Goal: Task Accomplishment & Management: Use online tool/utility

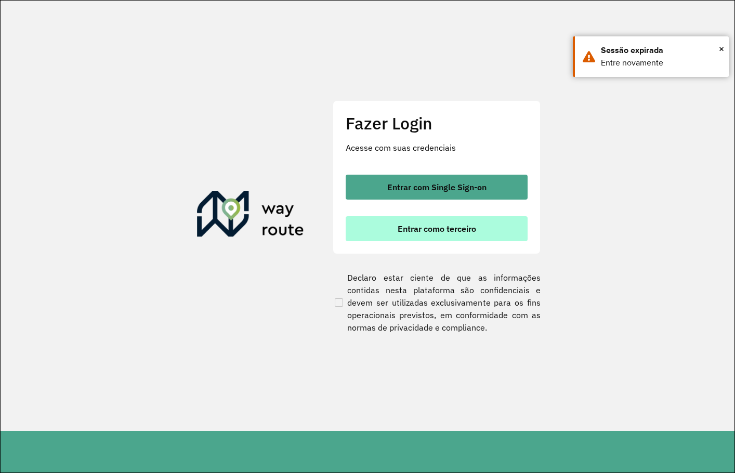
click at [437, 228] on span "Entrar como terceiro" at bounding box center [436, 228] width 78 height 8
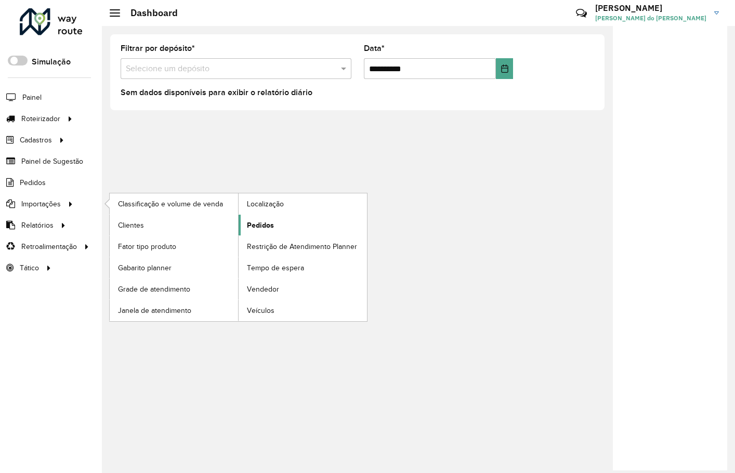
click at [256, 230] on span "Pedidos" at bounding box center [260, 225] width 27 height 11
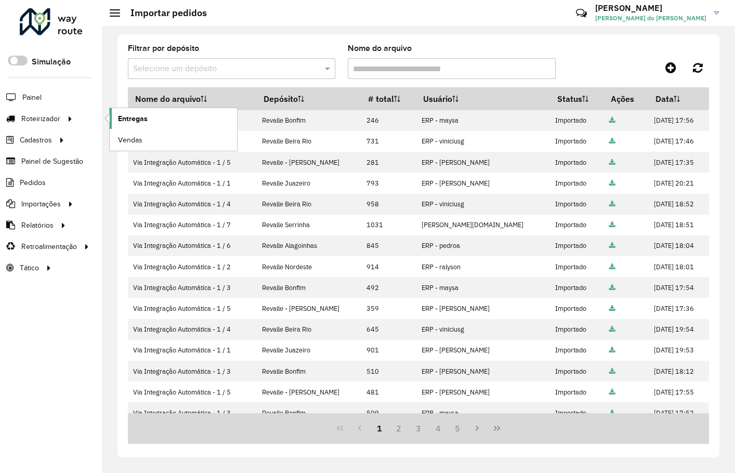
click at [142, 121] on span "Entregas" at bounding box center [133, 118] width 30 height 11
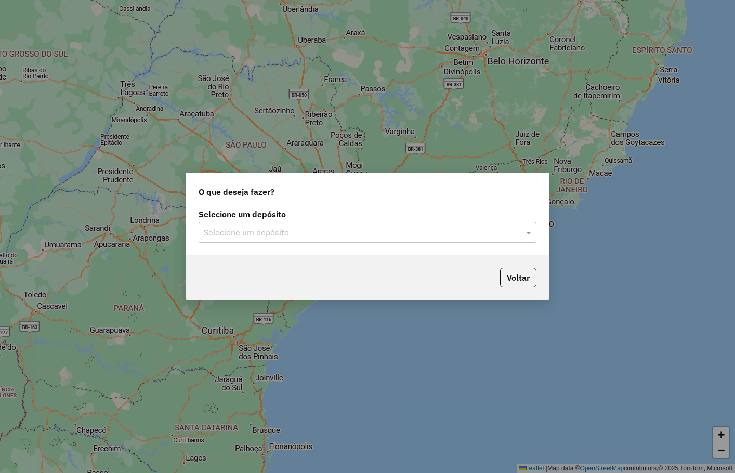
click at [259, 230] on input "text" at bounding box center [357, 232] width 306 height 12
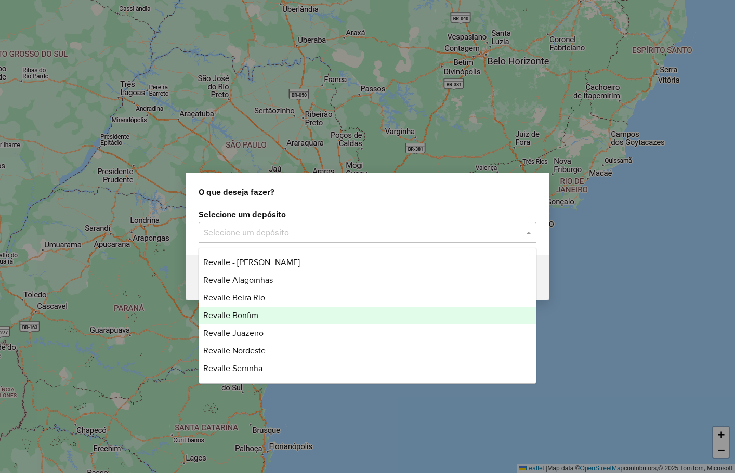
click at [248, 311] on span "Revalle Bonfim" at bounding box center [230, 315] width 55 height 9
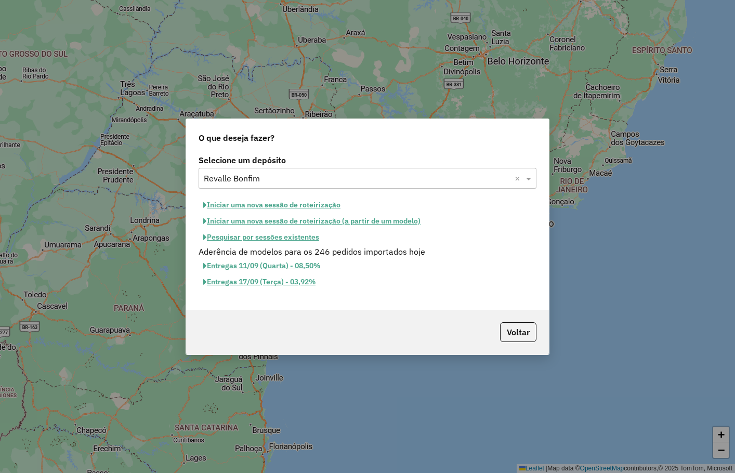
click at [313, 204] on button "Iniciar uma nova sessão de roteirização" at bounding box center [271, 205] width 146 height 16
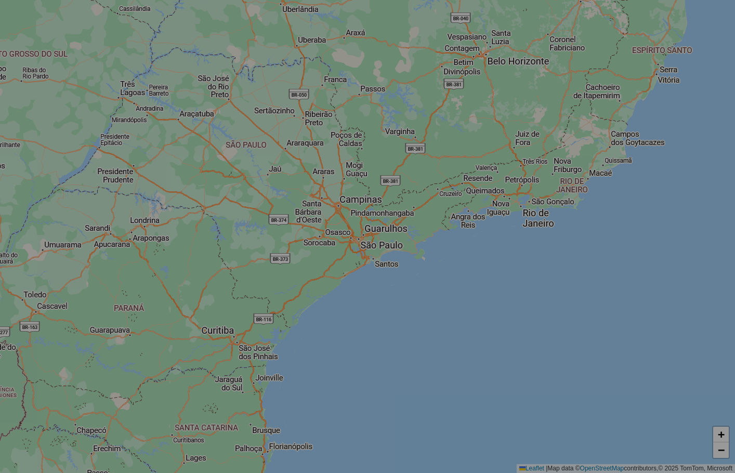
select select "*"
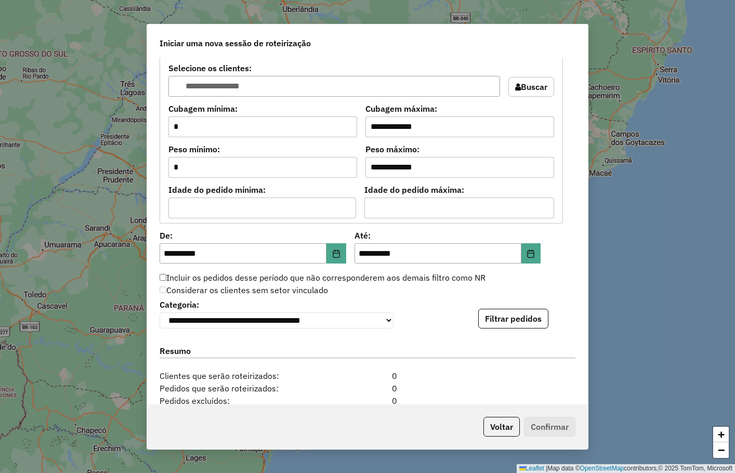
scroll to position [969, 0]
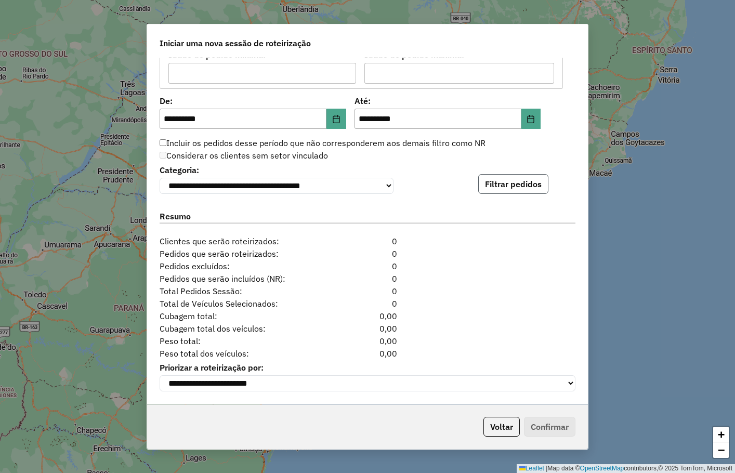
click at [501, 184] on button "Filtrar pedidos" at bounding box center [513, 184] width 70 height 20
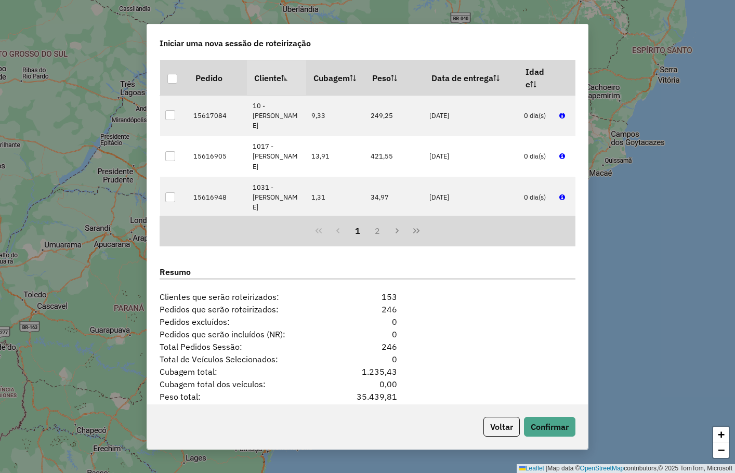
scroll to position [1184, 0]
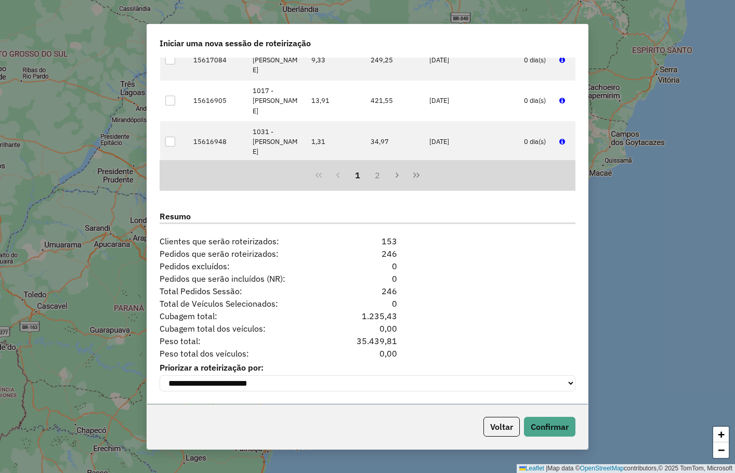
click at [488, 43] on div "Iniciar uma nova sessão de roteirização" at bounding box center [367, 40] width 440 height 33
drag, startPoint x: 510, startPoint y: 46, endPoint x: 510, endPoint y: 51, distance: 5.2
click at [510, 46] on div "Iniciar uma nova sessão de roteirização" at bounding box center [367, 40] width 440 height 33
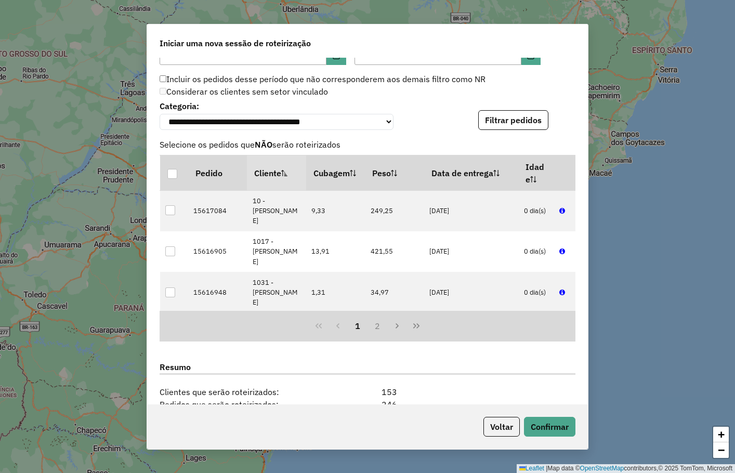
scroll to position [1028, 0]
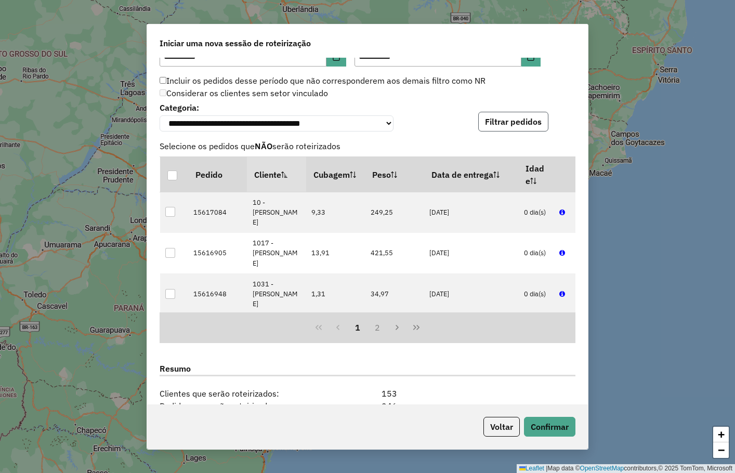
click at [513, 126] on button "Filtrar pedidos" at bounding box center [513, 122] width 70 height 20
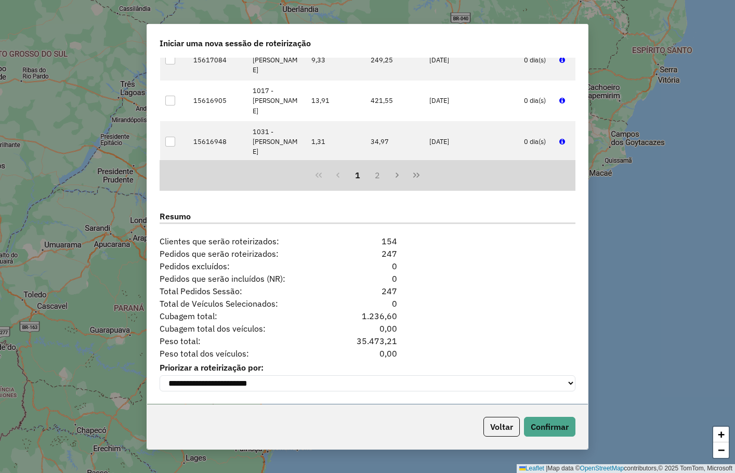
scroll to position [1184, 0]
click at [542, 428] on button "Confirmar" at bounding box center [549, 427] width 51 height 20
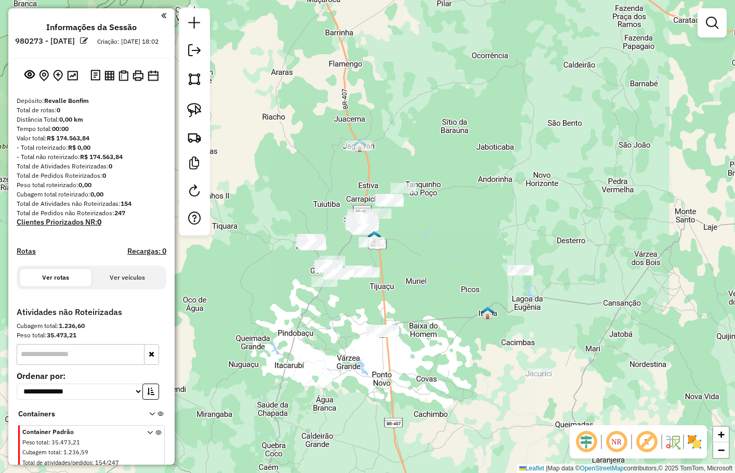
drag, startPoint x: 547, startPoint y: 267, endPoint x: 547, endPoint y: 237, distance: 29.6
click at [547, 238] on div "Janela de atendimento Grade de atendimento Capacidade Transportadoras Veículos …" at bounding box center [367, 236] width 735 height 473
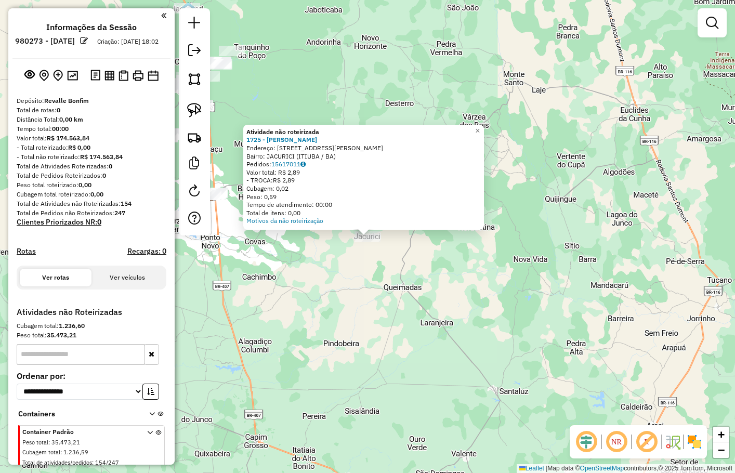
click at [382, 331] on div "Atividade não roteirizada 1725 - ANGELA MARIA DA SILV Endereço: R RUA CAMILO SA…" at bounding box center [367, 236] width 735 height 473
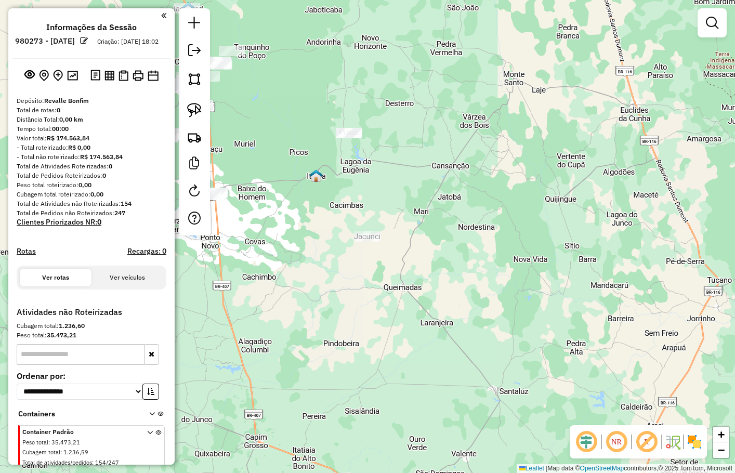
drag, startPoint x: 485, startPoint y: 344, endPoint x: 528, endPoint y: 329, distance: 45.8
click at [526, 340] on div "Atividade não roteirizada 1725 - ANGELA MARIA DA SILV Endereço: R RUA CAMILO SA…" at bounding box center [367, 236] width 735 height 473
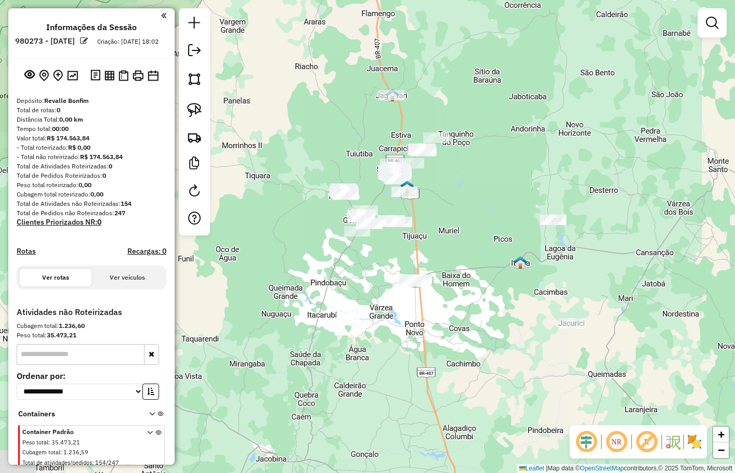
drag, startPoint x: 476, startPoint y: 283, endPoint x: 495, endPoint y: 294, distance: 22.1
click at [494, 328] on div "Janela de atendimento Grade de atendimento Capacidade Transportadoras Veículos …" at bounding box center [367, 236] width 735 height 473
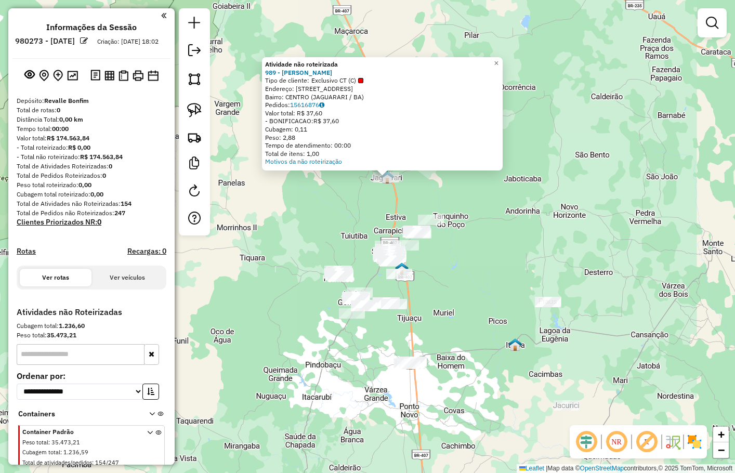
drag, startPoint x: 512, startPoint y: 214, endPoint x: 475, endPoint y: 170, distance: 57.1
click at [519, 169] on div "Atividade não roteirizada 989 - Margarethe Xavier De Tipo de cliente: Exclusivo…" at bounding box center [367, 236] width 735 height 473
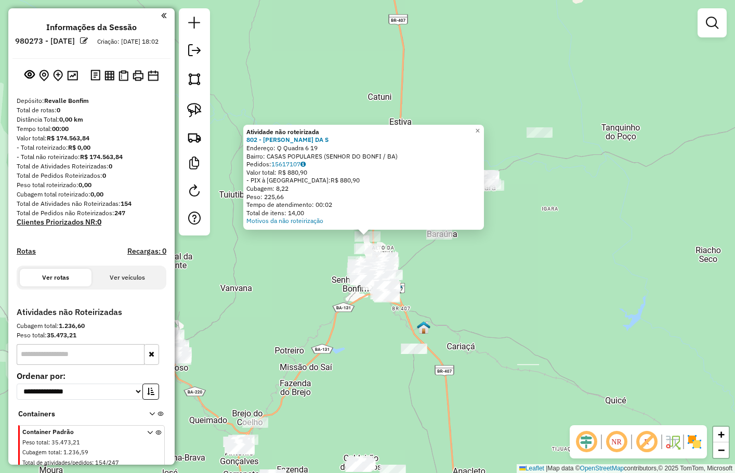
drag, startPoint x: 475, startPoint y: 285, endPoint x: 471, endPoint y: 198, distance: 86.9
click at [473, 208] on div "Atividade não roteirizada 802 - ALEXSANDRO CRUZ DA S Endereço: Q Quadra 6 19 Ba…" at bounding box center [367, 236] width 735 height 473
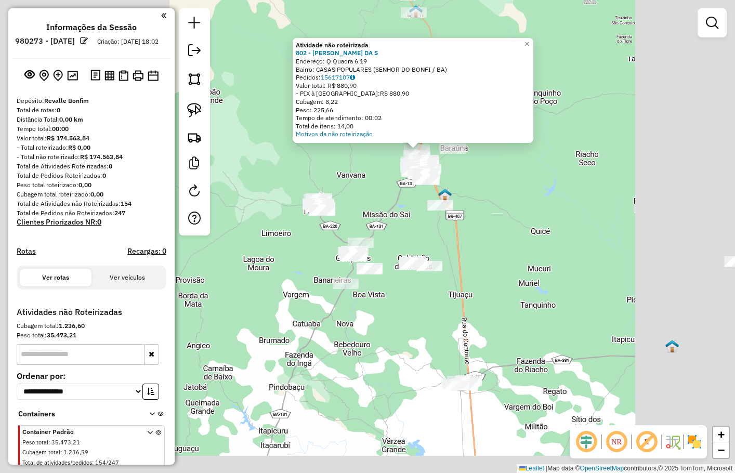
click at [487, 225] on div "Atividade não roteirizada 802 - ALEXSANDRO CRUZ DA S Endereço: Q Quadra 6 19 Ba…" at bounding box center [367, 236] width 735 height 473
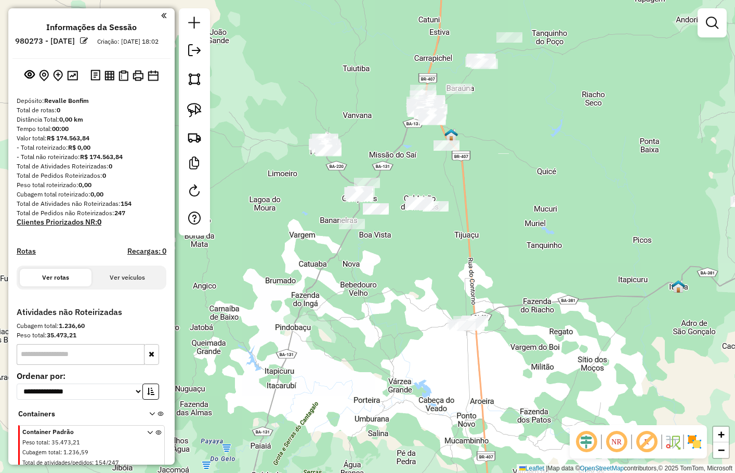
drag, startPoint x: 500, startPoint y: 209, endPoint x: 500, endPoint y: 175, distance: 33.8
click at [500, 180] on div "Janela de atendimento Grade de atendimento Capacidade Transportadoras Veículos …" at bounding box center [367, 236] width 735 height 473
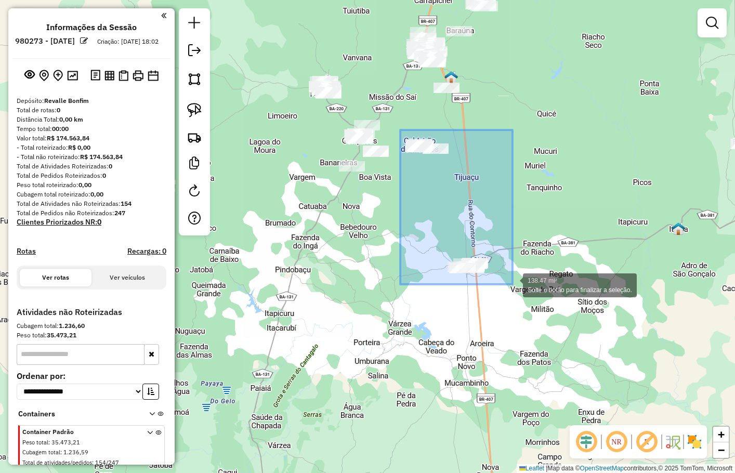
drag, startPoint x: 400, startPoint y: 130, endPoint x: 512, endPoint y: 284, distance: 190.8
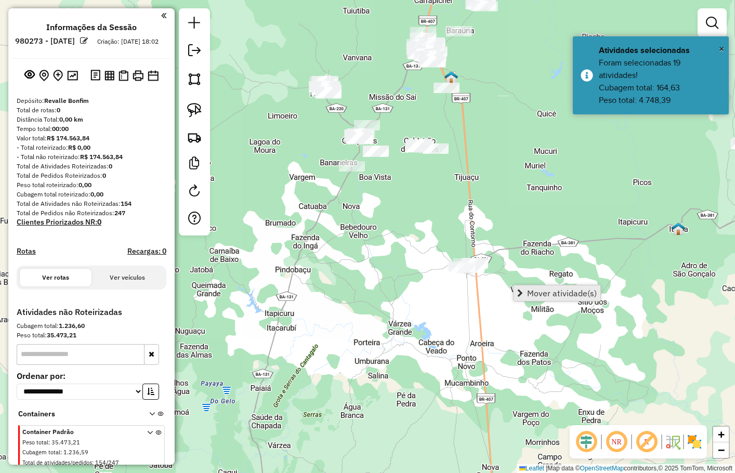
click at [543, 297] on link "Mover atividade(s)" at bounding box center [556, 293] width 87 height 16
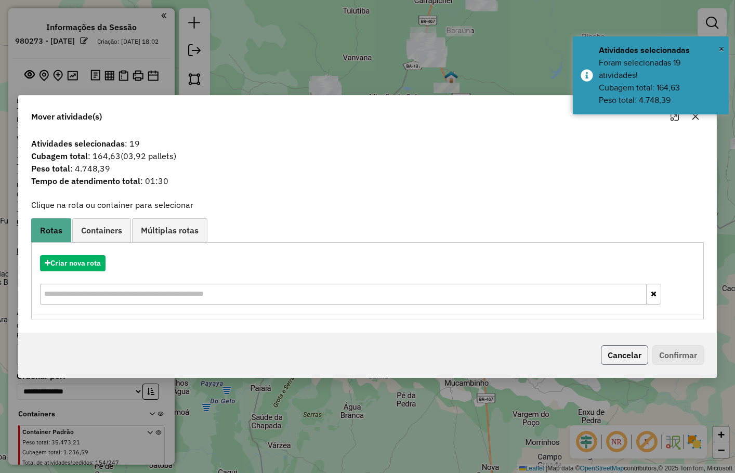
click at [609, 351] on button "Cancelar" at bounding box center [623, 355] width 47 height 20
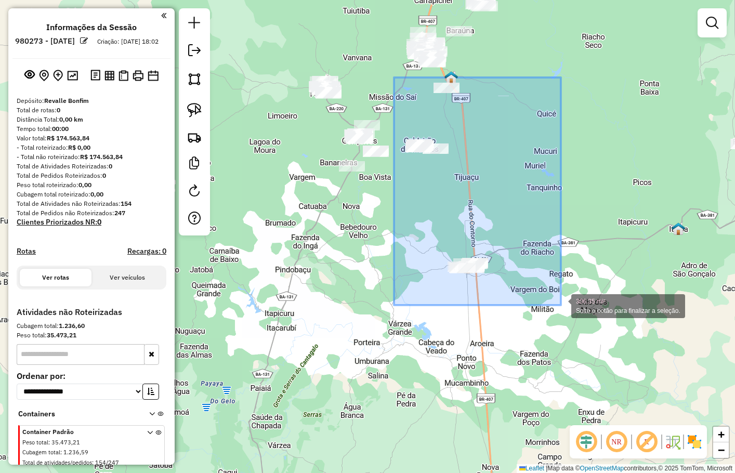
drag, startPoint x: 394, startPoint y: 77, endPoint x: 560, endPoint y: 305, distance: 282.1
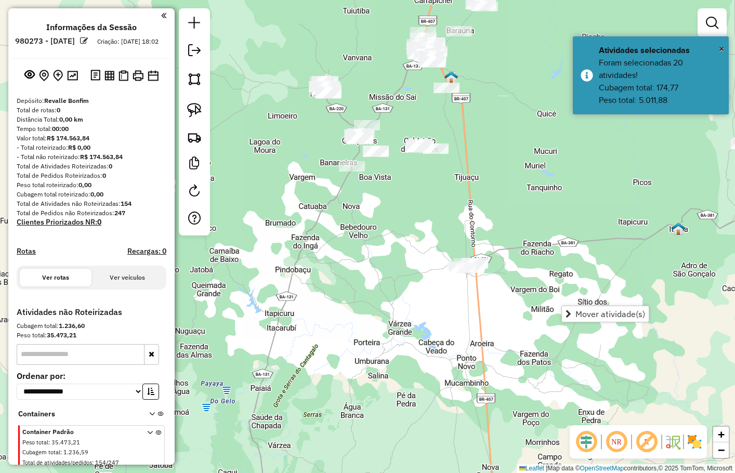
click at [591, 311] on span "Mover atividade(s)" at bounding box center [610, 314] width 70 height 8
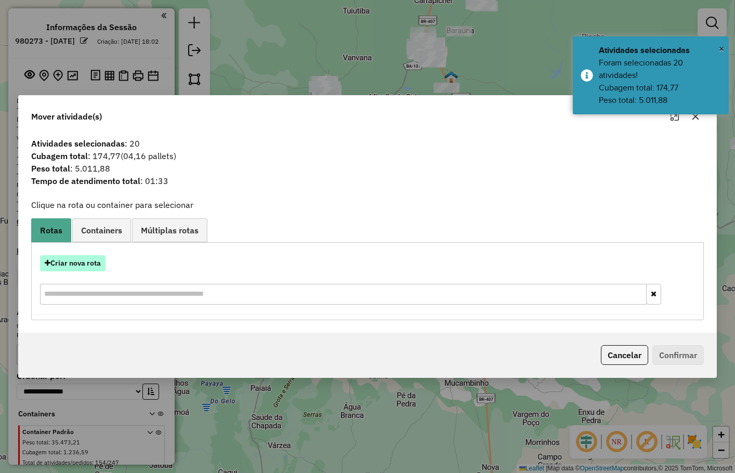
click at [90, 262] on button "Criar nova rota" at bounding box center [72, 263] width 65 height 16
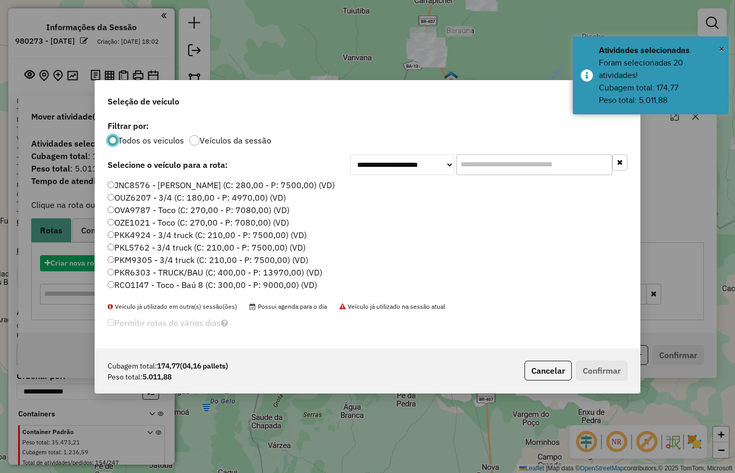
scroll to position [5, 3]
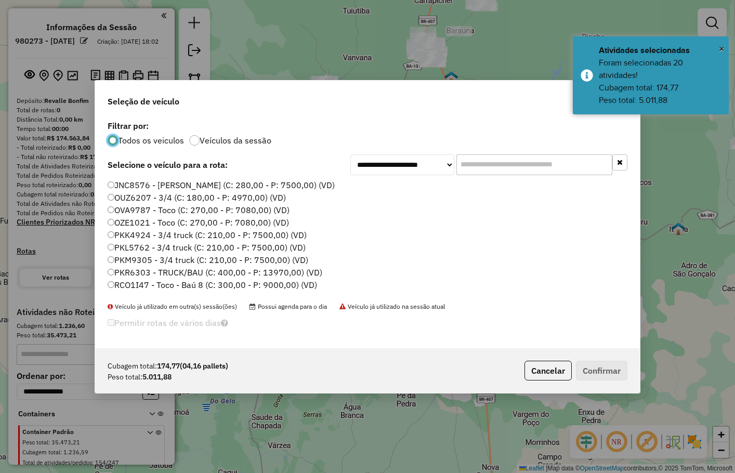
click at [472, 163] on input "text" at bounding box center [534, 164] width 156 height 21
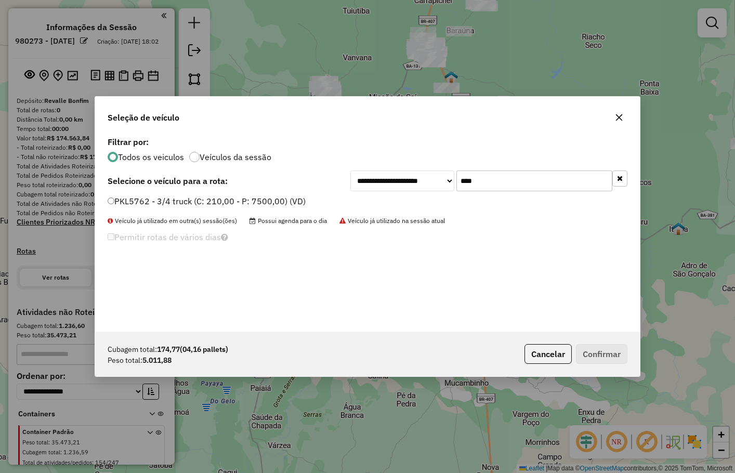
type input "****"
click at [260, 197] on label "PKL5762 - 3/4 truck (C: 210,00 - P: 7500,00) (VD)" at bounding box center [207, 201] width 198 height 12
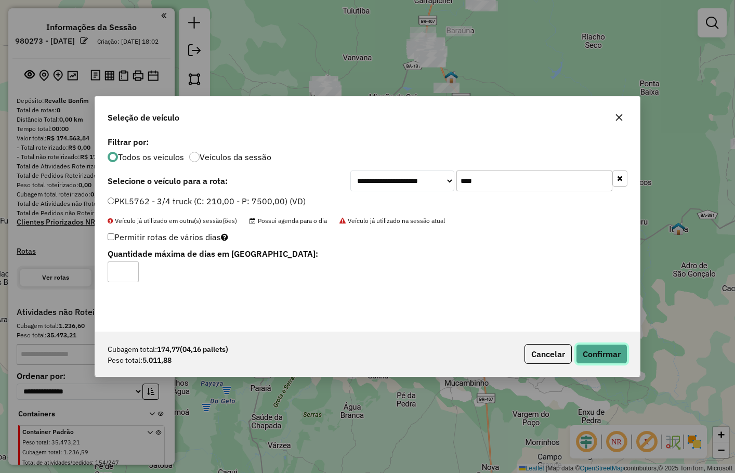
click at [586, 356] on button "Confirmar" at bounding box center [601, 354] width 51 height 20
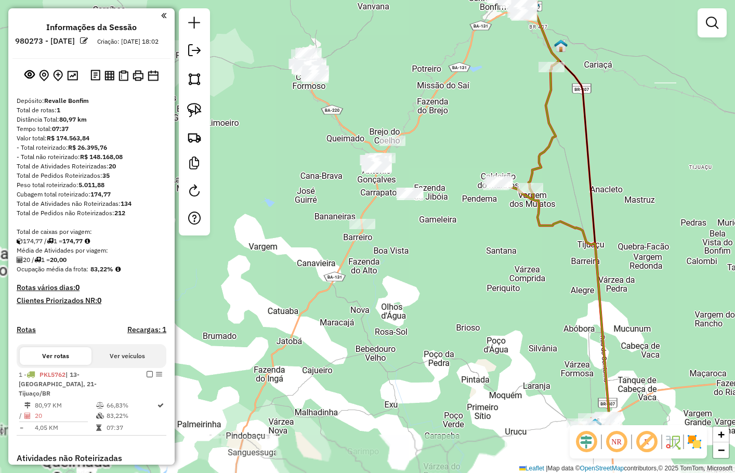
drag, startPoint x: 375, startPoint y: 128, endPoint x: 388, endPoint y: 146, distance: 22.3
click at [388, 146] on div "Janela de atendimento Grade de atendimento Capacidade Transportadoras Veículos …" at bounding box center [367, 236] width 735 height 473
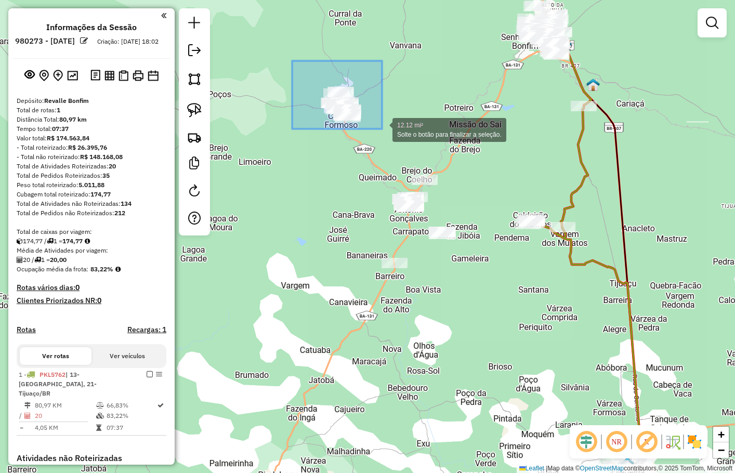
drag, startPoint x: 292, startPoint y: 61, endPoint x: 382, endPoint y: 129, distance: 112.7
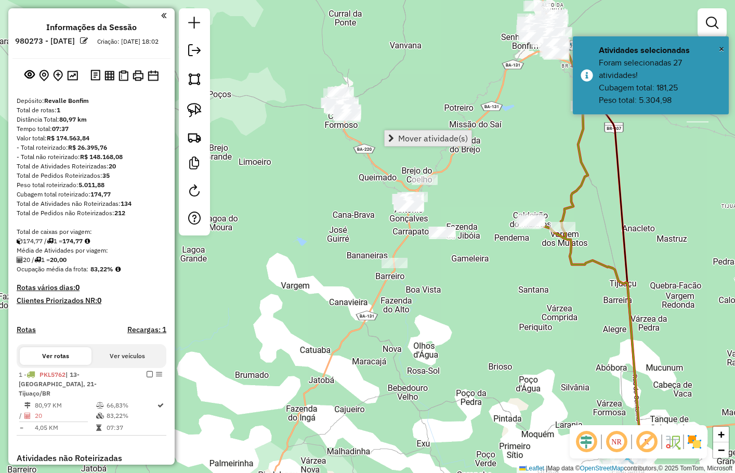
click at [422, 141] on span "Mover atividade(s)" at bounding box center [433, 138] width 70 height 8
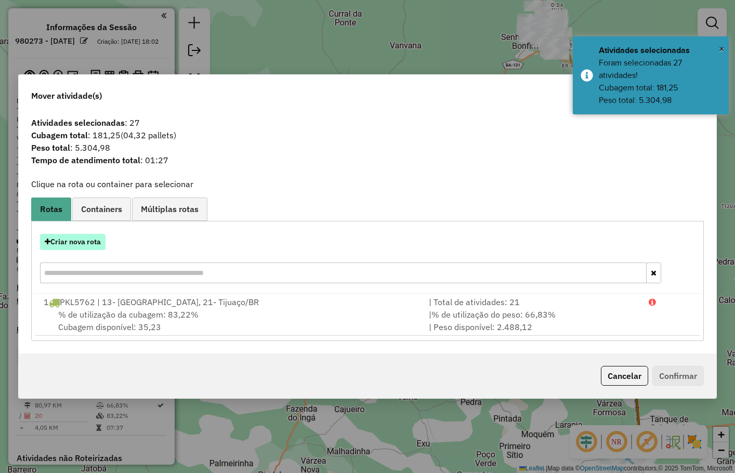
click at [87, 241] on button "Criar nova rota" at bounding box center [72, 242] width 65 height 16
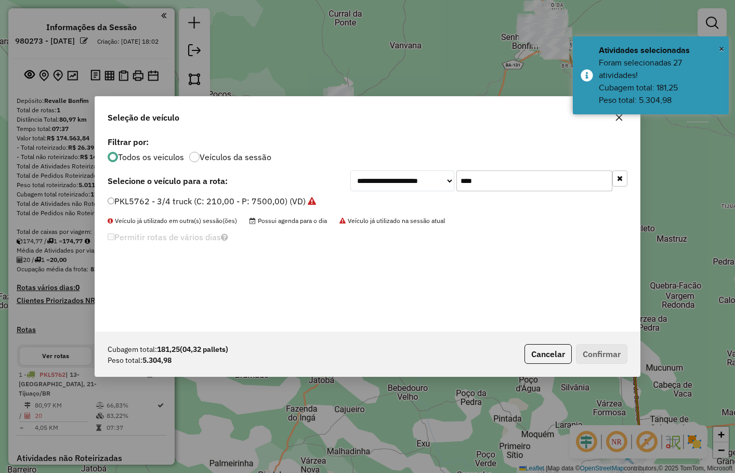
drag, startPoint x: 510, startPoint y: 183, endPoint x: 397, endPoint y: 176, distance: 113.0
click at [410, 181] on div "**********" at bounding box center [488, 180] width 277 height 21
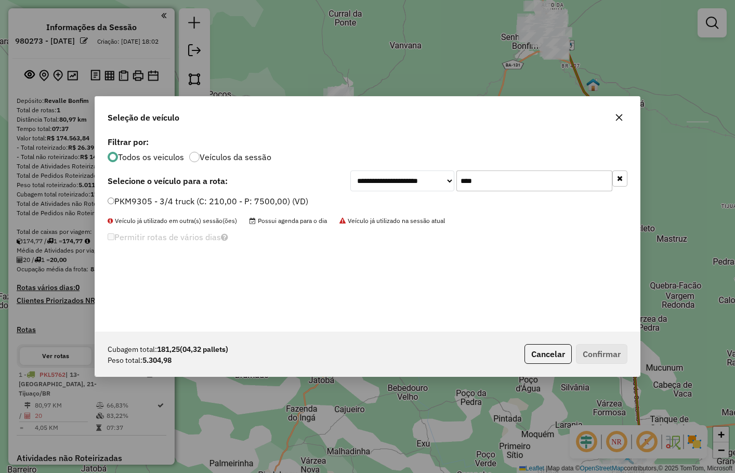
type input "****"
click at [247, 201] on label "PKM9305 - 3/4 truck (C: 210,00 - P: 7500,00) (VD)" at bounding box center [208, 201] width 201 height 12
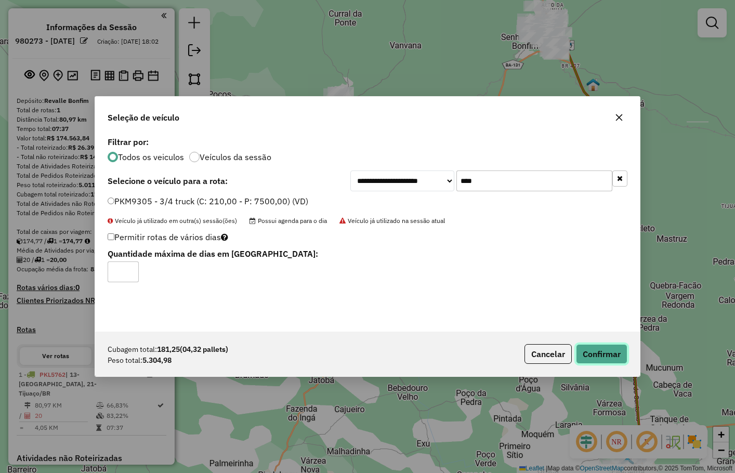
click at [583, 346] on button "Confirmar" at bounding box center [601, 354] width 51 height 20
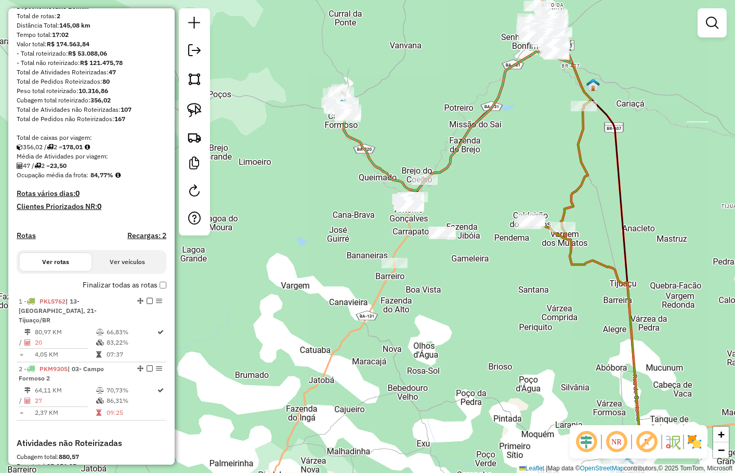
scroll to position [104, 0]
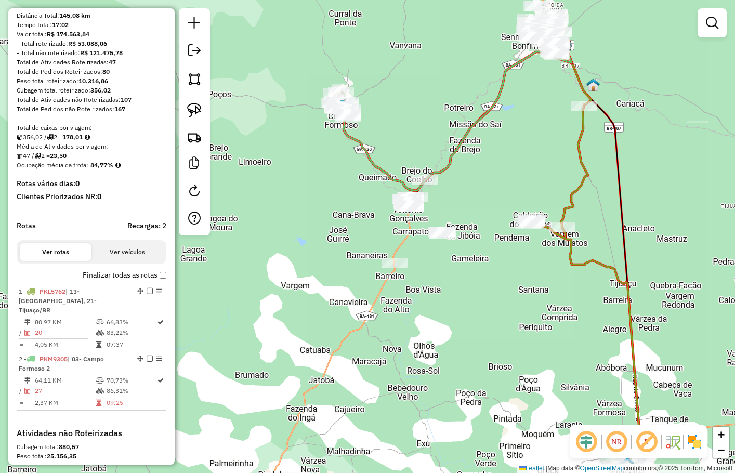
click at [360, 204] on div "Janela de atendimento Grade de atendimento Capacidade Transportadoras Veículos …" at bounding box center [367, 236] width 735 height 473
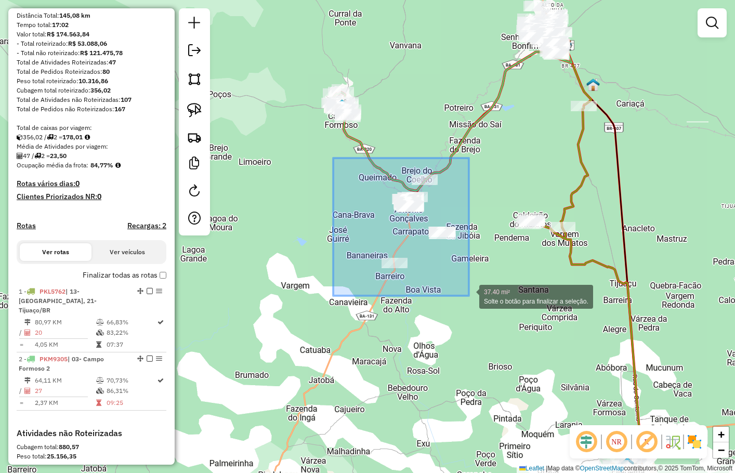
drag, startPoint x: 333, startPoint y: 158, endPoint x: 469, endPoint y: 297, distance: 194.3
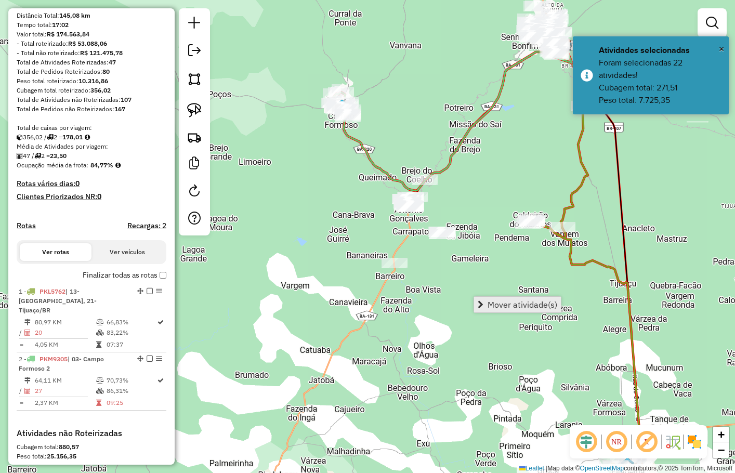
click at [507, 306] on span "Mover atividade(s)" at bounding box center [522, 304] width 70 height 8
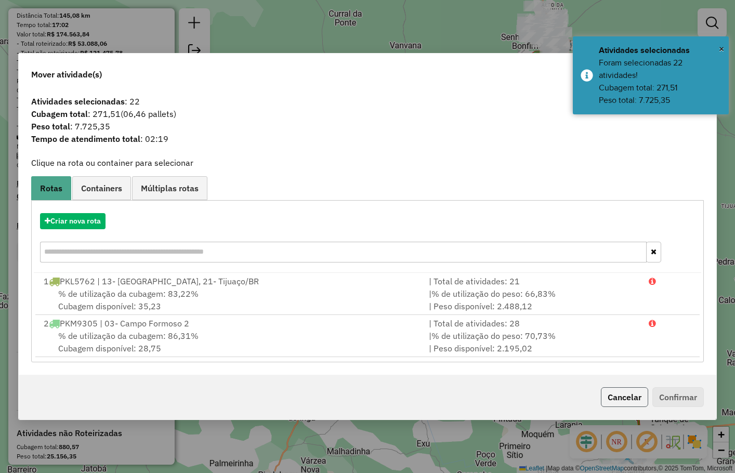
click at [618, 396] on button "Cancelar" at bounding box center [623, 397] width 47 height 20
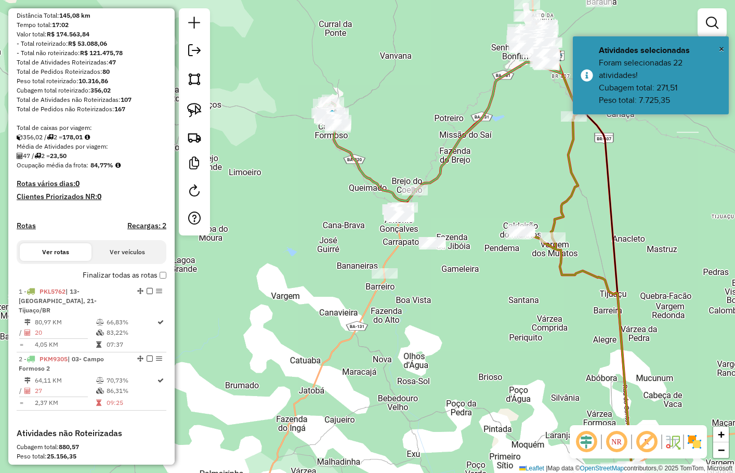
drag, startPoint x: 531, startPoint y: 161, endPoint x: 290, endPoint y: 376, distance: 323.4
click at [289, 378] on div "Janela de atendimento Grade de atendimento Capacidade Transportadoras Veículos …" at bounding box center [367, 236] width 735 height 473
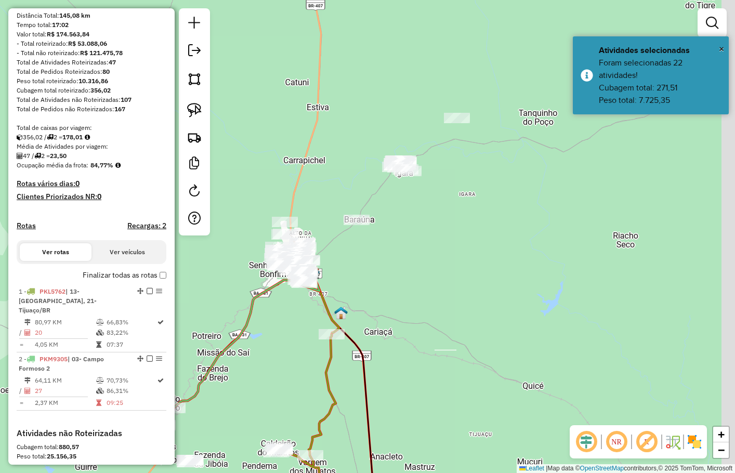
drag, startPoint x: 420, startPoint y: 274, endPoint x: 390, endPoint y: 299, distance: 38.4
click at [391, 300] on div "Rota 1 - Placa PKL5762 63870 - LUANA NASCIMENTO PIN Janela de atendimento Grade…" at bounding box center [367, 236] width 735 height 473
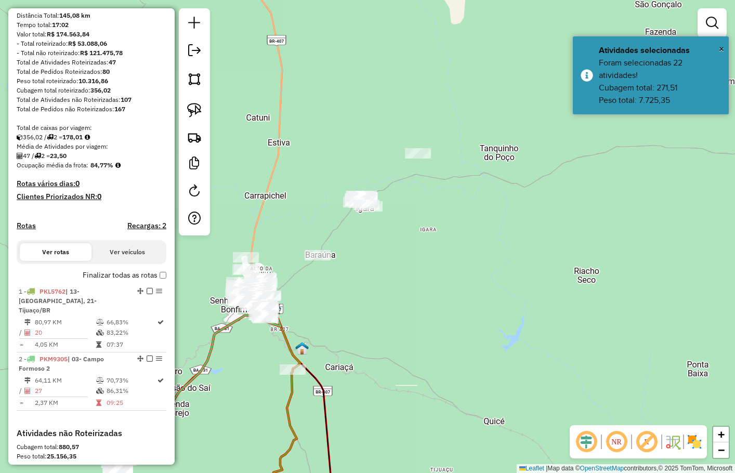
click at [402, 273] on div "Janela de atendimento Grade de atendimento Capacidade Transportadoras Veículos …" at bounding box center [367, 236] width 735 height 473
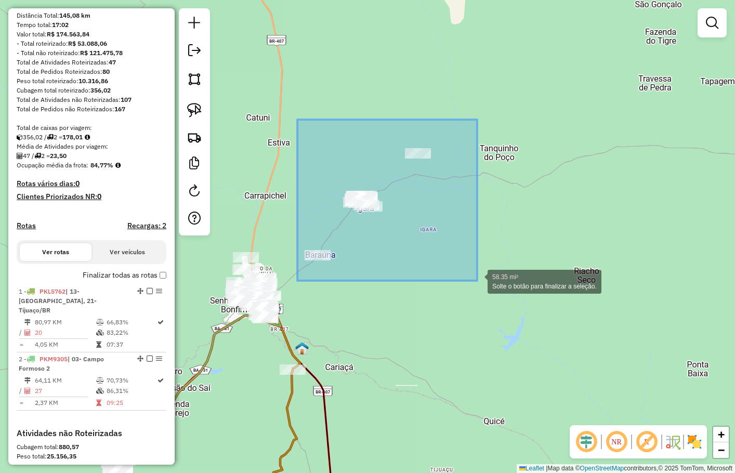
drag, startPoint x: 319, startPoint y: 154, endPoint x: 477, endPoint y: 281, distance: 202.2
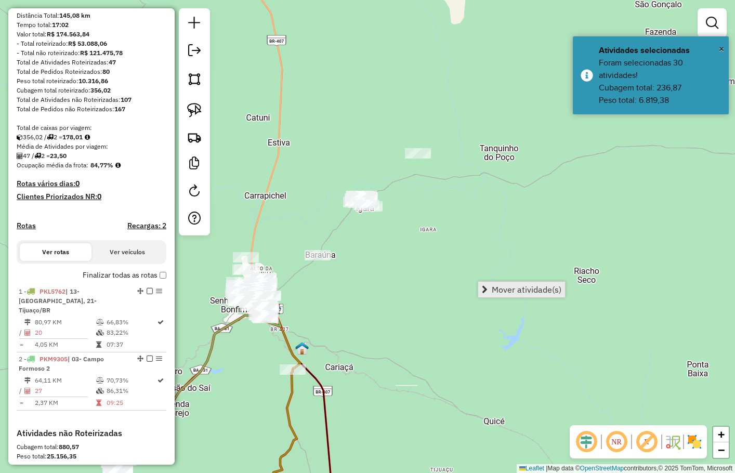
click at [512, 289] on span "Mover atividade(s)" at bounding box center [526, 289] width 70 height 8
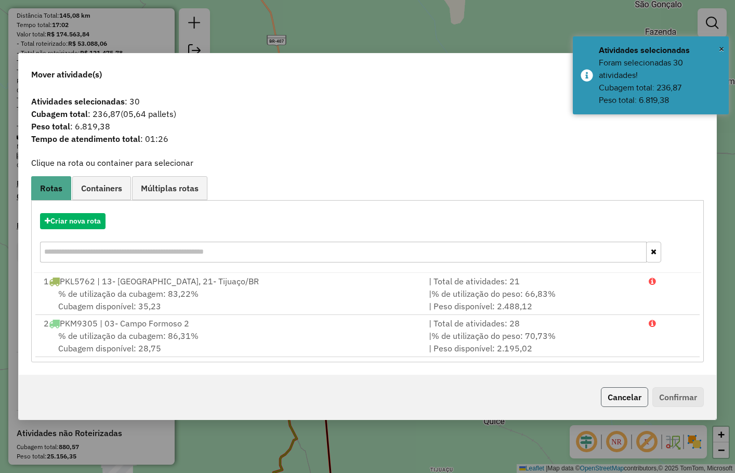
click at [619, 392] on button "Cancelar" at bounding box center [623, 397] width 47 height 20
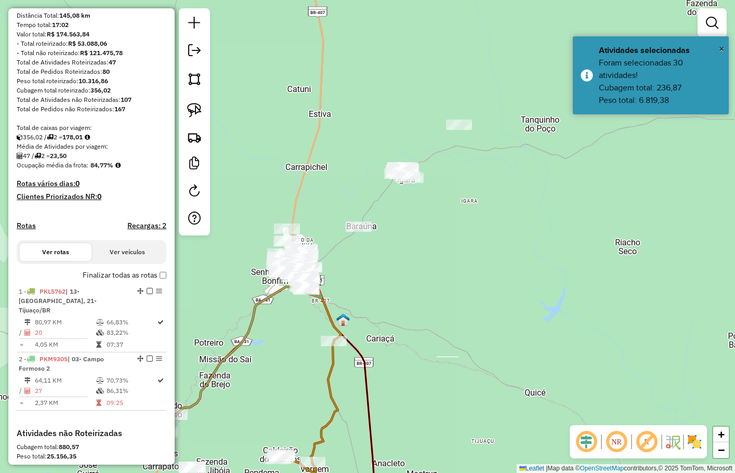
drag, startPoint x: 491, startPoint y: 321, endPoint x: 506, endPoint y: 284, distance: 40.0
click at [515, 293] on div "Janela de atendimento Grade de atendimento Capacidade Transportadoras Veículos …" at bounding box center [367, 236] width 735 height 473
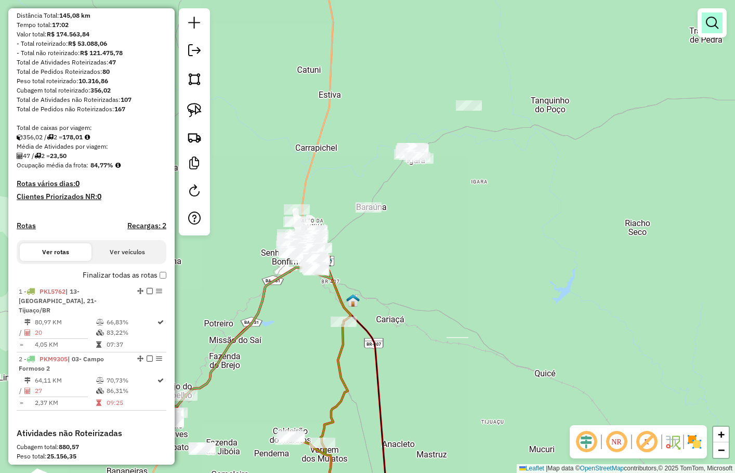
click at [711, 19] on em at bounding box center [711, 23] width 12 height 12
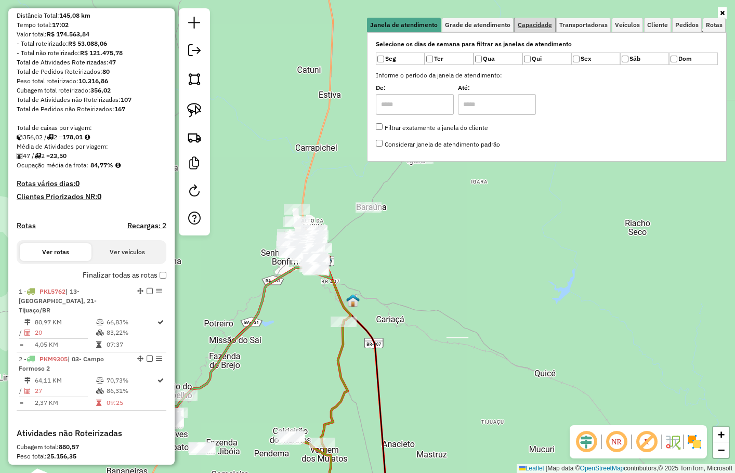
click at [535, 21] on link "Capacidade" at bounding box center [534, 25] width 41 height 15
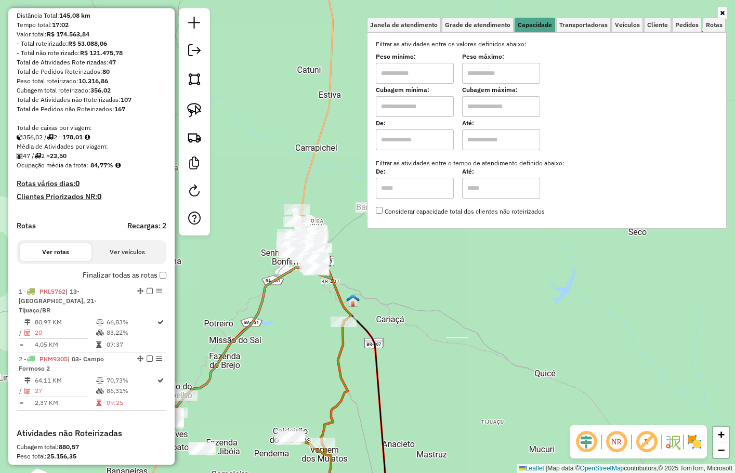
click at [428, 110] on input "text" at bounding box center [415, 106] width 78 height 21
type input "****"
click at [464, 111] on input "text" at bounding box center [501, 106] width 78 height 21
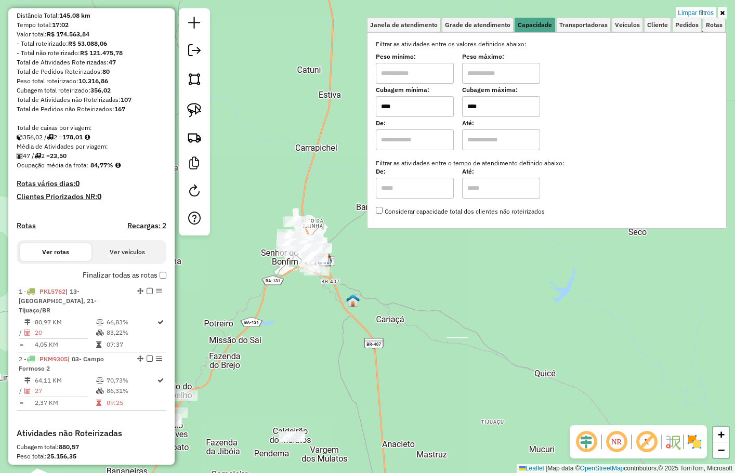
type input "****"
click at [469, 281] on div "Limpar filtros Janela de atendimento Grade de atendimento Capacidade Transporta…" at bounding box center [367, 236] width 735 height 473
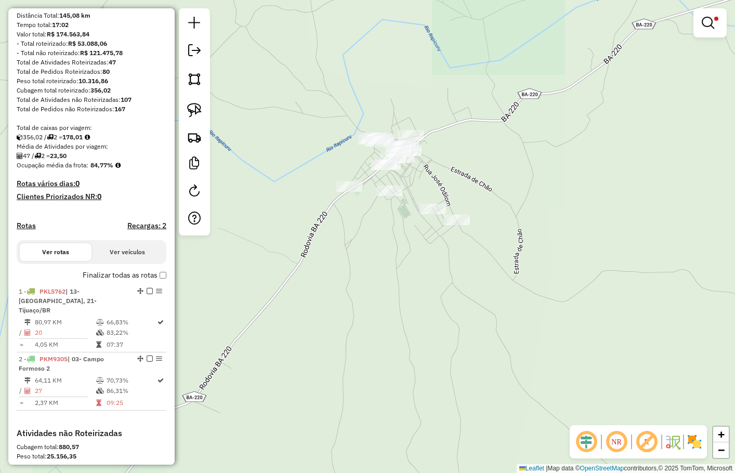
drag, startPoint x: 424, startPoint y: 145, endPoint x: 435, endPoint y: 175, distance: 31.3
click at [436, 175] on div "Limpar filtros Janela de atendimento Grade de atendimento Capacidade Transporta…" at bounding box center [367, 236] width 735 height 473
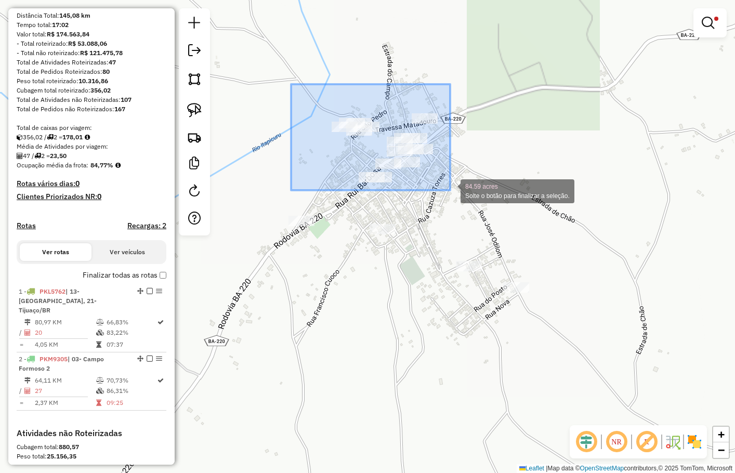
drag, startPoint x: 331, startPoint y: 113, endPoint x: 450, endPoint y: 190, distance: 141.5
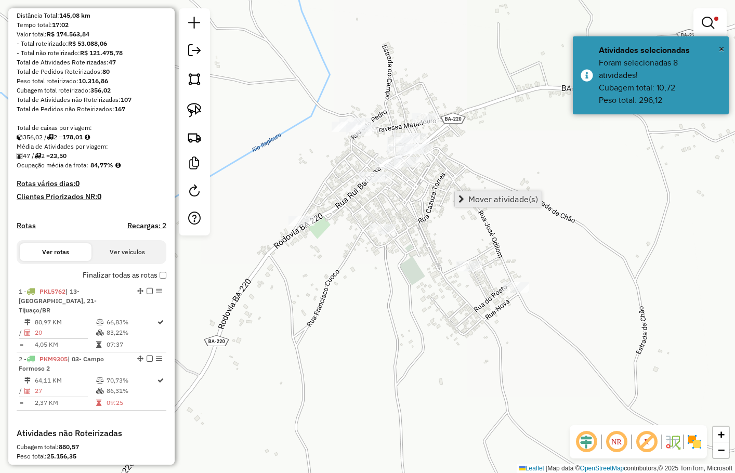
click at [483, 199] on span "Mover atividade(s)" at bounding box center [503, 199] width 70 height 8
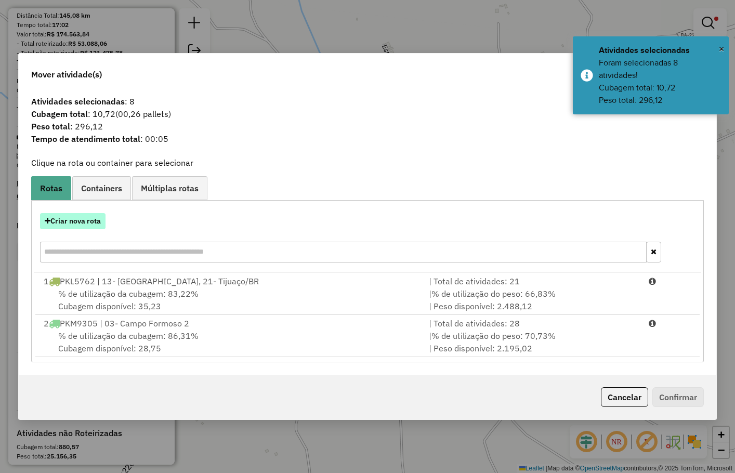
click at [75, 220] on button "Criar nova rota" at bounding box center [72, 221] width 65 height 16
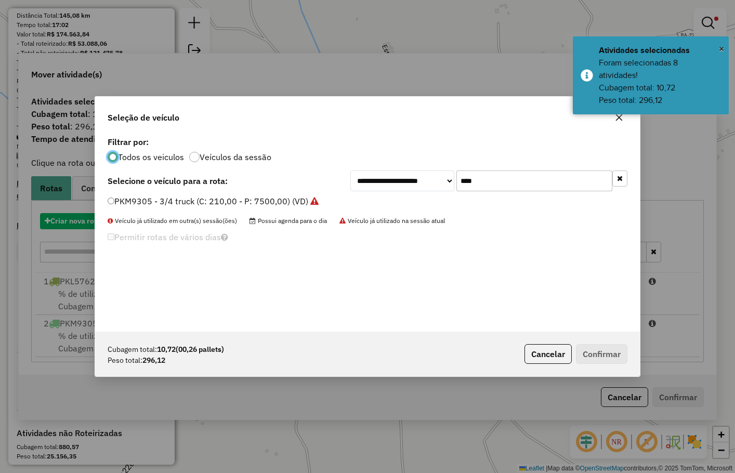
scroll to position [5, 3]
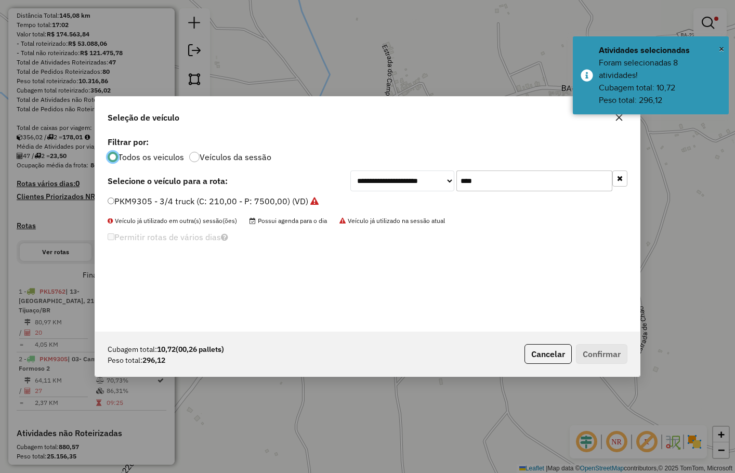
drag, startPoint x: 453, startPoint y: 183, endPoint x: 388, endPoint y: 171, distance: 66.4
click at [393, 175] on div "**********" at bounding box center [488, 180] width 277 height 21
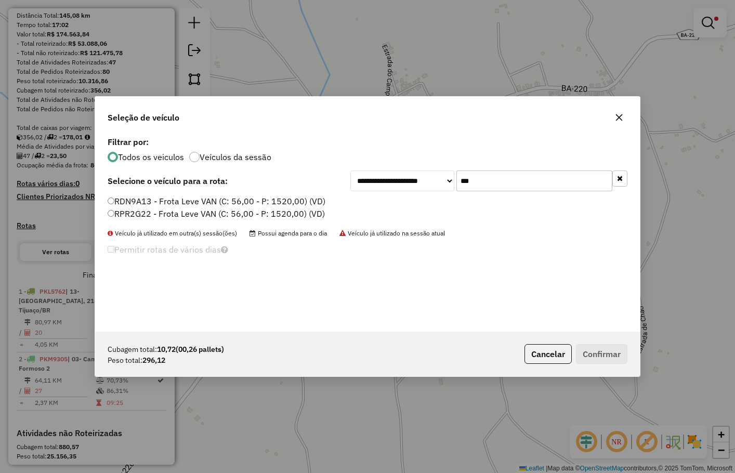
type input "***"
click at [281, 198] on label "RDN9A13 - Frota Leve VAN (C: 56,00 - P: 1520,00) (VD)" at bounding box center [217, 201] width 218 height 12
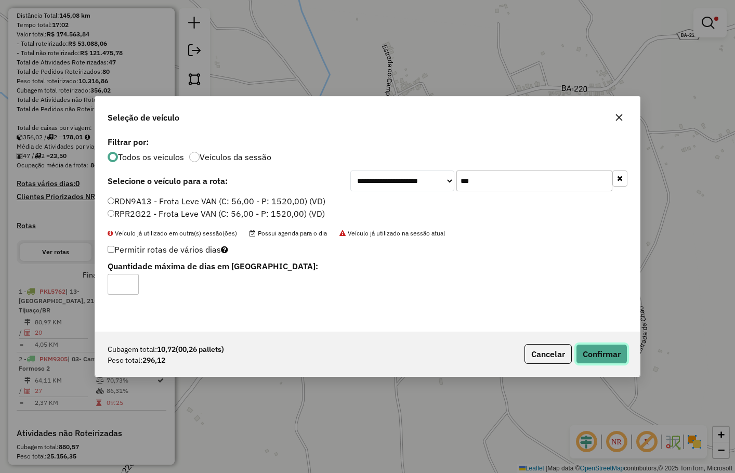
click at [596, 352] on button "Confirmar" at bounding box center [601, 354] width 51 height 20
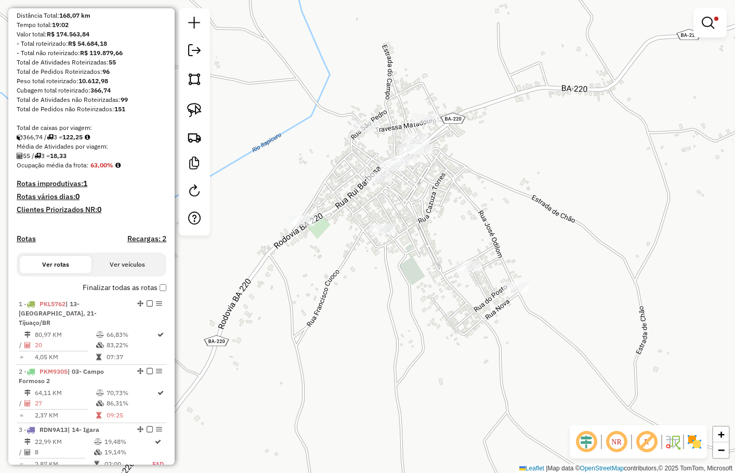
click at [707, 20] on em at bounding box center [707, 23] width 12 height 12
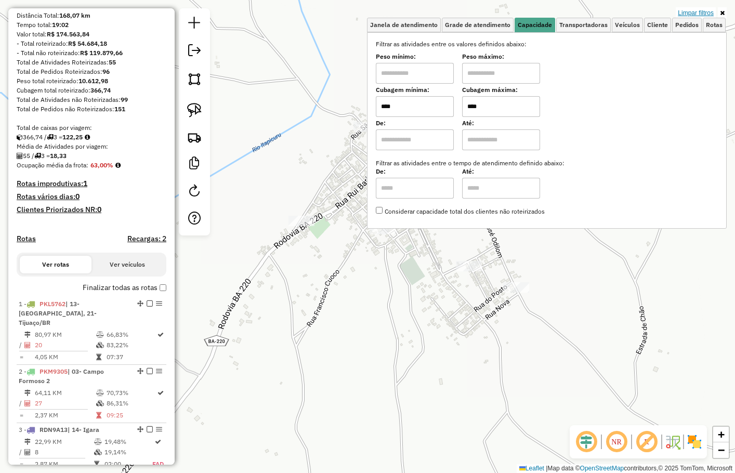
click at [698, 14] on link "Limpar filtros" at bounding box center [695, 12] width 40 height 11
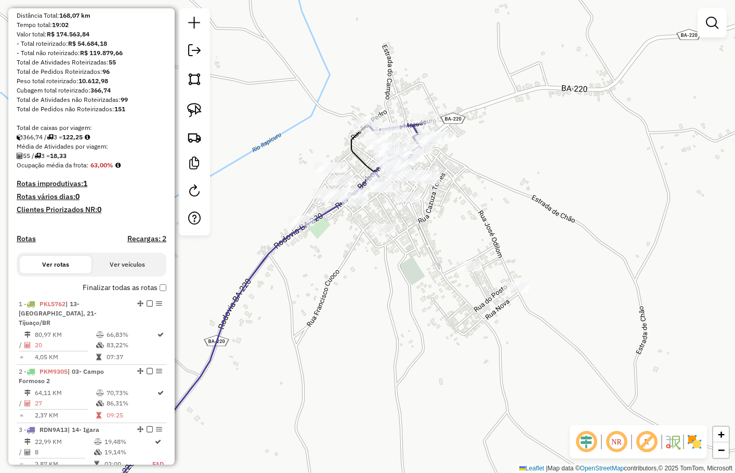
drag, startPoint x: 409, startPoint y: 289, endPoint x: 540, endPoint y: 201, distance: 158.0
click at [529, 211] on div "Janela de atendimento Grade de atendimento Capacidade Transportadoras Veículos …" at bounding box center [367, 236] width 735 height 473
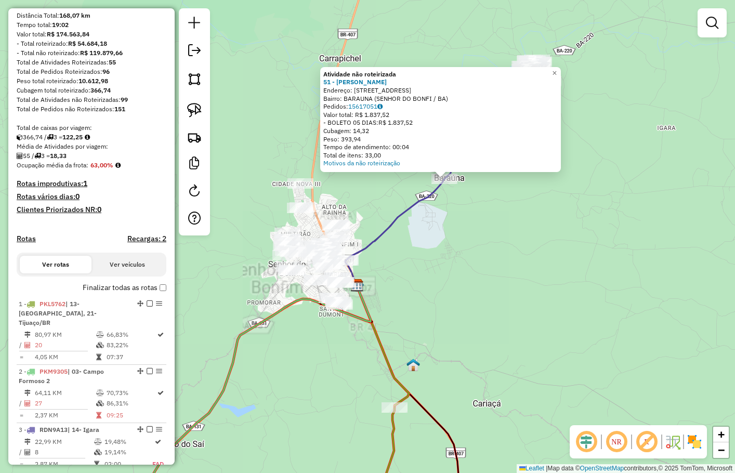
drag, startPoint x: 432, startPoint y: 255, endPoint x: 410, endPoint y: 253, distance: 21.4
click at [440, 249] on div "Atividade não roteirizada 51 - MIRIAM DA SILVA SANT Endereço: R BARAUNA 58 Bair…" at bounding box center [367, 236] width 735 height 473
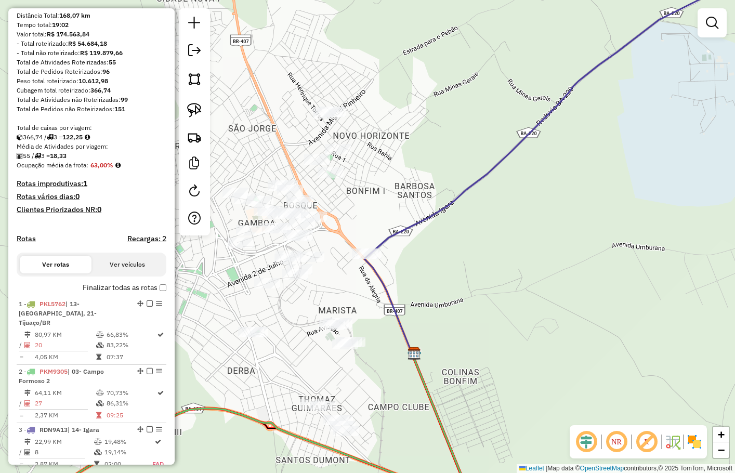
click at [442, 289] on div "Atividade não roteirizada 51 - MIRIAM DA SILVA SANT Endereço: R BARAUNA 58 Bair…" at bounding box center [367, 236] width 735 height 473
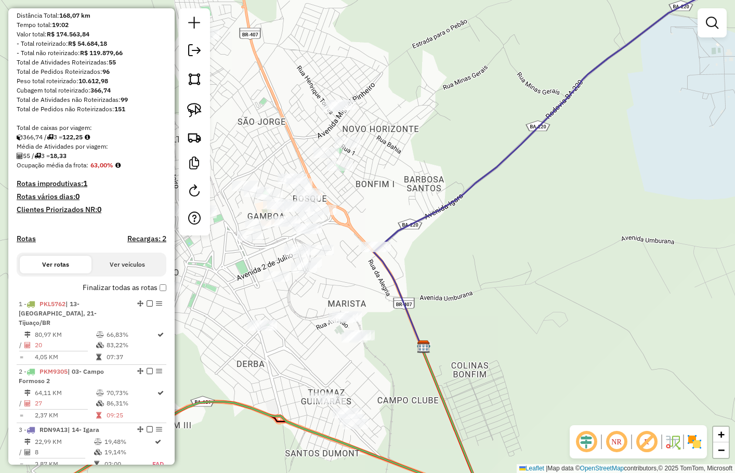
drag, startPoint x: 442, startPoint y: 295, endPoint x: 459, endPoint y: 280, distance: 22.8
click at [459, 280] on div "Janela de atendimento Grade de atendimento Capacidade Transportadoras Veículos …" at bounding box center [367, 236] width 735 height 473
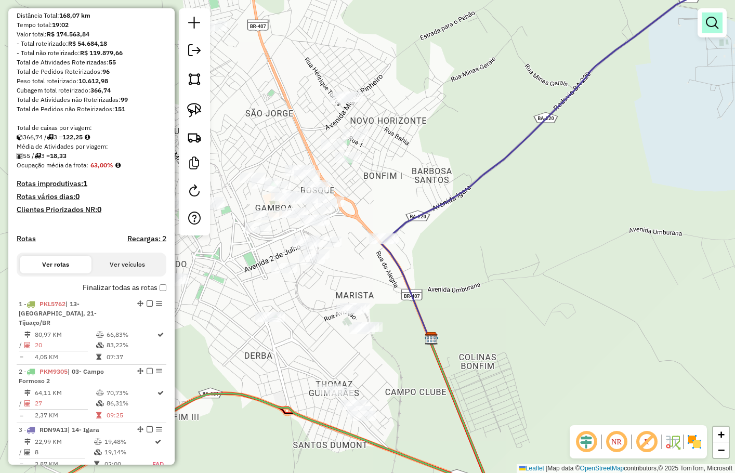
click at [709, 23] on em at bounding box center [711, 23] width 12 height 12
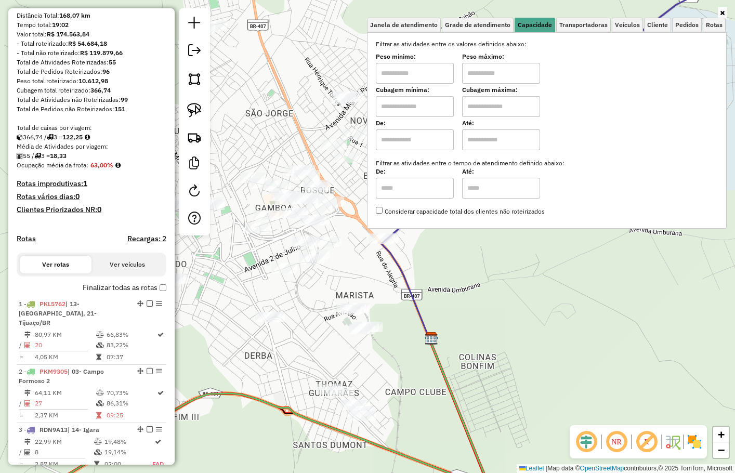
click at [443, 105] on input "text" at bounding box center [415, 106] width 78 height 21
type input "****"
click at [481, 106] on input "text" at bounding box center [501, 106] width 78 height 21
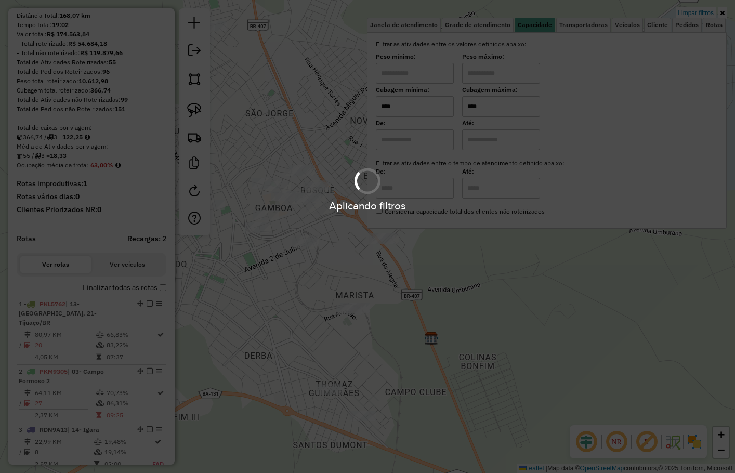
type input "****"
click at [500, 311] on hb-app "Aplicando filtros Pop-up bloqueado! Seu navegador bloqueou automáticamente a ab…" at bounding box center [367, 236] width 735 height 473
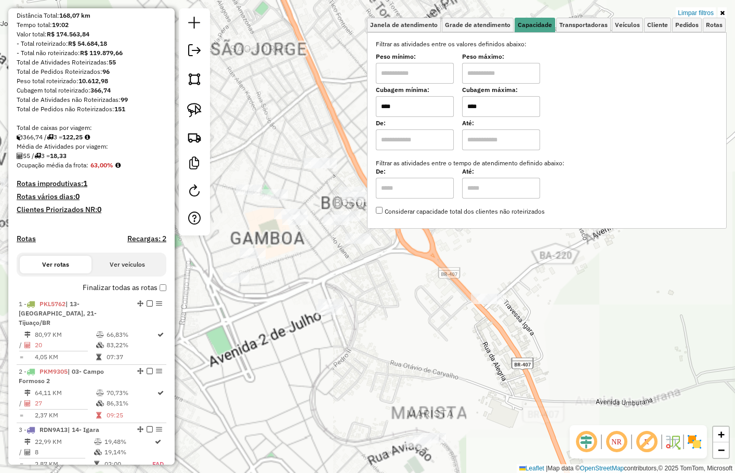
click at [266, 156] on div "Limpar filtros Janela de atendimento Grade de atendimento Capacidade Transporta…" at bounding box center [367, 236] width 735 height 473
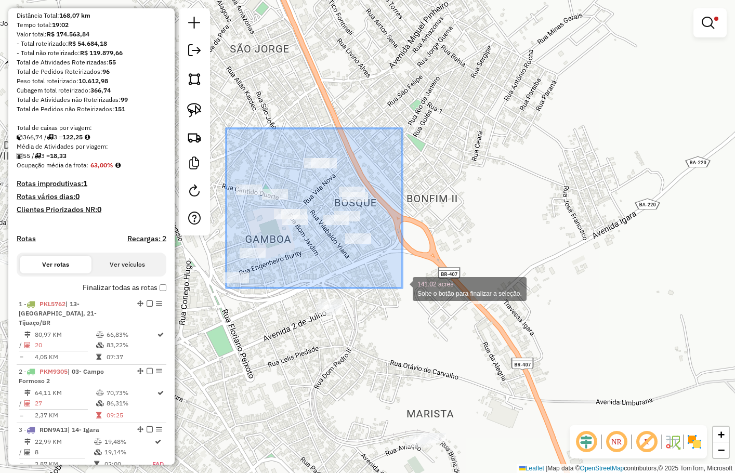
drag, startPoint x: 226, startPoint y: 128, endPoint x: 402, endPoint y: 288, distance: 237.6
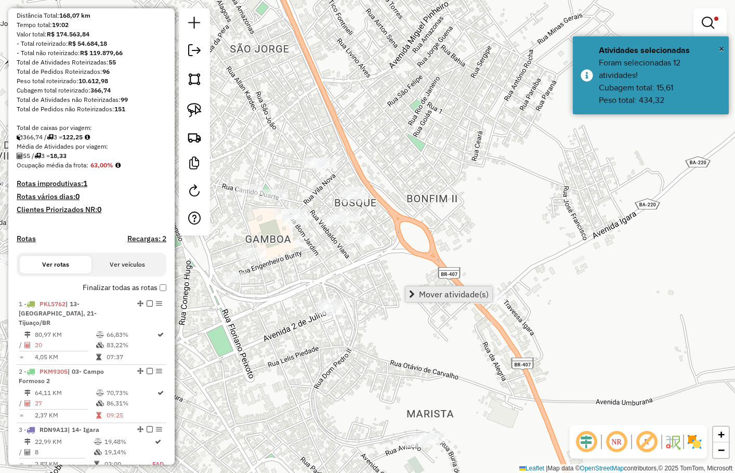
click at [439, 291] on span "Mover atividade(s)" at bounding box center [454, 294] width 70 height 8
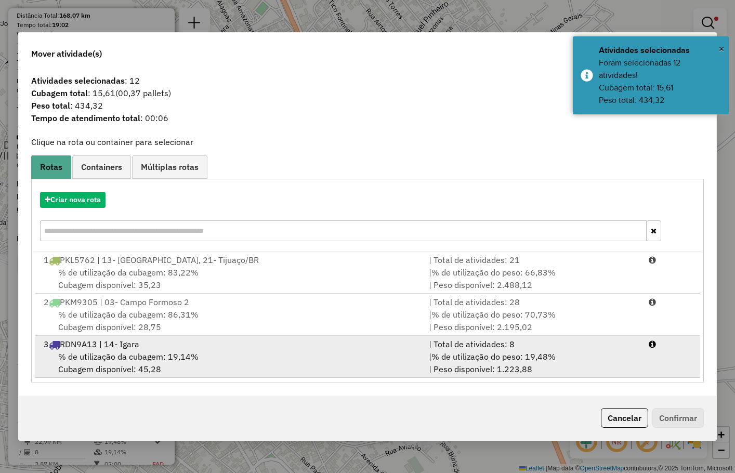
click at [132, 364] on div "% de utilização da cubagem: 19,14% Cubagem disponível: 45,28" at bounding box center [229, 362] width 384 height 25
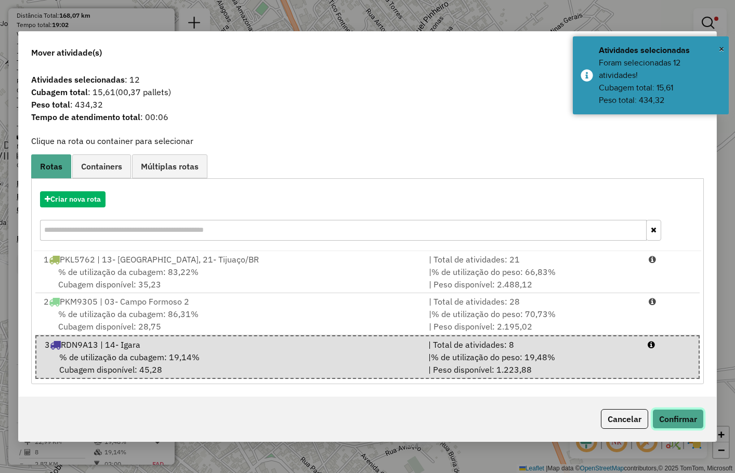
click at [673, 429] on button "Confirmar" at bounding box center [677, 419] width 51 height 20
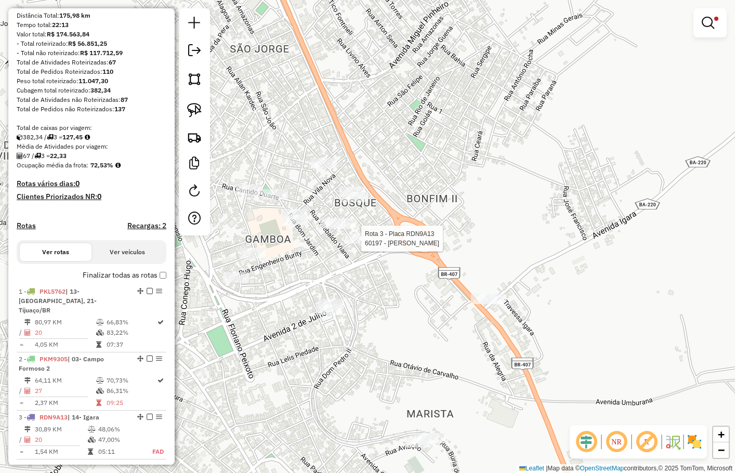
select select "**********"
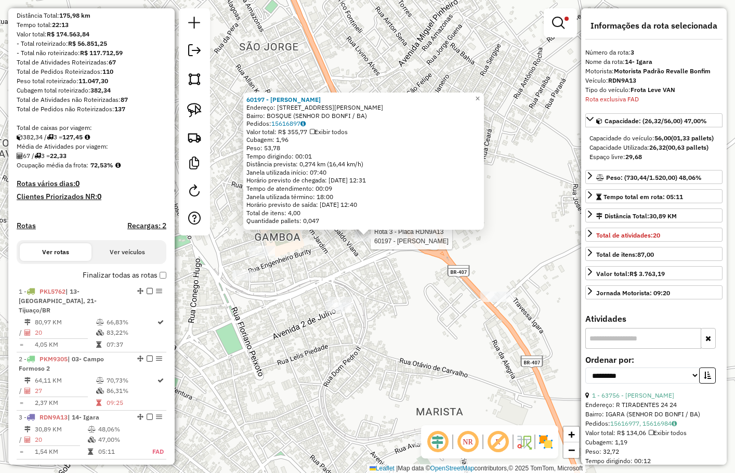
scroll to position [303, 0]
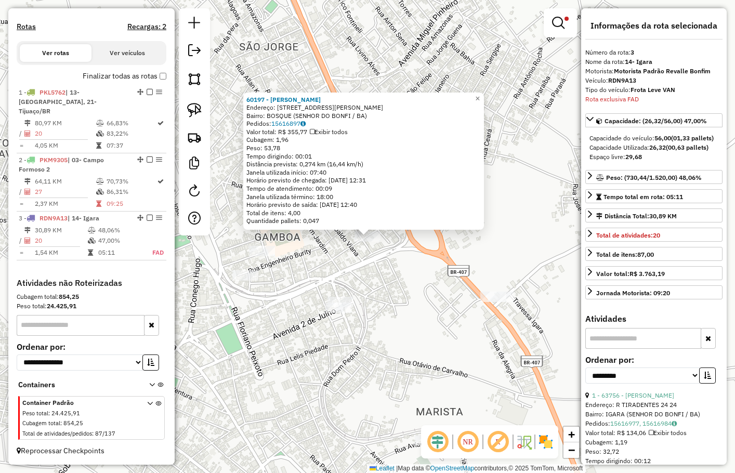
drag, startPoint x: 559, startPoint y: 275, endPoint x: 519, endPoint y: 236, distance: 55.5
click at [522, 237] on div "60197 - CELINA DA SILVA PEIX Endereço: R FERNANDO JATOBA, 321 Bairro: BOSQUE (S…" at bounding box center [367, 236] width 735 height 473
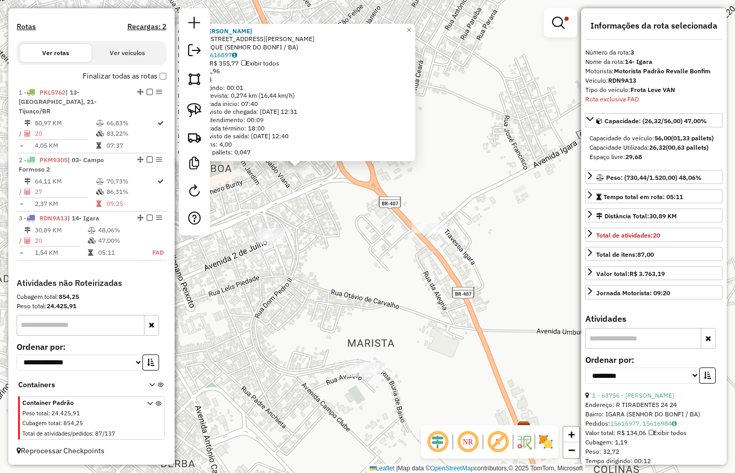
click at [512, 236] on div "60197 - CELINA DA SILVA PEIX Endereço: R FERNANDO JATOBA, 321 Bairro: BOSQUE (S…" at bounding box center [367, 236] width 735 height 473
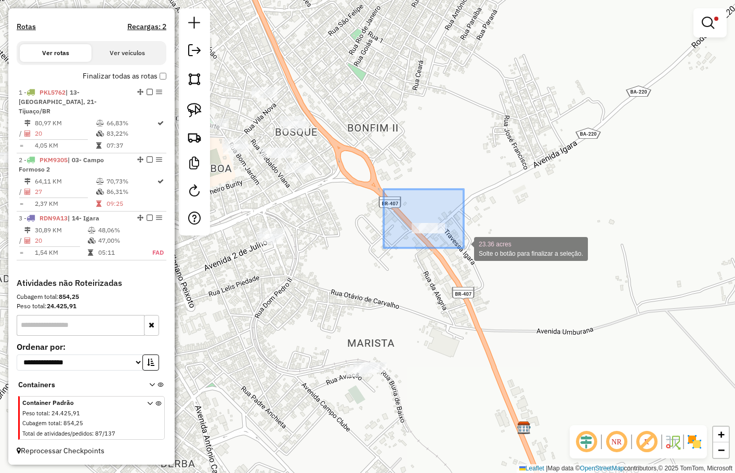
drag, startPoint x: 383, startPoint y: 189, endPoint x: 463, endPoint y: 247, distance: 98.5
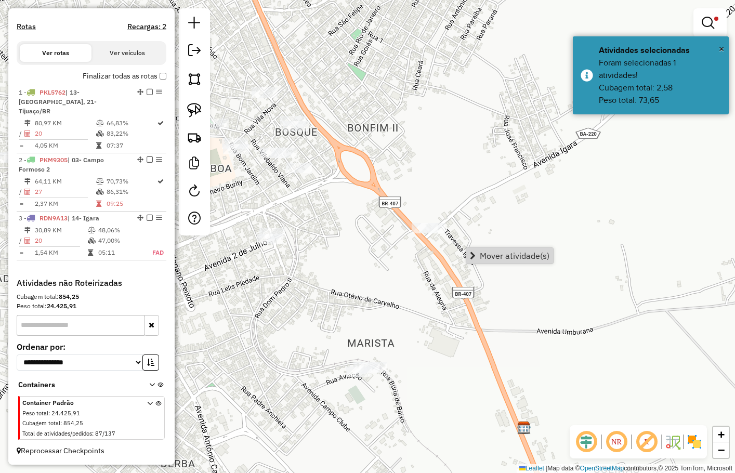
click at [502, 254] on span "Mover atividade(s)" at bounding box center [514, 255] width 70 height 8
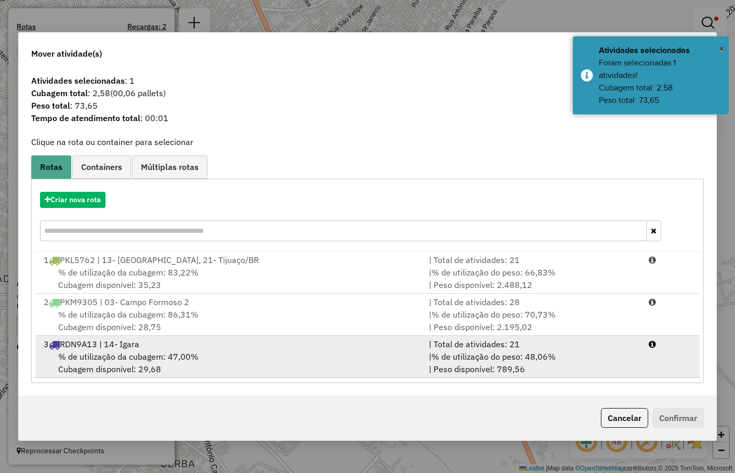
click at [106, 355] on span "% de utilização da cubagem: 47,00%" at bounding box center [128, 356] width 140 height 10
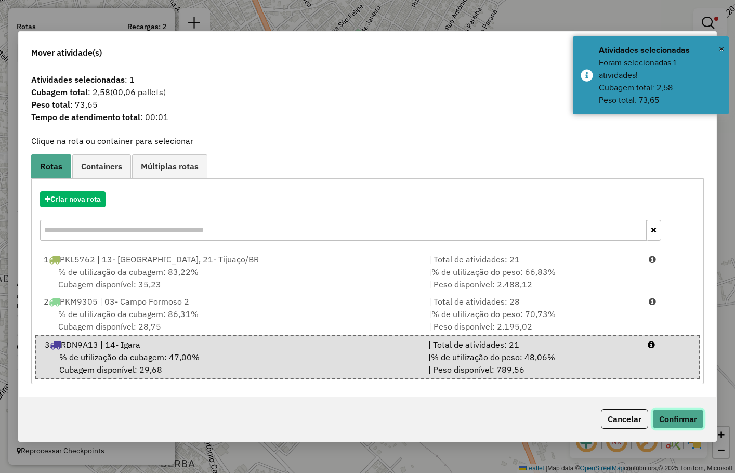
click at [681, 413] on button "Confirmar" at bounding box center [677, 419] width 51 height 20
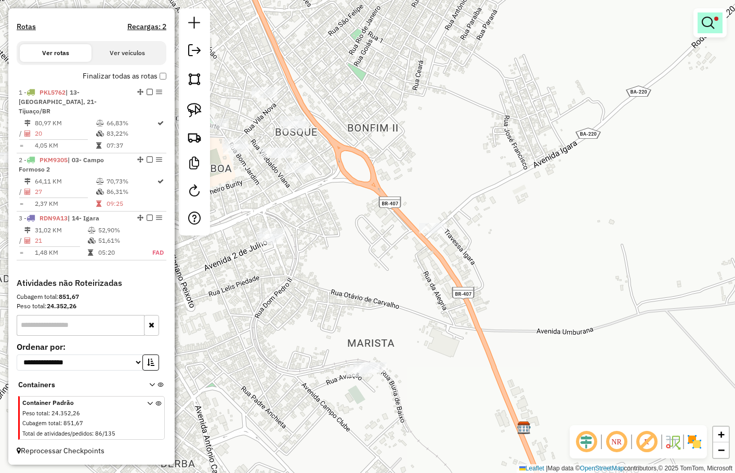
click at [709, 20] on em at bounding box center [707, 23] width 12 height 12
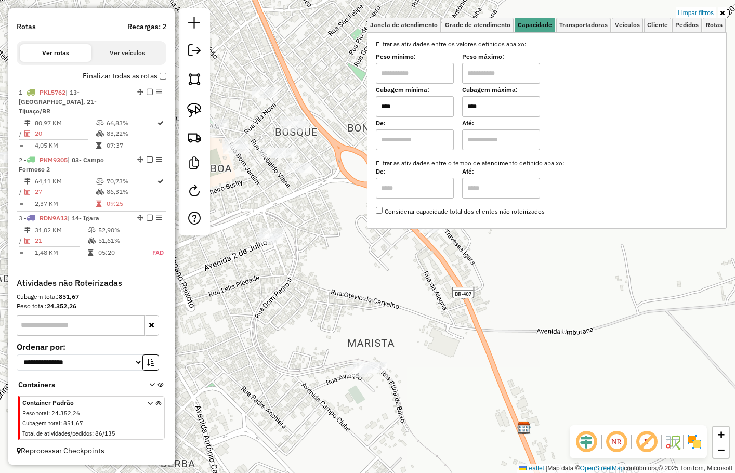
click at [701, 14] on link "Limpar filtros" at bounding box center [695, 12] width 40 height 11
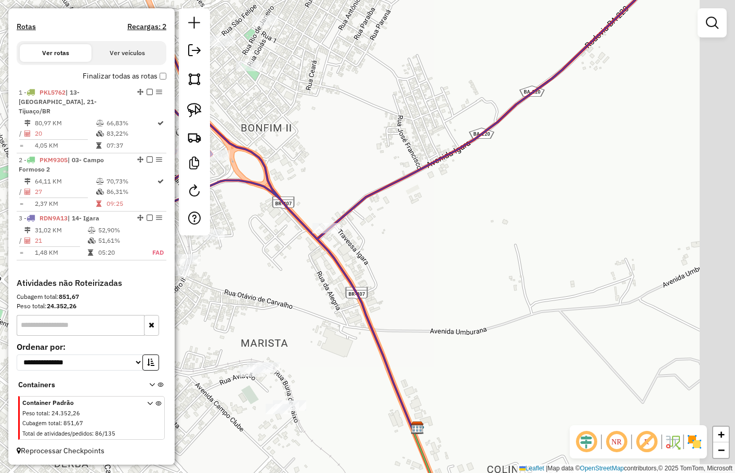
drag, startPoint x: 569, startPoint y: 194, endPoint x: 484, endPoint y: 200, distance: 85.9
click at [511, 194] on div "Janela de atendimento Grade de atendimento Capacidade Transportadoras Veículos …" at bounding box center [367, 236] width 735 height 473
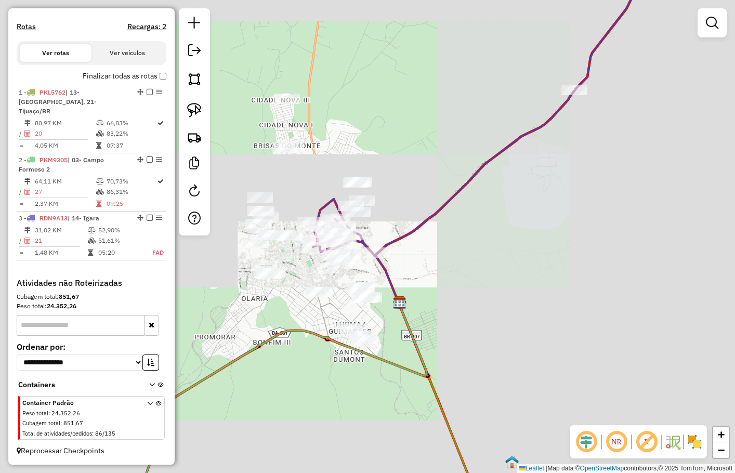
drag, startPoint x: 513, startPoint y: 222, endPoint x: 509, endPoint y: 227, distance: 5.9
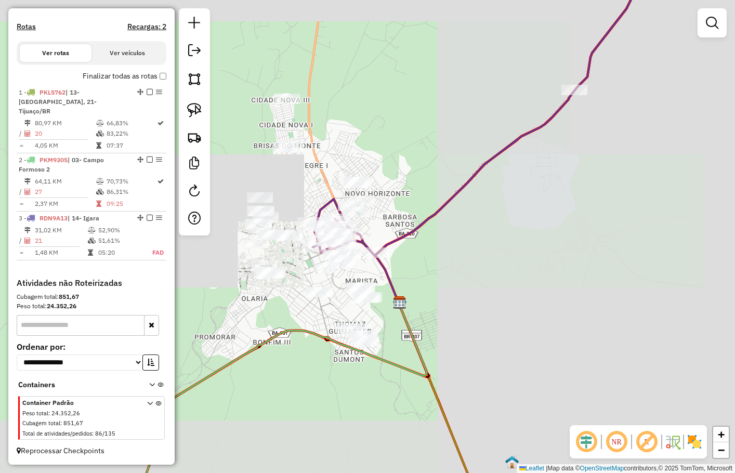
click at [509, 227] on div "Janela de atendimento Grade de atendimento Capacidade Transportadoras Veículos …" at bounding box center [367, 236] width 735 height 473
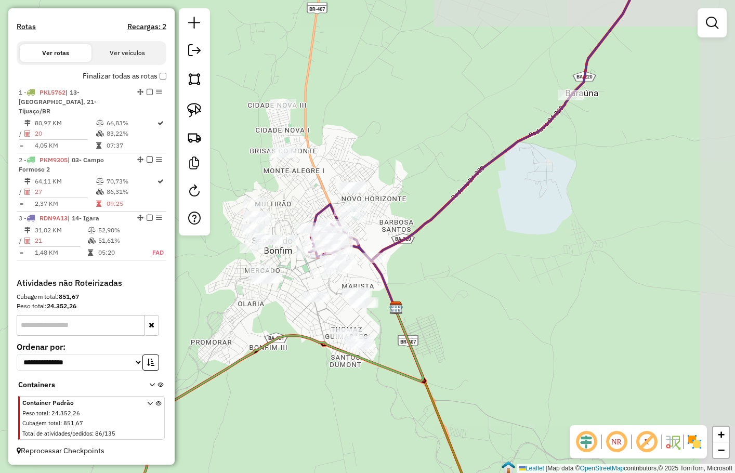
drag, startPoint x: 516, startPoint y: 222, endPoint x: 486, endPoint y: 234, distance: 32.9
click at [489, 241] on div "Janela de atendimento Grade de atendimento Capacidade Transportadoras Veículos …" at bounding box center [367, 236] width 735 height 473
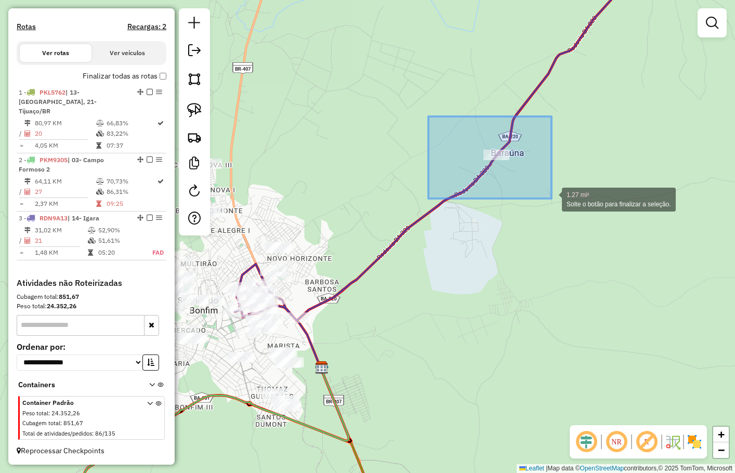
drag, startPoint x: 544, startPoint y: 195, endPoint x: 550, endPoint y: 198, distance: 7.0
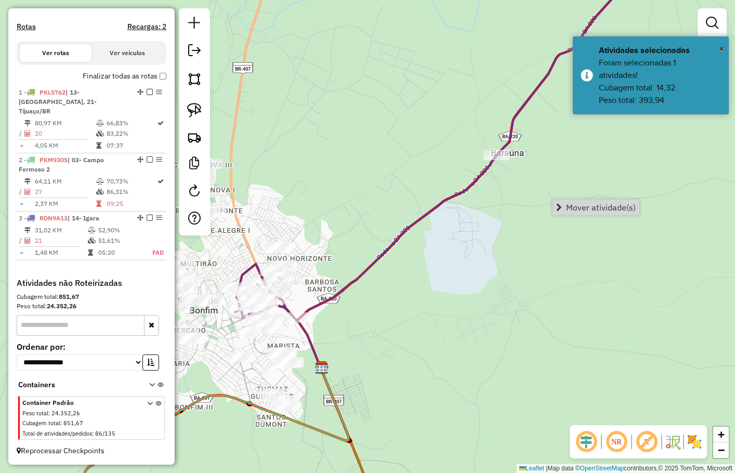
click at [585, 206] on span "Mover atividade(s)" at bounding box center [601, 207] width 70 height 8
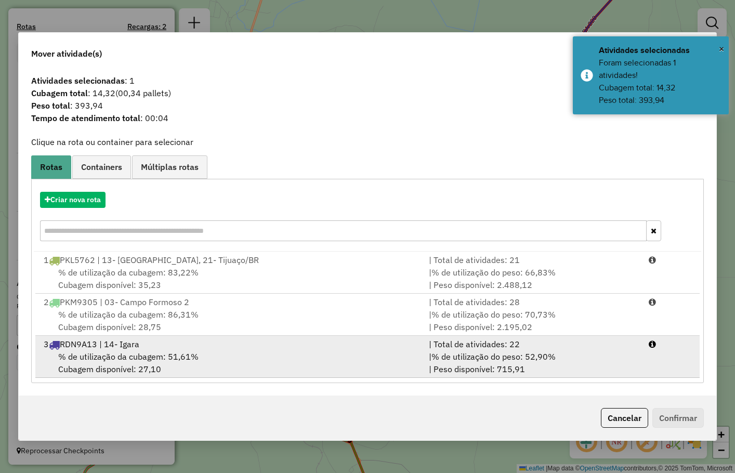
click at [146, 362] on div "% de utilização da cubagem: 51,61% Cubagem disponível: 27,10" at bounding box center [229, 362] width 384 height 25
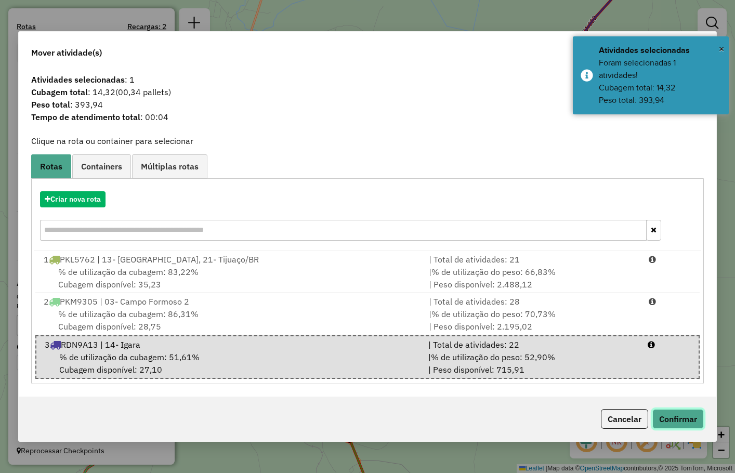
click at [658, 421] on button "Confirmar" at bounding box center [677, 419] width 51 height 20
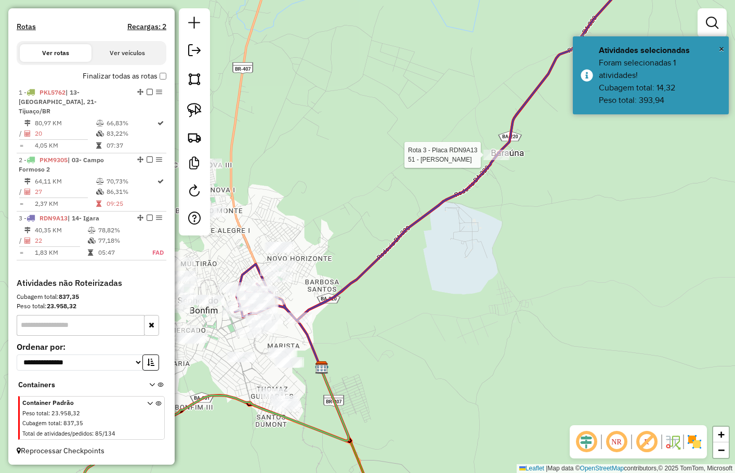
select select "**********"
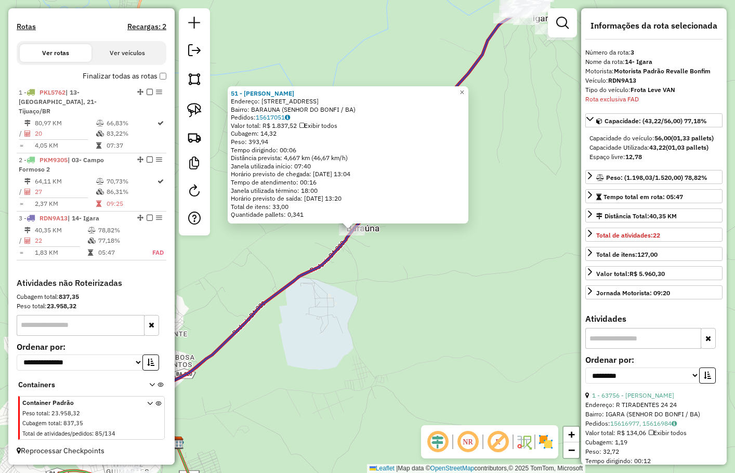
drag, startPoint x: 501, startPoint y: 269, endPoint x: 429, endPoint y: 217, distance: 88.9
click at [429, 219] on div "51 - MIRIAM DA SILVA SANT Endereço: R BARAUNA 58 Bairro: BARAUNA (SENHOR DO BON…" at bounding box center [367, 236] width 735 height 473
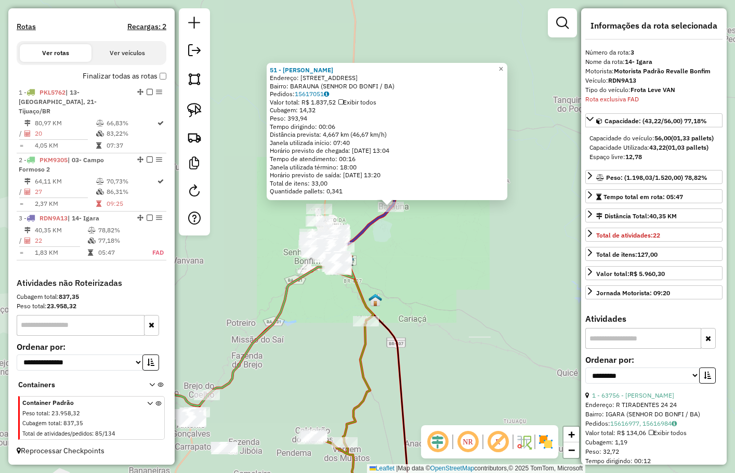
click at [426, 266] on div "51 - MIRIAM DA SILVA SANT Endereço: R BARAUNA 58 Bairro: BARAUNA (SENHOR DO BON…" at bounding box center [367, 236] width 735 height 473
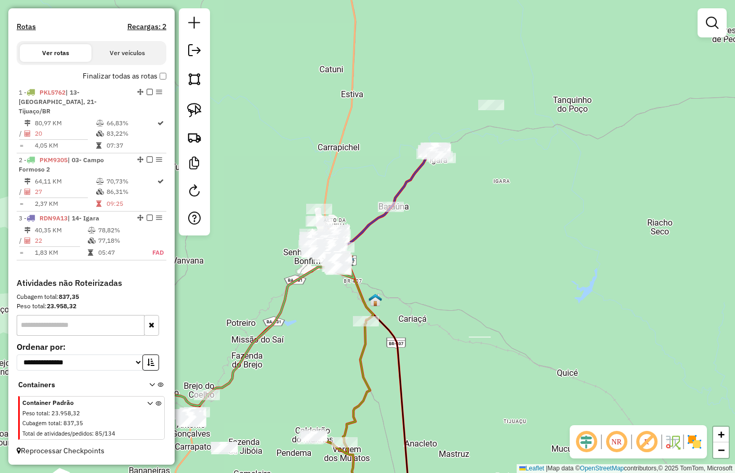
click at [489, 252] on div "Janela de atendimento Grade de atendimento Capacidade Transportadoras Veículos …" at bounding box center [367, 236] width 735 height 473
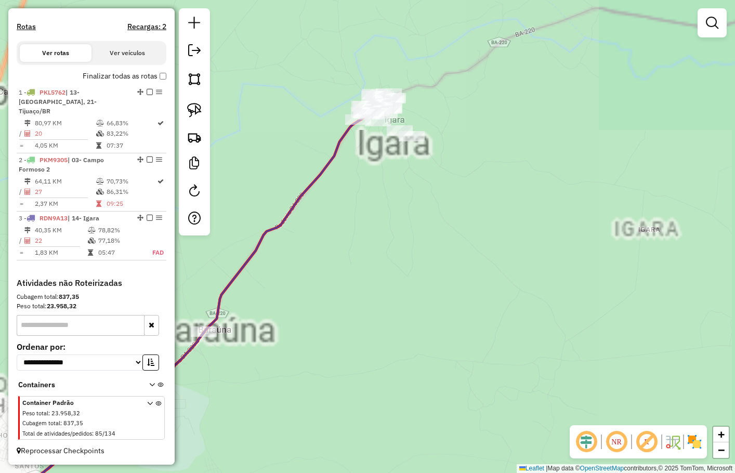
click at [470, 248] on div "Janela de atendimento Grade de atendimento Capacidade Transportadoras Veículos …" at bounding box center [367, 236] width 735 height 473
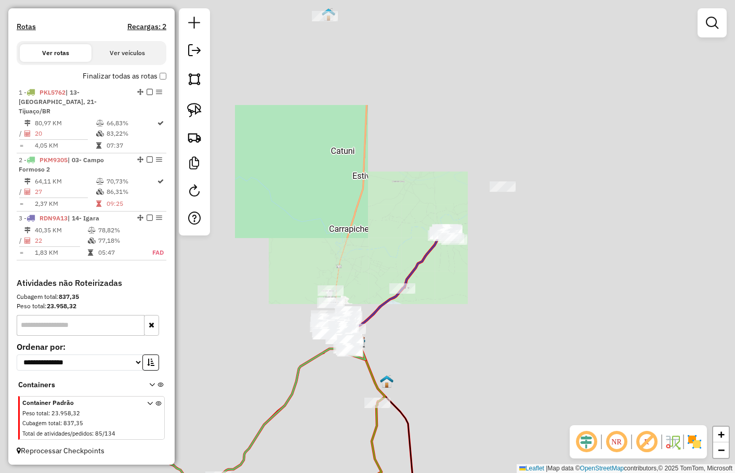
click at [478, 249] on div "Janela de atendimento Grade de atendimento Capacidade Transportadoras Veículos …" at bounding box center [367, 236] width 735 height 473
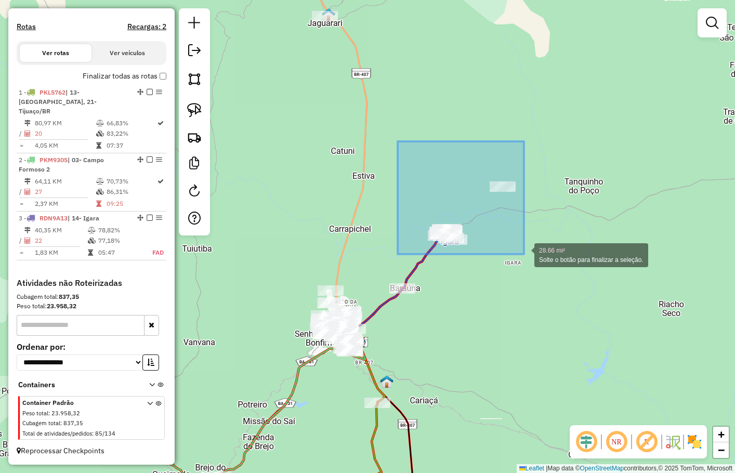
drag, startPoint x: 397, startPoint y: 141, endPoint x: 524, endPoint y: 254, distance: 169.2
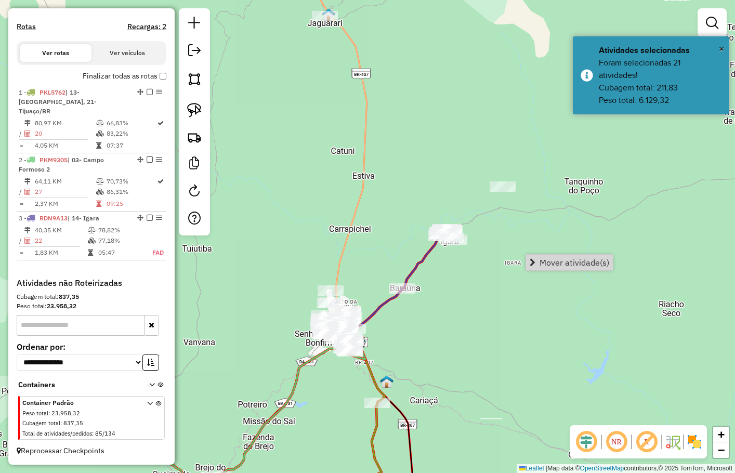
click at [547, 257] on link "Mover atividade(s)" at bounding box center [569, 263] width 87 height 16
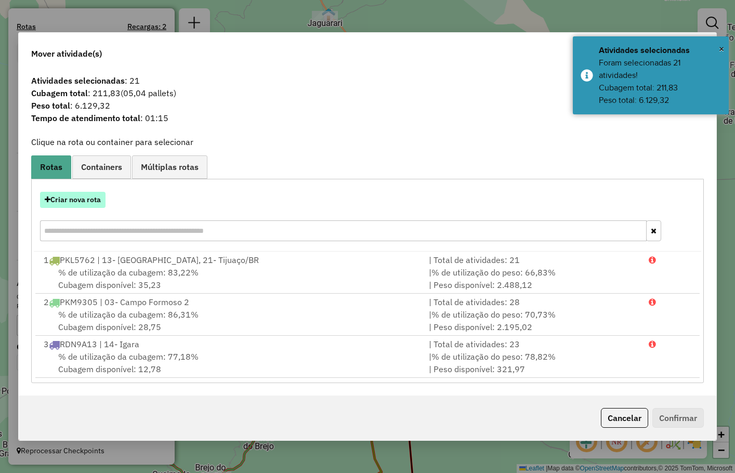
click at [84, 198] on button "Criar nova rota" at bounding box center [72, 200] width 65 height 16
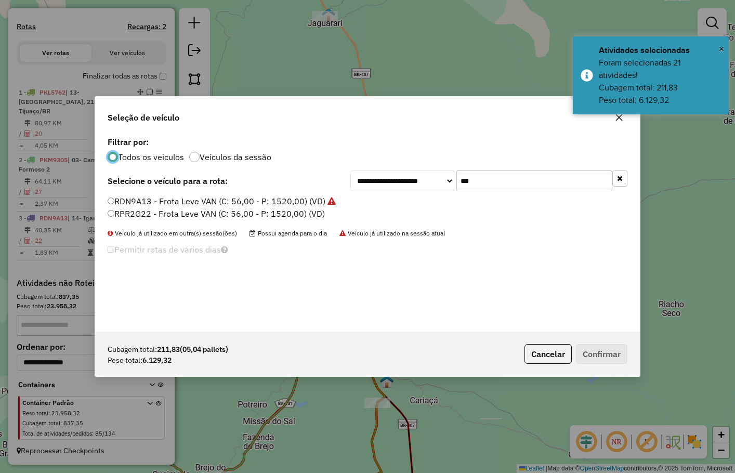
scroll to position [5, 3]
click at [410, 181] on div "**********" at bounding box center [488, 180] width 277 height 21
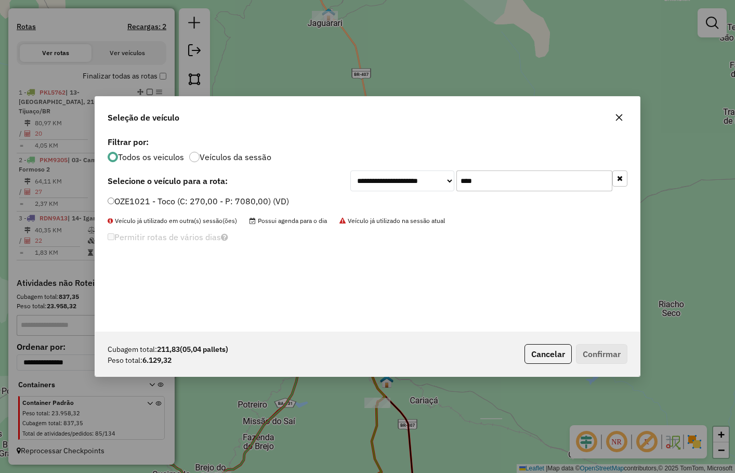
type input "****"
click at [251, 199] on label "OZE1021 - Toco (C: 270,00 - P: 7080,00) (VD)" at bounding box center [198, 201] width 181 height 12
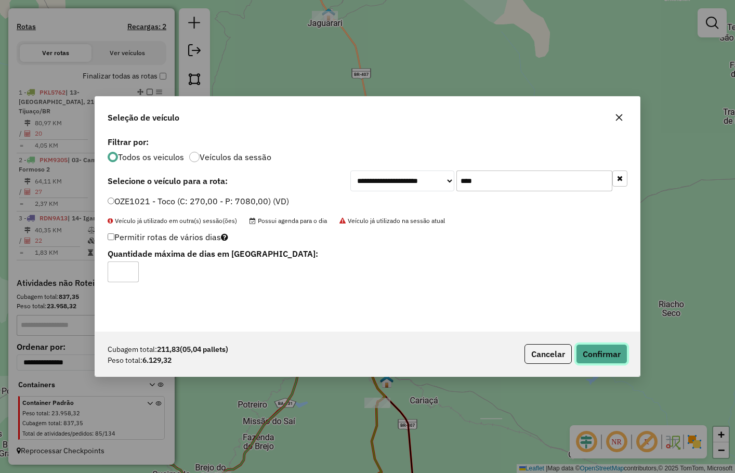
click at [605, 356] on button "Confirmar" at bounding box center [601, 354] width 51 height 20
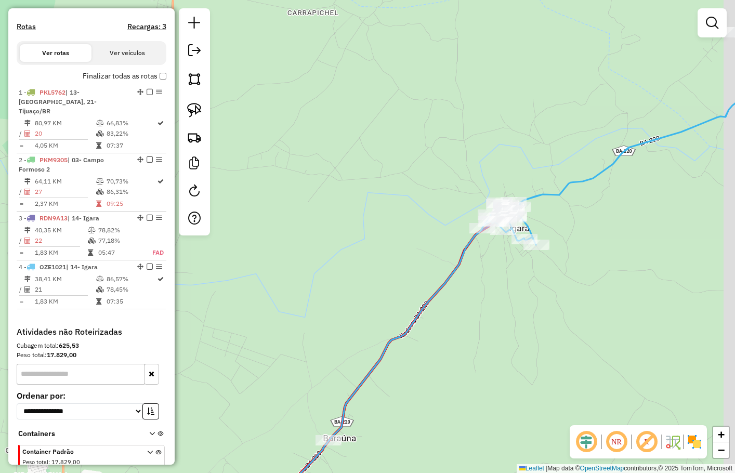
drag, startPoint x: 526, startPoint y: 197, endPoint x: 510, endPoint y: 286, distance: 90.8
click at [510, 287] on div "Janela de atendimento Grade de atendimento Capacidade Transportadoras Veículos …" at bounding box center [367, 236] width 735 height 473
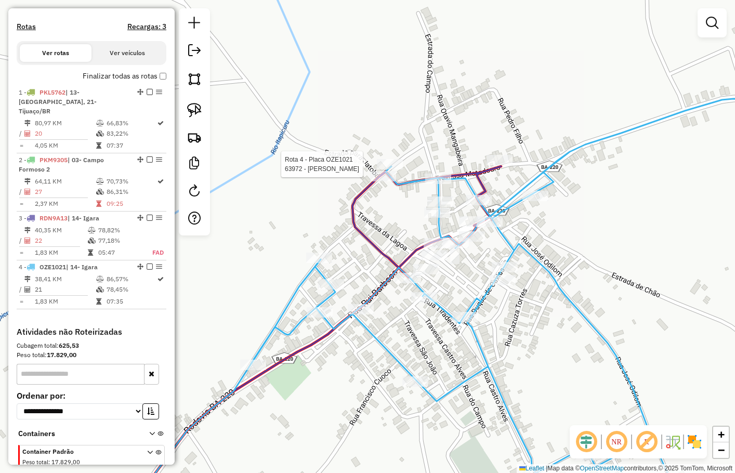
select select "**********"
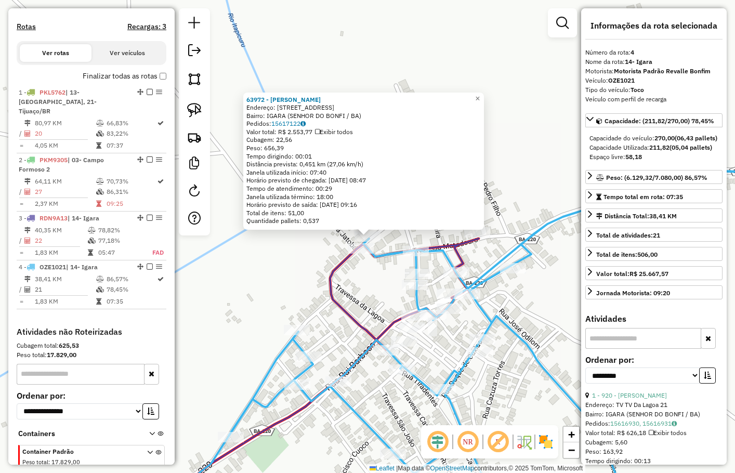
scroll to position [352, 0]
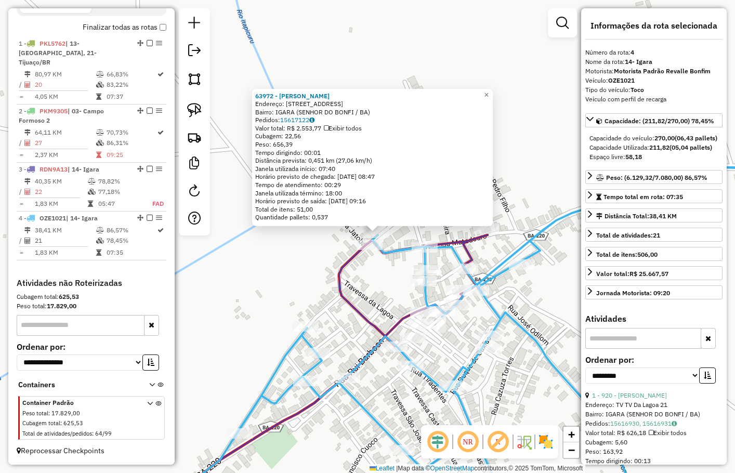
drag, startPoint x: 387, startPoint y: 275, endPoint x: 408, endPoint y: 267, distance: 22.9
click at [394, 274] on div "63972 - ROGERIO RAIMUNDO DE Endereço: R RUA DA LAGOA 200 Bairro: IGARA (SENHOR …" at bounding box center [367, 236] width 735 height 473
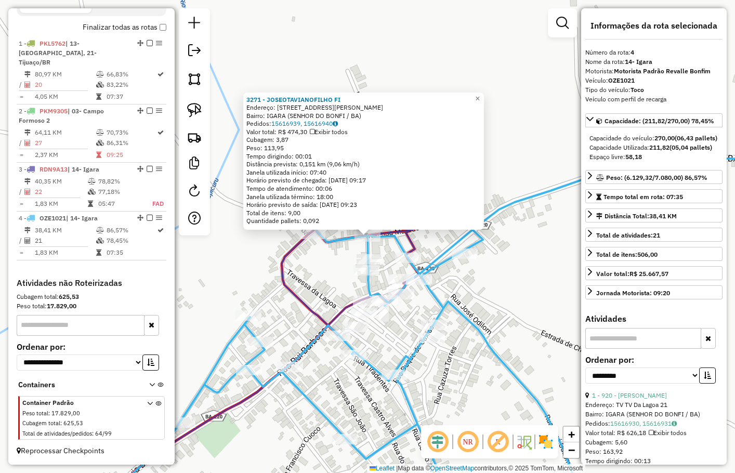
click at [319, 284] on div "3271 - JOSEOTAVIANOFILHO FI Endereço: R RUA JOSE ODILON 151 Bairro: IGARA (SENH…" at bounding box center [367, 236] width 735 height 473
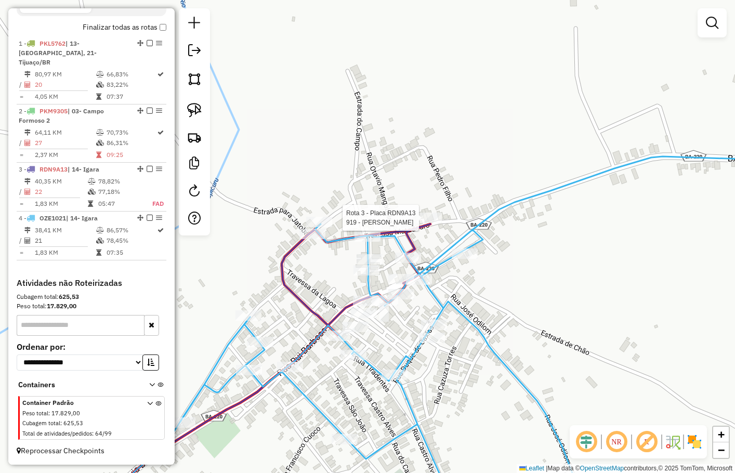
select select "**********"
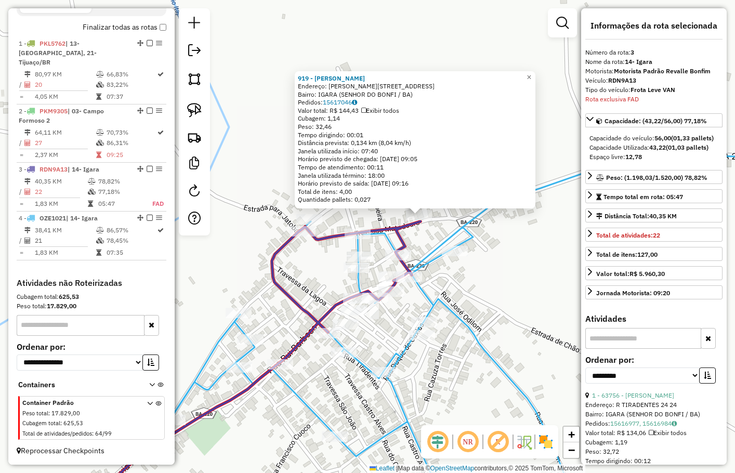
click at [505, 256] on div "919 - Genivaldo Manoel Do Endereço: R Rua do Matadouro 16 Bairro: IGARA (SENHOR…" at bounding box center [367, 236] width 735 height 473
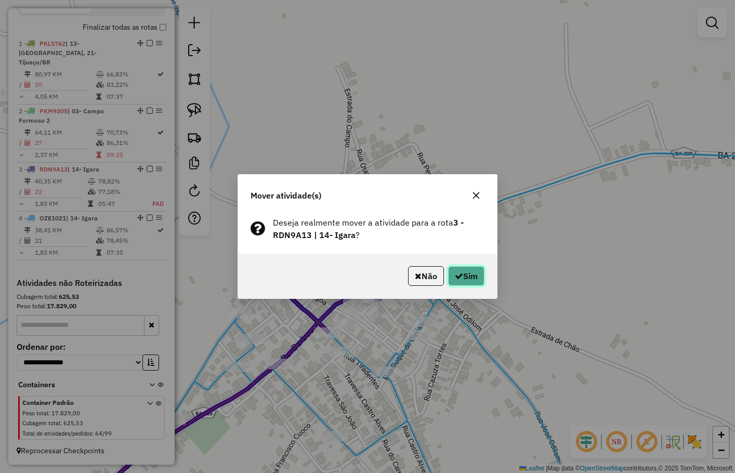
click at [468, 275] on button "Sim" at bounding box center [466, 276] width 36 height 20
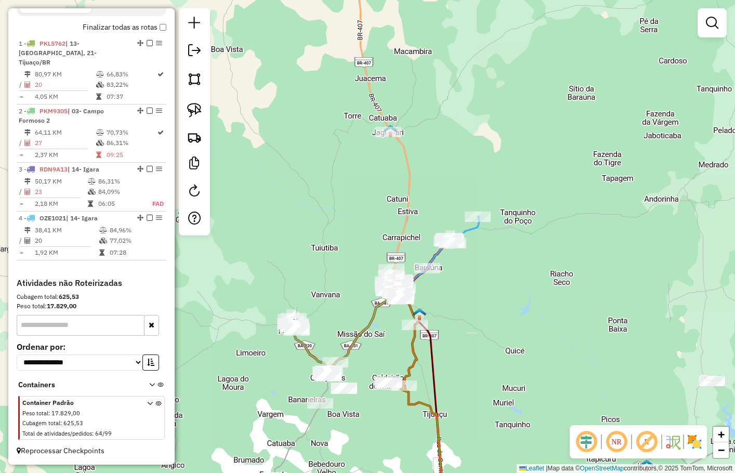
click at [486, 329] on div "Janela de atendimento Grade de atendimento Capacidade Transportadoras Veículos …" at bounding box center [367, 236] width 735 height 473
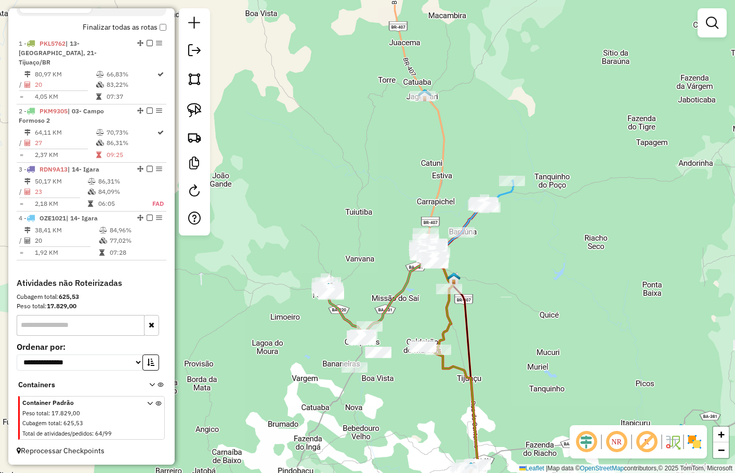
drag, startPoint x: 525, startPoint y: 292, endPoint x: 527, endPoint y: 268, distance: 24.6
click at [527, 272] on div "Janela de atendimento Grade de atendimento Capacidade Transportadoras Veículos …" at bounding box center [367, 236] width 735 height 473
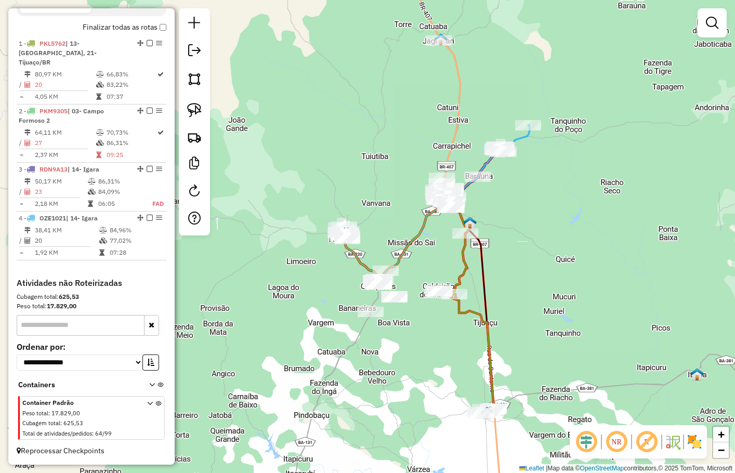
drag, startPoint x: 524, startPoint y: 232, endPoint x: 462, endPoint y: 247, distance: 63.6
click at [533, 221] on div "Janela de atendimento Grade de atendimento Capacidade Transportadoras Veículos …" at bounding box center [367, 236] width 735 height 473
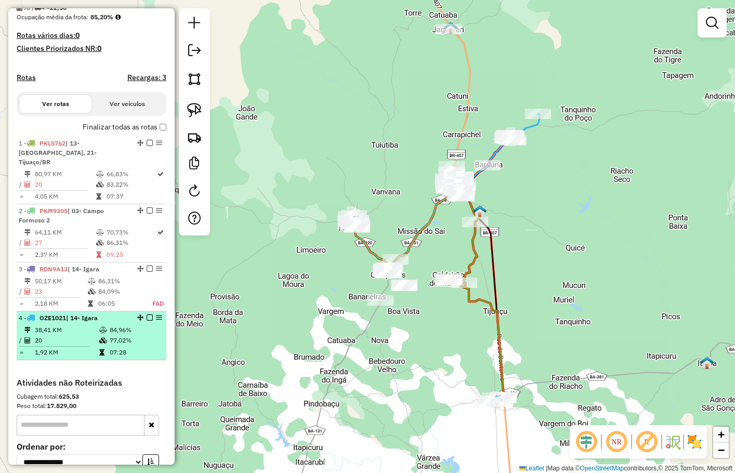
scroll to position [248, 0]
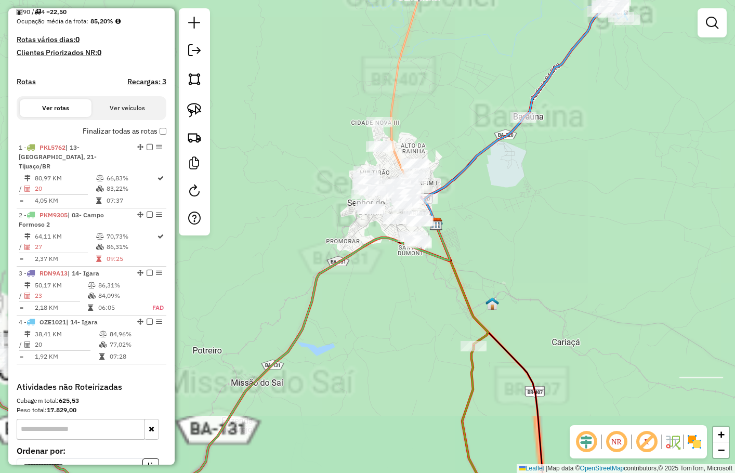
drag, startPoint x: 531, startPoint y: 221, endPoint x: 524, endPoint y: 220, distance: 6.9
click at [531, 221] on div "Janela de atendimento Grade de atendimento Capacidade Transportadoras Veículos …" at bounding box center [367, 236] width 735 height 473
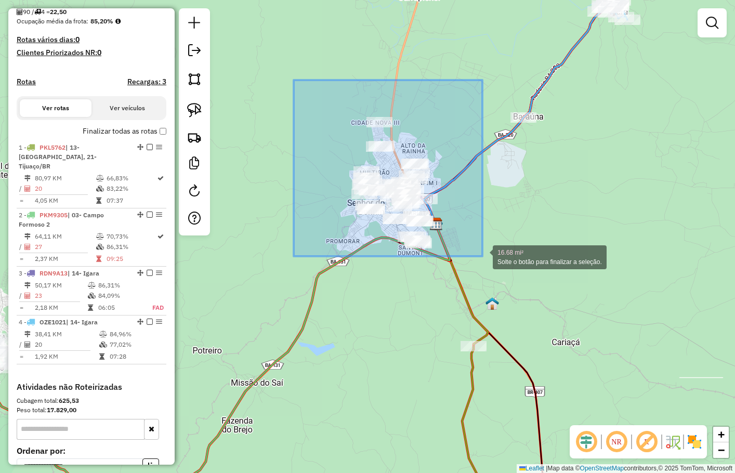
drag, startPoint x: 376, startPoint y: 157, endPoint x: 482, endPoint y: 256, distance: 144.8
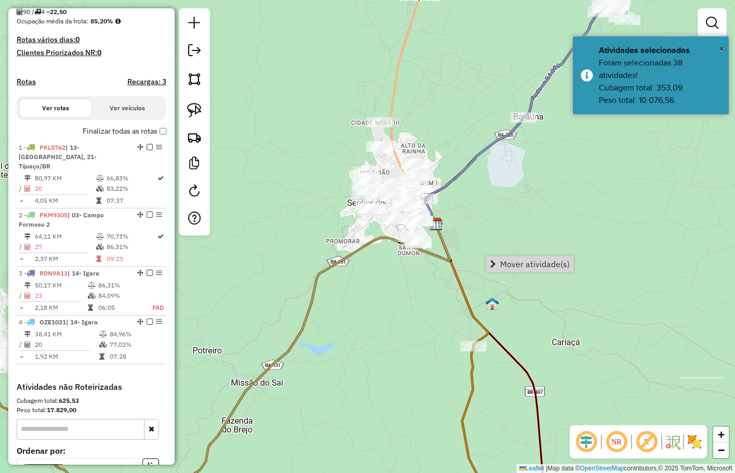
click at [528, 260] on span "Mover atividade(s)" at bounding box center [535, 264] width 70 height 8
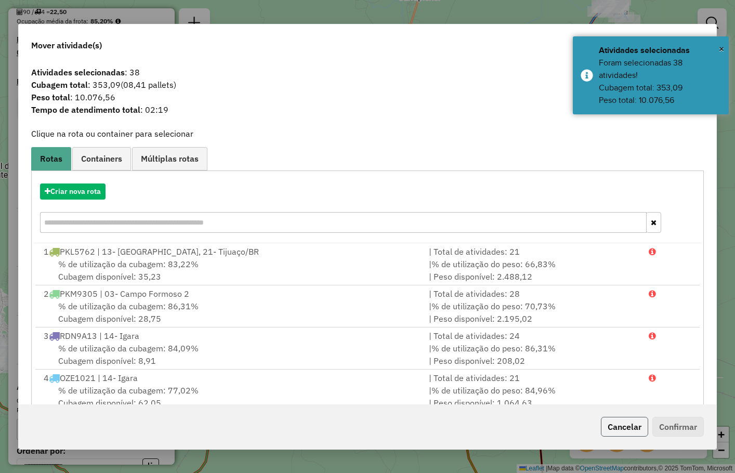
click at [619, 429] on button "Cancelar" at bounding box center [623, 427] width 47 height 20
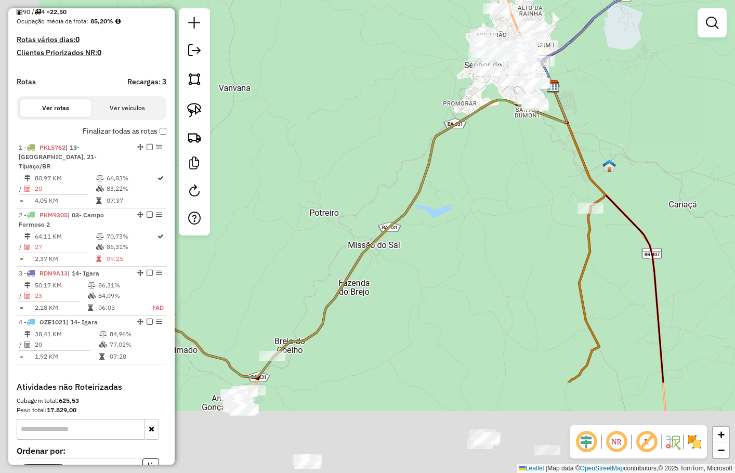
drag, startPoint x: 460, startPoint y: 320, endPoint x: 551, endPoint y: 203, distance: 148.2
click at [548, 209] on div "Janela de atendimento Grade de atendimento Capacidade Transportadoras Veículos …" at bounding box center [367, 236] width 735 height 473
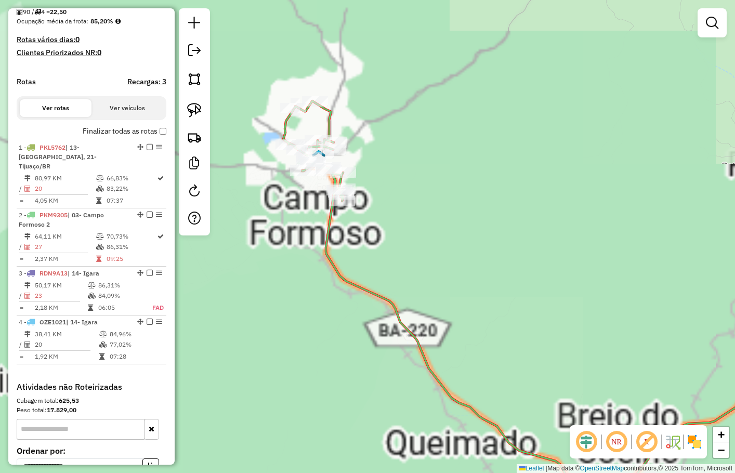
drag, startPoint x: 370, startPoint y: 259, endPoint x: 284, endPoint y: 263, distance: 85.8
click at [310, 259] on div "Janela de atendimento Grade de atendimento Capacidade Transportadoras Veículos …" at bounding box center [367, 236] width 735 height 473
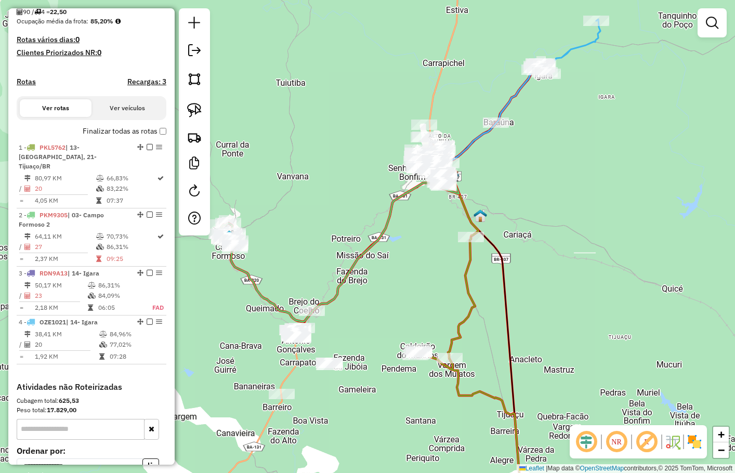
drag, startPoint x: 373, startPoint y: 217, endPoint x: 426, endPoint y: 181, distance: 63.5
click at [426, 181] on div "Janela de atendimento Grade de atendimento Capacidade Transportadoras Veículos …" at bounding box center [367, 236] width 735 height 473
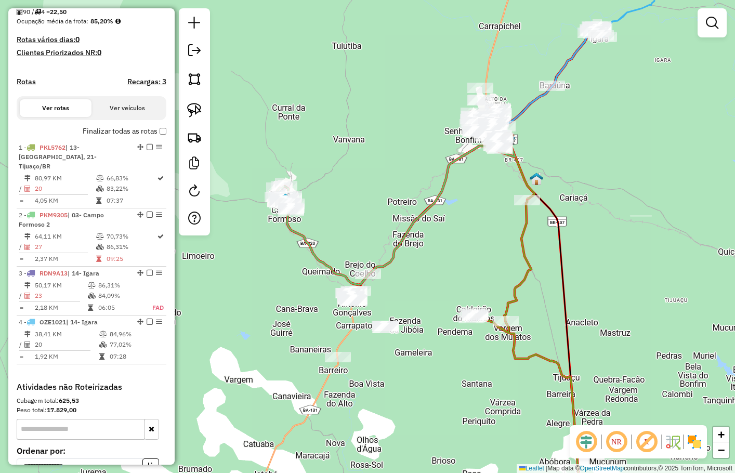
click at [421, 188] on div "Janela de atendimento Grade de atendimento Capacidade Transportadoras Veículos …" at bounding box center [367, 236] width 735 height 473
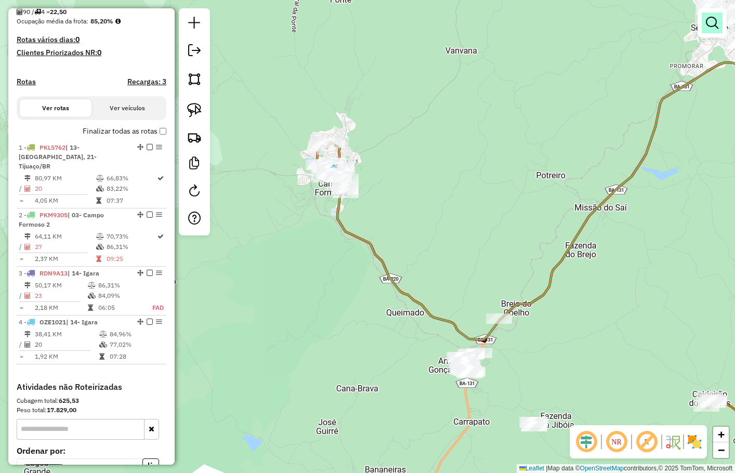
click at [709, 19] on em at bounding box center [711, 23] width 12 height 12
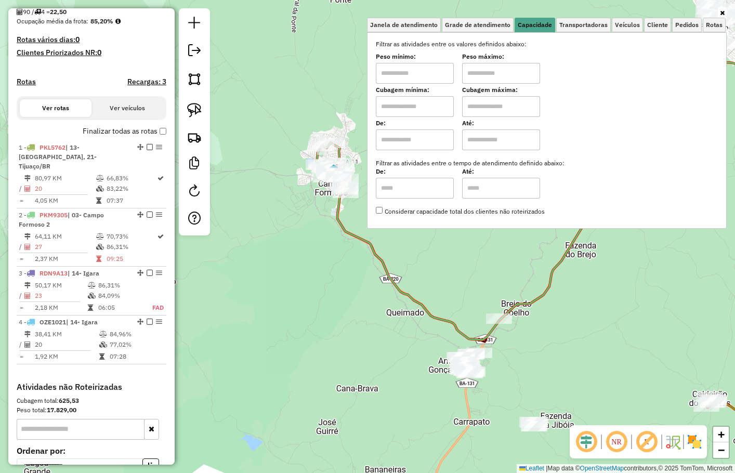
click at [412, 107] on input "text" at bounding box center [415, 106] width 78 height 21
type input "****"
click at [493, 114] on input "text" at bounding box center [501, 106] width 78 height 21
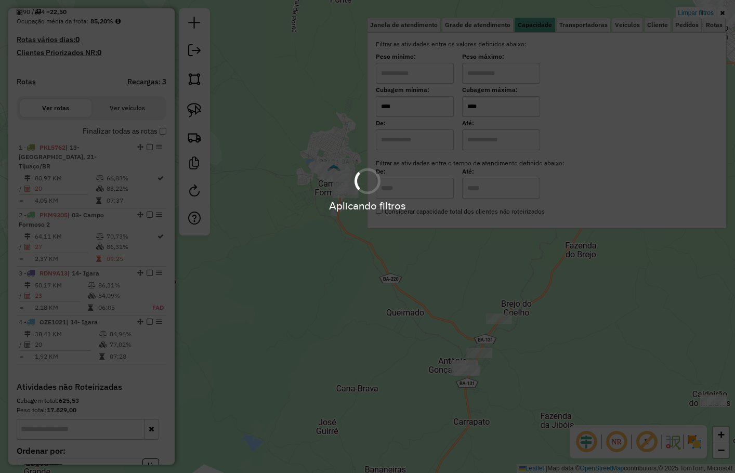
type input "****"
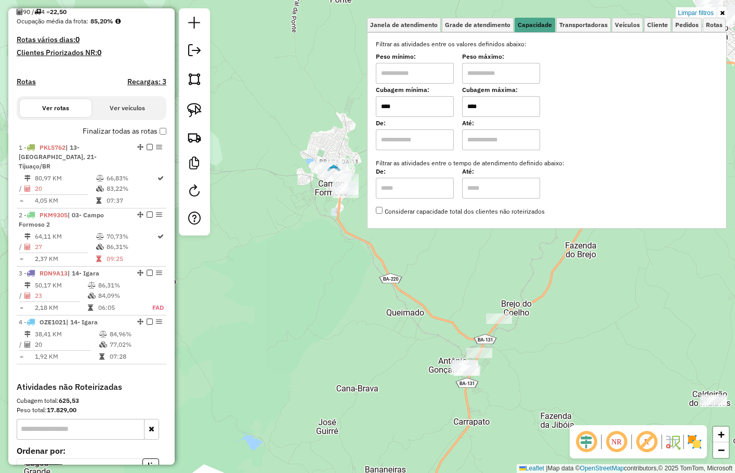
click at [485, 274] on div "Limpar filtros Janela de atendimento Grade de atendimento Capacidade Transporta…" at bounding box center [367, 236] width 735 height 473
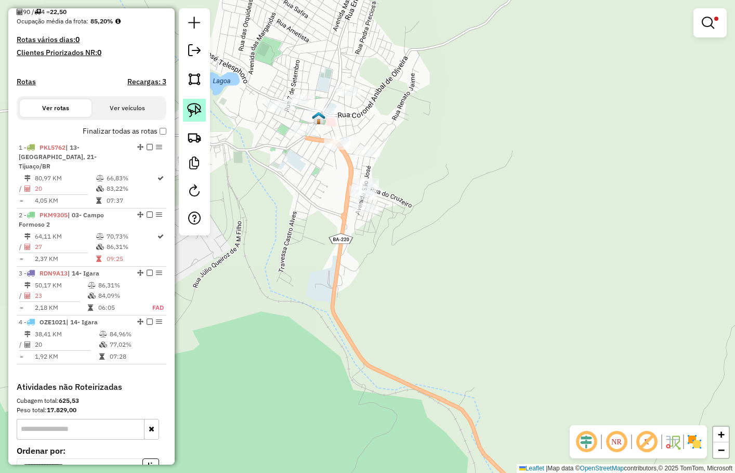
click at [190, 110] on img at bounding box center [194, 110] width 15 height 15
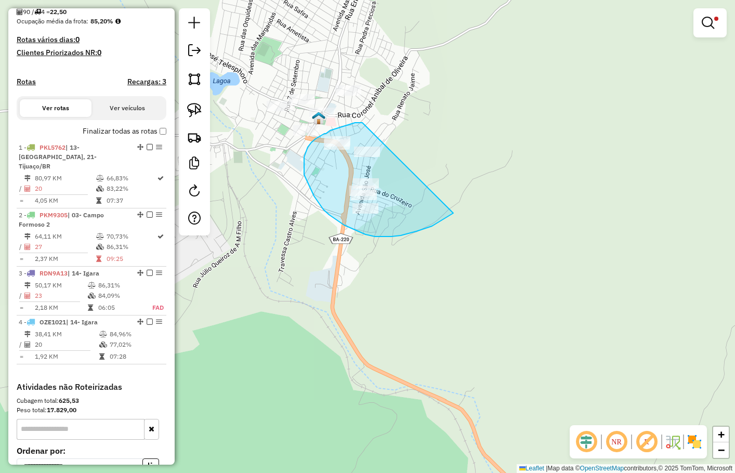
drag, startPoint x: 362, startPoint y: 123, endPoint x: 453, endPoint y: 213, distance: 128.2
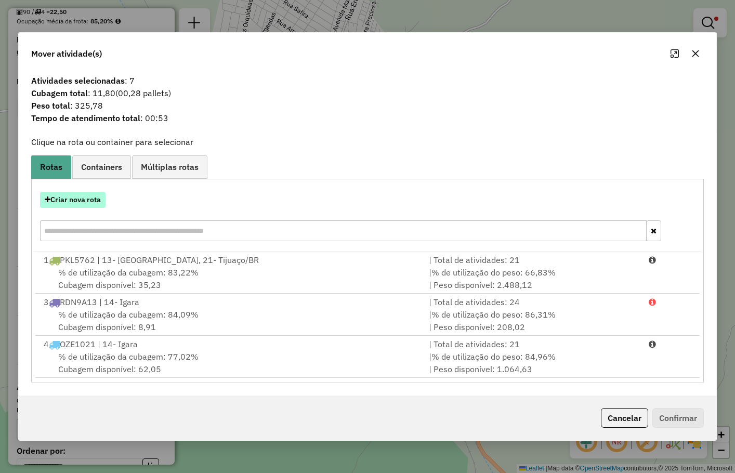
click at [74, 199] on button "Criar nova rota" at bounding box center [72, 200] width 65 height 16
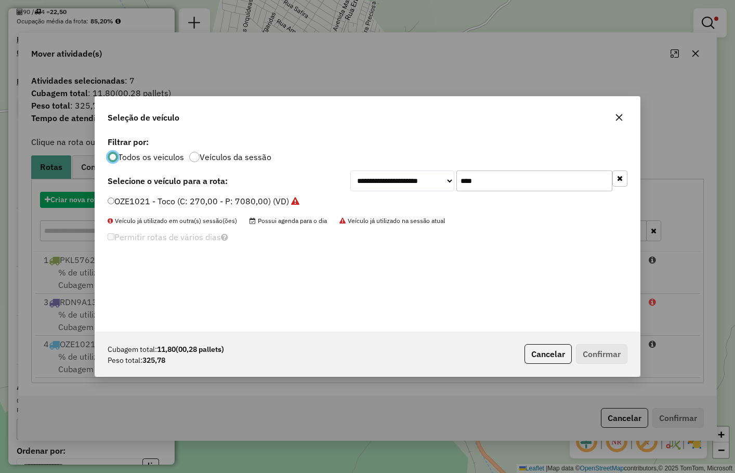
scroll to position [5, 3]
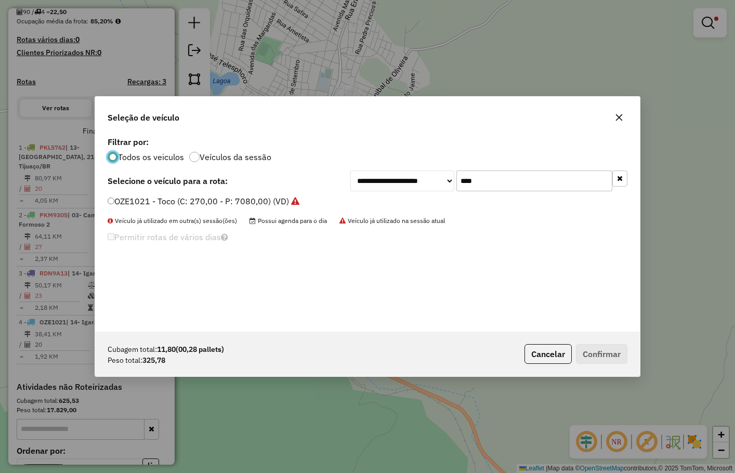
click at [399, 175] on div "**********" at bounding box center [488, 180] width 277 height 21
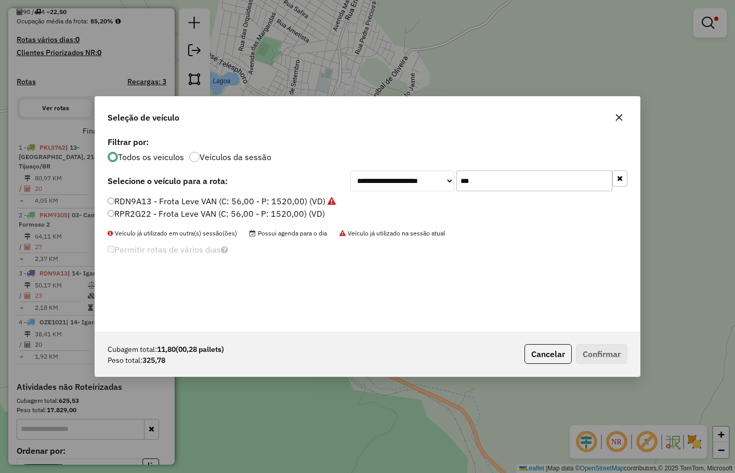
type input "***"
click at [273, 212] on label "RPR2G22 - Frota Leve VAN (C: 56,00 - P: 1520,00) (VD)" at bounding box center [216, 213] width 217 height 12
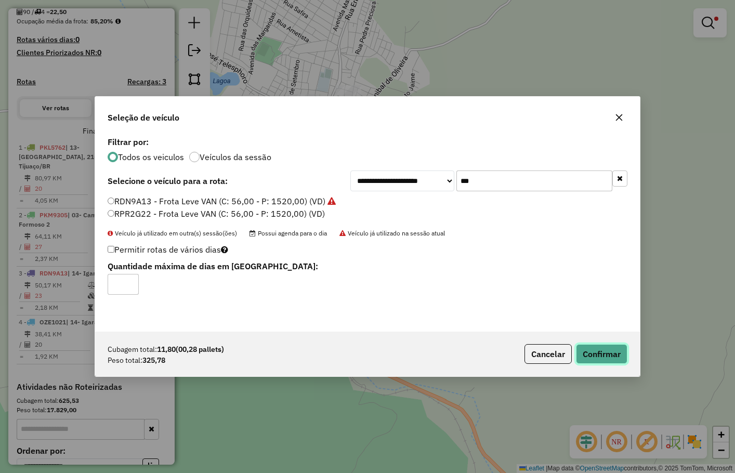
click at [602, 345] on button "Confirmar" at bounding box center [601, 354] width 51 height 20
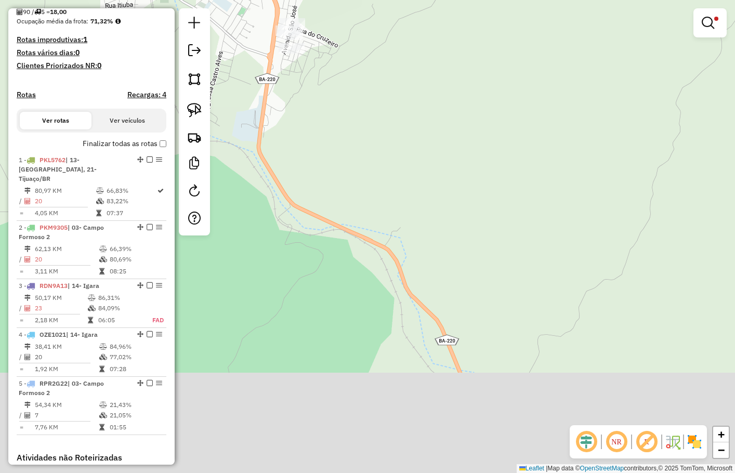
drag, startPoint x: 528, startPoint y: 396, endPoint x: 429, endPoint y: 184, distance: 233.8
click at [423, 180] on div "Limpar filtros Janela de atendimento Grade de atendimento Capacidade Transporta…" at bounding box center [367, 236] width 735 height 473
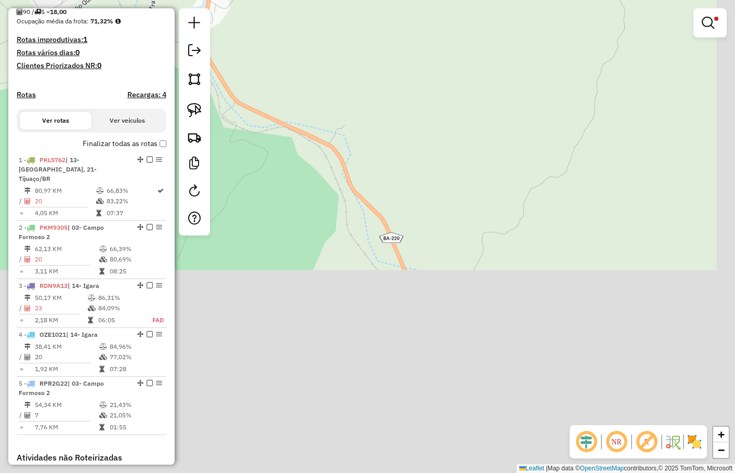
click at [432, 138] on div "Limpar filtros Janela de atendimento Grade de atendimento Capacidade Transporta…" at bounding box center [367, 236] width 735 height 473
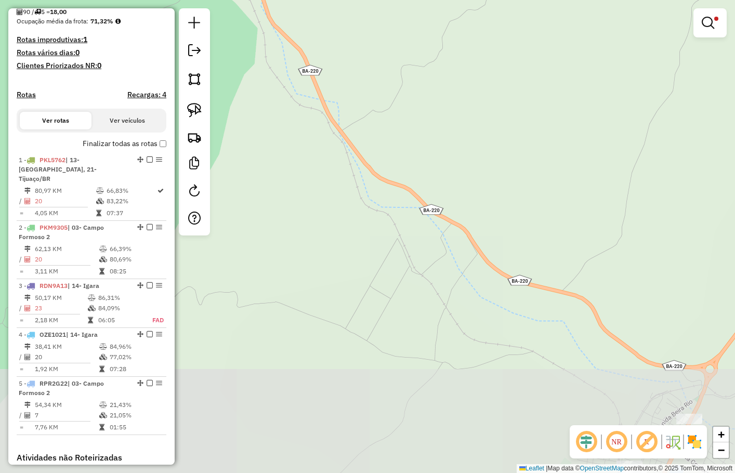
drag, startPoint x: 464, startPoint y: 238, endPoint x: 344, endPoint y: 112, distance: 174.2
click at [348, 115] on div "Limpar filtros Janela de atendimento Grade de atendimento Capacidade Transporta…" at bounding box center [367, 236] width 735 height 473
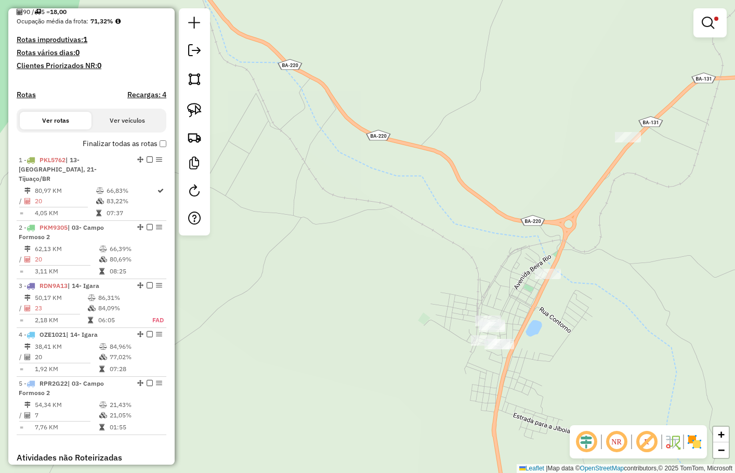
click at [510, 236] on div "Limpar filtros Janela de atendimento Grade de atendimento Capacidade Transporta…" at bounding box center [367, 236] width 735 height 473
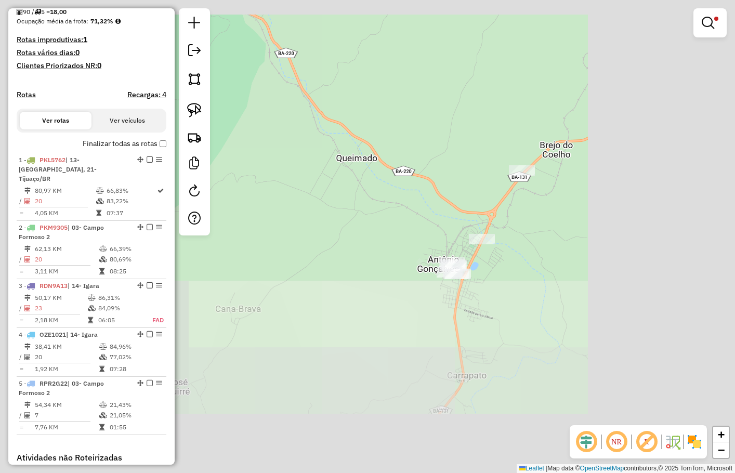
click at [514, 235] on div "Limpar filtros Janela de atendimento Grade de atendimento Capacidade Transporta…" at bounding box center [367, 236] width 735 height 473
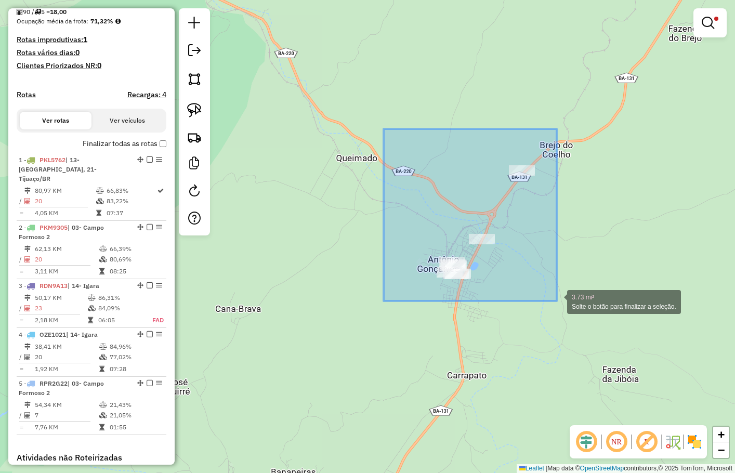
drag, startPoint x: 411, startPoint y: 157, endPoint x: 556, endPoint y: 301, distance: 204.2
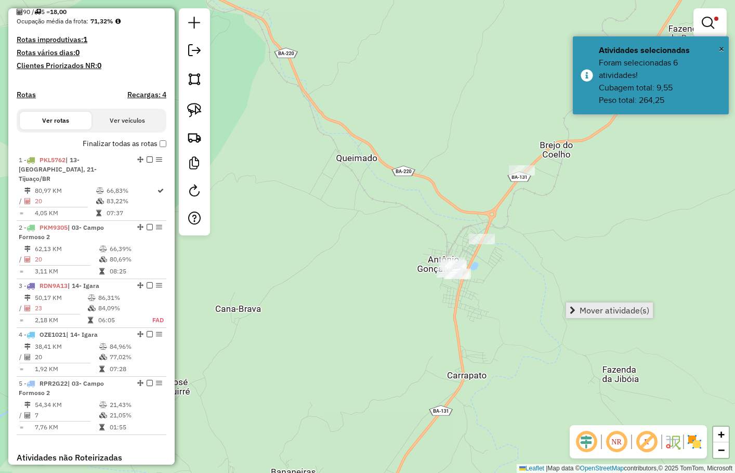
click at [593, 314] on span "Mover atividade(s)" at bounding box center [614, 310] width 70 height 8
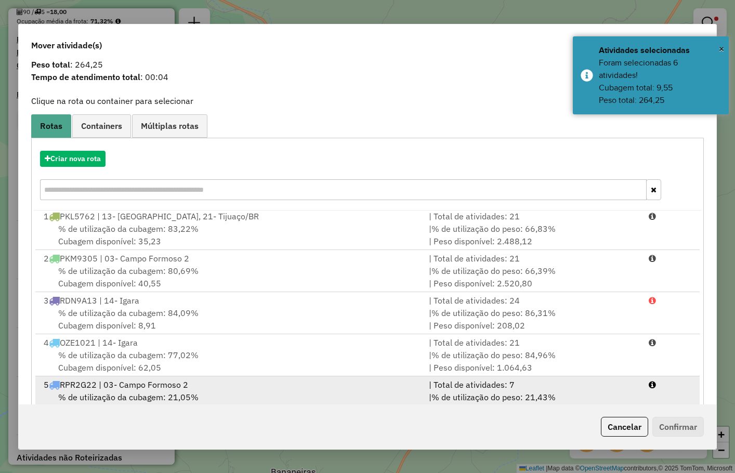
scroll to position [65, 0]
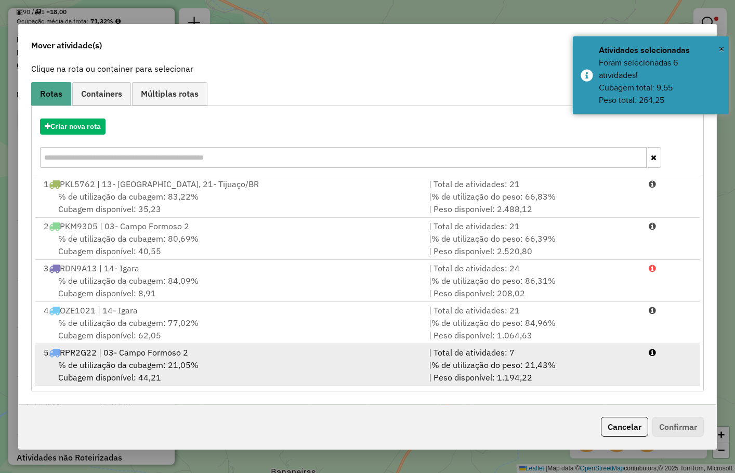
click at [176, 373] on div "% de utilização da cubagem: 21,05% Cubagem disponível: 44,21" at bounding box center [229, 370] width 384 height 25
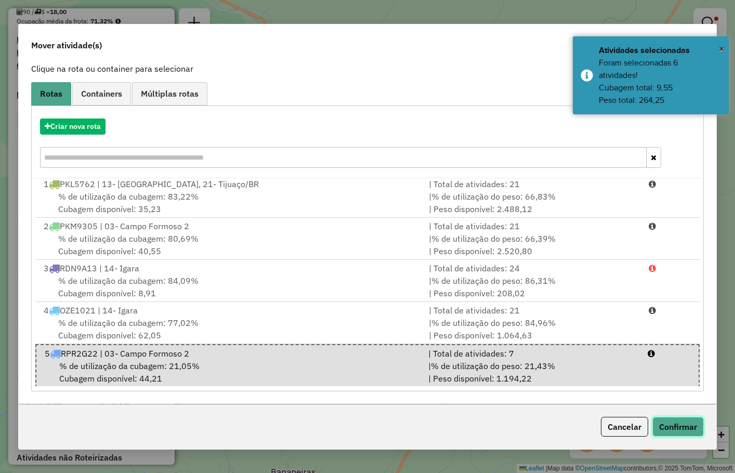
click at [679, 430] on button "Confirmar" at bounding box center [677, 427] width 51 height 20
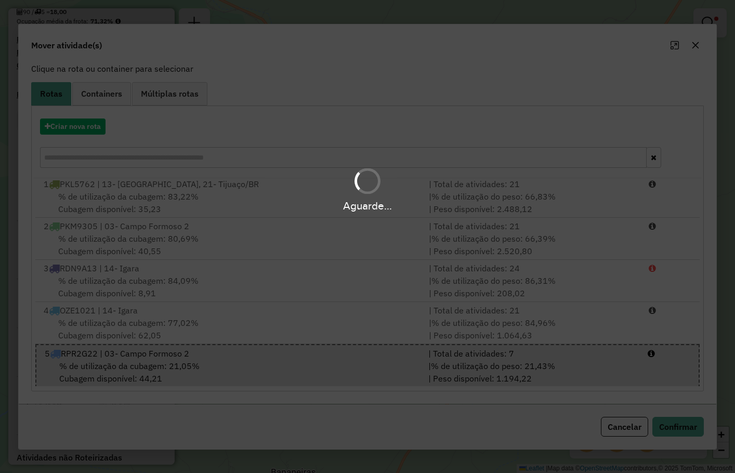
scroll to position [0, 0]
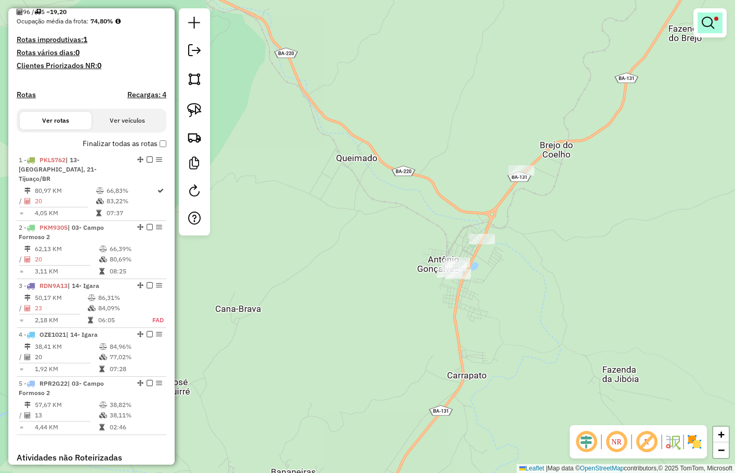
click at [707, 18] on em at bounding box center [707, 23] width 12 height 12
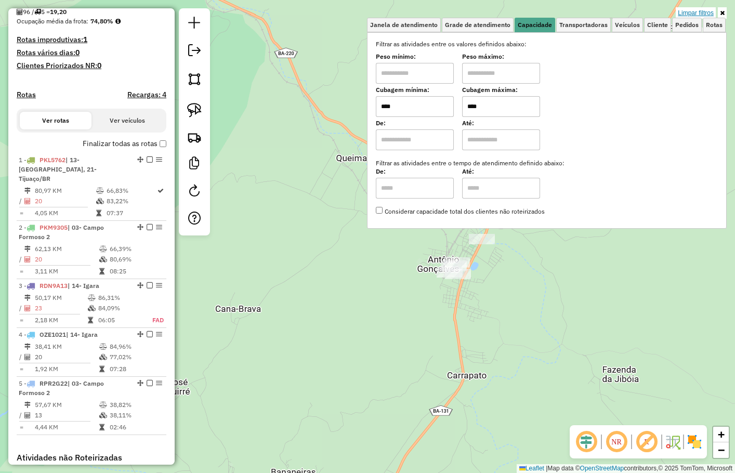
click at [701, 12] on link "Limpar filtros" at bounding box center [695, 12] width 40 height 11
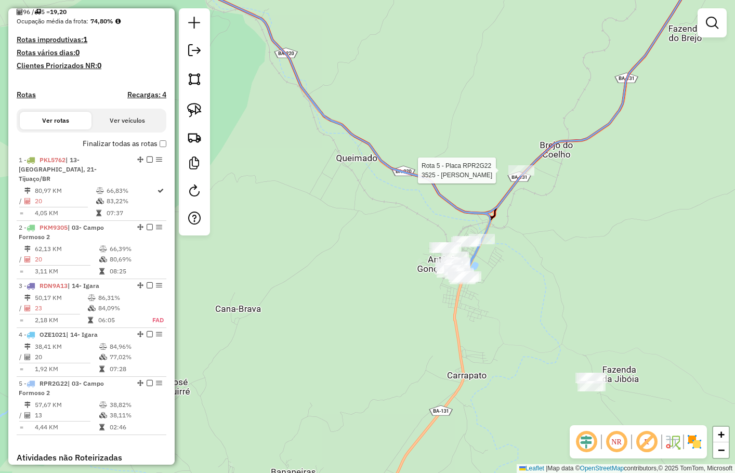
select select "**********"
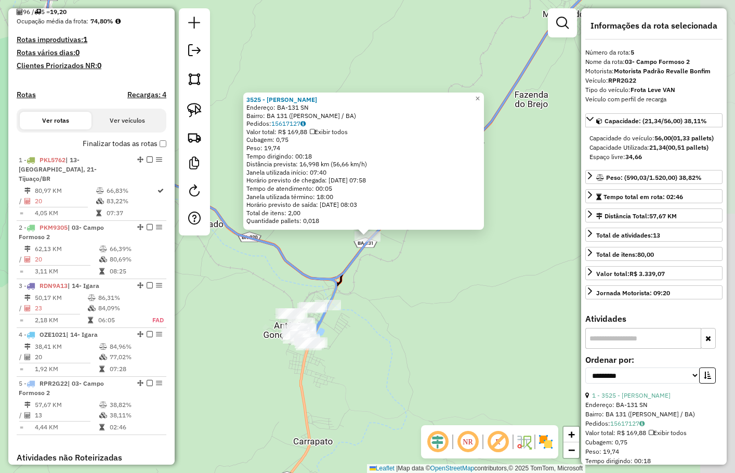
scroll to position [423, 0]
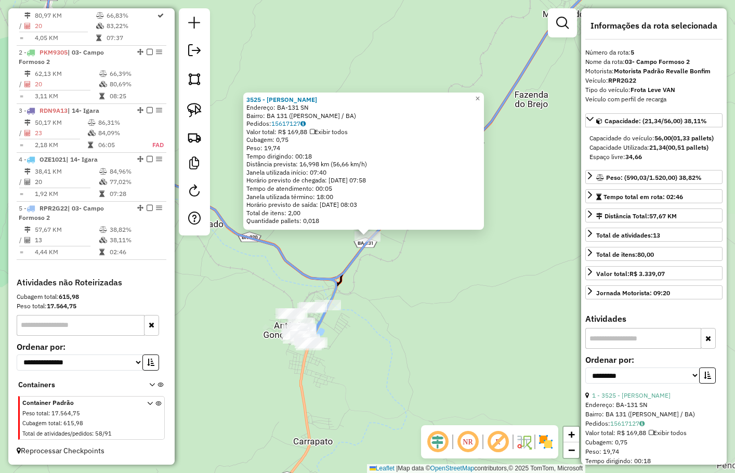
drag, startPoint x: 503, startPoint y: 280, endPoint x: 492, endPoint y: 228, distance: 53.6
click at [492, 228] on div "3525 - REGINALDO LOPES ALM Endereço: BA-131 SN Bairro: BA 131 (ANTONIO GONCALV …" at bounding box center [367, 236] width 735 height 473
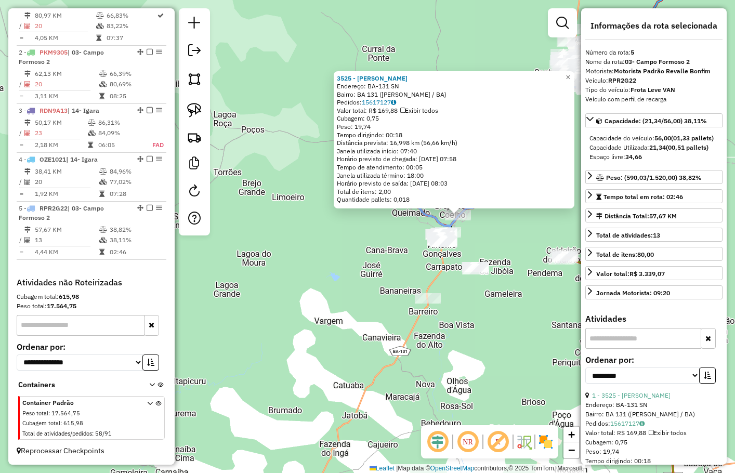
click at [528, 253] on div "3525 - REGINALDO LOPES ALM Endereço: BA-131 SN Bairro: BA 131 (ANTONIO GONCALV …" at bounding box center [367, 236] width 735 height 473
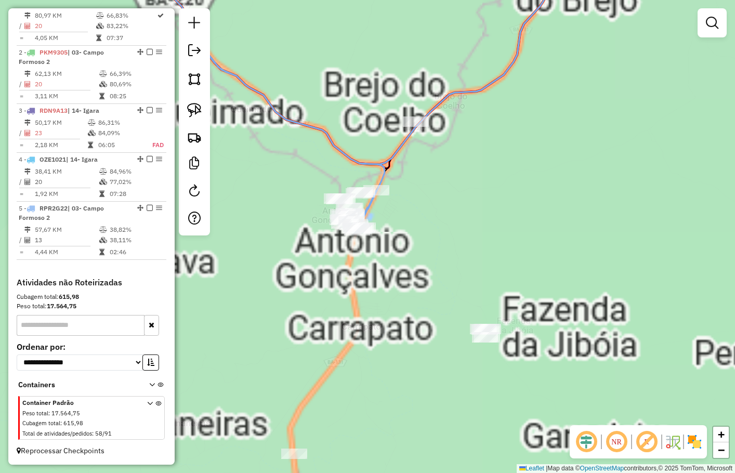
click at [476, 244] on div "Janela de atendimento Grade de atendimento Capacidade Transportadoras Veículos …" at bounding box center [367, 236] width 735 height 473
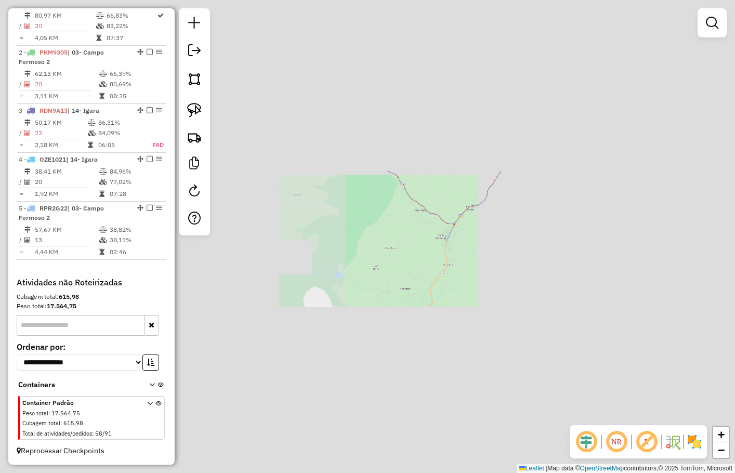
click at [477, 243] on div "Janela de atendimento Grade de atendimento Capacidade Transportadoras Veículos …" at bounding box center [367, 236] width 735 height 473
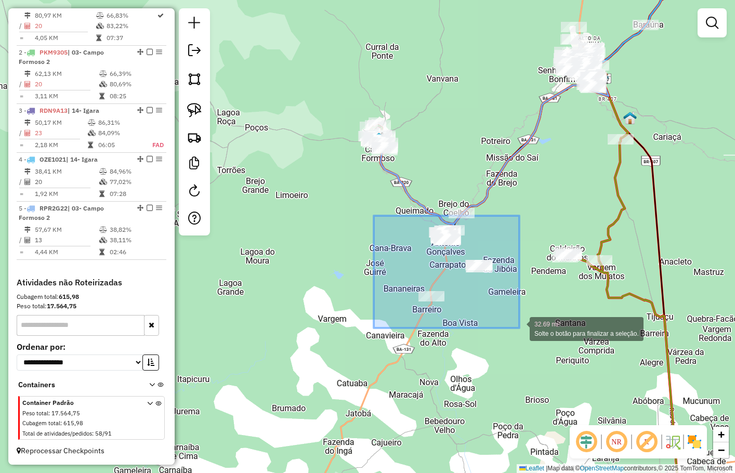
drag, startPoint x: 376, startPoint y: 218, endPoint x: 519, endPoint y: 328, distance: 180.4
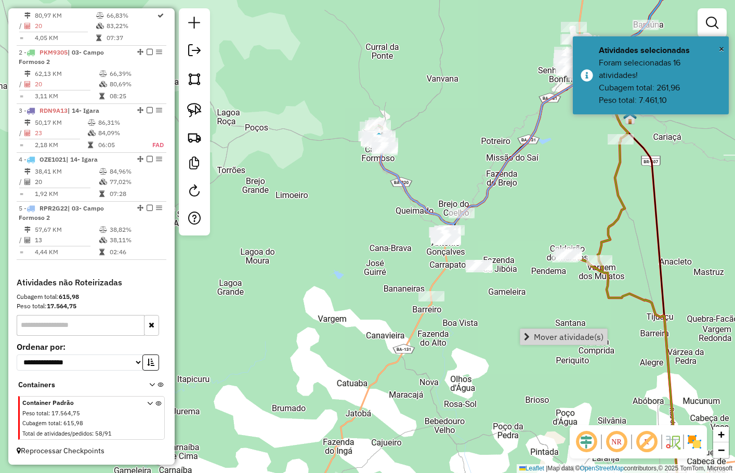
click at [545, 334] on span "Mover atividade(s)" at bounding box center [568, 336] width 70 height 8
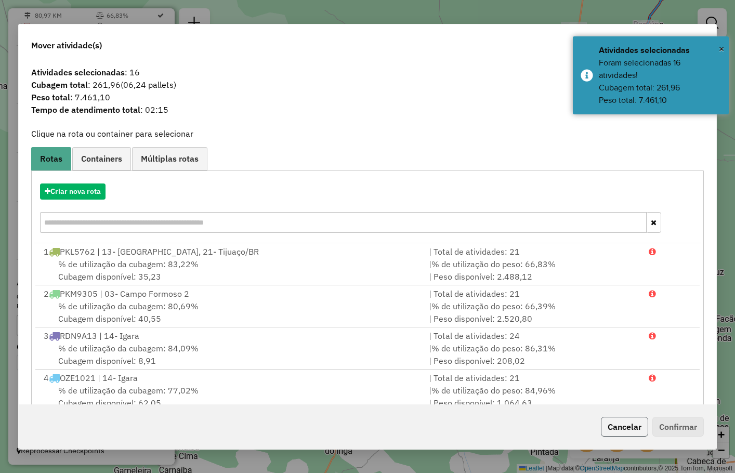
click at [622, 425] on button "Cancelar" at bounding box center [623, 427] width 47 height 20
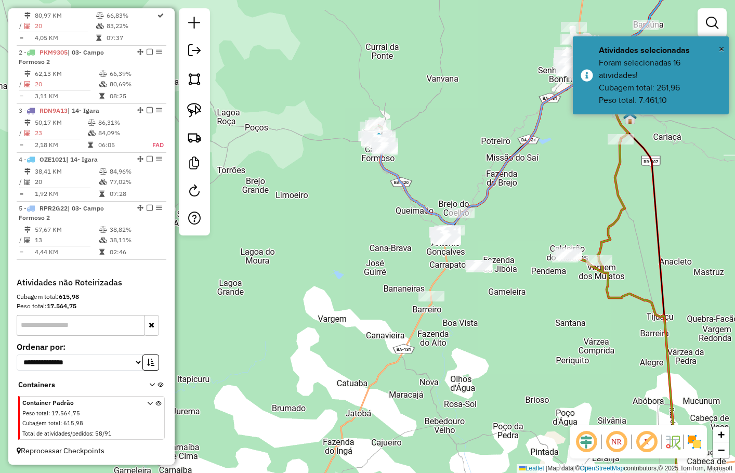
click at [491, 299] on div "Janela de atendimento Grade de atendimento Capacidade Transportadoras Veículos …" at bounding box center [367, 236] width 735 height 473
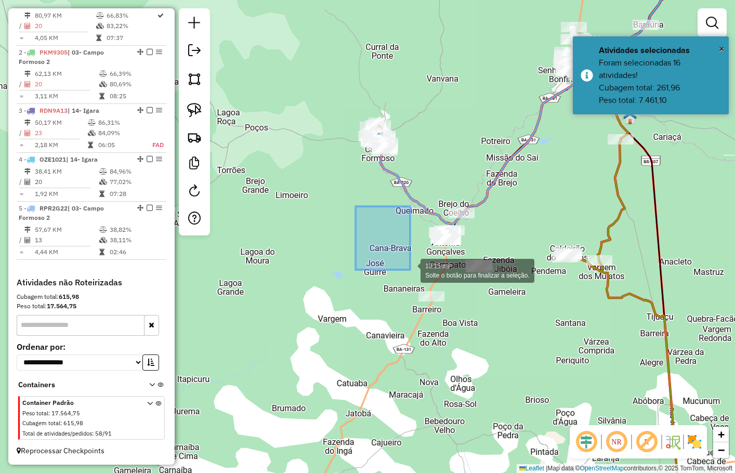
drag, startPoint x: 369, startPoint y: 217, endPoint x: 259, endPoint y: 201, distance: 111.4
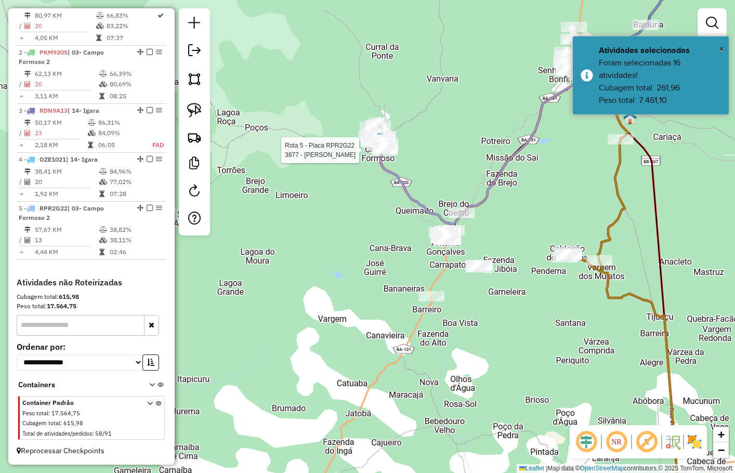
select select "**********"
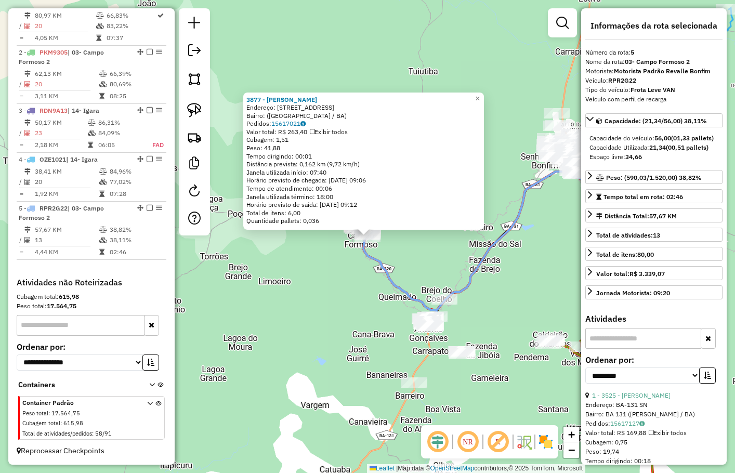
click at [437, 259] on div "3877 - CARLOS AUGUSTO OLIV Endereço: Rua Vila Encantada, 137 Bairro: (Campo For…" at bounding box center [367, 236] width 735 height 473
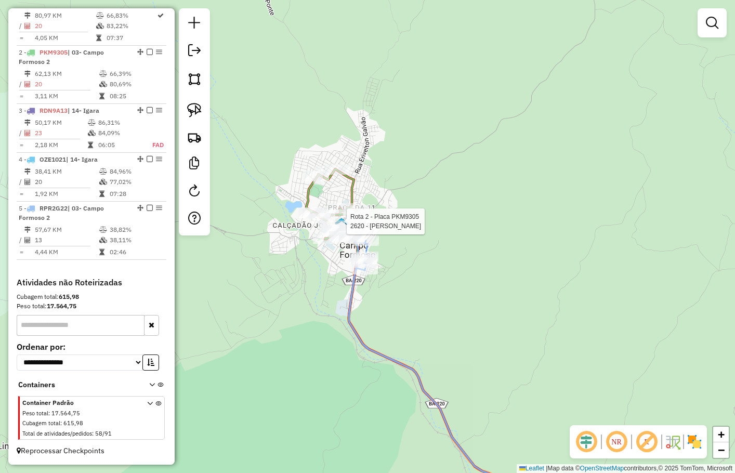
select select "**********"
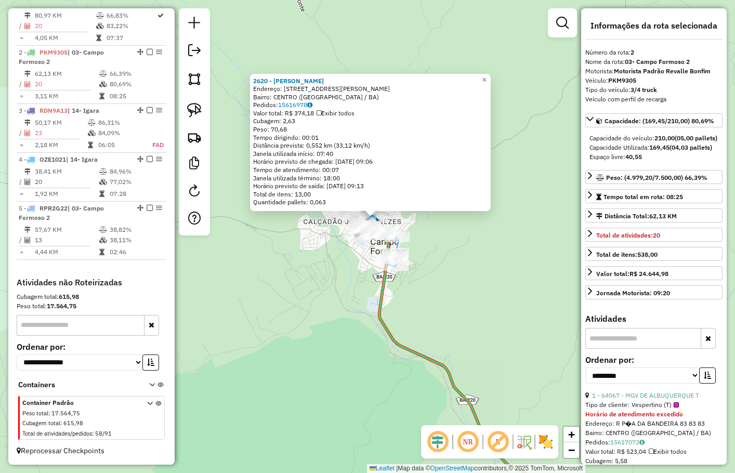
drag, startPoint x: 456, startPoint y: 269, endPoint x: 459, endPoint y: 209, distance: 59.3
click at [459, 209] on div "2620 - TIAGO MAGNO CORREIA Endereço: R RUA QUINTINO BOCAIUVA 137 Bairro: CENTRO…" at bounding box center [367, 236] width 735 height 473
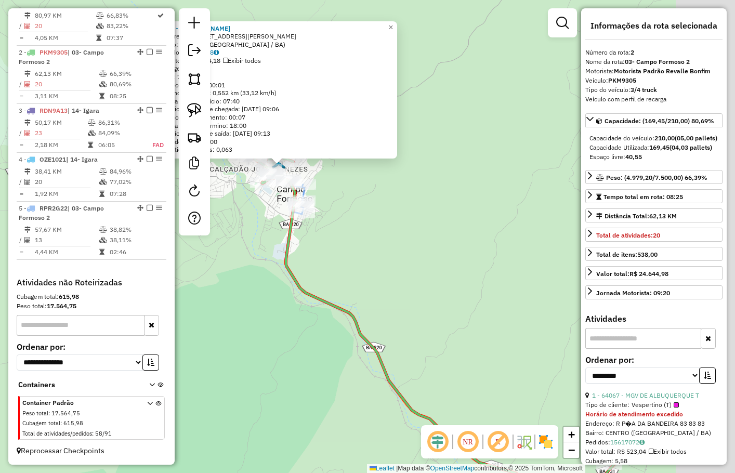
drag, startPoint x: 370, startPoint y: 228, endPoint x: 268, endPoint y: 217, distance: 103.5
click at [286, 217] on div "2620 - TIAGO MAGNO CORREIA Endereço: R RUA QUINTINO BOCAIUVA 137 Bairro: CENTRO…" at bounding box center [367, 236] width 735 height 473
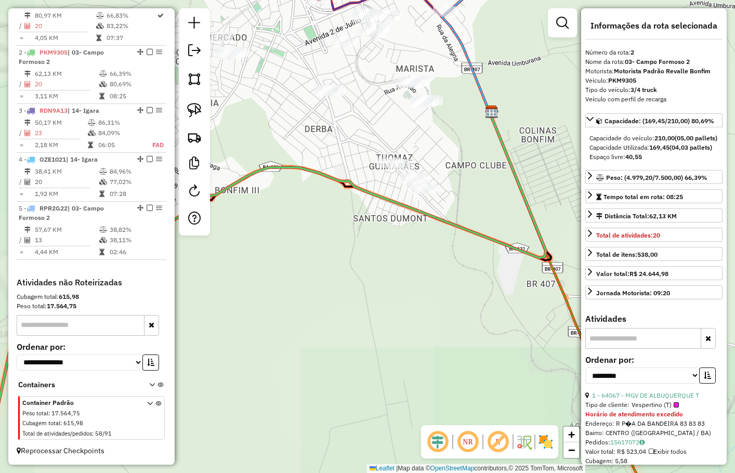
click at [442, 156] on div "2620 - TIAGO MAGNO CORREIA Endereço: R RUA QUINTINO BOCAIUVA 137 Bairro: CENTRO…" at bounding box center [367, 236] width 735 height 473
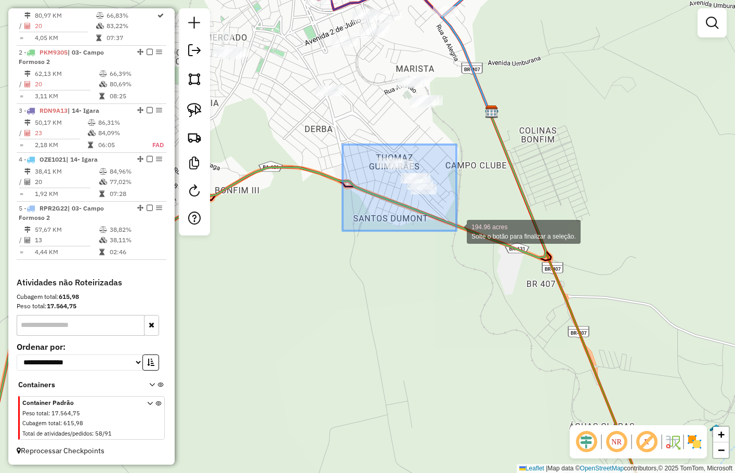
drag, startPoint x: 364, startPoint y: 159, endPoint x: 456, endPoint y: 231, distance: 117.0
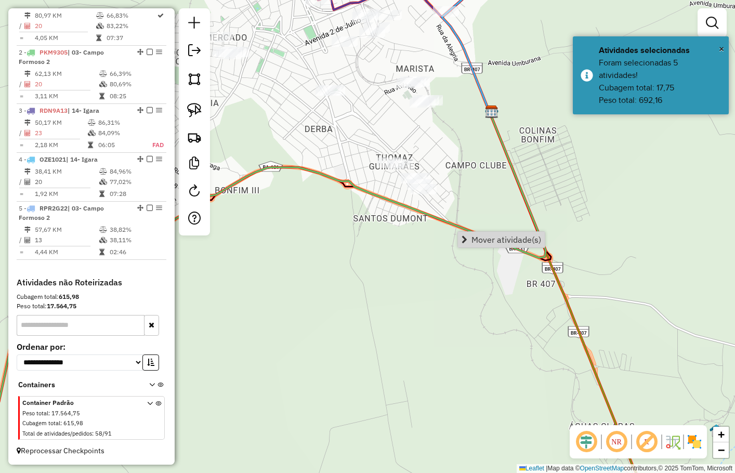
click at [489, 237] on span "Mover atividade(s)" at bounding box center [506, 239] width 70 height 8
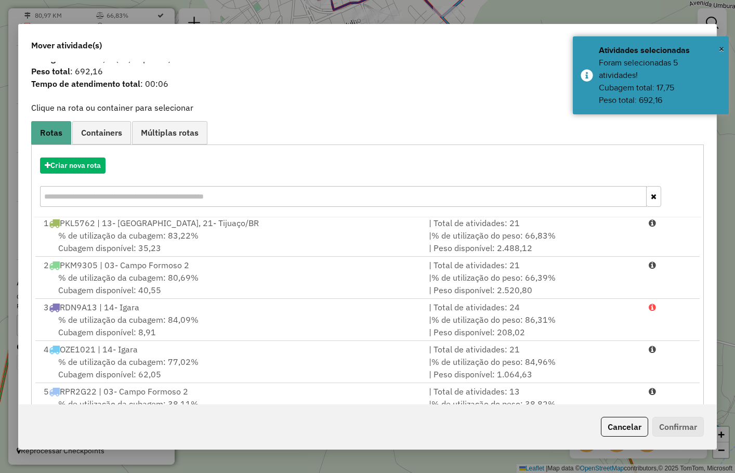
scroll to position [65, 0]
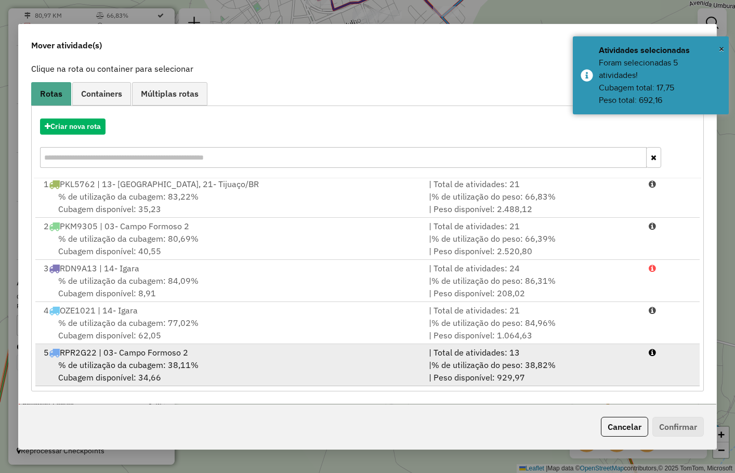
click at [163, 376] on div "% de utilização da cubagem: 38,11% Cubagem disponível: 34,66" at bounding box center [229, 370] width 384 height 25
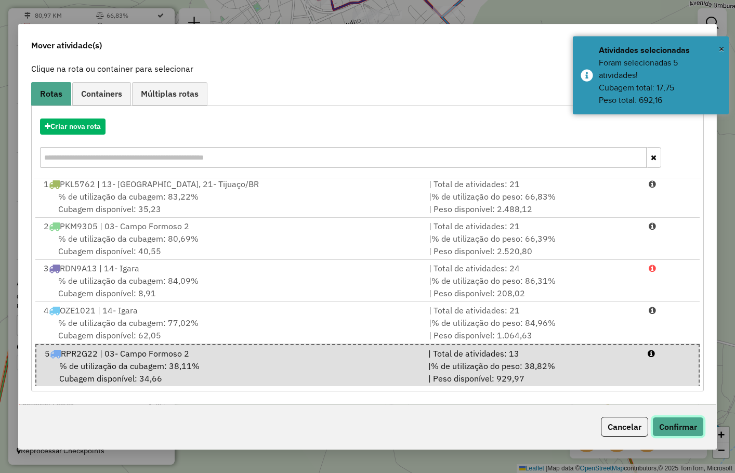
click at [691, 429] on button "Confirmar" at bounding box center [677, 427] width 51 height 20
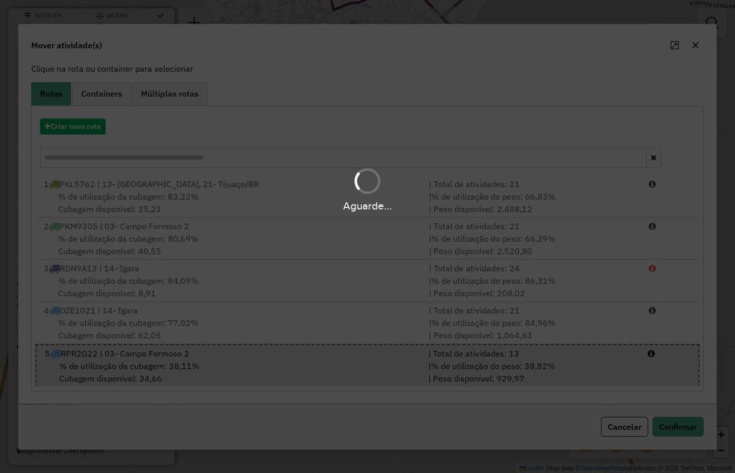
scroll to position [0, 0]
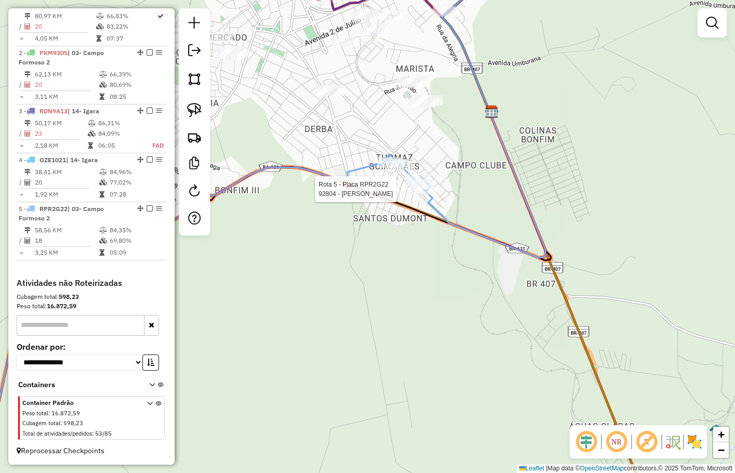
select select "**********"
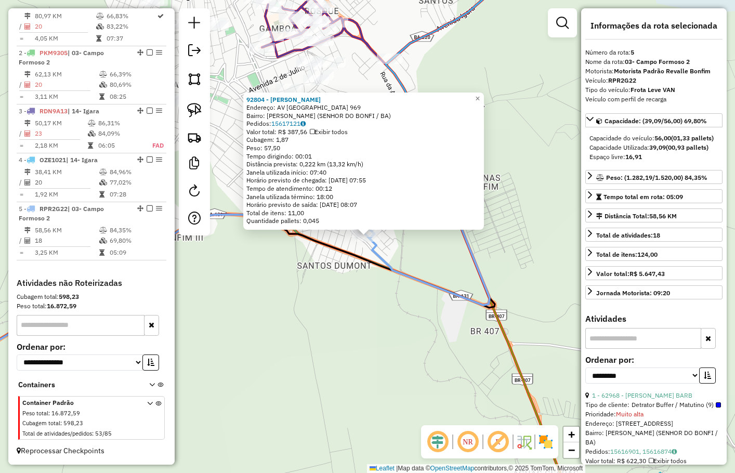
drag, startPoint x: 436, startPoint y: 299, endPoint x: 484, endPoint y: 224, distance: 89.0
click at [478, 238] on div "92804 - LUIZ MARCOS LOPES DA Endereço: AV JARDIM AEROPORTO 969 Bairro: SANTOS D…" at bounding box center [367, 236] width 735 height 473
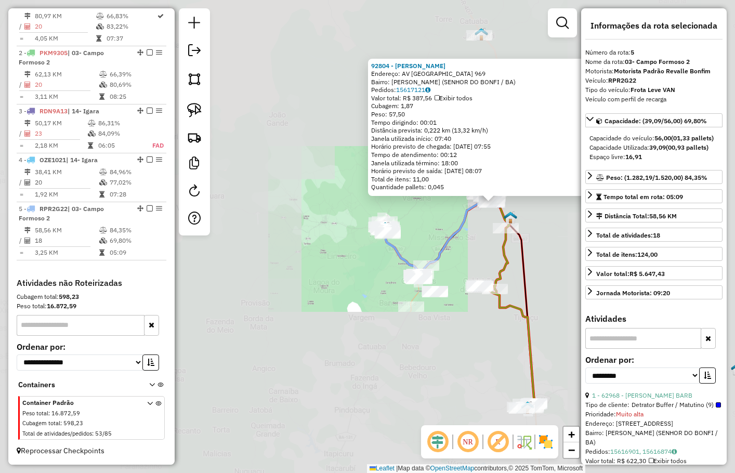
click at [466, 237] on div "92804 - LUIZ MARCOS LOPES DA Endereço: AV JARDIM AEROPORTO 969 Bairro: SANTOS D…" at bounding box center [367, 236] width 735 height 473
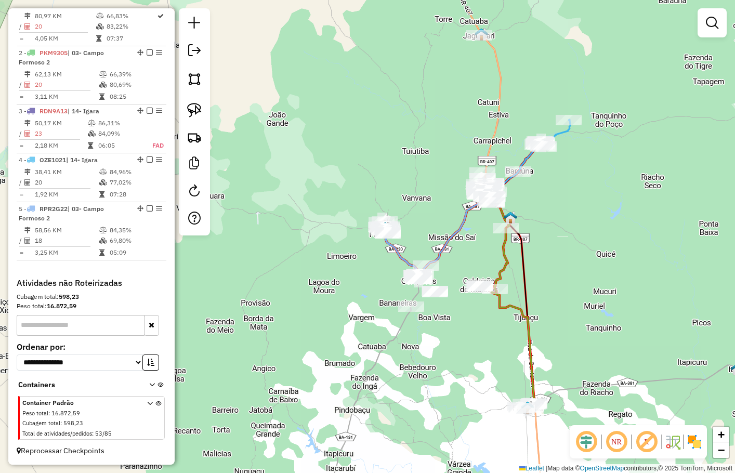
click at [514, 232] on div "Rota 1 - Placa PKL5762 63870 - LUANA NASCIMENTO PIN Janela de atendimento Grade…" at bounding box center [367, 236] width 735 height 473
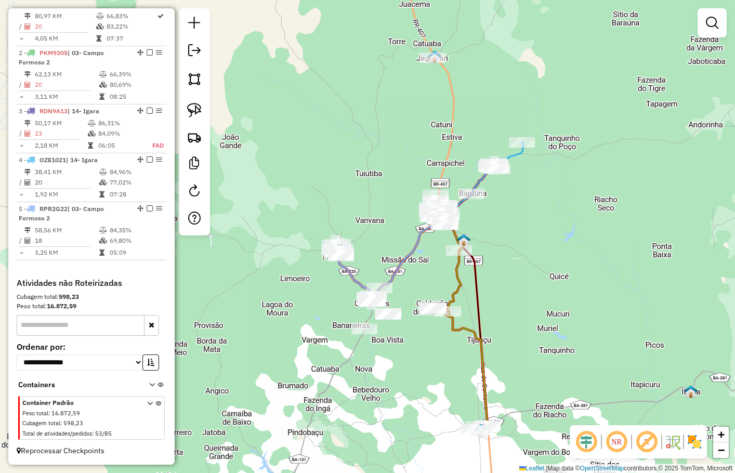
click at [444, 140] on div "Rota 4 - Placa OZE1021 63701 - DANETY PEREIRA DE JE Janela de atendimento Grade…" at bounding box center [367, 236] width 735 height 473
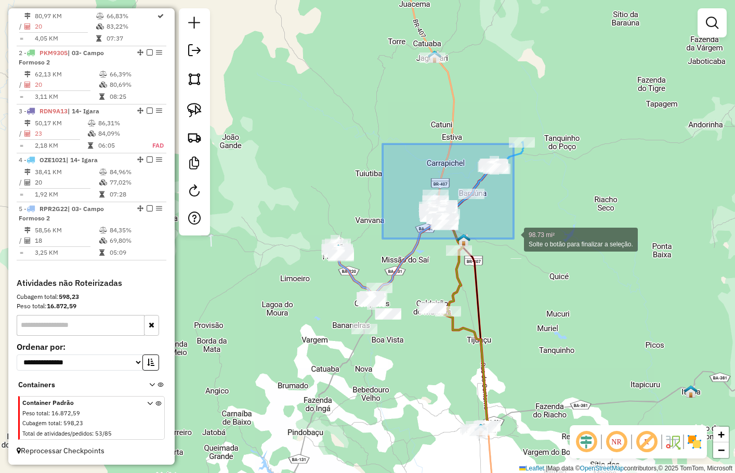
drag, startPoint x: 397, startPoint y: 154, endPoint x: 513, endPoint y: 238, distance: 143.2
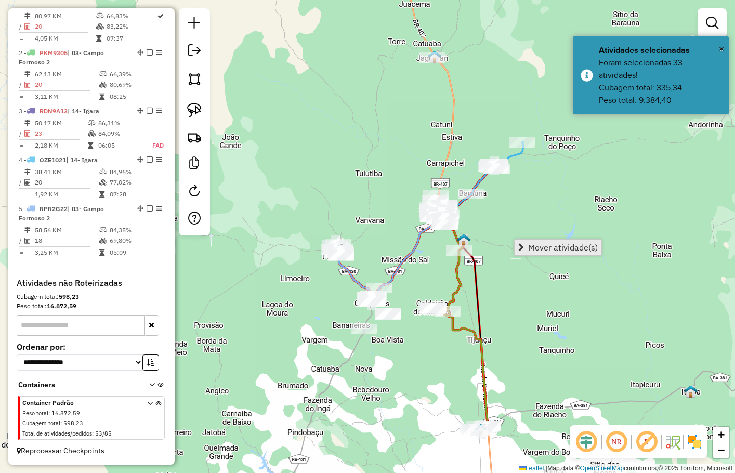
click at [547, 248] on span "Mover atividade(s)" at bounding box center [563, 247] width 70 height 8
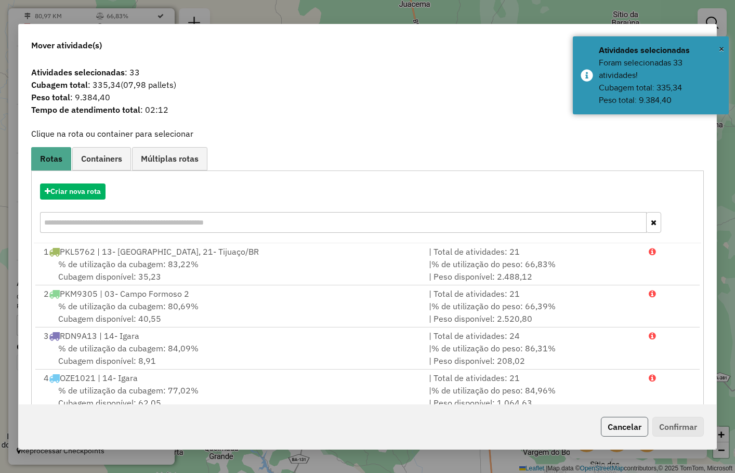
click at [632, 425] on button "Cancelar" at bounding box center [623, 427] width 47 height 20
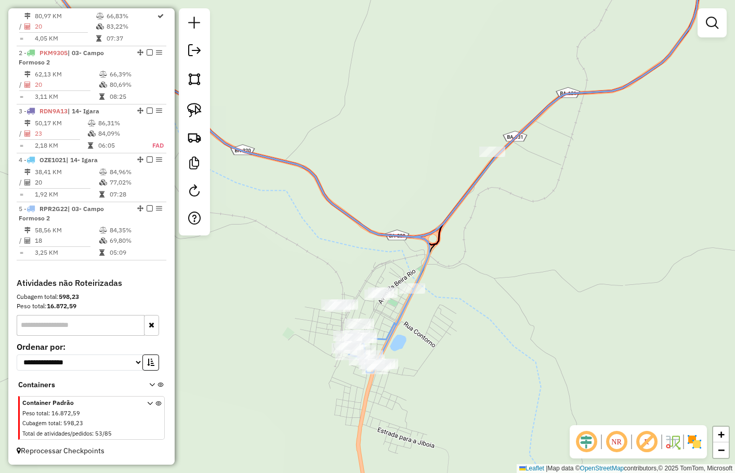
drag, startPoint x: 437, startPoint y: 342, endPoint x: 468, endPoint y: 284, distance: 65.8
click at [466, 287] on div "Janela de atendimento Grade de atendimento Capacidade Transportadoras Veículos …" at bounding box center [367, 236] width 735 height 473
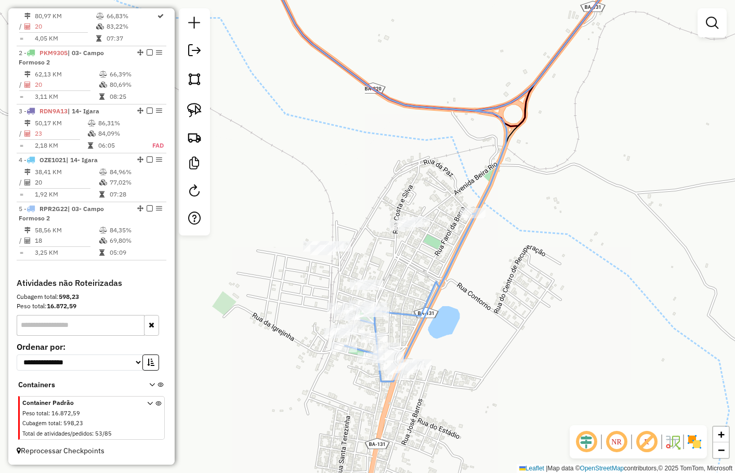
click at [405, 196] on div "Janela de atendimento Grade de atendimento Capacidade Transportadoras Veículos …" at bounding box center [367, 236] width 735 height 473
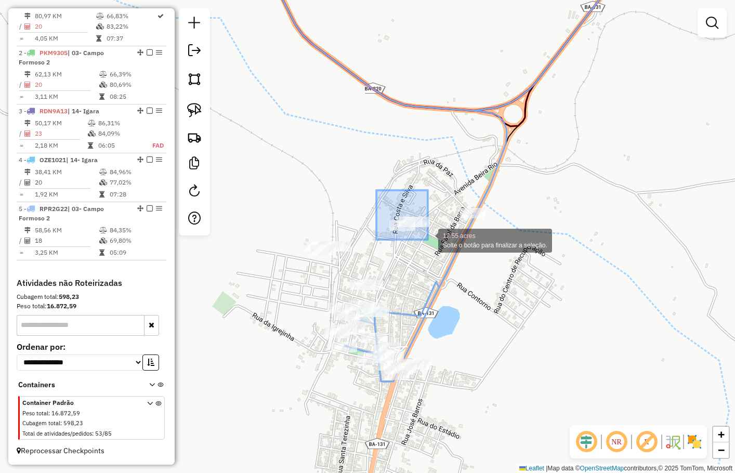
drag, startPoint x: 376, startPoint y: 191, endPoint x: 428, endPoint y: 239, distance: 70.9
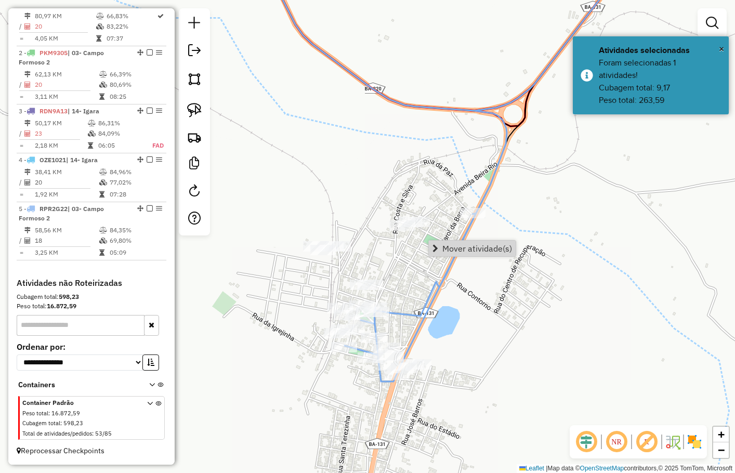
click at [461, 247] on span "Mover atividade(s)" at bounding box center [477, 248] width 70 height 8
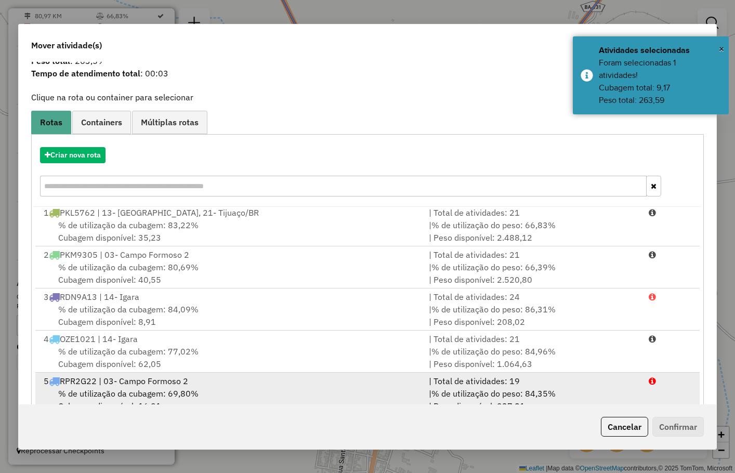
scroll to position [65, 0]
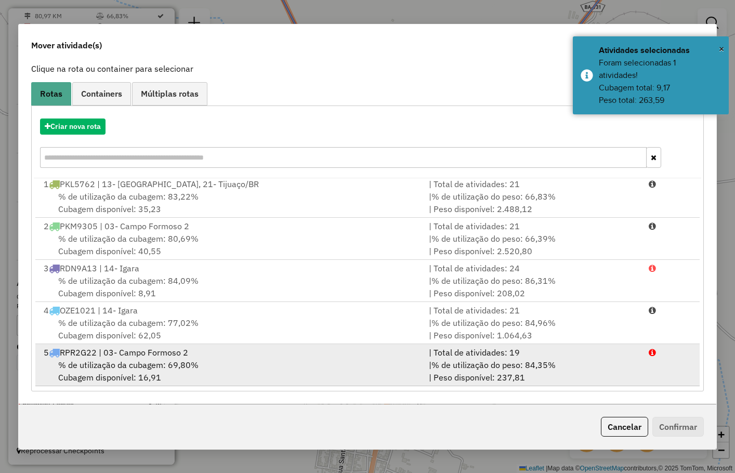
click at [166, 372] on div "% de utilização da cubagem: 69,80% Cubagem disponível: 16,91" at bounding box center [229, 370] width 384 height 25
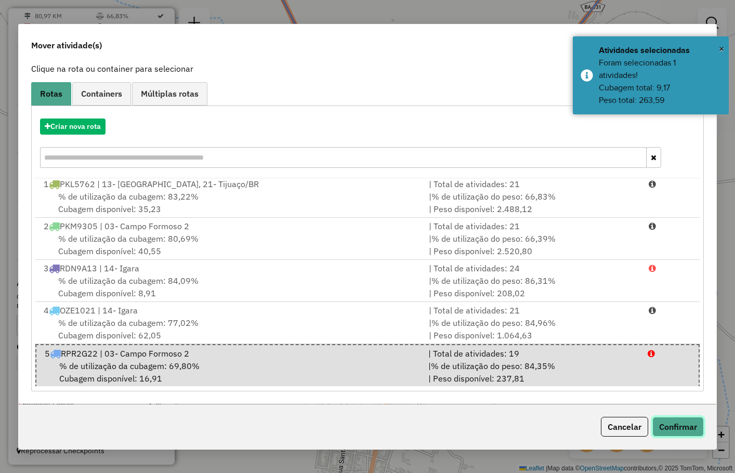
click at [676, 428] on button "Confirmar" at bounding box center [677, 427] width 51 height 20
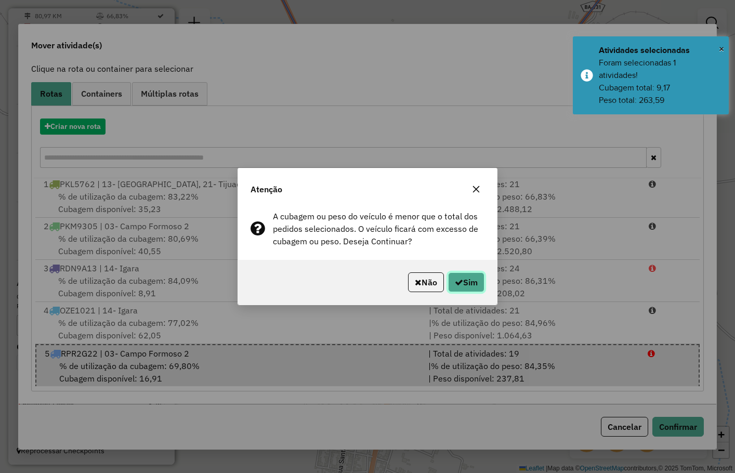
click at [475, 285] on button "Sim" at bounding box center [466, 282] width 36 height 20
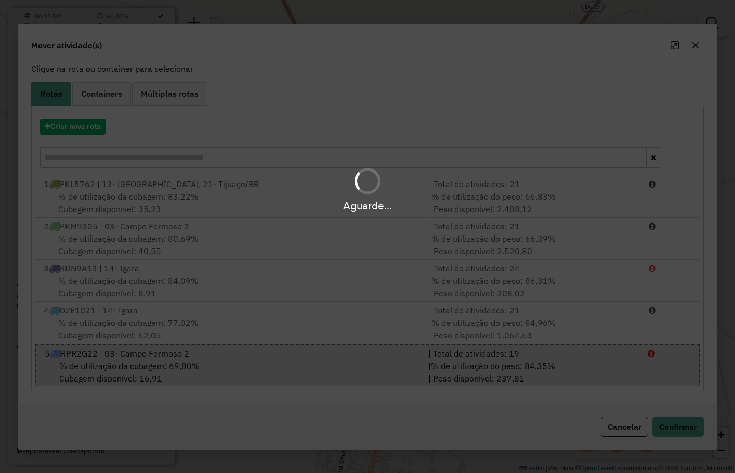
scroll to position [0, 0]
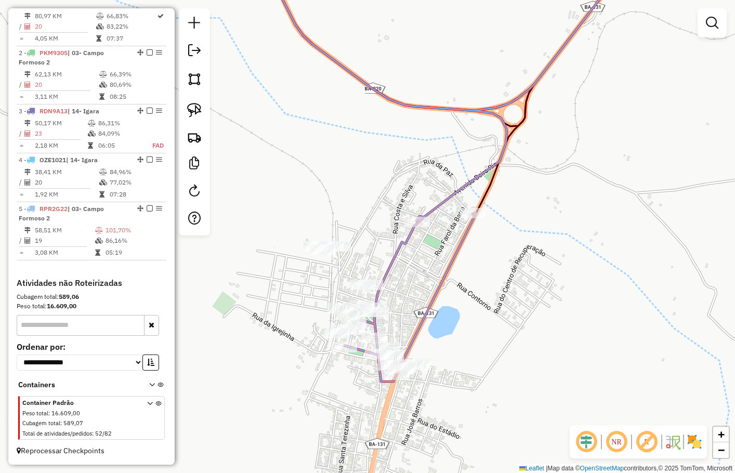
drag, startPoint x: 470, startPoint y: 163, endPoint x: 476, endPoint y: 143, distance: 20.1
click at [476, 143] on div "Rota 5 - Placa RPR2G22 546 - Vanuel Pereira Lima Janela de atendimento Grade de…" at bounding box center [367, 236] width 735 height 473
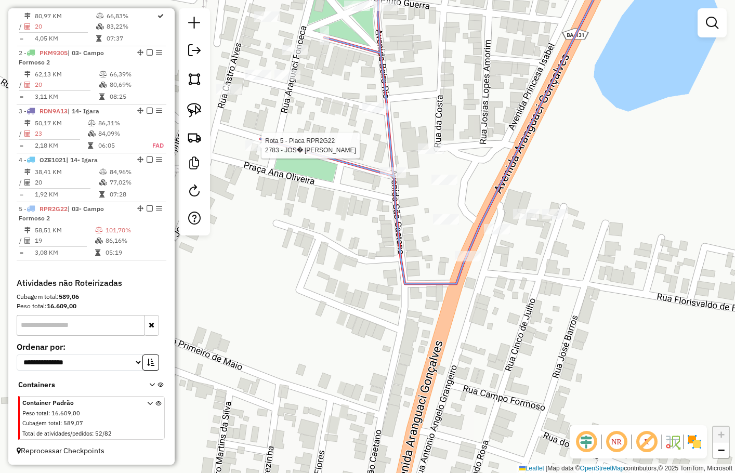
select select "**********"
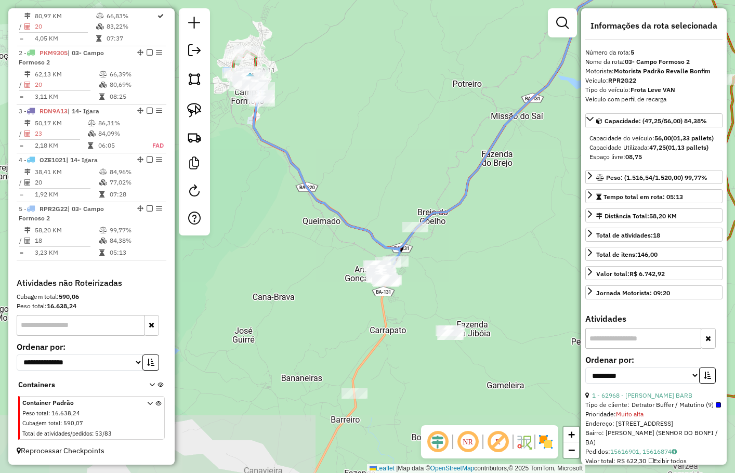
click at [426, 273] on div "Janela de atendimento Grade de atendimento Capacidade Transportadoras Veículos …" at bounding box center [367, 236] width 735 height 473
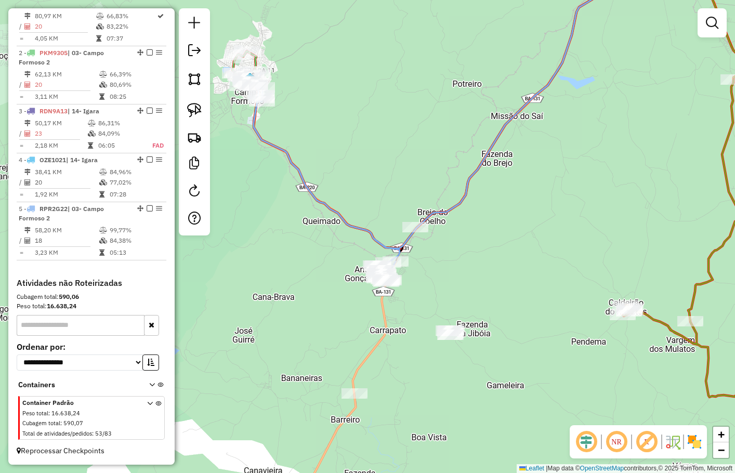
click at [455, 266] on div "Janela de atendimento Grade de atendimento Capacidade Transportadoras Veículos …" at bounding box center [367, 236] width 735 height 473
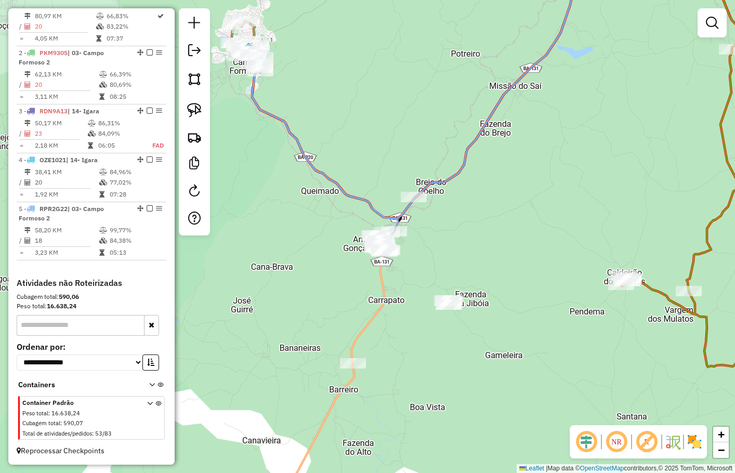
drag, startPoint x: 280, startPoint y: 194, endPoint x: 288, endPoint y: 189, distance: 9.4
click at [283, 179] on div "Janela de atendimento Grade de atendimento Capacidade Transportadoras Veículos …" at bounding box center [367, 236] width 735 height 473
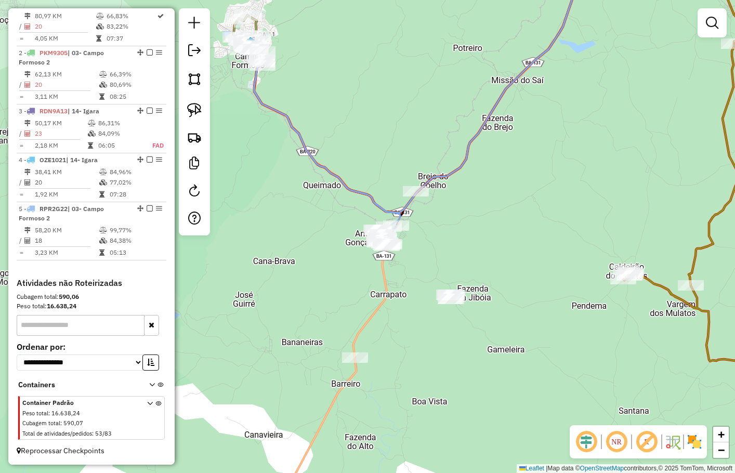
click at [291, 194] on div "Janela de atendimento Grade de atendimento Capacidade Transportadoras Veículos …" at bounding box center [367, 236] width 735 height 473
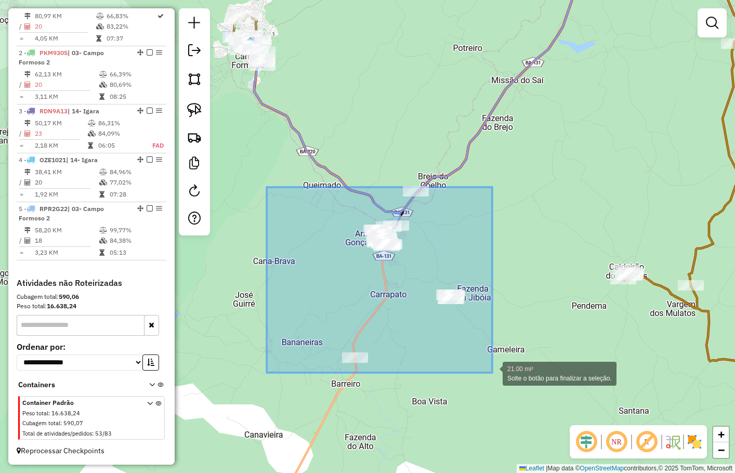
drag, startPoint x: 379, startPoint y: 281, endPoint x: 495, endPoint y: 376, distance: 149.5
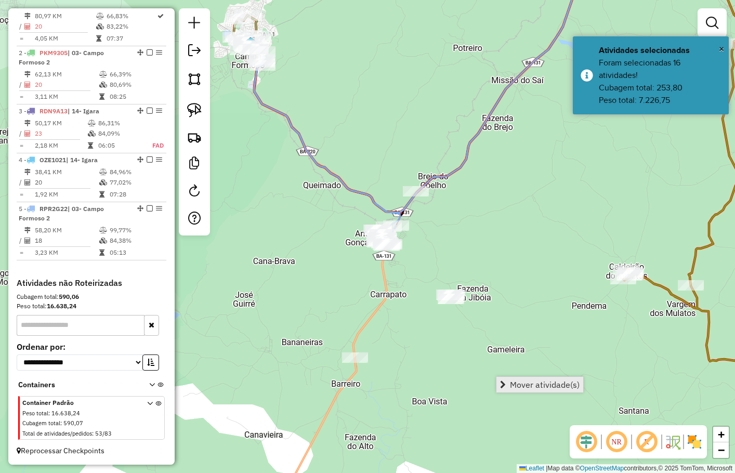
click at [527, 383] on span "Mover atividade(s)" at bounding box center [545, 384] width 70 height 8
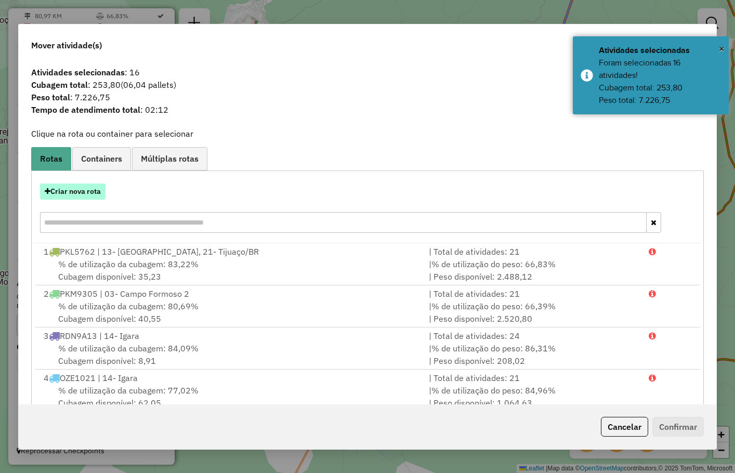
click at [85, 191] on button "Criar nova rota" at bounding box center [72, 191] width 65 height 16
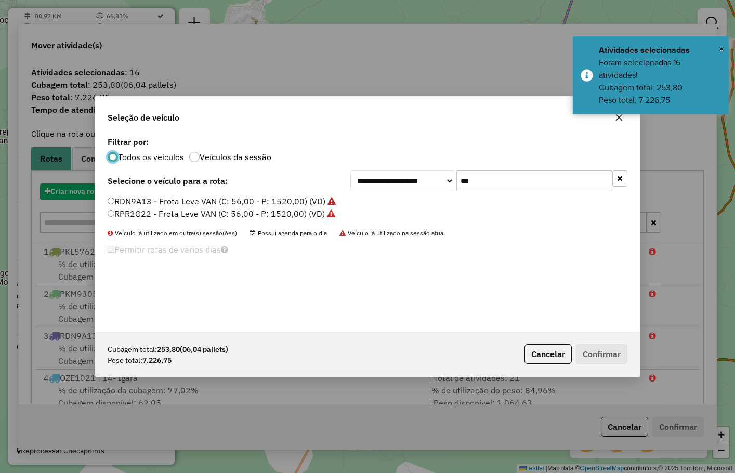
scroll to position [5, 3]
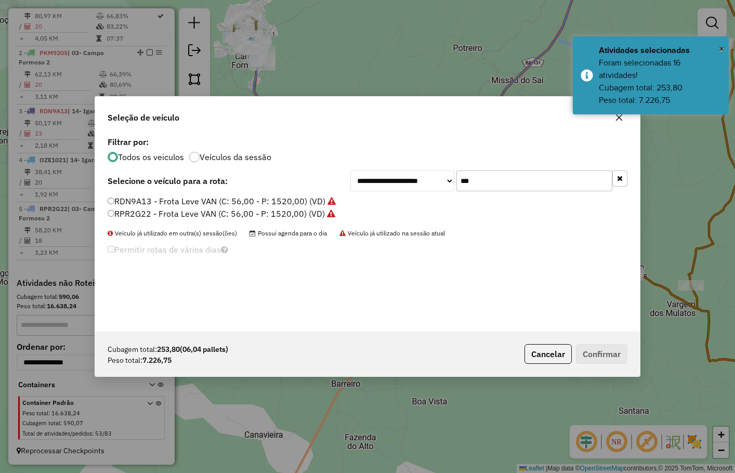
drag, startPoint x: 448, startPoint y: 182, endPoint x: 433, endPoint y: 179, distance: 15.8
click at [436, 181] on div "**********" at bounding box center [488, 180] width 277 height 21
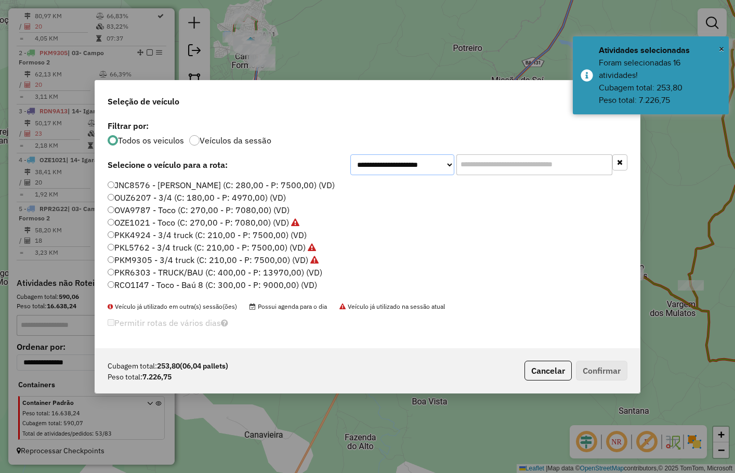
click at [394, 168] on select "**********" at bounding box center [402, 164] width 104 height 21
click at [519, 226] on li "OZE1021 - Toco (C: 270,00 - P: 7080,00) (VD)" at bounding box center [367, 223] width 519 height 12
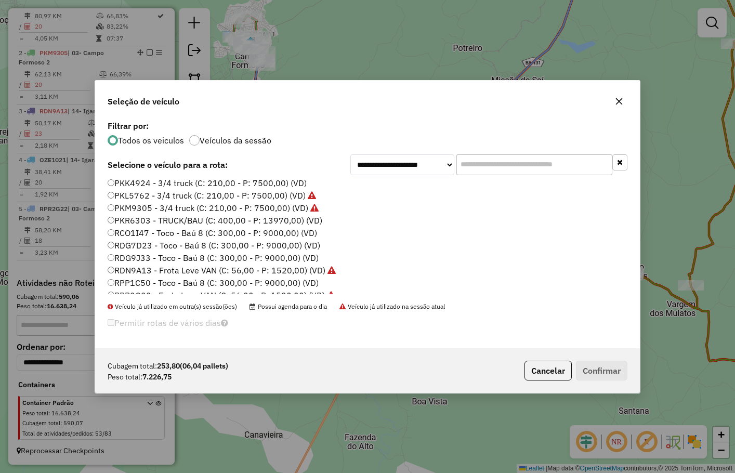
scroll to position [123, 0]
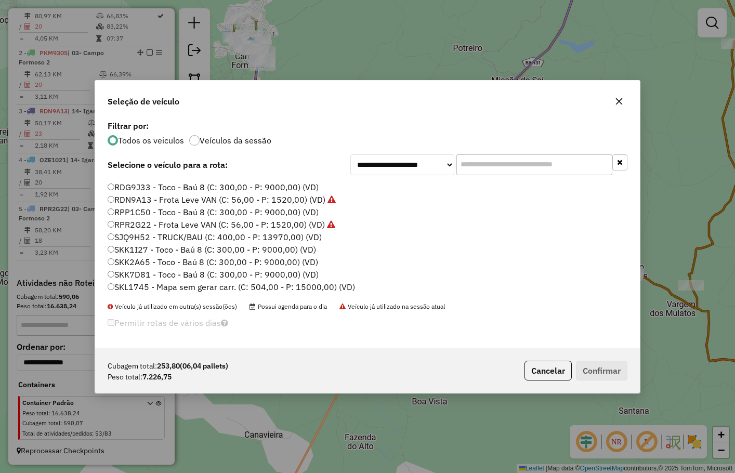
click at [163, 248] on label "SKK1I27 - Toco - Baú 8 (C: 300,00 - P: 9000,00) (VD)" at bounding box center [212, 249] width 208 height 12
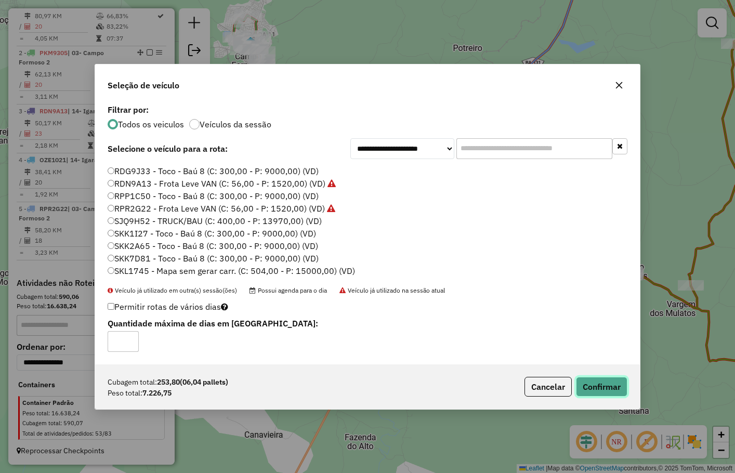
click at [590, 391] on button "Confirmar" at bounding box center [601, 387] width 51 height 20
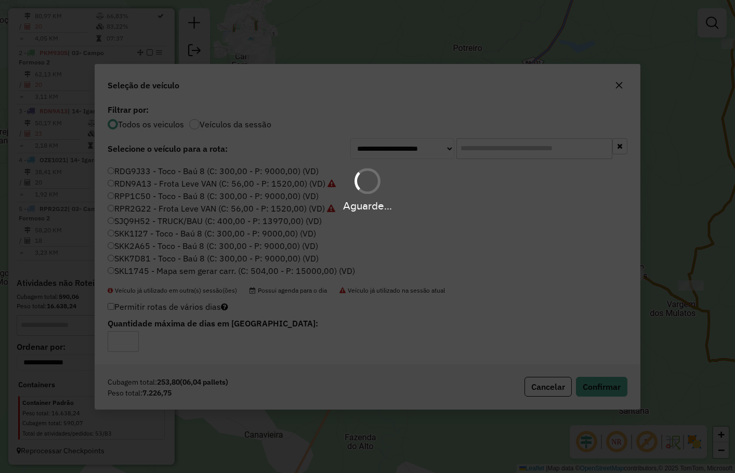
scroll to position [410, 0]
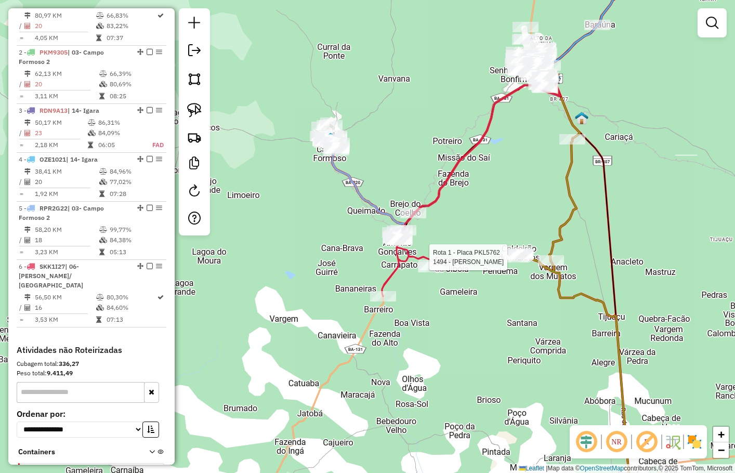
select select "**********"
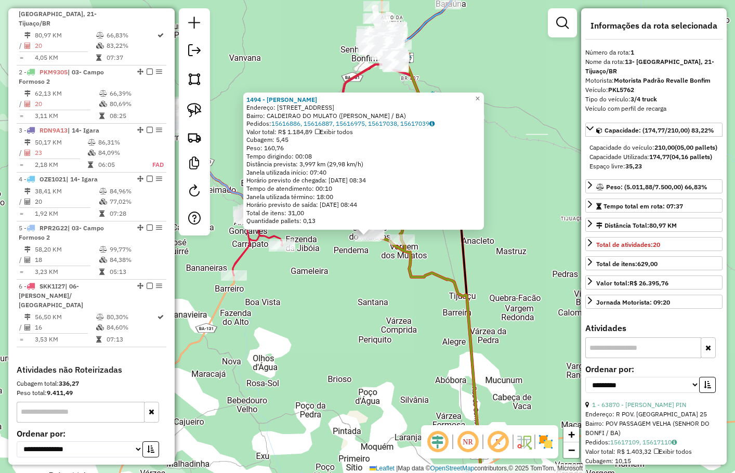
scroll to position [390, 0]
click at [435, 313] on div "1494 - Paulo Ricardo Da Sil Endereço: R Rua Do Campo 44 Bairro: CALDEIRAO DO MU…" at bounding box center [367, 236] width 735 height 473
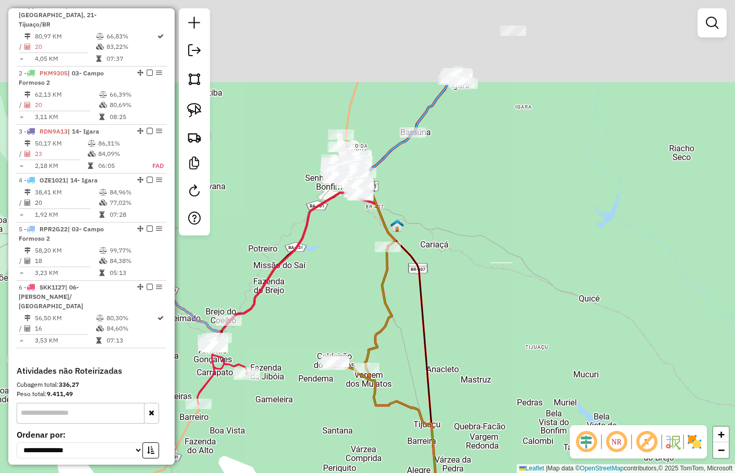
drag, startPoint x: 506, startPoint y: 271, endPoint x: 490, endPoint y: 318, distance: 50.6
click at [490, 342] on div "Janela de atendimento Grade de atendimento Capacidade Transportadoras Veículos …" at bounding box center [367, 236] width 735 height 473
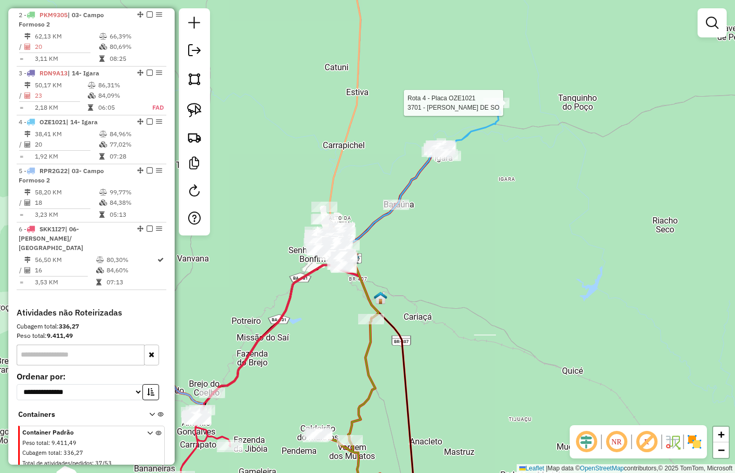
select select "**********"
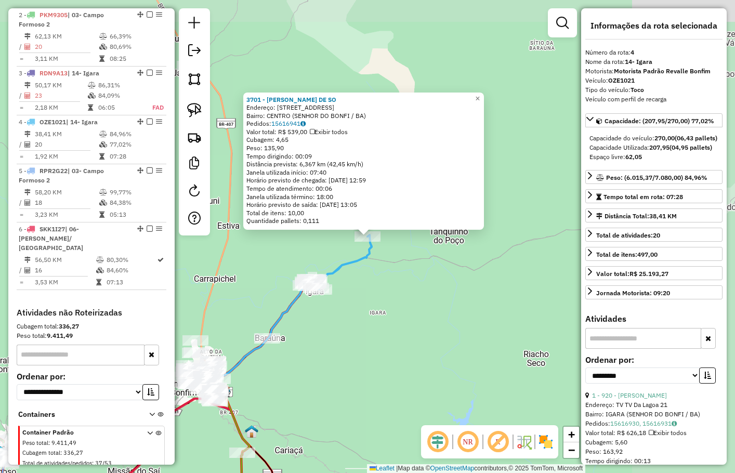
scroll to position [468, 0]
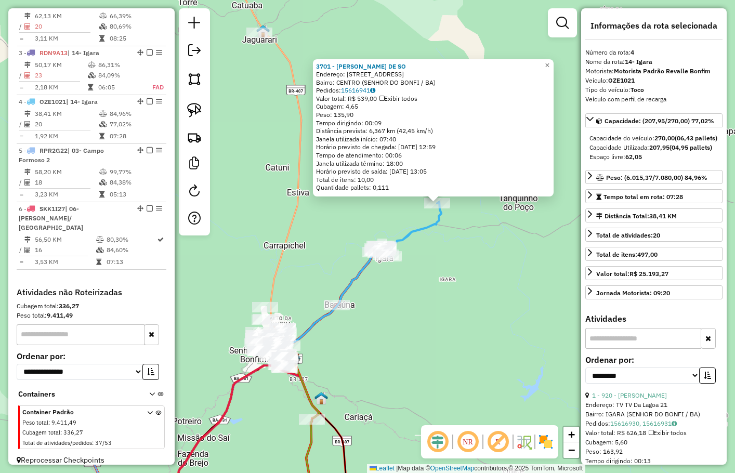
drag, startPoint x: 463, startPoint y: 271, endPoint x: 490, endPoint y: 249, distance: 35.1
click at [490, 250] on div "3701 - JAIUSIA SILVA DE SO Endereço: R Tapuia, igara 01 Bairro: CENTRO (SENHOR …" at bounding box center [367, 236] width 735 height 473
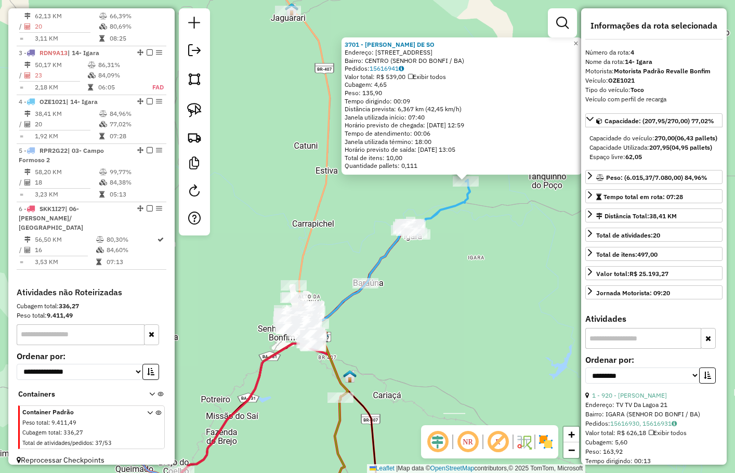
click at [445, 268] on div "3701 - JAIUSIA SILVA DE SO Endereço: R Tapuia, igara 01 Bairro: CENTRO (SENHOR …" at bounding box center [367, 236] width 735 height 473
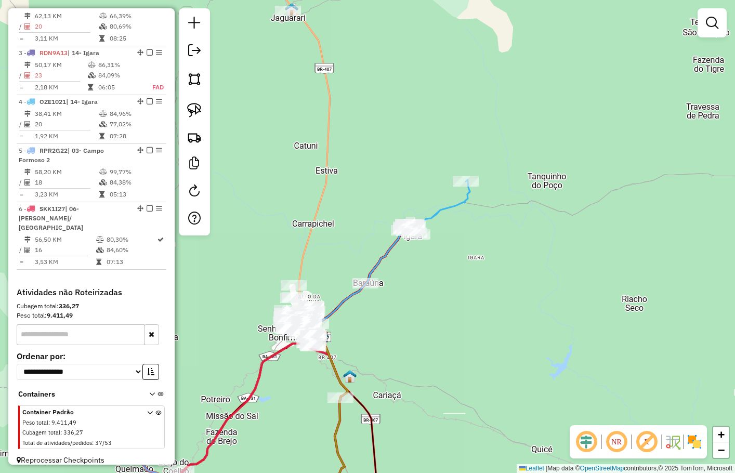
click at [518, 226] on div "3701 - JAIUSIA SILVA DE SO Endereço: R Tapuia, igara 01 Bairro: CENTRO (SENHOR …" at bounding box center [367, 236] width 735 height 473
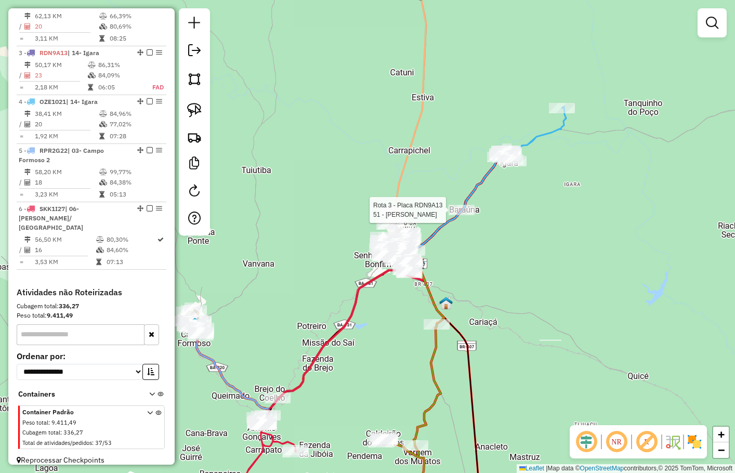
select select "**********"
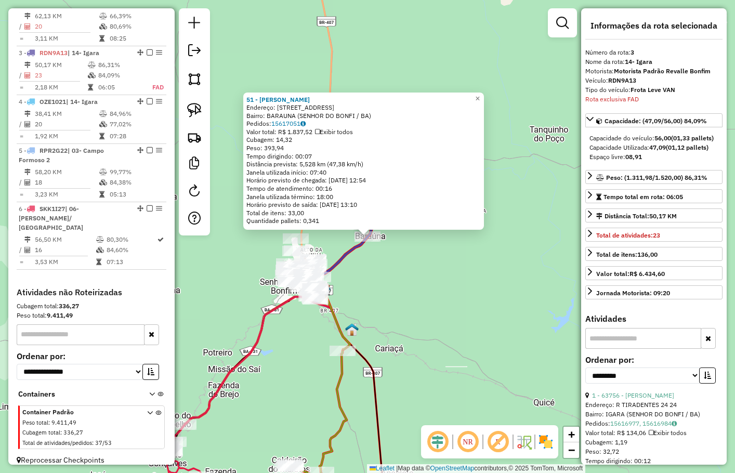
click at [422, 276] on div "51 - MIRIAM DA SILVA SANT Endereço: R BARAUNA 58 Bairro: BARAUNA (SENHOR DO BON…" at bounding box center [367, 236] width 735 height 473
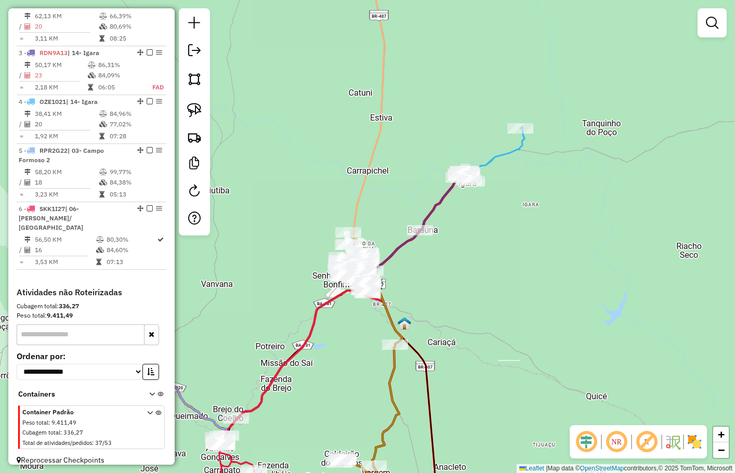
drag, startPoint x: 471, startPoint y: 275, endPoint x: 486, endPoint y: 265, distance: 17.6
click at [479, 273] on div "Janela de atendimento Grade de atendimento Capacidade Transportadoras Veículos …" at bounding box center [367, 236] width 735 height 473
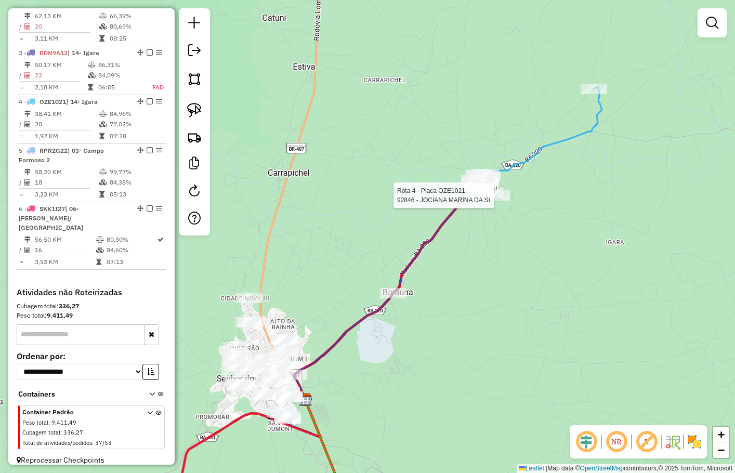
select select "**********"
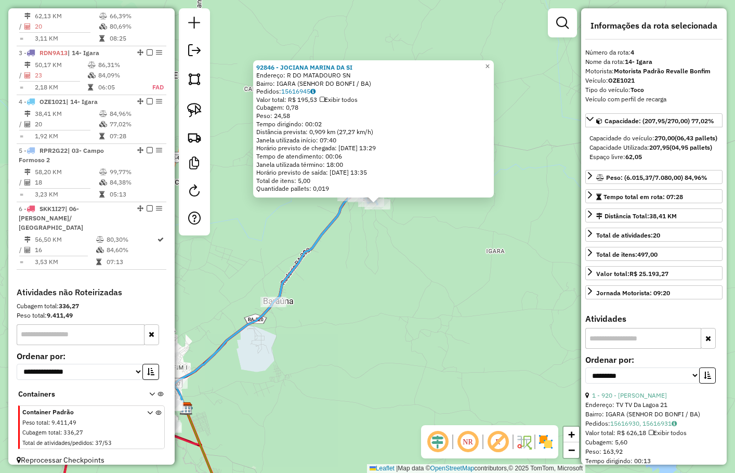
drag, startPoint x: 458, startPoint y: 321, endPoint x: 469, endPoint y: 273, distance: 48.5
click at [468, 275] on div "92846 - JOCIANA MARINA DA SI Endereço: R DO MATADOURO SN Bairro: IGARA (SENHOR …" at bounding box center [367, 236] width 735 height 473
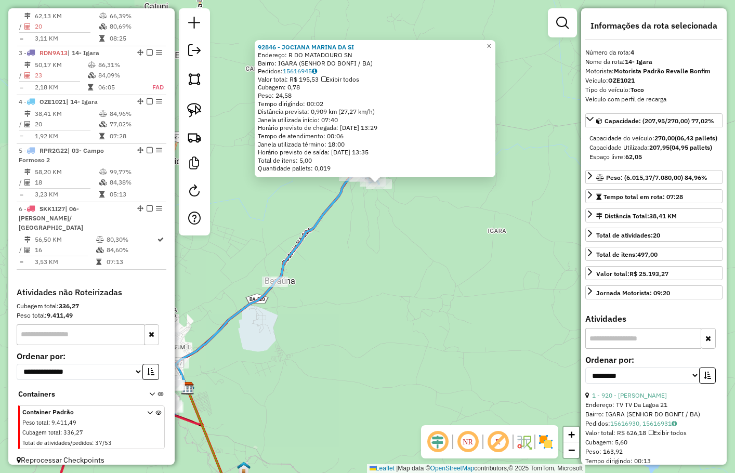
click at [469, 273] on div "92846 - JOCIANA MARINA DA SI Endereço: R DO MATADOURO SN Bairro: IGARA (SENHOR …" at bounding box center [367, 236] width 735 height 473
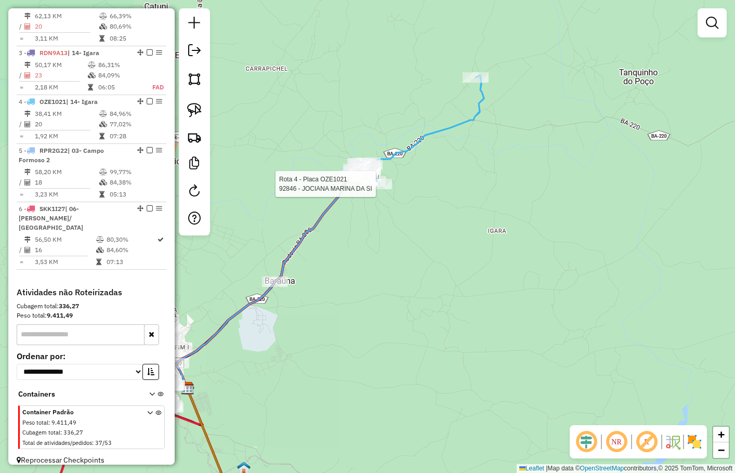
select select "**********"
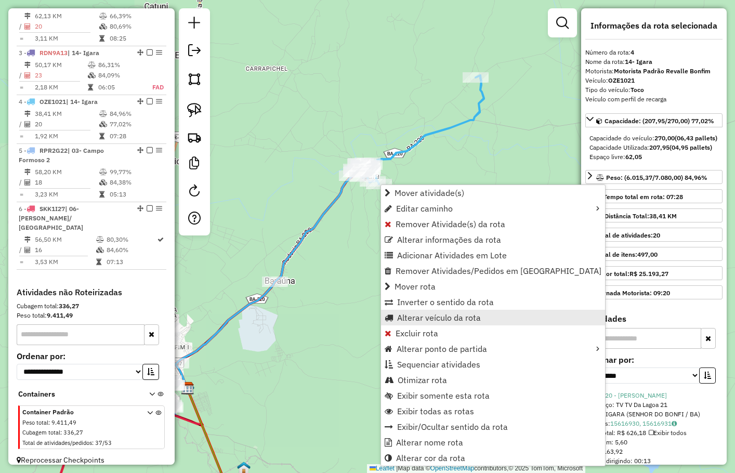
click at [455, 316] on span "Alterar veículo da rota" at bounding box center [439, 317] width 84 height 8
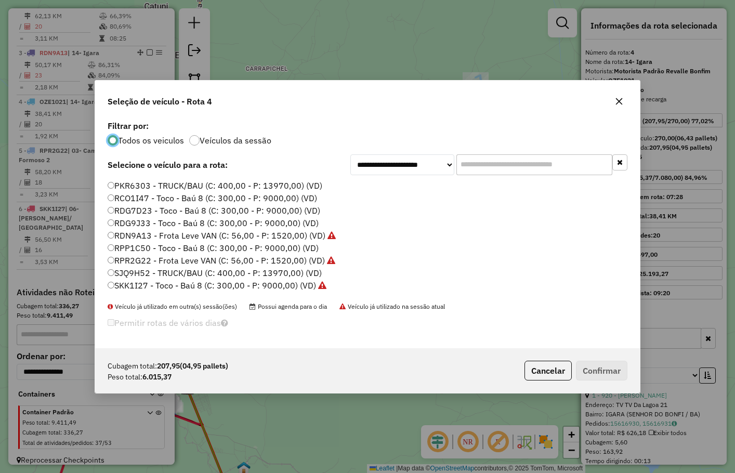
scroll to position [71, 0]
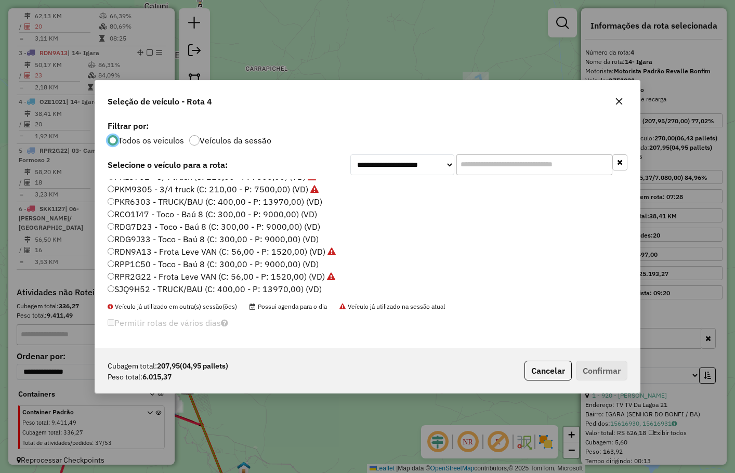
click at [152, 213] on label "RCO1I47 - Toco - Baú 8 (C: 300,00 - P: 9000,00) (VD)" at bounding box center [212, 214] width 209 height 12
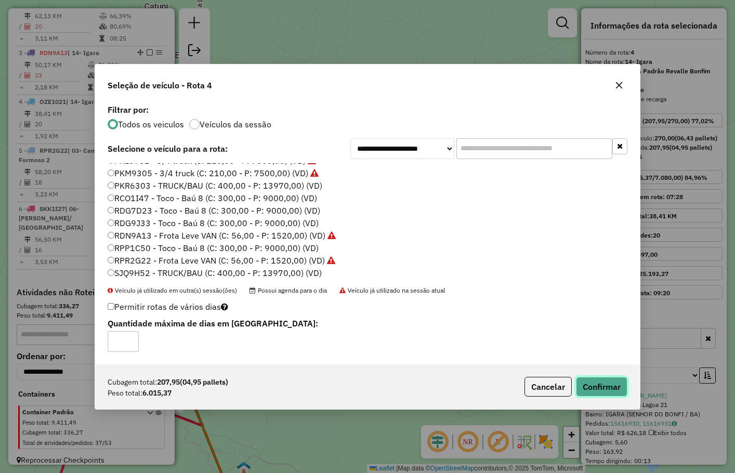
click at [592, 385] on button "Confirmar" at bounding box center [601, 387] width 51 height 20
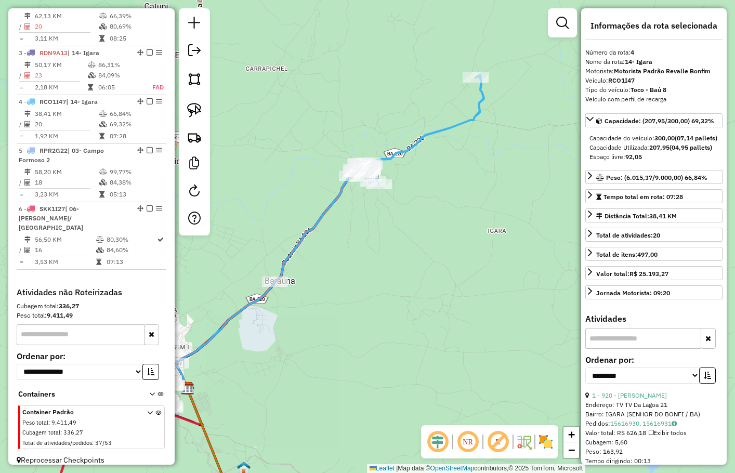
drag, startPoint x: 381, startPoint y: 309, endPoint x: 429, endPoint y: 268, distance: 62.3
click at [424, 273] on div "Janela de atendimento Grade de atendimento Capacidade Transportadoras Veículos …" at bounding box center [367, 236] width 735 height 473
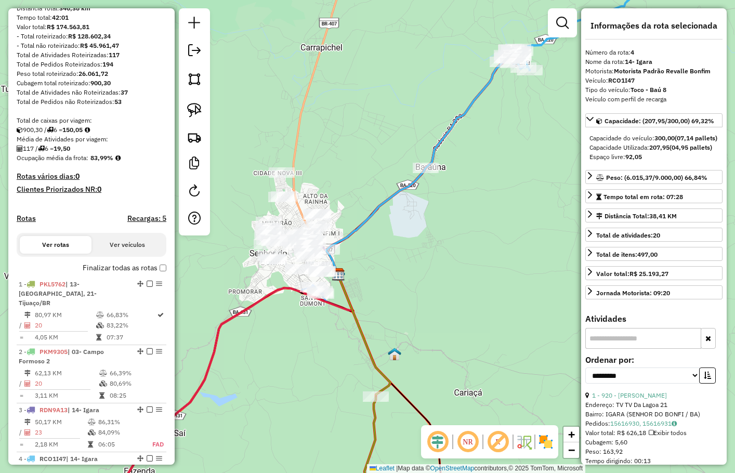
scroll to position [208, 0]
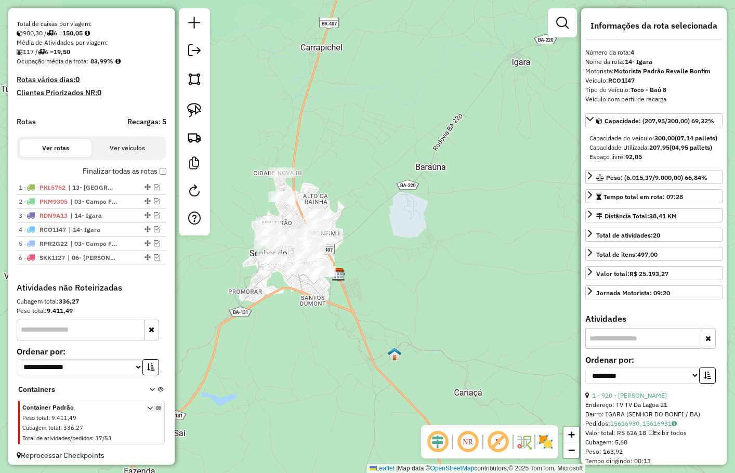
drag, startPoint x: 326, startPoint y: 274, endPoint x: 339, endPoint y: 263, distance: 16.6
click at [335, 266] on div "Janela de atendimento Grade de atendimento Capacidade Transportadoras Veículos …" at bounding box center [367, 236] width 735 height 473
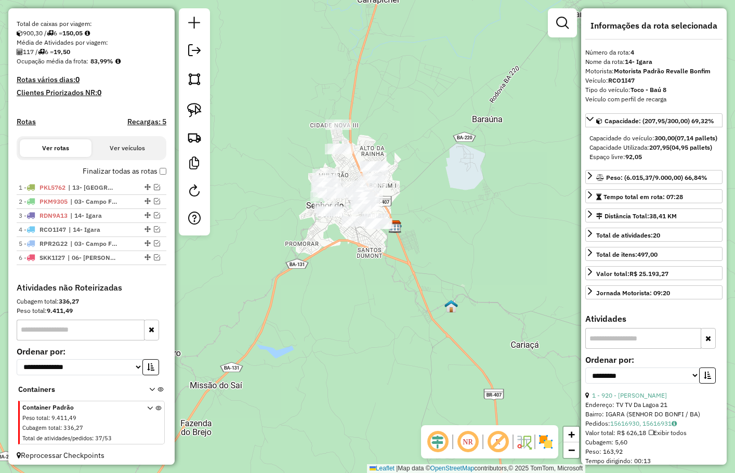
drag, startPoint x: 360, startPoint y: 291, endPoint x: 382, endPoint y: 234, distance: 60.7
click at [381, 246] on div "Janela de atendimento Grade de atendimento Capacidade Transportadoras Veículos …" at bounding box center [367, 236] width 735 height 473
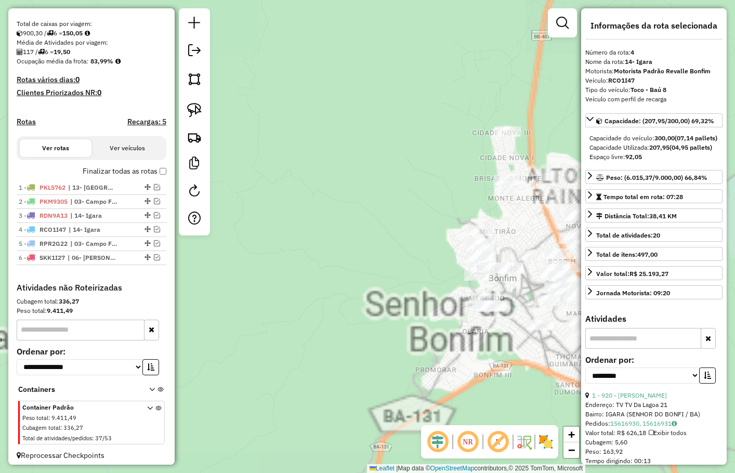
drag, startPoint x: 357, startPoint y: 235, endPoint x: 319, endPoint y: 206, distance: 48.2
click at [311, 208] on div "Janela de atendimento Grade de atendimento Capacidade Transportadoras Veículos …" at bounding box center [367, 236] width 735 height 473
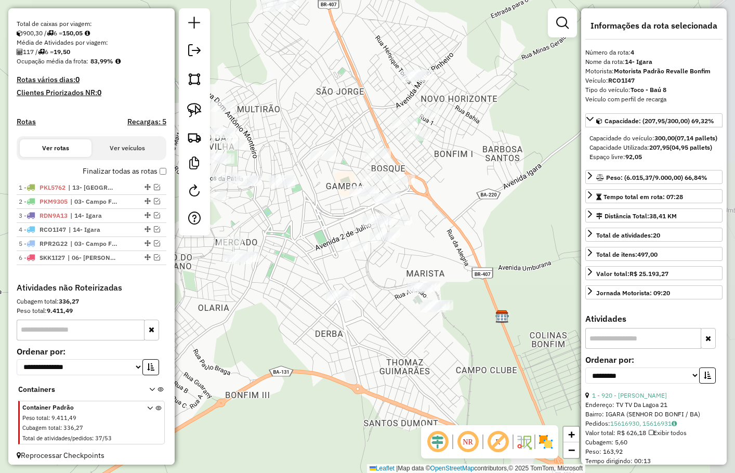
drag, startPoint x: 507, startPoint y: 242, endPoint x: 478, endPoint y: 217, distance: 38.7
click at [478, 217] on div "Janela de atendimento Grade de atendimento Capacidade Transportadoras Veículos …" at bounding box center [367, 236] width 735 height 473
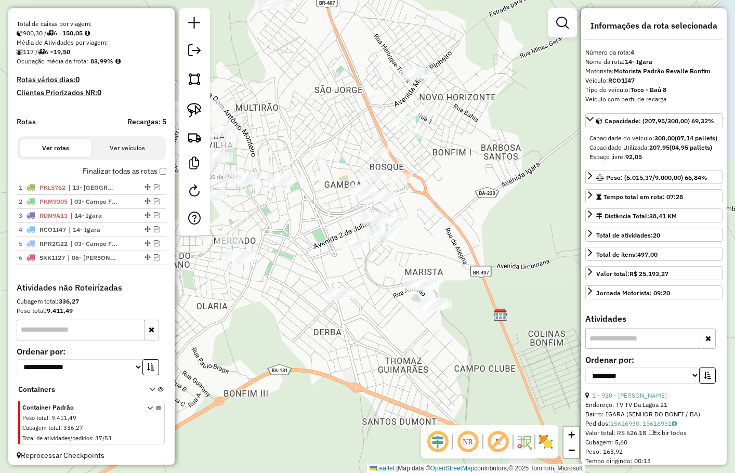
click at [482, 216] on div "Janela de atendimento Grade de atendimento Capacidade Transportadoras Veículos …" at bounding box center [367, 236] width 735 height 473
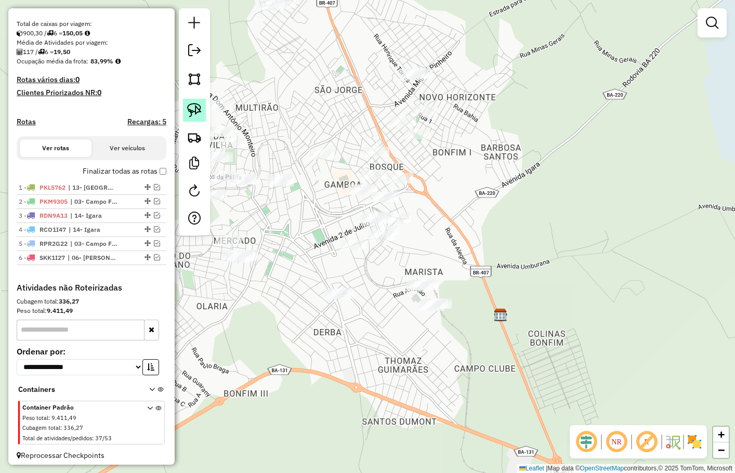
click at [192, 113] on img at bounding box center [194, 110] width 15 height 15
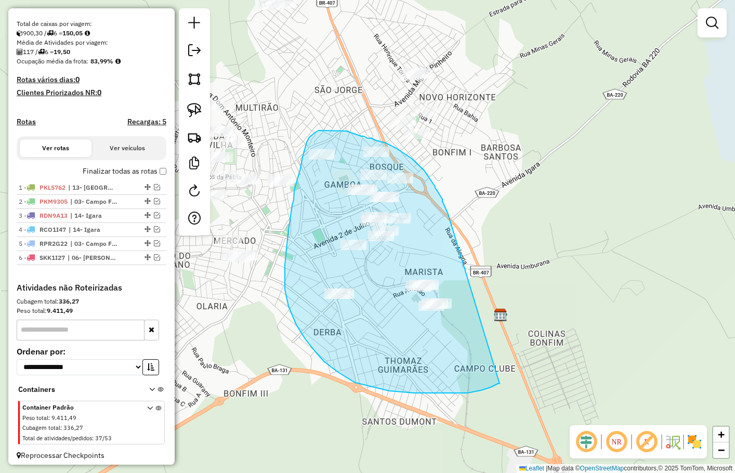
drag, startPoint x: 448, startPoint y: 214, endPoint x: 499, endPoint y: 383, distance: 177.0
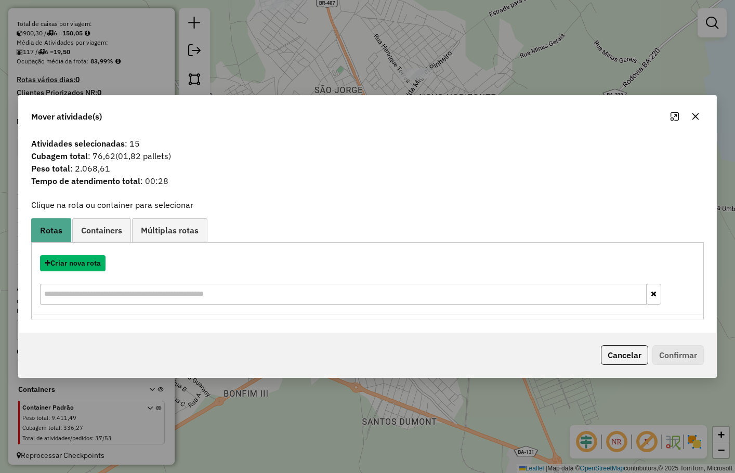
click at [81, 261] on button "Criar nova rota" at bounding box center [72, 263] width 65 height 16
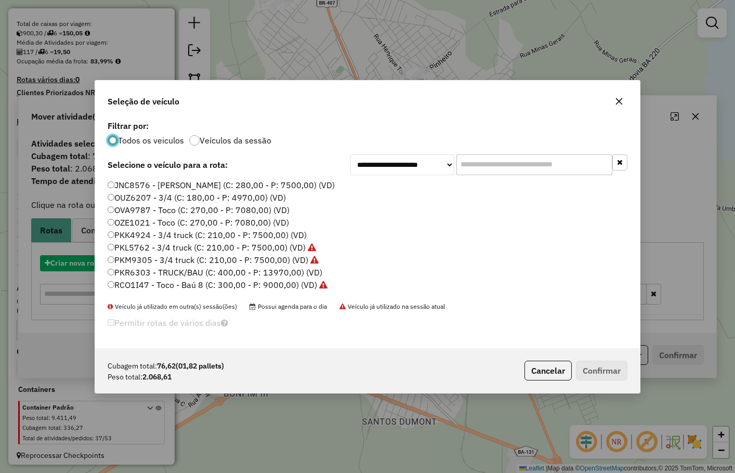
scroll to position [5, 3]
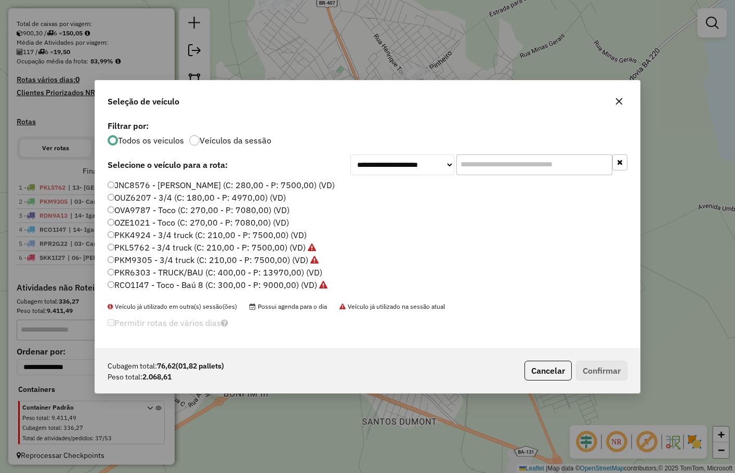
click at [469, 167] on input "text" at bounding box center [534, 164] width 156 height 21
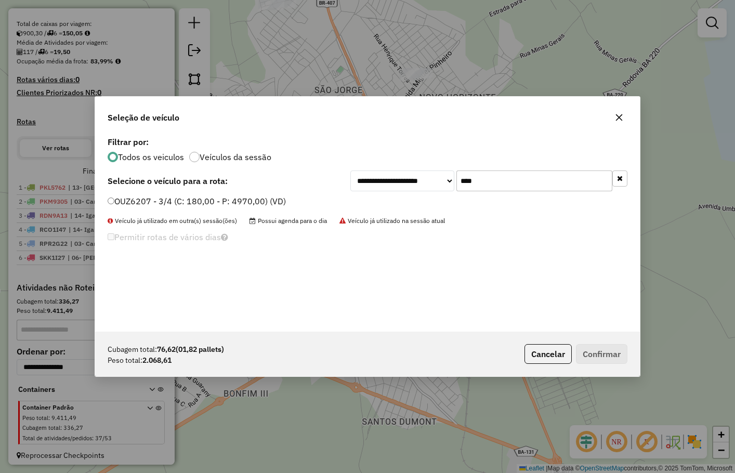
type input "****"
click at [244, 197] on label "OUZ6207 - 3/4 (C: 180,00 - P: 4970,00) (VD)" at bounding box center [197, 201] width 178 height 12
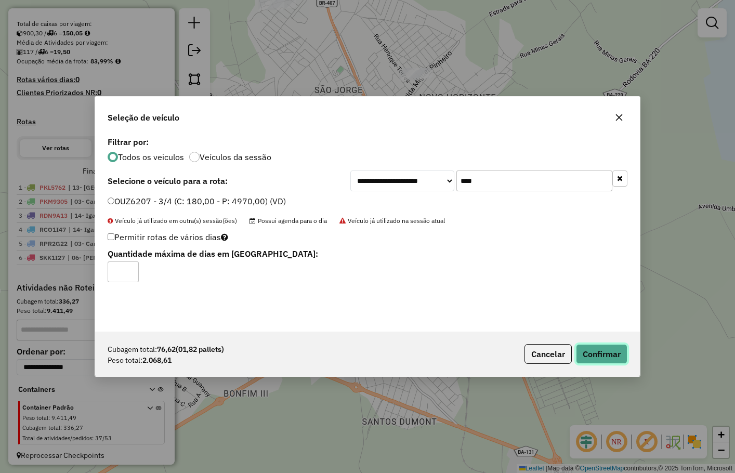
click at [611, 349] on button "Confirmar" at bounding box center [601, 354] width 51 height 20
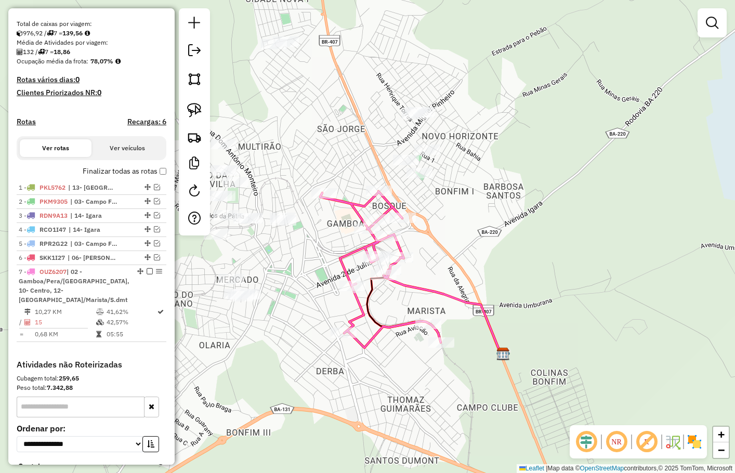
drag, startPoint x: 464, startPoint y: 170, endPoint x: 466, endPoint y: 210, distance: 40.1
click at [466, 209] on div "Janela de atendimento Grade de atendimento Capacidade Transportadoras Veículos …" at bounding box center [367, 236] width 735 height 473
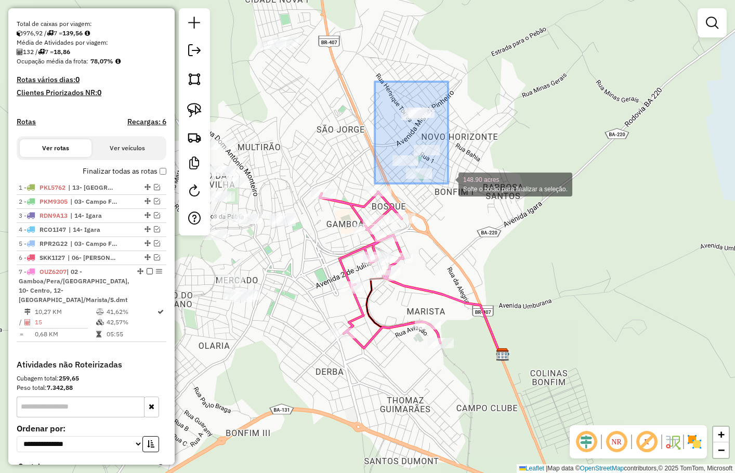
drag, startPoint x: 375, startPoint y: 82, endPoint x: 448, endPoint y: 183, distance: 125.4
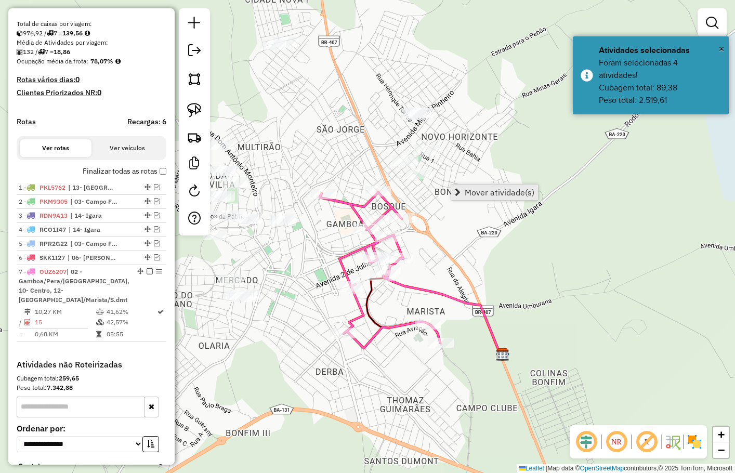
click at [465, 188] on span "Mover atividade(s)" at bounding box center [499, 192] width 70 height 8
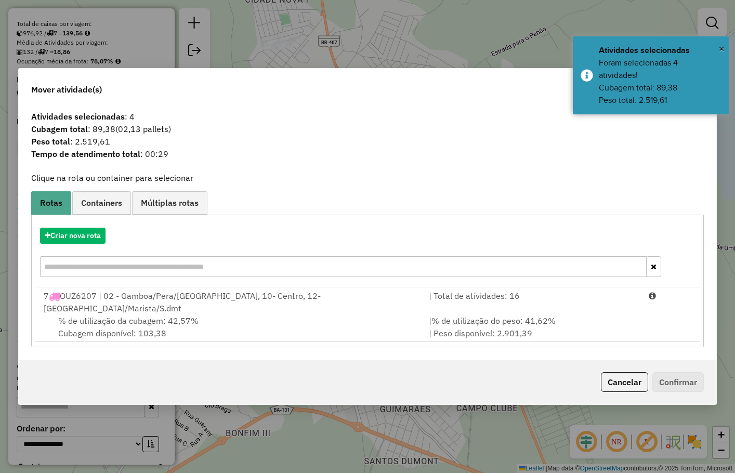
click at [627, 380] on button "Cancelar" at bounding box center [623, 382] width 47 height 20
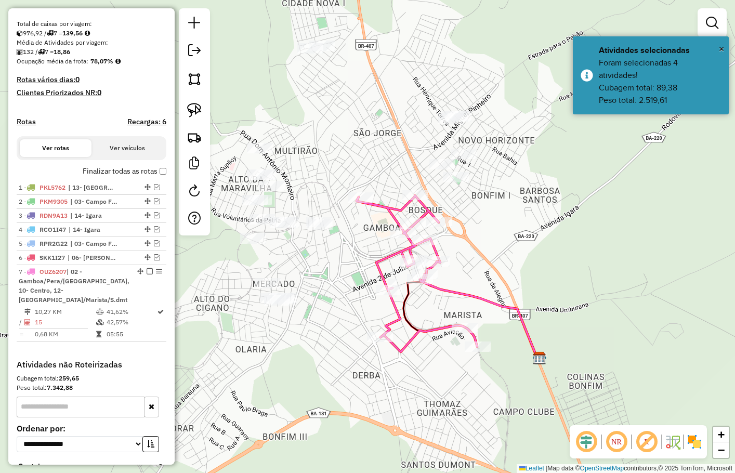
drag, startPoint x: 529, startPoint y: 258, endPoint x: 553, endPoint y: 259, distance: 23.9
click at [565, 258] on div "Janela de atendimento Grade de atendimento Capacidade Transportadoras Veículos …" at bounding box center [367, 236] width 735 height 473
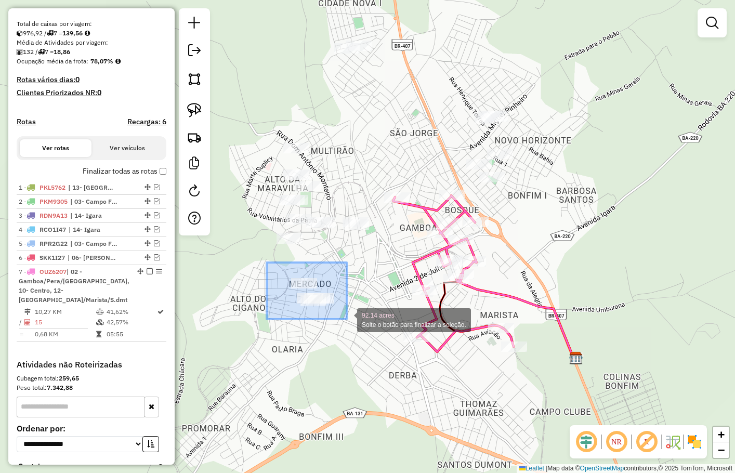
drag, startPoint x: 266, startPoint y: 262, endPoint x: 266, endPoint y: 270, distance: 7.3
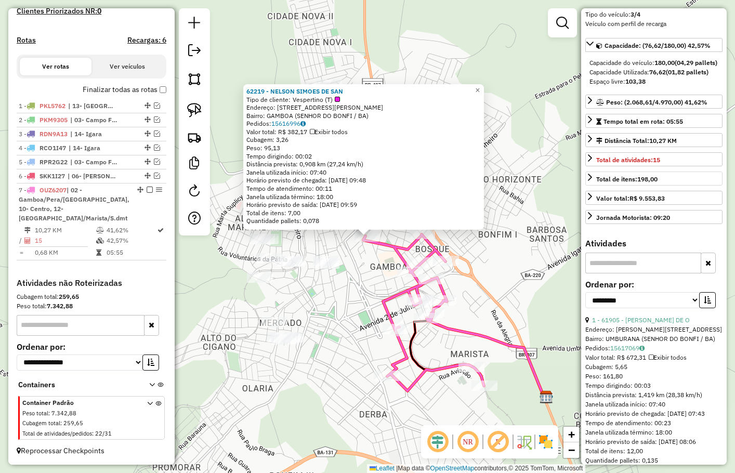
scroll to position [104, 0]
click at [638, 291] on select "**********" at bounding box center [642, 299] width 114 height 16
select select "**********"
click at [585, 291] on select "**********" at bounding box center [642, 299] width 114 height 16
click at [704, 296] on icon "button" at bounding box center [706, 299] width 7 height 7
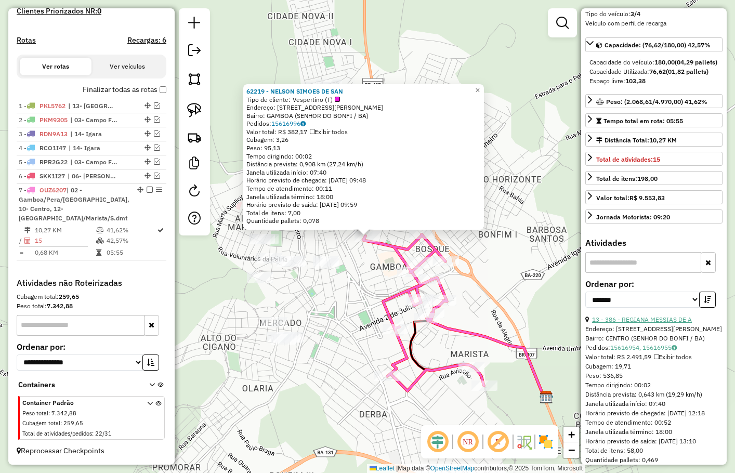
click at [635, 315] on link "13 - 386 - REGIANA MESSIAS DE A" at bounding box center [642, 319] width 100 height 8
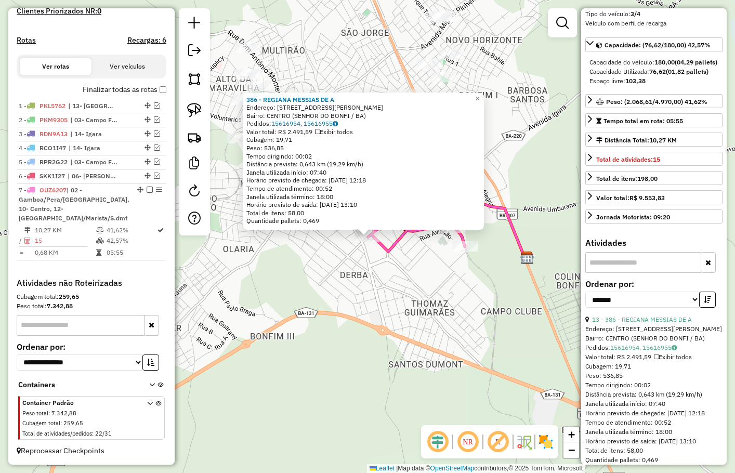
drag, startPoint x: 430, startPoint y: 289, endPoint x: 426, endPoint y: 284, distance: 5.9
click at [430, 289] on div "386 - REGIANA MESSIAS DE A Endereço: R PAULO COELHO 55 55 Bairro: CENTRO (SENHO…" at bounding box center [367, 236] width 735 height 473
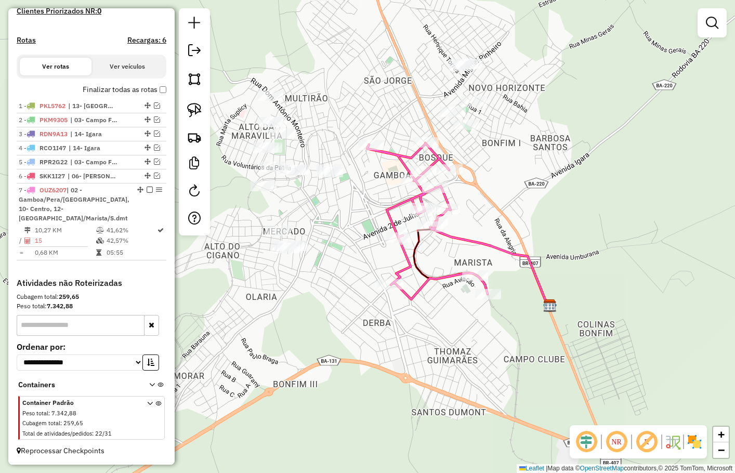
drag, startPoint x: 405, startPoint y: 260, endPoint x: 429, endPoint y: 294, distance: 41.7
click at [430, 313] on div "Janela de atendimento Grade de atendimento Capacidade Transportadoras Veículos …" at bounding box center [367, 236] width 735 height 473
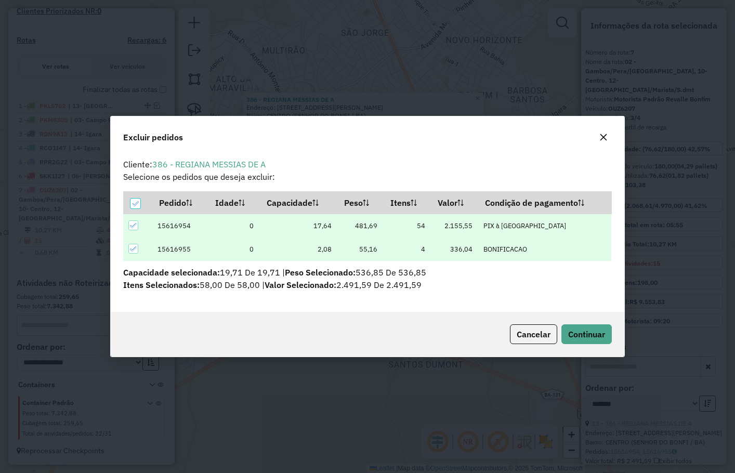
scroll to position [0, 0]
click at [589, 336] on span "Continuar" at bounding box center [586, 334] width 37 height 10
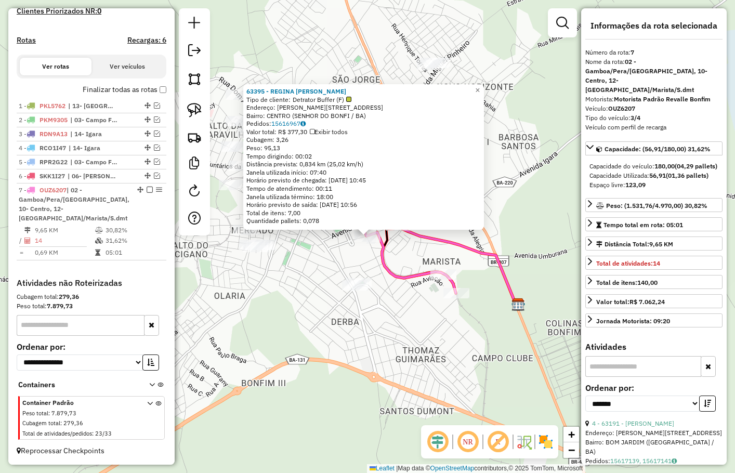
click at [330, 232] on div "63395 - REGINA CELIA GOMES D Tipo de cliente: Detrator Buffer (F) Endereço: R J…" at bounding box center [367, 236] width 735 height 473
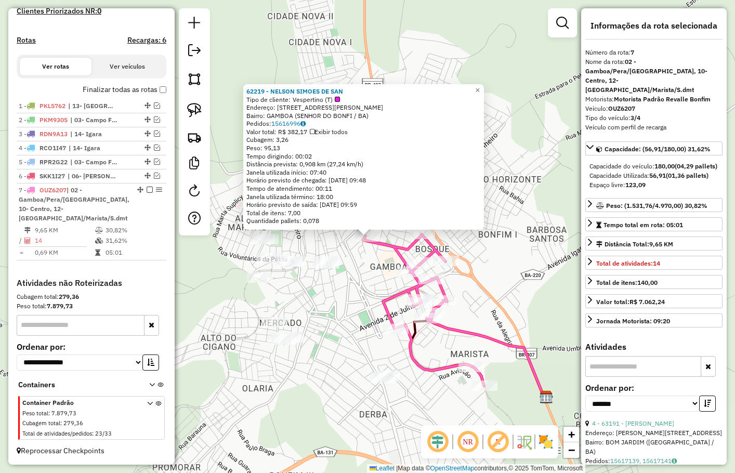
click at [501, 271] on div "62219 - NELSON SIMOES DE SAN Tipo de cliente: Vespertino (T) Endereço: R RUA CA…" at bounding box center [367, 236] width 735 height 473
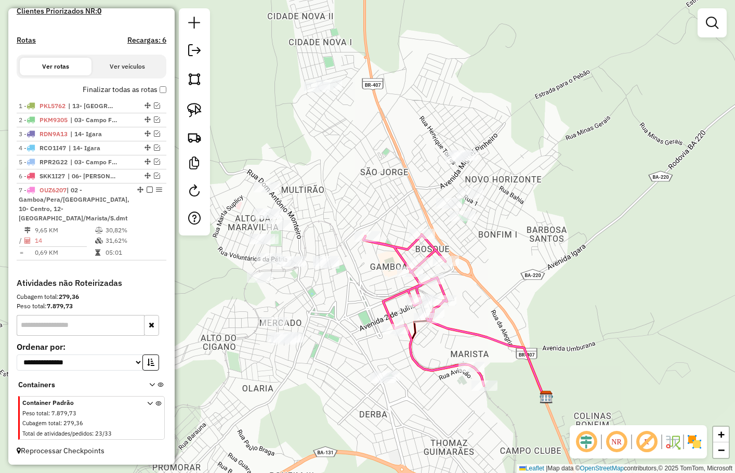
click at [503, 260] on div "62219 - NELSON SIMOES DE SAN Tipo de cliente: Vespertino (T) Endereço: R RUA CA…" at bounding box center [367, 236] width 735 height 473
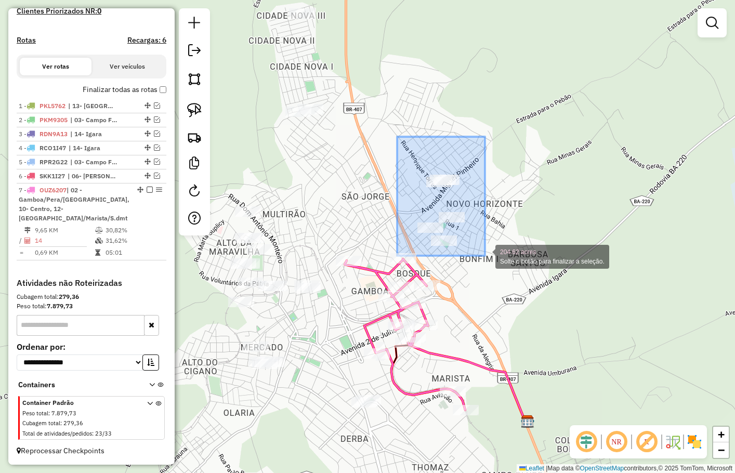
drag, startPoint x: 412, startPoint y: 161, endPoint x: 485, endPoint y: 256, distance: 119.3
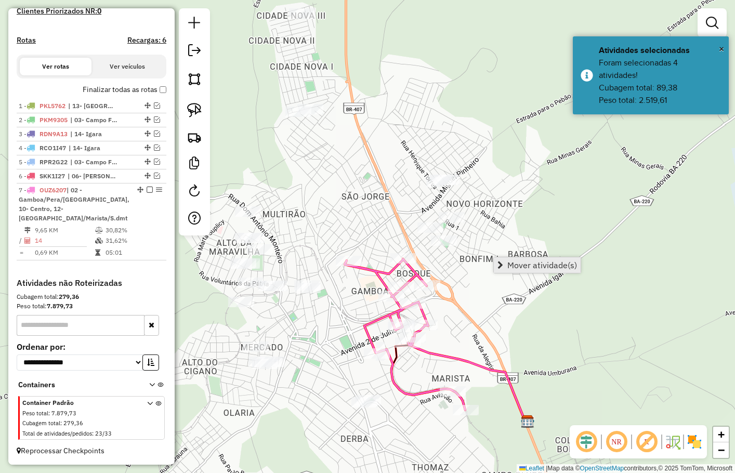
click at [520, 262] on span "Mover atividade(s)" at bounding box center [542, 265] width 70 height 8
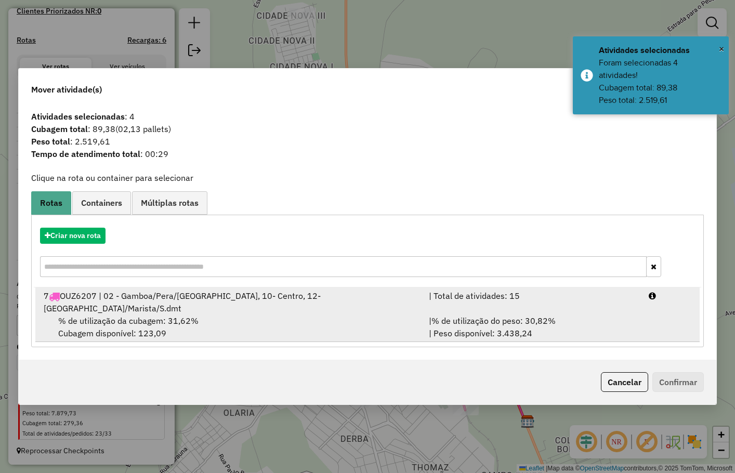
click at [123, 320] on div "% de utilização da cubagem: 31,62% Cubagem disponível: 123,09" at bounding box center [229, 326] width 384 height 25
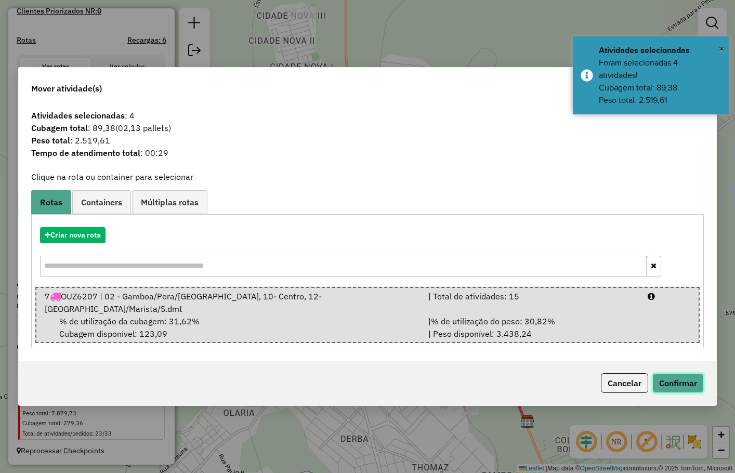
click at [673, 382] on button "Confirmar" at bounding box center [677, 383] width 51 height 20
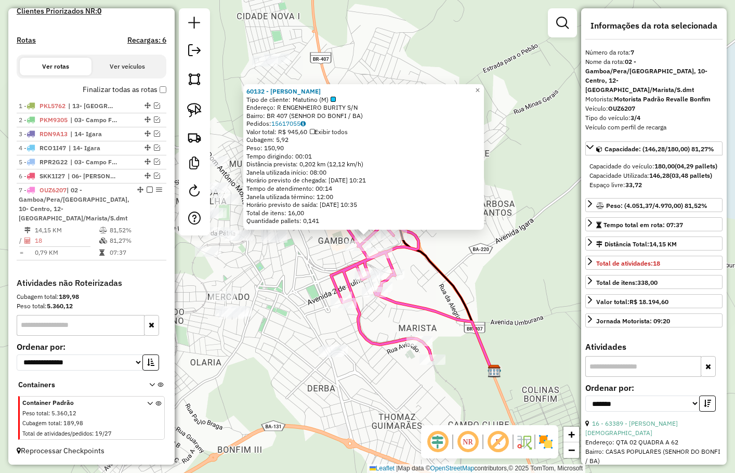
click at [486, 285] on div "60132 - JACKSON ALMEIDA CARD Tipo de cliente: Matutino (M) Endereço: R ENGENHEI…" at bounding box center [367, 236] width 735 height 473
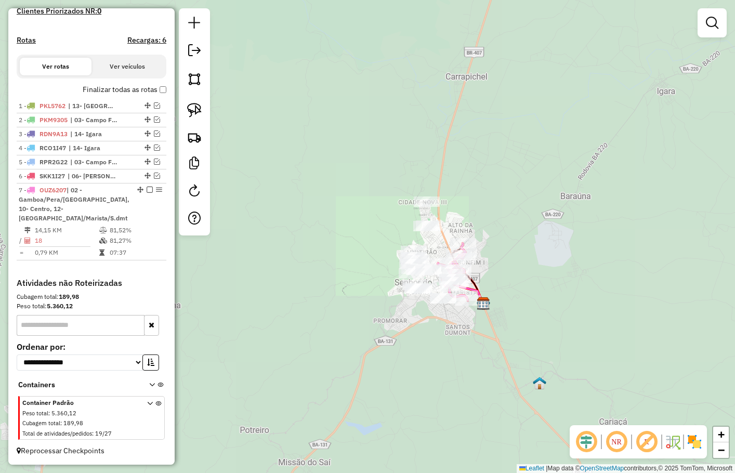
click at [495, 247] on div "Janela de atendimento Grade de atendimento Capacidade Transportadoras Veículos …" at bounding box center [367, 236] width 735 height 473
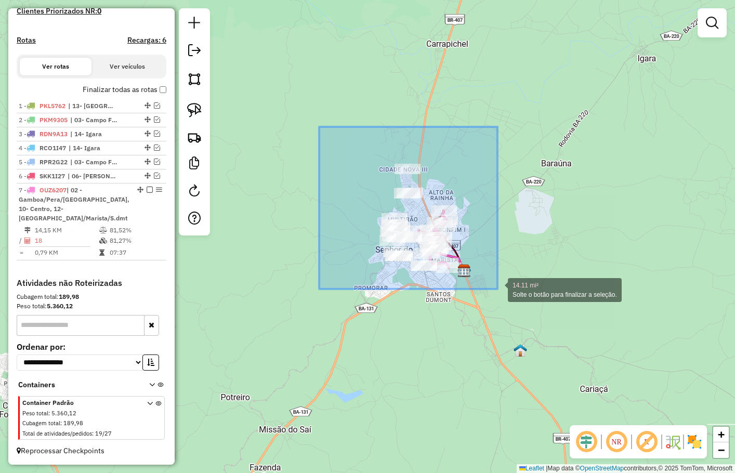
drag, startPoint x: 362, startPoint y: 175, endPoint x: 497, endPoint y: 289, distance: 176.6
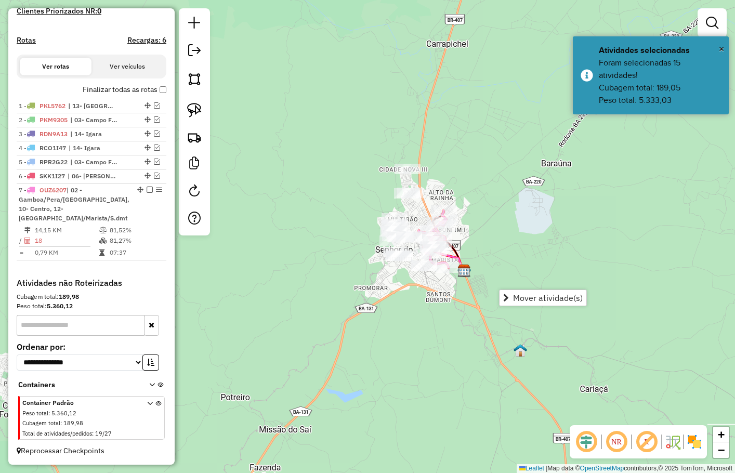
click at [531, 298] on span "Mover atividade(s)" at bounding box center [548, 297] width 70 height 8
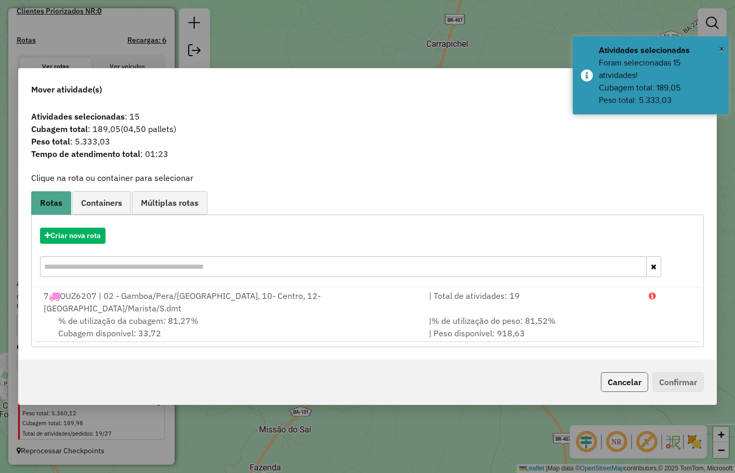
click at [634, 372] on button "Cancelar" at bounding box center [623, 382] width 47 height 20
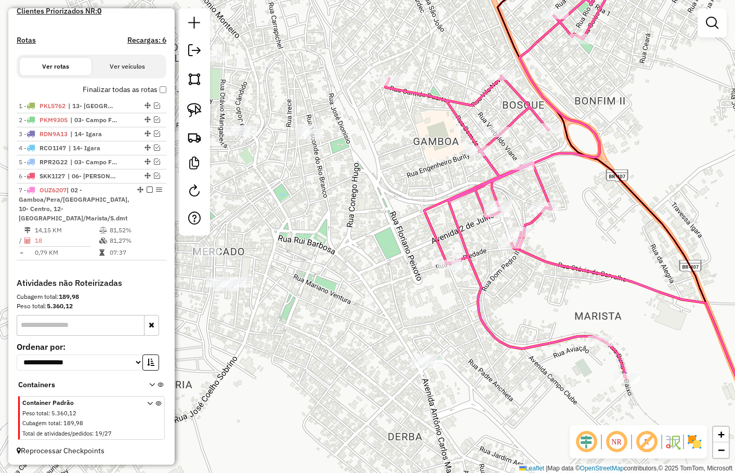
drag, startPoint x: 432, startPoint y: 265, endPoint x: 395, endPoint y: 135, distance: 136.0
click at [396, 138] on div "Janela de atendimento Grade de atendimento Capacidade Transportadoras Veículos …" at bounding box center [367, 236] width 735 height 473
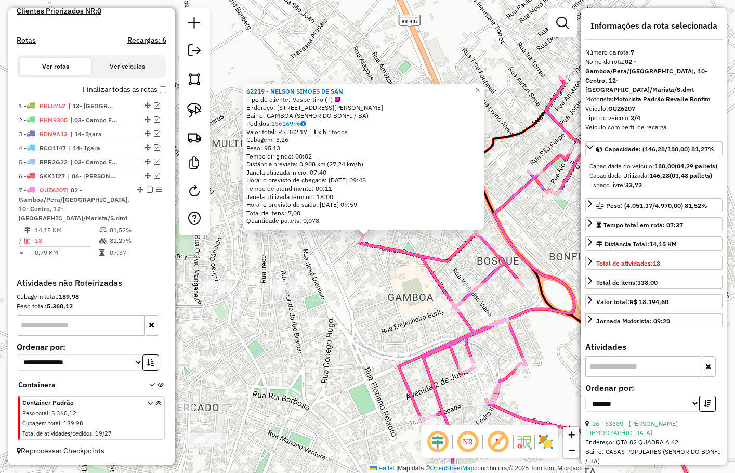
drag, startPoint x: 396, startPoint y: 308, endPoint x: 384, endPoint y: 273, distance: 37.0
click at [384, 273] on div "62219 - NELSON SIMOES DE SAN Tipo de cliente: Vespertino (T) Endereço: R RUA CA…" at bounding box center [367, 236] width 735 height 473
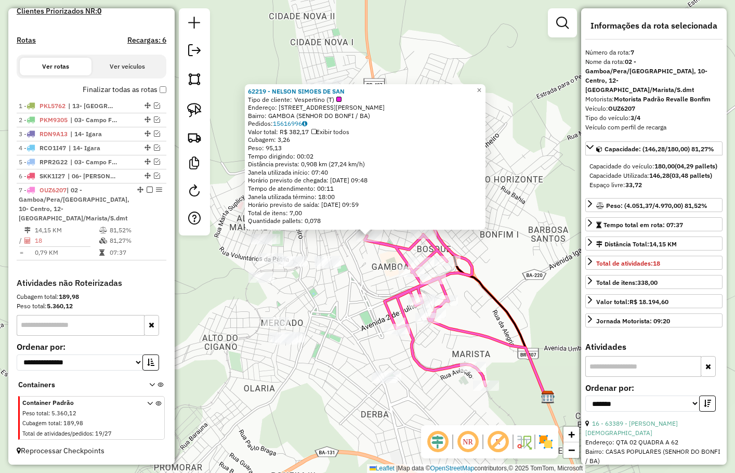
click at [374, 275] on div "62219 - NELSON SIMOES DE SAN Tipo de cliente: Vespertino (T) Endereço: R RUA CA…" at bounding box center [367, 236] width 735 height 473
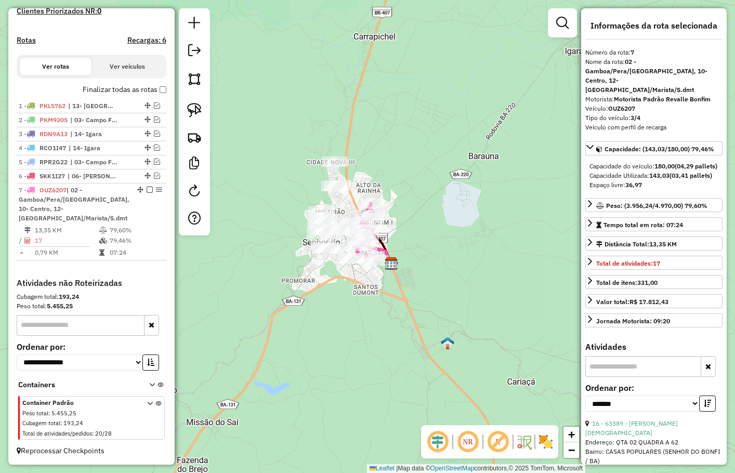
click at [427, 219] on div "Janela de atendimento Grade de atendimento Capacidade Transportadoras Veículos …" at bounding box center [367, 236] width 735 height 473
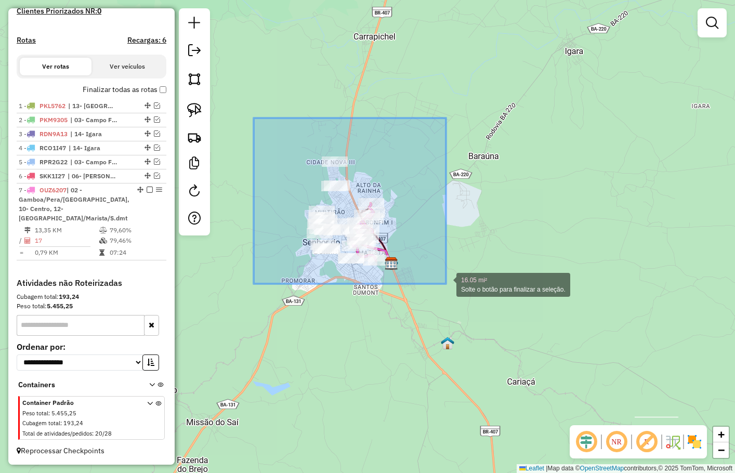
drag, startPoint x: 264, startPoint y: 130, endPoint x: 446, endPoint y: 284, distance: 238.1
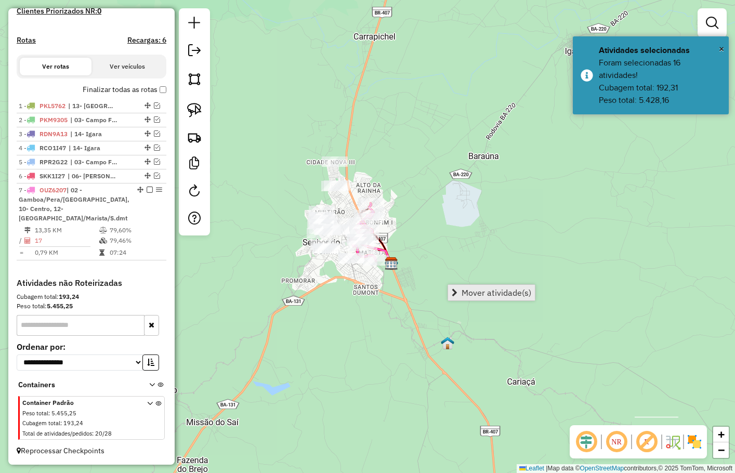
click at [477, 289] on span "Mover atividade(s)" at bounding box center [496, 292] width 70 height 8
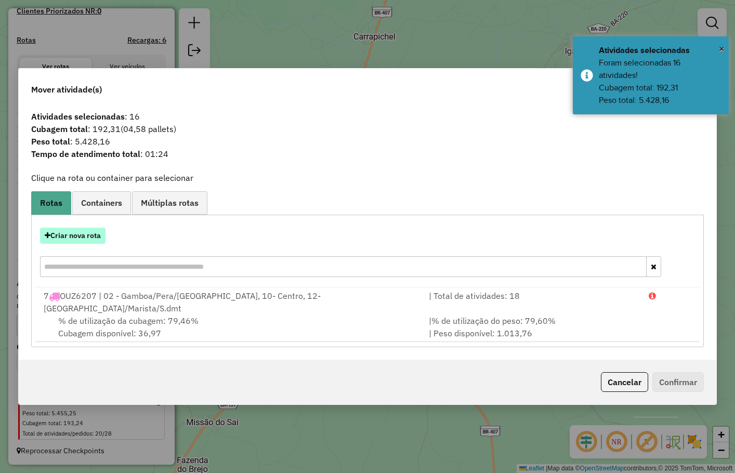
click at [85, 236] on button "Criar nova rota" at bounding box center [72, 236] width 65 height 16
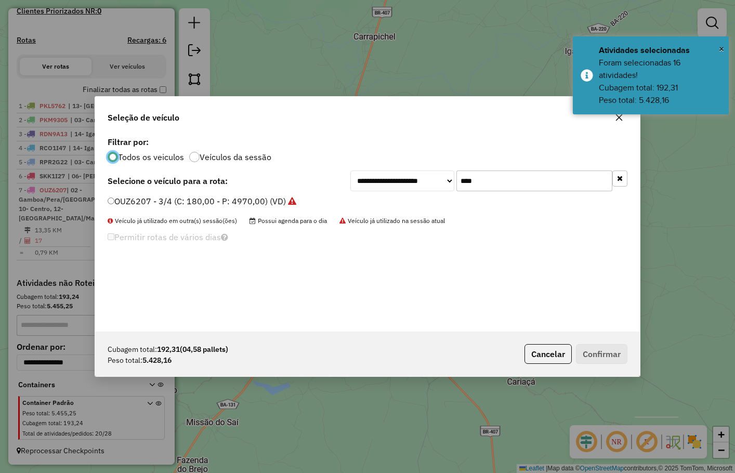
scroll to position [5, 3]
drag, startPoint x: 524, startPoint y: 180, endPoint x: 382, endPoint y: 176, distance: 141.9
click at [382, 176] on div "**********" at bounding box center [488, 180] width 277 height 21
type input "****"
click at [256, 200] on label "OZE1021 - Toco (C: 270,00 - P: 7080,00) (VD)" at bounding box center [198, 201] width 181 height 12
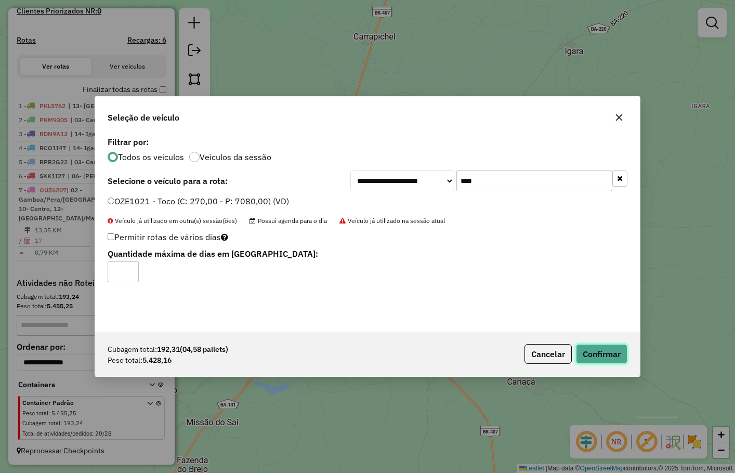
click at [589, 352] on button "Confirmar" at bounding box center [601, 354] width 51 height 20
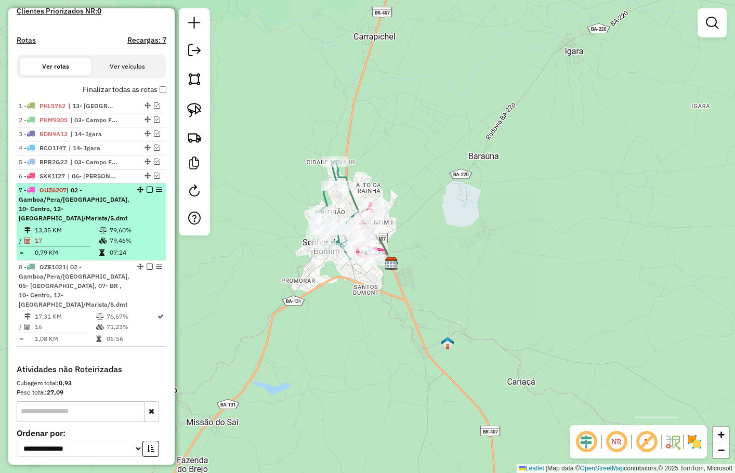
click at [83, 230] on td "13,35 KM" at bounding box center [66, 230] width 64 height 10
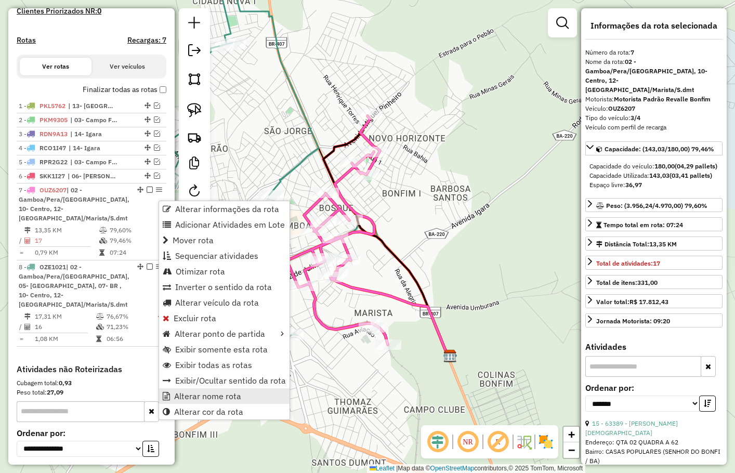
click at [213, 399] on span "Alterar nome rota" at bounding box center [207, 396] width 67 height 8
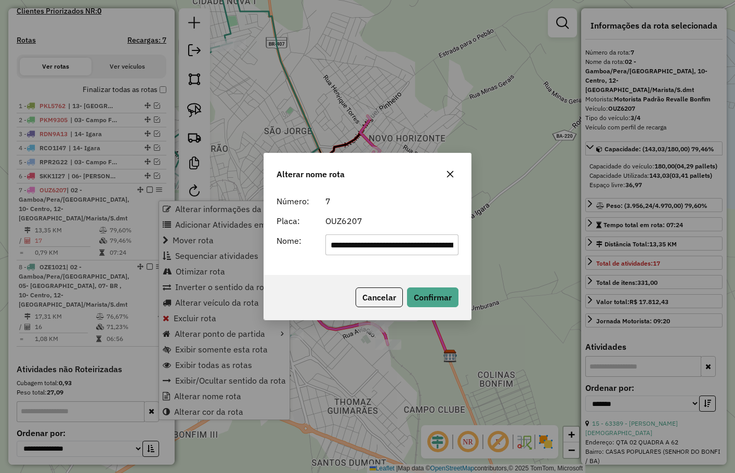
scroll to position [0, 131]
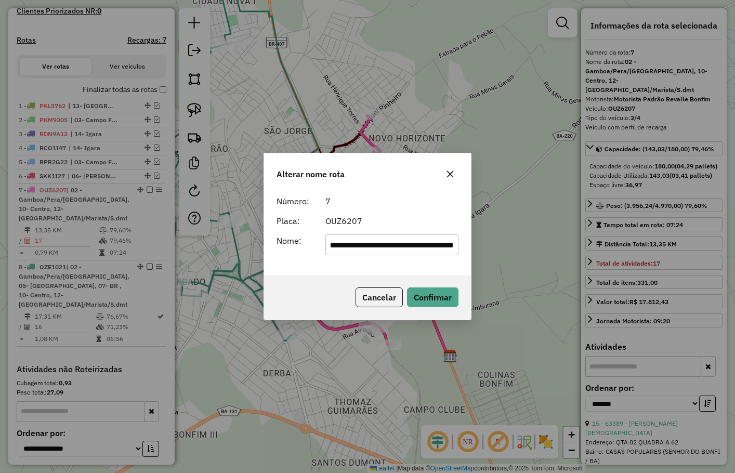
click at [390, 244] on input "**********" at bounding box center [391, 244] width 133 height 21
type input "******"
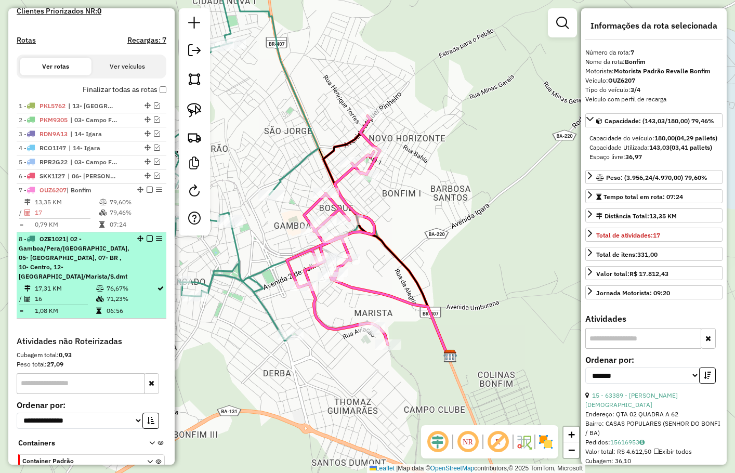
click at [118, 283] on td "76,67%" at bounding box center [131, 288] width 50 height 10
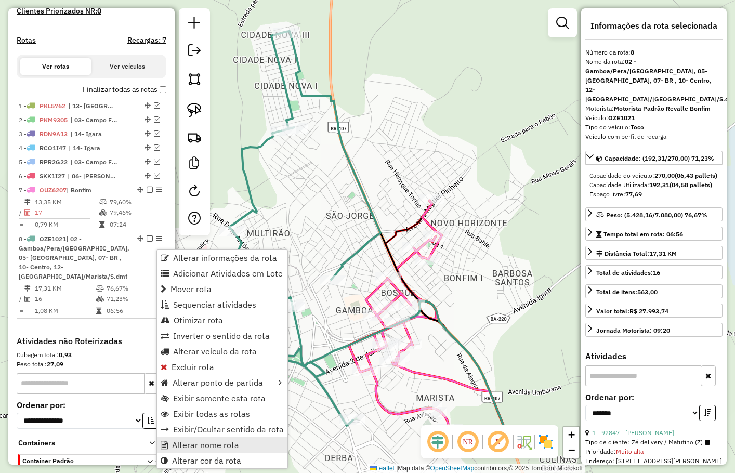
click at [213, 443] on span "Alterar nome rota" at bounding box center [205, 444] width 67 height 8
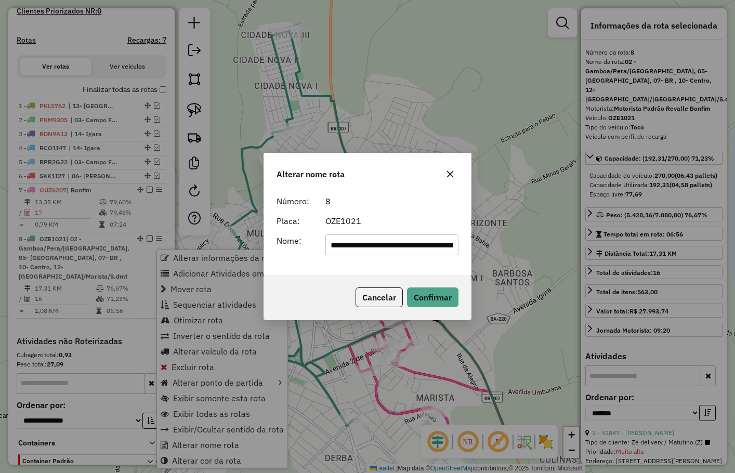
scroll to position [0, 196]
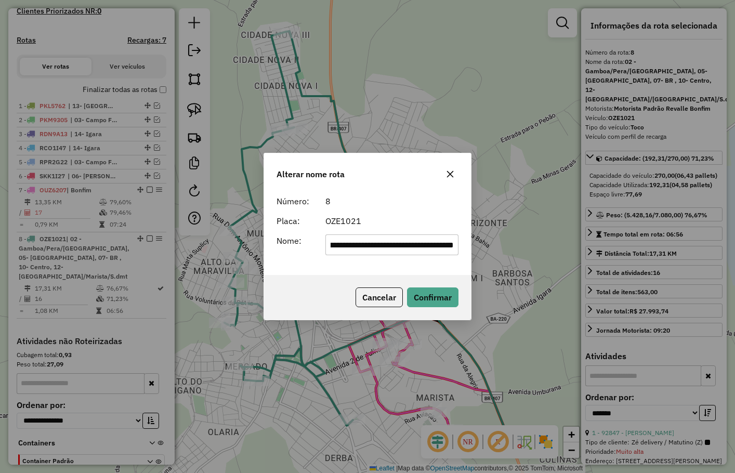
click at [392, 248] on input "**********" at bounding box center [391, 244] width 133 height 21
type input "******"
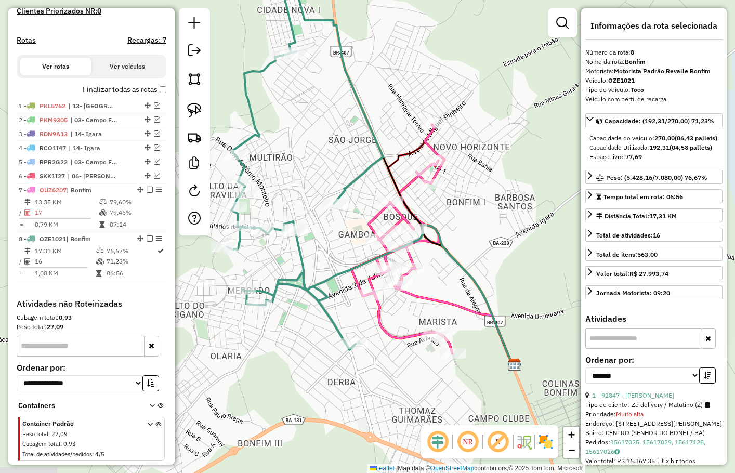
drag, startPoint x: 355, startPoint y: 249, endPoint x: 352, endPoint y: 219, distance: 30.9
click at [354, 231] on div "Janela de atendimento Grade de atendimento Capacidade Transportadoras Veículos …" at bounding box center [367, 236] width 735 height 473
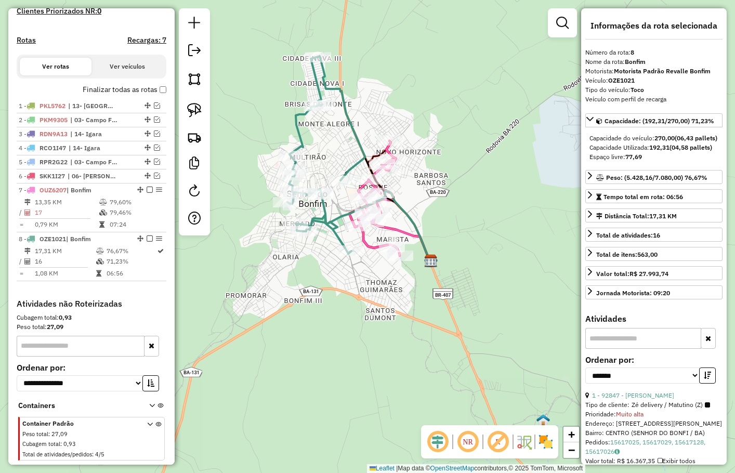
click at [432, 201] on div "Janela de atendimento Grade de atendimento Capacidade Transportadoras Veículos …" at bounding box center [367, 236] width 735 height 473
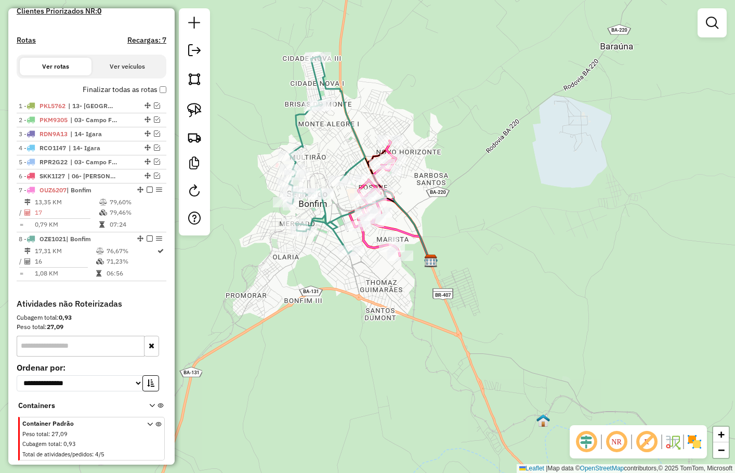
drag, startPoint x: 358, startPoint y: 261, endPoint x: 374, endPoint y: 248, distance: 20.3
click at [372, 250] on div "Janela de atendimento Grade de atendimento Capacidade Transportadoras Veículos …" at bounding box center [367, 236] width 735 height 473
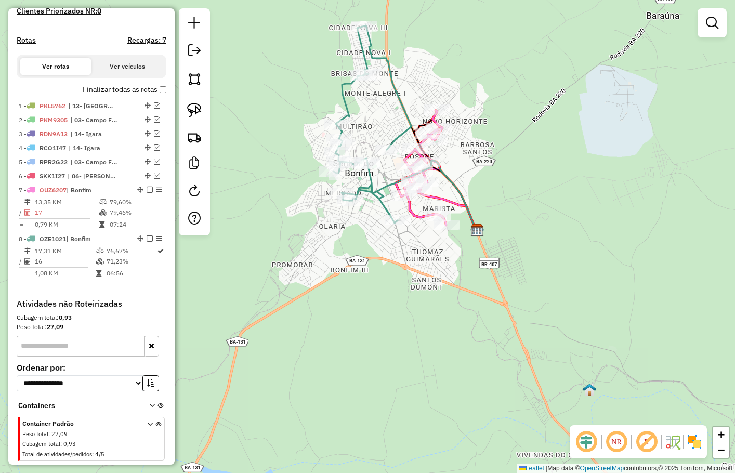
scroll to position [250, 0]
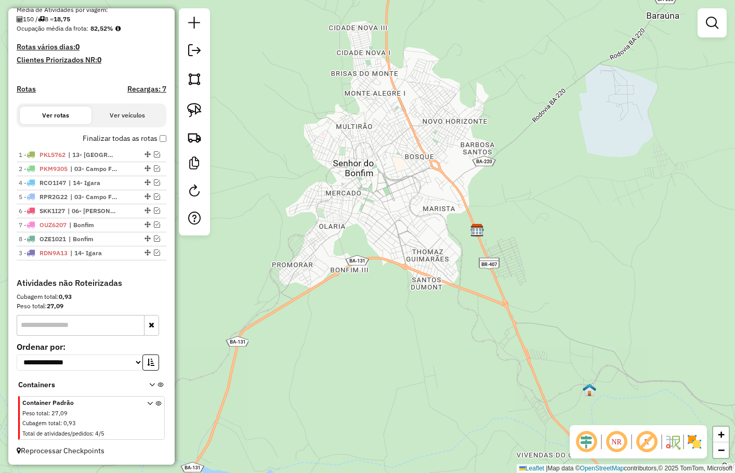
drag, startPoint x: 144, startPoint y: 182, endPoint x: 130, endPoint y: 263, distance: 81.7
drag, startPoint x: 143, startPoint y: 194, endPoint x: 122, endPoint y: 259, distance: 67.8
drag, startPoint x: 143, startPoint y: 208, endPoint x: 138, endPoint y: 226, distance: 18.4
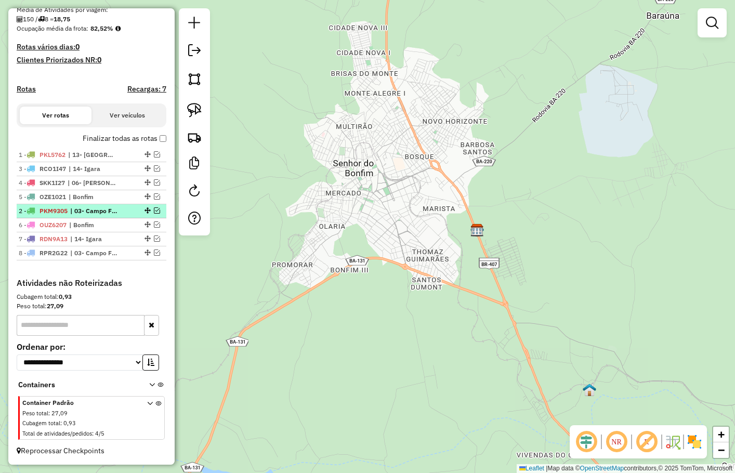
drag, startPoint x: 142, startPoint y: 168, endPoint x: 124, endPoint y: 215, distance: 50.6
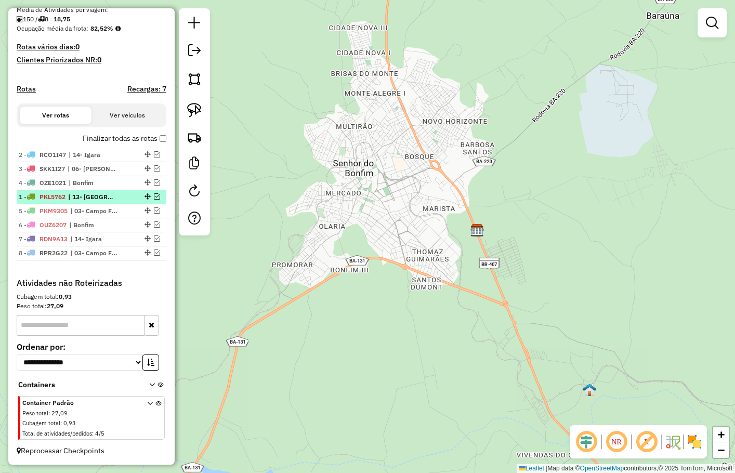
drag, startPoint x: 143, startPoint y: 153, endPoint x: 125, endPoint y: 203, distance: 52.8
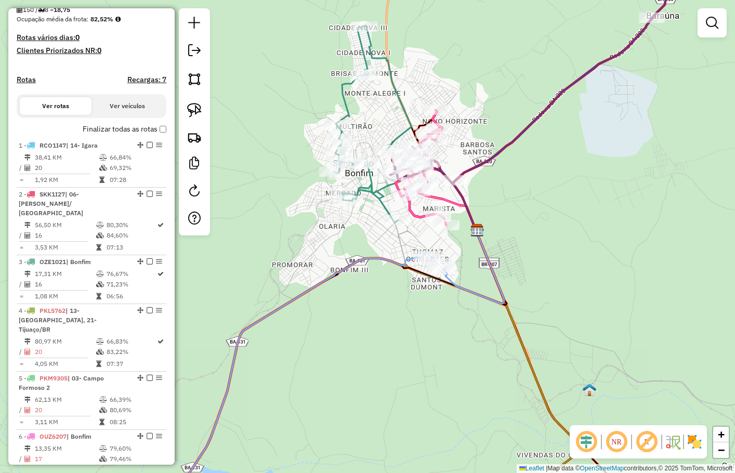
scroll to position [289, 0]
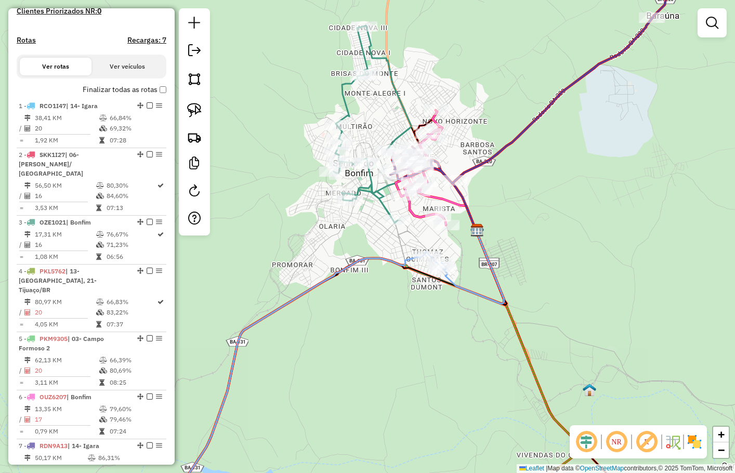
click at [156, 95] on label "Finalizar todas as rotas" at bounding box center [125, 89] width 84 height 11
click at [413, 268] on div "Janela de atendimento Grade de atendimento Capacidade Transportadoras Veículos …" at bounding box center [367, 236] width 735 height 473
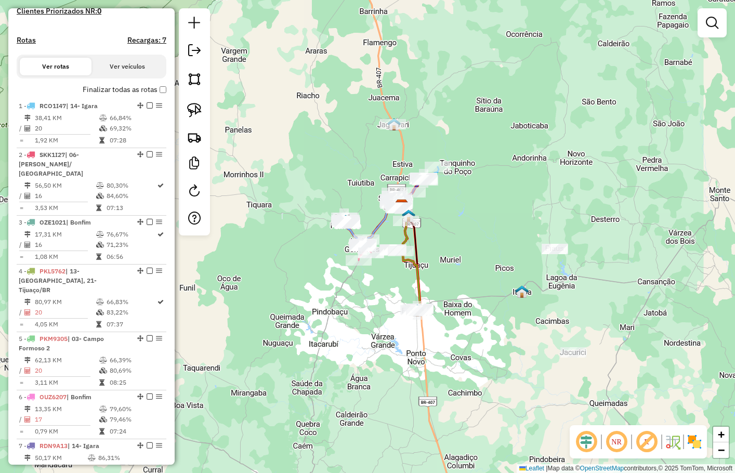
drag, startPoint x: 494, startPoint y: 274, endPoint x: 465, endPoint y: 220, distance: 61.1
click at [471, 233] on div "Janela de atendimento Grade de atendimento Capacidade Transportadoras Veículos …" at bounding box center [367, 236] width 735 height 473
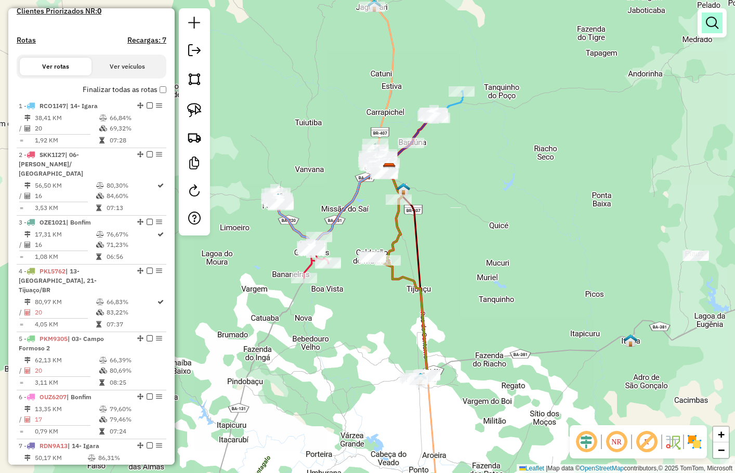
click at [708, 25] on em at bounding box center [711, 23] width 12 height 12
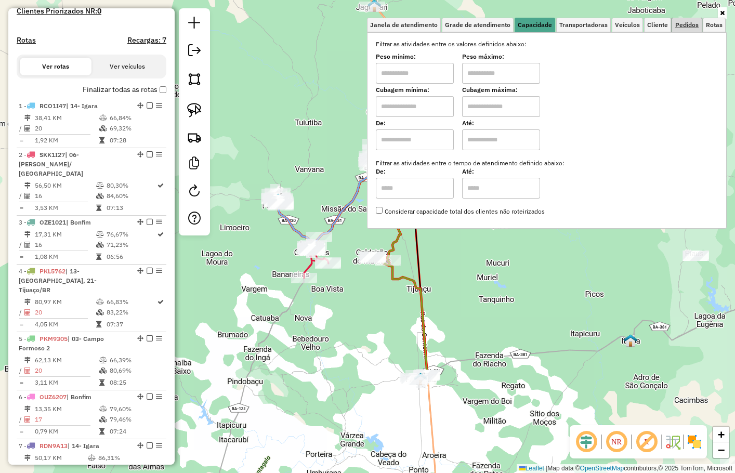
click at [677, 31] on link "Pedidos" at bounding box center [687, 25] width 30 height 15
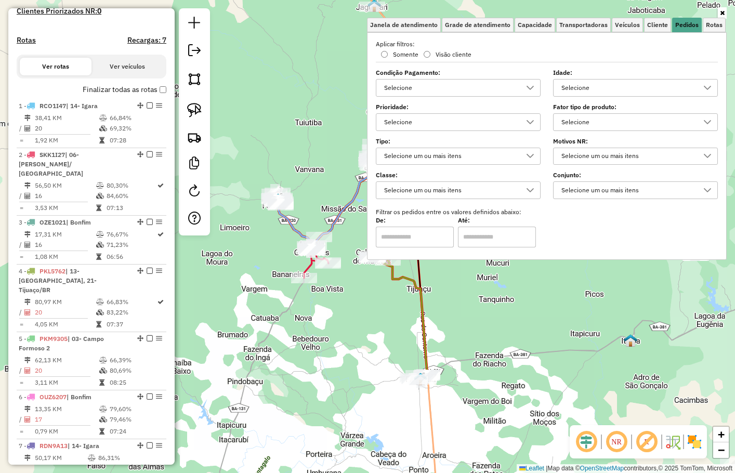
click at [466, 92] on div "Selecione" at bounding box center [450, 87] width 140 height 17
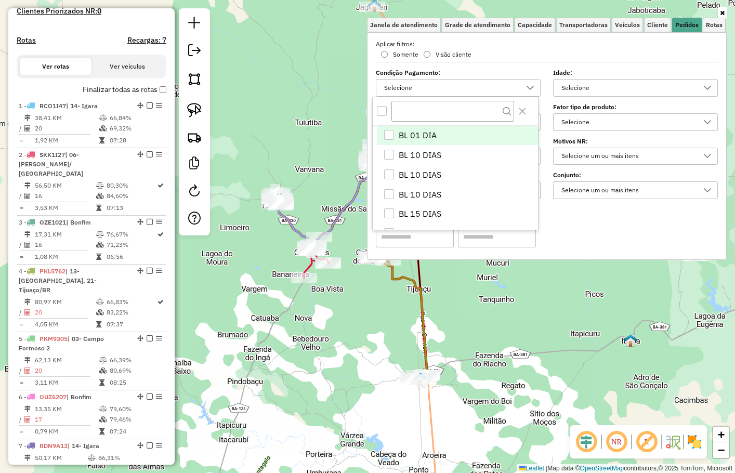
scroll to position [6, 40]
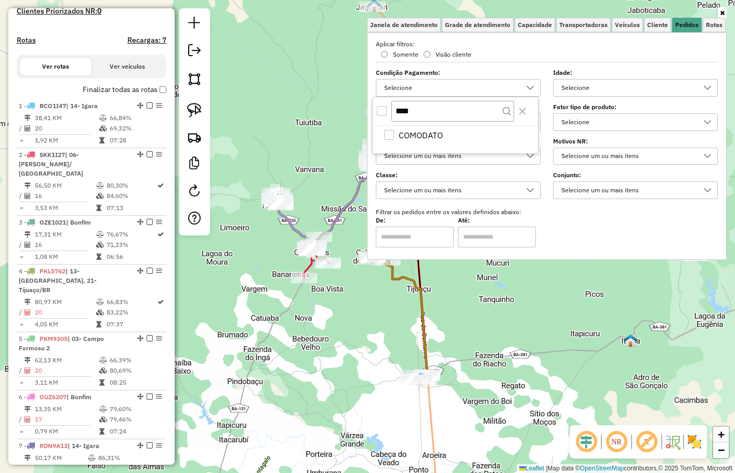
type input "****"
click at [377, 108] on div "All items unselected" at bounding box center [382, 111] width 10 height 10
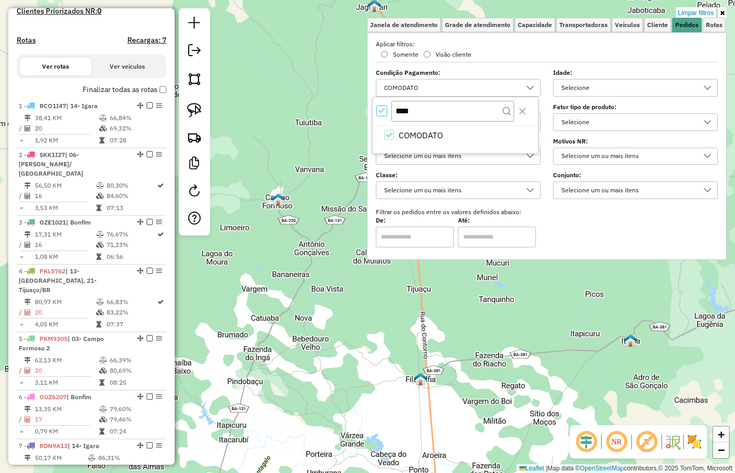
click at [362, 296] on div "Limpar filtros Janela de atendimento Grade de atendimento Capacidade Transporta…" at bounding box center [367, 236] width 735 height 473
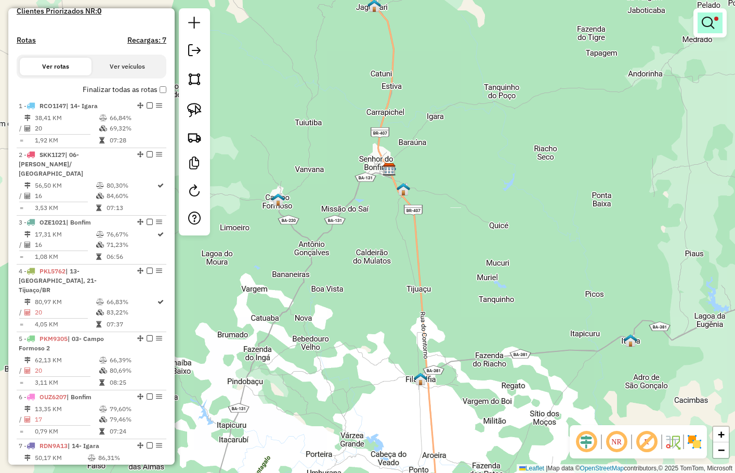
click at [712, 23] on em at bounding box center [707, 23] width 12 height 12
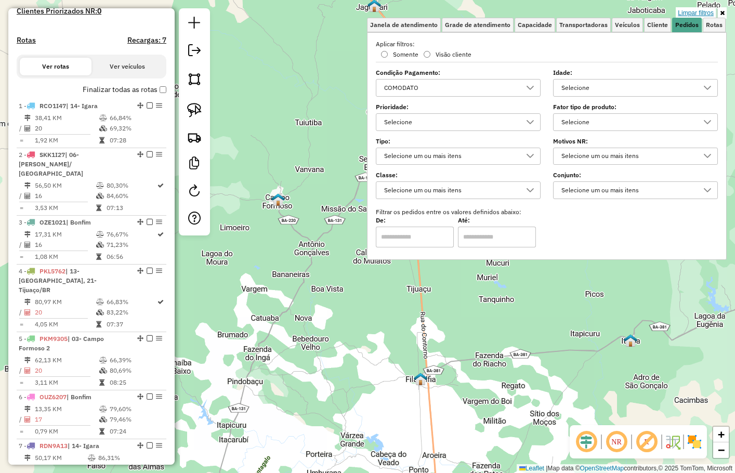
click at [704, 14] on link "Limpar filtros" at bounding box center [695, 12] width 40 height 11
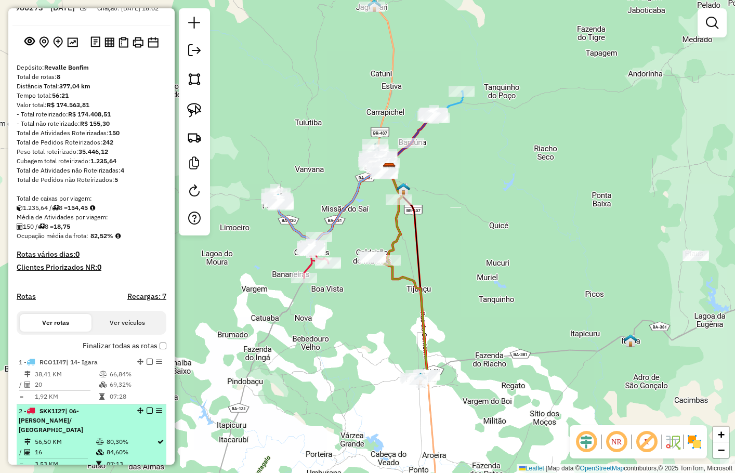
scroll to position [0, 0]
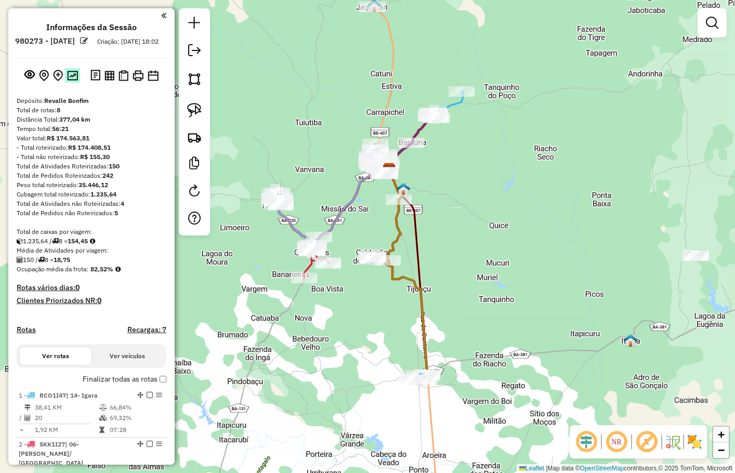
click at [73, 81] on img at bounding box center [72, 76] width 11 height 10
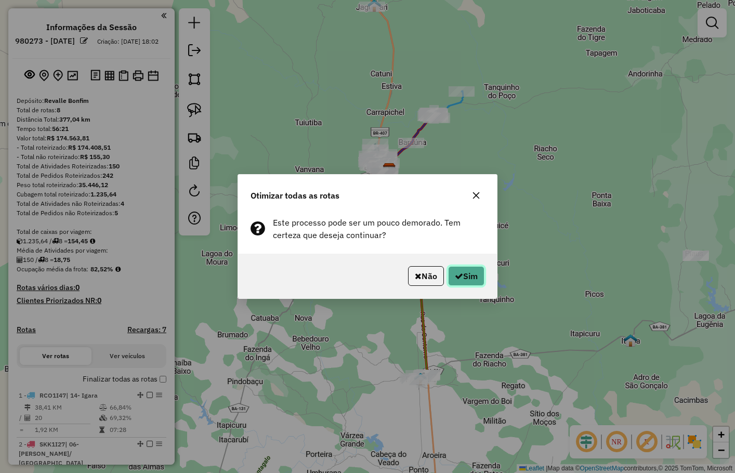
click at [455, 275] on icon "button" at bounding box center [459, 276] width 8 height 8
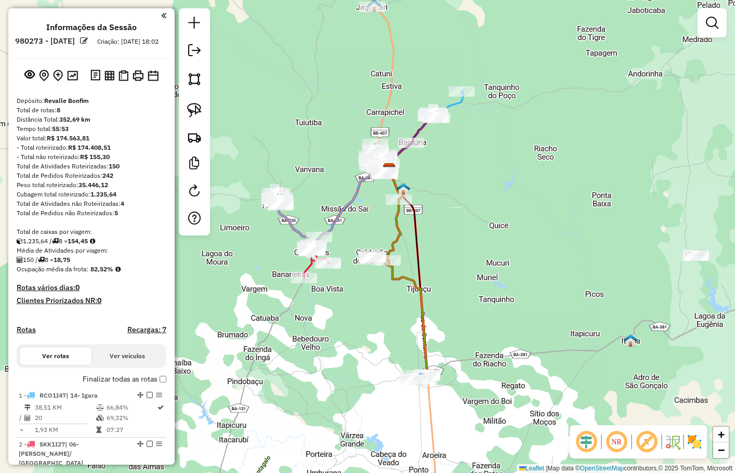
click at [322, 110] on div "Janela de atendimento Grade de atendimento Capacidade Transportadoras Veículos …" at bounding box center [367, 236] width 735 height 473
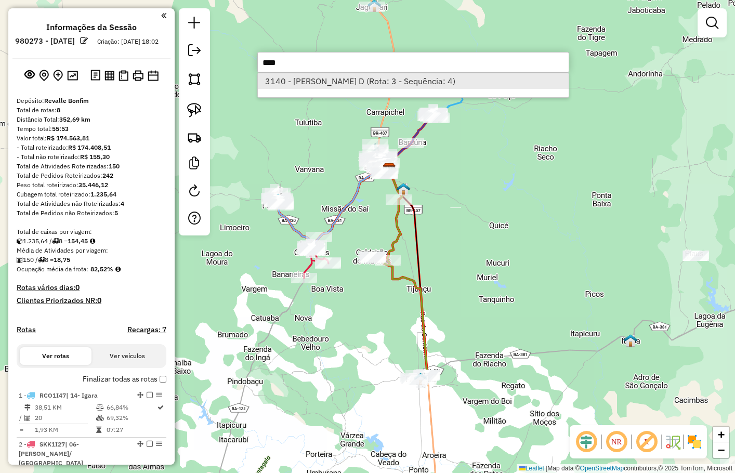
type input "****"
click at [379, 85] on li "3140 - WALBERTO JAMBEIRO D (Rota: 3 - Sequência: 4)" at bounding box center [413, 81] width 311 height 16
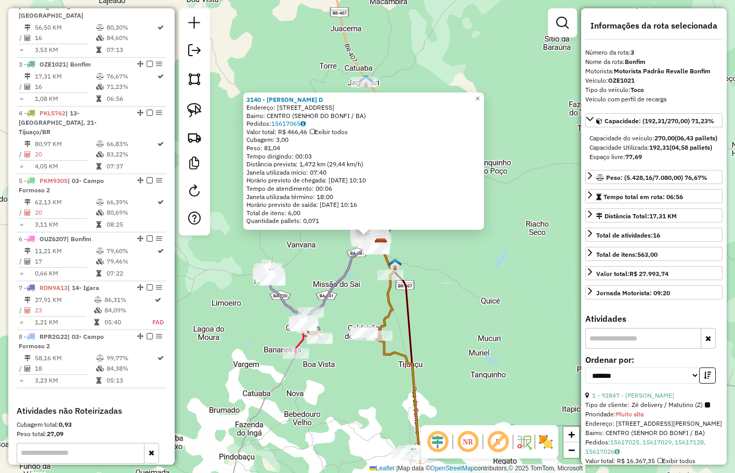
scroll to position [497, 0]
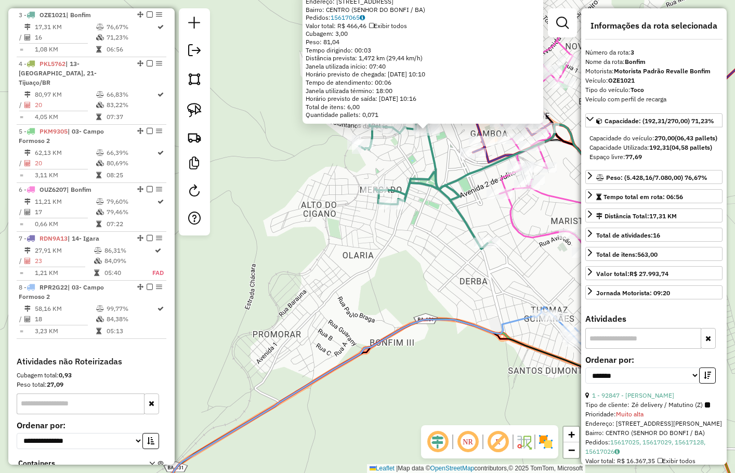
drag, startPoint x: 411, startPoint y: 181, endPoint x: 411, endPoint y: 234, distance: 53.0
click at [411, 234] on div "3140 - WALBERTO JAMBEIRO D Endereço: R RUA VISCONDE DO RIO BRANCO 365 Bairro: C…" at bounding box center [367, 236] width 735 height 473
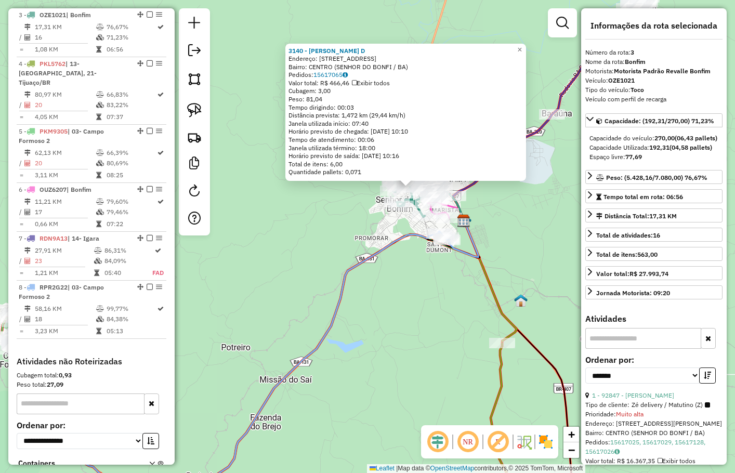
drag, startPoint x: 418, startPoint y: 348, endPoint x: 396, endPoint y: 228, distance: 121.9
click at [397, 236] on div "3140 - WALBERTO JAMBEIRO D Endereço: R RUA VISCONDE DO RIO BRANCO 365 Bairro: C…" at bounding box center [367, 236] width 735 height 473
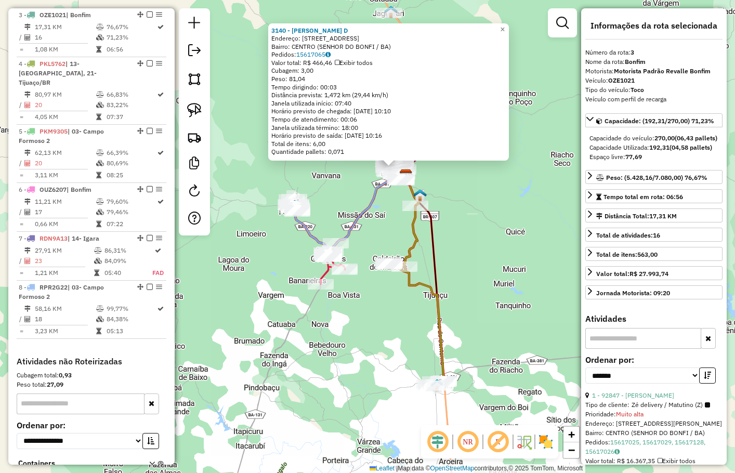
click at [369, 237] on div "3140 - WALBERTO JAMBEIRO D Endereço: R RUA VISCONDE DO RIO BRANCO 365 Bairro: C…" at bounding box center [367, 236] width 735 height 473
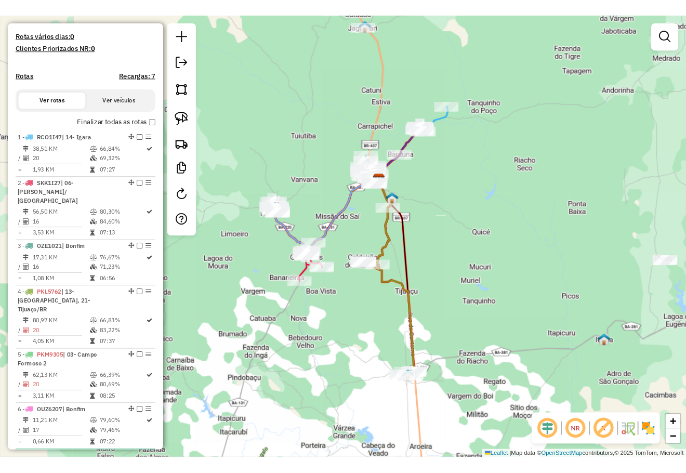
scroll to position [185, 0]
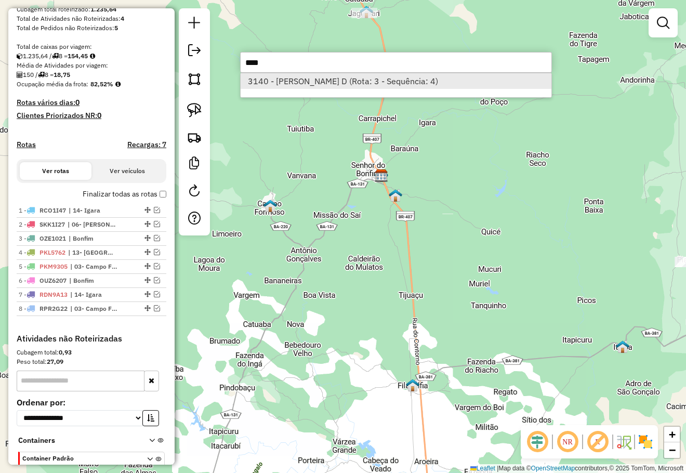
type input "****"
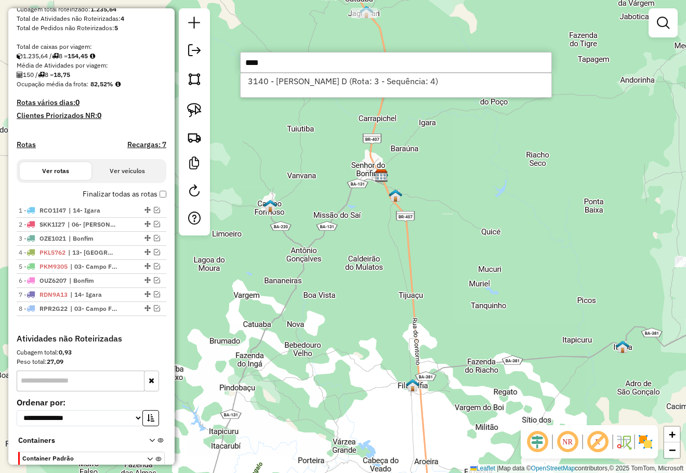
click at [303, 76] on li "3140 - WALBERTO JAMBEIRO D (Rota: 3 - Sequência: 4)" at bounding box center [396, 81] width 311 height 16
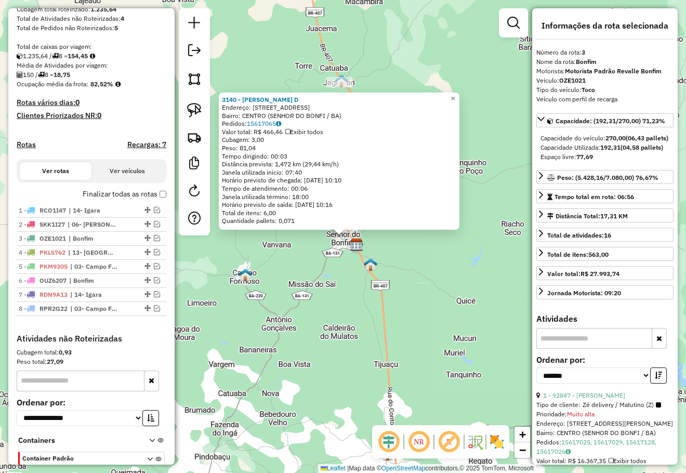
scroll to position [250, 0]
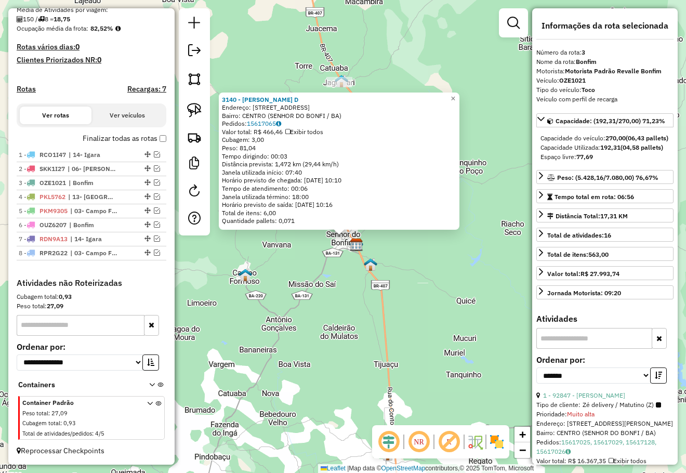
drag, startPoint x: 562, startPoint y: 78, endPoint x: 594, endPoint y: 78, distance: 32.7
click at [594, 78] on div "Veículo: OZE1021" at bounding box center [604, 80] width 137 height 9
copy strong "OZE1021"
click at [412, 264] on div "3140 - WALBERTO JAMBEIRO D Endereço: R RUA VISCONDE DO RIO BRANCO 365 Bairro: C…" at bounding box center [343, 236] width 686 height 473
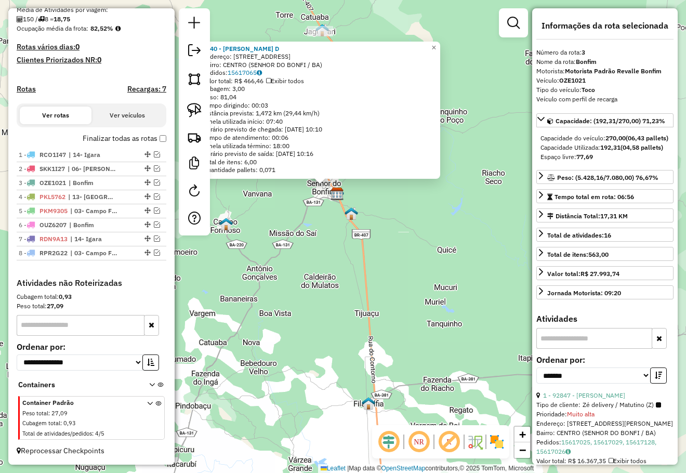
click at [412, 265] on div "3140 - WALBERTO JAMBEIRO D Endereço: R RUA VISCONDE DO RIO BRANCO 365 Bairro: C…" at bounding box center [343, 236] width 686 height 473
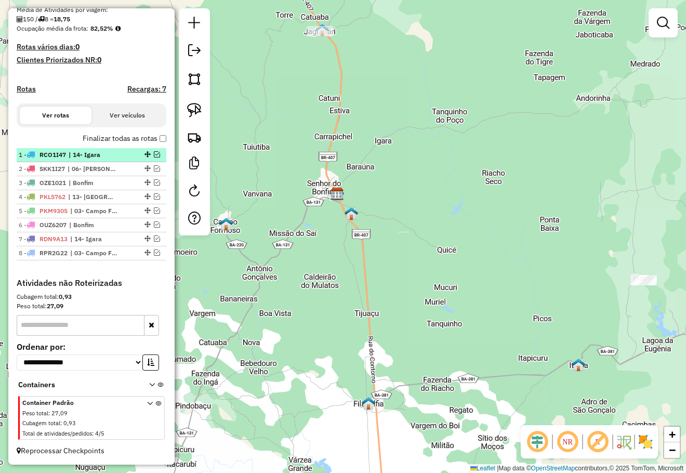
click at [154, 154] on em at bounding box center [157, 154] width 6 height 6
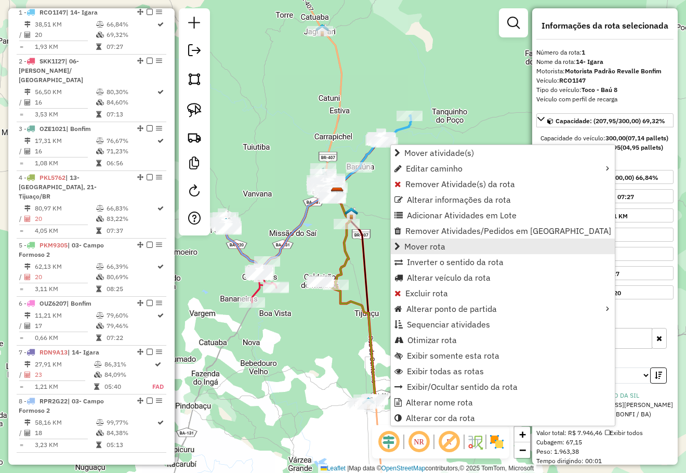
scroll to position [390, 0]
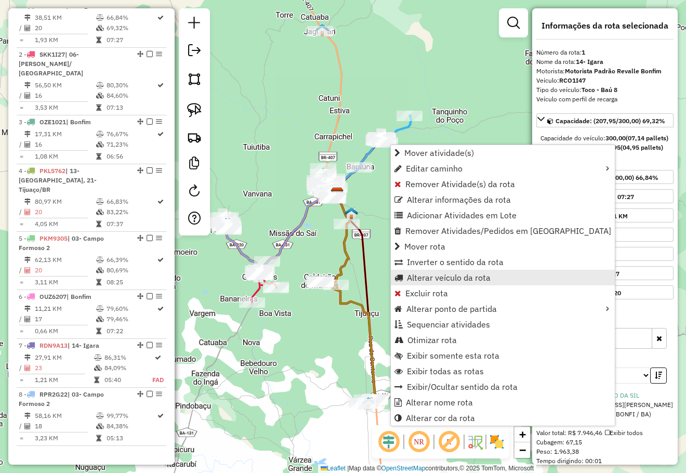
click at [473, 277] on span "Alterar veículo da rota" at bounding box center [449, 277] width 84 height 8
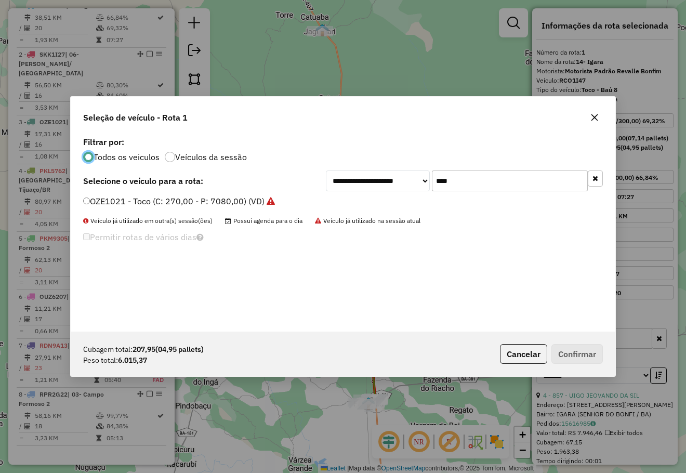
scroll to position [5, 3]
drag, startPoint x: 421, startPoint y: 179, endPoint x: 411, endPoint y: 176, distance: 10.3
click at [414, 177] on div "**********" at bounding box center [464, 180] width 277 height 21
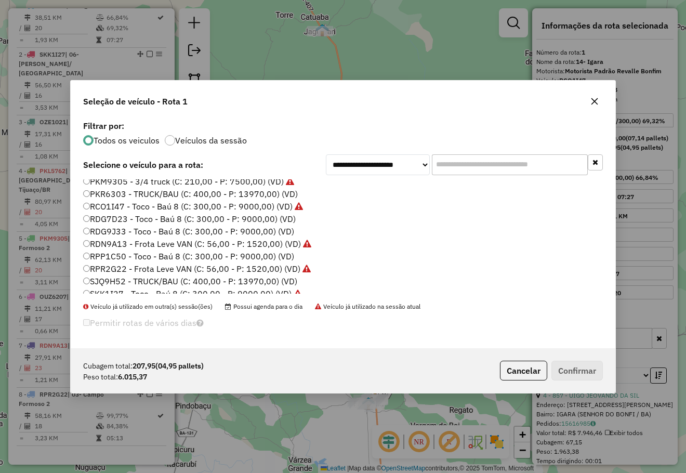
scroll to position [123, 0]
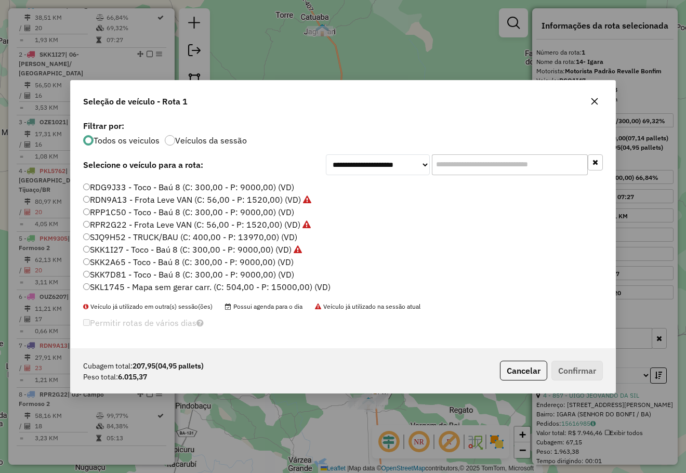
click at [144, 258] on label "SKK2A65 - Toco - Baú 8 (C: 300,00 - P: 9000,00) (VD)" at bounding box center [188, 262] width 210 height 12
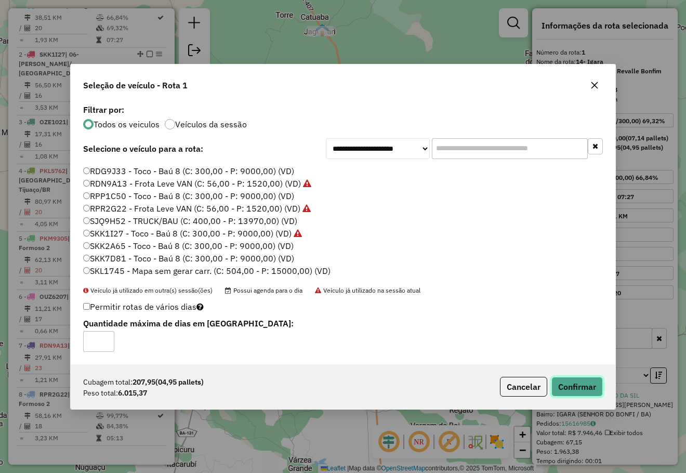
click at [585, 390] on button "Confirmar" at bounding box center [576, 387] width 51 height 20
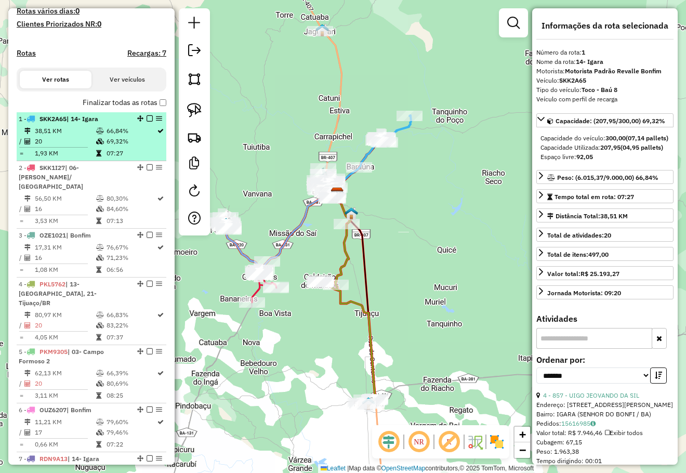
scroll to position [338, 0]
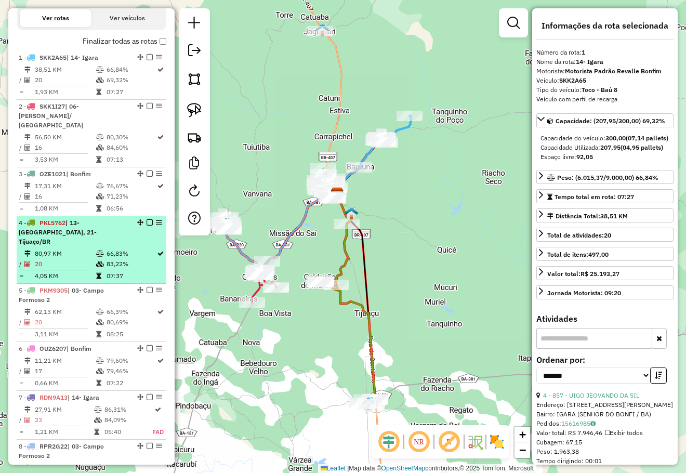
click at [101, 238] on li "4 - PKL5762 | 13- Filadelfia, 21- Tijuaço/BR 80,97 KM 66,83% / 20 83,22% = 4,05…" at bounding box center [92, 250] width 150 height 68
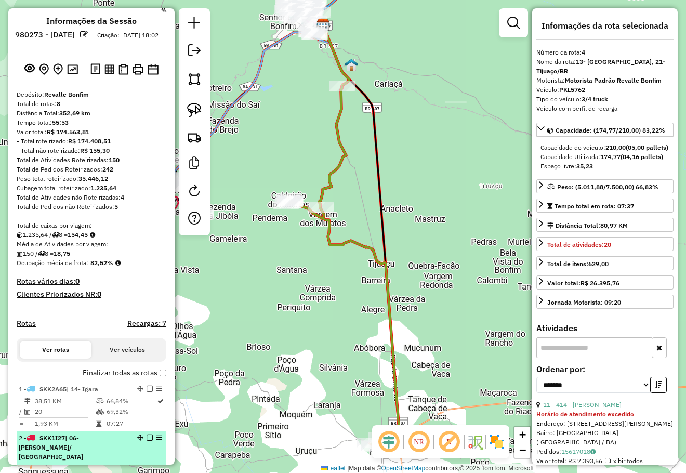
scroll to position [0, 0]
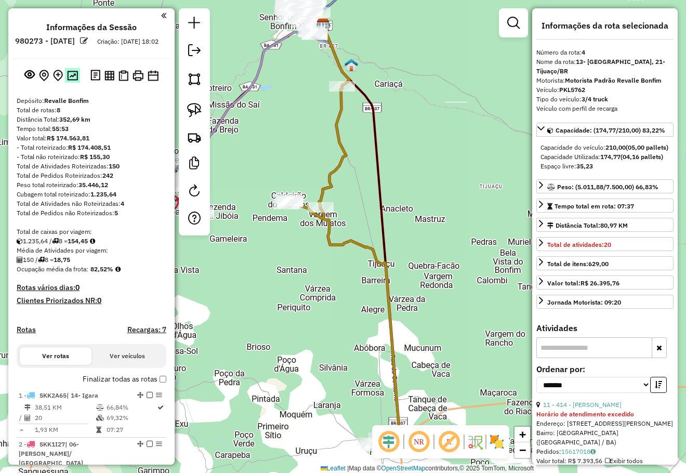
click at [73, 81] on img at bounding box center [72, 76] width 11 height 10
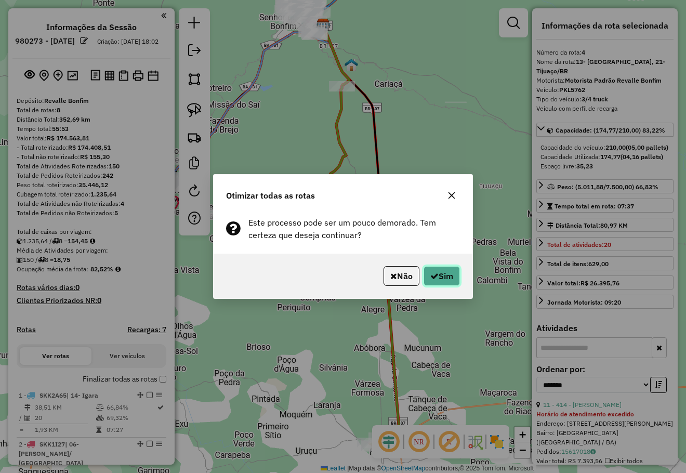
click at [441, 282] on button "Sim" at bounding box center [441, 276] width 36 height 20
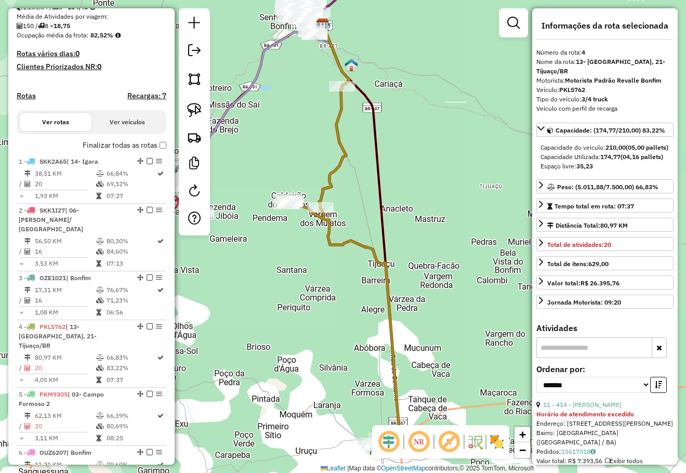
scroll to position [130, 0]
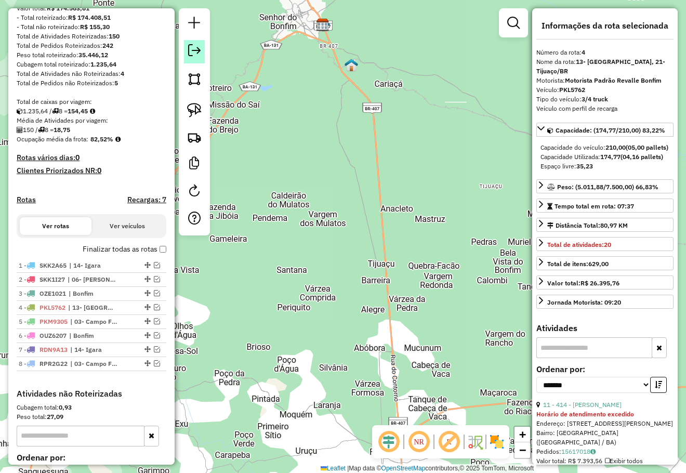
click at [196, 47] on em at bounding box center [194, 50] width 12 height 12
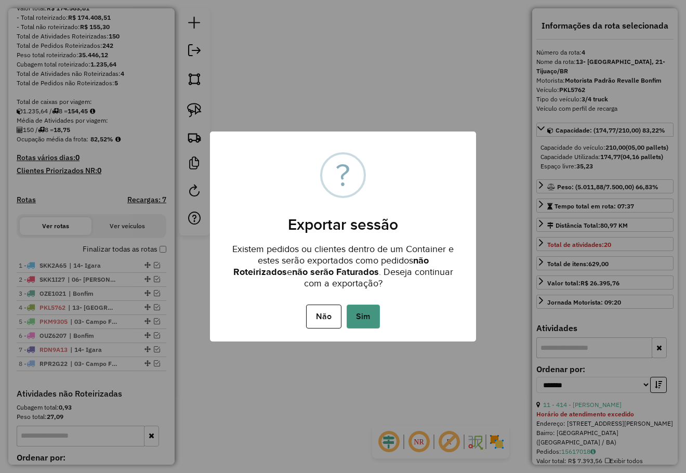
click at [364, 313] on button "Sim" at bounding box center [362, 316] width 33 height 24
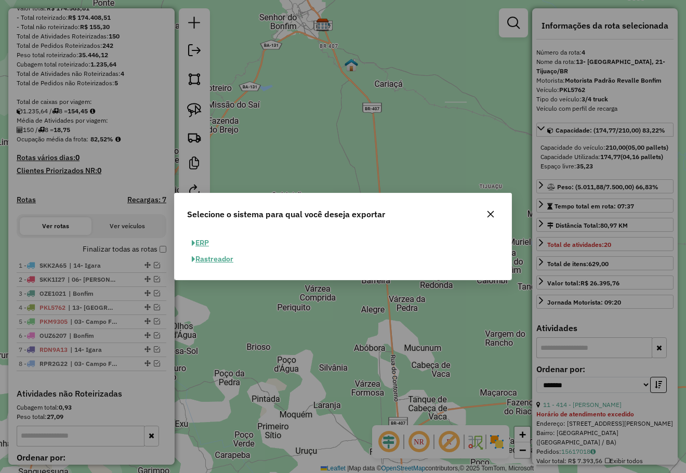
click at [206, 241] on button "ERP" at bounding box center [200, 243] width 26 height 16
select select "**"
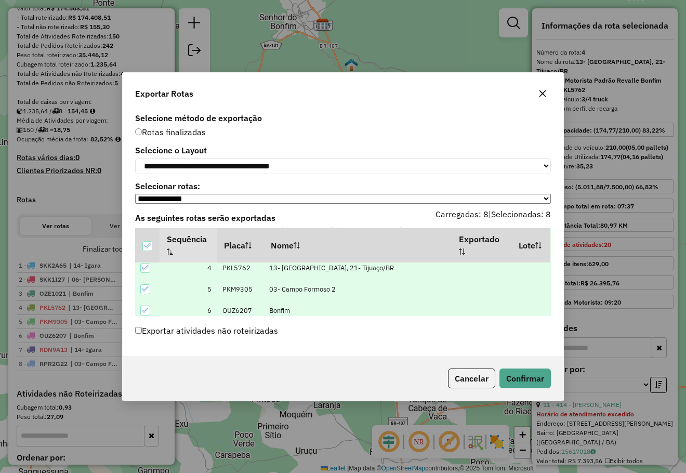
scroll to position [117, 0]
click at [526, 378] on button "Confirmar" at bounding box center [524, 378] width 51 height 20
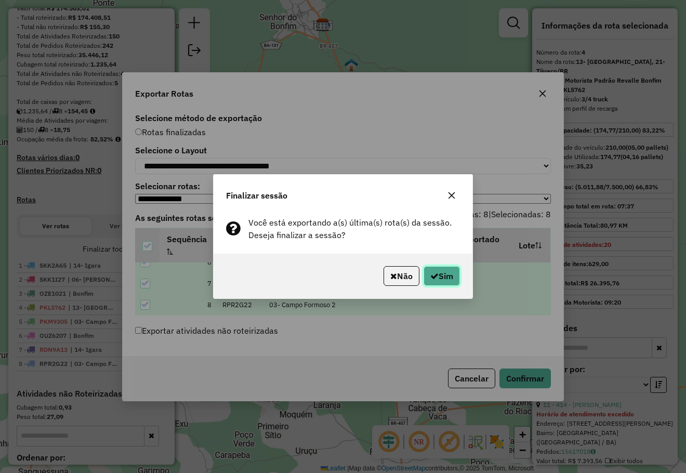
click at [440, 281] on button "Sim" at bounding box center [441, 276] width 36 height 20
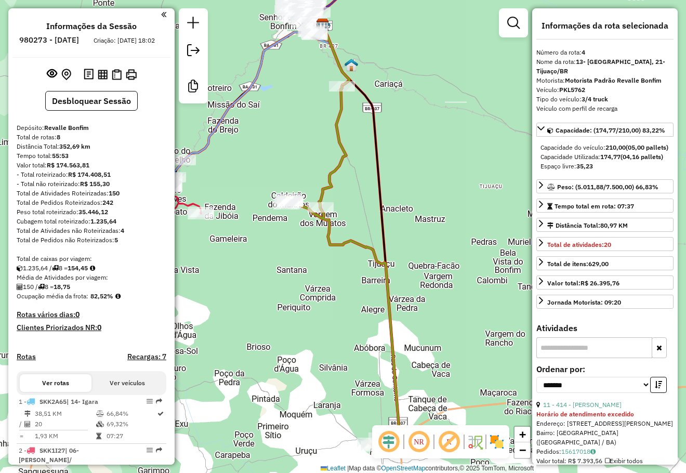
scroll to position [0, 0]
click at [102, 81] on img at bounding box center [103, 76] width 10 height 10
click at [98, 81] on img at bounding box center [103, 76] width 10 height 10
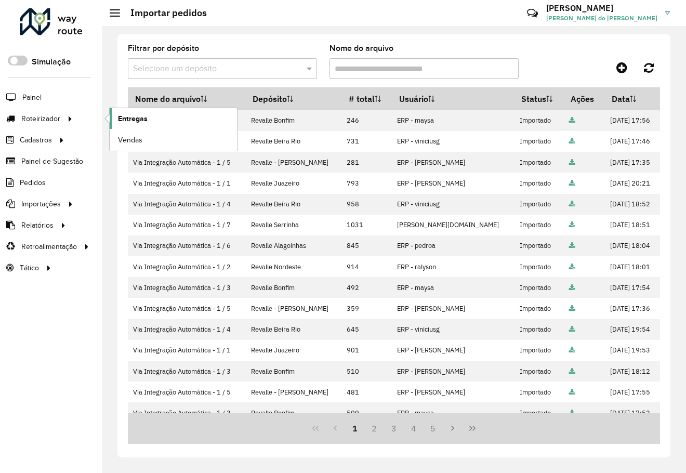
click at [128, 120] on span "Entregas" at bounding box center [133, 118] width 30 height 11
click at [119, 117] on span "Entregas" at bounding box center [133, 118] width 30 height 11
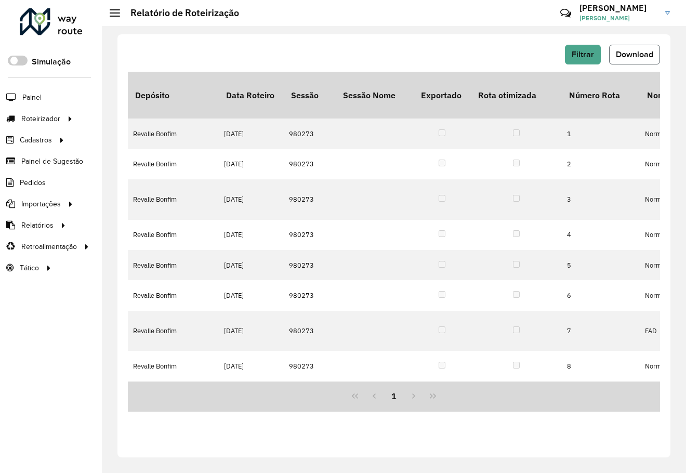
click at [619, 56] on span "Download" at bounding box center [634, 54] width 37 height 9
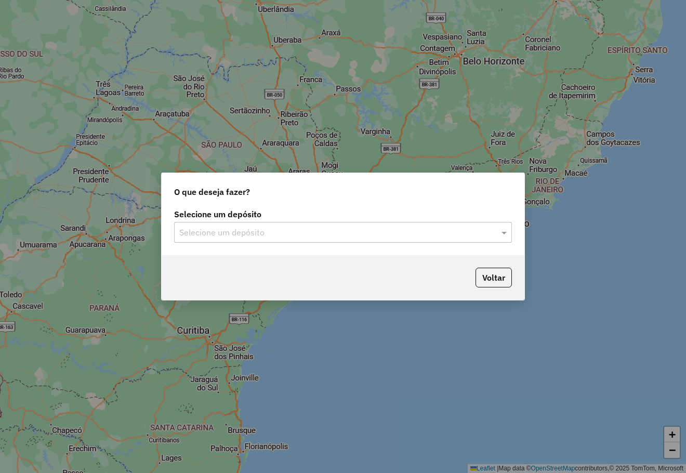
click at [248, 234] on input "text" at bounding box center [332, 232] width 306 height 12
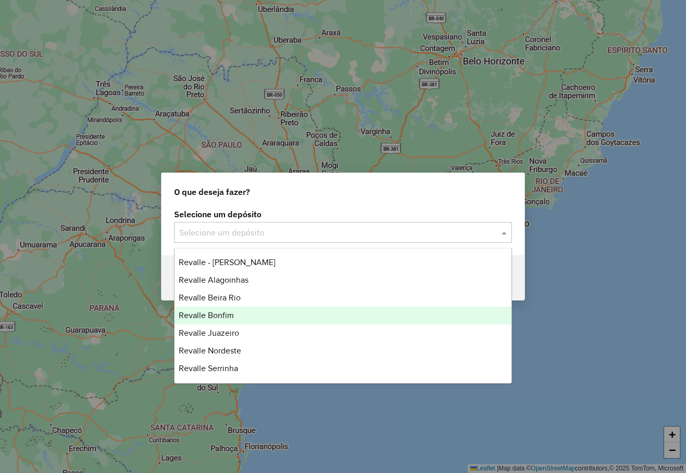
click at [226, 314] on span "Revalle Bonfim" at bounding box center [206, 315] width 55 height 9
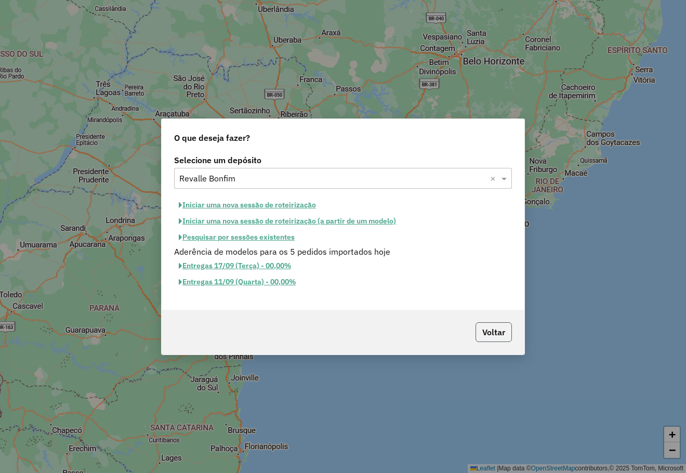
drag, startPoint x: 488, startPoint y: 336, endPoint x: 400, endPoint y: 287, distance: 100.9
click at [489, 336] on button "Voltar" at bounding box center [493, 332] width 36 height 20
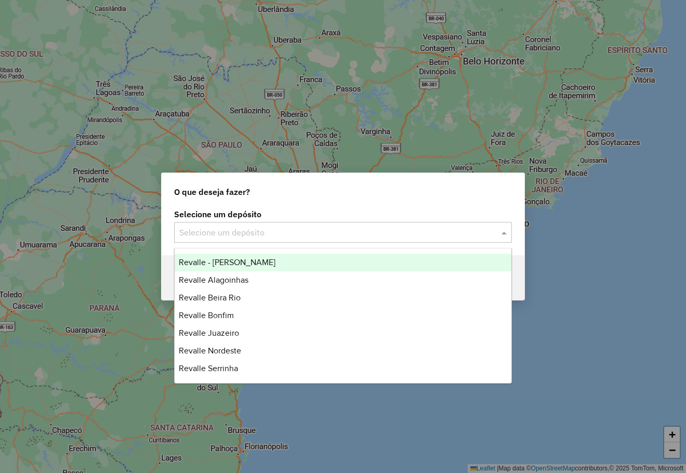
click at [293, 231] on input "text" at bounding box center [332, 232] width 306 height 12
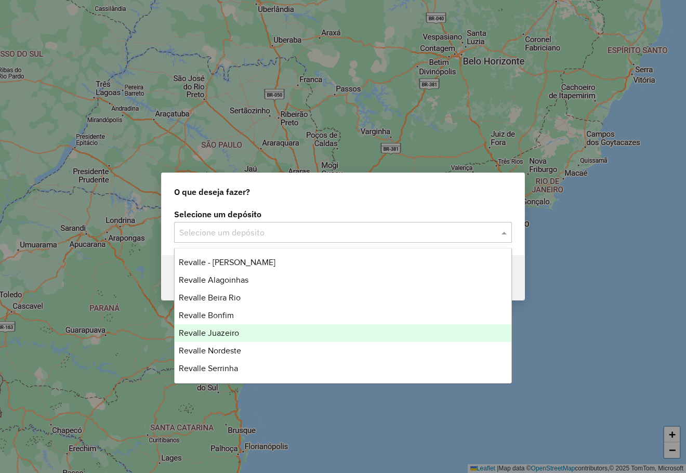
click at [229, 330] on span "Revalle Juazeiro" at bounding box center [209, 332] width 60 height 9
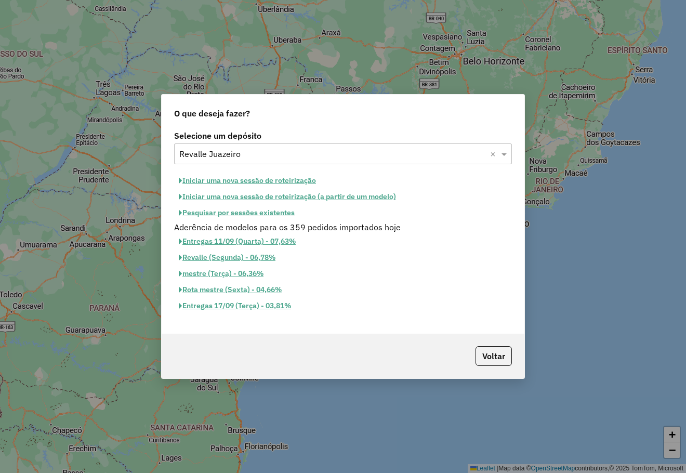
click at [288, 182] on button "Iniciar uma nova sessão de roteirização" at bounding box center [247, 180] width 146 height 16
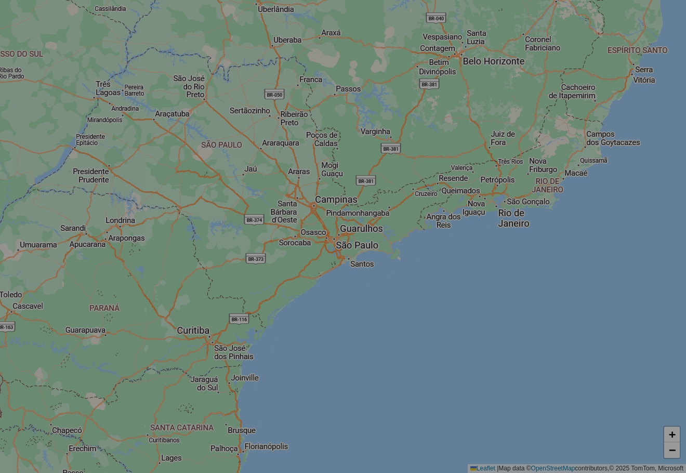
select select "*"
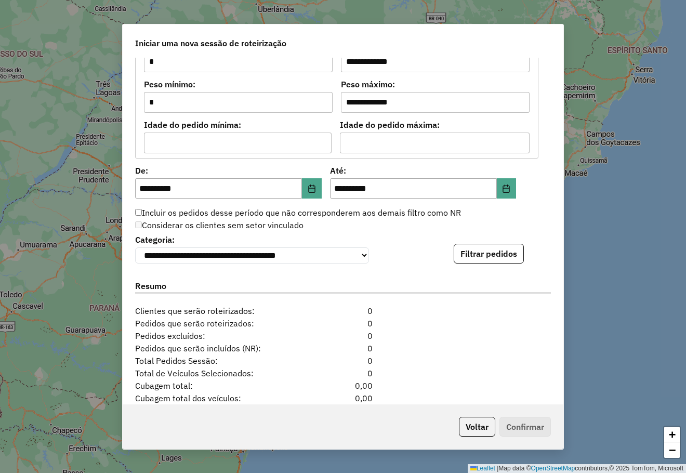
scroll to position [969, 0]
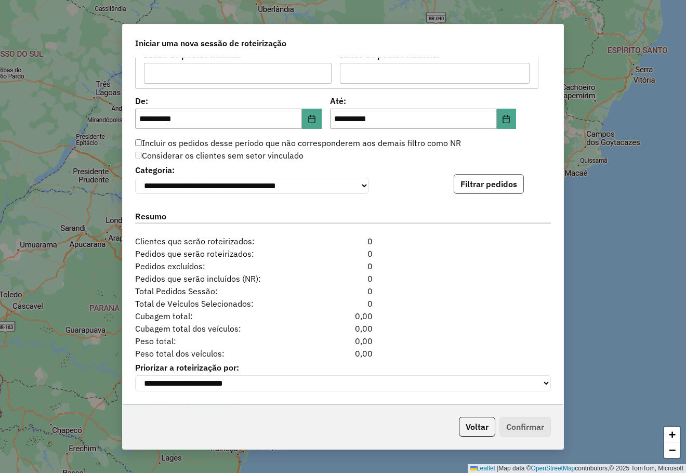
click at [473, 180] on button "Filtrar pedidos" at bounding box center [488, 184] width 70 height 20
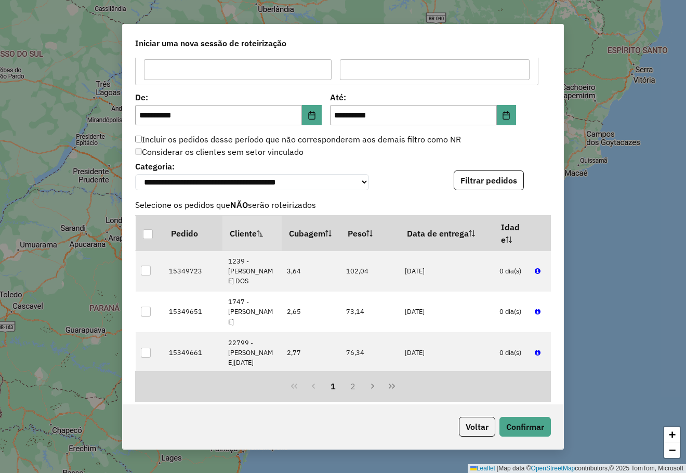
drag, startPoint x: 559, startPoint y: 317, endPoint x: 560, endPoint y: 364, distance: 46.8
click at [560, 364] on div "**********" at bounding box center [343, 231] width 440 height 346
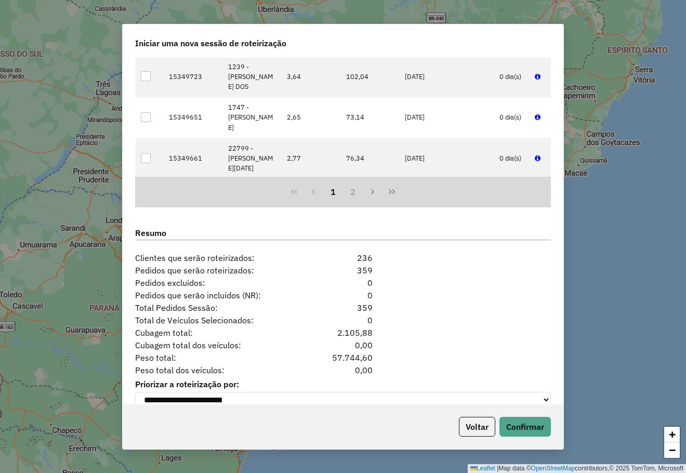
scroll to position [1184, 0]
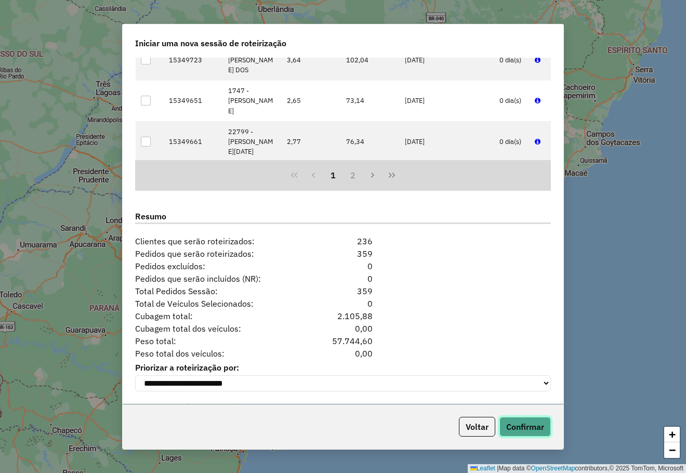
drag, startPoint x: 525, startPoint y: 422, endPoint x: 540, endPoint y: 472, distance: 52.2
click at [516, 457] on div "**********" at bounding box center [343, 236] width 686 height 473
drag, startPoint x: 450, startPoint y: 33, endPoint x: 450, endPoint y: 55, distance: 21.8
click at [450, 33] on div "Iniciar uma nova sessão de roteirização" at bounding box center [343, 40] width 440 height 33
click at [526, 422] on button "Confirmar" at bounding box center [524, 427] width 51 height 20
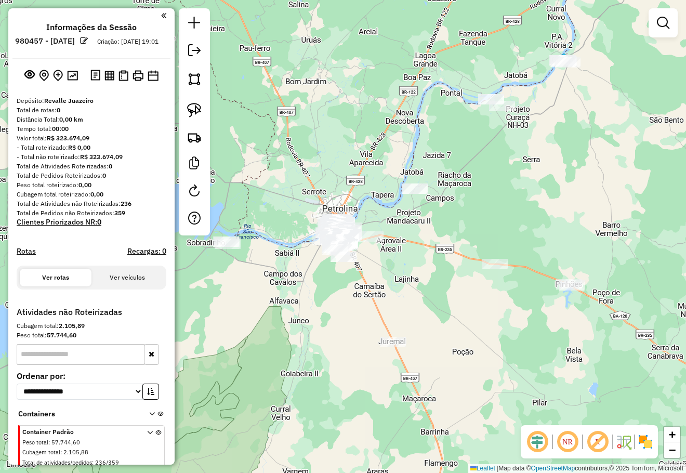
drag, startPoint x: 426, startPoint y: 250, endPoint x: 447, endPoint y: 213, distance: 41.9
click at [447, 215] on div "Janela de atendimento Grade de atendimento Capacidade Transportadoras Veículos …" at bounding box center [343, 236] width 686 height 473
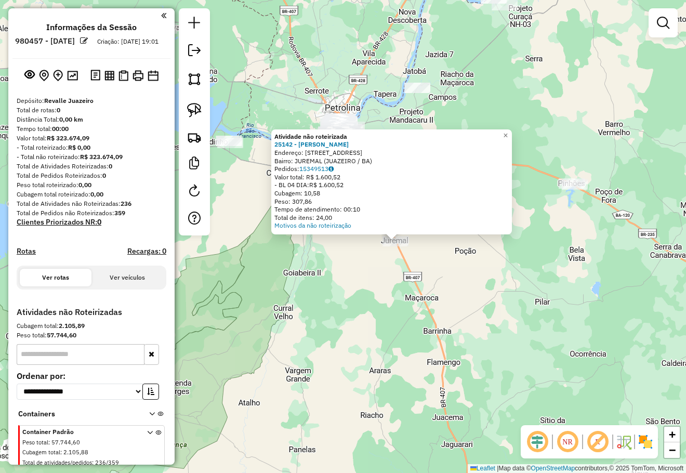
click at [404, 278] on div "Atividade não roteirizada 25142 - EVANILDO XAVIER DE M Endereço: R MERCADO 28 B…" at bounding box center [343, 236] width 686 height 473
click at [402, 279] on div "Atividade não roteirizada 25142 - EVANILDO XAVIER DE M Endereço: R MERCADO 28 B…" at bounding box center [343, 236] width 686 height 473
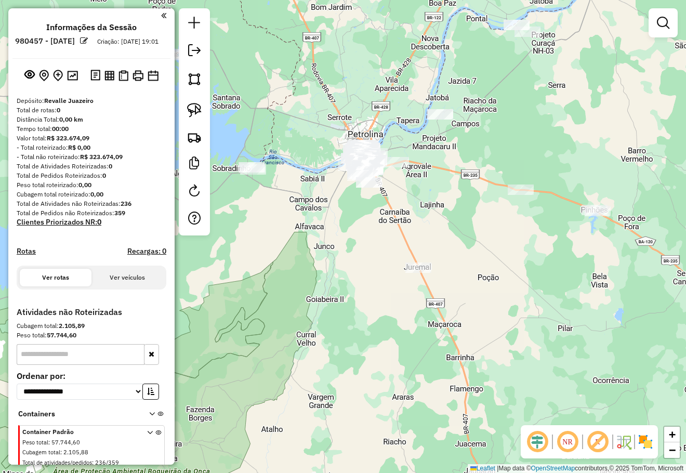
drag, startPoint x: 482, startPoint y: 291, endPoint x: 542, endPoint y: 345, distance: 81.3
click at [537, 351] on div "Janela de atendimento Grade de atendimento Capacidade Transportadoras Veículos …" at bounding box center [343, 236] width 686 height 473
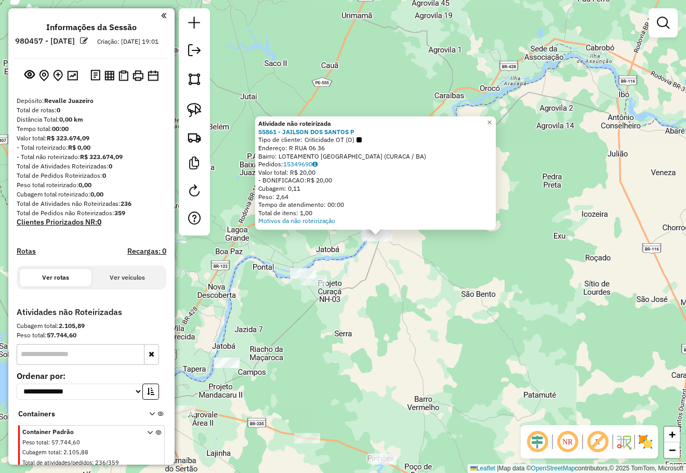
drag, startPoint x: 403, startPoint y: 261, endPoint x: 446, endPoint y: 270, distance: 44.0
click at [452, 255] on div "Atividade não roteirizada 55861 - JAILSON DOS SANTOS P Tipo de cliente: Critici…" at bounding box center [343, 236] width 686 height 473
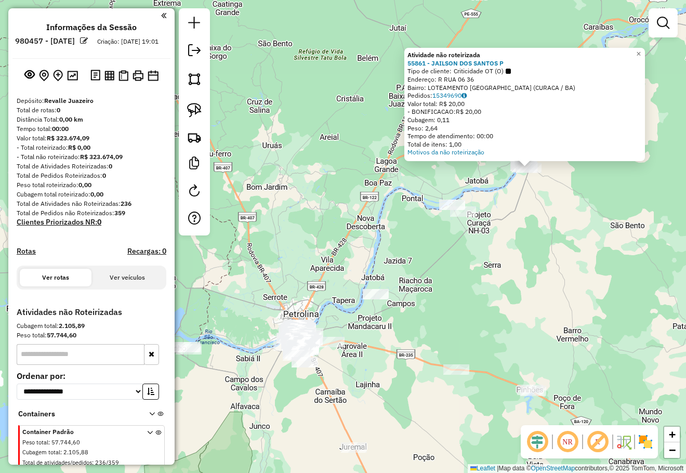
drag, startPoint x: 495, startPoint y: 258, endPoint x: 556, endPoint y: 217, distance: 73.9
click at [550, 221] on div "Atividade não roteirizada 55861 - JAILSON DOS SANTOS P Tipo de cliente: Critici…" at bounding box center [343, 236] width 686 height 473
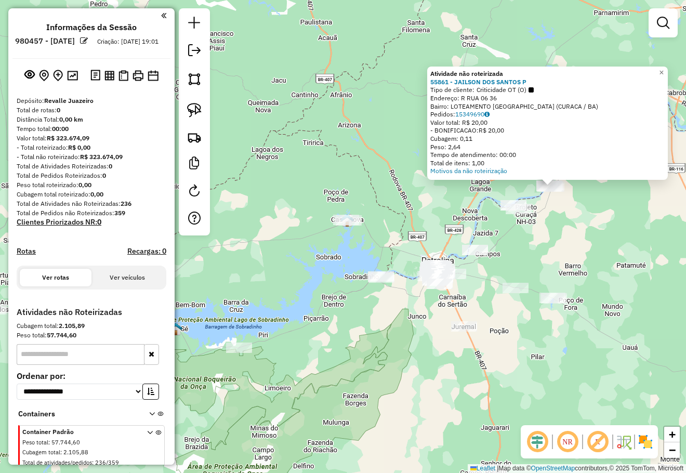
click at [556, 223] on div "Atividade não roteirizada 55861 - JAILSON DOS SANTOS P Tipo de cliente: Critici…" at bounding box center [343, 236] width 686 height 473
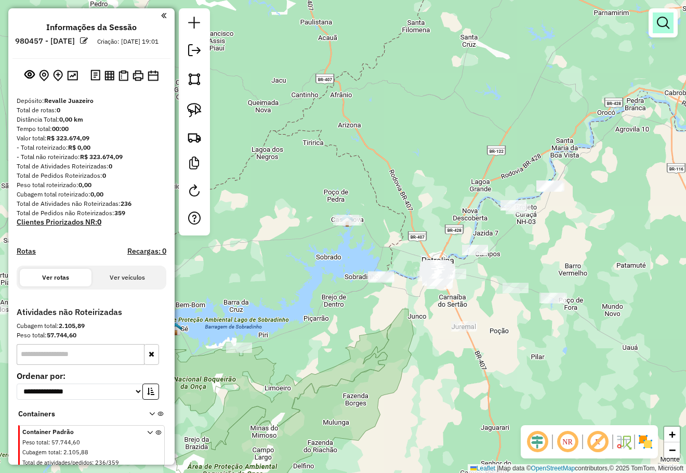
click at [662, 19] on em at bounding box center [663, 23] width 12 height 12
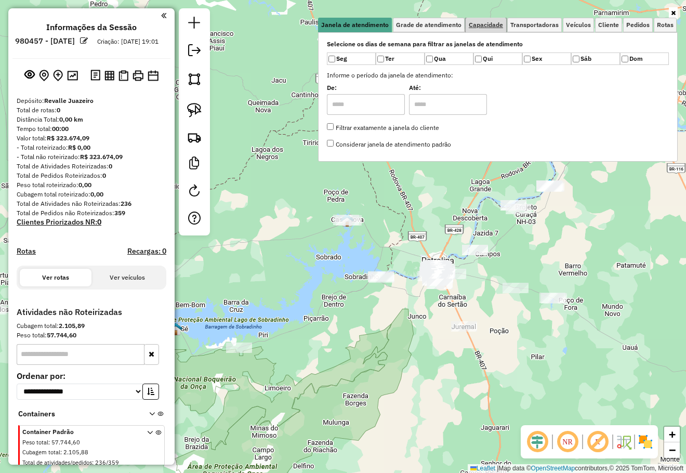
click at [480, 26] on span "Capacidade" at bounding box center [486, 25] width 34 height 6
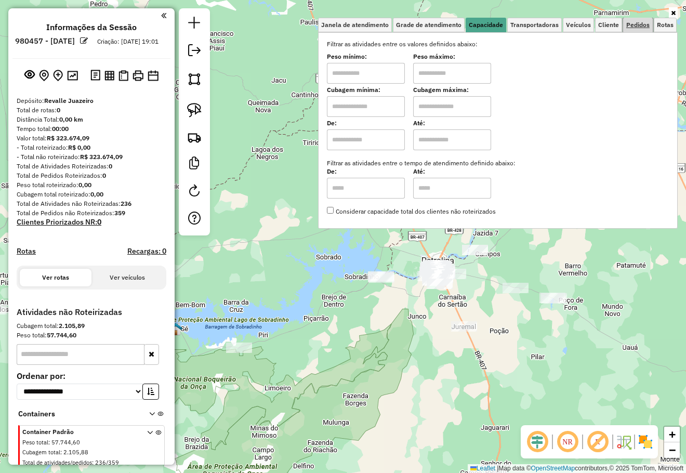
click at [630, 28] on span "Pedidos" at bounding box center [637, 25] width 23 height 6
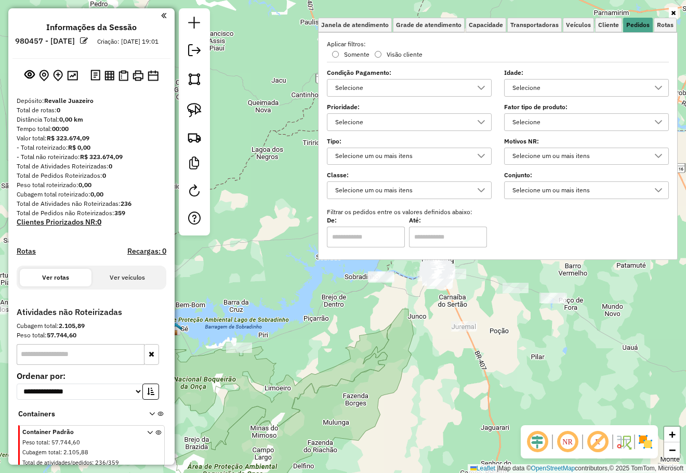
click at [386, 87] on div "Selecione" at bounding box center [401, 87] width 140 height 17
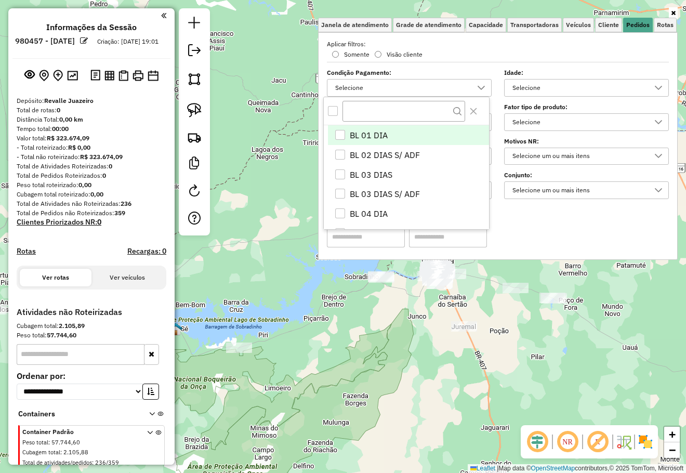
scroll to position [6, 40]
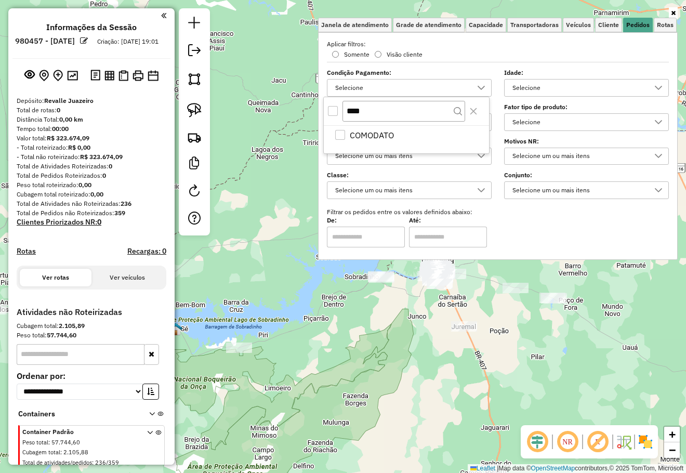
type input "****"
click at [330, 110] on div "All items unselected" at bounding box center [333, 111] width 10 height 10
click at [380, 312] on div "Limpar filtros Janela de atendimento Grade de atendimento Capacidade Transporta…" at bounding box center [343, 236] width 686 height 473
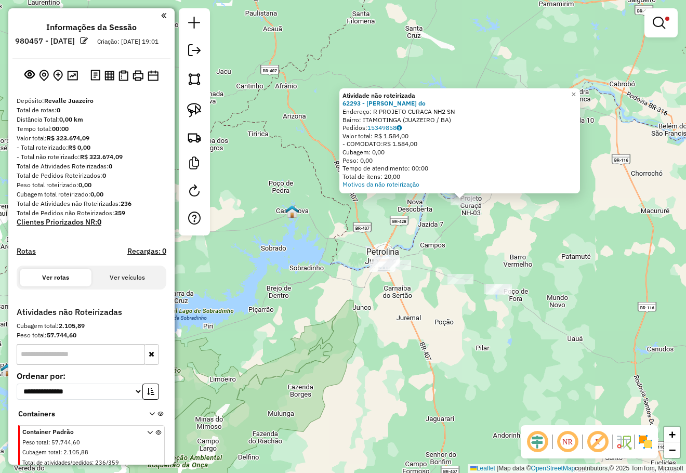
drag, startPoint x: 474, startPoint y: 257, endPoint x: 493, endPoint y: 248, distance: 21.2
click at [491, 250] on div "Atividade não roteirizada 62293 - Ana Paula Pereira do Endereço: R PROJETO CURA…" at bounding box center [343, 236] width 686 height 473
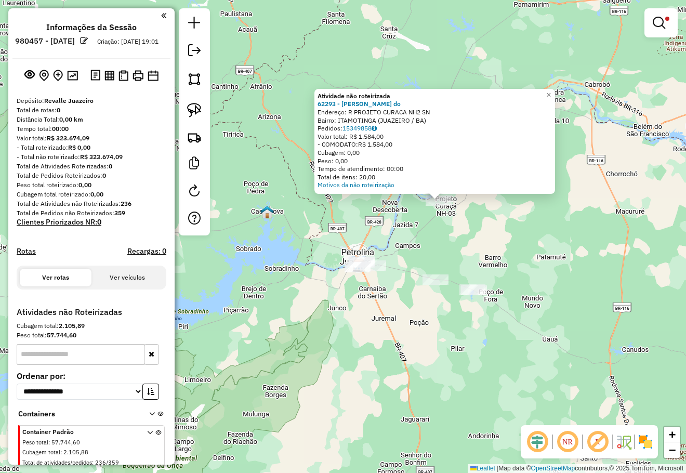
click at [664, 24] on em at bounding box center [658, 23] width 12 height 12
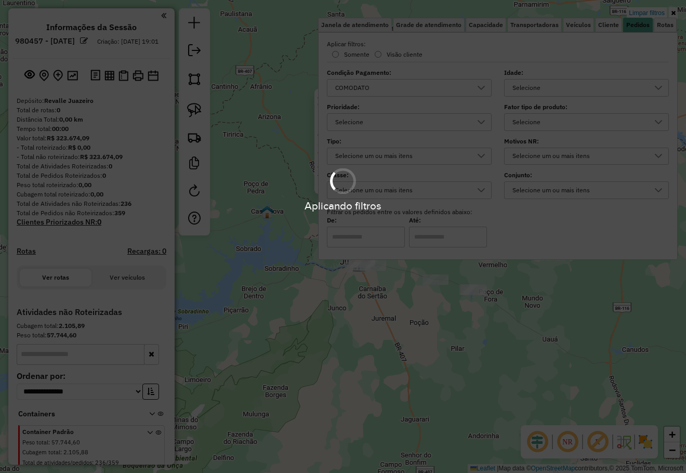
click at [403, 333] on div "Aplicando filtros" at bounding box center [343, 236] width 686 height 473
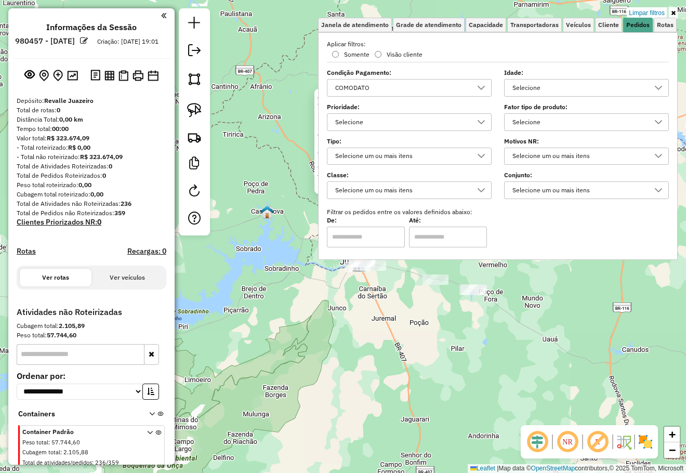
click at [395, 330] on div "Atividade não roteirizada 62293 - Ana Paula Pereira do Endereço: R PROJETO CURA…" at bounding box center [343, 236] width 686 height 473
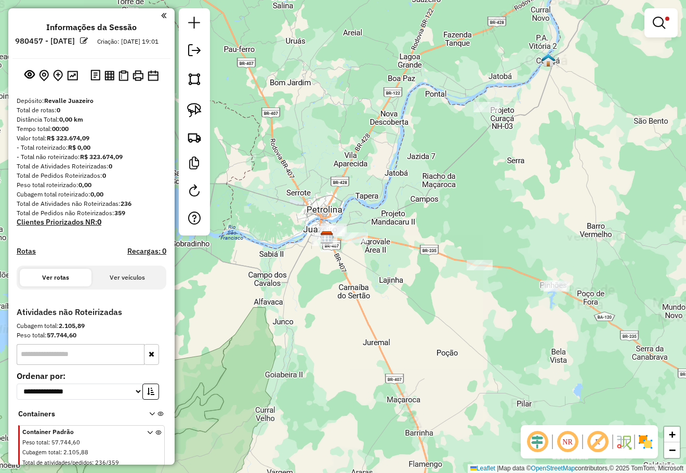
click at [390, 298] on div "Limpar filtros Janela de atendimento Grade de atendimento Capacidade Transporta…" at bounding box center [343, 236] width 686 height 473
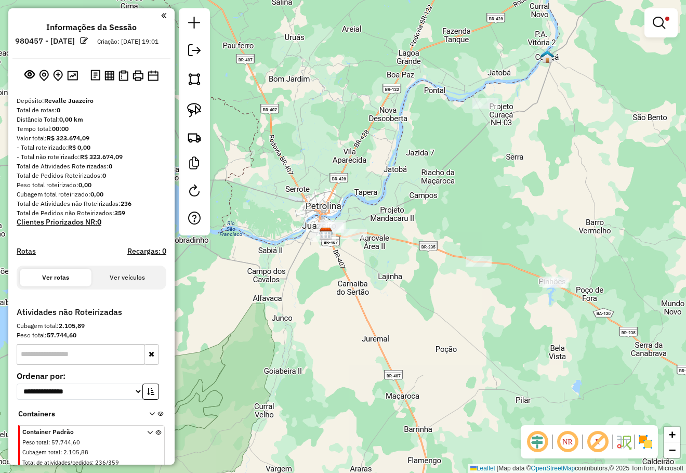
drag, startPoint x: 402, startPoint y: 312, endPoint x: 384, endPoint y: 279, distance: 37.2
click at [385, 281] on div "Limpar filtros Janela de atendimento Grade de atendimento Capacidade Transporta…" at bounding box center [343, 236] width 686 height 473
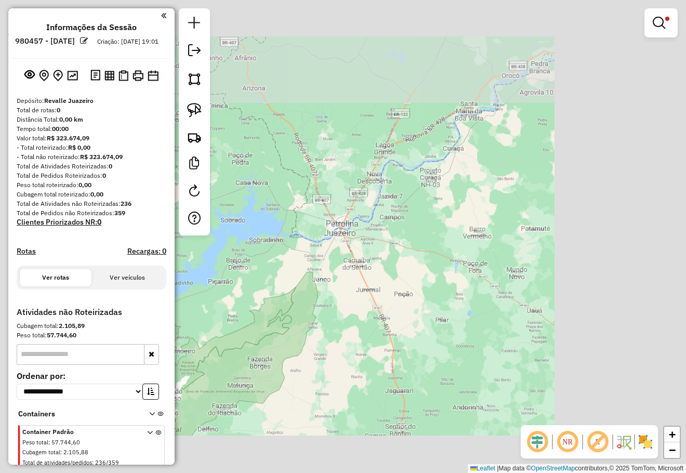
click at [380, 275] on div "Limpar filtros Janela de atendimento Grade de atendimento Capacidade Transporta…" at bounding box center [343, 236] width 686 height 473
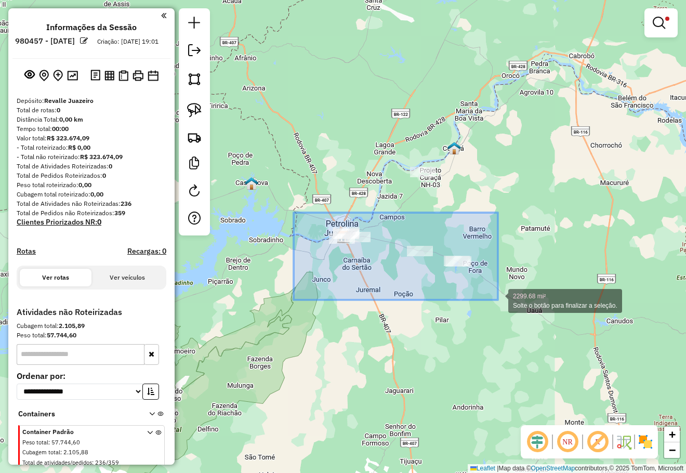
drag, startPoint x: 376, startPoint y: 256, endPoint x: 498, endPoint y: 300, distance: 129.6
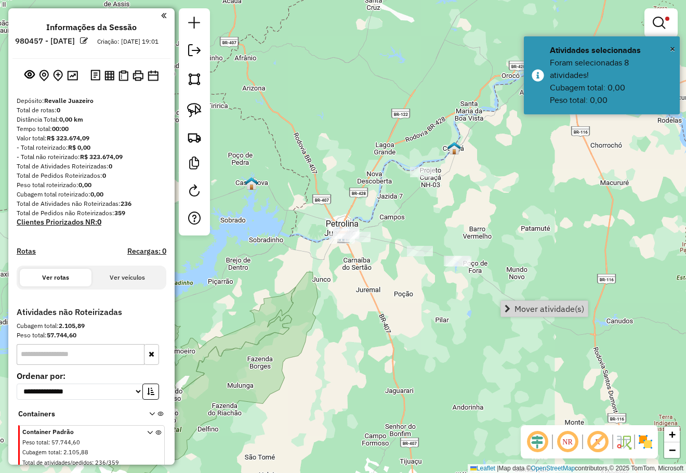
click at [540, 306] on span "Mover atividade(s)" at bounding box center [549, 308] width 70 height 8
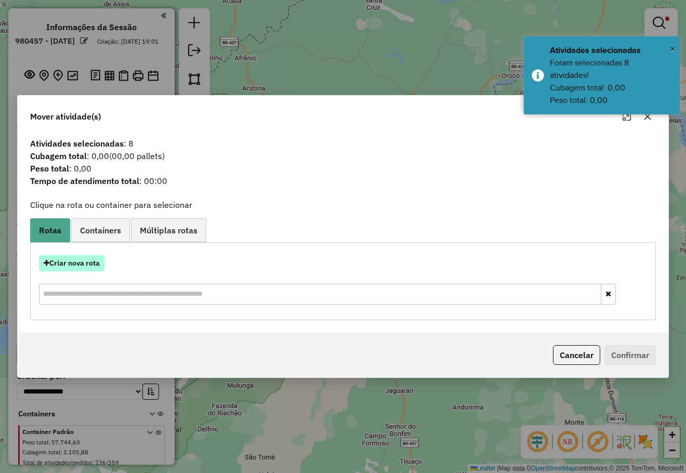
click at [91, 260] on button "Criar nova rota" at bounding box center [71, 263] width 65 height 16
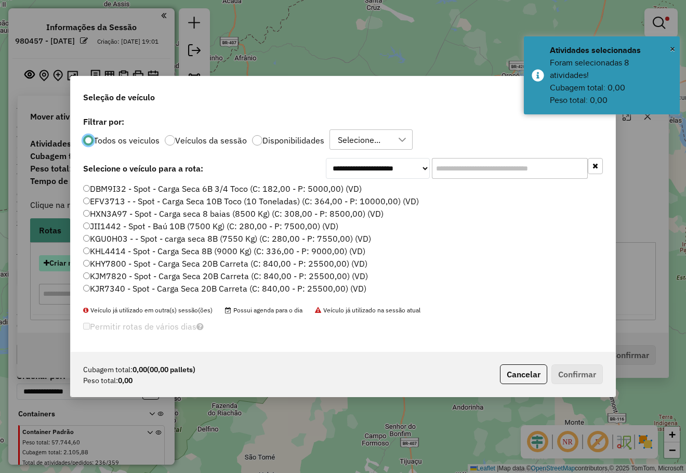
scroll to position [5, 3]
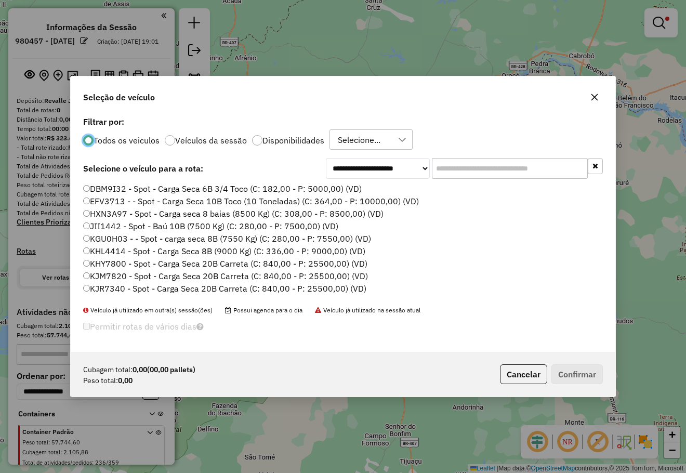
click at [355, 141] on div "Selecione..." at bounding box center [359, 140] width 50 height 20
click at [339, 164] on div "All items unselected" at bounding box center [340, 164] width 10 height 10
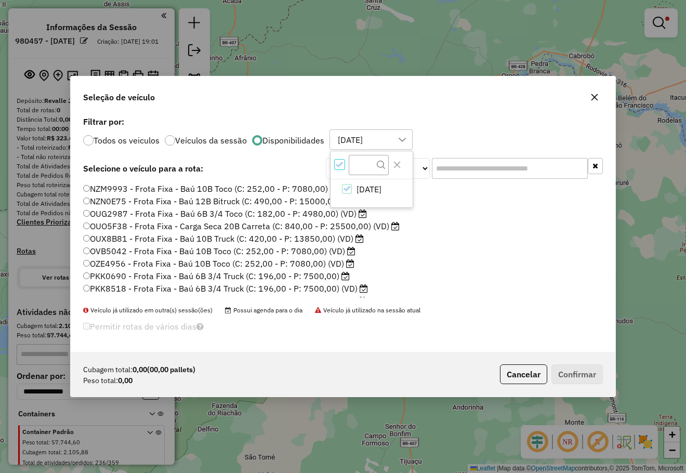
click at [435, 299] on div "NZM9993 - Frota Fixa - Baú 10B Toco (C: 252,00 - P: 7080,00) (VD) NZN0E75 - Fro…" at bounding box center [343, 244] width 532 height 123
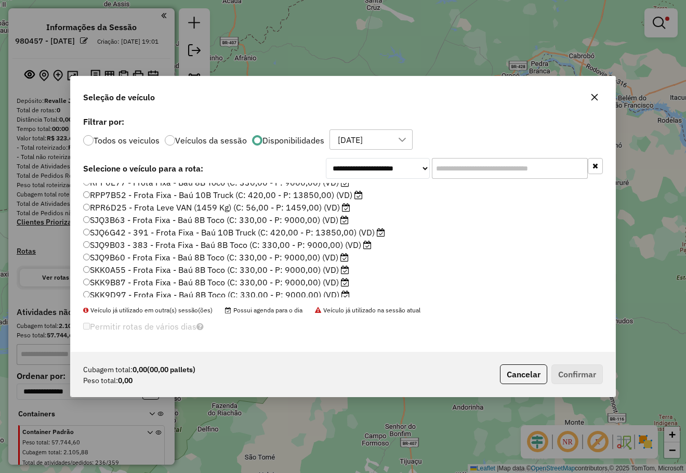
scroll to position [197, 0]
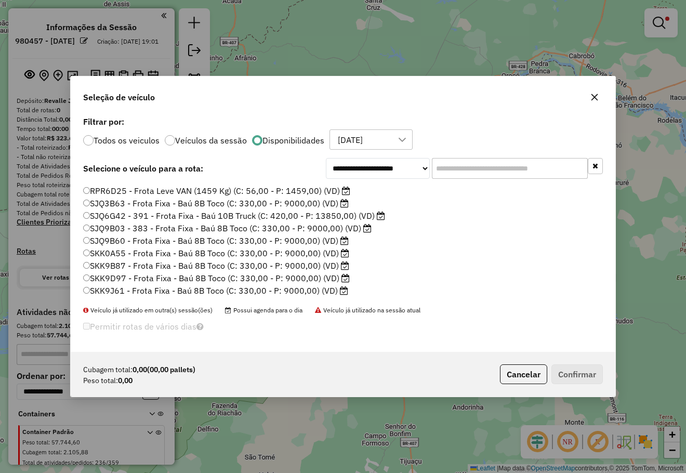
click at [483, 170] on input "text" at bounding box center [510, 168] width 156 height 21
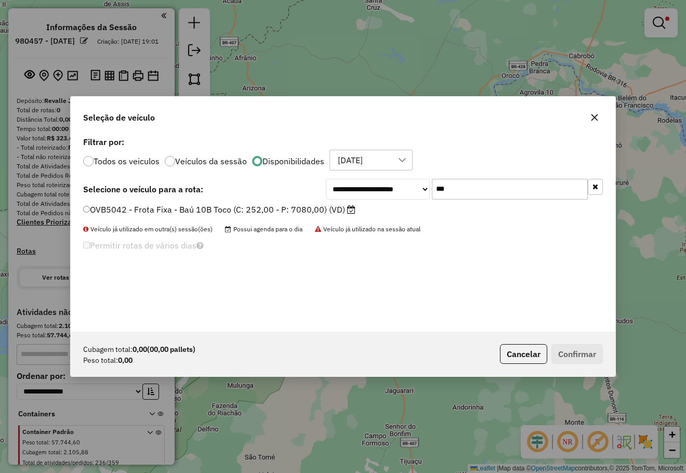
scroll to position [0, 0]
type input "****"
click at [301, 205] on label "OVB5042 - Frota Fixa - Baú 10B Toco (C: 252,00 - P: 7080,00) (VD)" at bounding box center [219, 209] width 272 height 12
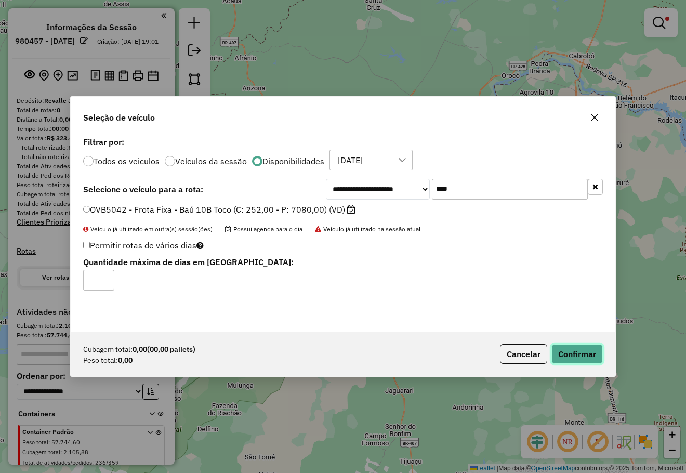
click at [571, 357] on button "Confirmar" at bounding box center [576, 354] width 51 height 20
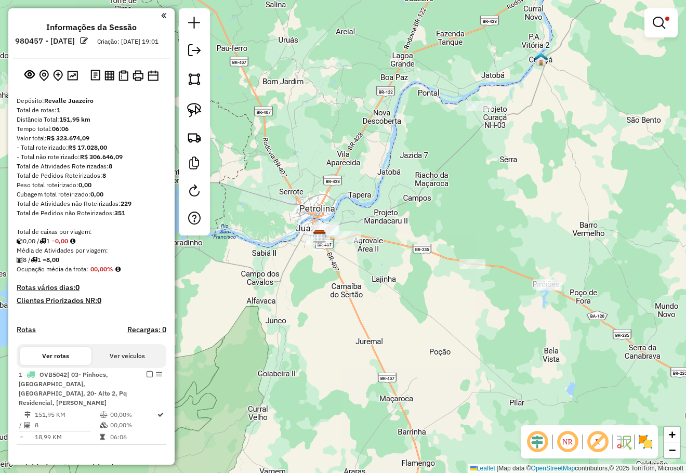
drag, startPoint x: 484, startPoint y: 204, endPoint x: 466, endPoint y: 268, distance: 66.3
click at [466, 268] on div "Limpar filtros Janela de atendimento Grade de atendimento Capacidade Transporta…" at bounding box center [343, 236] width 686 height 473
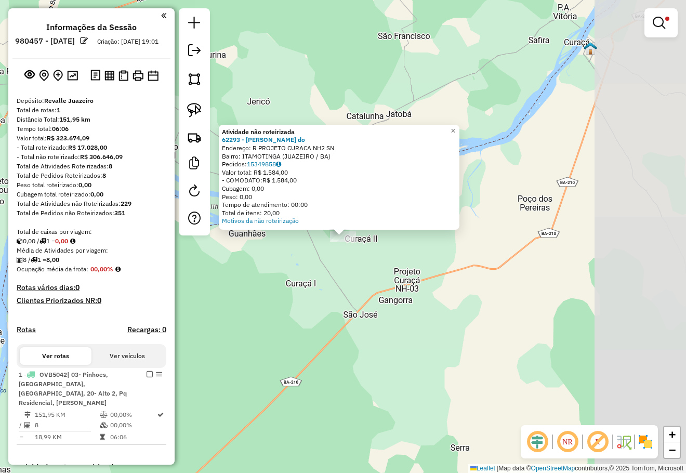
drag, startPoint x: 461, startPoint y: 257, endPoint x: 512, endPoint y: 186, distance: 86.4
click at [505, 196] on div "Atividade não roteirizada 62293 - Ana Paula Pereira do Endereço: R PROJETO CURA…" at bounding box center [343, 236] width 686 height 473
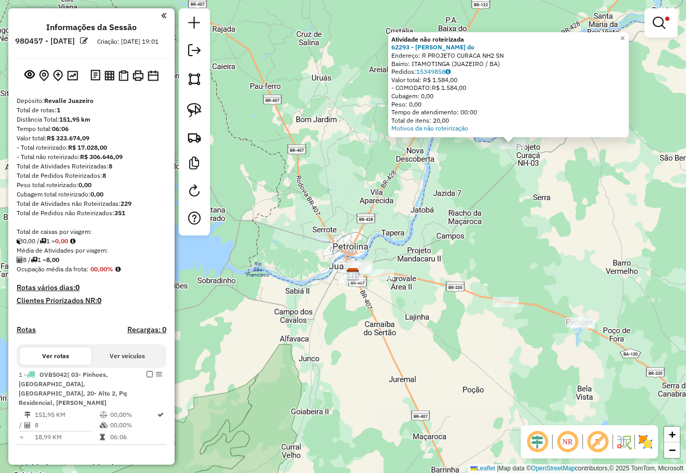
click at [519, 191] on div "Atividade não roteirizada 62293 - Ana Paula Pereira do Endereço: R PROJETO CURA…" at bounding box center [343, 236] width 686 height 473
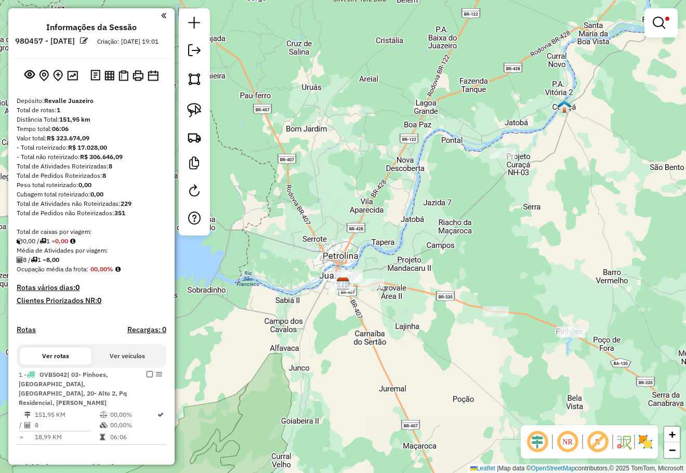
drag, startPoint x: 522, startPoint y: 197, endPoint x: 505, endPoint y: 212, distance: 22.4
click at [507, 212] on div "Limpar filtros Janela de atendimento Grade de atendimento Capacidade Transporta…" at bounding box center [343, 236] width 686 height 473
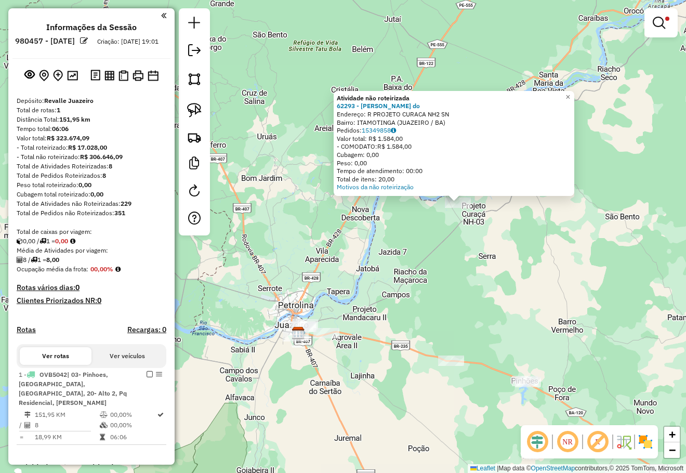
drag, startPoint x: 434, startPoint y: 281, endPoint x: 525, endPoint y: 249, distance: 96.0
click at [525, 249] on div "Atividade não roteirizada 62293 - Ana Paula Pereira do Endereço: R PROJETO CURA…" at bounding box center [343, 236] width 686 height 473
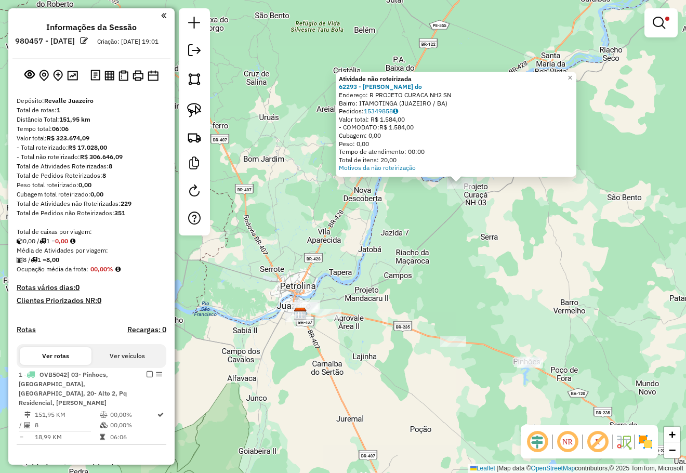
drag, startPoint x: 403, startPoint y: 256, endPoint x: 399, endPoint y: 237, distance: 19.6
click at [404, 239] on div "Atividade não roteirizada 62293 - Ana Paula Pereira do Endereço: R PROJETO CURA…" at bounding box center [343, 236] width 686 height 473
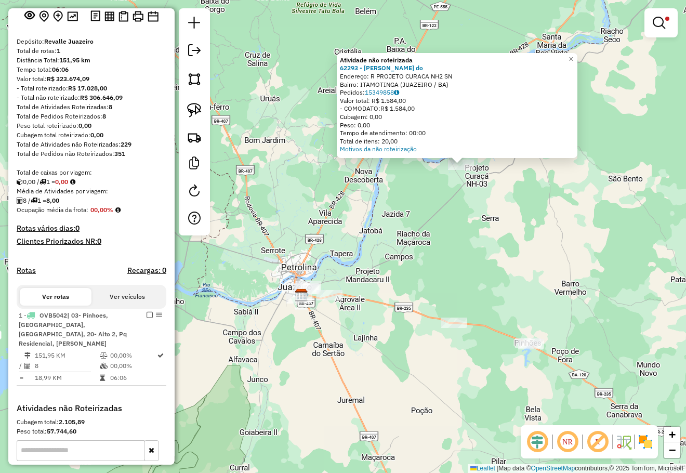
scroll to position [104, 0]
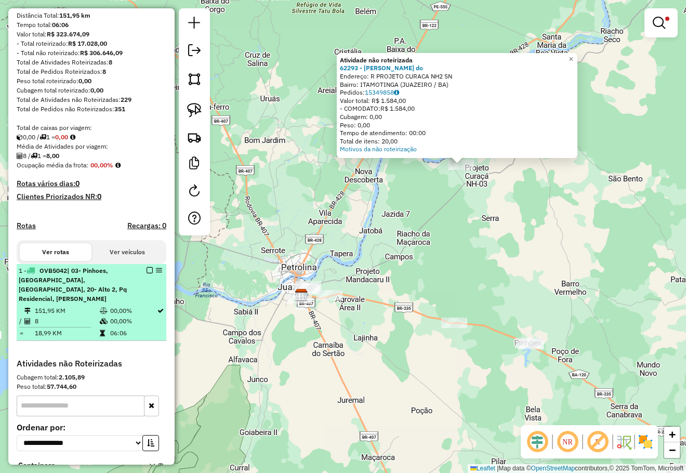
select select "**********"
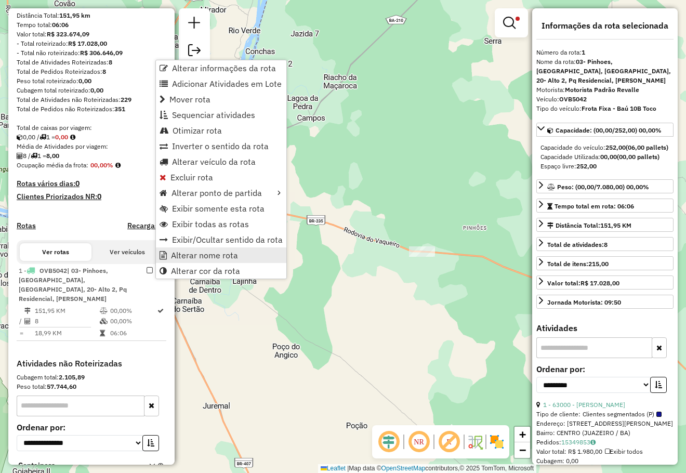
click at [202, 253] on span "Alterar nome rota" at bounding box center [204, 255] width 67 height 8
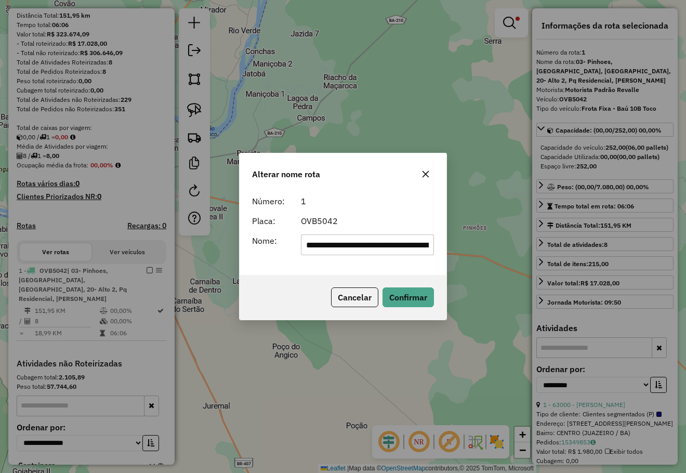
scroll to position [0, 118]
click at [324, 245] on input "**********" at bounding box center [367, 244] width 133 height 21
type input "**********"
click at [396, 288] on button "Confirmar" at bounding box center [407, 297] width 51 height 20
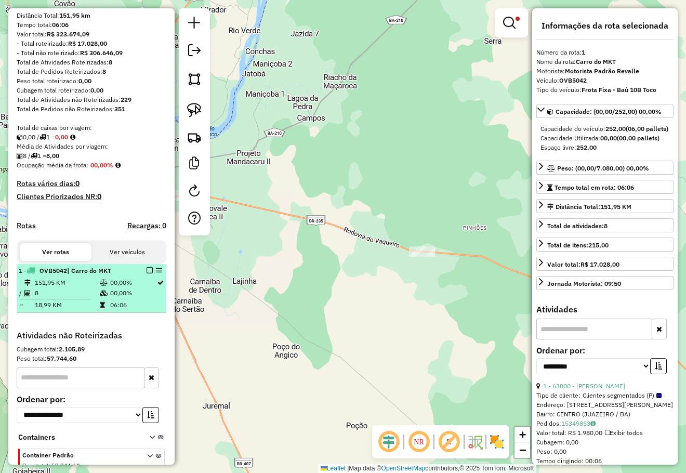
click at [146, 273] on em at bounding box center [149, 270] width 6 height 6
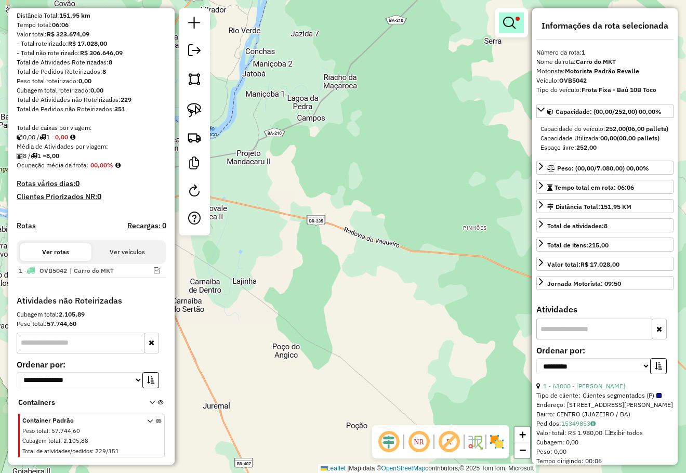
click at [515, 22] on link at bounding box center [511, 22] width 25 height 21
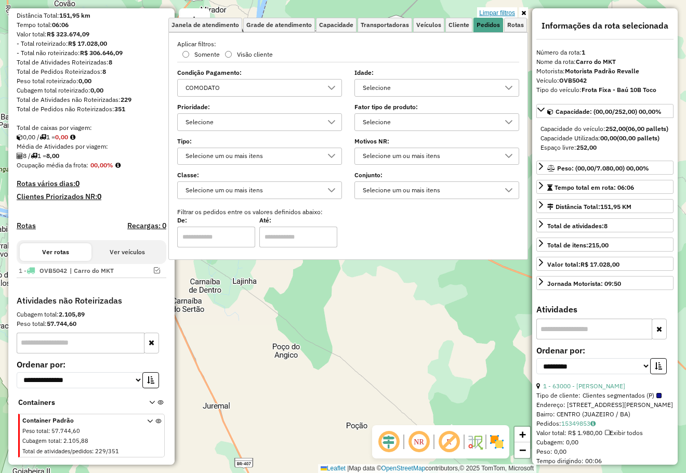
click at [496, 11] on link "Limpar filtros" at bounding box center [497, 12] width 40 height 11
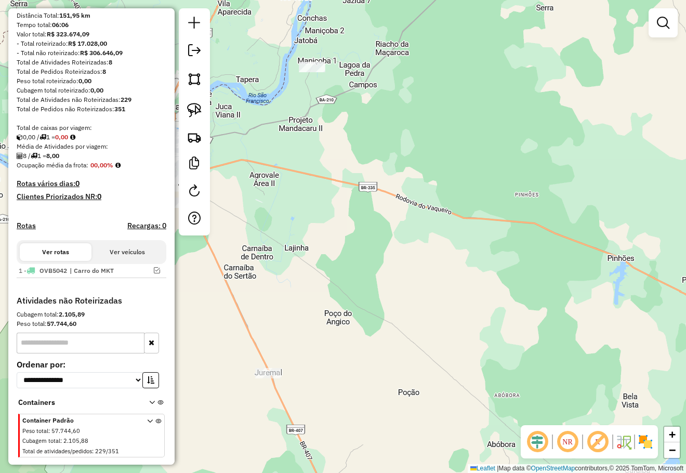
drag, startPoint x: 398, startPoint y: 313, endPoint x: 514, endPoint y: 230, distance: 142.6
click at [505, 236] on div "Janela de atendimento Grade de atendimento Capacidade Transportadoras Veículos …" at bounding box center [343, 236] width 686 height 473
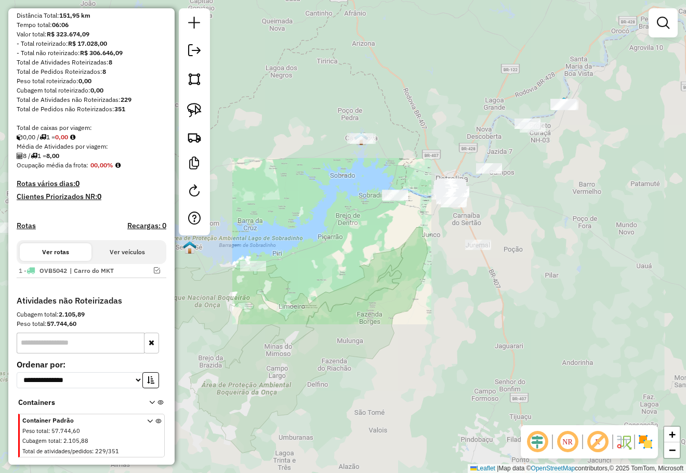
click at [514, 235] on div "Janela de atendimento Grade de atendimento Capacidade Transportadoras Veículos …" at bounding box center [343, 236] width 686 height 473
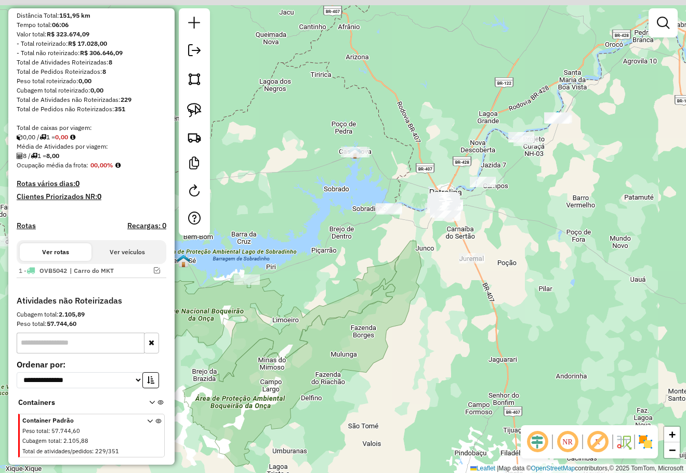
drag, startPoint x: 538, startPoint y: 222, endPoint x: 526, endPoint y: 239, distance: 20.8
click at [533, 235] on div "Janela de atendimento Grade de atendimento Capacidade Transportadoras Veículos …" at bounding box center [343, 236] width 686 height 473
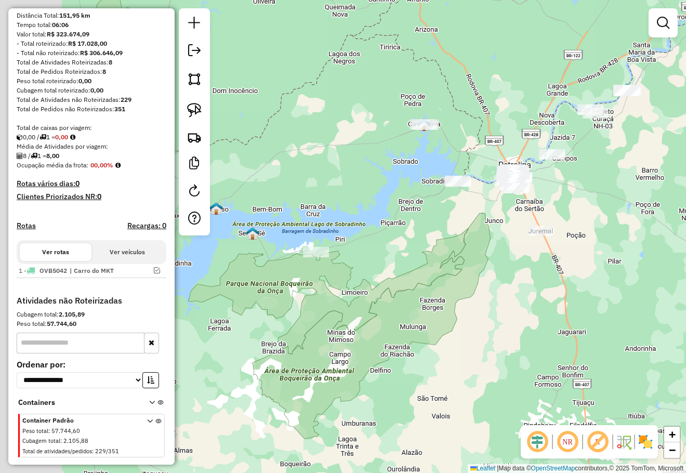
drag, startPoint x: 441, startPoint y: 253, endPoint x: 466, endPoint y: 243, distance: 27.5
click at [457, 246] on div "Janela de atendimento Grade de atendimento Capacidade Transportadoras Veículos …" at bounding box center [343, 236] width 686 height 473
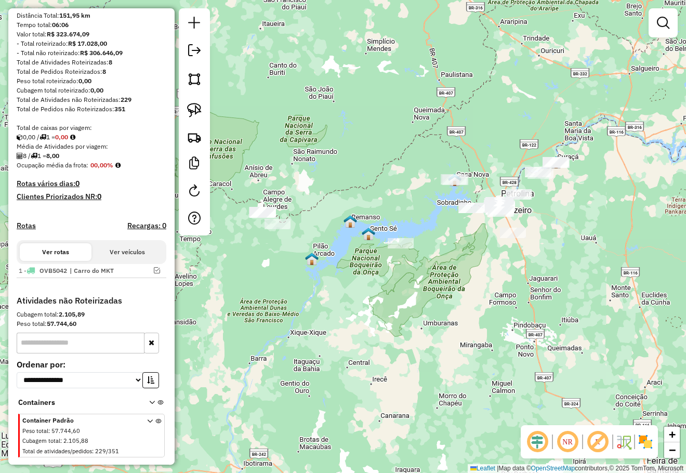
click at [387, 292] on div "Janela de atendimento Grade de atendimento Capacidade Transportadoras Veículos …" at bounding box center [343, 236] width 686 height 473
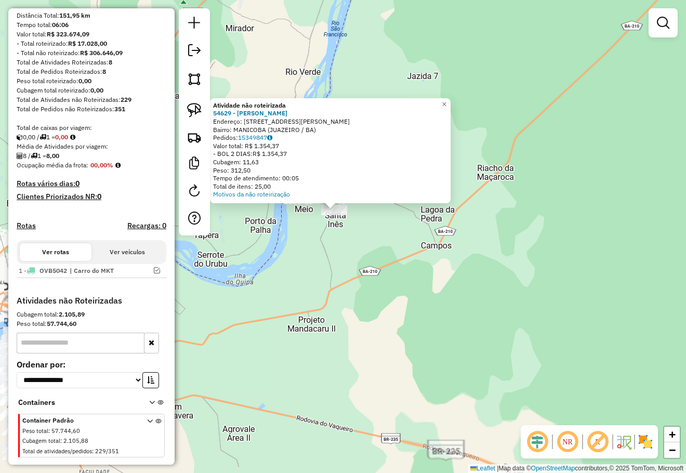
click at [350, 233] on div "Atividade não roteirizada 54629 - GERLIANE SILVA SANTA Endereço: AV AV JORGE KH…" at bounding box center [343, 236] width 686 height 473
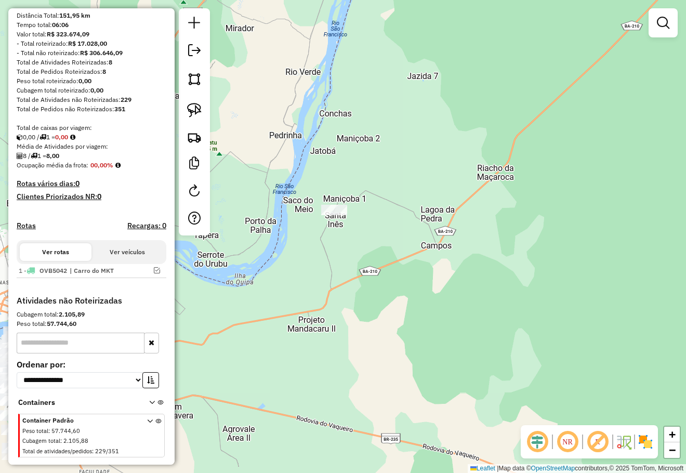
drag, startPoint x: 354, startPoint y: 234, endPoint x: 377, endPoint y: 225, distance: 24.5
click at [378, 233] on div "Atividade não roteirizada 54629 - GERLIANE SILVA SANTA Endereço: AV AV JORGE KH…" at bounding box center [343, 236] width 686 height 473
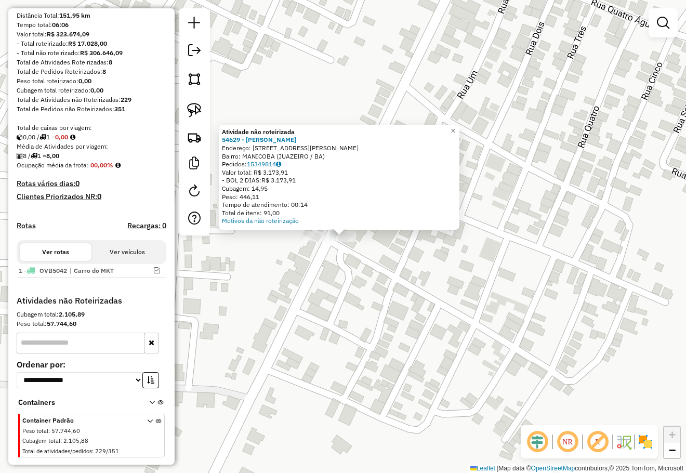
click at [426, 255] on div "Atividade não roteirizada 54629 - GERLIANE SILVA SANTA Endereço: AV AV JORGE KH…" at bounding box center [343, 236] width 686 height 473
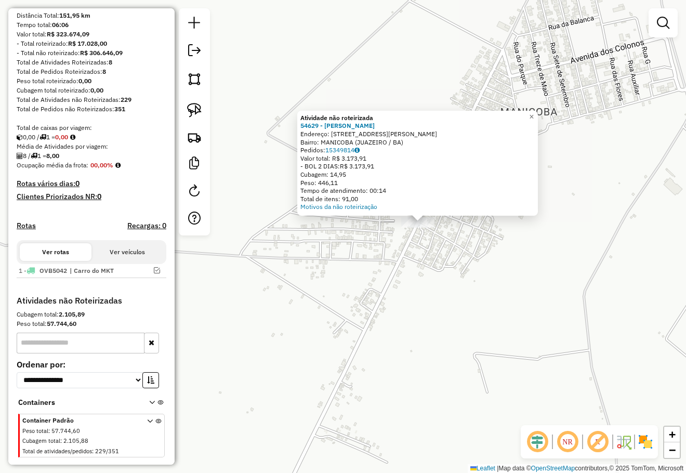
click at [435, 276] on div "Atividade não roteirizada 54629 - GERLIANE SILVA SANTA Endereço: AV AV JORGE KH…" at bounding box center [343, 236] width 686 height 473
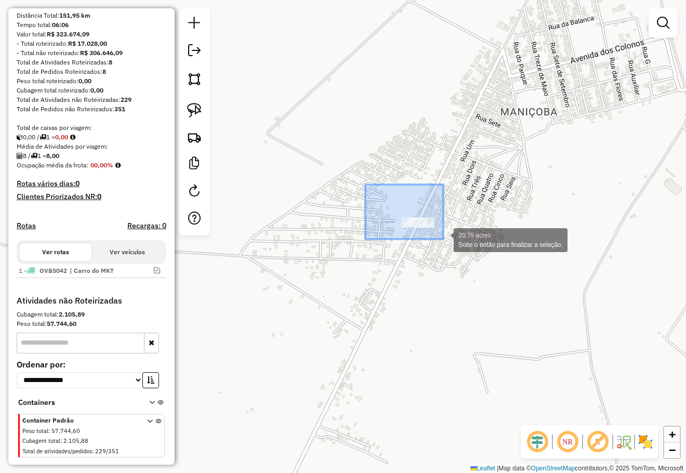
drag, startPoint x: 369, startPoint y: 187, endPoint x: 443, endPoint y: 239, distance: 90.6
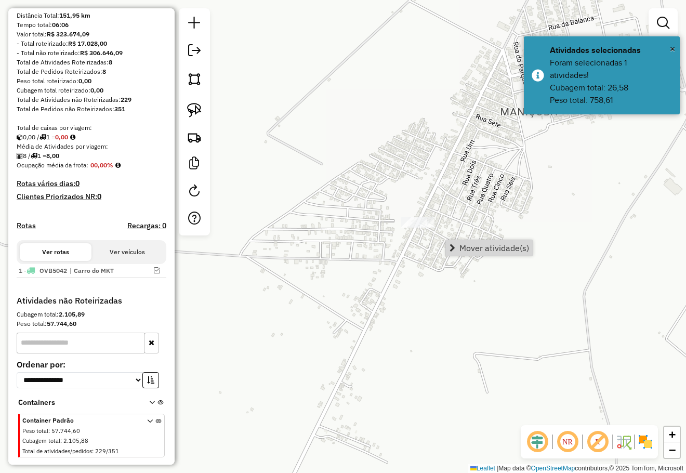
click at [485, 245] on span "Mover atividade(s)" at bounding box center [494, 248] width 70 height 8
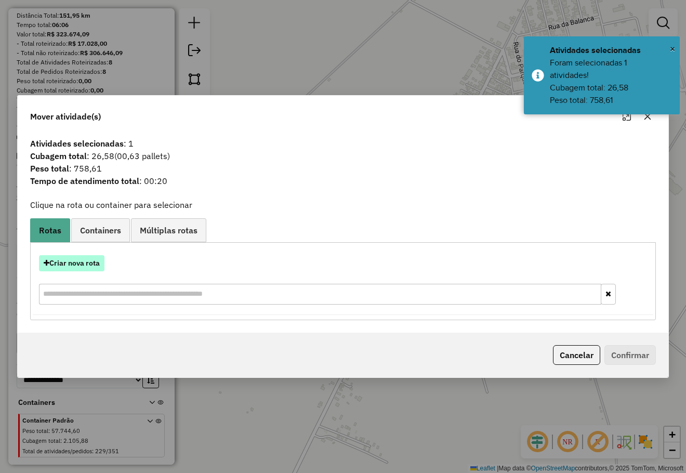
click at [86, 257] on button "Criar nova rota" at bounding box center [71, 263] width 65 height 16
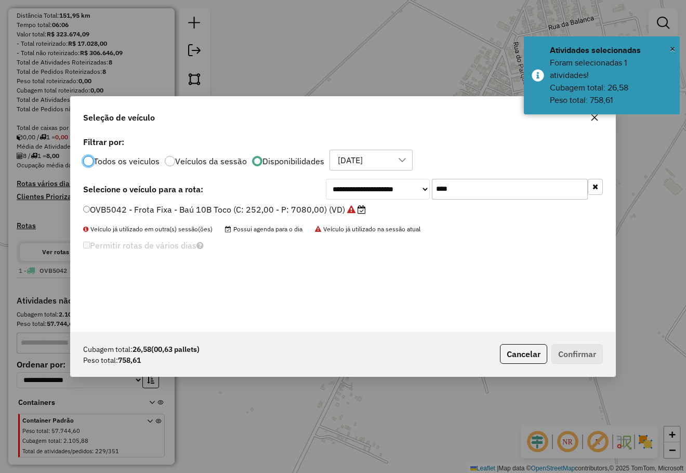
scroll to position [5, 3]
drag, startPoint x: 460, startPoint y: 188, endPoint x: 419, endPoint y: 191, distance: 41.7
click at [422, 191] on div "**********" at bounding box center [464, 189] width 277 height 21
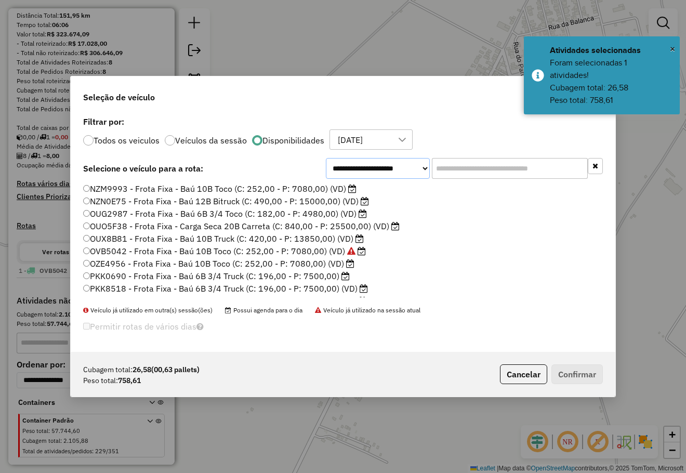
click at [358, 169] on select "**********" at bounding box center [378, 168] width 104 height 21
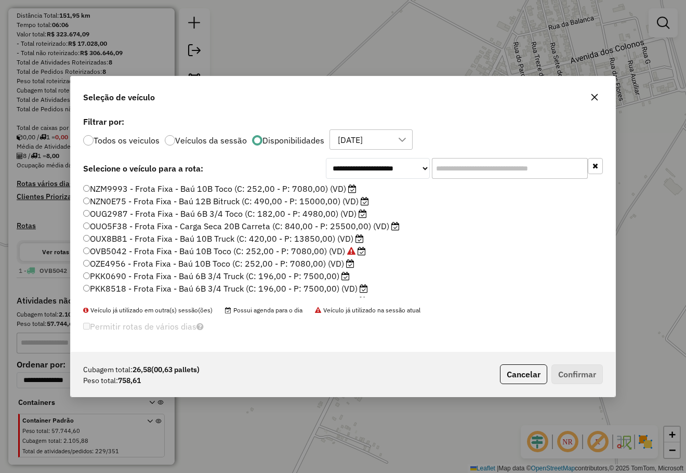
click at [473, 126] on label "Filtrar por:" at bounding box center [342, 121] width 519 height 12
click at [90, 141] on div at bounding box center [88, 140] width 10 height 10
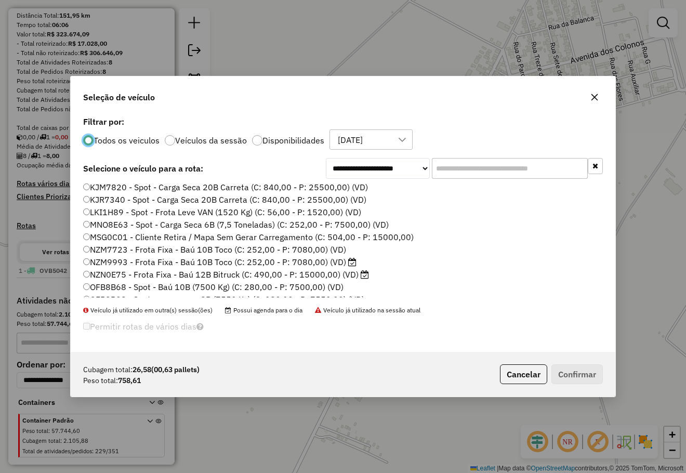
scroll to position [104, 0]
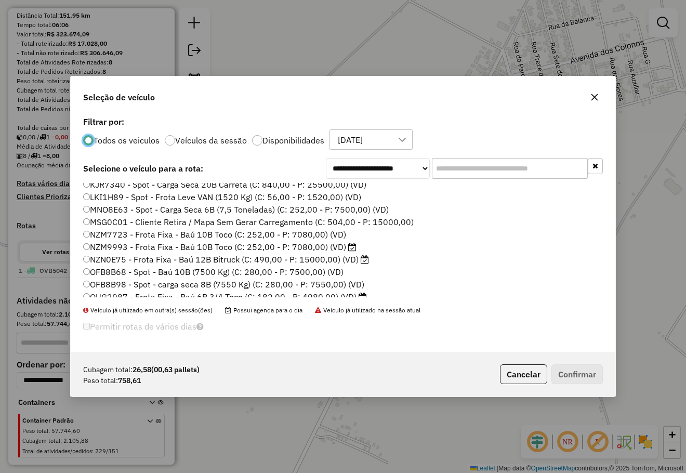
click at [144, 219] on label "MSG0C01 - Cliente Retira / Mapa Sem Gerar Carregamento (C: 504,00 - P: 15000,00)" at bounding box center [248, 222] width 330 height 12
click at [578, 370] on button "Confirmar" at bounding box center [576, 374] width 51 height 20
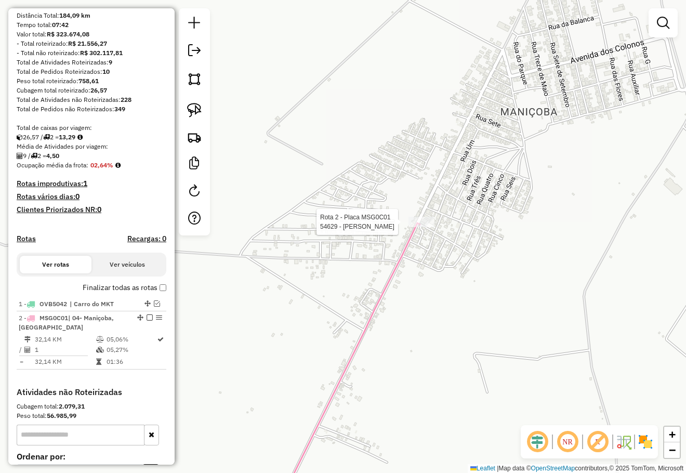
scroll to position [223, 0]
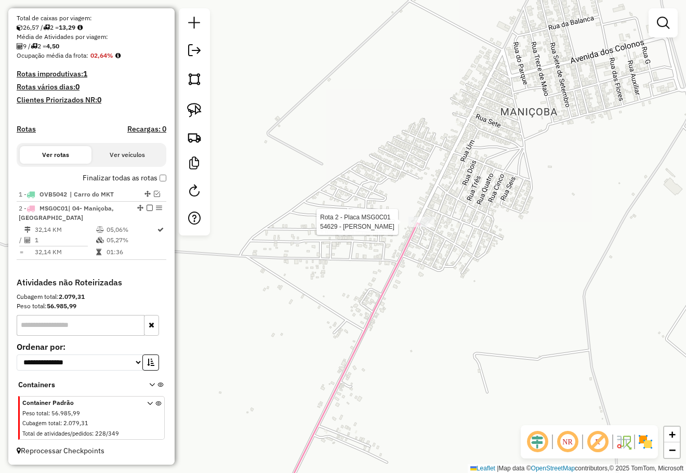
select select "**********"
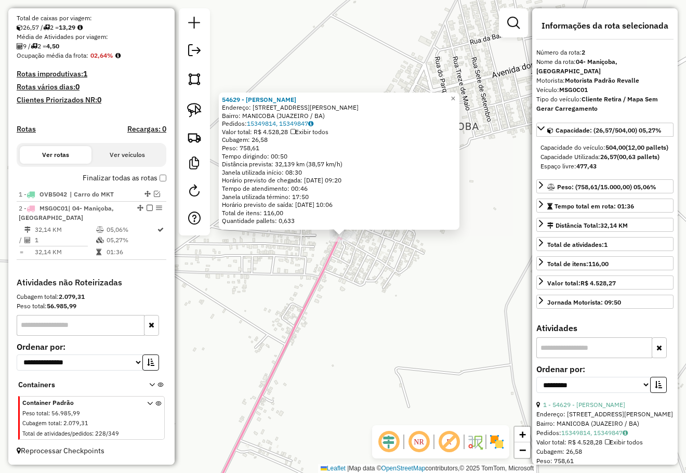
click at [372, 261] on div "54629 - GERLIANE SILVA SANTA Endereço: AV AV JORGE KHOURY 40 Bairro: MANICOBA (…" at bounding box center [343, 236] width 686 height 473
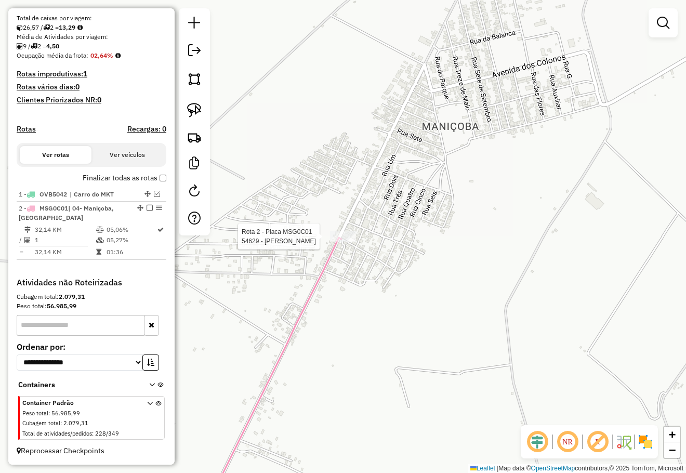
select select "**********"
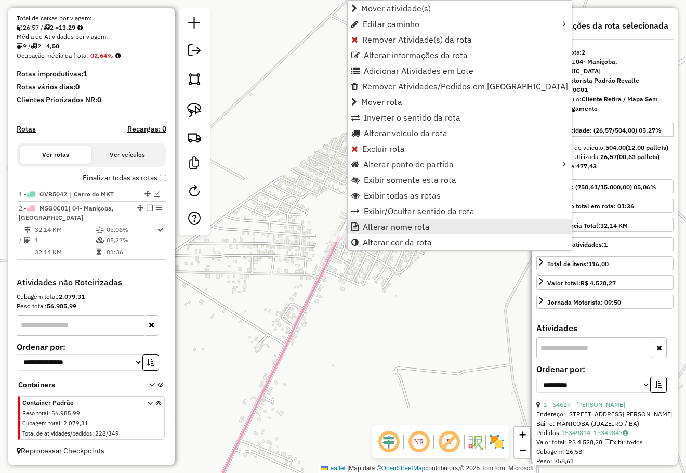
click at [405, 226] on span "Alterar nome rota" at bounding box center [396, 226] width 67 height 8
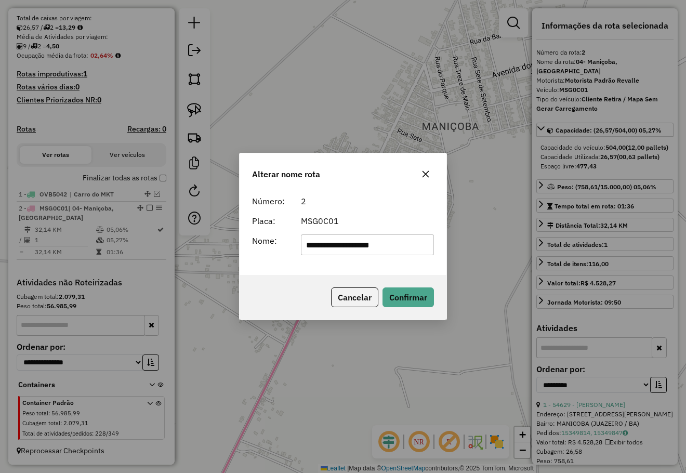
drag, startPoint x: 350, startPoint y: 244, endPoint x: 261, endPoint y: 249, distance: 88.5
click at [263, 250] on div "**********" at bounding box center [343, 244] width 194 height 21
type input "**********"
click at [395, 293] on button "Confirmar" at bounding box center [407, 297] width 51 height 20
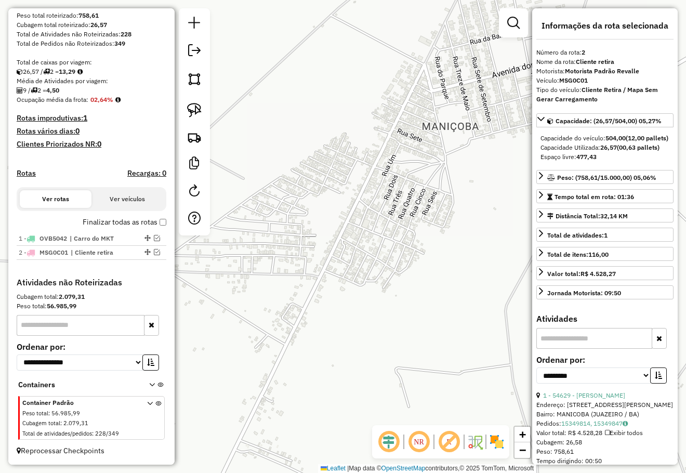
scroll to position [179, 0]
click at [199, 140] on img at bounding box center [194, 137] width 15 height 15
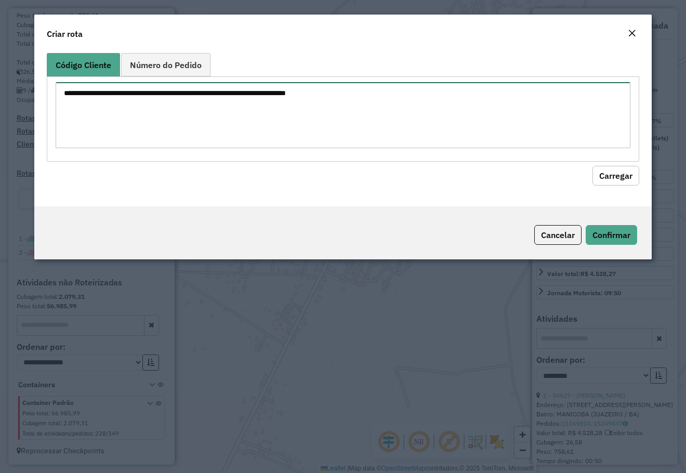
click at [200, 115] on textarea at bounding box center [343, 115] width 575 height 66
type textarea "*****"
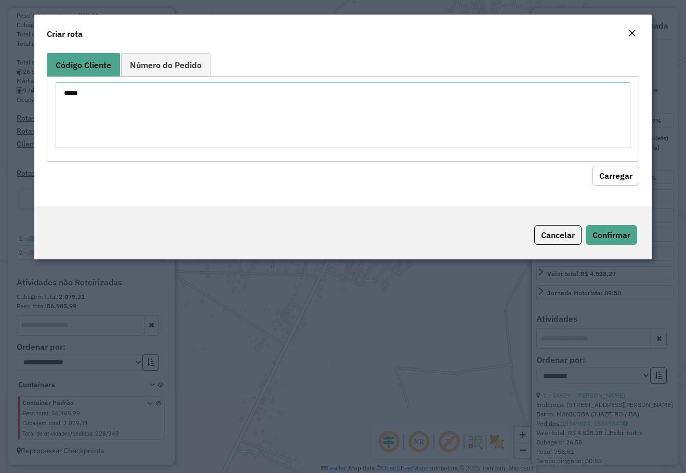
click at [602, 177] on button "Carregar" at bounding box center [615, 176] width 47 height 20
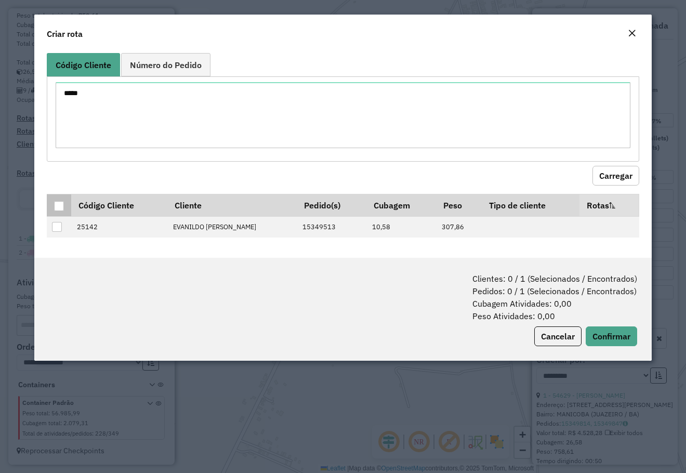
click at [58, 207] on div at bounding box center [59, 206] width 10 height 10
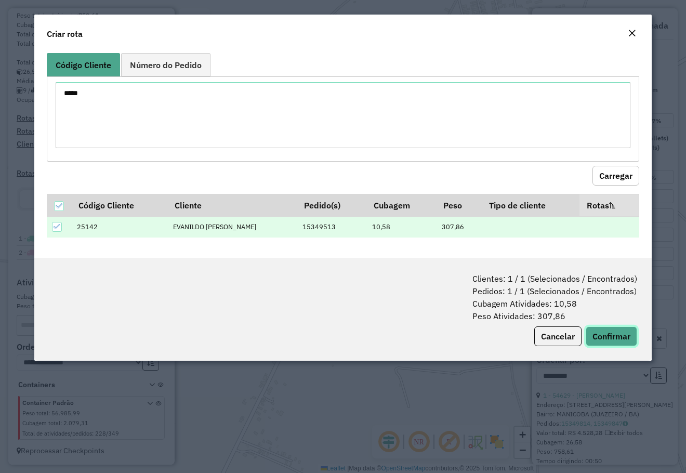
click at [613, 333] on button "Confirmar" at bounding box center [610, 336] width 51 height 20
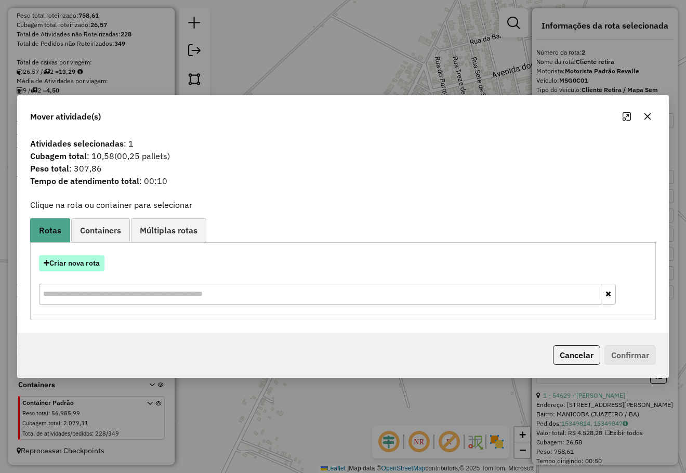
click at [98, 258] on button "Criar nova rota" at bounding box center [71, 263] width 65 height 16
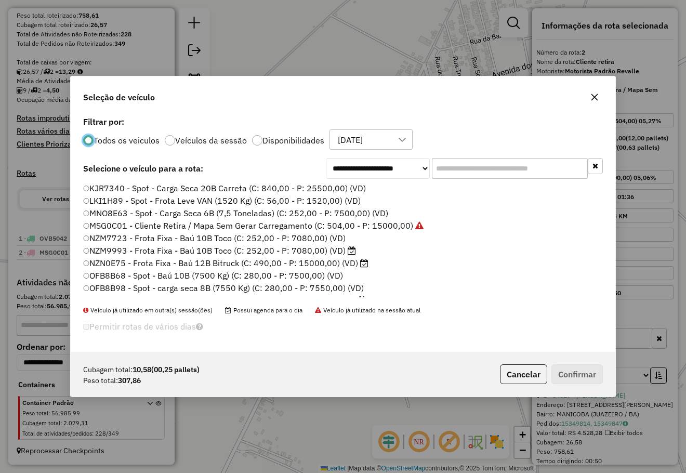
scroll to position [104, 0]
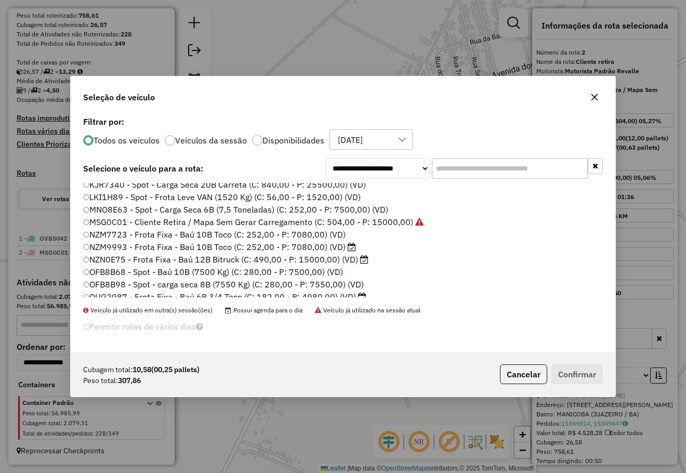
click at [196, 222] on label "MSG0C01 - Cliente Retira / Mapa Sem Gerar Carregamento (C: 504,00 - P: 15000,00)" at bounding box center [253, 222] width 340 height 12
click at [575, 370] on button "Confirmar" at bounding box center [576, 374] width 51 height 20
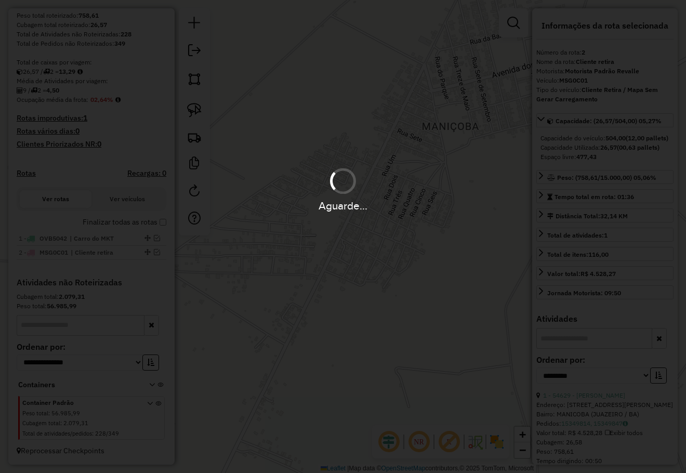
scroll to position [228, 0]
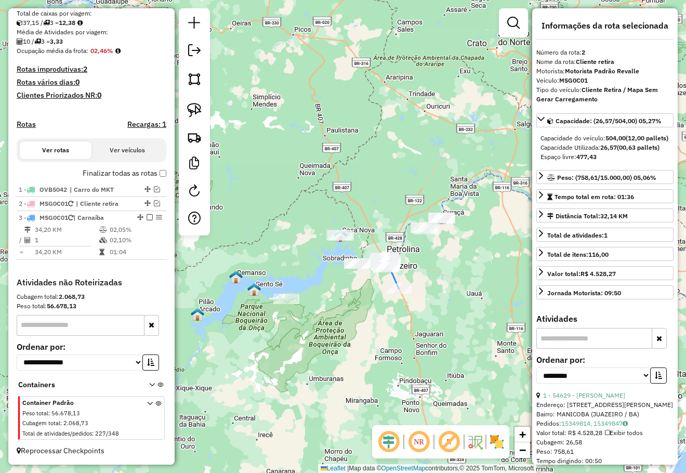
click at [434, 243] on div "Janela de atendimento Grade de atendimento Capacidade Transportadoras Veículos …" at bounding box center [343, 236] width 686 height 473
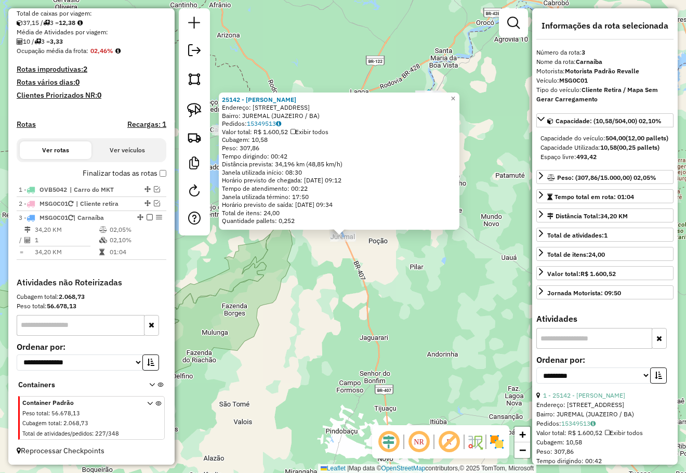
click at [363, 275] on div "25142 - EVANILDO XAVIER DE M Endereço: R MERCADO 28 Bairro: JUREMAL (JUAZEIRO /…" at bounding box center [343, 236] width 686 height 473
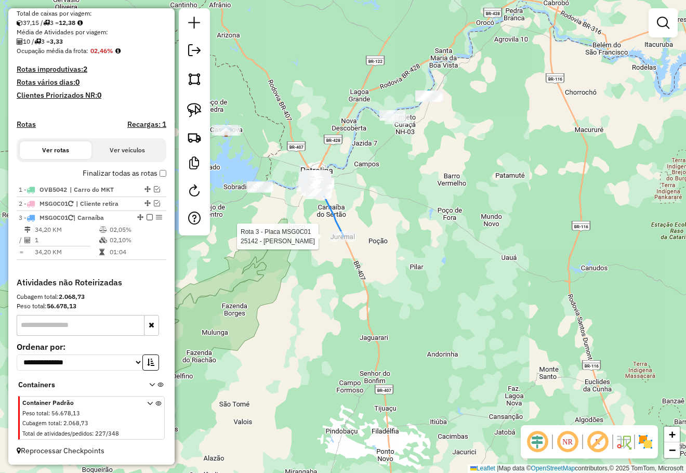
select select "**********"
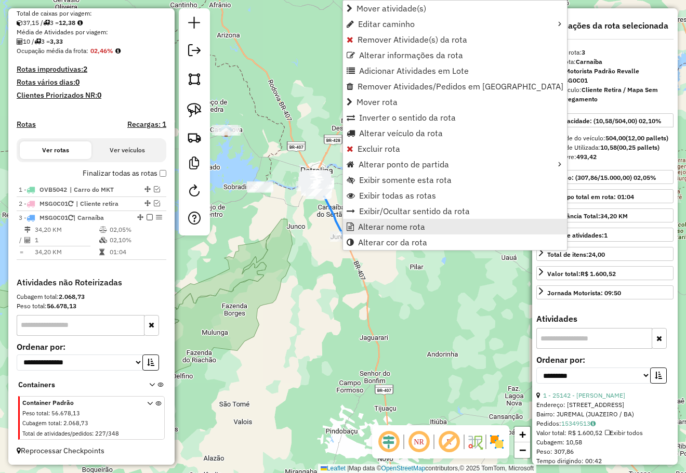
click at [379, 229] on span "Alterar nome rota" at bounding box center [391, 226] width 67 height 8
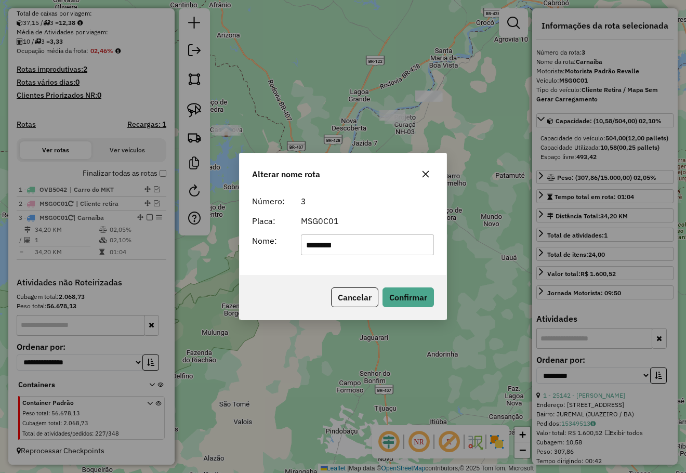
drag, startPoint x: 360, startPoint y: 243, endPoint x: 286, endPoint y: 251, distance: 74.2
click at [289, 252] on div "Nome: ********" at bounding box center [343, 244] width 194 height 21
type input "**********"
click at [398, 299] on button "Confirmar" at bounding box center [407, 297] width 51 height 20
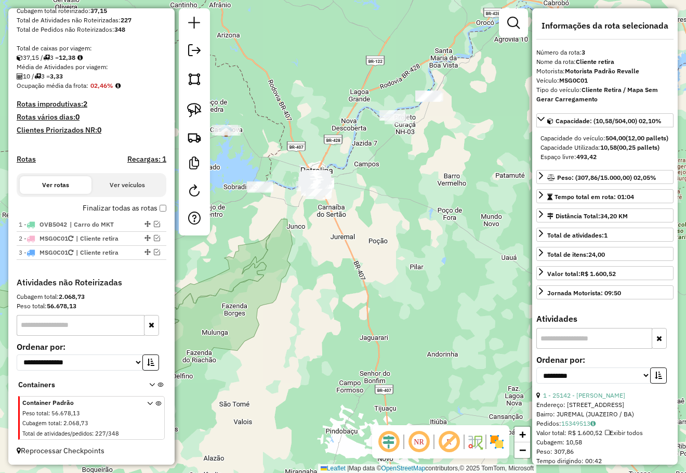
scroll to position [193, 0]
drag, startPoint x: 433, startPoint y: 190, endPoint x: 452, endPoint y: 183, distance: 20.2
click at [448, 185] on div "Janela de atendimento Grade de atendimento Capacidade Transportadoras Veículos …" at bounding box center [343, 236] width 686 height 473
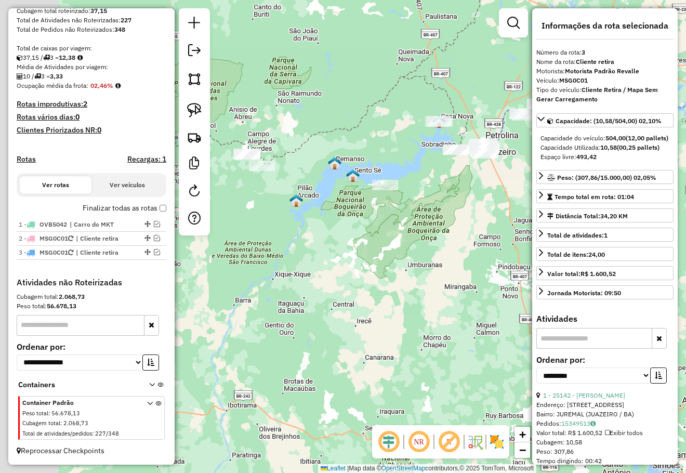
drag, startPoint x: 409, startPoint y: 212, endPoint x: 466, endPoint y: 199, distance: 58.6
click at [465, 200] on div "Janela de atendimento Grade de atendimento Capacidade Transportadoras Veículos …" at bounding box center [343, 236] width 686 height 473
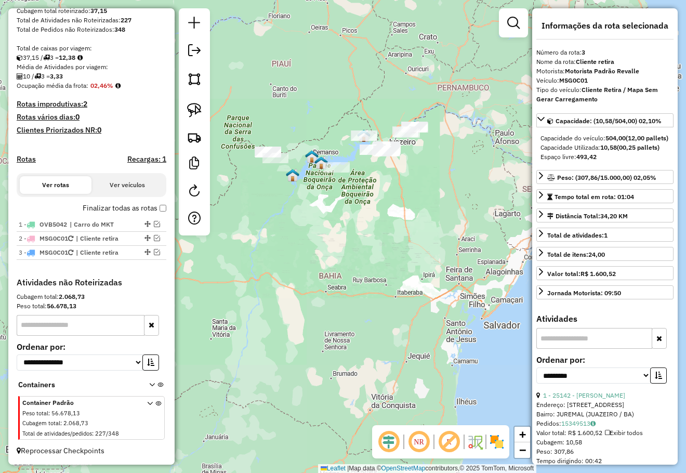
click at [390, 258] on div "Janela de atendimento Grade de atendimento Capacidade Transportadoras Veículos …" at bounding box center [343, 236] width 686 height 473
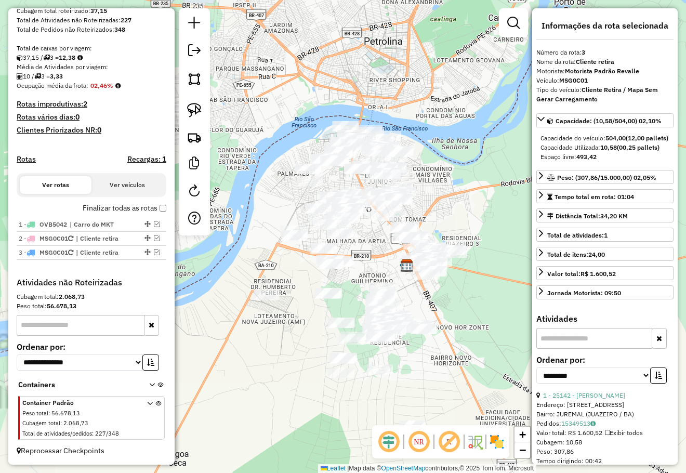
click at [406, 181] on div "Janela de atendimento Grade de atendimento Capacidade Transportadoras Veículos …" at bounding box center [343, 236] width 686 height 473
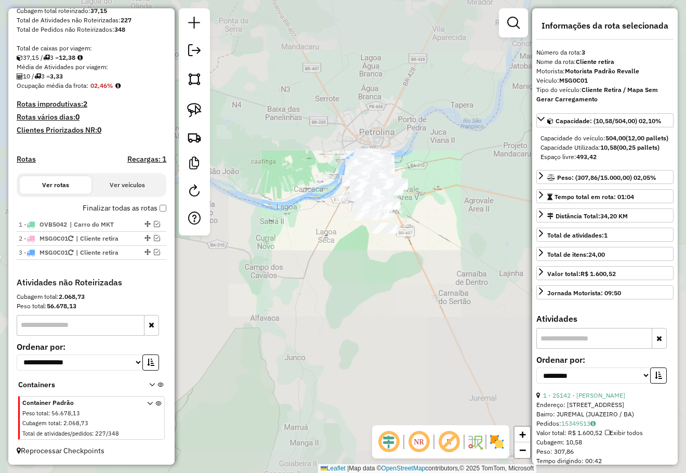
click at [435, 168] on div "Janela de atendimento Grade de atendimento Capacidade Transportadoras Veículos …" at bounding box center [343, 236] width 686 height 473
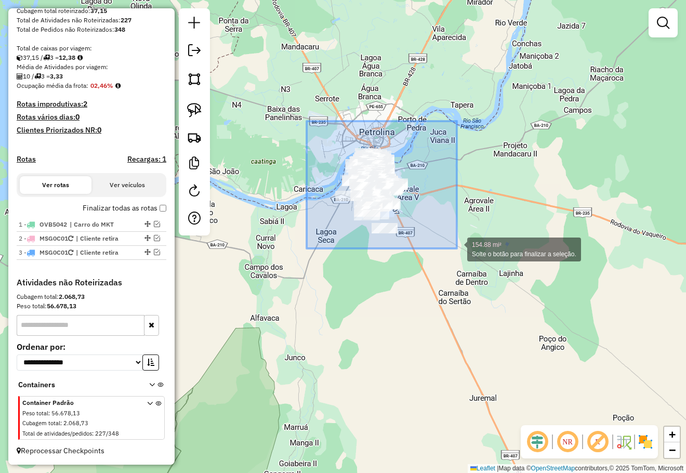
drag, startPoint x: 319, startPoint y: 130, endPoint x: 457, endPoint y: 249, distance: 181.6
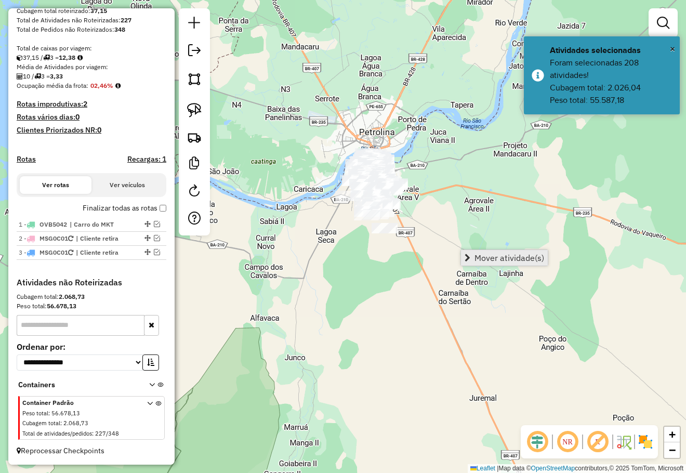
click at [496, 255] on span "Mover atividade(s)" at bounding box center [509, 257] width 70 height 8
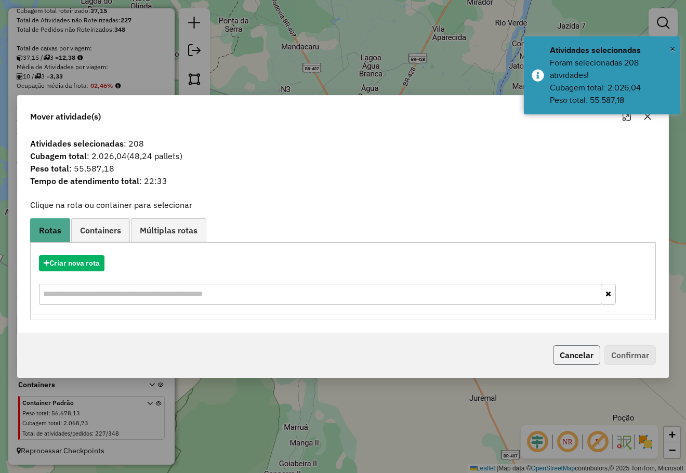
click at [583, 356] on button "Cancelar" at bounding box center [576, 355] width 47 height 20
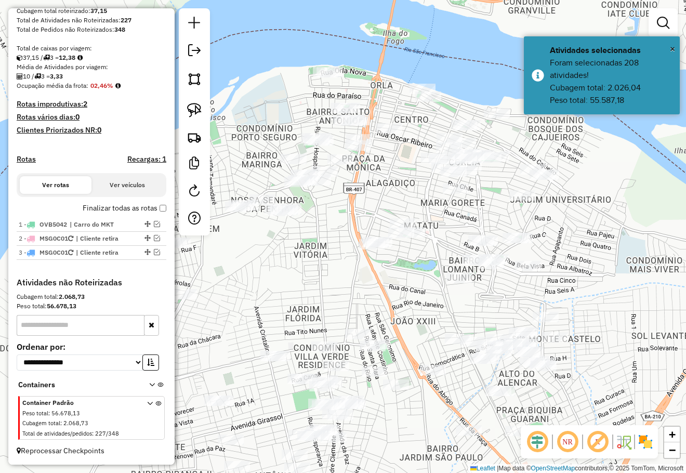
drag, startPoint x: 457, startPoint y: 172, endPoint x: 487, endPoint y: 170, distance: 29.7
click at [481, 170] on div "Janela de atendimento Grade de atendimento Capacidade Transportadoras Veículos …" at bounding box center [343, 236] width 686 height 473
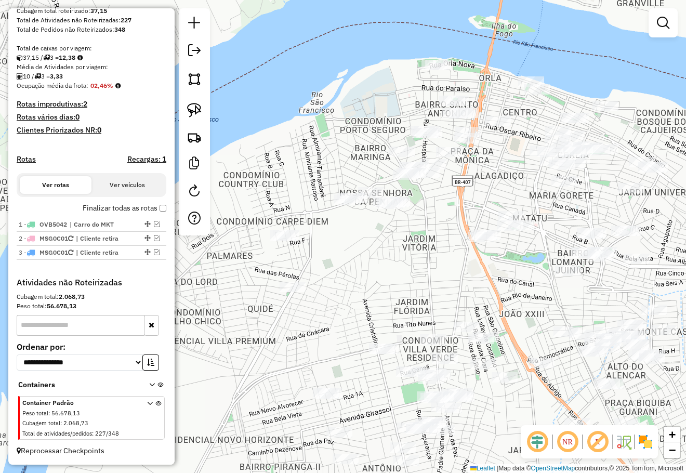
drag, startPoint x: 484, startPoint y: 175, endPoint x: 497, endPoint y: 179, distance: 13.3
click at [497, 179] on div "Janela de atendimento Grade de atendimento Capacidade Transportadoras Veículos …" at bounding box center [343, 236] width 686 height 473
click at [354, 112] on div "Janela de atendimento Grade de atendimento Capacidade Transportadoras Veículos …" at bounding box center [343, 236] width 686 height 473
click at [192, 104] on img at bounding box center [194, 110] width 15 height 15
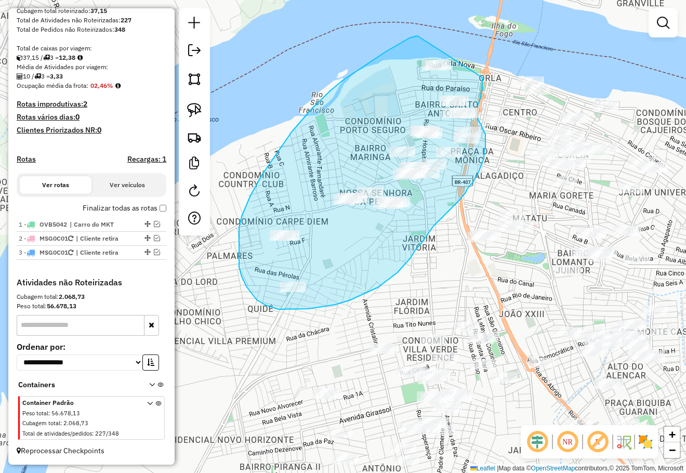
drag, startPoint x: 417, startPoint y: 36, endPoint x: 482, endPoint y: 77, distance: 77.1
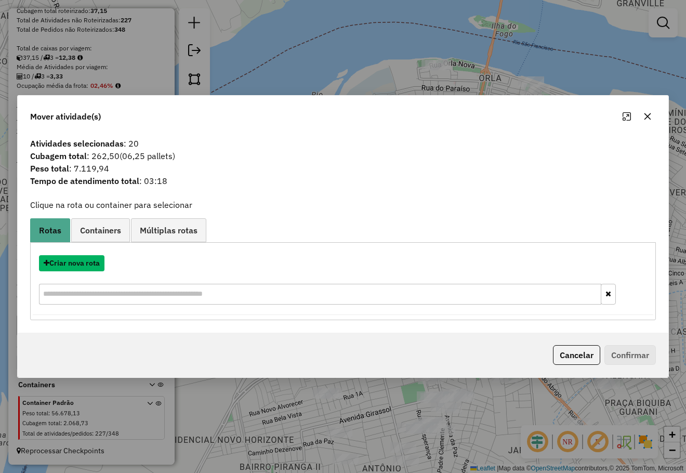
click at [88, 261] on button "Criar nova rota" at bounding box center [71, 263] width 65 height 16
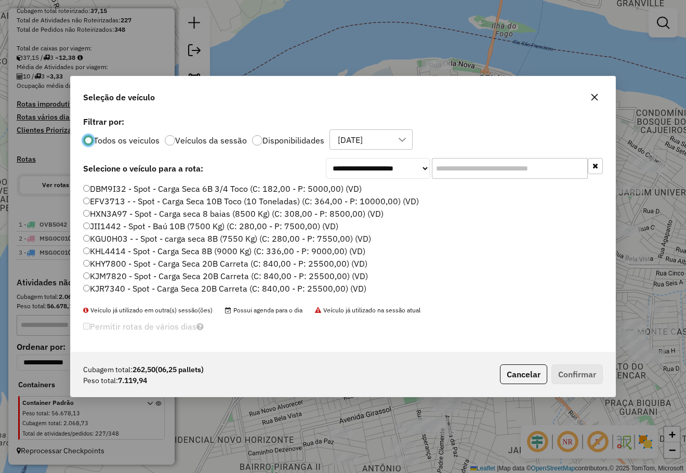
scroll to position [5, 3]
click at [452, 175] on input "text" at bounding box center [510, 168] width 156 height 21
click at [257, 140] on div at bounding box center [257, 140] width 10 height 10
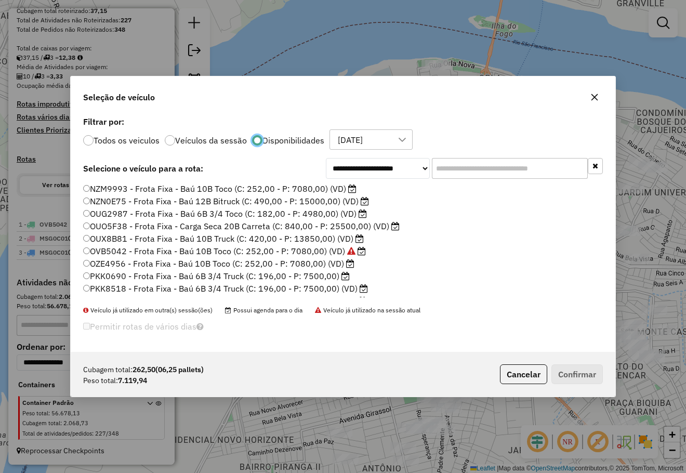
click at [447, 170] on input "text" at bounding box center [510, 168] width 156 height 21
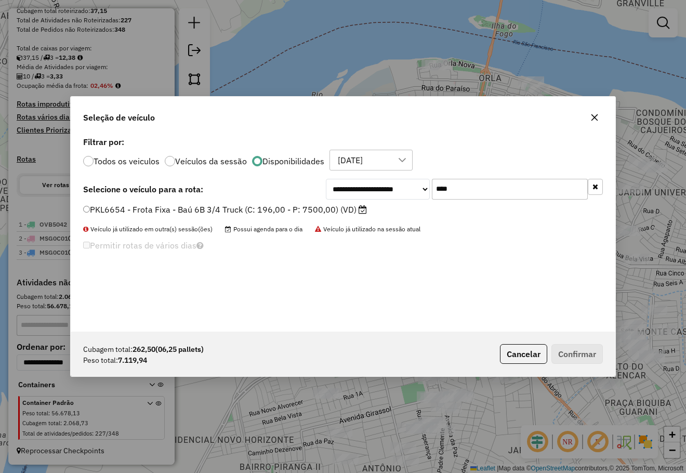
type input "****"
click at [333, 203] on div "**********" at bounding box center [343, 232] width 544 height 197
click at [325, 212] on label "PKL6654 - Frota Fixa - Baú 6B 3/4 Truck (C: 196,00 - P: 7500,00) (VD)" at bounding box center [225, 209] width 284 height 12
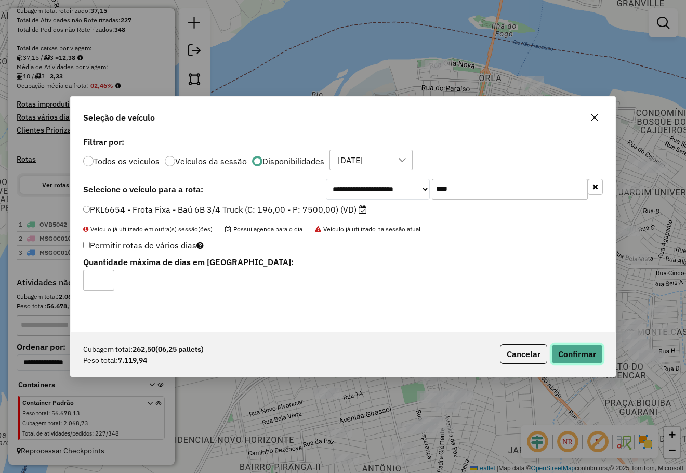
click at [588, 350] on button "Confirmar" at bounding box center [576, 354] width 51 height 20
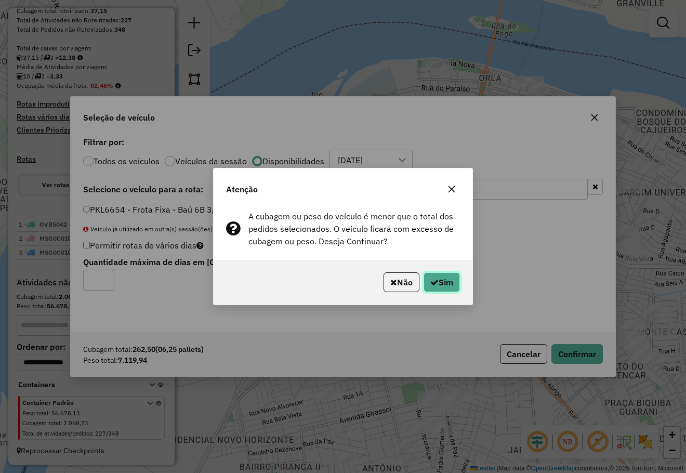
click at [444, 283] on button "Sim" at bounding box center [441, 282] width 36 height 20
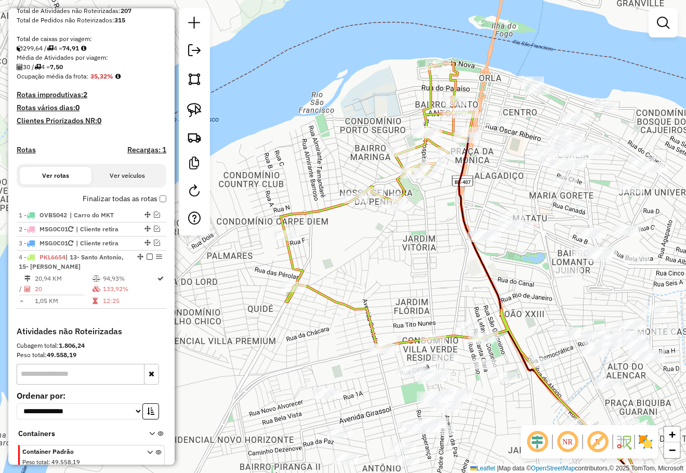
click at [427, 243] on div "Janela de atendimento Grade de atendimento Capacidade Transportadoras Veículos …" at bounding box center [343, 236] width 686 height 473
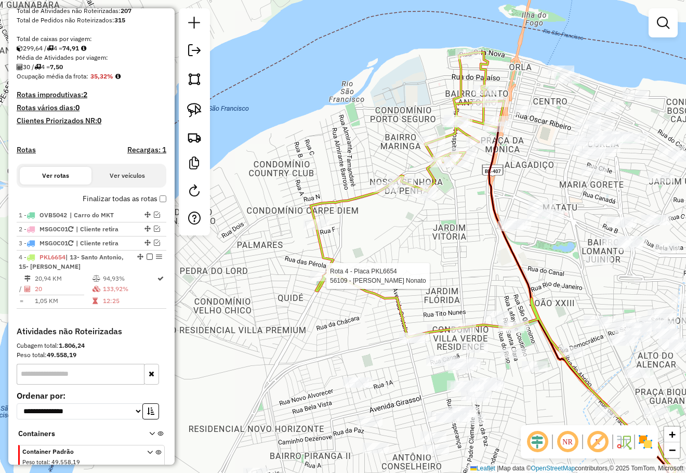
select select "**********"
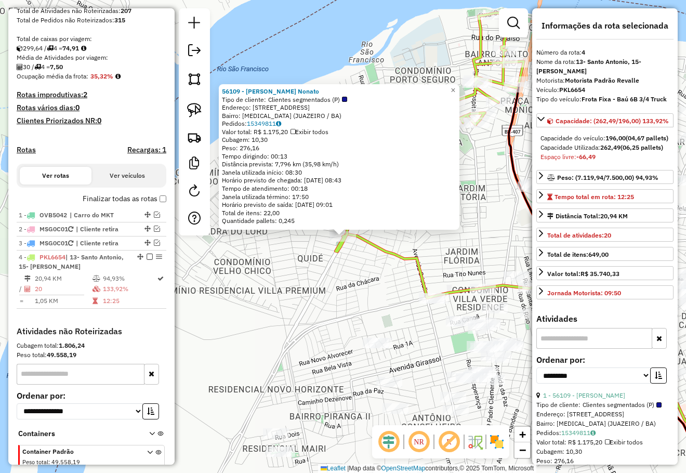
scroll to position [251, 0]
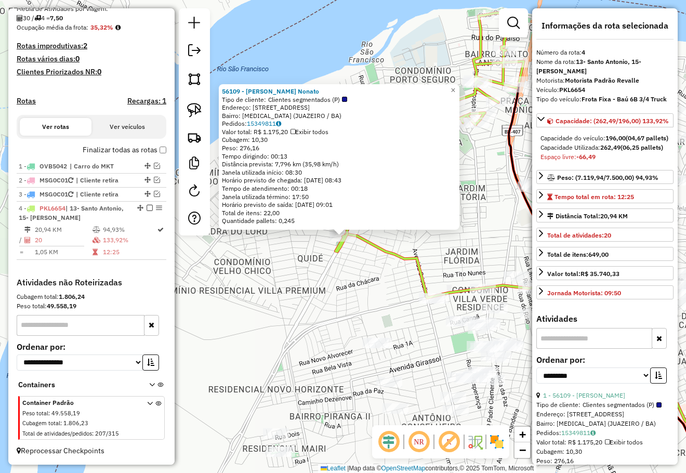
click at [366, 283] on div "56109 - Shisley Suila Nonato Tipo de cliente: Clientes segmentados (P) Endereço…" at bounding box center [343, 236] width 686 height 473
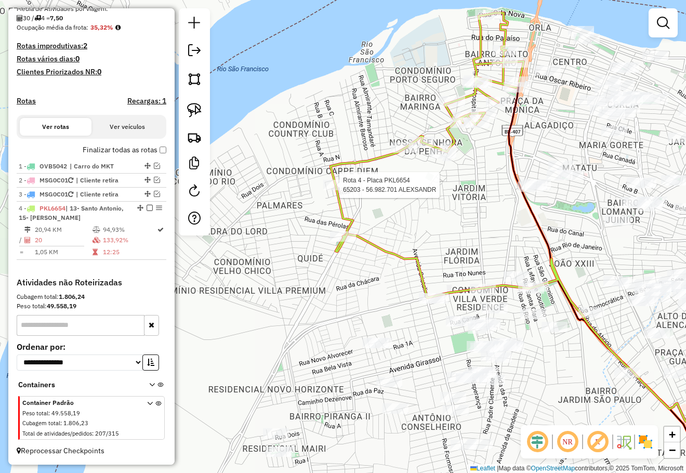
select select "**********"
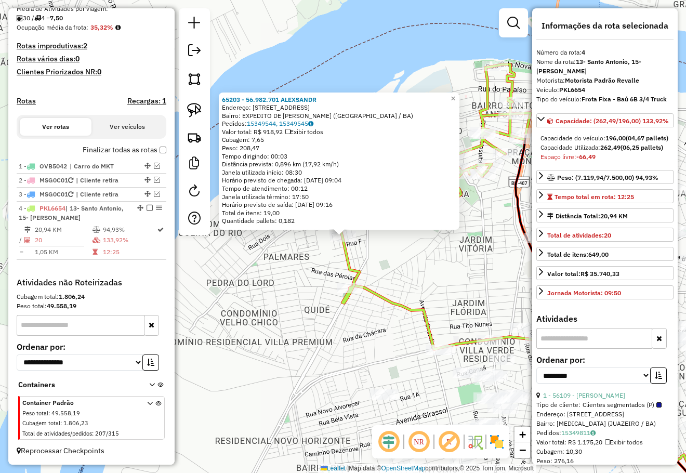
click at [371, 259] on div "Rota 4 - Placa PKL6654 65203 - 56.982.701 ALEXSANDR 65203 - 56.982.701 ALEXSAND…" at bounding box center [343, 236] width 686 height 473
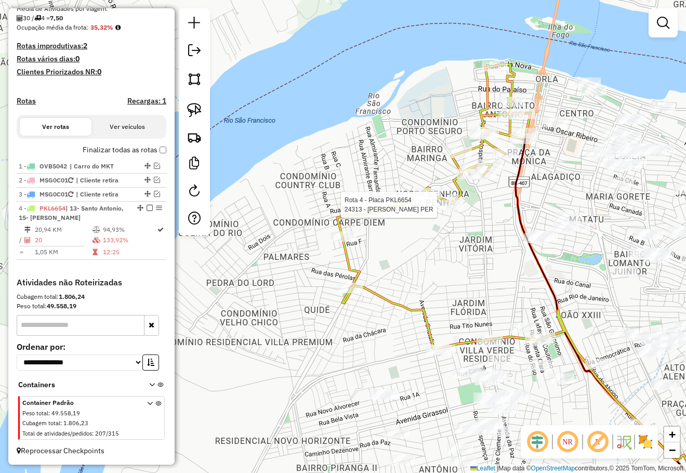
select select "**********"
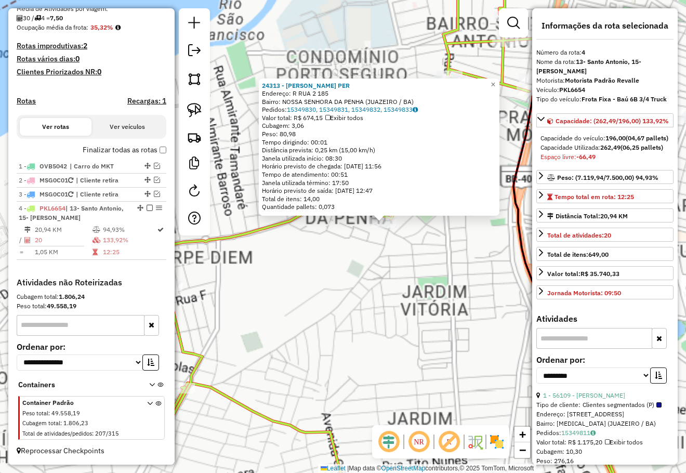
click at [310, 262] on div "24313 - FRANCISCO MACIEL PER Endereço: R RUA 2 185 Bairro: NOSSA SENHORA DA PEN…" at bounding box center [343, 236] width 686 height 473
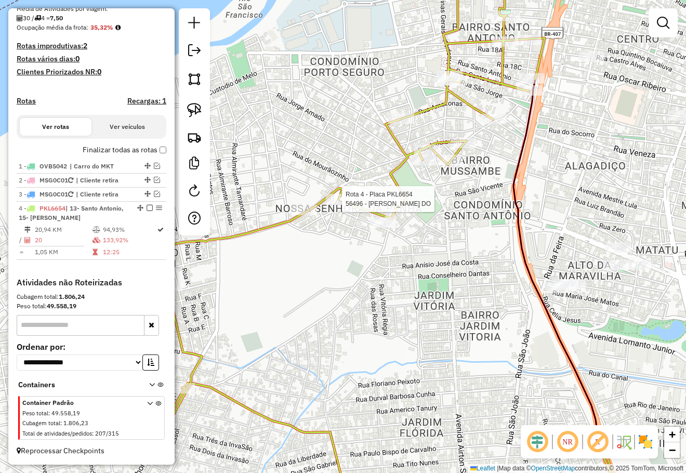
select select "**********"
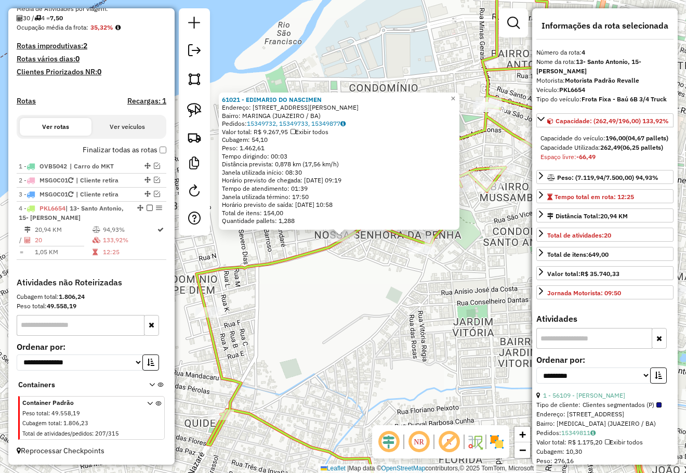
click at [390, 219] on div "61021 - EDIMARIO DO NASCIMEN Endereço: AV AVENIDA GASPAR DE LEMOS 508 Bairro: M…" at bounding box center [343, 236] width 686 height 473
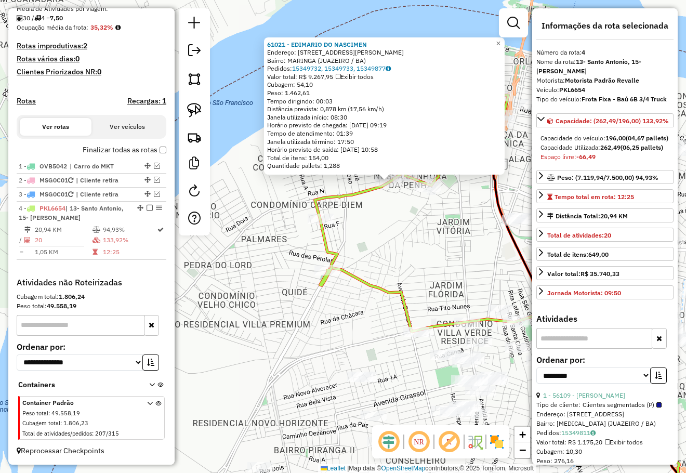
click at [504, 42] on div "Janela de atendimento Grade de atendimento Capacidade Transportadoras Veículos …" at bounding box center [513, 27] width 29 height 38
click at [283, 228] on div "61021 - EDIMARIO DO NASCIMEN Endereço: AV AVENIDA GASPAR DE LEMOS 508 Bairro: M…" at bounding box center [343, 236] width 686 height 473
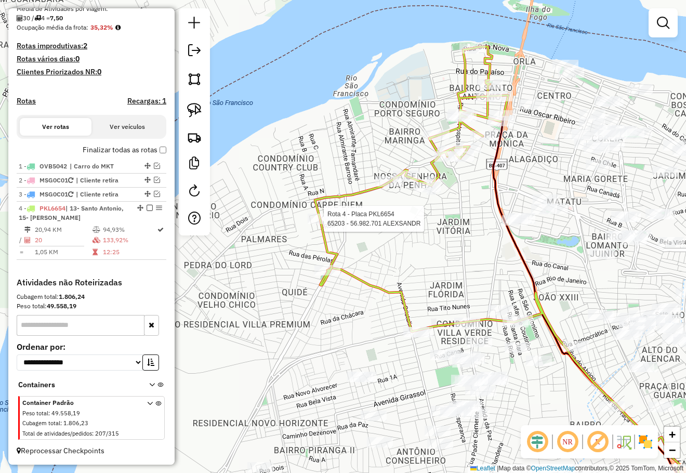
select select "**********"
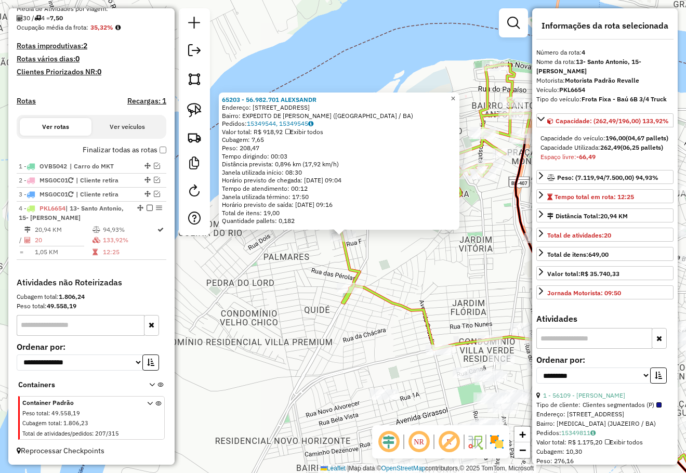
drag, startPoint x: 461, startPoint y: 98, endPoint x: 421, endPoint y: 130, distance: 51.3
click at [455, 98] on span "×" at bounding box center [452, 98] width 5 height 9
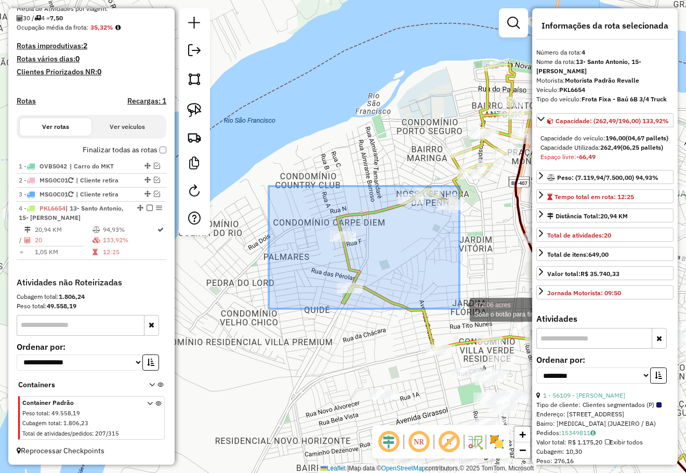
drag, startPoint x: 286, startPoint y: 198, endPoint x: 459, endPoint y: 309, distance: 205.5
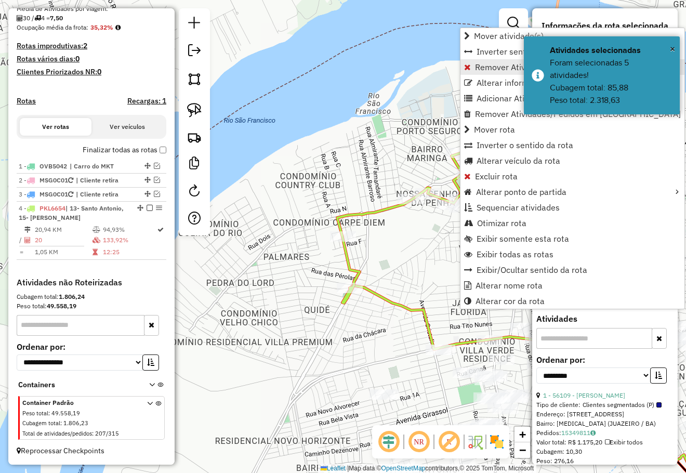
click at [487, 63] on span "Remover Atividade(s) da rota" at bounding box center [530, 67] width 110 height 8
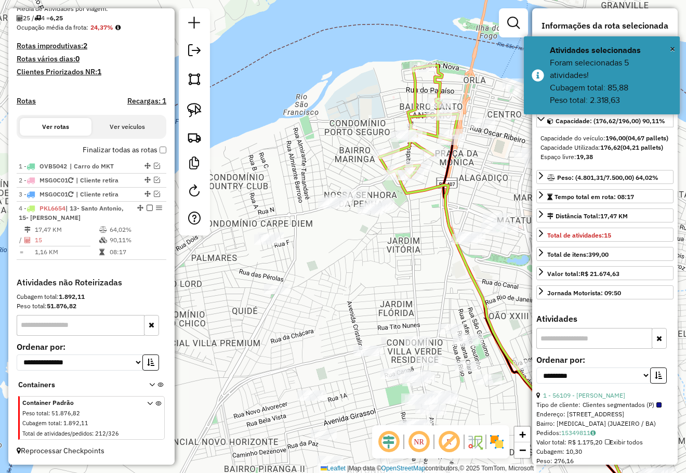
drag, startPoint x: 481, startPoint y: 259, endPoint x: 354, endPoint y: 261, distance: 127.3
click at [355, 261] on div "Janela de atendimento Grade de atendimento Capacidade Transportadoras Veículos …" at bounding box center [343, 236] width 686 height 473
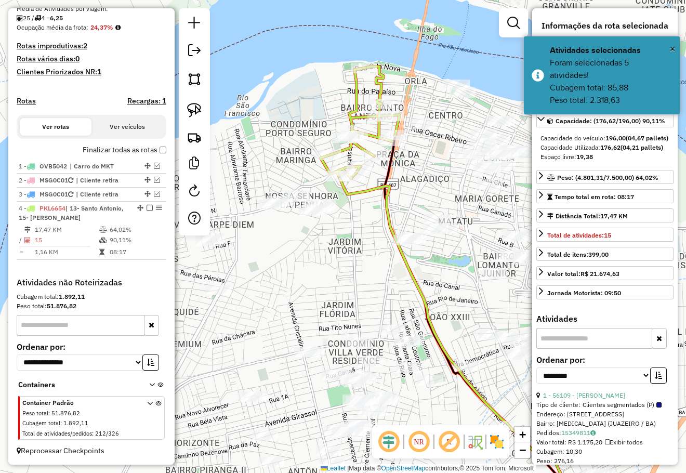
click at [350, 258] on div "Janela de atendimento Grade de atendimento Capacidade Transportadoras Veículos …" at bounding box center [343, 236] width 686 height 473
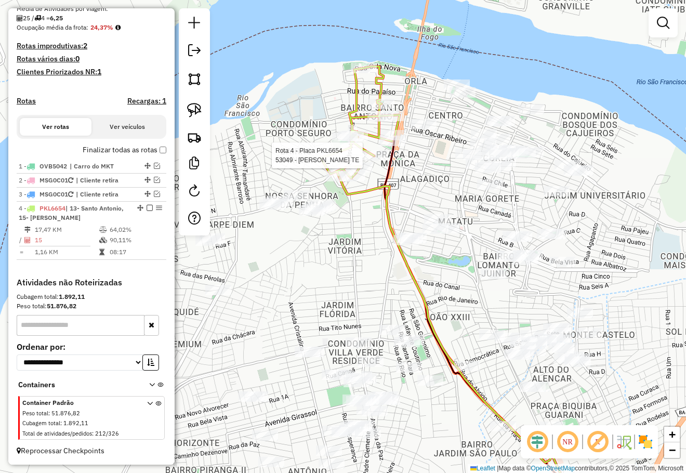
select select "**********"
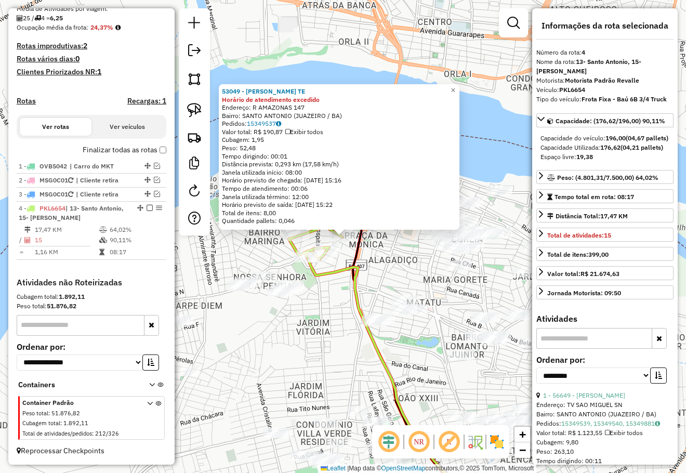
click at [396, 271] on div "53049 - DEUILSON DA SILVA TE Horário de atendimento excedido Endereço: R AMAZON…" at bounding box center [343, 236] width 686 height 473
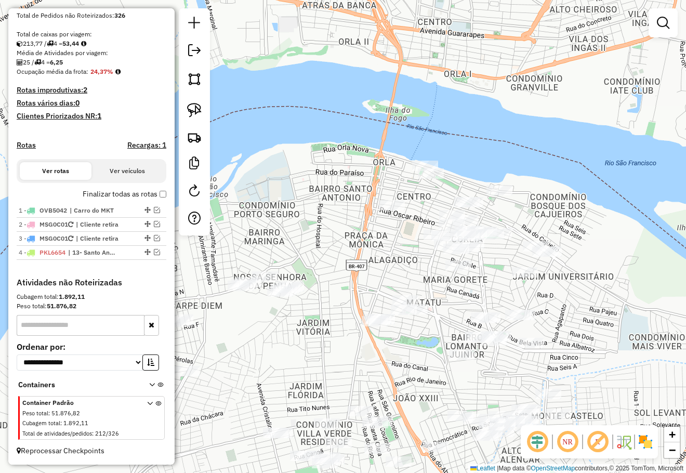
scroll to position [207, 0]
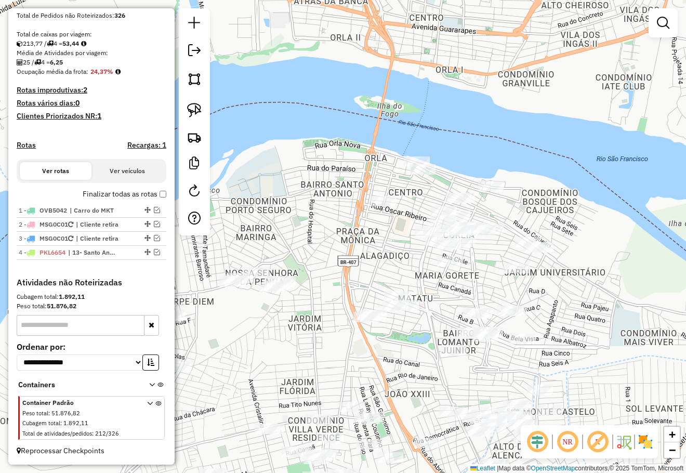
drag, startPoint x: 380, startPoint y: 229, endPoint x: 343, endPoint y: 190, distance: 53.3
click at [344, 192] on div "Janela de atendimento Grade de atendimento Capacidade Transportadoras Veículos …" at bounding box center [343, 236] width 686 height 473
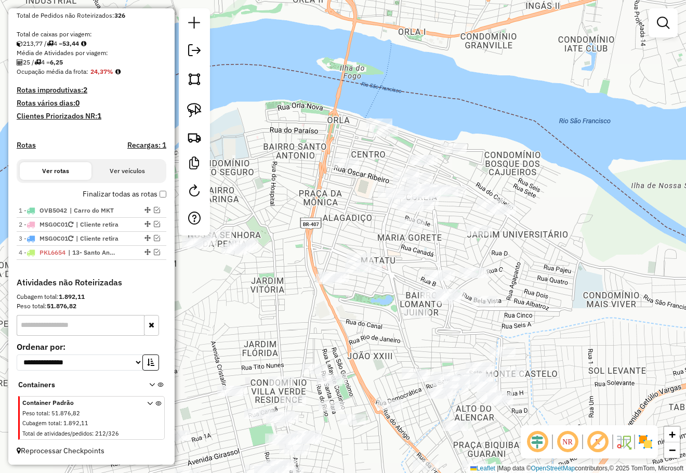
drag, startPoint x: 331, startPoint y: 195, endPoint x: 329, endPoint y: 207, distance: 12.1
click at [330, 197] on div "Janela de atendimento Grade de atendimento Capacidade Transportadoras Veículos …" at bounding box center [343, 236] width 686 height 473
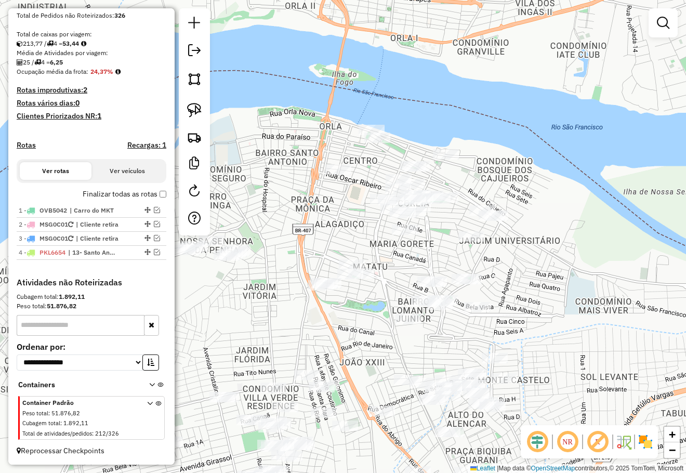
click at [330, 208] on div "Janela de atendimento Grade de atendimento Capacidade Transportadoras Veículos …" at bounding box center [343, 236] width 686 height 473
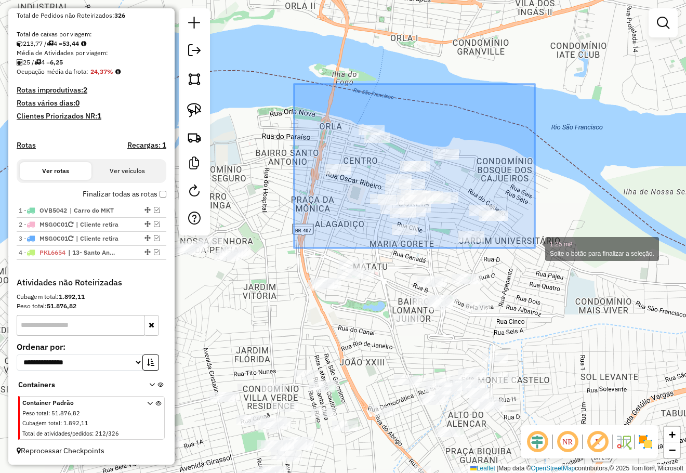
drag, startPoint x: 294, startPoint y: 84, endPoint x: 535, endPoint y: 248, distance: 290.9
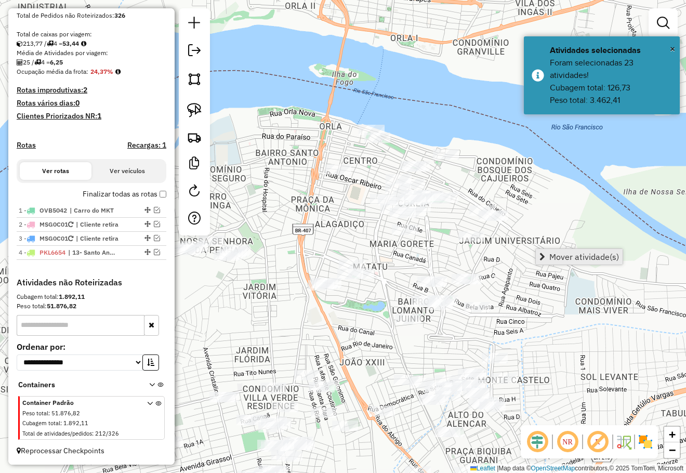
click at [576, 254] on span "Mover atividade(s)" at bounding box center [584, 256] width 70 height 8
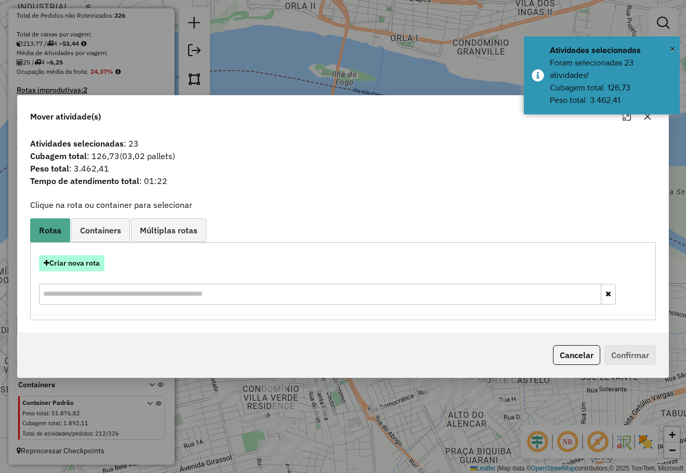
click at [95, 261] on button "Criar nova rota" at bounding box center [71, 263] width 65 height 16
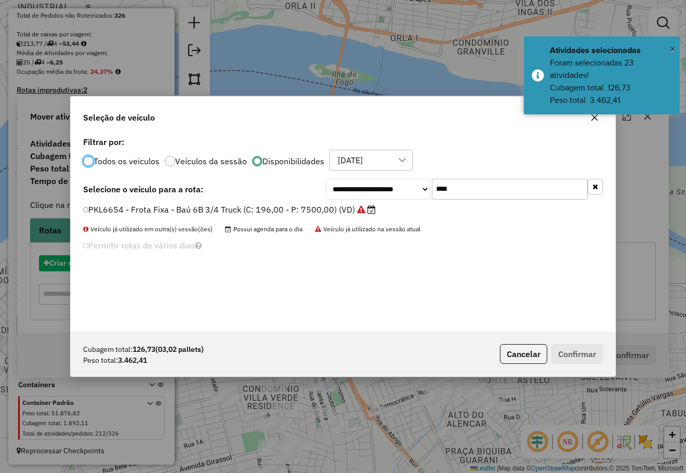
scroll to position [5, 3]
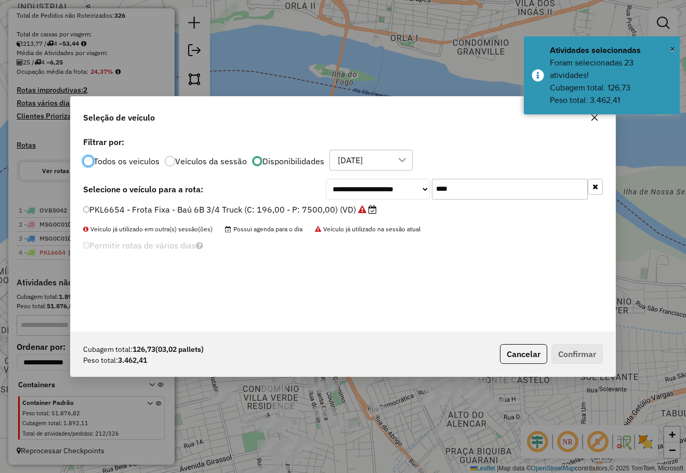
drag, startPoint x: 469, startPoint y: 190, endPoint x: 365, endPoint y: 186, distance: 104.5
click at [374, 192] on div "**********" at bounding box center [464, 189] width 277 height 21
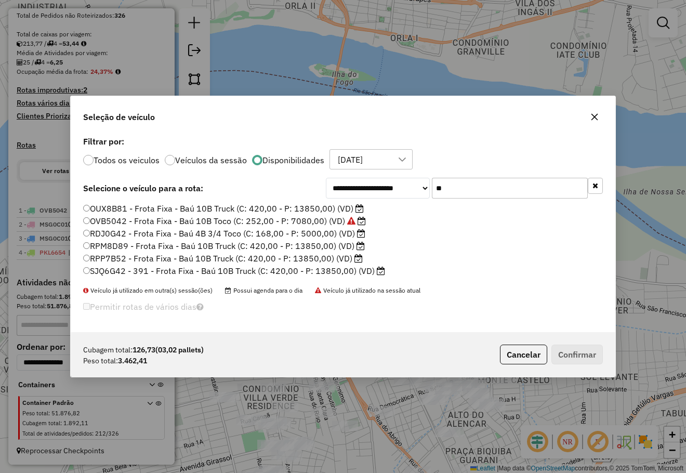
type input "**"
click at [187, 269] on label "SJQ6G42 - 391 - Frota Fixa - Baú 10B Truck (C: 420,00 - P: 13850,00) (VD)" at bounding box center [234, 270] width 302 height 12
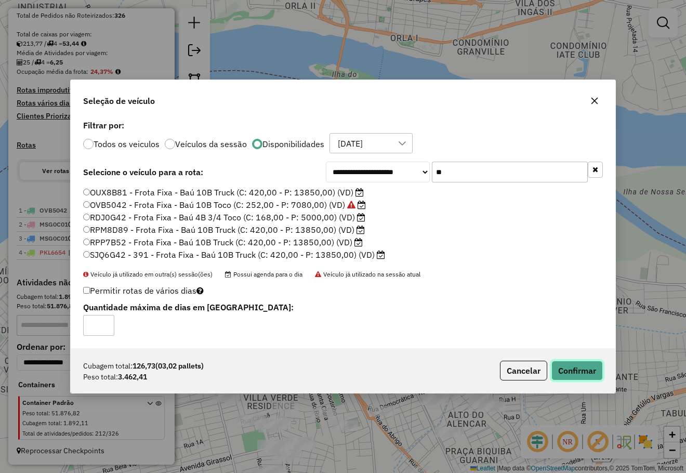
click at [575, 367] on button "Confirmar" at bounding box center [576, 370] width 51 height 20
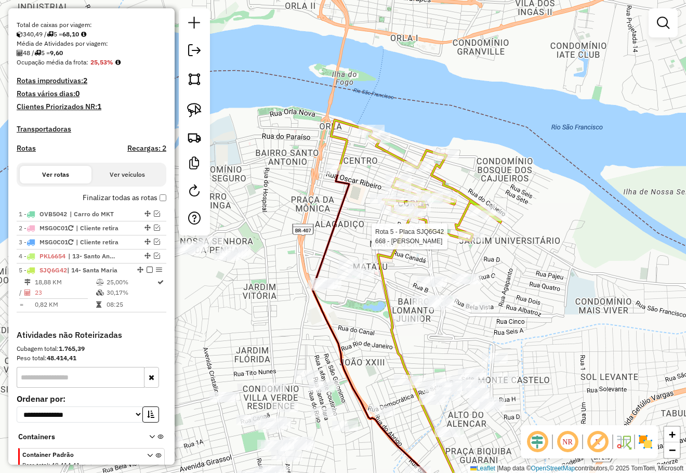
select select "**********"
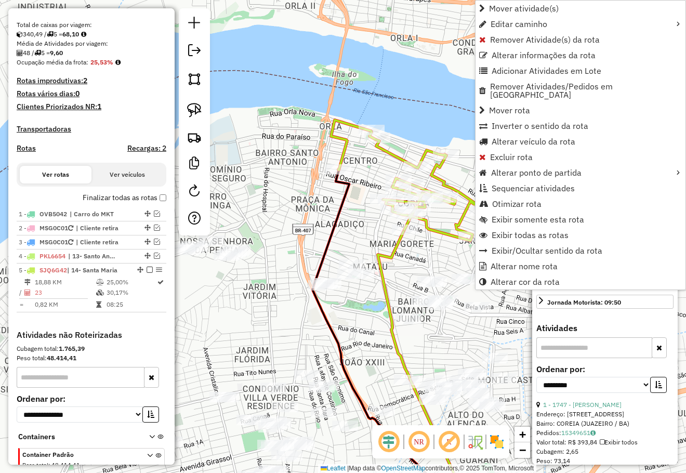
scroll to position [269, 0]
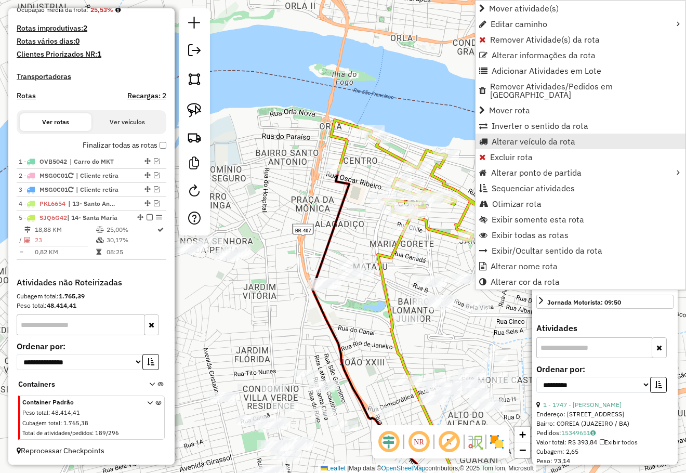
click at [542, 137] on span "Alterar veículo da rota" at bounding box center [533, 141] width 84 height 8
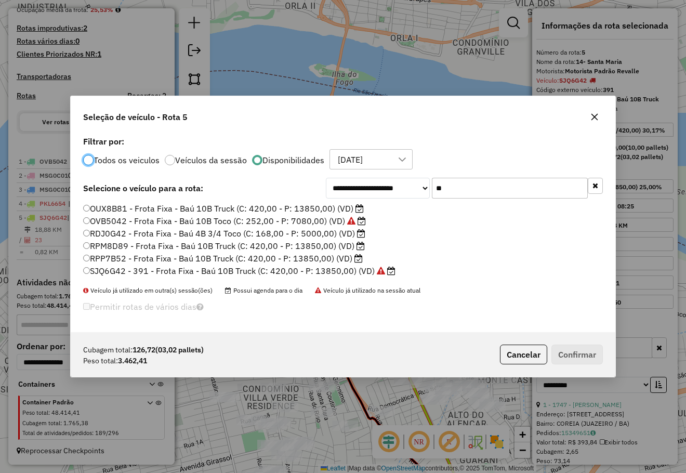
scroll to position [5, 3]
click at [150, 232] on label "RDJ0G42 - Frota Fixa - Baú 4B 3/4 Toco (C: 168,00 - P: 5000,00) (VD)" at bounding box center [224, 233] width 282 height 12
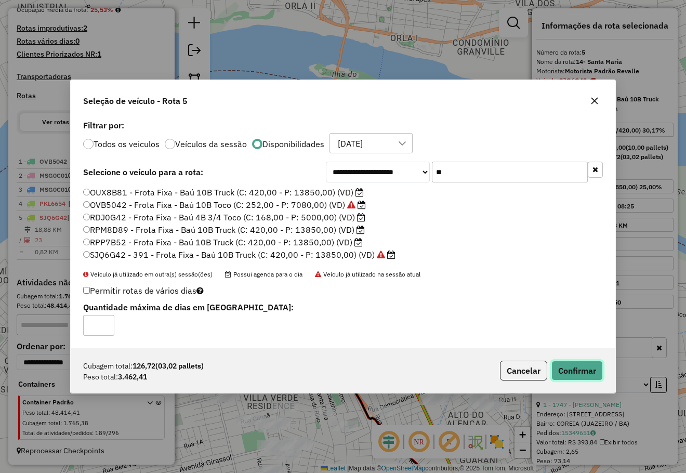
click at [593, 366] on button "Confirmar" at bounding box center [576, 370] width 51 height 20
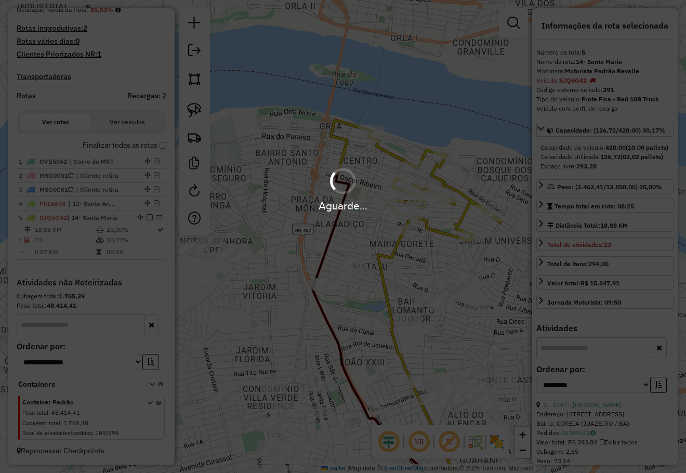
scroll to position [256, 0]
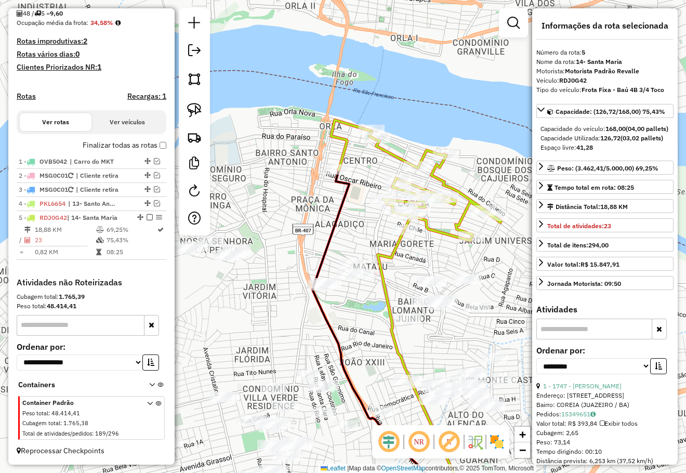
click at [422, 265] on div "Janela de atendimento Grade de atendimento Capacidade Transportadoras Veículos …" at bounding box center [343, 236] width 686 height 473
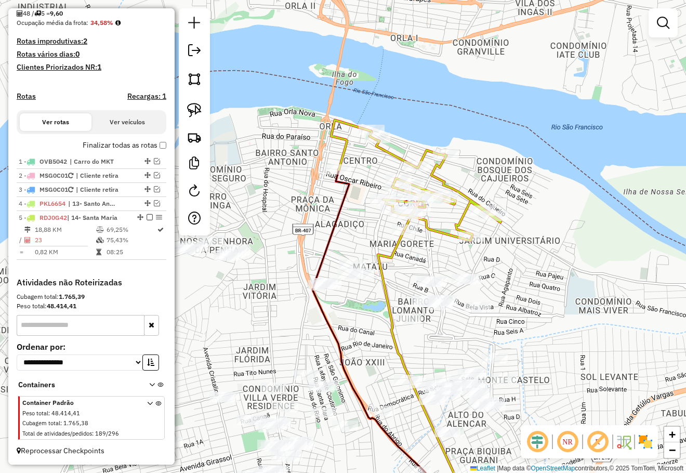
drag, startPoint x: 413, startPoint y: 270, endPoint x: 445, endPoint y: 221, distance: 58.6
click at [445, 221] on div "Janela de atendimento Grade de atendimento Capacidade Transportadoras Veículos …" at bounding box center [343, 236] width 686 height 473
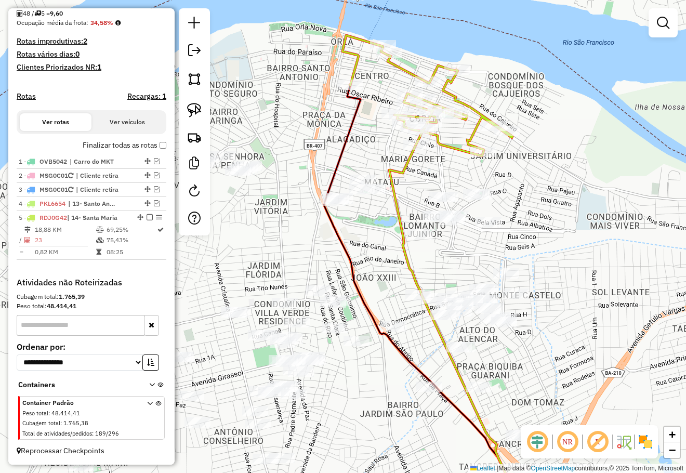
drag, startPoint x: 501, startPoint y: 171, endPoint x: 487, endPoint y: 157, distance: 19.1
click at [491, 159] on div "Janela de atendimento Grade de atendimento Capacidade Transportadoras Veículos …" at bounding box center [343, 236] width 686 height 473
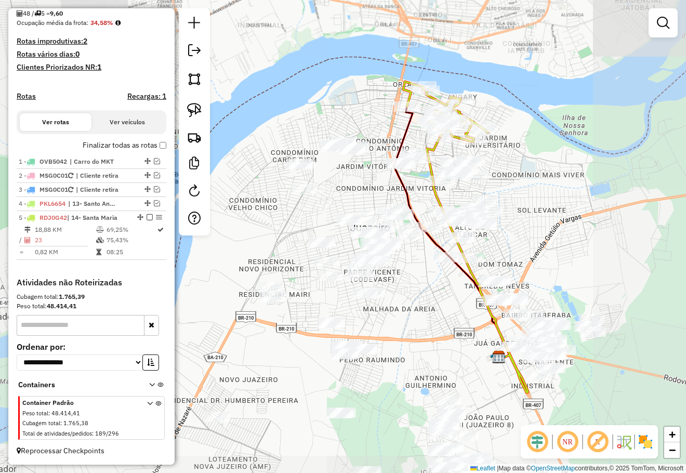
drag, startPoint x: 523, startPoint y: 171, endPoint x: 515, endPoint y: 158, distance: 14.7
click at [515, 158] on div "Janela de atendimento Grade de atendimento Capacidade Transportadoras Veículos …" at bounding box center [343, 236] width 686 height 473
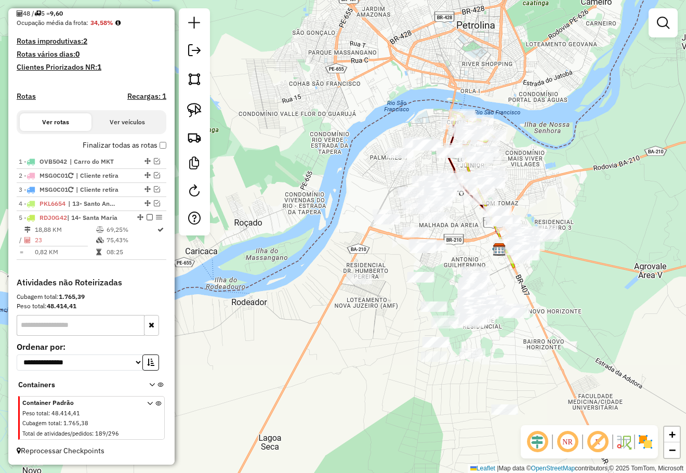
click at [581, 221] on div "Janela de atendimento Grade de atendimento Capacidade Transportadoras Veículos …" at bounding box center [343, 236] width 686 height 473
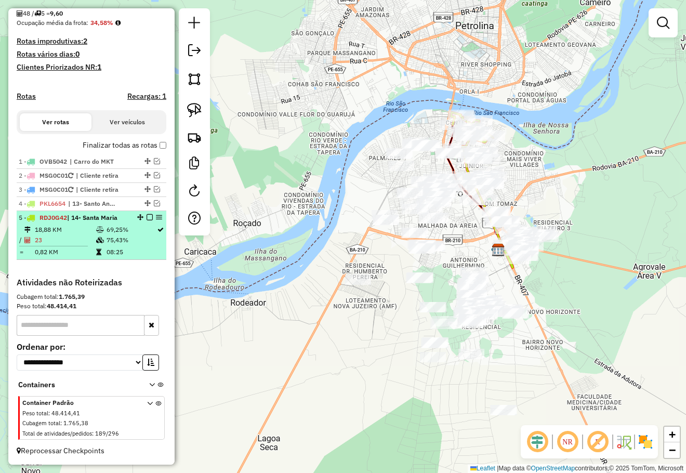
click at [148, 218] on em at bounding box center [149, 217] width 6 height 6
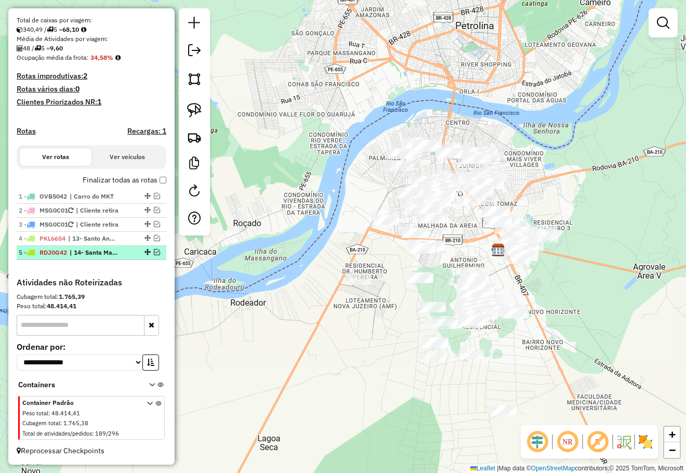
scroll to position [221, 0]
click at [154, 251] on em at bounding box center [157, 252] width 6 height 6
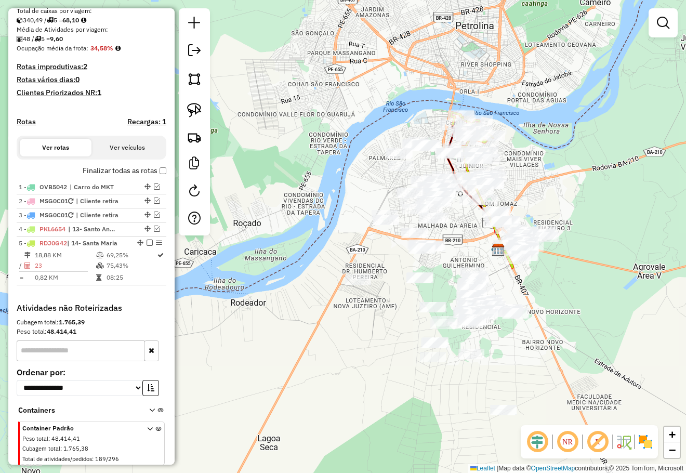
scroll to position [256, 0]
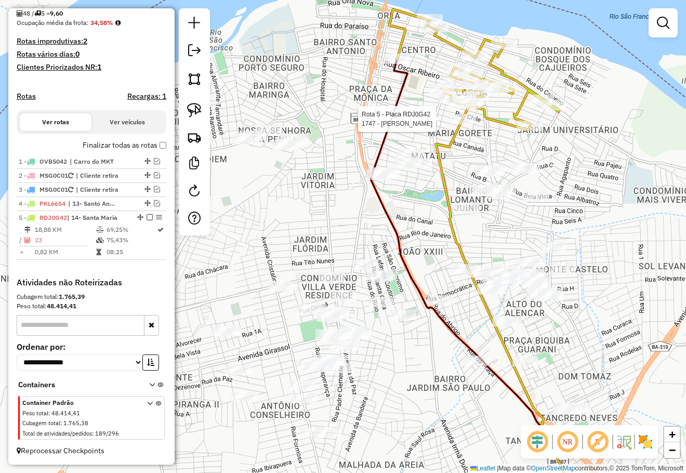
select select "**********"
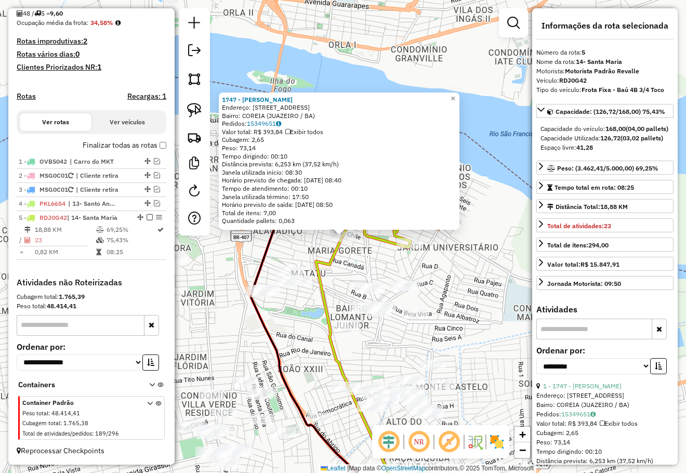
drag, startPoint x: 488, startPoint y: 275, endPoint x: 493, endPoint y: 273, distance: 6.1
click at [492, 274] on div "1747 - BENEDITO CARLOS DE A Endereço: R GRECIA 179 Bairro: COREIA (JUAZEIRO / B…" at bounding box center [343, 236] width 686 height 473
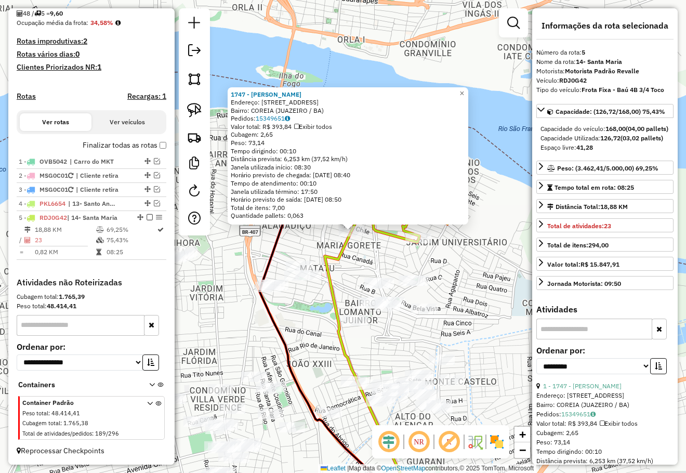
drag, startPoint x: 489, startPoint y: 276, endPoint x: 501, endPoint y: 188, distance: 89.7
click at [505, 196] on div "1747 - BENEDITO CARLOS DE A Endereço: R GRECIA 179 Bairro: COREIA (JUAZEIRO / B…" at bounding box center [343, 236] width 686 height 473
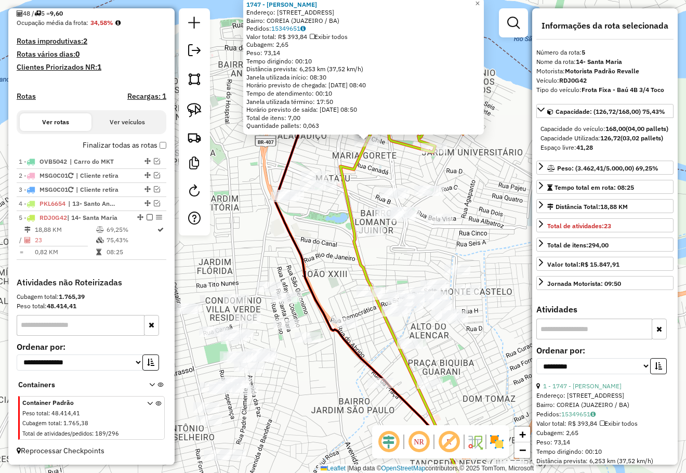
click at [502, 186] on div "1747 - BENEDITO CARLOS DE A Endereço: R GRECIA 179 Bairro: COREIA (JUAZEIRO / B…" at bounding box center [343, 236] width 686 height 473
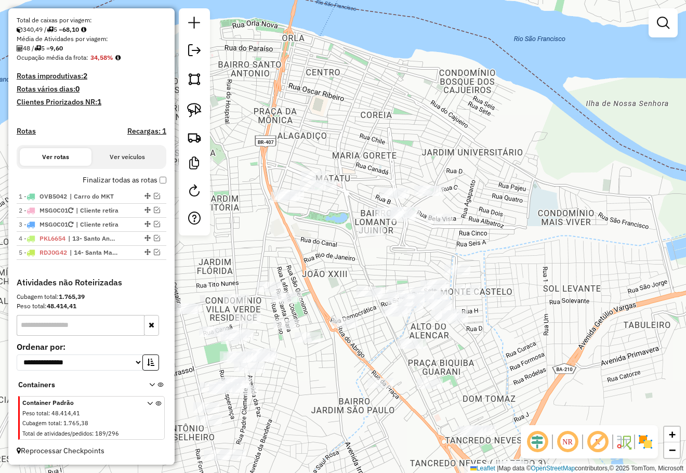
scroll to position [221, 0]
drag, startPoint x: 417, startPoint y: 189, endPoint x: 449, endPoint y: 163, distance: 41.0
click at [446, 165] on div "Janela de atendimento Grade de atendimento Capacidade Transportadoras Veículos …" at bounding box center [343, 236] width 686 height 473
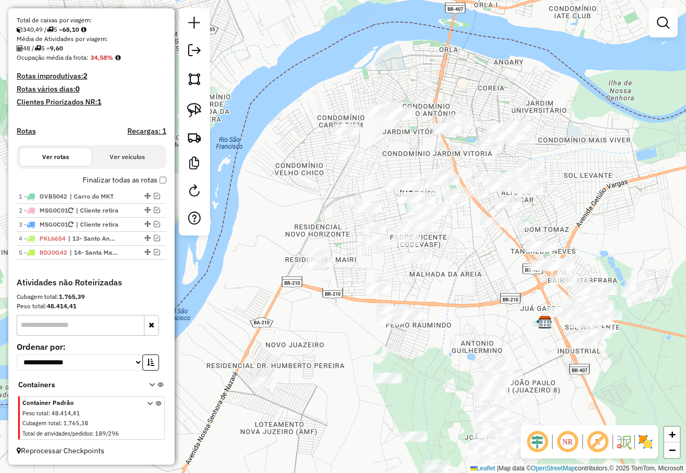
drag, startPoint x: 455, startPoint y: 256, endPoint x: 379, endPoint y: 140, distance: 138.5
click at [380, 142] on div "Janela de atendimento Grade de atendimento Capacidade Transportadoras Veículos …" at bounding box center [343, 236] width 686 height 473
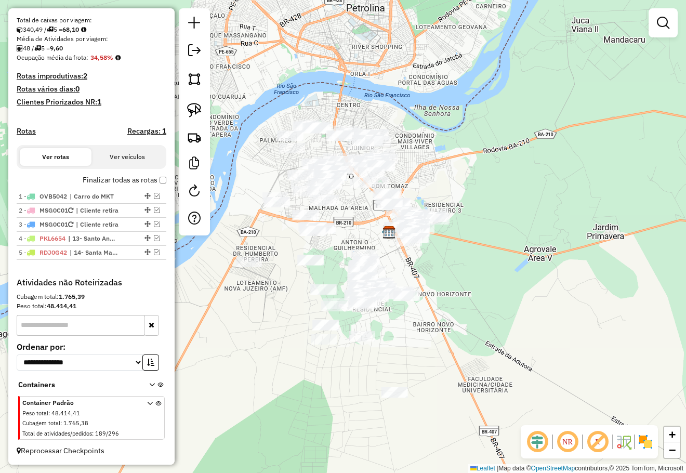
drag, startPoint x: 486, startPoint y: 245, endPoint x: 446, endPoint y: 238, distance: 40.6
click at [484, 248] on div "Janela de atendimento Grade de atendimento Capacidade Transportadoras Veículos …" at bounding box center [343, 236] width 686 height 473
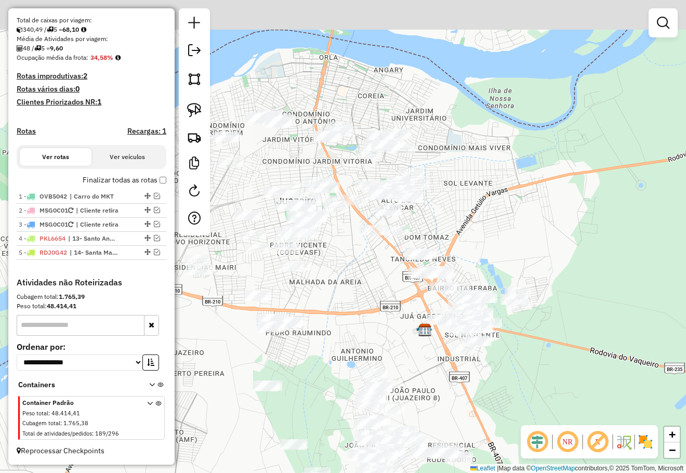
drag, startPoint x: 494, startPoint y: 205, endPoint x: 499, endPoint y: 212, distance: 8.6
click at [499, 212] on div "Janela de atendimento Grade de atendimento Capacidade Transportadoras Veículos …" at bounding box center [343, 236] width 686 height 473
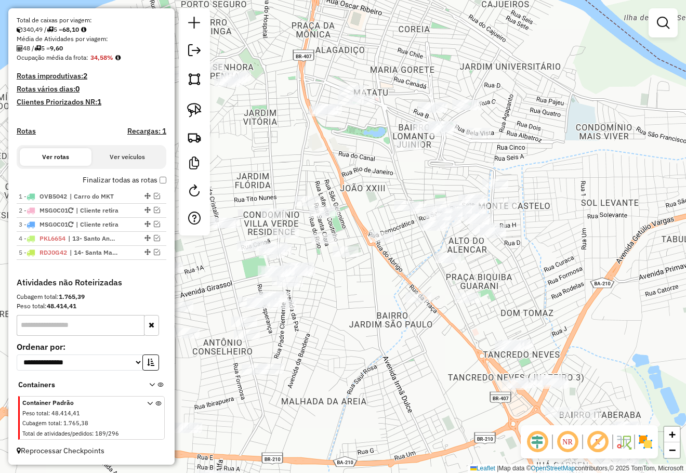
click at [384, 171] on div "Janela de atendimento Grade de atendimento Capacidade Transportadoras Veículos …" at bounding box center [343, 236] width 686 height 473
click at [388, 171] on div "Janela de atendimento Grade de atendimento Capacidade Transportadoras Veículos …" at bounding box center [343, 236] width 686 height 473
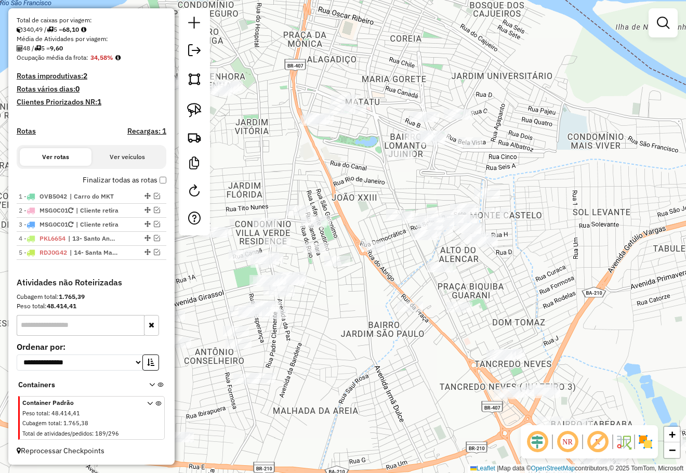
drag, startPoint x: 370, startPoint y: 192, endPoint x: 345, endPoint y: 175, distance: 30.4
click at [369, 192] on div "Janela de atendimento Grade de atendimento Capacidade Transportadoras Veículos …" at bounding box center [343, 236] width 686 height 473
click at [197, 110] on img at bounding box center [194, 110] width 15 height 15
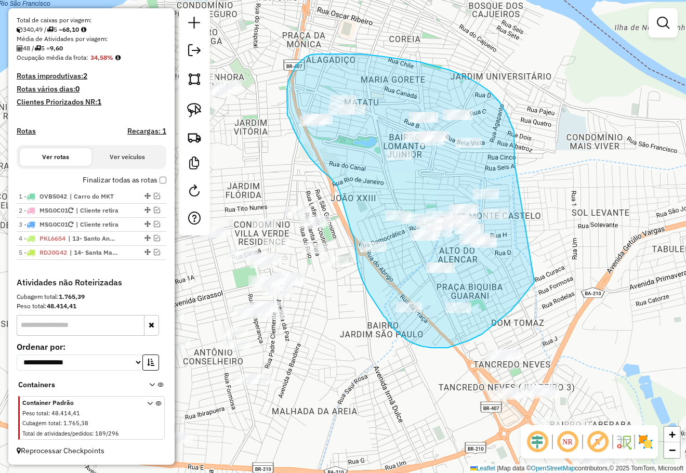
drag, startPoint x: 514, startPoint y: 159, endPoint x: 535, endPoint y: 281, distance: 123.8
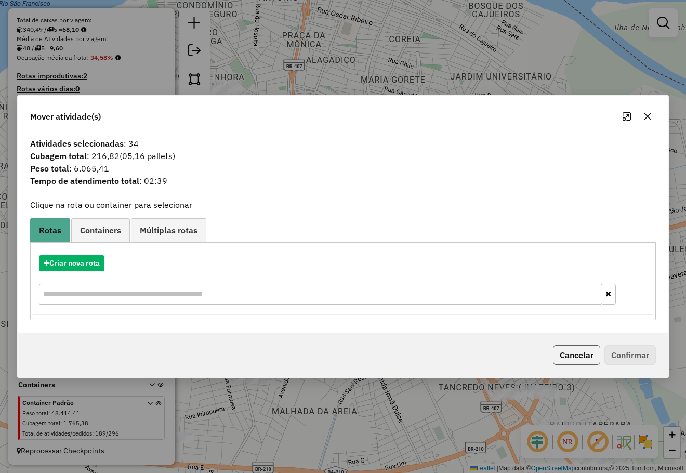
click at [589, 354] on button "Cancelar" at bounding box center [576, 355] width 47 height 20
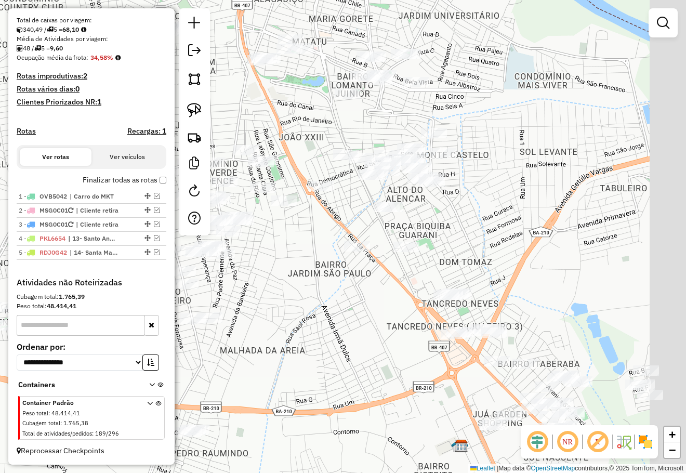
drag, startPoint x: 540, startPoint y: 271, endPoint x: 483, endPoint y: 202, distance: 90.0
click at [485, 205] on div "Janela de atendimento Grade de atendimento Capacidade Transportadoras Veículos …" at bounding box center [343, 236] width 686 height 473
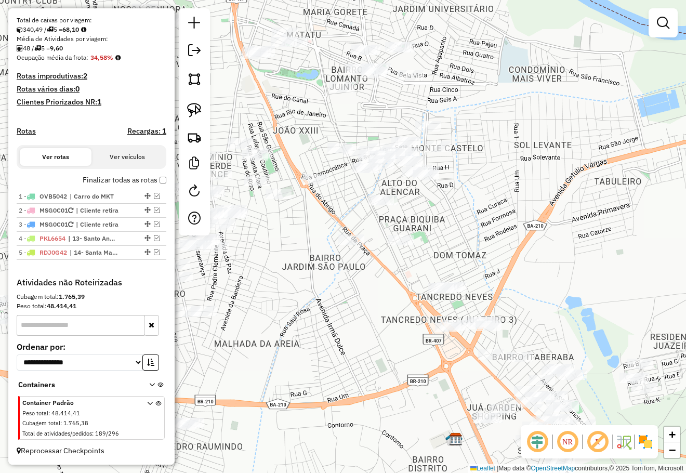
drag, startPoint x: 473, startPoint y: 212, endPoint x: 462, endPoint y: 198, distance: 18.5
click at [463, 199] on div "Janela de atendimento Grade de atendimento Capacidade Transportadoras Veículos …" at bounding box center [343, 236] width 686 height 473
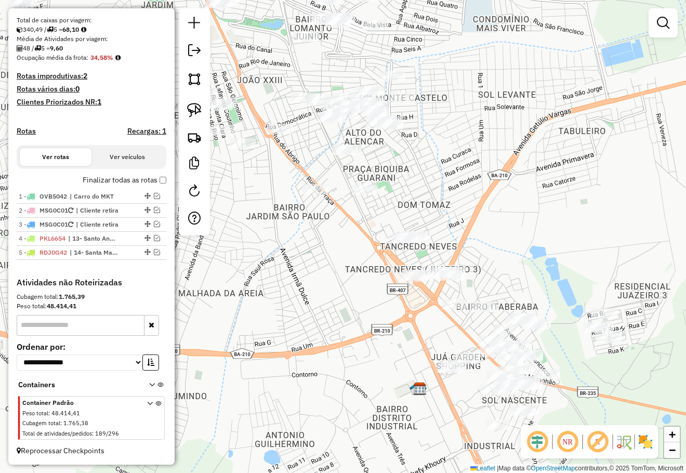
drag, startPoint x: 470, startPoint y: 198, endPoint x: 417, endPoint y: 58, distance: 149.3
click at [417, 58] on div "Janela de atendimento Grade de atendimento Capacidade Transportadoras Veículos …" at bounding box center [343, 236] width 686 height 473
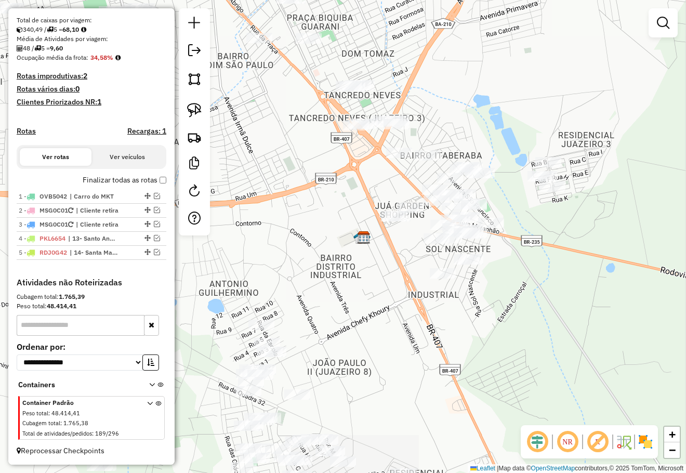
click at [428, 74] on div "Janela de atendimento Grade de atendimento Capacidade Transportadoras Veículos …" at bounding box center [343, 236] width 686 height 473
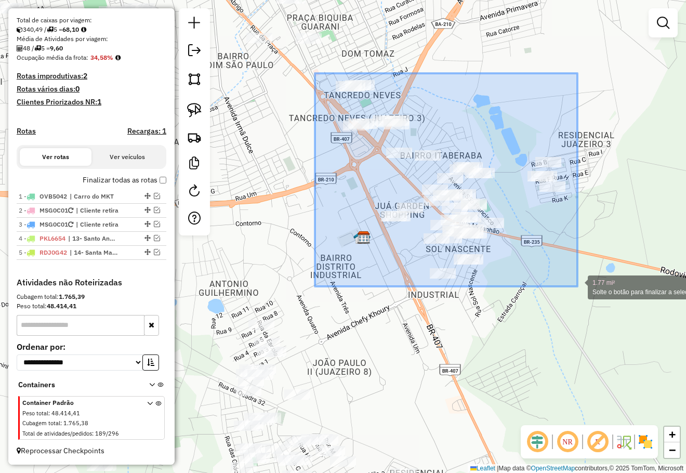
drag, startPoint x: 315, startPoint y: 73, endPoint x: 577, endPoint y: 286, distance: 337.9
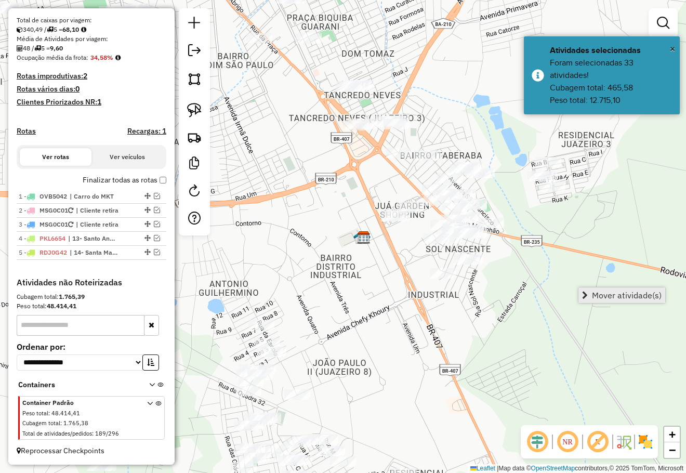
click at [599, 289] on link "Mover atividade(s)" at bounding box center [621, 295] width 87 height 16
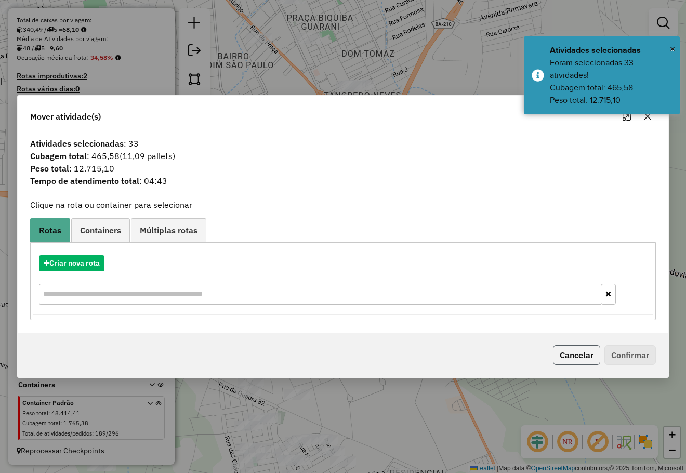
click at [581, 350] on button "Cancelar" at bounding box center [576, 355] width 47 height 20
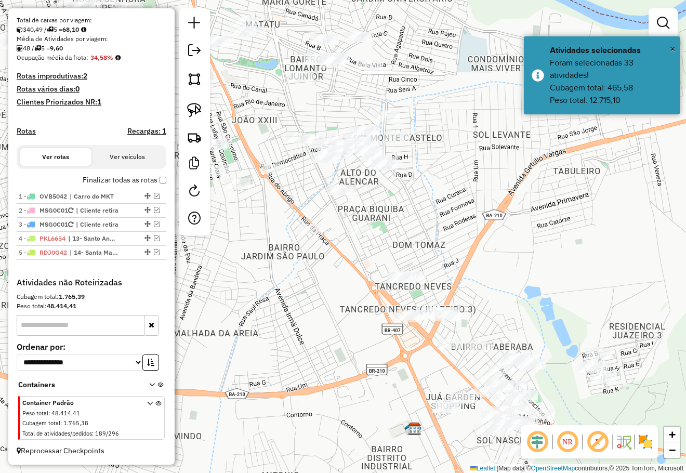
drag, startPoint x: 495, startPoint y: 232, endPoint x: 504, endPoint y: 253, distance: 23.7
click at [504, 253] on div "Janela de atendimento Grade de atendimento Capacidade Transportadoras Veículos …" at bounding box center [343, 236] width 686 height 473
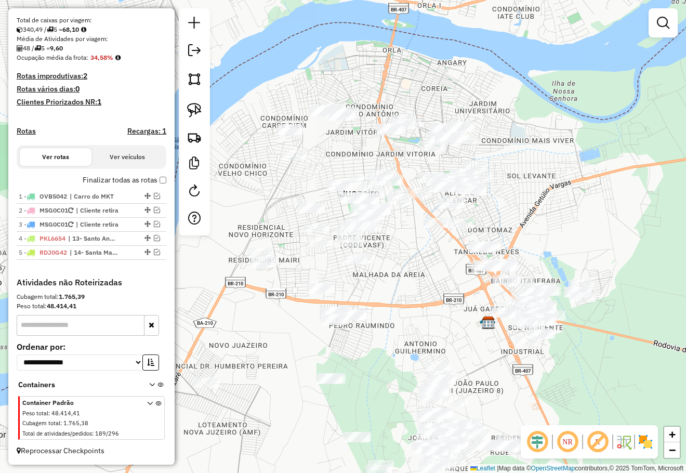
drag, startPoint x: 504, startPoint y: 197, endPoint x: 520, endPoint y: 179, distance: 24.3
click at [520, 180] on div "Janela de atendimento Grade de atendimento Capacidade Transportadoras Veículos …" at bounding box center [343, 236] width 686 height 473
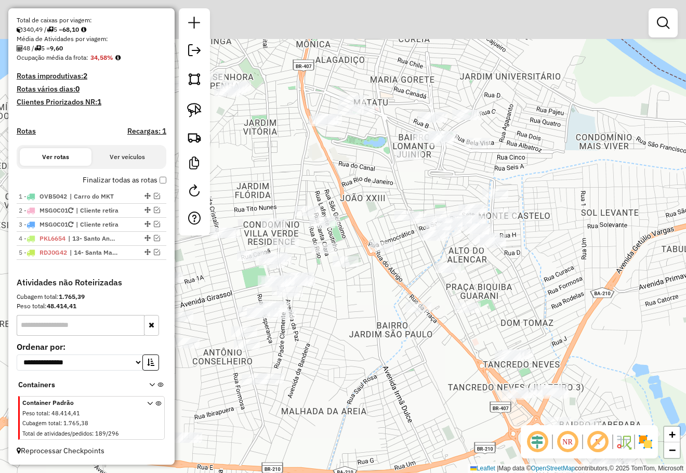
drag, startPoint x: 498, startPoint y: 123, endPoint x: 470, endPoint y: 189, distance: 72.2
click at [470, 189] on div "Janela de atendimento Grade de atendimento Capacidade Transportadoras Veículos …" at bounding box center [343, 236] width 686 height 473
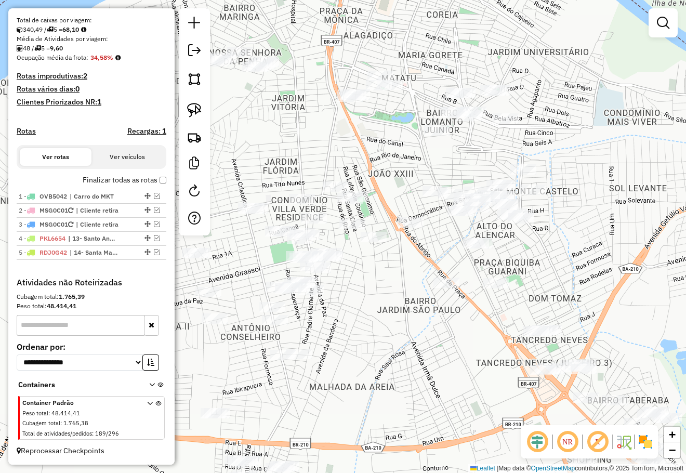
drag, startPoint x: 464, startPoint y: 199, endPoint x: 492, endPoint y: 154, distance: 53.2
click at [509, 139] on div "Janela de atendimento Grade de atendimento Capacidade Transportadoras Veículos …" at bounding box center [343, 236] width 686 height 473
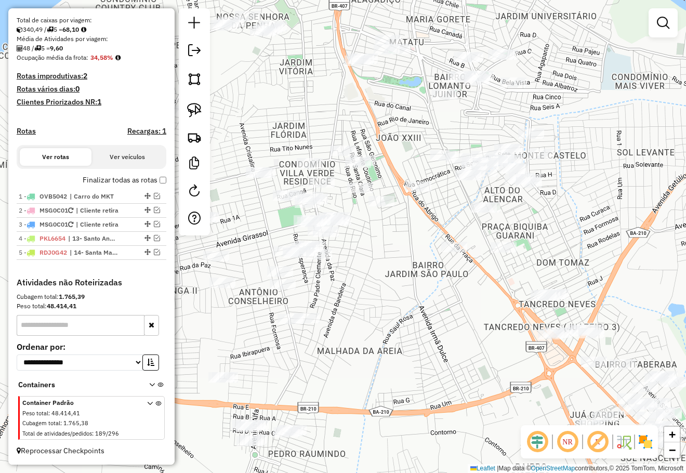
drag, startPoint x: 430, startPoint y: 232, endPoint x: 457, endPoint y: 140, distance: 95.5
click at [453, 146] on div "Janela de atendimento Grade de atendimento Capacidade Transportadoras Veículos …" at bounding box center [343, 236] width 686 height 473
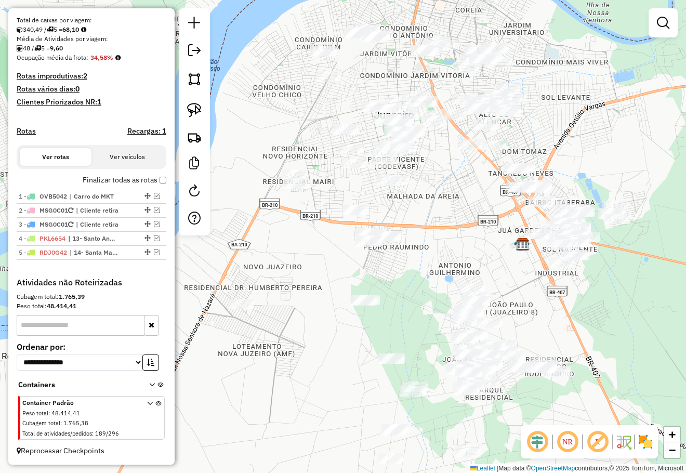
drag, startPoint x: 470, startPoint y: 222, endPoint x: 466, endPoint y: 217, distance: 6.3
click at [469, 221] on div "Janela de atendimento Grade de atendimento Capacidade Transportadoras Veículos …" at bounding box center [343, 236] width 686 height 473
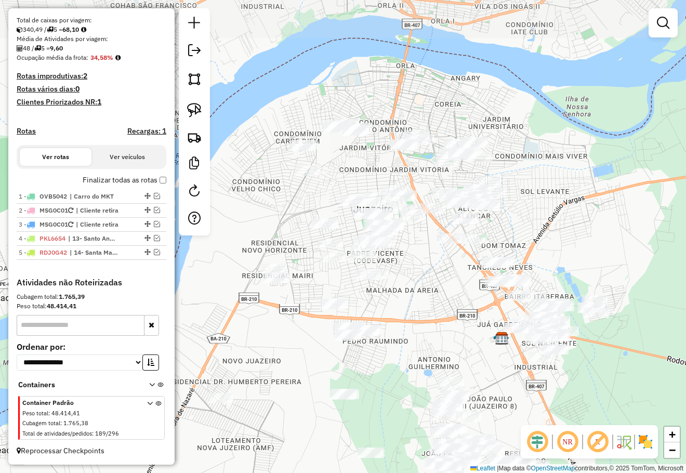
drag, startPoint x: 450, startPoint y: 177, endPoint x: 431, endPoint y: 269, distance: 93.4
click at [431, 269] on div "Janela de atendimento Grade de atendimento Capacidade Transportadoras Veículos …" at bounding box center [343, 236] width 686 height 473
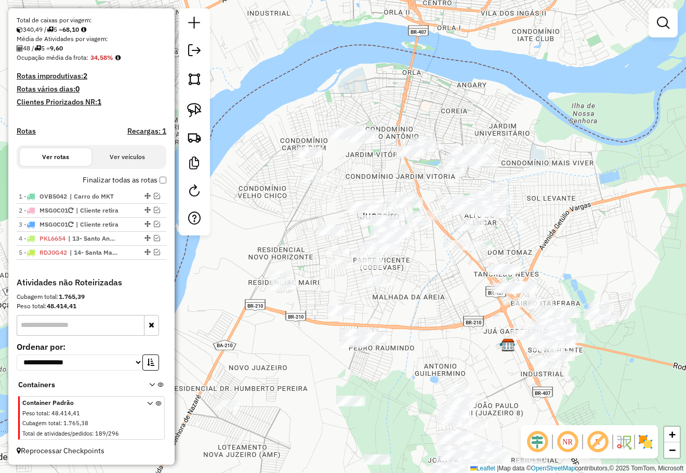
click at [541, 224] on div "Janela de atendimento Grade de atendimento Capacidade Transportadoras Veículos …" at bounding box center [343, 236] width 686 height 473
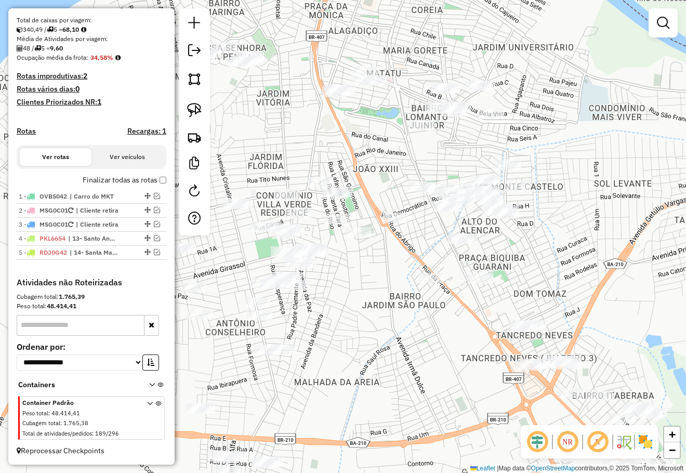
click at [526, 276] on div "Janela de atendimento Grade de atendimento Capacidade Transportadoras Veículos …" at bounding box center [343, 236] width 686 height 473
click at [660, 21] on em at bounding box center [663, 23] width 12 height 12
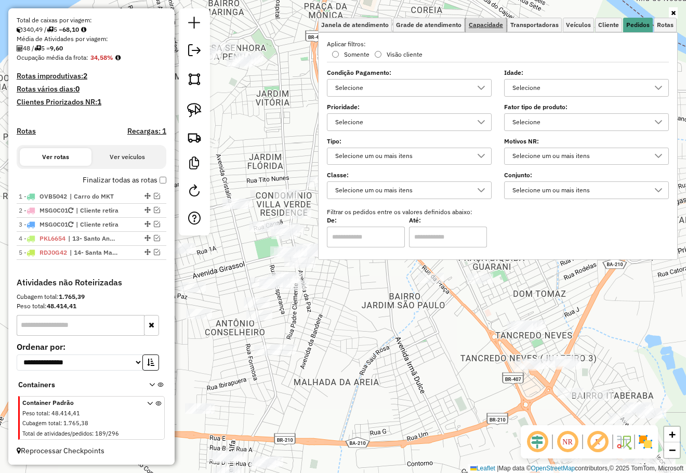
click at [476, 25] on span "Capacidade" at bounding box center [486, 25] width 34 height 6
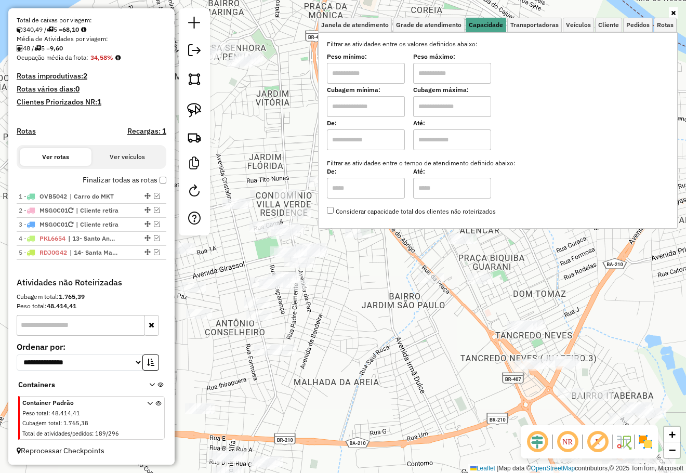
click at [378, 103] on input "text" at bounding box center [366, 106] width 78 height 21
type input "****"
click at [438, 106] on input "text" at bounding box center [452, 106] width 78 height 21
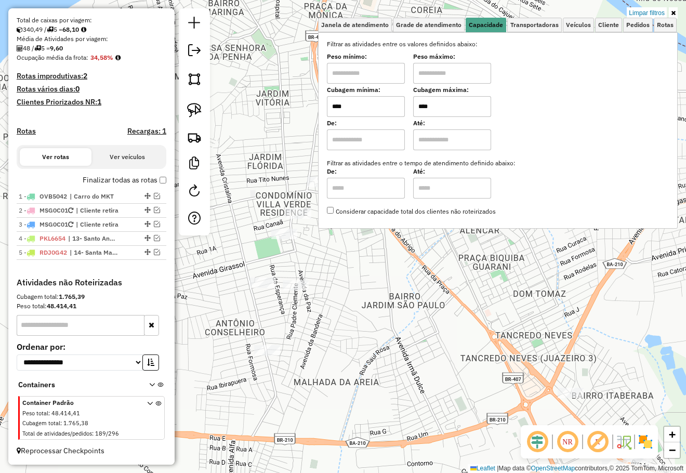
click at [369, 267] on div "Limpar filtros Janela de atendimento Grade de atendimento Capacidade Transporta…" at bounding box center [343, 236] width 686 height 473
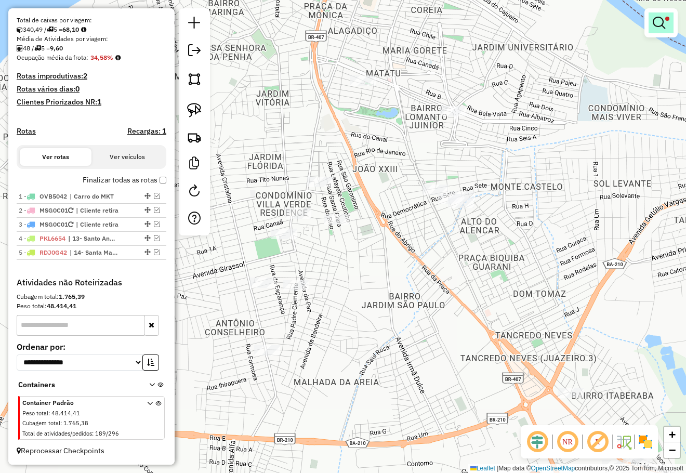
click at [667, 27] on link at bounding box center [660, 22] width 25 height 21
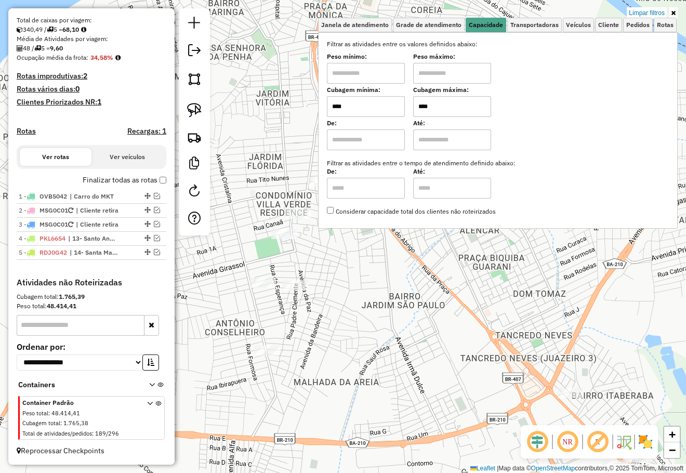
drag, startPoint x: 402, startPoint y: 103, endPoint x: 373, endPoint y: 95, distance: 29.9
click at [378, 97] on div "Cubagem mínima: **** Cubagem máxima: ****" at bounding box center [498, 102] width 342 height 29
click at [415, 256] on div "Limpar filtros Janela de atendimento Grade de atendimento Capacidade Transporta…" at bounding box center [343, 236] width 686 height 473
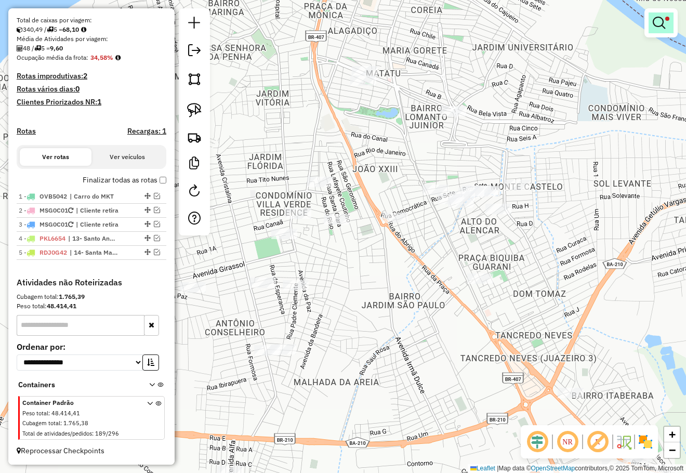
click at [662, 20] on em at bounding box center [658, 23] width 12 height 12
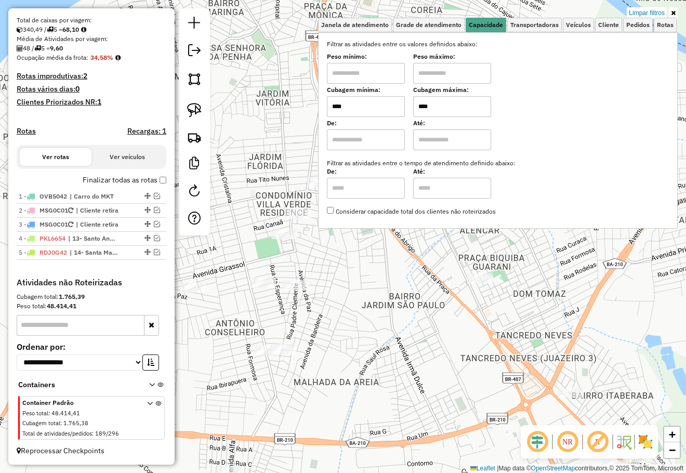
drag, startPoint x: 460, startPoint y: 104, endPoint x: 374, endPoint y: 100, distance: 85.8
click at [379, 103] on div "Cubagem mínima: **** Cubagem máxima: ****" at bounding box center [498, 102] width 342 height 29
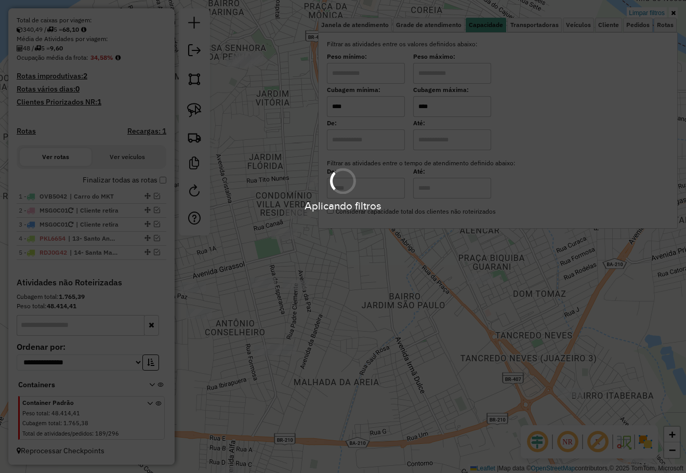
type input "****"
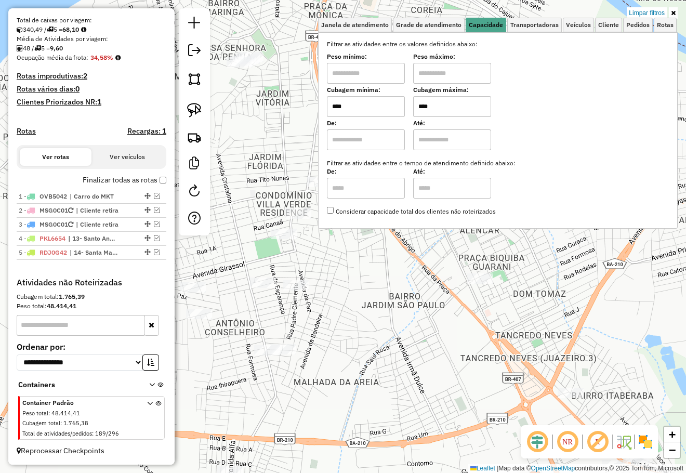
click at [414, 308] on div "Limpar filtros Janela de atendimento Grade de atendimento Capacidade Transporta…" at bounding box center [343, 236] width 686 height 473
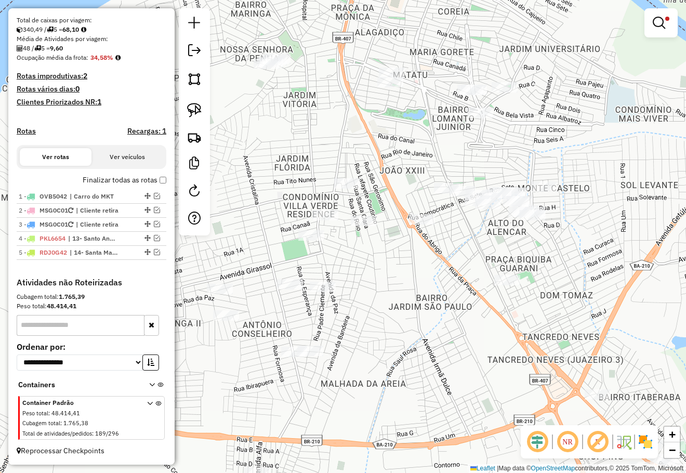
drag, startPoint x: 410, startPoint y: 300, endPoint x: 425, endPoint y: 300, distance: 15.1
click at [425, 300] on div "Limpar filtros Janela de atendimento Grade de atendimento Capacidade Transporta…" at bounding box center [343, 236] width 686 height 473
click at [429, 279] on div "Limpar filtros Janela de atendimento Grade de atendimento Capacidade Transporta…" at bounding box center [343, 236] width 686 height 473
click at [195, 108] on img at bounding box center [194, 110] width 15 height 15
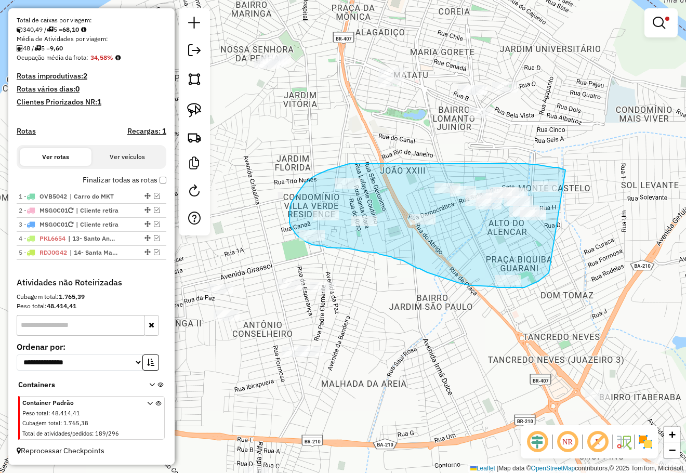
drag, startPoint x: 557, startPoint y: 167, endPoint x: 549, endPoint y: 273, distance: 105.8
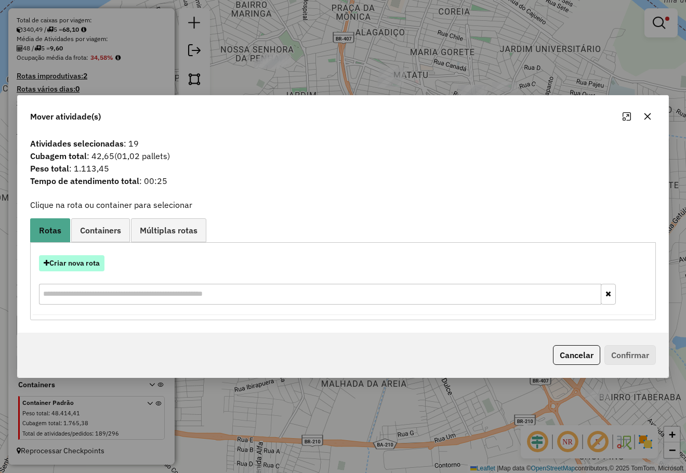
click at [76, 263] on button "Criar nova rota" at bounding box center [71, 263] width 65 height 16
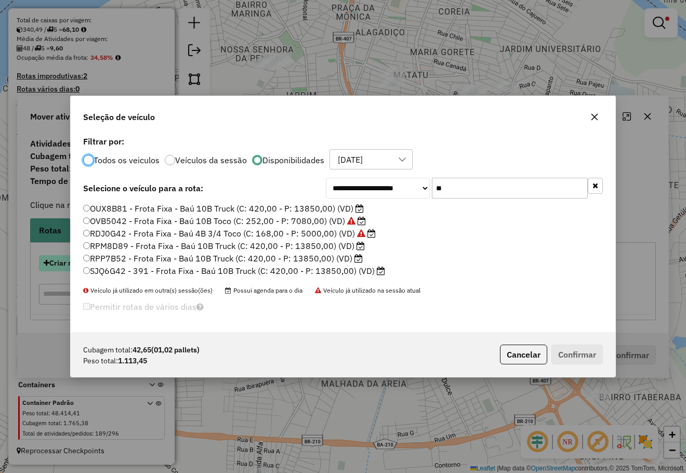
scroll to position [5, 3]
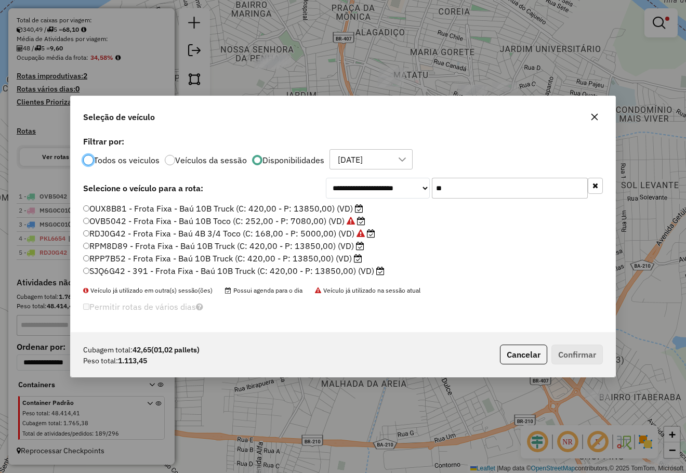
click at [380, 191] on div "**********" at bounding box center [464, 188] width 277 height 21
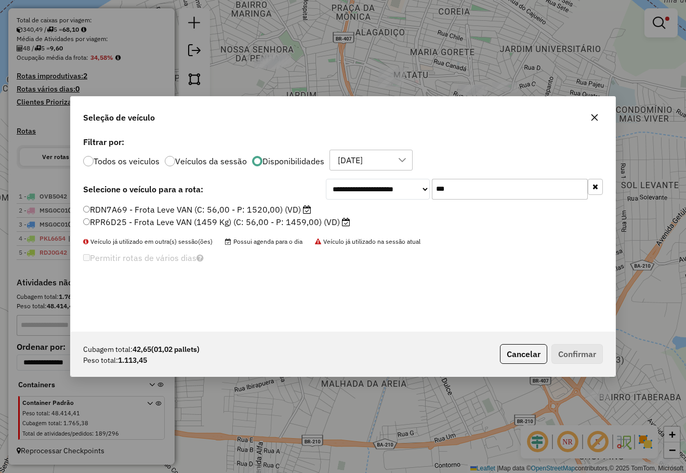
type input "***"
click at [172, 222] on label "RPR6D25 - Frota Leve VAN (1459 Kg) (C: 56,00 - P: 1459,00) (VD)" at bounding box center [216, 222] width 267 height 12
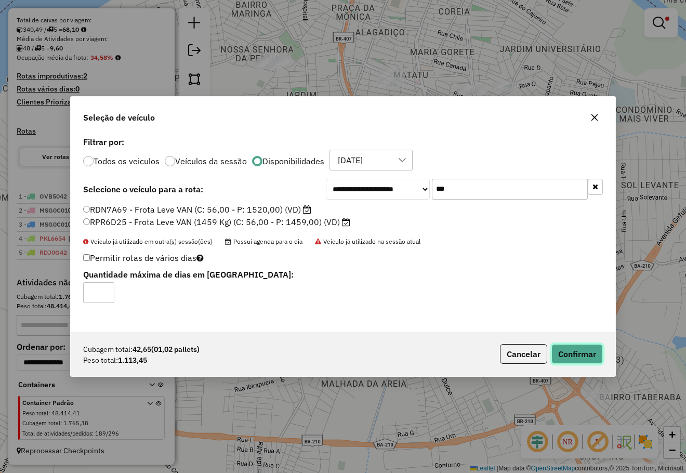
click at [557, 350] on button "Confirmar" at bounding box center [576, 354] width 51 height 20
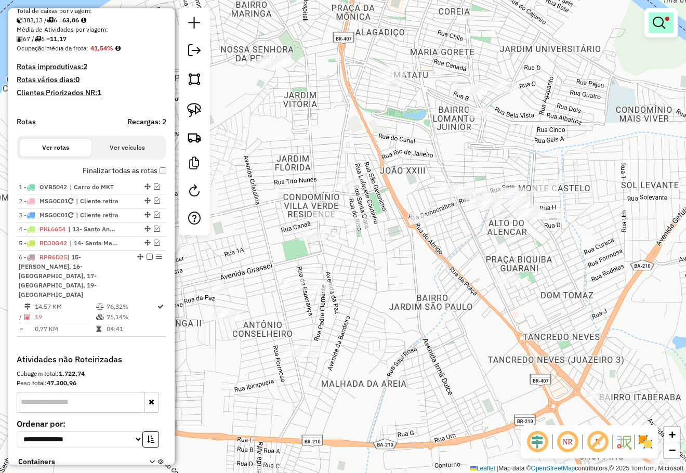
click at [659, 16] on link at bounding box center [660, 22] width 25 height 21
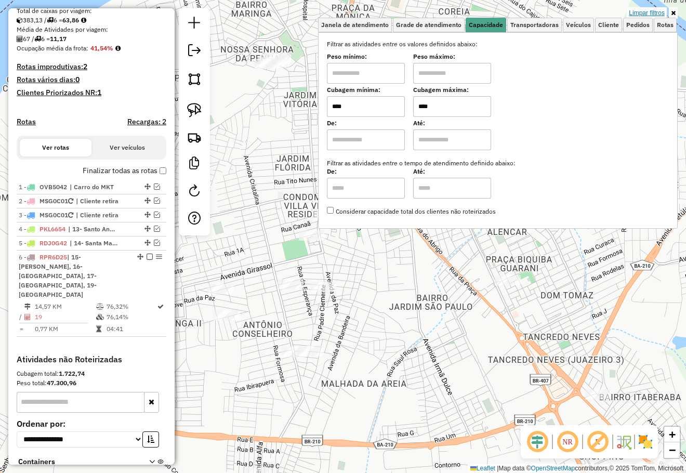
click at [654, 13] on link "Limpar filtros" at bounding box center [646, 12] width 40 height 11
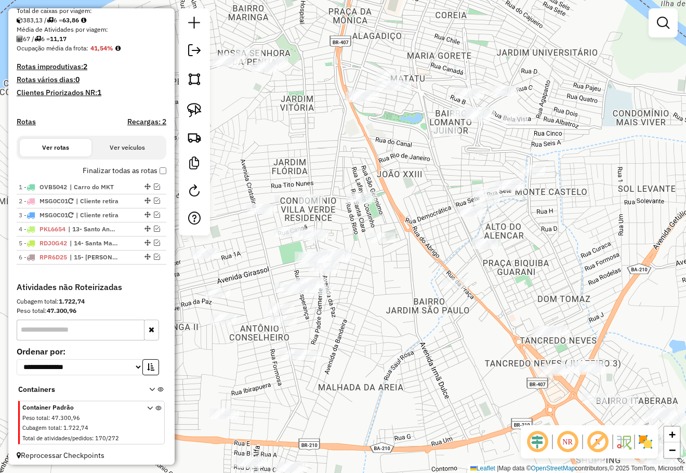
drag, startPoint x: 358, startPoint y: 145, endPoint x: 353, endPoint y: 152, distance: 8.8
click at [353, 152] on div "Janela de atendimento Grade de atendimento Capacidade Transportadoras Veículos …" at bounding box center [343, 236] width 686 height 473
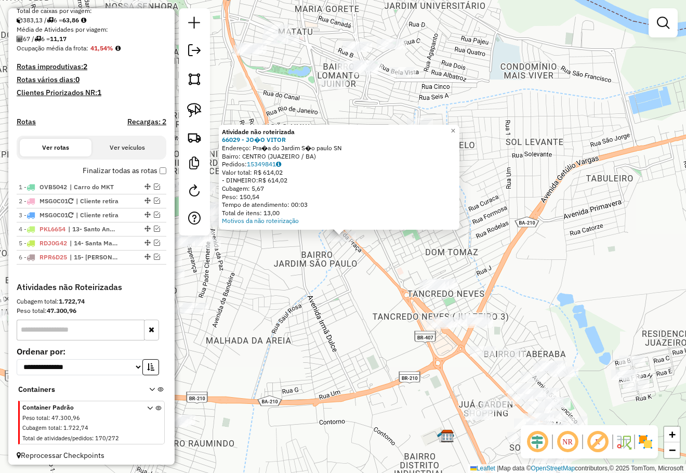
click at [355, 293] on div "Atividade não roteirizada 66029 - JO�O VITOR Endereço: Pra�a do Jardim S�o paul…" at bounding box center [343, 236] width 686 height 473
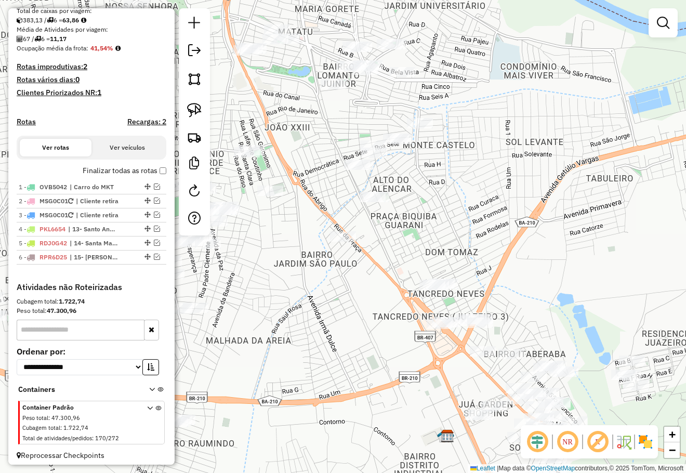
click at [356, 301] on div "Atividade não roteirizada 66029 - JO�O VITOR Endereço: Pra�a do Jardim S�o paul…" at bounding box center [343, 236] width 686 height 473
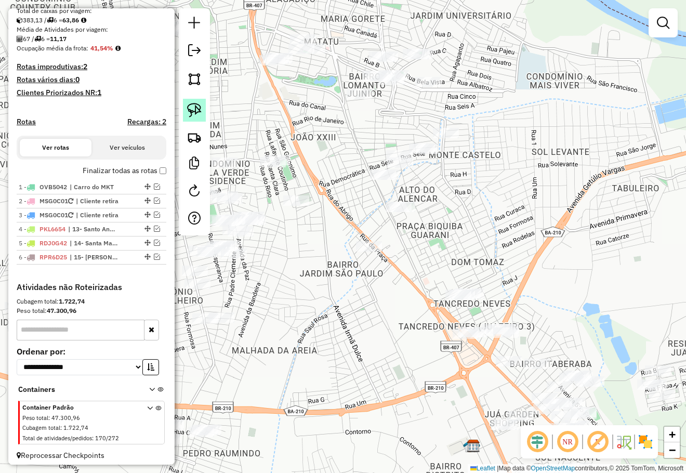
click at [193, 114] on img at bounding box center [194, 110] width 15 height 15
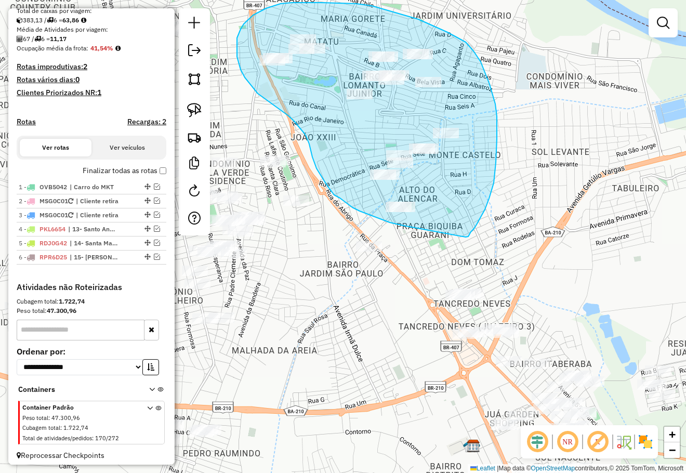
drag, startPoint x: 465, startPoint y: 237, endPoint x: 403, endPoint y: 225, distance: 63.4
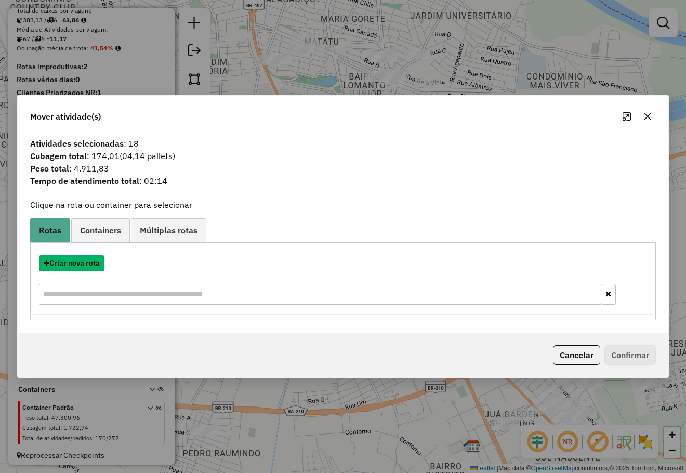
click at [89, 263] on button "Criar nova rota" at bounding box center [71, 263] width 65 height 16
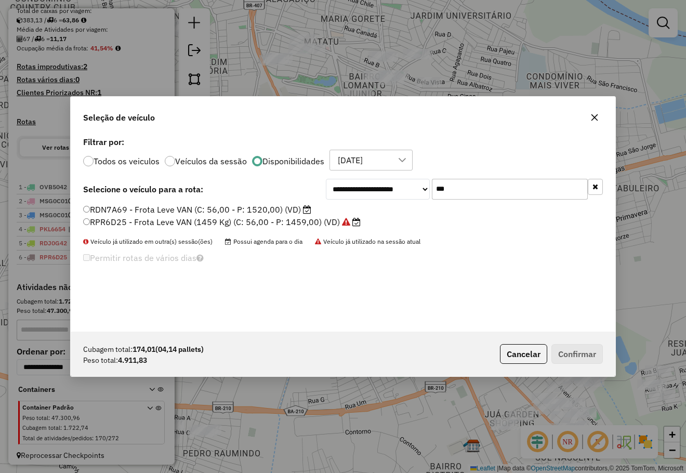
drag, startPoint x: 457, startPoint y: 190, endPoint x: 384, endPoint y: 199, distance: 73.3
click at [391, 202] on div "**********" at bounding box center [343, 232] width 544 height 197
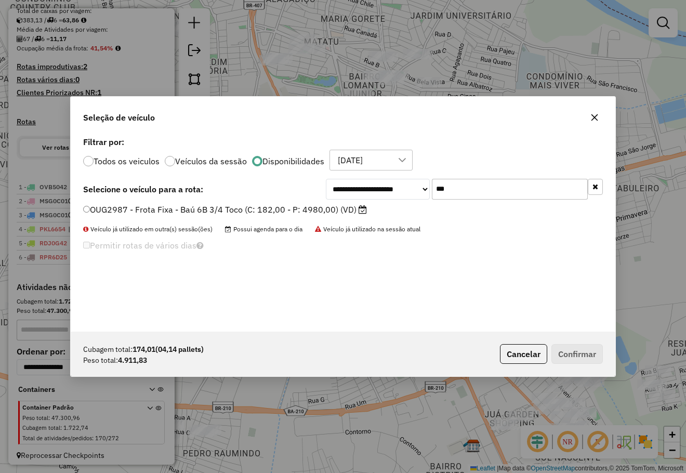
type input "***"
click at [211, 214] on label "OUG2987 - Frota Fixa - Baú 6B 3/4 Toco (C: 182,00 - P: 4980,00) (VD)" at bounding box center [225, 209] width 284 height 12
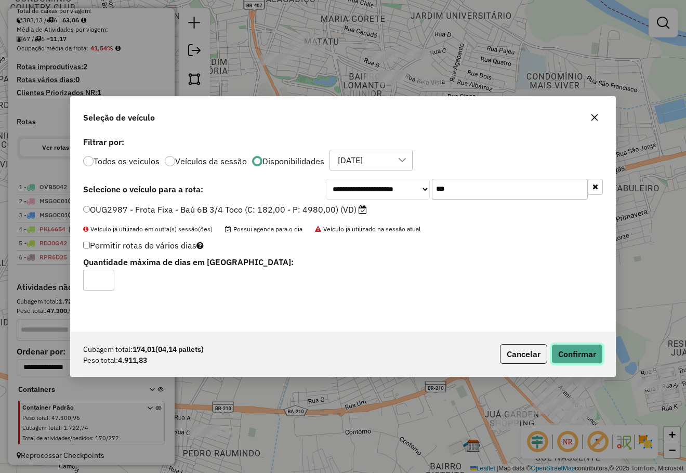
click at [589, 350] on button "Confirmar" at bounding box center [576, 354] width 51 height 20
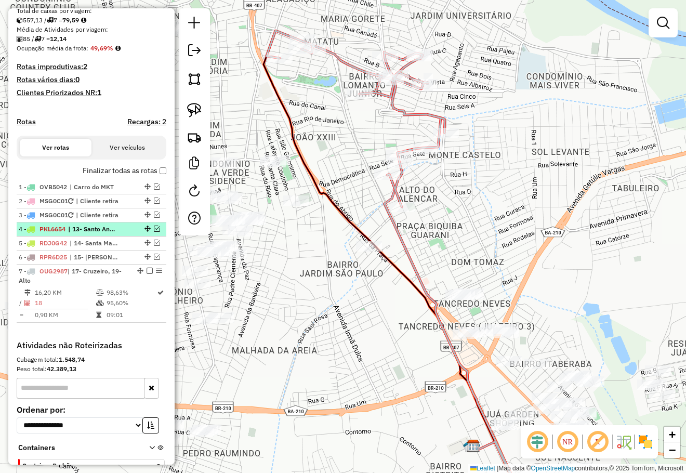
click at [154, 232] on em at bounding box center [157, 228] width 6 height 6
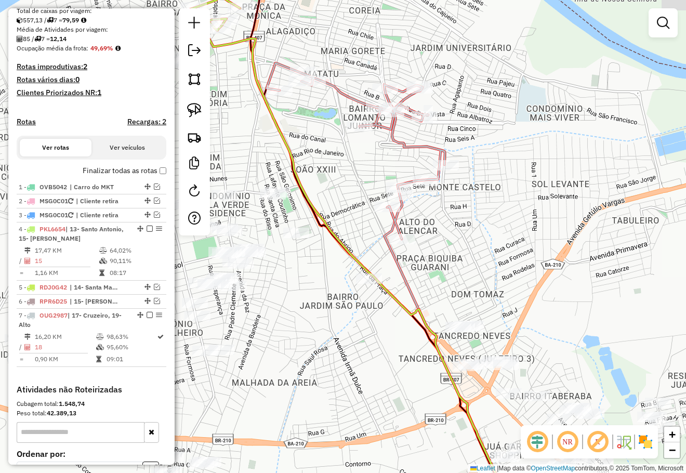
drag, startPoint x: 479, startPoint y: 206, endPoint x: 476, endPoint y: 282, distance: 75.9
click at [476, 282] on div "Janela de atendimento Grade de atendimento Capacidade Transportadoras Veículos …" at bounding box center [343, 236] width 686 height 473
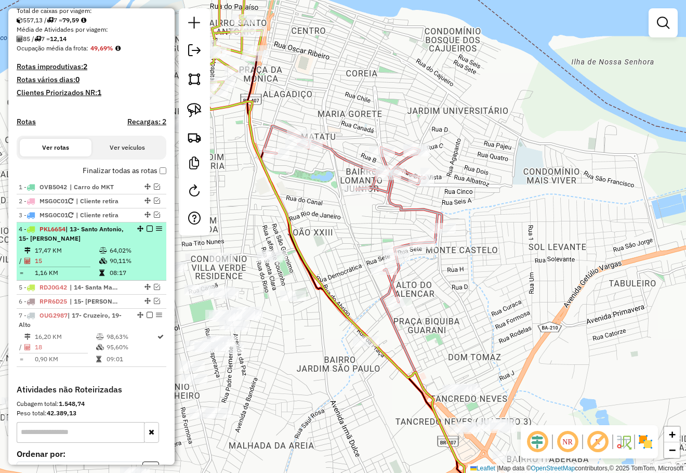
click at [149, 232] on em at bounding box center [149, 228] width 6 height 6
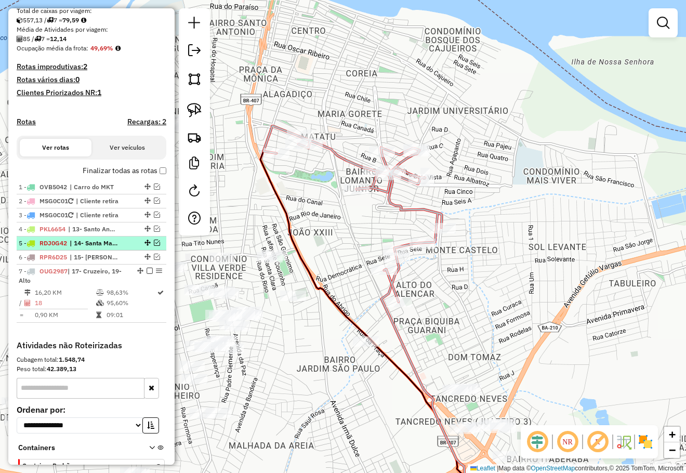
click at [154, 246] on em at bounding box center [157, 242] width 6 height 6
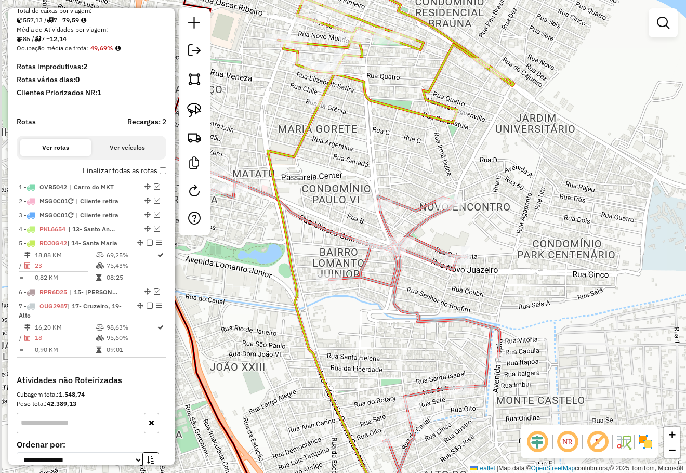
click at [397, 163] on div "Janela de atendimento Grade de atendimento Capacidade Transportadoras Veículos …" at bounding box center [343, 236] width 686 height 473
select select "**********"
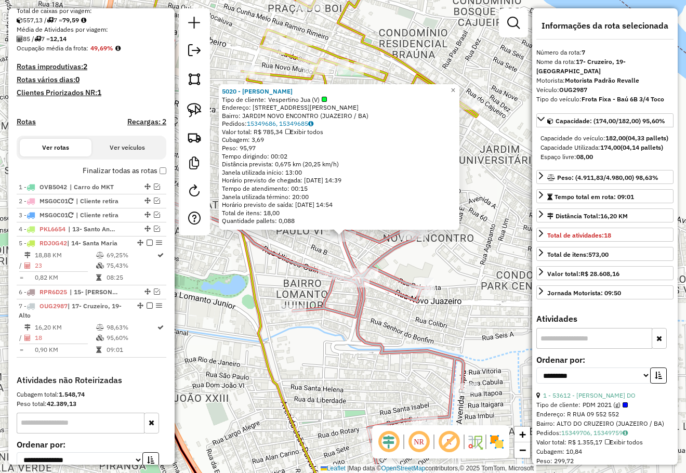
scroll to position [328, 0]
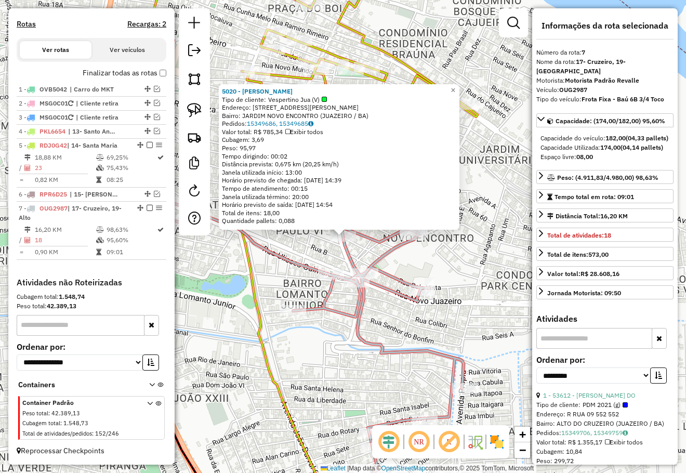
click at [447, 269] on div "Rota 7 - Placa OUG2987 62438 - GILMARA TEIXEIRA DOS 5020 - JOSE CELESTINO NETO …" at bounding box center [343, 236] width 686 height 473
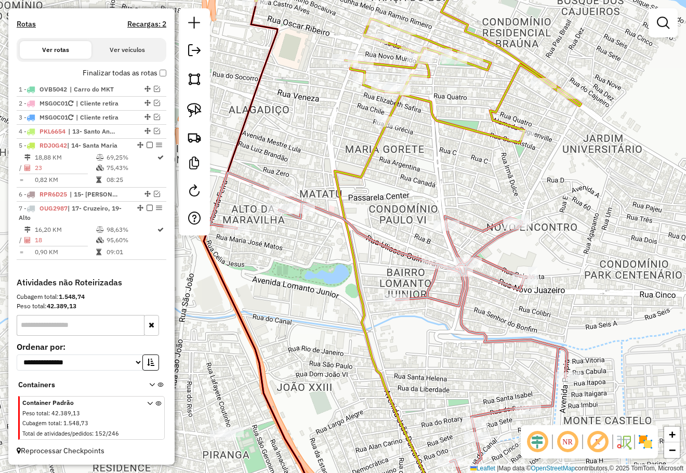
drag, startPoint x: 524, startPoint y: 254, endPoint x: 542, endPoint y: 246, distance: 20.0
click at [544, 249] on div "Janela de atendimento Grade de atendimento Capacidade Transportadoras Veículos …" at bounding box center [343, 236] width 686 height 473
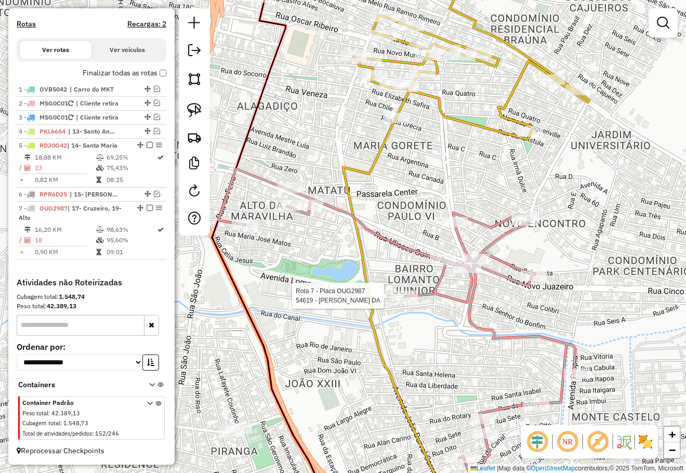
select select "**********"
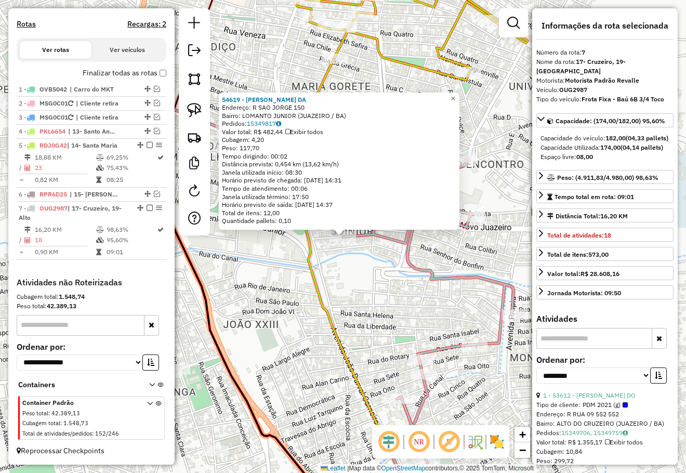
drag, startPoint x: 372, startPoint y: 297, endPoint x: 337, endPoint y: 184, distance: 118.6
click at [337, 184] on div "54619 - HERLANE RODRIGUES DA Endereço: R SAO JORGE 150 Bairro: LOMANTO JUNIOR (…" at bounding box center [343, 236] width 686 height 473
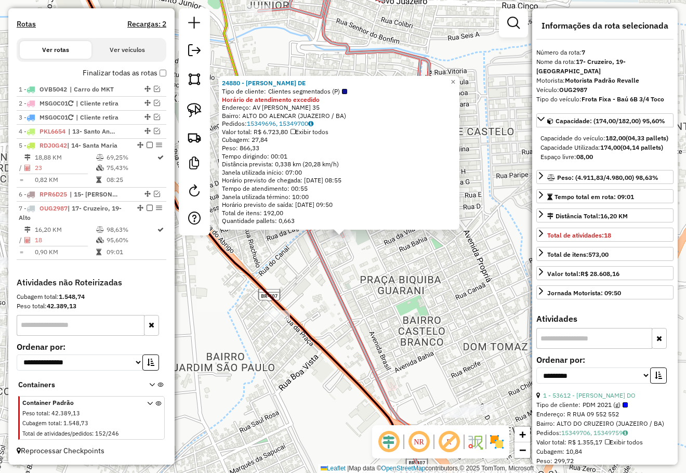
click at [369, 281] on div "24880 - MARCELO OLIVEIRA DE Tipo de cliente: Clientes segmentados (P) Horário d…" at bounding box center [343, 236] width 686 height 473
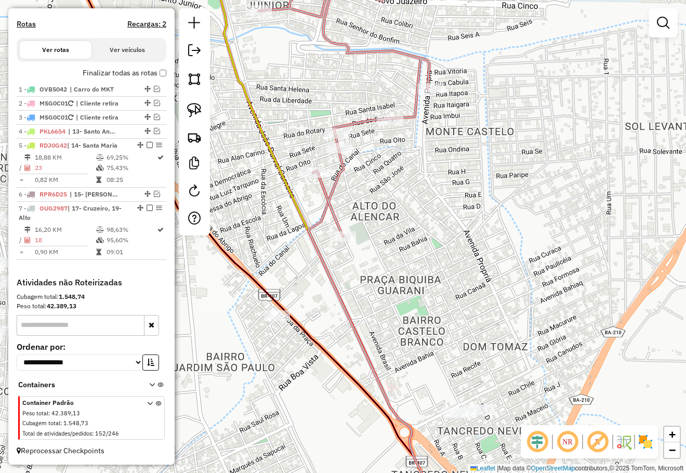
drag, startPoint x: 400, startPoint y: 286, endPoint x: 396, endPoint y: 340, distance: 54.2
click at [396, 340] on div "Janela de atendimento Grade de atendimento Capacidade Transportadoras Veículos …" at bounding box center [343, 236] width 686 height 473
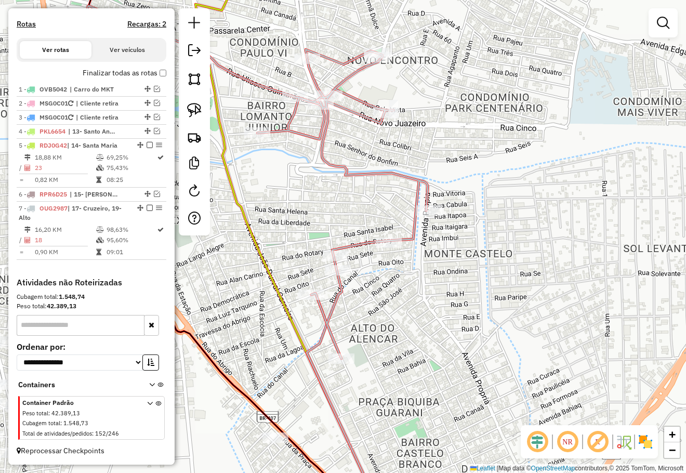
drag, startPoint x: 457, startPoint y: 225, endPoint x: 482, endPoint y: 270, distance: 50.7
click at [489, 298] on div "Janela de atendimento Grade de atendimento Capacidade Transportadoras Veículos …" at bounding box center [343, 236] width 686 height 473
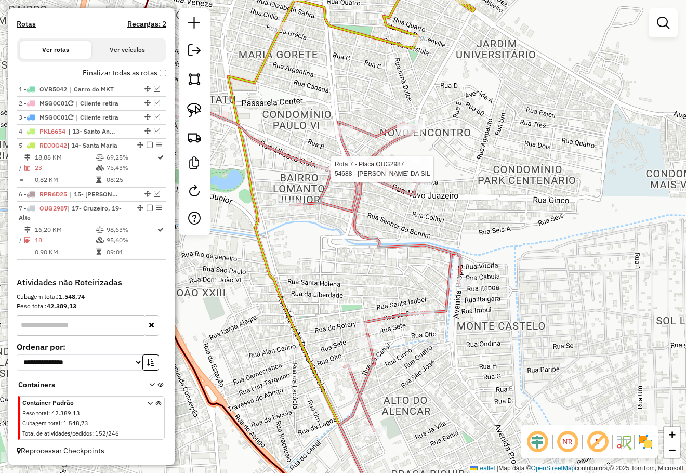
select select "**********"
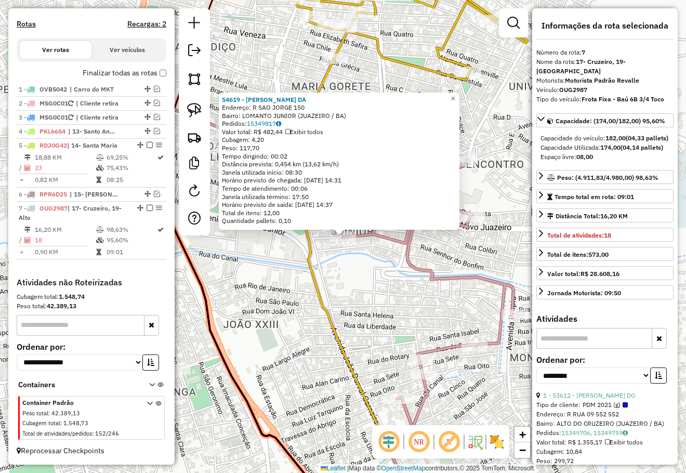
click at [346, 282] on div "54619 - HERLANE RODRIGUES DA Endereço: R SAO JORGE 150 Bairro: LOMANTO JUNIOR (…" at bounding box center [343, 236] width 686 height 473
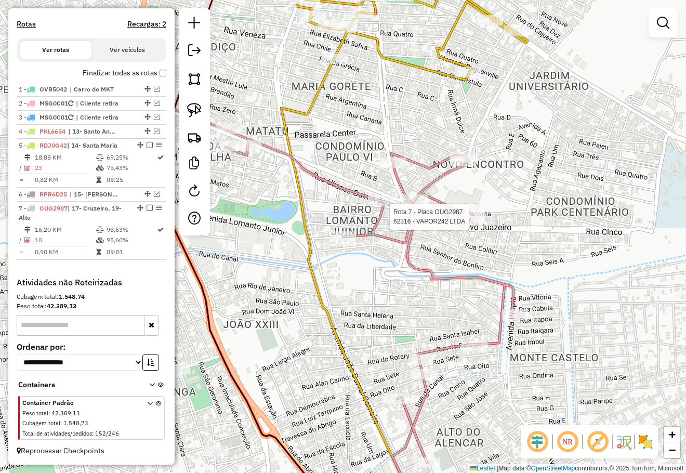
select select "**********"
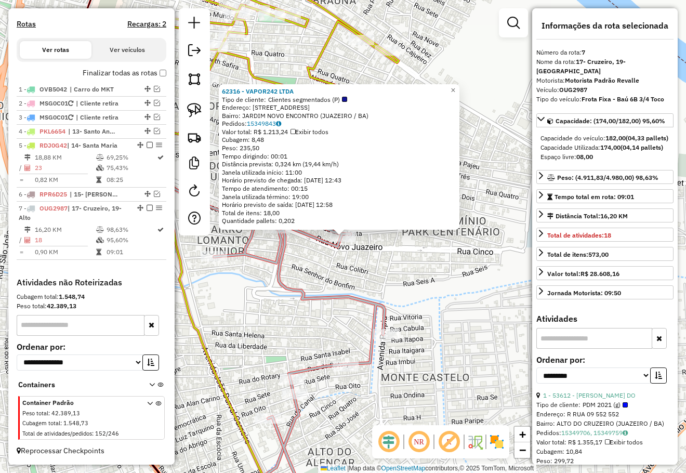
click at [415, 292] on div "62316 - VAPOR242 LTDA Tipo de cliente: Clientes segmentados (P) Endereço: R RUA…" at bounding box center [343, 236] width 686 height 473
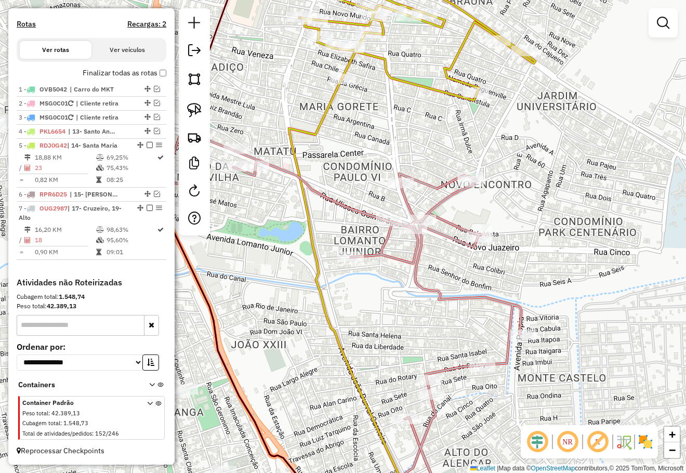
drag, startPoint x: 529, startPoint y: 289, endPoint x: 489, endPoint y: 273, distance: 43.3
click at [551, 289] on div "Janela de atendimento Grade de atendimento Capacidade Transportadoras Veículos …" at bounding box center [343, 236] width 686 height 473
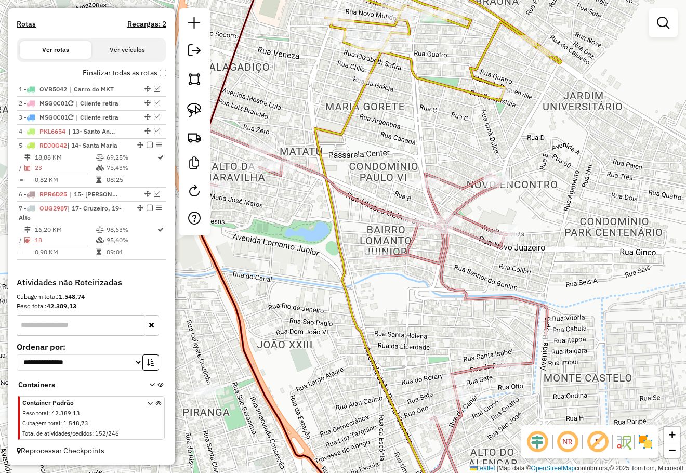
drag, startPoint x: 400, startPoint y: 260, endPoint x: 406, endPoint y: 250, distance: 11.7
click at [406, 260] on div "Janela de atendimento Grade de atendimento Capacidade Transportadoras Veículos …" at bounding box center [343, 236] width 686 height 473
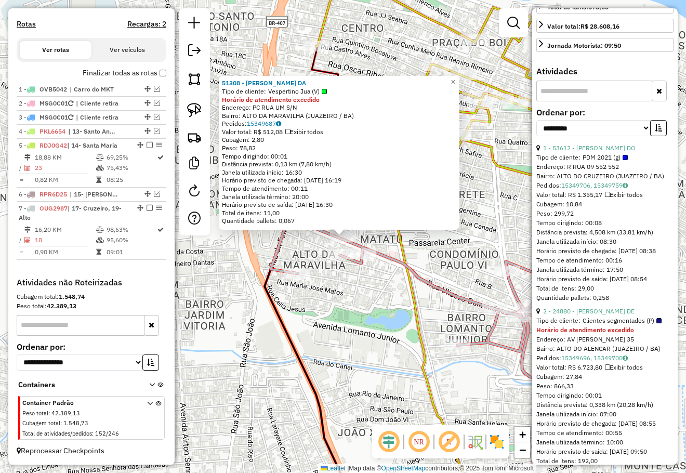
scroll to position [260, 0]
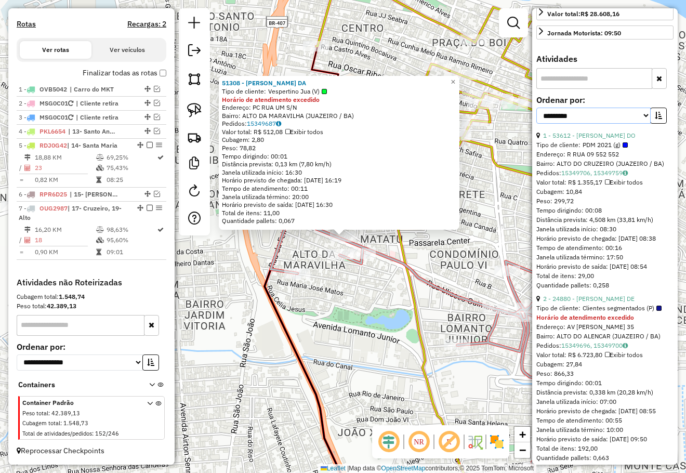
click at [577, 119] on select "**********" at bounding box center [593, 116] width 114 height 16
select select "**********"
click at [536, 108] on select "**********" at bounding box center [593, 116] width 114 height 16
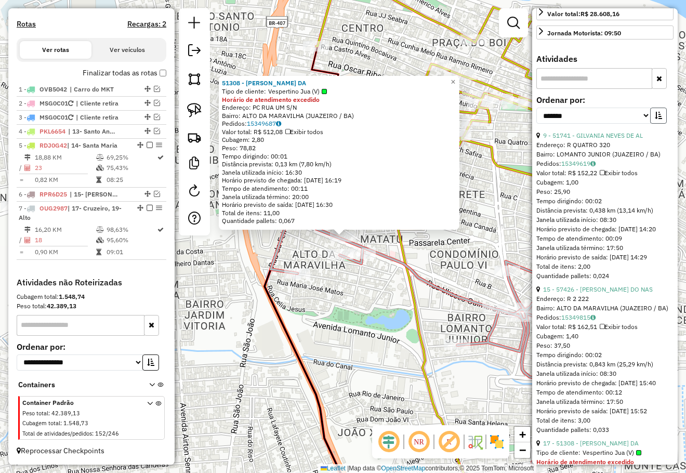
click at [653, 122] on button "button" at bounding box center [658, 116] width 17 height 16
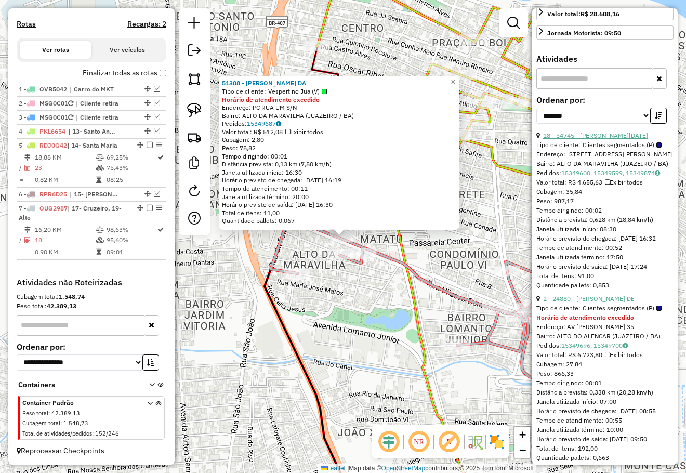
click at [597, 138] on link "18 - 54745 - MARIA LUCIA DA SILVA" at bounding box center [595, 135] width 105 height 8
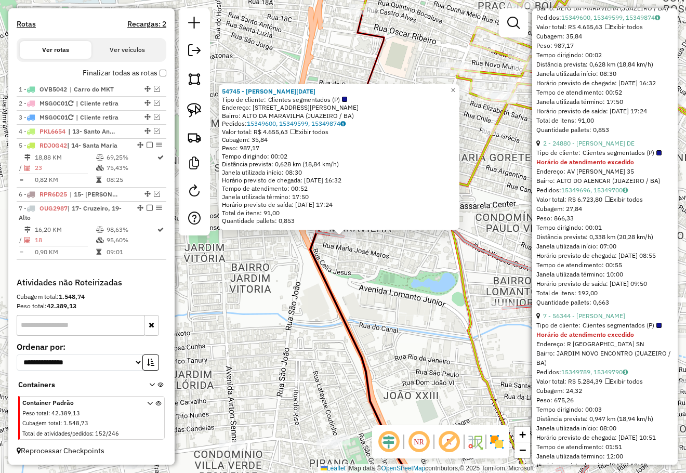
scroll to position [416, 0]
click at [599, 315] on link "7 - 56344 - BIANCA CELY MARTINS" at bounding box center [584, 315] width 82 height 8
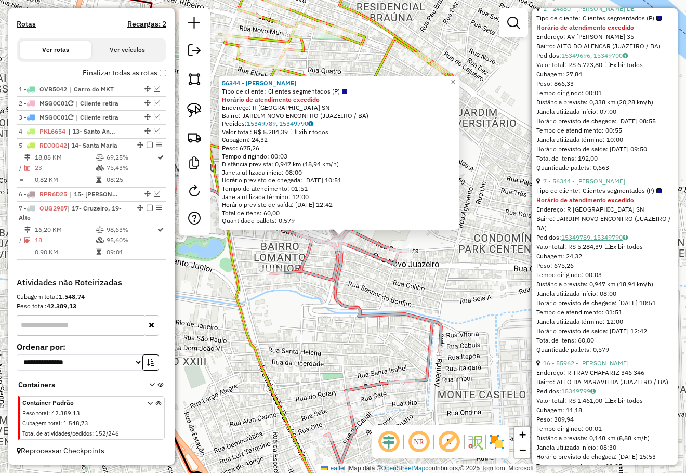
scroll to position [571, 0]
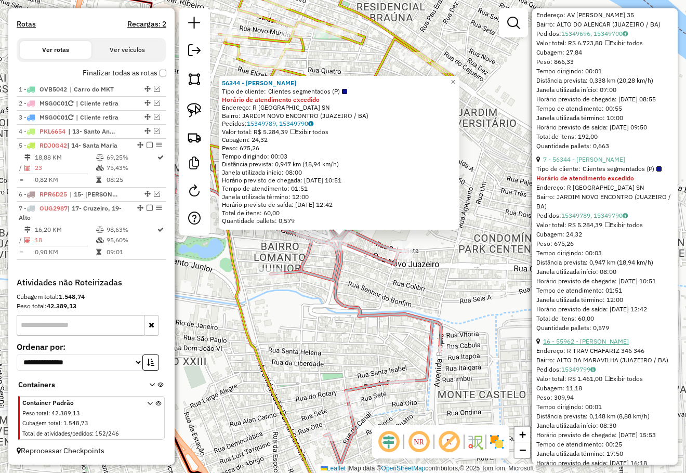
click at [589, 339] on link "16 - 55962 - EDELMARIO HENRIQUE A" at bounding box center [586, 341] width 86 height 8
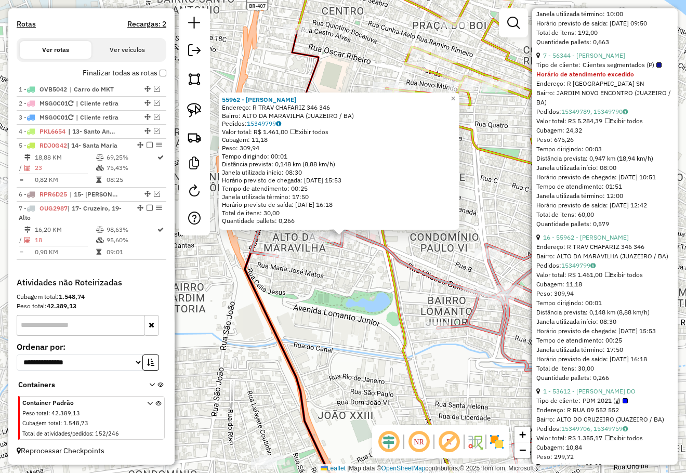
scroll to position [727, 0]
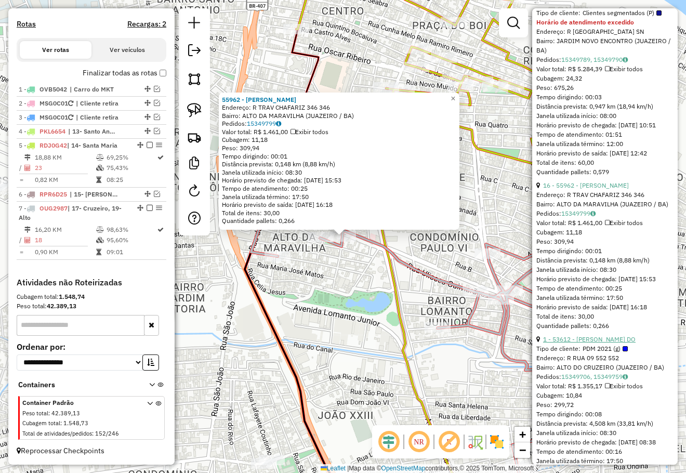
click at [591, 337] on link "1 - 53612 - ADEILSON PEREIRA DO" at bounding box center [589, 339] width 92 height 8
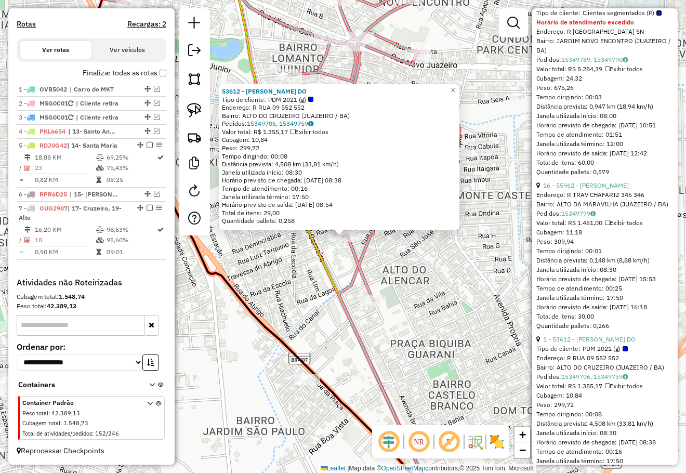
drag, startPoint x: 412, startPoint y: 301, endPoint x: 413, endPoint y: 274, distance: 27.0
click at [412, 301] on div "53612 - ADEILSON PEREIRA DO Tipo de cliente: PDM 2021 (g) Endereço: R RUA 09 55…" at bounding box center [343, 236] width 686 height 473
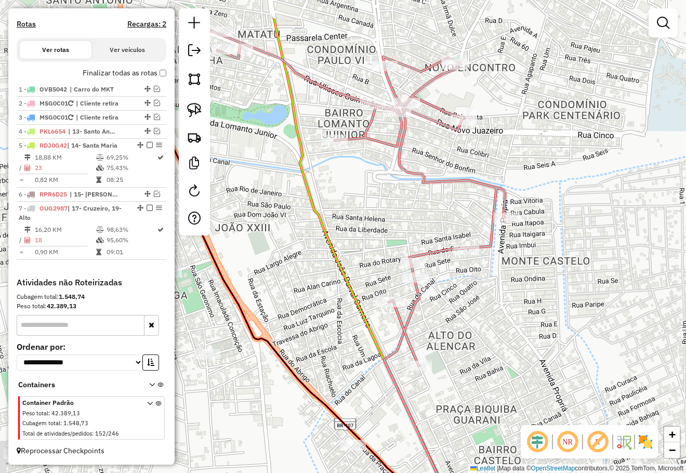
drag, startPoint x: 420, startPoint y: 275, endPoint x: 460, endPoint y: 336, distance: 73.0
click at [460, 336] on div "Janela de atendimento Grade de atendimento Capacidade Transportadoras Veículos …" at bounding box center [343, 236] width 686 height 473
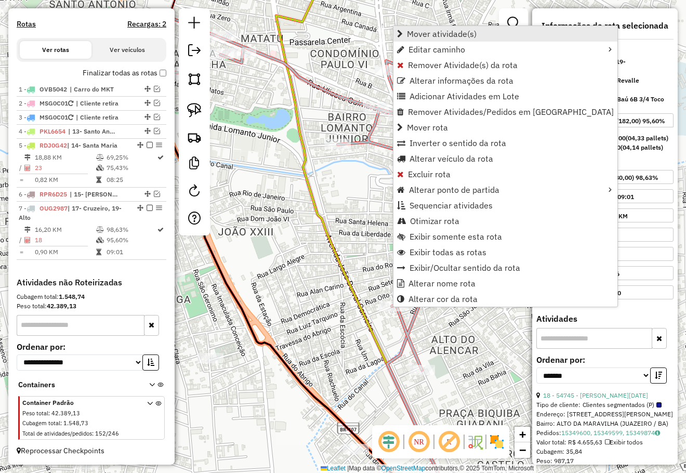
click at [422, 34] on span "Mover atividade(s)" at bounding box center [442, 34] width 70 height 8
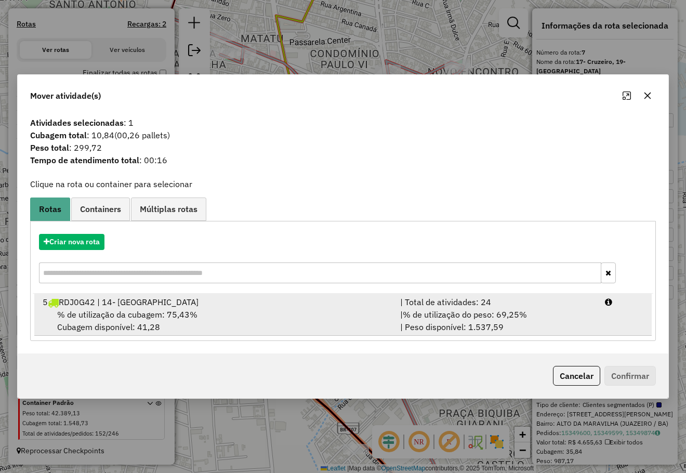
click at [104, 313] on span "% de utilização da cubagem: 75,43%" at bounding box center [127, 314] width 140 height 10
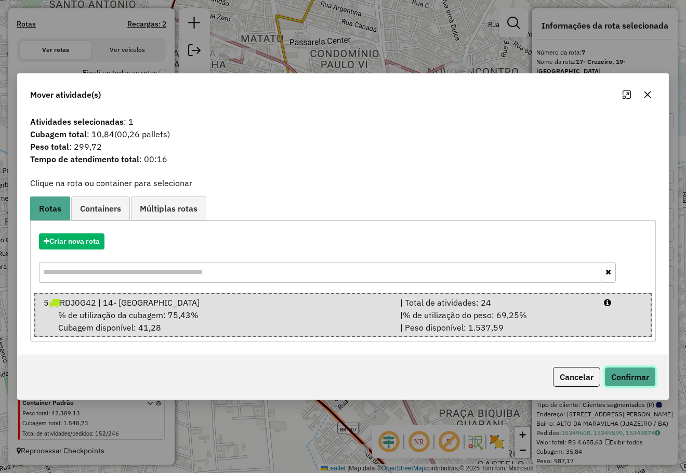
click at [635, 377] on button "Confirmar" at bounding box center [629, 377] width 51 height 20
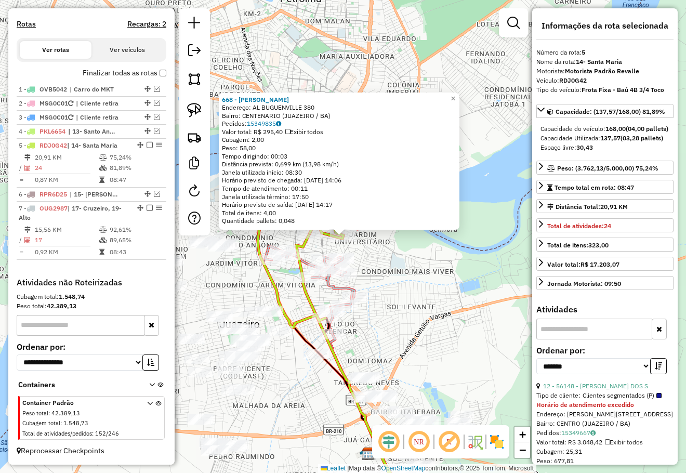
drag, startPoint x: 399, startPoint y: 300, endPoint x: 461, endPoint y: 244, distance: 83.1
click at [461, 244] on div "668 - RAIMUNDA LIMA FERREI Endereço: AL BUGUENVILLE 380 Bairro: CENTENARIO (JUA…" at bounding box center [343, 236] width 686 height 473
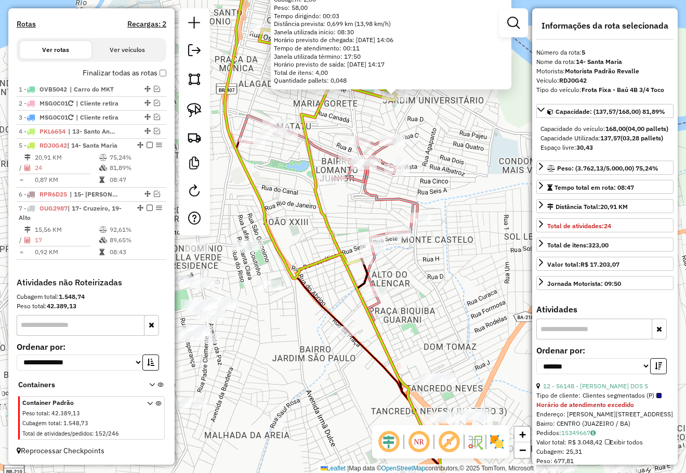
click at [414, 263] on div "668 - RAIMUNDA LIMA FERREI Endereço: AL BUGUENVILLE 380 Bairro: CENTENARIO (JUA…" at bounding box center [343, 236] width 686 height 473
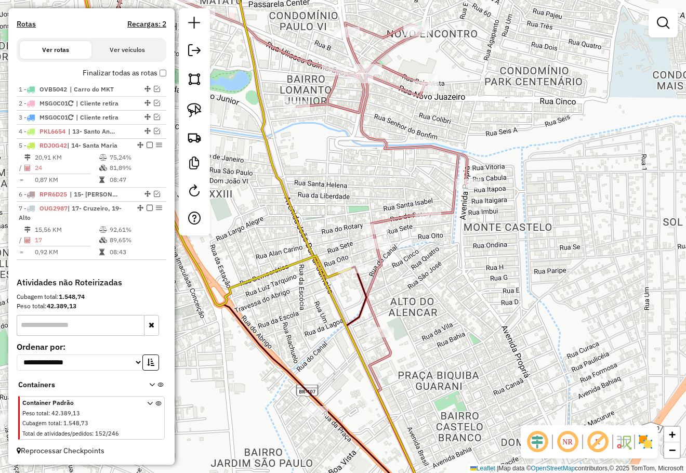
click at [407, 275] on div "Janela de atendimento Grade de atendimento Capacidade Transportadoras Veículos …" at bounding box center [343, 236] width 686 height 473
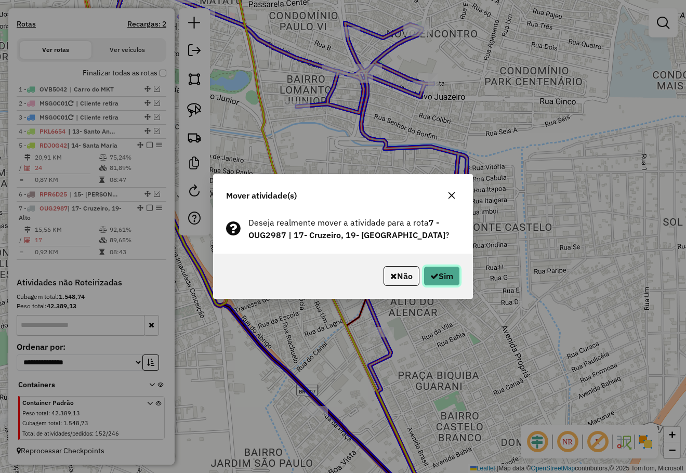
click at [438, 273] on button "Sim" at bounding box center [441, 276] width 36 height 20
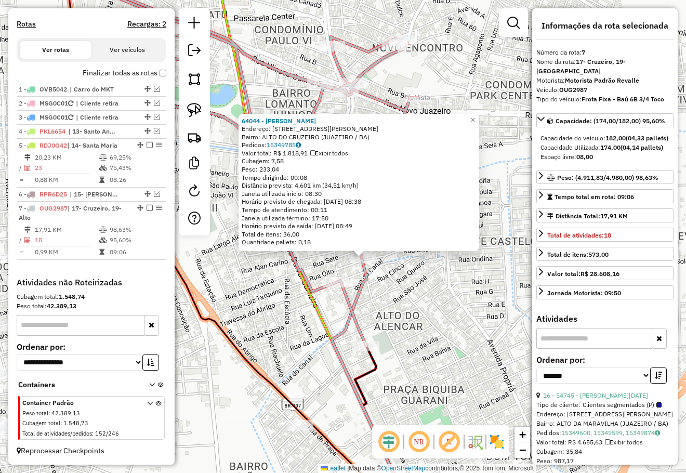
drag, startPoint x: 420, startPoint y: 308, endPoint x: 444, endPoint y: 331, distance: 33.1
click at [442, 331] on div "64044 - AMANDA RODRIGUES DOS Endereço: R RUA SEBASTIaO VITALE 594 Bairro: ALTO …" at bounding box center [343, 236] width 686 height 473
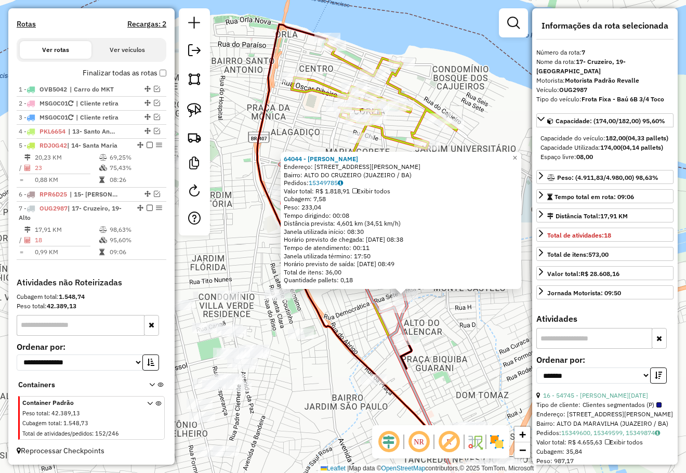
click at [447, 331] on div "64044 - AMANDA RODRIGUES DOS Endereço: R RUA SEBASTIaO VITALE 594 Bairro: ALTO …" at bounding box center [343, 236] width 686 height 473
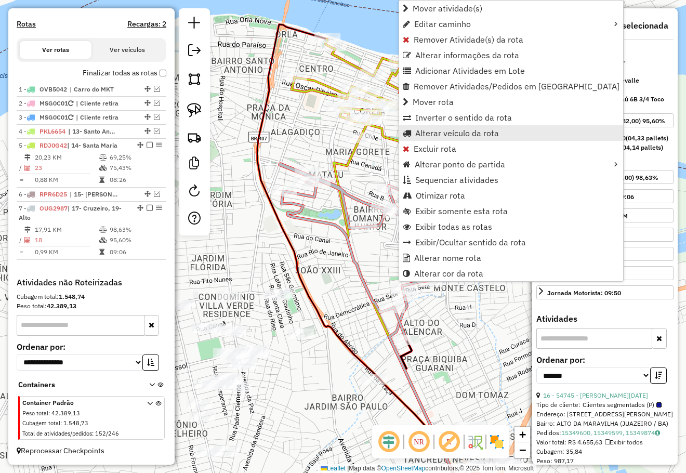
click at [451, 136] on span "Alterar veículo da rota" at bounding box center [457, 133] width 84 height 8
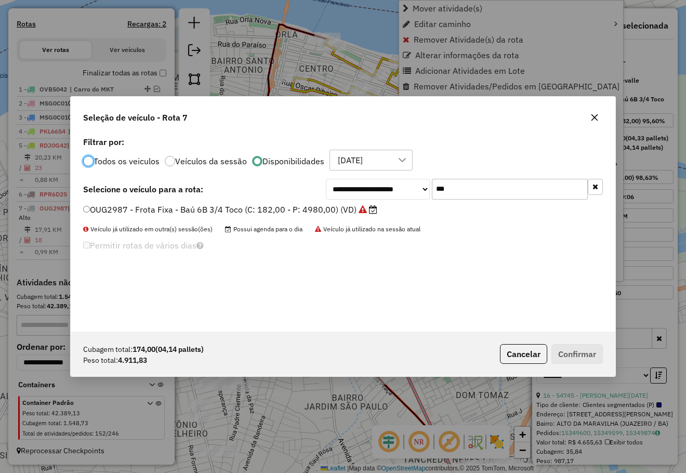
scroll to position [5, 3]
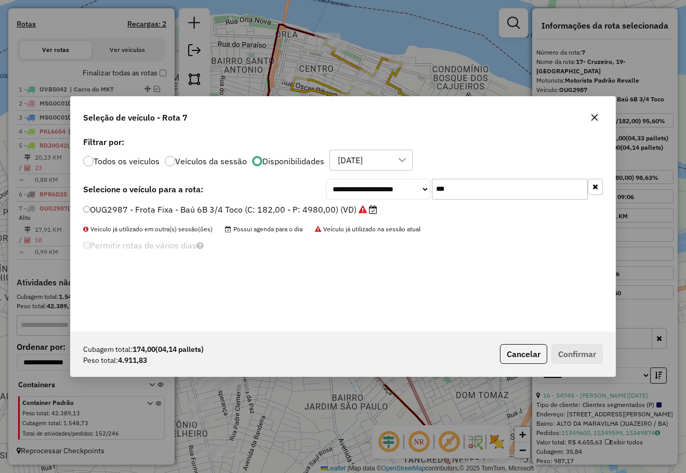
drag, startPoint x: 425, startPoint y: 190, endPoint x: 345, endPoint y: 181, distance: 80.5
click at [355, 185] on div "**********" at bounding box center [464, 189] width 277 height 21
type input "****"
click at [276, 203] on label "PKK0690 - Frota Fixa - Baú 6B 3/4 Truck (C: 196,00 - P: 7500,00)" at bounding box center [216, 209] width 266 height 12
click at [583, 352] on button "Confirmar" at bounding box center [576, 354] width 51 height 20
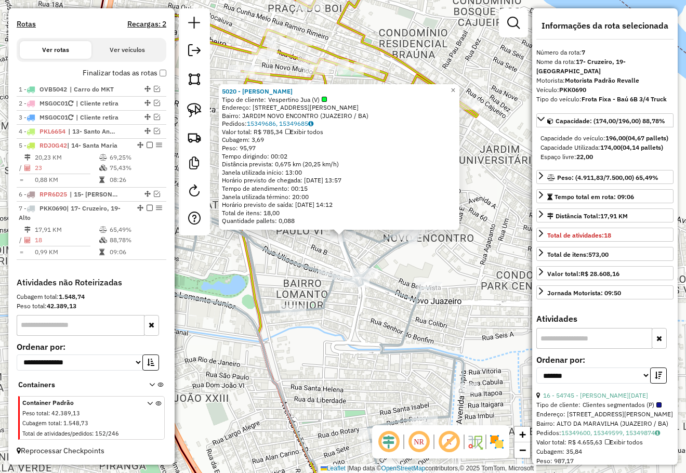
click at [471, 267] on div "5020 - JOSE CELESTINO NETO Tipo de cliente: Vespertino Jua (V) Endereço: R RAUL…" at bounding box center [343, 236] width 686 height 473
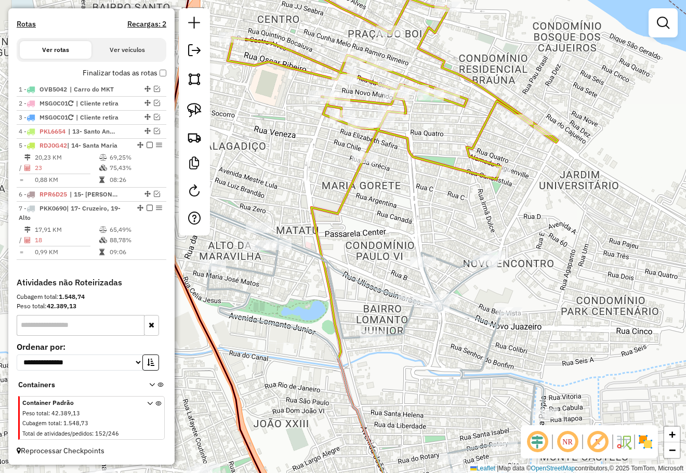
drag, startPoint x: 539, startPoint y: 285, endPoint x: 553, endPoint y: 286, distance: 14.1
click at [551, 286] on div "Janela de atendimento Grade de atendimento Capacidade Transportadoras Veículos …" at bounding box center [343, 236] width 686 height 473
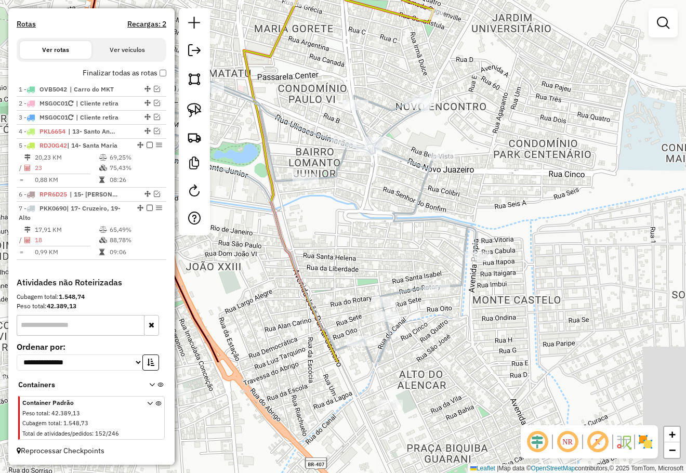
drag, startPoint x: 497, startPoint y: 161, endPoint x: 489, endPoint y: 145, distance: 17.0
click at [489, 146] on div "Janela de atendimento Grade de atendimento Capacidade Transportadoras Veículos …" at bounding box center [343, 236] width 686 height 473
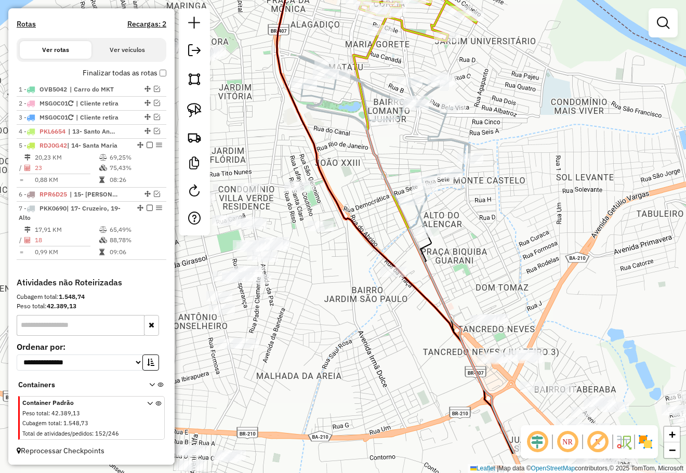
drag, startPoint x: 505, startPoint y: 212, endPoint x: 505, endPoint y: 173, distance: 39.5
click at [505, 173] on div "Janela de atendimento Grade de atendimento Capacidade Transportadoras Veículos …" at bounding box center [343, 236] width 686 height 473
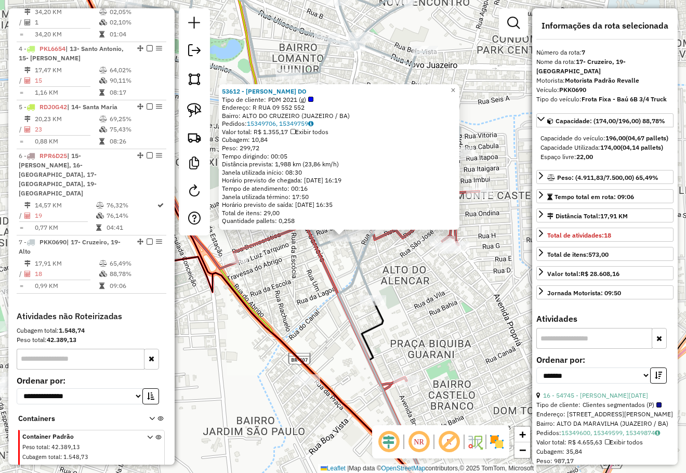
scroll to position [530, 0]
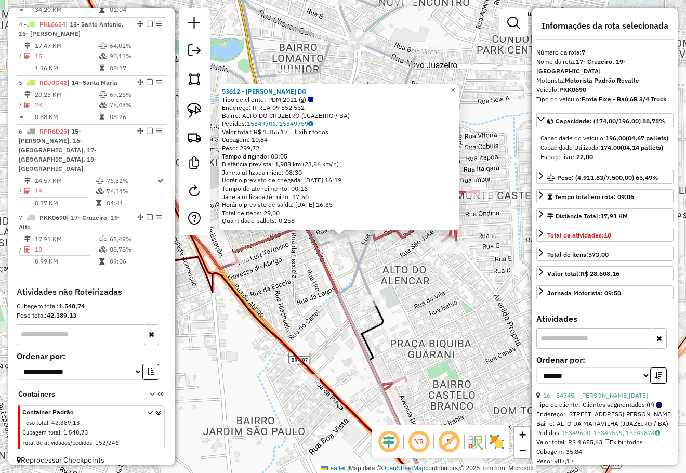
click at [437, 283] on div "53612 - ADEILSON PEREIRA DO Tipo de cliente: PDM 2021 (g) Endereço: R RUA 09 55…" at bounding box center [343, 236] width 686 height 473
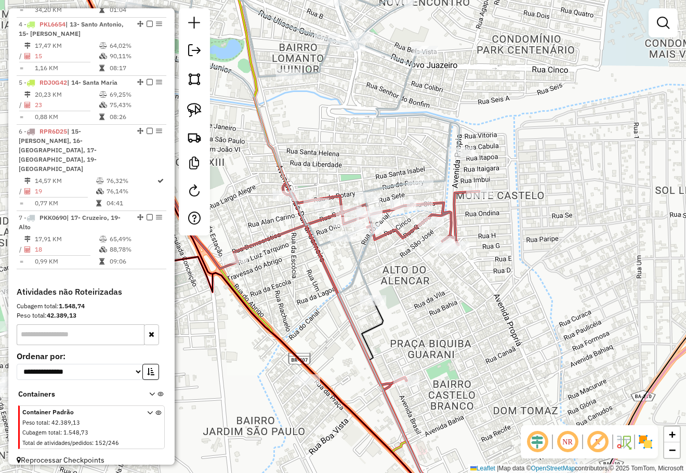
drag, startPoint x: 458, startPoint y: 282, endPoint x: 523, endPoint y: 272, distance: 66.1
click at [523, 272] on div "Janela de atendimento Grade de atendimento Capacidade Transportadoras Veículos …" at bounding box center [343, 236] width 686 height 473
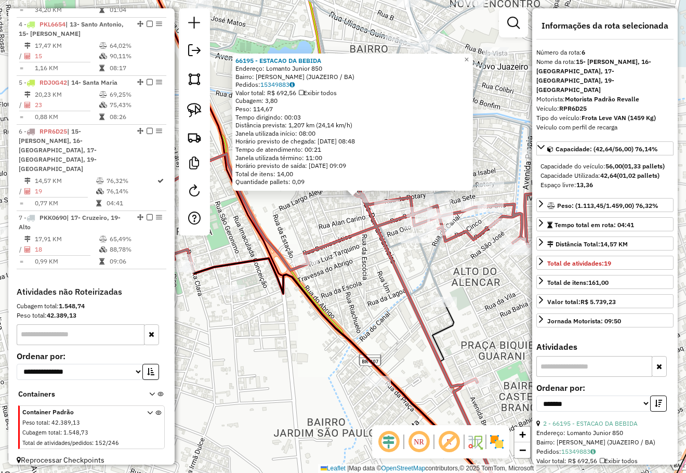
drag, startPoint x: 461, startPoint y: 319, endPoint x: 474, endPoint y: 280, distance: 41.7
click at [474, 280] on div "66195 - ESTACAO DA BEBIDA Endereço: Lomanto Junior 850 Bairro: JOAO XXIII (JUAZ…" at bounding box center [343, 236] width 686 height 473
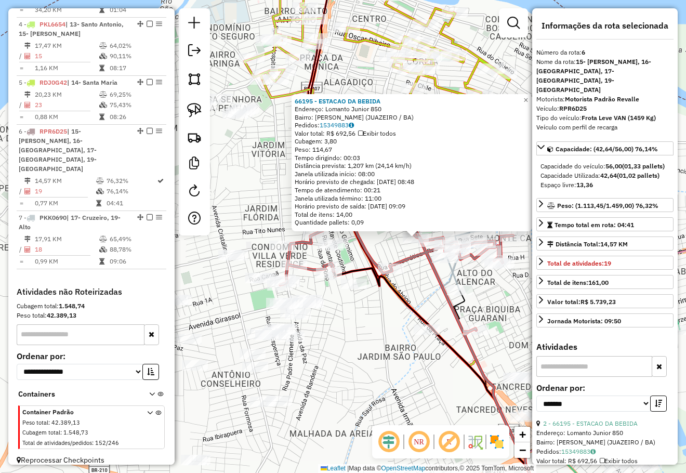
click at [368, 338] on div "66195 - ESTACAO DA BEBIDA Endereço: Lomanto Junior 850 Bairro: JOAO XXIII (JUAZ…" at bounding box center [343, 236] width 686 height 473
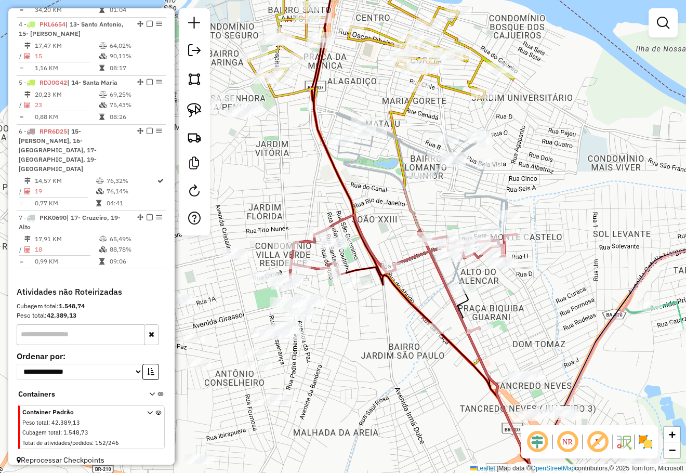
drag, startPoint x: 369, startPoint y: 343, endPoint x: 420, endPoint y: 294, distance: 70.5
click at [419, 297] on div "Janela de atendimento Grade de atendimento Capacidade Transportadoras Veículos …" at bounding box center [343, 236] width 686 height 473
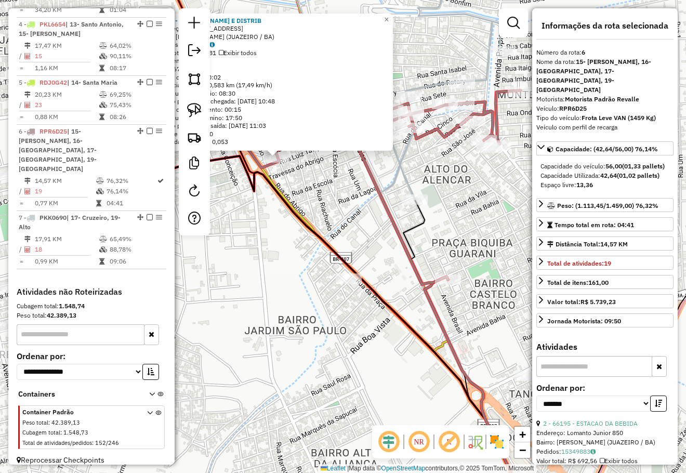
click at [359, 324] on div "61247 - MERCADINHO E DISTRIB Endereço: R DOUTOR LORETO 1298 Bairro: JOAO XXIII …" at bounding box center [343, 236] width 686 height 473
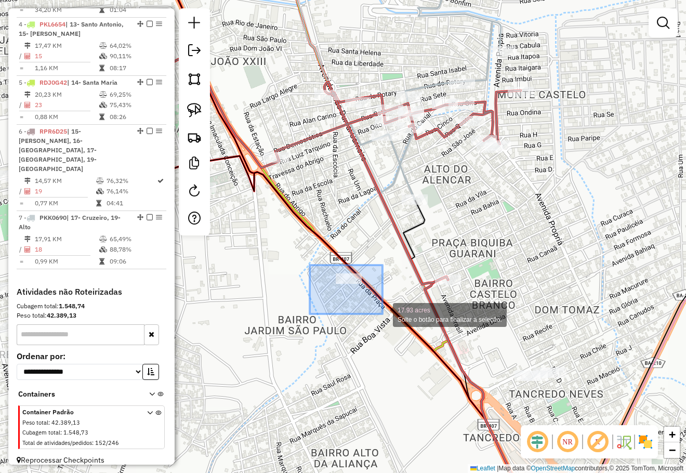
drag, startPoint x: 327, startPoint y: 276, endPoint x: 382, endPoint y: 314, distance: 66.6
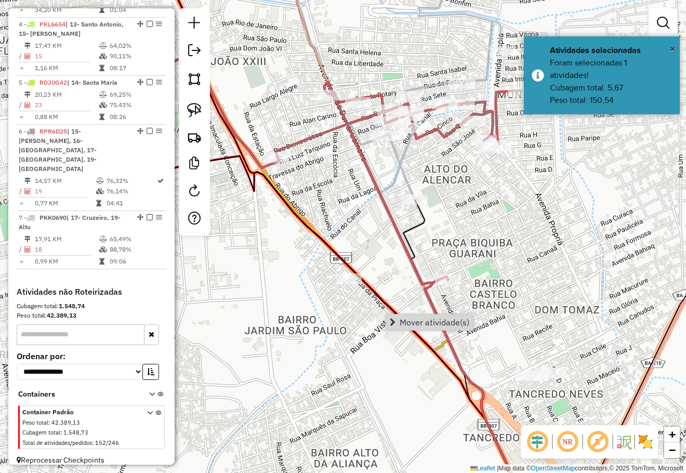
click at [419, 319] on span "Mover atividade(s)" at bounding box center [434, 322] width 70 height 8
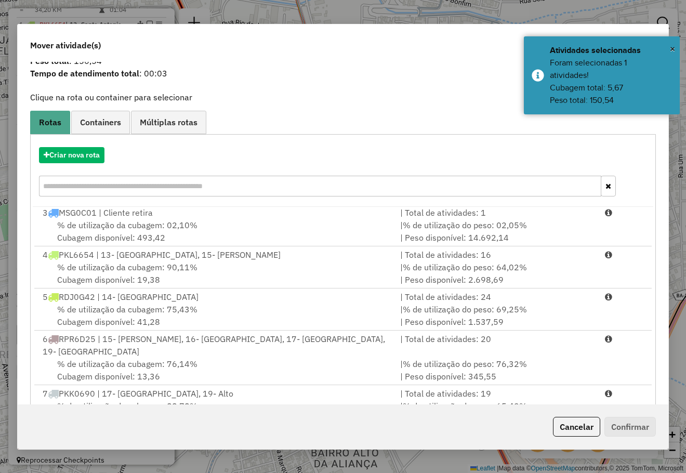
scroll to position [65, 0]
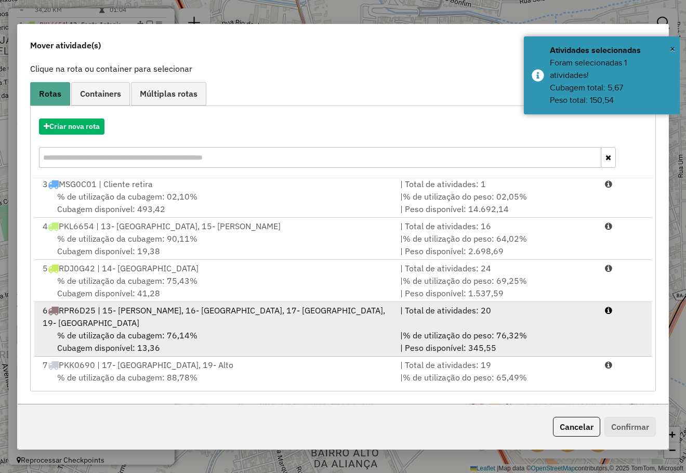
click at [141, 330] on span "% de utilização da cubagem: 76,14%" at bounding box center [127, 335] width 140 height 10
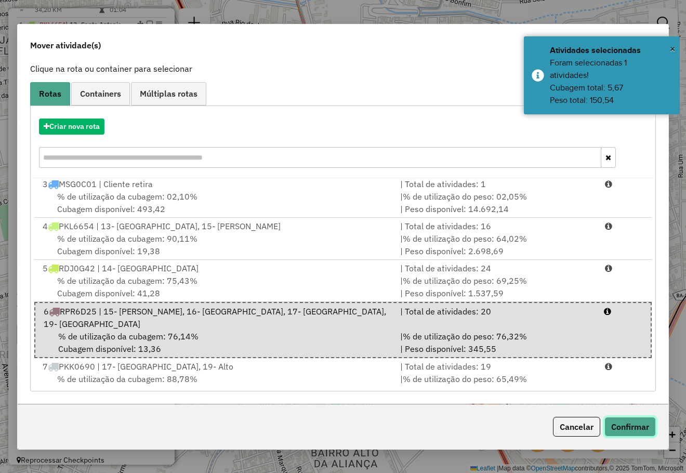
click at [618, 425] on button "Confirmar" at bounding box center [629, 427] width 51 height 20
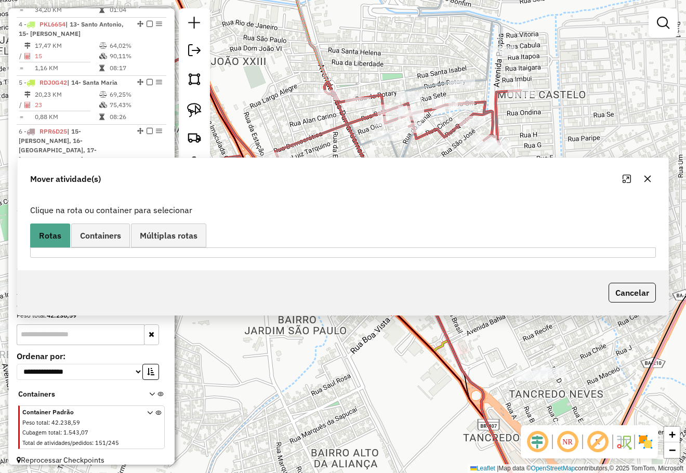
scroll to position [0, 0]
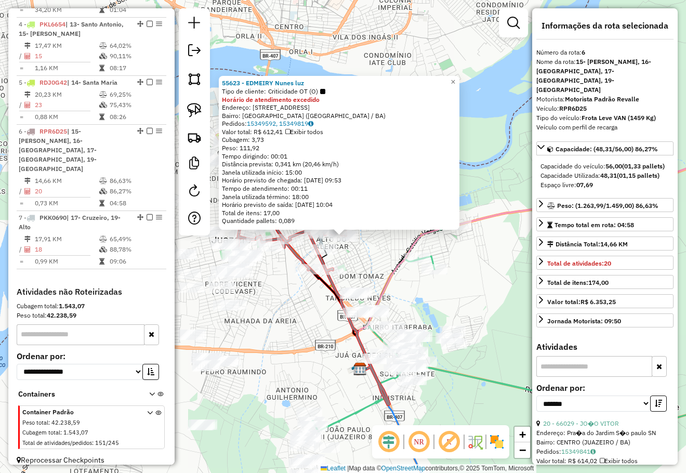
click at [475, 268] on div "55623 - EDMEIRY Nunes luz Tipo de cliente: Criticidade OT (O) Horário de atendi…" at bounding box center [343, 236] width 686 height 473
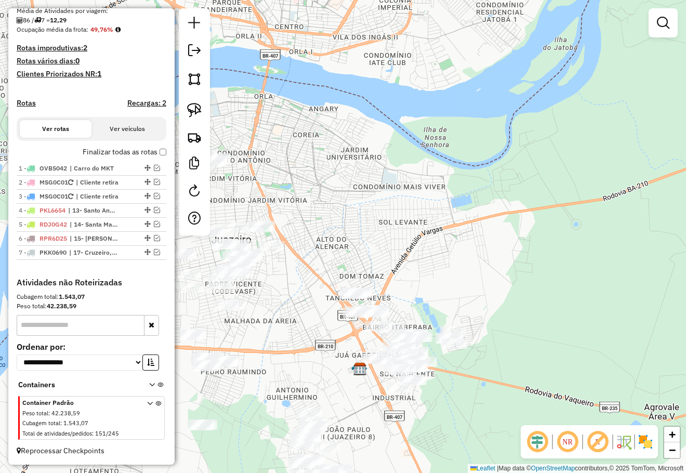
scroll to position [249, 0]
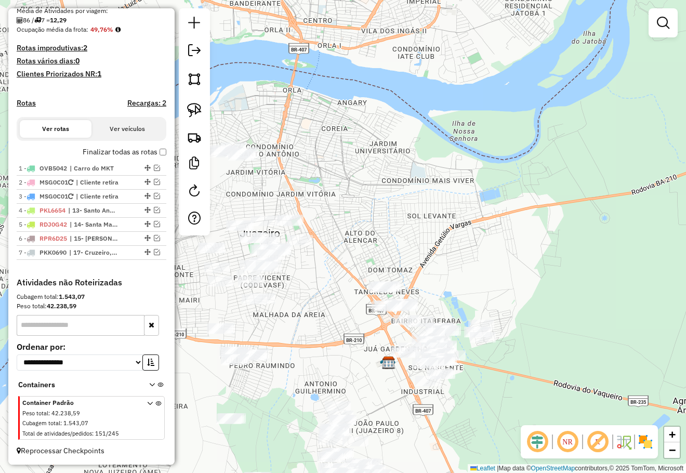
drag, startPoint x: 379, startPoint y: 186, endPoint x: 413, endPoint y: 164, distance: 40.9
click at [402, 171] on div "Janela de atendimento Grade de atendimento Capacidade Transportadoras Veículos …" at bounding box center [343, 236] width 686 height 473
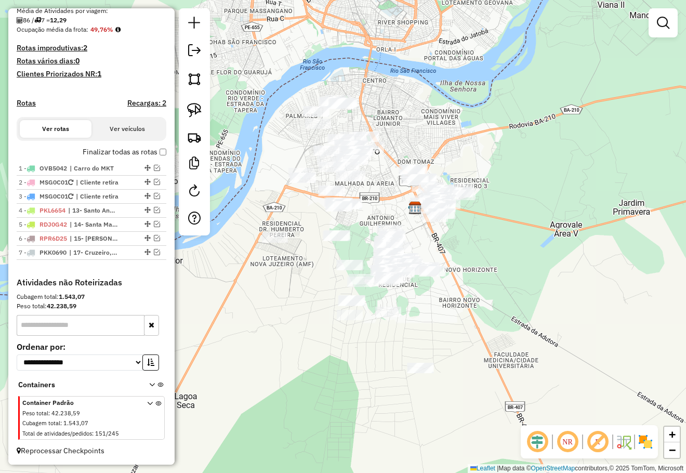
drag, startPoint x: 413, startPoint y: 210, endPoint x: 428, endPoint y: 213, distance: 14.8
click at [426, 214] on div "Janela de atendimento Grade de atendimento Capacidade Transportadoras Veículos …" at bounding box center [343, 236] width 686 height 473
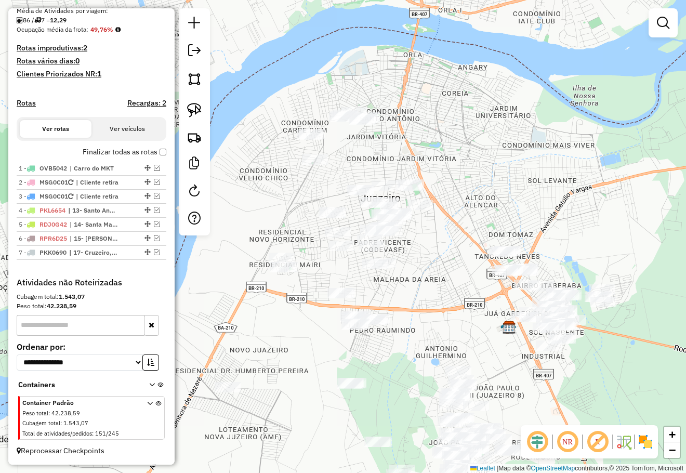
drag, startPoint x: 449, startPoint y: 156, endPoint x: 297, endPoint y: 226, distance: 167.8
click at [443, 192] on div "Janela de atendimento Grade de atendimento Capacidade Transportadoras Veículos …" at bounding box center [343, 236] width 686 height 473
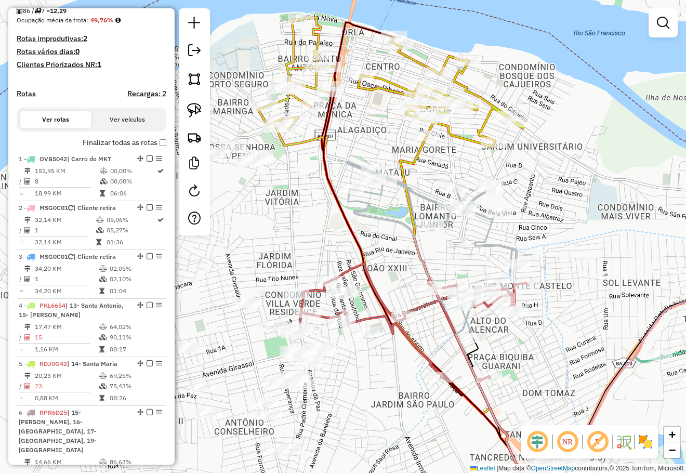
drag, startPoint x: 580, startPoint y: 222, endPoint x: 580, endPoint y: 214, distance: 8.3
click at [581, 217] on div "Janela de atendimento Grade de atendimento Capacidade Transportadoras Veículos …" at bounding box center [343, 236] width 686 height 473
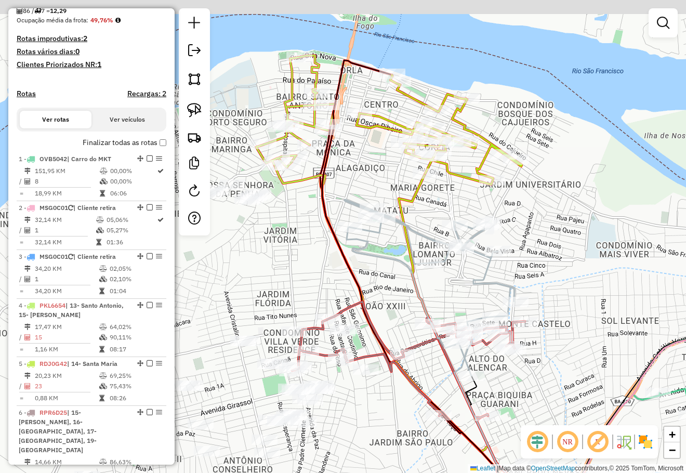
drag, startPoint x: 570, startPoint y: 179, endPoint x: 543, endPoint y: 255, distance: 80.5
click at [552, 255] on div "Janela de atendimento Grade de atendimento Capacidade Transportadoras Veículos …" at bounding box center [343, 236] width 686 height 473
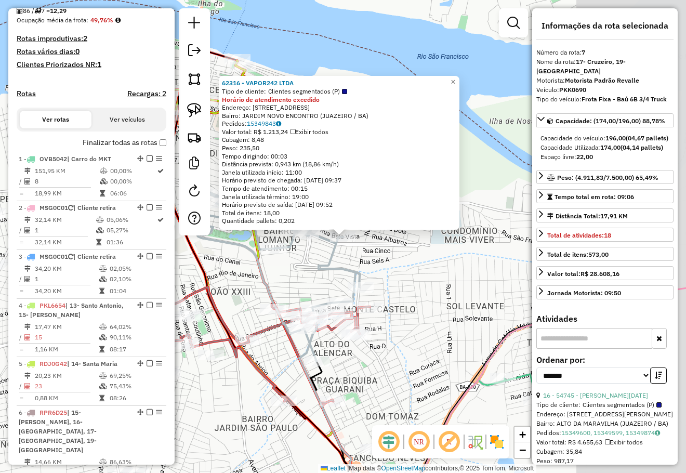
scroll to position [530, 0]
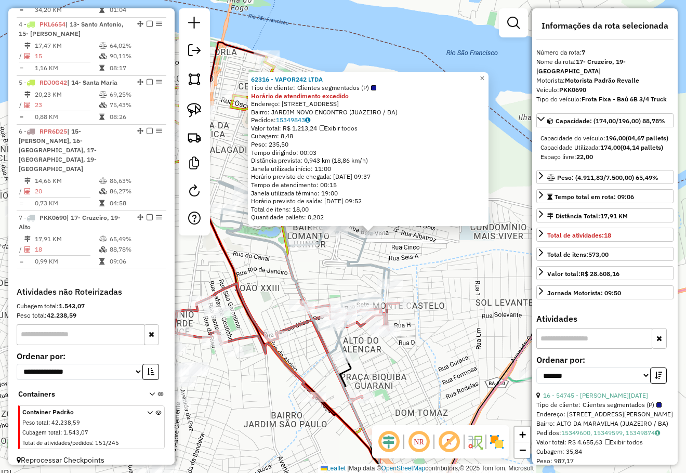
click at [497, 279] on div "62316 - VAPOR242 LTDA Tipo de cliente: Clientes segmentados (P) Horário de aten…" at bounding box center [343, 236] width 686 height 473
drag, startPoint x: 463, startPoint y: 282, endPoint x: 439, endPoint y: 269, distance: 27.9
click at [464, 282] on div "62316 - VAPOR242 LTDA Tipo de cliente: Clientes segmentados (P) Horário de aten…" at bounding box center [343, 236] width 686 height 473
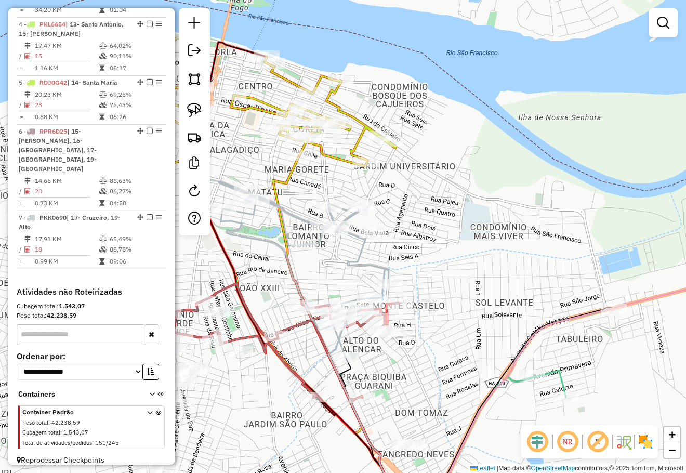
click at [483, 302] on div "62316 - VAPOR242 LTDA Tipo de cliente: Clientes segmentados (P) Horário de aten…" at bounding box center [343, 236] width 686 height 473
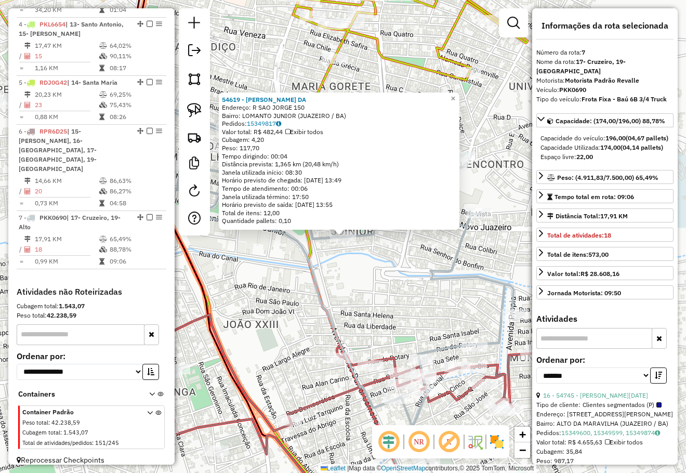
click at [377, 278] on div "54619 - HERLANE RODRIGUES DA Endereço: R SAO JORGE 150 Bairro: LOMANTO JUNIOR (…" at bounding box center [343, 236] width 686 height 473
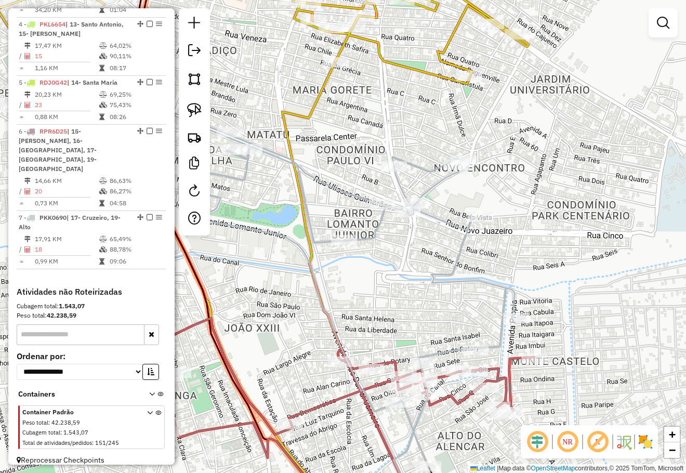
click at [373, 268] on div "Janela de atendimento Grade de atendimento Capacidade Transportadoras Veículos …" at bounding box center [343, 236] width 686 height 473
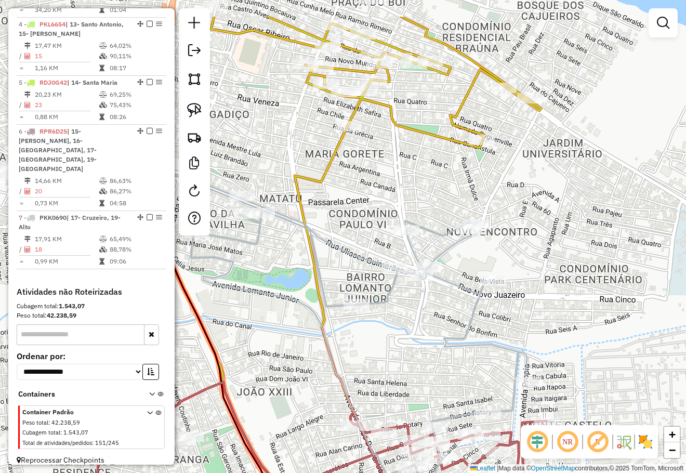
drag, startPoint x: 378, startPoint y: 258, endPoint x: 390, endPoint y: 320, distance: 63.0
click at [390, 320] on div "Janela de atendimento Grade de atendimento Capacidade Transportadoras Veículos …" at bounding box center [343, 236] width 686 height 473
drag, startPoint x: 416, startPoint y: 185, endPoint x: 418, endPoint y: 226, distance: 40.5
click at [418, 225] on div "Janela de atendimento Grade de atendimento Capacidade Transportadoras Veículos …" at bounding box center [343, 236] width 686 height 473
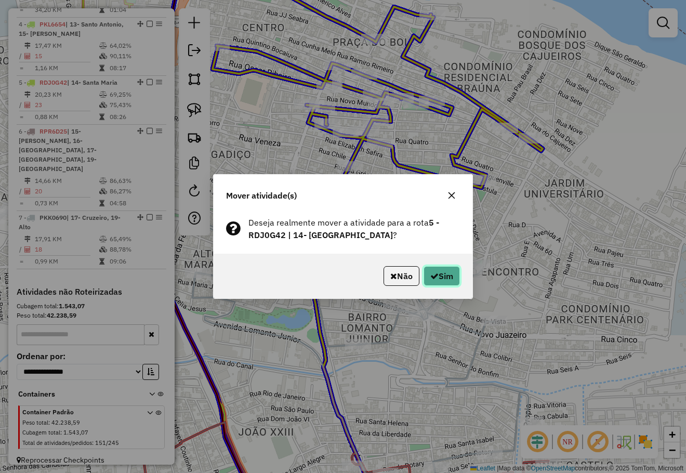
click at [436, 273] on button "Sim" at bounding box center [441, 276] width 36 height 20
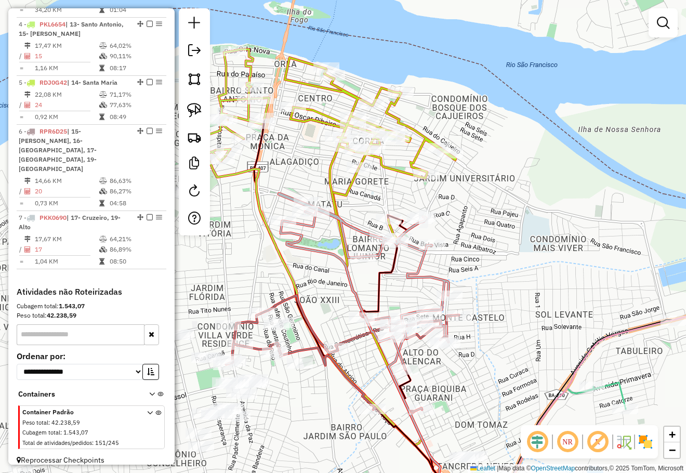
click at [479, 198] on div "Janela de atendimento Grade de atendimento Capacidade Transportadoras Veículos …" at bounding box center [343, 236] width 686 height 473
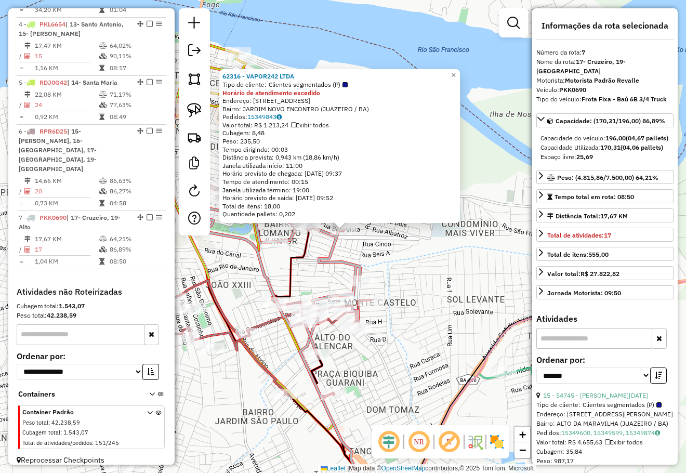
drag, startPoint x: 440, startPoint y: 264, endPoint x: 447, endPoint y: 212, distance: 52.5
click at [446, 218] on div "62316 - VAPOR242 LTDA Tipo de cliente: Clientes segmentados (P) Horário de aten…" at bounding box center [343, 236] width 686 height 473
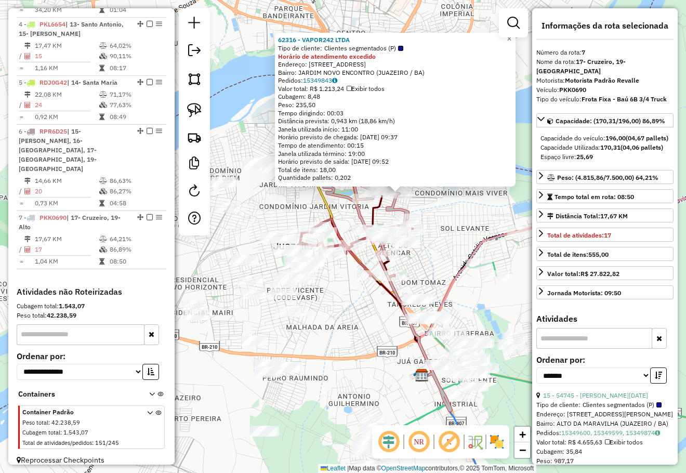
click at [466, 222] on div "62316 - VAPOR242 LTDA Tipo de cliente: Clientes segmentados (P) Horário de aten…" at bounding box center [343, 236] width 686 height 473
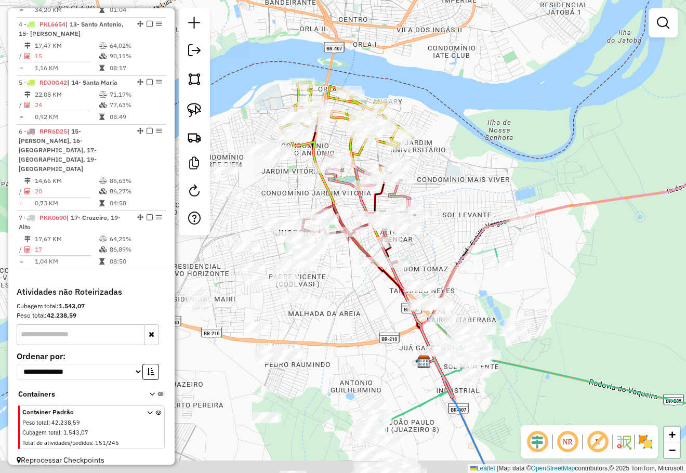
drag, startPoint x: 460, startPoint y: 218, endPoint x: 461, endPoint y: 206, distance: 12.0
click at [461, 212] on div "Janela de atendimento Grade de atendimento Capacidade Transportadoras Veículos …" at bounding box center [343, 236] width 686 height 473
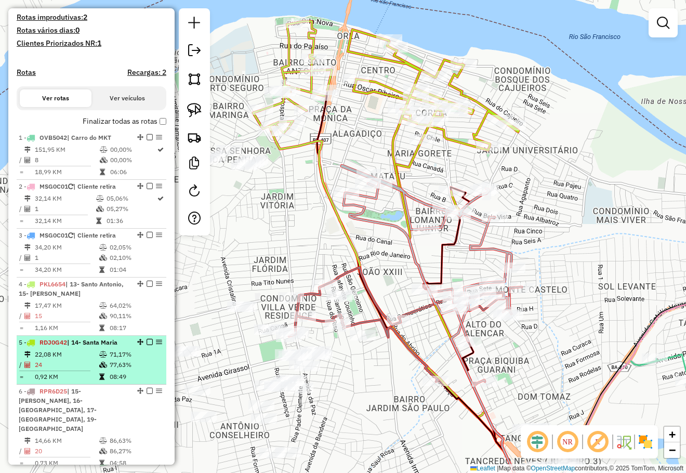
scroll to position [218, 0]
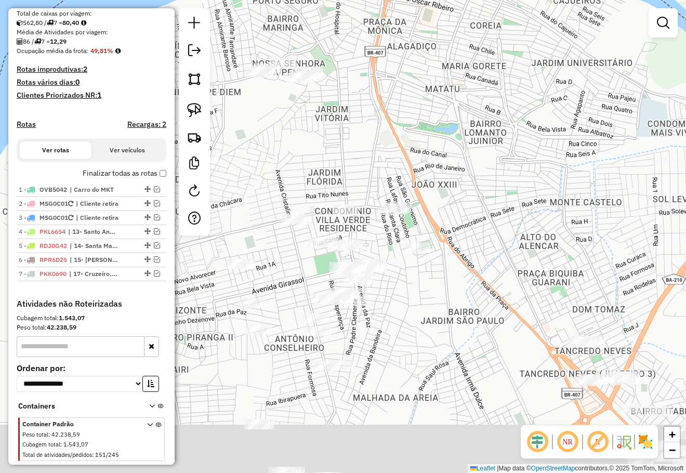
drag, startPoint x: 384, startPoint y: 161, endPoint x: 407, endPoint y: 132, distance: 37.0
click at [399, 141] on div "Janela de atendimento Grade de atendimento Capacidade Transportadoras Veículos …" at bounding box center [343, 236] width 686 height 473
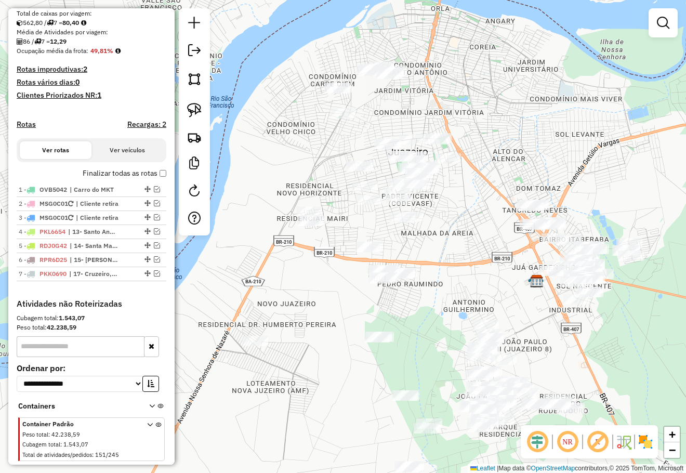
drag, startPoint x: 472, startPoint y: 195, endPoint x: 476, endPoint y: 224, distance: 29.4
click at [476, 228] on div "Janela de atendimento Grade de atendimento Capacidade Transportadoras Veículos …" at bounding box center [343, 236] width 686 height 473
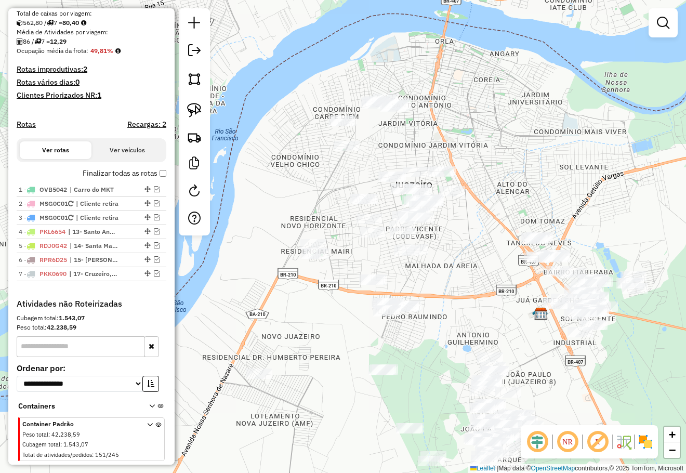
drag, startPoint x: 449, startPoint y: 197, endPoint x: 417, endPoint y: 144, distance: 61.7
click at [425, 156] on div "Janela de atendimento Grade de atendimento Capacidade Transportadoras Veículos …" at bounding box center [343, 236] width 686 height 473
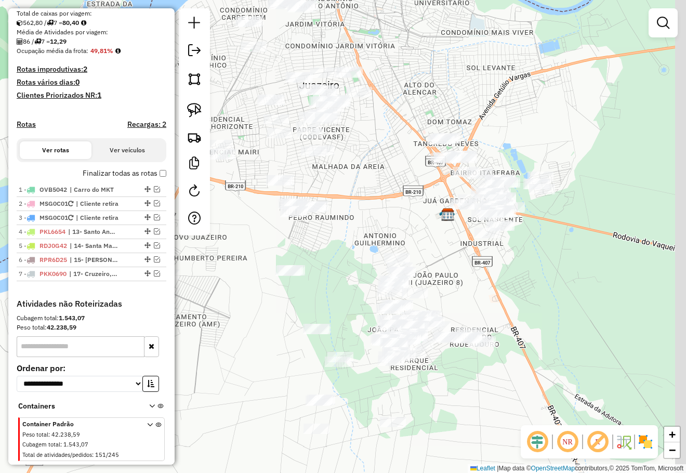
drag, startPoint x: 576, startPoint y: 233, endPoint x: 503, endPoint y: 250, distance: 74.2
click at [523, 260] on div "Janela de atendimento Grade de atendimento Capacidade Transportadoras Veículos …" at bounding box center [343, 236] width 686 height 473
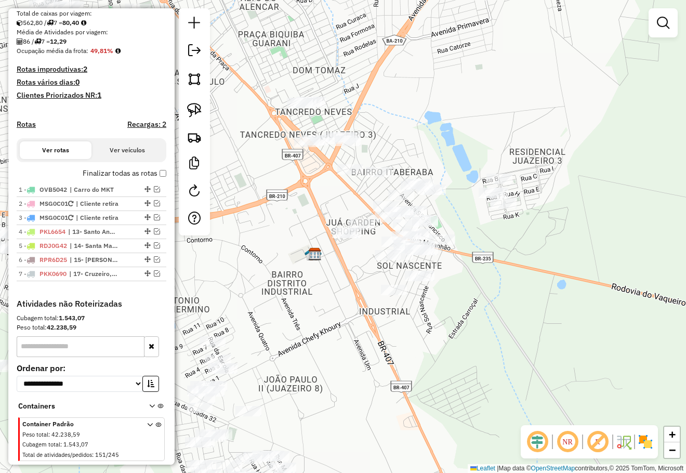
drag, startPoint x: 440, startPoint y: 146, endPoint x: 409, endPoint y: 125, distance: 37.7
click at [412, 126] on div "Janela de atendimento Grade de atendimento Capacidade Transportadoras Veículos …" at bounding box center [343, 236] width 686 height 473
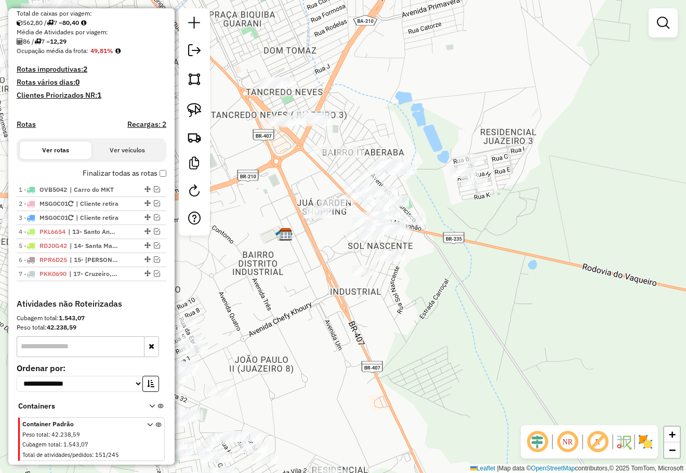
click at [419, 118] on div "Janela de atendimento Grade de atendimento Capacidade Transportadoras Veículos …" at bounding box center [343, 236] width 686 height 473
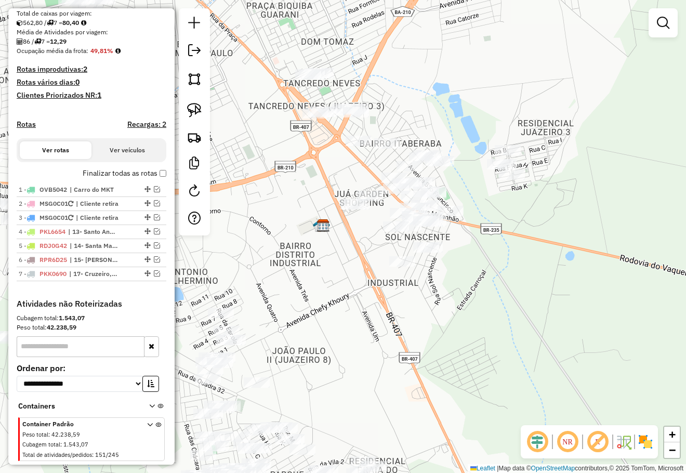
drag, startPoint x: 390, startPoint y: 104, endPoint x: 447, endPoint y: 99, distance: 57.8
click at [435, 99] on div "Janela de atendimento Grade de atendimento Capacidade Transportadoras Veículos …" at bounding box center [343, 236] width 686 height 473
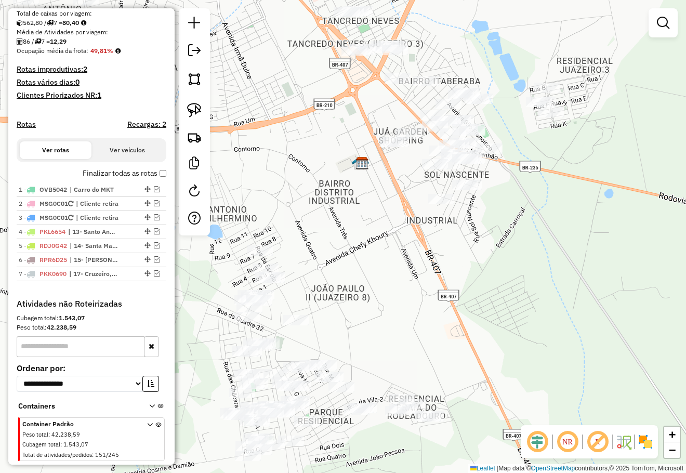
drag, startPoint x: 531, startPoint y: 155, endPoint x: 531, endPoint y: 165, distance: 10.4
click at [531, 165] on div "Janela de atendimento Grade de atendimento Capacidade Transportadoras Veículos …" at bounding box center [343, 236] width 686 height 473
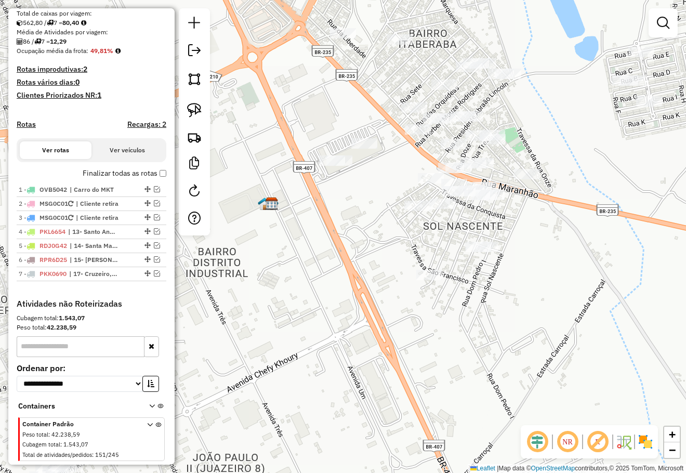
drag, startPoint x: 195, startPoint y: 113, endPoint x: 207, endPoint y: 117, distance: 12.2
click at [195, 113] on img at bounding box center [194, 110] width 15 height 15
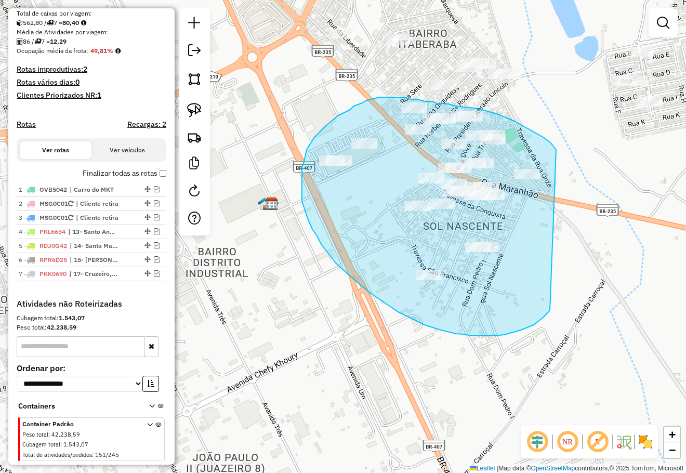
drag, startPoint x: 556, startPoint y: 150, endPoint x: 550, endPoint y: 310, distance: 160.6
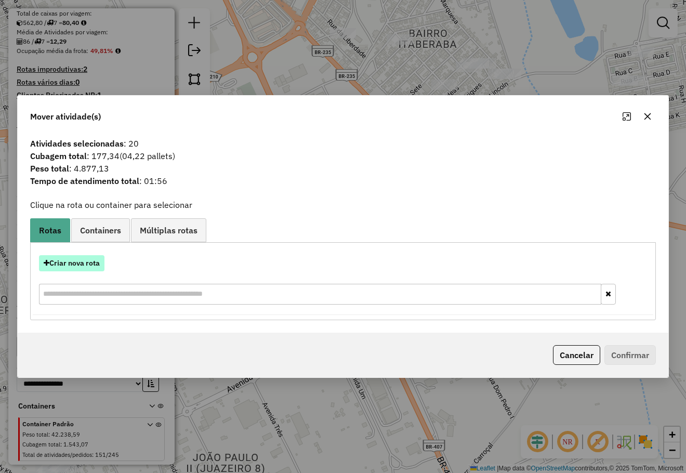
click at [89, 263] on button "Criar nova rota" at bounding box center [71, 263] width 65 height 16
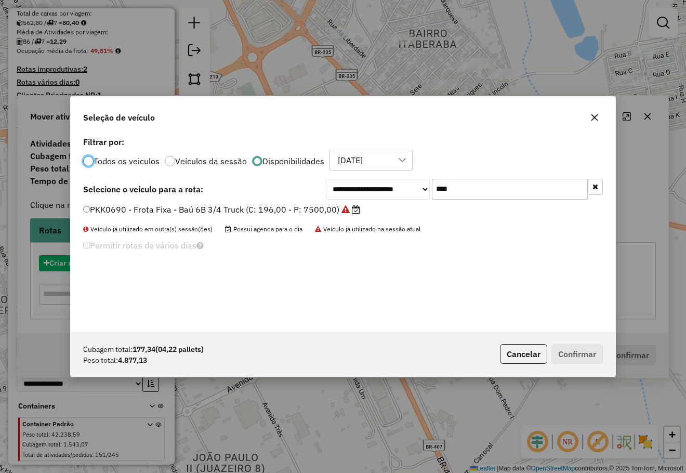
scroll to position [5, 3]
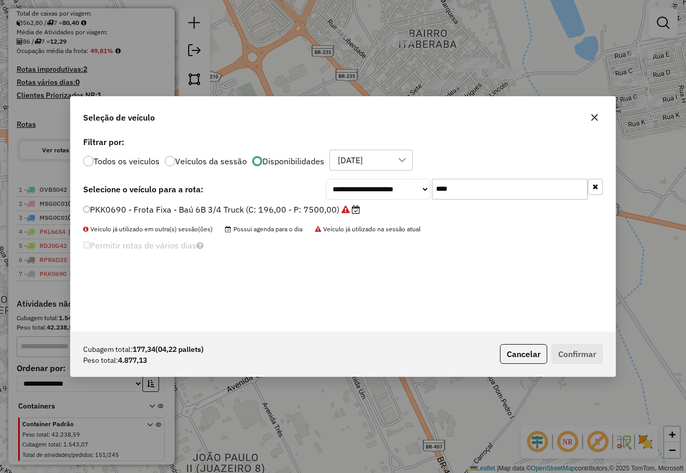
drag, startPoint x: 454, startPoint y: 195, endPoint x: 365, endPoint y: 194, distance: 88.8
click at [375, 197] on div "**********" at bounding box center [464, 189] width 277 height 21
type input "****"
click at [308, 205] on label "PKK8518 - Frota Fixa - Baú 6B 3/4 Truck (C: 196,00 - P: 7500,00) (VD)" at bounding box center [225, 209] width 285 height 12
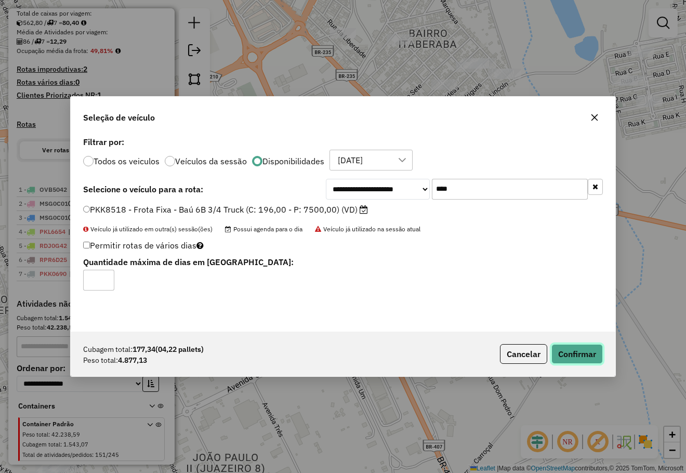
click at [593, 349] on button "Confirmar" at bounding box center [576, 354] width 51 height 20
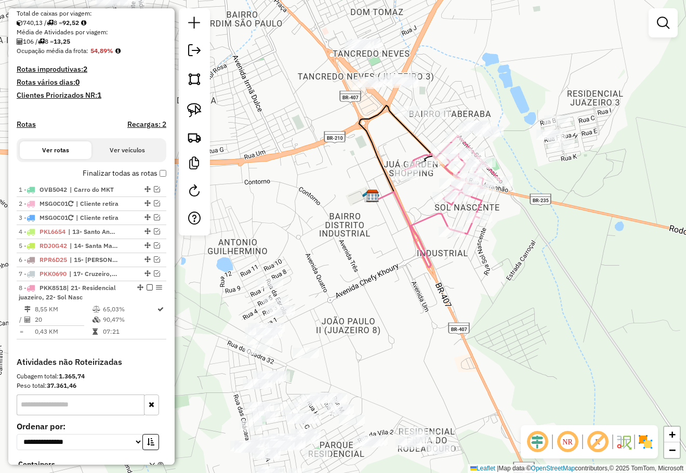
drag, startPoint x: 542, startPoint y: 229, endPoint x: 505, endPoint y: 208, distance: 42.6
click at [518, 257] on div "Janela de atendimento Grade de atendimento Capacidade Transportadoras Veículos …" at bounding box center [343, 236] width 686 height 473
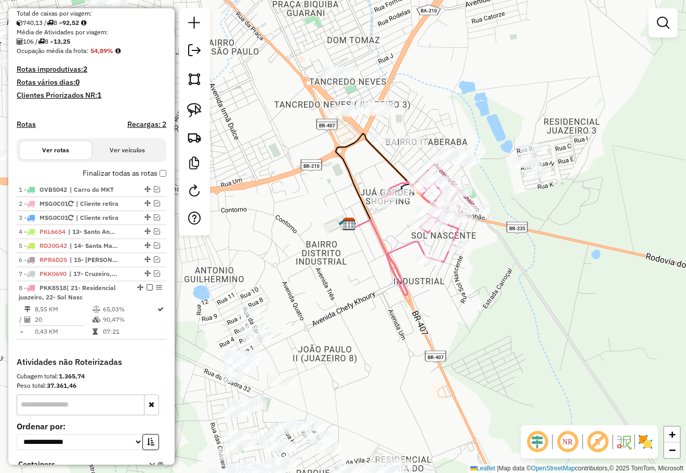
click at [483, 111] on div "Janela de atendimento Grade de atendimento Capacidade Transportadoras Veículos …" at bounding box center [343, 236] width 686 height 473
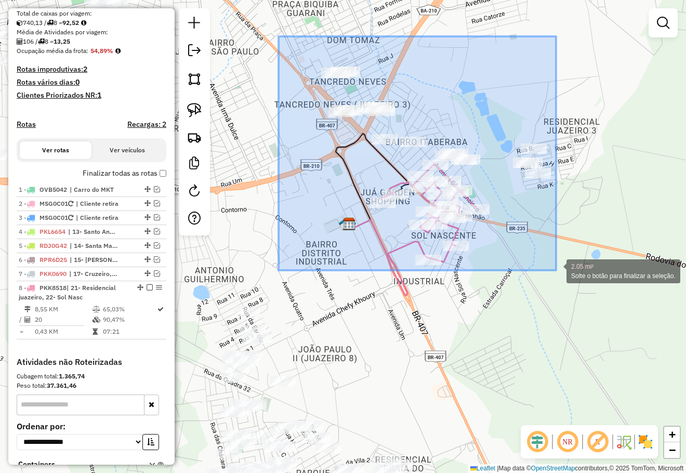
drag, startPoint x: 287, startPoint y: 50, endPoint x: 556, endPoint y: 270, distance: 347.0
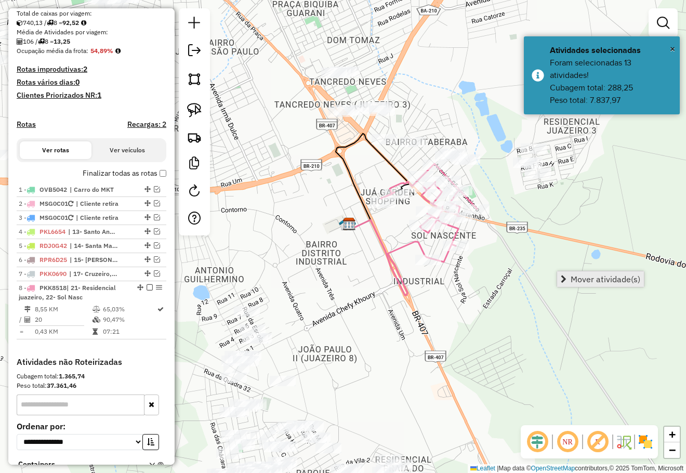
click at [579, 273] on link "Mover atividade(s)" at bounding box center [600, 279] width 87 height 16
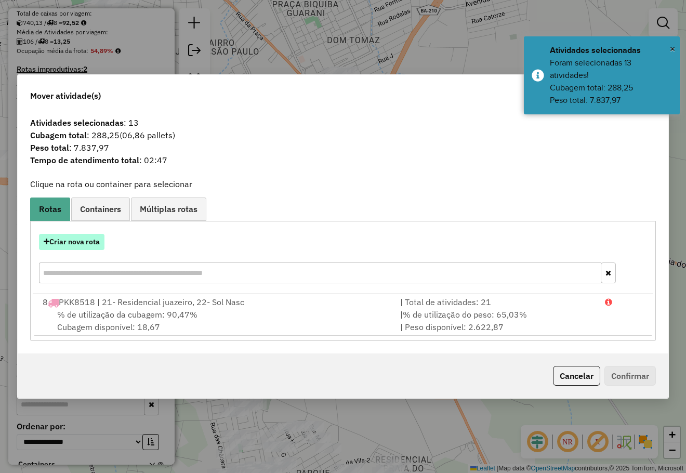
click at [88, 247] on button "Criar nova rota" at bounding box center [71, 242] width 65 height 16
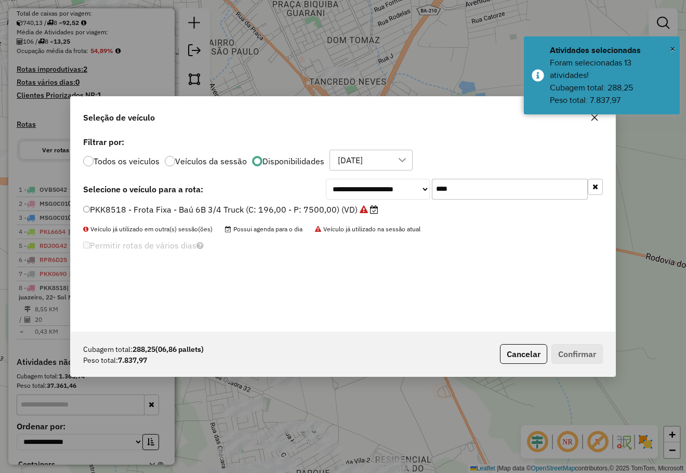
drag, startPoint x: 440, startPoint y: 194, endPoint x: 404, endPoint y: 197, distance: 36.5
click at [406, 197] on div "**********" at bounding box center [464, 189] width 277 height 21
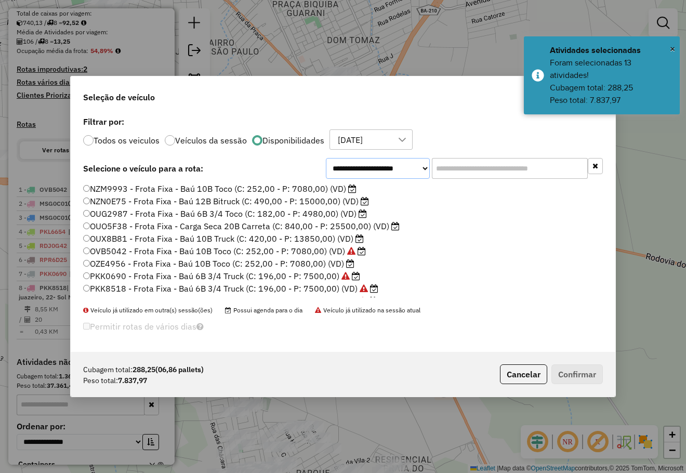
click at [396, 169] on select "**********" at bounding box center [378, 168] width 104 height 21
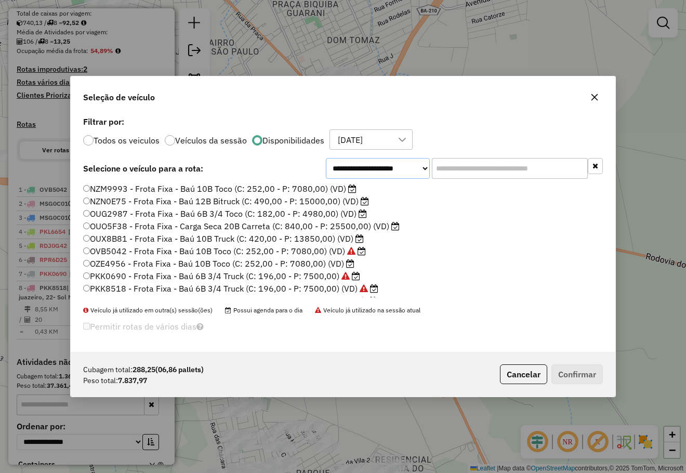
select select "*******"
click at [326, 165] on select "**********" at bounding box center [378, 168] width 104 height 21
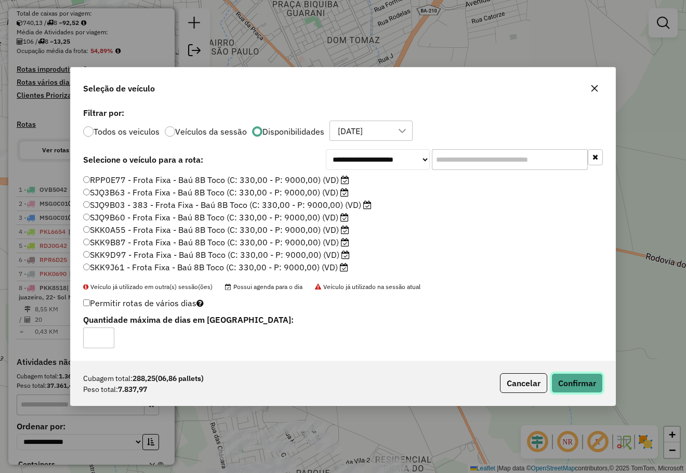
click at [568, 381] on button "Confirmar" at bounding box center [576, 383] width 51 height 20
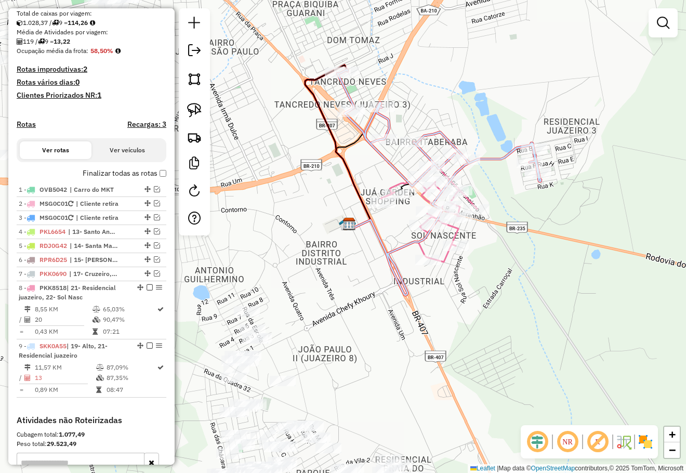
drag, startPoint x: 480, startPoint y: 275, endPoint x: 466, endPoint y: 246, distance: 32.8
click at [468, 250] on div "Janela de atendimento Grade de atendimento Capacidade Transportadoras Veículos …" at bounding box center [343, 236] width 686 height 473
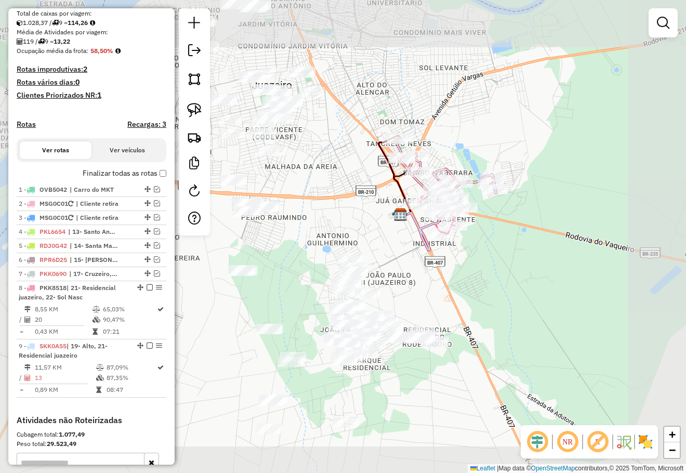
click at [471, 249] on div "Janela de atendimento Grade de atendimento Capacidade Transportadoras Veículos …" at bounding box center [343, 236] width 686 height 473
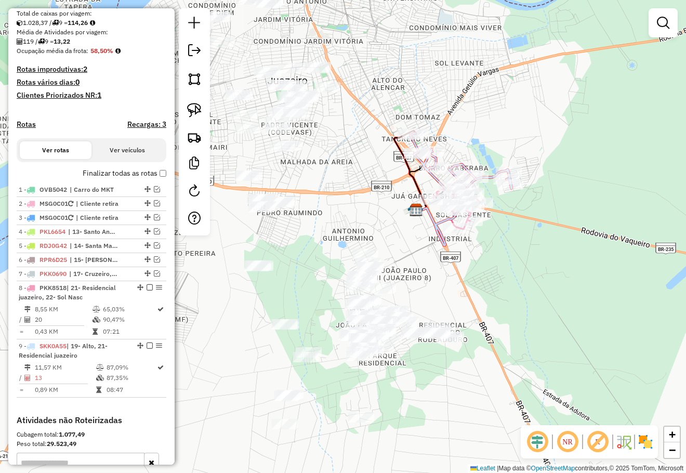
drag, startPoint x: 481, startPoint y: 249, endPoint x: 496, endPoint y: 244, distance: 15.6
click at [492, 245] on div "Janela de atendimento Grade de atendimento Capacidade Transportadoras Veículos …" at bounding box center [343, 236] width 686 height 473
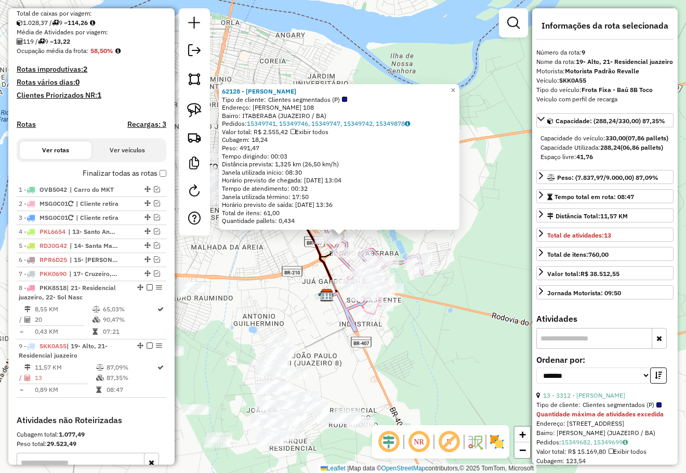
scroll to position [365, 0]
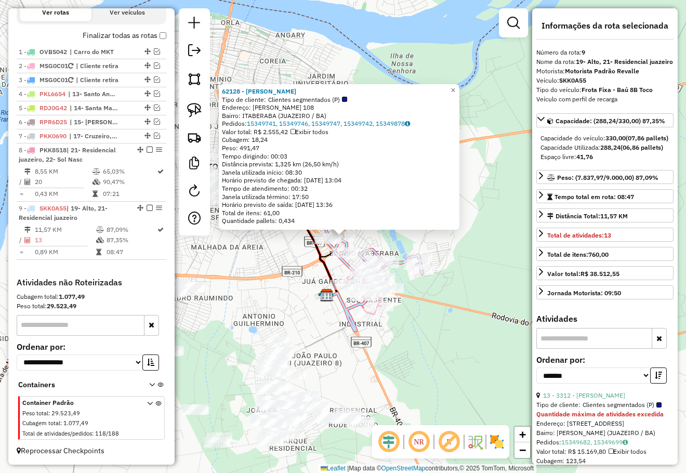
drag, startPoint x: 400, startPoint y: 324, endPoint x: 400, endPoint y: 299, distance: 25.5
click at [402, 323] on div "62128 - MARIANA PEREIRA Tipo de cliente: Clientes segmentados (P) Endereço: GET…" at bounding box center [343, 236] width 686 height 473
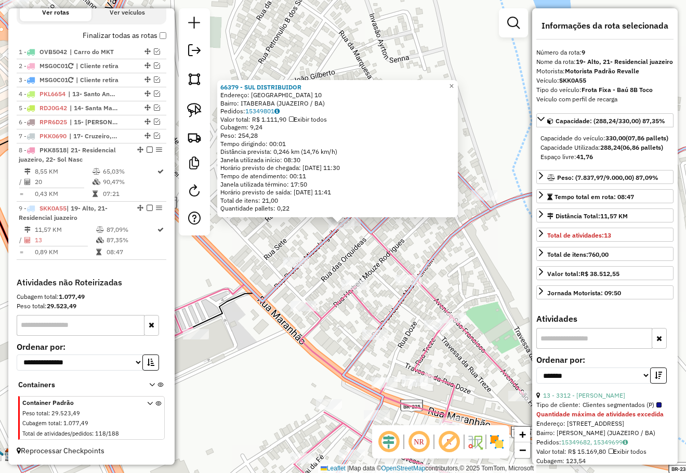
click at [347, 262] on div "66379 - SUL DISTRIBUIDOR Endereço: Sao Francisco 10 Bairro: ITABERABA (JUAZEIRO…" at bounding box center [343, 236] width 686 height 473
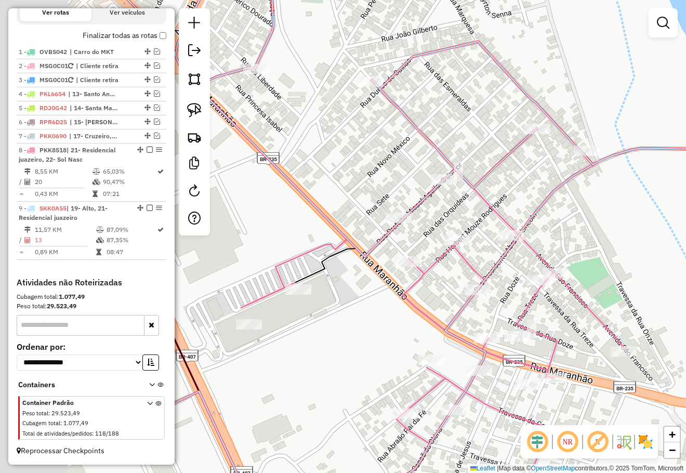
drag, startPoint x: 346, startPoint y: 263, endPoint x: 453, endPoint y: 215, distance: 117.7
click at [449, 218] on div "Janela de atendimento Grade de atendimento Capacidade Transportadoras Veículos …" at bounding box center [343, 236] width 686 height 473
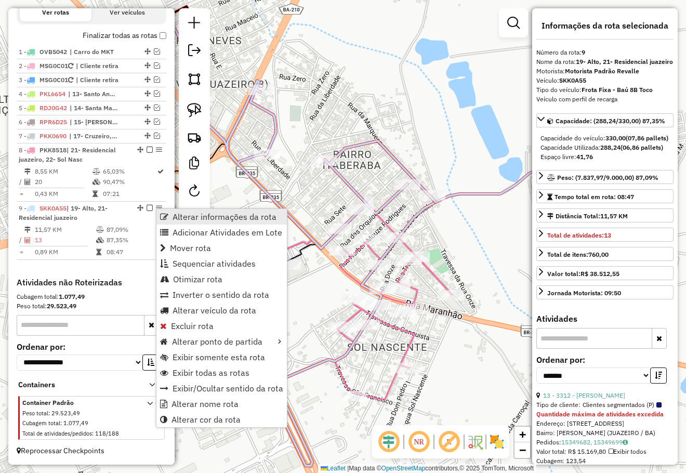
click at [211, 216] on span "Alterar informações da rota" at bounding box center [224, 216] width 104 height 8
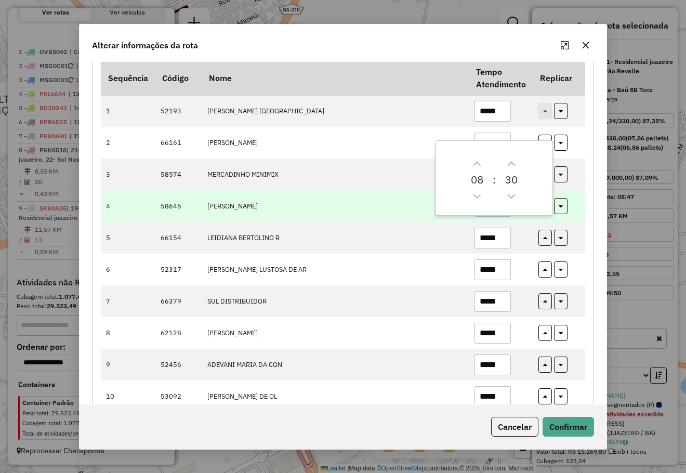
scroll to position [104, 0]
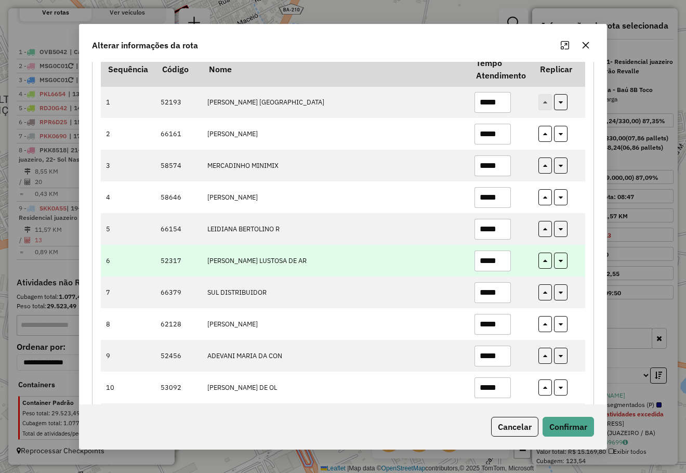
click at [501, 265] on input "*****" at bounding box center [492, 260] width 36 height 21
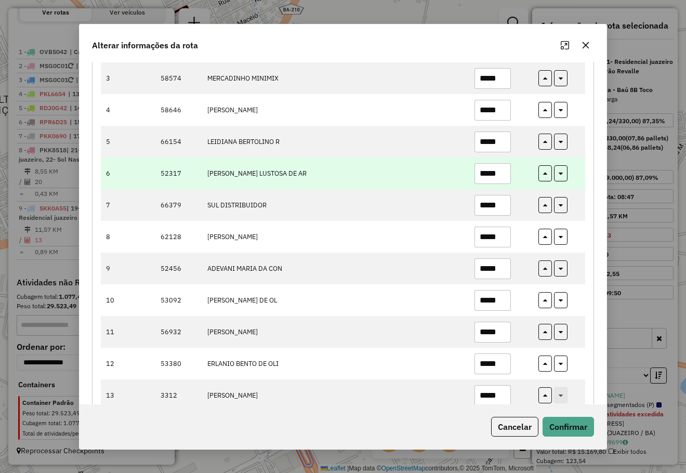
scroll to position [208, 0]
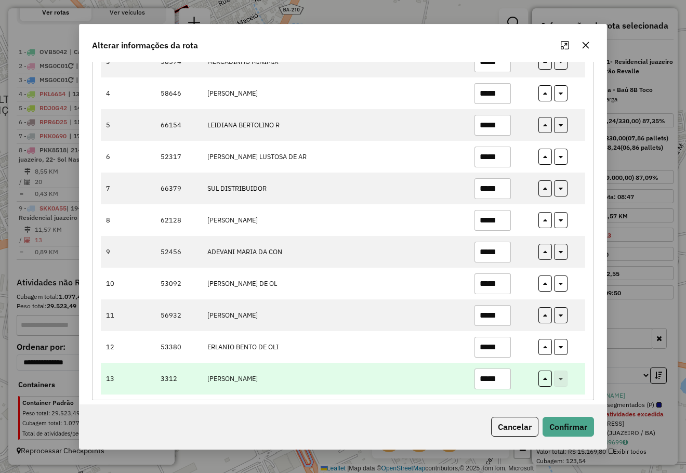
type input "*****"
click at [500, 376] on input "*****" at bounding box center [492, 378] width 36 height 21
type input "*****"
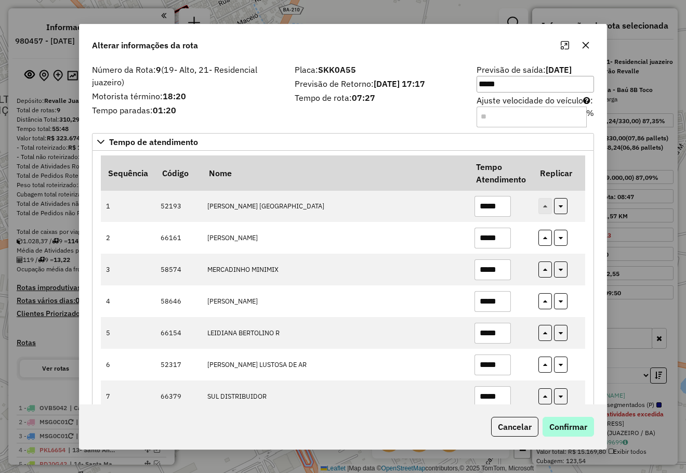
type input "*****"
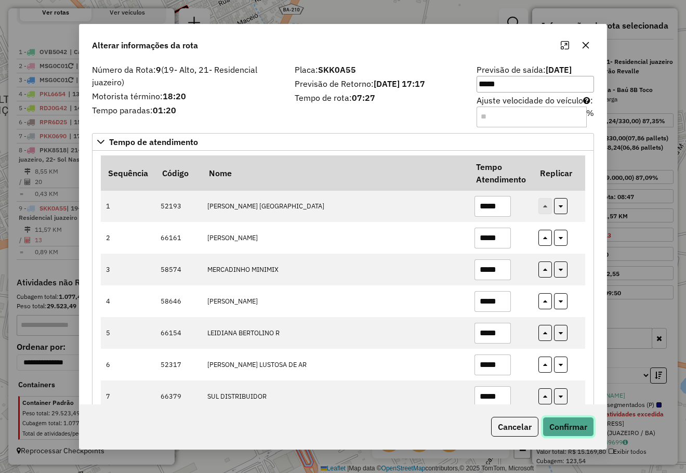
scroll to position [208, 0]
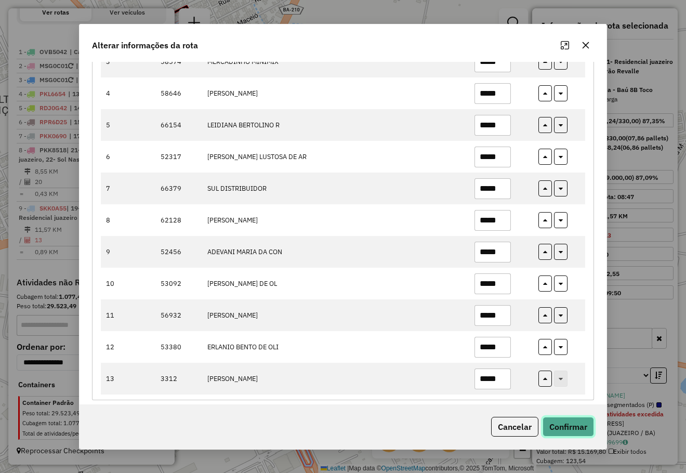
click at [569, 425] on button "Confirmar" at bounding box center [567, 427] width 51 height 20
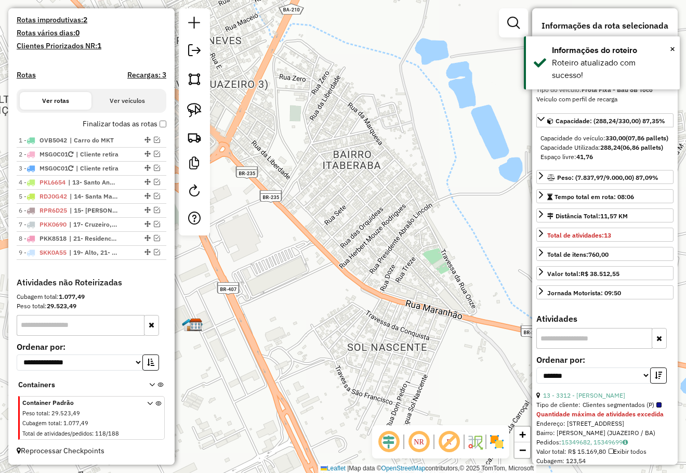
scroll to position [277, 0]
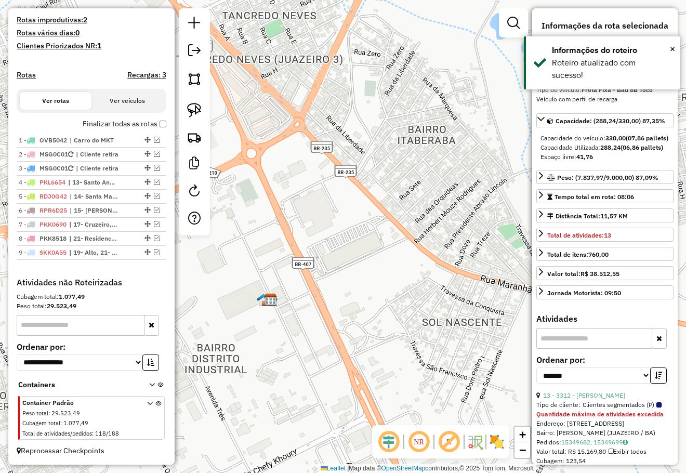
drag, startPoint x: 335, startPoint y: 220, endPoint x: 372, endPoint y: 207, distance: 39.1
click at [365, 209] on div "Janela de atendimento Grade de atendimento Capacidade Transportadoras Veículos …" at bounding box center [343, 236] width 686 height 473
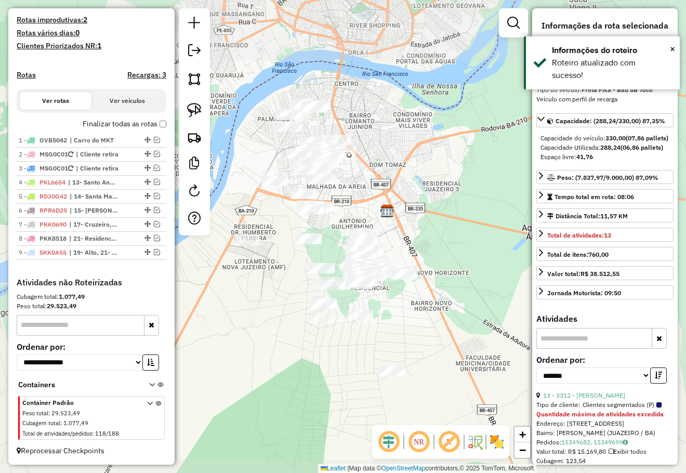
click at [397, 203] on div "Janela de atendimento Grade de atendimento Capacidade Transportadoras Veículos …" at bounding box center [343, 236] width 686 height 473
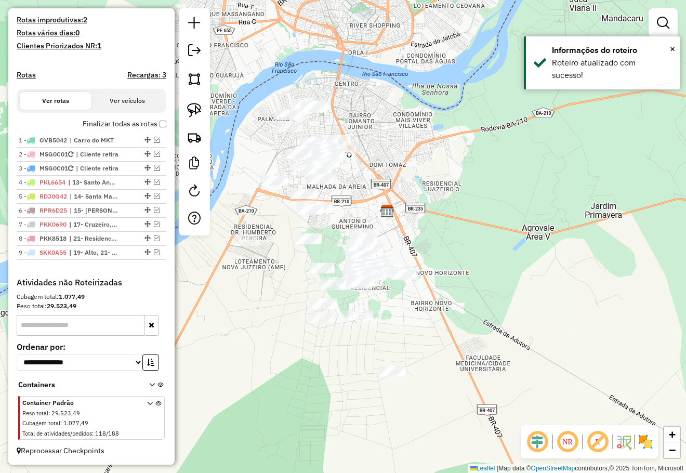
click at [394, 204] on img at bounding box center [387, 211] width 14 height 14
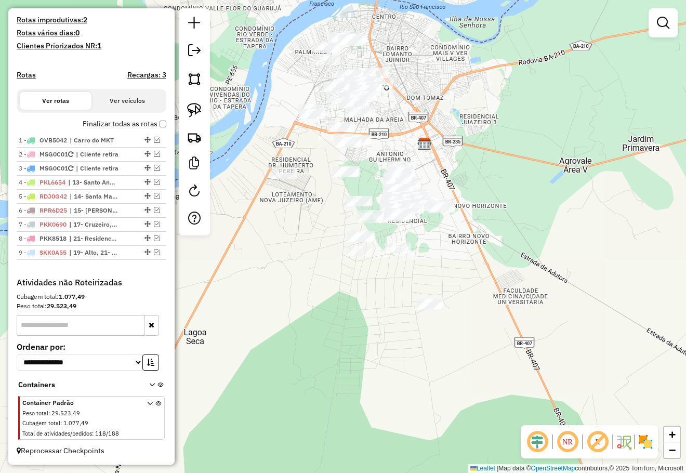
click at [465, 211] on div "Janela de atendimento Grade de atendimento Capacidade Transportadoras Veículos …" at bounding box center [343, 236] width 686 height 473
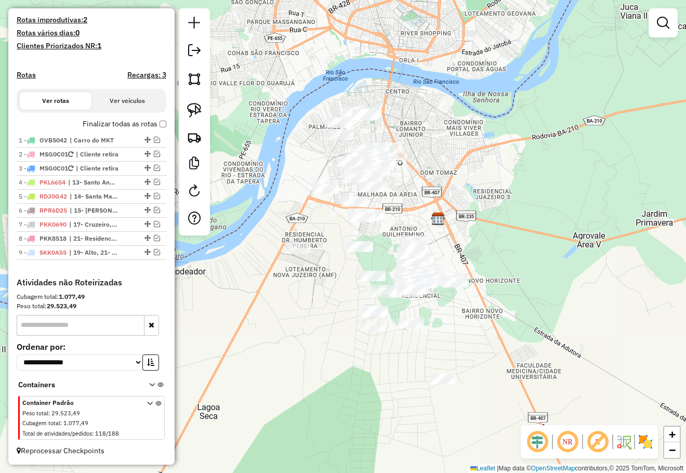
drag, startPoint x: 470, startPoint y: 198, endPoint x: 470, endPoint y: 206, distance: 7.8
click at [470, 206] on div "Janela de atendimento Grade de atendimento Capacidade Transportadoras Veículos …" at bounding box center [343, 236] width 686 height 473
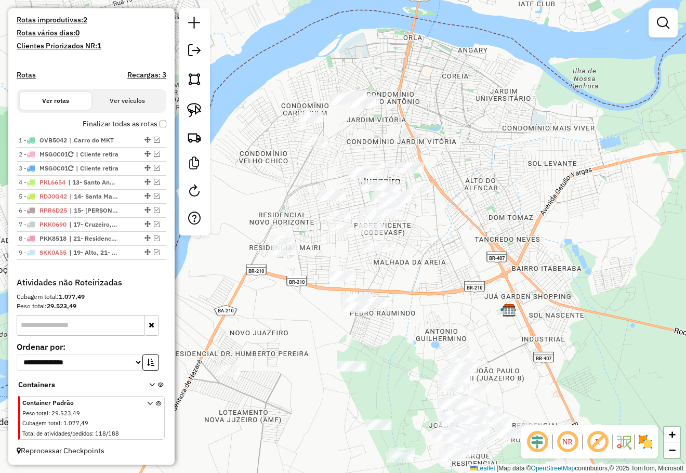
click at [376, 130] on div "Janela de atendimento Grade de atendimento Capacidade Transportadoras Veículos …" at bounding box center [343, 236] width 686 height 473
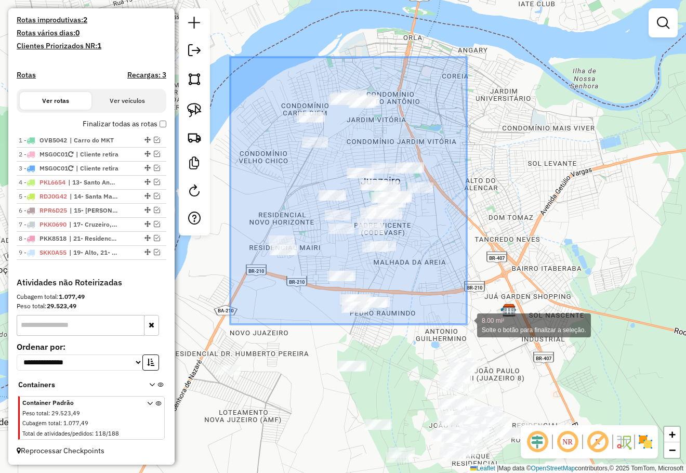
drag, startPoint x: 272, startPoint y: 105, endPoint x: 466, endPoint y: 324, distance: 292.5
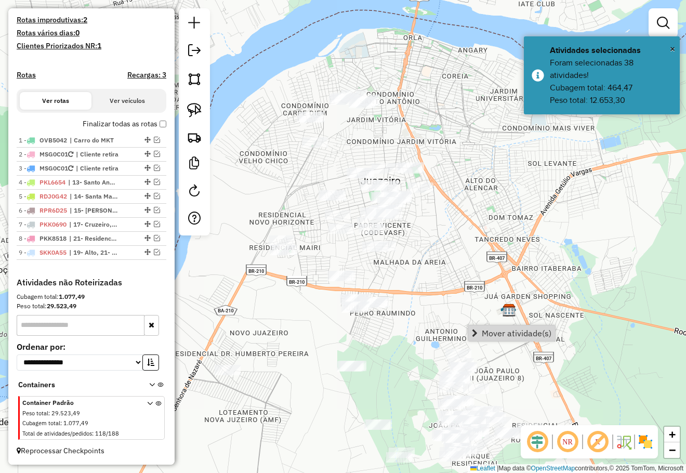
click at [478, 327] on link "Mover atividade(s)" at bounding box center [511, 333] width 87 height 16
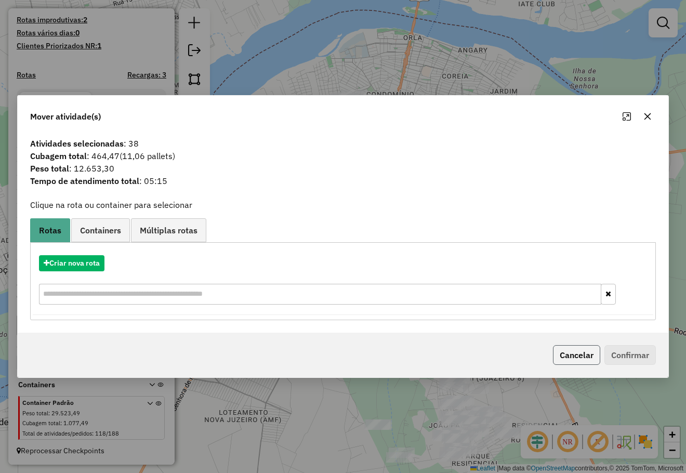
click at [578, 356] on button "Cancelar" at bounding box center [576, 355] width 47 height 20
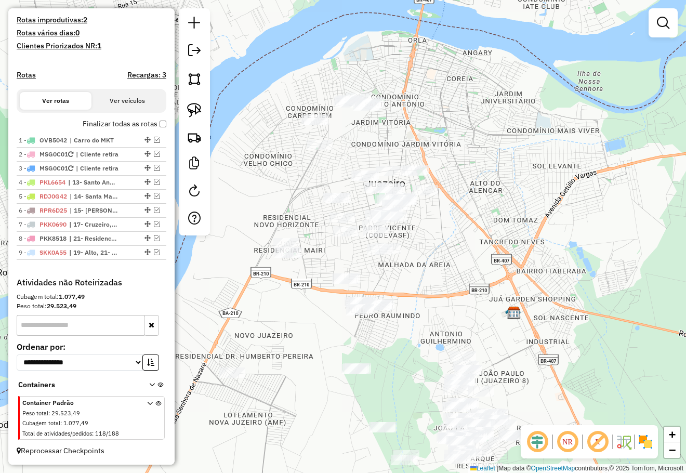
click at [429, 286] on div "Janela de atendimento Grade de atendimento Capacidade Transportadoras Veículos …" at bounding box center [343, 236] width 686 height 473
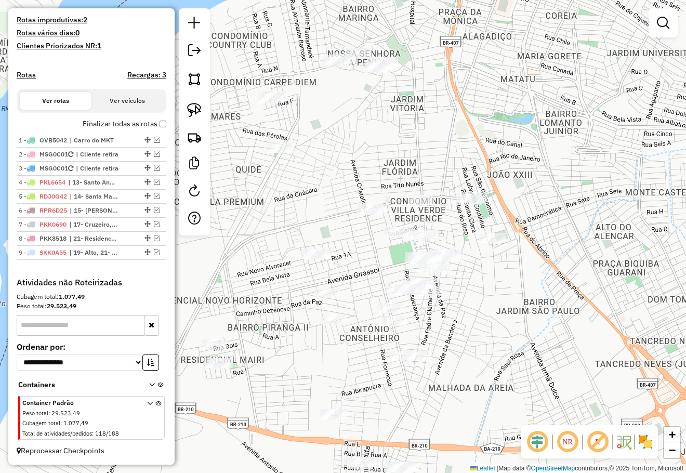
click at [397, 150] on div "Janela de atendimento Grade de atendimento Capacidade Transportadoras Veículos …" at bounding box center [343, 236] width 686 height 473
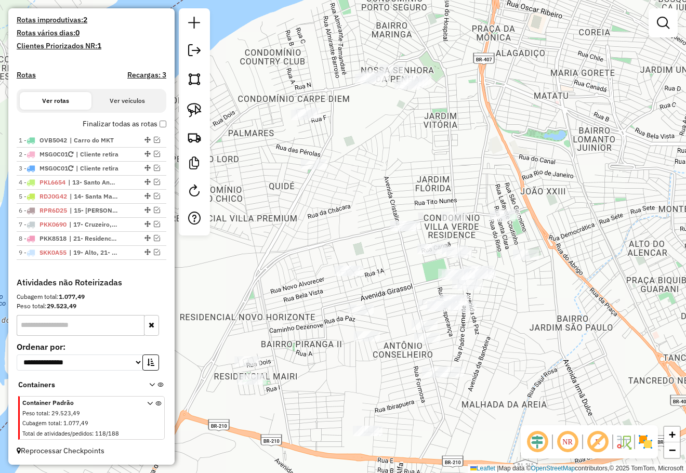
drag, startPoint x: 199, startPoint y: 112, endPoint x: 226, endPoint y: 117, distance: 27.5
click at [199, 112] on img at bounding box center [194, 110] width 15 height 15
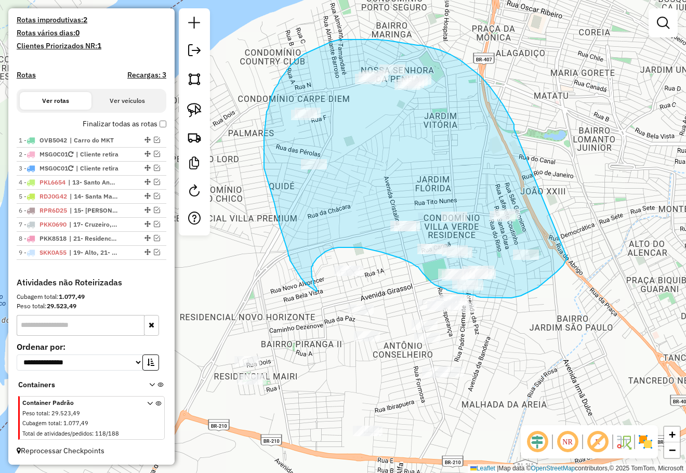
drag, startPoint x: 514, startPoint y: 129, endPoint x: 567, endPoint y: 259, distance: 140.5
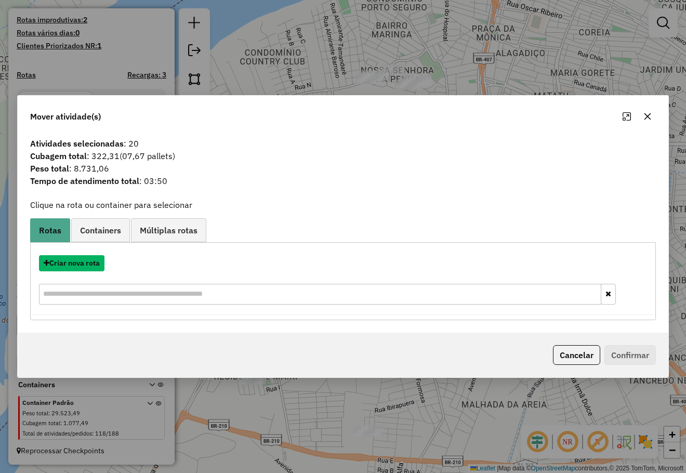
click at [82, 262] on button "Criar nova rota" at bounding box center [71, 263] width 65 height 16
select select "*******"
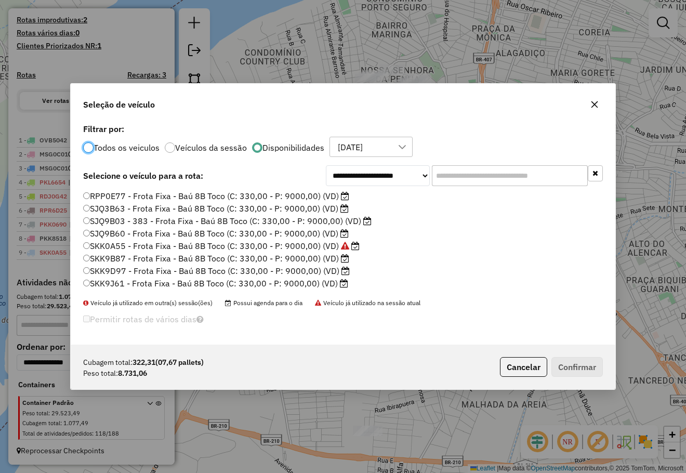
scroll to position [6, 3]
click at [378, 176] on select "**********" at bounding box center [378, 175] width 104 height 21
click at [326, 165] on select "**********" at bounding box center [378, 175] width 104 height 21
click at [138, 235] on label "SJQ9B60 - Frota Fixa - Baú 8B Toco (C: 330,00 - P: 9000,00) (VD)" at bounding box center [215, 233] width 265 height 12
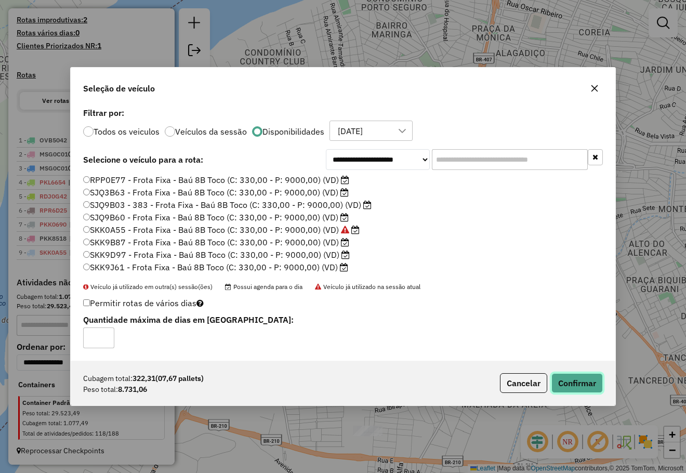
click at [587, 385] on button "Confirmar" at bounding box center [576, 383] width 51 height 20
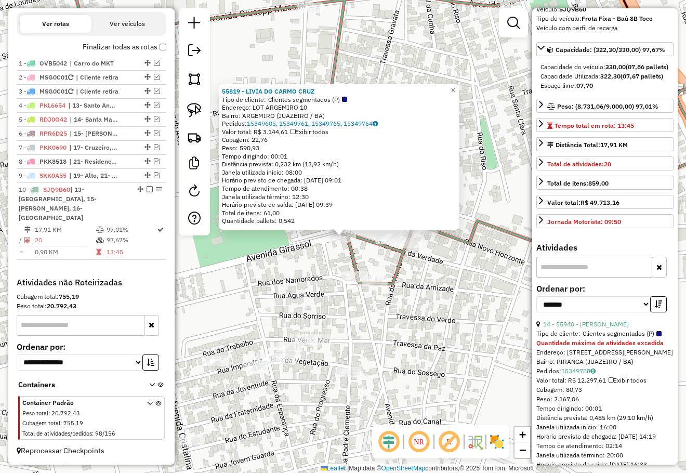
scroll to position [156, 0]
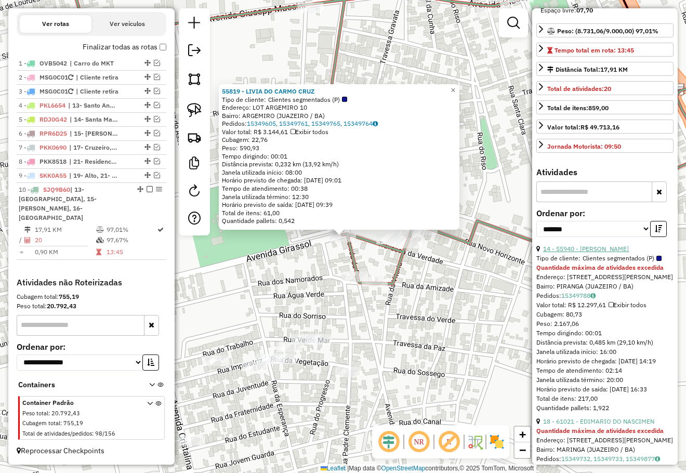
click at [603, 252] on link "14 - 55940 - [PERSON_NAME]" at bounding box center [586, 249] width 86 height 8
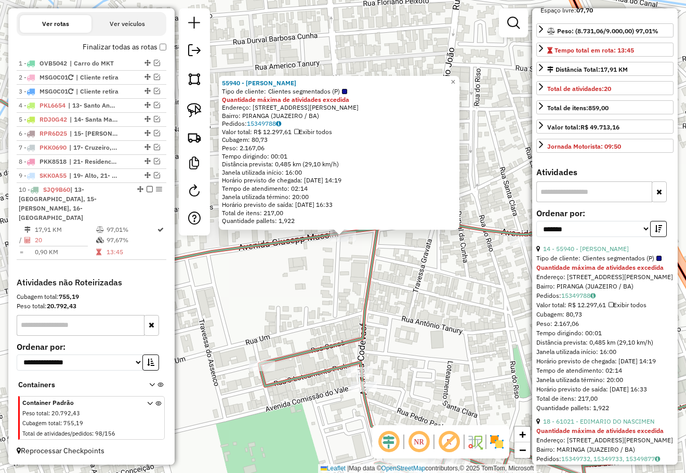
drag, startPoint x: 445, startPoint y: 313, endPoint x: 449, endPoint y: 233, distance: 79.6
click at [448, 238] on div "55940 - [PERSON_NAME] Tipo de cliente: Clientes segmentados (P) Quantidade máxi…" at bounding box center [343, 236] width 686 height 473
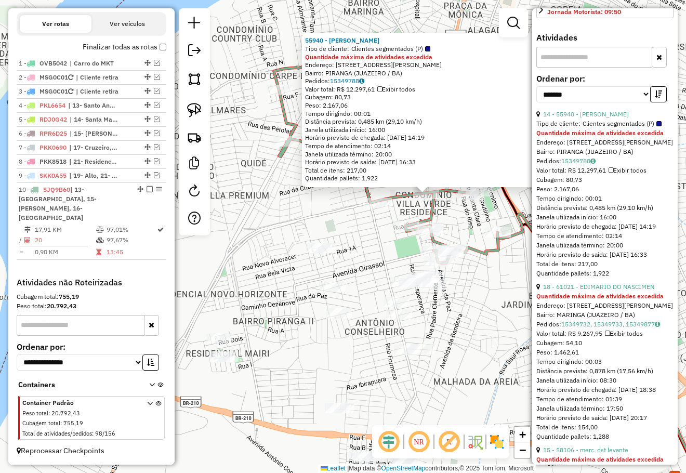
scroll to position [312, 0]
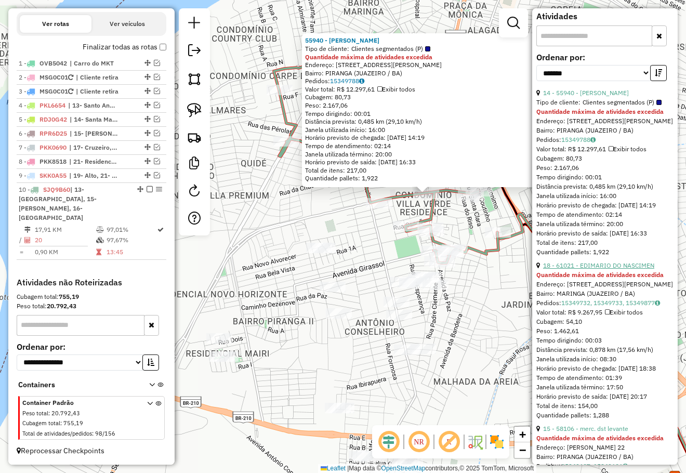
click at [591, 269] on link "18 - 61021 - EDIMARIO DO NASCIMEN" at bounding box center [598, 265] width 111 height 8
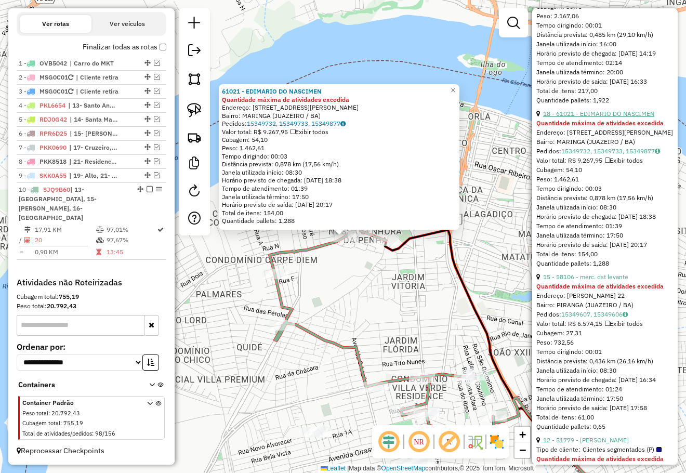
scroll to position [468, 0]
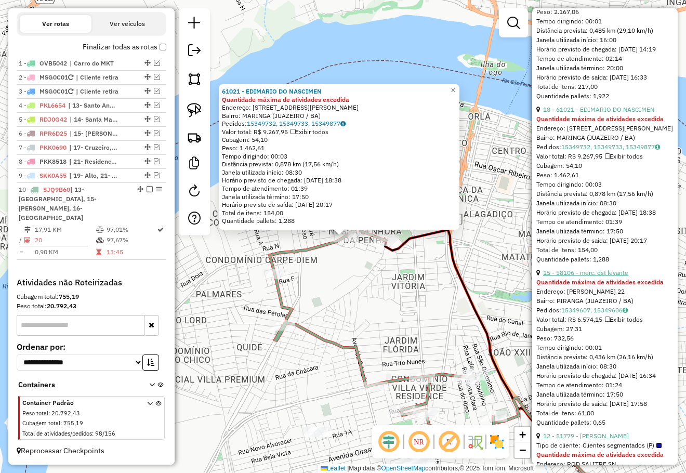
click at [592, 276] on link "15 - 58106 - merc. dst levante" at bounding box center [585, 273] width 85 height 8
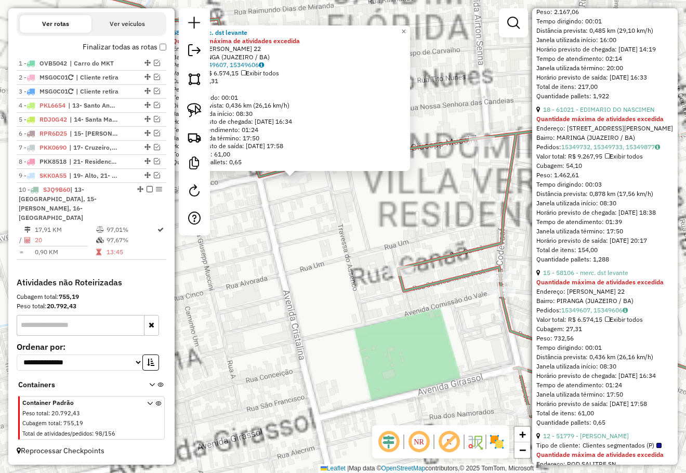
click at [346, 251] on div "58106 - merc. dst levante Quantidade máxima de atividades excedida Endereço: [P…" at bounding box center [343, 236] width 686 height 473
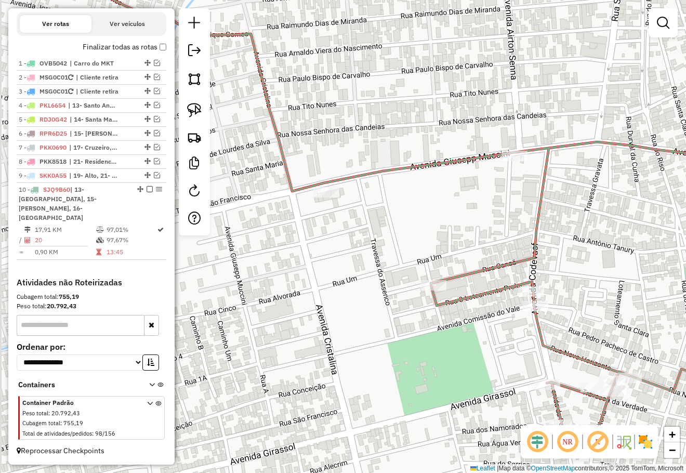
drag, startPoint x: 365, startPoint y: 227, endPoint x: 414, endPoint y: 253, distance: 55.6
click at [414, 253] on div "Janela de atendimento Grade de atendimento Capacidade Transportadoras Veículos …" at bounding box center [343, 236] width 686 height 473
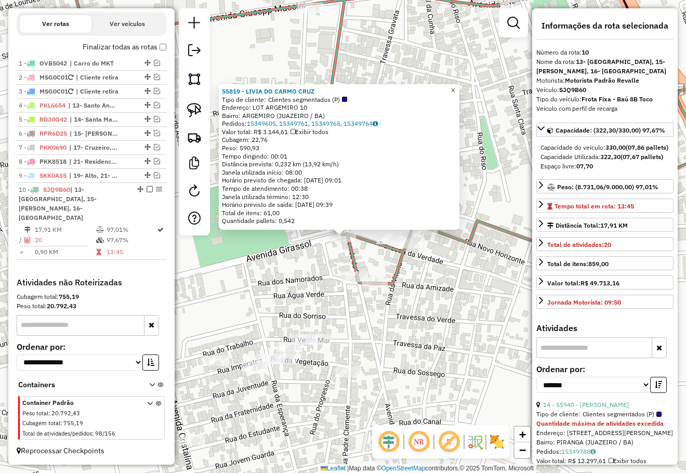
drag, startPoint x: 462, startPoint y: 88, endPoint x: 450, endPoint y: 108, distance: 23.1
click at [455, 88] on span "×" at bounding box center [452, 90] width 5 height 9
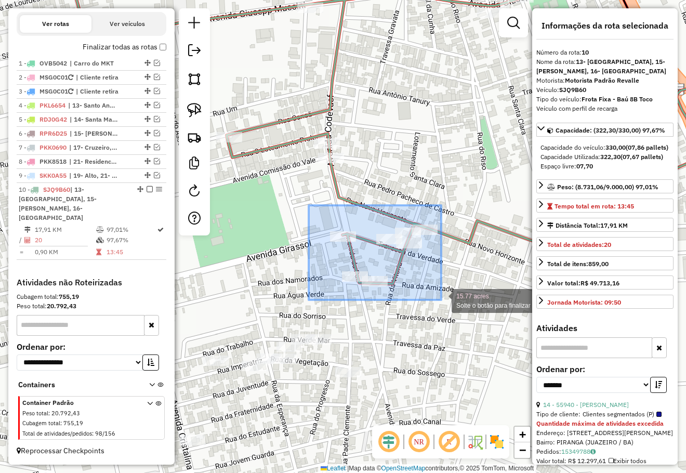
drag, startPoint x: 310, startPoint y: 208, endPoint x: 441, endPoint y: 300, distance: 160.0
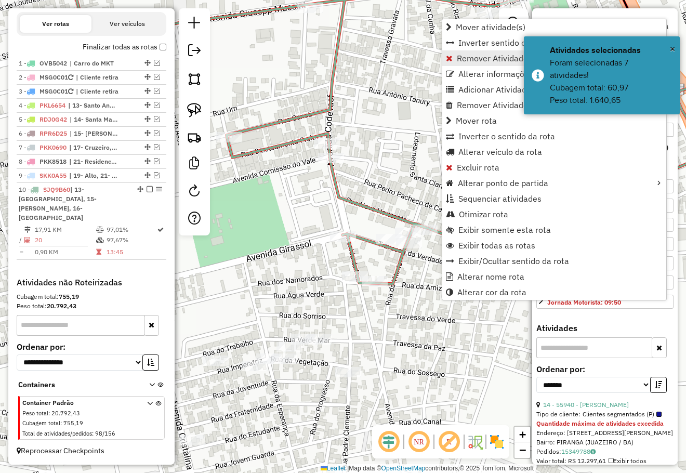
click at [465, 59] on span "Remover Atividade(s) da rota" at bounding box center [512, 58] width 110 height 8
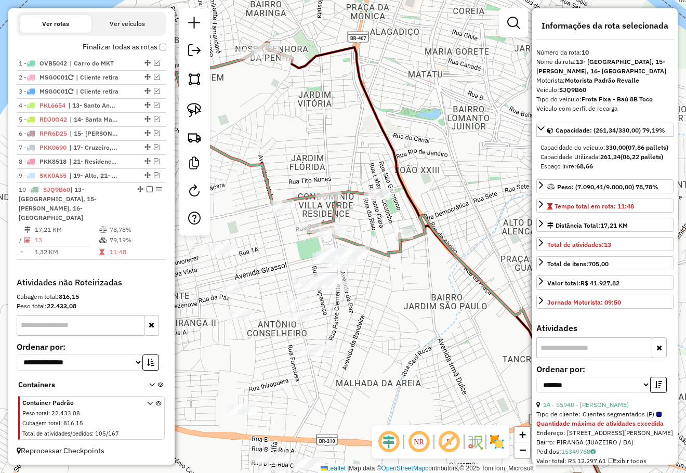
drag, startPoint x: 442, startPoint y: 257, endPoint x: 447, endPoint y: 245, distance: 13.0
click at [446, 249] on div "Janela de atendimento Grade de atendimento Capacidade Transportadoras Veículos …" at bounding box center [343, 236] width 686 height 473
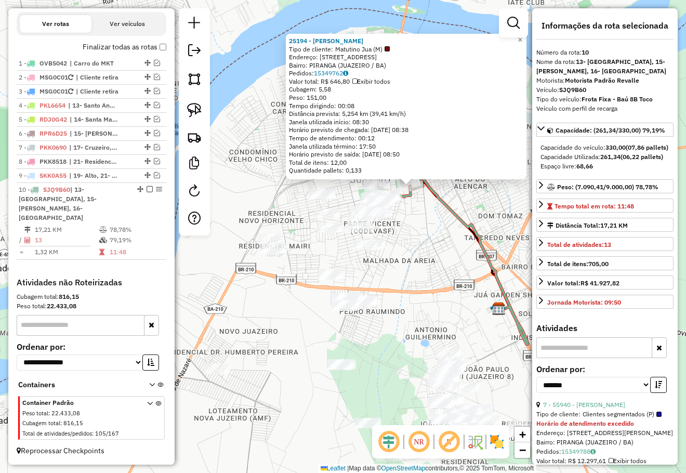
drag, startPoint x: 416, startPoint y: 255, endPoint x: 425, endPoint y: 240, distance: 17.3
click at [423, 243] on div "25194 - [PERSON_NAME] DE ARAUJ Tipo de cliente: Matutino Jua (M) Endereço: R FL…" at bounding box center [343, 236] width 686 height 473
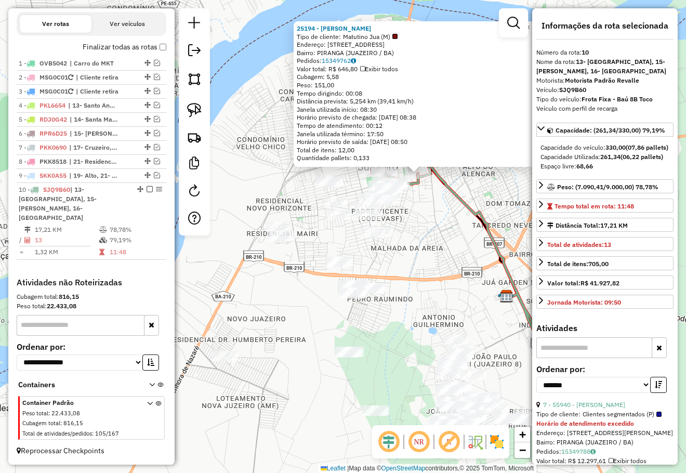
click at [419, 245] on div "25194 - [PERSON_NAME] DE ARAUJ Tipo de cliente: Matutino Jua (M) Endereço: R FL…" at bounding box center [343, 236] width 686 height 473
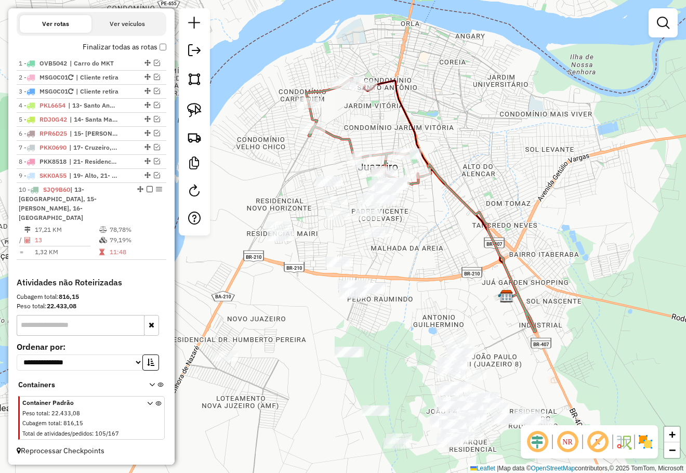
click at [420, 245] on div "Janela de atendimento Grade de atendimento Capacidade Transportadoras Veículos …" at bounding box center [343, 236] width 686 height 473
click at [286, 159] on div "Janela de atendimento Grade de atendimento Capacidade Transportadoras Veículos …" at bounding box center [343, 236] width 686 height 473
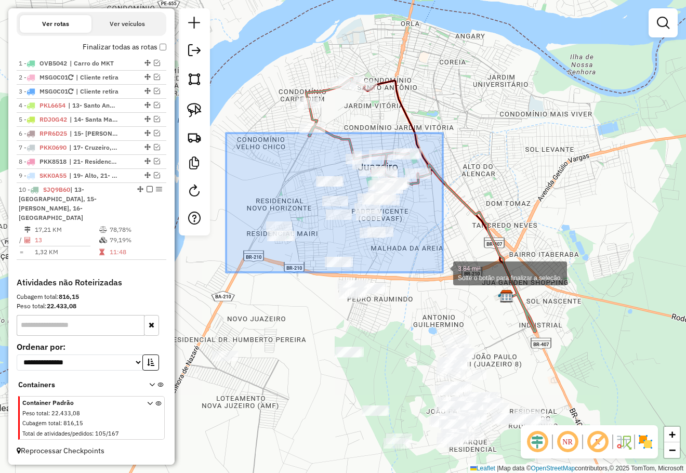
drag, startPoint x: 226, startPoint y: 133, endPoint x: 443, endPoint y: 272, distance: 257.5
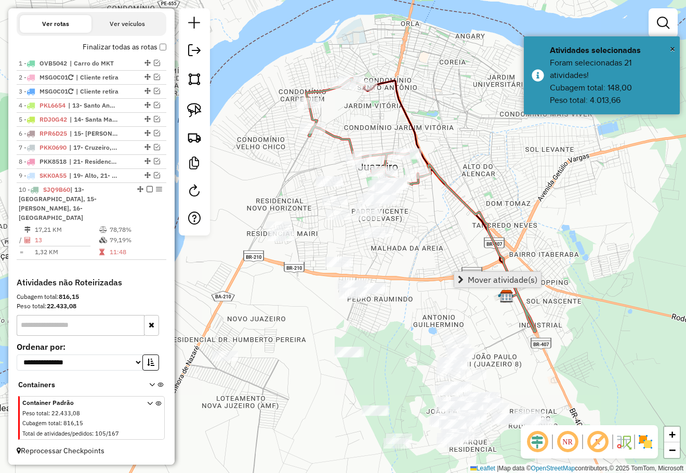
click at [470, 274] on link "Mover atividade(s)" at bounding box center [497, 280] width 87 height 16
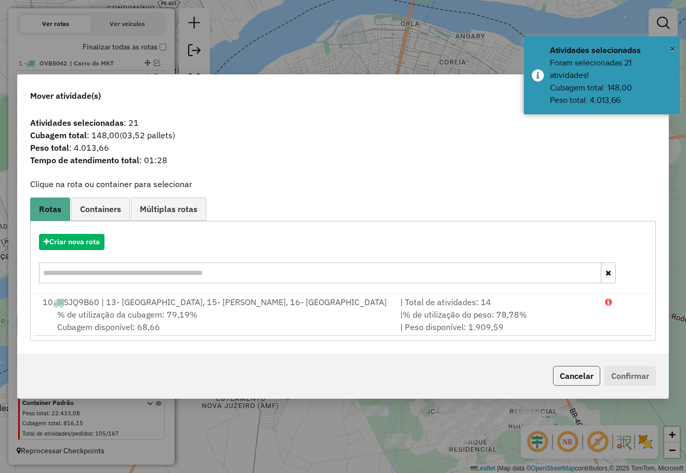
click at [577, 378] on button "Cancelar" at bounding box center [576, 376] width 47 height 20
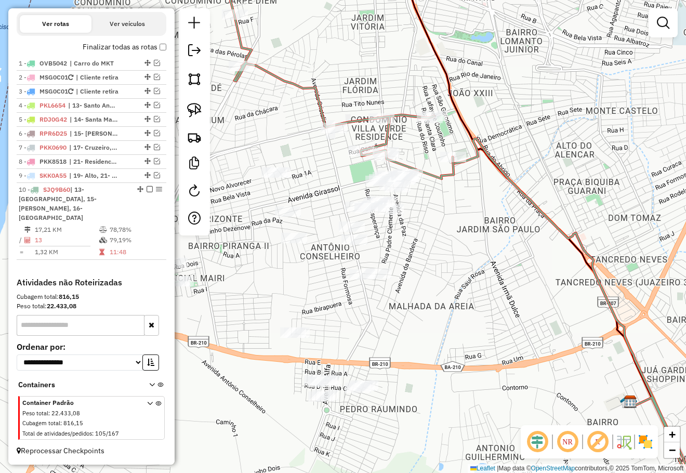
scroll to position [291, 0]
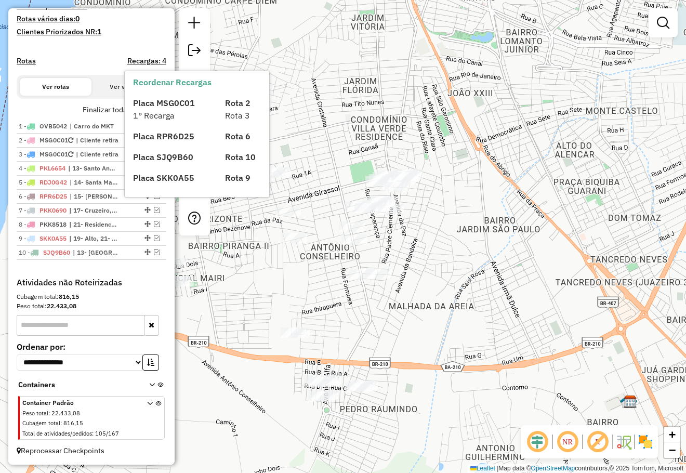
click at [159, 110] on div "1° Recarga" at bounding box center [173, 115] width 92 height 12
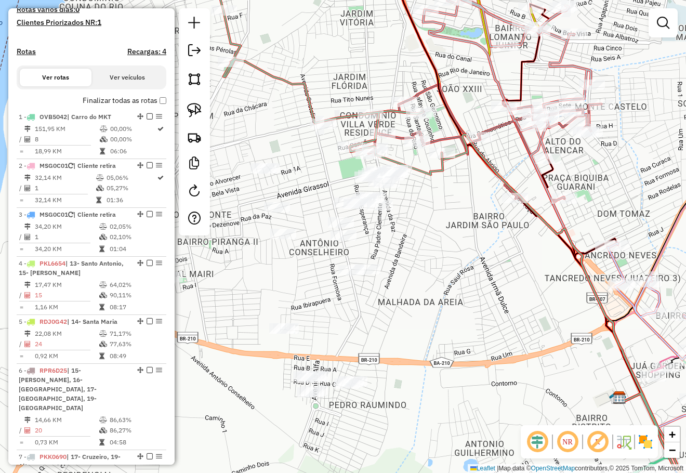
drag, startPoint x: 581, startPoint y: 300, endPoint x: 425, endPoint y: 234, distance: 169.2
click at [428, 236] on div "Janela de atendimento Grade de atendimento Capacidade Transportadoras Veículos …" at bounding box center [343, 236] width 686 height 473
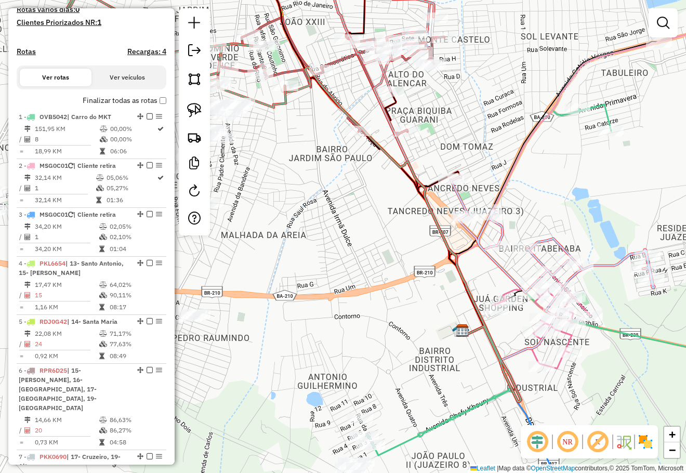
drag, startPoint x: 568, startPoint y: 233, endPoint x: 514, endPoint y: 190, distance: 69.4
click at [514, 190] on div "Rota 9 - Placa SKK0A55 66379 - SUL DISTRIBUIDOR Rota 9 - Placa SKK0A55 52193 - …" at bounding box center [343, 236] width 686 height 473
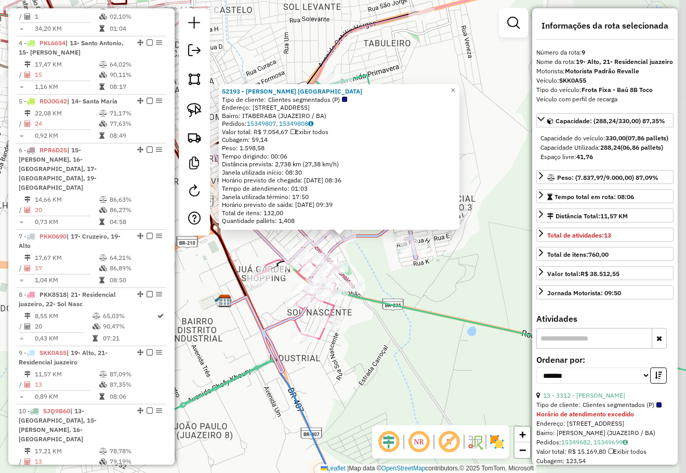
scroll to position [714, 0]
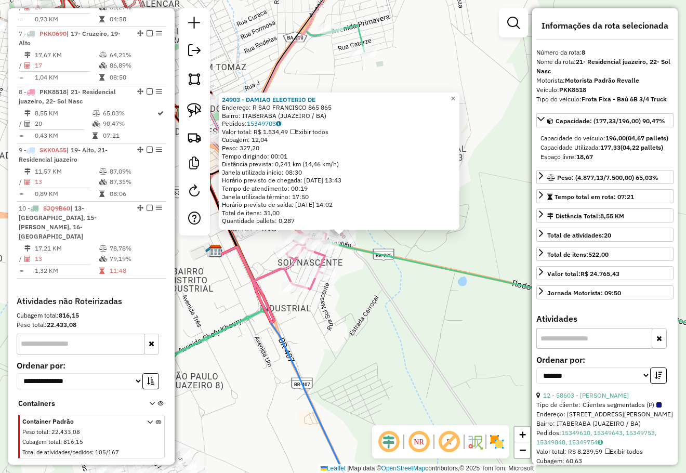
click at [375, 323] on div "24903 - DAMIAO ELEOTERIO DE Endereço: R SAO FRANCISCO 865 865 Bairro: [GEOGRAPH…" at bounding box center [343, 236] width 686 height 473
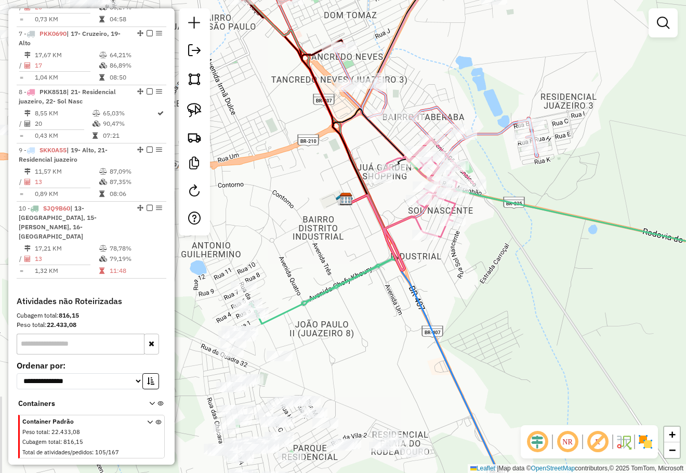
drag, startPoint x: 492, startPoint y: 281, endPoint x: 541, endPoint y: 259, distance: 53.5
click at [530, 264] on div "Janela de atendimento Grade de atendimento Capacidade Transportadoras Veículos …" at bounding box center [343, 236] width 686 height 473
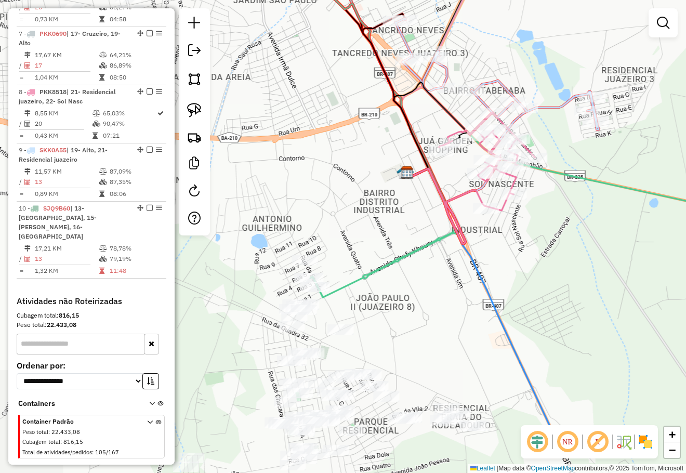
click at [553, 241] on div "Janela de atendimento Grade de atendimento Capacidade Transportadoras Veículos …" at bounding box center [343, 236] width 686 height 473
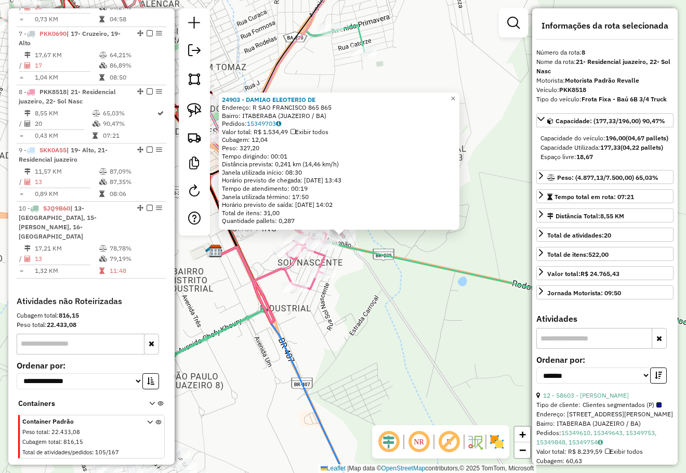
click at [455, 323] on div "24903 - DAMIAO ELEOTERIO DE Endereço: R SAO FRANCISCO 865 865 Bairro: [GEOGRAPH…" at bounding box center [343, 236] width 686 height 473
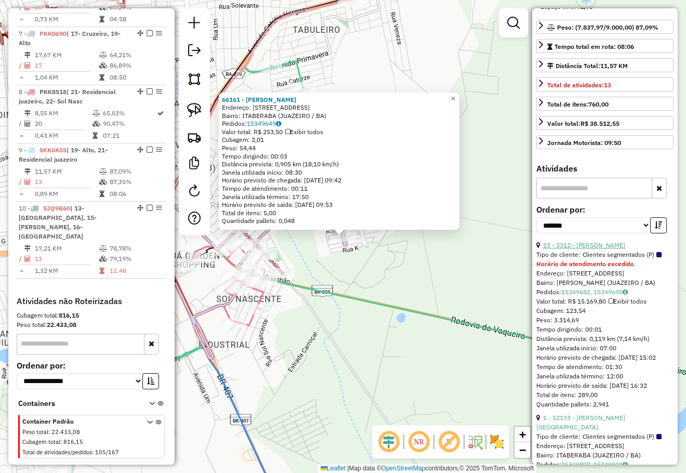
scroll to position [156, 0]
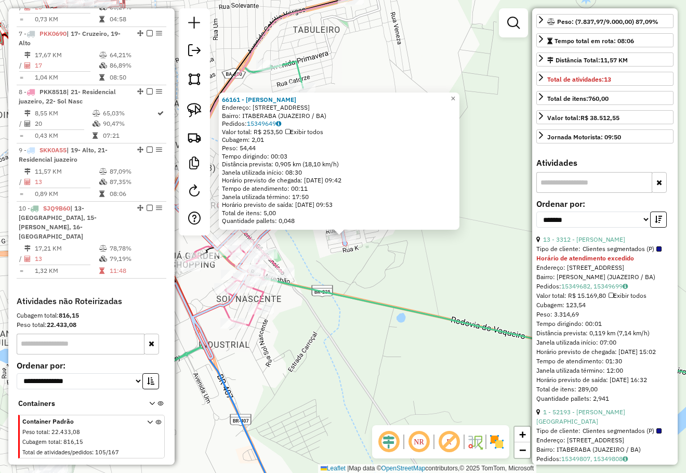
drag, startPoint x: 422, startPoint y: 283, endPoint x: 413, endPoint y: 273, distance: 12.9
click at [422, 283] on div "66161 - [PERSON_NAME]: [STREET_ADDRESS] Pedidos: 15349649 Valor total: R$ 253,5…" at bounding box center [343, 236] width 686 height 473
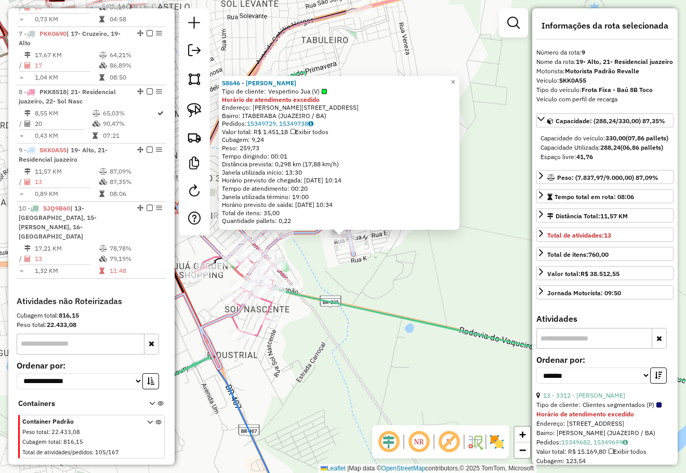
click at [405, 274] on div "58646 - [PERSON_NAME] Tipo de cliente: [PERSON_NAME] (V) Horário de atendimento…" at bounding box center [343, 236] width 686 height 473
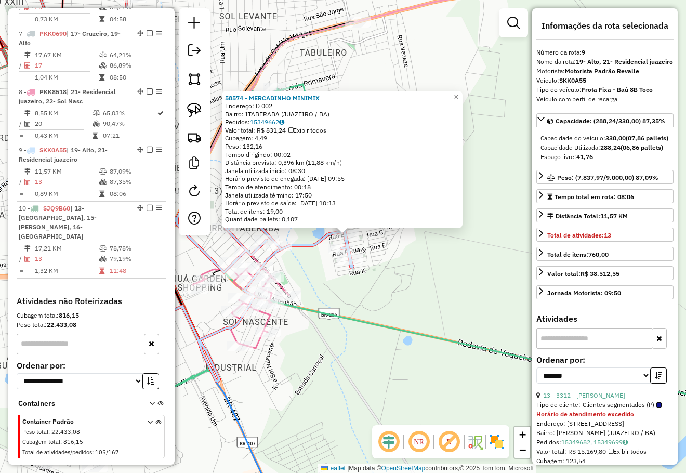
drag, startPoint x: 408, startPoint y: 303, endPoint x: 451, endPoint y: 256, distance: 63.9
click at [442, 266] on div "58574 - MERCADINHO MINIMIX Endereço: D 002 Bairro: [GEOGRAPHIC_DATA] (JUAZEIRO …" at bounding box center [343, 236] width 686 height 473
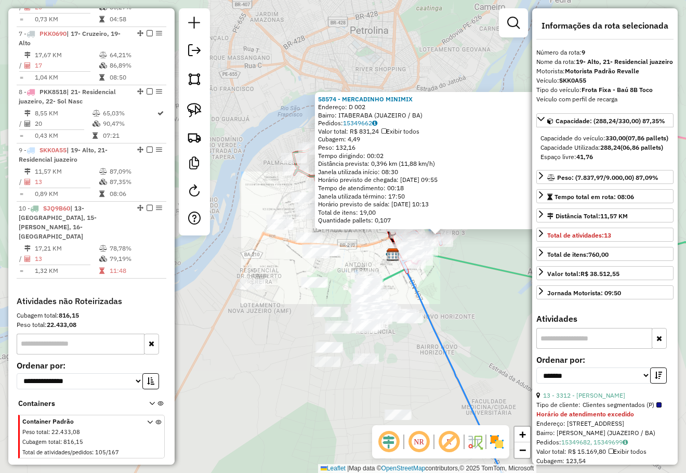
click at [457, 320] on div "58574 - MERCADINHO MINIMIX Endereço: D 002 Bairro: [GEOGRAPHIC_DATA] (JUAZEIRO …" at bounding box center [343, 236] width 686 height 473
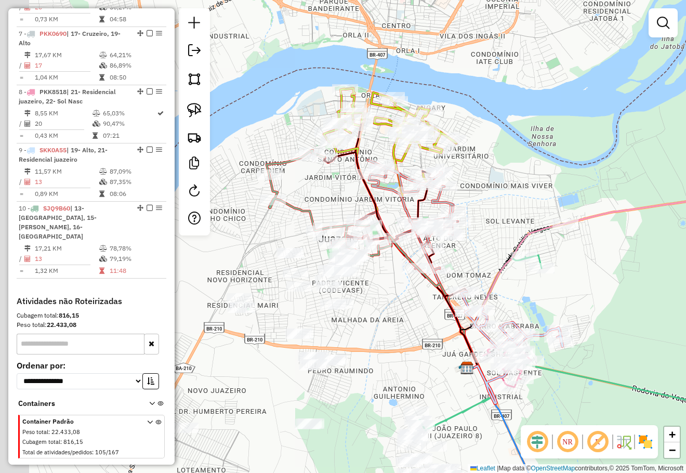
drag, startPoint x: 341, startPoint y: 190, endPoint x: 403, endPoint y: 180, distance: 62.2
click at [396, 182] on div "Janela de atendimento Grade de atendimento Capacidade Transportadoras Veículos …" at bounding box center [343, 236] width 686 height 473
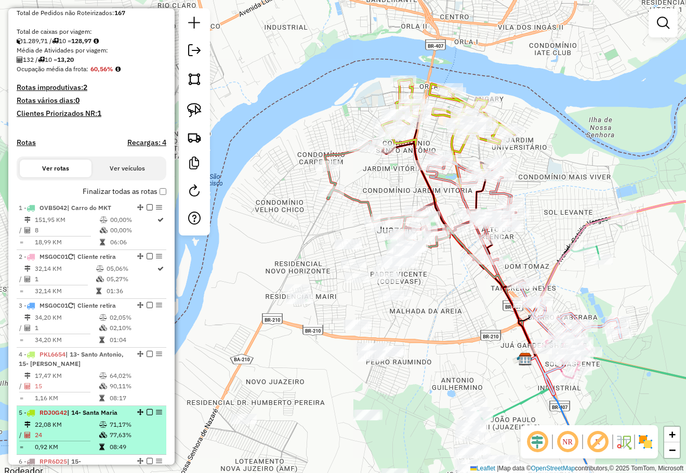
scroll to position [142, 0]
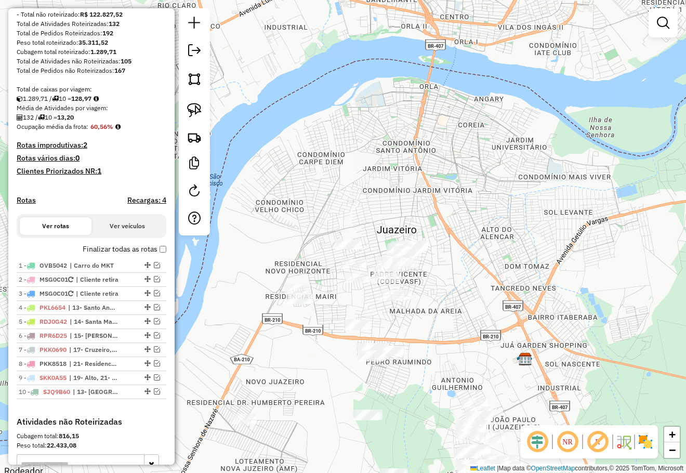
click at [449, 250] on div "Janela de atendimento Grade de atendimento Capacidade Transportadoras Veículos …" at bounding box center [343, 236] width 686 height 473
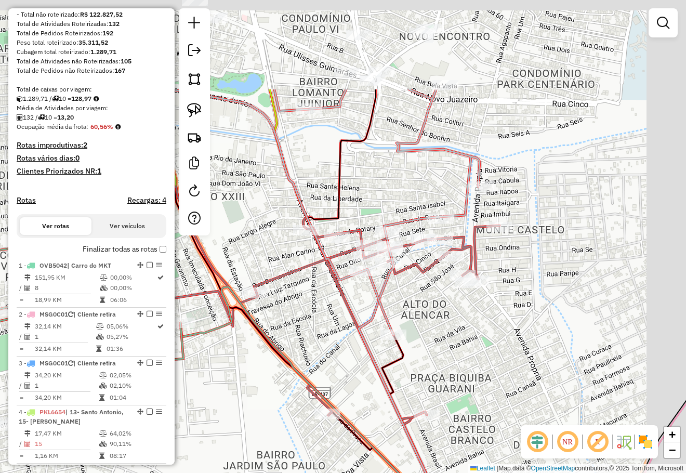
drag, startPoint x: 573, startPoint y: 148, endPoint x: 505, endPoint y: 282, distance: 150.8
click at [505, 290] on div "Janela de atendimento Grade de atendimento Capacidade Transportadoras Veículos …" at bounding box center [343, 236] width 686 height 473
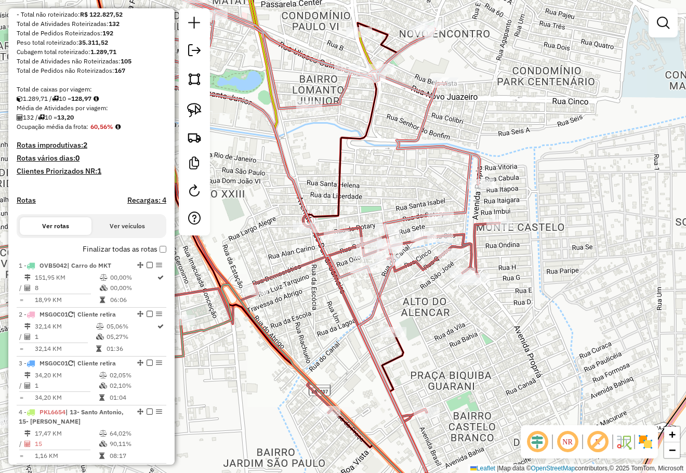
drag, startPoint x: 512, startPoint y: 196, endPoint x: 514, endPoint y: 129, distance: 66.5
click at [517, 138] on div "Janela de atendimento Grade de atendimento Capacidade Transportadoras Veículos …" at bounding box center [343, 236] width 686 height 473
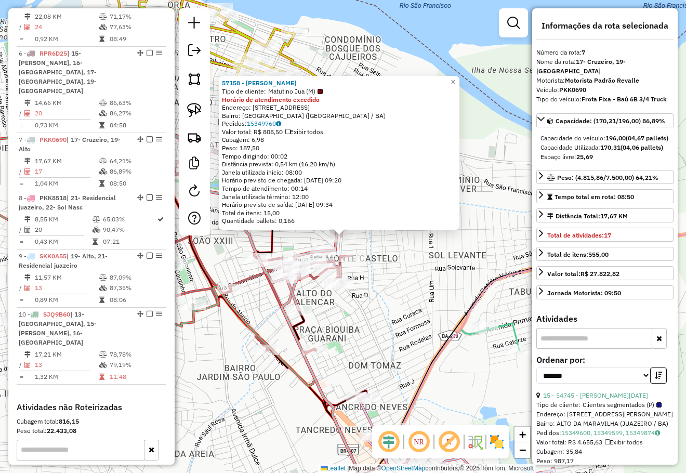
scroll to position [714, 0]
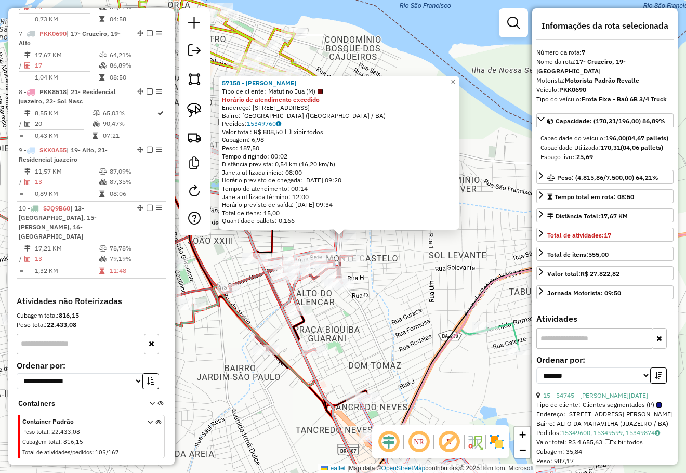
click at [494, 205] on div "57158 - Janaina De Fatima Si Tipo de cliente: Matutino Jua (M) Horário de atend…" at bounding box center [343, 236] width 686 height 473
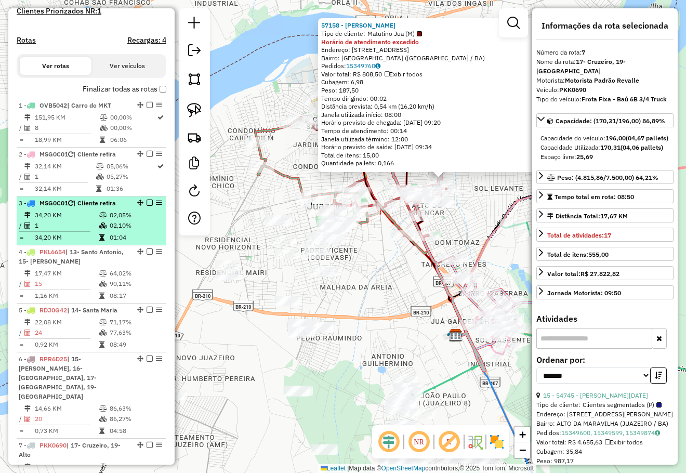
scroll to position [298, 0]
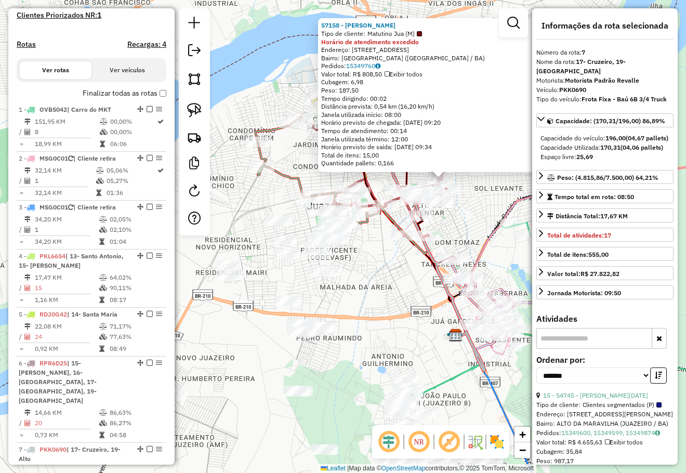
click at [163, 100] on div "Depósito: Revalle Juazeiro Total de rotas: 10 Distância Total: 327,50 km Tempo …" at bounding box center [91, 255] width 158 height 914
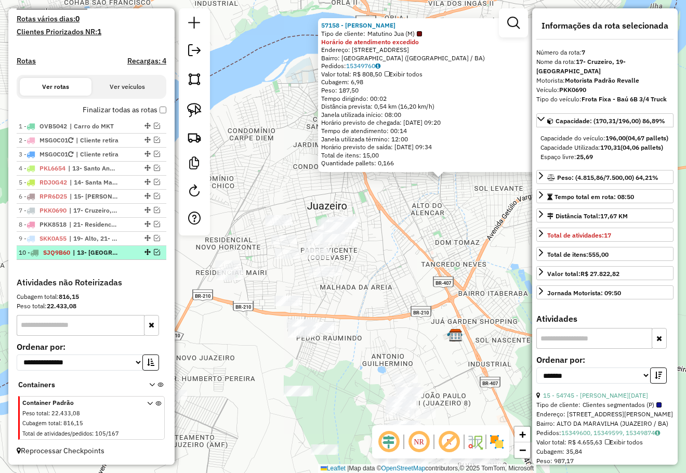
click at [154, 253] on em at bounding box center [157, 252] width 6 height 6
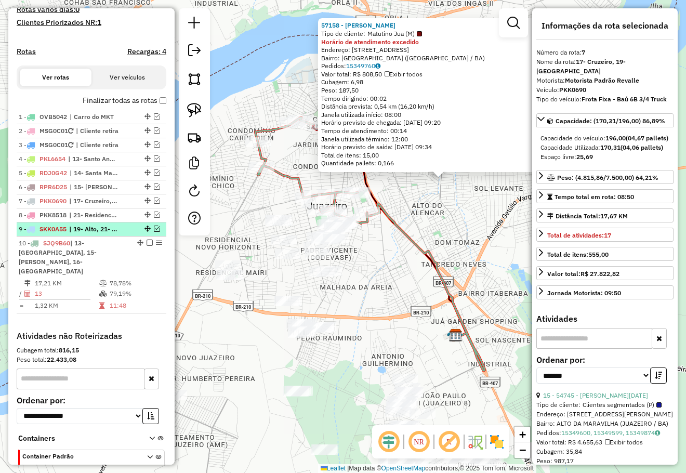
click at [154, 232] on em at bounding box center [157, 228] width 6 height 6
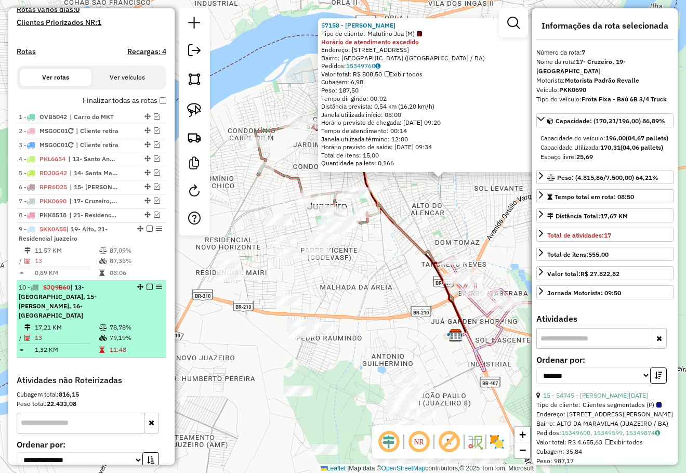
click at [146, 290] on em at bounding box center [149, 287] width 6 height 6
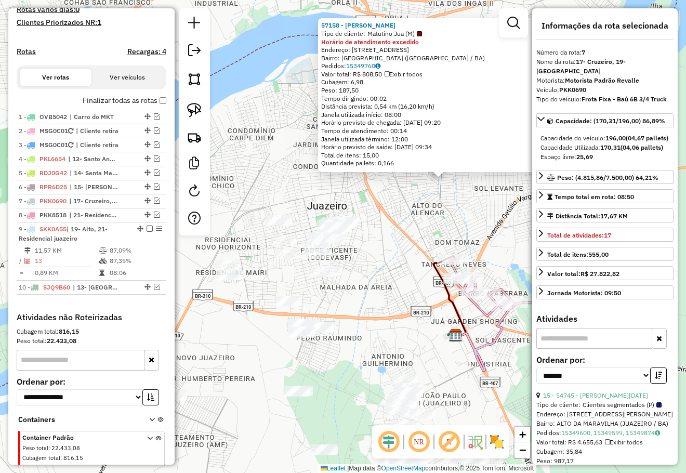
drag, startPoint x: 383, startPoint y: 249, endPoint x: 393, endPoint y: 244, distance: 10.7
click at [386, 246] on div "57158 - Janaina De Fatima Si Tipo de cliente: Matutino Jua (M) Horário de atend…" at bounding box center [343, 236] width 686 height 473
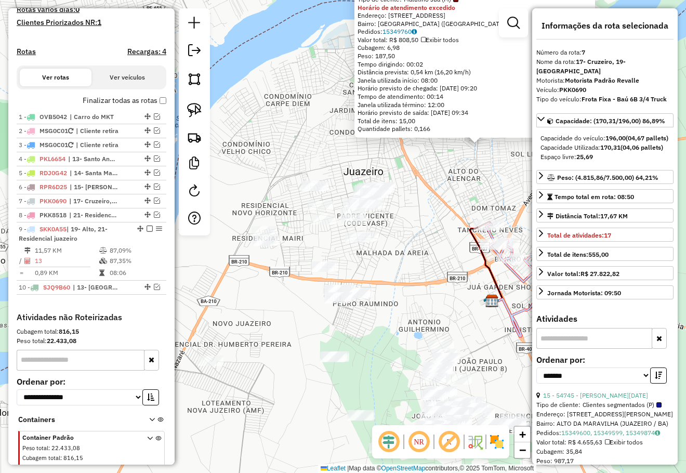
click at [395, 244] on div "57158 - Janaina De Fatima Si Tipo de cliente: Matutino Jua (M) Horário de atend…" at bounding box center [343, 236] width 686 height 473
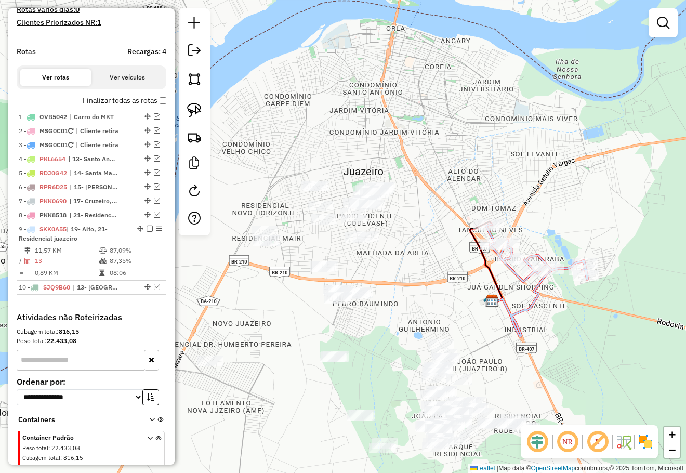
click at [404, 177] on div "Janela de atendimento Grade de atendimento Capacidade Transportadoras Veículos …" at bounding box center [343, 236] width 686 height 473
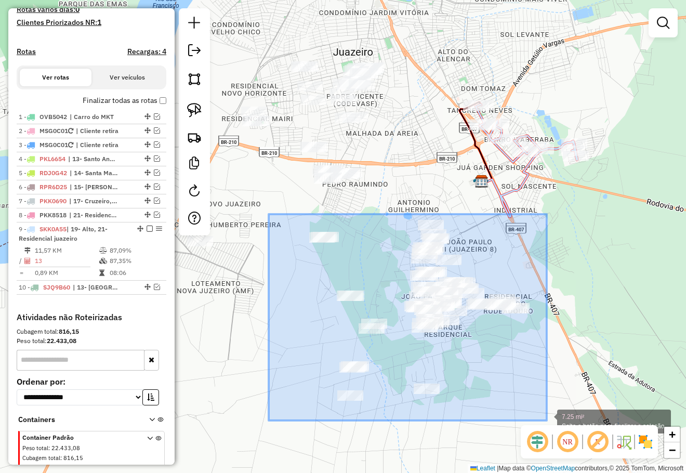
drag, startPoint x: 269, startPoint y: 214, endPoint x: 546, endPoint y: 420, distance: 346.1
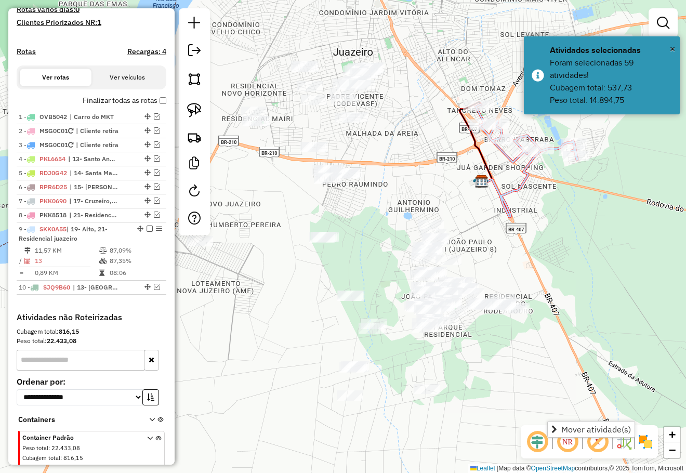
click at [561, 422] on link "Mover atividade(s)" at bounding box center [590, 429] width 87 height 16
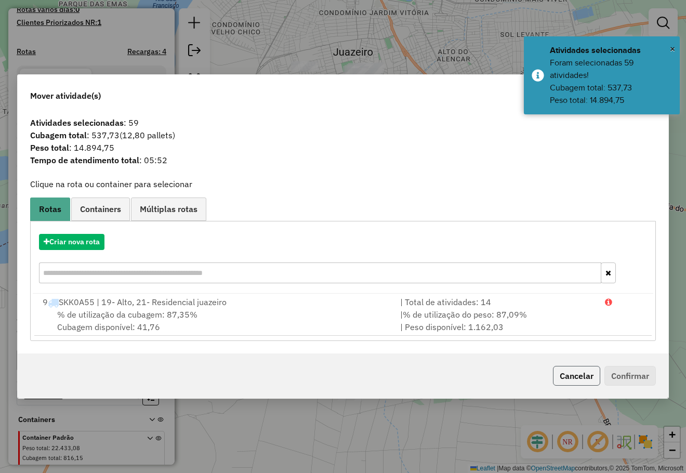
click at [583, 373] on button "Cancelar" at bounding box center [576, 376] width 47 height 20
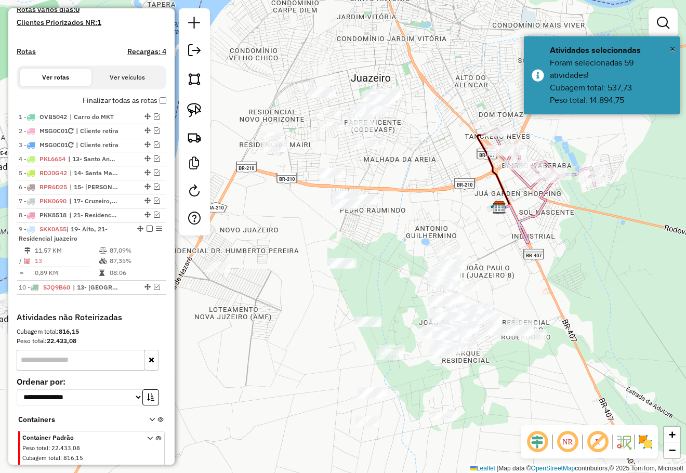
drag, startPoint x: 563, startPoint y: 289, endPoint x: 583, endPoint y: 306, distance: 26.9
click at [583, 306] on div "Janela de atendimento Grade de atendimento Capacidade Transportadoras Veículos …" at bounding box center [343, 236] width 686 height 473
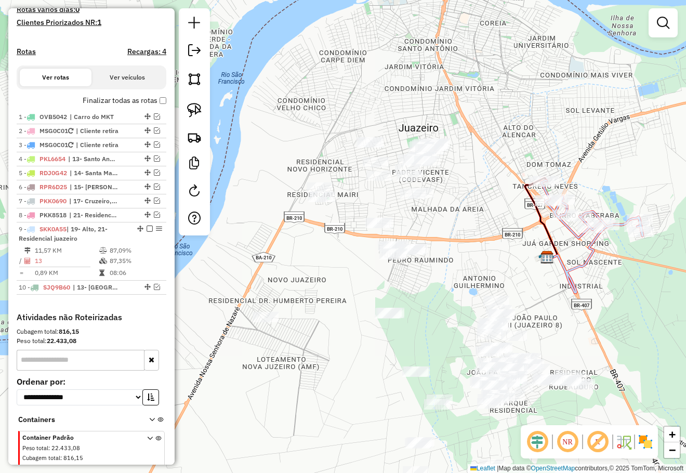
drag, startPoint x: 459, startPoint y: 209, endPoint x: 491, endPoint y: 248, distance: 50.2
click at [490, 248] on div "Janela de atendimento Grade de atendimento Capacidade Transportadoras Veículos …" at bounding box center [343, 236] width 686 height 473
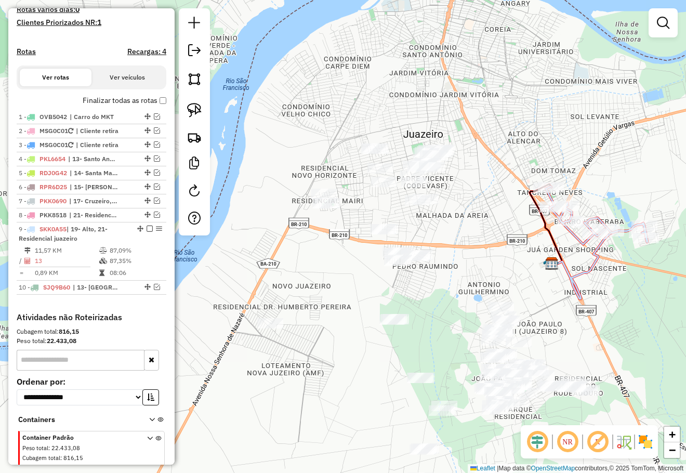
drag, startPoint x: 474, startPoint y: 161, endPoint x: 473, endPoint y: 154, distance: 6.8
click at [473, 154] on div "Janela de atendimento Grade de atendimento Capacidade Transportadoras Veículos …" at bounding box center [343, 236] width 686 height 473
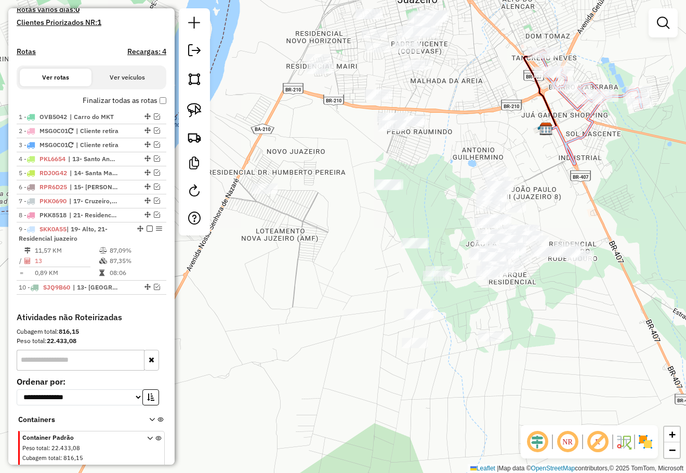
drag, startPoint x: 470, startPoint y: 164, endPoint x: 467, endPoint y: 150, distance: 14.8
click at [467, 150] on div "Janela de atendimento Grade de atendimento Capacidade Transportadoras Veículos …" at bounding box center [343, 236] width 686 height 473
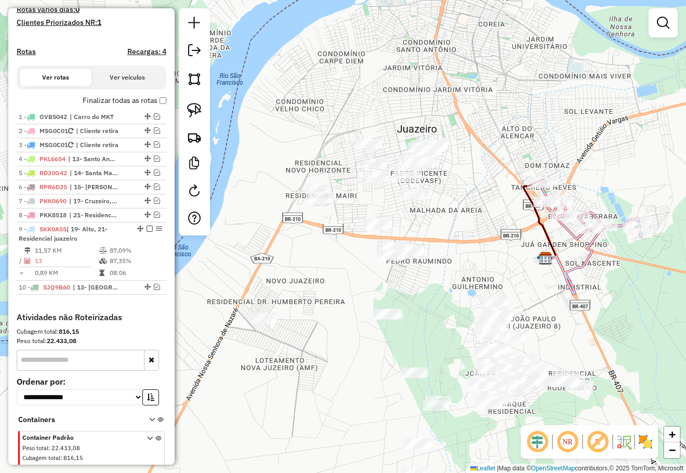
drag, startPoint x: 450, startPoint y: 164, endPoint x: 453, endPoint y: 287, distance: 123.7
click at [453, 287] on div "Janela de atendimento Grade de atendimento Capacidade Transportadoras Veículos …" at bounding box center [343, 236] width 686 height 473
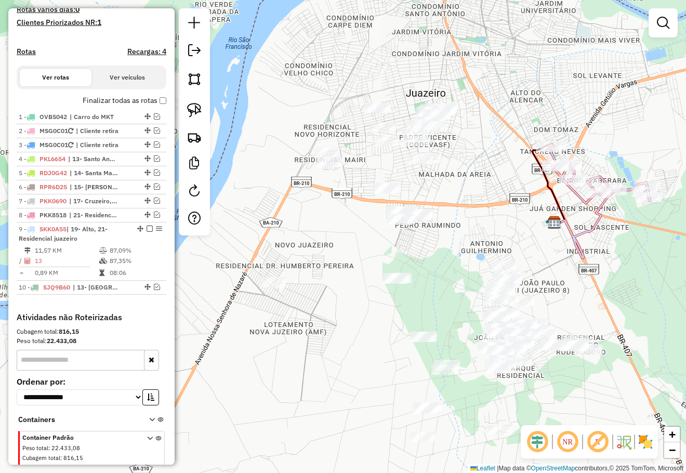
drag, startPoint x: 352, startPoint y: 249, endPoint x: 357, endPoint y: 238, distance: 11.6
click at [357, 238] on div "Janela de atendimento Grade de atendimento Capacidade Transportadoras Veículos …" at bounding box center [343, 236] width 686 height 473
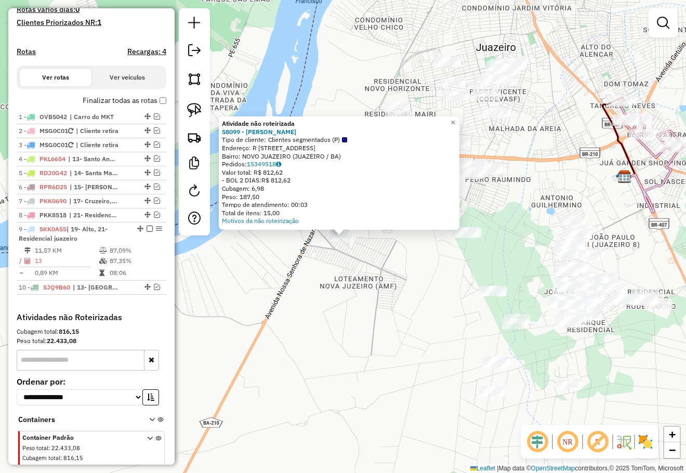
click at [342, 287] on div "Atividade não roteirizada 58099 - Guilherme Alves Dos Tipo de cliente: Clientes…" at bounding box center [343, 236] width 686 height 473
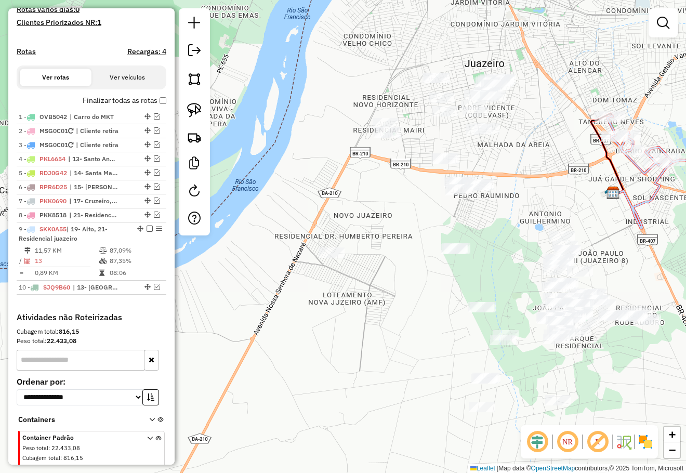
drag, startPoint x: 536, startPoint y: 124, endPoint x: 446, endPoint y: 231, distance: 139.3
click at [446, 231] on div "Janela de atendimento Grade de atendimento Capacidade Transportadoras Veículos …" at bounding box center [343, 236] width 686 height 473
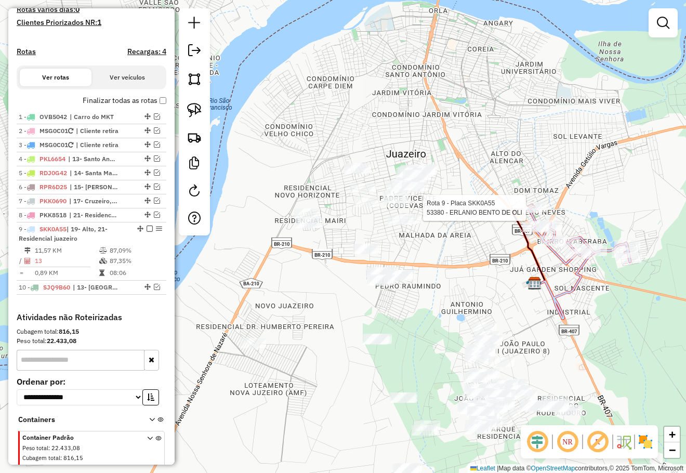
scroll to position [335, 0]
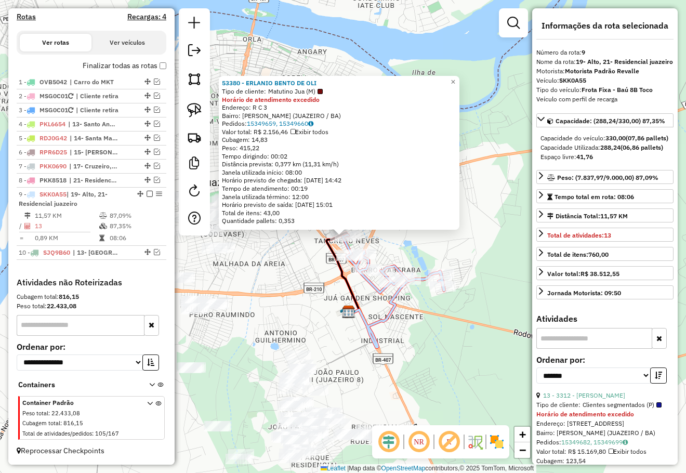
click at [436, 338] on div "53380 - ERLANIO BENTO DE OLI Tipo de cliente: Matutino Jua (M) Horário de atend…" at bounding box center [343, 236] width 686 height 473
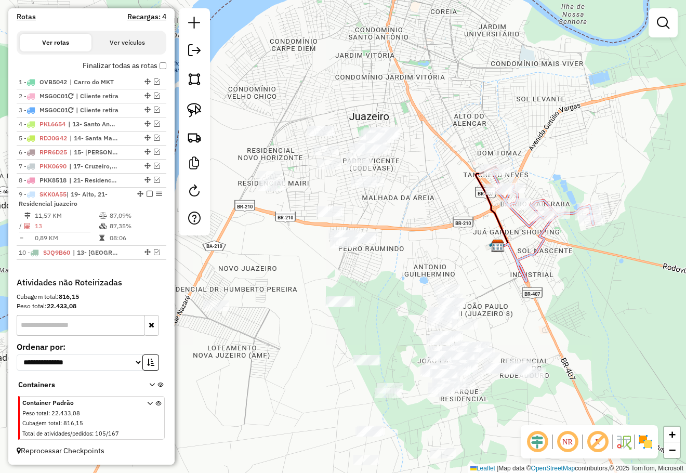
drag, startPoint x: 527, startPoint y: 295, endPoint x: 572, endPoint y: 256, distance: 60.4
click at [576, 270] on div "Janela de atendimento Grade de atendimento Capacidade Transportadoras Veículos …" at bounding box center [343, 236] width 686 height 473
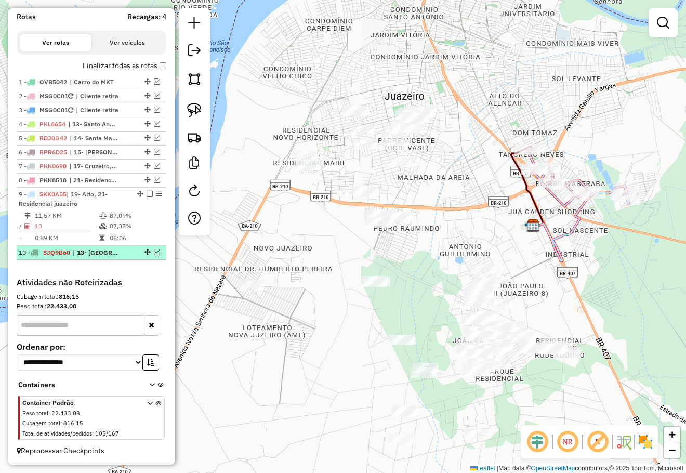
click at [154, 250] on em at bounding box center [157, 252] width 6 height 6
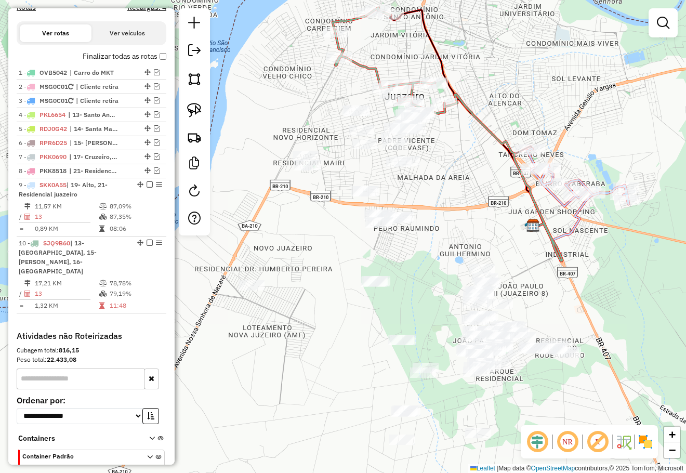
click at [407, 205] on div "Janela de atendimento Grade de atendimento Capacidade Transportadoras Veículos …" at bounding box center [343, 236] width 686 height 473
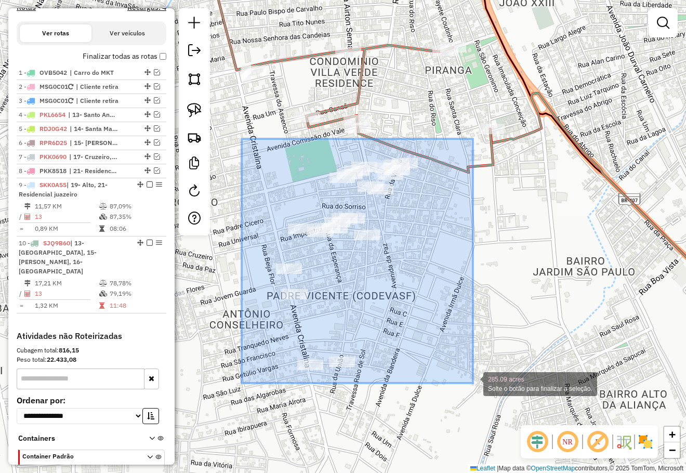
drag, startPoint x: 242, startPoint y: 139, endPoint x: 473, endPoint y: 383, distance: 336.2
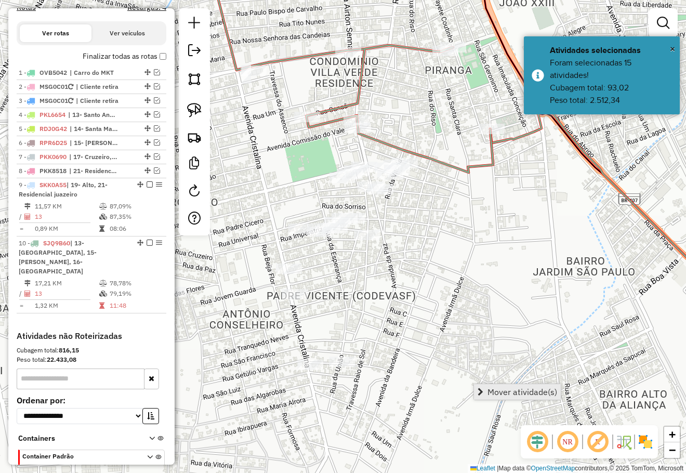
click at [511, 388] on span "Mover atividade(s)" at bounding box center [522, 392] width 70 height 8
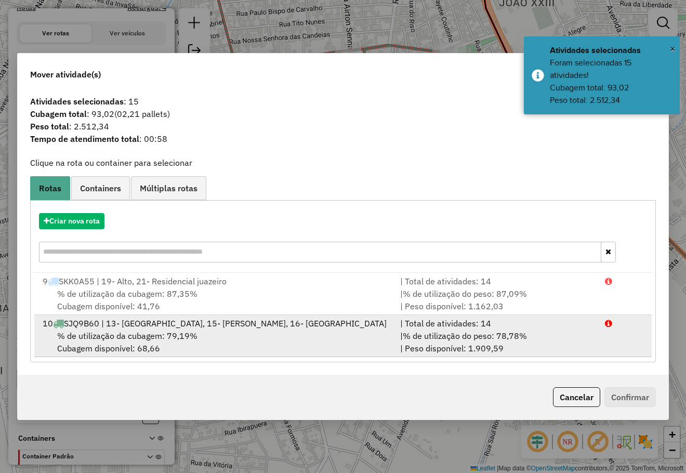
click at [116, 336] on span "% de utilização da cubagem: 79,19%" at bounding box center [127, 335] width 140 height 10
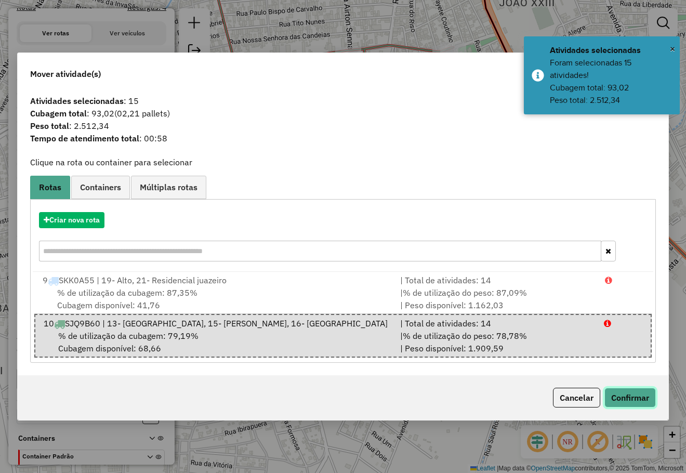
click at [633, 394] on button "Confirmar" at bounding box center [629, 398] width 51 height 20
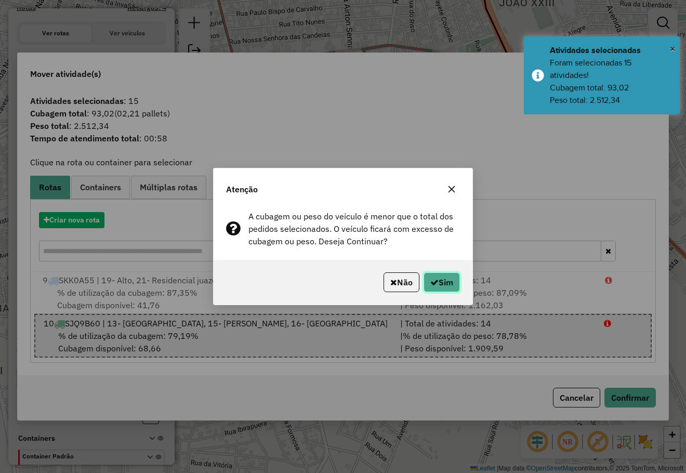
click at [436, 275] on button "Sim" at bounding box center [441, 282] width 36 height 20
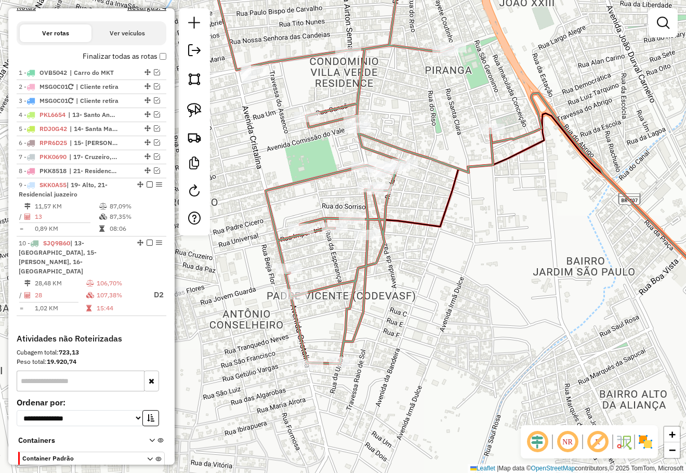
click at [479, 182] on icon at bounding box center [560, 222] width 387 height 219
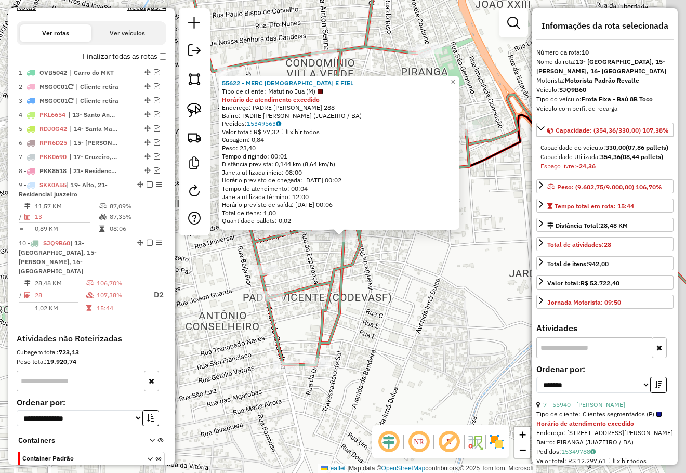
scroll to position [391, 0]
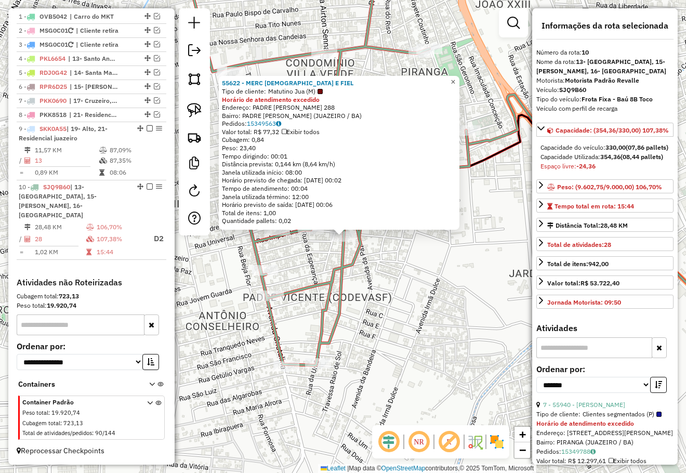
click at [455, 79] on span "×" at bounding box center [452, 81] width 5 height 9
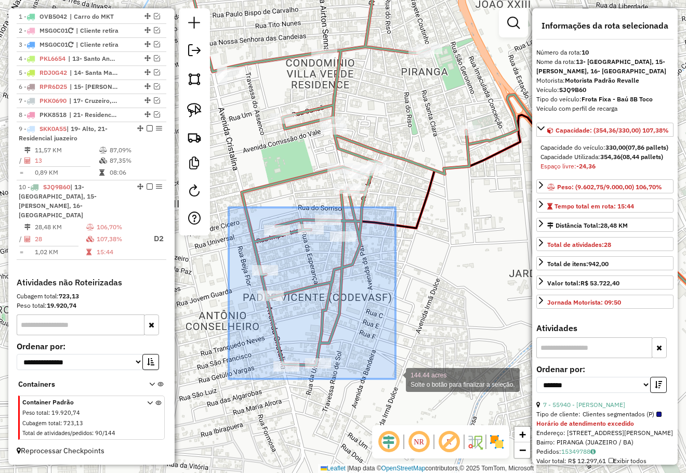
drag, startPoint x: 229, startPoint y: 207, endPoint x: 395, endPoint y: 379, distance: 239.1
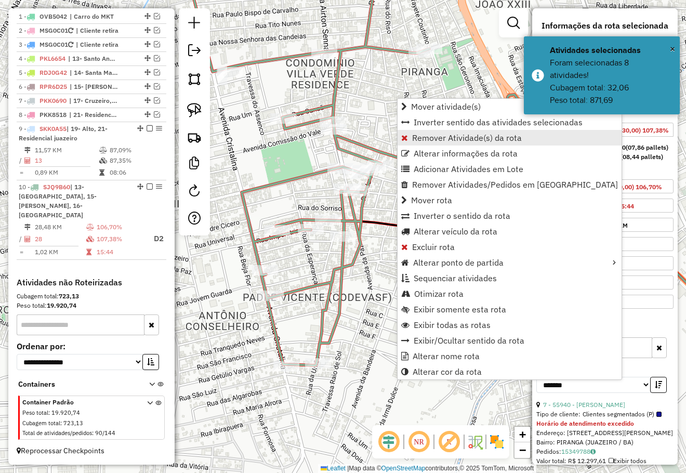
click at [446, 140] on span "Remover Atividade(s) da rota" at bounding box center [467, 137] width 110 height 8
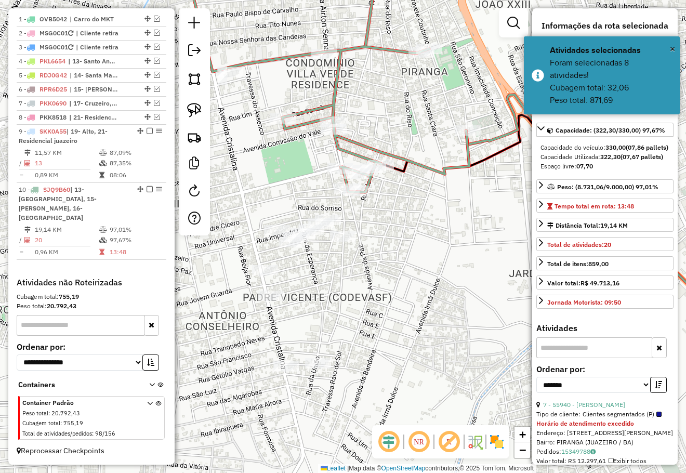
scroll to position [389, 0]
drag, startPoint x: 438, startPoint y: 259, endPoint x: 466, endPoint y: 257, distance: 28.1
click at [466, 257] on div "Janela de atendimento Grade de atendimento Capacidade Transportadoras Veículos …" at bounding box center [343, 236] width 686 height 473
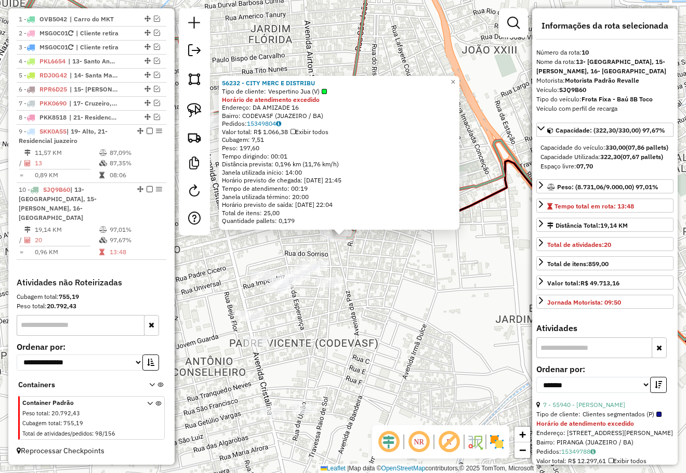
drag, startPoint x: 462, startPoint y: 277, endPoint x: 474, endPoint y: 232, distance: 47.2
click at [474, 234] on div "56232 - CITY MERC E DISTRIBU Tipo de cliente: Vespertino Jua (V) Horário de ate…" at bounding box center [343, 236] width 686 height 473
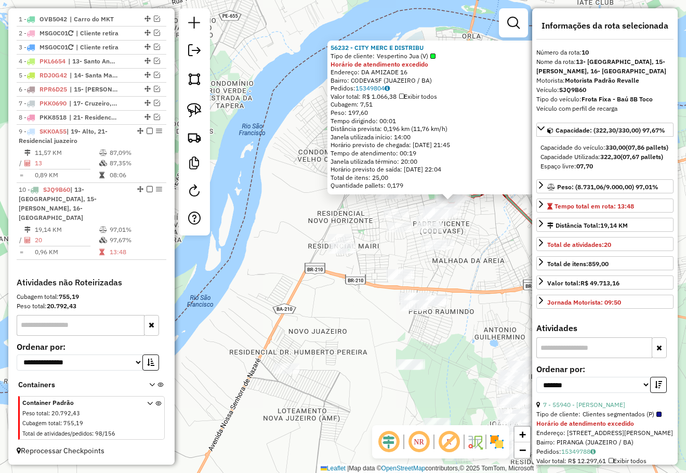
click at [477, 239] on div "56232 - CITY MERC E DISTRIBU Tipo de cliente: Vespertino Jua (V) Horário de ate…" at bounding box center [343, 236] width 686 height 473
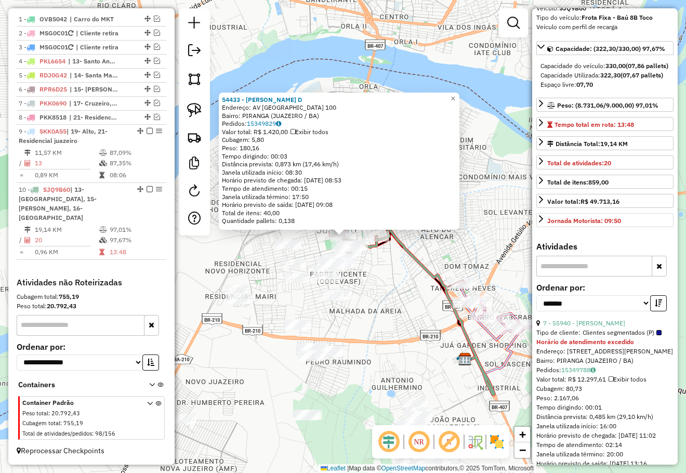
scroll to position [156, 0]
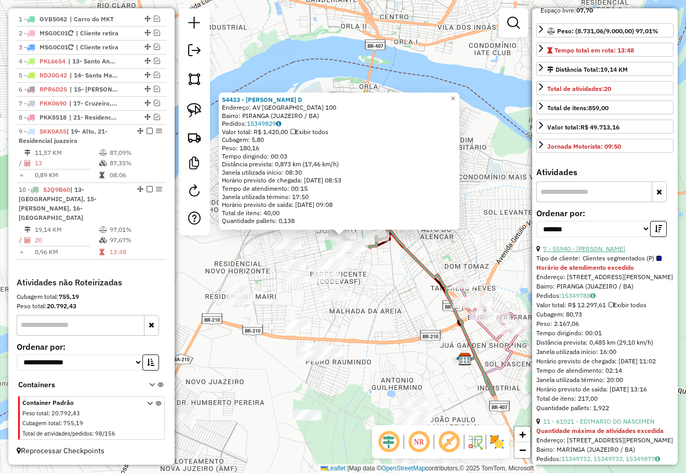
click at [591, 252] on link "7 - 55940 - FELIPE BRITO SANTOS" at bounding box center [584, 249] width 82 height 8
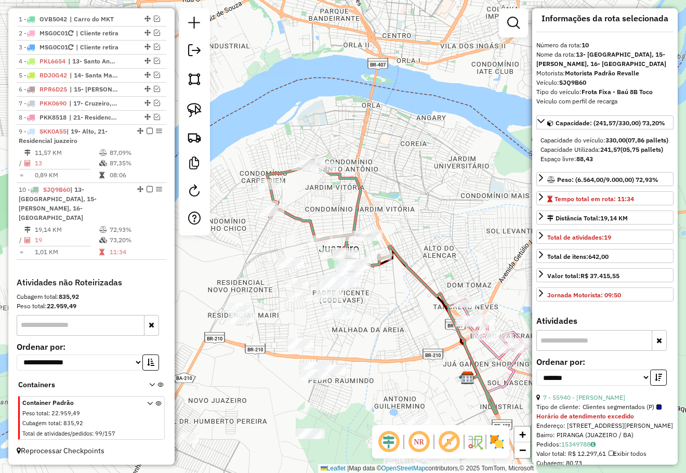
scroll to position [0, 0]
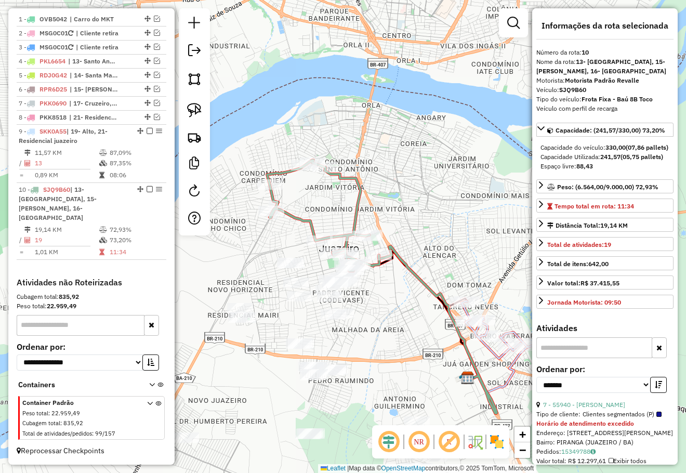
drag, startPoint x: 413, startPoint y: 269, endPoint x: 416, endPoint y: 254, distance: 14.7
click at [416, 255] on div "Janela de atendimento Grade de atendimento Capacidade Transportadoras Veículos …" at bounding box center [343, 236] width 686 height 473
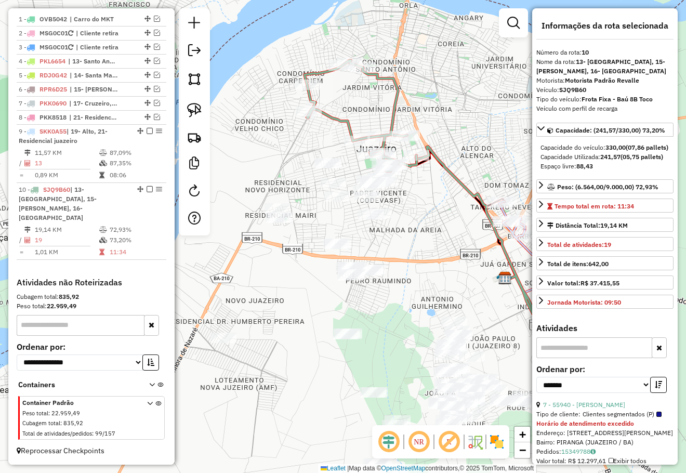
click at [403, 226] on div "Janela de atendimento Grade de atendimento Capacidade Transportadoras Veículos …" at bounding box center [343, 236] width 686 height 473
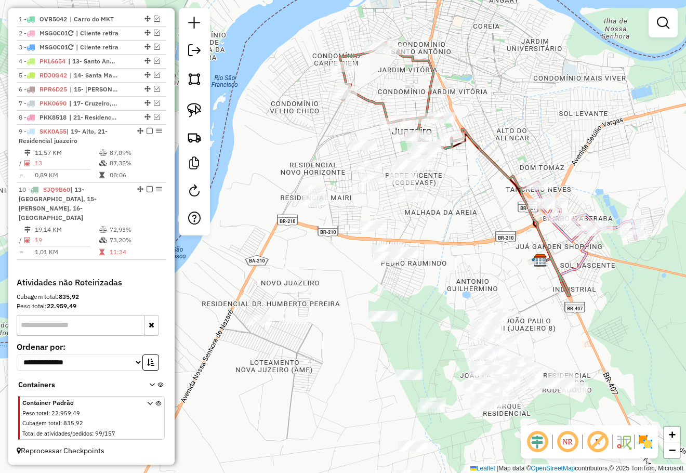
click at [457, 215] on div "Janela de atendimento Grade de atendimento Capacidade Transportadoras Veículos …" at bounding box center [343, 236] width 686 height 473
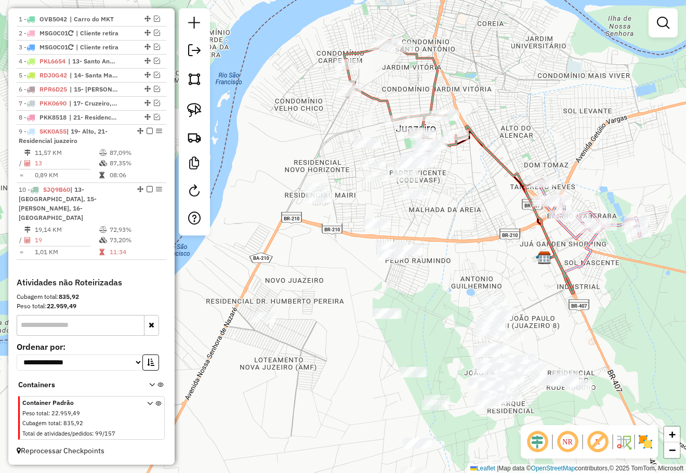
click at [281, 98] on div "Janela de atendimento Grade de atendimento Capacidade Transportadoras Veículos …" at bounding box center [343, 236] width 686 height 473
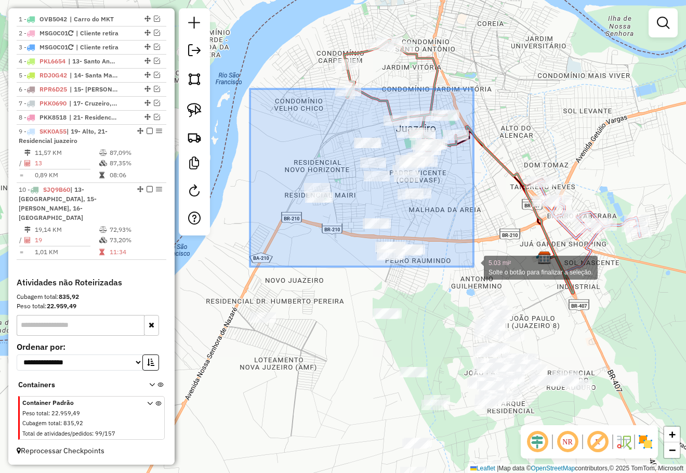
drag, startPoint x: 253, startPoint y: 92, endPoint x: 484, endPoint y: 267, distance: 289.2
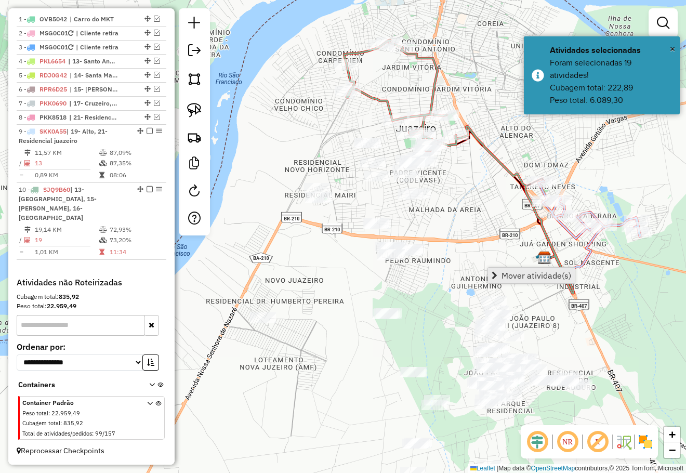
click at [504, 272] on span "Mover atividade(s)" at bounding box center [536, 275] width 70 height 8
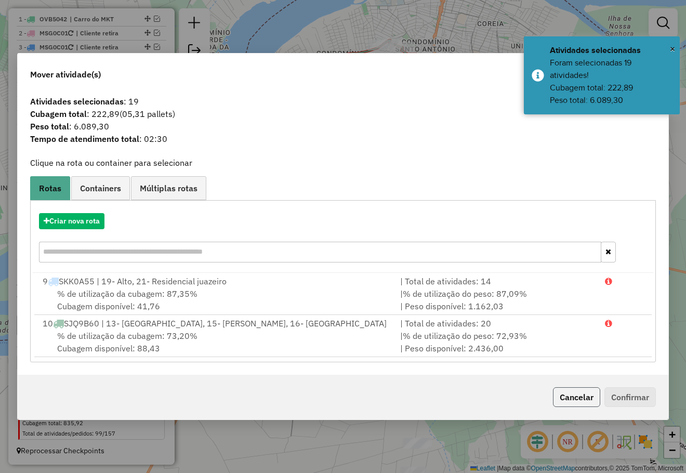
click at [579, 398] on button "Cancelar" at bounding box center [576, 397] width 47 height 20
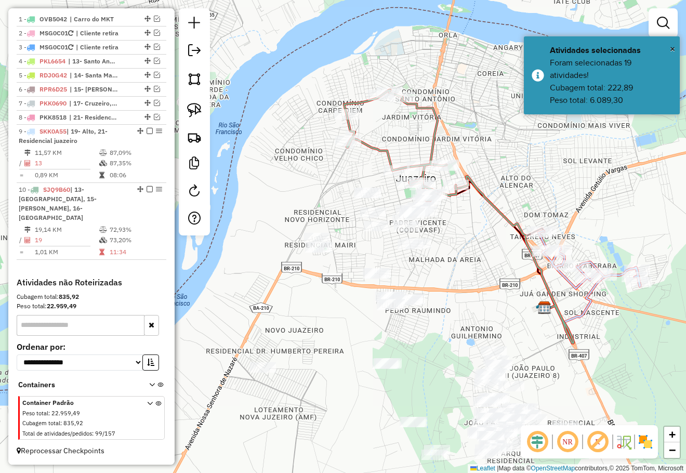
drag, startPoint x: 250, startPoint y: 163, endPoint x: 228, endPoint y: 220, distance: 61.2
click at [249, 213] on div "Janela de atendimento Grade de atendimento Capacidade Transportadoras Veículos …" at bounding box center [343, 236] width 686 height 473
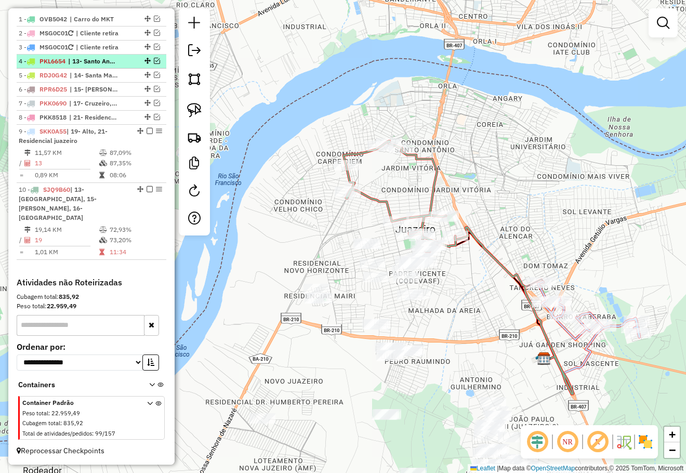
click at [154, 64] on em at bounding box center [157, 61] width 6 height 6
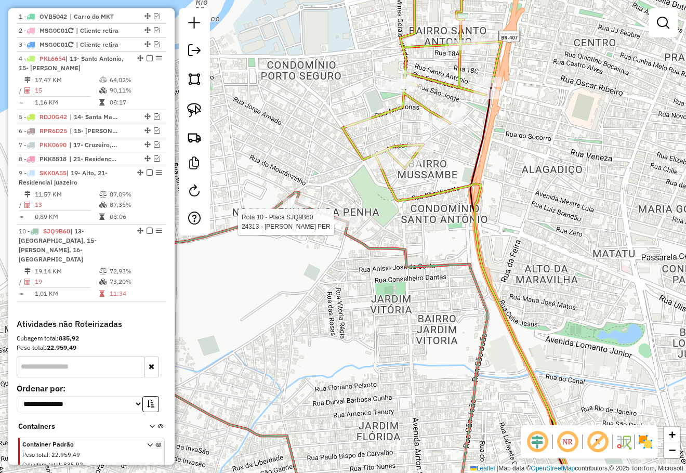
scroll to position [433, 0]
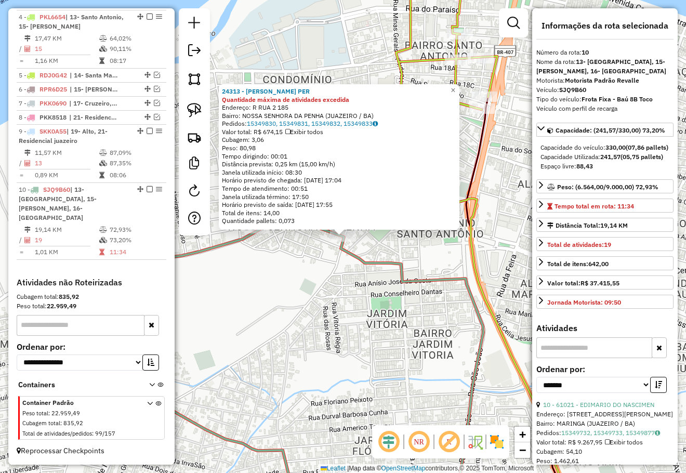
click at [400, 251] on div "24313 - FRANCISCO MACIEL PER Quantidade máxima de atividades excedida Endereço:…" at bounding box center [343, 236] width 686 height 473
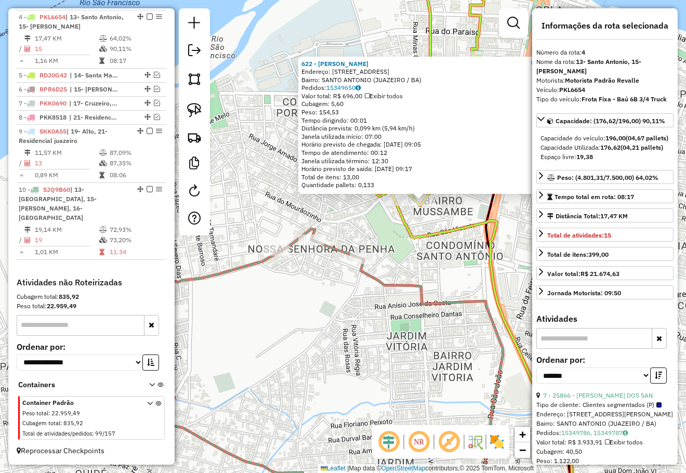
drag, startPoint x: 419, startPoint y: 261, endPoint x: 437, endPoint y: 256, distance: 18.8
click at [433, 256] on div "622 - MARTINHO VITORIO RIB Endereço: R SAO MIGUEL 39 39 Bairro: SANTO ANTONIO (…" at bounding box center [343, 236] width 686 height 473
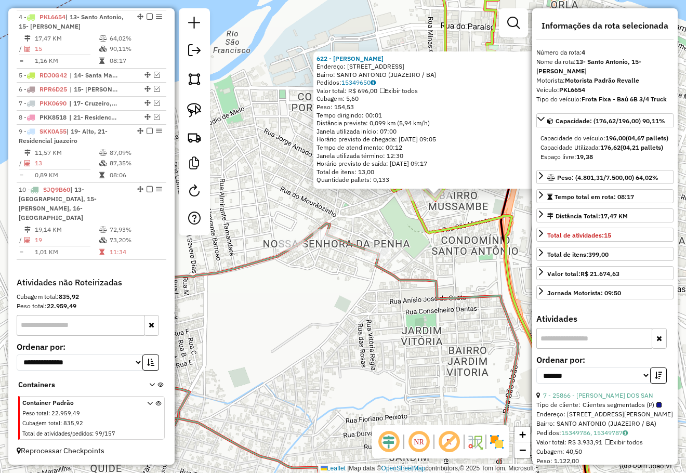
click at [437, 256] on div "622 - MARTINHO VITORIO RIB Endereço: R SAO MIGUEL 39 39 Bairro: SANTO ANTONIO (…" at bounding box center [343, 236] width 686 height 473
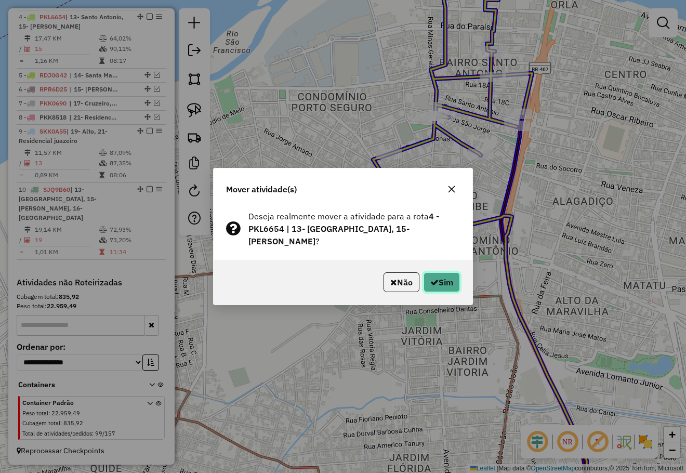
click at [431, 280] on icon "button" at bounding box center [434, 282] width 8 height 8
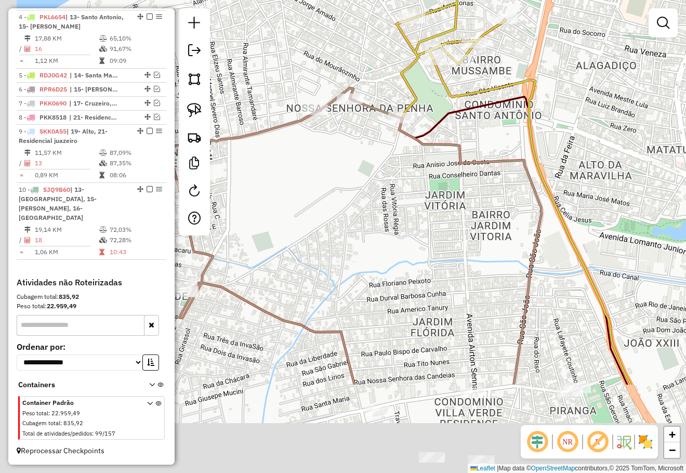
drag, startPoint x: 442, startPoint y: 373, endPoint x: 446, endPoint y: 224, distance: 149.1
click at [452, 242] on div "Janela de atendimento Grade de atendimento Capacidade Transportadoras Veículos …" at bounding box center [343, 236] width 686 height 473
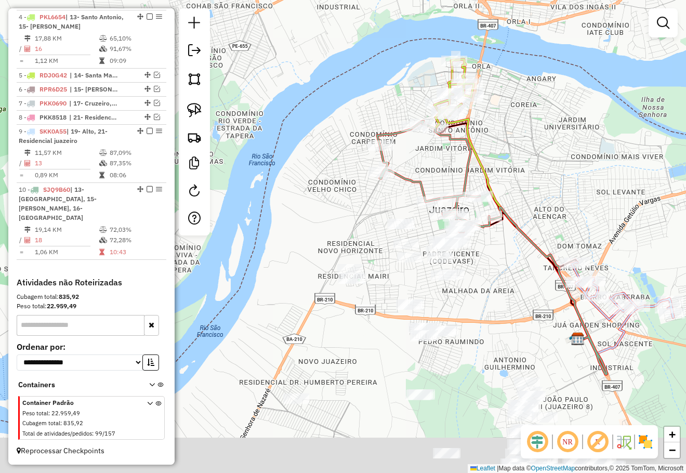
drag, startPoint x: 545, startPoint y: 250, endPoint x: 545, endPoint y: 203, distance: 47.8
click at [545, 203] on div "Janela de atendimento Grade de atendimento Capacidade Transportadoras Veículos …" at bounding box center [343, 236] width 686 height 473
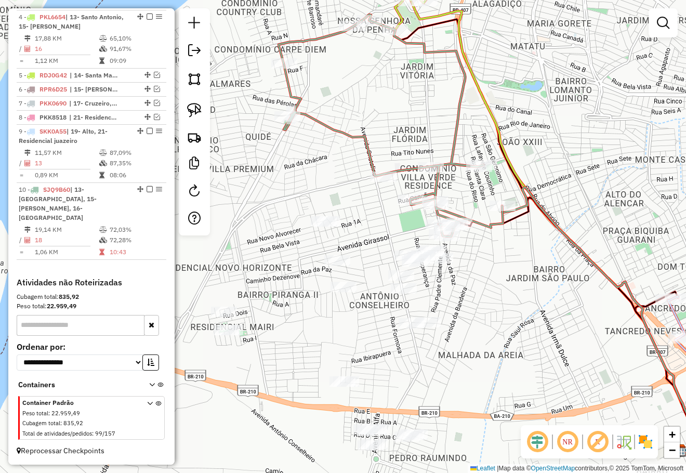
drag, startPoint x: 496, startPoint y: 265, endPoint x: 501, endPoint y: 251, distance: 15.4
click at [501, 251] on div "Janela de atendimento Grade de atendimento Capacidade Transportadoras Veículos …" at bounding box center [343, 236] width 686 height 473
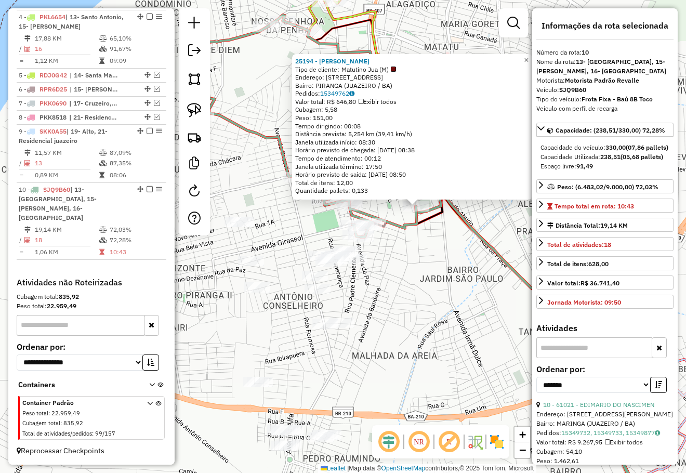
drag, startPoint x: 429, startPoint y: 262, endPoint x: 444, endPoint y: 255, distance: 16.7
click at [442, 256] on div "25194 - JOSE WILSON DE ARAUJ Tipo de cliente: Matutino Jua (M) Endereço: R FLOR…" at bounding box center [343, 236] width 686 height 473
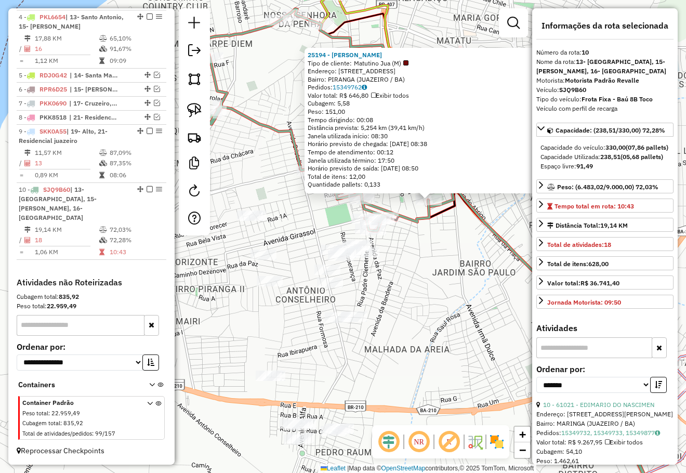
click at [444, 255] on div "25194 - JOSE WILSON DE ARAUJ Tipo de cliente: Matutino Jua (M) Endereço: R FLOR…" at bounding box center [343, 236] width 686 height 473
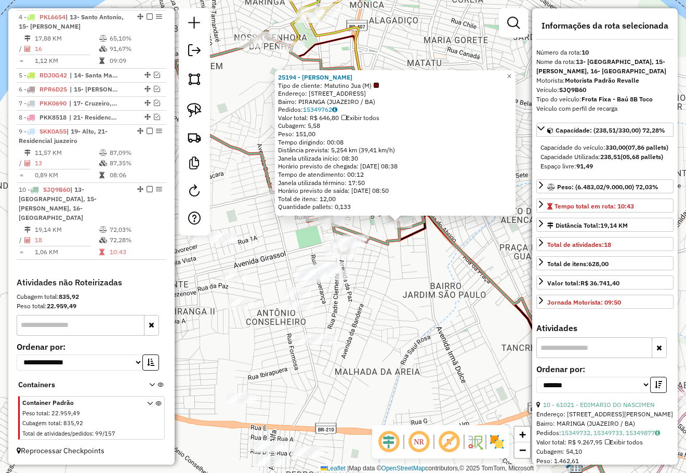
drag, startPoint x: 438, startPoint y: 245, endPoint x: 450, endPoint y: 265, distance: 23.1
click at [462, 238] on div "25194 - JOSE WILSON DE ARAUJ Tipo de cliente: Matutino Jua (M) Endereço: R FLOR…" at bounding box center [343, 236] width 686 height 473
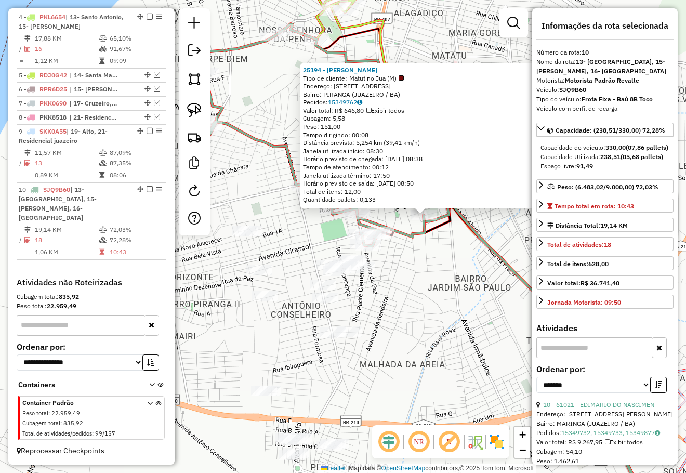
click at [442, 273] on div "25194 - JOSE WILSON DE ARAUJ Tipo de cliente: Matutino Jua (M) Endereço: R FLOR…" at bounding box center [343, 236] width 686 height 473
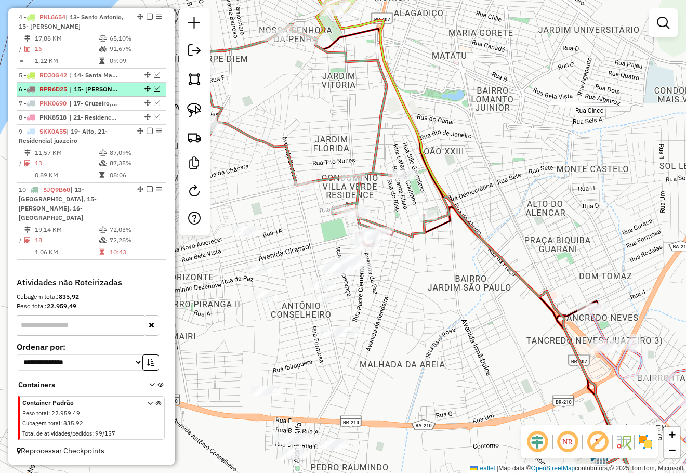
click at [155, 92] on em at bounding box center [157, 89] width 6 height 6
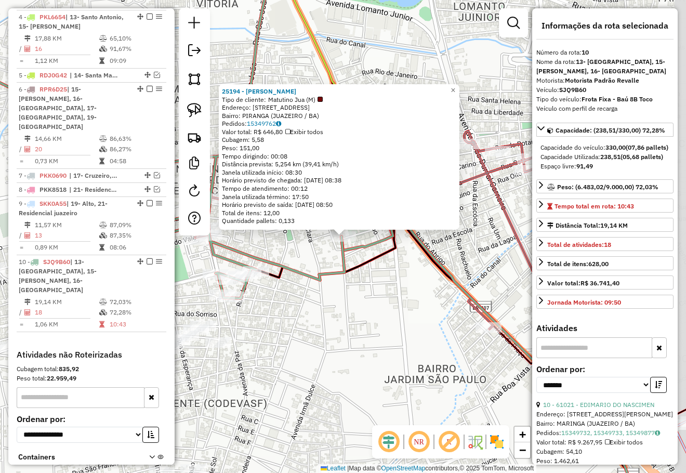
scroll to position [486, 0]
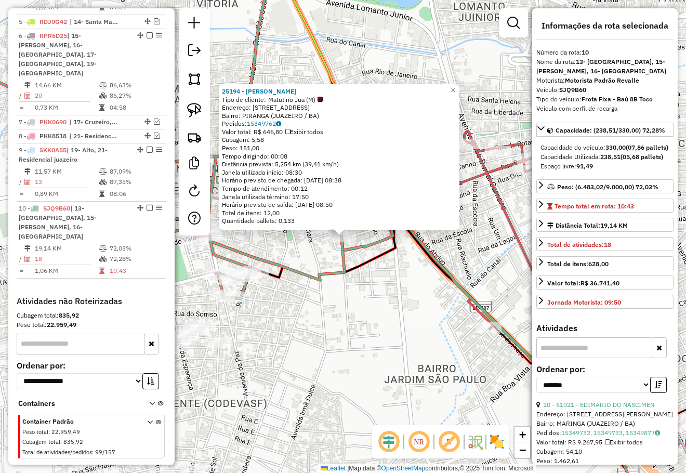
click at [389, 288] on div "25194 - JOSE WILSON DE ARAUJ Tipo de cliente: Matutino Jua (M) Endereço: R FLOR…" at bounding box center [343, 236] width 686 height 473
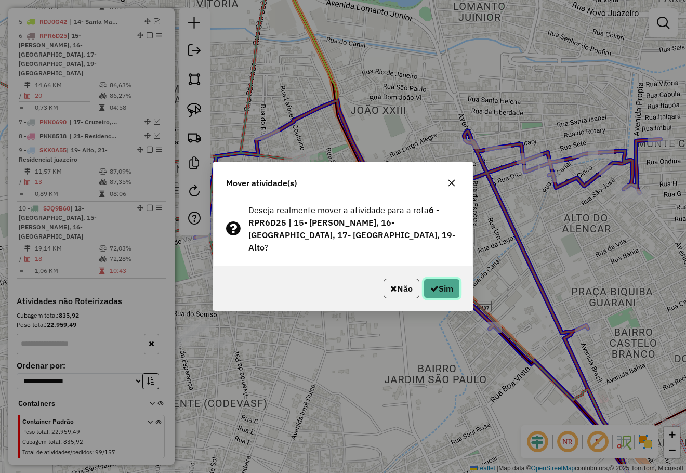
click at [444, 283] on button "Sim" at bounding box center [441, 288] width 36 height 20
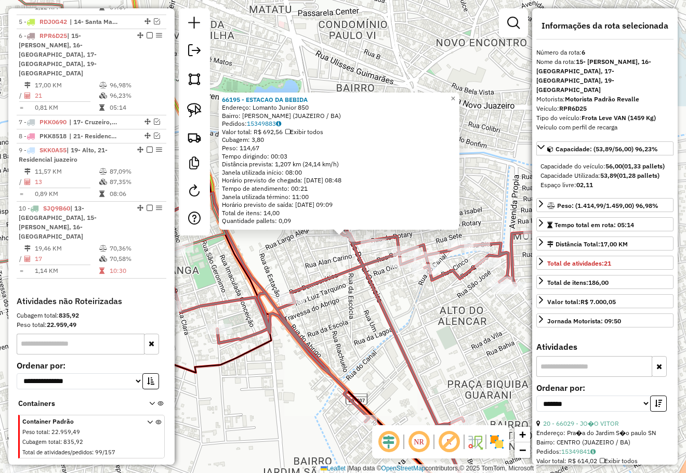
drag, startPoint x: 488, startPoint y: 335, endPoint x: 501, endPoint y: 253, distance: 83.2
click at [501, 256] on div "66195 - ESTACAO DA BEBIDA Endereço: Lomanto Junior 850 Bairro: JOAO XXIII (JUAZ…" at bounding box center [343, 236] width 686 height 473
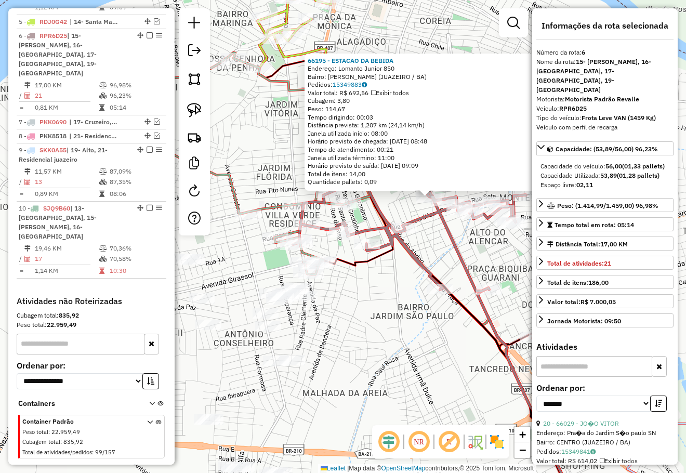
drag, startPoint x: 403, startPoint y: 315, endPoint x: 380, endPoint y: 330, distance: 27.8
click at [403, 315] on div "66195 - ESTACAO DA BEBIDA Endereço: Lomanto Junior 850 Bairro: JOAO XXIII (JUAZ…" at bounding box center [343, 236] width 686 height 473
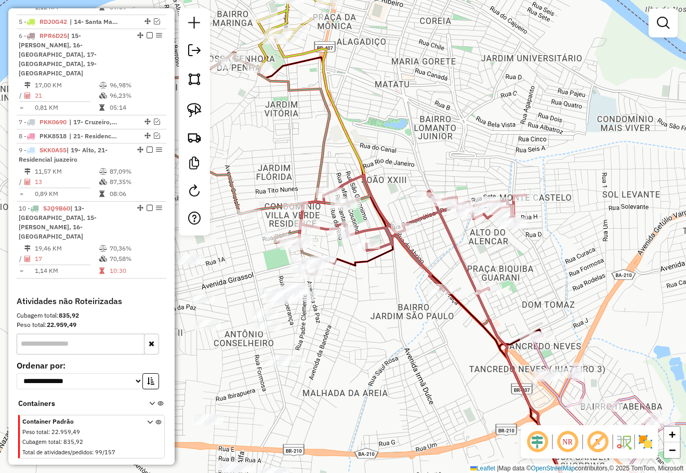
drag, startPoint x: 423, startPoint y: 321, endPoint x: 474, endPoint y: 304, distance: 53.4
click at [472, 305] on div "66195 - ESTACAO DA BEBIDA Endereço: Lomanto Junior 850 Bairro: JOAO XXIII (JUAZ…" at bounding box center [343, 236] width 686 height 473
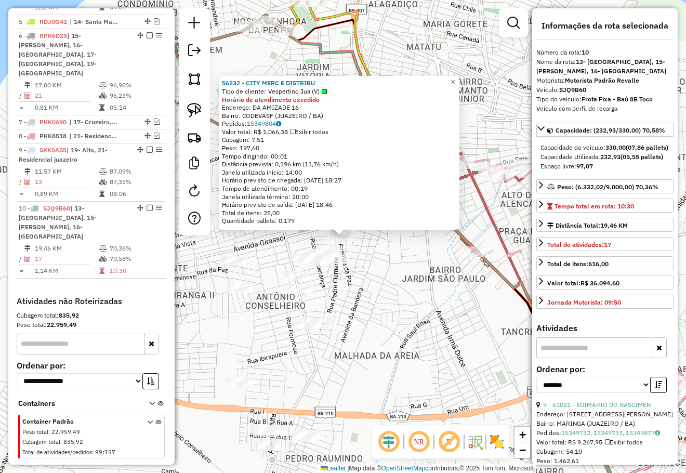
click at [410, 297] on div "56232 - CITY MERC E DISTRIBU Tipo de cliente: Vespertino Jua (V) Horário de ate…" at bounding box center [343, 236] width 686 height 473
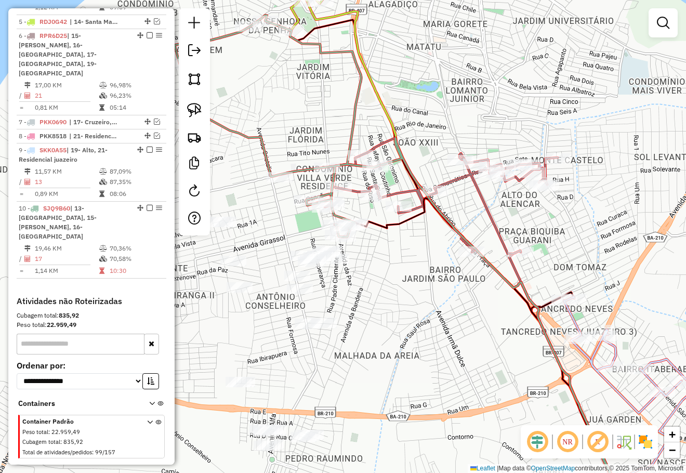
drag, startPoint x: 487, startPoint y: 312, endPoint x: 511, endPoint y: 315, distance: 24.6
click at [510, 315] on div "Janela de atendimento Grade de atendimento Capacidade Transportadoras Veículos …" at bounding box center [343, 236] width 686 height 473
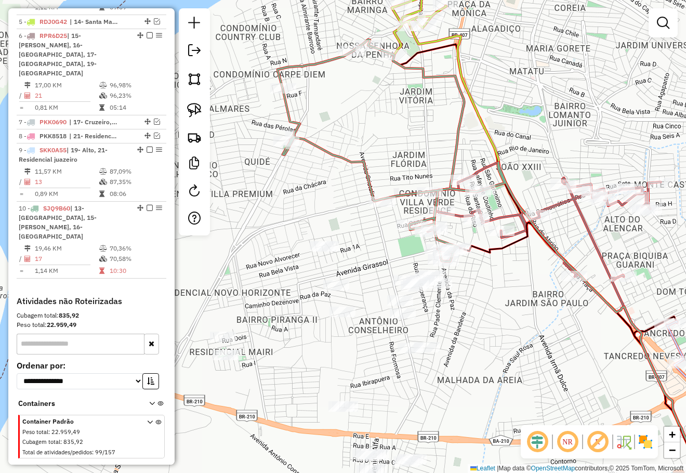
drag, startPoint x: 474, startPoint y: 293, endPoint x: 488, endPoint y: 256, distance: 39.3
click at [487, 257] on div "Janela de atendimento Grade de atendimento Capacidade Transportadoras Veículos …" at bounding box center [343, 236] width 686 height 473
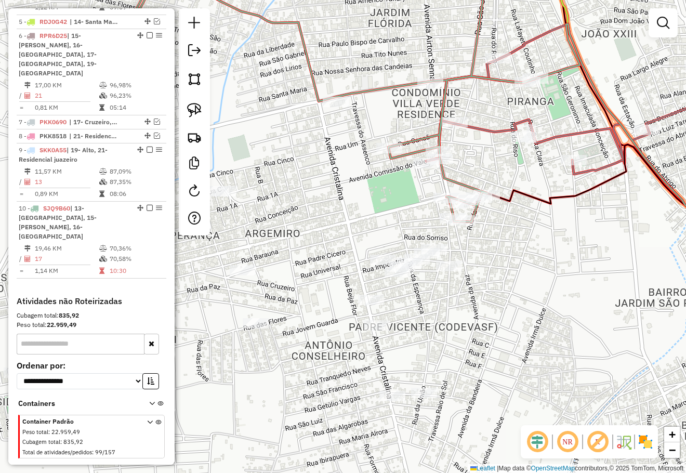
click at [485, 217] on div "Rota 10 - Placa SJQ9B60 56232 - CITY MERC E DISTRIBU Janela de atendimento Grad…" at bounding box center [343, 236] width 686 height 473
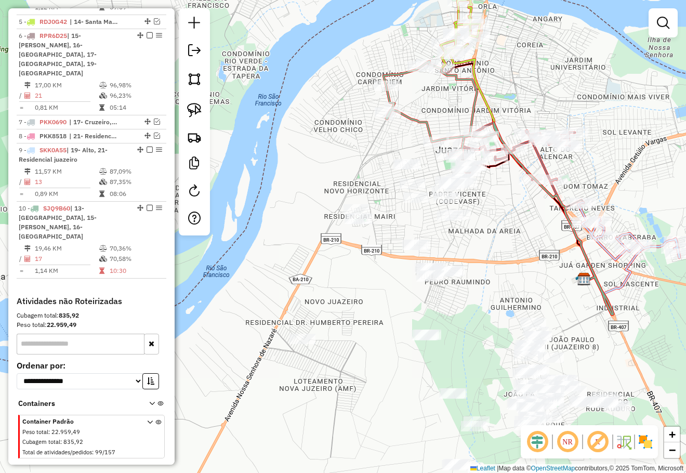
click at [491, 209] on div "Janela de atendimento Grade de atendimento Capacidade Transportadoras Veículos …" at bounding box center [343, 236] width 686 height 473
click at [334, 159] on div "Janela de atendimento Grade de atendimento Capacidade Transportadoras Veículos …" at bounding box center [343, 236] width 686 height 473
click at [328, 154] on div "Janela de atendimento Grade de atendimento Capacidade Transportadoras Veículos …" at bounding box center [343, 236] width 686 height 473
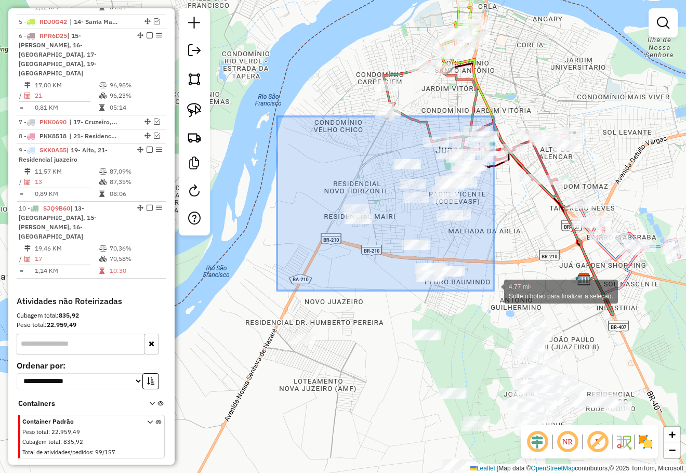
drag, startPoint x: 277, startPoint y: 116, endPoint x: 493, endPoint y: 290, distance: 277.9
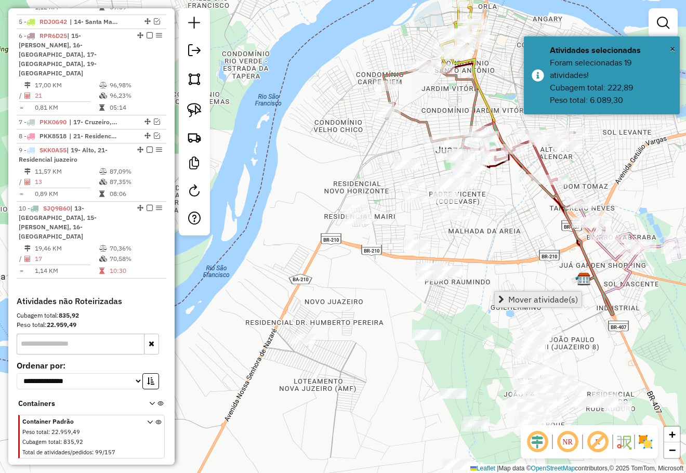
click at [515, 297] on span "Mover atividade(s)" at bounding box center [543, 299] width 70 height 8
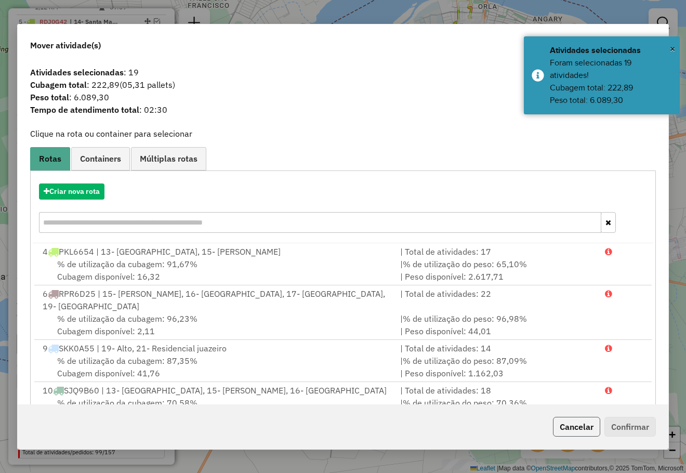
click at [579, 431] on button "Cancelar" at bounding box center [576, 427] width 47 height 20
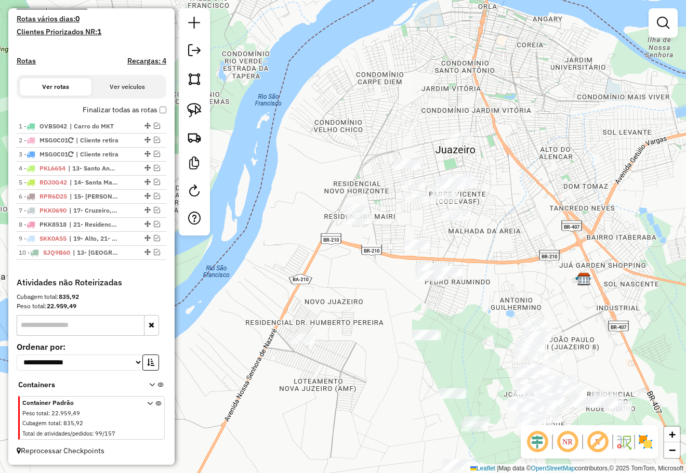
scroll to position [291, 0]
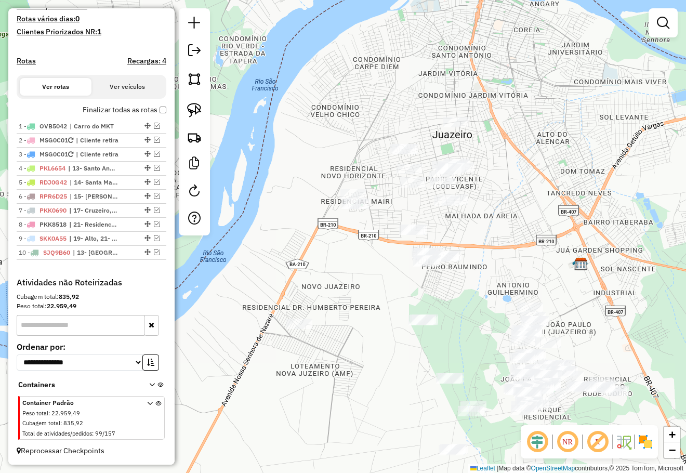
drag, startPoint x: 483, startPoint y: 247, endPoint x: 423, endPoint y: 188, distance: 83.7
click at [479, 239] on div "Janela de atendimento Grade de atendimento Capacidade Transportadoras Veículos …" at bounding box center [343, 236] width 686 height 473
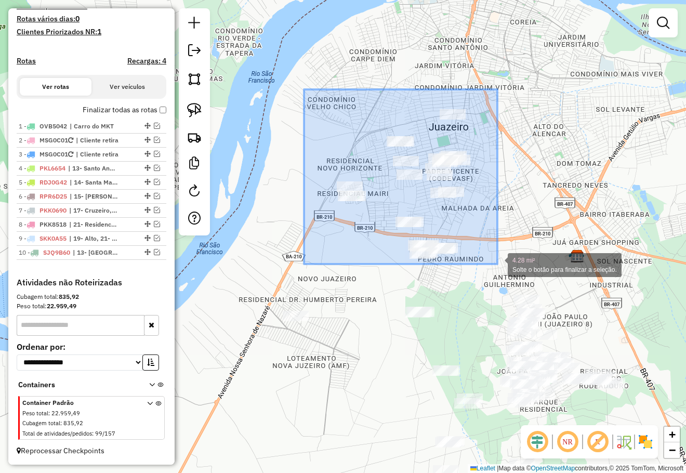
drag, startPoint x: 304, startPoint y: 89, endPoint x: 497, endPoint y: 264, distance: 260.4
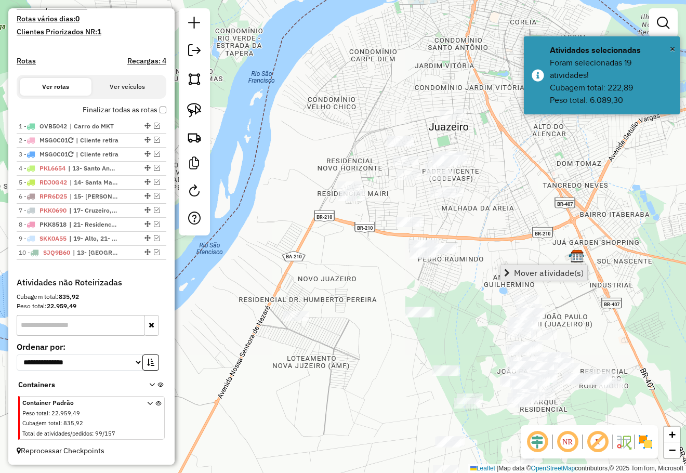
click at [522, 266] on link "Mover atividade(s)" at bounding box center [543, 273] width 87 height 16
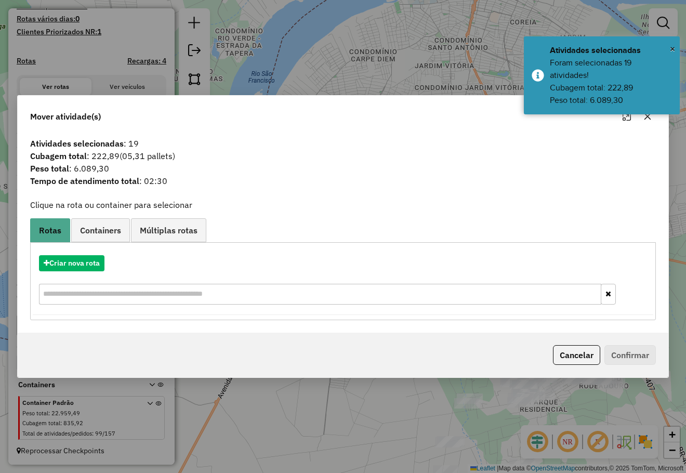
drag, startPoint x: 579, startPoint y: 362, endPoint x: 571, endPoint y: 348, distance: 16.3
click at [579, 362] on button "Cancelar" at bounding box center [576, 355] width 47 height 20
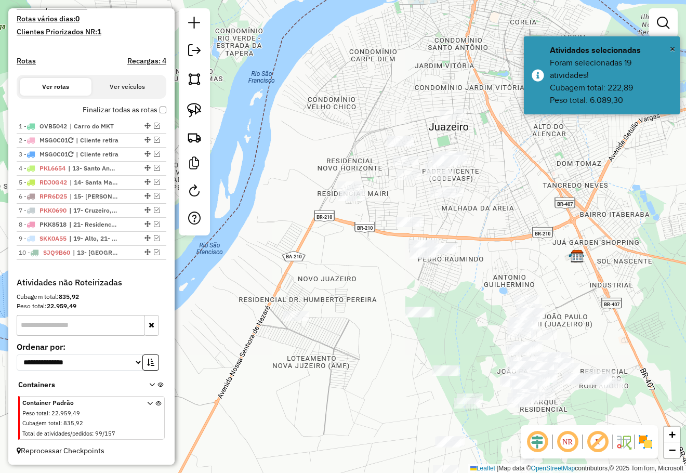
drag, startPoint x: 465, startPoint y: 268, endPoint x: 431, endPoint y: 170, distance: 102.8
click at [436, 183] on div "Janela de atendimento Grade de atendimento Capacidade Transportadoras Veículos …" at bounding box center [343, 236] width 686 height 473
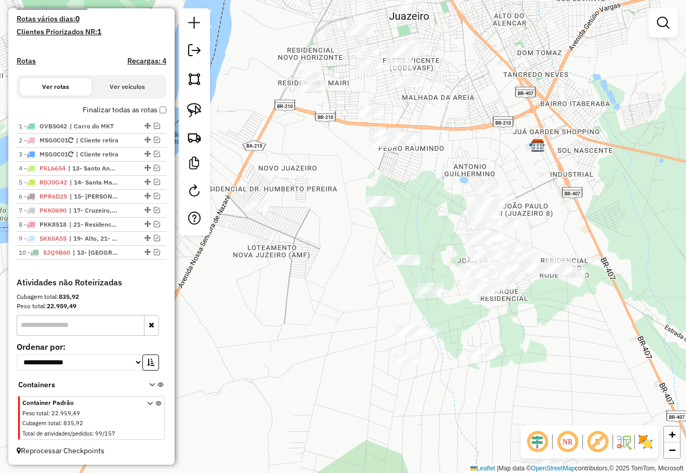
click at [361, 124] on div "Janela de atendimento Grade de atendimento Capacidade Transportadoras Veículos …" at bounding box center [343, 236] width 686 height 473
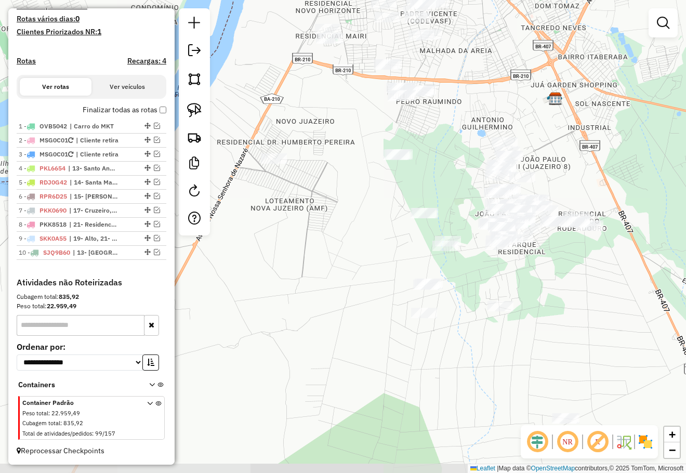
click at [326, 132] on div "Janela de atendimento Grade de atendimento Capacidade Transportadoras Veículos …" at bounding box center [343, 236] width 686 height 473
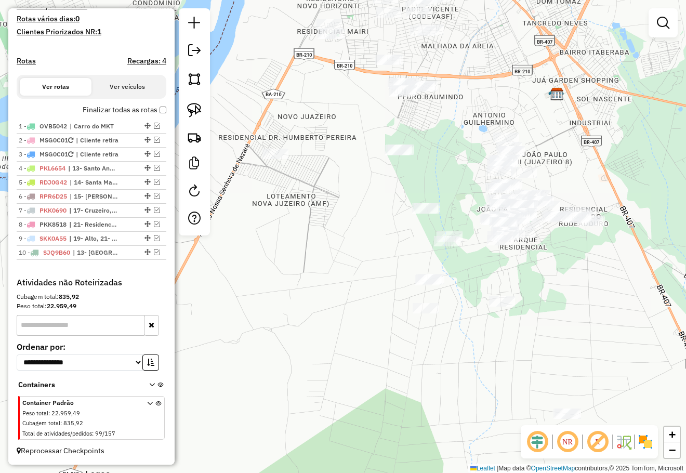
drag, startPoint x: 338, startPoint y: 135, endPoint x: 340, endPoint y: 95, distance: 40.6
click at [342, 98] on div "Janela de atendimento Grade de atendimento Capacidade Transportadoras Veículos …" at bounding box center [343, 236] width 686 height 473
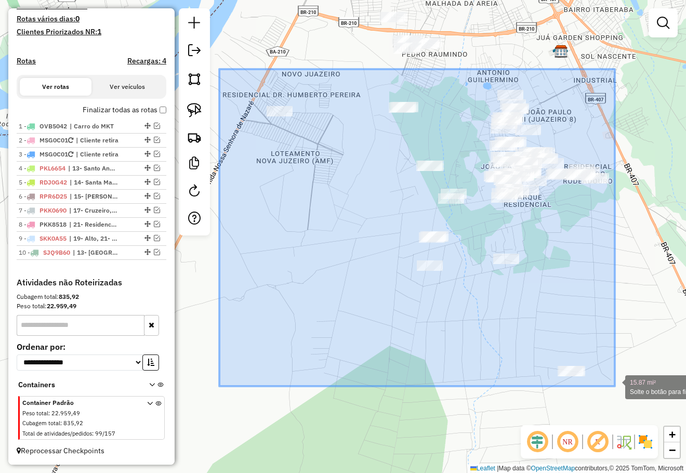
drag, startPoint x: 237, startPoint y: 82, endPoint x: 615, endPoint y: 386, distance: 485.0
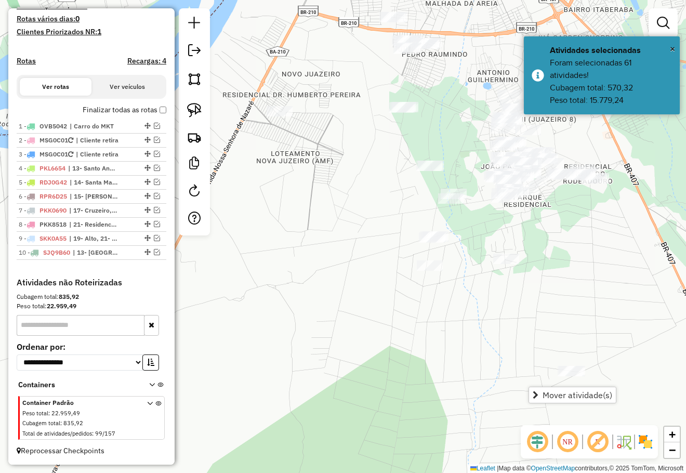
click at [625, 390] on div "Janela de atendimento Grade de atendimento Capacidade Transportadoras Veículos …" at bounding box center [343, 236] width 686 height 473
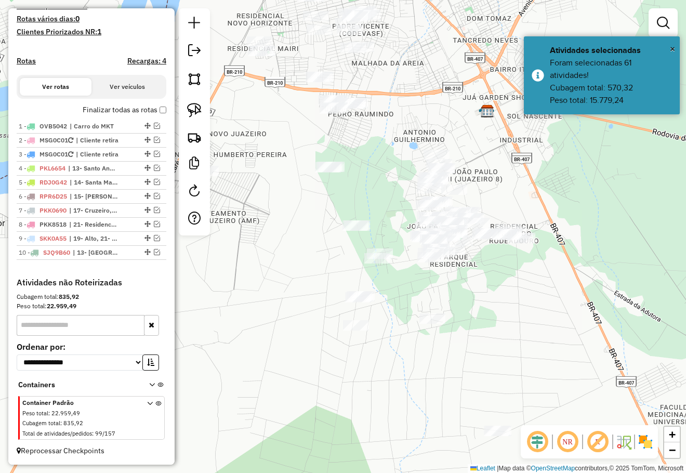
drag, startPoint x: 586, startPoint y: 295, endPoint x: 505, endPoint y: 346, distance: 96.3
click at [512, 346] on div "Janela de atendimento Grade de atendimento Capacidade Transportadoras Veículos …" at bounding box center [343, 236] width 686 height 473
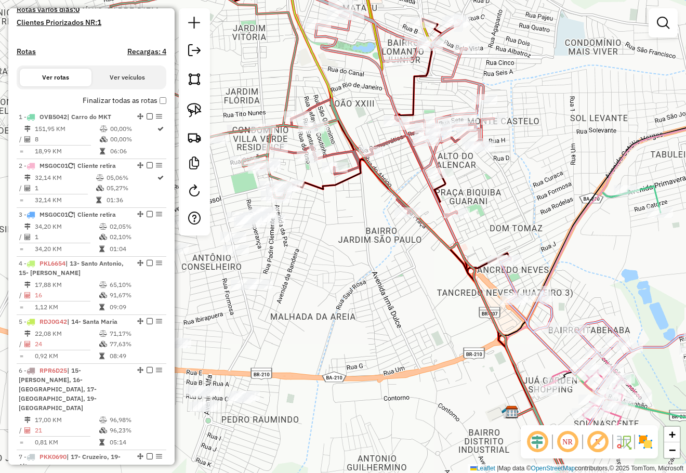
drag, startPoint x: 419, startPoint y: 217, endPoint x: 436, endPoint y: 214, distance: 17.3
click at [423, 216] on div "Janela de atendimento Grade de atendimento Capacidade Transportadoras Veículos …" at bounding box center [343, 236] width 686 height 473
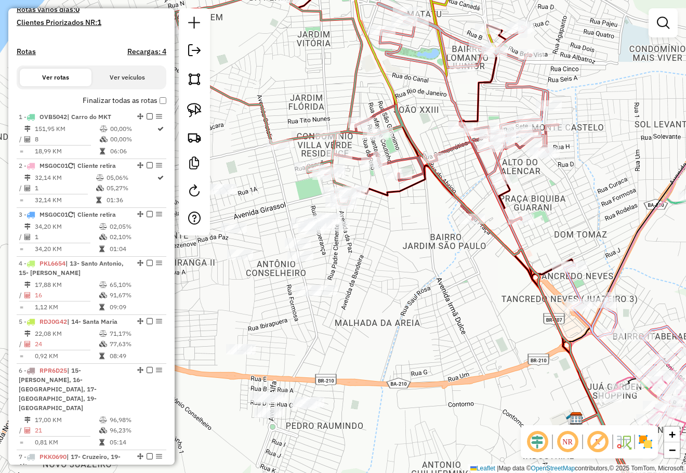
click at [467, 267] on div "Janela de atendimento Grade de atendimento Capacidade Transportadoras Veículos …" at bounding box center [343, 236] width 686 height 473
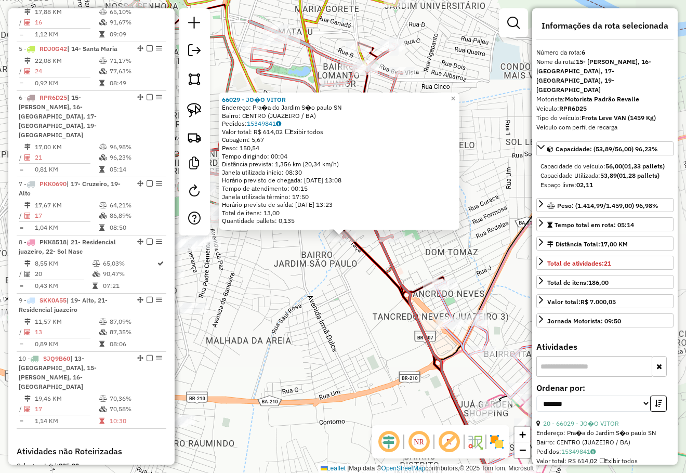
scroll to position [656, 0]
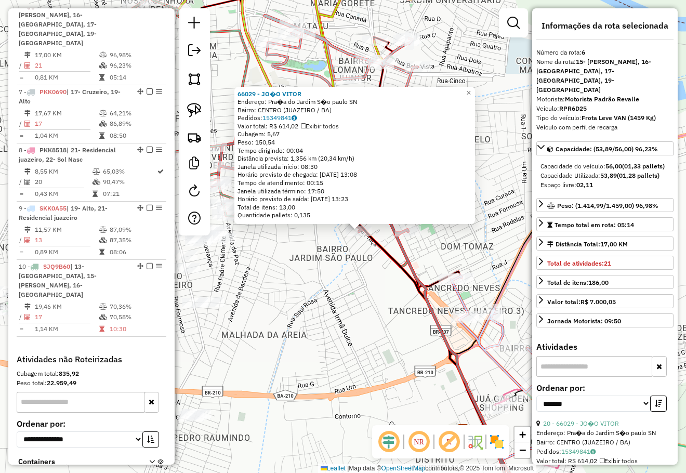
drag, startPoint x: 326, startPoint y: 316, endPoint x: 431, endPoint y: 259, distance: 118.8
click at [425, 262] on div "66029 - JO�O VITOR Endereço: Pra�a do Jardim S�o paulo SN Bairro: CENTRO (JUAZE…" at bounding box center [343, 236] width 686 height 473
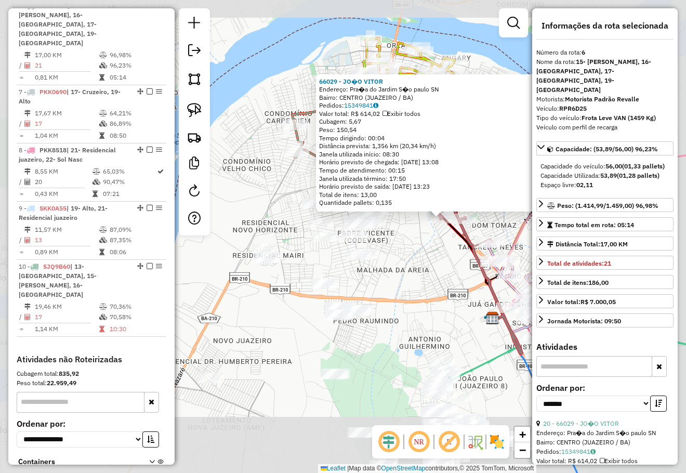
click at [433, 258] on div "66029 - JO�O VITOR Endereço: Pra�a do Jardim S�o paulo SN Bairro: CENTRO (JUAZE…" at bounding box center [343, 236] width 686 height 473
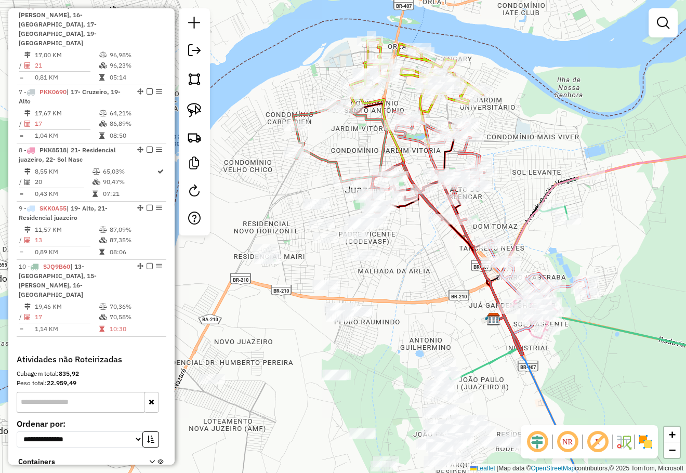
drag, startPoint x: 434, startPoint y: 258, endPoint x: 455, endPoint y: 299, distance: 45.5
click at [453, 299] on div "Janela de atendimento Grade de atendimento Capacidade Transportadoras Veículos …" at bounding box center [343, 236] width 686 height 473
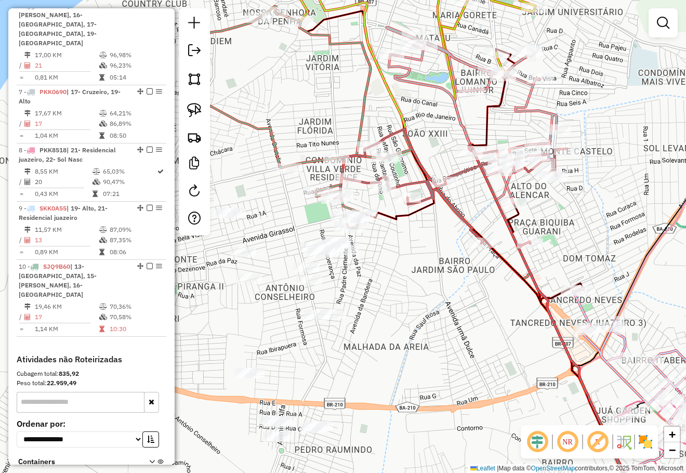
drag, startPoint x: 408, startPoint y: 243, endPoint x: 444, endPoint y: 301, distance: 68.3
click at [445, 308] on div "Janela de atendimento Grade de atendimento Capacidade Transportadoras Veículos …" at bounding box center [343, 236] width 686 height 473
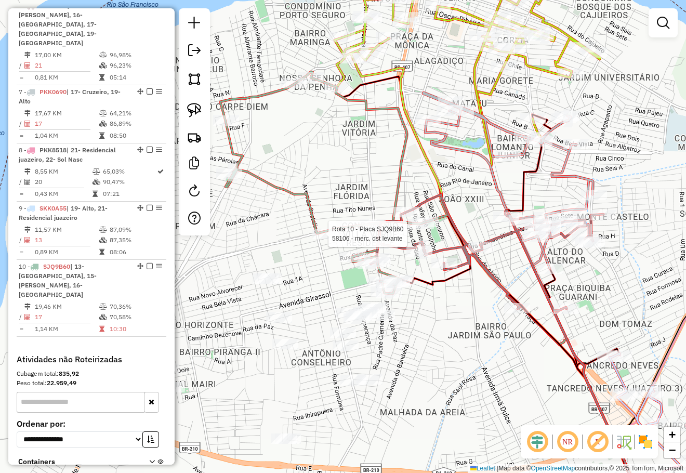
scroll to position [714, 0]
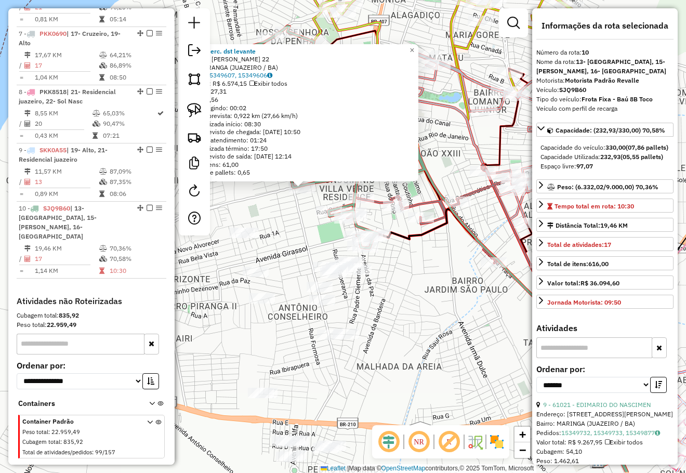
drag, startPoint x: 426, startPoint y: 305, endPoint x: 418, endPoint y: 293, distance: 14.1
click at [418, 295] on div "58106 - merc. dst levante Endereço: GIUSEPPE MUCCINI 22 Bairro: PIRANGA (JUAZEI…" at bounding box center [343, 236] width 686 height 473
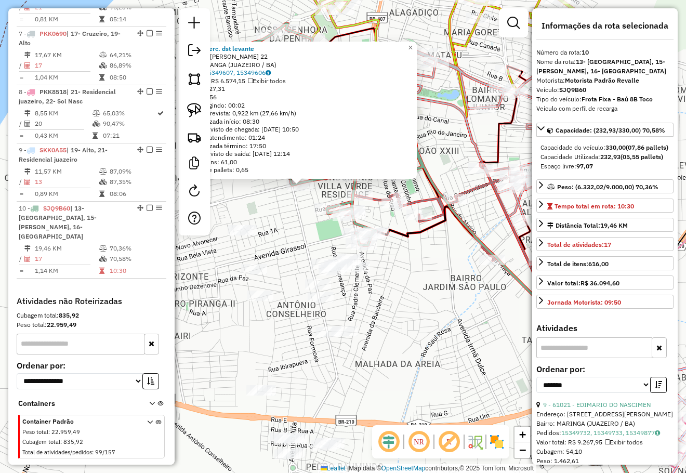
click at [418, 293] on div "58106 - merc. dst levante Endereço: GIUSEPPE MUCCINI 22 Bairro: PIRANGA (JUAZEI…" at bounding box center [343, 236] width 686 height 473
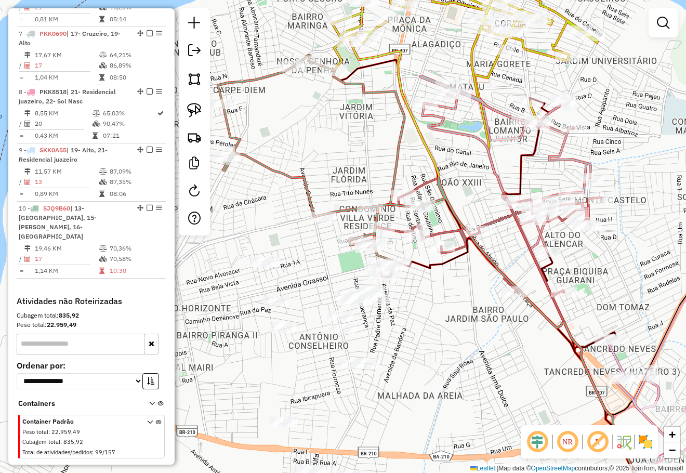
drag, startPoint x: 440, startPoint y: 313, endPoint x: 469, endPoint y: 323, distance: 30.2
click at [477, 373] on div "Janela de atendimento Grade de atendimento Capacidade Transportadoras Veículos …" at bounding box center [343, 236] width 686 height 473
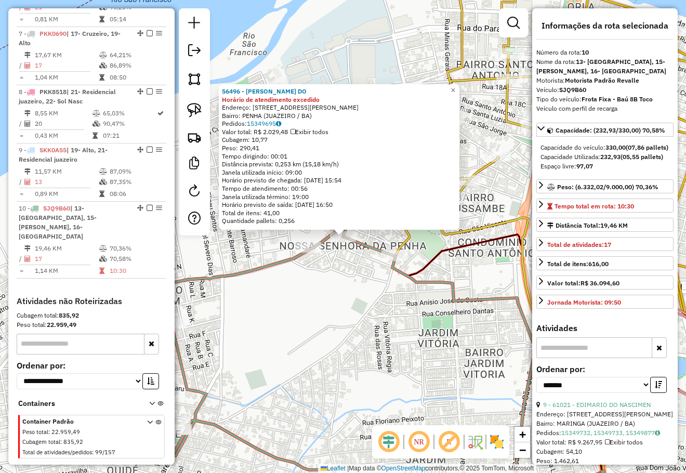
click at [353, 270] on div "56496 - ADALBERTO MARINHO DO Horário de atendimento excedido Endereço: AV GASPA…" at bounding box center [343, 236] width 686 height 473
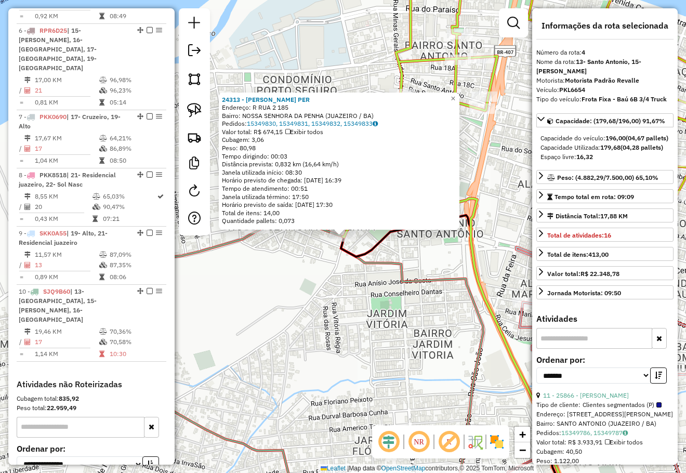
scroll to position [549, 0]
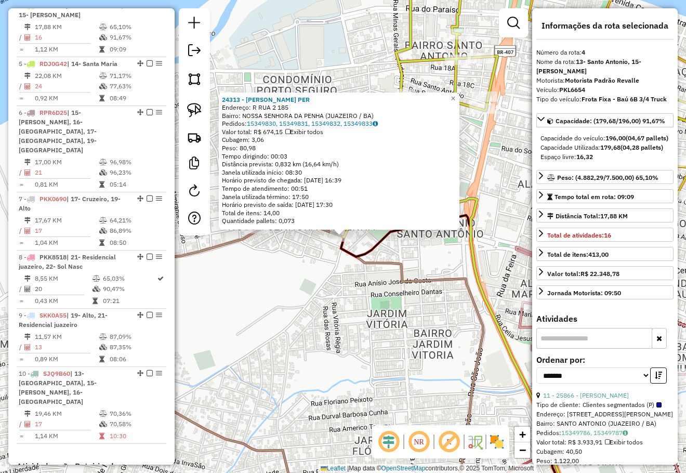
drag, startPoint x: 392, startPoint y: 275, endPoint x: 407, endPoint y: 271, distance: 15.6
click at [406, 271] on div "24313 - FRANCISCO MACIEL PER Endereço: R RUA 2 185 Bairro: NOSSA SENHORA DA PEN…" at bounding box center [343, 236] width 686 height 473
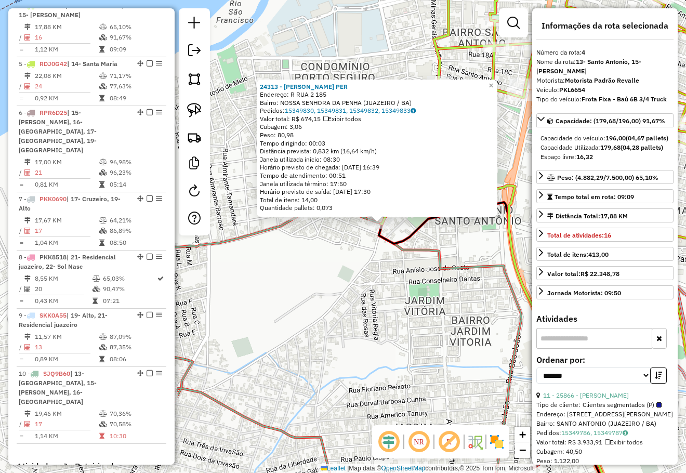
click at [391, 277] on div "24313 - FRANCISCO MACIEL PER Endereço: R RUA 2 185 Bairro: NOSSA SENHORA DA PEN…" at bounding box center [343, 236] width 686 height 473
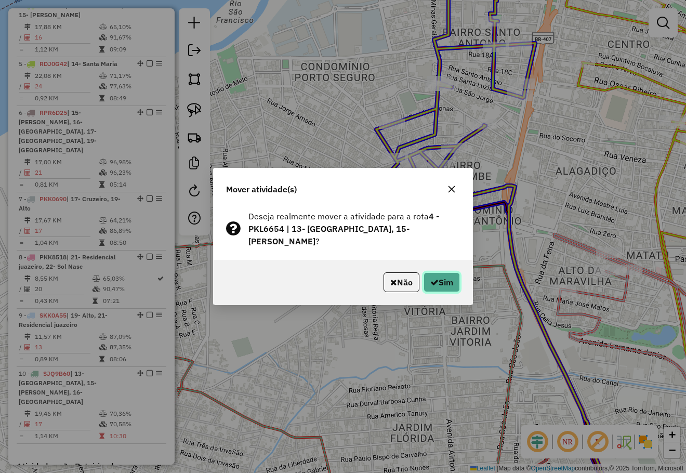
click at [430, 278] on icon "button" at bounding box center [434, 282] width 8 height 8
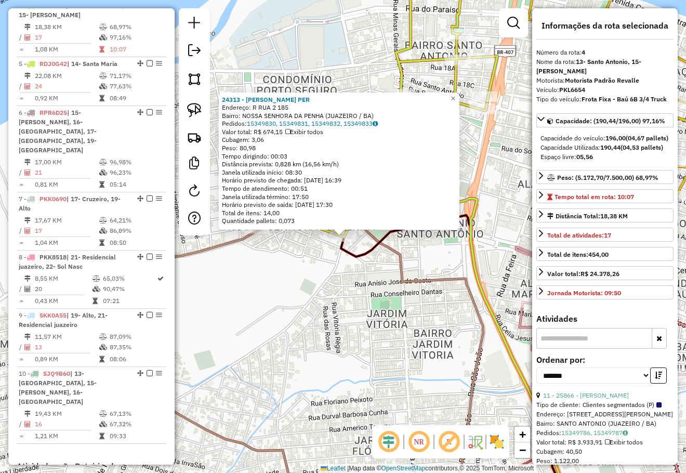
click at [409, 188] on div "Rota 4 - Placa PKL6654 24313 - FRANCISCO MACIEL PER 24313 - FRANCISCO MACIEL PE…" at bounding box center [343, 236] width 686 height 473
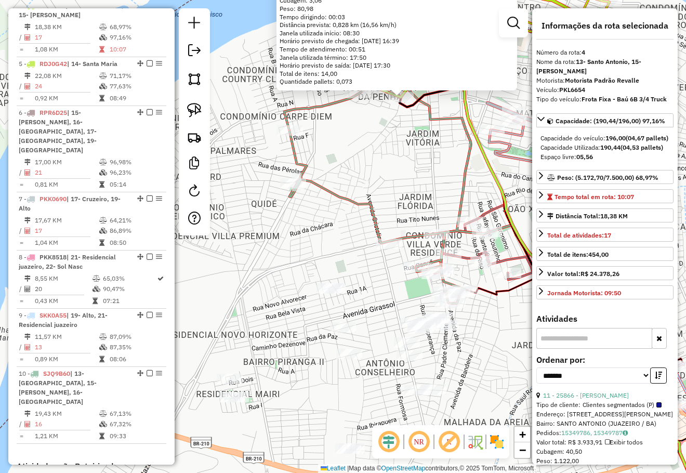
click at [410, 165] on div "24313 - FRANCISCO MACIEL PER Endereço: R RUA 2 185 Bairro: NOSSA SENHORA DA PEN…" at bounding box center [343, 236] width 686 height 473
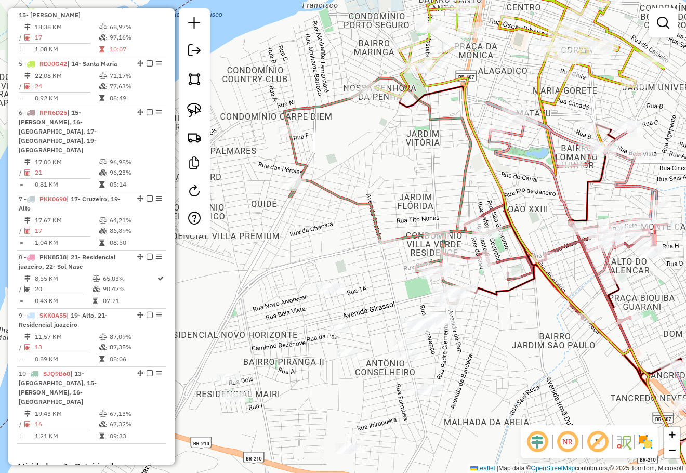
drag, startPoint x: 420, startPoint y: 168, endPoint x: 397, endPoint y: 135, distance: 40.1
click at [398, 135] on div "24313 - FRANCISCO MACIEL PER Endereço: R RUA 2 185 Bairro: NOSSA SENHORA DA PEN…" at bounding box center [343, 236] width 686 height 473
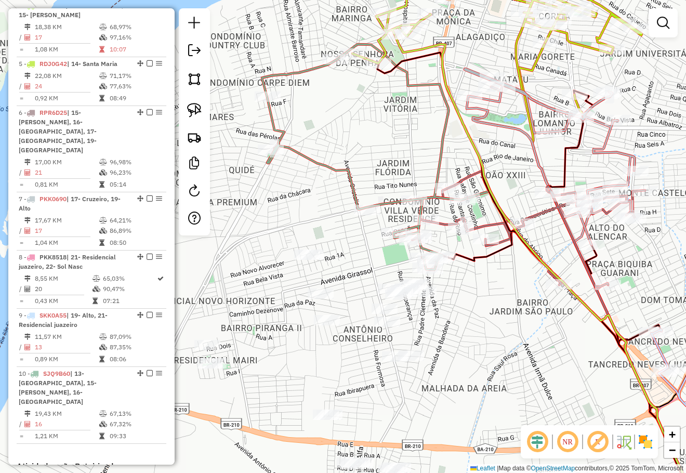
drag, startPoint x: 398, startPoint y: 141, endPoint x: 398, endPoint y: 135, distance: 5.7
click at [398, 135] on div "Janela de atendimento Grade de atendimento Capacidade Transportadoras Veículos …" at bounding box center [343, 236] width 686 height 473
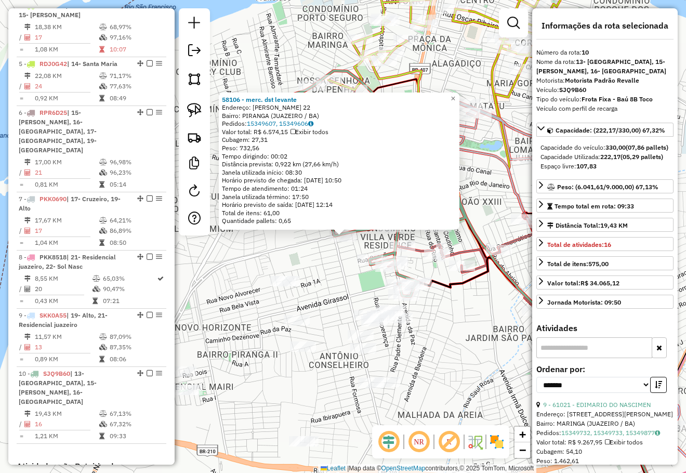
scroll to position [714, 0]
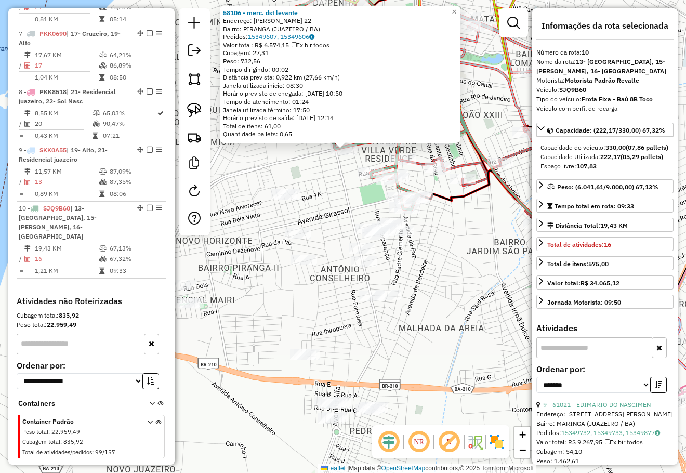
drag, startPoint x: 445, startPoint y: 328, endPoint x: 448, endPoint y: 230, distance: 98.7
click at [447, 231] on div "58106 - merc. dst levante Endereço: GIUSEPPE MUCCINI 22 Bairro: PIRANGA (JUAZEI…" at bounding box center [343, 236] width 686 height 473
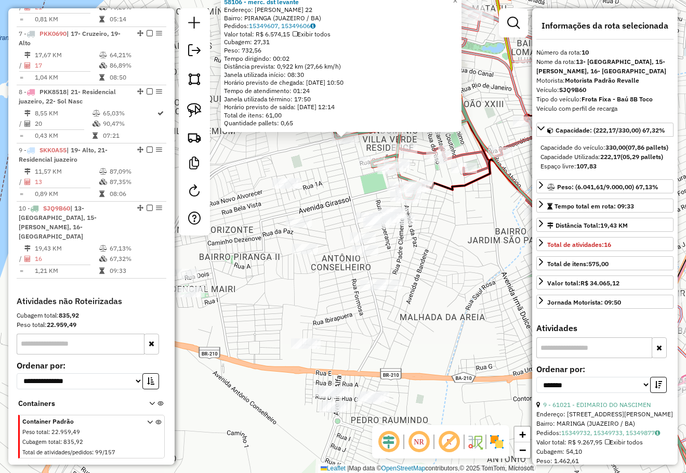
click at [448, 228] on div "58106 - merc. dst levante Endereço: GIUSEPPE MUCCINI 22 Bairro: PIRANGA (JUAZEI…" at bounding box center [343, 236] width 686 height 473
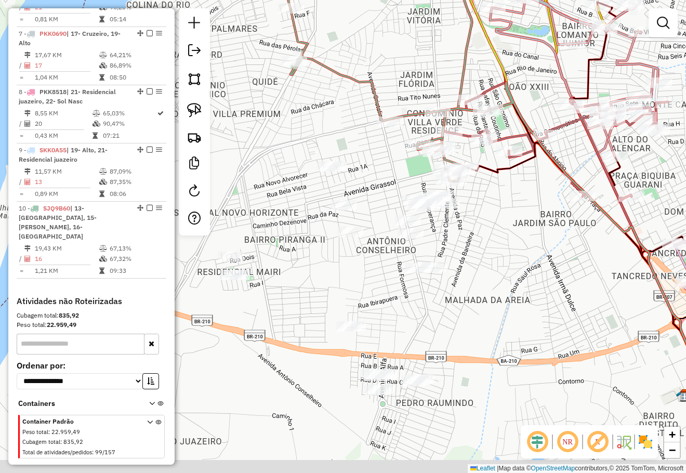
drag, startPoint x: 442, startPoint y: 230, endPoint x: 493, endPoint y: 202, distance: 58.6
click at [494, 207] on div "Janela de atendimento Grade de atendimento Capacidade Transportadoras Veículos …" at bounding box center [343, 236] width 686 height 473
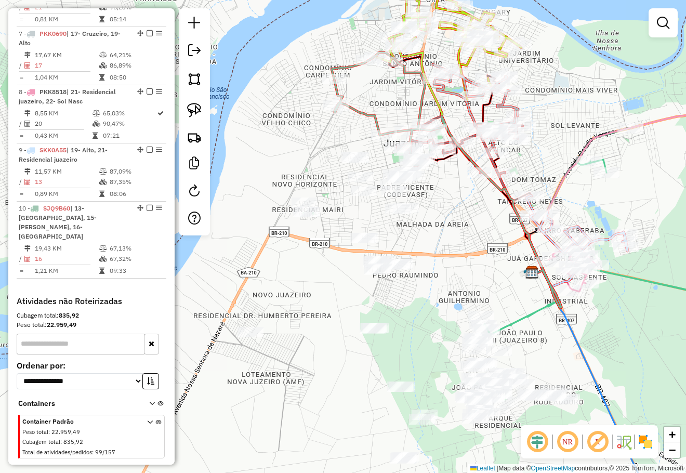
drag, startPoint x: 432, startPoint y: 213, endPoint x: 433, endPoint y: 152, distance: 60.8
click at [433, 153] on div "Janela de atendimento Grade de atendimento Capacidade Transportadoras Veículos …" at bounding box center [343, 236] width 686 height 473
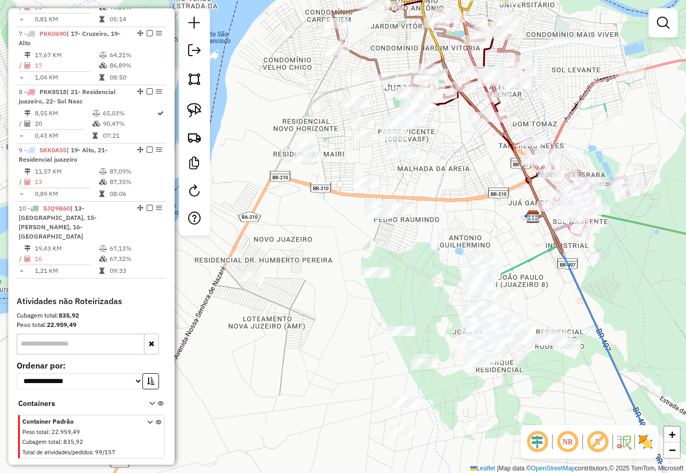
drag, startPoint x: 459, startPoint y: 158, endPoint x: 430, endPoint y: 157, distance: 29.6
click at [460, 159] on div "Janela de atendimento Grade de atendimento Capacidade Transportadoras Veículos …" at bounding box center [343, 236] width 686 height 473
click at [289, 79] on div "Janela de atendimento Grade de atendimento Capacidade Transportadoras Veículos …" at bounding box center [343, 236] width 686 height 473
click at [447, 166] on div "Janela de atendimento Grade de atendimento Capacidade Transportadoras Veículos …" at bounding box center [343, 236] width 686 height 473
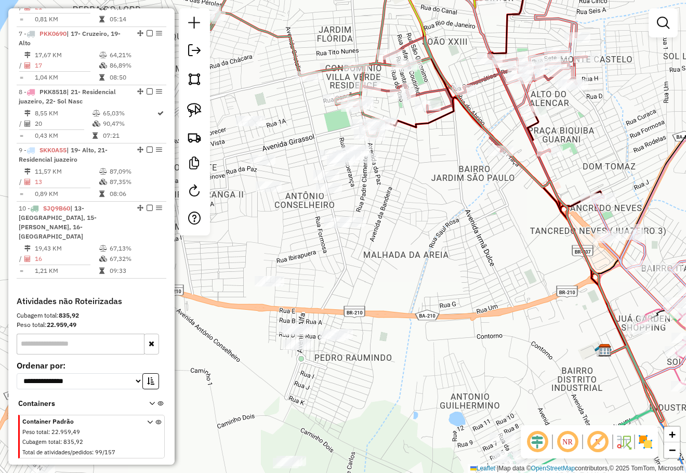
drag, startPoint x: 483, startPoint y: 196, endPoint x: 486, endPoint y: 202, distance: 7.2
click at [486, 202] on div "Janela de atendimento Grade de atendimento Capacidade Transportadoras Veículos …" at bounding box center [343, 236] width 686 height 473
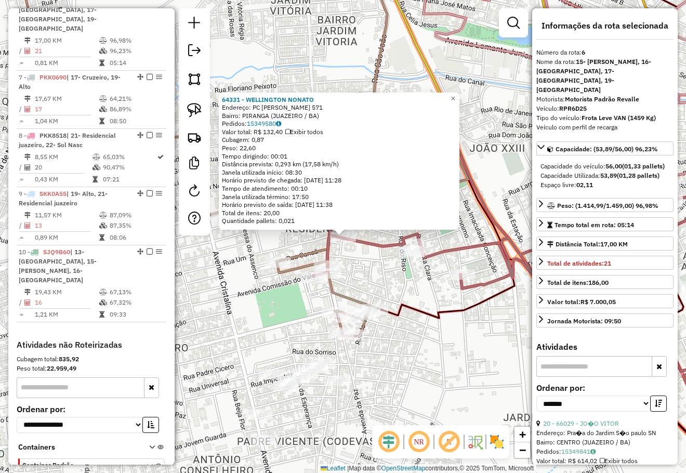
scroll to position [656, 0]
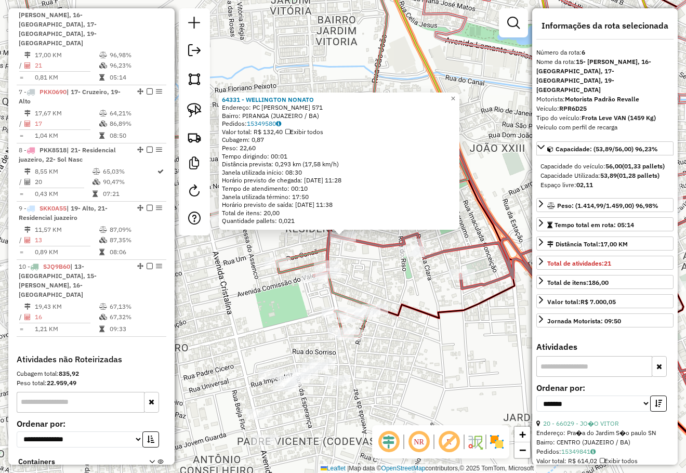
click at [368, 246] on icon at bounding box center [534, 254] width 440 height 233
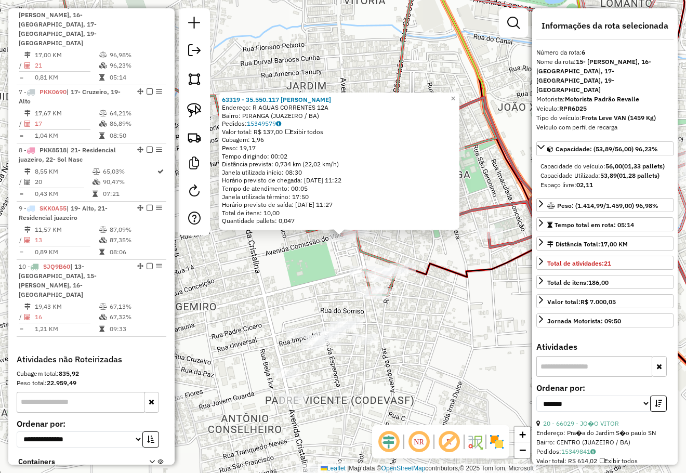
click at [390, 235] on div "63319 - 35.550.117 JOSE MACE Endereço: R AGUAS CORRENTES 12A Bairro: PIRANGA (J…" at bounding box center [343, 236] width 686 height 473
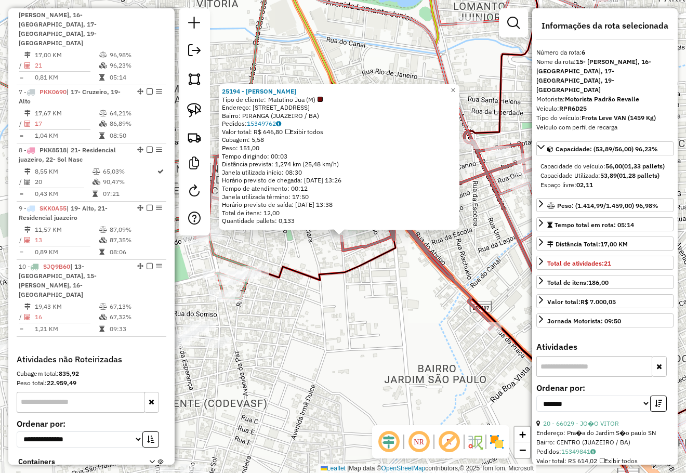
drag, startPoint x: 345, startPoint y: 306, endPoint x: 352, endPoint y: 305, distance: 6.8
click at [350, 306] on div "25194 - JOSE WILSON DE ARAUJ Tipo de cliente: Matutino Jua (M) Endereço: R FLOR…" at bounding box center [343, 236] width 686 height 473
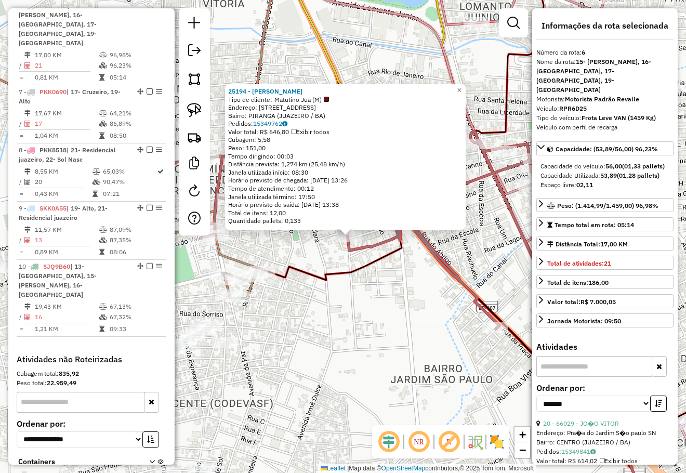
drag, startPoint x: 393, startPoint y: 318, endPoint x: 437, endPoint y: 315, distance: 44.3
click at [436, 315] on div "25194 - JOSE WILSON DE ARAUJ Tipo de cliente: Matutino Jua (M) Endereço: R FLOR…" at bounding box center [343, 236] width 686 height 473
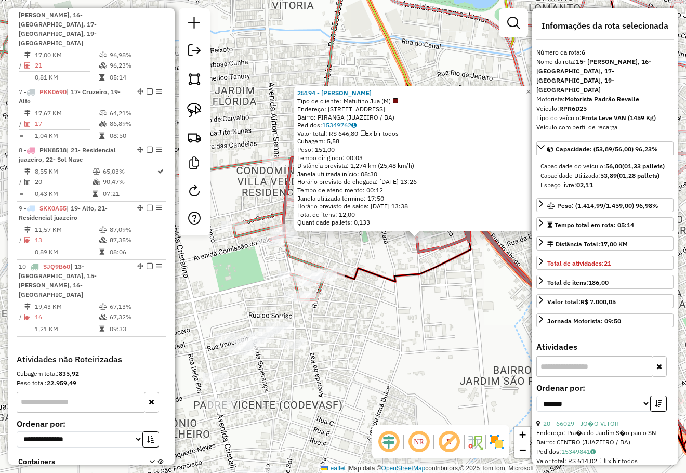
click at [440, 313] on div "25194 - JOSE WILSON DE ARAUJ Tipo de cliente: Matutino Jua (M) Endereço: R FLOR…" at bounding box center [343, 236] width 686 height 473
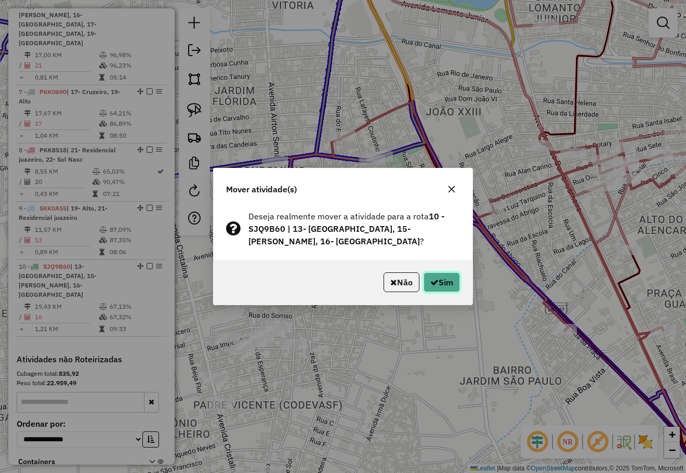
click at [426, 279] on button "Sim" at bounding box center [441, 282] width 36 height 20
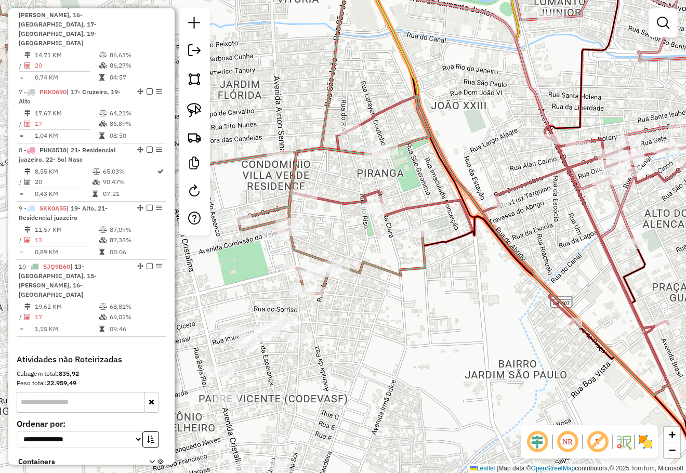
drag, startPoint x: 413, startPoint y: 375, endPoint x: 496, endPoint y: 147, distance: 242.5
click at [491, 172] on div "Janela de atendimento Grade de atendimento Capacidade Transportadoras Veículos …" at bounding box center [343, 236] width 686 height 473
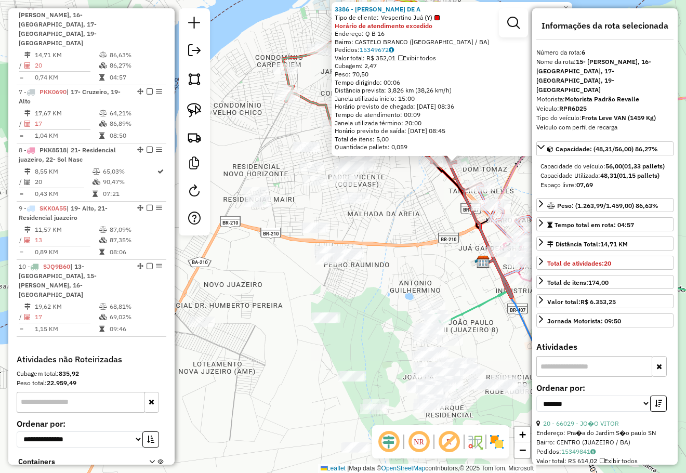
drag, startPoint x: 406, startPoint y: 267, endPoint x: 439, endPoint y: 243, distance: 41.2
click at [439, 243] on div "3386 - SILVINO BARBOSA DE A Tipo de cliente: Vespertino Juá (Y) Horário de aten…" at bounding box center [343, 236] width 686 height 473
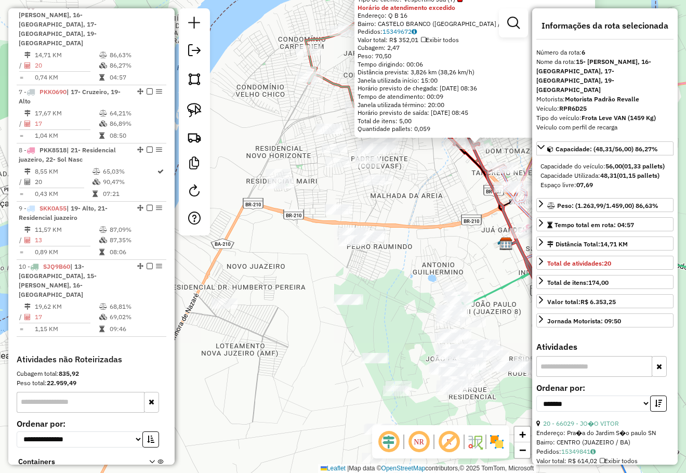
drag, startPoint x: 306, startPoint y: 328, endPoint x: 365, endPoint y: 287, distance: 72.3
click at [365, 289] on div "3386 - SILVINO BARBOSA DE A Tipo de cliente: Vespertino Juá (Y) Horário de aten…" at bounding box center [343, 236] width 686 height 473
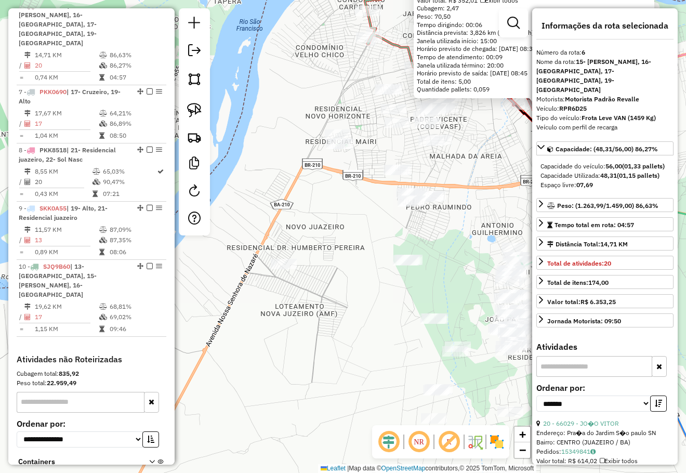
click at [336, 290] on div "3386 - SILVINO BARBOSA DE A Tipo de cliente: Vespertino Juá (Y) Horário de aten…" at bounding box center [343, 236] width 686 height 473
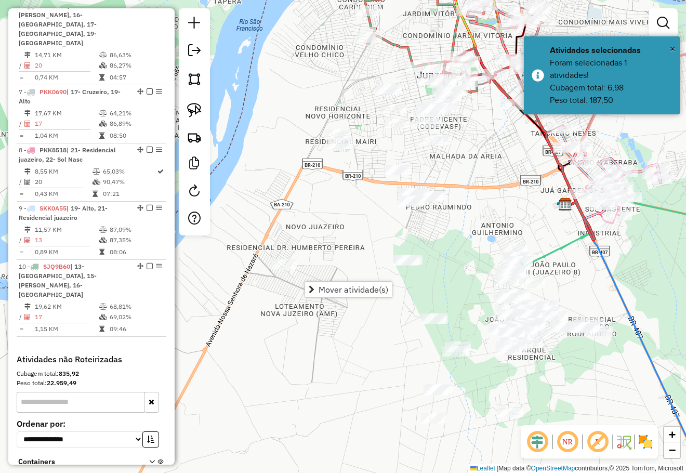
click at [325, 285] on span "Mover atividade(s)" at bounding box center [353, 289] width 70 height 8
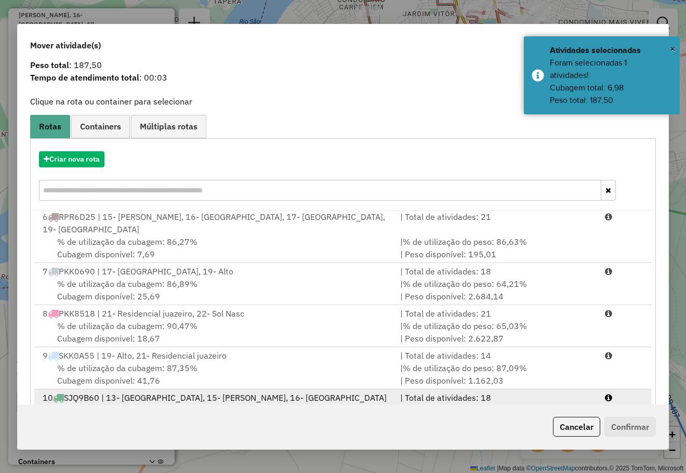
scroll to position [65, 0]
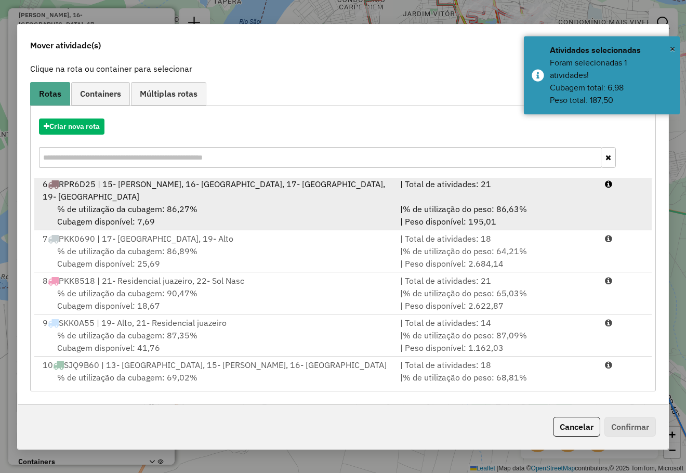
click at [139, 204] on span "% de utilização da cubagem: 86,27%" at bounding box center [127, 209] width 140 height 10
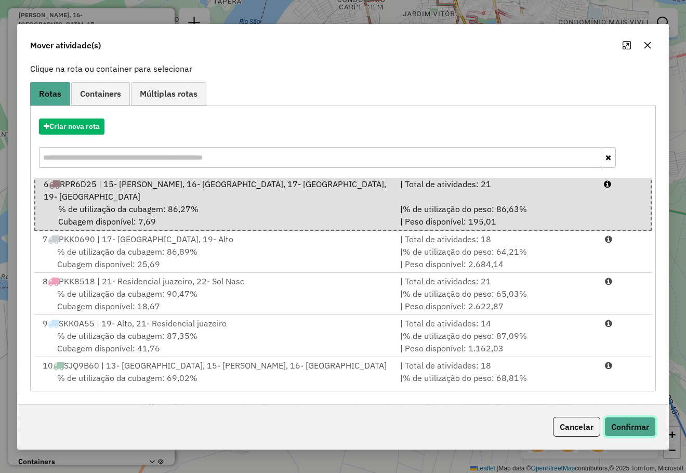
click at [624, 421] on button "Confirmar" at bounding box center [629, 427] width 51 height 20
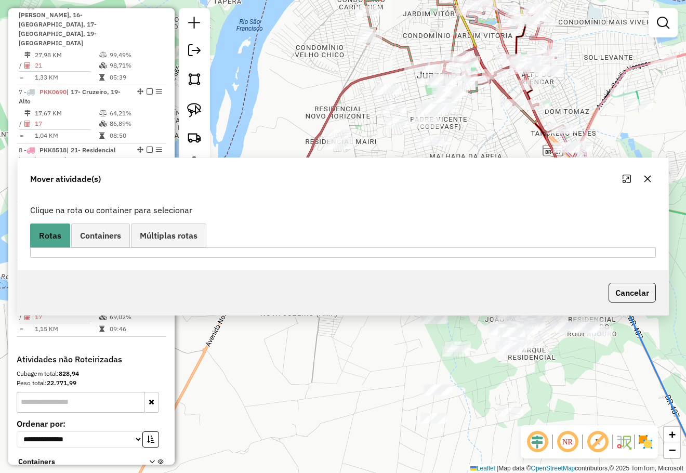
scroll to position [0, 0]
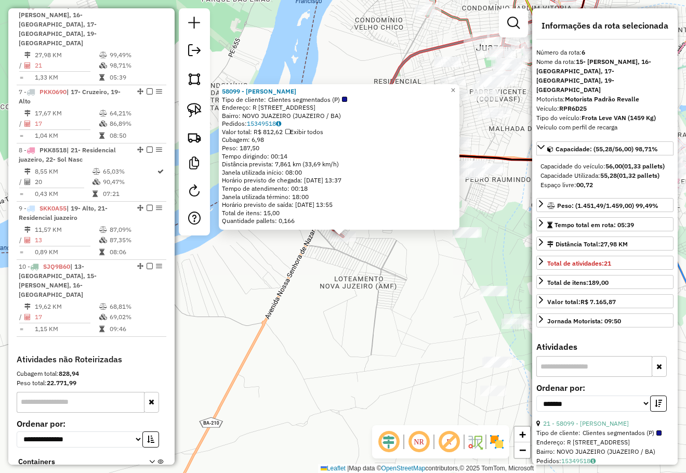
click at [413, 281] on div "58099 - Guilherme Alves Dos Tipo de cliente: Clientes segmentados (P) Endereço:…" at bounding box center [343, 236] width 686 height 473
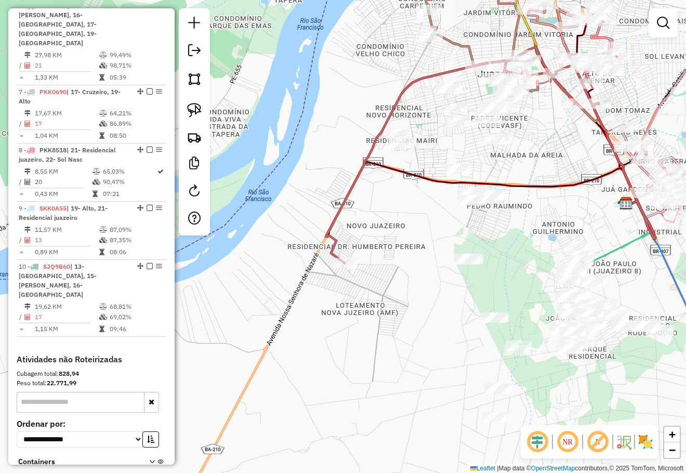
click at [421, 282] on div "Janela de atendimento Grade de atendimento Capacidade Transportadoras Veículos …" at bounding box center [343, 236] width 686 height 473
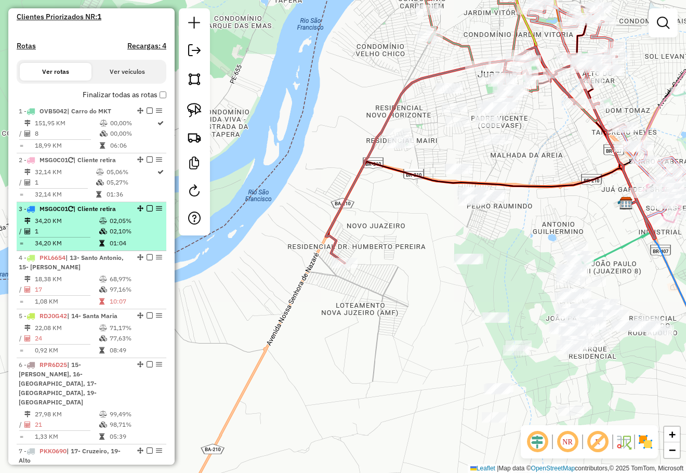
scroll to position [240, 0]
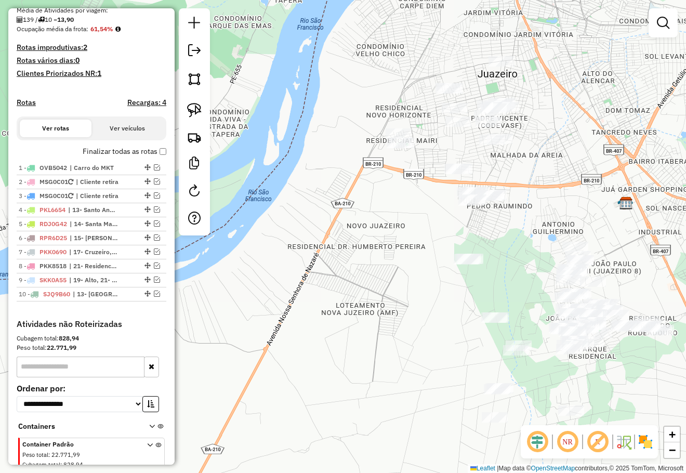
click at [524, 170] on div "Janela de atendimento Grade de atendimento Capacidade Transportadoras Veículos …" at bounding box center [343, 236] width 686 height 473
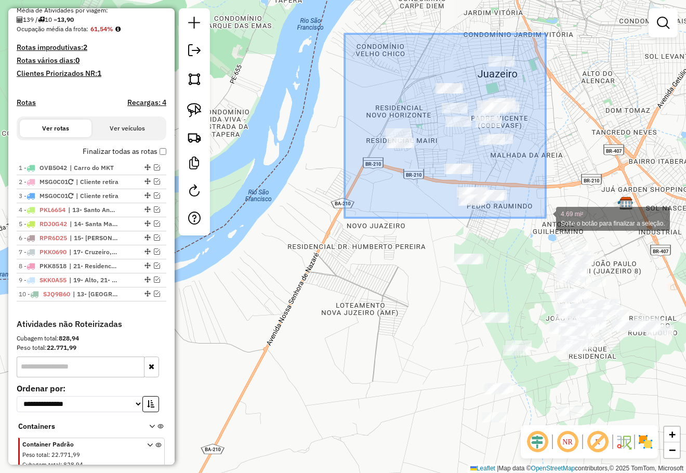
drag, startPoint x: 393, startPoint y: 84, endPoint x: 545, endPoint y: 218, distance: 203.2
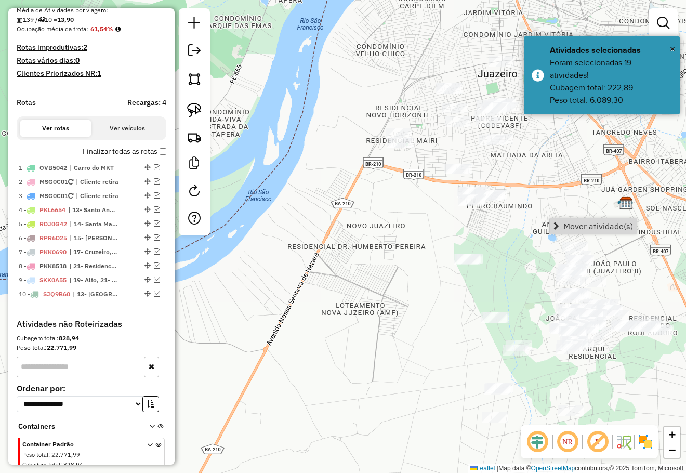
click at [570, 221] on link "Mover atividade(s)" at bounding box center [593, 226] width 87 height 16
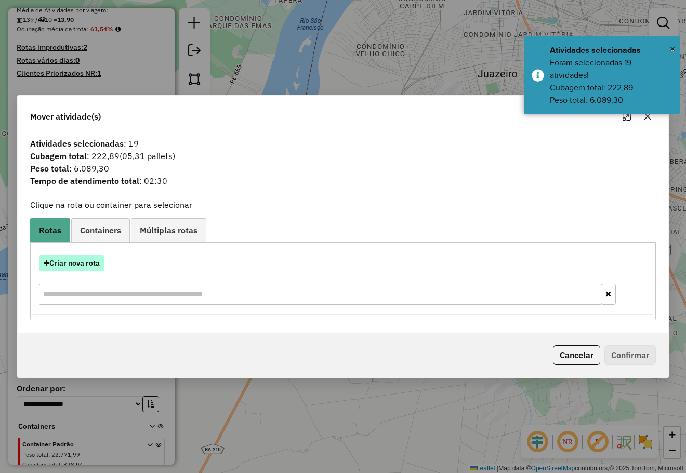
click at [89, 260] on button "Criar nova rota" at bounding box center [71, 263] width 65 height 16
select select "*******"
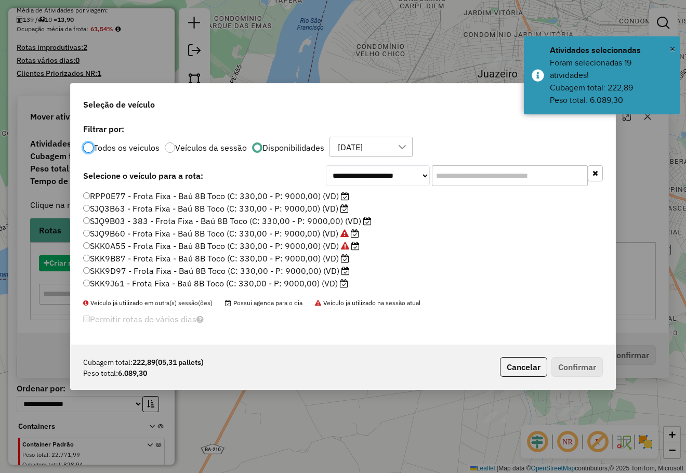
scroll to position [6, 3]
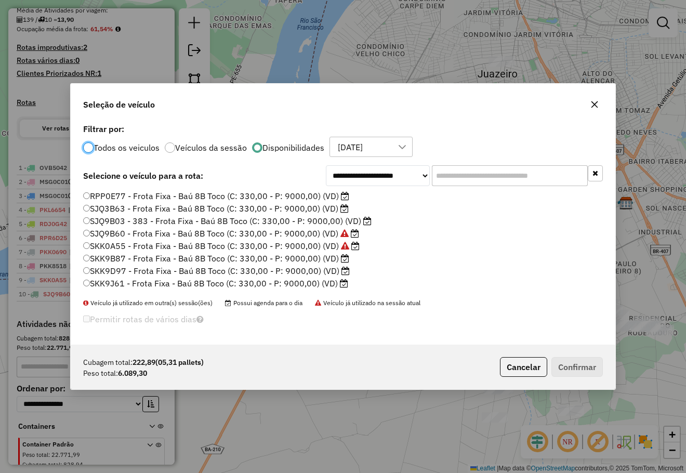
click at [121, 268] on label "SKK9D97 - Frota Fixa - Baú 8B Toco (C: 330,00 - P: 9000,00) (VD)" at bounding box center [216, 270] width 266 height 12
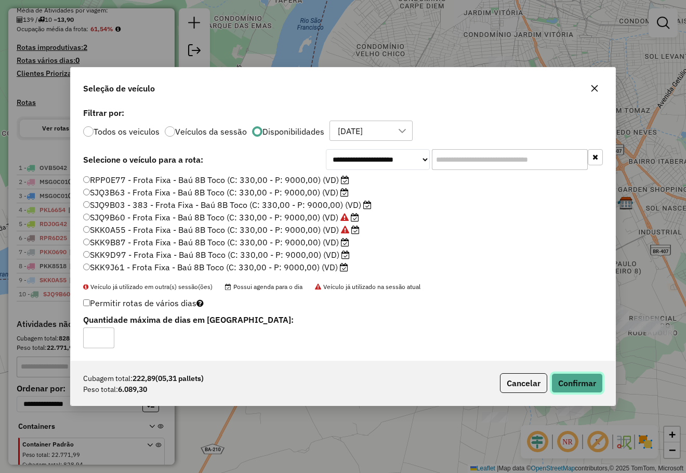
click at [572, 384] on button "Confirmar" at bounding box center [576, 383] width 51 height 20
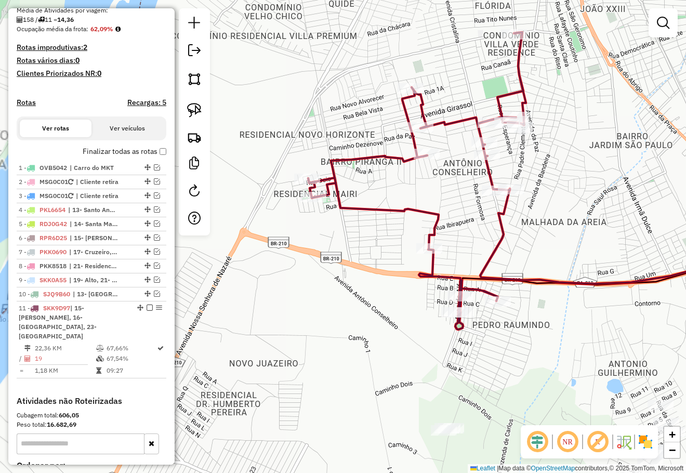
click at [498, 168] on div "Janela de atendimento Grade de atendimento Capacidade Transportadoras Veículos …" at bounding box center [343, 236] width 686 height 473
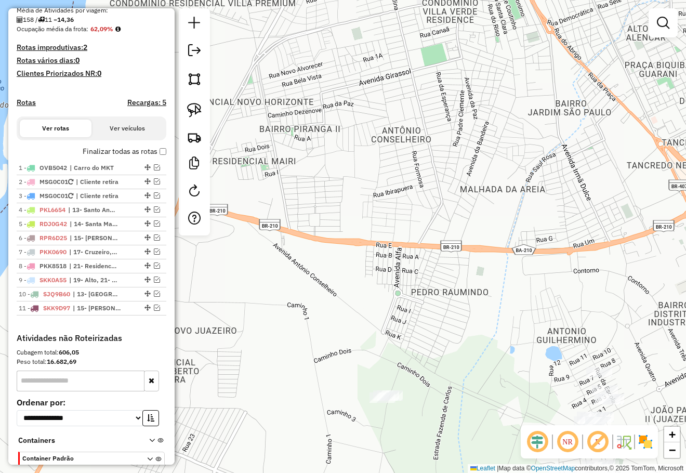
drag, startPoint x: 363, startPoint y: 300, endPoint x: 354, endPoint y: 216, distance: 84.2
click at [359, 237] on div "Janela de atendimento Grade de atendimento Capacidade Transportadoras Veículos …" at bounding box center [343, 236] width 686 height 473
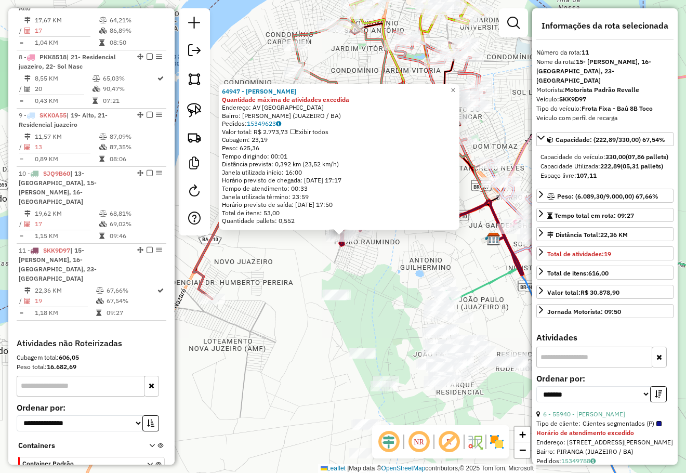
scroll to position [781, 0]
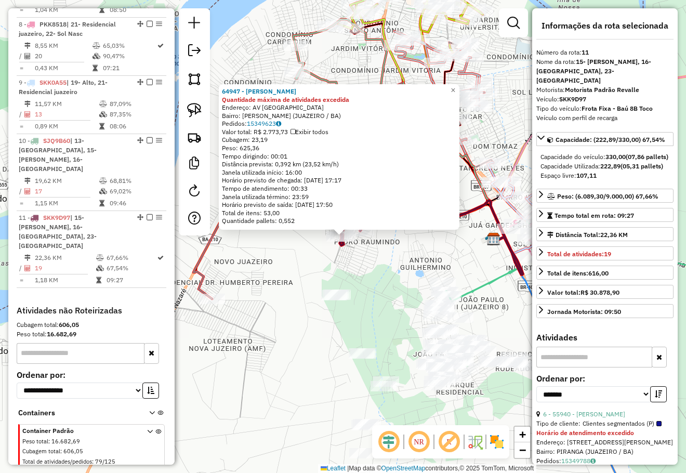
click at [378, 283] on div "64947 - LUCAS MATHEUS DA SIL Quantidade máxima de atividades excedida Endereço:…" at bounding box center [343, 236] width 686 height 473
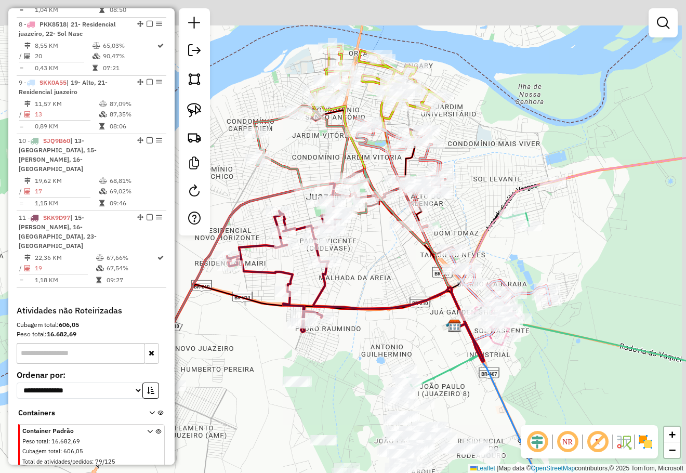
drag, startPoint x: 367, startPoint y: 271, endPoint x: 375, endPoint y: 257, distance: 16.3
click at [366, 274] on div "Janela de atendimento Grade de atendimento Capacidade Transportadoras Veículos …" at bounding box center [343, 236] width 686 height 473
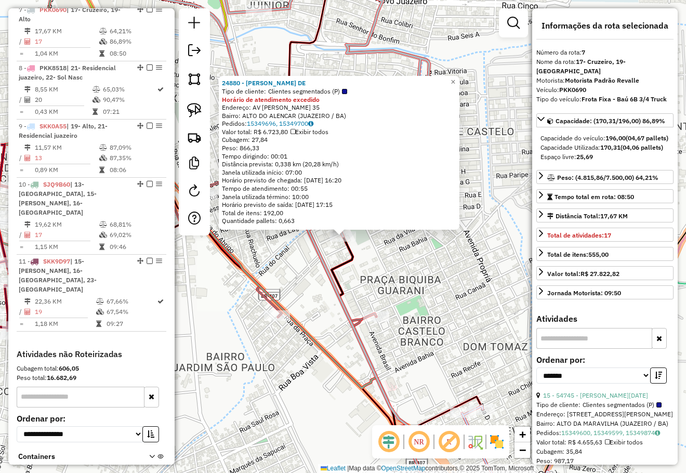
scroll to position [723, 0]
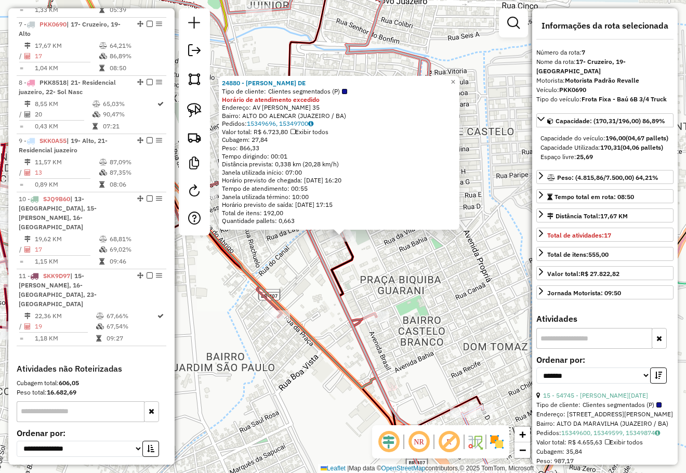
click at [447, 257] on div "24880 - MARCELO OLIVEIRA DE Tipo de cliente: Clientes segmentados (P) Horário d…" at bounding box center [343, 236] width 686 height 473
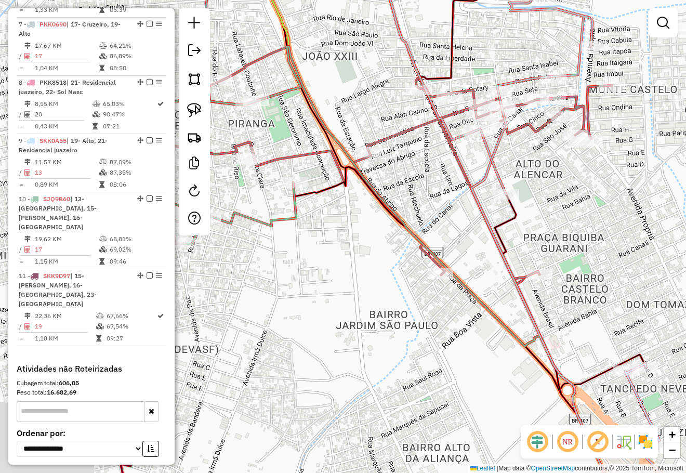
drag, startPoint x: 568, startPoint y: 218, endPoint x: 540, endPoint y: 213, distance: 28.0
click at [594, 207] on div "Janela de atendimento Grade de atendimento Capacidade Transportadoras Veículos …" at bounding box center [343, 236] width 686 height 473
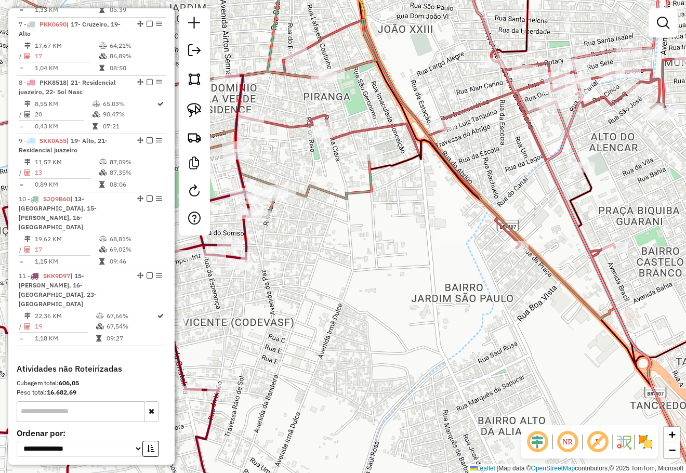
drag, startPoint x: 400, startPoint y: 243, endPoint x: 521, endPoint y: 208, distance: 125.4
click at [520, 209] on div "Janela de atendimento Grade de atendimento Capacidade Transportadoras Veículos …" at bounding box center [343, 236] width 686 height 473
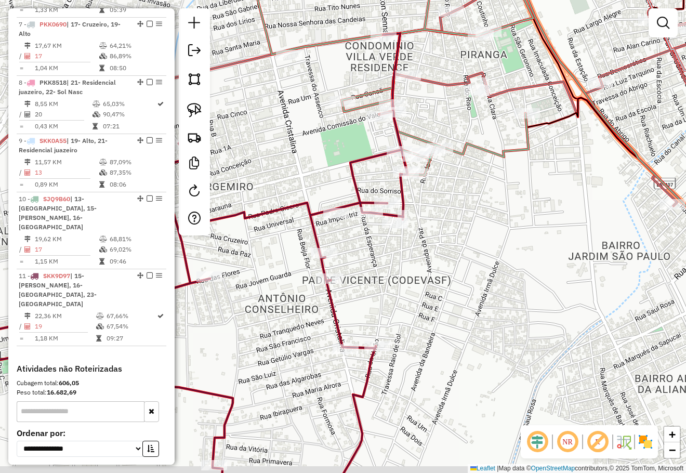
drag, startPoint x: 448, startPoint y: 207, endPoint x: 471, endPoint y: 201, distance: 23.8
click at [471, 201] on div "Janela de atendimento Grade de atendimento Capacidade Transportadoras Veículos …" at bounding box center [343, 236] width 686 height 473
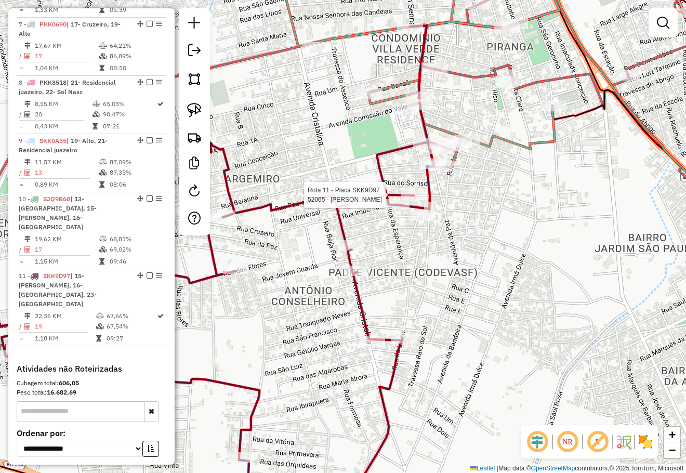
scroll to position [781, 0]
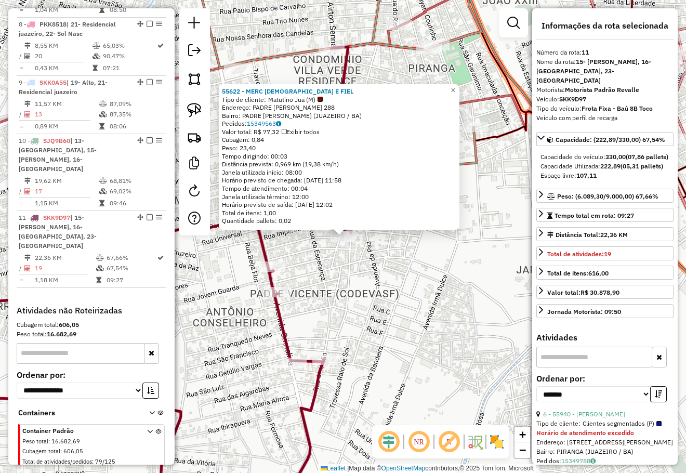
click at [364, 262] on div "55622 - MERC DEUS E FIEL Tipo de cliente: Matutino Jua (M) Endereço: PADRE CLEM…" at bounding box center [343, 236] width 686 height 473
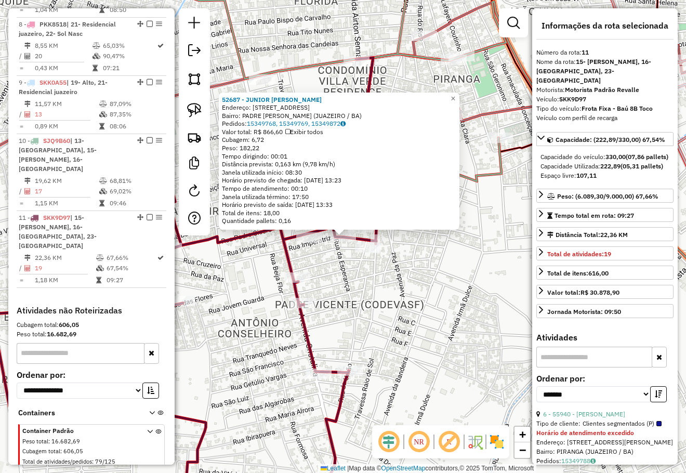
click at [350, 263] on div "52687 - JUNIOR CESAR DE MATO Endereço: R DA VEGETACAO 150 B 150 Bairro: PADRE V…" at bounding box center [343, 236] width 686 height 473
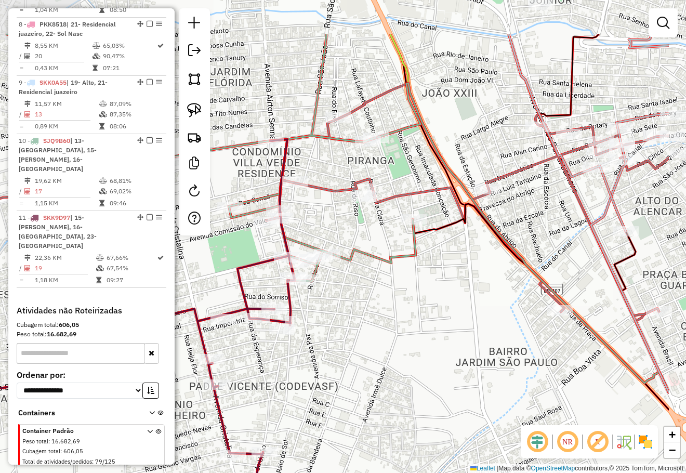
drag, startPoint x: 423, startPoint y: 230, endPoint x: 336, endPoint y: 312, distance: 119.4
click at [336, 312] on div "Janela de atendimento Grade de atendimento Capacidade Transportadoras Veículos …" at bounding box center [343, 236] width 686 height 473
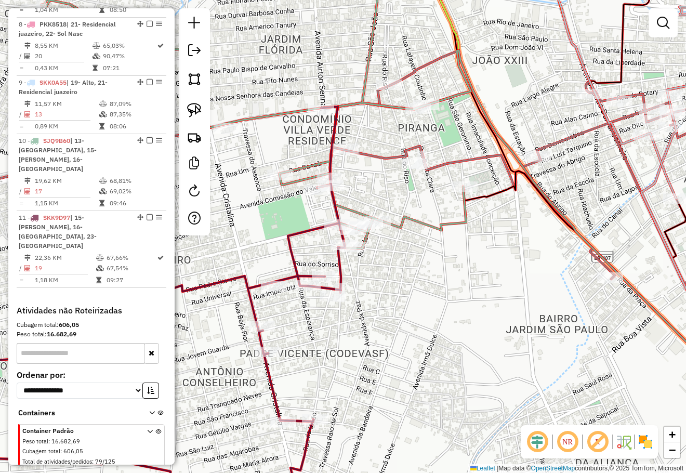
drag, startPoint x: 393, startPoint y: 283, endPoint x: 411, endPoint y: 269, distance: 22.9
click at [408, 271] on div "Janela de atendimento Grade de atendimento Capacidade Transportadoras Veículos …" at bounding box center [343, 236] width 686 height 473
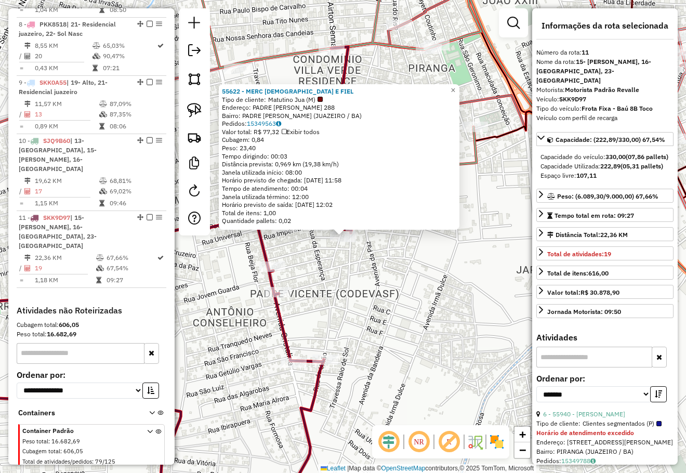
click at [354, 273] on div "55622 - MERC DEUS E FIEL Tipo de cliente: Matutino Jua (M) Endereço: PADRE CLEM…" at bounding box center [343, 236] width 686 height 473
click at [355, 261] on div "Rota 11 - Placa SKK9D97 55622 - MERC DEUS E FIEL 55622 - MERC DEUS E FIEL Tipo …" at bounding box center [343, 236] width 686 height 473
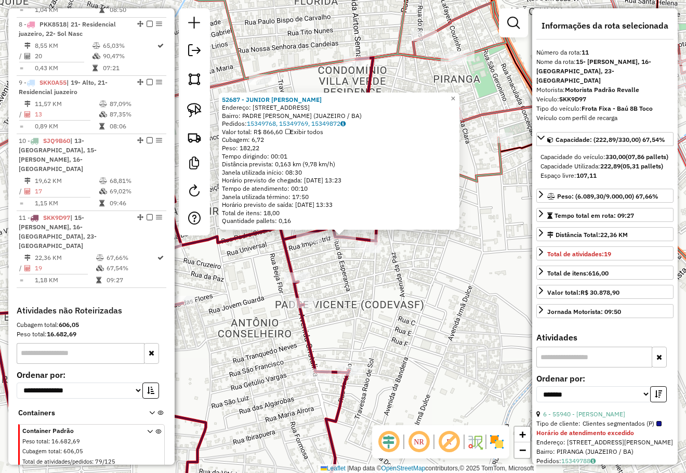
click at [375, 268] on div "52687 - JUNIOR CESAR DE MATO Endereço: R DA VEGETACAO 150 B 150 Bairro: PADRE V…" at bounding box center [343, 236] width 686 height 473
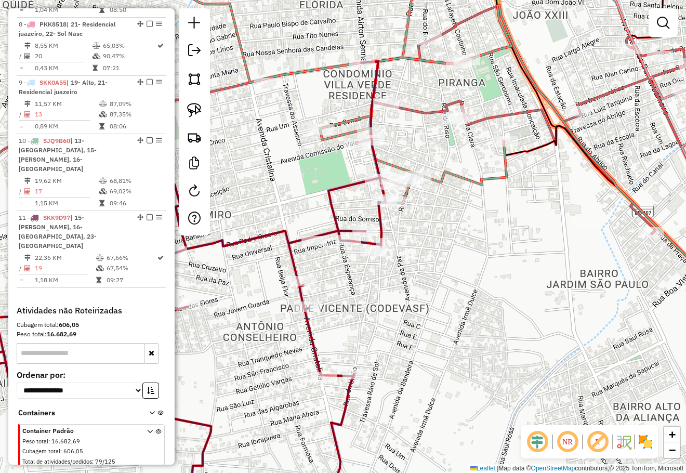
drag, startPoint x: 354, startPoint y: 270, endPoint x: 382, endPoint y: 291, distance: 34.9
click at [382, 291] on div "Janela de atendimento Grade de atendimento Capacidade Transportadoras Veículos …" at bounding box center [343, 236] width 686 height 473
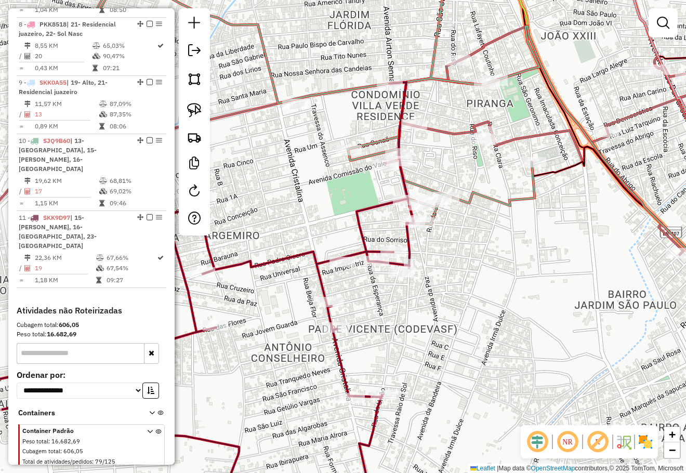
drag, startPoint x: 502, startPoint y: 261, endPoint x: 352, endPoint y: 304, distance: 156.8
click at [352, 304] on div "Janela de atendimento Grade de atendimento Capacidade Transportadoras Veículos …" at bounding box center [343, 236] width 686 height 473
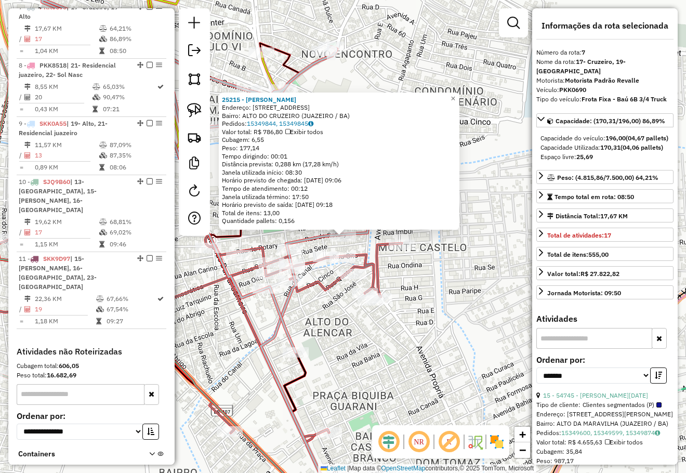
scroll to position [723, 0]
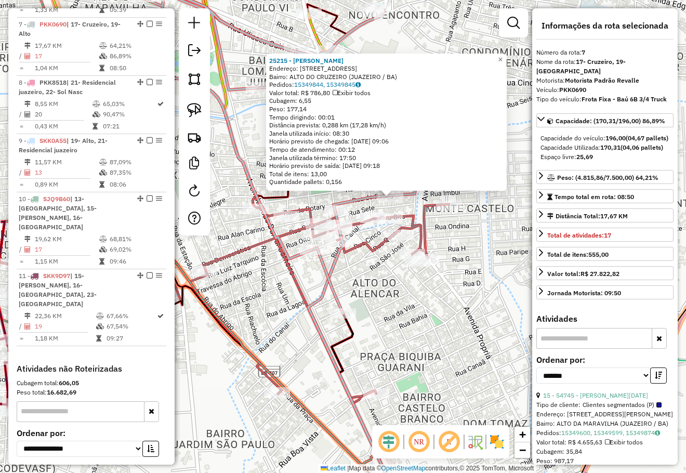
drag, startPoint x: 439, startPoint y: 289, endPoint x: 456, endPoint y: 277, distance: 20.5
click at [452, 279] on div "25215 - NAPOLEAO BARBOSA DOS Endereço: R PADRE FEIJO 386 Bairro: ALTO DO CRUZEI…" at bounding box center [343, 236] width 686 height 473
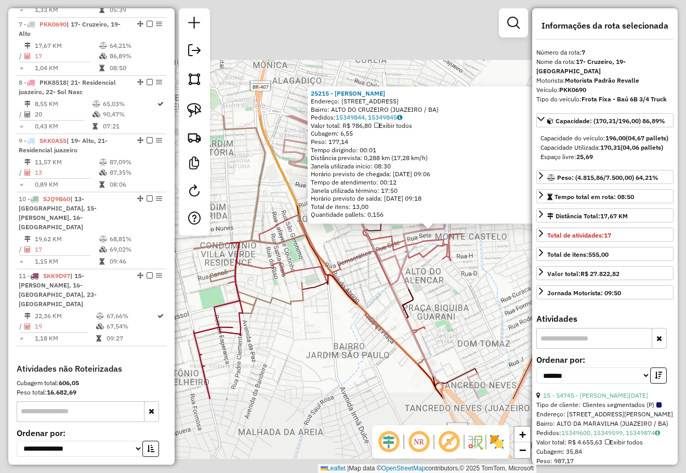
click at [458, 280] on div "25215 - NAPOLEAO BARBOSA DOS Endereço: R PADRE FEIJO 386 Bairro: ALTO DO CRUZEI…" at bounding box center [343, 236] width 686 height 473
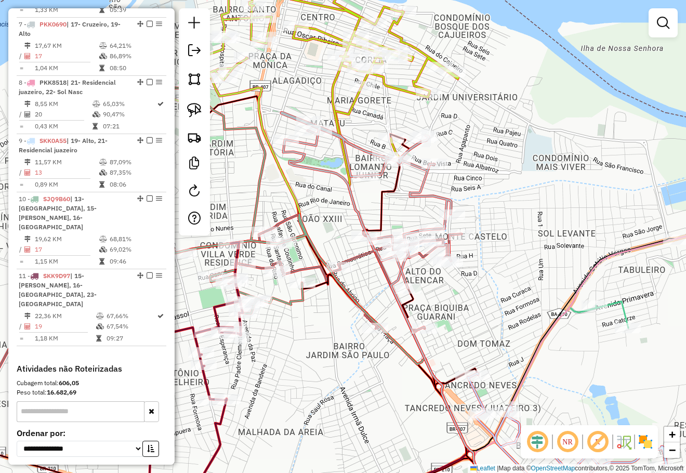
drag, startPoint x: 476, startPoint y: 284, endPoint x: 482, endPoint y: 299, distance: 15.9
click at [481, 300] on div "Janela de atendimento Grade de atendimento Capacidade Transportadoras Veículos …" at bounding box center [343, 236] width 686 height 473
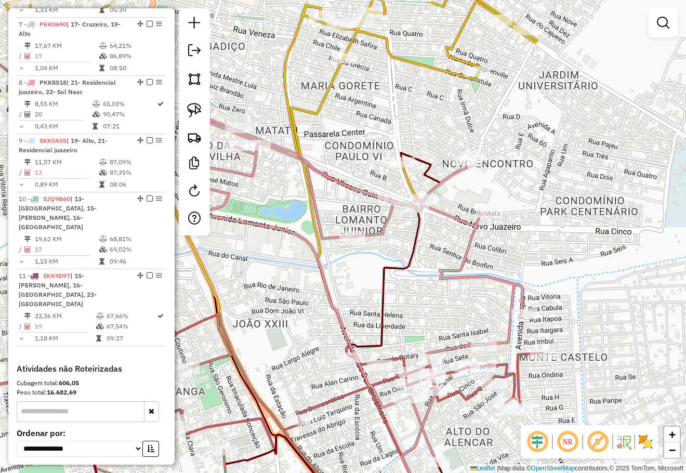
drag, startPoint x: 344, startPoint y: 205, endPoint x: 400, endPoint y: 137, distance: 88.6
click at [392, 151] on div "Janela de atendimento Grade de atendimento Capacidade Transportadoras Veículos …" at bounding box center [343, 236] width 686 height 473
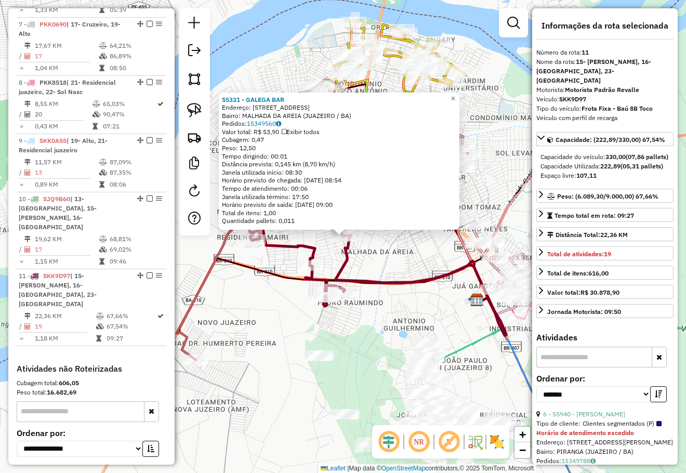
scroll to position [781, 0]
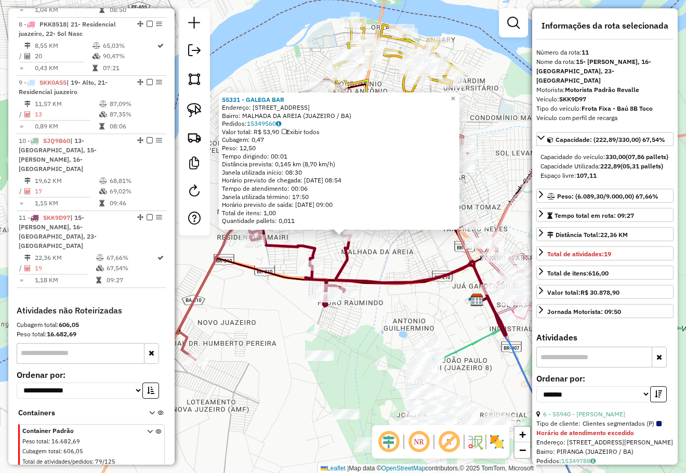
click at [385, 319] on div "55331 - GALEGA BAR Endereço: RUA DAS PALMEIRAS 191 Bairro: MALHADA DA AREIA (JU…" at bounding box center [343, 236] width 686 height 473
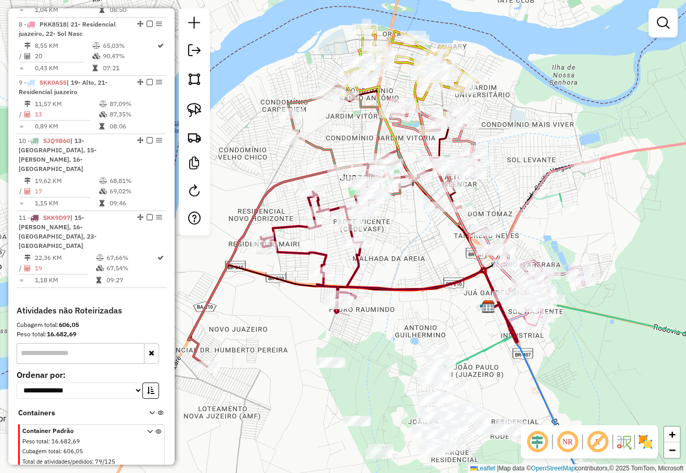
drag, startPoint x: 408, startPoint y: 258, endPoint x: 420, endPoint y: 260, distance: 12.6
click at [419, 260] on div "Janela de atendimento Grade de atendimento Capacidade Transportadoras Veículos …" at bounding box center [343, 236] width 686 height 473
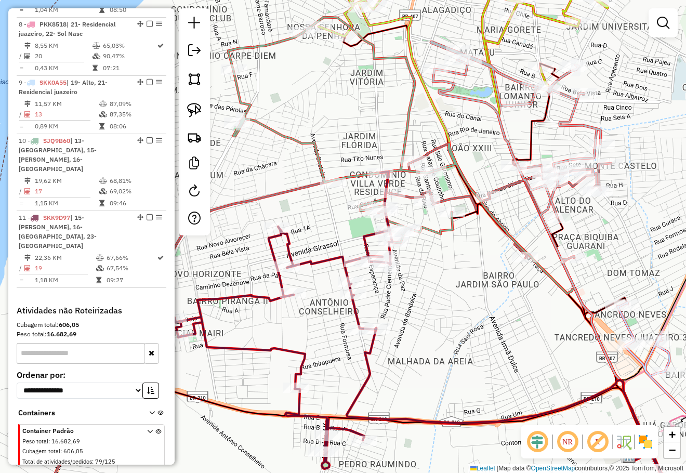
drag, startPoint x: 443, startPoint y: 304, endPoint x: 457, endPoint y: 279, distance: 28.4
click at [457, 280] on div "Rota 11 - Placa SKK9D97 55940 - FELIPE BRITO SANTOS Rota 6 - Placa RPR6D25 6433…" at bounding box center [343, 236] width 686 height 473
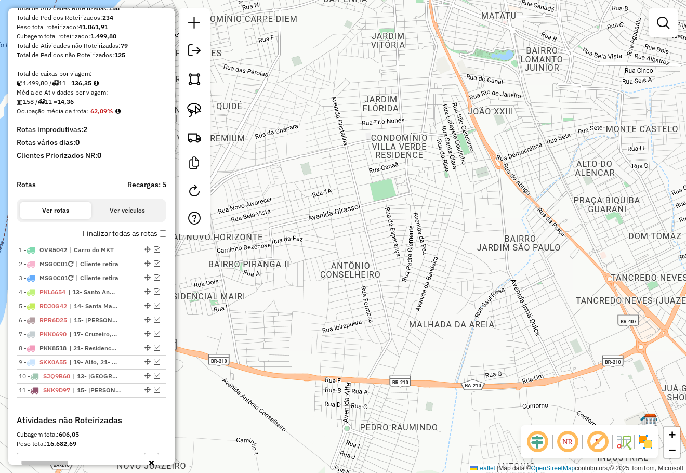
scroll to position [210, 0]
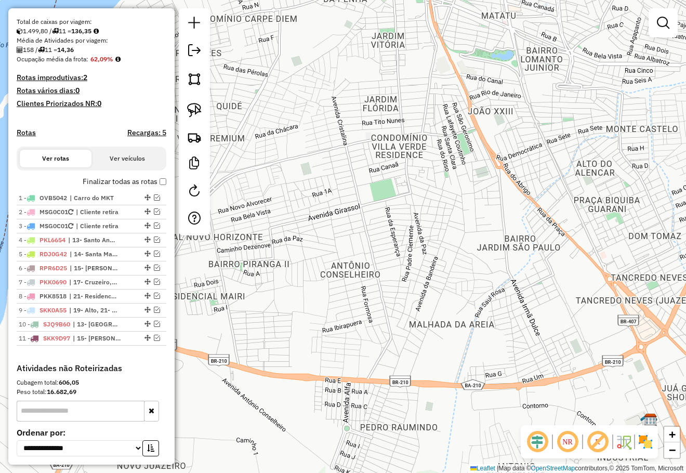
click at [400, 170] on div "Janela de atendimento Grade de atendimento Capacidade Transportadoras Veículos …" at bounding box center [343, 236] width 686 height 473
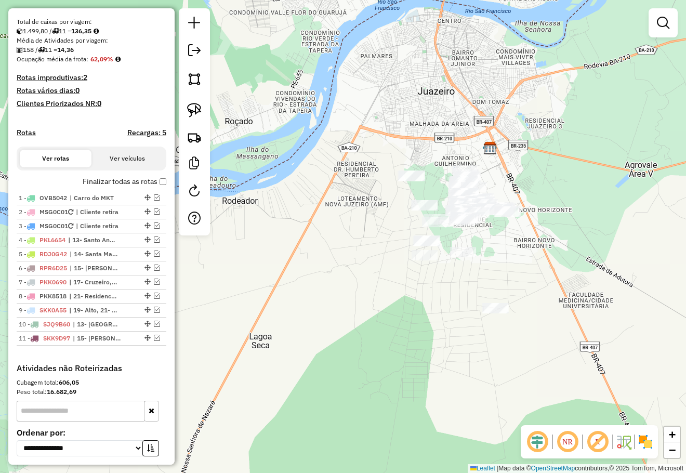
drag, startPoint x: 534, startPoint y: 202, endPoint x: 457, endPoint y: 189, distance: 78.0
click at [462, 191] on div "Janela de atendimento Grade de atendimento Capacidade Transportadoras Veículos …" at bounding box center [343, 236] width 686 height 473
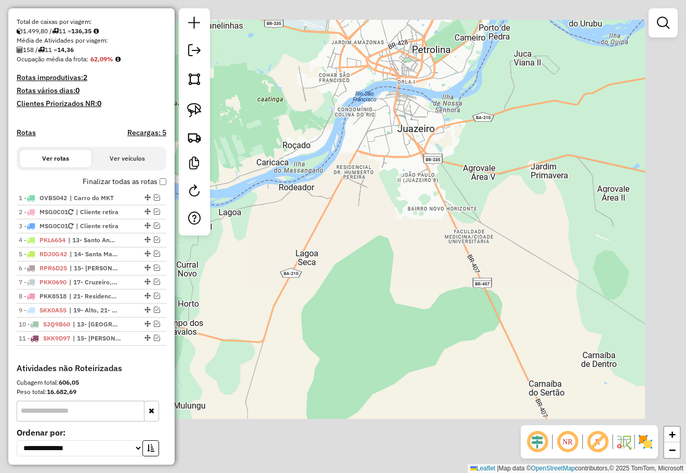
click at [495, 190] on div "Janela de atendimento Grade de atendimento Capacidade Transportadoras Veículos …" at bounding box center [343, 236] width 686 height 473
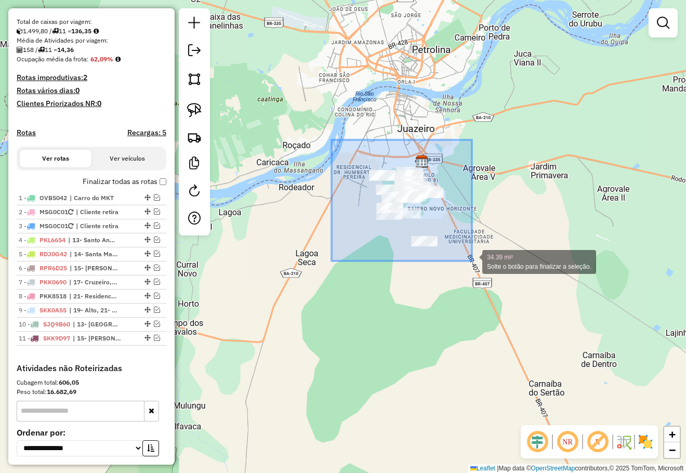
drag, startPoint x: 331, startPoint y: 140, endPoint x: 472, endPoint y: 261, distance: 185.3
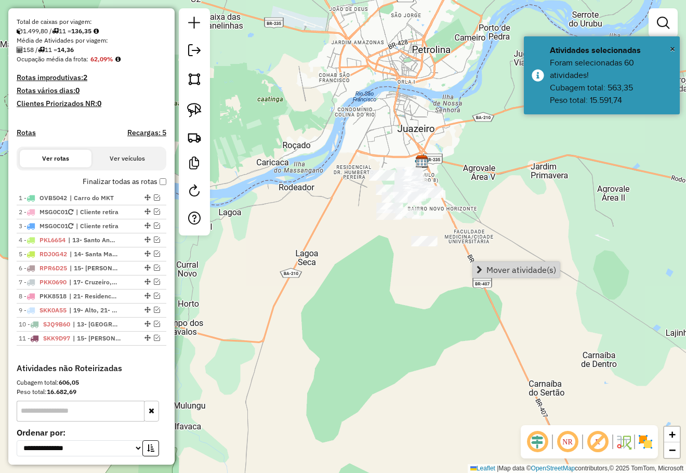
click at [497, 266] on span "Mover atividade(s)" at bounding box center [521, 269] width 70 height 8
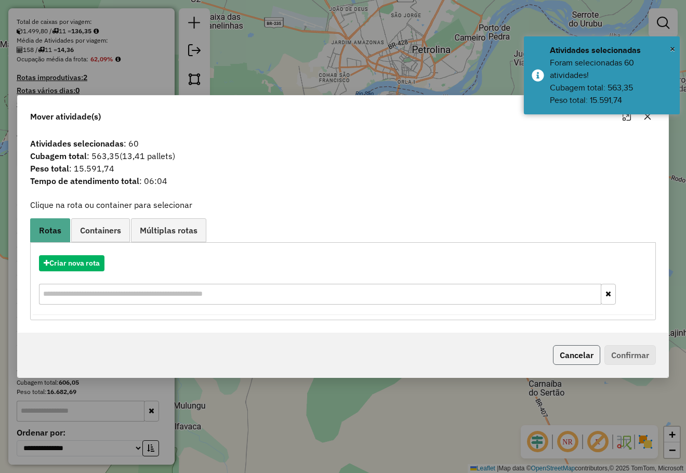
click at [585, 352] on button "Cancelar" at bounding box center [576, 355] width 47 height 20
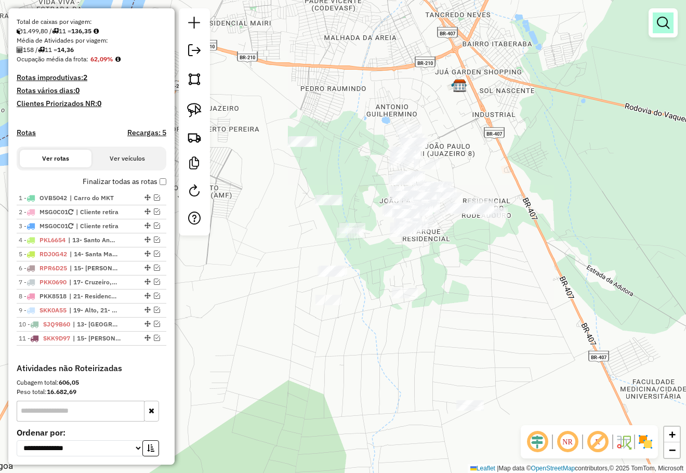
click at [658, 20] on em at bounding box center [663, 23] width 12 height 12
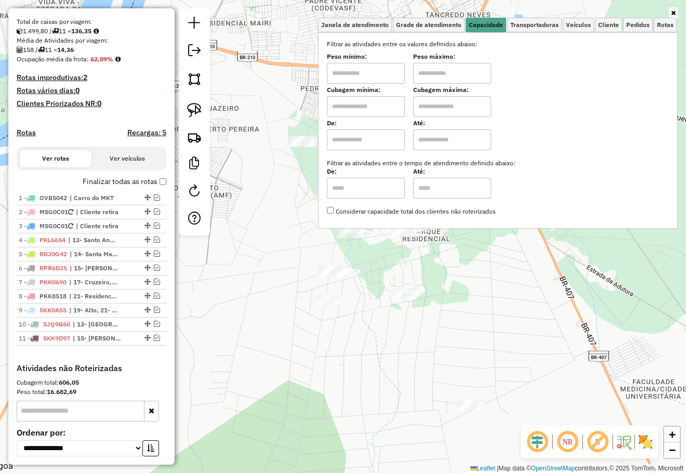
click at [383, 110] on input "text" at bounding box center [366, 106] width 78 height 21
type input "****"
click at [440, 111] on input "text" at bounding box center [452, 106] width 78 height 21
click at [496, 312] on div "Limpar filtros Janela de atendimento Grade de atendimento Capacidade Transporta…" at bounding box center [343, 236] width 686 height 473
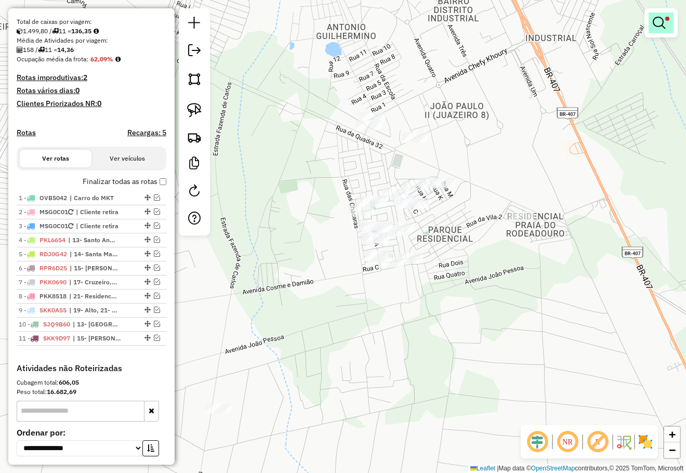
click at [667, 19] on span at bounding box center [667, 19] width 4 height 4
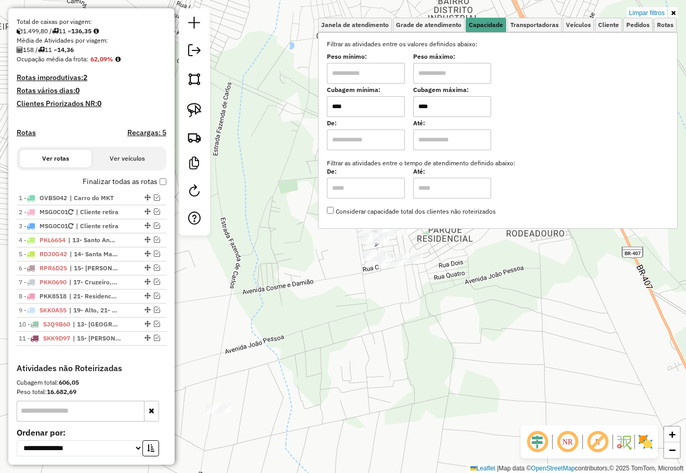
drag, startPoint x: 446, startPoint y: 110, endPoint x: 379, endPoint y: 102, distance: 68.0
click at [383, 104] on div "Cubagem mínima: **** Cubagem máxima: ****" at bounding box center [498, 102] width 342 height 29
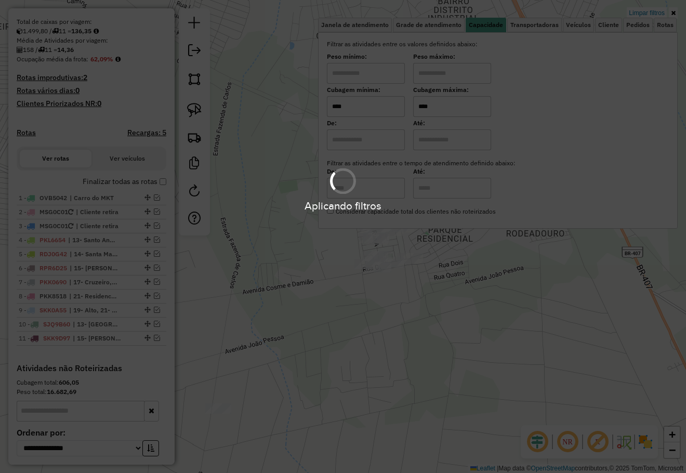
click at [411, 281] on hb-app "Aplicando filtros Pop-up bloqueado! Seu navegador bloqueou automáticamente a ab…" at bounding box center [343, 236] width 686 height 473
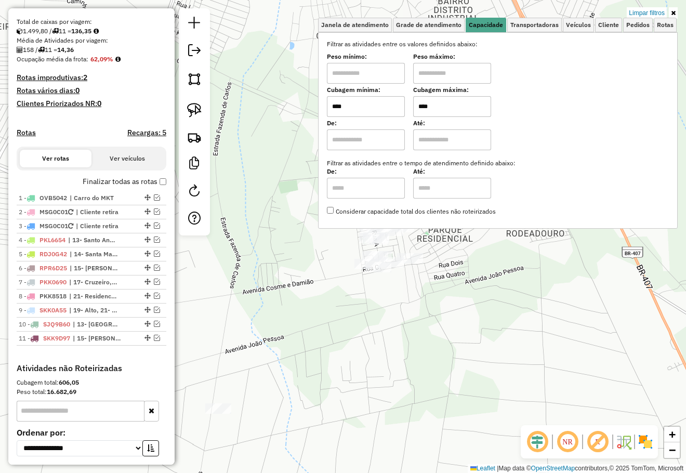
click at [430, 302] on div "Limpar filtros Janela de atendimento Grade de atendimento Capacidade Transporta…" at bounding box center [343, 236] width 686 height 473
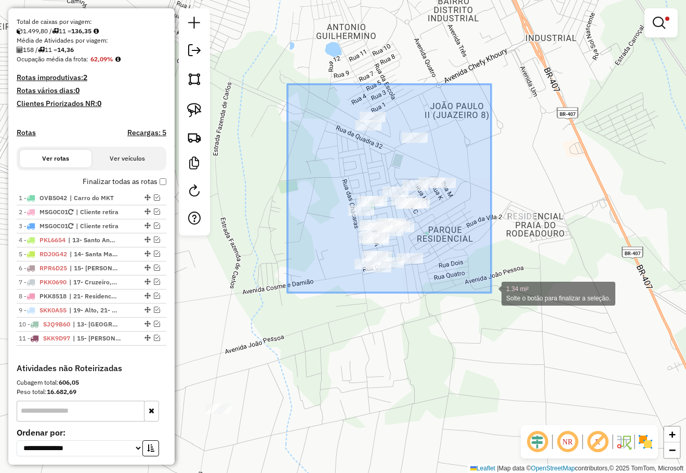
drag, startPoint x: 386, startPoint y: 173, endPoint x: 491, endPoint y: 292, distance: 158.3
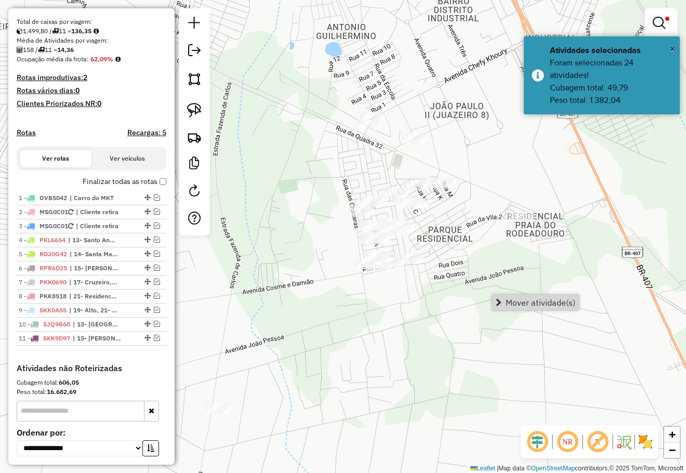
click at [524, 299] on span "Mover atividade(s)" at bounding box center [540, 302] width 70 height 8
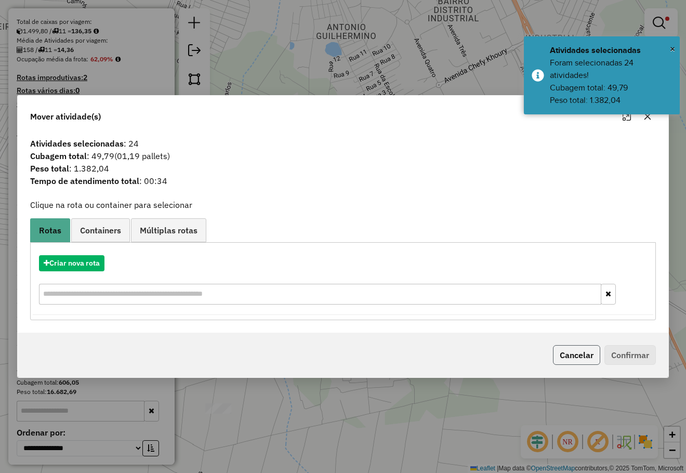
click at [555, 353] on button "Cancelar" at bounding box center [576, 355] width 47 height 20
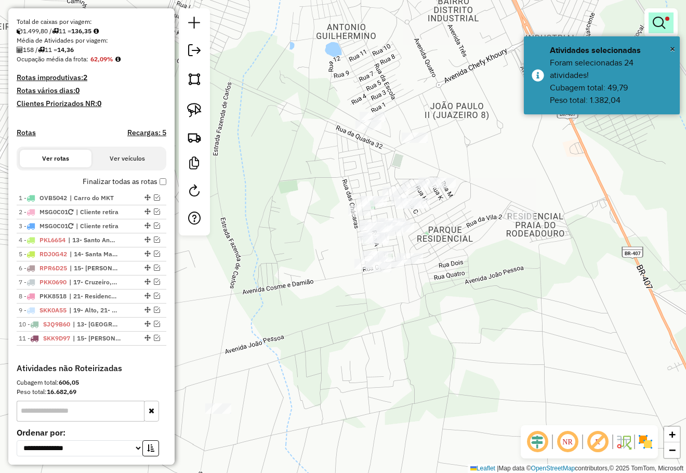
click at [662, 23] on em at bounding box center [658, 23] width 12 height 12
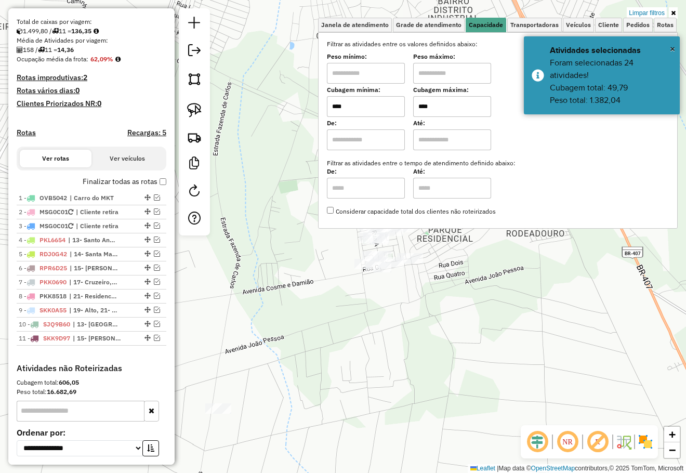
drag, startPoint x: 396, startPoint y: 107, endPoint x: 376, endPoint y: 102, distance: 21.3
click at [382, 105] on div "Cubagem mínima: **** Cubagem máxima: ****" at bounding box center [498, 102] width 342 height 29
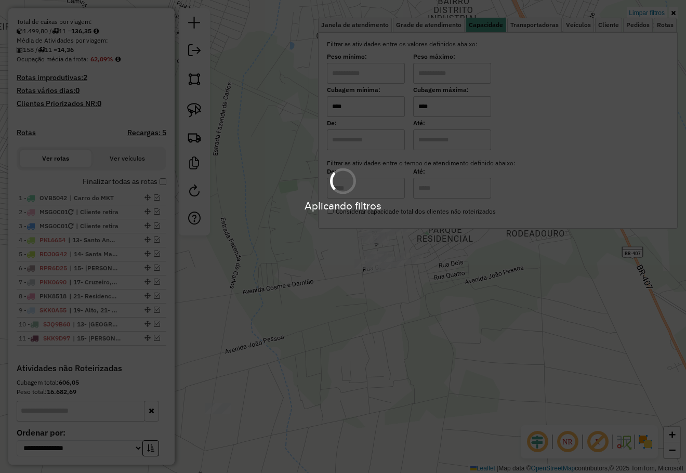
type input "****"
click at [443, 369] on hb-app "Aplicando filtros Pop-up bloqueado! Seu navegador bloqueou automáticamente a ab…" at bounding box center [343, 236] width 686 height 473
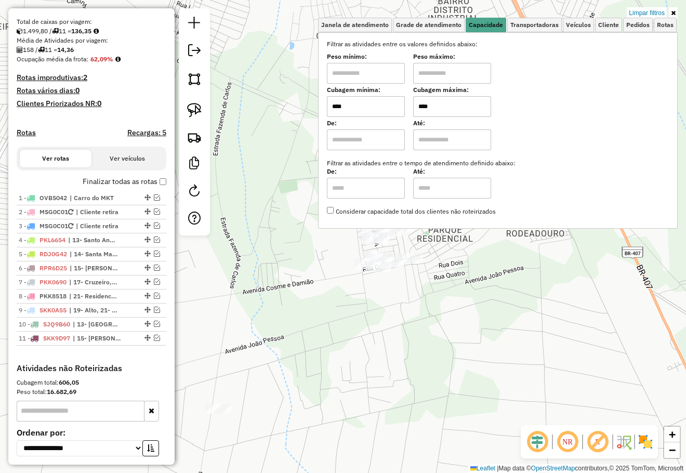
click at [302, 264] on div "Limpar filtros Janela de atendimento Grade de atendimento Capacidade Transporta…" at bounding box center [343, 236] width 686 height 473
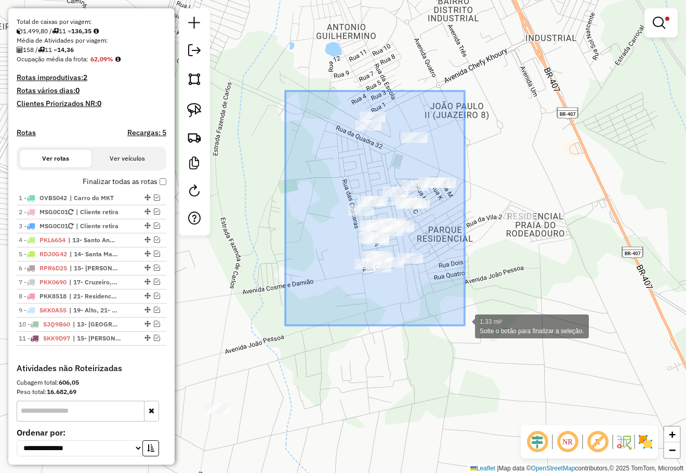
drag, startPoint x: 302, startPoint y: 111, endPoint x: 464, endPoint y: 325, distance: 268.5
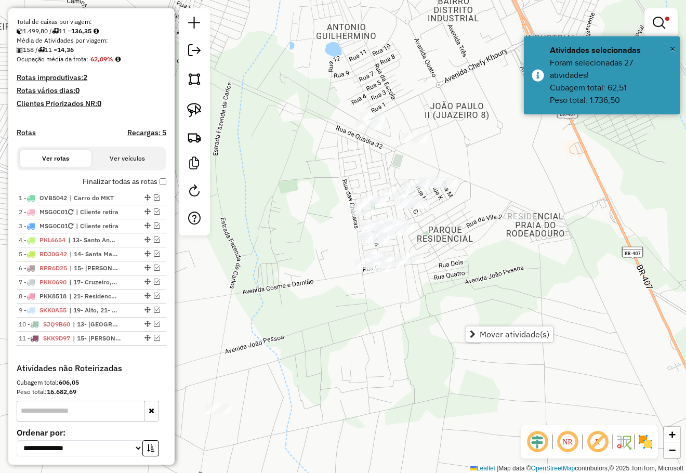
click at [487, 330] on span "Mover atividade(s)" at bounding box center [514, 334] width 70 height 8
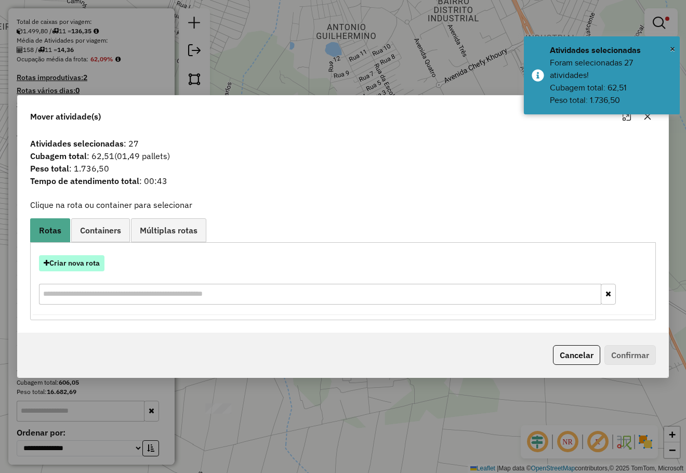
click at [94, 263] on button "Criar nova rota" at bounding box center [71, 263] width 65 height 16
select select "*******"
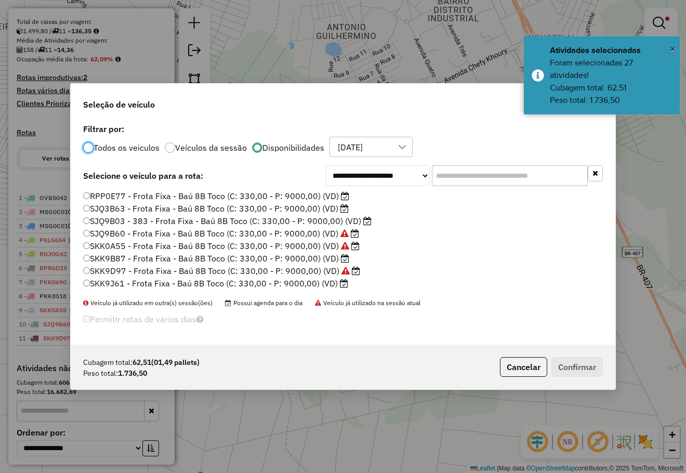
scroll to position [6, 3]
click at [384, 179] on select "**********" at bounding box center [378, 175] width 104 height 21
click at [457, 175] on input "text" at bounding box center [510, 175] width 156 height 21
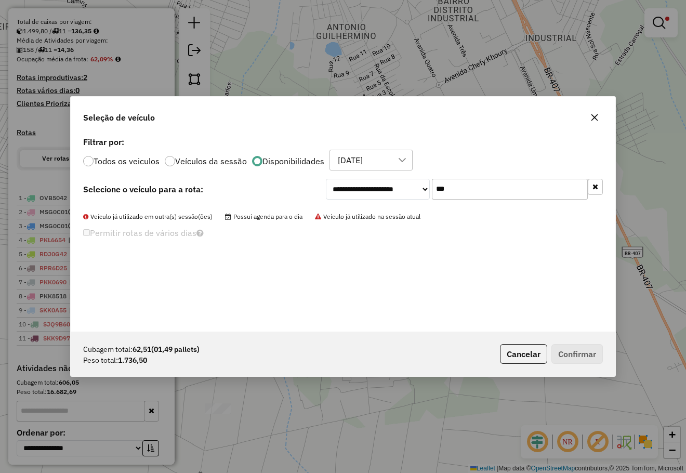
type input "***"
click at [394, 192] on select "**********" at bounding box center [378, 189] width 104 height 21
select select "*******"
click at [326, 179] on select "**********" at bounding box center [378, 189] width 104 height 21
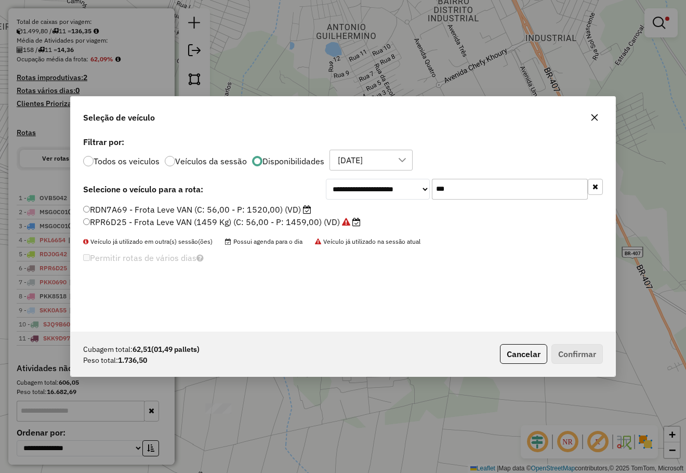
click at [248, 209] on label "RDN7A69 - Frota Leve VAN (C: 56,00 - P: 1520,00) (VD)" at bounding box center [197, 209] width 228 height 12
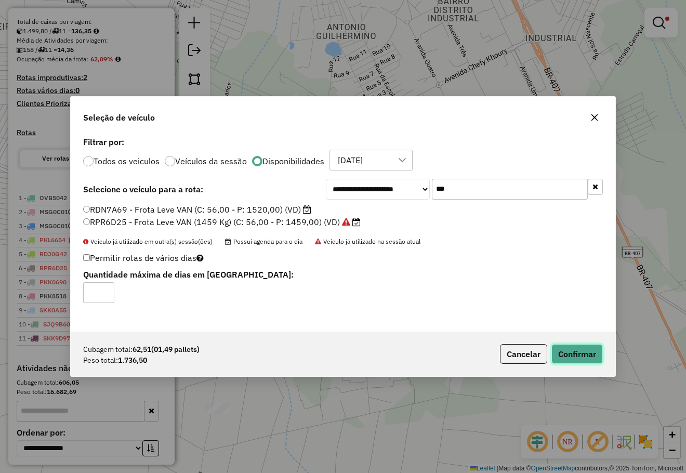
click at [573, 354] on button "Confirmar" at bounding box center [576, 354] width 51 height 20
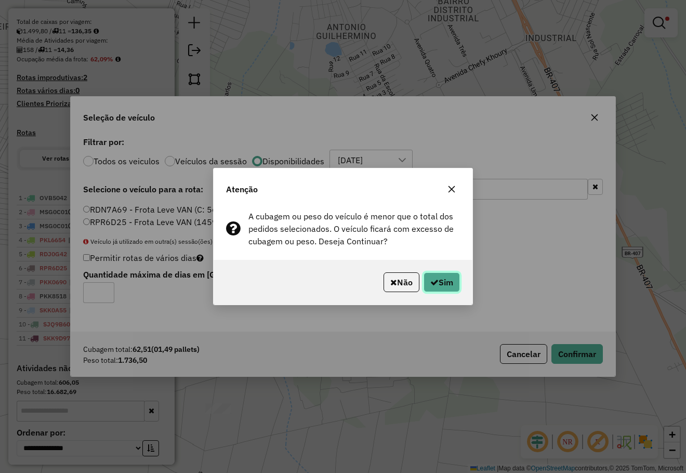
click at [444, 285] on button "Sim" at bounding box center [441, 282] width 36 height 20
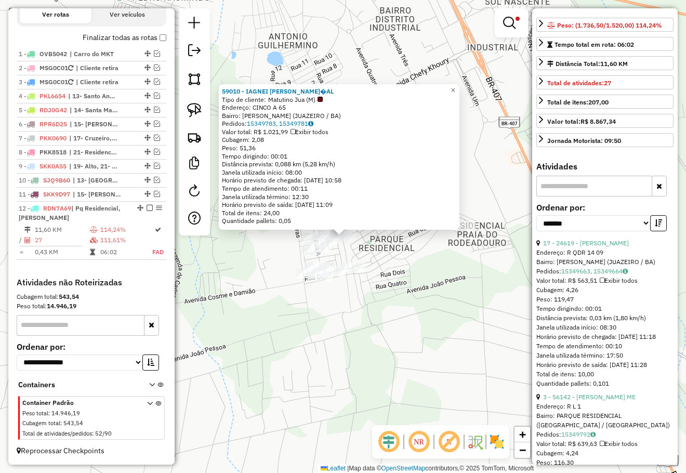
scroll to position [156, 0]
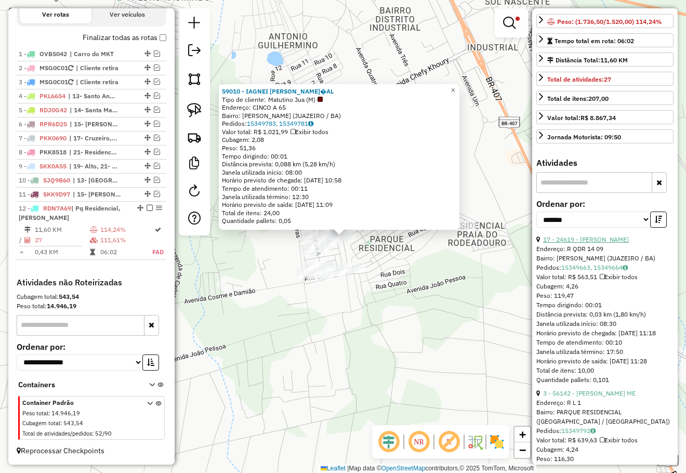
click at [602, 237] on link "17 - 24619 - FRANCISCO HERCOLANO" at bounding box center [586, 239] width 86 height 8
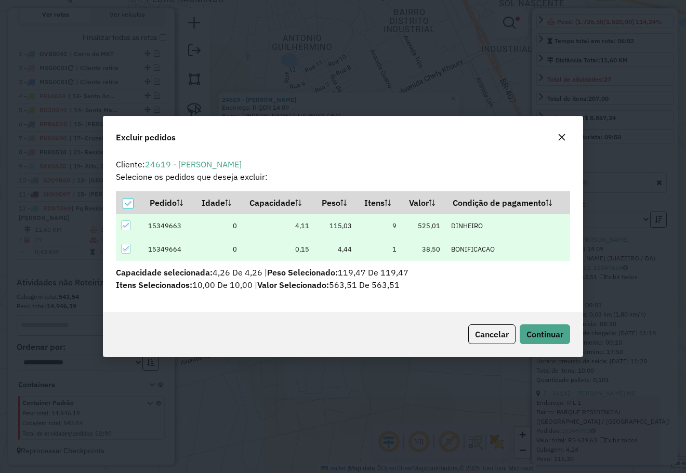
scroll to position [0, 0]
click at [550, 327] on button "Continuar" at bounding box center [544, 334] width 50 height 20
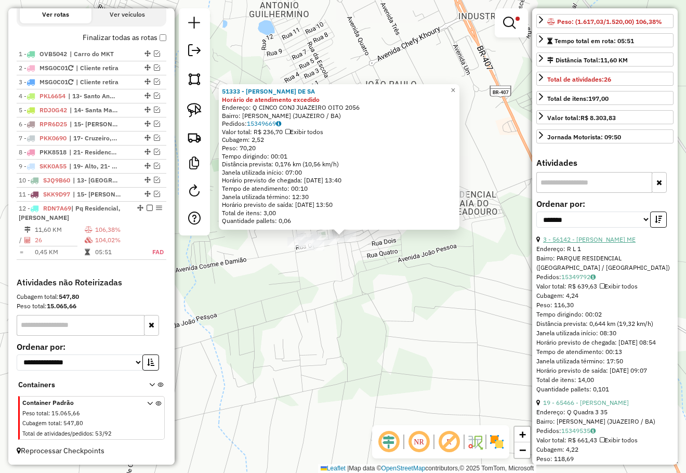
click at [593, 238] on link "3 - 56142 - MARICLEIDE DUARTE ME" at bounding box center [589, 239] width 92 height 8
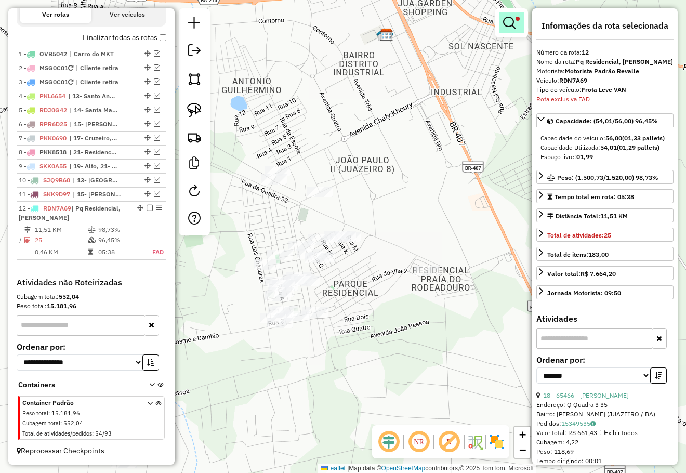
click at [507, 26] on em at bounding box center [509, 23] width 12 height 12
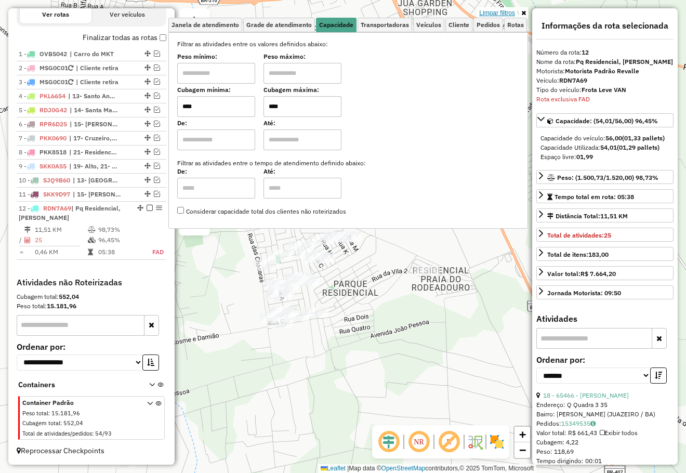
click at [506, 14] on link "Limpar filtros" at bounding box center [497, 12] width 40 height 11
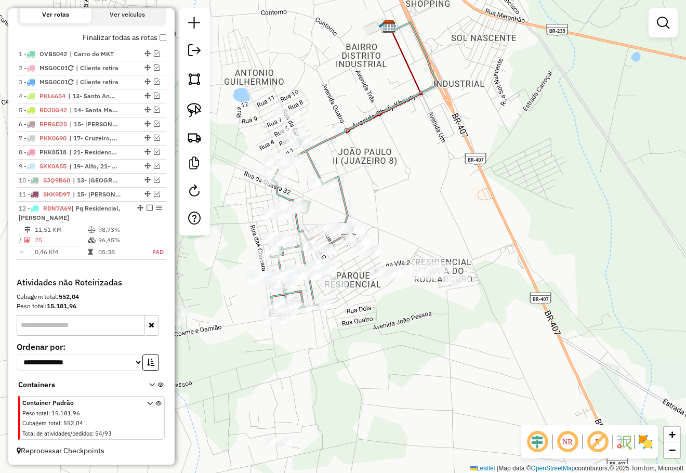
drag, startPoint x: 388, startPoint y: 371, endPoint x: 449, endPoint y: 209, distance: 173.3
click at [440, 228] on div "Janela de atendimento Grade de atendimento Capacidade Transportadoras Veículos …" at bounding box center [343, 236] width 686 height 473
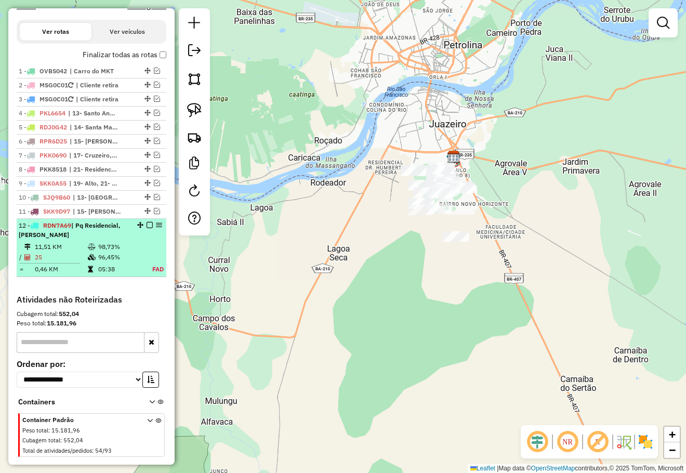
scroll to position [311, 0]
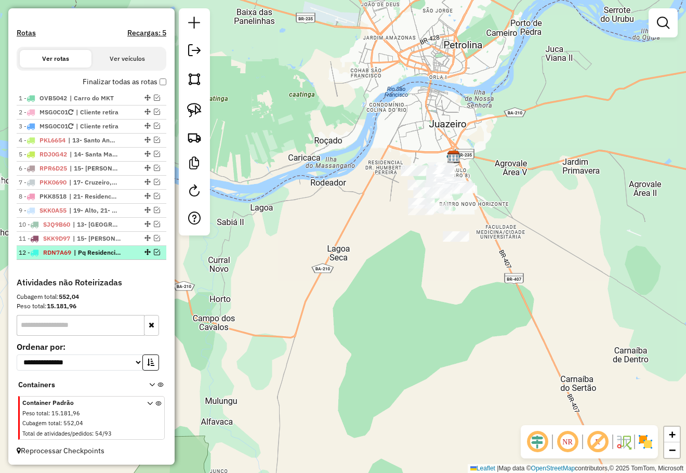
click at [353, 208] on div "Janela de atendimento Grade de atendimento Capacidade Transportadoras Veículos …" at bounding box center [343, 236] width 686 height 473
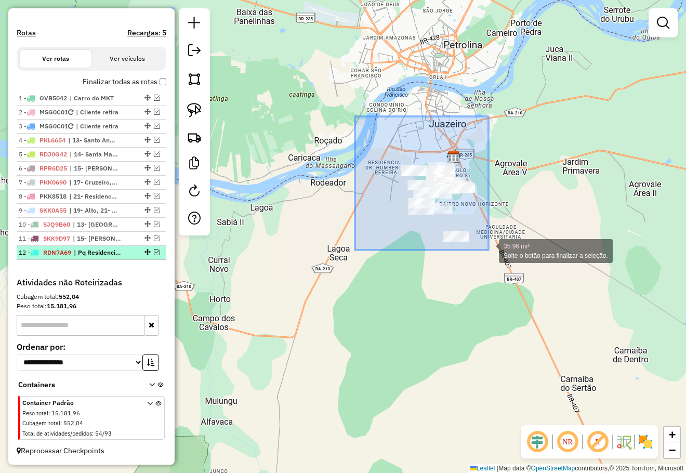
drag, startPoint x: 416, startPoint y: 178, endPoint x: 488, endPoint y: 250, distance: 102.1
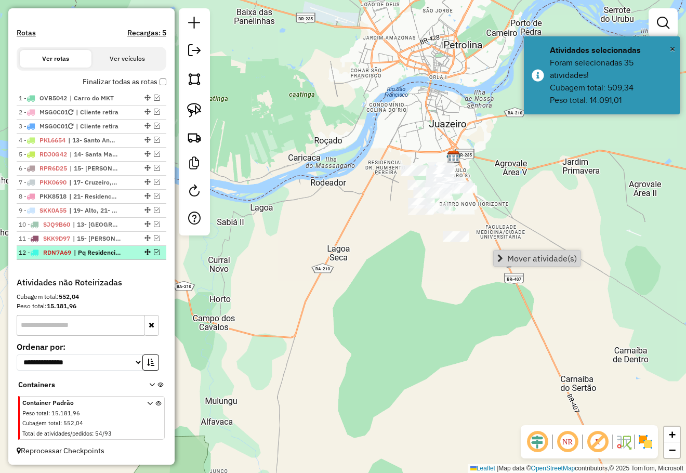
click at [539, 264] on link "Mover atividade(s)" at bounding box center [536, 258] width 87 height 16
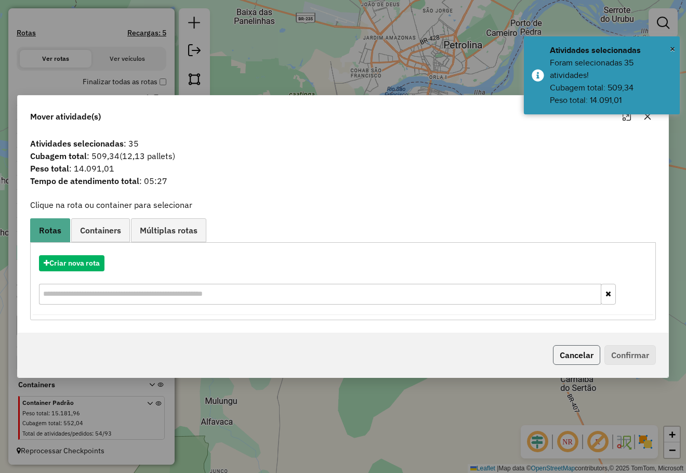
click at [570, 349] on button "Cancelar" at bounding box center [576, 355] width 47 height 20
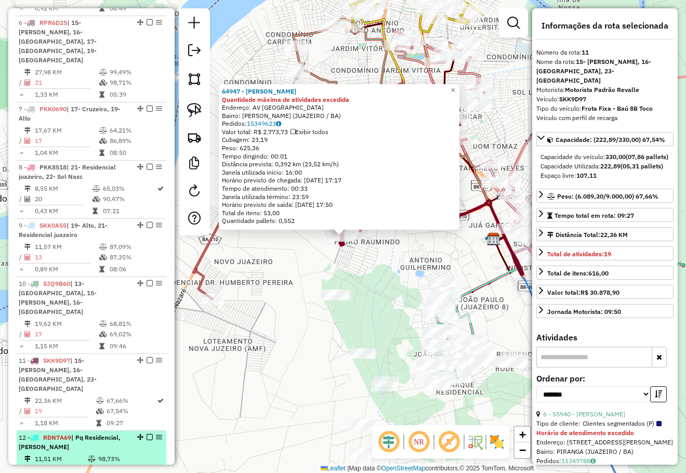
scroll to position [839, 0]
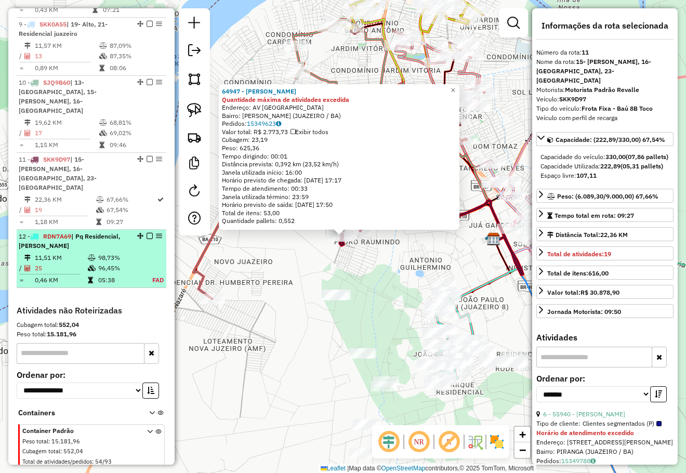
click at [396, 269] on div "64947 - LUCAS MATHEUS DA SIL Quantidade máxima de atividades excedida Endereço:…" at bounding box center [343, 236] width 686 height 473
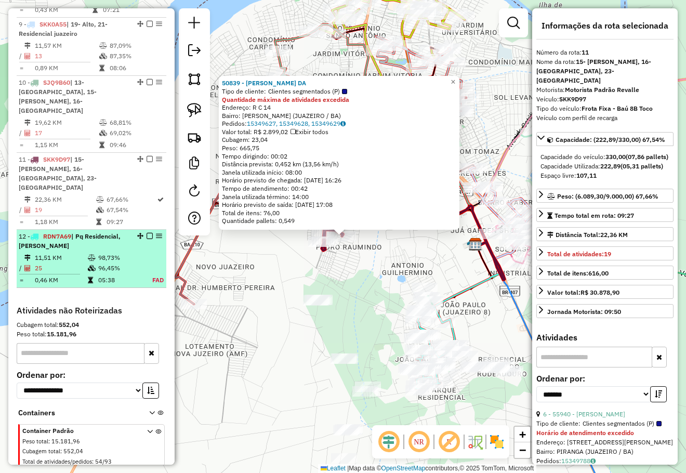
click at [355, 259] on div "50839 - ALEXSANDRO FREIRE DA Tipo de cliente: Clientes segmentados (P) Quantida…" at bounding box center [343, 236] width 686 height 473
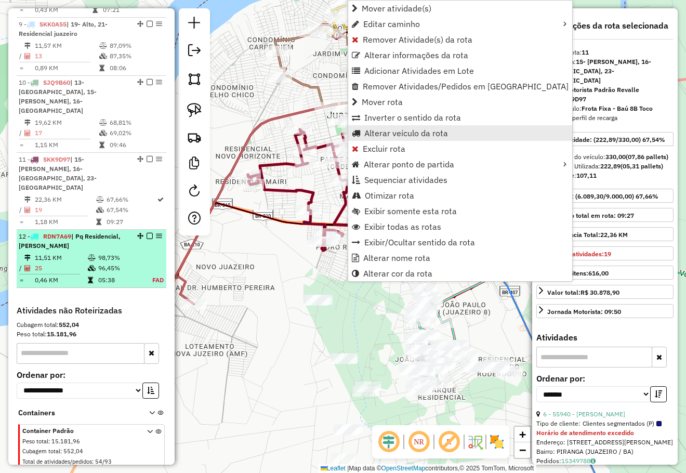
click at [420, 131] on span "Alterar veículo da rota" at bounding box center [406, 133] width 84 height 8
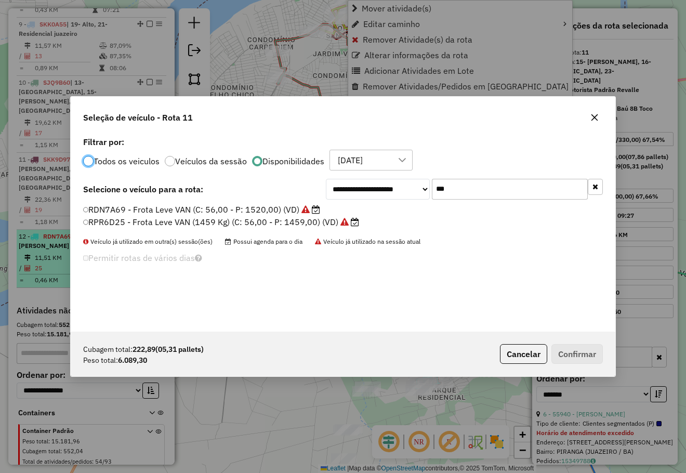
scroll to position [5, 3]
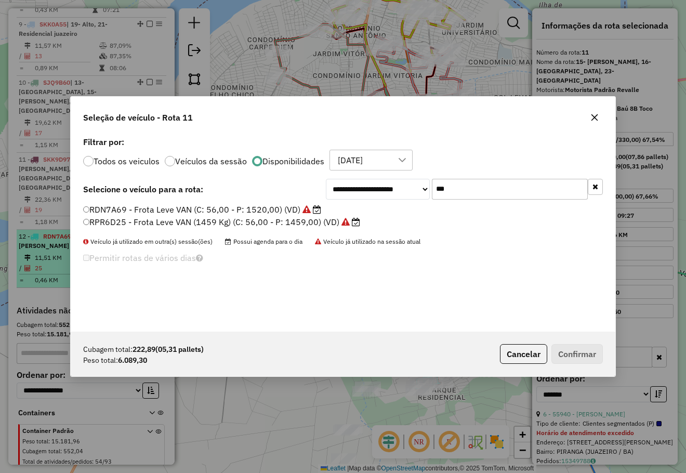
drag, startPoint x: 457, startPoint y: 192, endPoint x: 412, endPoint y: 192, distance: 44.2
click at [414, 193] on div "**********" at bounding box center [464, 189] width 277 height 21
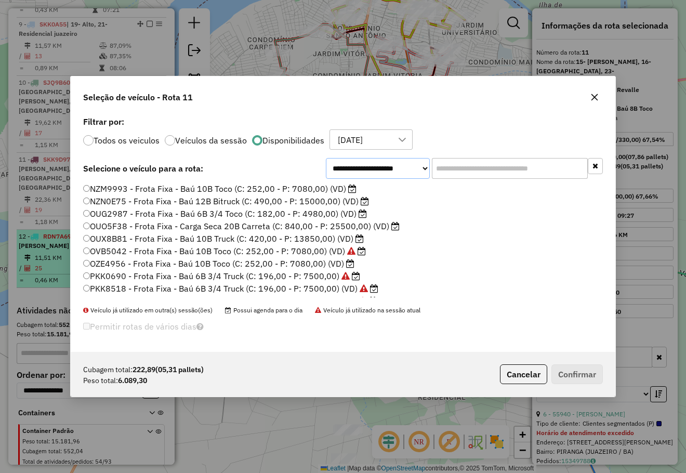
click at [398, 170] on select "**********" at bounding box center [378, 168] width 104 height 21
click at [326, 165] on select "**********" at bounding box center [378, 168] width 104 height 21
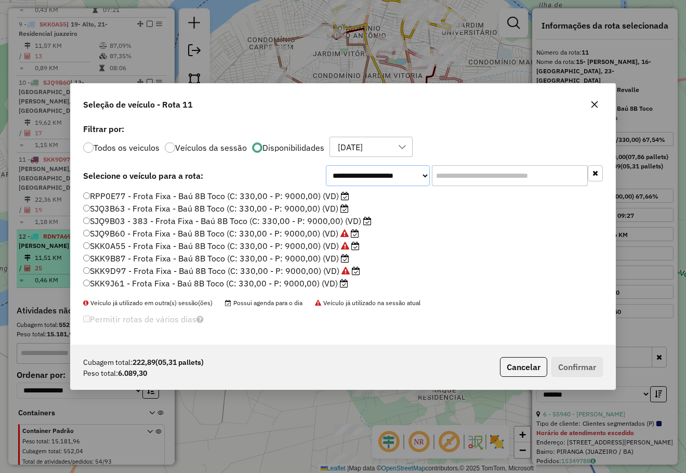
click at [409, 180] on select "**********" at bounding box center [378, 175] width 104 height 21
select select "*****"
click at [326, 178] on select "**********" at bounding box center [378, 175] width 104 height 21
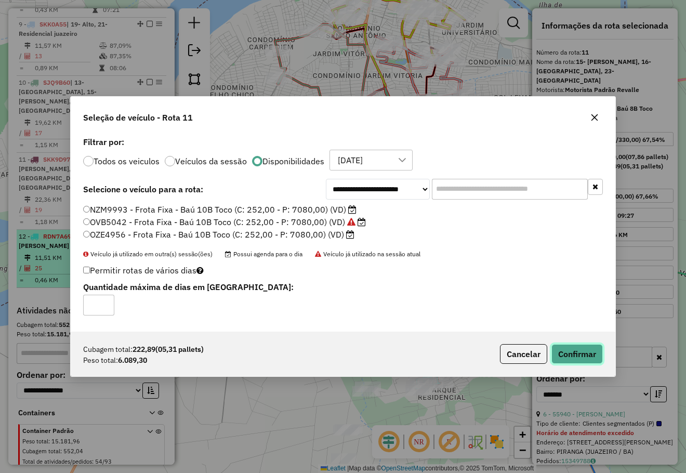
click at [558, 344] on button "Confirmar" at bounding box center [576, 354] width 51 height 20
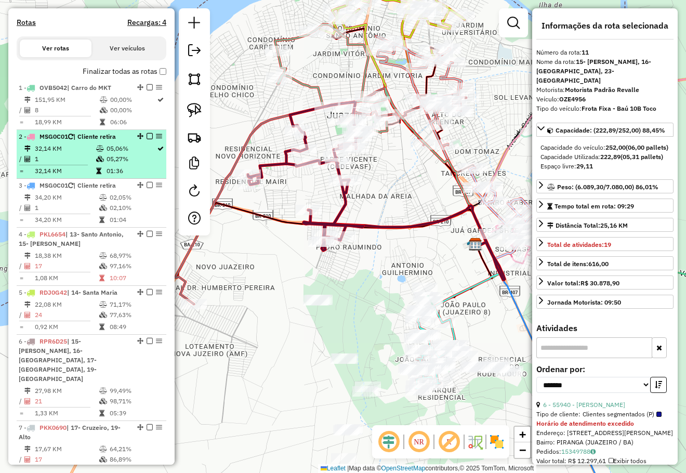
scroll to position [216, 0]
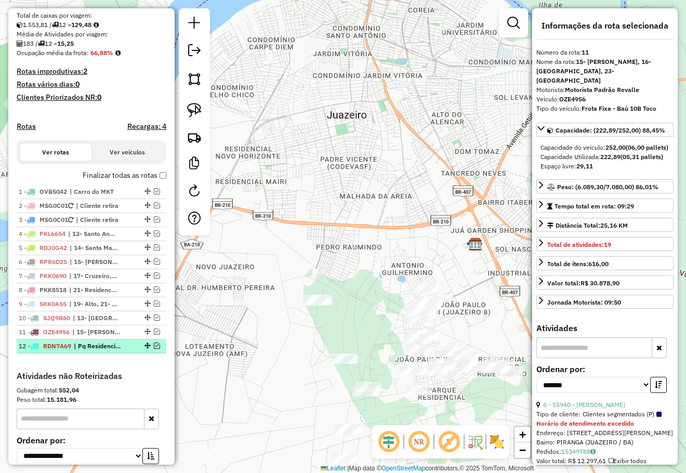
drag, startPoint x: 303, startPoint y: 152, endPoint x: 296, endPoint y: 140, distance: 13.7
click at [297, 141] on div "Janela de atendimento Grade de atendimento Capacidade Transportadoras Veículos …" at bounding box center [343, 236] width 686 height 473
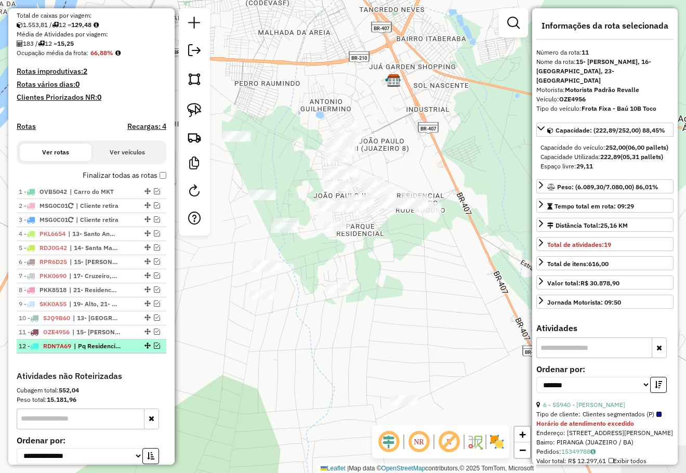
drag, startPoint x: 450, startPoint y: 279, endPoint x: 434, endPoint y: 201, distance: 79.7
click at [434, 203] on div "Janela de atendimento Grade de atendimento Capacidade Transportadoras Veículos …" at bounding box center [343, 236] width 686 height 473
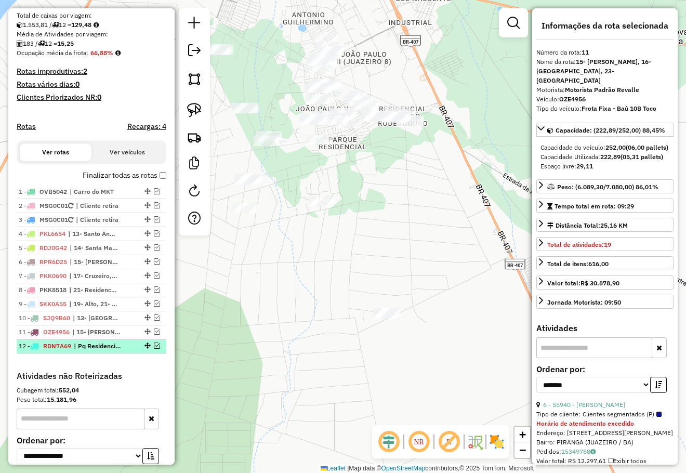
click at [491, 247] on div "Janela de atendimento Grade de atendimento Capacidade Transportadoras Veículos …" at bounding box center [343, 236] width 686 height 473
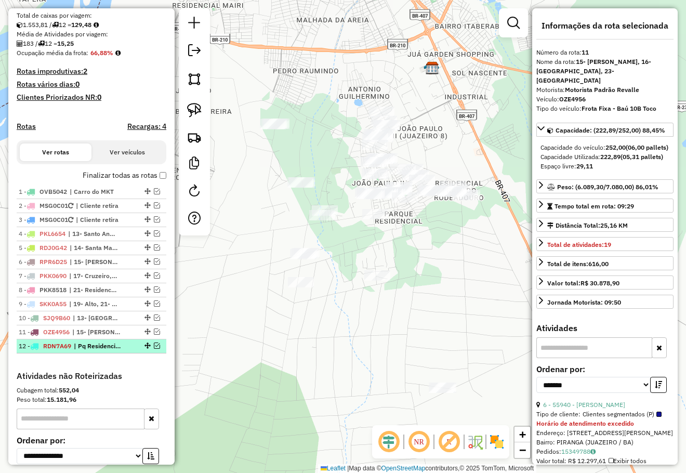
drag, startPoint x: 345, startPoint y: 153, endPoint x: 375, endPoint y: 141, distance: 32.4
click at [375, 142] on div "Janela de atendimento Grade de atendimento Capacidade Transportadoras Veículos …" at bounding box center [343, 236] width 686 height 473
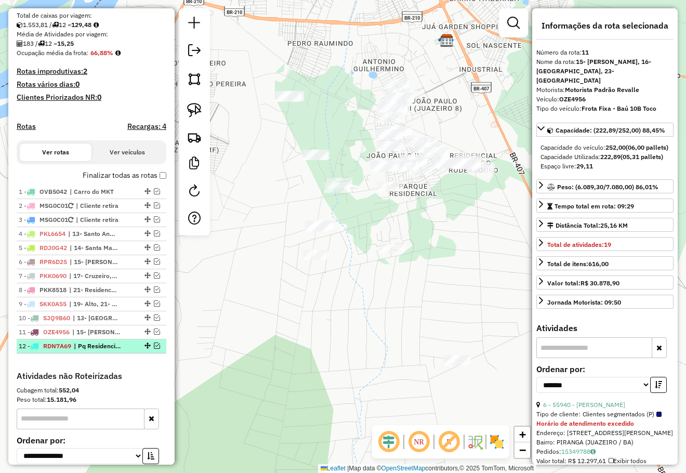
drag, startPoint x: 351, startPoint y: 152, endPoint x: 328, endPoint y: 130, distance: 31.6
click at [329, 132] on div "Janela de atendimento Grade de atendimento Capacidade Transportadoras Veículos …" at bounding box center [343, 236] width 686 height 473
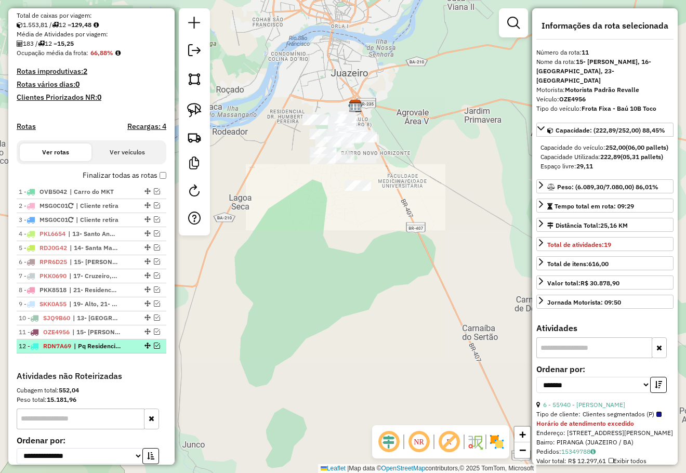
click at [385, 182] on div "Janela de atendimento Grade de atendimento Capacidade Transportadoras Veículos …" at bounding box center [343, 236] width 686 height 473
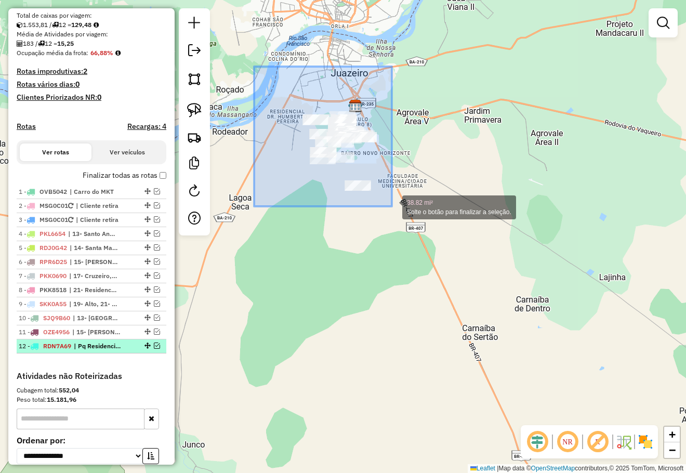
drag, startPoint x: 256, startPoint y: 69, endPoint x: 392, endPoint y: 206, distance: 193.2
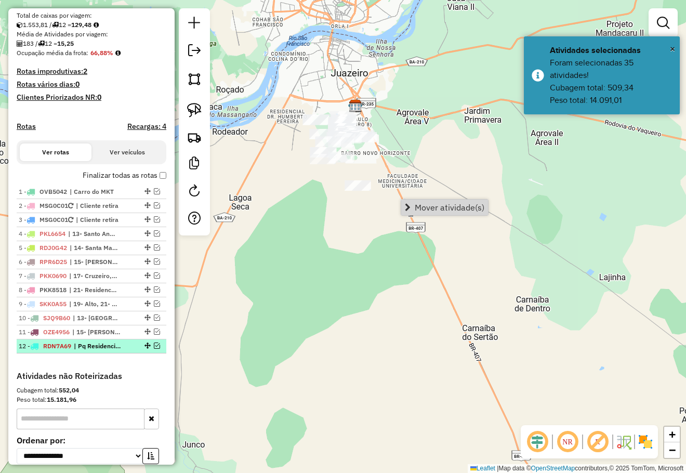
click at [432, 208] on span "Mover atividade(s)" at bounding box center [450, 207] width 70 height 8
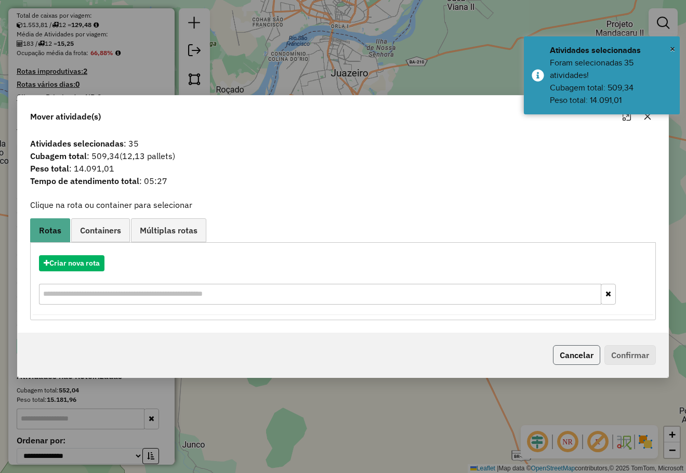
click at [582, 353] on button "Cancelar" at bounding box center [576, 355] width 47 height 20
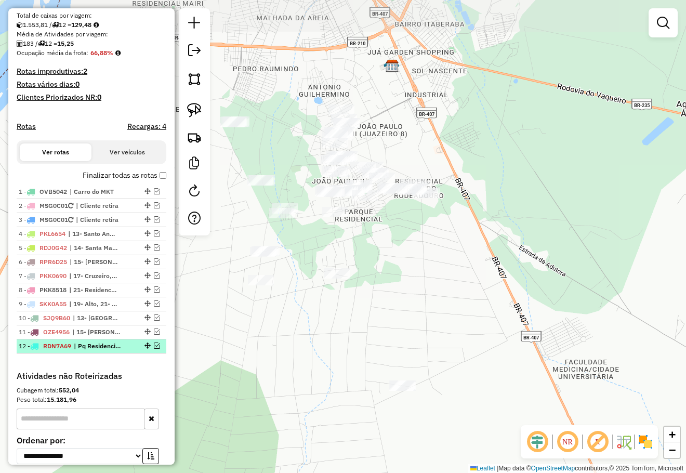
drag, startPoint x: 385, startPoint y: 112, endPoint x: 380, endPoint y: 149, distance: 37.8
click at [392, 143] on div "Janela de atendimento Grade de atendimento Capacidade Transportadoras Veículos …" at bounding box center [343, 236] width 686 height 473
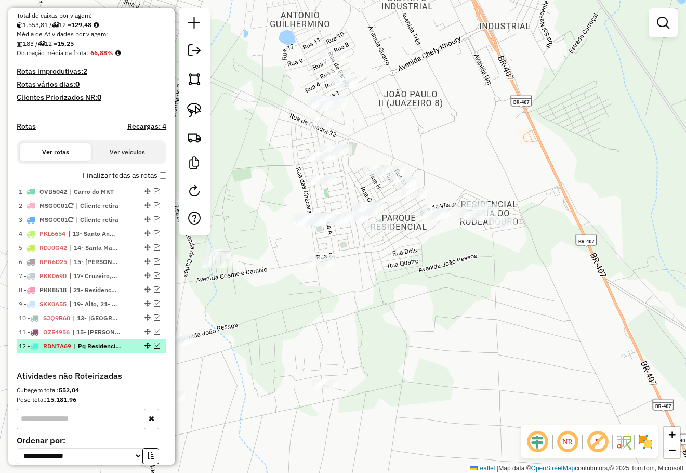
click at [398, 136] on div "Janela de atendimento Grade de atendimento Capacidade Transportadoras Veículos …" at bounding box center [343, 236] width 686 height 473
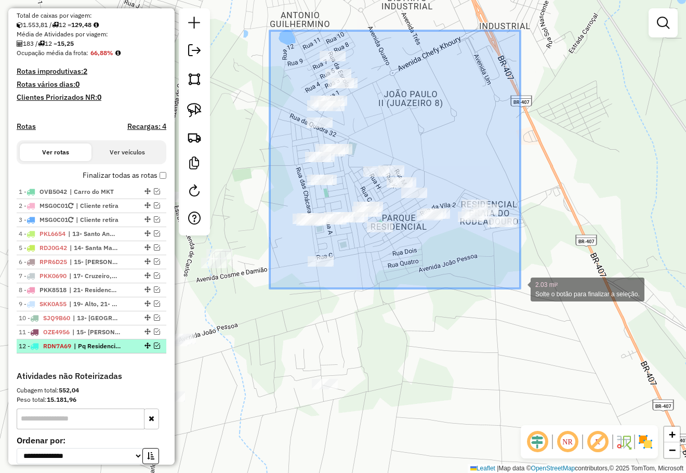
drag, startPoint x: 270, startPoint y: 31, endPoint x: 520, endPoint y: 288, distance: 359.3
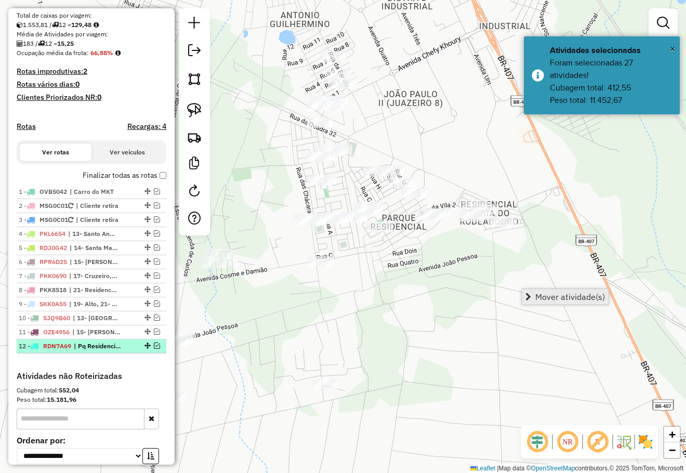
click at [544, 291] on link "Mover atividade(s)" at bounding box center [565, 297] width 87 height 16
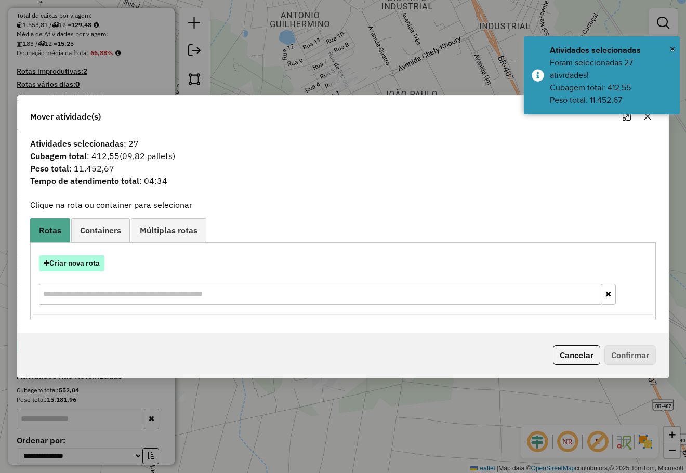
click at [87, 258] on button "Criar nova rota" at bounding box center [71, 263] width 65 height 16
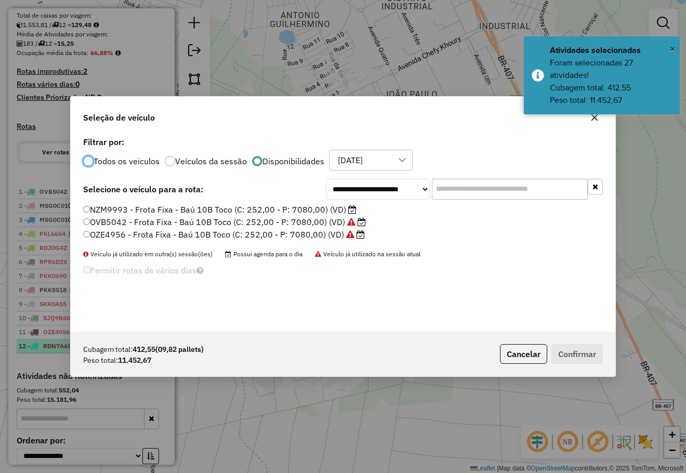
scroll to position [5, 3]
click at [368, 192] on select "**********" at bounding box center [378, 189] width 104 height 21
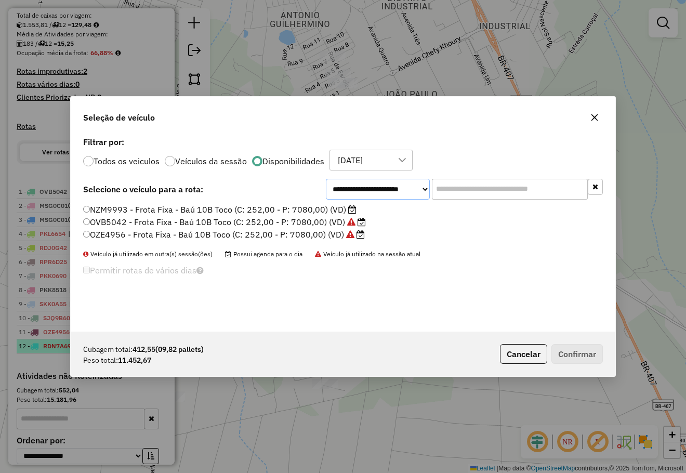
select select "*******"
click at [326, 179] on select "**********" at bounding box center [378, 189] width 104 height 21
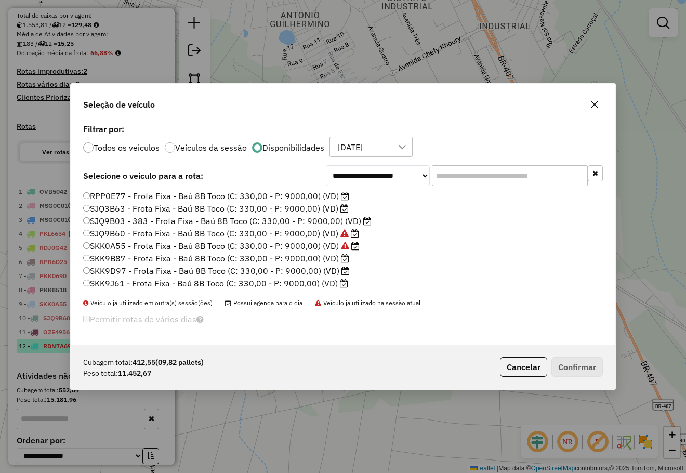
click at [136, 269] on label "SKK9D97 - Frota Fixa - Baú 8B Toco (C: 330,00 - P: 9000,00) (VD)" at bounding box center [216, 270] width 266 height 12
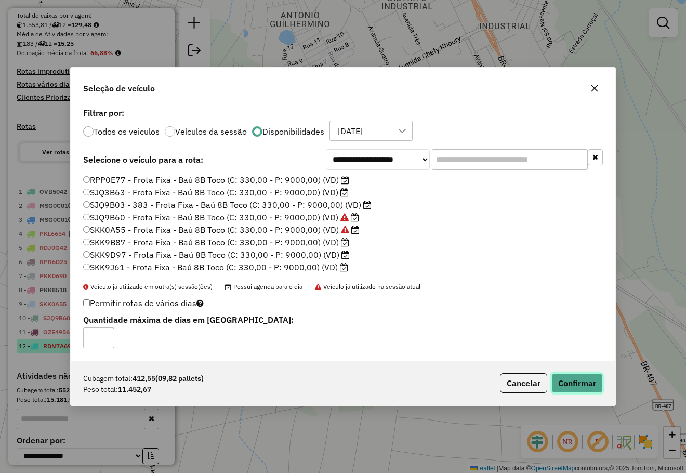
click at [564, 380] on button "Confirmar" at bounding box center [576, 383] width 51 height 20
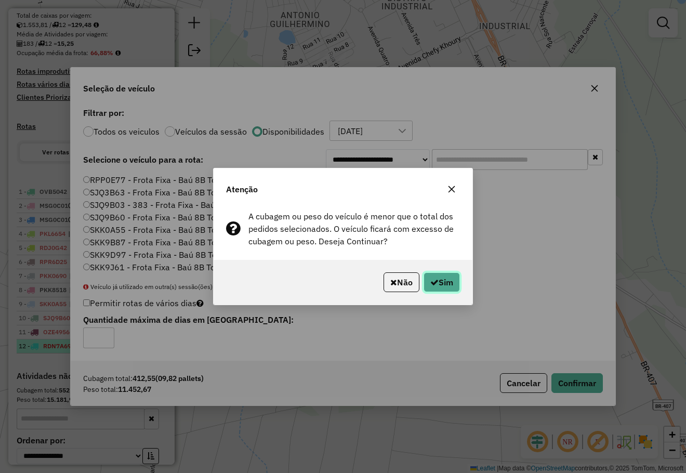
click at [450, 288] on button "Sim" at bounding box center [441, 282] width 36 height 20
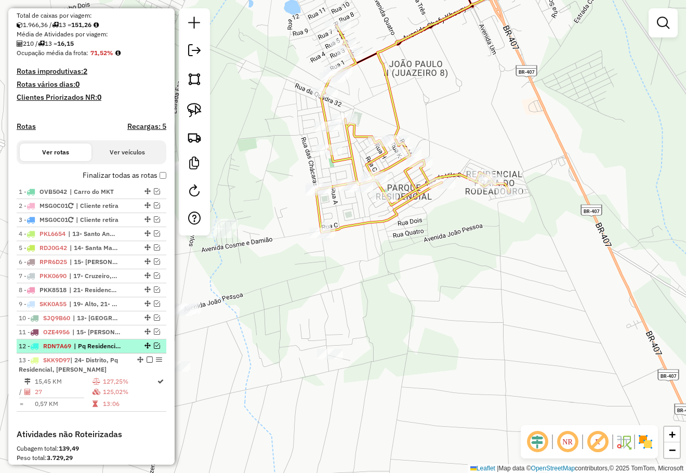
drag, startPoint x: 369, startPoint y: 384, endPoint x: 400, endPoint y: 227, distance: 159.9
click at [397, 248] on div "Janela de atendimento Grade de atendimento Capacidade Transportadoras Veículos …" at bounding box center [343, 236] width 686 height 473
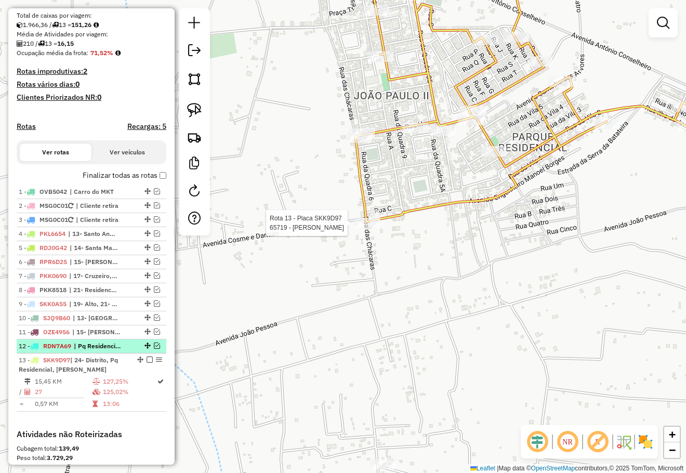
scroll to position [377, 0]
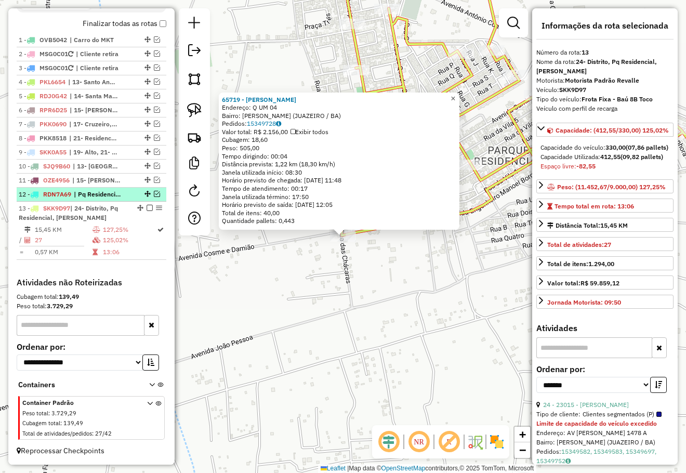
click at [455, 95] on span "×" at bounding box center [452, 98] width 5 height 9
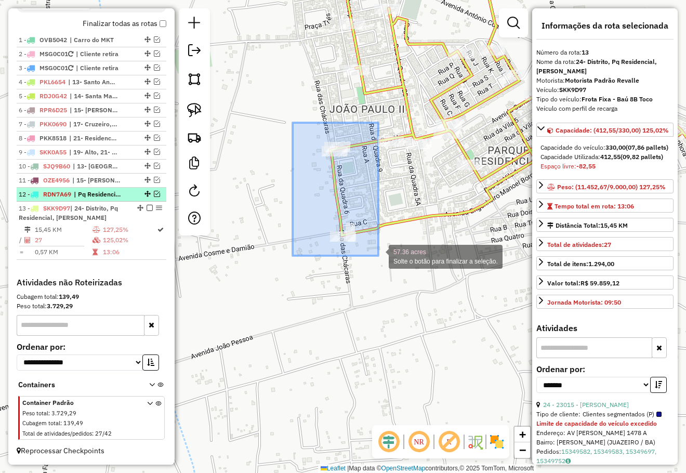
drag, startPoint x: 292, startPoint y: 123, endPoint x: 378, endPoint y: 256, distance: 158.2
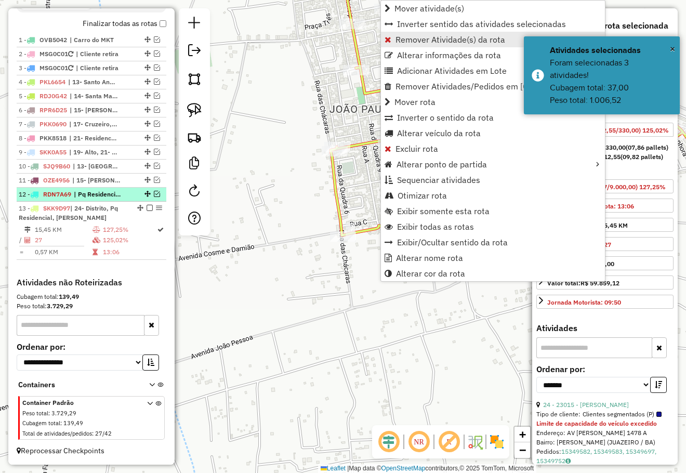
click at [408, 39] on span "Remover Atividade(s) da rota" at bounding box center [450, 39] width 110 height 8
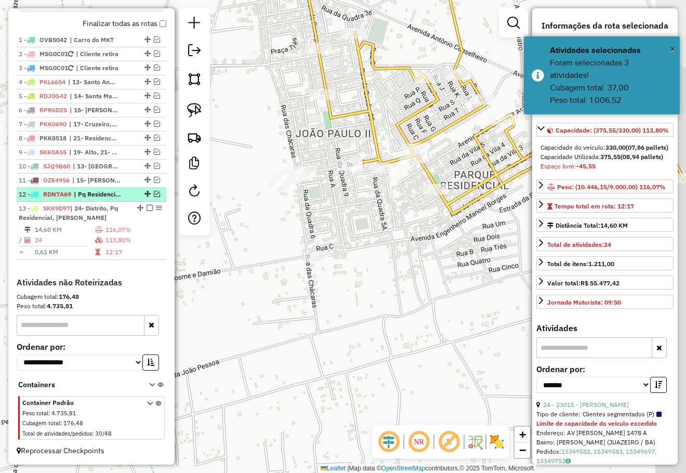
drag, startPoint x: 439, startPoint y: 284, endPoint x: 412, endPoint y: 234, distance: 56.9
click at [435, 286] on div "Janela de atendimento Grade de atendimento Capacidade Transportadoras Veículos …" at bounding box center [343, 236] width 686 height 473
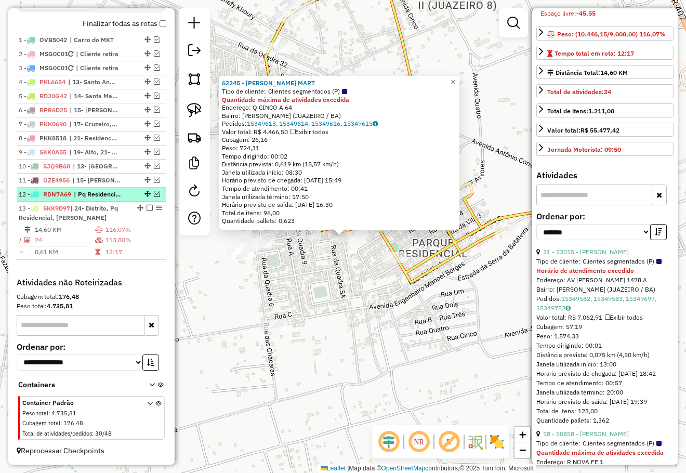
scroll to position [156, 0]
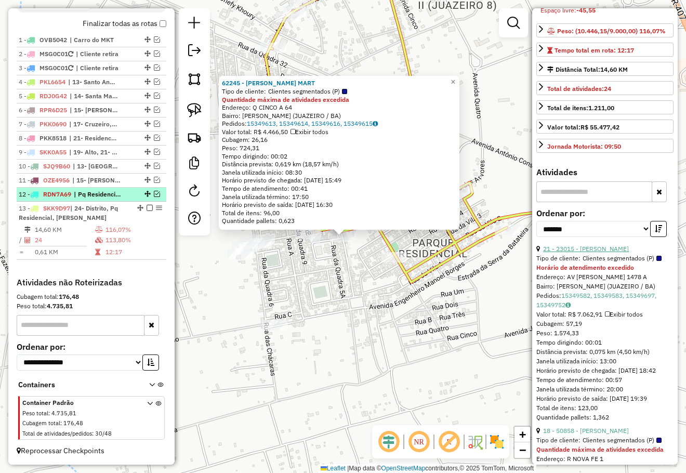
click at [600, 252] on link "21 - 23015 - SEBASTIAO ELOI BEZER" at bounding box center [586, 249] width 86 height 8
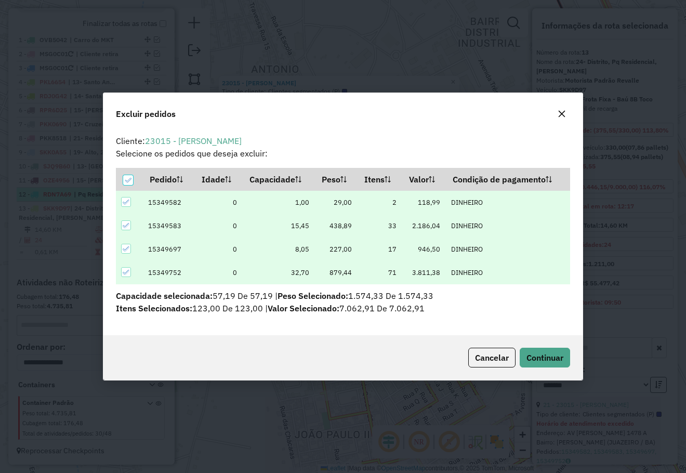
scroll to position [0, 0]
click at [553, 350] on button "Continuar" at bounding box center [544, 358] width 50 height 20
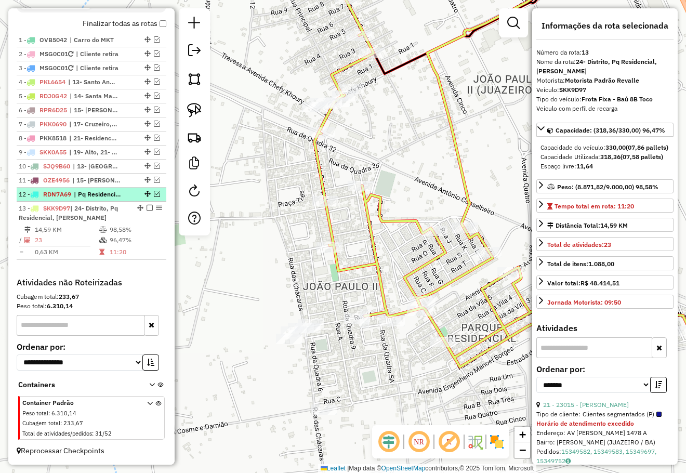
drag, startPoint x: 363, startPoint y: 319, endPoint x: 367, endPoint y: 159, distance: 159.5
click at [367, 159] on div "Janela de atendimento Grade de atendimento Capacidade Transportadoras Veículos …" at bounding box center [343, 236] width 686 height 473
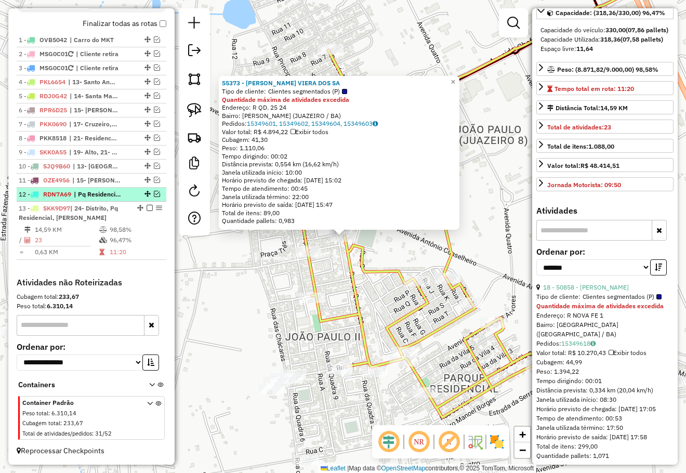
scroll to position [104, 0]
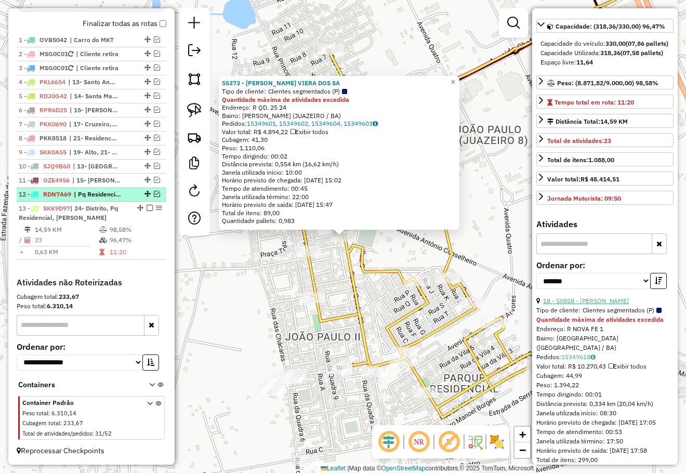
click at [600, 304] on link "18 - 50858 - JANICLAUDIO PEREIRA" at bounding box center [586, 301] width 86 height 8
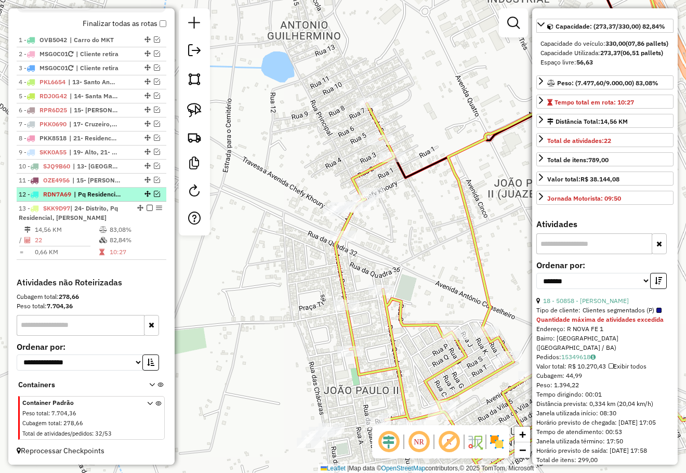
click at [414, 183] on div "Janela de atendimento Grade de atendimento Capacidade Transportadoras Veículos …" at bounding box center [343, 236] width 686 height 473
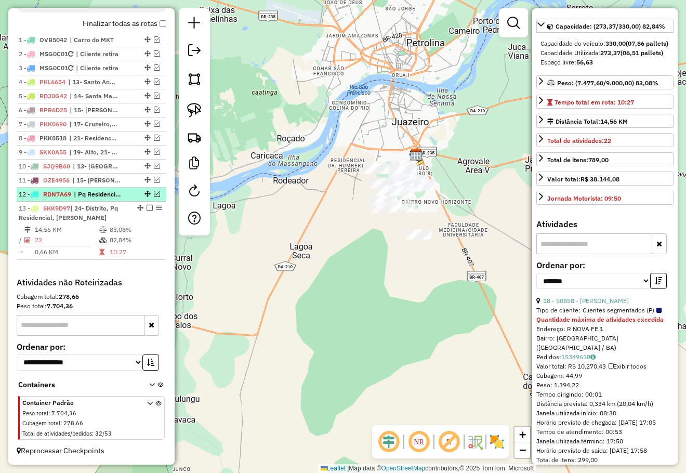
click at [455, 225] on div "Janela de atendimento Grade de atendimento Capacidade Transportadoras Veículos …" at bounding box center [343, 236] width 686 height 473
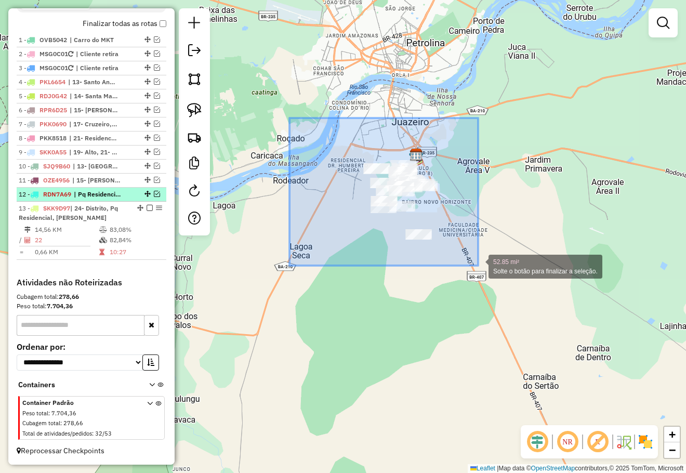
drag, startPoint x: 337, startPoint y: 157, endPoint x: 482, endPoint y: 266, distance: 181.3
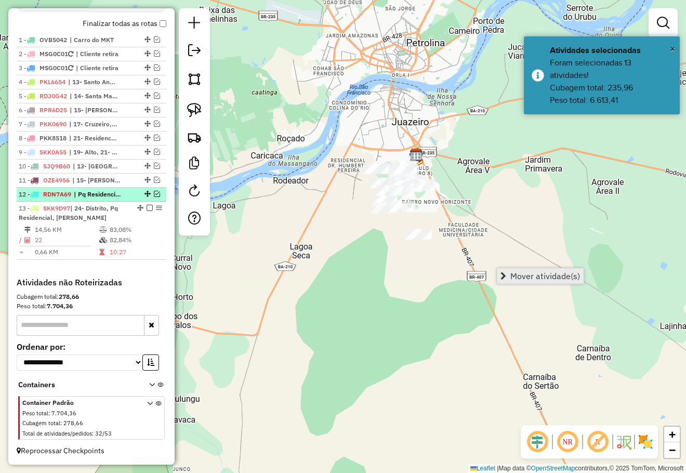
click at [523, 272] on span "Mover atividade(s)" at bounding box center [545, 276] width 70 height 8
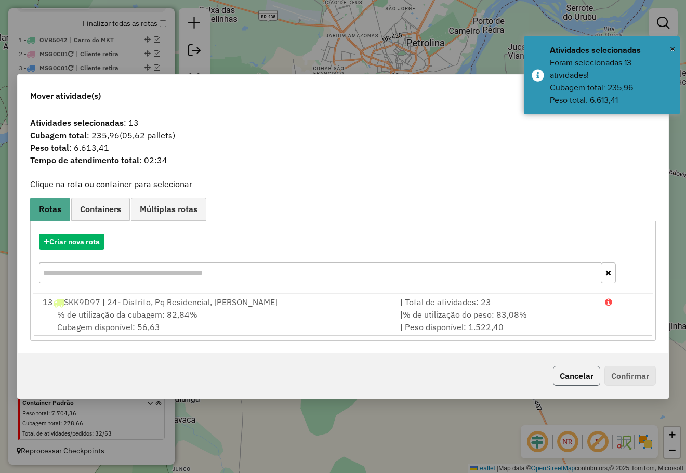
click at [553, 370] on button "Cancelar" at bounding box center [576, 376] width 47 height 20
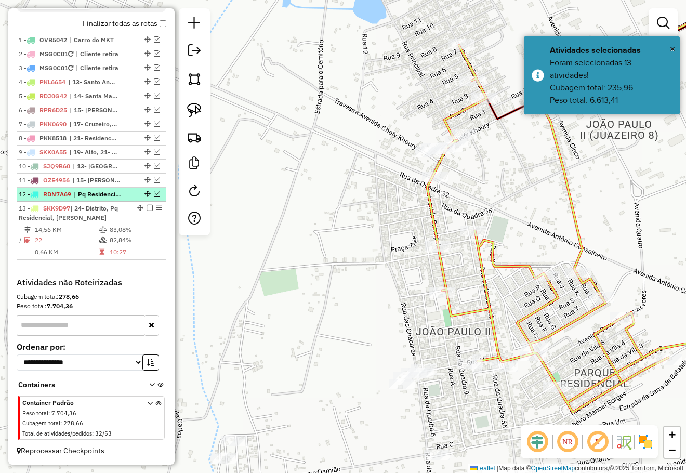
click at [428, 248] on div "Janela de atendimento Grade de atendimento Capacidade Transportadoras Veículos …" at bounding box center [343, 236] width 686 height 473
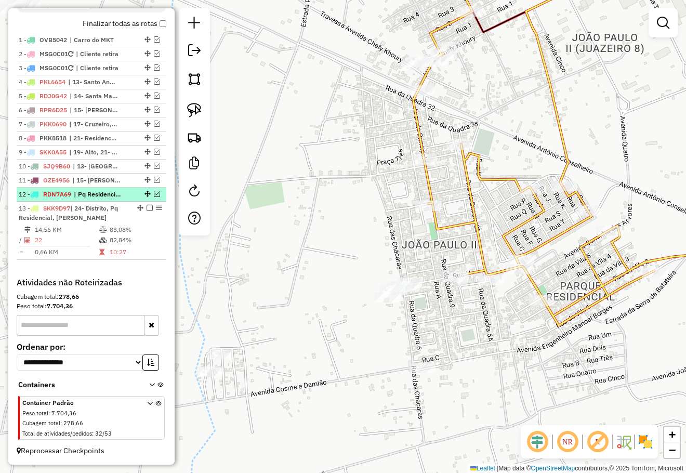
click at [450, 160] on div "Janela de atendimento Grade de atendimento Capacidade Transportadoras Veículos …" at bounding box center [343, 236] width 686 height 473
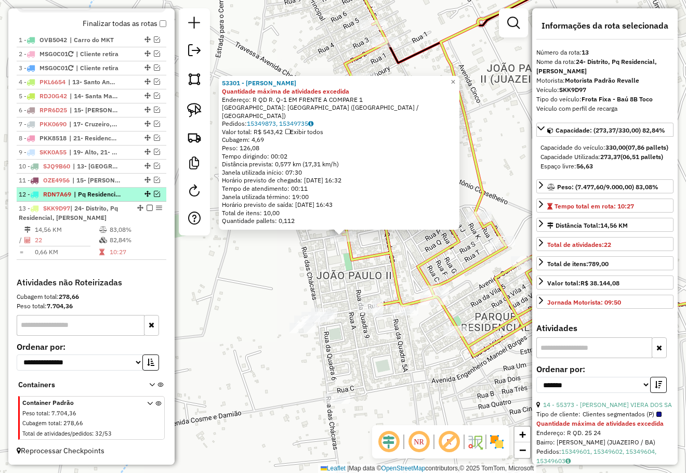
click at [310, 264] on div "53301 - ERICK DANILLO LOPES Quantidade máxima de atividades excedida Endereço: …" at bounding box center [343, 236] width 686 height 473
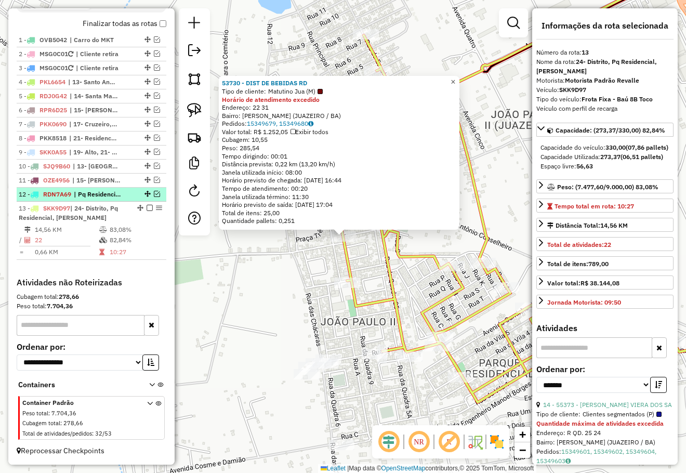
click at [455, 77] on span "×" at bounding box center [452, 81] width 5 height 9
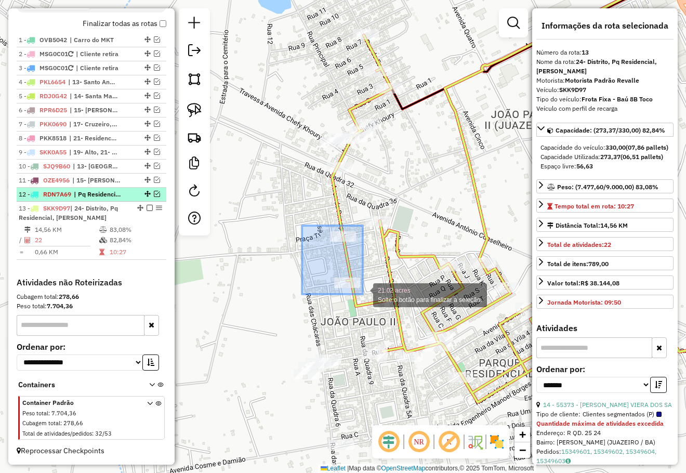
drag, startPoint x: 302, startPoint y: 225, endPoint x: 363, endPoint y: 294, distance: 91.6
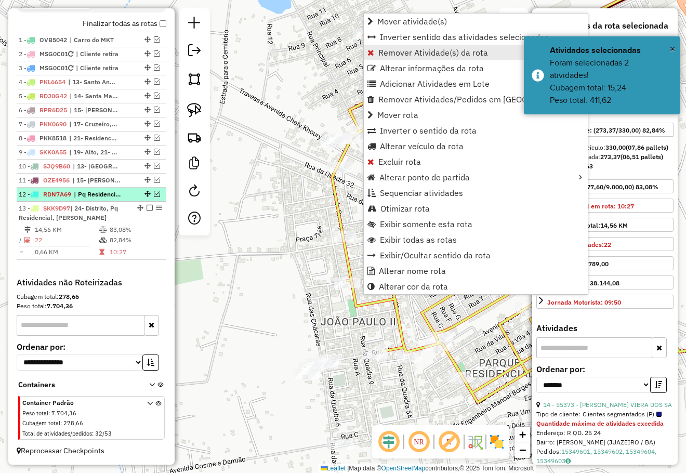
click at [398, 52] on span "Remover Atividade(s) da rota" at bounding box center [433, 52] width 110 height 8
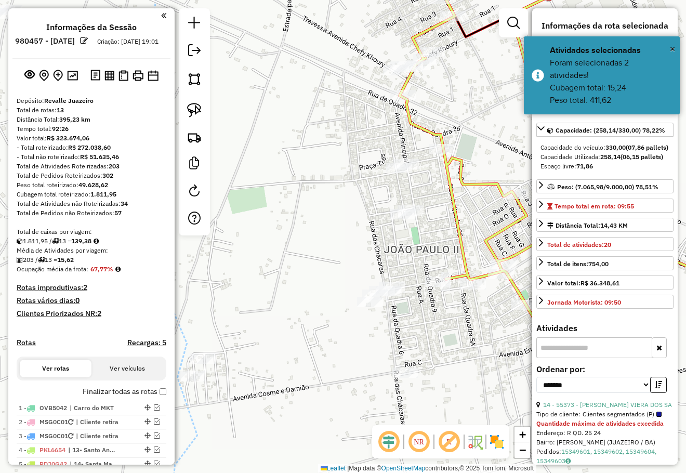
click at [364, 176] on div "Janela de atendimento Grade de atendimento Capacidade Transportadoras Veículos …" at bounding box center [343, 236] width 686 height 473
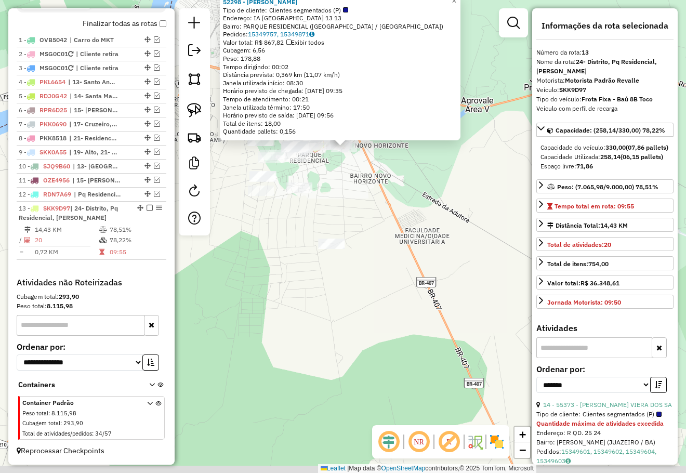
drag, startPoint x: 416, startPoint y: 246, endPoint x: 412, endPoint y: 183, distance: 62.9
click at [413, 186] on div "52298 - ROSANA DE SOUZA ANIC Tipo de cliente: Clientes segmentados (P) Endereço…" at bounding box center [343, 236] width 686 height 473
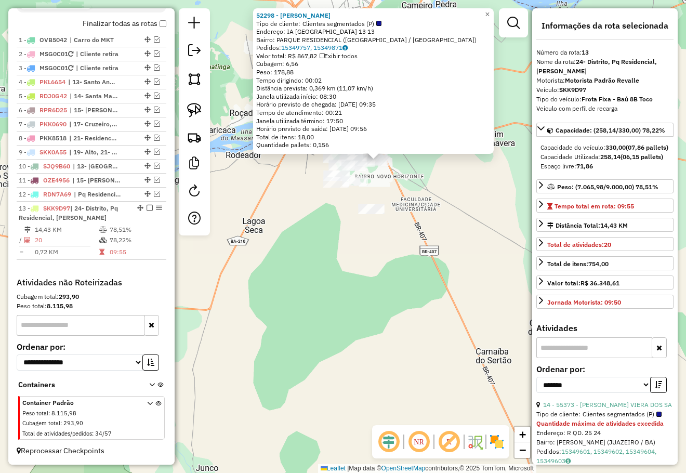
click at [447, 204] on div "52298 - ROSANA DE SOUZA ANIC Tipo de cliente: Clientes segmentados (P) Endereço…" at bounding box center [343, 236] width 686 height 473
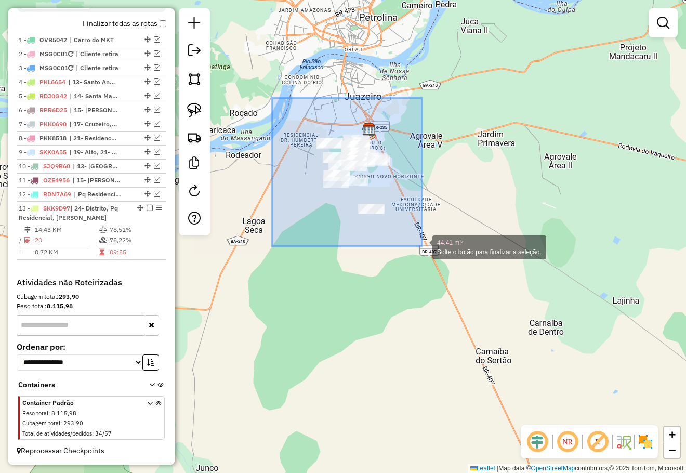
drag, startPoint x: 353, startPoint y: 194, endPoint x: 422, endPoint y: 246, distance: 86.3
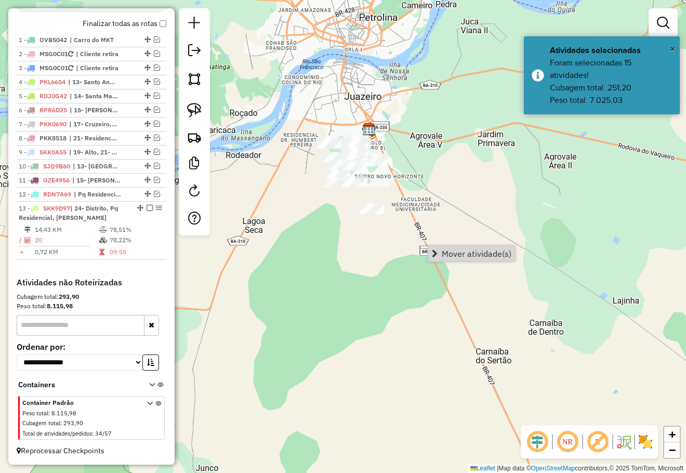
click at [461, 249] on span "Mover atividade(s)" at bounding box center [477, 253] width 70 height 8
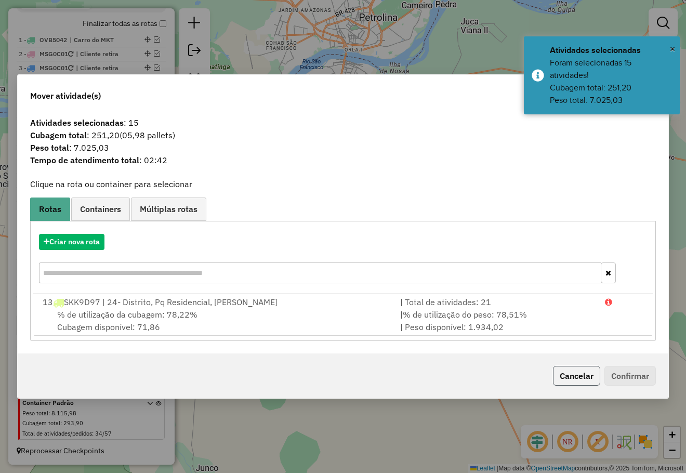
click at [576, 383] on button "Cancelar" at bounding box center [576, 376] width 47 height 20
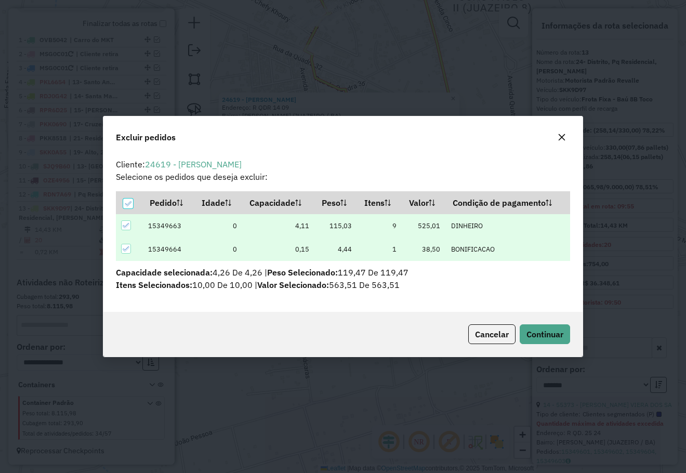
scroll to position [0, 0]
click at [547, 329] on span "Continuar" at bounding box center [544, 334] width 37 height 10
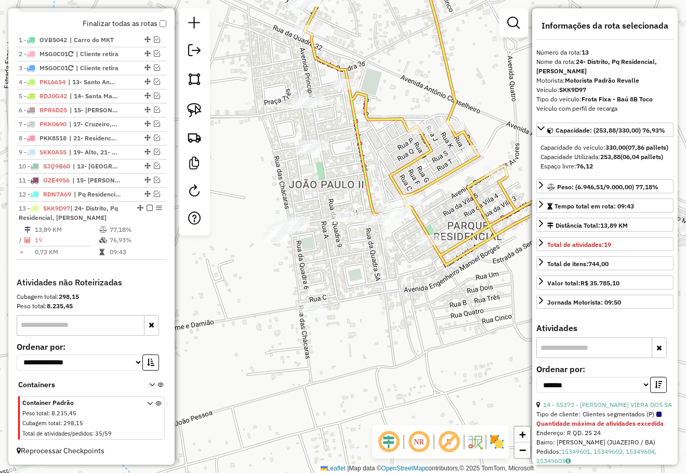
drag, startPoint x: 419, startPoint y: 349, endPoint x: 392, endPoint y: 220, distance: 132.1
click at [397, 236] on div "Janela de atendimento Grade de atendimento Capacidade Transportadoras Veículos …" at bounding box center [343, 236] width 686 height 473
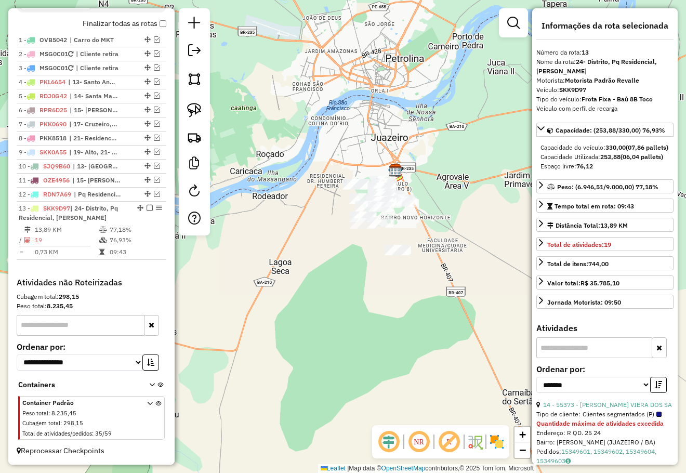
click at [440, 250] on div "Janela de atendimento Grade de atendimento Capacidade Transportadoras Veículos …" at bounding box center [343, 236] width 686 height 473
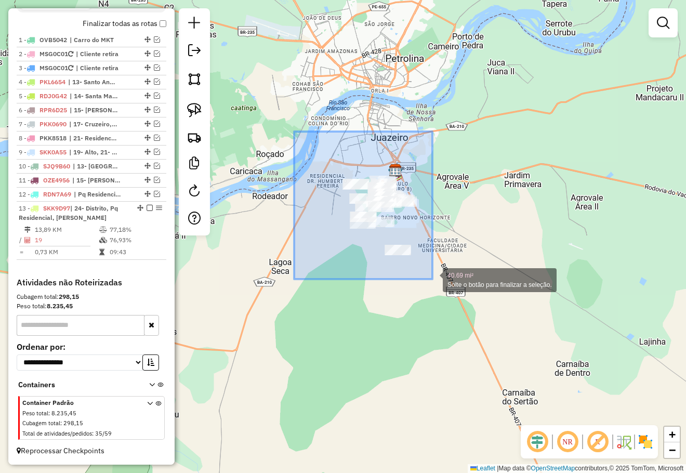
drag, startPoint x: 332, startPoint y: 182, endPoint x: 432, endPoint y: 279, distance: 139.2
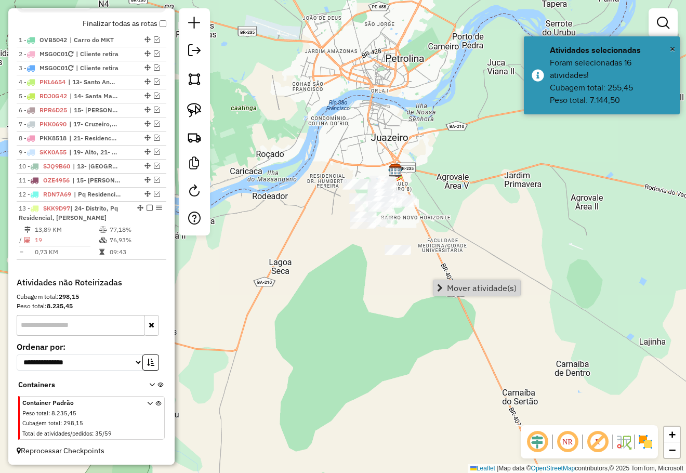
click at [453, 287] on span "Mover atividade(s)" at bounding box center [482, 288] width 70 height 8
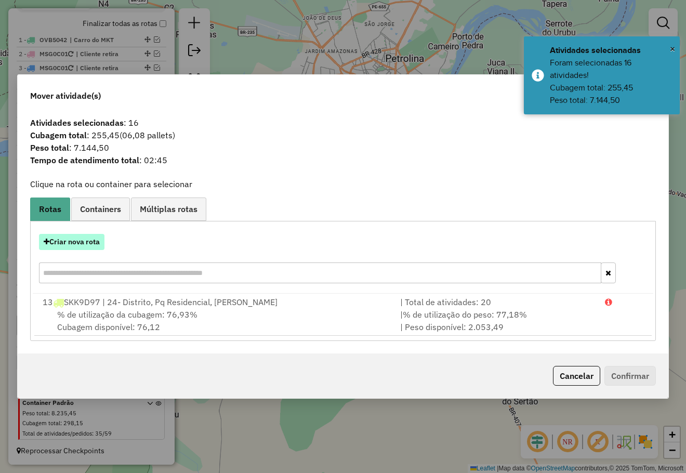
click at [99, 238] on button "Criar nova rota" at bounding box center [71, 242] width 65 height 16
select select "*******"
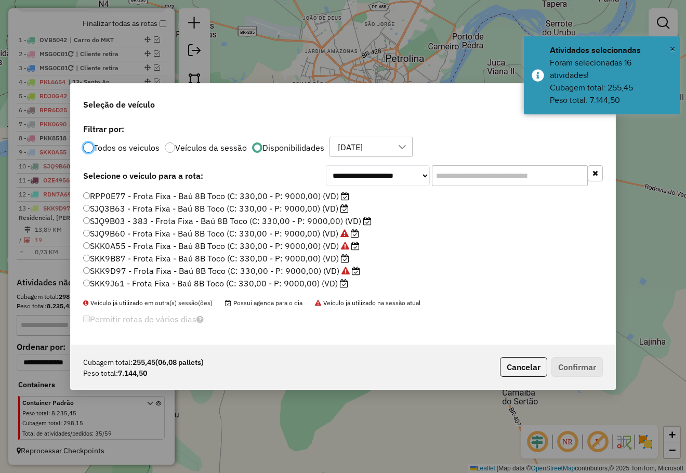
scroll to position [6, 3]
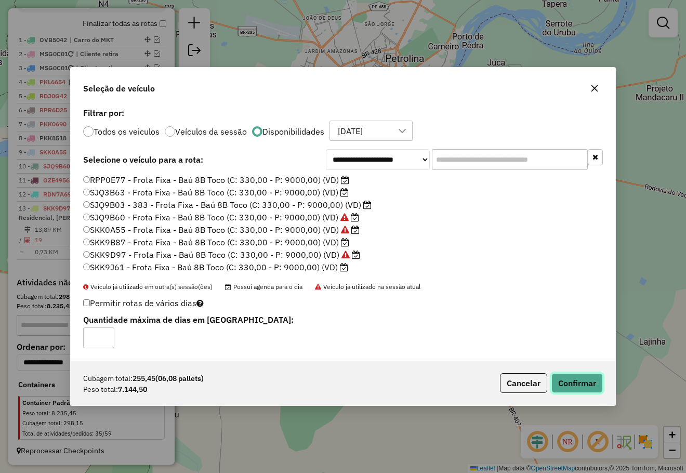
click at [563, 379] on button "Confirmar" at bounding box center [576, 383] width 51 height 20
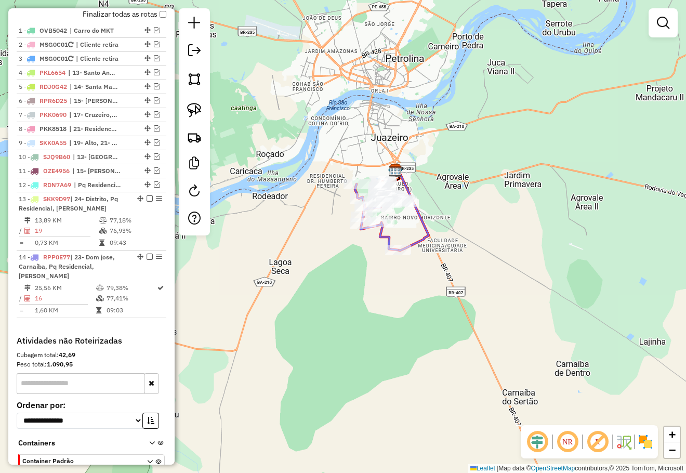
drag, startPoint x: 480, startPoint y: 249, endPoint x: 474, endPoint y: 244, distance: 8.1
click at [481, 245] on div "Janela de atendimento Grade de atendimento Capacidade Transportadoras Veículos …" at bounding box center [343, 236] width 686 height 473
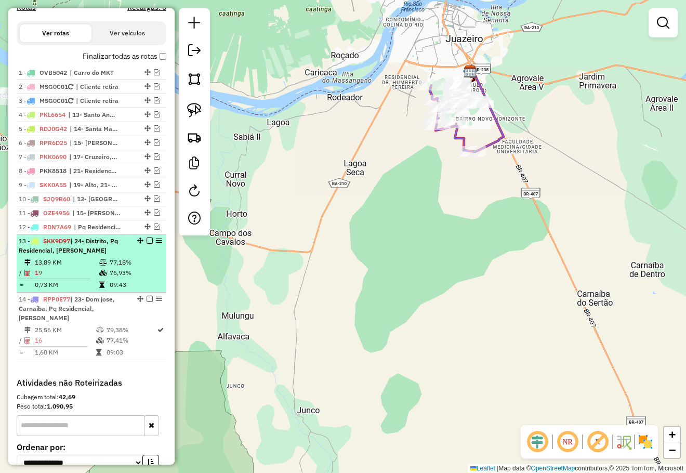
scroll to position [273, 0]
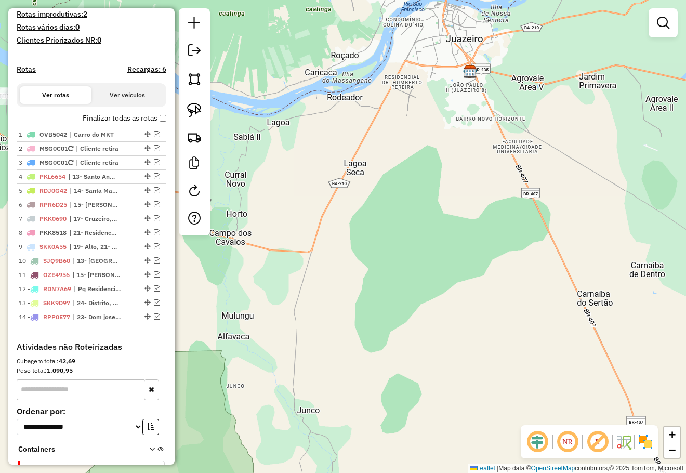
click at [443, 201] on div "Janela de atendimento Grade de atendimento Capacidade Transportadoras Veículos …" at bounding box center [343, 236] width 686 height 473
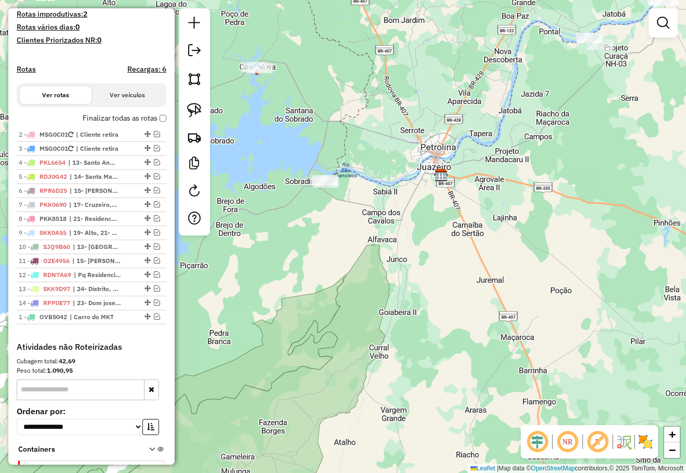
drag, startPoint x: 145, startPoint y: 142, endPoint x: 111, endPoint y: 331, distance: 192.7
drag, startPoint x: 144, startPoint y: 156, endPoint x: 97, endPoint y: 336, distance: 185.8
drag, startPoint x: 145, startPoint y: 144, endPoint x: 95, endPoint y: 330, distance: 193.0
drag, startPoint x: 145, startPoint y: 155, endPoint x: 126, endPoint y: 239, distance: 85.8
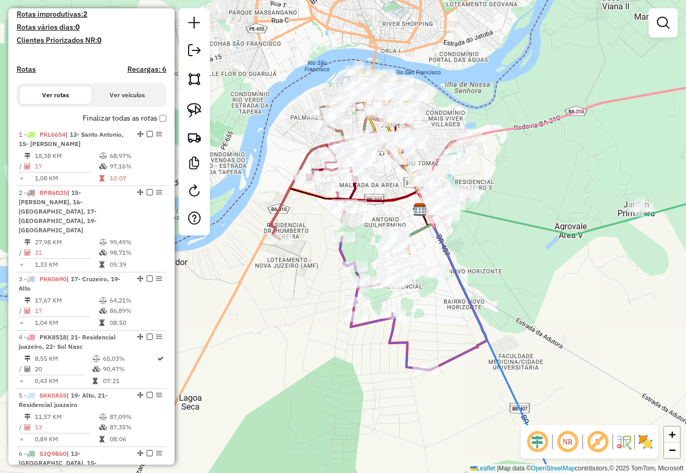
click at [536, 297] on div "Janela de atendimento Grade de atendimento Capacidade Transportadoras Veículos …" at bounding box center [343, 236] width 686 height 473
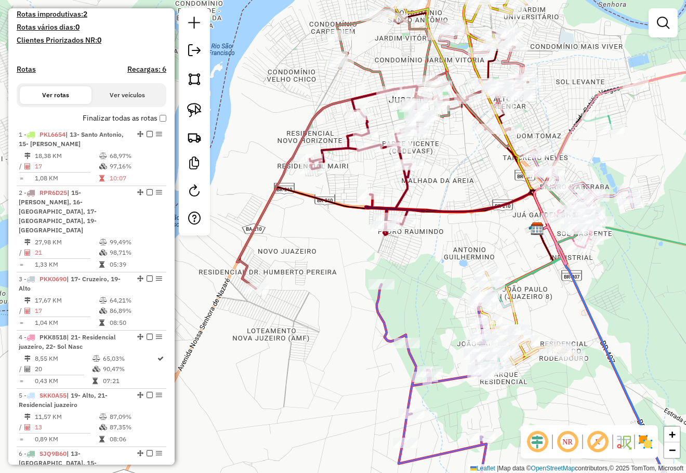
drag, startPoint x: 402, startPoint y: 261, endPoint x: 362, endPoint y: 230, distance: 50.6
click at [362, 230] on div "Janela de atendimento Grade de atendimento Capacidade Transportadoras Veículos …" at bounding box center [343, 236] width 686 height 473
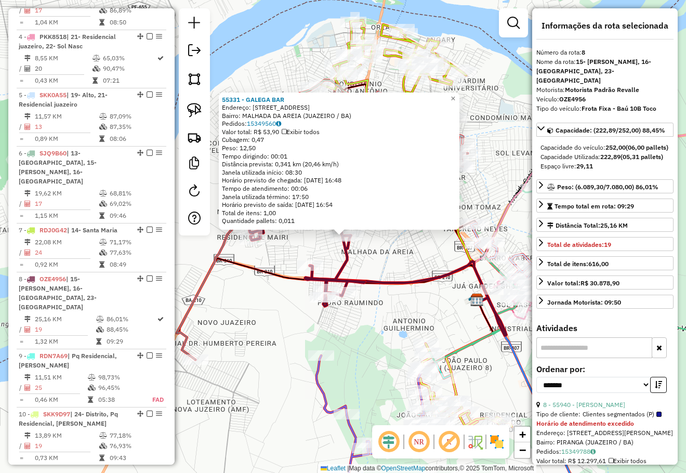
scroll to position [819, 0]
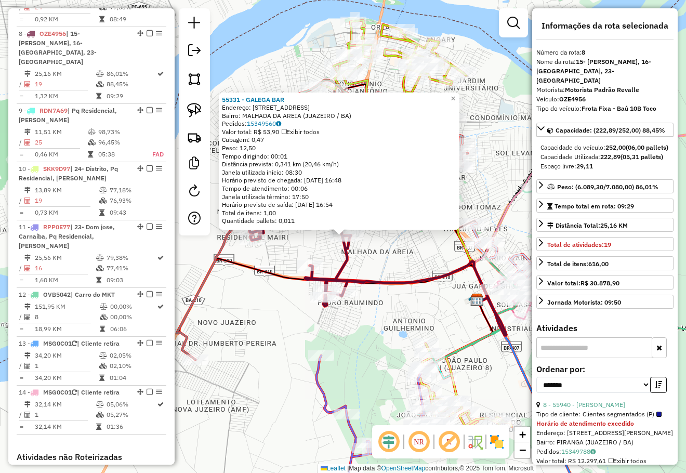
click at [370, 256] on div "55331 - GALEGA BAR Endereço: RUA DAS PALMEIRAS 191 Bairro: MALHADA DA AREIA (JU…" at bounding box center [343, 236] width 686 height 473
click at [381, 248] on div "55331 - GALEGA BAR Endereço: RUA DAS PALMEIRAS 191 Bairro: MALHADA DA AREIA (JU…" at bounding box center [343, 236] width 686 height 473
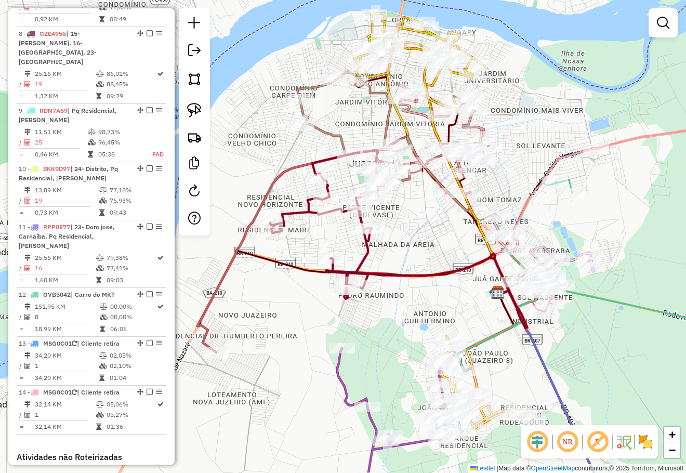
drag, startPoint x: 406, startPoint y: 242, endPoint x: 441, endPoint y: 210, distance: 47.5
click at [441, 209] on div "Janela de atendimento Grade de atendimento Capacidade Transportadoras Veículos …" at bounding box center [343, 236] width 686 height 473
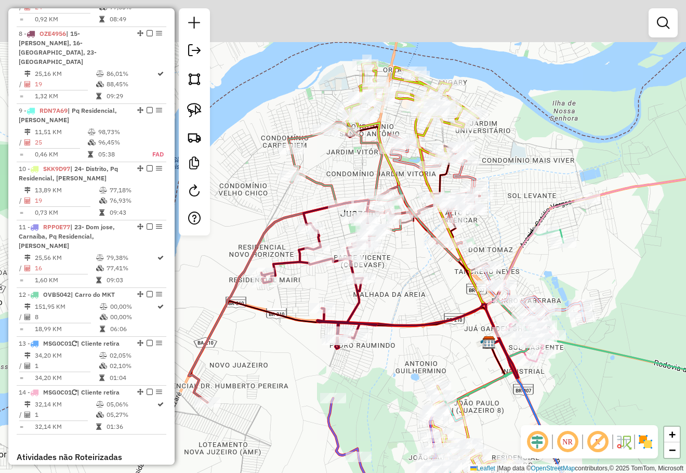
drag, startPoint x: 315, startPoint y: 306, endPoint x: 285, endPoint y: 368, distance: 68.1
click at [285, 368] on div "Janela de atendimento Grade de atendimento Capacidade Transportadoras Veículos …" at bounding box center [343, 236] width 686 height 473
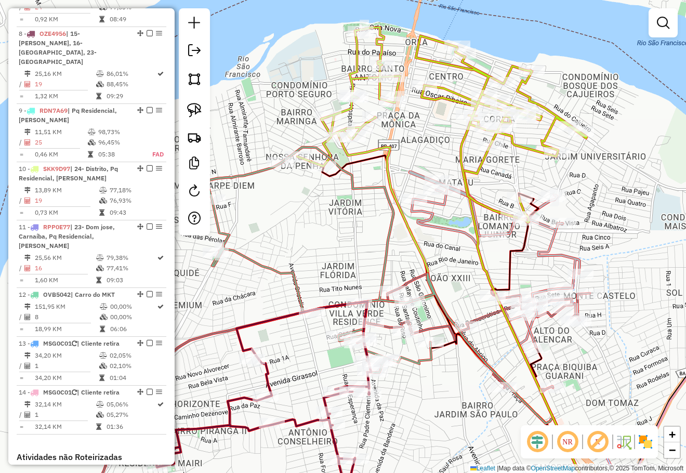
drag, startPoint x: 352, startPoint y: 251, endPoint x: 303, endPoint y: 118, distance: 141.8
click at [306, 124] on div "Janela de atendimento Grade de atendimento Capacidade Transportadoras Veículos …" at bounding box center [343, 236] width 686 height 473
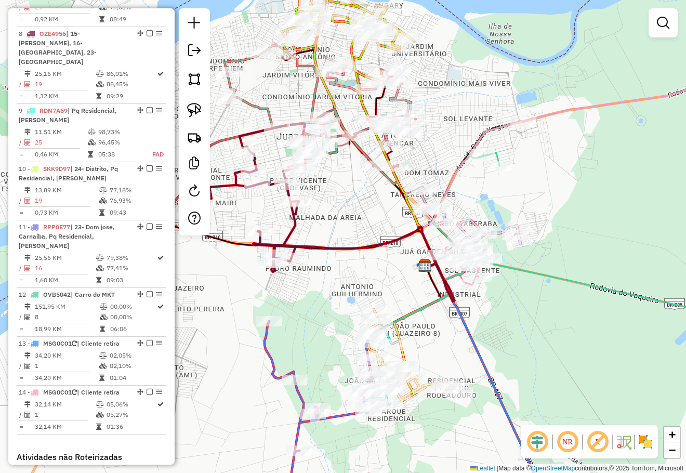
drag, startPoint x: 363, startPoint y: 217, endPoint x: 374, endPoint y: 154, distance: 63.9
click at [374, 156] on div "Janela de atendimento Grade de atendimento Capacidade Transportadoras Veículos …" at bounding box center [343, 236] width 686 height 473
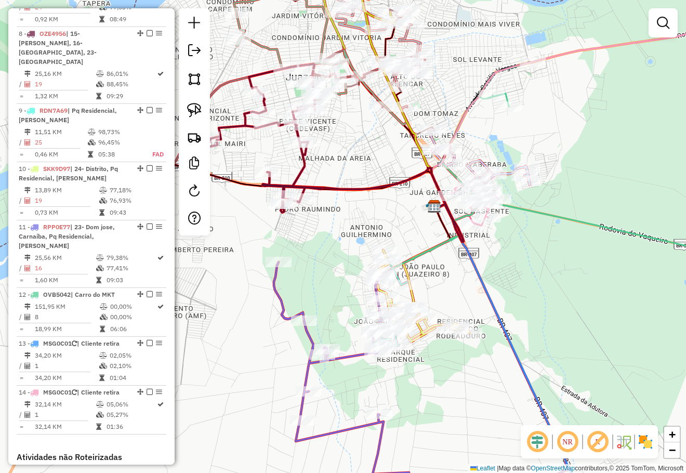
drag, startPoint x: 531, startPoint y: 256, endPoint x: 433, endPoint y: 301, distance: 108.3
click at [438, 313] on div "Janela de atendimento Grade de atendimento Capacidade Transportadoras Veículos …" at bounding box center [343, 236] width 686 height 473
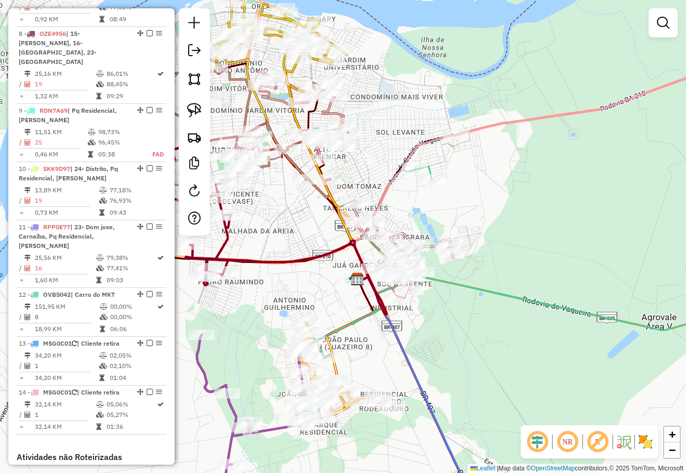
drag, startPoint x: 463, startPoint y: 219, endPoint x: 499, endPoint y: 247, distance: 45.5
click at [500, 253] on div "Janela de atendimento Grade de atendimento Capacidade Transportadoras Veículos …" at bounding box center [343, 236] width 686 height 473
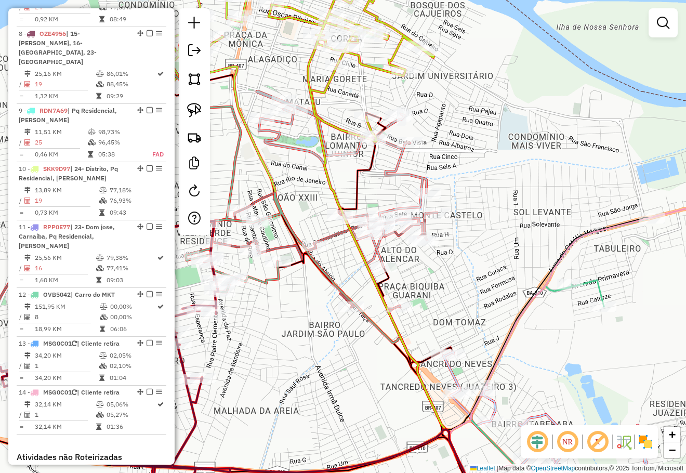
drag, startPoint x: 484, startPoint y: 256, endPoint x: 428, endPoint y: 213, distance: 70.0
click at [433, 217] on div "Janela de atendimento Grade de atendimento Capacidade Transportadoras Veículos …" at bounding box center [343, 236] width 686 height 473
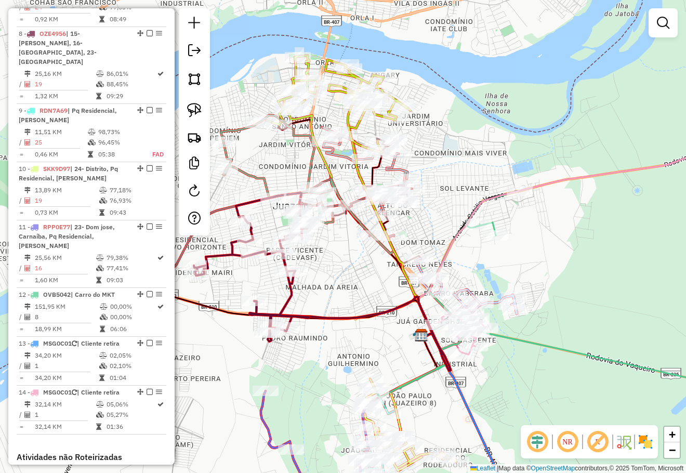
drag, startPoint x: 338, startPoint y: 279, endPoint x: 423, endPoint y: 264, distance: 86.5
click at [419, 265] on div "Janela de atendimento Grade de atendimento Capacidade Transportadoras Veículos …" at bounding box center [343, 236] width 686 height 473
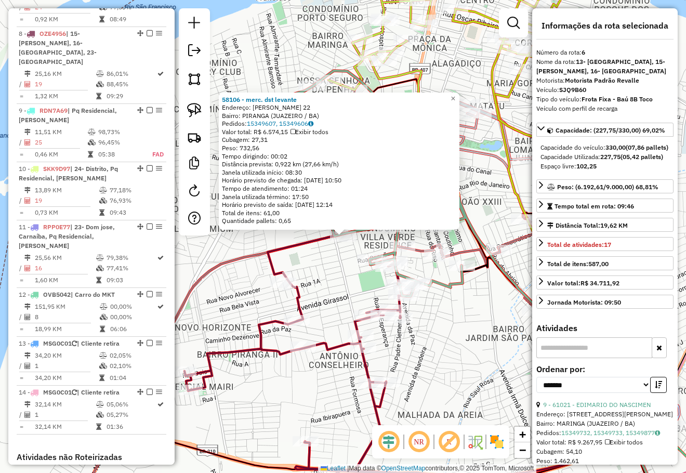
scroll to position [702, 0]
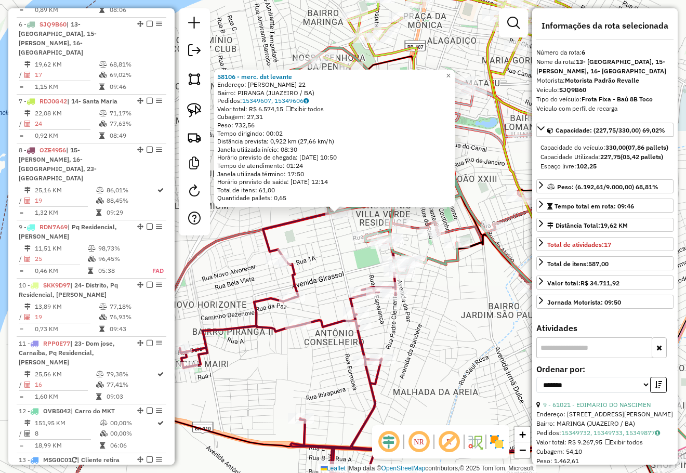
drag, startPoint x: 437, startPoint y: 356, endPoint x: 398, endPoint y: 167, distance: 192.5
click at [402, 175] on div "58106 - merc. dst levante Endereço: [PERSON_NAME] 22 Bairro: PIRANGA (JUAZEIRO …" at bounding box center [343, 236] width 686 height 473
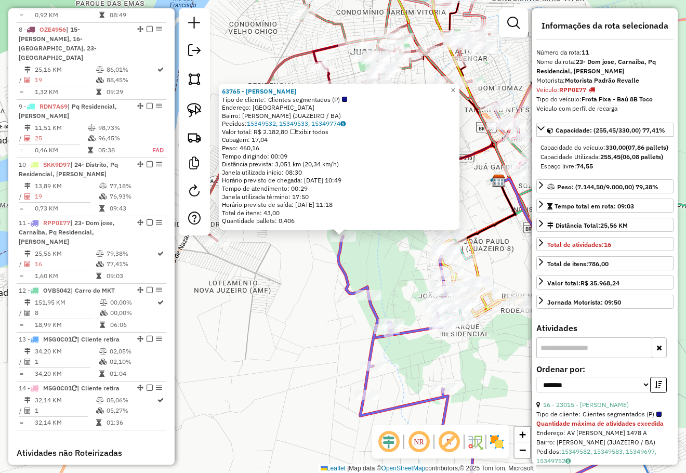
scroll to position [956, 0]
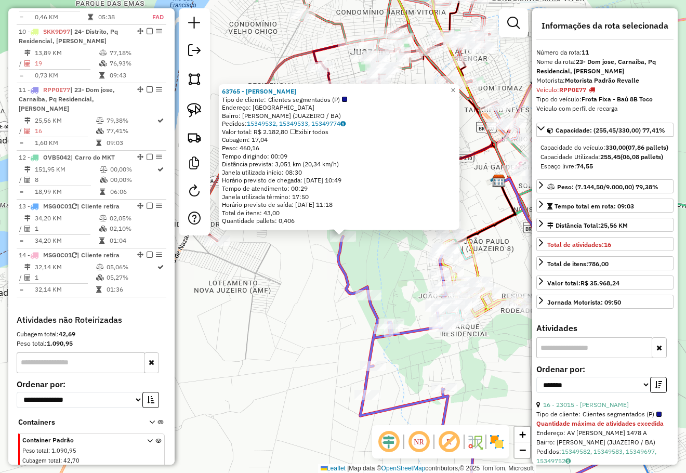
click at [373, 257] on div "63765 - FELIPE RIBEIRO Tipo de cliente: Clientes segmentados (P) Endereço: R RU…" at bounding box center [343, 236] width 686 height 473
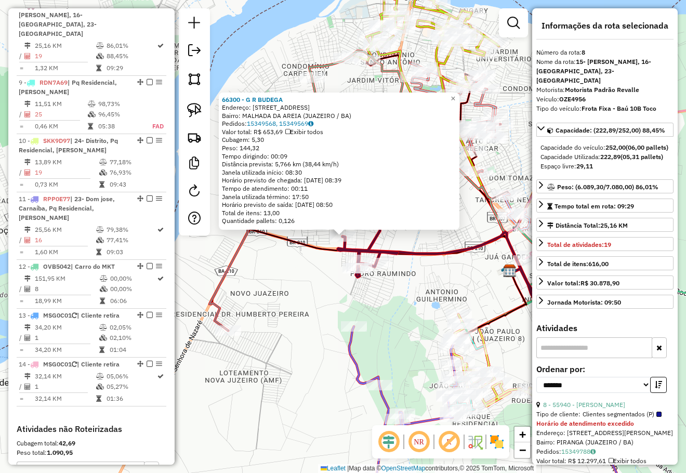
scroll to position [819, 0]
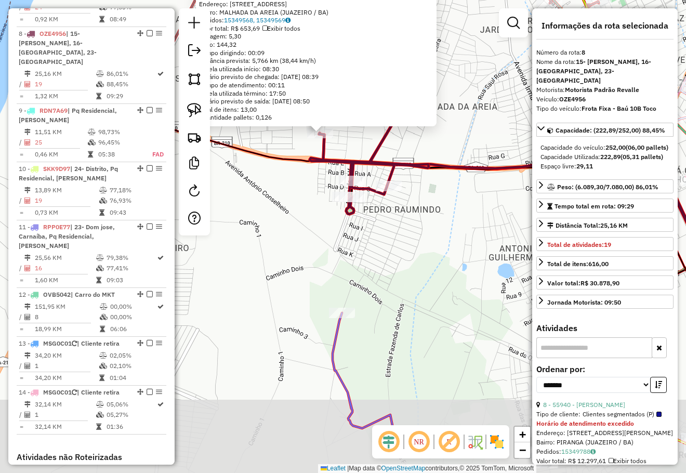
drag, startPoint x: 385, startPoint y: 269, endPoint x: 383, endPoint y: 203, distance: 66.0
click at [384, 210] on div "66300 - G R BUDEGA Endereço: Rua Americo tanure 445 Bairro: MALHADA DA AREIA (J…" at bounding box center [343, 236] width 686 height 473
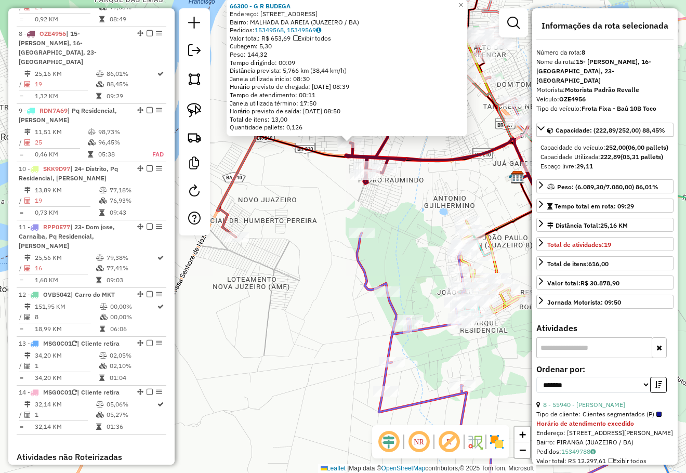
click at [392, 193] on div "66300 - G R BUDEGA Endereço: Rua Americo tanure 445 Bairro: MALHADA DA AREIA (J…" at bounding box center [343, 236] width 686 height 473
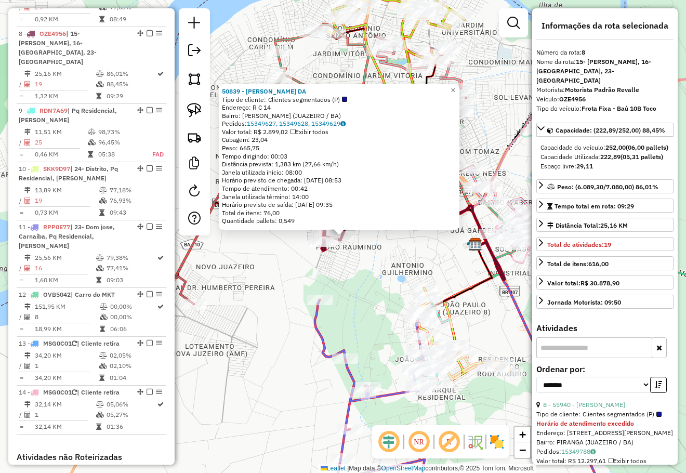
click at [368, 262] on div "50839 - ALEXSANDRO FREIRE DA Tipo de cliente: Clientes segmentados (P) Endereço…" at bounding box center [343, 236] width 686 height 473
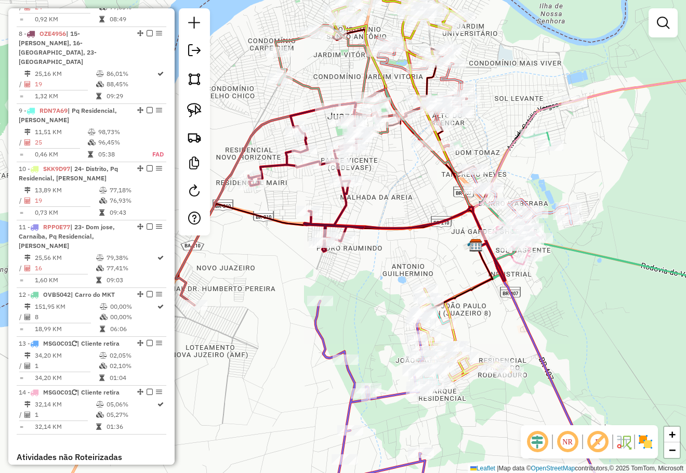
click at [393, 218] on div "Janela de atendimento Grade de atendimento Capacidade Transportadoras Veículos …" at bounding box center [343, 236] width 686 height 473
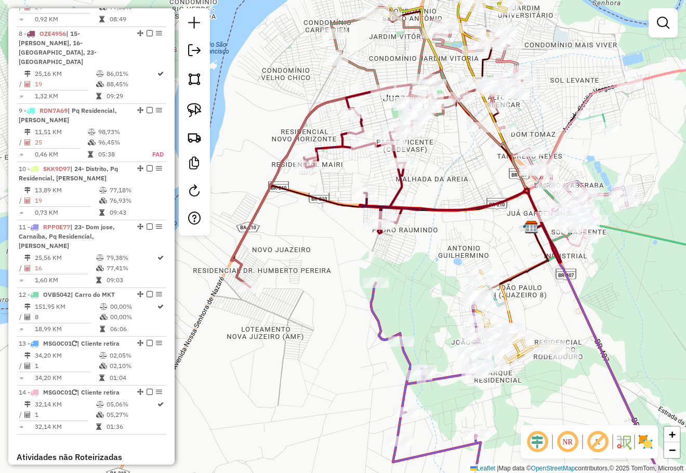
drag, startPoint x: 400, startPoint y: 192, endPoint x: 429, endPoint y: 212, distance: 34.6
click at [452, 171] on div "Janela de atendimento Grade de atendimento Capacidade Transportadoras Veículos …" at bounding box center [343, 236] width 686 height 473
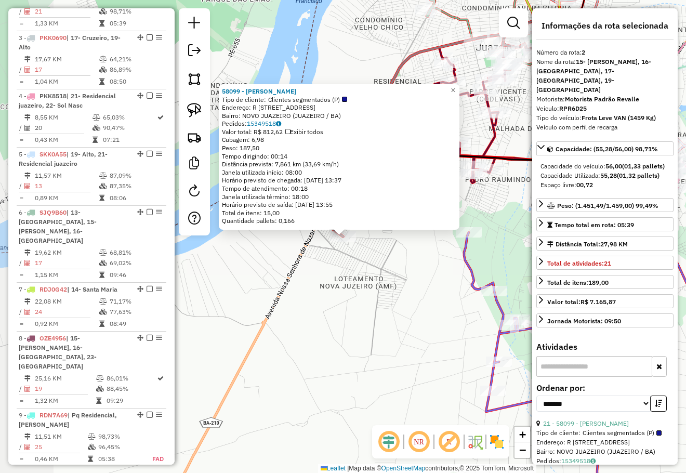
scroll to position [460, 0]
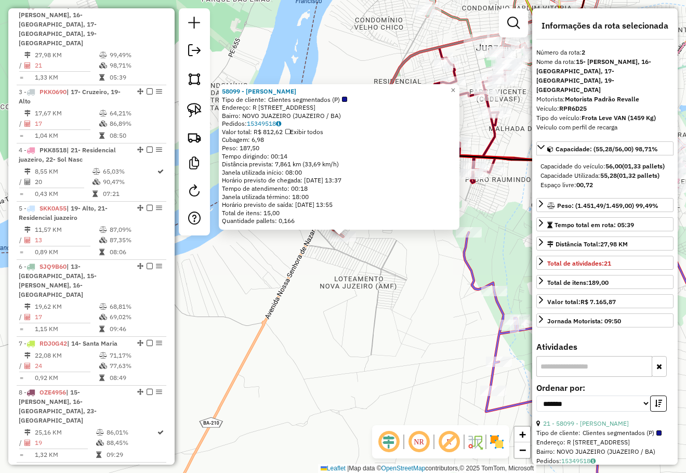
click at [335, 269] on div "58099 - [PERSON_NAME] Dos Tipo de cliente: Clientes segmentados (P) Endereço: R…" at bounding box center [343, 236] width 686 height 473
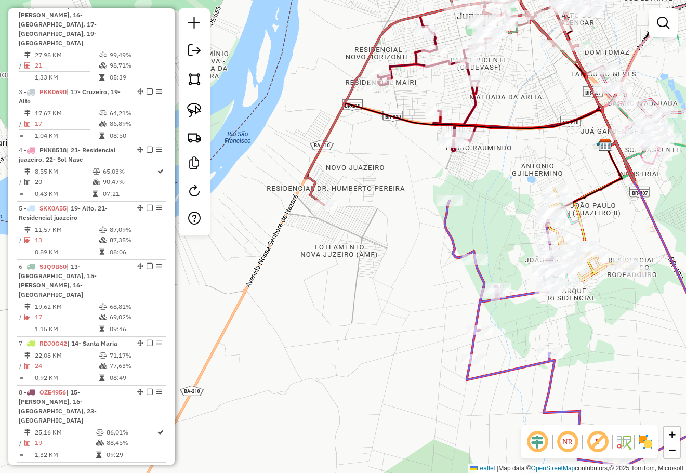
drag, startPoint x: 488, startPoint y: 249, endPoint x: 455, endPoint y: 204, distance: 55.8
click at [455, 204] on div "Janela de atendimento Grade de atendimento Capacidade Transportadoras Veículos …" at bounding box center [343, 236] width 686 height 473
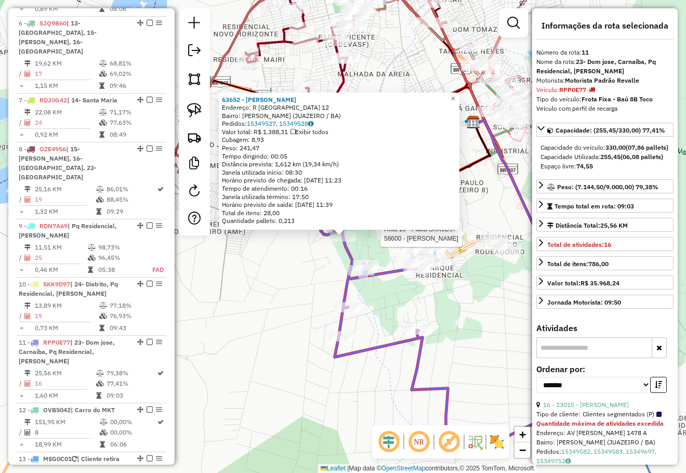
scroll to position [956, 0]
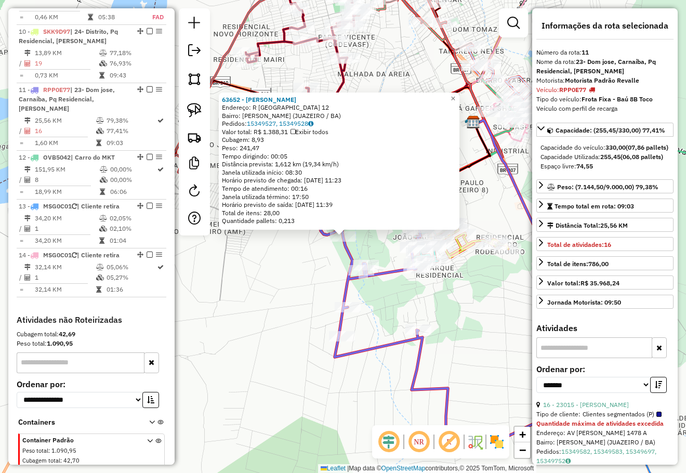
click at [461, 279] on div "63652 - ANTONIO PEREIRA Endereço: R SAO FRANCISCO 12 Bairro: DOM JOSE RODRIGUES…" at bounding box center [343, 236] width 686 height 473
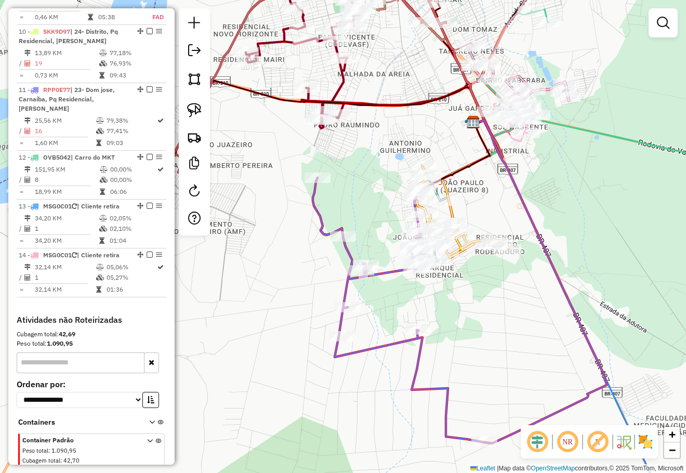
drag, startPoint x: 465, startPoint y: 265, endPoint x: 459, endPoint y: 283, distance: 19.1
click at [459, 283] on div "Janela de atendimento Grade de atendimento Capacidade Transportadoras Veículos …" at bounding box center [343, 236] width 686 height 473
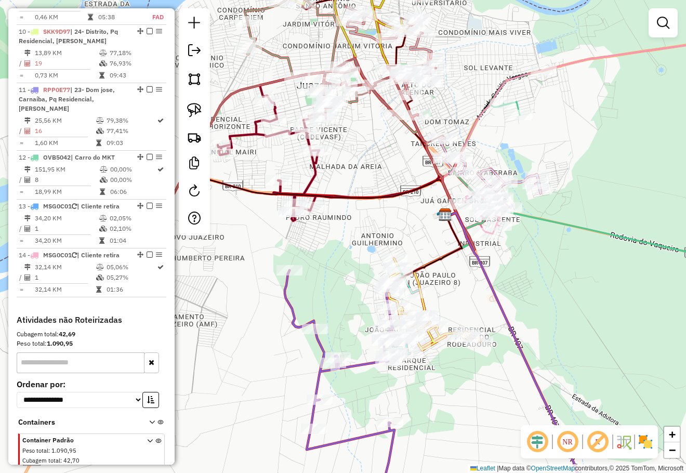
drag, startPoint x: 566, startPoint y: 314, endPoint x: 404, endPoint y: 339, distance: 163.9
click at [470, 410] on div "Janela de atendimento Grade de atendimento Capacidade Transportadoras Veículos …" at bounding box center [343, 236] width 686 height 473
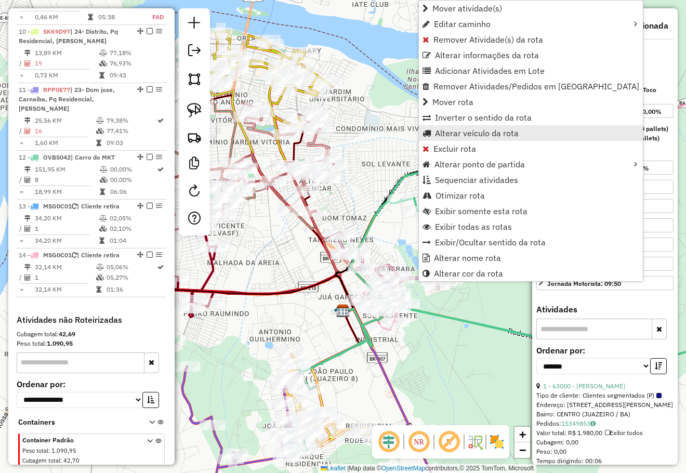
click at [483, 131] on span "Alterar veículo da rota" at bounding box center [477, 133] width 84 height 8
select select "*******"
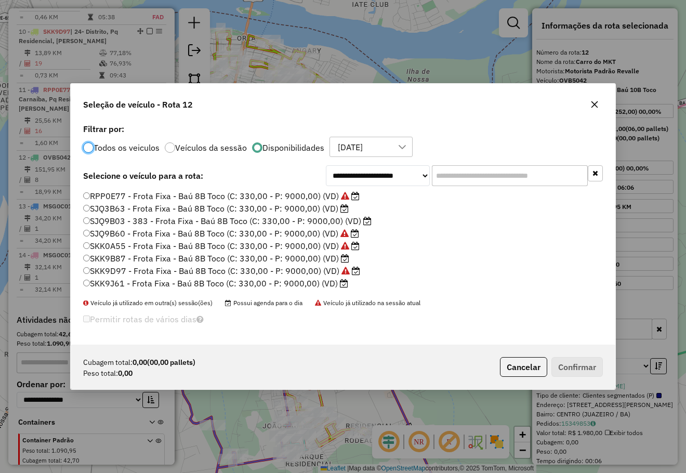
scroll to position [6, 3]
click at [460, 172] on input "text" at bounding box center [510, 175] width 156 height 21
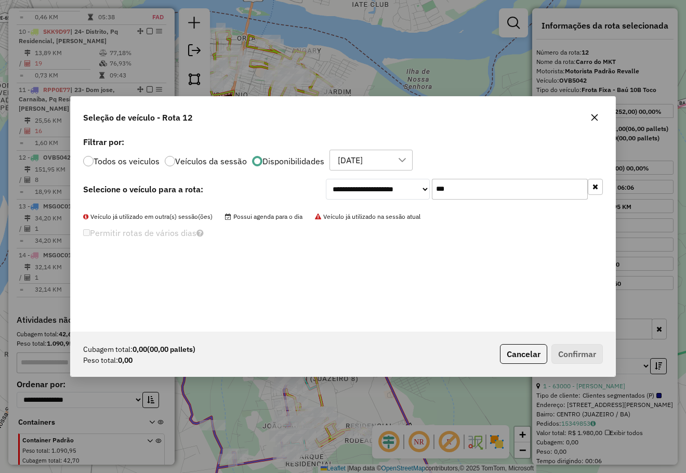
type input "***"
click at [395, 185] on select "**********" at bounding box center [378, 189] width 104 height 21
select select "*******"
click at [326, 179] on select "**********" at bounding box center [378, 189] width 104 height 21
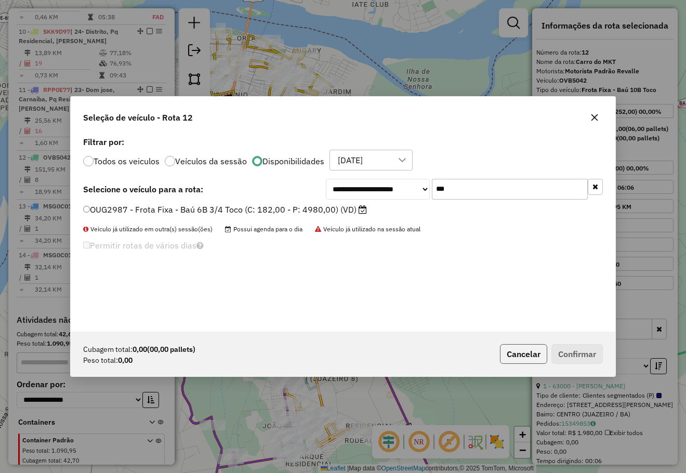
click at [528, 353] on button "Cancelar" at bounding box center [523, 354] width 47 height 20
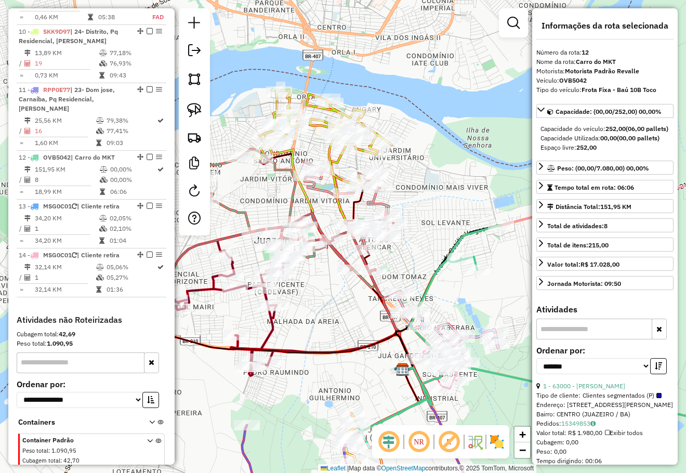
drag, startPoint x: 413, startPoint y: 205, endPoint x: 411, endPoint y: 196, distance: 9.0
click at [416, 207] on div "Janela de atendimento Grade de atendimento Capacidade Transportadoras Veículos …" at bounding box center [343, 236] width 686 height 473
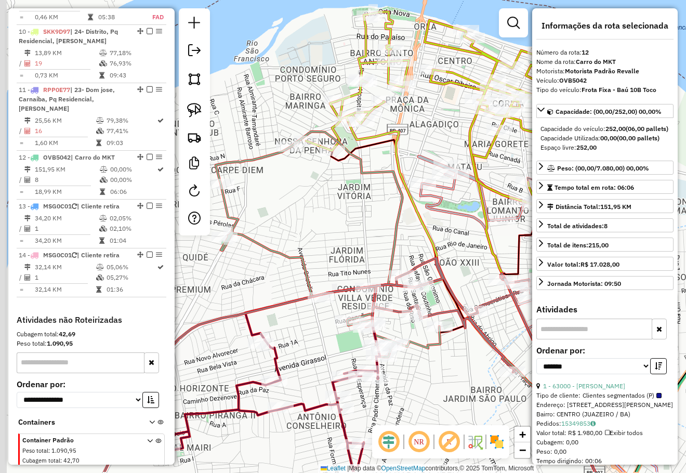
drag, startPoint x: 356, startPoint y: 219, endPoint x: 370, endPoint y: 209, distance: 16.7
click at [369, 210] on div "Janela de atendimento Grade de atendimento Capacidade Transportadoras Veículos …" at bounding box center [343, 236] width 686 height 473
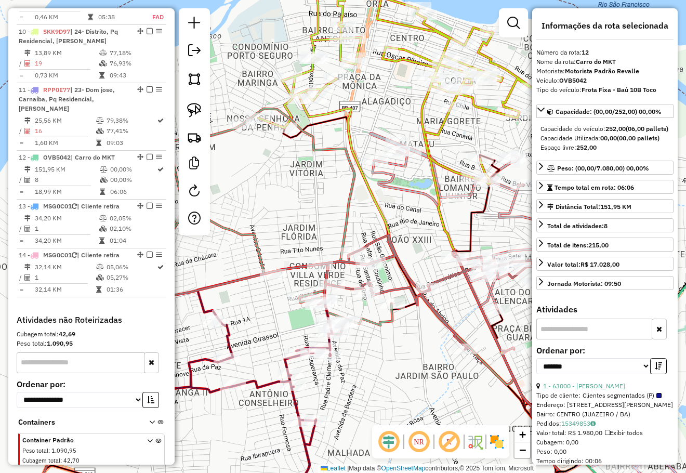
drag, startPoint x: 305, startPoint y: 204, endPoint x: 272, endPoint y: 194, distance: 35.2
click at [290, 199] on div "Janela de atendimento Grade de atendimento Capacidade Transportadoras Veículos …" at bounding box center [343, 236] width 686 height 473
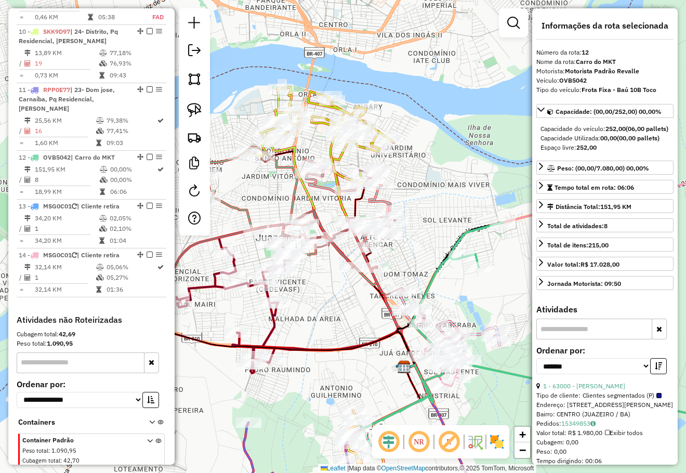
drag, startPoint x: 333, startPoint y: 190, endPoint x: 343, endPoint y: 186, distance: 10.3
click at [343, 186] on div "Janela de atendimento Grade de atendimento Capacidade Transportadoras Veículos …" at bounding box center [343, 236] width 686 height 473
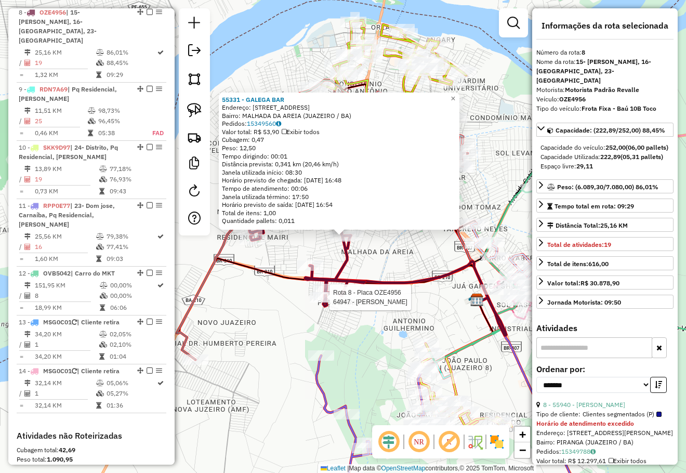
scroll to position [819, 0]
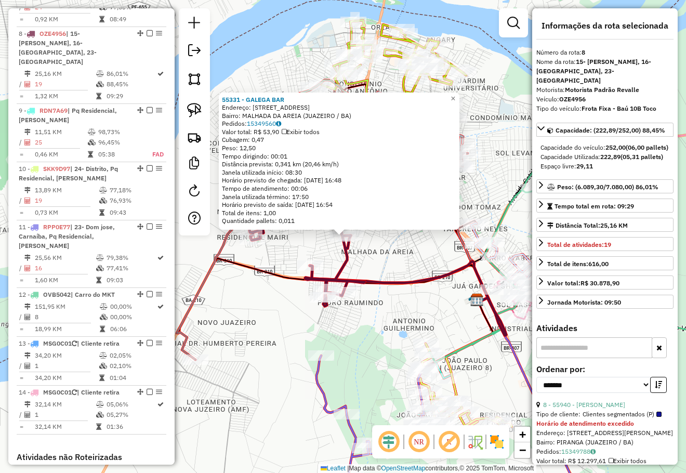
click at [370, 302] on div "55331 - GALEGA BAR Endereço: RUA DAS PALMEIRAS 191 Bairro: MALHADA DA AREIA (JU…" at bounding box center [343, 236] width 686 height 473
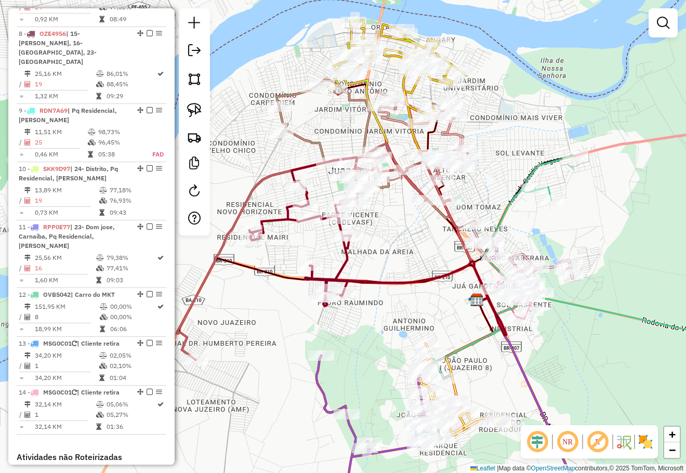
drag, startPoint x: 366, startPoint y: 329, endPoint x: 353, endPoint y: 229, distance: 101.2
click at [354, 234] on div "Janela de atendimento Grade de atendimento Capacidade Transportadoras Veículos …" at bounding box center [343, 236] width 686 height 473
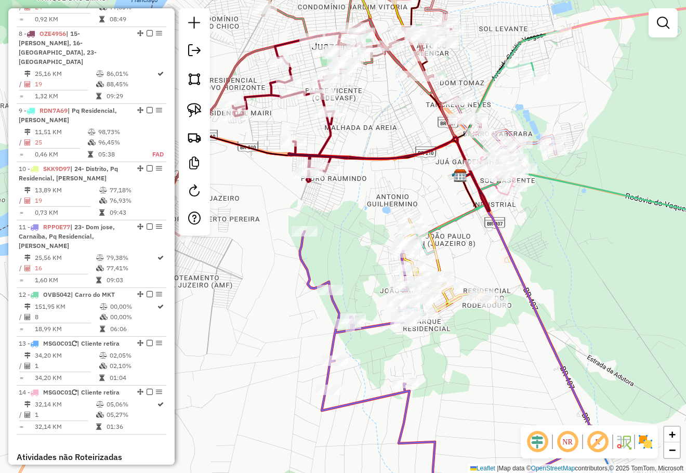
drag, startPoint x: 464, startPoint y: 259, endPoint x: 460, endPoint y: 221, distance: 37.6
click at [460, 222] on div "Janela de atendimento Grade de atendimento Capacidade Transportadoras Veículos …" at bounding box center [343, 236] width 686 height 473
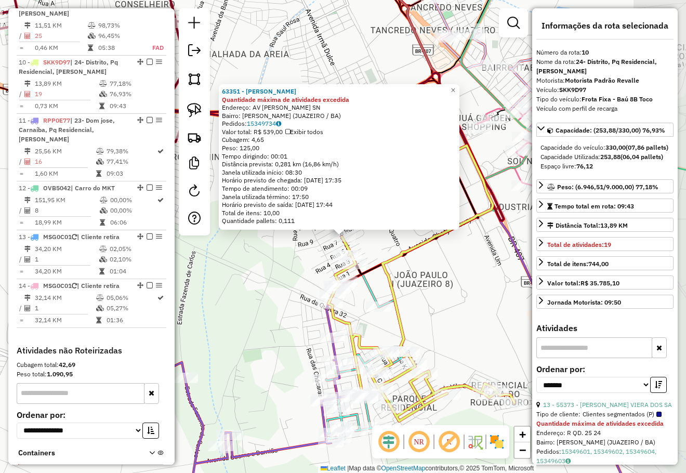
scroll to position [944, 0]
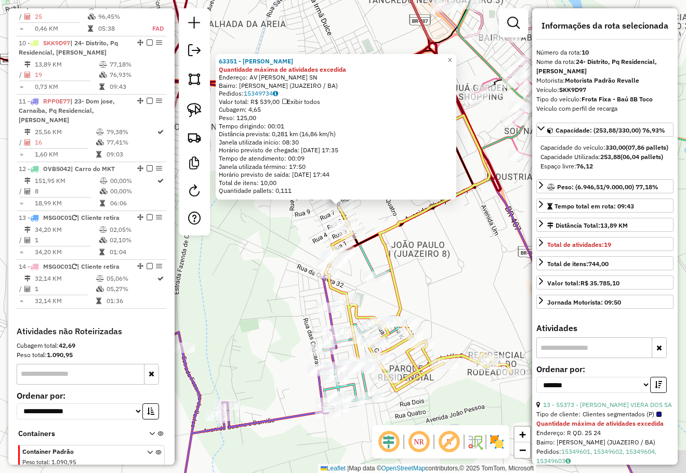
drag, startPoint x: 471, startPoint y: 314, endPoint x: 468, endPoint y: 233, distance: 81.1
click at [468, 235] on div "63351 - MANOEL FRANCISCO DE Quantidade máxima de atividades excedida Endereço: …" at bounding box center [343, 236] width 686 height 473
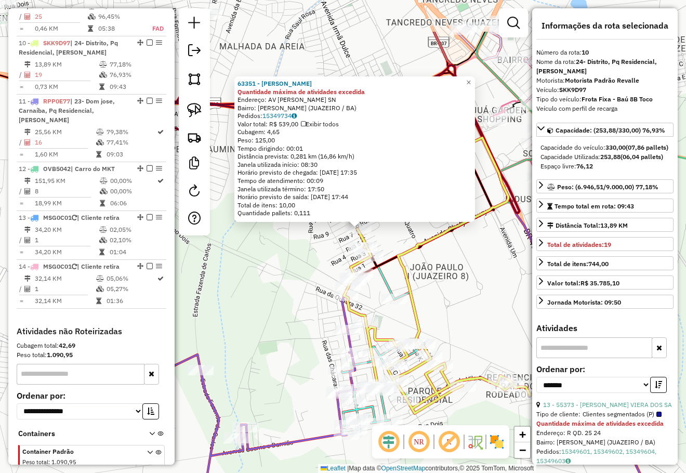
drag, startPoint x: 456, startPoint y: 289, endPoint x: 460, endPoint y: 311, distance: 22.7
click at [460, 311] on div "63351 - MANOEL FRANCISCO DE Quantidade máxima de atividades excedida Endereço: …" at bounding box center [343, 236] width 686 height 473
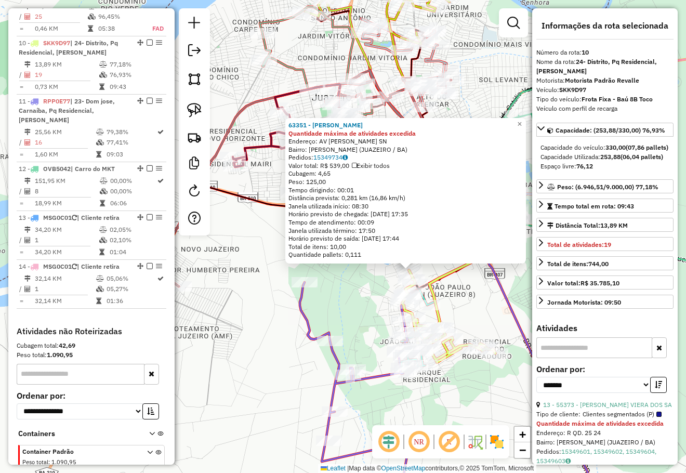
click at [457, 303] on div "63351 - MANOEL FRANCISCO DE Quantidade máxima de atividades excedida Endereço: …" at bounding box center [343, 236] width 686 height 473
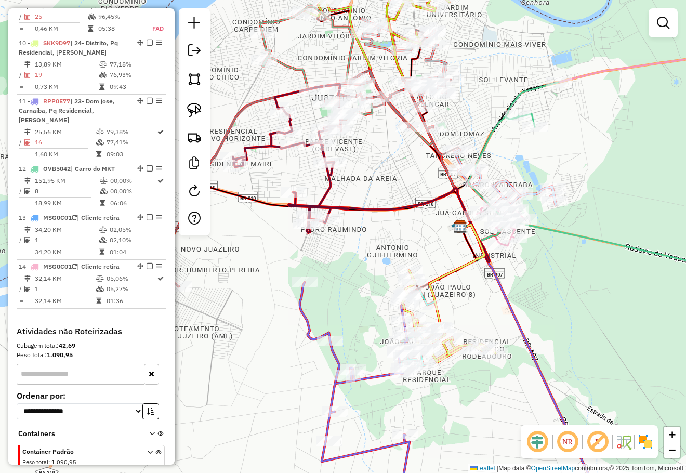
click at [328, 256] on div "Janela de atendimento Grade de atendimento Capacidade Transportadoras Veículos …" at bounding box center [343, 236] width 686 height 473
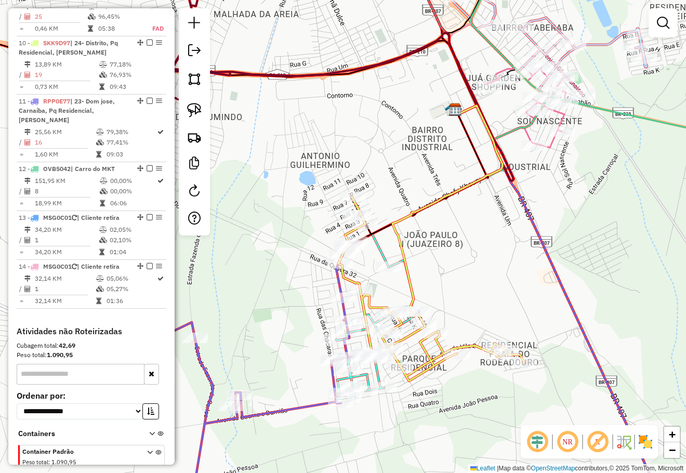
drag, startPoint x: 433, startPoint y: 278, endPoint x: 479, endPoint y: 211, distance: 81.0
click at [479, 213] on div "Janela de atendimento Grade de atendimento Capacidade Transportadoras Veículos …" at bounding box center [343, 236] width 686 height 473
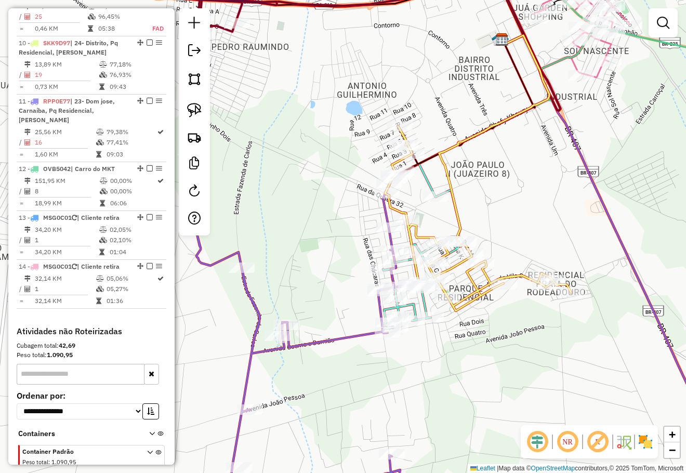
drag, startPoint x: 509, startPoint y: 229, endPoint x: 482, endPoint y: 193, distance: 45.2
click at [482, 193] on div "Janela de atendimento Grade de atendimento Capacidade Transportadoras Veículos …" at bounding box center [343, 236] width 686 height 473
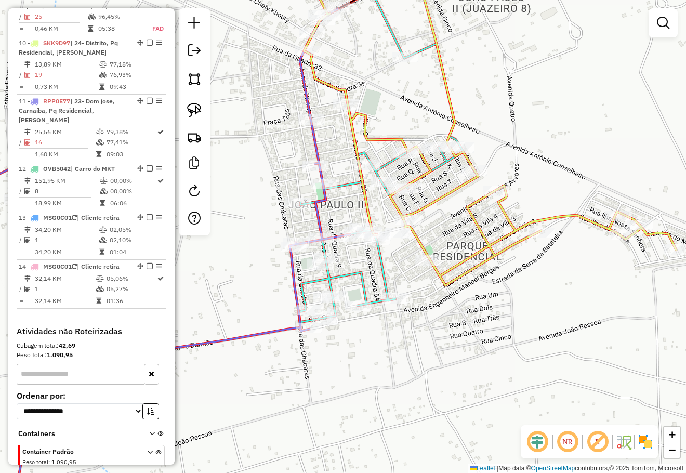
drag, startPoint x: 489, startPoint y: 331, endPoint x: 465, endPoint y: 265, distance: 70.7
click at [472, 276] on div "Janela de atendimento Grade de atendimento Capacidade Transportadoras Veículos …" at bounding box center [343, 236] width 686 height 473
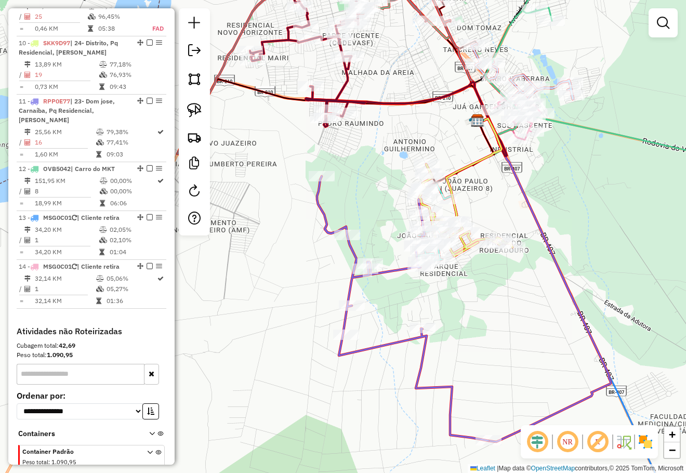
drag, startPoint x: 456, startPoint y: 283, endPoint x: 435, endPoint y: 264, distance: 28.0
click at [435, 264] on div "Janela de atendimento Grade de atendimento Capacidade Transportadoras Veículos …" at bounding box center [343, 236] width 686 height 473
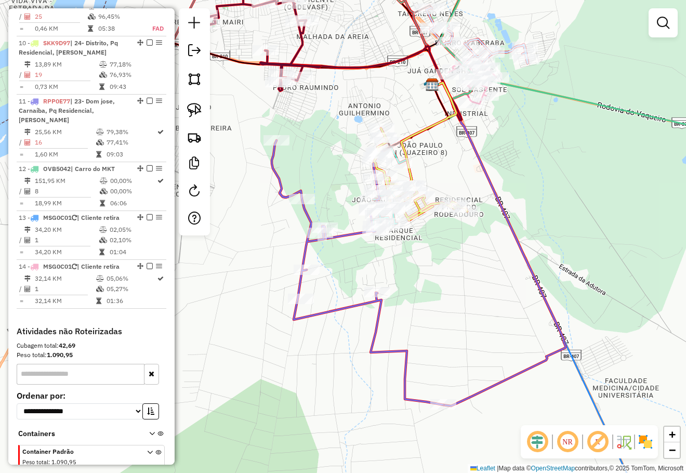
click at [406, 273] on div "Janela de atendimento Grade de atendimento Capacidade Transportadoras Veículos …" at bounding box center [343, 236] width 686 height 473
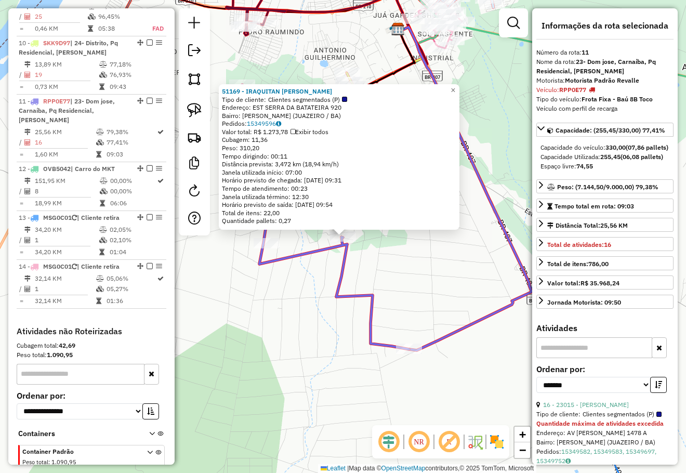
scroll to position [956, 0]
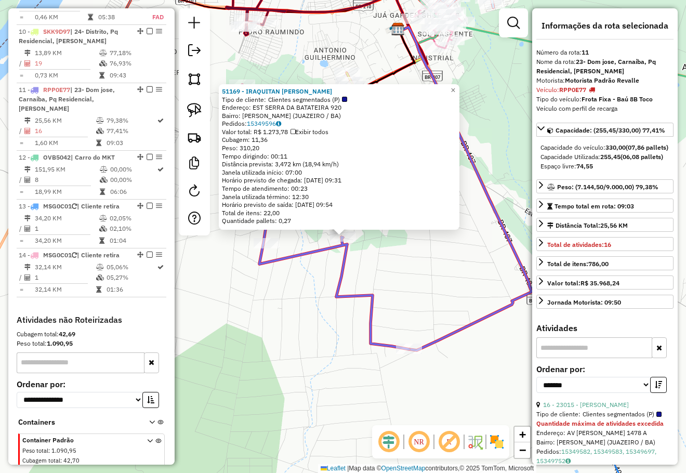
click at [405, 268] on div "51169 - IRAQUITAN DA SILVA Tipo de cliente: Clientes segmentados (P) Endereço: …" at bounding box center [343, 236] width 686 height 473
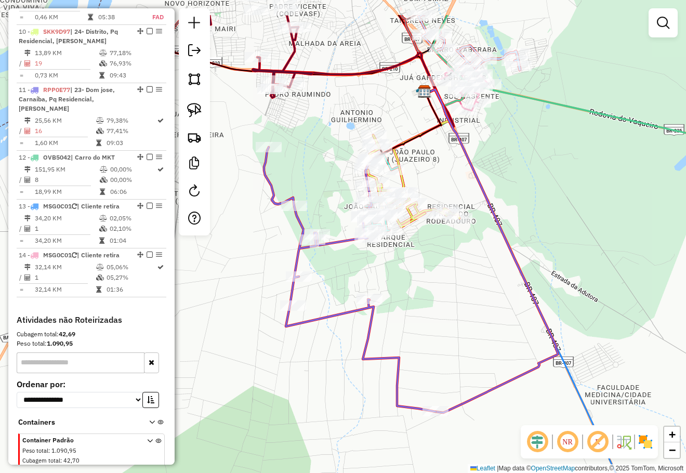
drag, startPoint x: 420, startPoint y: 244, endPoint x: 439, endPoint y: 276, distance: 37.8
click at [446, 306] on div "Janela de atendimento Grade de atendimento Capacidade Transportadoras Veículos …" at bounding box center [343, 236] width 686 height 473
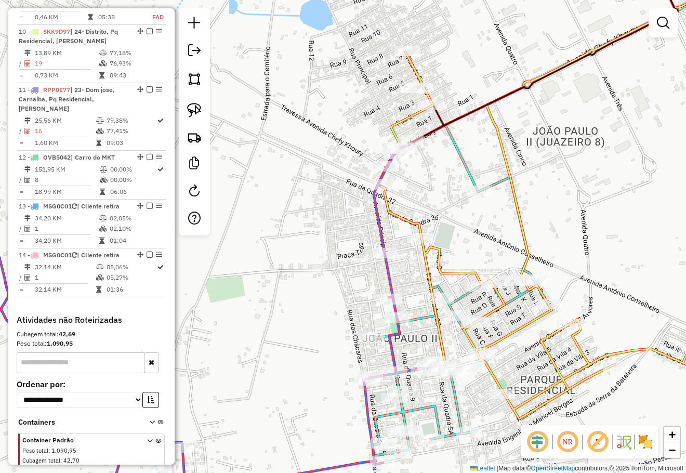
click at [436, 145] on div "Janela de atendimento Grade de atendimento Capacidade Transportadoras Veículos …" at bounding box center [343, 236] width 686 height 473
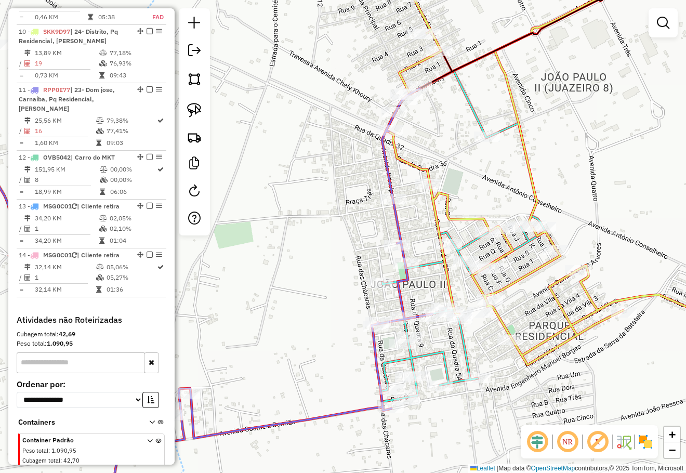
drag, startPoint x: 434, startPoint y: 170, endPoint x: 425, endPoint y: 216, distance: 46.5
click at [427, 215] on div "Janela de atendimento Grade de atendimento Capacidade Transportadoras Veículos …" at bounding box center [343, 236] width 686 height 473
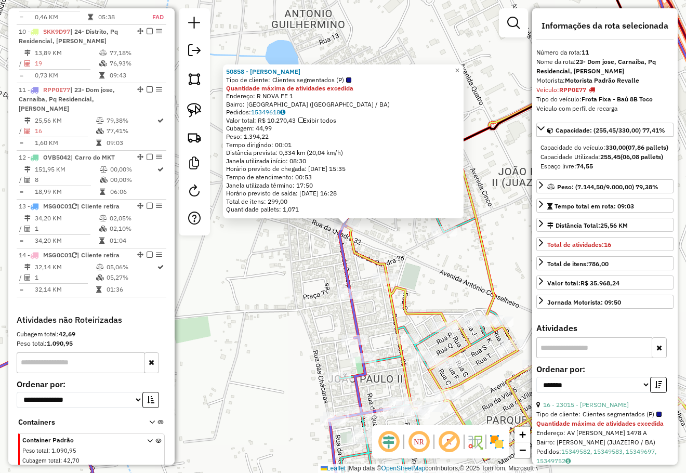
drag, startPoint x: 406, startPoint y: 265, endPoint x: 417, endPoint y: 231, distance: 36.6
click at [417, 231] on div "50858 - JANICLAUDIO PEREIRA Tipo de cliente: Clientes segmentados (P) Quantidad…" at bounding box center [343, 236] width 686 height 473
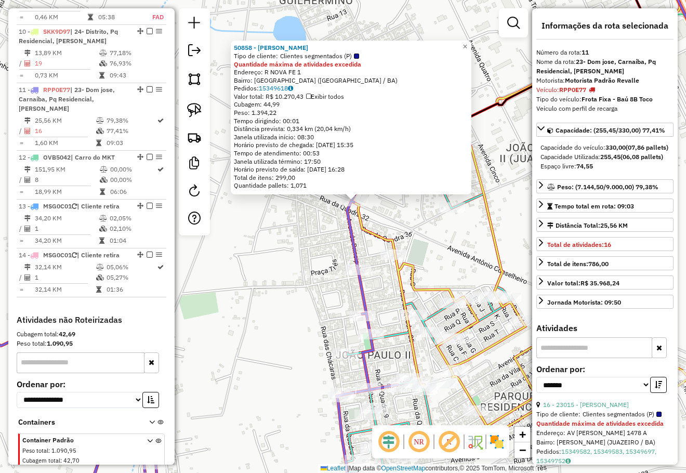
click at [418, 226] on div "50858 - JANICLAUDIO PEREIRA Tipo de cliente: Clientes segmentados (P) Quantidad…" at bounding box center [343, 236] width 686 height 473
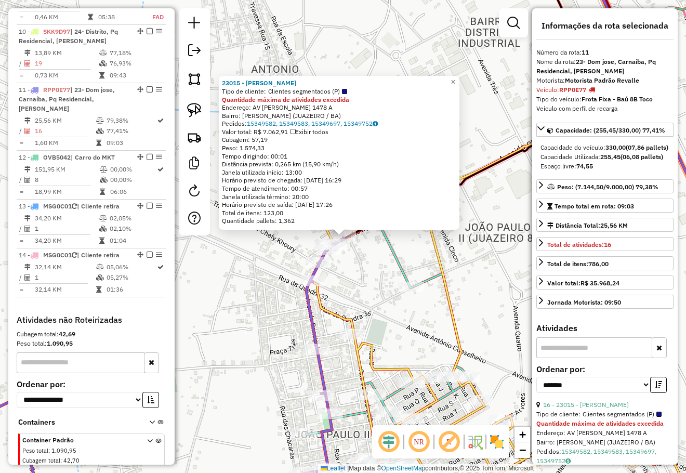
drag, startPoint x: 404, startPoint y: 221, endPoint x: 417, endPoint y: 184, distance: 39.3
click at [417, 184] on div "23015 - SEBASTIAO ELOI BEZER Tipo de cliente: Clientes segmentados (P) Quantida…" at bounding box center [343, 236] width 686 height 473
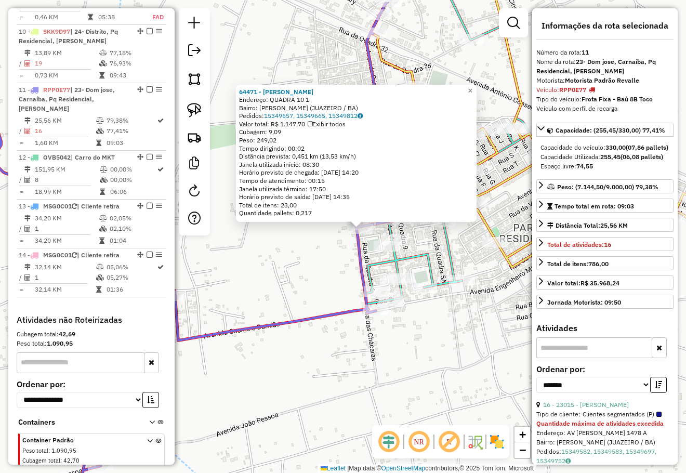
drag, startPoint x: 324, startPoint y: 266, endPoint x: 350, endPoint y: 292, distance: 36.7
click at [325, 266] on div "64471 - RUI CARLOS DE SOUZA Endereço: QUADRA 10 1 Bairro: JOAO PAULO II (JUAZEI…" at bounding box center [343, 236] width 686 height 473
click at [411, 343] on div "64471 - RUI CARLOS DE SOUZA Endereço: QUADRA 10 1 Bairro: JOAO PAULO II (JUAZEI…" at bounding box center [343, 236] width 686 height 473
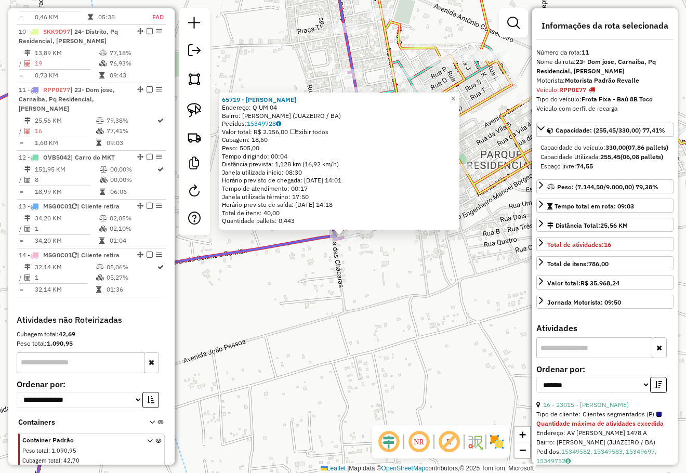
click at [455, 97] on span "×" at bounding box center [452, 98] width 5 height 9
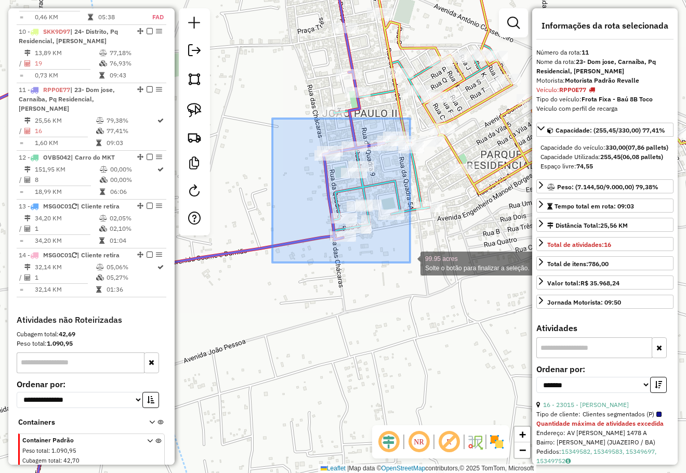
drag, startPoint x: 274, startPoint y: 124, endPoint x: 410, endPoint y: 262, distance: 194.0
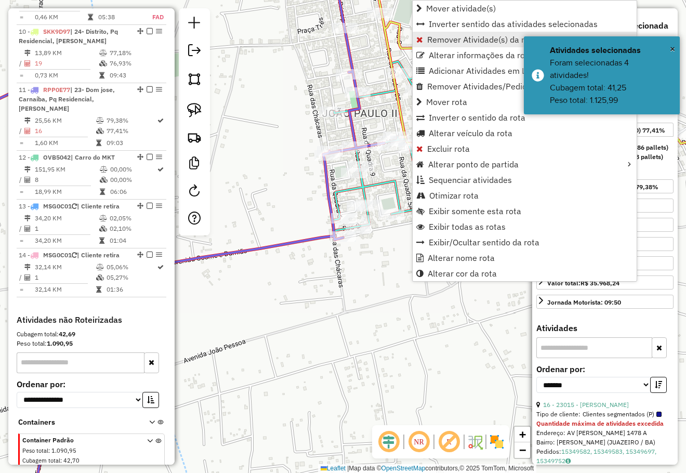
click at [456, 43] on span "Remover Atividade(s) da rota" at bounding box center [482, 39] width 110 height 8
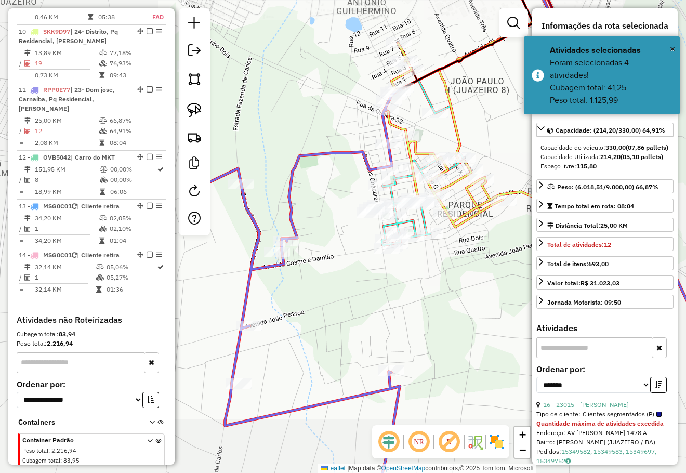
click at [443, 287] on div "Janela de atendimento Grade de atendimento Capacidade Transportadoras Veículos …" at bounding box center [343, 236] width 686 height 473
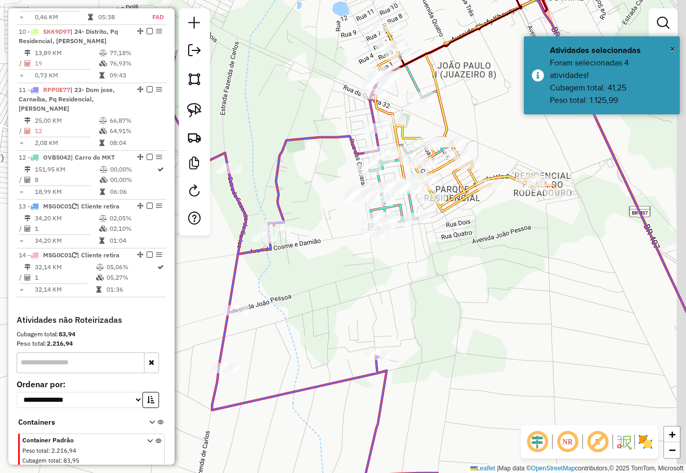
drag, startPoint x: 448, startPoint y: 294, endPoint x: 431, endPoint y: 271, distance: 28.6
click at [432, 275] on div "Janela de atendimento Grade de atendimento Capacidade Transportadoras Veículos …" at bounding box center [343, 236] width 686 height 473
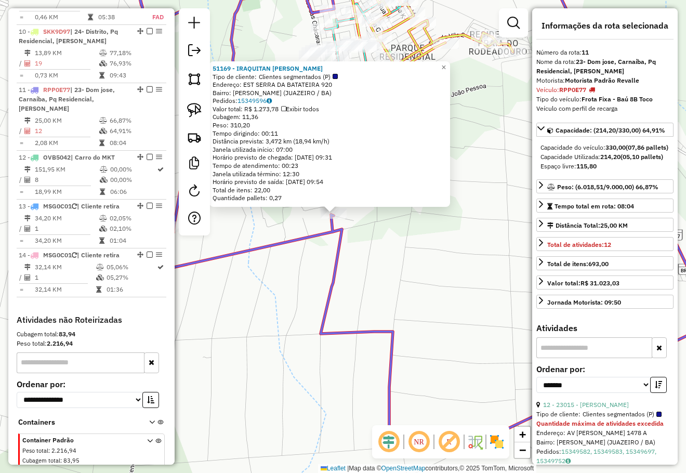
drag, startPoint x: 455, startPoint y: 324, endPoint x: 415, endPoint y: 251, distance: 83.5
click at [421, 263] on div "51169 - IRAQUITAN DA SILVA Tipo de cliente: Clientes segmentados (P) Endereço: …" at bounding box center [343, 236] width 686 height 473
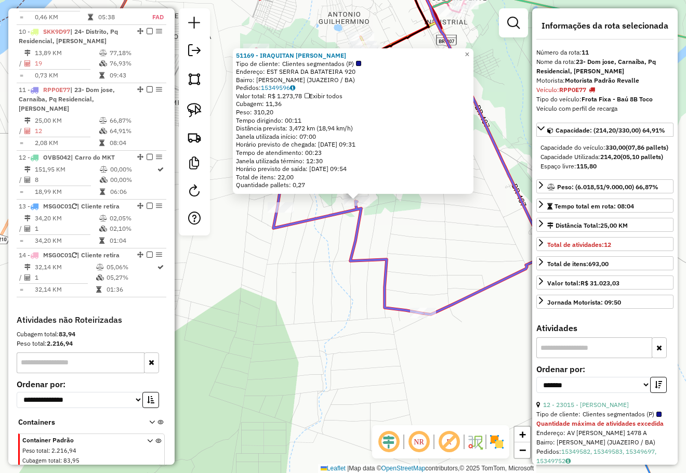
click at [442, 250] on div "51169 - IRAQUITAN DA SILVA Tipo de cliente: Clientes segmentados (P) Endereço: …" at bounding box center [343, 236] width 686 height 473
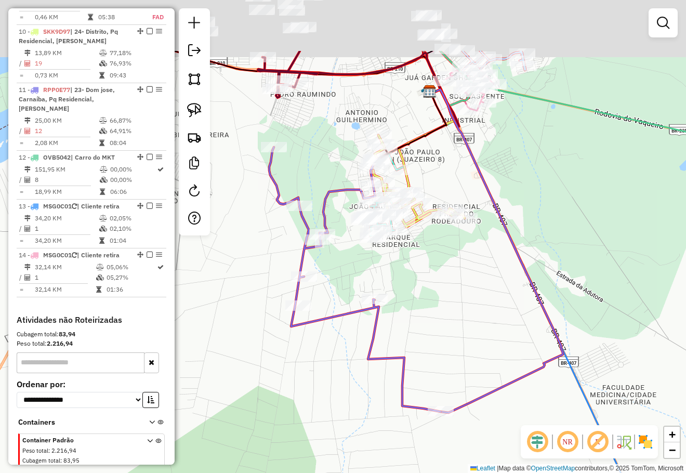
drag, startPoint x: 446, startPoint y: 258, endPoint x: 454, endPoint y: 304, distance: 46.4
click at [454, 304] on div "Janela de atendimento Grade de atendimento Capacidade Transportadoras Veículos …" at bounding box center [343, 236] width 686 height 473
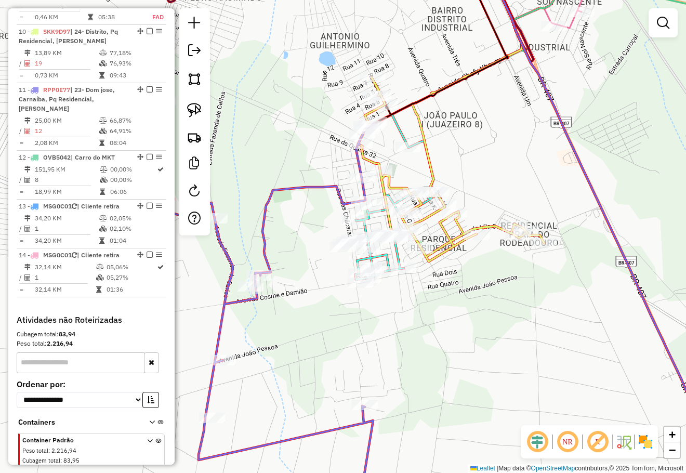
drag, startPoint x: 430, startPoint y: 304, endPoint x: 471, endPoint y: 285, distance: 45.8
click at [471, 286] on div "Janela de atendimento Grade de atendimento Capacidade Transportadoras Veículos …" at bounding box center [343, 236] width 686 height 473
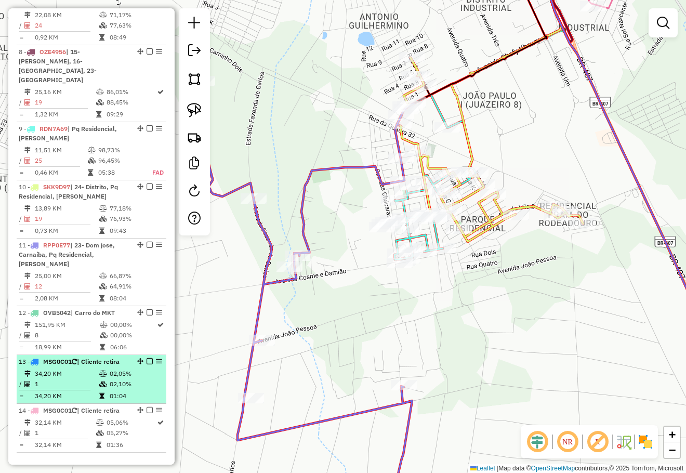
scroll to position [800, 0]
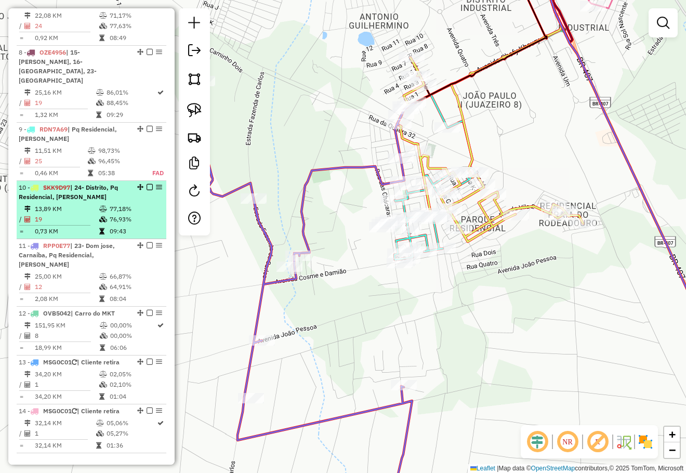
click at [94, 204] on td "13,89 KM" at bounding box center [66, 209] width 64 height 10
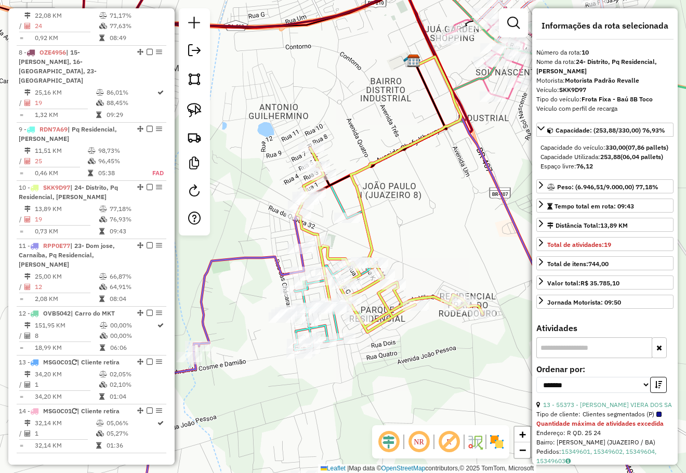
drag, startPoint x: 384, startPoint y: 309, endPoint x: 443, endPoint y: 233, distance: 95.9
click at [440, 244] on div "Janela de atendimento Grade de atendimento Capacidade Transportadoras Veículos …" at bounding box center [343, 236] width 686 height 473
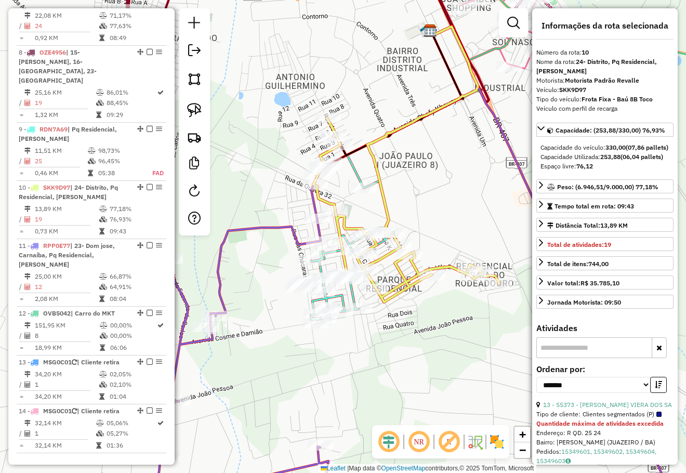
drag, startPoint x: 422, startPoint y: 206, endPoint x: 442, endPoint y: 185, distance: 27.9
click at [442, 185] on div "Janela de atendimento Grade de atendimento Capacidade Transportadoras Veículos …" at bounding box center [343, 236] width 686 height 473
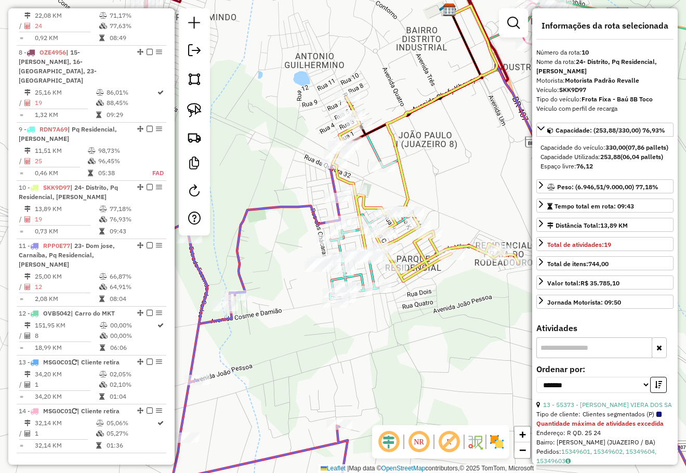
click at [447, 198] on div "Janela de atendimento Grade de atendimento Capacidade Transportadoras Veículos …" at bounding box center [343, 236] width 686 height 473
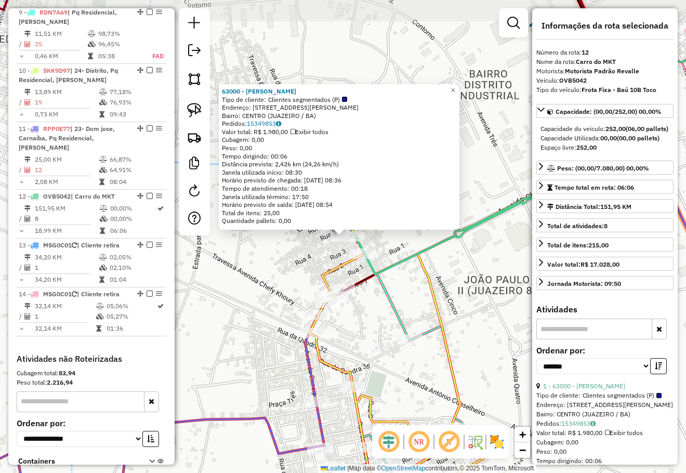
scroll to position [956, 0]
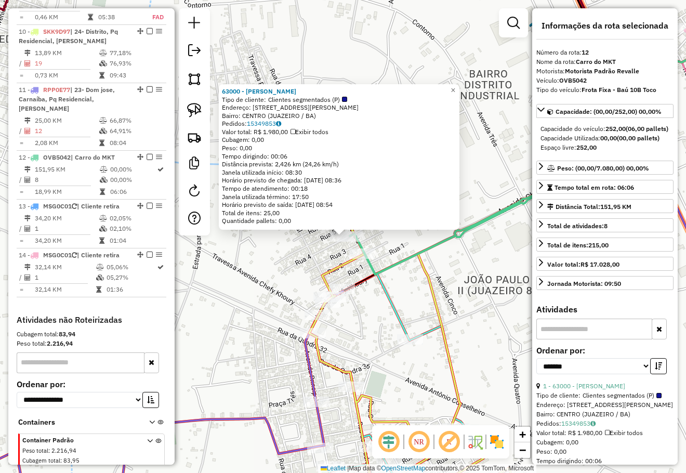
drag, startPoint x: 481, startPoint y: 277, endPoint x: 477, endPoint y: 266, distance: 11.0
click at [478, 268] on div "63000 - JOSE NILTON TAVARES Tipo de cliente: Clientes segmentados (P) Endereço:…" at bounding box center [343, 236] width 686 height 473
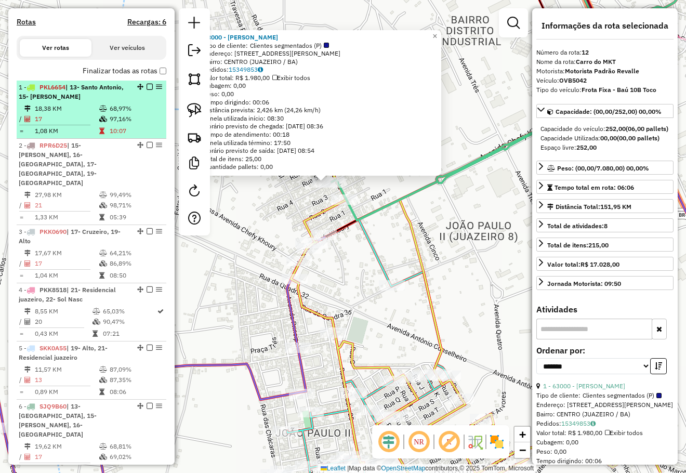
scroll to position [332, 0]
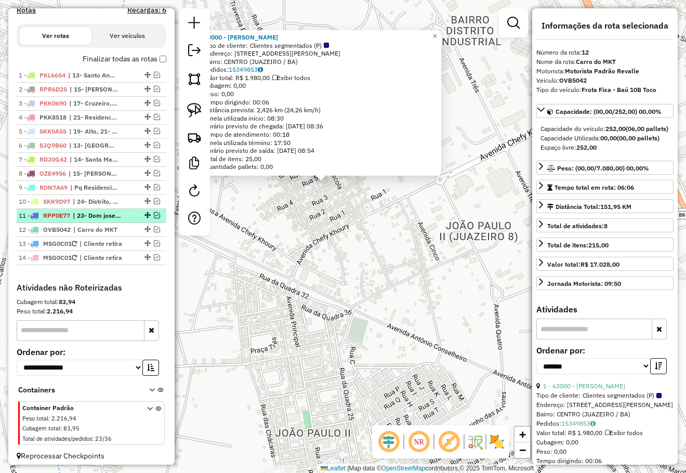
click at [154, 218] on em at bounding box center [157, 215] width 6 height 6
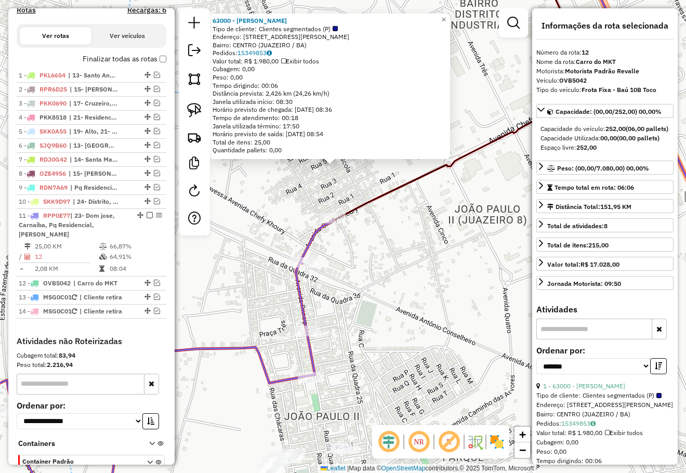
drag, startPoint x: 403, startPoint y: 337, endPoint x: 448, endPoint y: 239, distance: 107.9
click at [440, 253] on div "63000 - JOSE NILTON TAVARES Tipo de cliente: Clientes segmentados (P) Endereço:…" at bounding box center [343, 236] width 686 height 473
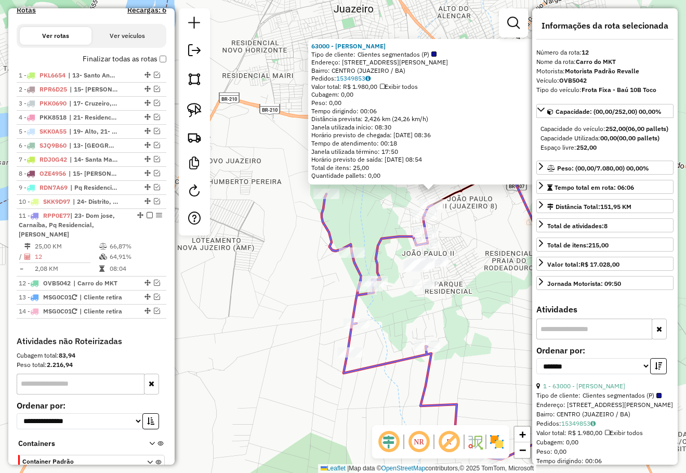
click at [458, 238] on div "63000 - JOSE NILTON TAVARES Tipo de cliente: Clientes segmentados (P) Endereço:…" at bounding box center [343, 236] width 686 height 473
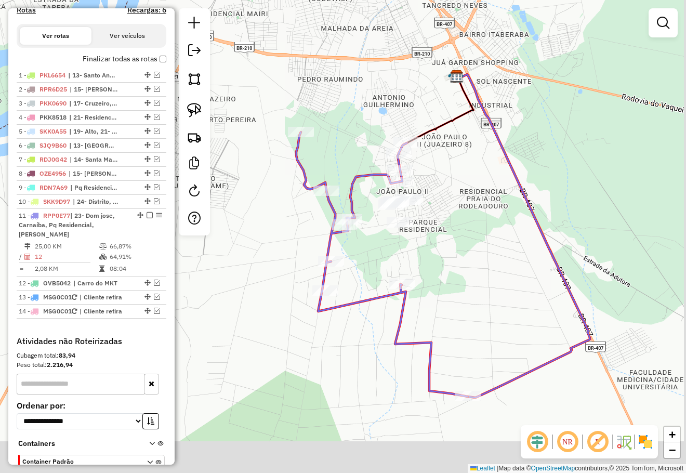
drag, startPoint x: 464, startPoint y: 245, endPoint x: 438, endPoint y: 184, distance: 66.1
click at [438, 184] on div "Janela de atendimento Grade de atendimento Capacidade Transportadoras Veículos …" at bounding box center [343, 236] width 686 height 473
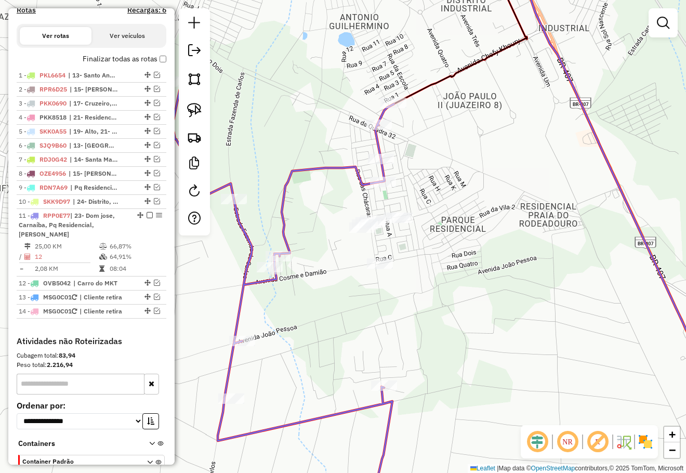
drag, startPoint x: 448, startPoint y: 242, endPoint x: 432, endPoint y: 240, distance: 16.2
click at [447, 241] on div "Janela de atendimento Grade de atendimento Capacidade Transportadoras Veículos …" at bounding box center [343, 236] width 686 height 473
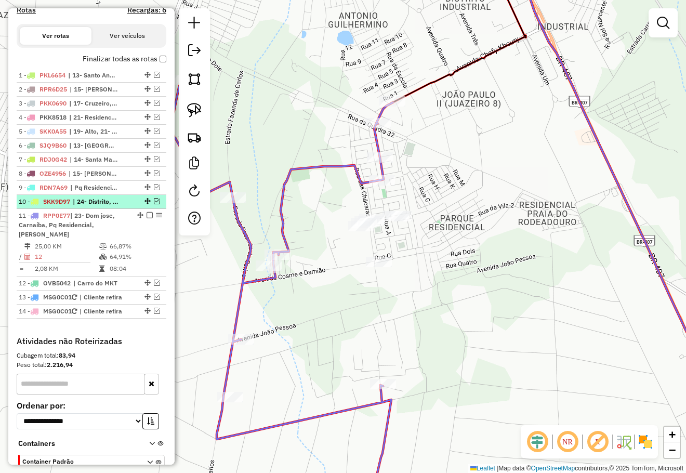
click at [154, 204] on em at bounding box center [157, 201] width 6 height 6
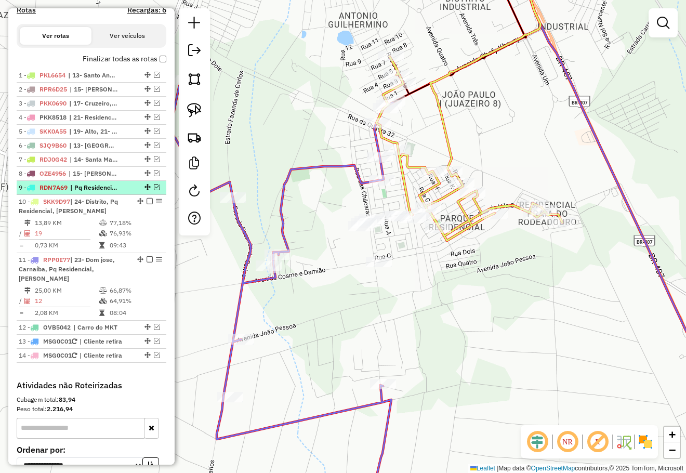
click at [154, 190] on em at bounding box center [157, 187] width 6 height 6
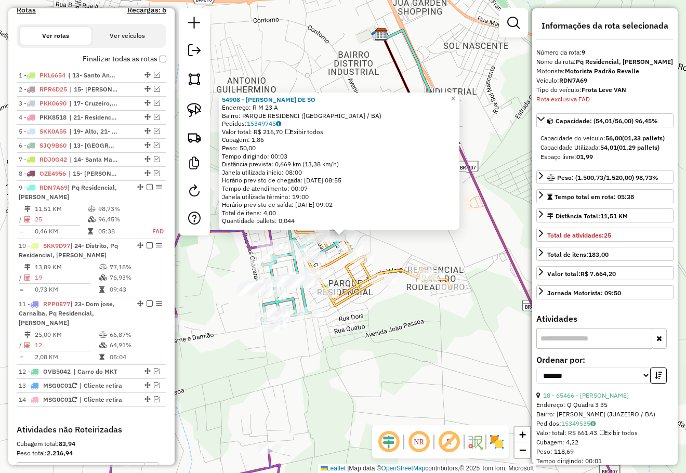
scroll to position [479, 0]
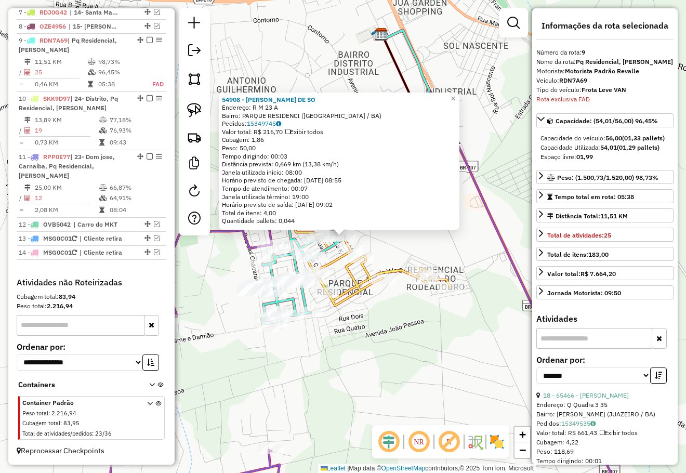
click at [388, 326] on div "54908 - LUZINETE ALVES DE SO Endereço: R M 23 A Bairro: PARQUE RESIDENCI (JUAZE…" at bounding box center [343, 236] width 686 height 473
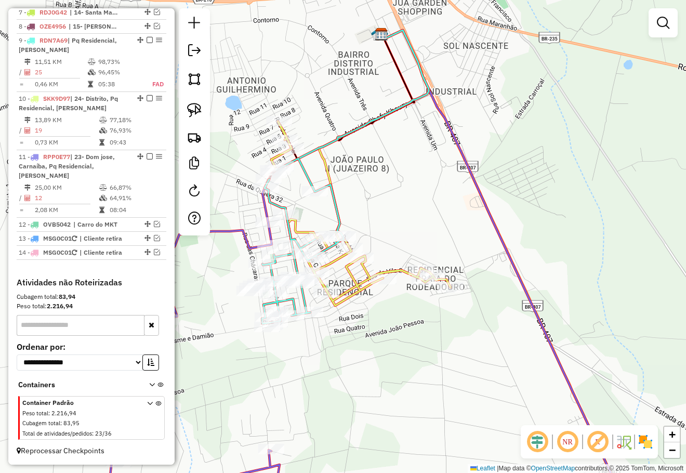
drag, startPoint x: 402, startPoint y: 314, endPoint x: 414, endPoint y: 301, distance: 18.0
click at [412, 305] on div "Janela de atendimento Grade de atendimento Capacidade Transportadoras Veículos …" at bounding box center [343, 236] width 686 height 473
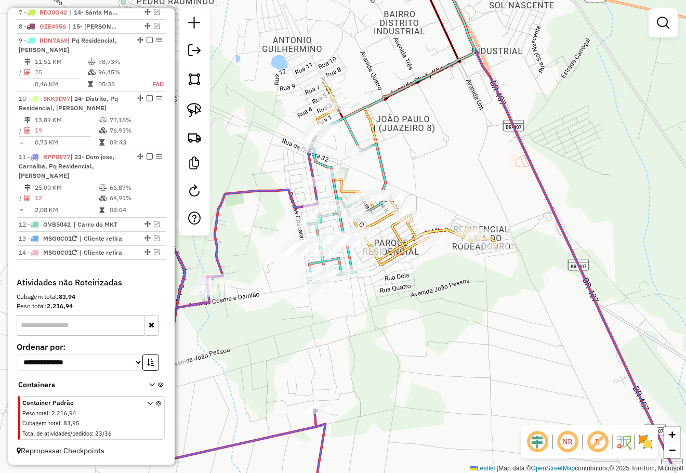
drag, startPoint x: 431, startPoint y: 202, endPoint x: 452, endPoint y: 153, distance: 53.1
click at [452, 153] on div "Janela de atendimento Grade de atendimento Capacidade Transportadoras Veículos …" at bounding box center [343, 236] width 686 height 473
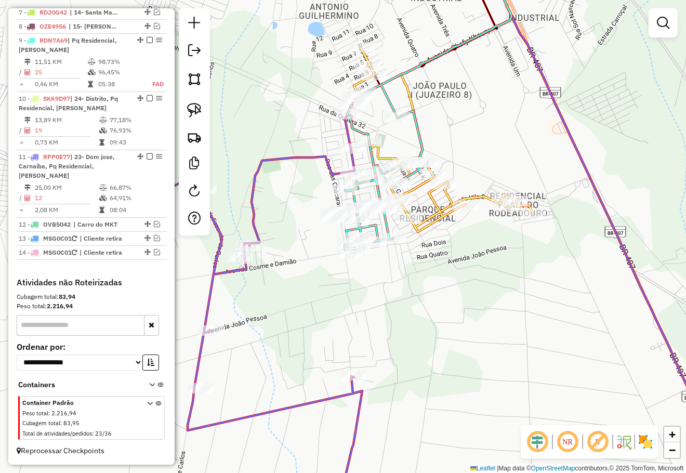
drag, startPoint x: 404, startPoint y: 253, endPoint x: 426, endPoint y: 253, distance: 22.3
click at [425, 253] on div "Janela de atendimento Grade de atendimento Capacidade Transportadoras Veículos …" at bounding box center [343, 236] width 686 height 473
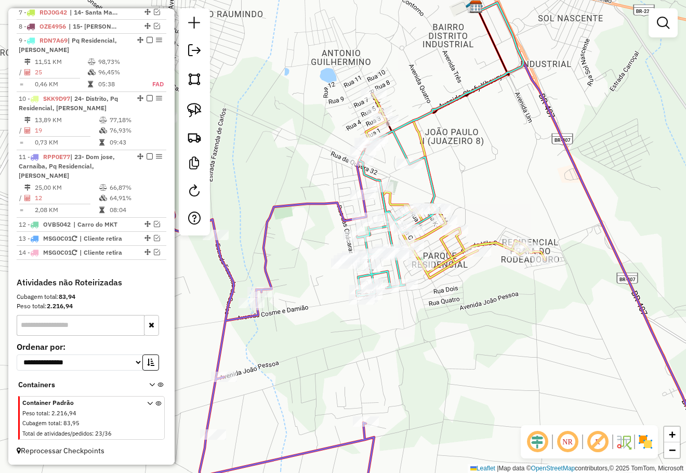
drag, startPoint x: 445, startPoint y: 236, endPoint x: 455, endPoint y: 283, distance: 47.9
click at [455, 283] on div "Janela de atendimento Grade de atendimento Capacidade Transportadoras Veículos …" at bounding box center [343, 236] width 686 height 473
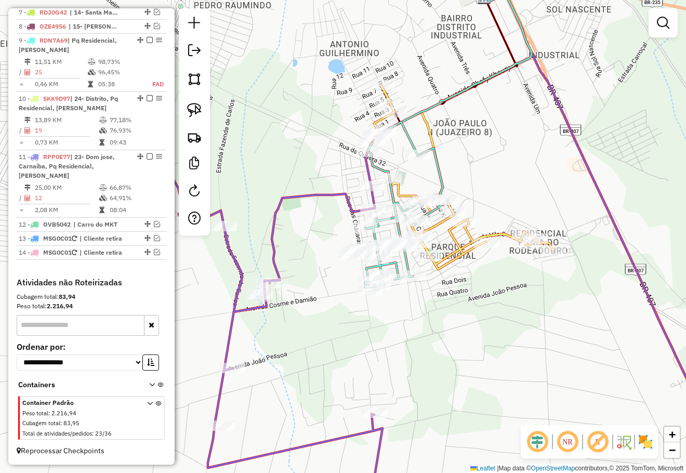
drag, startPoint x: 469, startPoint y: 195, endPoint x: 479, endPoint y: 180, distance: 17.6
click at [479, 180] on div "Janela de atendimento Grade de atendimento Capacidade Transportadoras Veículos …" at bounding box center [343, 236] width 686 height 473
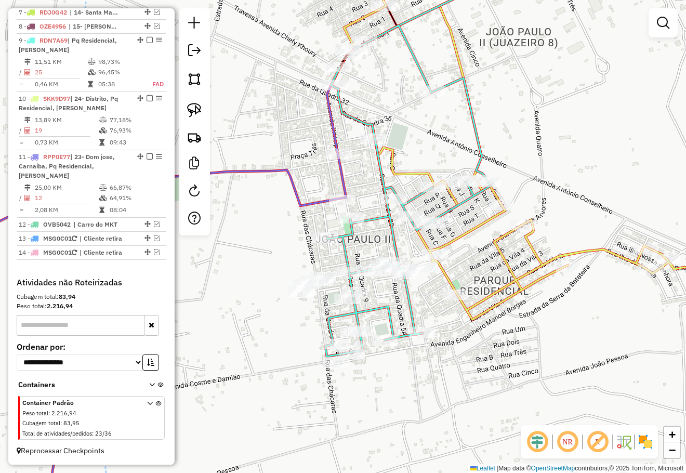
drag, startPoint x: 465, startPoint y: 337, endPoint x: 430, endPoint y: 200, distance: 141.6
click at [435, 212] on div "Rota 9 - Placa RDN7A69 55884 - MARCEL MUNIZ MACHADO Rota 10 - Placa SKK9D97 543…" at bounding box center [343, 236] width 686 height 473
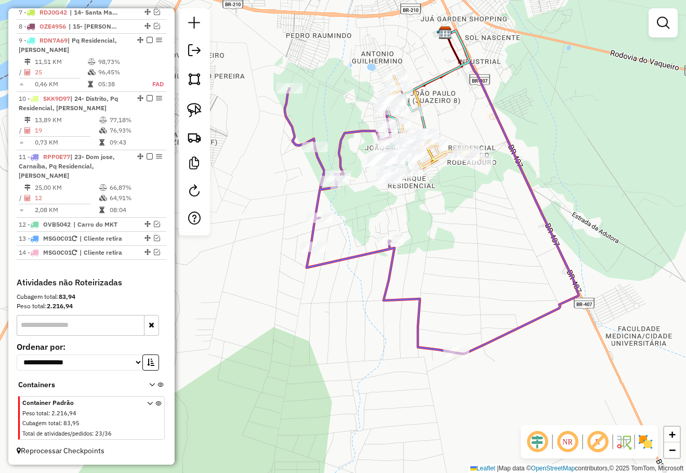
drag, startPoint x: 427, startPoint y: 211, endPoint x: 424, endPoint y: 223, distance: 12.2
click at [424, 223] on div "Janela de atendimento Grade de atendimento Capacidade Transportadoras Veículos …" at bounding box center [343, 236] width 686 height 473
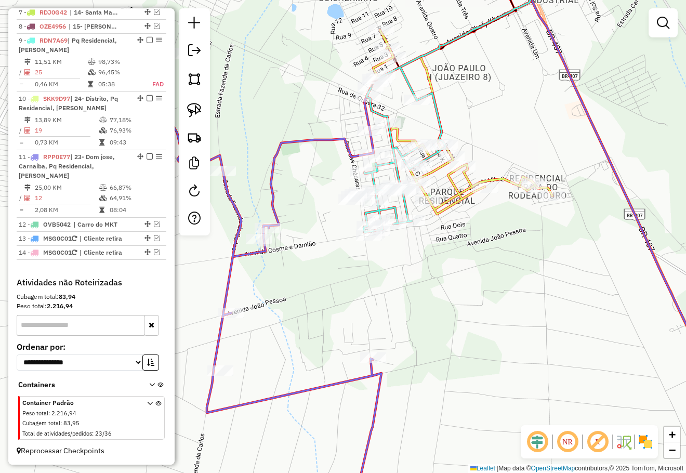
click at [473, 265] on div "Janela de atendimento Grade de atendimento Capacidade Transportadoras Veículos …" at bounding box center [343, 236] width 686 height 473
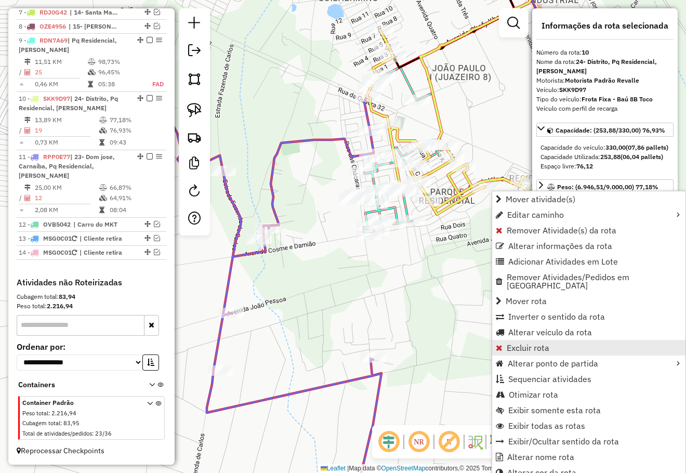
click at [539, 343] on span "Excluir rota" at bounding box center [527, 347] width 43 height 8
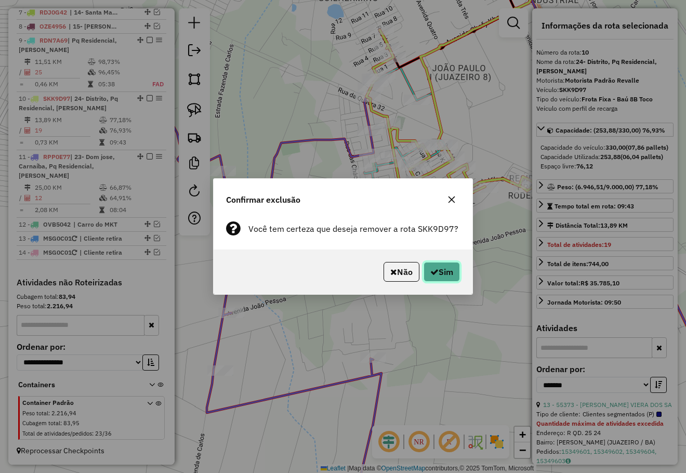
click at [446, 264] on button "Sim" at bounding box center [441, 272] width 36 height 20
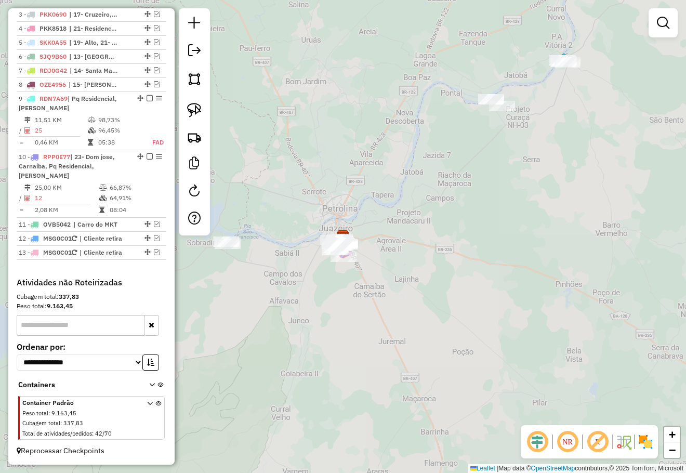
scroll to position [421, 0]
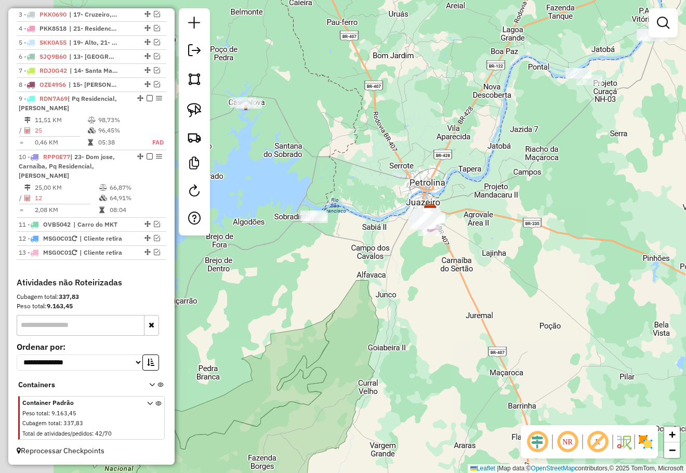
drag, startPoint x: 497, startPoint y: 238, endPoint x: 483, endPoint y: 234, distance: 14.6
click at [500, 237] on div "Janela de atendimento Grade de atendimento Capacidade Transportadoras Veículos …" at bounding box center [343, 236] width 686 height 473
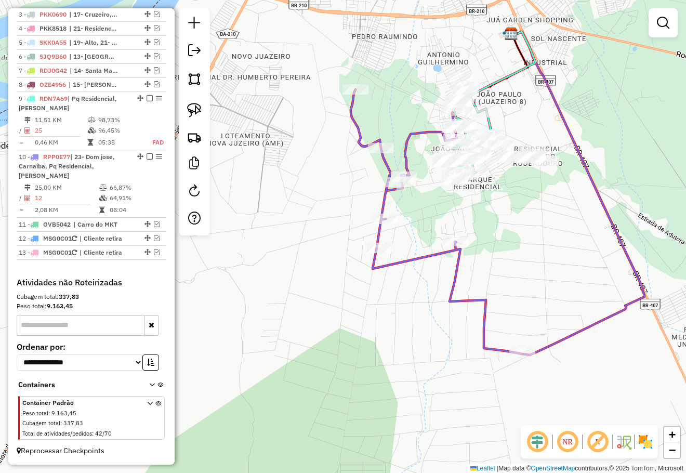
drag, startPoint x: 488, startPoint y: 233, endPoint x: 484, endPoint y: 238, distance: 6.7
click at [488, 254] on div "Janela de atendimento Grade de atendimento Capacidade Transportadoras Veículos …" at bounding box center [343, 236] width 686 height 473
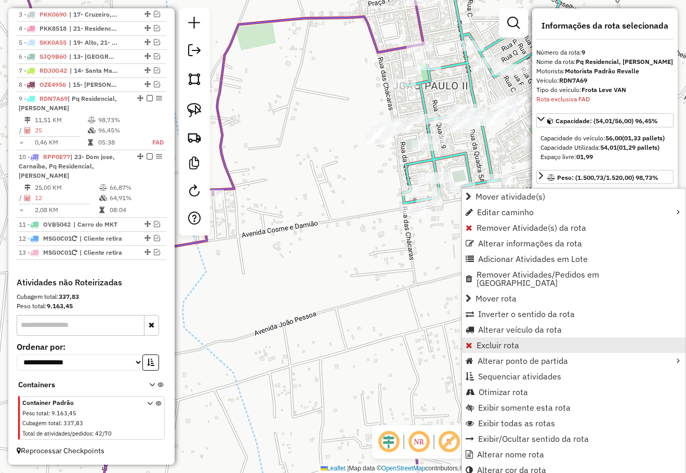
click at [505, 341] on span "Excluir rota" at bounding box center [497, 345] width 43 height 8
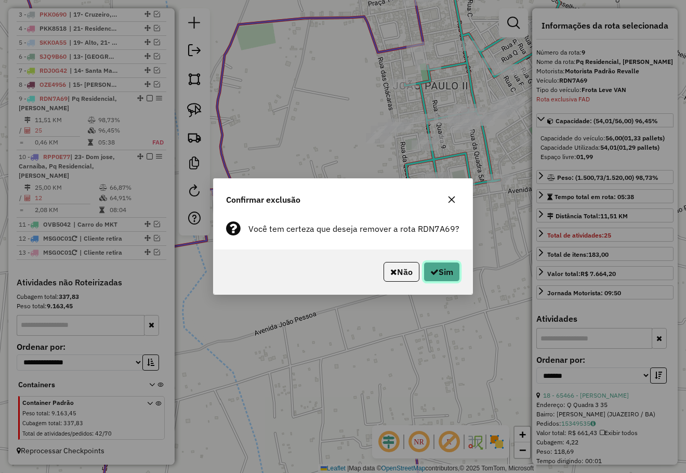
click at [446, 269] on button "Sim" at bounding box center [441, 272] width 36 height 20
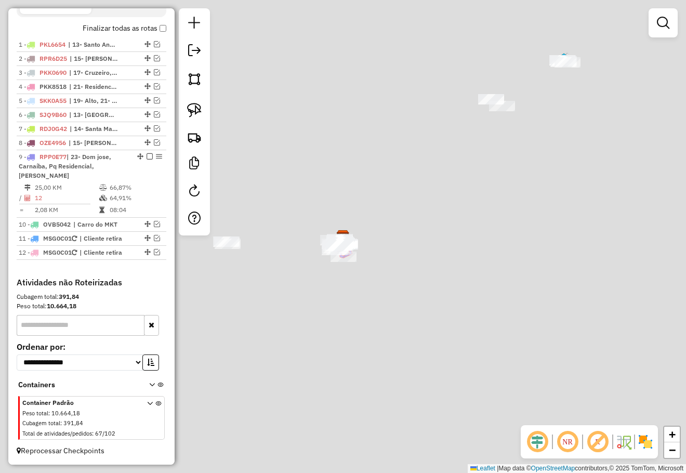
scroll to position [363, 0]
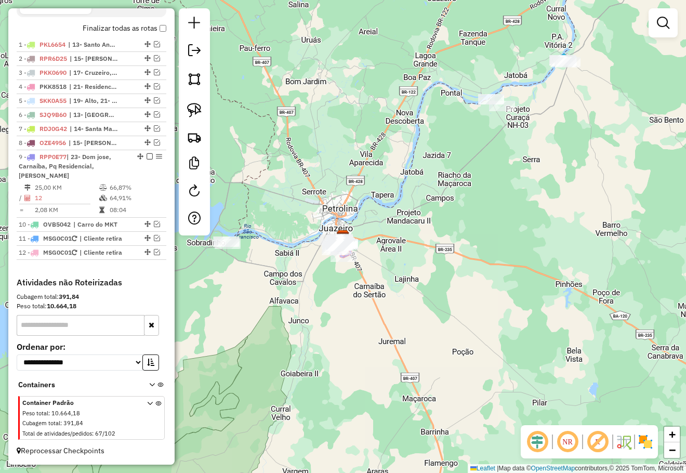
drag, startPoint x: 490, startPoint y: 256, endPoint x: 496, endPoint y: 247, distance: 10.2
click at [500, 250] on div "Janela de atendimento Grade de atendimento Capacidade Transportadoras Veículos …" at bounding box center [343, 236] width 686 height 473
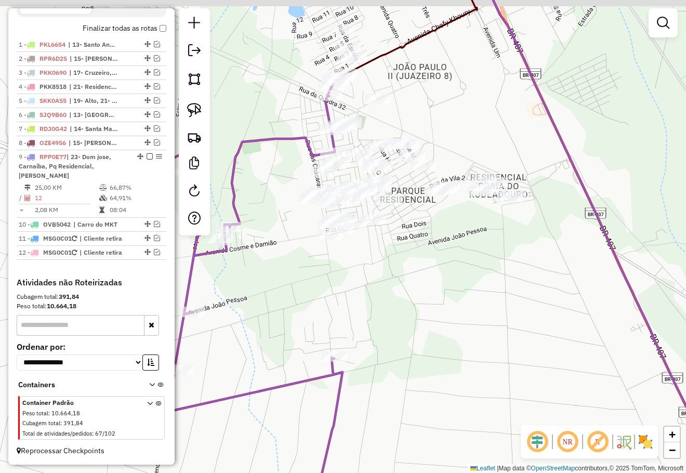
click at [428, 257] on div "Janela de atendimento Grade de atendimento Capacidade Transportadoras Veículos …" at bounding box center [343, 236] width 686 height 473
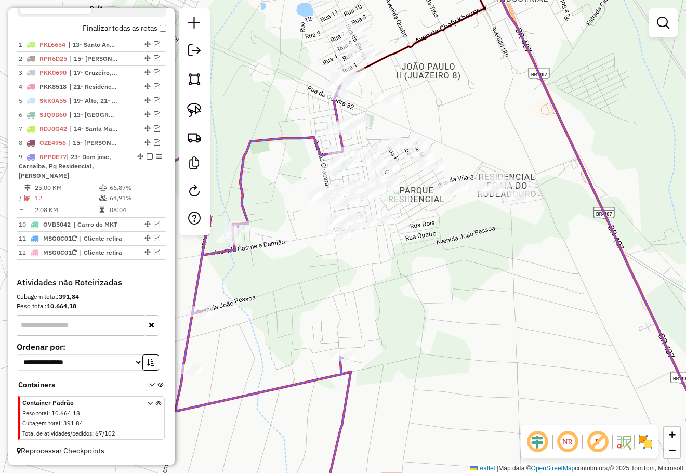
drag, startPoint x: 407, startPoint y: 233, endPoint x: 429, endPoint y: 236, distance: 22.5
click at [411, 233] on div "Janela de atendimento Grade de atendimento Capacidade Transportadoras Veículos …" at bounding box center [343, 236] width 686 height 473
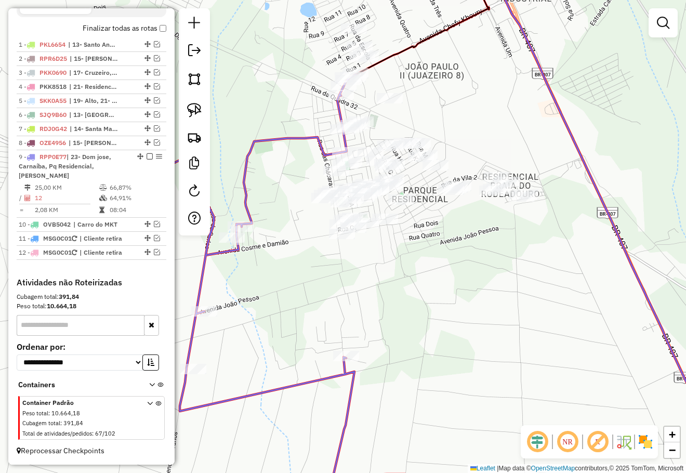
click at [447, 117] on div "Janela de atendimento Grade de atendimento Capacidade Transportadoras Veículos …" at bounding box center [343, 236] width 686 height 473
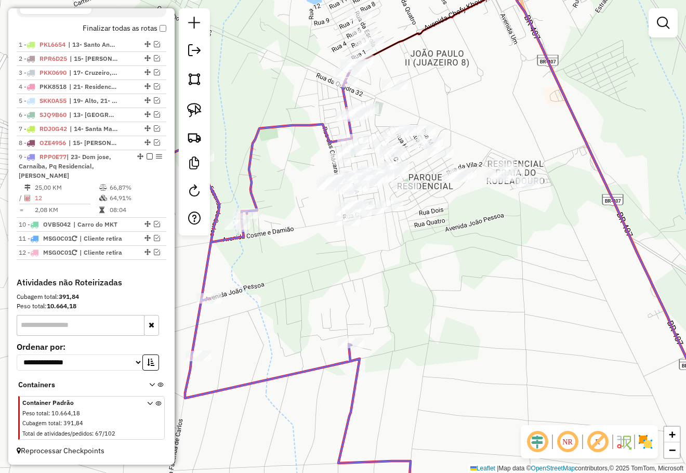
drag, startPoint x: 457, startPoint y: 105, endPoint x: 459, endPoint y: 90, distance: 15.7
click at [459, 90] on div "Janela de atendimento Grade de atendimento Capacidade Transportadoras Veículos …" at bounding box center [343, 236] width 686 height 473
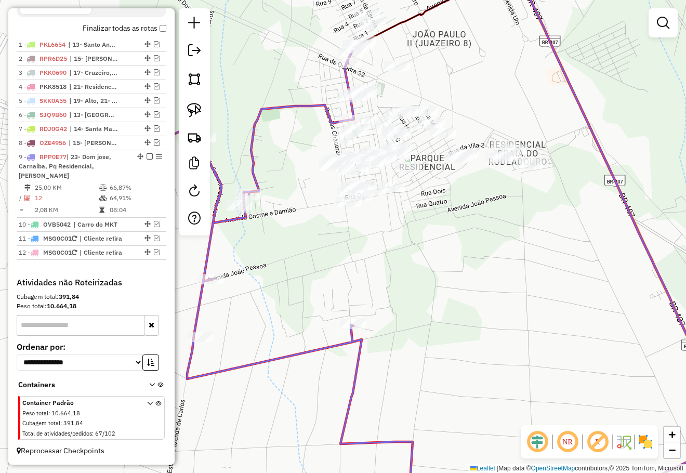
click at [461, 85] on div "Janela de atendimento Grade de atendimento Capacidade Transportadoras Veículos …" at bounding box center [343, 236] width 686 height 473
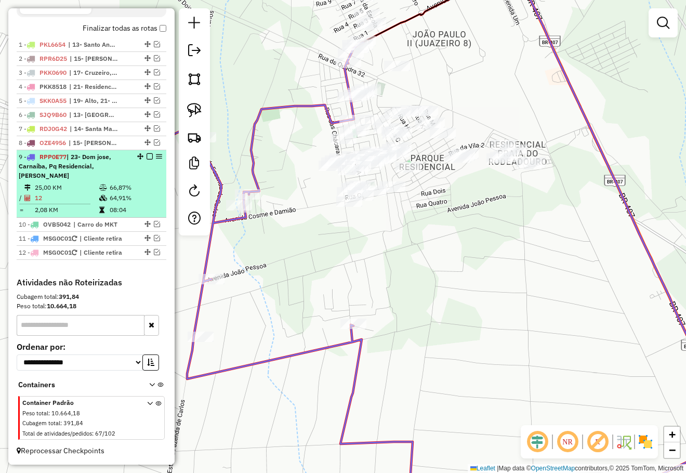
click at [146, 159] on em at bounding box center [149, 156] width 6 height 6
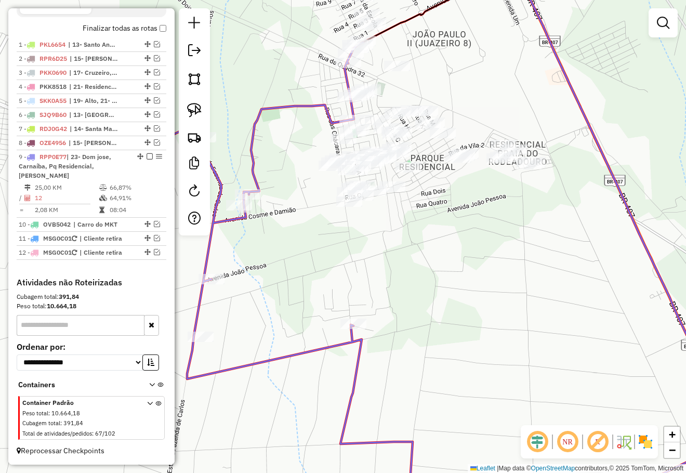
scroll to position [319, 0]
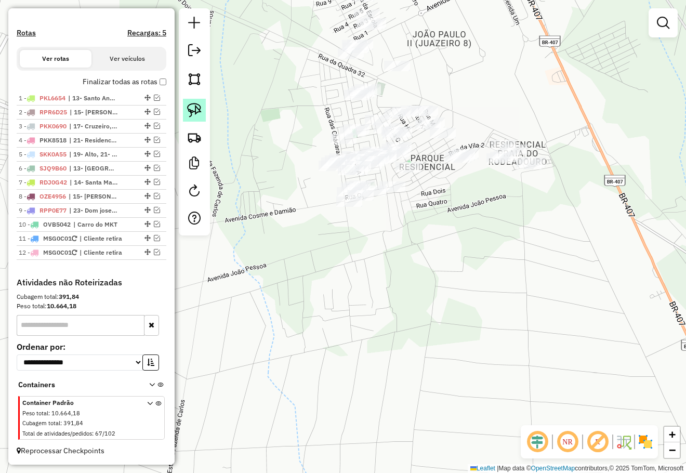
click at [196, 107] on img at bounding box center [194, 110] width 15 height 15
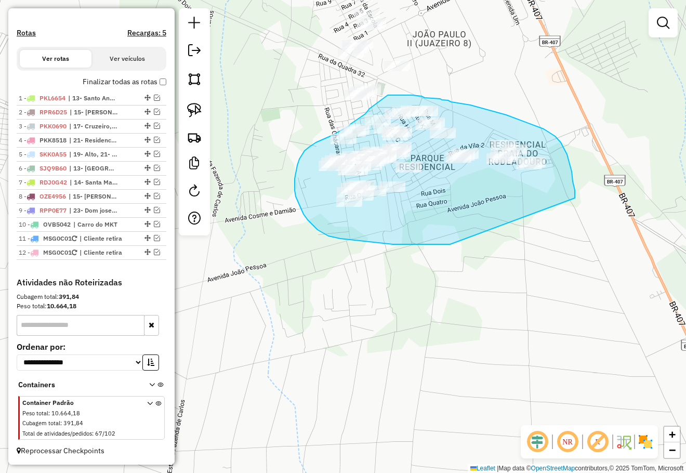
drag, startPoint x: 575, startPoint y: 198, endPoint x: 450, endPoint y: 244, distance: 133.0
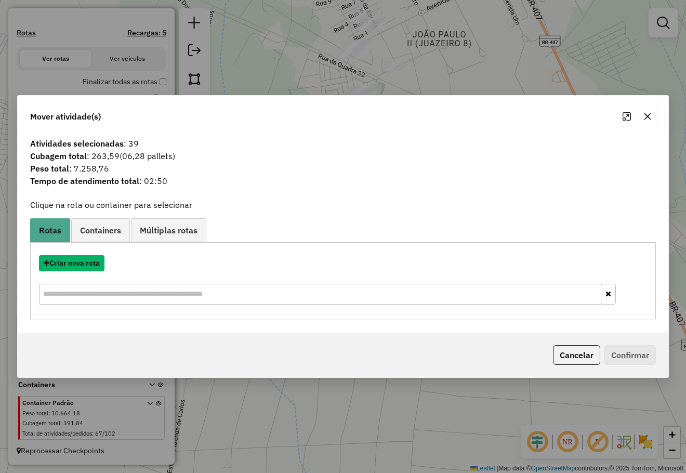
click at [91, 260] on button "Criar nova rota" at bounding box center [71, 263] width 65 height 16
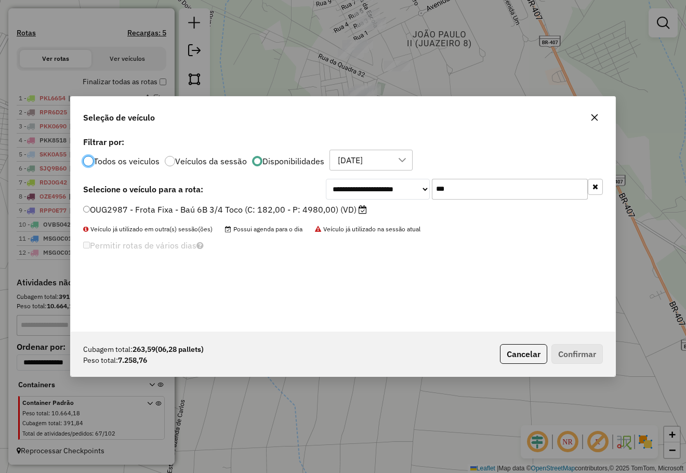
scroll to position [5, 3]
drag, startPoint x: 463, startPoint y: 189, endPoint x: 382, endPoint y: 178, distance: 81.3
click at [394, 184] on div "**********" at bounding box center [464, 189] width 277 height 21
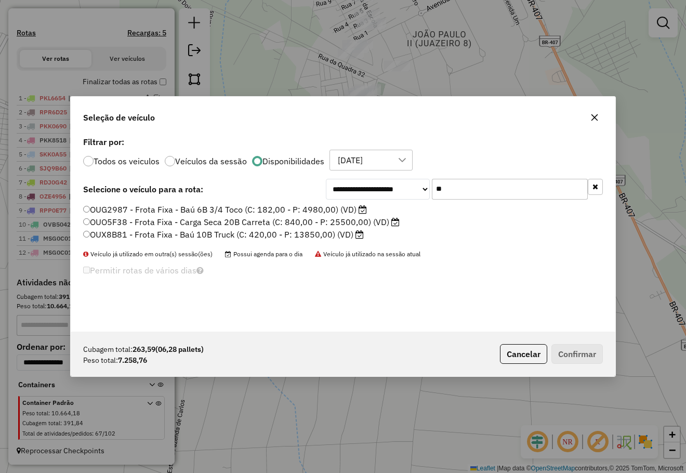
type input "***"
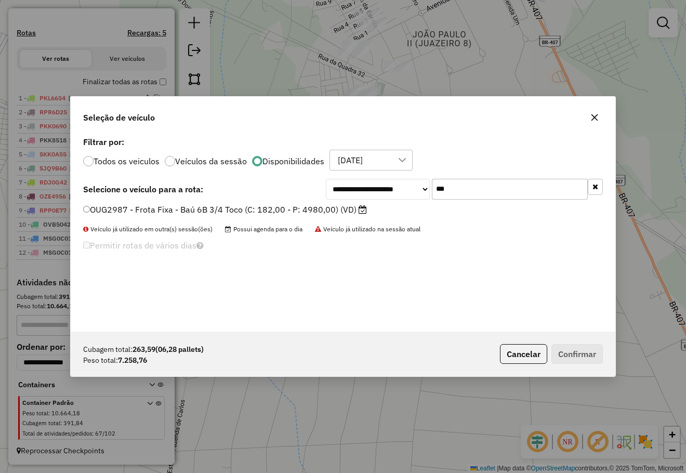
click at [290, 206] on label "OUG2987 - Frota Fixa - Baú 6B 3/4 Toco (C: 182,00 - P: 4980,00) (VD)" at bounding box center [225, 209] width 284 height 12
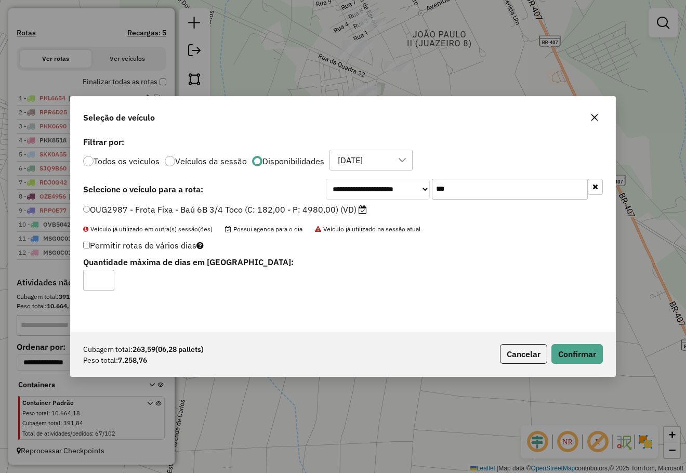
click at [571, 343] on div "Cubagem total: 263,59 (06,28 pallets) Peso total: 7.258,76 Cancelar Confirmar" at bounding box center [343, 353] width 544 height 45
click at [570, 346] on button "Confirmar" at bounding box center [576, 354] width 51 height 20
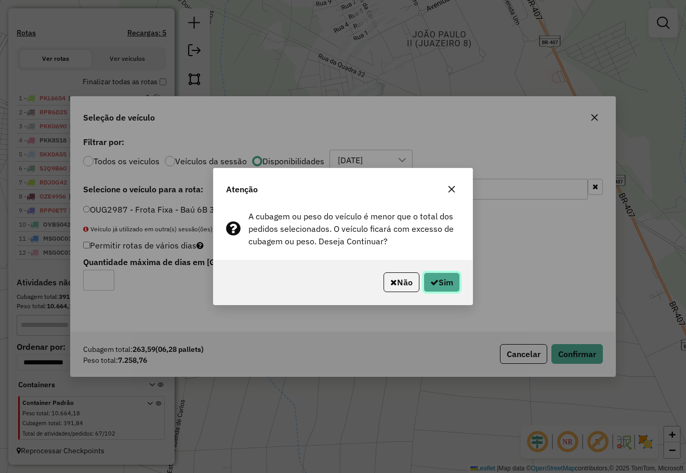
click at [443, 282] on button "Sim" at bounding box center [441, 282] width 36 height 20
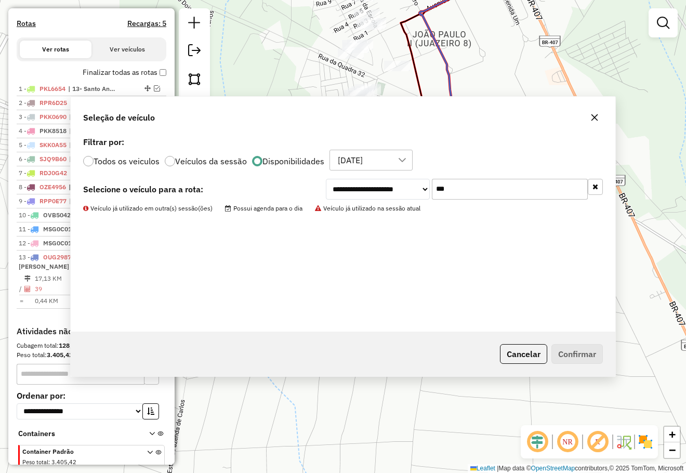
scroll to position [377, 0]
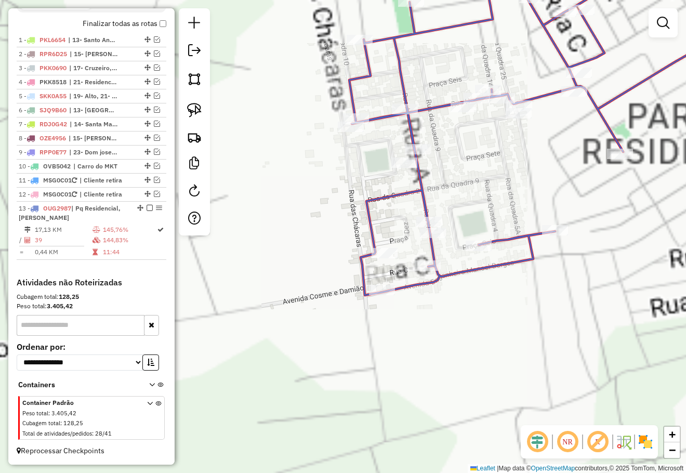
drag, startPoint x: 448, startPoint y: 177, endPoint x: 406, endPoint y: 231, distance: 68.5
click at [407, 230] on div "Janela de atendimento Grade de atendimento Capacidade Transportadoras Veículos …" at bounding box center [343, 236] width 686 height 473
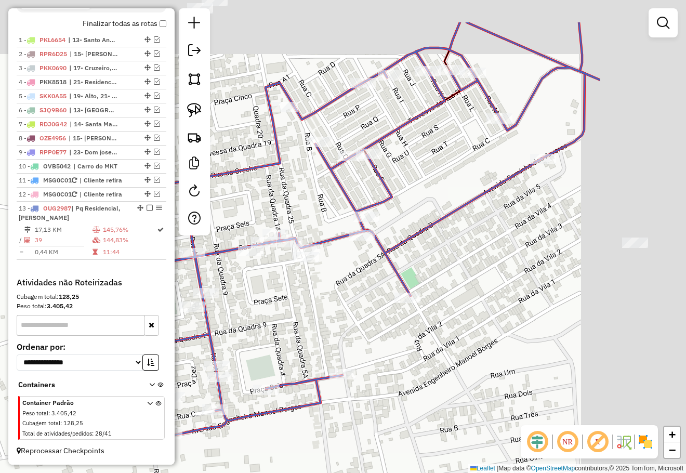
drag, startPoint x: 344, startPoint y: 285, endPoint x: 326, endPoint y: 291, distance: 19.4
click at [330, 289] on div "Janela de atendimento Grade de atendimento Capacidade Transportadoras Veículos …" at bounding box center [343, 236] width 686 height 473
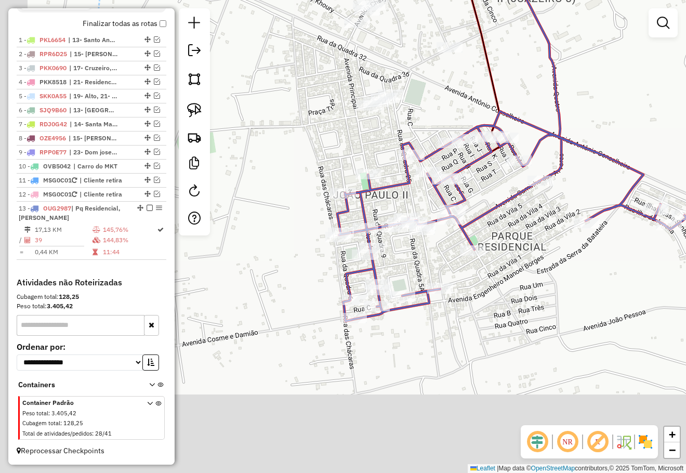
drag, startPoint x: 396, startPoint y: 288, endPoint x: 415, endPoint y: 253, distance: 39.5
click at [414, 254] on div "Janela de atendimento Grade de atendimento Capacidade Transportadoras Veículos …" at bounding box center [343, 236] width 686 height 473
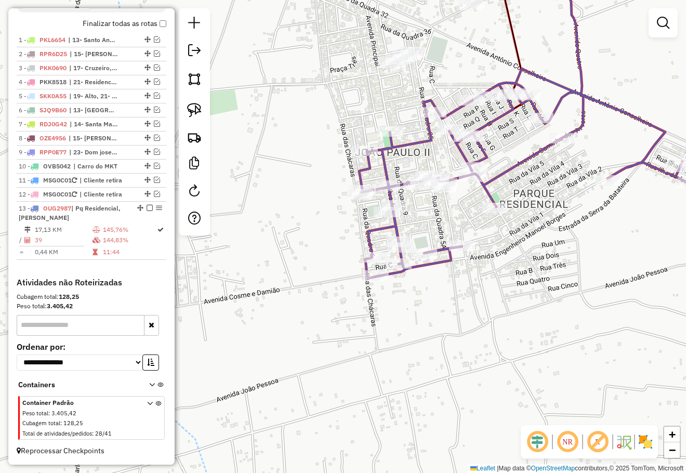
drag, startPoint x: 425, startPoint y: 221, endPoint x: 427, endPoint y: 215, distance: 6.4
click at [427, 215] on div "Janela de atendimento Grade de atendimento Capacidade Transportadoras Veículos …" at bounding box center [343, 236] width 686 height 473
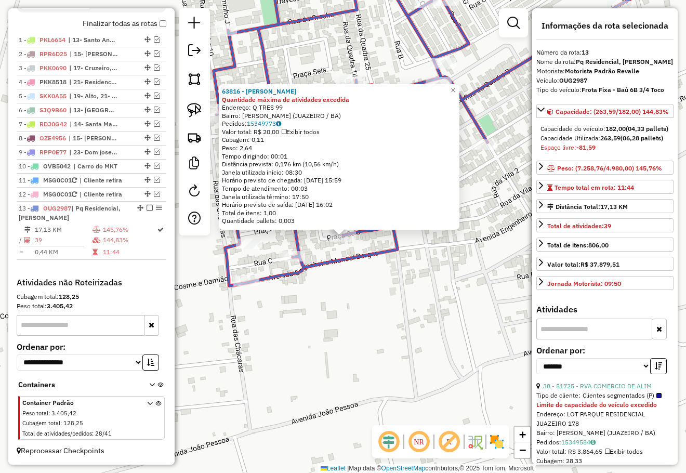
drag, startPoint x: 469, startPoint y: 296, endPoint x: 519, endPoint y: 228, distance: 84.4
click at [491, 282] on div "63816 - JOSILENE ALVES LEITE Quantidade máxima de atividades excedida Endereço:…" at bounding box center [343, 236] width 686 height 473
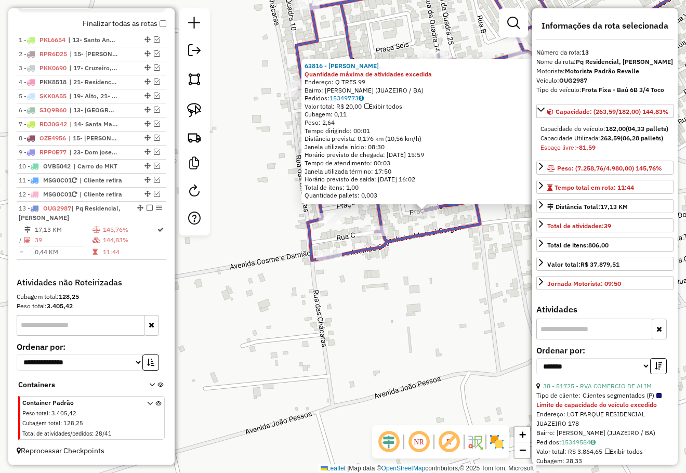
click at [426, 244] on div "63816 - JOSILENE ALVES LEITE Quantidade máxima de atividades excedida Endereço:…" at bounding box center [343, 236] width 686 height 473
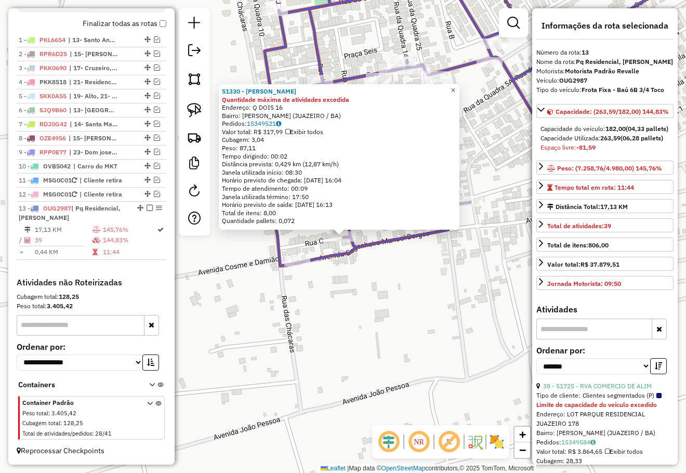
drag, startPoint x: 458, startPoint y: 87, endPoint x: 425, endPoint y: 119, distance: 45.5
click at [455, 87] on span "×" at bounding box center [452, 90] width 5 height 9
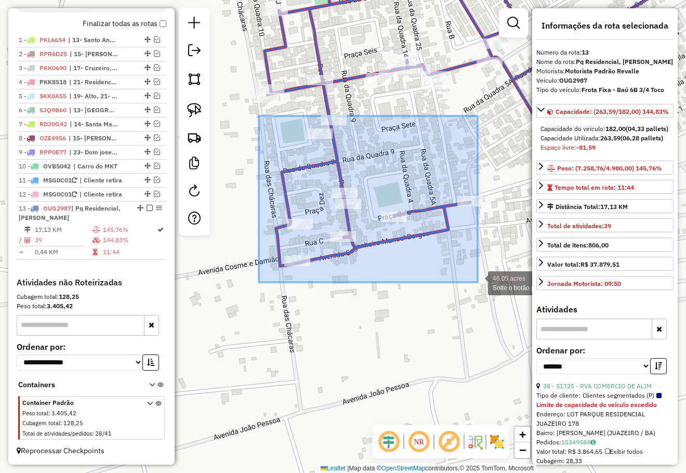
drag, startPoint x: 259, startPoint y: 116, endPoint x: 477, endPoint y: 282, distance: 274.7
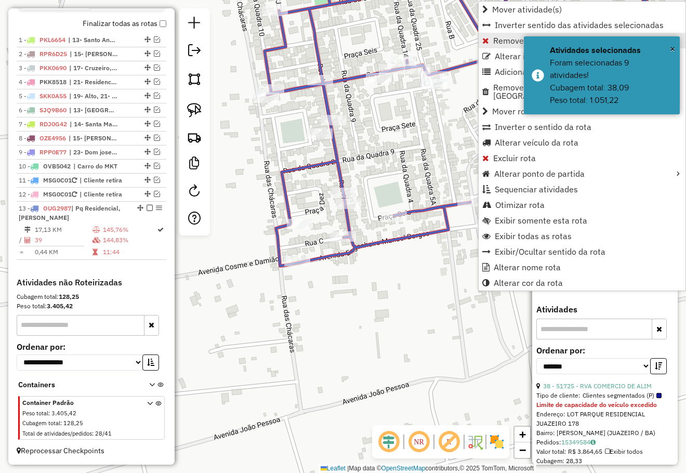
click at [495, 39] on span "Remover Atividade(s) da rota" at bounding box center [548, 40] width 110 height 8
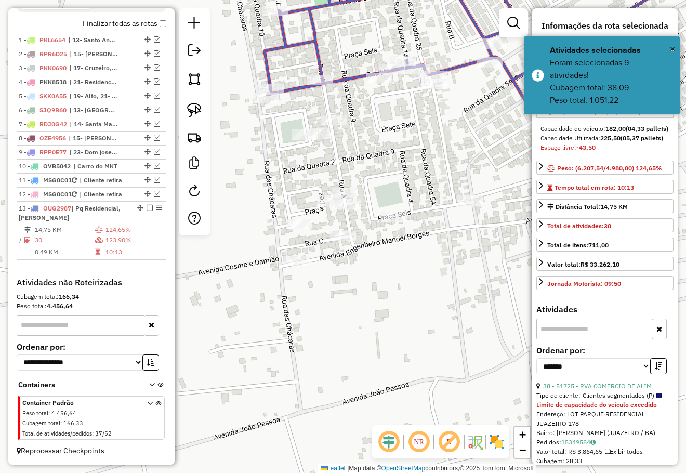
drag, startPoint x: 416, startPoint y: 194, endPoint x: 444, endPoint y: 303, distance: 112.6
click at [444, 303] on div "Janela de atendimento Grade de atendimento Capacidade Transportadoras Veículos …" at bounding box center [343, 236] width 686 height 473
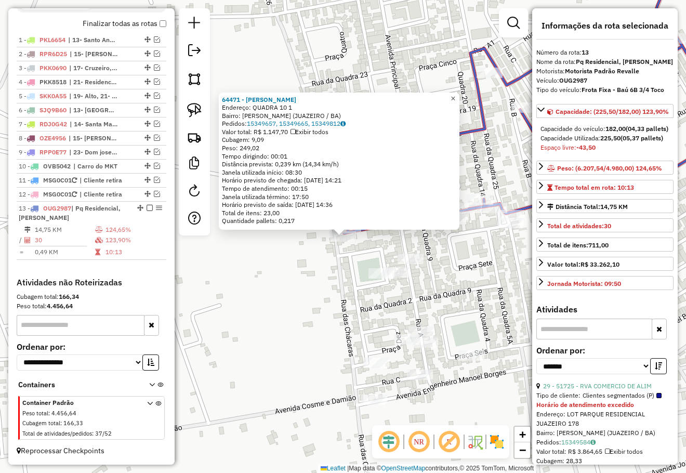
drag, startPoint x: 460, startPoint y: 95, endPoint x: 422, endPoint y: 106, distance: 40.1
click at [455, 95] on span "×" at bounding box center [452, 98] width 5 height 9
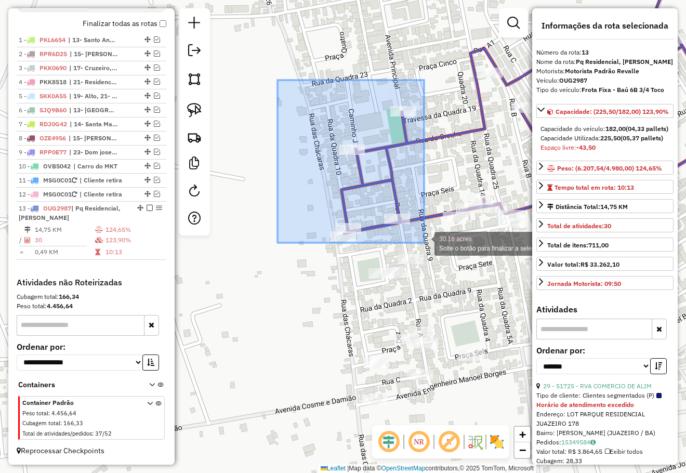
drag, startPoint x: 322, startPoint y: 127, endPoint x: 424, endPoint y: 243, distance: 153.8
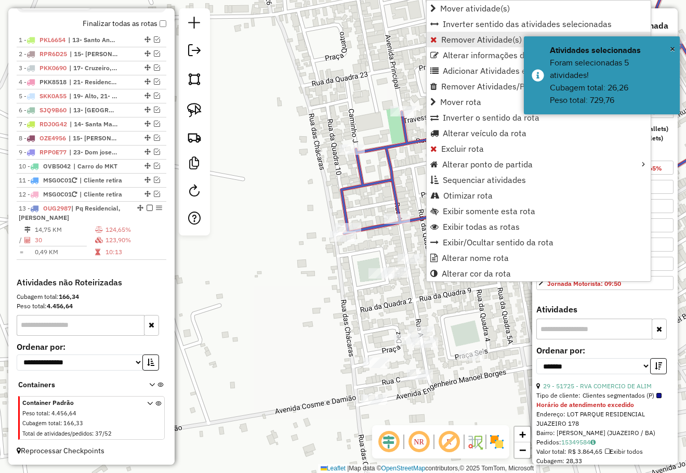
click at [464, 38] on span "Remover Atividade(s) da rota" at bounding box center [496, 39] width 110 height 8
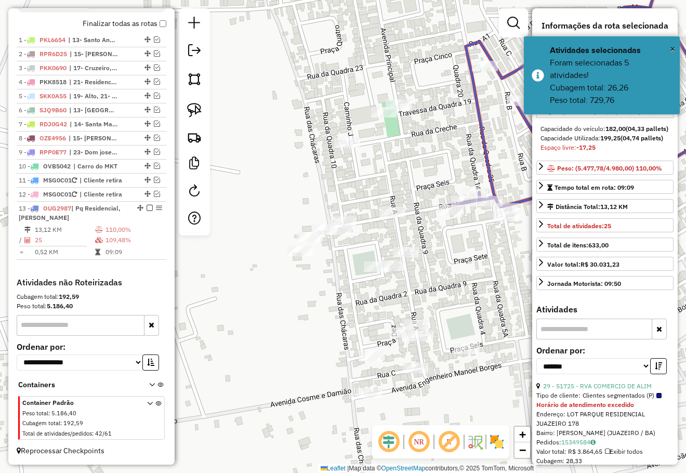
drag, startPoint x: 470, startPoint y: 305, endPoint x: 416, endPoint y: 249, distance: 77.9
click at [421, 252] on div "Janela de atendimento Grade de atendimento Capacidade Transportadoras Veículos …" at bounding box center [343, 236] width 686 height 473
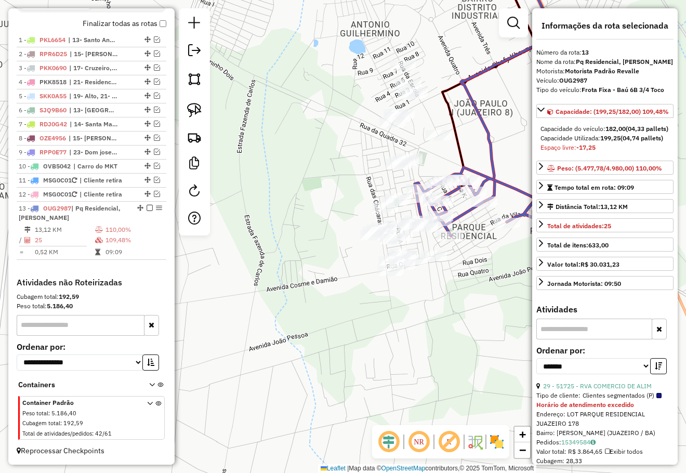
click at [461, 268] on div "Janela de atendimento Grade de atendimento Capacidade Transportadoras Veículos …" at bounding box center [343, 236] width 686 height 473
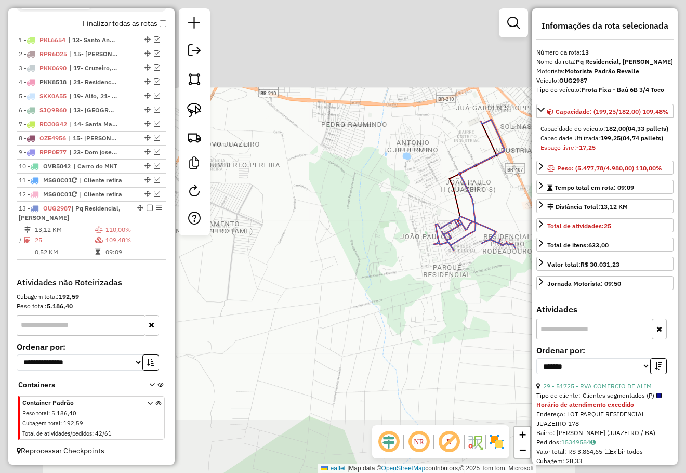
click at [470, 311] on div "Janela de atendimento Grade de atendimento Capacidade Transportadoras Veículos …" at bounding box center [343, 236] width 686 height 473
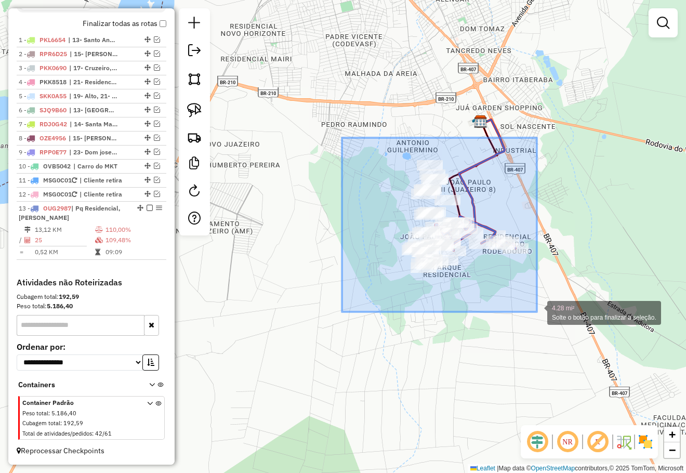
drag, startPoint x: 466, startPoint y: 263, endPoint x: 537, endPoint y: 312, distance: 85.9
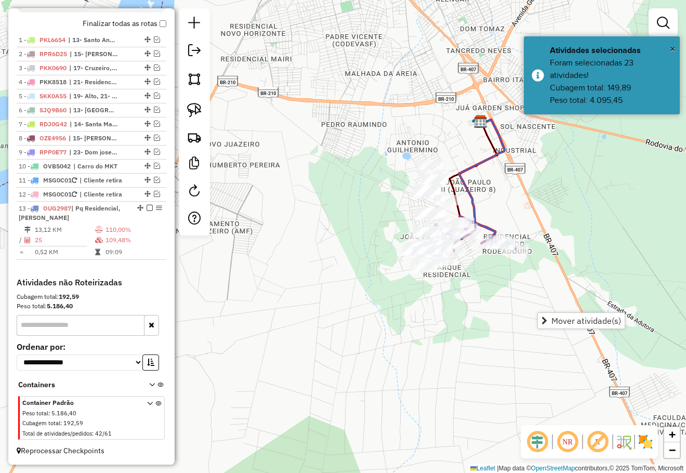
click at [559, 321] on span "Mover atividade(s)" at bounding box center [586, 320] width 70 height 8
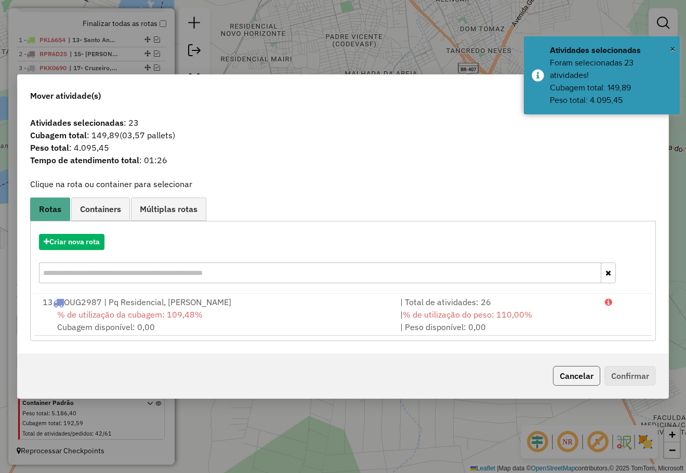
click at [581, 376] on button "Cancelar" at bounding box center [576, 376] width 47 height 20
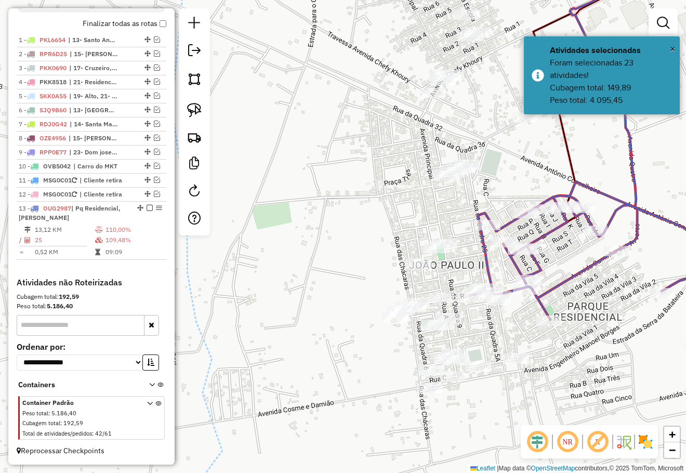
drag, startPoint x: 533, startPoint y: 326, endPoint x: 530, endPoint y: 317, distance: 9.1
click at [530, 320] on div "Janela de atendimento Grade de atendimento Capacidade Transportadoras Veículos …" at bounding box center [343, 236] width 686 height 473
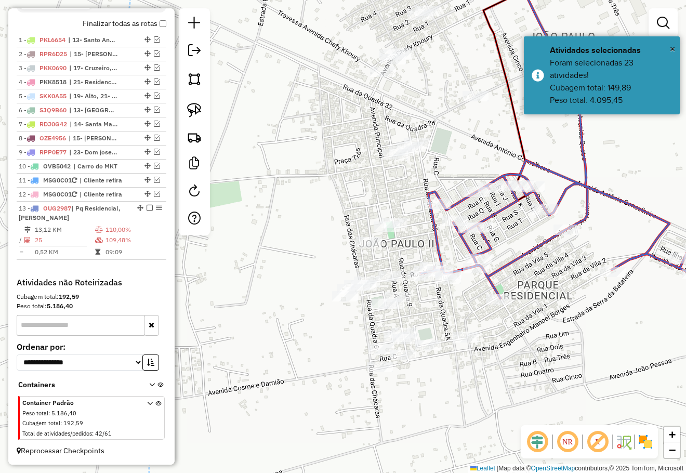
drag, startPoint x: 524, startPoint y: 323, endPoint x: 484, endPoint y: 344, distance: 45.1
click at [484, 344] on div "Janela de atendimento Grade de atendimento Capacidade Transportadoras Veículos …" at bounding box center [343, 236] width 686 height 473
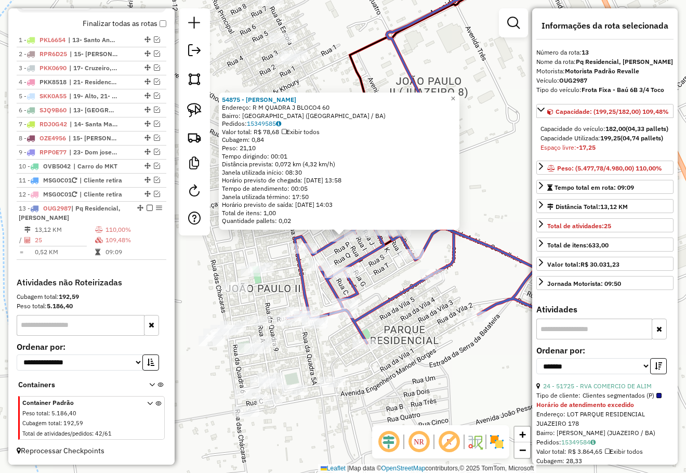
click at [452, 278] on div "54875 - BRUNO RODRIGUES CARV Endereço: R M QUADRA J BLOCO4 60 Bairro: PARQUE RE…" at bounding box center [343, 236] width 686 height 473
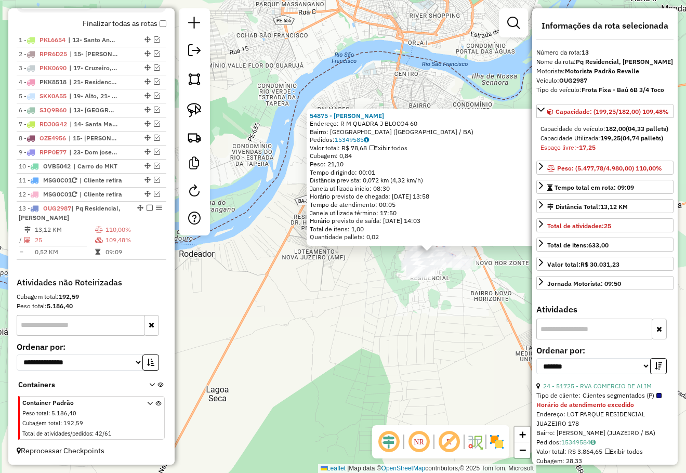
click at [463, 323] on div "54875 - BRUNO RODRIGUES CARV Endereço: R M QUADRA J BLOCO4 60 Bairro: PARQUE RE…" at bounding box center [343, 236] width 686 height 473
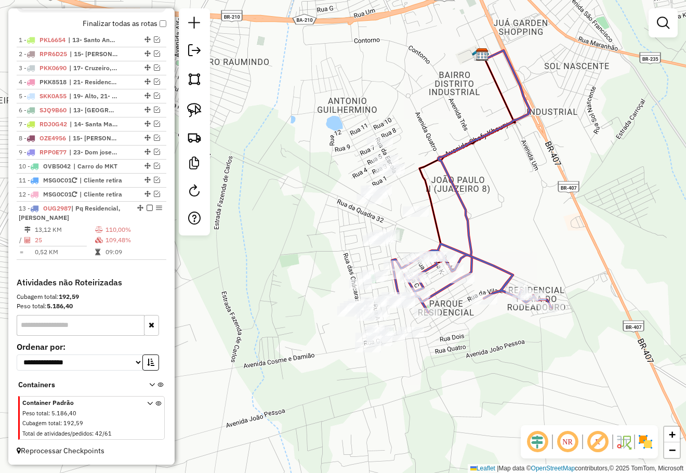
drag, startPoint x: 480, startPoint y: 225, endPoint x: 469, endPoint y: 225, distance: 11.4
click at [470, 225] on div "Rota 13 - Placa OUG2987 54908 - LUZINETE ALVES DE SO Rota 13 - Placa OUG2987 56…" at bounding box center [343, 236] width 686 height 473
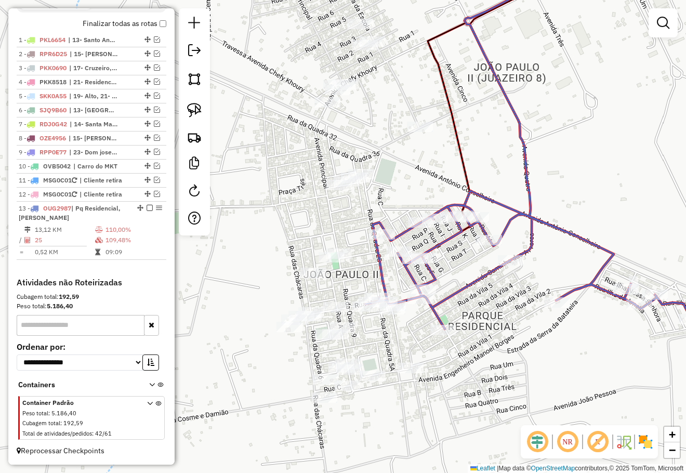
drag, startPoint x: 358, startPoint y: 268, endPoint x: 360, endPoint y: 250, distance: 17.9
click at [360, 250] on div "Janela de atendimento Grade de atendimento Capacidade Transportadoras Veículos …" at bounding box center [343, 236] width 686 height 473
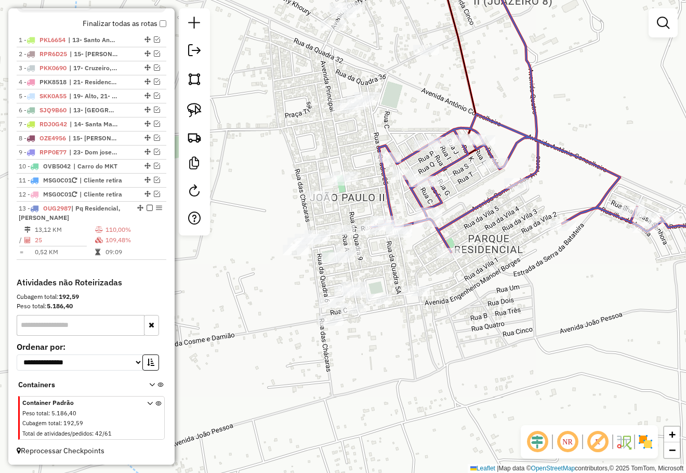
drag, startPoint x: 365, startPoint y: 247, endPoint x: 368, endPoint y: 186, distance: 61.4
click at [368, 186] on div "Janela de atendimento Grade de atendimento Capacidade Transportadoras Veículos …" at bounding box center [343, 236] width 686 height 473
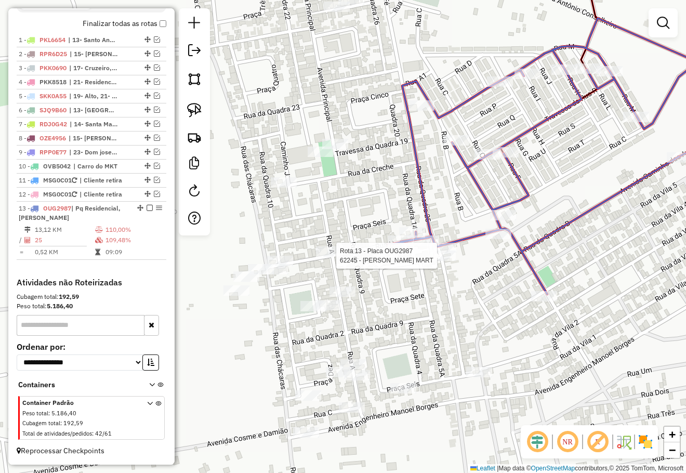
click at [438, 261] on div at bounding box center [443, 255] width 26 height 10
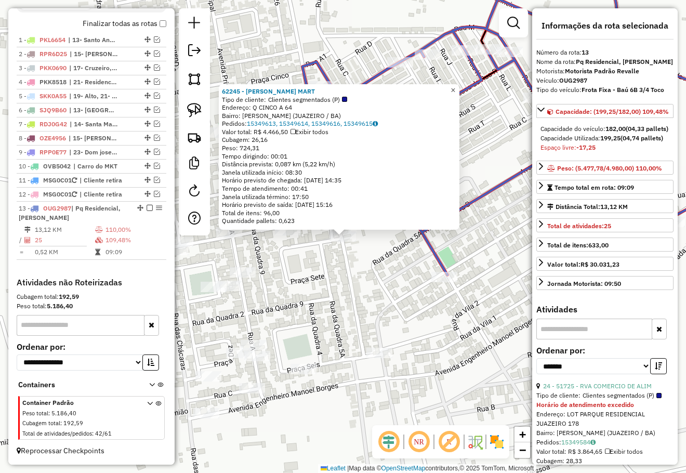
click at [455, 86] on span "×" at bounding box center [452, 90] width 5 height 9
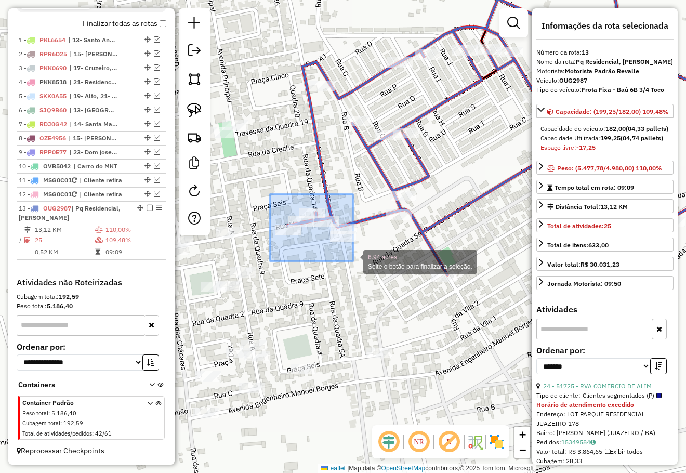
drag, startPoint x: 272, startPoint y: 199, endPoint x: 353, endPoint y: 261, distance: 101.9
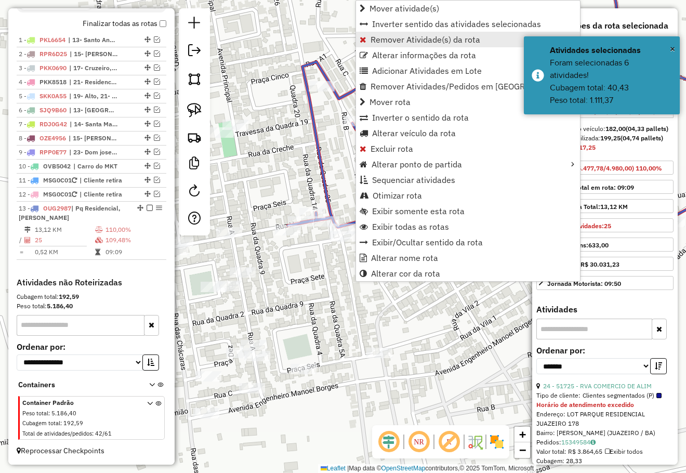
click at [392, 38] on span "Remover Atividade(s) da rota" at bounding box center [425, 39] width 110 height 8
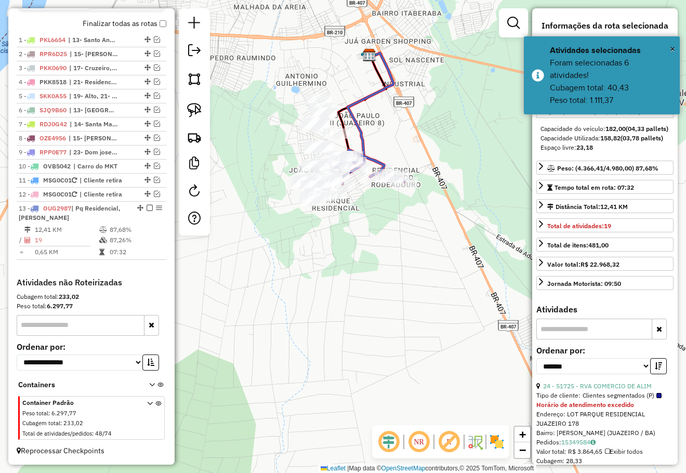
click at [366, 223] on div "Janela de atendimento Grade de atendimento Capacidade Transportadoras Veículos …" at bounding box center [343, 236] width 686 height 473
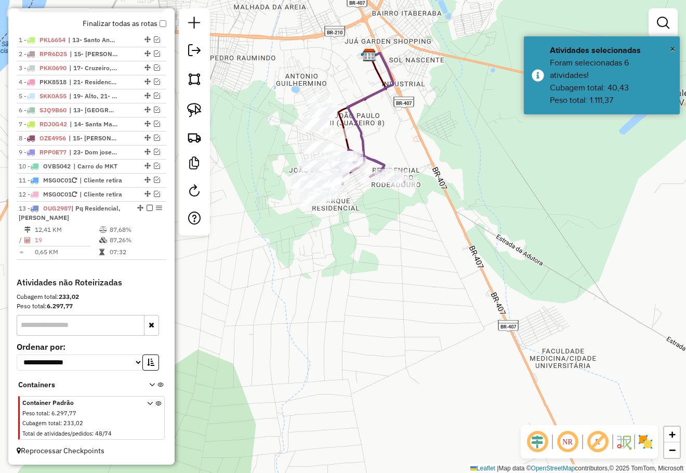
click at [380, 235] on div "Janela de atendimento Grade de atendimento Capacidade Transportadoras Veículos …" at bounding box center [343, 236] width 686 height 473
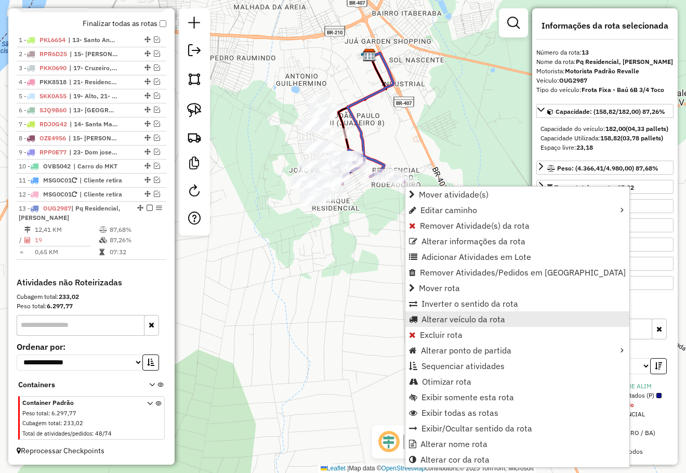
click at [475, 317] on span "Alterar veículo da rota" at bounding box center [463, 319] width 84 height 8
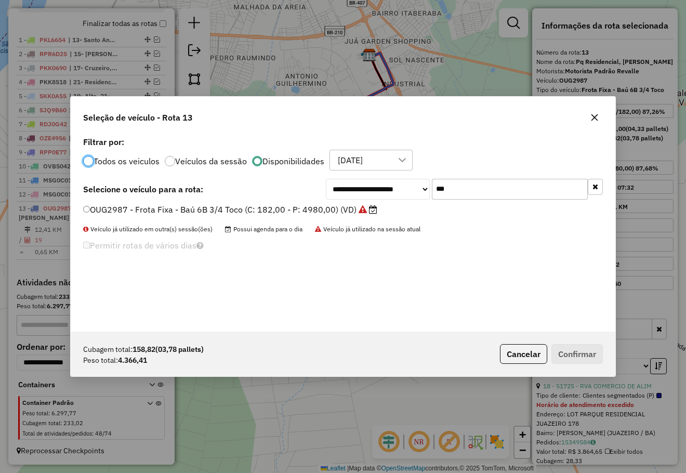
scroll to position [5, 3]
drag, startPoint x: 395, startPoint y: 201, endPoint x: 382, endPoint y: 195, distance: 13.7
click at [387, 198] on div "**********" at bounding box center [464, 189] width 277 height 21
type input "***"
click at [315, 210] on label "OZE4956 - Frota Fixa - Baú 10B Toco (C: 252,00 - P: 7080,00) (VD)" at bounding box center [224, 209] width 282 height 12
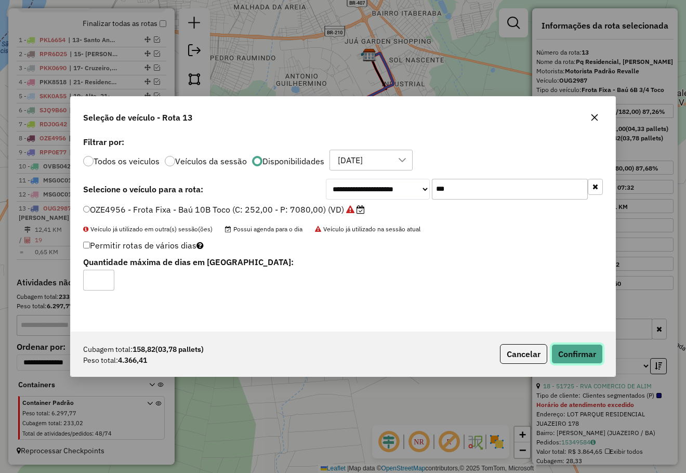
click at [587, 352] on button "Confirmar" at bounding box center [576, 354] width 51 height 20
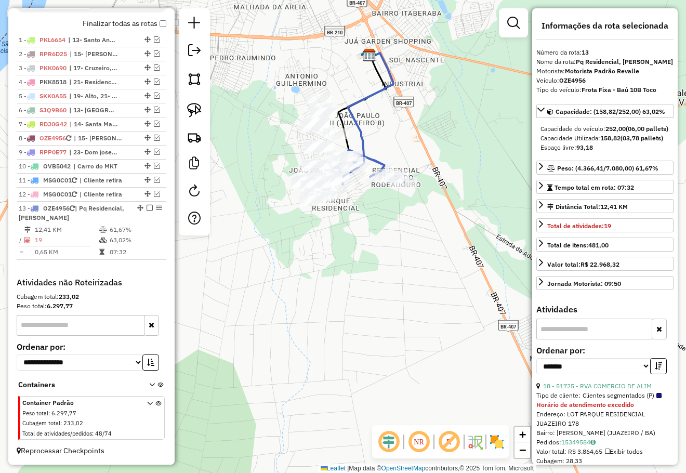
click at [401, 247] on div "Janela de atendimento Grade de atendimento Capacidade Transportadoras Veículos …" at bounding box center [343, 236] width 686 height 473
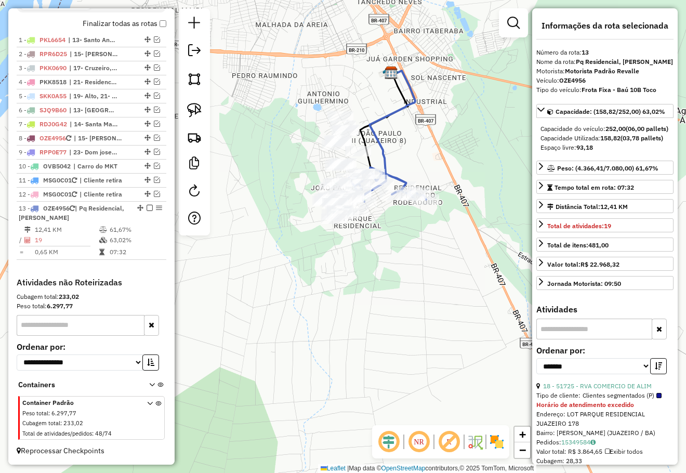
click at [404, 250] on div "Janela de atendimento Grade de atendimento Capacidade Transportadoras Veículos …" at bounding box center [343, 236] width 686 height 473
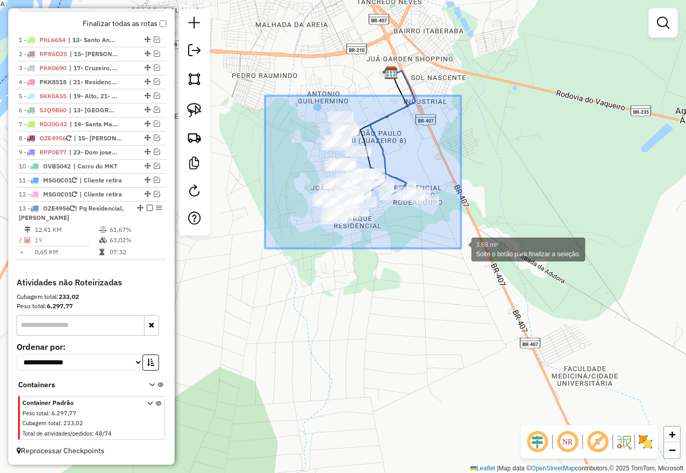
drag, startPoint x: 314, startPoint y: 138, endPoint x: 461, endPoint y: 248, distance: 183.7
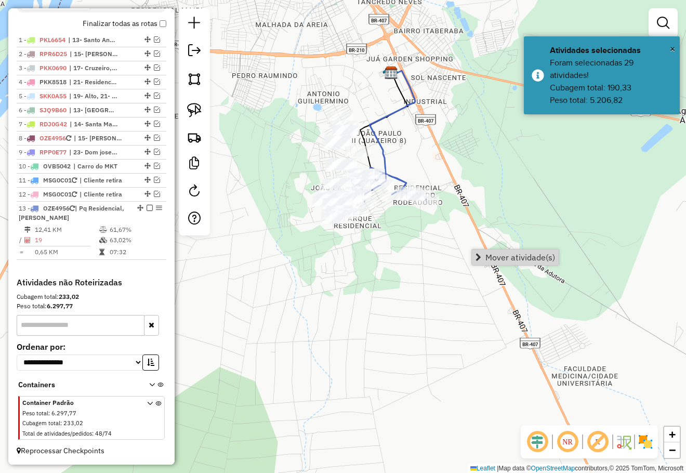
click at [490, 255] on span "Mover atividade(s)" at bounding box center [520, 257] width 70 height 8
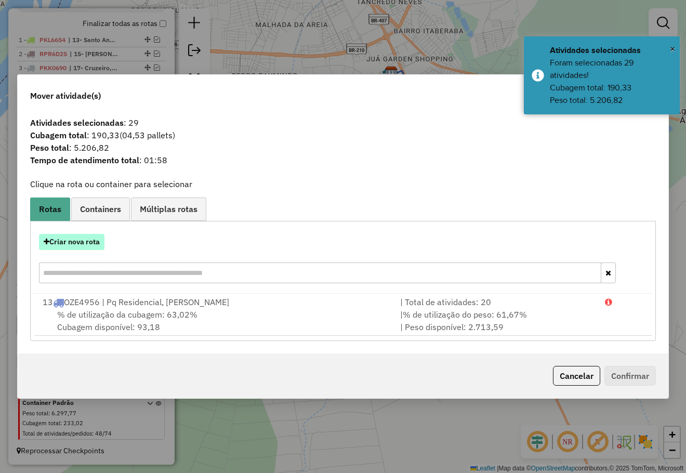
click at [90, 242] on button "Criar nova rota" at bounding box center [71, 242] width 65 height 16
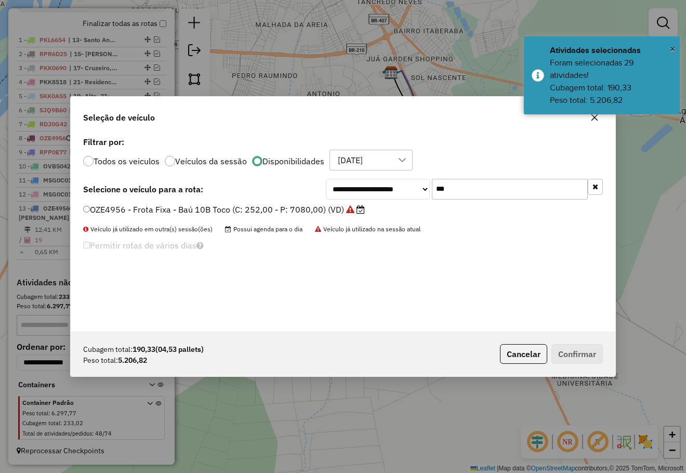
drag, startPoint x: 452, startPoint y: 196, endPoint x: 357, endPoint y: 202, distance: 95.7
click at [364, 206] on div "**********" at bounding box center [343, 232] width 544 height 197
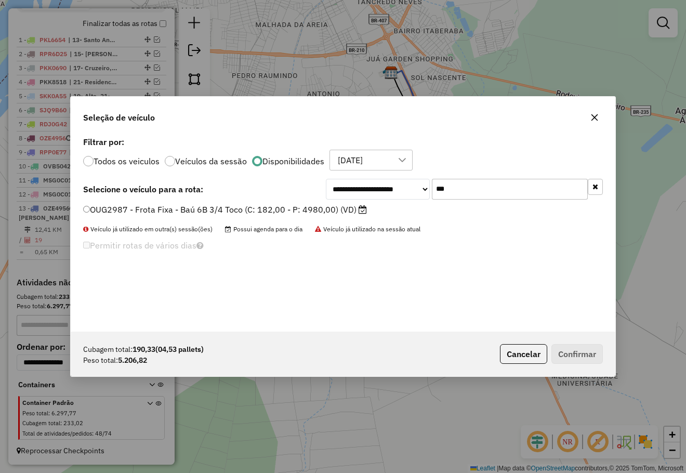
type input "***"
click at [323, 211] on label "OUG2987 - Frota Fixa - Baú 6B 3/4 Toco (C: 182,00 - P: 4980,00) (VD)" at bounding box center [225, 209] width 284 height 12
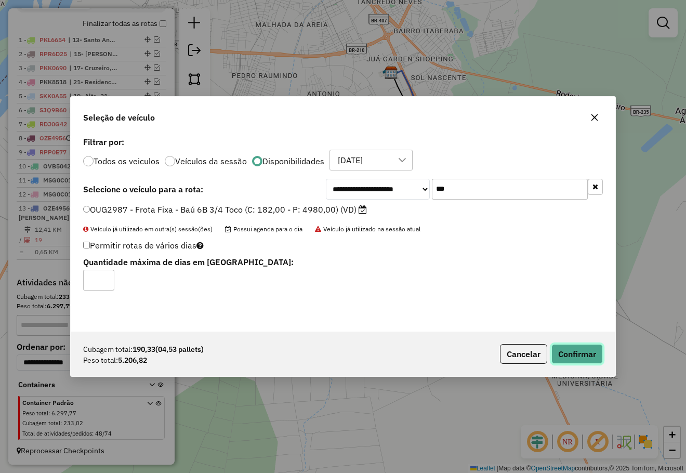
click at [556, 352] on button "Confirmar" at bounding box center [576, 354] width 51 height 20
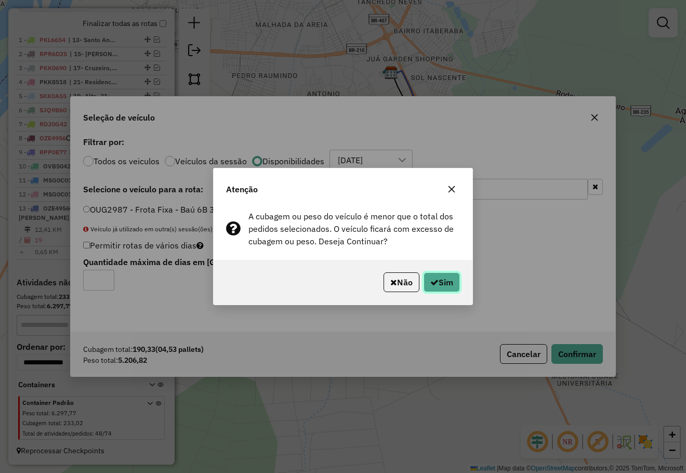
click at [441, 278] on button "Sim" at bounding box center [441, 282] width 36 height 20
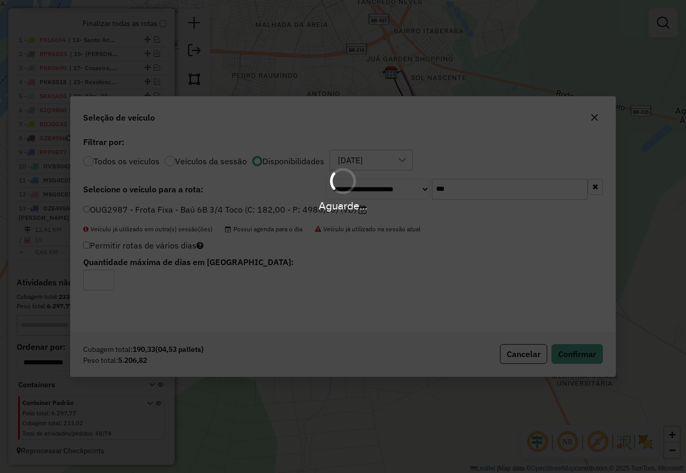
scroll to position [435, 0]
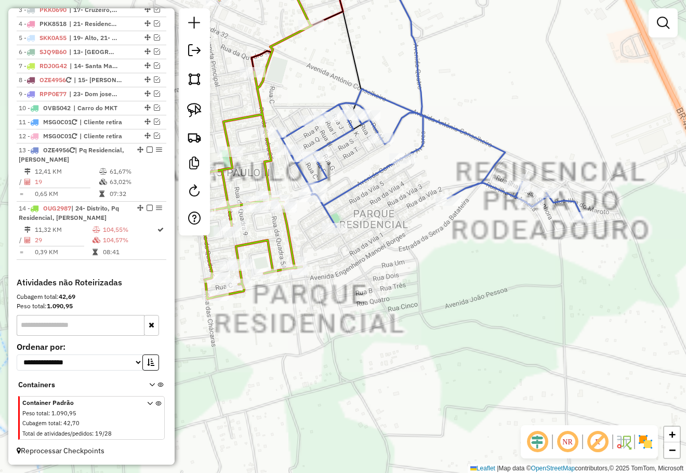
click at [390, 251] on div "Janela de atendimento Grade de atendimento Capacidade Transportadoras Veículos …" at bounding box center [343, 236] width 686 height 473
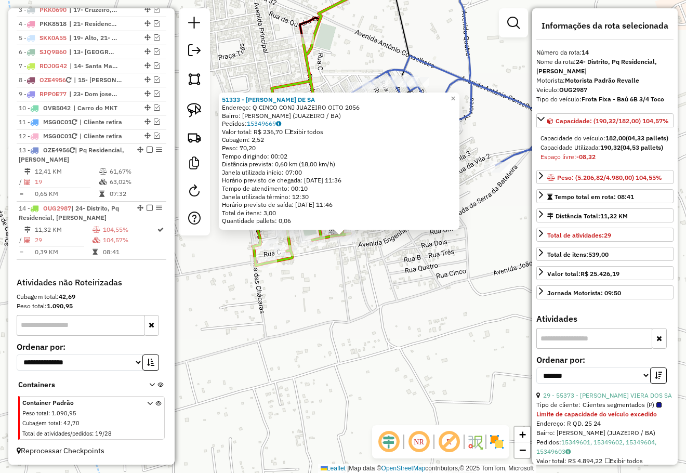
scroll to position [156, 0]
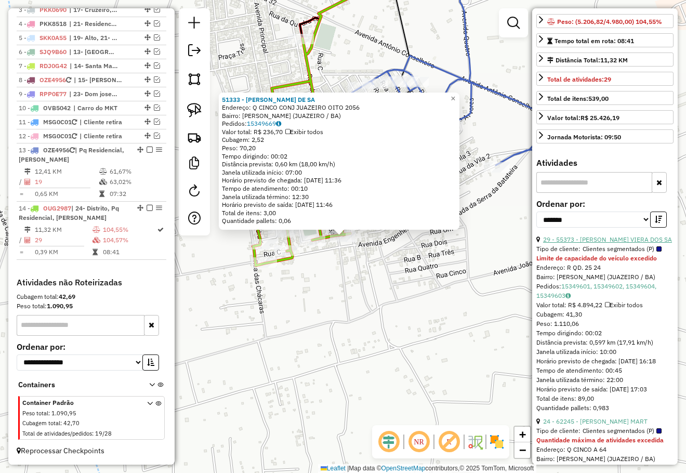
click at [612, 243] on link "29 - 55373 - RONALDO VIERA DOS SA" at bounding box center [607, 239] width 129 height 8
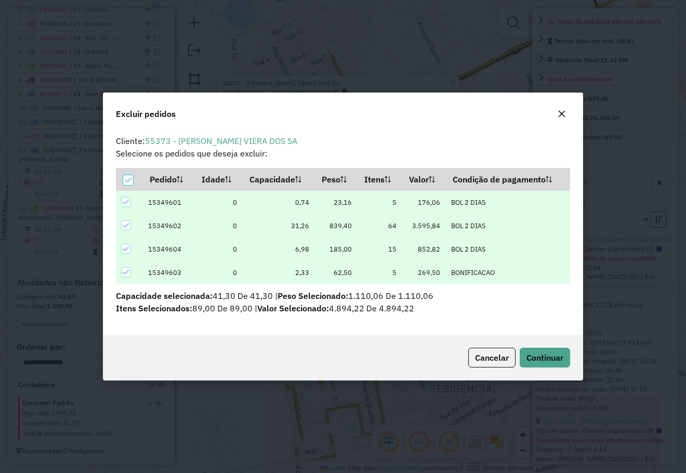
scroll to position [0, 0]
click at [557, 354] on span "Continuar" at bounding box center [544, 357] width 37 height 10
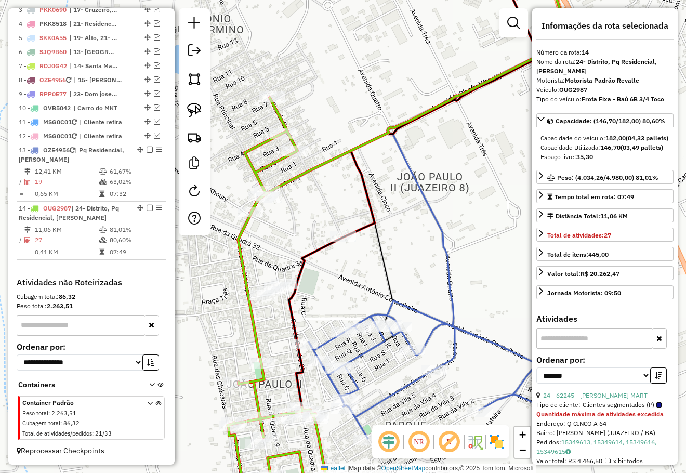
drag, startPoint x: 395, startPoint y: 271, endPoint x: 337, endPoint y: 139, distance: 144.0
click at [338, 140] on div "Janela de atendimento Grade de atendimento Capacidade Transportadoras Veículos …" at bounding box center [343, 236] width 686 height 473
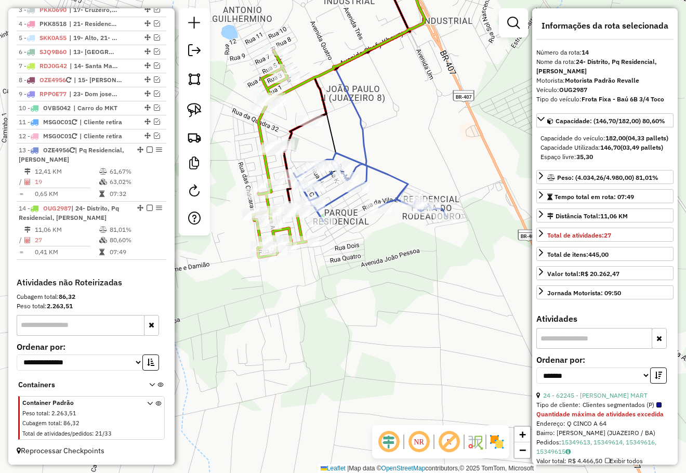
drag, startPoint x: 380, startPoint y: 248, endPoint x: 368, endPoint y: 213, distance: 36.6
click at [371, 217] on div "Janela de atendimento Grade de atendimento Capacidade Transportadoras Veículos …" at bounding box center [343, 236] width 686 height 473
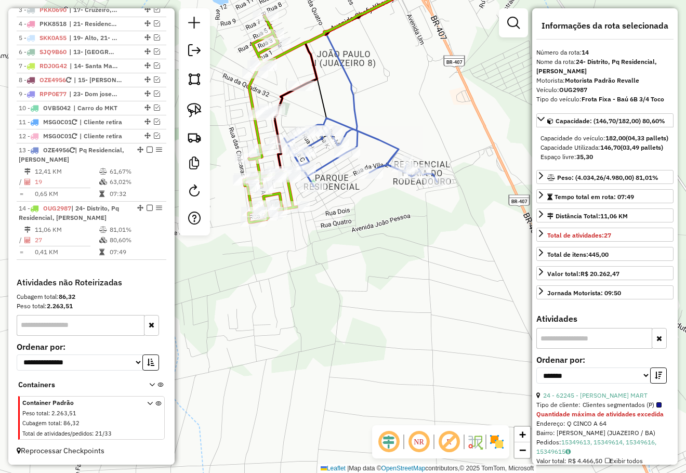
click at [378, 239] on div "Janela de atendimento Grade de atendimento Capacidade Transportadoras Veículos …" at bounding box center [343, 236] width 686 height 473
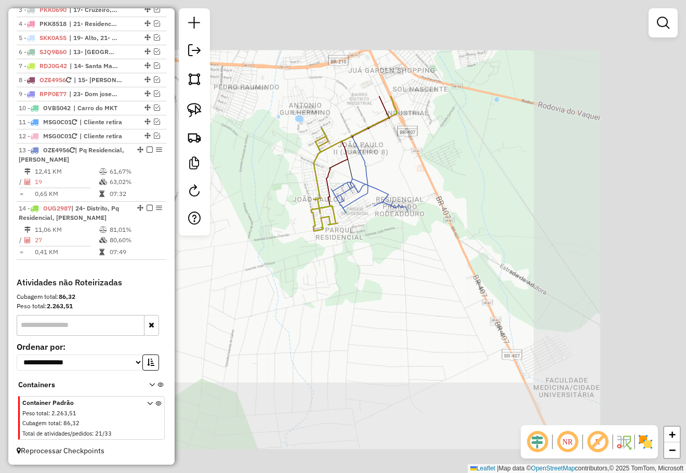
click at [390, 260] on div "Janela de atendimento Grade de atendimento Capacidade Transportadoras Veículos …" at bounding box center [343, 236] width 686 height 473
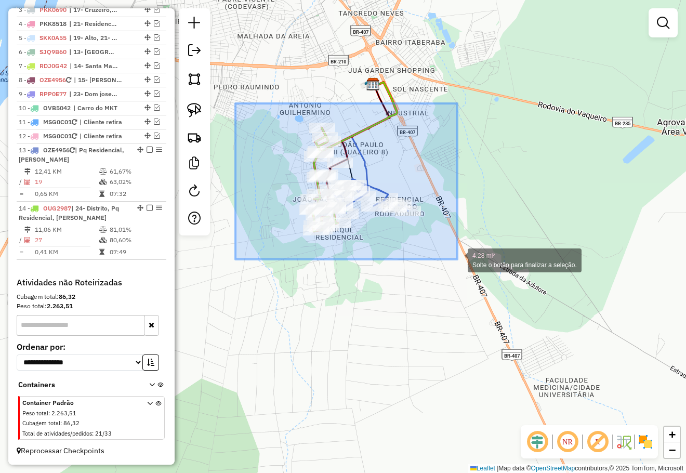
drag, startPoint x: 238, startPoint y: 105, endPoint x: 457, endPoint y: 259, distance: 267.3
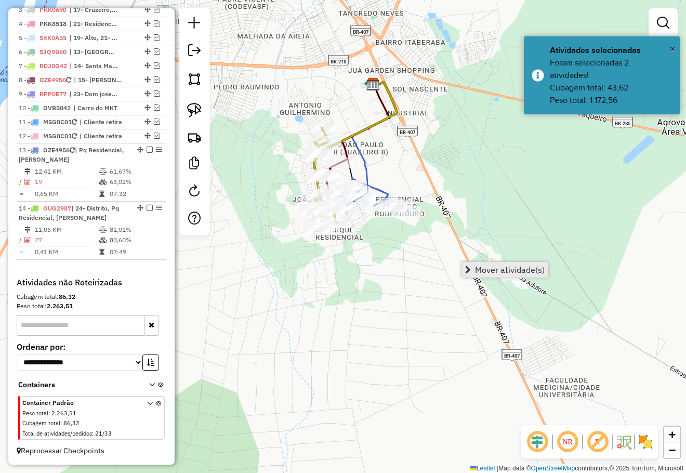
click at [478, 268] on span "Mover atividade(s)" at bounding box center [510, 269] width 70 height 8
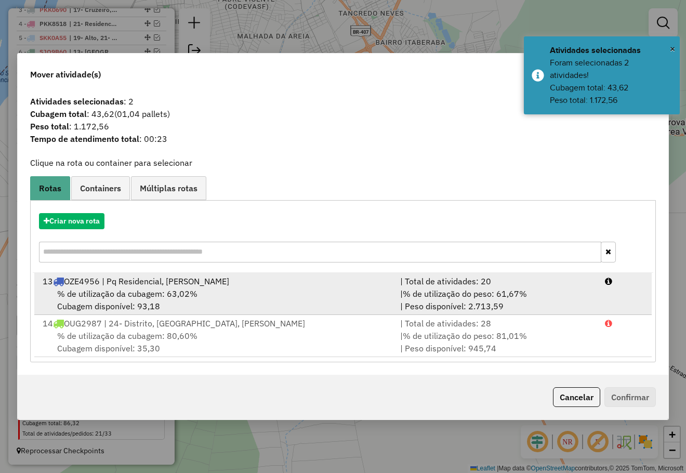
click at [122, 297] on span "% de utilização da cubagem: 63,02%" at bounding box center [127, 293] width 140 height 10
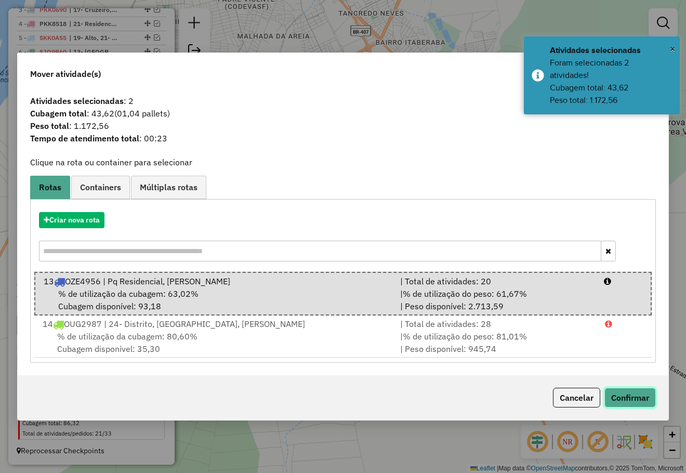
click at [620, 405] on button "Confirmar" at bounding box center [629, 398] width 51 height 20
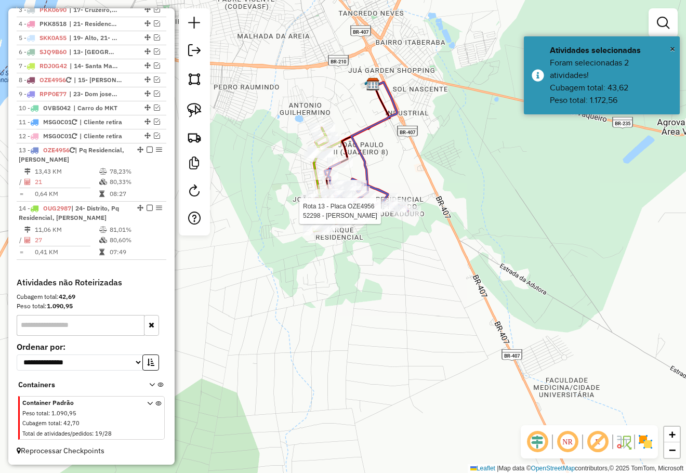
click at [410, 216] on div at bounding box center [408, 211] width 26 height 10
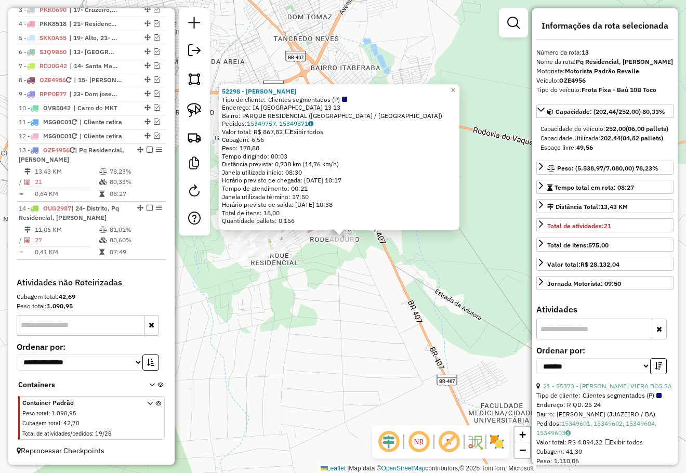
drag, startPoint x: 455, startPoint y: 279, endPoint x: 476, endPoint y: 279, distance: 21.3
click at [476, 279] on div "52298 - ROSANA DE SOUZA ANIC Tipo de cliente: Clientes segmentados (P) Endereço…" at bounding box center [343, 236] width 686 height 473
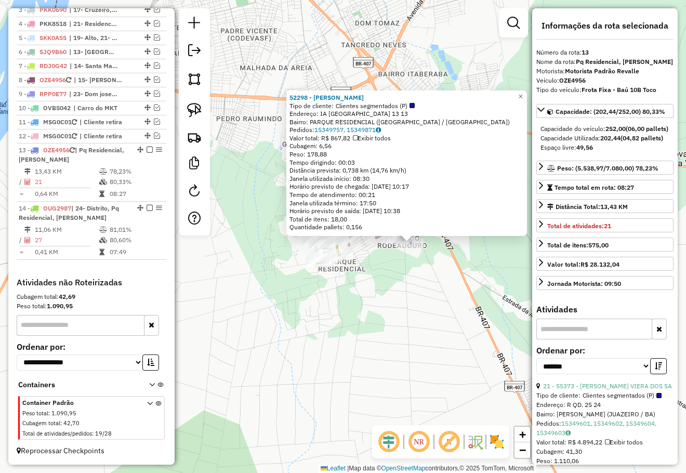
click at [461, 288] on div "52298 - ROSANA DE SOUZA ANIC Tipo de cliente: Clientes segmentados (P) Endereço…" at bounding box center [343, 236] width 686 height 473
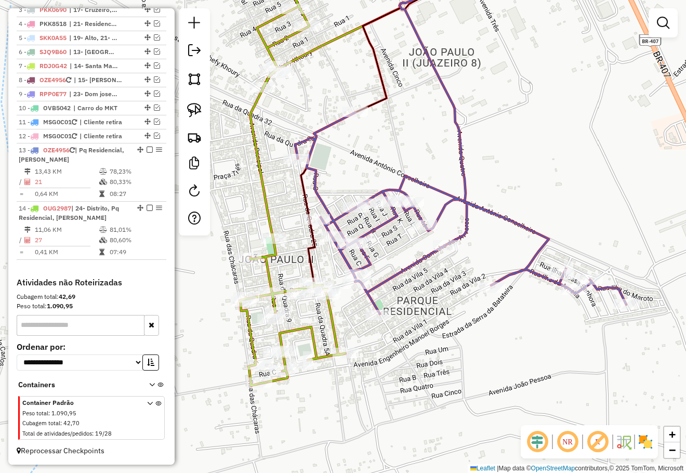
click at [432, 295] on div "Janela de atendimento Grade de atendimento Capacidade Transportadoras Veículos …" at bounding box center [343, 236] width 686 height 473
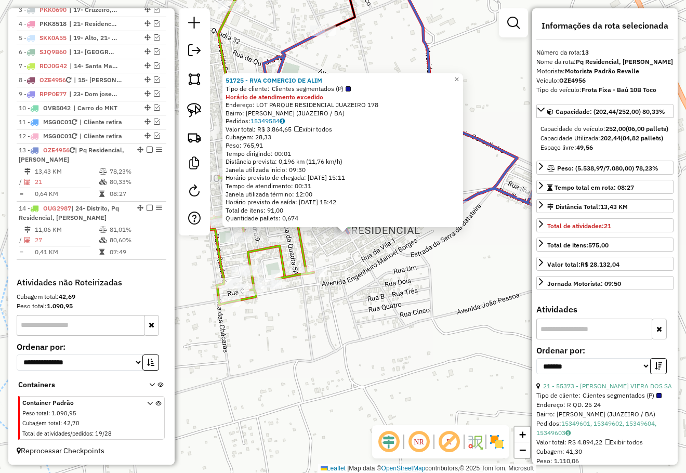
drag, startPoint x: 413, startPoint y: 293, endPoint x: 434, endPoint y: 264, distance: 35.3
click at [433, 269] on div "51725 - RVA COMERCIO DE ALIM Tipo de cliente: Clientes segmentados (P) Horário …" at bounding box center [343, 236] width 686 height 473
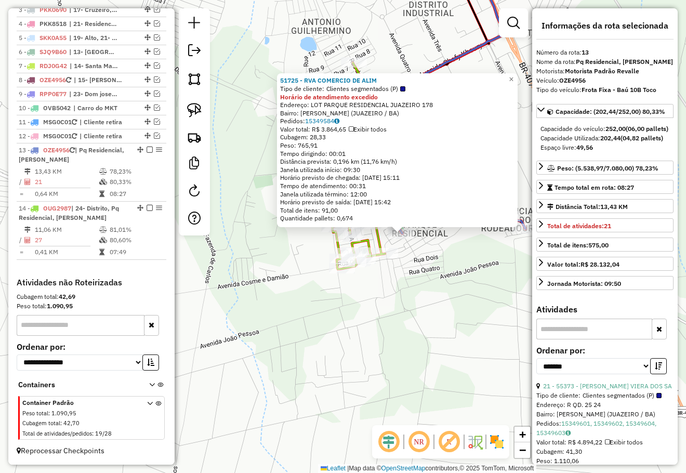
click at [441, 281] on div "51725 - RVA COMERCIO DE ALIM Tipo de cliente: Clientes segmentados (P) Horário …" at bounding box center [343, 236] width 686 height 473
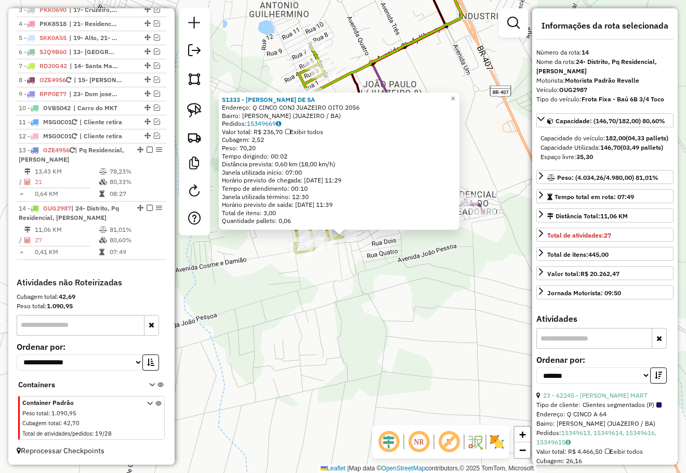
click at [383, 267] on div "51333 - PEDRO FERREIRA DE SA Endereço: Q CINCO CONJ JUAZEIRO OITO 2056 Bairro: …" at bounding box center [343, 236] width 686 height 473
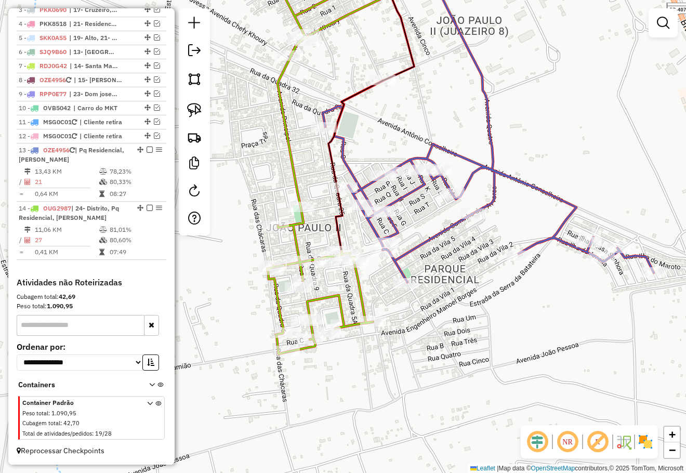
click at [451, 204] on div "Janela de atendimento Grade de atendimento Capacidade Transportadoras Veículos …" at bounding box center [343, 236] width 686 height 473
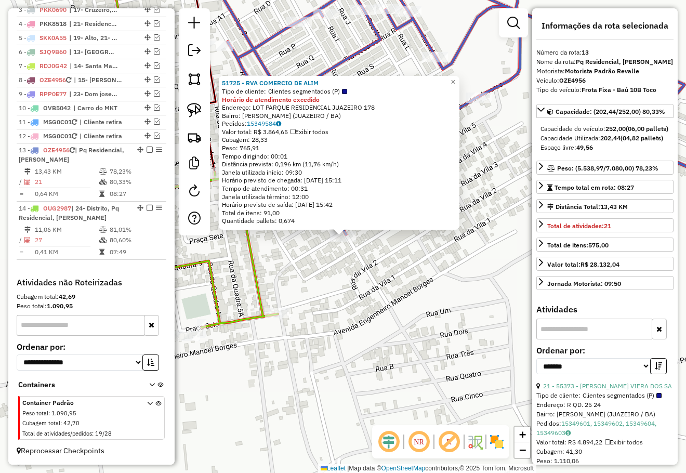
click at [430, 285] on div "51725 - RVA COMERCIO DE ALIM Tipo de cliente: Clientes segmentados (P) Horário …" at bounding box center [343, 236] width 686 height 473
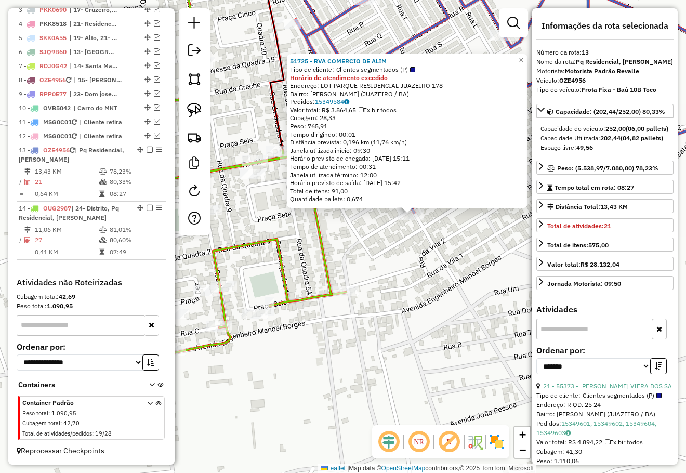
click at [432, 285] on div "51725 - RVA COMERCIO DE ALIM Tipo de cliente: Clientes segmentados (P) Horário …" at bounding box center [343, 236] width 686 height 473
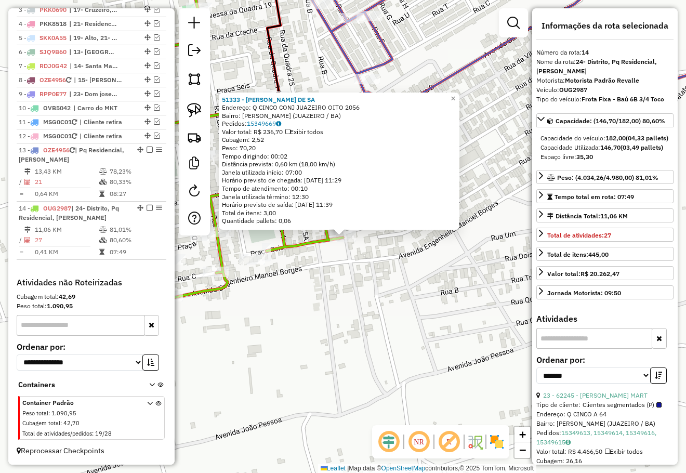
click at [359, 292] on div "51333 - PEDRO FERREIRA DE SA Endereço: Q CINCO CONJ JUAZEIRO OITO 2056 Bairro: …" at bounding box center [343, 236] width 686 height 473
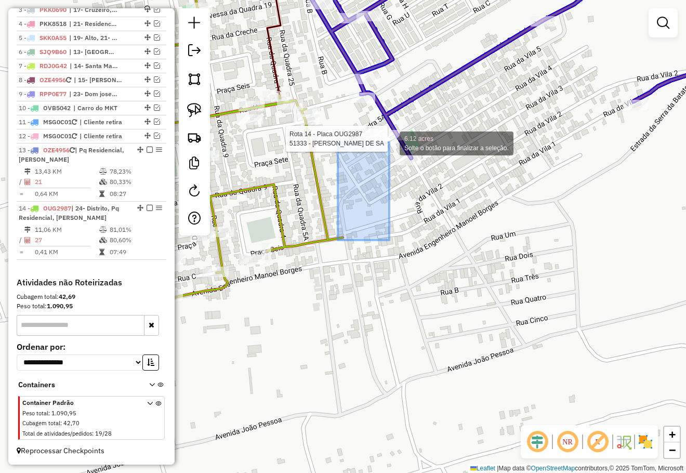
click at [389, 140] on div at bounding box center [397, 135] width 26 height 10
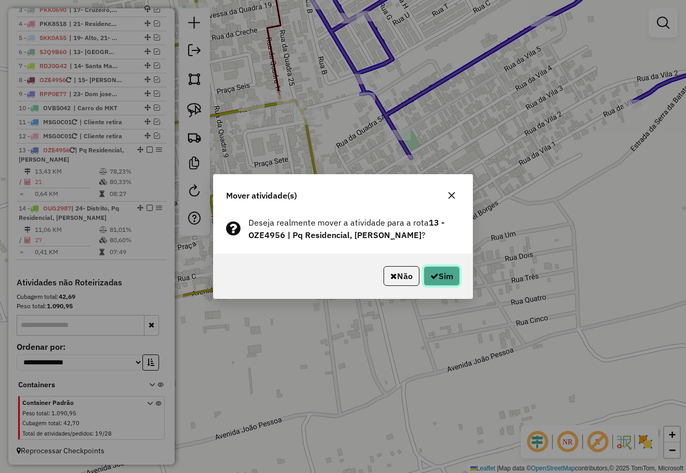
click at [440, 274] on button "Sim" at bounding box center [441, 276] width 36 height 20
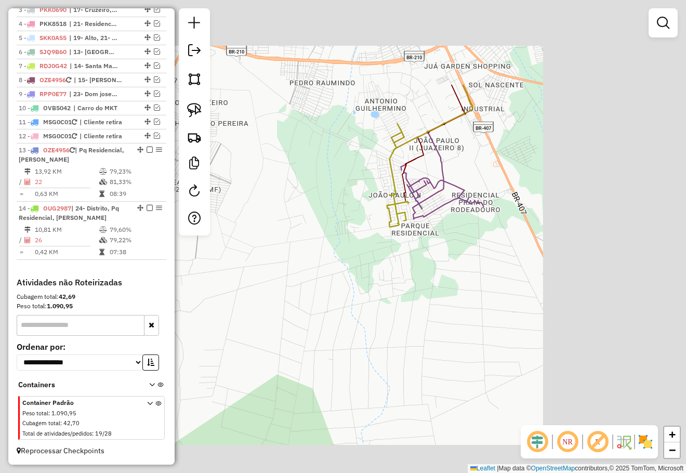
click at [449, 244] on div "Janela de atendimento Grade de atendimento Capacidade Transportadoras Veículos …" at bounding box center [343, 236] width 686 height 473
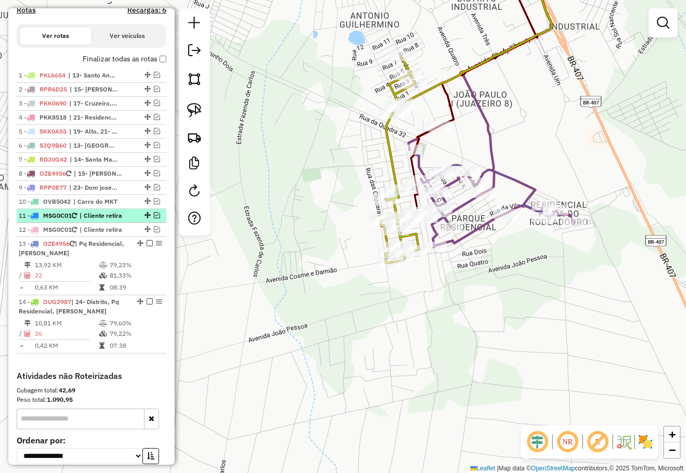
scroll to position [331, 0]
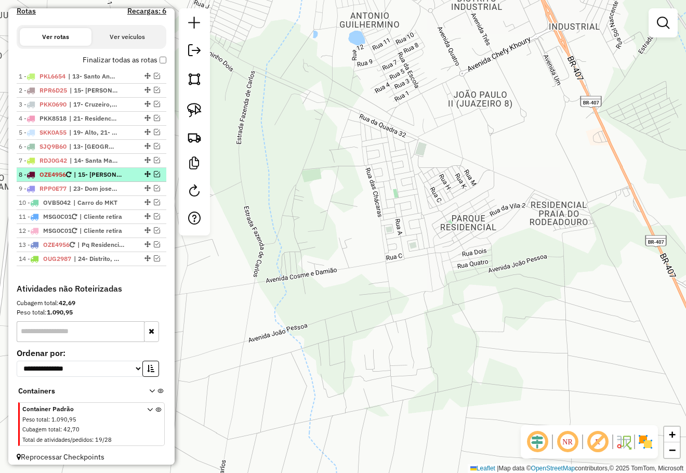
click at [154, 177] on em at bounding box center [157, 174] width 6 height 6
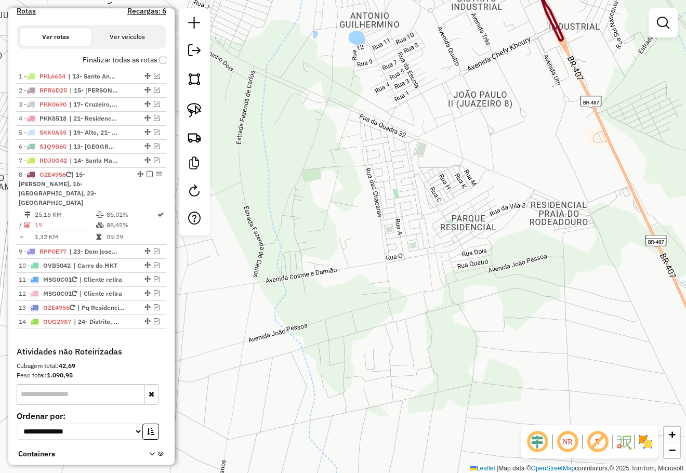
drag, startPoint x: 429, startPoint y: 322, endPoint x: 439, endPoint y: 350, distance: 29.6
click at [439, 349] on div "Janela de atendimento Grade de atendimento Capacidade Transportadoras Veículos …" at bounding box center [343, 236] width 686 height 473
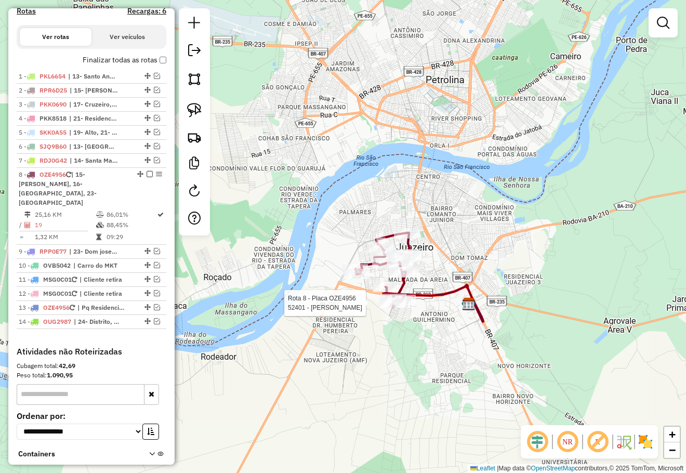
scroll to position [400, 0]
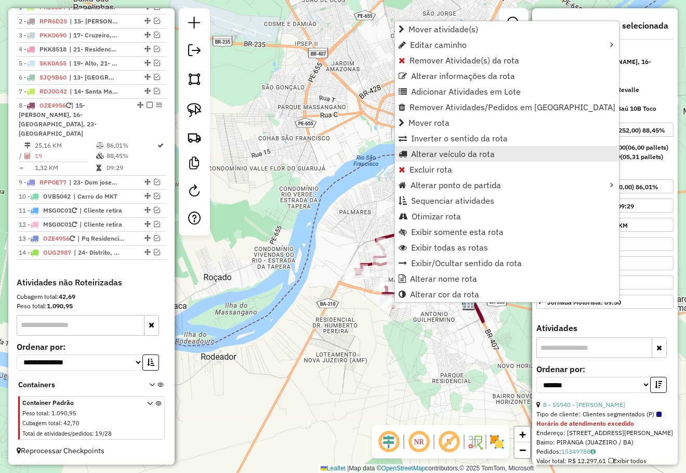
click at [462, 149] on link "Alterar veículo da rota" at bounding box center [507, 154] width 224 height 16
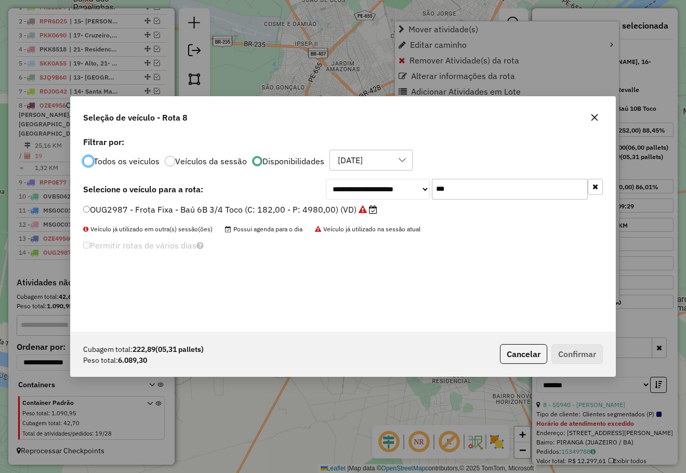
scroll to position [5, 3]
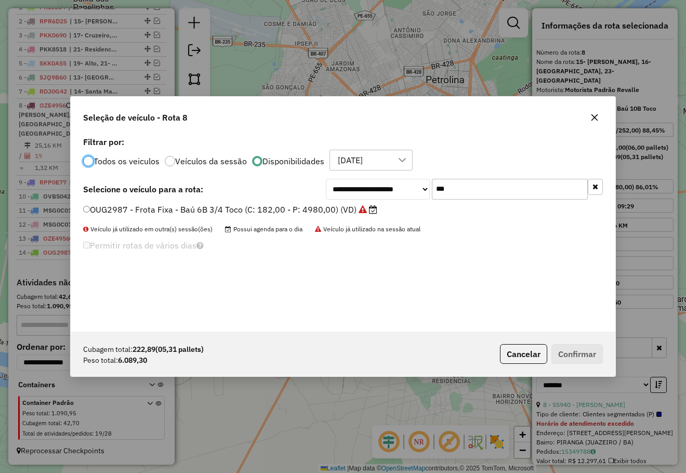
drag, startPoint x: 452, startPoint y: 191, endPoint x: 408, endPoint y: 198, distance: 44.2
click at [409, 199] on div "**********" at bounding box center [464, 189] width 277 height 21
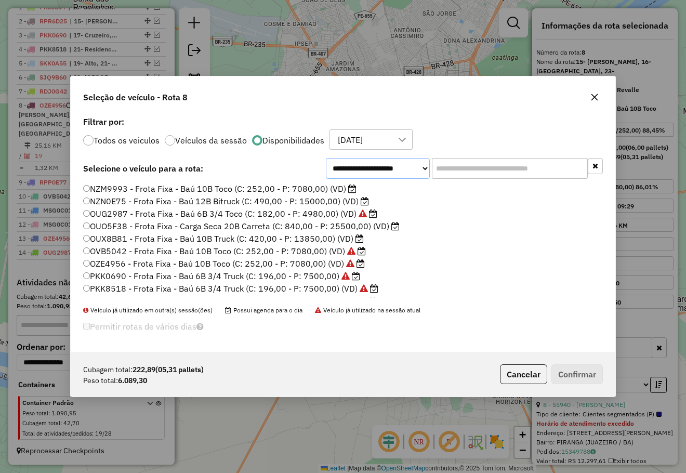
click at [404, 171] on select "**********" at bounding box center [378, 168] width 104 height 21
select select "*******"
click at [326, 165] on select "**********" at bounding box center [378, 168] width 104 height 21
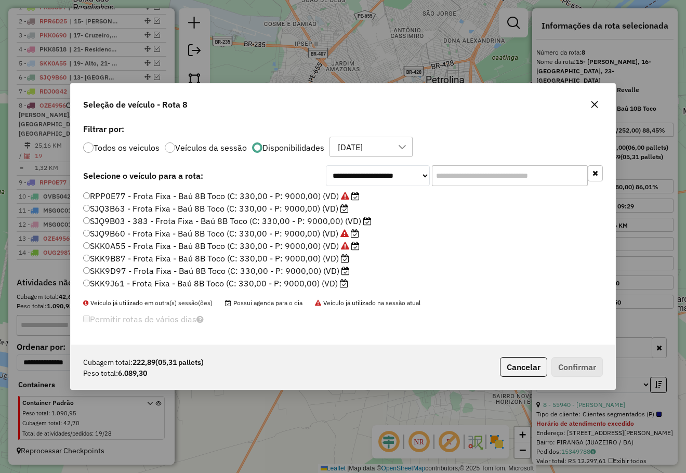
click at [134, 268] on label "SKK9D97 - Frota Fixa - Baú 8B Toco (C: 330,00 - P: 9000,00) (VD)" at bounding box center [216, 270] width 266 height 12
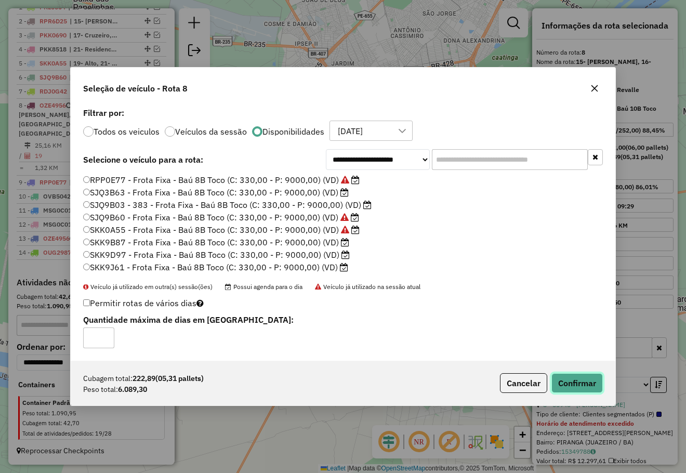
click at [584, 388] on button "Confirmar" at bounding box center [576, 383] width 51 height 20
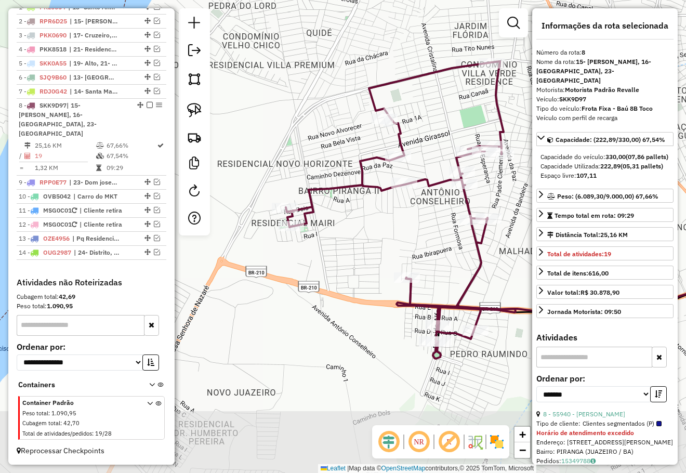
drag, startPoint x: 375, startPoint y: 253, endPoint x: 385, endPoint y: 217, distance: 37.3
click at [385, 221] on div "Janela de atendimento Grade de atendimento Capacidade Transportadoras Veículos …" at bounding box center [343, 236] width 686 height 473
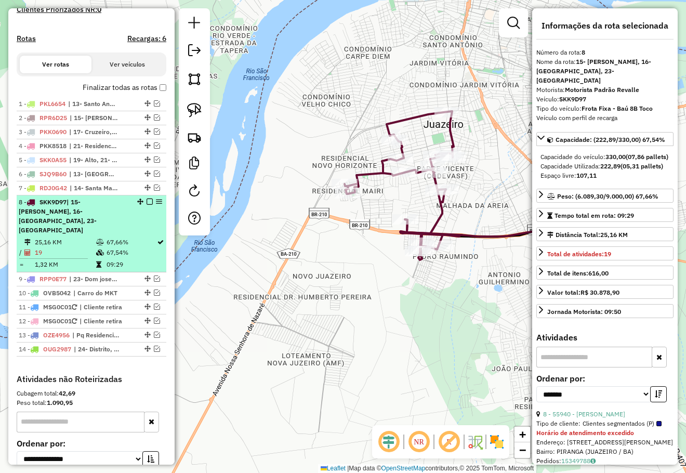
scroll to position [297, 0]
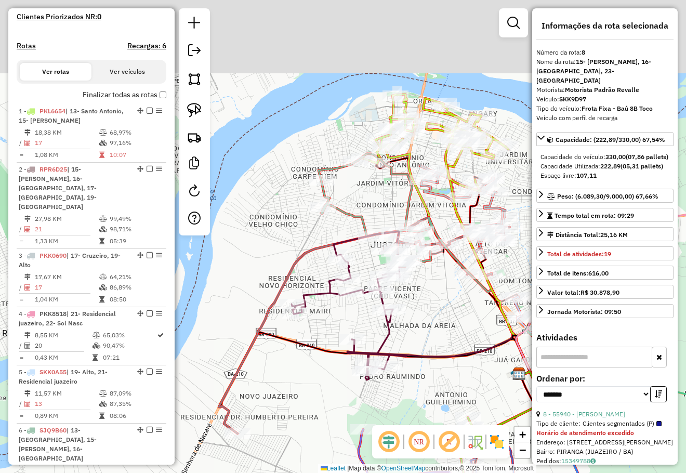
drag, startPoint x: 432, startPoint y: 65, endPoint x: 375, endPoint y: 166, distance: 115.4
click at [375, 195] on div "Janela de atendimento Grade de atendimento Capacidade Transportadoras Veículos …" at bounding box center [343, 236] width 686 height 473
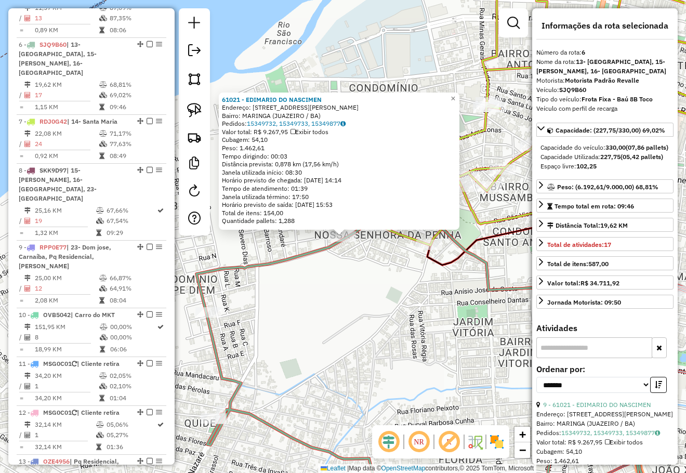
scroll to position [702, 0]
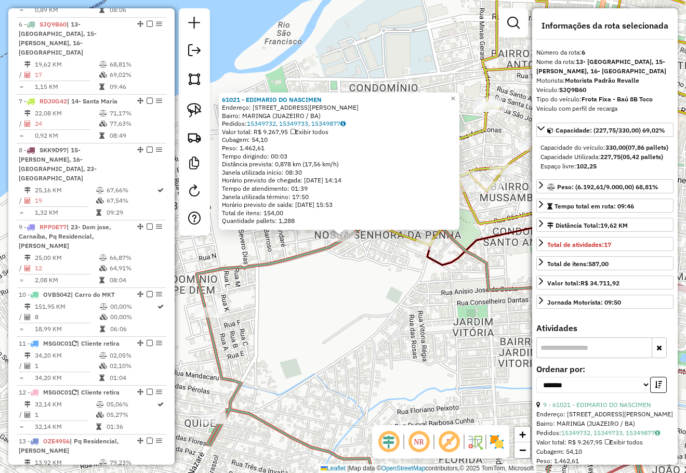
click at [398, 305] on div "61021 - EDIMARIO DO NASCIMEN Endereço: AV AVENIDA GASPAR DE LEMOS 508 Bairro: M…" at bounding box center [343, 236] width 686 height 473
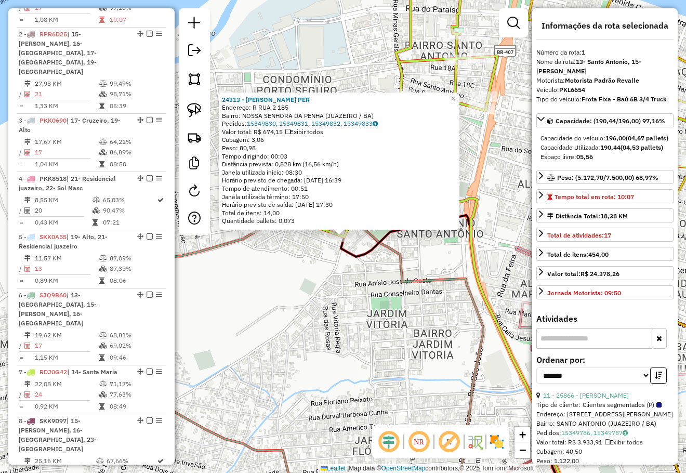
scroll to position [402, 0]
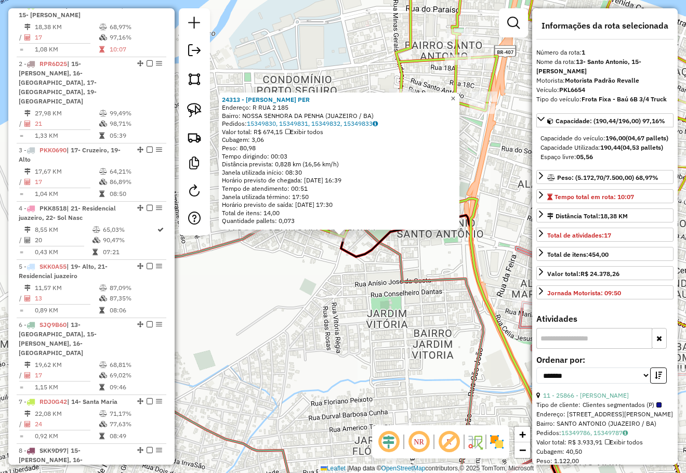
click at [455, 94] on span "×" at bounding box center [452, 98] width 5 height 9
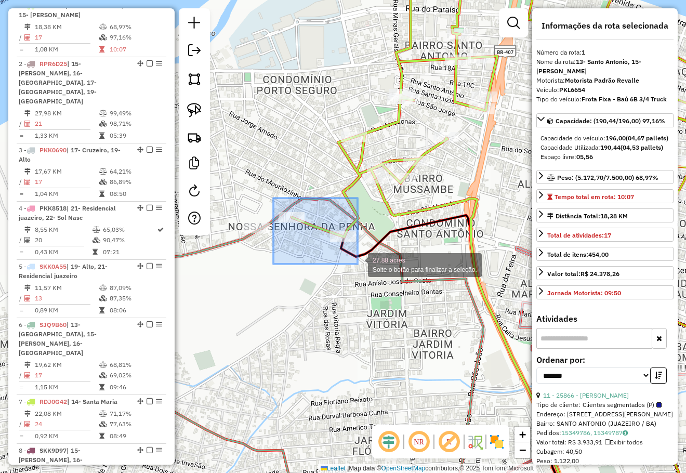
drag, startPoint x: 273, startPoint y: 198, endPoint x: 357, endPoint y: 264, distance: 106.9
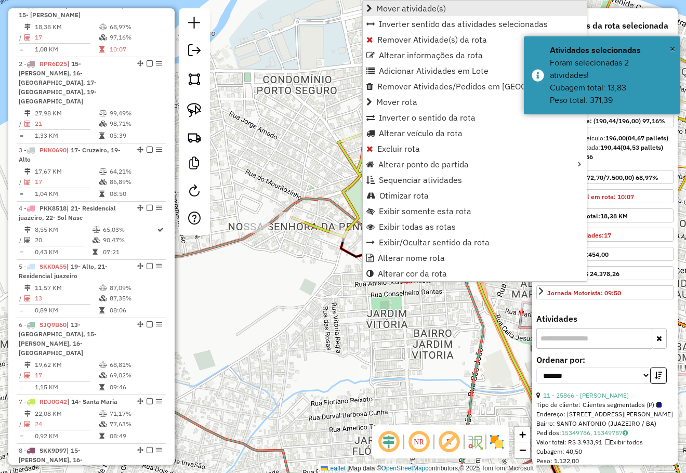
click at [437, 6] on span "Mover atividade(s)" at bounding box center [411, 8] width 70 height 8
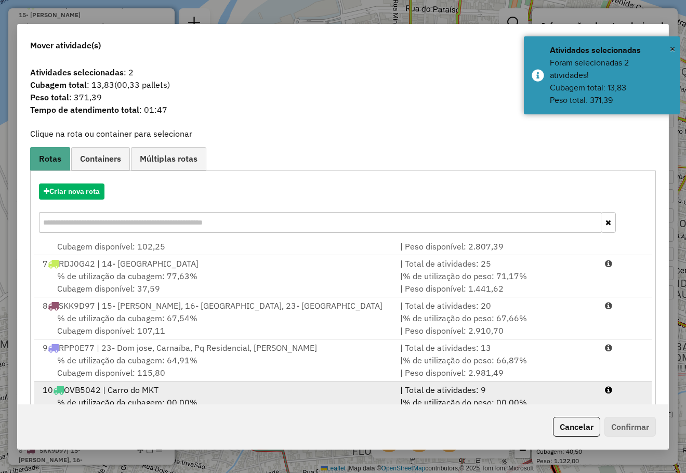
scroll to position [156, 0]
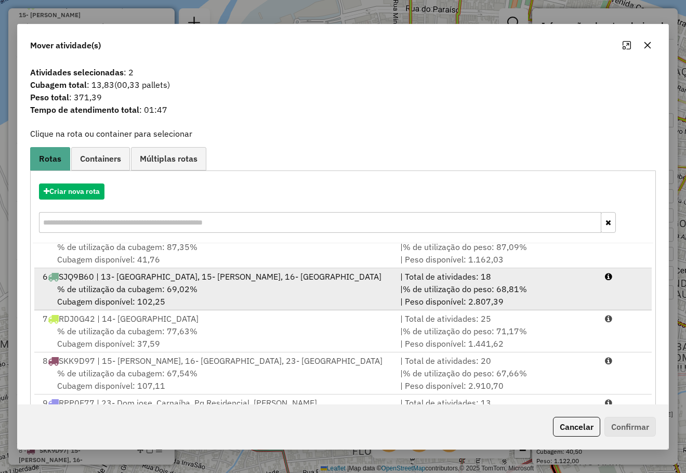
click at [145, 286] on div "% de utilização da cubagem: 69,02% Cubagem disponível: 102,25" at bounding box center [214, 295] width 357 height 25
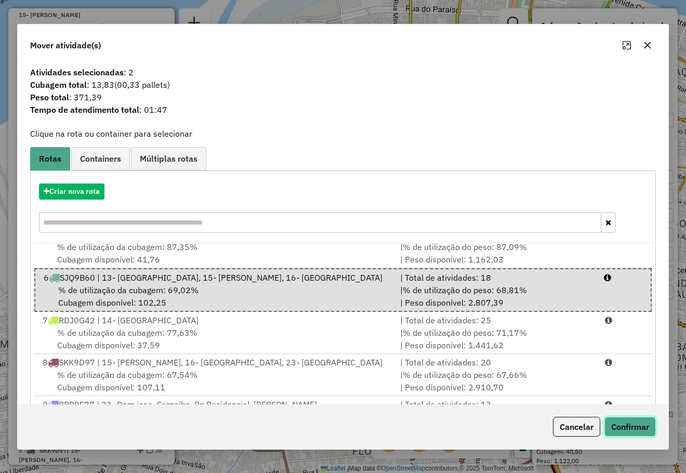
click at [644, 431] on button "Confirmar" at bounding box center [629, 427] width 51 height 20
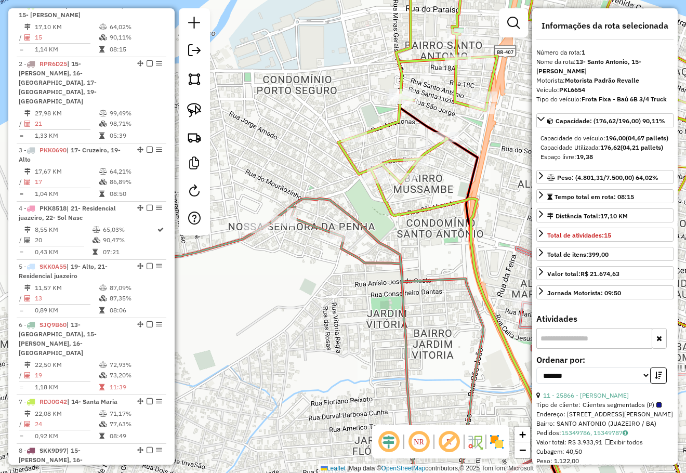
drag, startPoint x: 360, startPoint y: 244, endPoint x: 367, endPoint y: 208, distance: 36.5
click at [367, 216] on div "Janela de atendimento Grade de atendimento Capacidade Transportadoras Veículos …" at bounding box center [343, 236] width 686 height 473
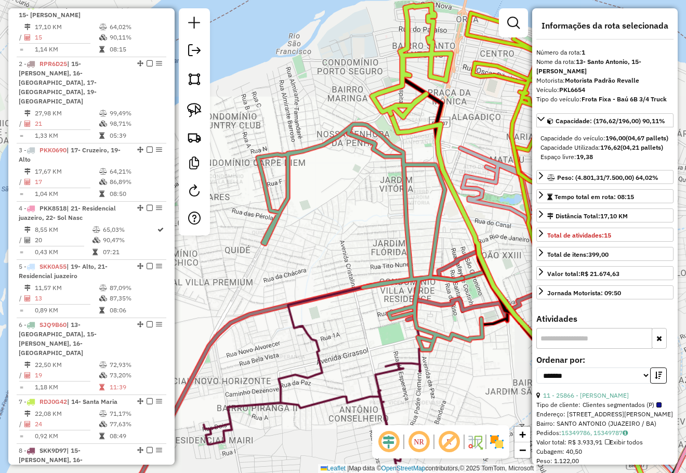
drag, startPoint x: 342, startPoint y: 224, endPoint x: 319, endPoint y: 186, distance: 44.5
click at [319, 188] on div "Janela de atendimento Grade de atendimento Capacidade Transportadoras Veículos …" at bounding box center [343, 236] width 686 height 473
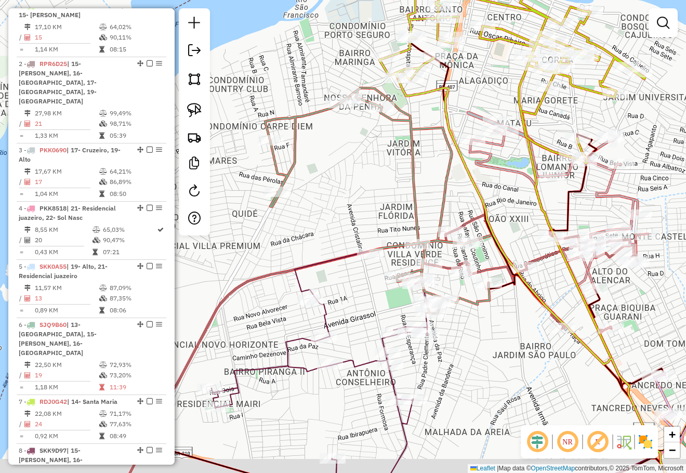
drag, startPoint x: 350, startPoint y: 202, endPoint x: 388, endPoint y: 76, distance: 131.2
click at [380, 89] on div "Janela de atendimento Grade de atendimento Capacidade Transportadoras Veículos …" at bounding box center [343, 236] width 686 height 473
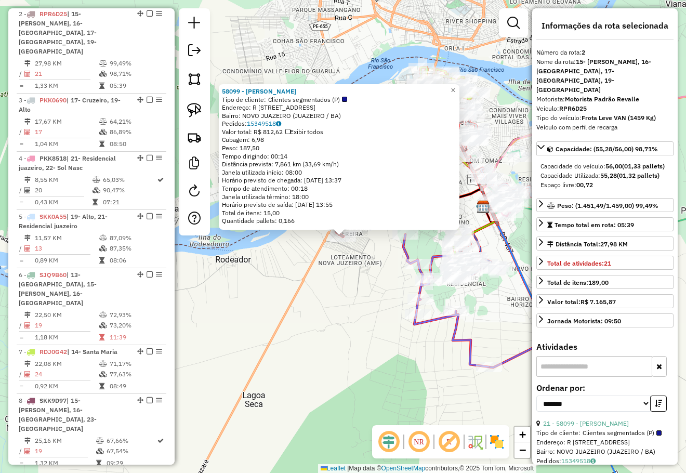
scroll to position [460, 0]
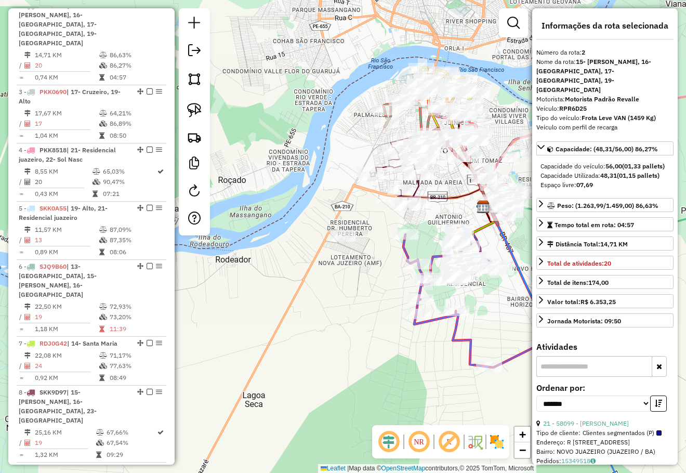
click at [336, 279] on div "Janela de atendimento Grade de atendimento Capacidade Transportadoras Veículos …" at bounding box center [343, 236] width 686 height 473
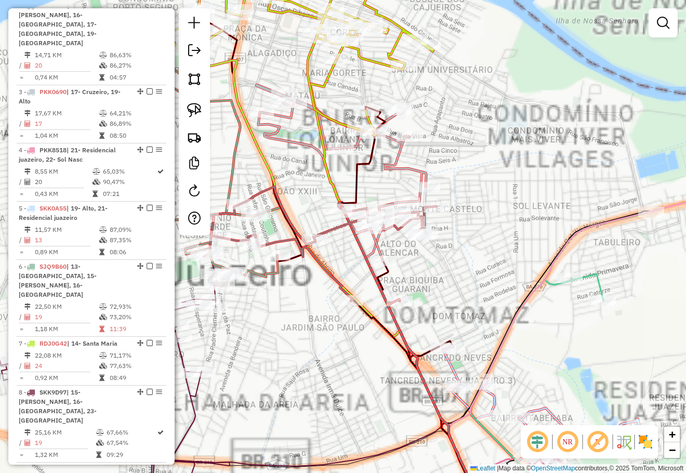
drag, startPoint x: 493, startPoint y: 145, endPoint x: 493, endPoint y: 122, distance: 23.4
click at [493, 125] on div "Janela de atendimento Grade de atendimento Capacidade Transportadoras Veículos …" at bounding box center [343, 236] width 686 height 473
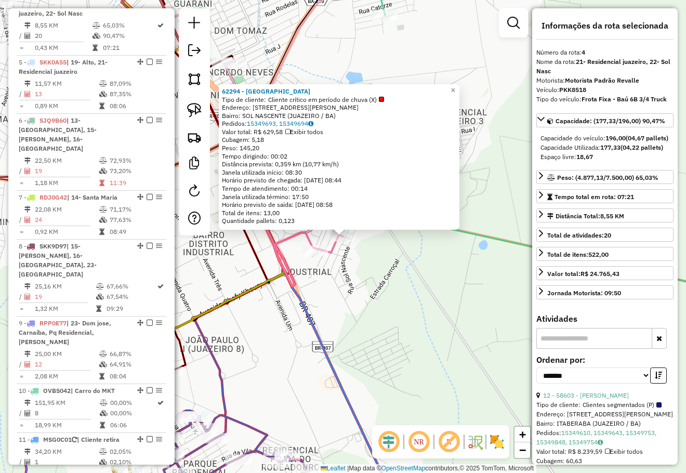
scroll to position [586, 0]
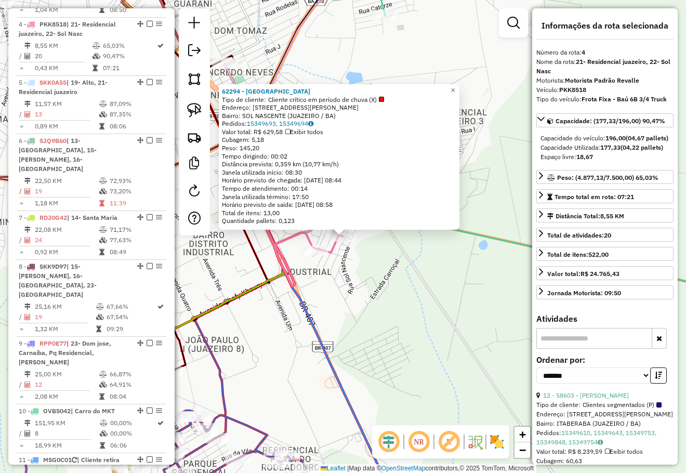
click at [445, 340] on div "62294 - MARIA DE LOURDES Tipo de cliente: Cliente crítico em período de chuva (…" at bounding box center [343, 236] width 686 height 473
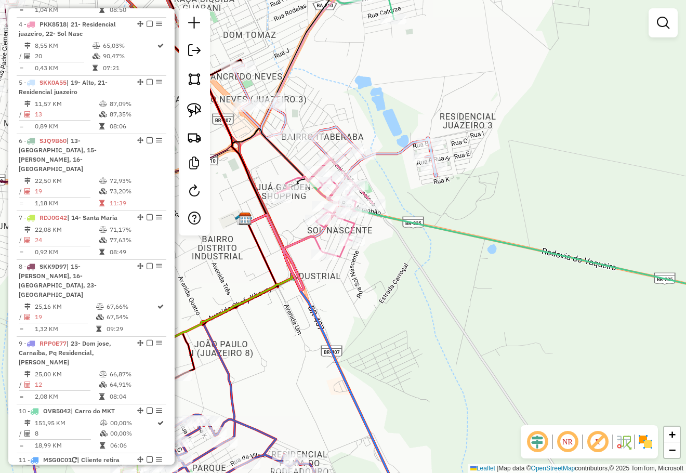
drag, startPoint x: 427, startPoint y: 330, endPoint x: 509, endPoint y: 352, distance: 84.3
click at [506, 358] on div "Janela de atendimento Grade de atendimento Capacidade Transportadoras Veículos …" at bounding box center [343, 236] width 686 height 473
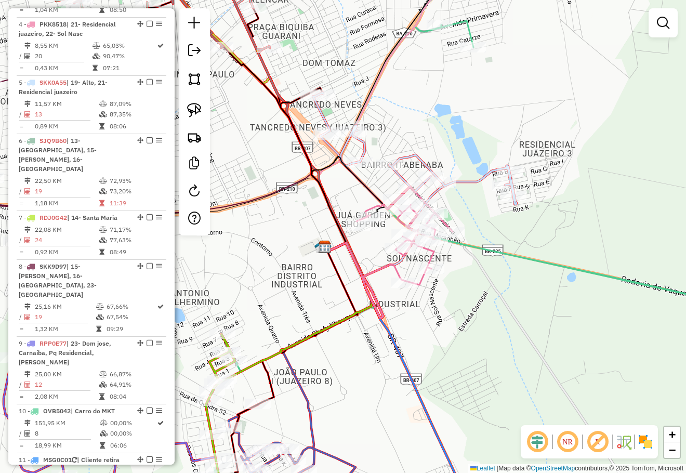
click at [480, 177] on div "Rota 4 - Placa PKK8518 57061 - LEANDRO DA SILVA RIB Rota 5 - Placa SKK0A55 6637…" at bounding box center [343, 236] width 686 height 473
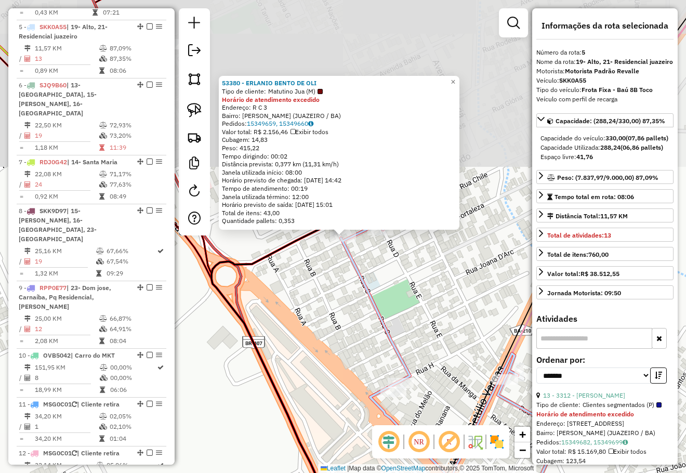
scroll to position [644, 0]
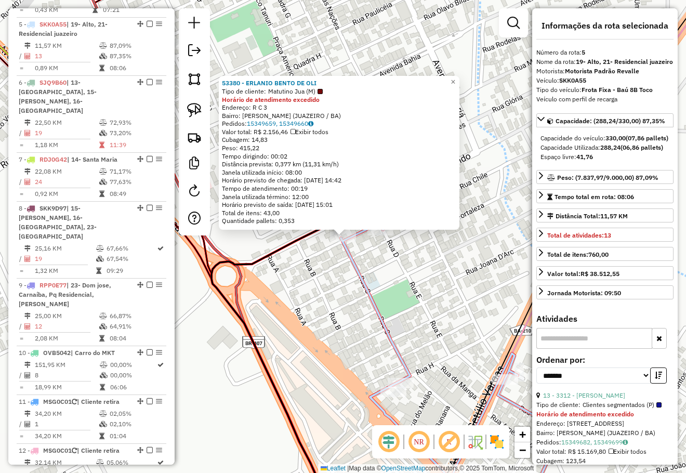
click at [410, 272] on div "53380 - ERLANIO BENTO DE OLI Tipo de cliente: Matutino Jua (M) Horário de atend…" at bounding box center [343, 236] width 686 height 473
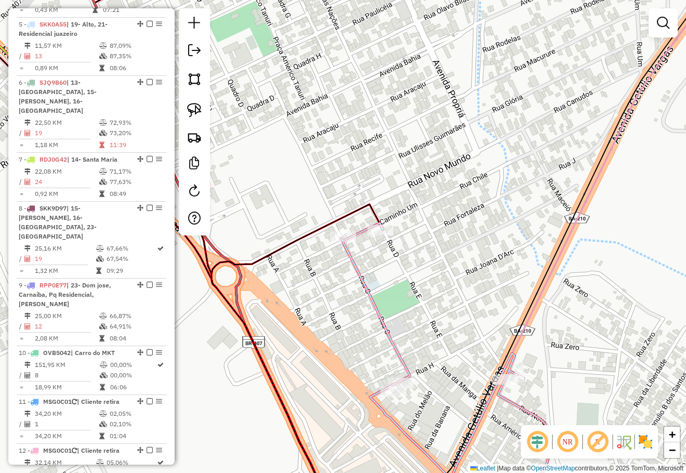
drag, startPoint x: 411, startPoint y: 254, endPoint x: 410, endPoint y: 227, distance: 27.0
click at [411, 238] on div "Janela de atendimento Grade de atendimento Capacidade Transportadoras Veículos …" at bounding box center [343, 236] width 686 height 473
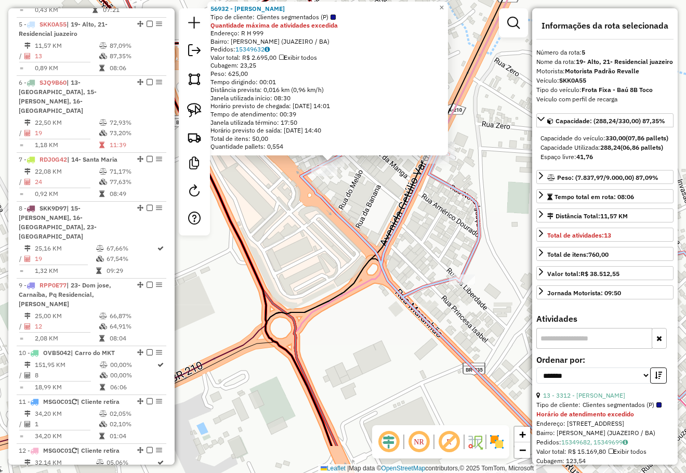
drag, startPoint x: 356, startPoint y: 215, endPoint x: 351, endPoint y: 190, distance: 25.6
click at [354, 207] on div "56932 - JESSICA TALLITA LOPE Tipo de cliente: Clientes segmentados (P) Quantida…" at bounding box center [343, 236] width 686 height 473
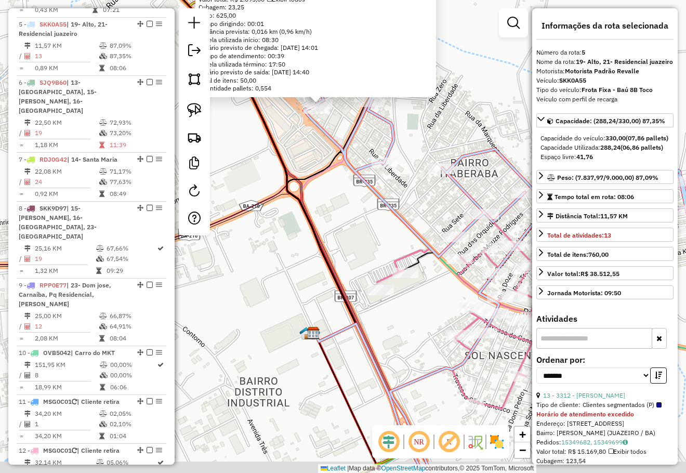
drag, startPoint x: 357, startPoint y: 223, endPoint x: 353, endPoint y: 179, distance: 44.9
click at [353, 183] on div "56932 - JESSICA TALLITA LOPE Tipo de cliente: Clientes segmentados (P) Quantida…" at bounding box center [343, 236] width 686 height 473
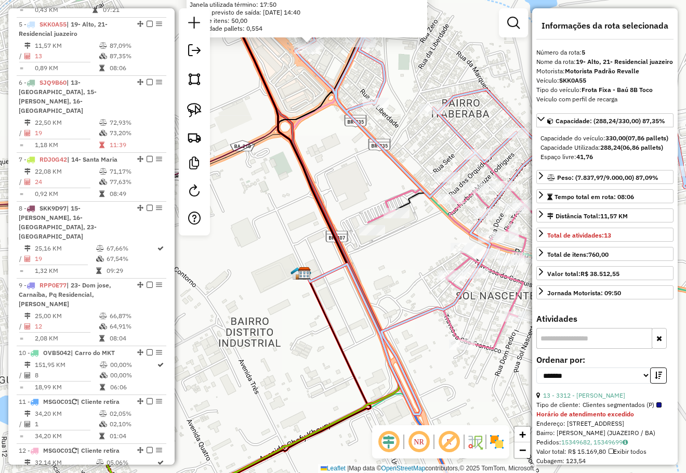
drag, startPoint x: 400, startPoint y: 259, endPoint x: 359, endPoint y: 183, distance: 86.7
click at [364, 193] on div "56932 - JESSICA TALLITA LOPE Tipo de cliente: Clientes segmentados (P) Quantida…" at bounding box center [343, 236] width 686 height 473
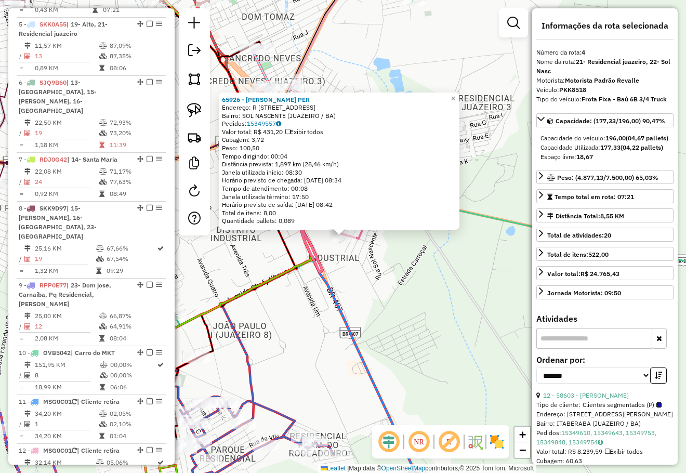
scroll to position [586, 0]
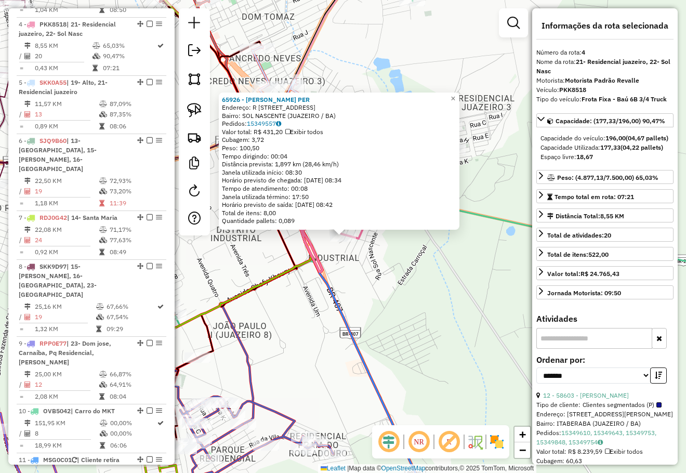
click at [420, 288] on div "65926 - ANTONIO DE SOUSA PER Endereço: R Rua Elias Romoaldo da Silva 49 Bairro:…" at bounding box center [343, 236] width 686 height 473
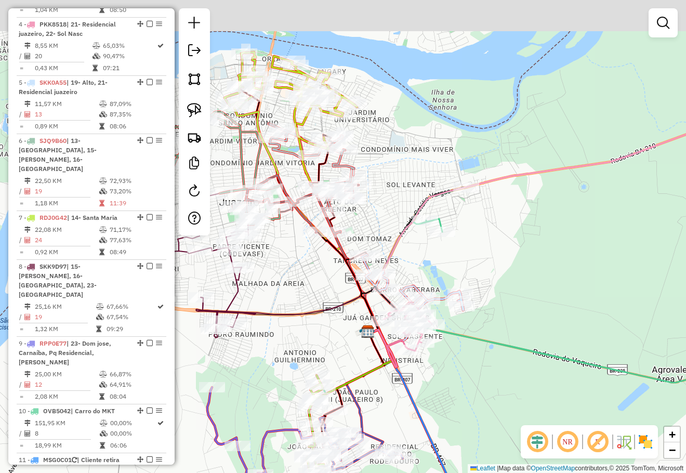
drag, startPoint x: 516, startPoint y: 280, endPoint x: 458, endPoint y: 284, distance: 57.8
click at [531, 359] on div "Janela de atendimento Grade de atendimento Capacidade Transportadoras Veículos …" at bounding box center [343, 236] width 686 height 473
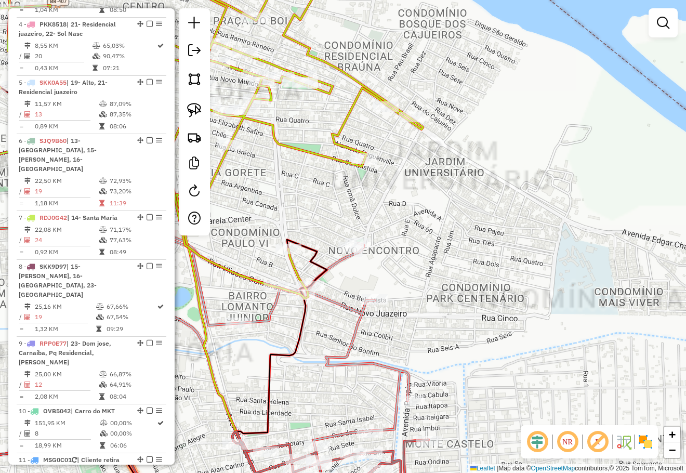
drag, startPoint x: 456, startPoint y: 257, endPoint x: 535, endPoint y: 232, distance: 82.3
click at [521, 235] on div "Janela de atendimento Grade de atendimento Capacidade Transportadoras Veículos …" at bounding box center [343, 236] width 686 height 473
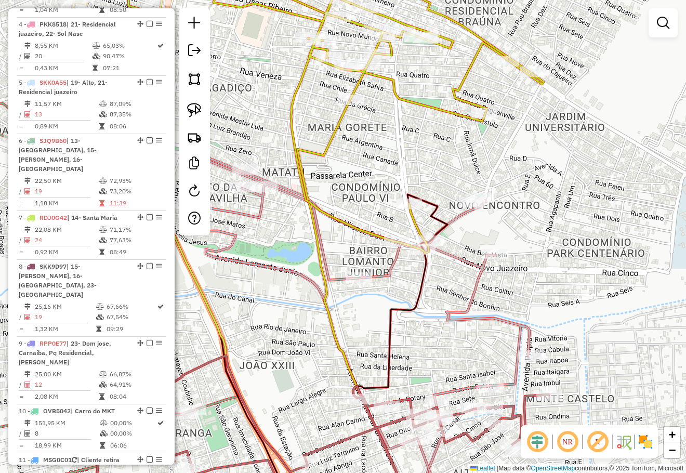
drag, startPoint x: 516, startPoint y: 221, endPoint x: 590, endPoint y: 180, distance: 84.7
click at [589, 181] on div "Janela de atendimento Grade de atendimento Capacidade Transportadoras Veículos …" at bounding box center [343, 236] width 686 height 473
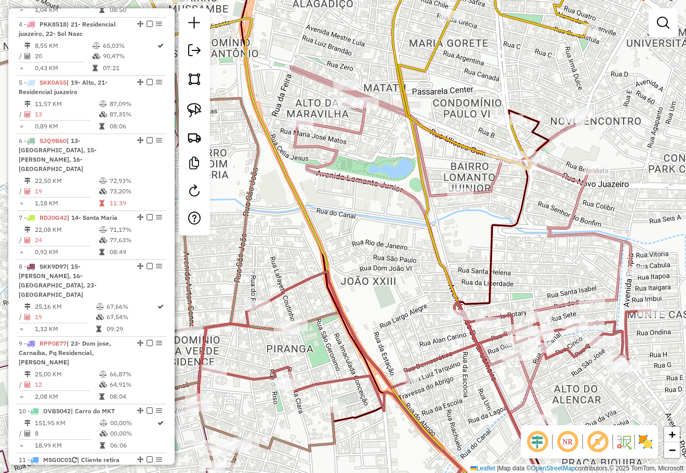
drag, startPoint x: 617, startPoint y: 172, endPoint x: 624, endPoint y: 149, distance: 24.5
click at [622, 154] on div "Janela de atendimento Grade de atendimento Capacidade Transportadoras Veículos …" at bounding box center [343, 236] width 686 height 473
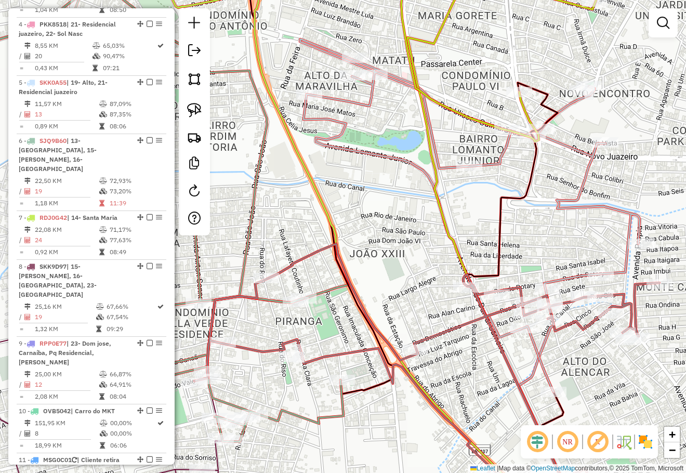
click at [584, 175] on div "Janela de atendimento Grade de atendimento Capacidade Transportadoras Veículos …" at bounding box center [343, 236] width 686 height 473
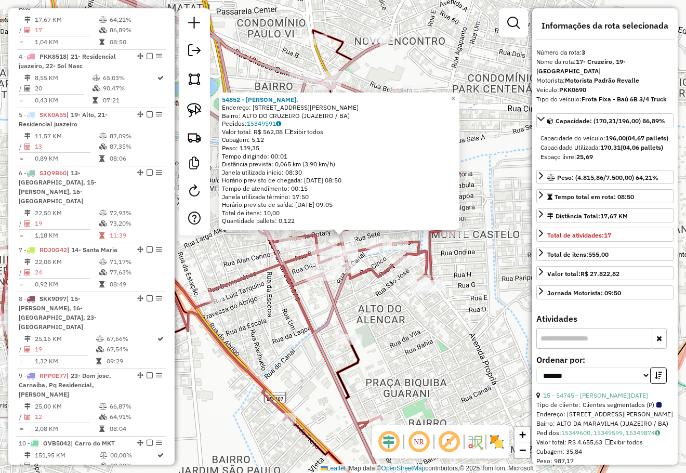
scroll to position [528, 0]
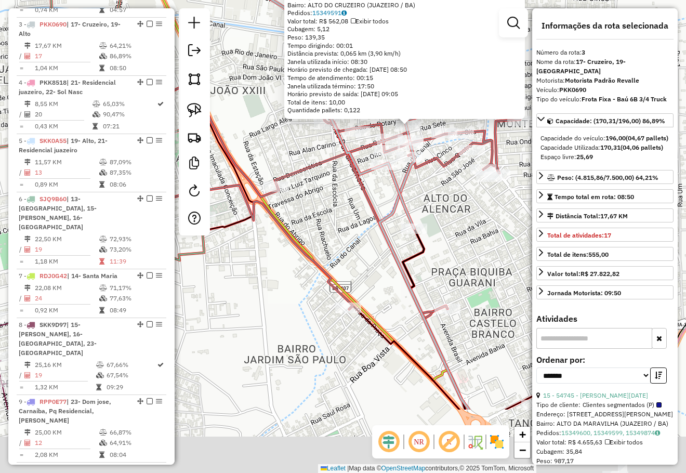
drag, startPoint x: 506, startPoint y: 282, endPoint x: 528, endPoint y: 240, distance: 47.2
click at [525, 246] on div "54852 - FRANCIS DISTB. Endereço: RUA PADRE FEIJO 640 Bairro: ALTO DO CRUZEIRO (…" at bounding box center [343, 236] width 686 height 473
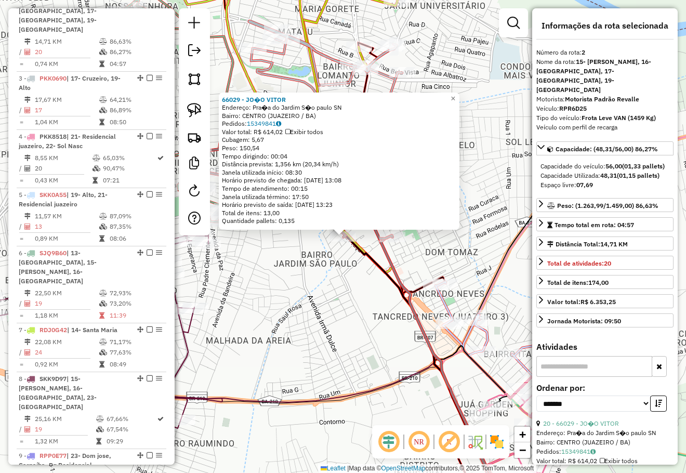
scroll to position [460, 0]
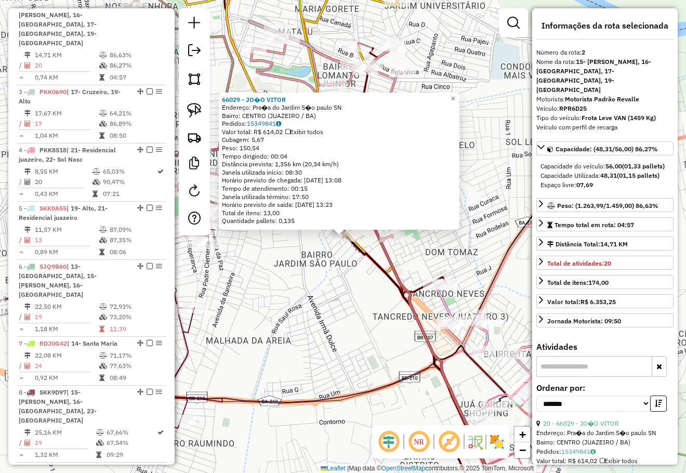
drag, startPoint x: 424, startPoint y: 322, endPoint x: 433, endPoint y: 319, distance: 9.2
click at [432, 319] on div "66029 - JO�O [PERSON_NAME]: Pra�a do Jardim S�o paulo SN Bairro: CENTRO ([GEOGR…" at bounding box center [343, 236] width 686 height 473
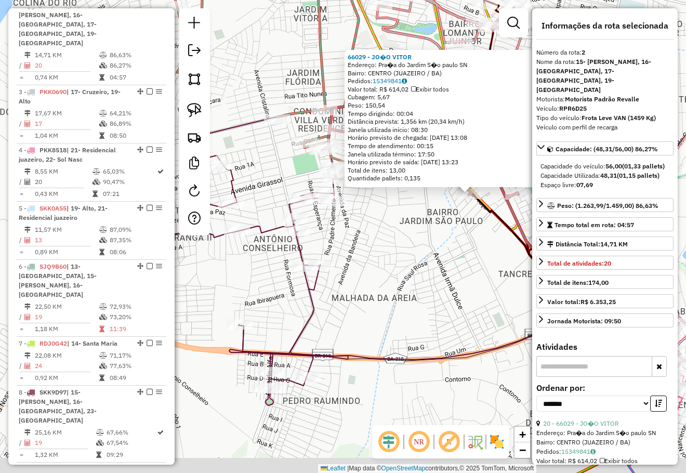
drag, startPoint x: 451, startPoint y: 309, endPoint x: 497, endPoint y: 266, distance: 61.7
click at [496, 269] on div "66029 - JO�O [PERSON_NAME]: Pra�a do Jardim S�o paulo SN Bairro: CENTRO ([GEOGR…" at bounding box center [343, 236] width 686 height 473
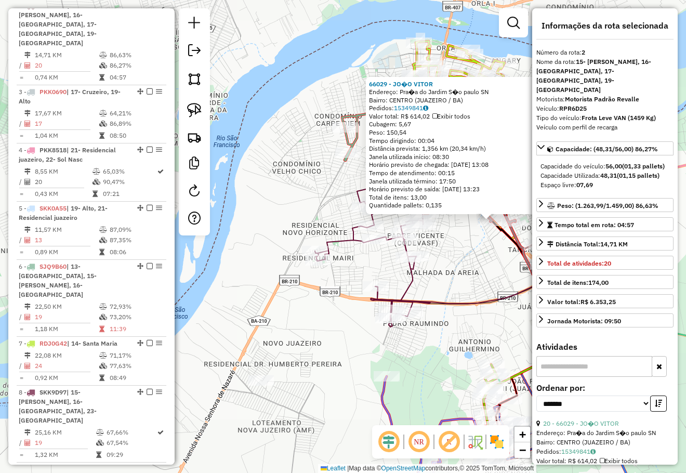
click at [483, 272] on div "66029 - JO�O [PERSON_NAME]: Pra�a do Jardim S�o paulo SN Bairro: CENTRO ([GEOGR…" at bounding box center [343, 236] width 686 height 473
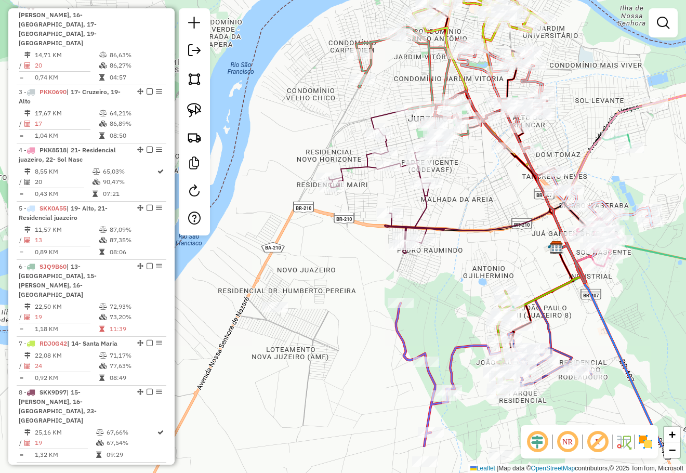
drag, startPoint x: 475, startPoint y: 225, endPoint x: 480, endPoint y: 182, distance: 43.4
click at [480, 186] on div "Janela de atendimento Grade de atendimento Capacidade Transportadoras Veículos …" at bounding box center [343, 236] width 686 height 473
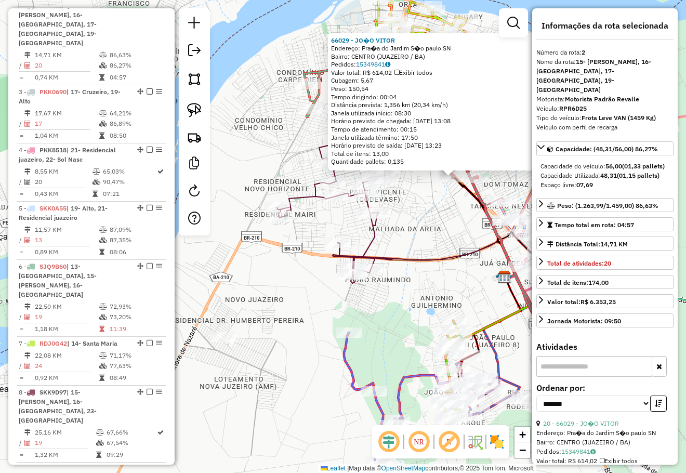
drag, startPoint x: 331, startPoint y: 294, endPoint x: 432, endPoint y: 236, distance: 116.6
click at [430, 239] on div "66029 - JO�O [PERSON_NAME]: Pra�a do Jardim S�o paulo SN Bairro: CENTRO ([GEOGR…" at bounding box center [343, 236] width 686 height 473
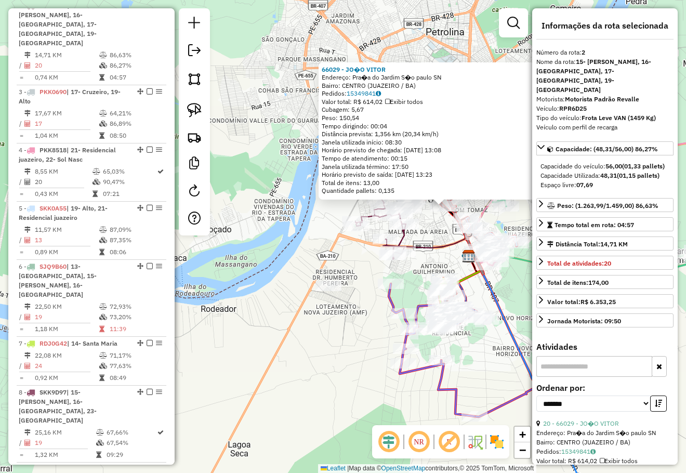
click at [439, 235] on div "66029 - JO�O [PERSON_NAME]: Pra�a do Jardim S�o paulo SN Bairro: CENTRO ([GEOGR…" at bounding box center [343, 236] width 686 height 473
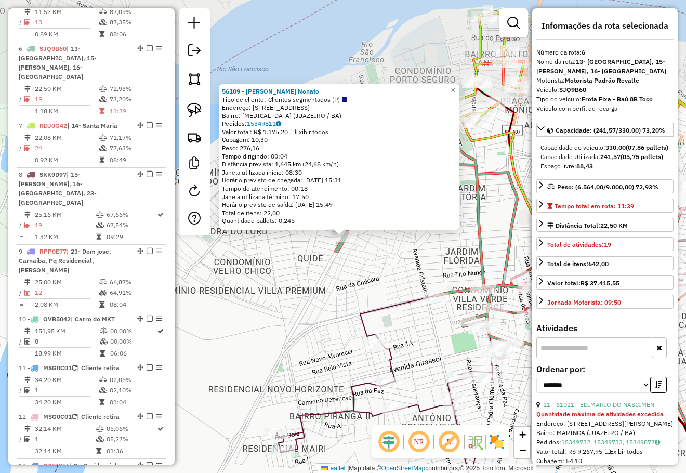
scroll to position [702, 0]
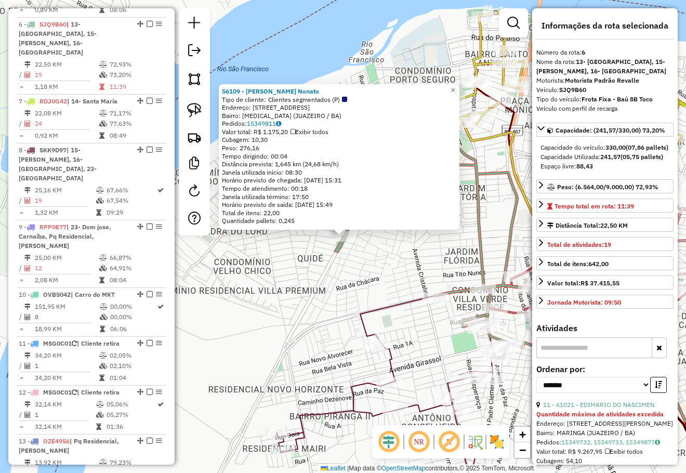
drag, startPoint x: 396, startPoint y: 279, endPoint x: 363, endPoint y: 149, distance: 134.1
click at [363, 150] on div "56109 - Shisley Suila Nonato Tipo de cliente: Clientes segmentados (P) Endereço…" at bounding box center [343, 236] width 686 height 473
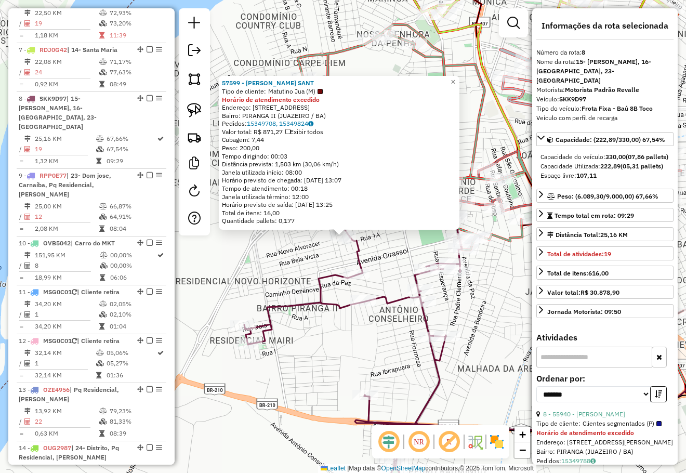
scroll to position [819, 0]
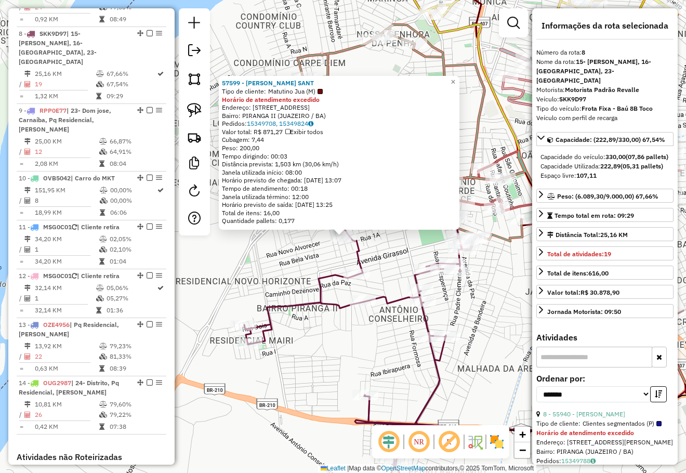
click at [487, 325] on div "57599 - VINICIUS SILVA SANT Tipo de cliente: Matutino Jua (M) Horário de atendi…" at bounding box center [343, 236] width 686 height 473
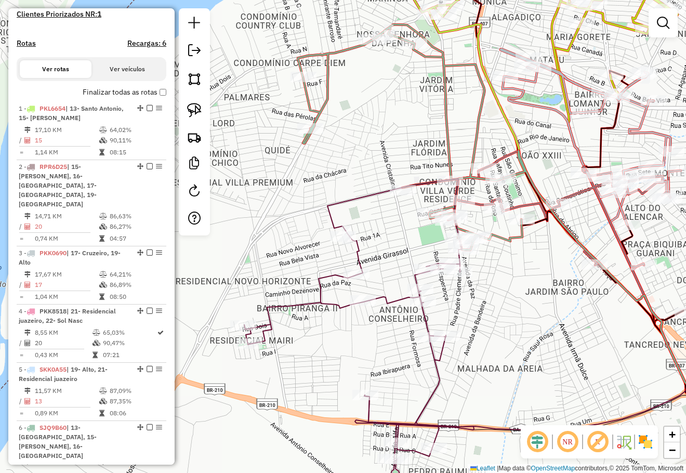
scroll to position [195, 0]
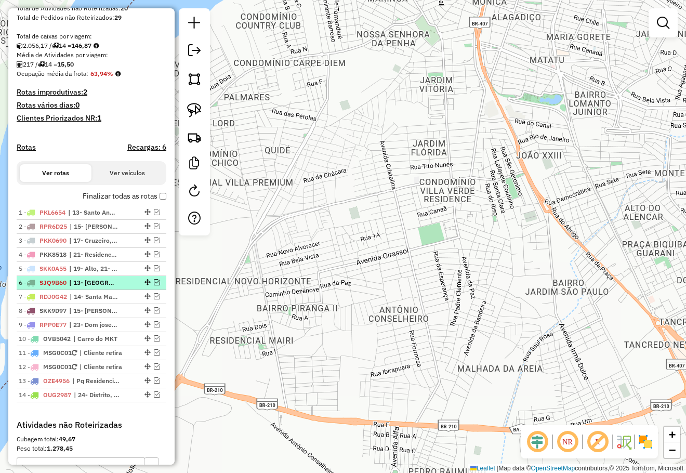
click at [154, 285] on em at bounding box center [157, 282] width 6 height 6
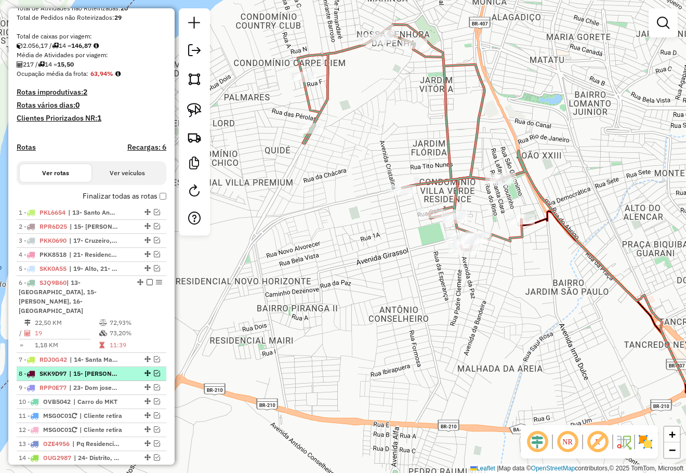
click at [154, 374] on em at bounding box center [157, 373] width 6 height 6
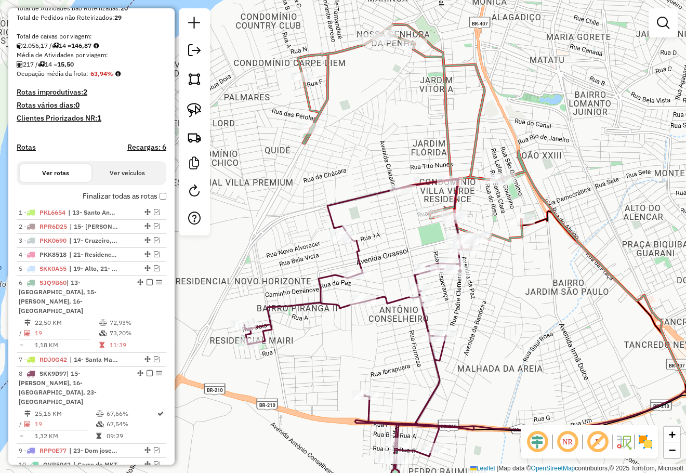
click at [497, 262] on div "Rota 8 - Placa SKK9D97 55331 - GALEGA BAR Rota 8 - Placa SKK9D97 66307 - DISTRI…" at bounding box center [343, 236] width 686 height 473
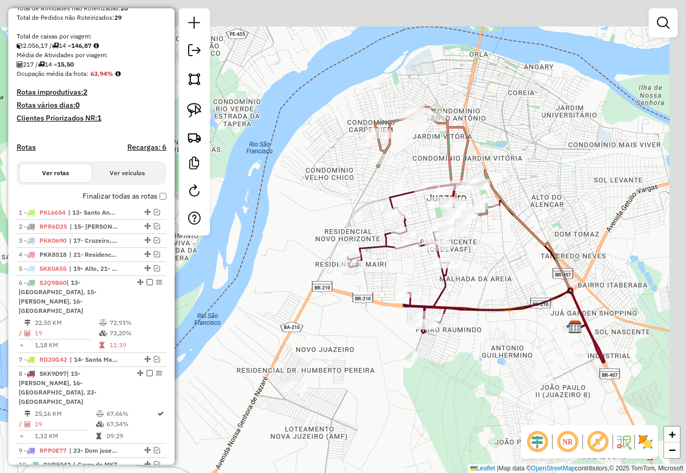
drag, startPoint x: 522, startPoint y: 226, endPoint x: 498, endPoint y: 262, distance: 42.4
click at [498, 262] on div "Janela de atendimento Grade de atendimento Capacidade Transportadoras Veículos …" at bounding box center [343, 236] width 686 height 473
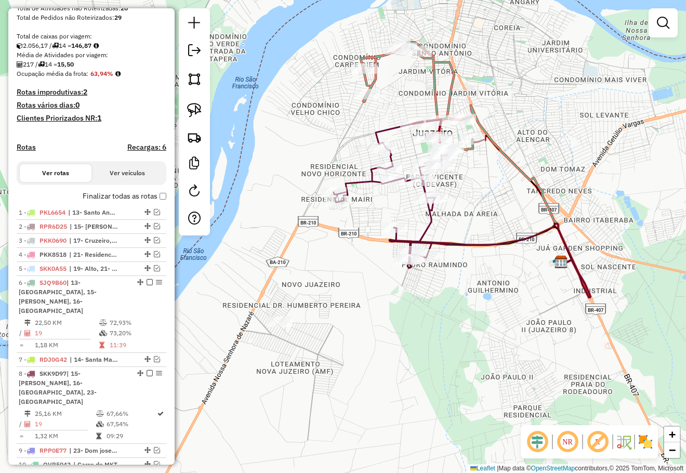
drag, startPoint x: 482, startPoint y: 287, endPoint x: 463, endPoint y: 206, distance: 82.7
click at [463, 206] on div "Janela de atendimento Grade de atendimento Capacidade Transportadoras Veículos …" at bounding box center [343, 236] width 686 height 473
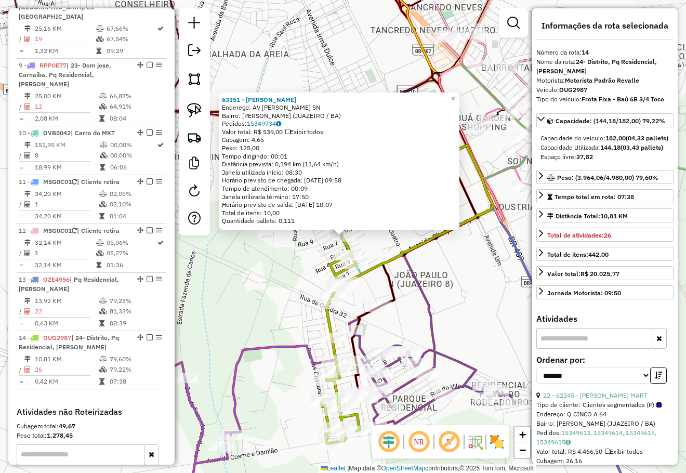
scroll to position [956, 0]
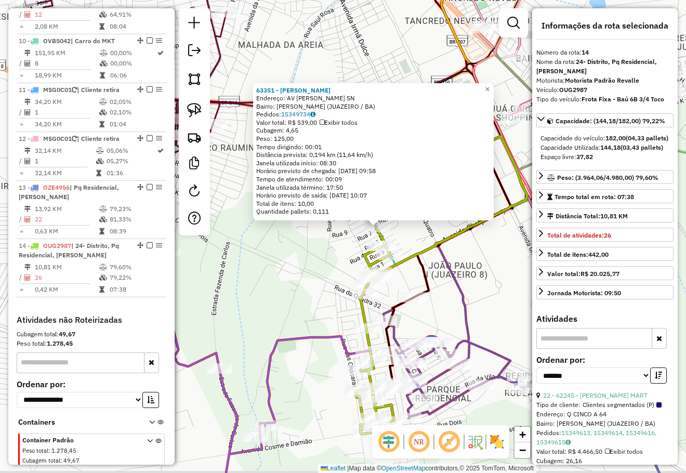
drag, startPoint x: 289, startPoint y: 268, endPoint x: 339, endPoint y: 252, distance: 51.6
click at [336, 252] on div "63351 - MANOEL FRANCISCO DE Endereço: AV MIXAEL AGUILA SN Bairro: ANTONIO GUILH…" at bounding box center [343, 236] width 686 height 473
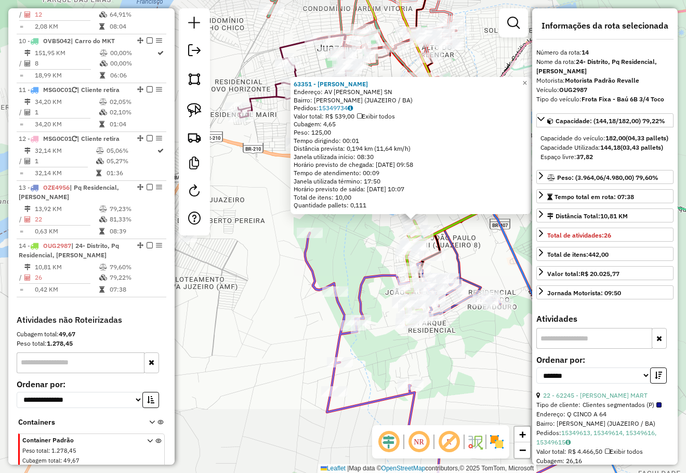
click at [349, 243] on div "63351 - MANOEL FRANCISCO DE Endereço: AV MIXAEL AGUILA SN Bairro: ANTONIO GUILH…" at bounding box center [343, 236] width 686 height 473
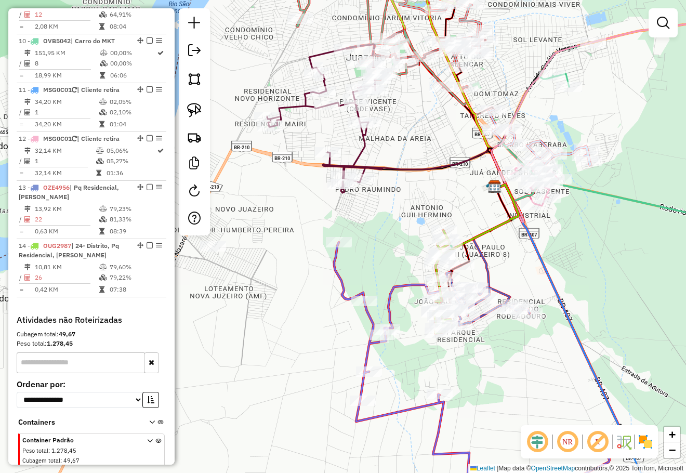
drag, startPoint x: 378, startPoint y: 251, endPoint x: 446, endPoint y: 240, distance: 68.4
click at [443, 261] on div "Janela de atendimento Grade de atendimento Capacidade Transportadoras Veículos …" at bounding box center [343, 236] width 686 height 473
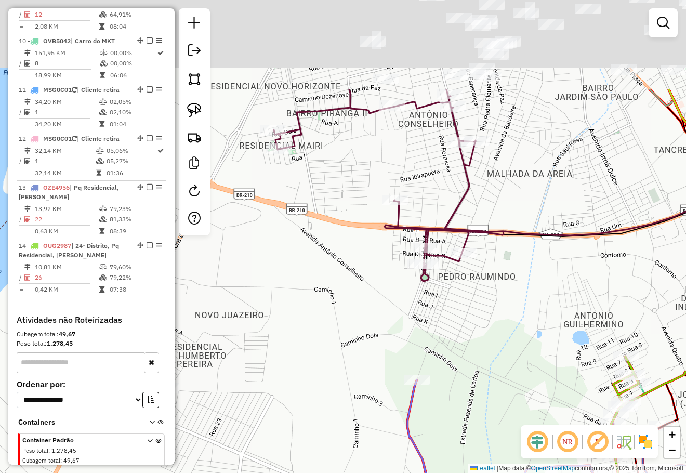
drag, startPoint x: 436, startPoint y: 191, endPoint x: 527, endPoint y: 244, distance: 105.0
click at [482, 327] on div "Janela de atendimento Grade de atendimento Capacidade Transportadoras Veículos …" at bounding box center [343, 236] width 686 height 473
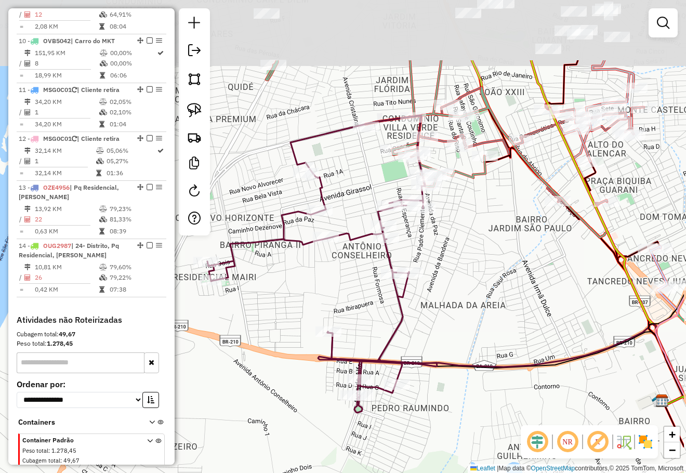
drag, startPoint x: 484, startPoint y: 290, endPoint x: 463, endPoint y: 279, distance: 23.7
click at [460, 331] on div "Janela de atendimento Grade de atendimento Capacidade Transportadoras Veículos …" at bounding box center [343, 236] width 686 height 473
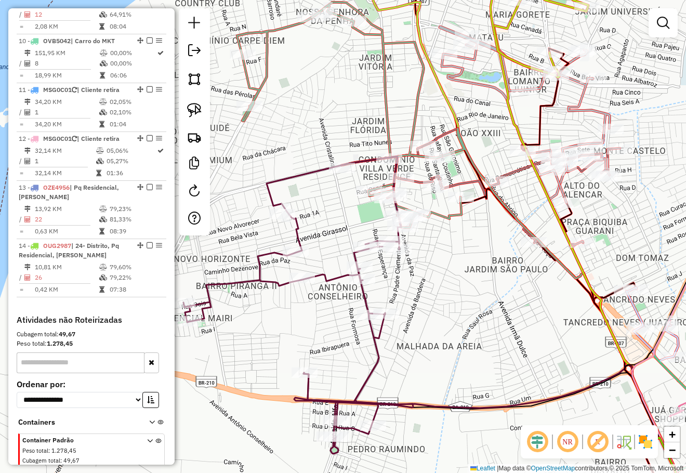
drag, startPoint x: 501, startPoint y: 256, endPoint x: 530, endPoint y: 208, distance: 55.9
click at [528, 211] on div "Janela de atendimento Grade de atendimento Capacidade Transportadoras Veículos …" at bounding box center [343, 236] width 686 height 473
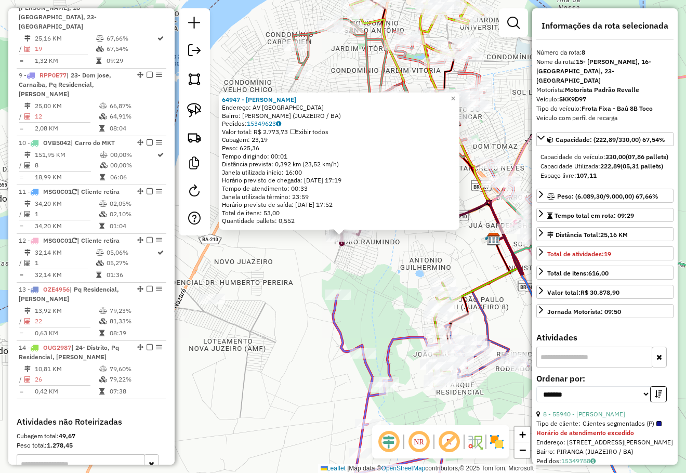
scroll to position [819, 0]
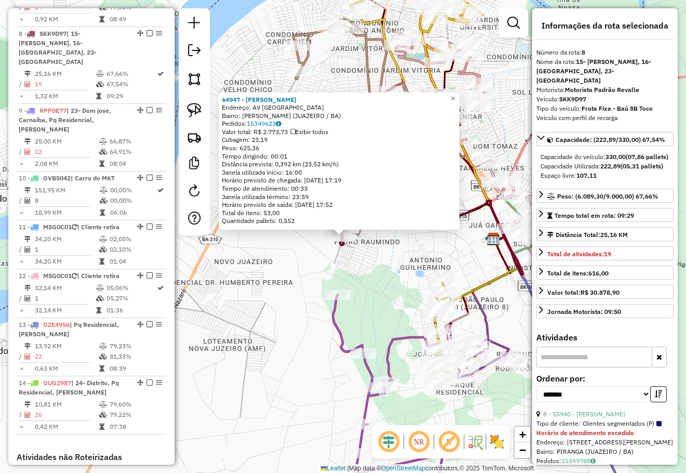
click at [417, 265] on div "64947 - [PERSON_NAME] DA SIL Endereço: AV [GEOGRAPHIC_DATA]: [PERSON_NAME] (JUA…" at bounding box center [343, 236] width 686 height 473
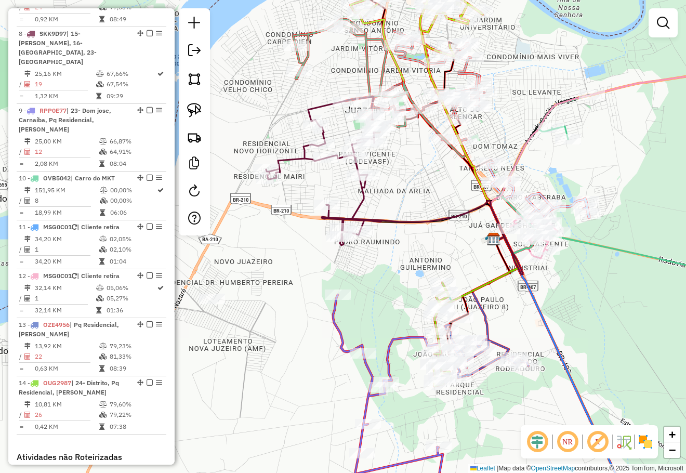
drag, startPoint x: 396, startPoint y: 253, endPoint x: 418, endPoint y: 262, distance: 23.1
click at [421, 296] on div "Janela de atendimento Grade de atendimento Capacidade Transportadoras Veículos …" at bounding box center [343, 236] width 686 height 473
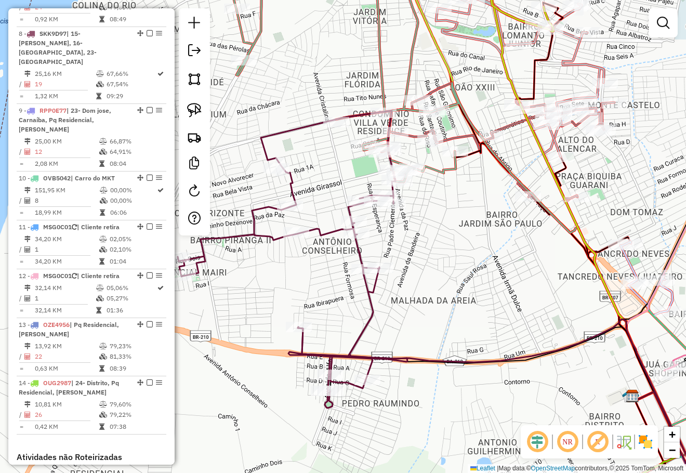
click at [425, 278] on div "Janela de atendimento Grade de atendimento Capacidade Transportadoras Veículos …" at bounding box center [343, 236] width 686 height 473
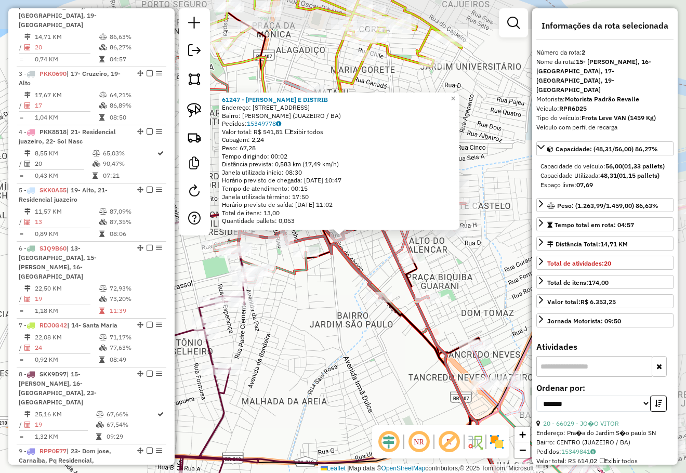
scroll to position [460, 0]
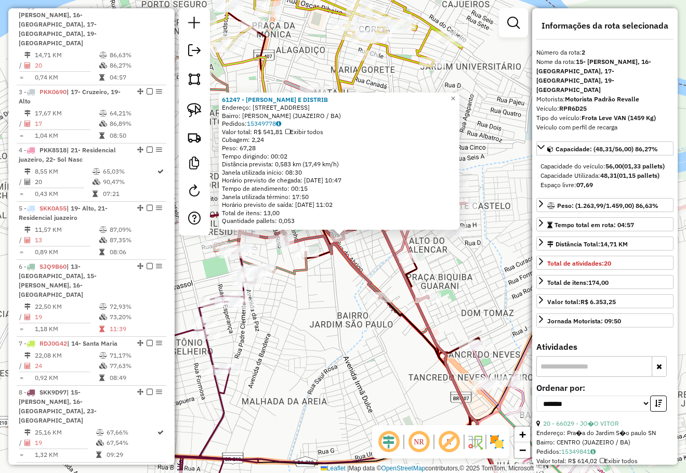
drag, startPoint x: 376, startPoint y: 315, endPoint x: 397, endPoint y: 305, distance: 23.0
click at [396, 305] on div "61247 - MERCADINHO E DISTRIB Endereço: [STREET_ADDRESS] Bairro: [PERSON_NAME] (…" at bounding box center [343, 236] width 686 height 473
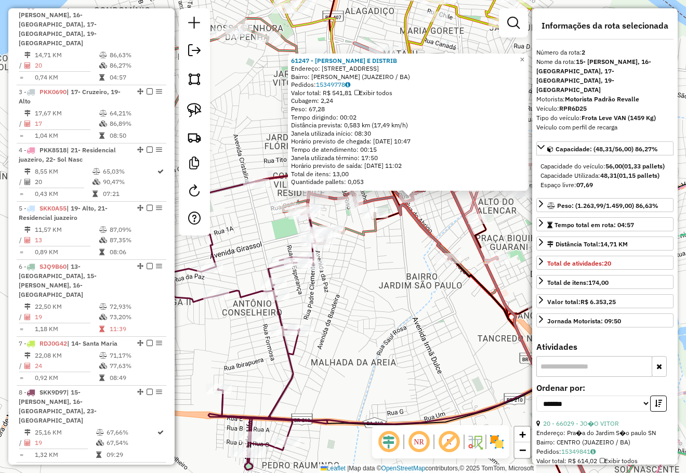
click at [374, 301] on div "61247 - MERCADINHO E DISTRIB Endereço: [STREET_ADDRESS] Bairro: [PERSON_NAME] (…" at bounding box center [343, 236] width 686 height 473
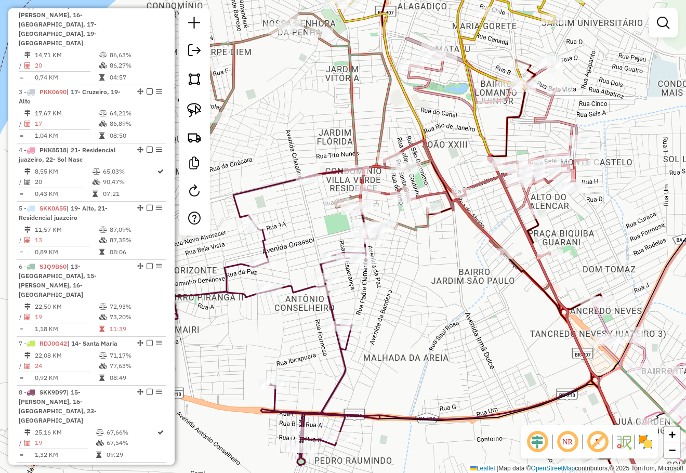
drag, startPoint x: 417, startPoint y: 287, endPoint x: 429, endPoint y: 281, distance: 13.5
click at [425, 284] on div "Janela de atendimento Grade de atendimento Capacidade Transportadoras Veículos …" at bounding box center [343, 236] width 686 height 473
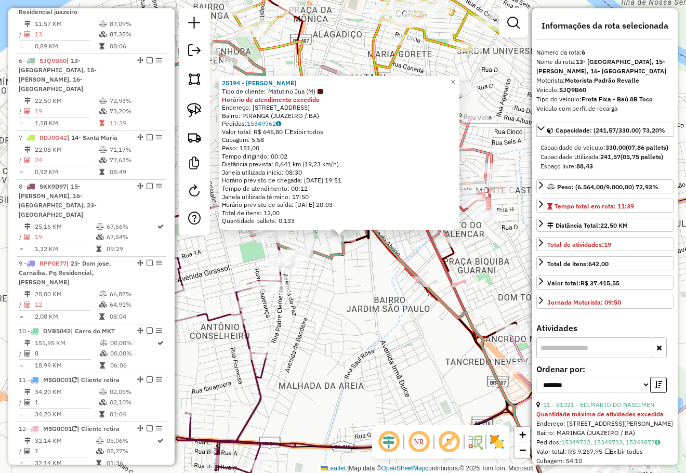
scroll to position [702, 0]
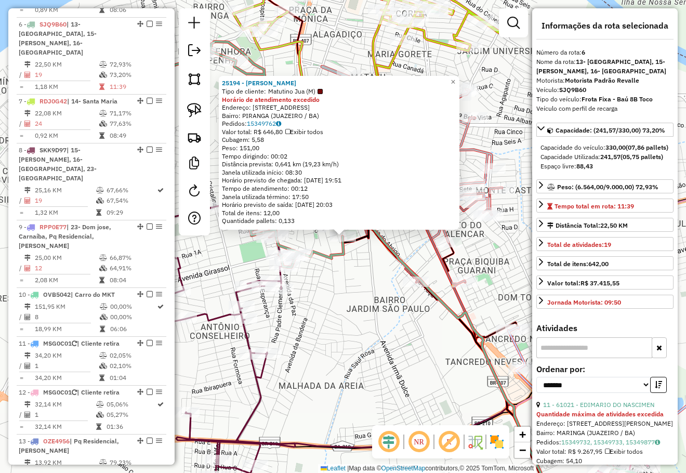
drag, startPoint x: 358, startPoint y: 307, endPoint x: 433, endPoint y: 269, distance: 84.3
click at [432, 270] on div "25194 - [PERSON_NAME] DE ARAUJ Tipo de cliente: Matutino Jua (M) Horário de ate…" at bounding box center [343, 236] width 686 height 473
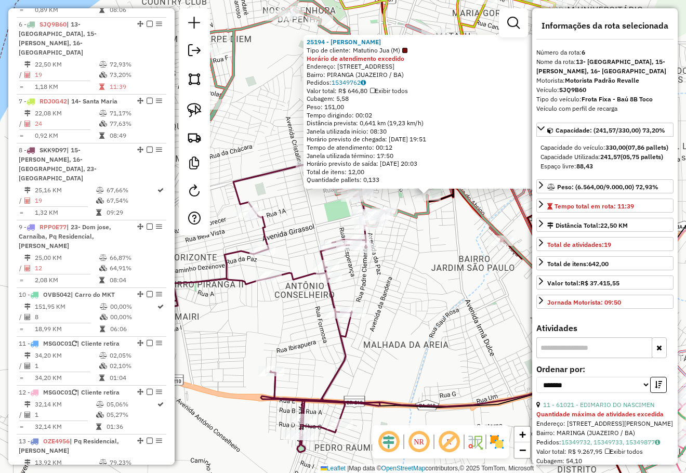
click at [427, 291] on div "25194 - [PERSON_NAME] DE ARAUJ Tipo de cliente: Matutino Jua (M) Horário de ate…" at bounding box center [343, 236] width 686 height 473
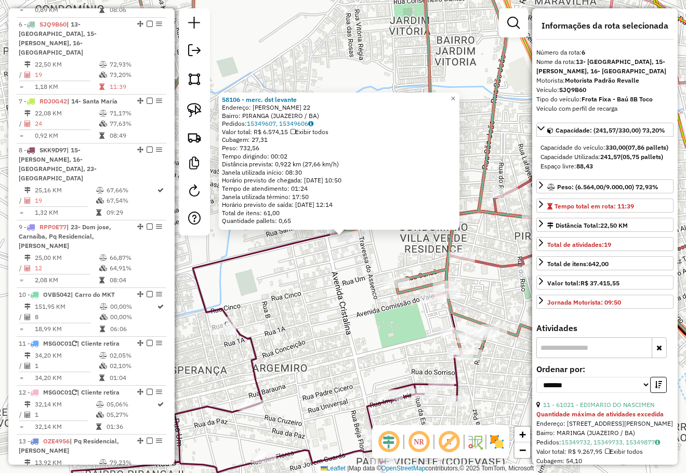
drag, startPoint x: 363, startPoint y: 286, endPoint x: 360, endPoint y: 244, distance: 42.7
click at [360, 244] on div "58106 - merc. dst levante Endereço: [PERSON_NAME] 22 Bairro: PIRANGA (JUAZEIRO …" at bounding box center [343, 236] width 686 height 473
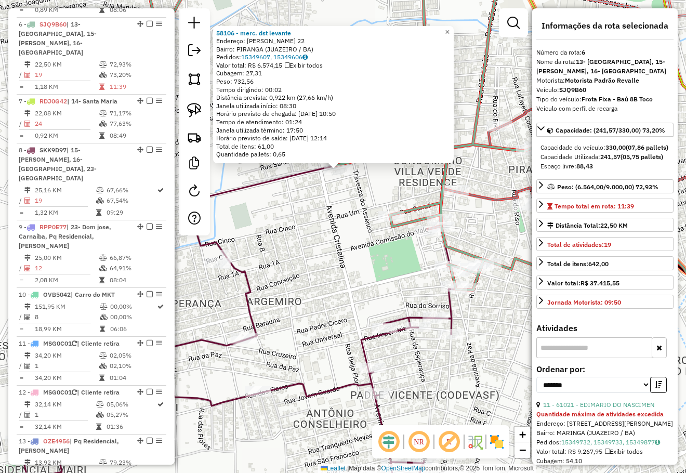
click at [502, 231] on div "58106 - merc. dst levante Endereço: [PERSON_NAME] 22 Bairro: PIRANGA (JUAZEIRO …" at bounding box center [343, 236] width 686 height 473
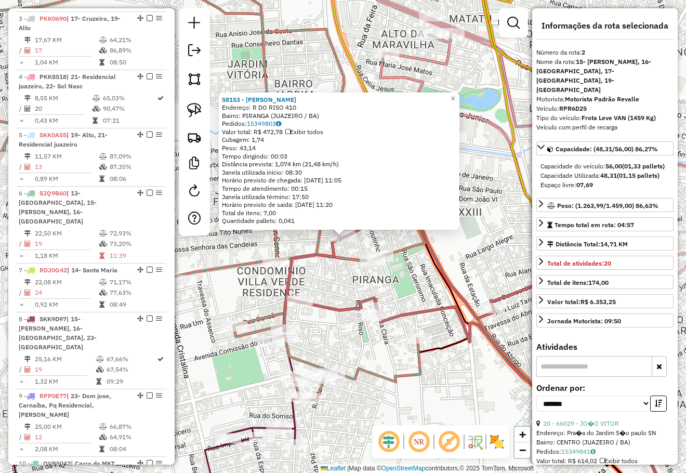
scroll to position [460, 0]
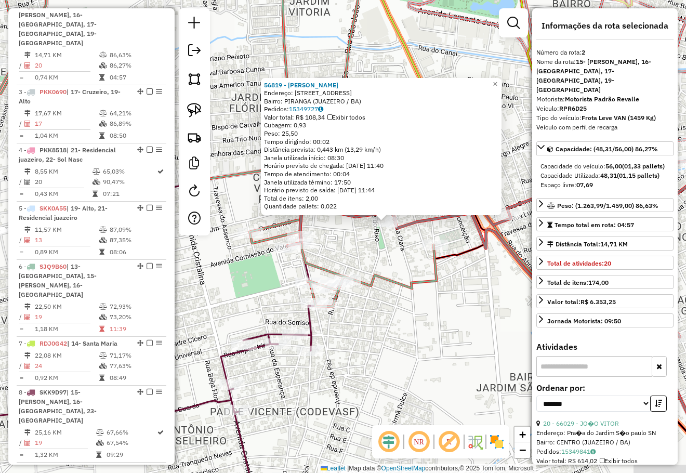
drag, startPoint x: 421, startPoint y: 352, endPoint x: 453, endPoint y: 295, distance: 65.4
click at [430, 346] on div "56819 - [PERSON_NAME]: [STREET_ADDRESS] Bairro: PIRANGA (JUAZEIRO / BA) Pedidos…" at bounding box center [343, 236] width 686 height 473
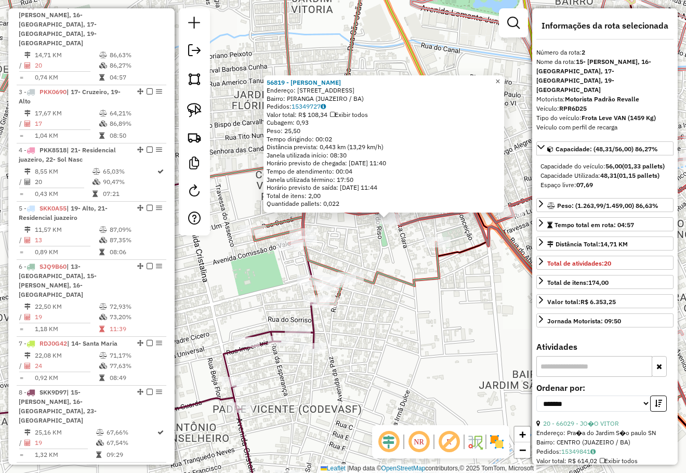
click at [500, 79] on span "×" at bounding box center [497, 81] width 5 height 9
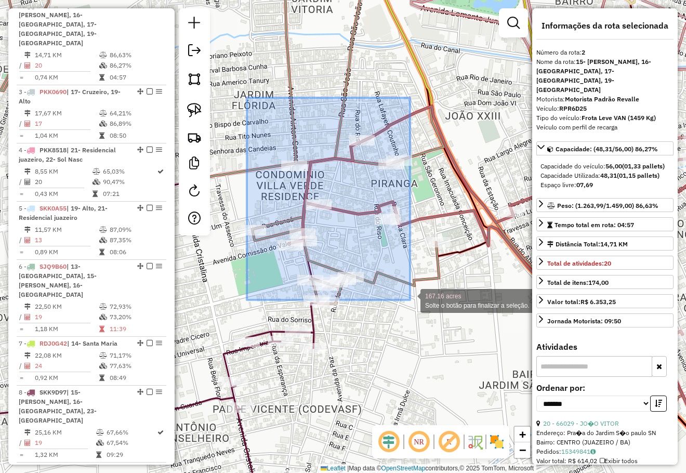
drag, startPoint x: 247, startPoint y: 98, endPoint x: 410, endPoint y: 300, distance: 259.7
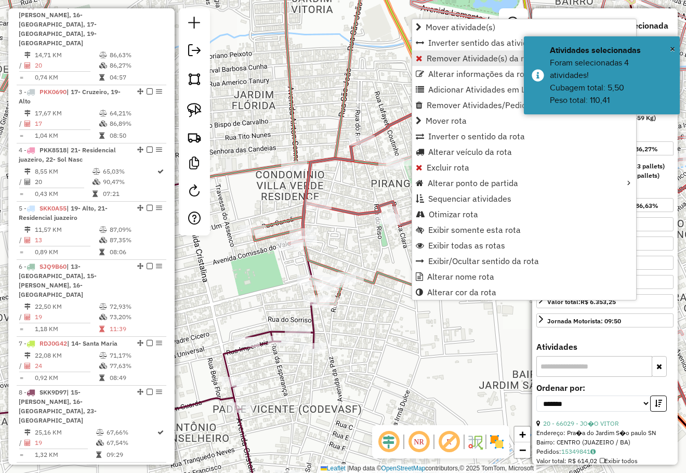
click at [444, 58] on span "Remover Atividade(s) da rota" at bounding box center [481, 58] width 110 height 8
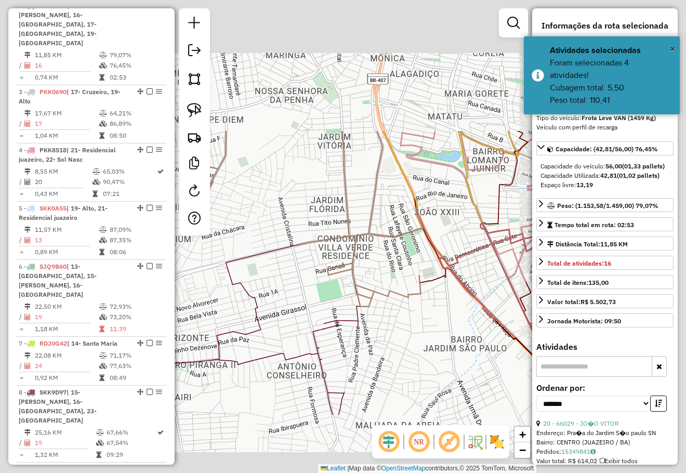
click at [423, 335] on div "Janela de atendimento Grade de atendimento Capacidade Transportadoras Veículos …" at bounding box center [343, 236] width 686 height 473
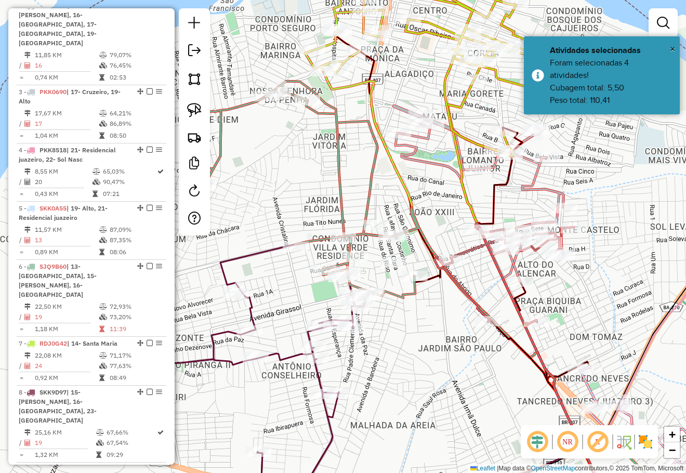
drag, startPoint x: 429, startPoint y: 347, endPoint x: 419, endPoint y: 347, distance: 9.9
click at [419, 347] on div "Janela de atendimento Grade de atendimento Capacidade Transportadoras Veículos …" at bounding box center [343, 236] width 686 height 473
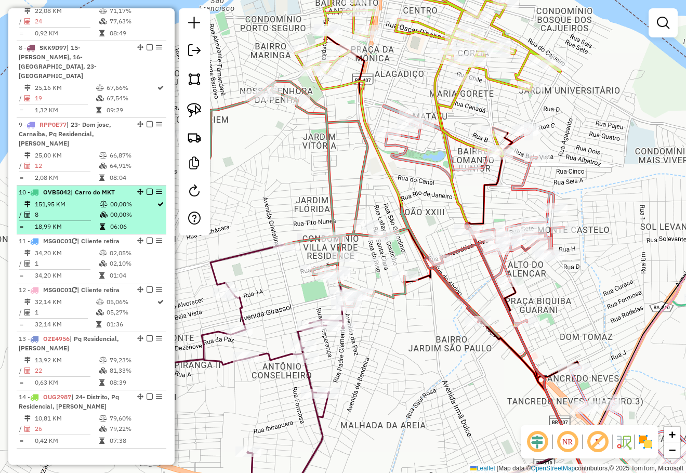
scroll to position [824, 0]
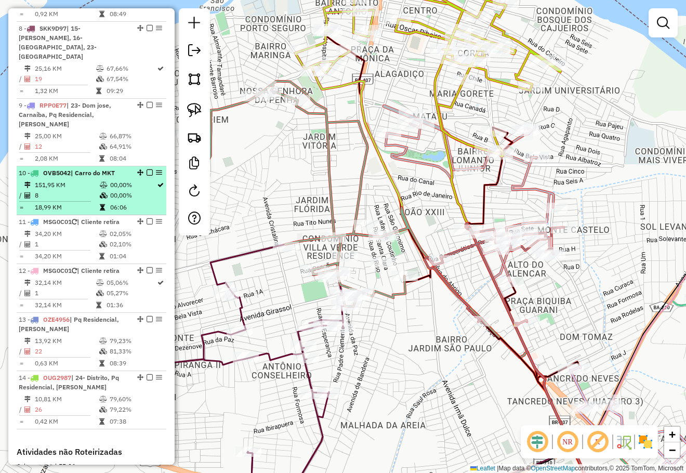
click at [146, 169] on em at bounding box center [149, 172] width 6 height 6
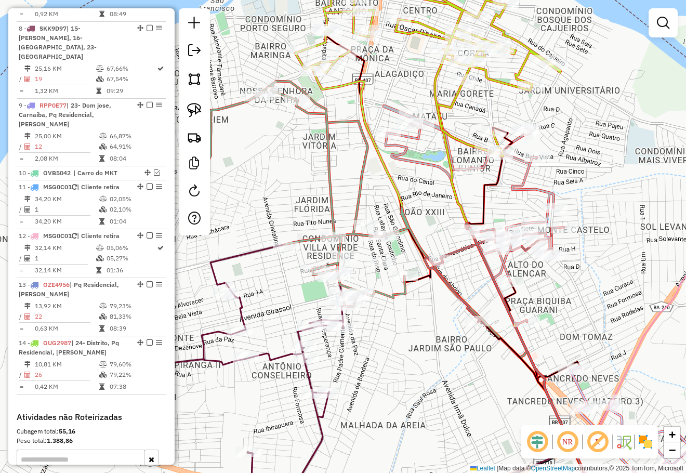
click at [390, 311] on div "Janela de atendimento Grade de atendimento Capacidade Transportadoras Veículos …" at bounding box center [343, 236] width 686 height 473
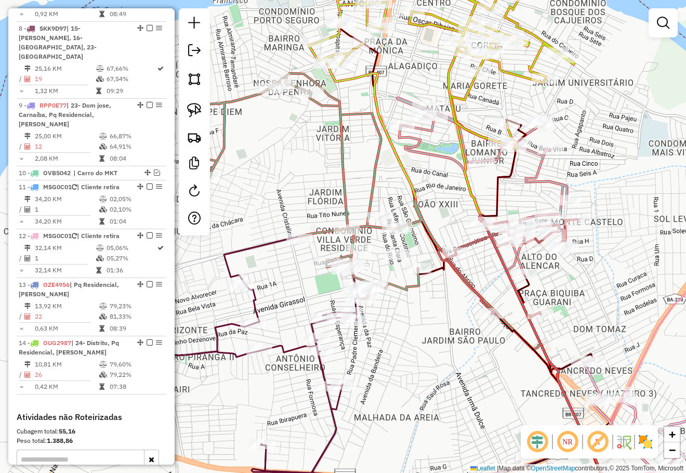
drag, startPoint x: 421, startPoint y: 327, endPoint x: 452, endPoint y: 289, distance: 49.4
click at [439, 307] on div "Janela de atendimento Grade de atendimento Capacidade Transportadoras Veículos …" at bounding box center [343, 236] width 686 height 473
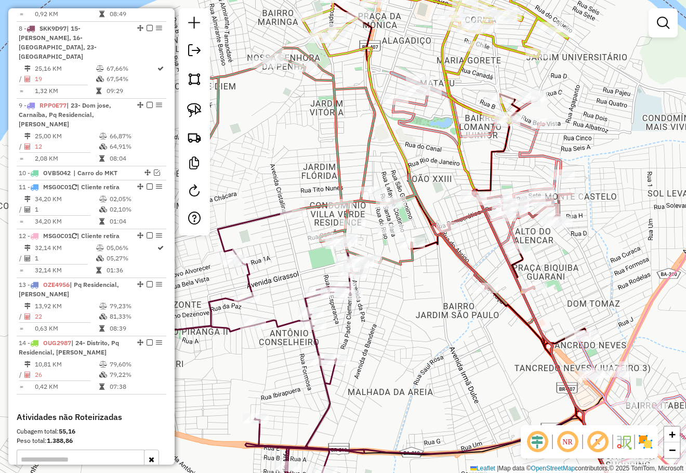
click at [419, 289] on div "Janela de atendimento Grade de atendimento Capacidade Transportadoras Veículos …" at bounding box center [343, 236] width 686 height 473
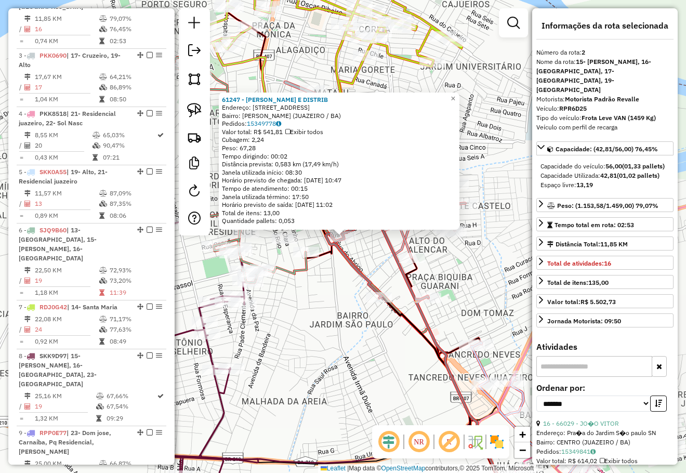
scroll to position [460, 0]
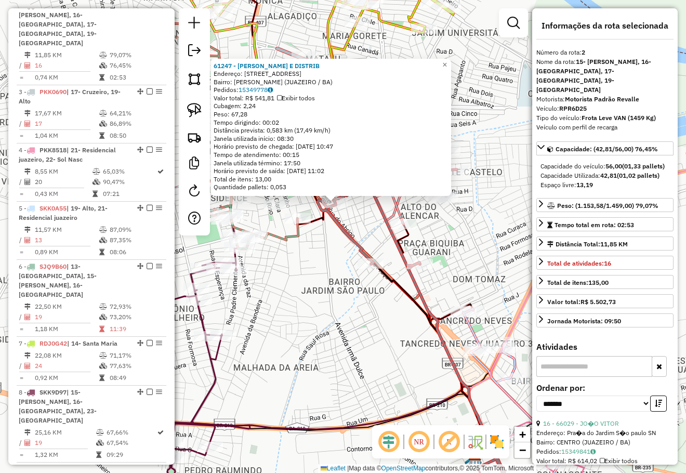
drag, startPoint x: 472, startPoint y: 242, endPoint x: 449, endPoint y: 176, distance: 69.5
click at [448, 174] on div "61247 - MERCADINHO E DISTRIB Endereço: [STREET_ADDRESS] Bairro: [PERSON_NAME] (…" at bounding box center [343, 236] width 686 height 473
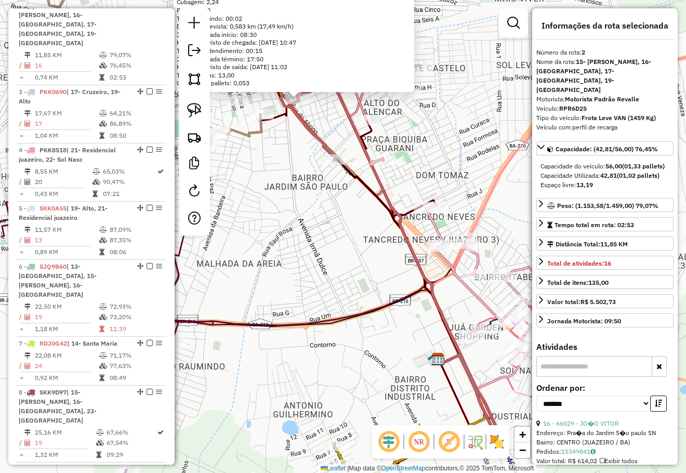
click at [448, 151] on div "61247 - MERCADINHO E DISTRIB Endereço: [STREET_ADDRESS] Bairro: [PERSON_NAME] (…" at bounding box center [343, 236] width 686 height 473
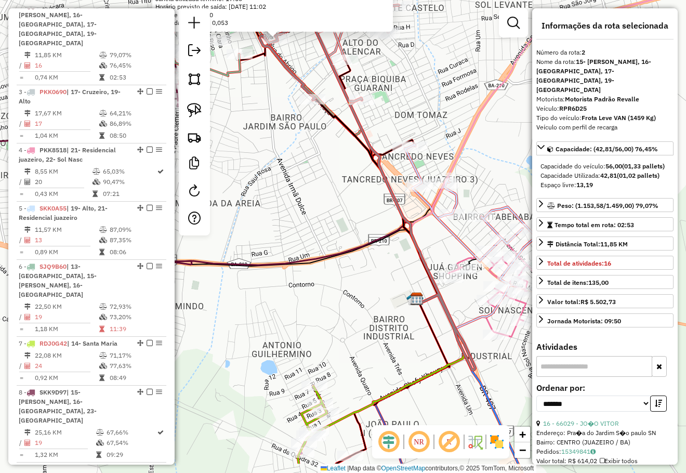
drag, startPoint x: 465, startPoint y: 145, endPoint x: 450, endPoint y: 108, distance: 39.8
click at [452, 113] on div "61247 - MERCADINHO E DISTRIB Endereço: [STREET_ADDRESS] Bairro: [PERSON_NAME] (…" at bounding box center [343, 236] width 686 height 473
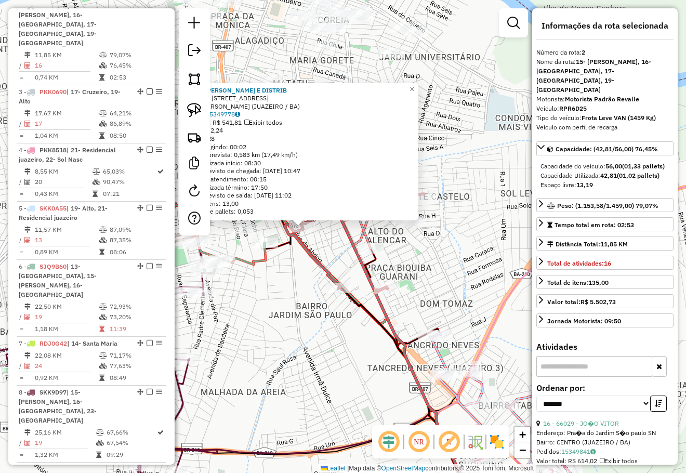
drag, startPoint x: 457, startPoint y: 112, endPoint x: 489, endPoint y: 291, distance: 182.2
click at [489, 313] on div "61247 - MERCADINHO E DISTRIB Endereço: [STREET_ADDRESS] Bairro: [PERSON_NAME] (…" at bounding box center [343, 236] width 686 height 473
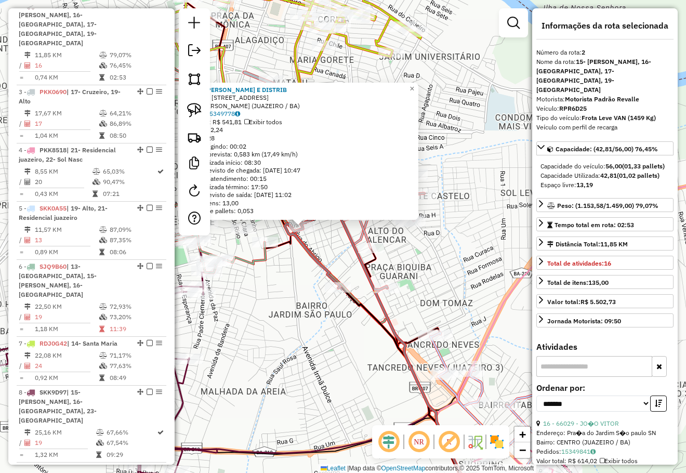
click at [482, 276] on div "61247 - MERCADINHO E DISTRIB Endereço: [STREET_ADDRESS] Bairro: [PERSON_NAME] (…" at bounding box center [343, 236] width 686 height 473
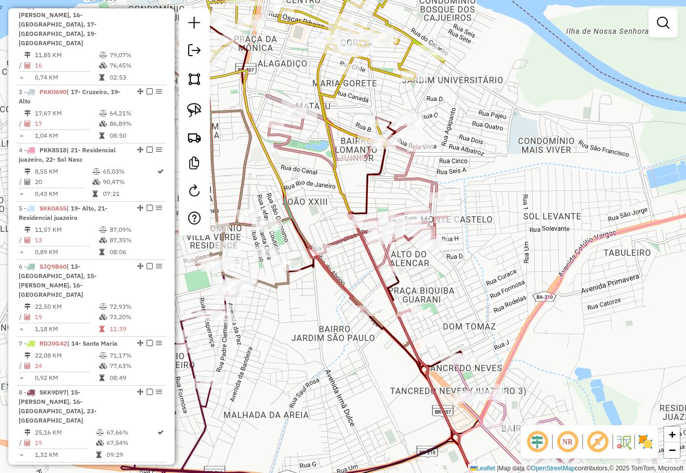
drag, startPoint x: 484, startPoint y: 286, endPoint x: 480, endPoint y: 260, distance: 25.7
click at [488, 288] on div "Janela de atendimento Grade de atendimento Capacidade Transportadoras Veículos …" at bounding box center [343, 236] width 686 height 473
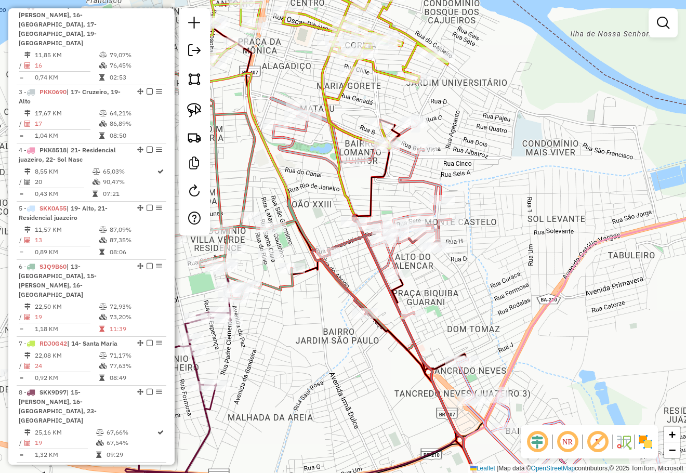
drag, startPoint x: 479, startPoint y: 192, endPoint x: 493, endPoint y: 220, distance: 31.6
click at [493, 220] on div "Janela de atendimento Grade de atendimento Capacidade Transportadoras Veículos …" at bounding box center [343, 236] width 686 height 473
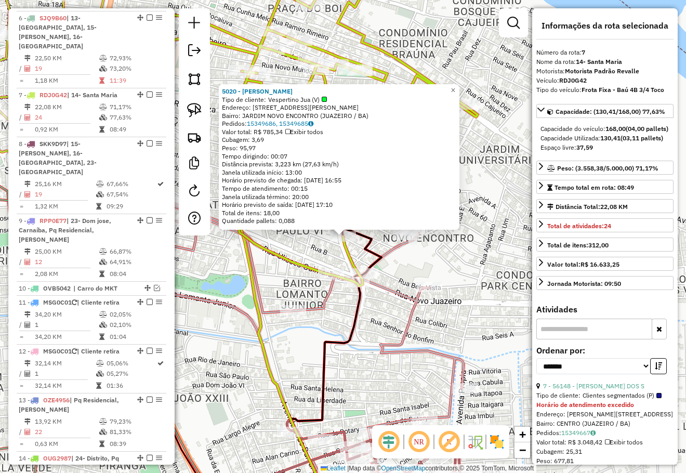
scroll to position [770, 0]
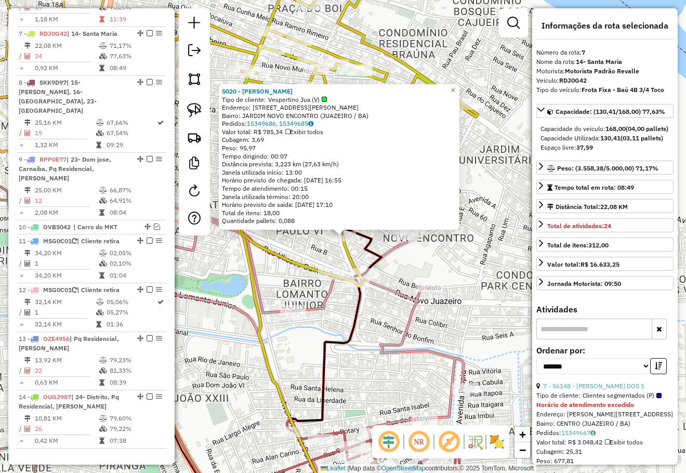
click at [473, 272] on div "5020 - [PERSON_NAME] Tipo de cliente: [PERSON_NAME] (V) Endereço: R [PERSON_NAM…" at bounding box center [343, 236] width 686 height 473
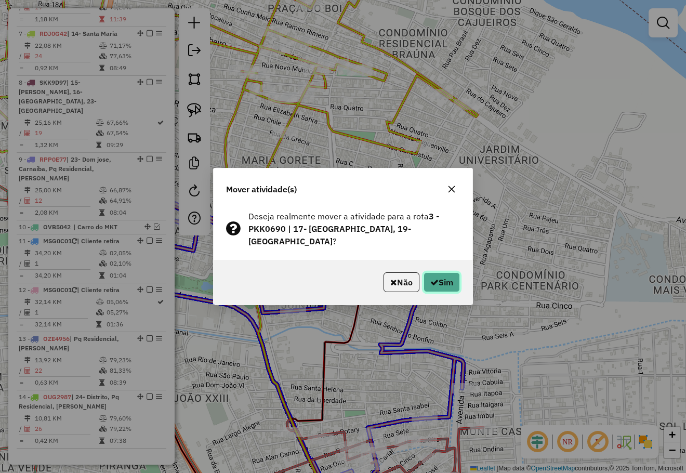
click at [436, 283] on button "Sim" at bounding box center [441, 282] width 36 height 20
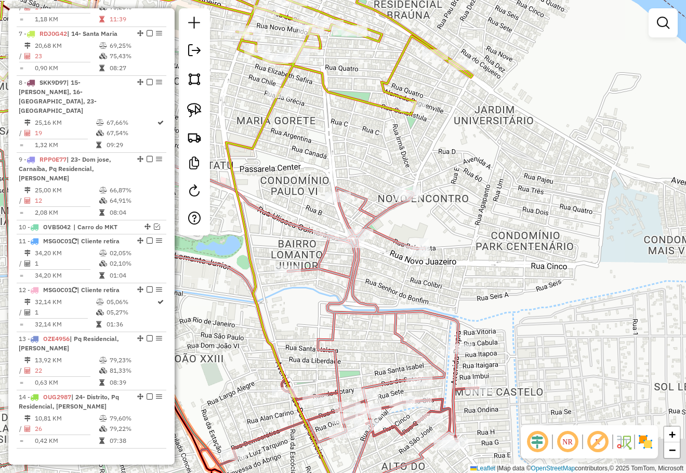
drag, startPoint x: 482, startPoint y: 277, endPoint x: 457, endPoint y: 187, distance: 93.1
click at [461, 202] on div "Janela de atendimento Grade de atendimento Capacidade Transportadoras Veículos …" at bounding box center [343, 236] width 686 height 473
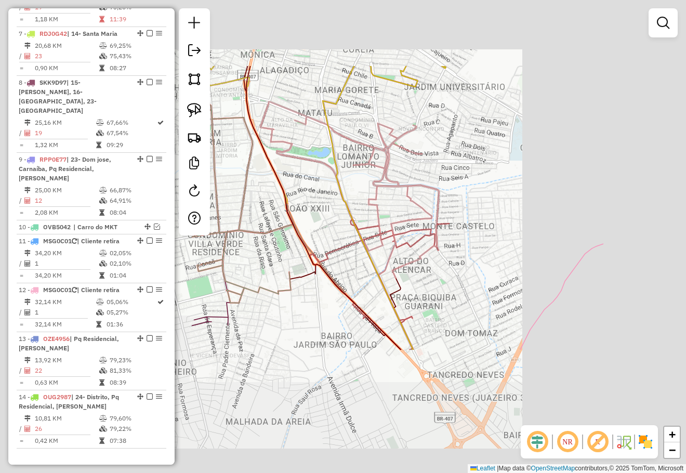
click at [508, 222] on div "Janela de atendimento Grade de atendimento Capacidade Transportadoras Veículos …" at bounding box center [343, 236] width 686 height 473
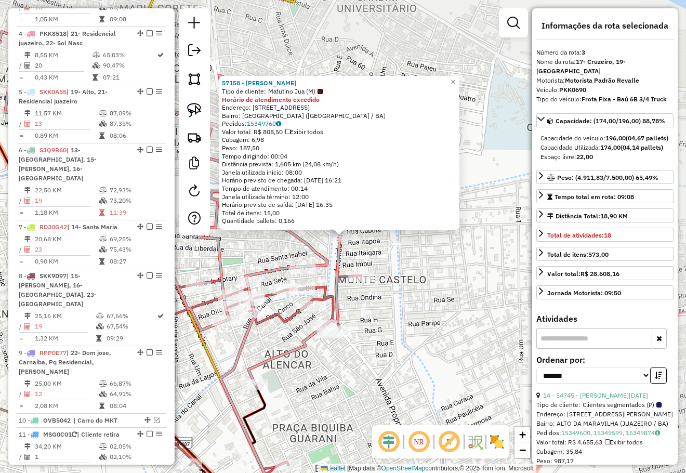
scroll to position [528, 0]
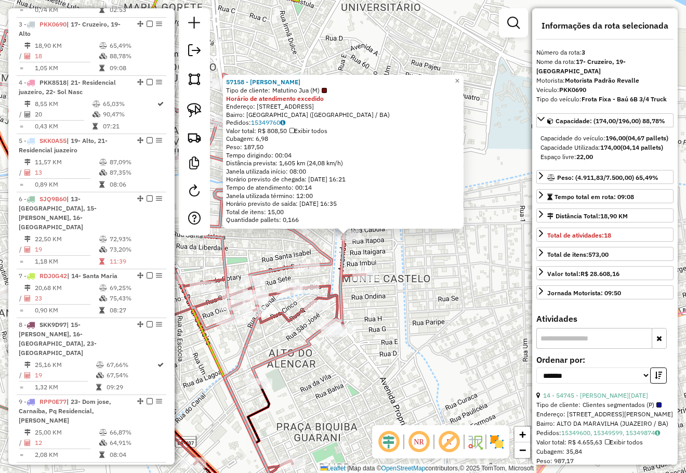
drag, startPoint x: 402, startPoint y: 271, endPoint x: 434, endPoint y: 245, distance: 41.4
click at [434, 245] on div "57158 - Janaina De Fatima Si Tipo de cliente: Matutino Jua (M) Horário de atend…" at bounding box center [343, 236] width 686 height 473
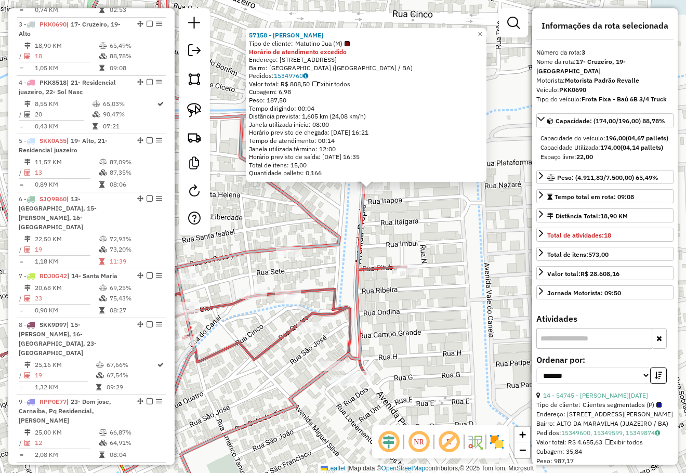
click at [423, 244] on div "57158 - Janaina De Fatima Si Tipo de cliente: Matutino Jua (M) Horário de atend…" at bounding box center [343, 236] width 686 height 473
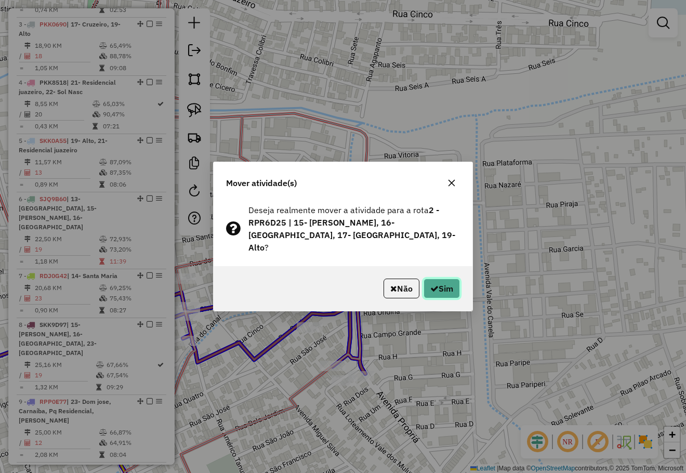
click at [430, 284] on icon "button" at bounding box center [434, 288] width 8 height 8
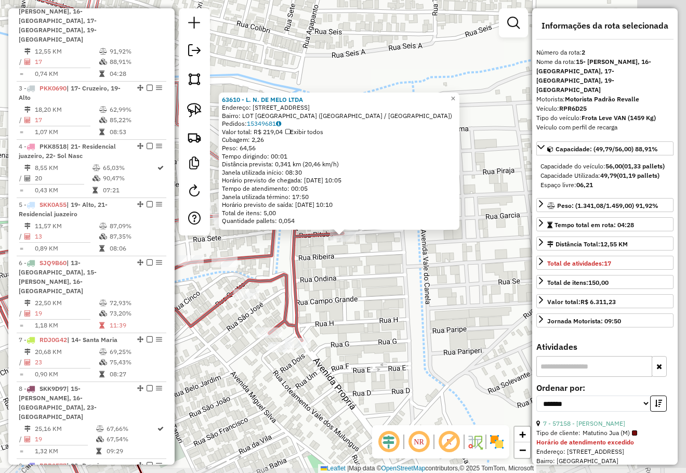
scroll to position [460, 0]
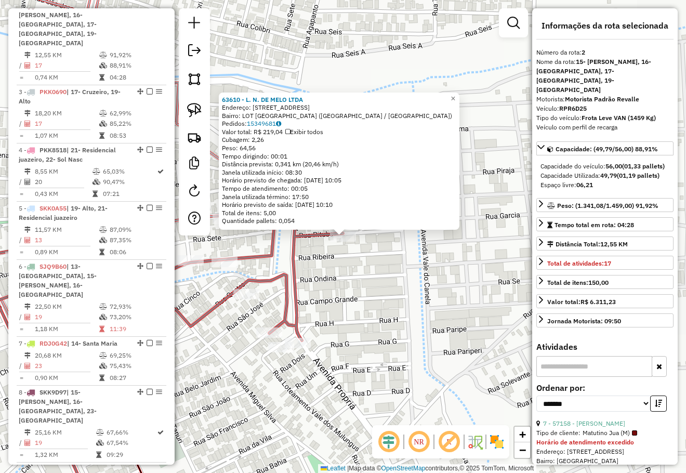
click at [485, 253] on div "63610 - L. N. DE MELO LTDA Endereço: R PITUBA 106 Bairro: [GEOGRAPHIC_DATA] ([G…" at bounding box center [343, 236] width 686 height 473
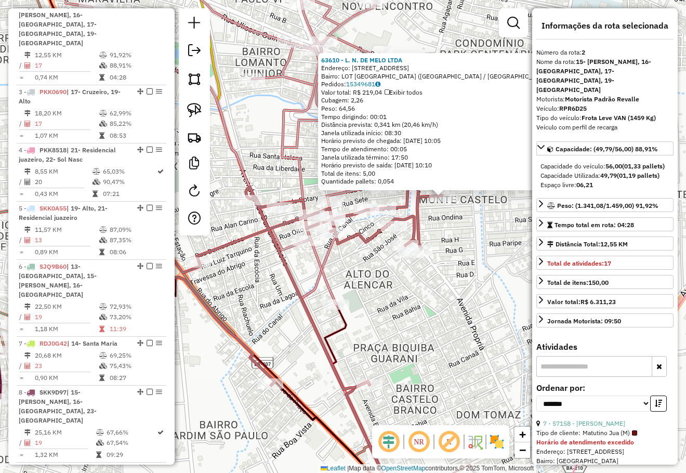
click at [499, 248] on div "63610 - L. N. DE MELO LTDA Endereço: R PITUBA 106 Bairro: [GEOGRAPHIC_DATA] ([G…" at bounding box center [343, 236] width 686 height 473
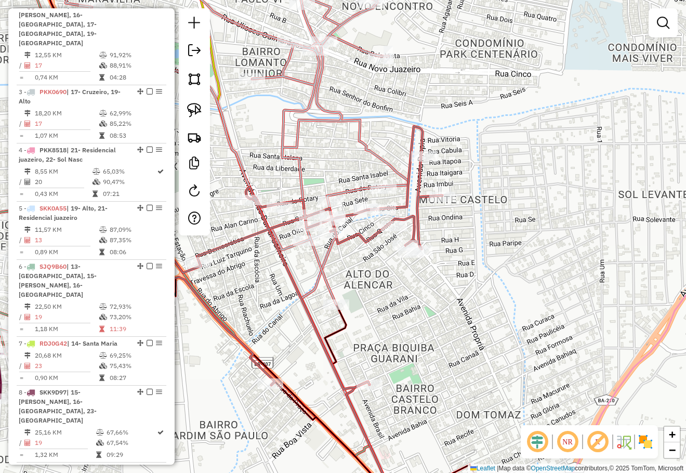
drag, startPoint x: 489, startPoint y: 289, endPoint x: 519, endPoint y: 224, distance: 71.1
click at [514, 234] on div "63610 - L. N. DE MELO LTDA Endereço: R PITUBA 106 Bairro: [GEOGRAPHIC_DATA] ([G…" at bounding box center [343, 236] width 686 height 473
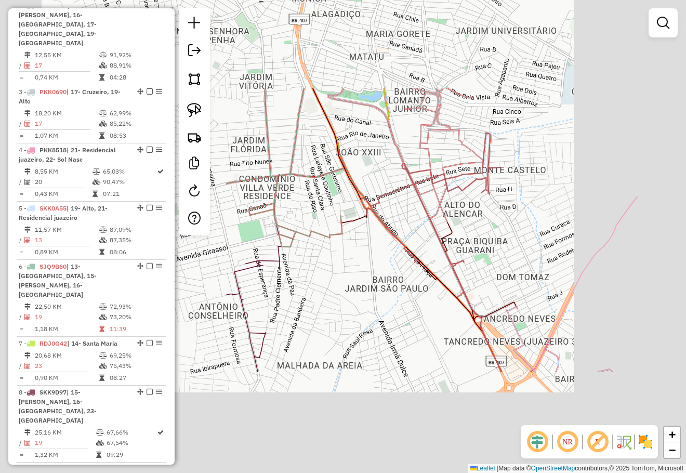
drag, startPoint x: 538, startPoint y: 222, endPoint x: 539, endPoint y: 214, distance: 8.4
click at [539, 222] on div "Janela de atendimento Grade de atendimento Capacidade Transportadoras Veículos …" at bounding box center [343, 236] width 686 height 473
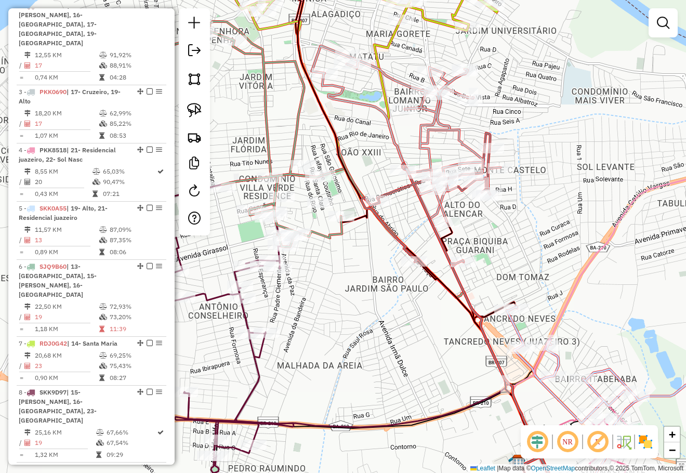
drag, startPoint x: 529, startPoint y: 193, endPoint x: 524, endPoint y: 216, distance: 23.9
click at [528, 184] on div "Rota 3 - Placa PKK0690 62316 - VAPOR242 LTDA Rota 3 - Placa PKK0690 62316 - VAP…" at bounding box center [343, 236] width 686 height 473
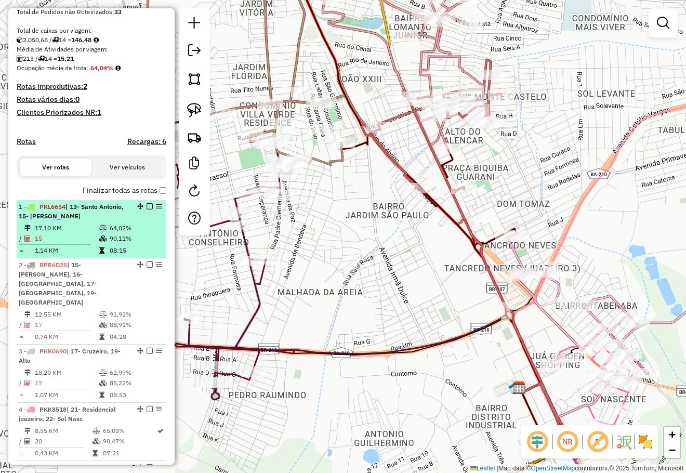
scroll to position [201, 0]
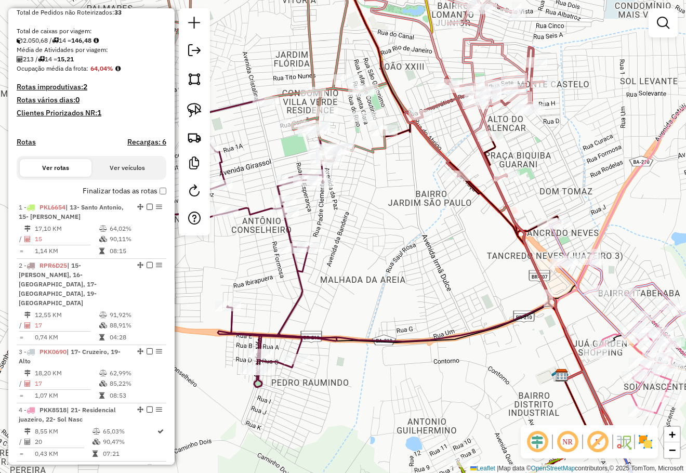
click at [437, 241] on div "Janela de atendimento Grade de atendimento Capacidade Transportadoras Veículos …" at bounding box center [343, 236] width 686 height 473
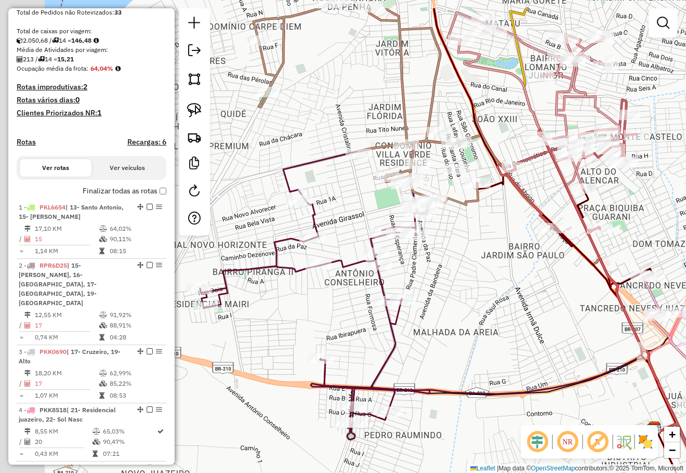
drag, startPoint x: 513, startPoint y: 283, endPoint x: 529, endPoint y: 269, distance: 21.4
click at [533, 288] on div "Janela de atendimento Grade de atendimento Capacidade Transportadoras Veículos …" at bounding box center [343, 236] width 686 height 473
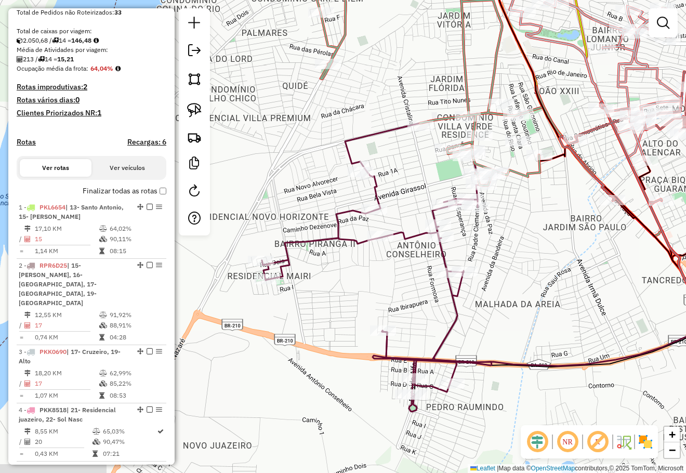
drag, startPoint x: 517, startPoint y: 255, endPoint x: 524, endPoint y: 246, distance: 11.1
click at [524, 246] on div "Janela de atendimento Grade de atendimento Capacidade Transportadoras Veículos …" at bounding box center [343, 236] width 686 height 473
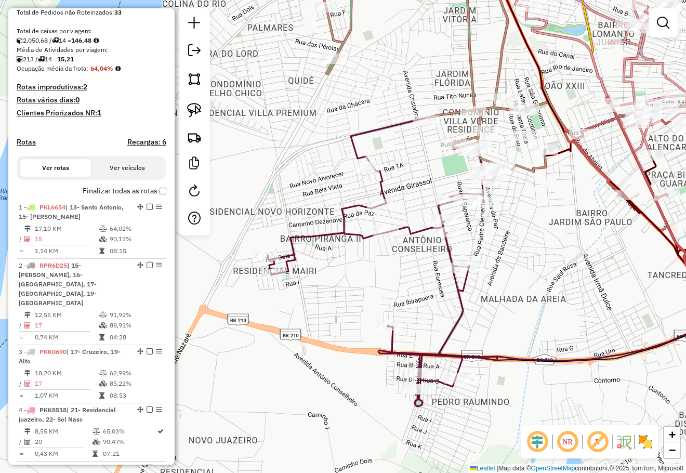
drag, startPoint x: 298, startPoint y: 281, endPoint x: 332, endPoint y: 252, distance: 44.2
click at [329, 255] on div "Janela de atendimento Grade de atendimento Capacidade Transportadoras Veículos …" at bounding box center [343, 236] width 686 height 473
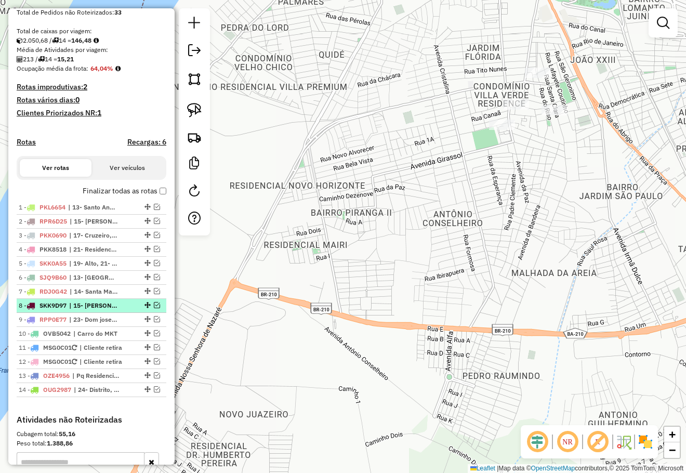
click at [154, 308] on em at bounding box center [157, 305] width 6 height 6
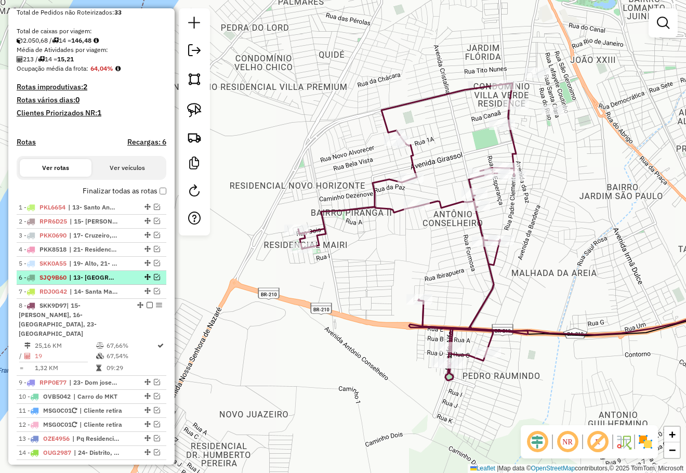
click at [155, 280] on em at bounding box center [157, 277] width 6 height 6
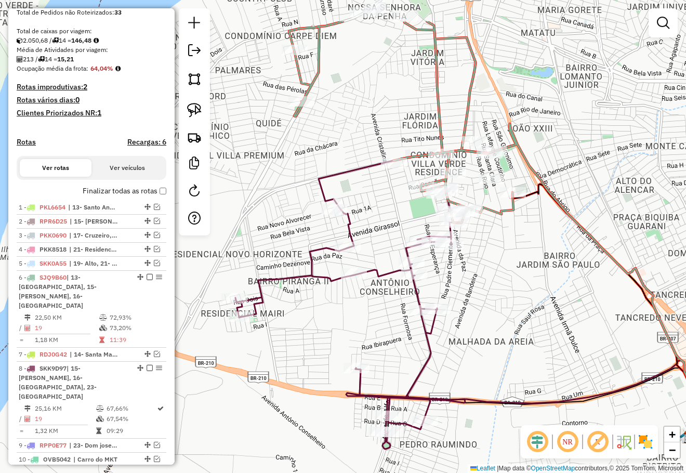
drag, startPoint x: 376, startPoint y: 250, endPoint x: 315, endPoint y: 318, distance: 91.6
click at [315, 318] on div "Janela de atendimento Grade de atendimento Capacidade Transportadoras Veículos …" at bounding box center [343, 236] width 686 height 473
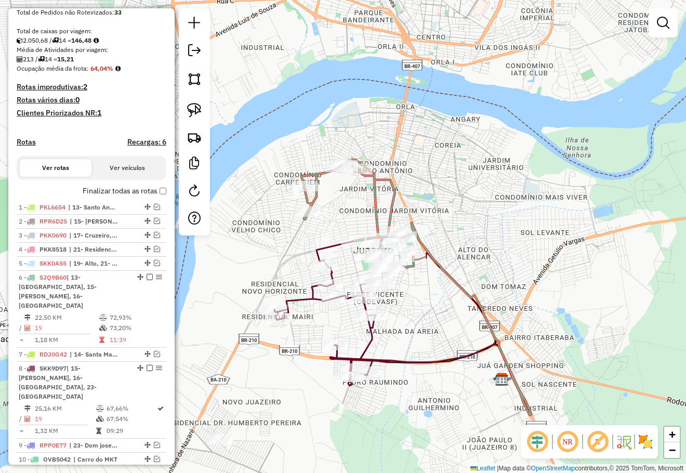
drag, startPoint x: 450, startPoint y: 190, endPoint x: 456, endPoint y: 184, distance: 8.1
click at [451, 189] on div "Janela de atendimento Grade de atendimento Capacidade Transportadoras Veículos …" at bounding box center [343, 236] width 686 height 473
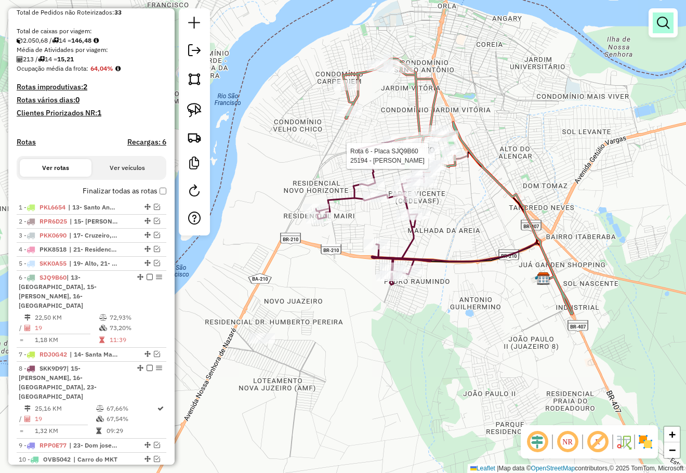
click at [659, 19] on em at bounding box center [663, 23] width 12 height 12
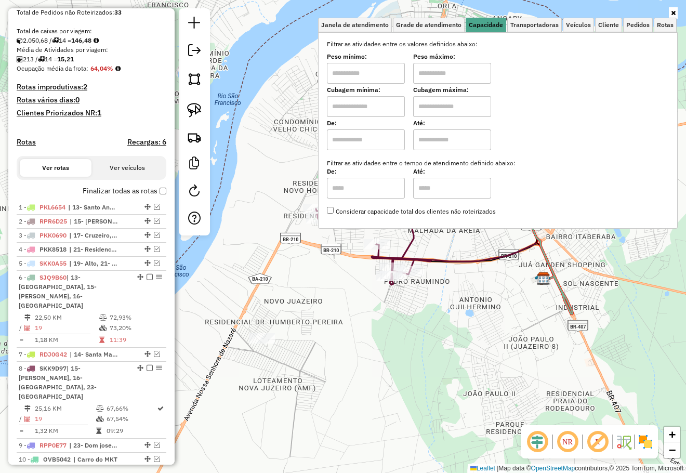
click at [365, 108] on input "text" at bounding box center [366, 106] width 78 height 21
type input "****"
click at [445, 109] on input "text" at bounding box center [452, 106] width 78 height 21
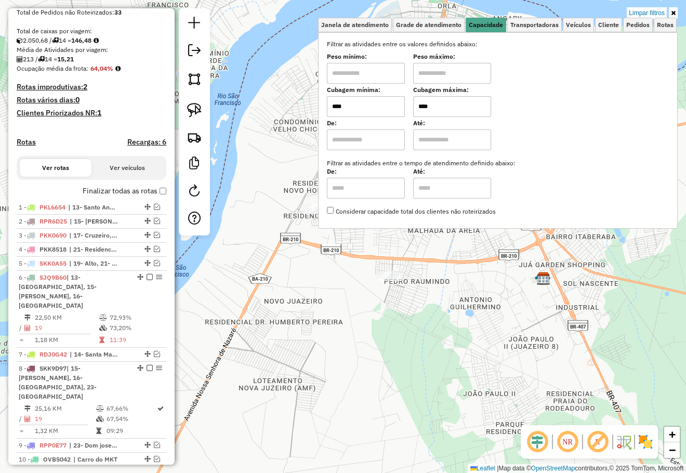
click at [471, 316] on div "Limpar filtros Janela de atendimento Grade de atendimento Capacidade Transporta…" at bounding box center [343, 236] width 686 height 473
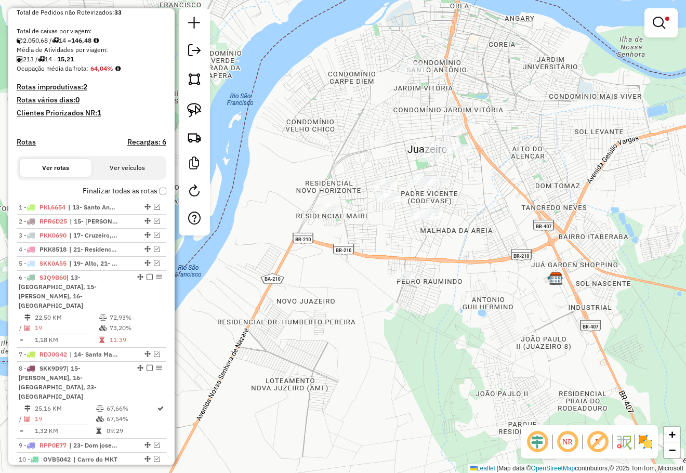
click at [485, 242] on div "Limpar filtros Janela de atendimento Grade de atendimento Capacidade Transporta…" at bounding box center [343, 236] width 686 height 473
click at [503, 218] on div "Limpar filtros Janela de atendimento Grade de atendimento Capacidade Transporta…" at bounding box center [343, 236] width 686 height 473
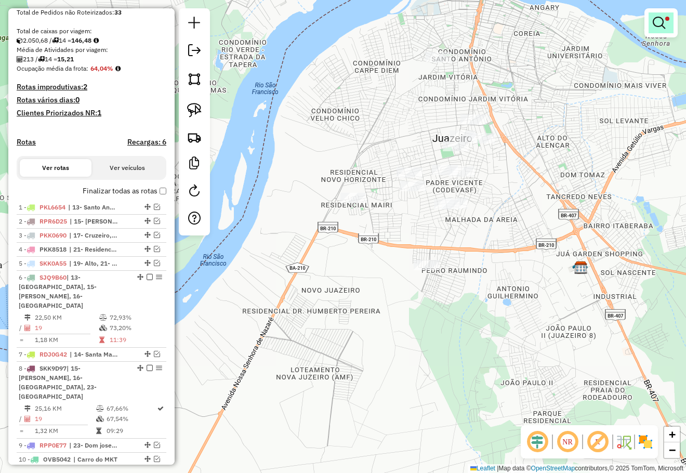
click at [660, 19] on em at bounding box center [658, 23] width 12 height 12
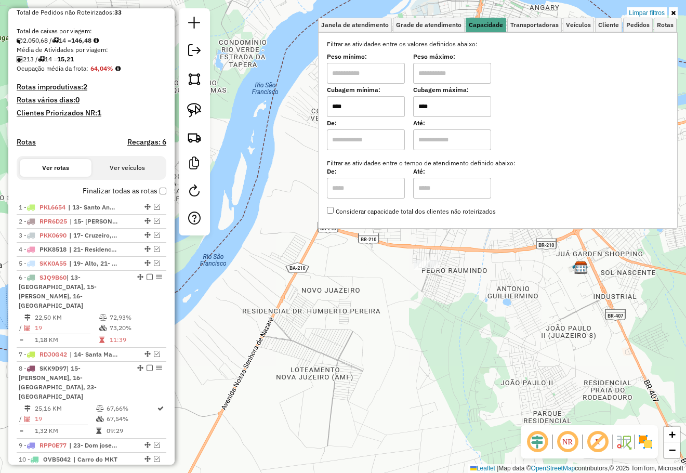
drag, startPoint x: 464, startPoint y: 103, endPoint x: 372, endPoint y: 110, distance: 92.2
click at [379, 113] on div "Cubagem mínima: **** Cubagem máxima: ****" at bounding box center [498, 102] width 342 height 29
type input "****"
click at [473, 312] on div "Limpar filtros Janela de atendimento Grade de atendimento Capacidade Transporta…" at bounding box center [343, 236] width 686 height 473
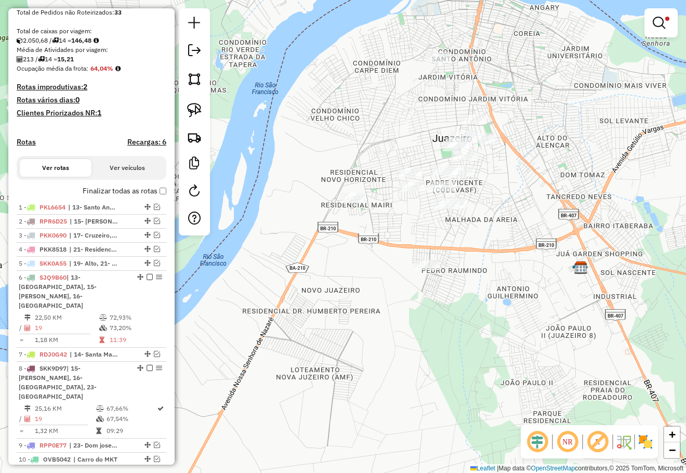
drag, startPoint x: 511, startPoint y: 227, endPoint x: 487, endPoint y: 270, distance: 49.3
click at [487, 270] on div "Limpar filtros Janela de atendimento Grade de atendimento Capacidade Transporta…" at bounding box center [343, 236] width 686 height 473
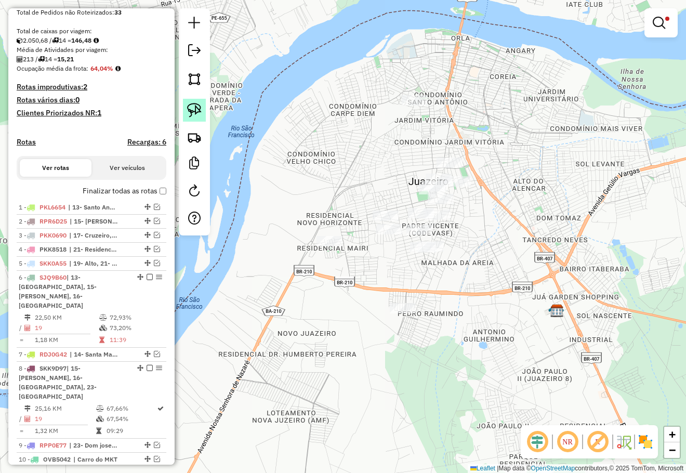
drag, startPoint x: 191, startPoint y: 104, endPoint x: 273, endPoint y: 123, distance: 83.6
click at [192, 104] on img at bounding box center [194, 110] width 15 height 15
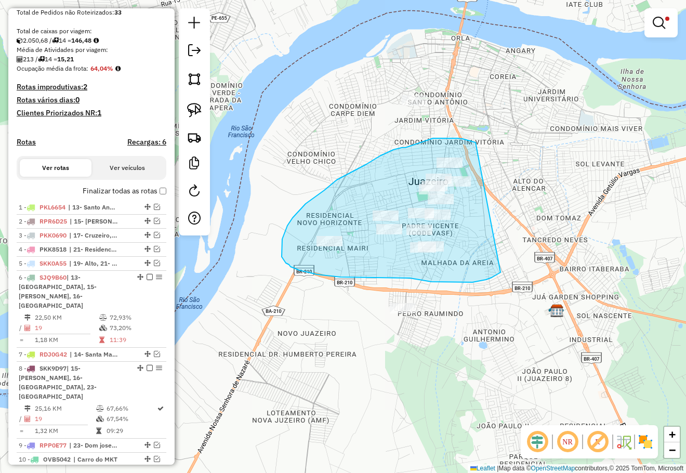
drag, startPoint x: 475, startPoint y: 142, endPoint x: 500, endPoint y: 272, distance: 132.2
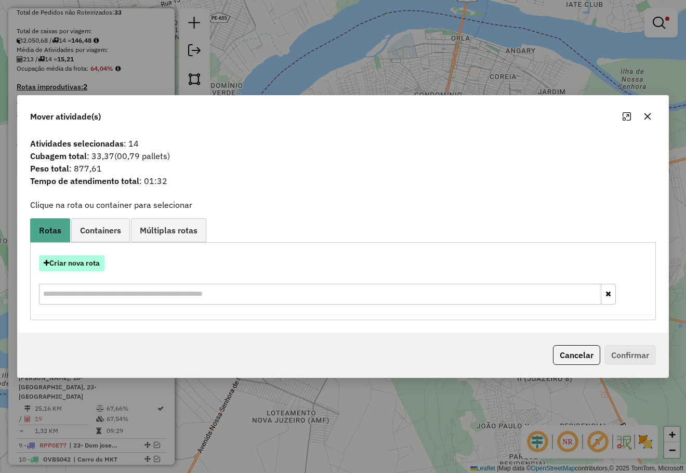
click at [84, 258] on button "Criar nova rota" at bounding box center [71, 263] width 65 height 16
select select "*******"
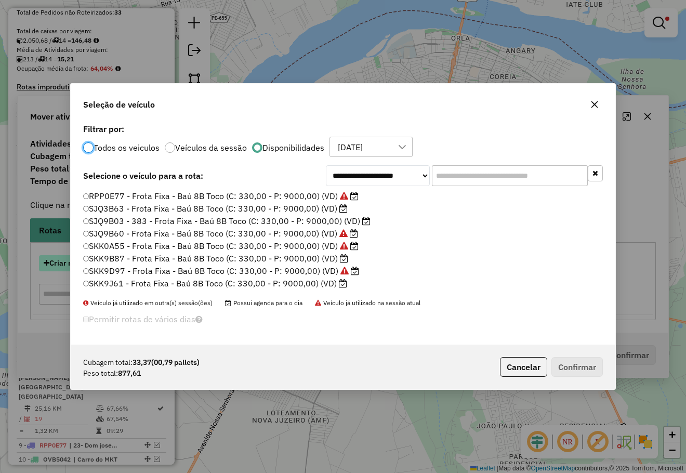
scroll to position [6, 3]
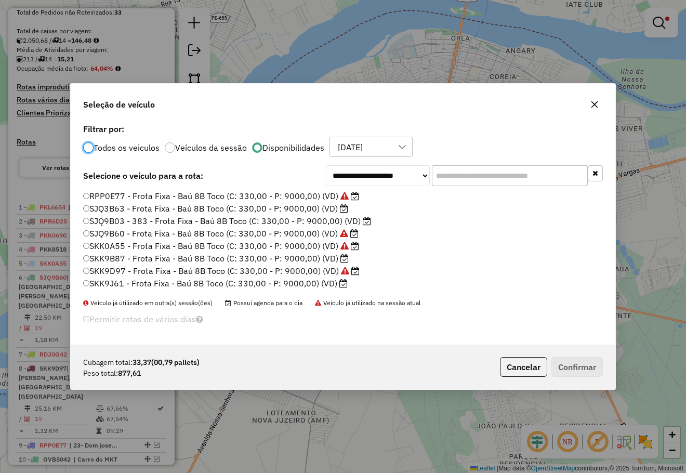
click at [440, 178] on input "text" at bounding box center [510, 175] width 156 height 21
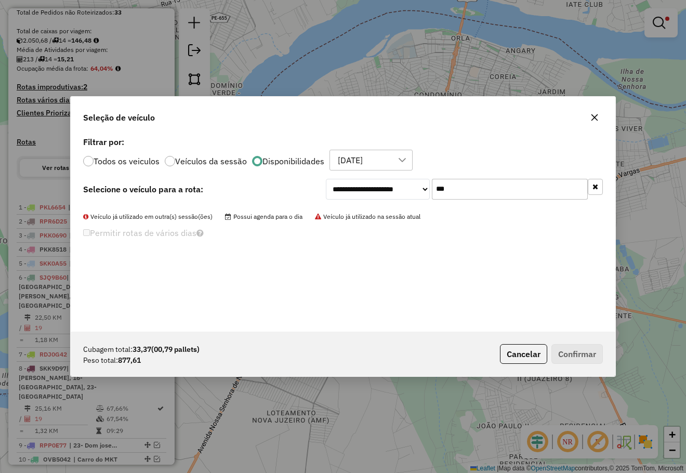
type input "***"
click at [390, 185] on select "**********" at bounding box center [378, 189] width 104 height 21
select select "*******"
click at [326, 179] on select "**********" at bounding box center [378, 189] width 104 height 21
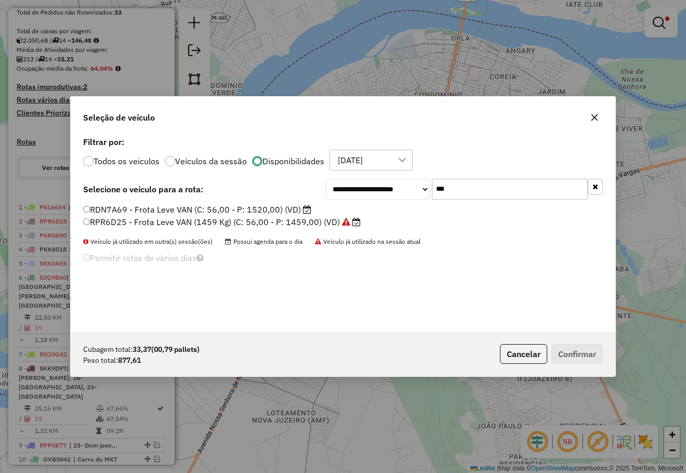
click at [271, 209] on label "RDN7A69 - Frota Leve VAN (C: 56,00 - P: 1520,00) (VD)" at bounding box center [197, 209] width 228 height 12
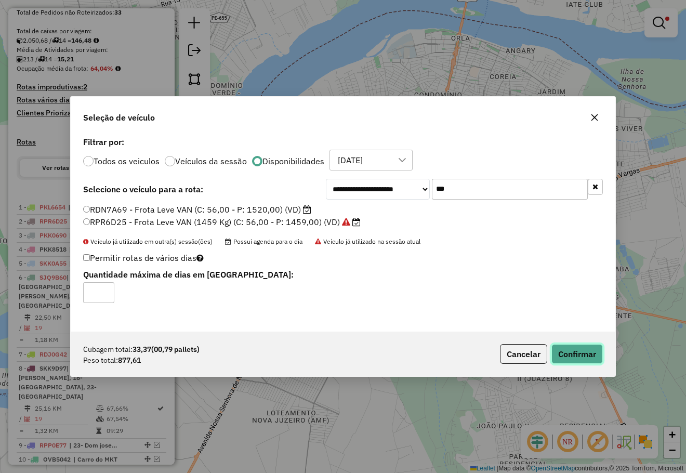
click at [587, 356] on button "Confirmar" at bounding box center [576, 354] width 51 height 20
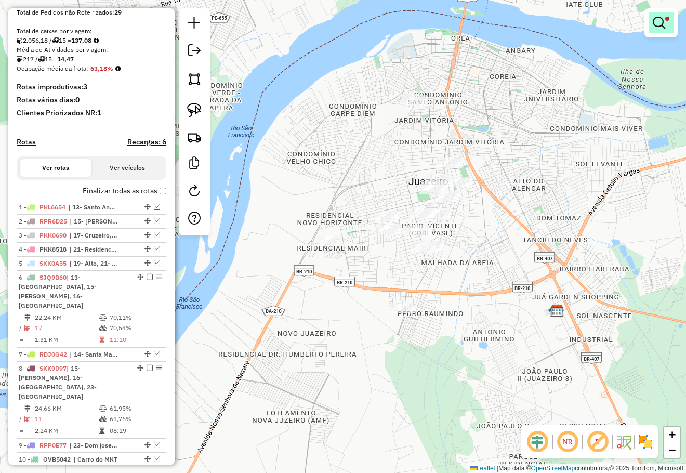
click at [659, 20] on em at bounding box center [658, 23] width 12 height 12
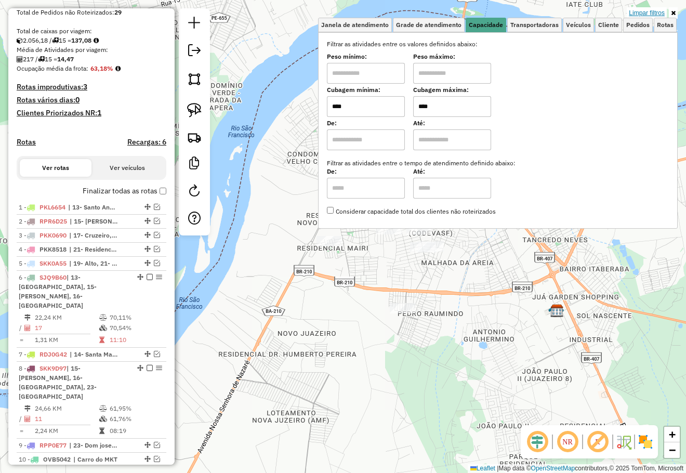
click at [650, 15] on link "Limpar filtros" at bounding box center [646, 12] width 40 height 11
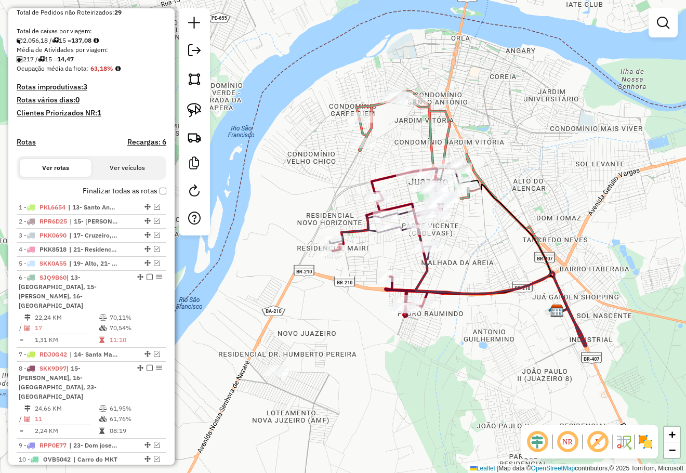
drag, startPoint x: 497, startPoint y: 245, endPoint x: 524, endPoint y: 191, distance: 60.9
click at [524, 191] on div "Janela de atendimento Grade de atendimento Capacidade Transportadoras Veículos …" at bounding box center [343, 236] width 686 height 473
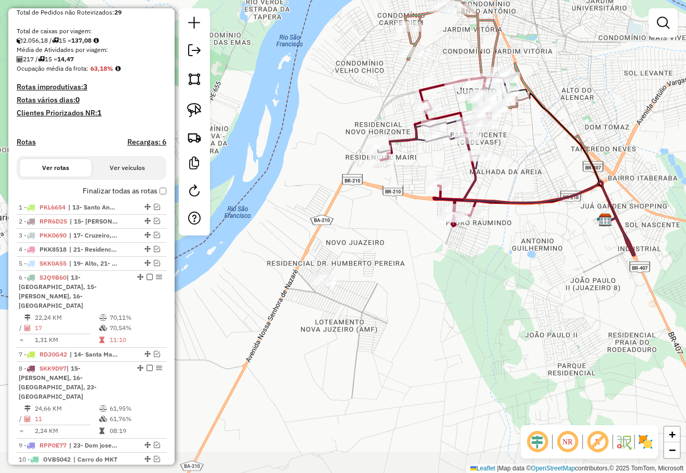
click at [436, 315] on div "Janela de atendimento Grade de atendimento Capacidade Transportadoras Veículos …" at bounding box center [343, 236] width 686 height 473
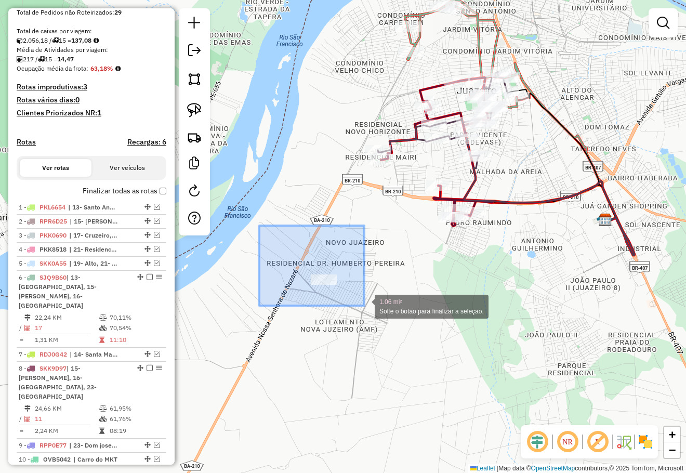
drag, startPoint x: 263, startPoint y: 229, endPoint x: 364, endPoint y: 306, distance: 127.5
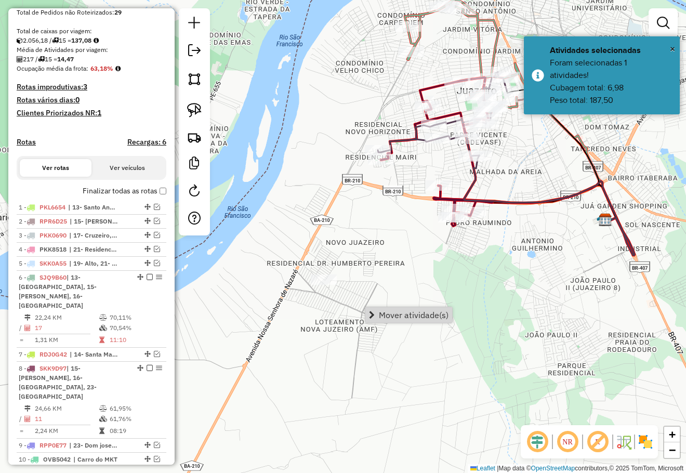
click at [404, 316] on span "Mover atividade(s)" at bounding box center [414, 315] width 70 height 8
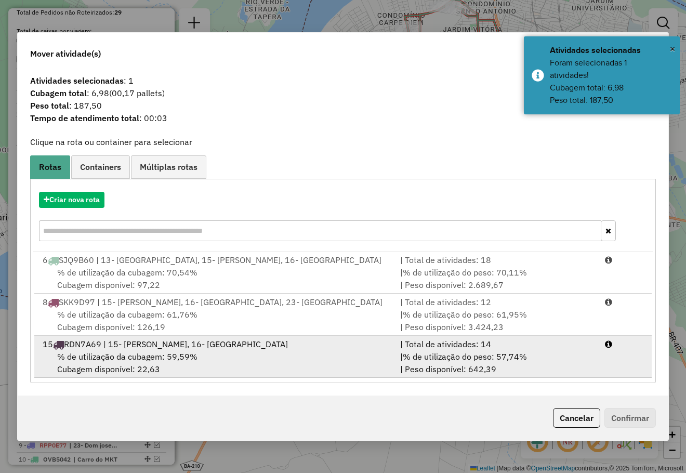
click at [154, 363] on div "% de utilização da cubagem: 59,59% Cubagem disponível: 22,63" at bounding box center [214, 362] width 357 height 25
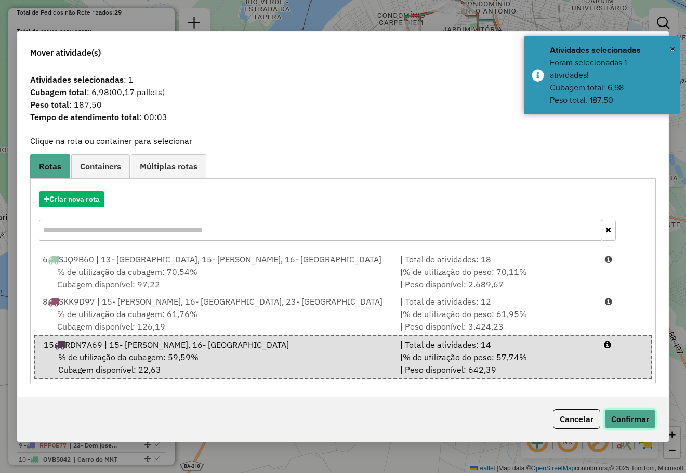
click at [632, 421] on button "Confirmar" at bounding box center [629, 419] width 51 height 20
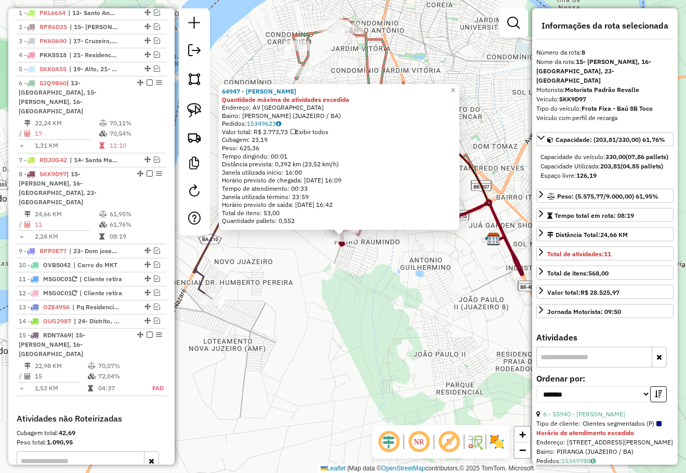
scroll to position [512, 0]
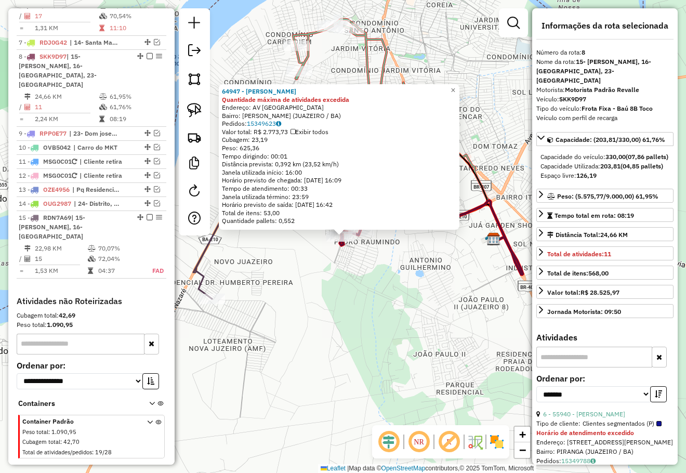
click at [428, 298] on div "64947 - [PERSON_NAME] DA SIL Quantidade máxima de atividades excedida Endereço:…" at bounding box center [343, 236] width 686 height 473
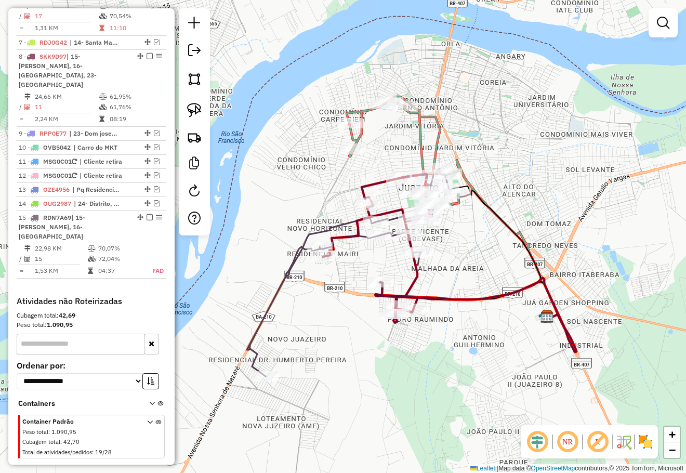
drag, startPoint x: 477, startPoint y: 262, endPoint x: 482, endPoint y: 256, distance: 7.5
click at [481, 267] on div "Janela de atendimento Grade de atendimento Capacidade Transportadoras Veículos …" at bounding box center [343, 236] width 686 height 473
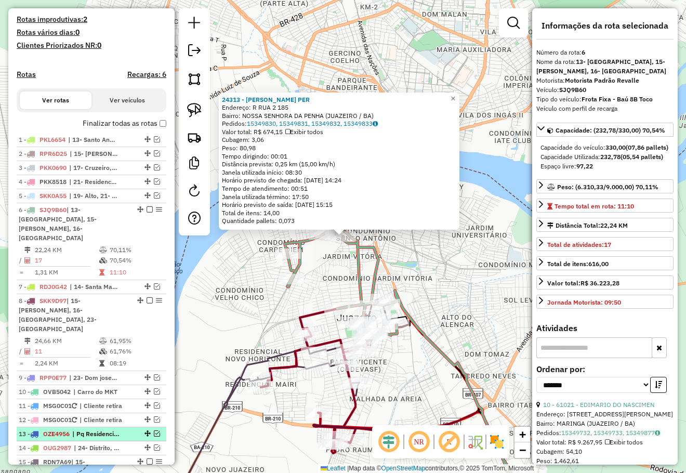
scroll to position [212, 0]
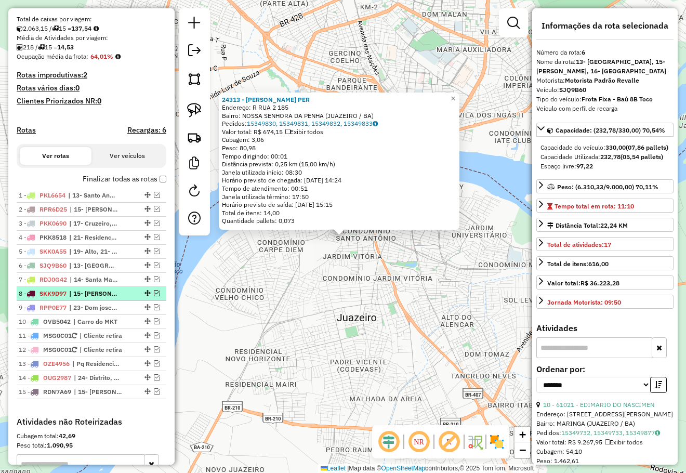
click at [154, 296] on em at bounding box center [157, 293] width 6 height 6
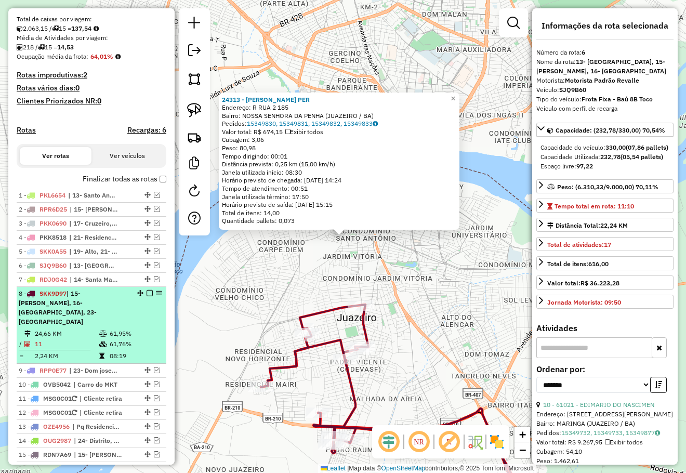
click at [148, 296] on em at bounding box center [149, 293] width 6 height 6
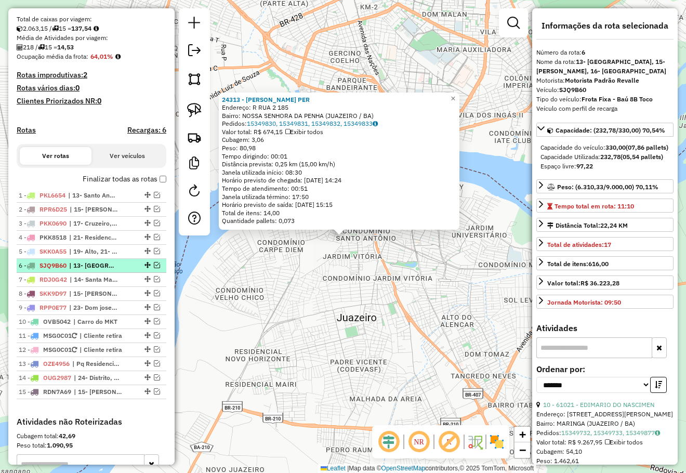
click at [154, 268] on em at bounding box center [157, 265] width 6 height 6
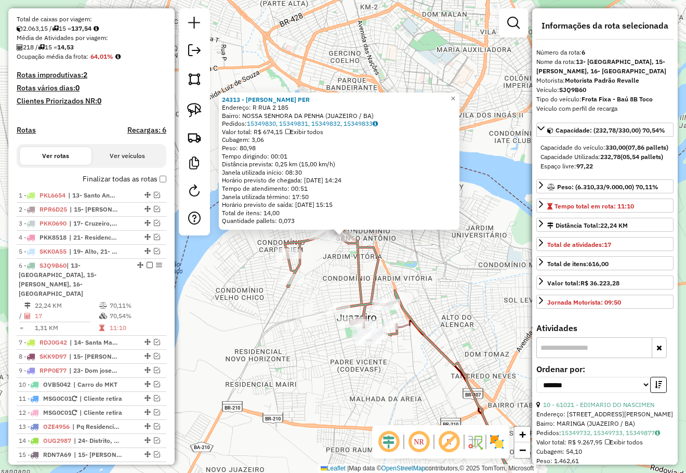
click at [382, 358] on div "Rota 6 - Placa SJQ9B60 55819 - LIVIA DO CARMO CRUZ Rota 6 - Placa SJQ9B60 51501…" at bounding box center [343, 236] width 686 height 473
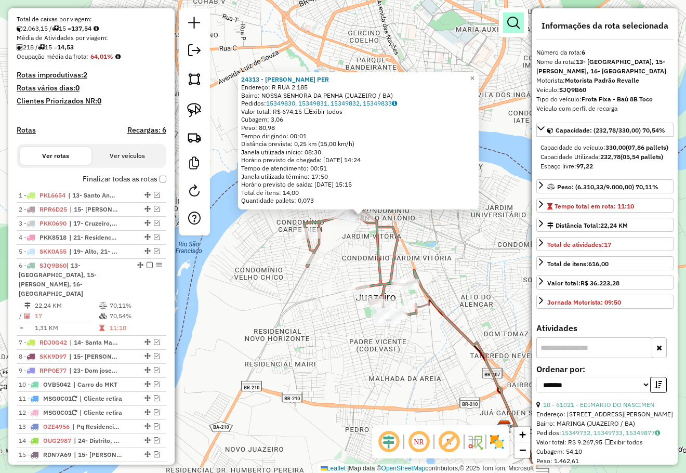
click at [517, 19] on em at bounding box center [513, 23] width 12 height 12
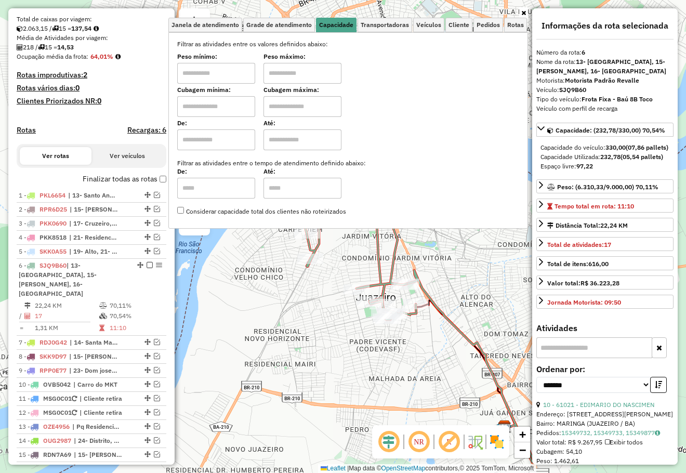
drag, startPoint x: 233, startPoint y: 106, endPoint x: 232, endPoint y: 112, distance: 5.8
click at [233, 106] on input "text" at bounding box center [216, 106] width 78 height 21
type input "****"
click at [291, 112] on input "text" at bounding box center [302, 106] width 78 height 21
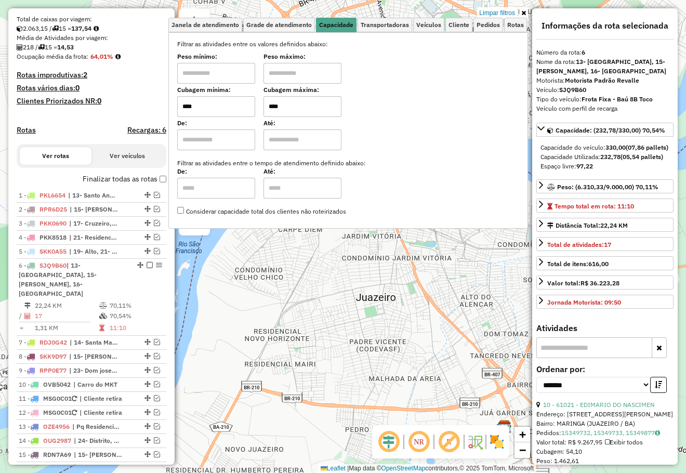
click at [235, 106] on div "Cubagem mínima: **** Cubagem máxima: ****" at bounding box center [348, 102] width 342 height 29
type input "****"
click at [350, 353] on div "24313 - [PERSON_NAME]: R RUA 2 185 Bairro: [GEOGRAPHIC_DATA] (JUAZEIRO / BA) Pe…" at bounding box center [343, 236] width 686 height 473
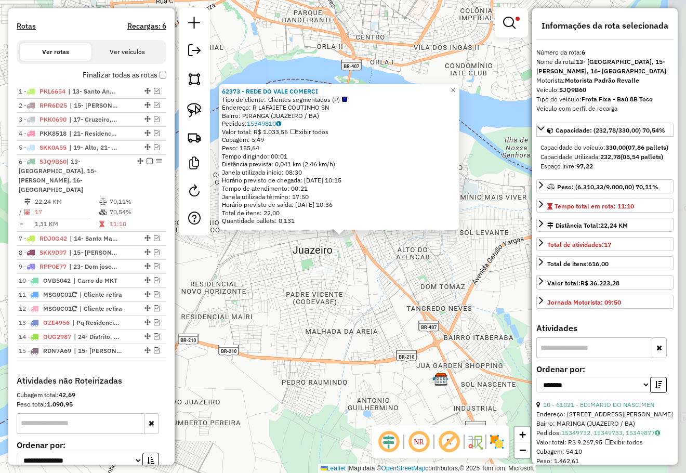
scroll to position [415, 0]
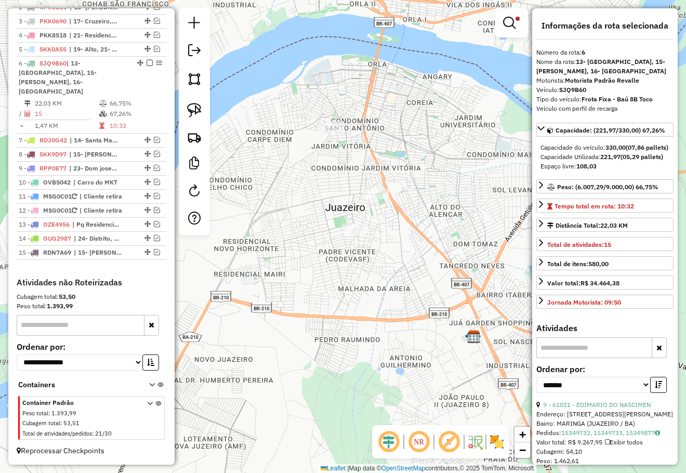
drag, startPoint x: 371, startPoint y: 314, endPoint x: 436, endPoint y: 255, distance: 87.9
click at [435, 257] on div "Limpar filtros Janela de atendimento Grade de atendimento Capacidade Transporta…" at bounding box center [343, 236] width 686 height 473
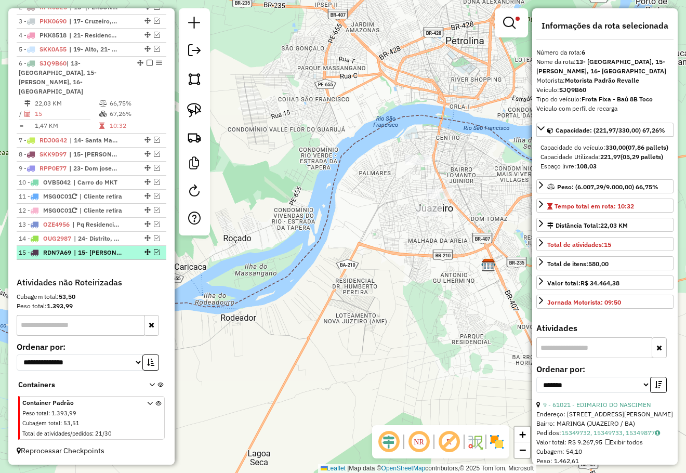
click at [155, 253] on em at bounding box center [157, 252] width 6 height 6
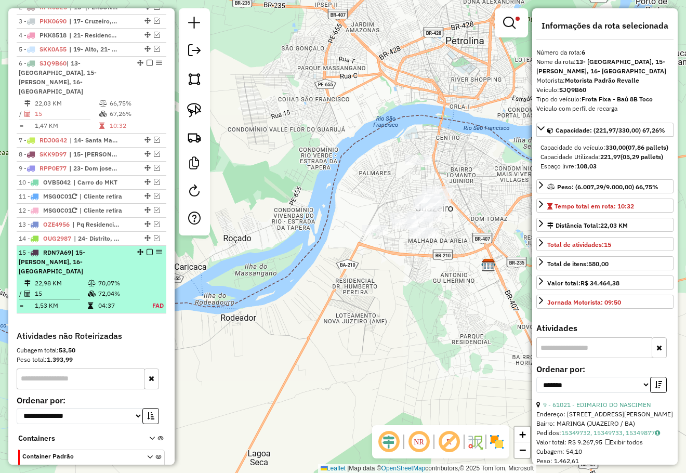
click at [105, 278] on td "70,07%" at bounding box center [119, 283] width 43 height 10
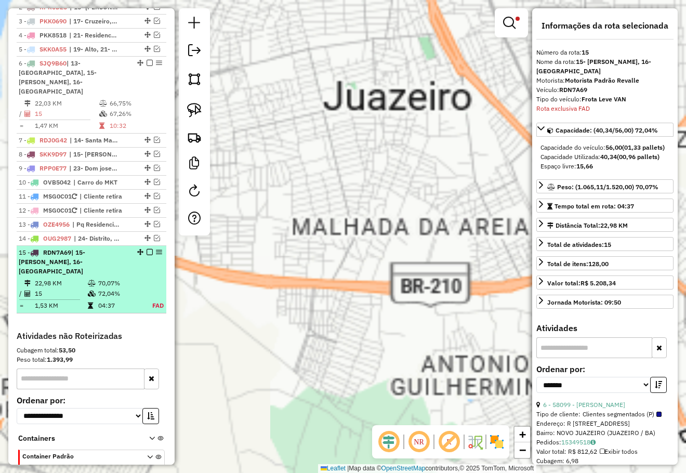
scroll to position [459, 0]
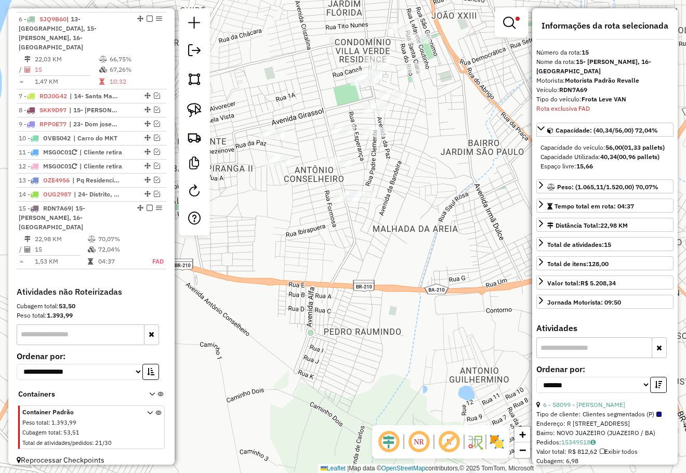
click at [402, 292] on div "Limpar filtros Janela de atendimento Grade de atendimento Capacidade Transporta…" at bounding box center [343, 236] width 686 height 473
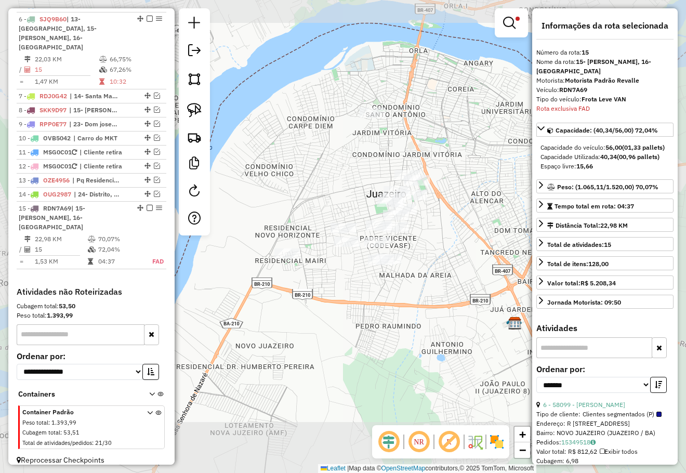
click at [439, 292] on div "Limpar filtros Janela de atendimento Grade de atendimento Capacidade Transporta…" at bounding box center [343, 236] width 686 height 473
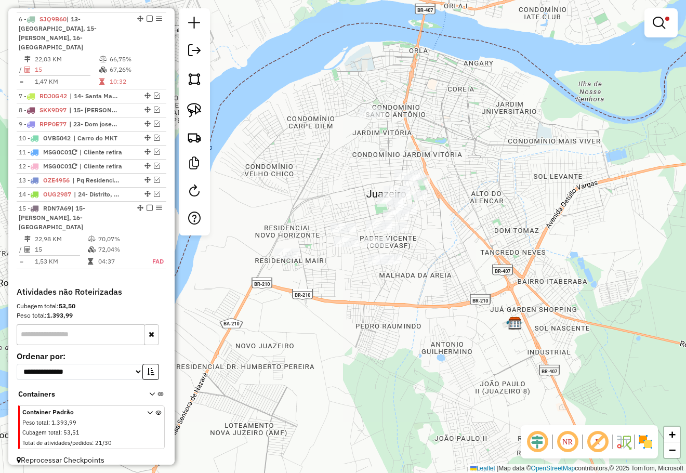
drag, startPoint x: 355, startPoint y: 169, endPoint x: 378, endPoint y: 162, distance: 24.0
click at [375, 162] on div "Limpar filtros Janela de atendimento Grade de atendimento Capacidade Transporta…" at bounding box center [343, 236] width 686 height 473
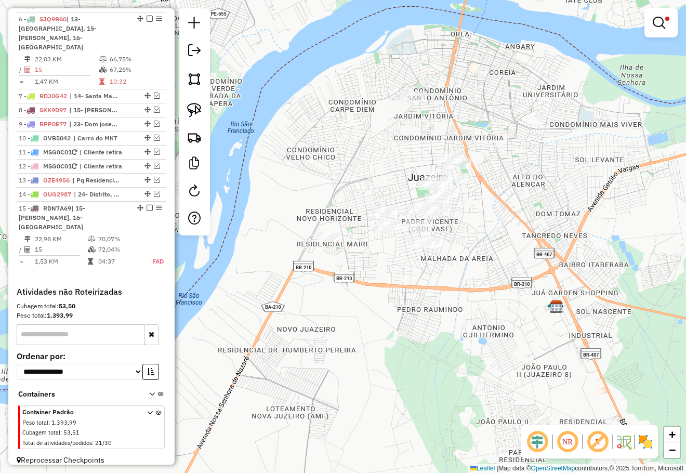
click at [351, 156] on div "Limpar filtros Janela de atendimento Grade de atendimento Capacidade Transporta…" at bounding box center [343, 236] width 686 height 473
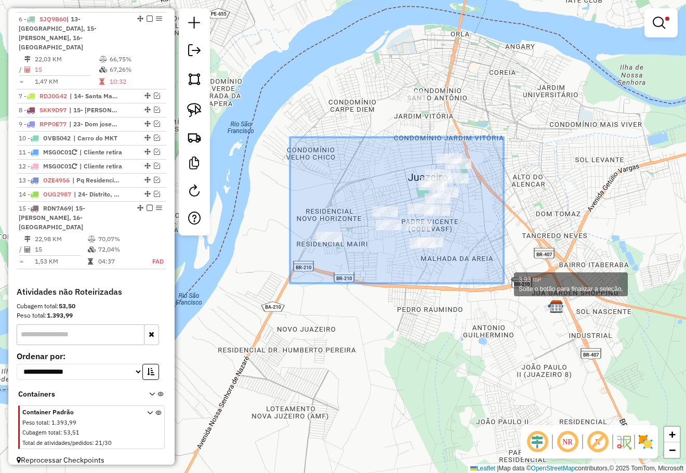
drag, startPoint x: 317, startPoint y: 157, endPoint x: 503, endPoint y: 283, distance: 225.2
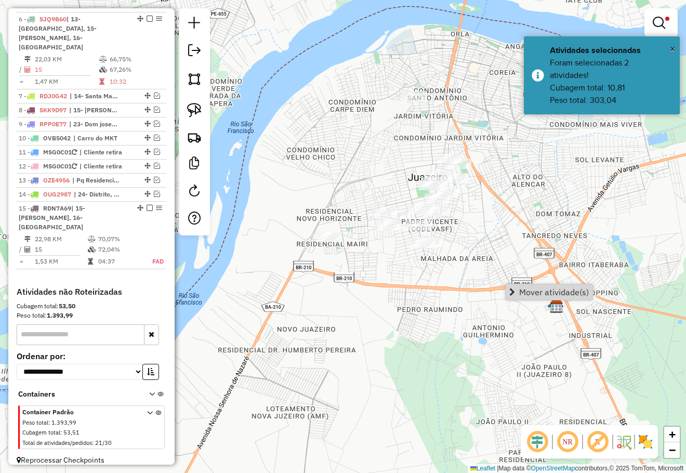
click at [523, 288] on span "Mover atividade(s)" at bounding box center [554, 292] width 70 height 8
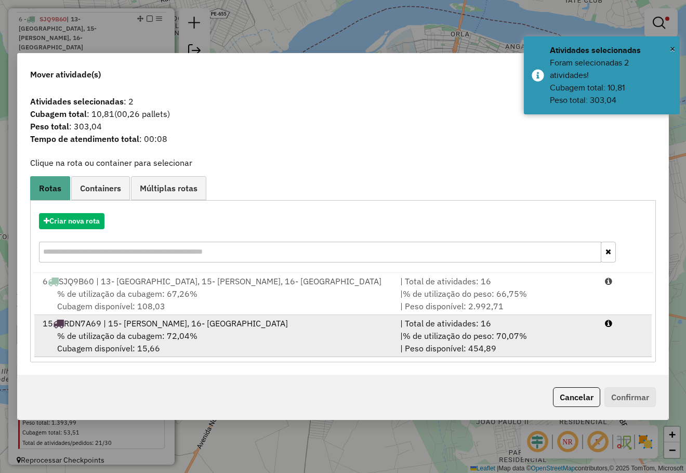
click at [124, 331] on span "% de utilização da cubagem: 72,04%" at bounding box center [127, 335] width 140 height 10
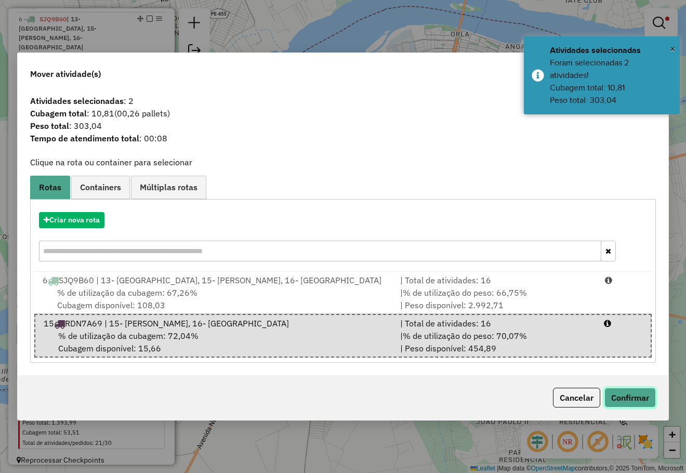
click at [627, 401] on button "Confirmar" at bounding box center [629, 398] width 51 height 20
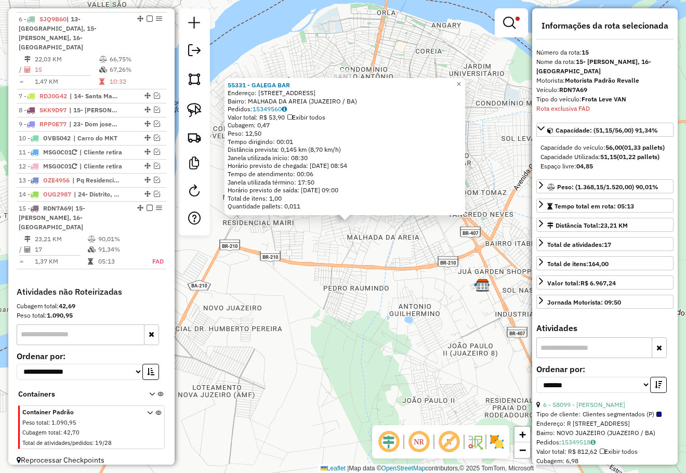
drag, startPoint x: 444, startPoint y: 282, endPoint x: 446, endPoint y: 240, distance: 42.1
click at [447, 253] on div "55331 - GALEGA BAR Endereço: [STREET_ADDRESS] Bairro: [GEOGRAPHIC_DATA] (JUAZEI…" at bounding box center [343, 236] width 686 height 473
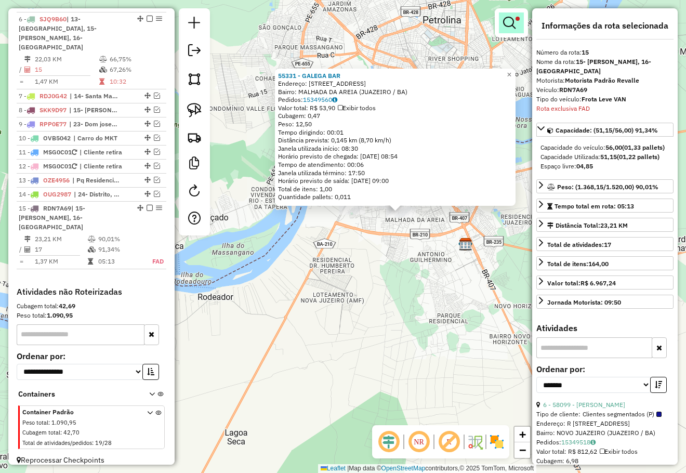
click at [512, 15] on link at bounding box center [511, 22] width 25 height 21
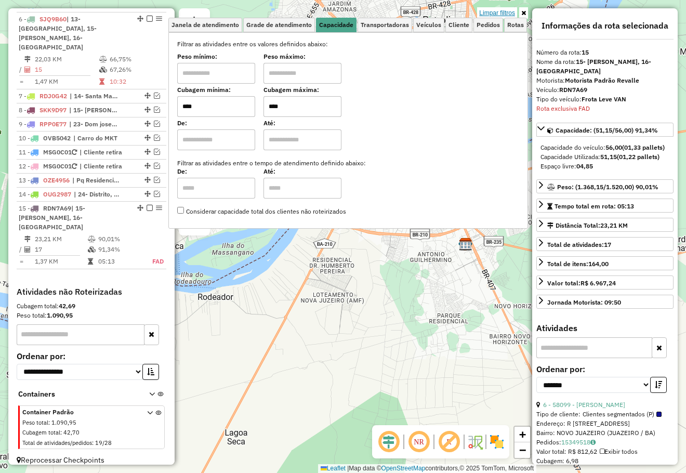
click at [505, 14] on link "Limpar filtros" at bounding box center [497, 12] width 40 height 11
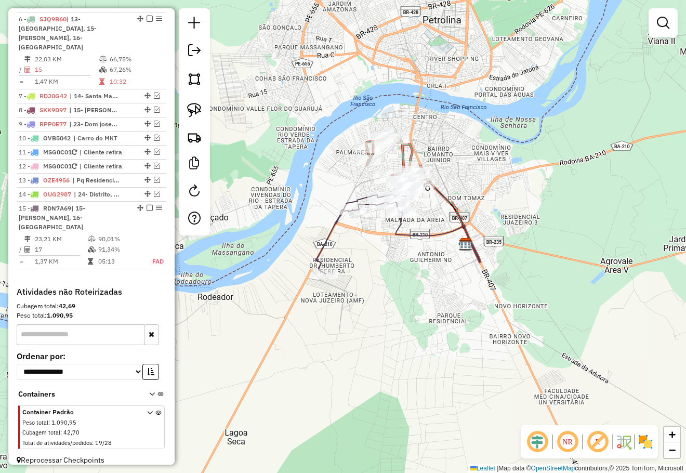
drag, startPoint x: 415, startPoint y: 291, endPoint x: 371, endPoint y: 283, distance: 44.4
click at [418, 291] on div "Janela de atendimento Grade de atendimento Capacidade Transportadoras Veículos …" at bounding box center [343, 236] width 686 height 473
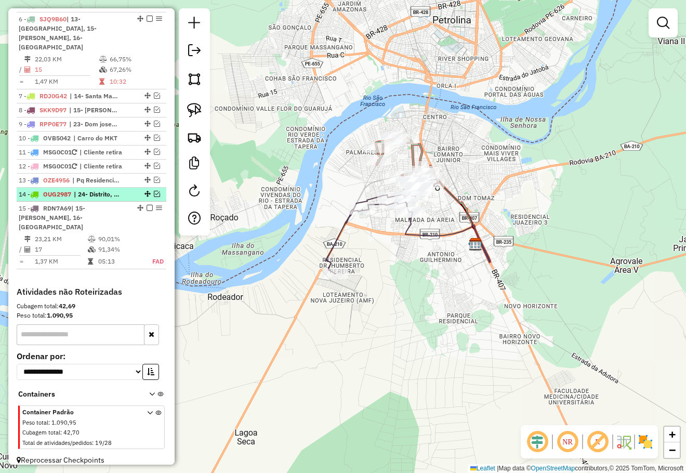
scroll to position [303, 0]
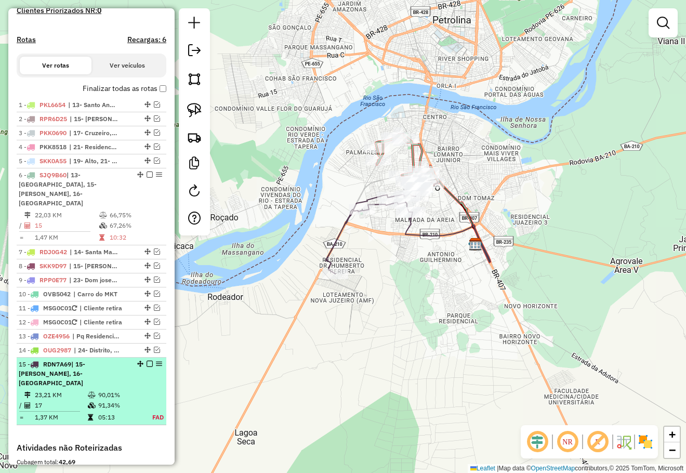
click at [146, 365] on em at bounding box center [149, 363] width 6 height 6
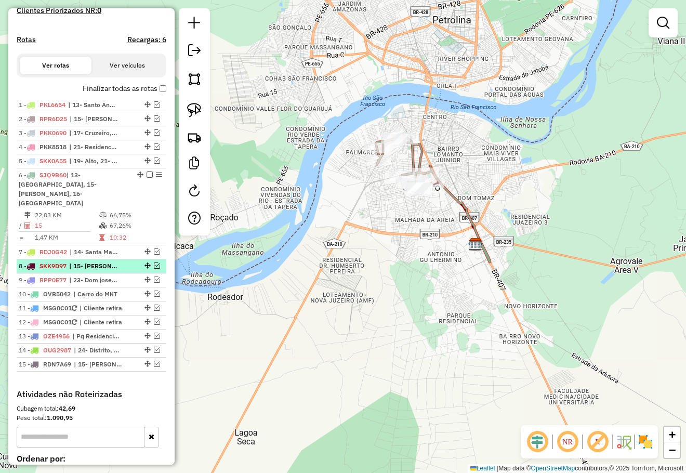
click at [154, 268] on em at bounding box center [157, 265] width 6 height 6
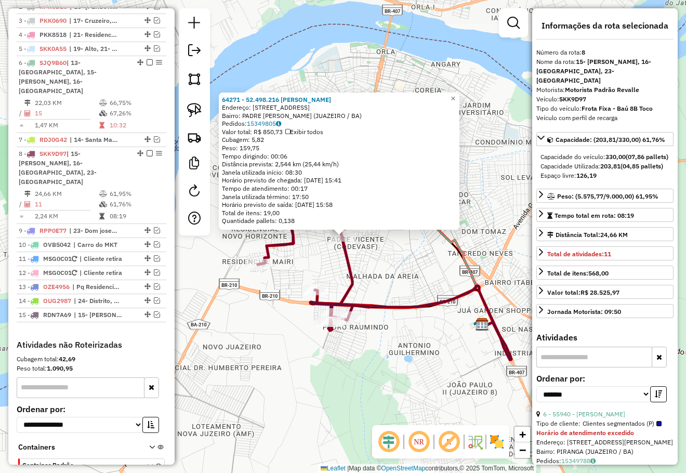
scroll to position [468, 0]
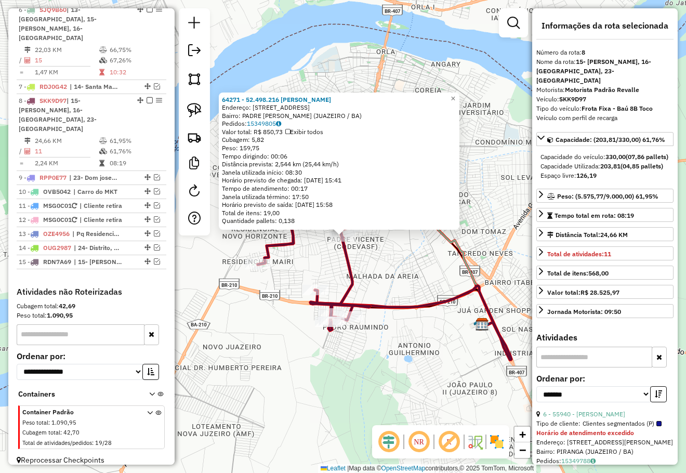
click at [400, 255] on div "64271 - 52.498.216 [PERSON_NAME]: [STREET_ADDRESS][PERSON_NAME] (JUAZEIRO / BA)…" at bounding box center [343, 236] width 686 height 473
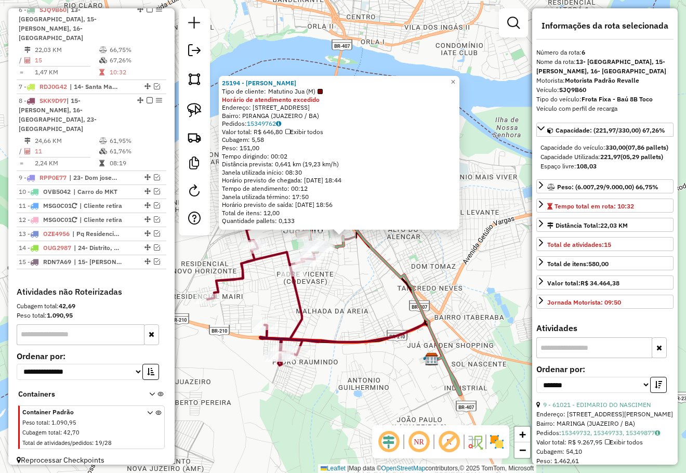
click at [346, 291] on div "25194 - [PERSON_NAME] DE ARAUJ Tipo de cliente: Matutino Jua (M) Horário de ate…" at bounding box center [343, 236] width 686 height 473
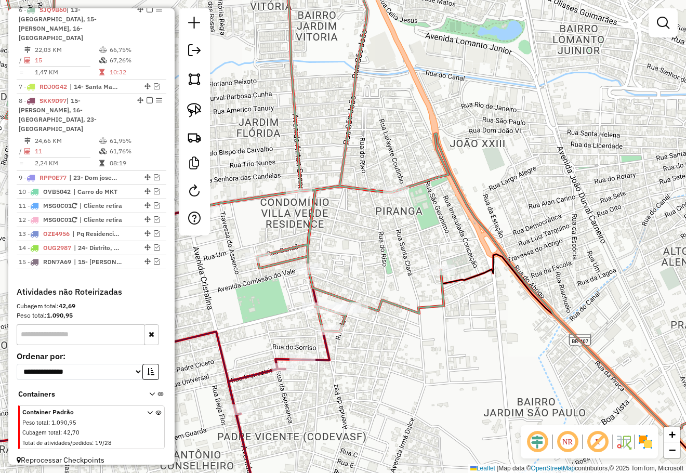
drag, startPoint x: 418, startPoint y: 230, endPoint x: 444, endPoint y: 219, distance: 28.2
click at [438, 222] on div "Janela de atendimento Grade de atendimento Capacidade Transportadoras Veículos …" at bounding box center [343, 236] width 686 height 473
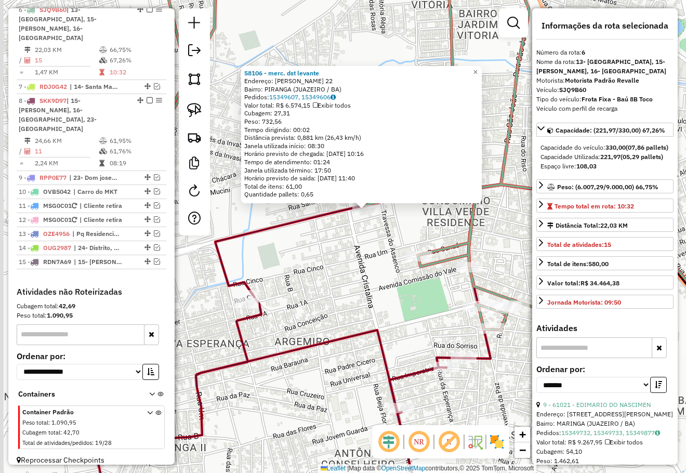
drag, startPoint x: 342, startPoint y: 281, endPoint x: 379, endPoint y: 222, distance: 69.0
click at [377, 225] on div "58106 - merc. dst levante Endereço: [PERSON_NAME] 22 Bairro: PIRANGA (JUAZEIRO …" at bounding box center [343, 236] width 686 height 473
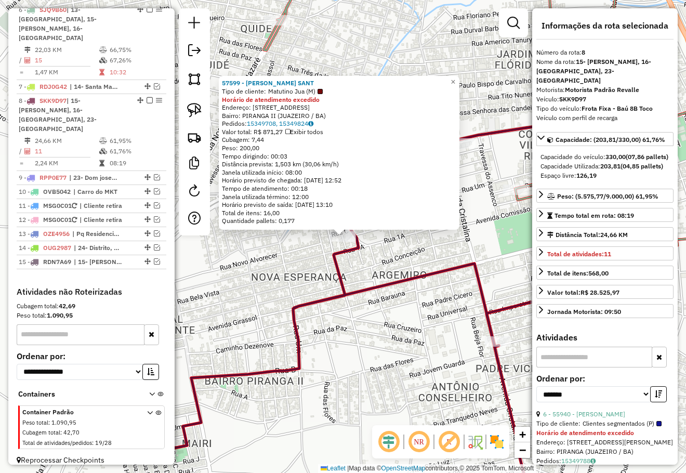
click at [405, 339] on div "57599 - [PERSON_NAME] SANT Tipo de cliente: Matutino Jua (M) Horário de atendim…" at bounding box center [343, 236] width 686 height 473
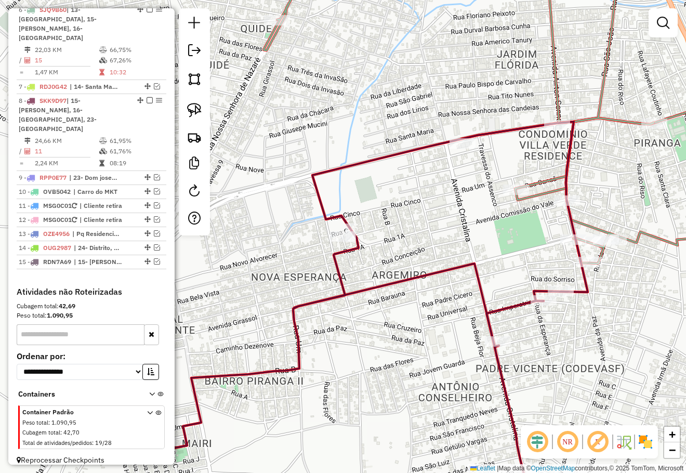
click at [484, 284] on div "Janela de atendimento Grade de atendimento Capacidade Transportadoras Veículos …" at bounding box center [343, 236] width 686 height 473
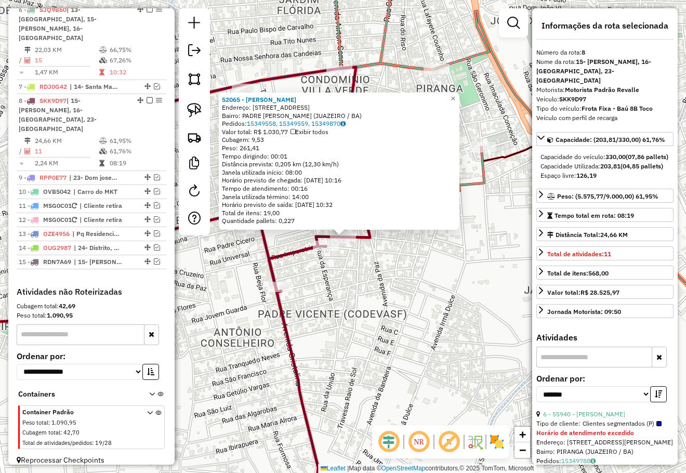
click at [384, 282] on div "Rota 8 - Placa SKK9D97 52687 - JUNIOR CESAR DE MATO 52065 - [PERSON_NAME]: R VE…" at bounding box center [343, 236] width 686 height 473
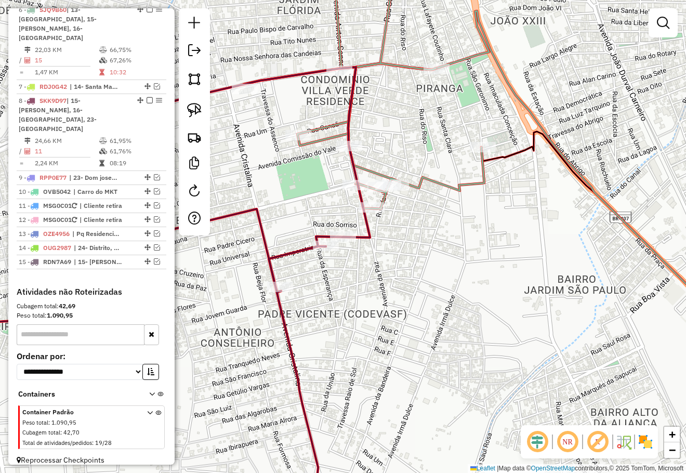
drag, startPoint x: 522, startPoint y: 304, endPoint x: 544, endPoint y: 302, distance: 22.4
click at [540, 303] on div "Janela de atendimento Grade de atendimento Capacidade Transportadoras Veículos …" at bounding box center [343, 236] width 686 height 473
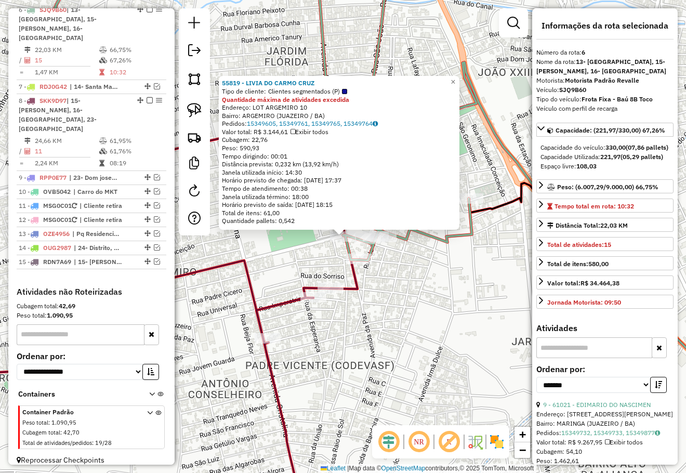
drag, startPoint x: 449, startPoint y: 275, endPoint x: 456, endPoint y: 272, distance: 7.2
click at [452, 274] on div "55819 - LIVIA DO CARMO CRUZ Tipo de cliente: Clientes segmentados (P) Quantidad…" at bounding box center [343, 236] width 686 height 473
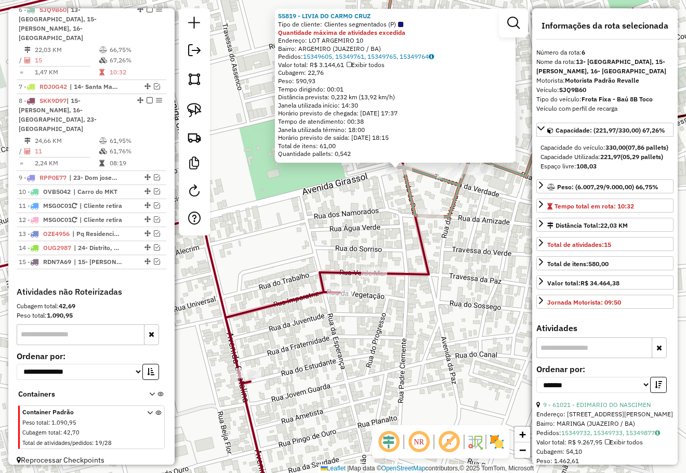
click at [442, 249] on div "55819 - LIVIA DO CARMO CRUZ Tipo de cliente: Clientes segmentados (P) Quantidad…" at bounding box center [343, 236] width 686 height 473
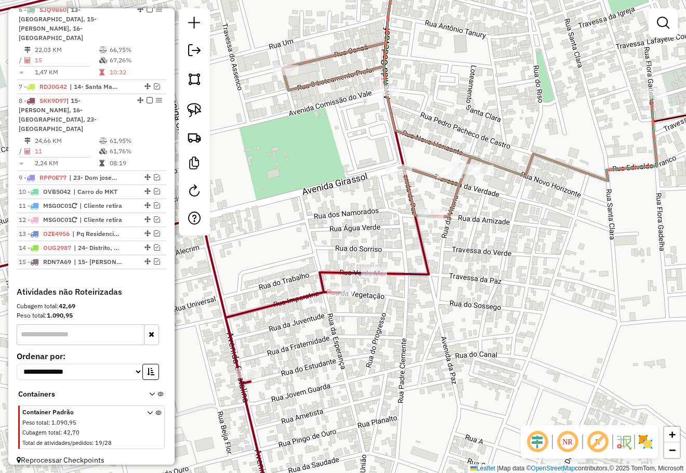
drag, startPoint x: 453, startPoint y: 270, endPoint x: 450, endPoint y: 231, distance: 39.1
click at [454, 243] on div "55819 - LIVIA DO CARMO CRUZ Tipo de cliente: Clientes segmentados (P) Quantidad…" at bounding box center [343, 236] width 686 height 473
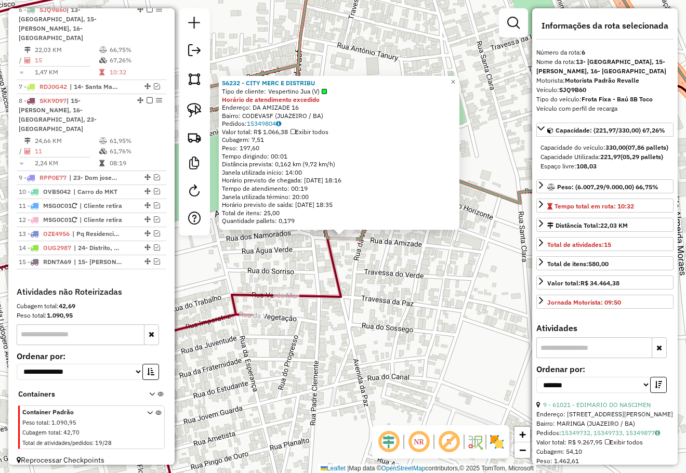
drag, startPoint x: 367, startPoint y: 299, endPoint x: 367, endPoint y: 276, distance: 22.3
click at [368, 299] on div "56232 - CITY MERC E DISTRIBU Tipo de cliente: Vespertino Jua (V) Horário de ate…" at bounding box center [343, 236] width 686 height 473
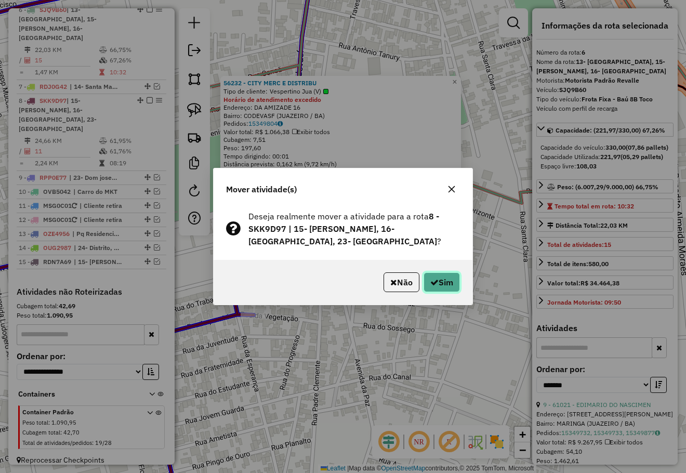
click at [424, 279] on button "Sim" at bounding box center [441, 282] width 36 height 20
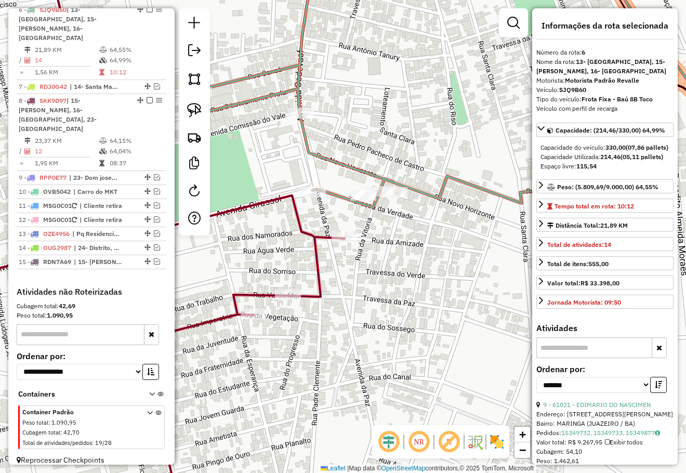
click at [353, 265] on div "Janela de atendimento Grade de atendimento Capacidade Transportadoras Veículos …" at bounding box center [343, 236] width 686 height 473
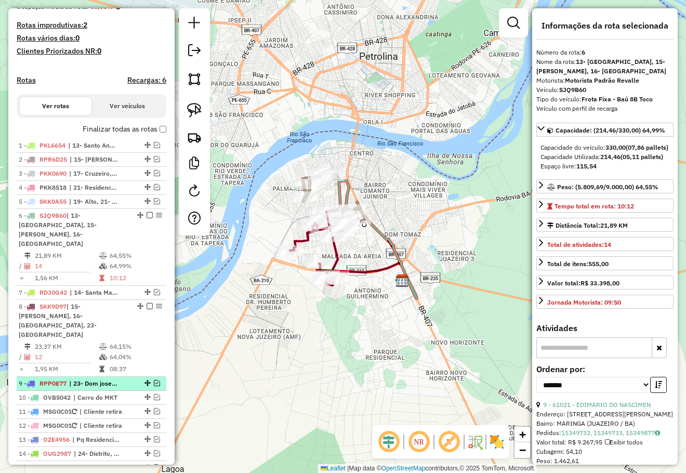
scroll to position [260, 0]
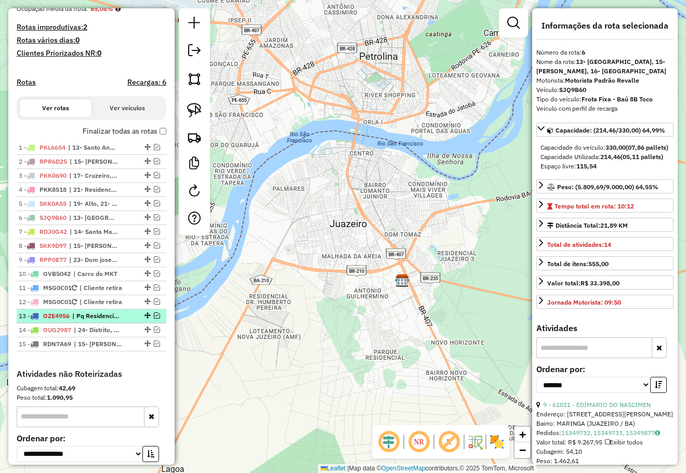
click at [131, 318] on div at bounding box center [146, 315] width 31 height 6
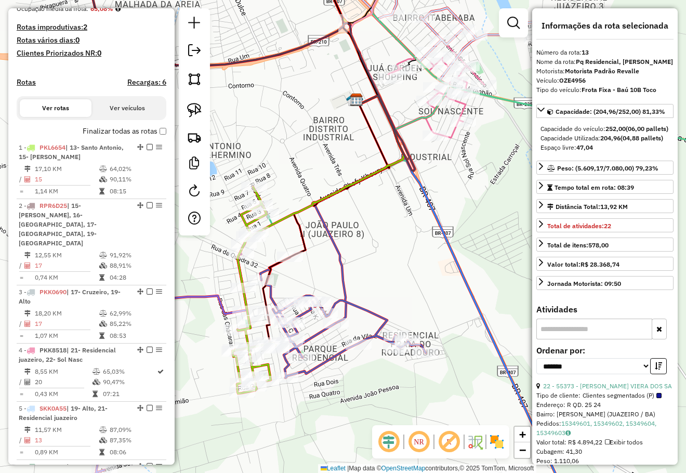
drag, startPoint x: 428, startPoint y: 311, endPoint x: 438, endPoint y: 280, distance: 32.5
click at [434, 294] on div "Rota 13 - Placa OZE4956 56607 - [PERSON_NAME] SA Rota 13 - Placa OZE4956 58600 …" at bounding box center [343, 236] width 686 height 473
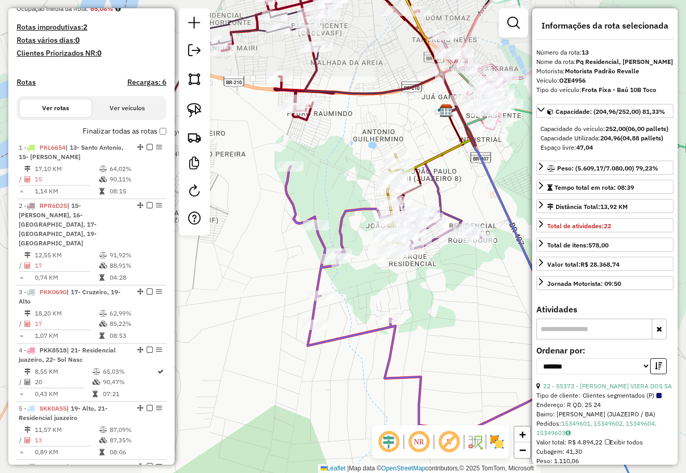
click at [442, 282] on div "Janela de atendimento Grade de atendimento Capacidade Transportadoras Veículos …" at bounding box center [343, 236] width 686 height 473
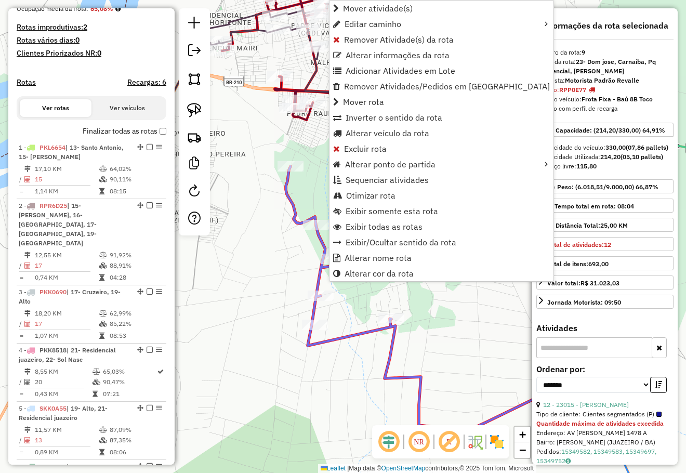
scroll to position [886, 0]
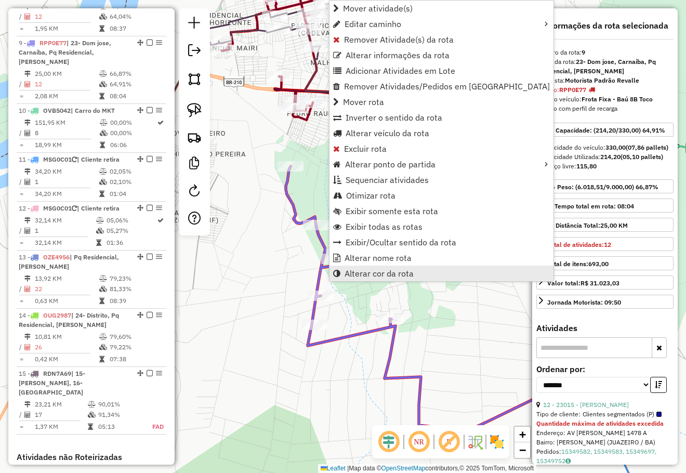
click at [359, 272] on span "Alterar cor da rota" at bounding box center [378, 273] width 69 height 8
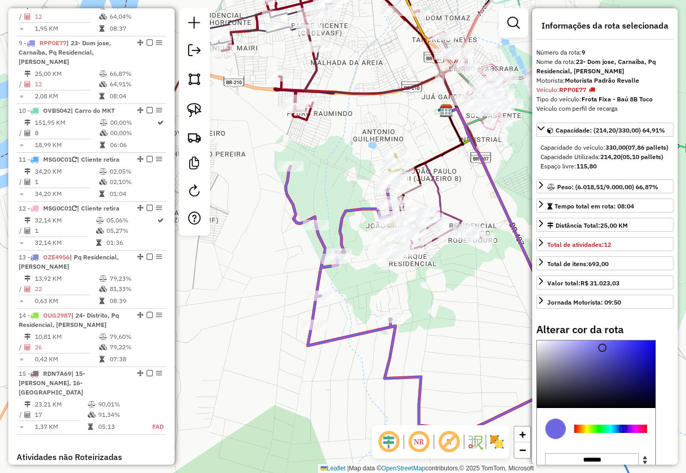
type input "*******"
click at [540, 408] on div at bounding box center [596, 374] width 118 height 68
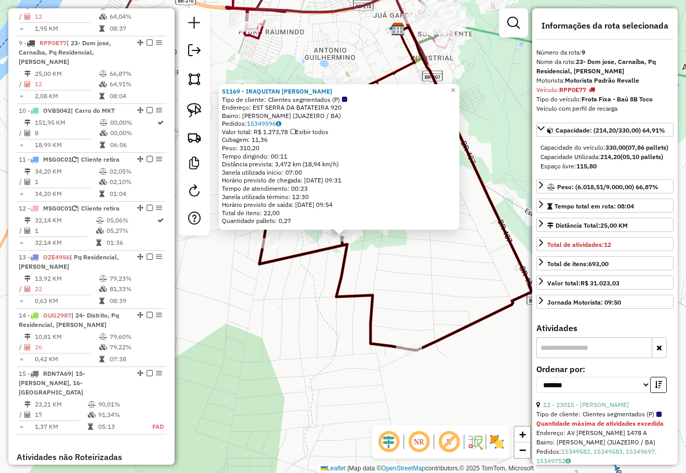
click at [436, 272] on div "51169 - [GEOGRAPHIC_DATA] DA SILVA Tipo de cliente: Clientes segmentados (P) En…" at bounding box center [343, 236] width 686 height 473
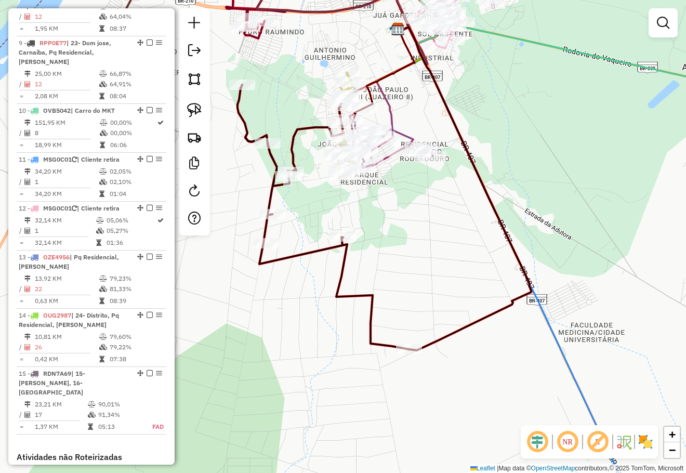
drag, startPoint x: 449, startPoint y: 319, endPoint x: 469, endPoint y: 370, distance: 54.1
click at [466, 376] on div "Janela de atendimento Grade de atendimento Capacidade Transportadoras Veículos …" at bounding box center [343, 236] width 686 height 473
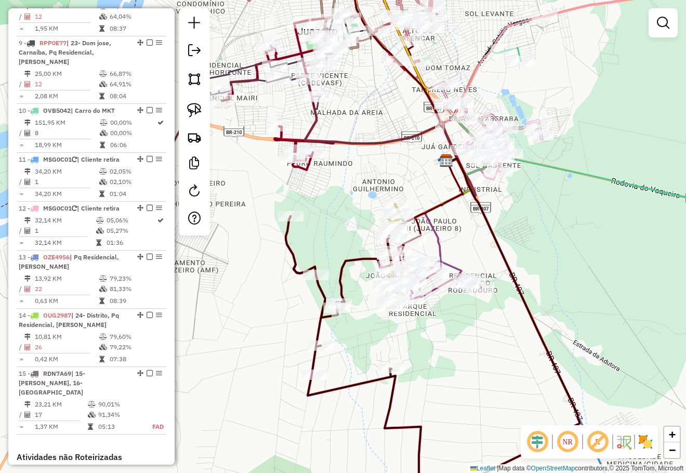
drag, startPoint x: 456, startPoint y: 373, endPoint x: 500, endPoint y: 321, distance: 68.6
click at [456, 374] on div "Janela de atendimento Grade de atendimento Capacidade Transportadoras Veículos …" at bounding box center [343, 236] width 686 height 473
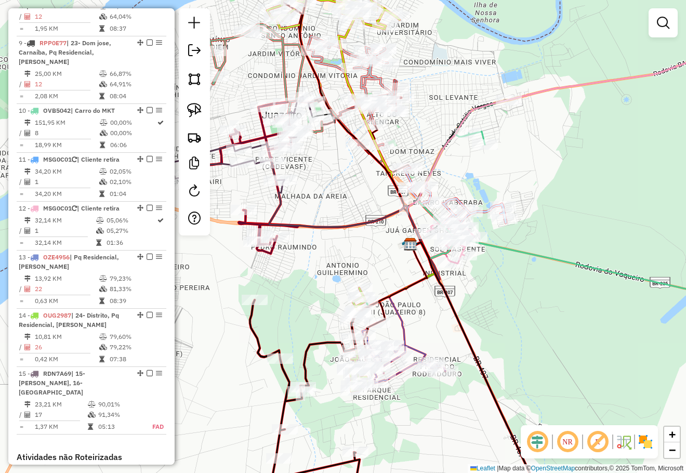
drag, startPoint x: 517, startPoint y: 311, endPoint x: 499, endPoint y: 380, distance: 71.1
click at [499, 380] on div "Janela de atendimento Grade de atendimento Capacidade Transportadoras Veículos …" at bounding box center [343, 236] width 686 height 473
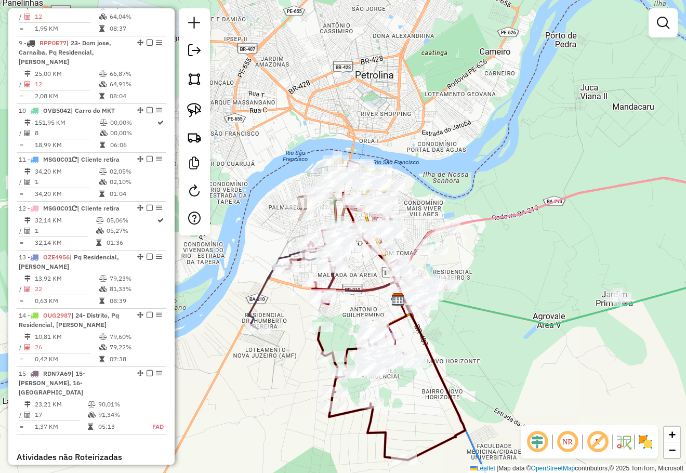
drag, startPoint x: 504, startPoint y: 257, endPoint x: 494, endPoint y: 254, distance: 10.8
click at [498, 255] on div "Janela de atendimento Grade de atendimento Capacidade Transportadoras Veículos …" at bounding box center [343, 236] width 686 height 473
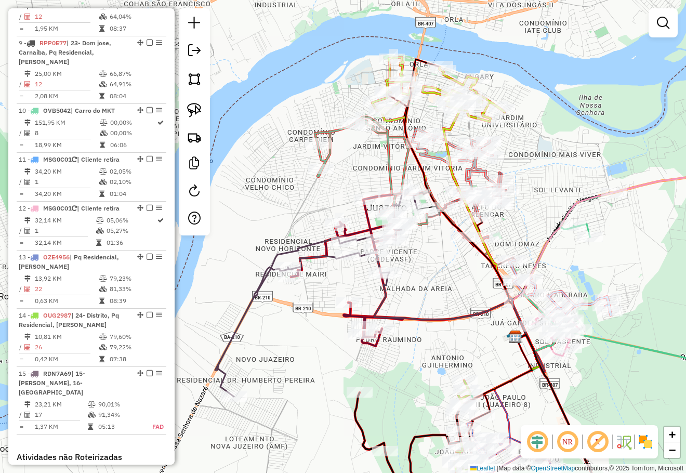
drag, startPoint x: 451, startPoint y: 290, endPoint x: 468, endPoint y: 278, distance: 20.2
click at [466, 280] on div "Janela de atendimento Grade de atendimento Capacidade Transportadoras Veículos …" at bounding box center [343, 236] width 686 height 473
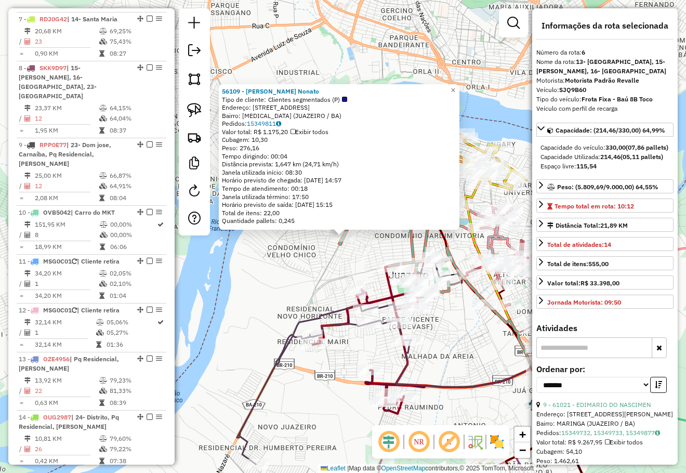
scroll to position [702, 0]
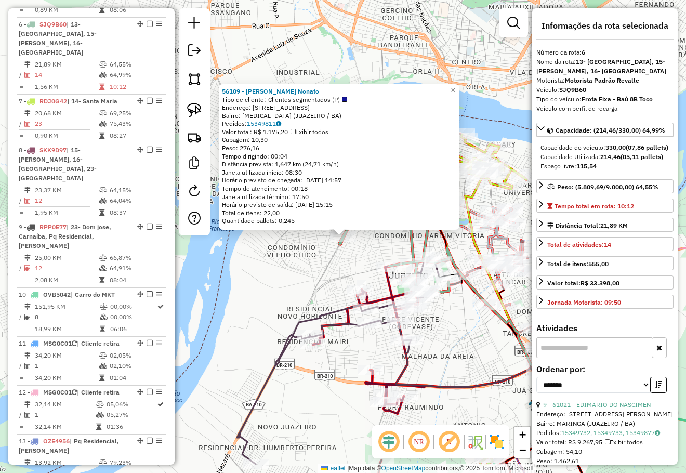
click at [410, 279] on div "56109 - Shisley Suila Nonato Tipo de cliente: Clientes segmentados (P) Endereço…" at bounding box center [343, 236] width 686 height 473
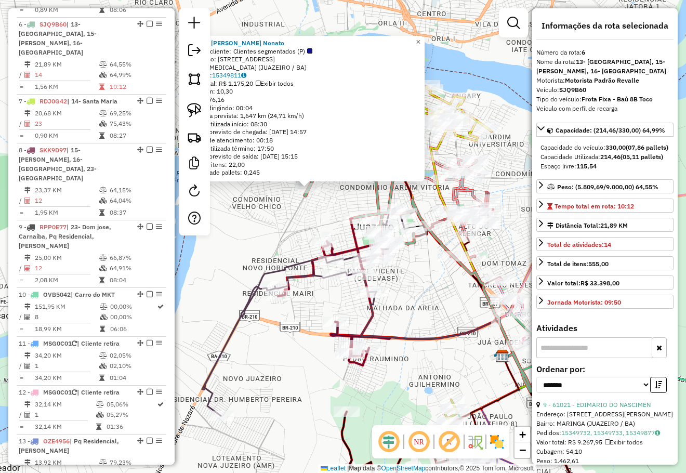
drag, startPoint x: 282, startPoint y: 383, endPoint x: 279, endPoint y: 394, distance: 11.1
click at [279, 394] on div "56109 - Shisley Suila Nonato Tipo de cliente: Clientes segmentados (P) Endereço…" at bounding box center [343, 236] width 686 height 473
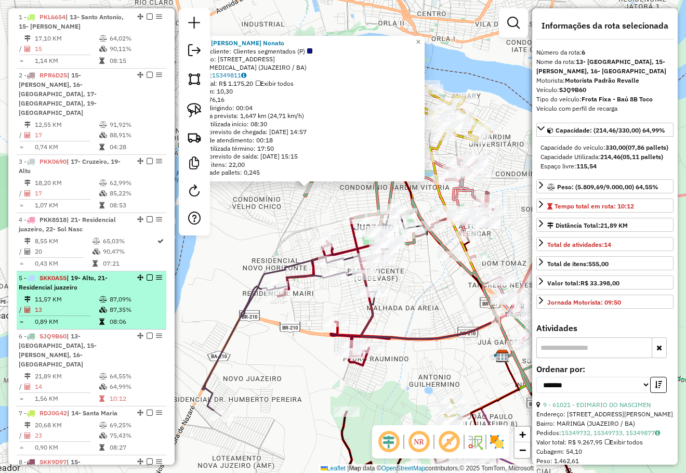
scroll to position [287, 0]
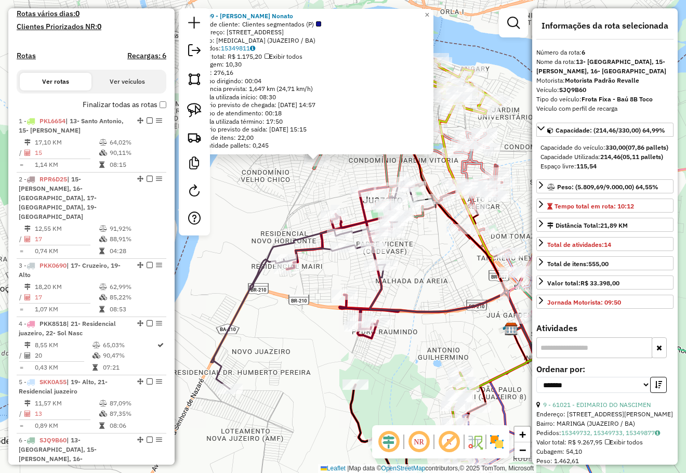
drag, startPoint x: 302, startPoint y: 362, endPoint x: 318, endPoint y: 262, distance: 100.9
click at [318, 276] on div "56109 - Shisley Suila Nonato Tipo de cliente: Clientes segmentados (P) Endereço…" at bounding box center [343, 236] width 686 height 473
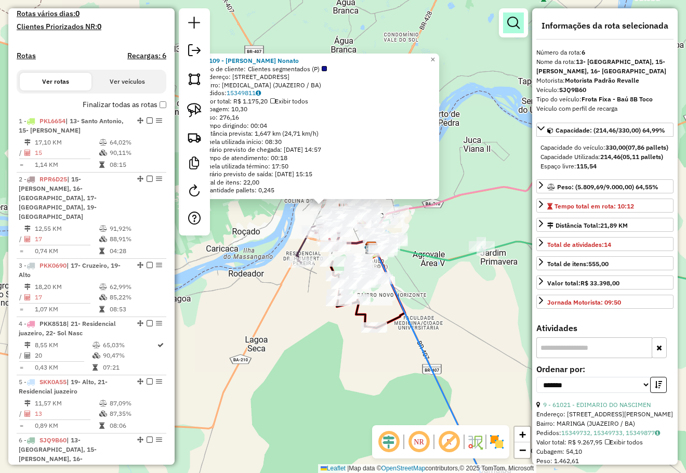
click at [514, 17] on em at bounding box center [513, 23] width 12 height 12
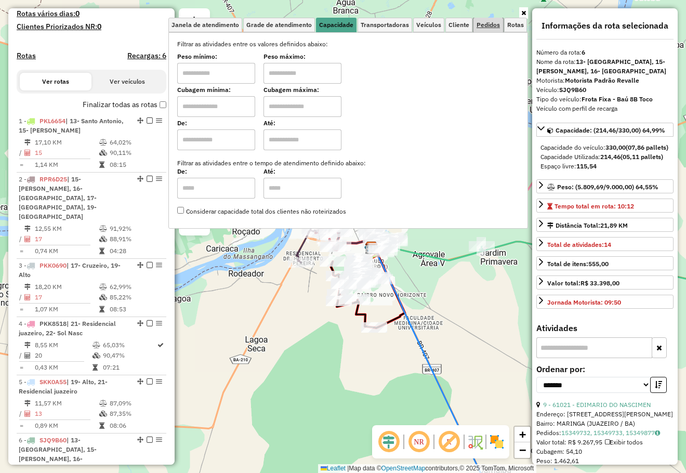
click at [487, 23] on span "Pedidos" at bounding box center [487, 25] width 23 height 6
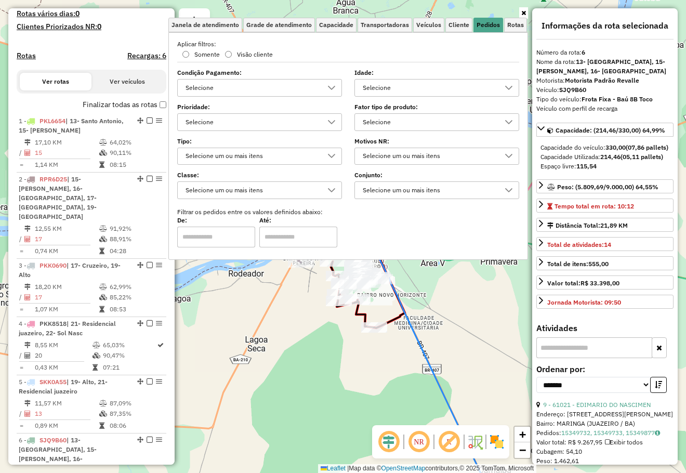
click at [275, 89] on div "Selecione" at bounding box center [252, 87] width 140 height 17
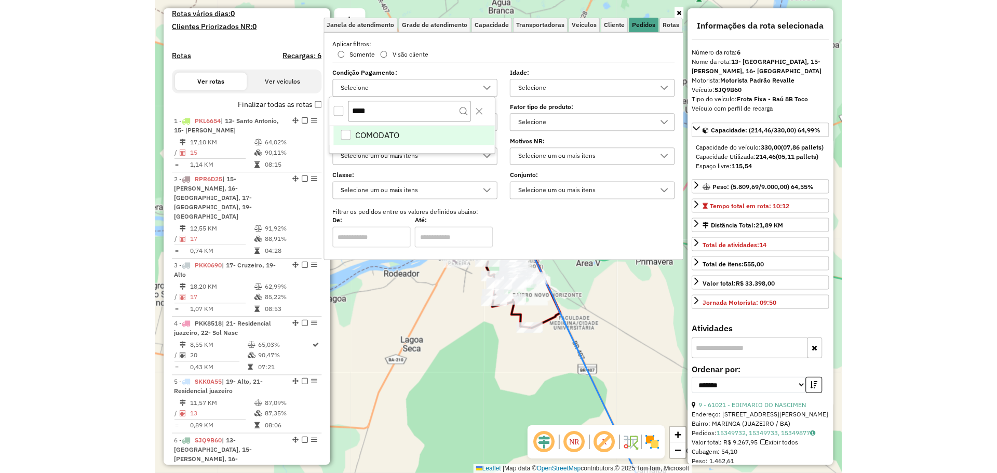
scroll to position [6, 40]
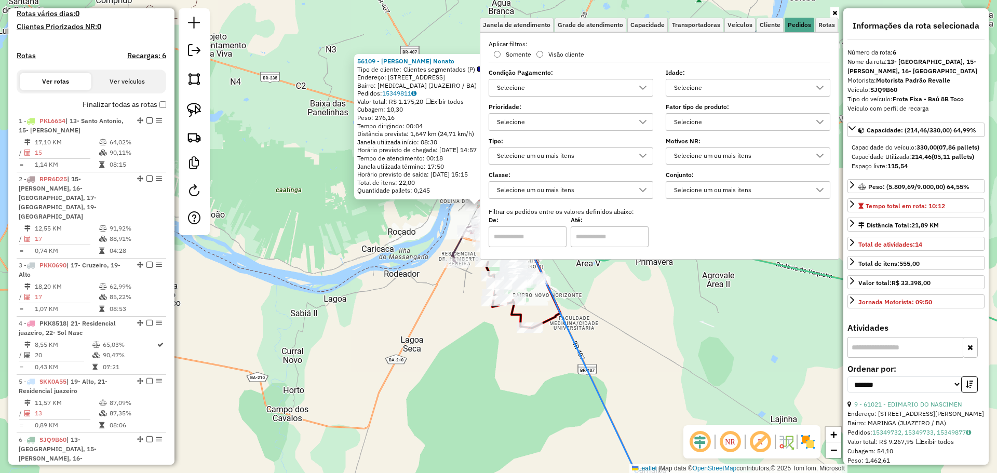
click at [585, 90] on div "Selecione" at bounding box center [563, 87] width 140 height 17
click at [496, 112] on div "All items unselected" at bounding box center [495, 111] width 10 height 10
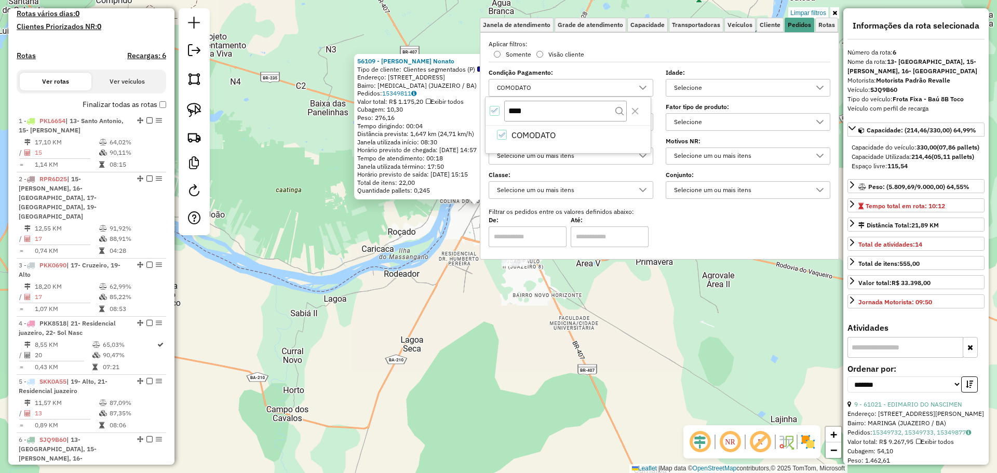
click at [484, 365] on div "56109 - Shisley Suila Nonato Tipo de cliente: Clientes segmentados (P) Endereço…" at bounding box center [498, 236] width 997 height 473
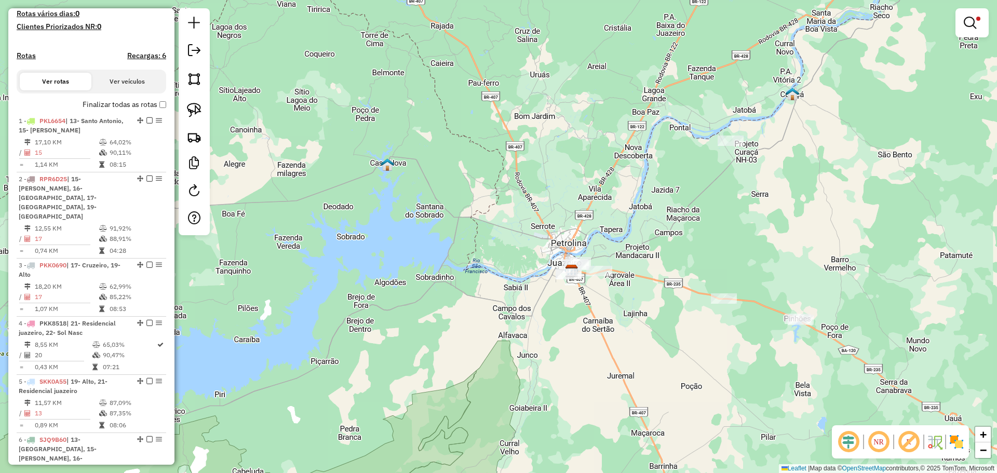
drag, startPoint x: 634, startPoint y: 322, endPoint x: 550, endPoint y: 301, distance: 86.8
click at [550, 301] on div "Limpar filtros Janela de atendimento Grade de atendimento Capacidade Transporta…" at bounding box center [498, 236] width 997 height 473
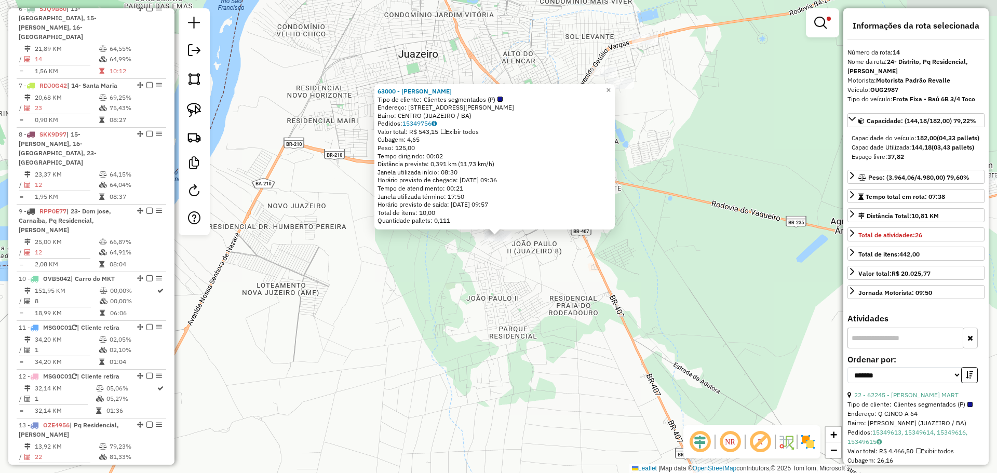
scroll to position [1013, 0]
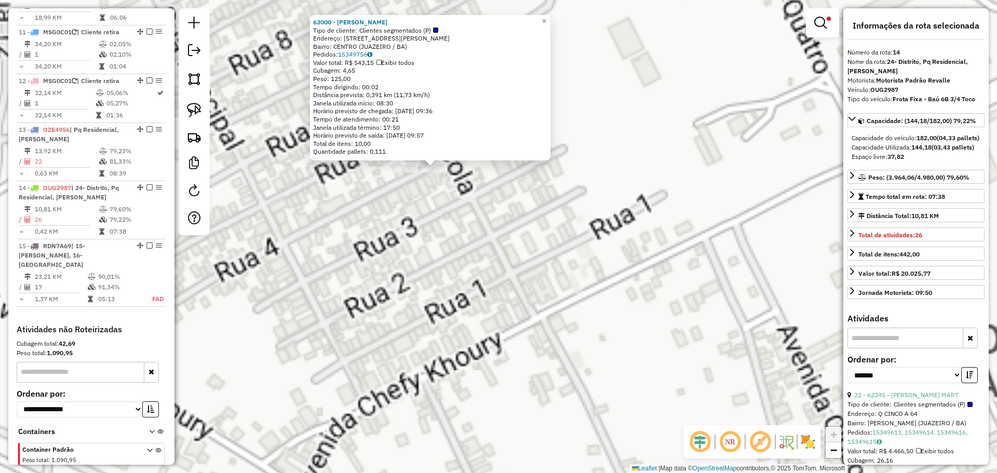
click at [481, 206] on div "63000 - [PERSON_NAME] Tipo de cliente: Clientes segmentados (P) Endereço: [STRE…" at bounding box center [498, 236] width 997 height 473
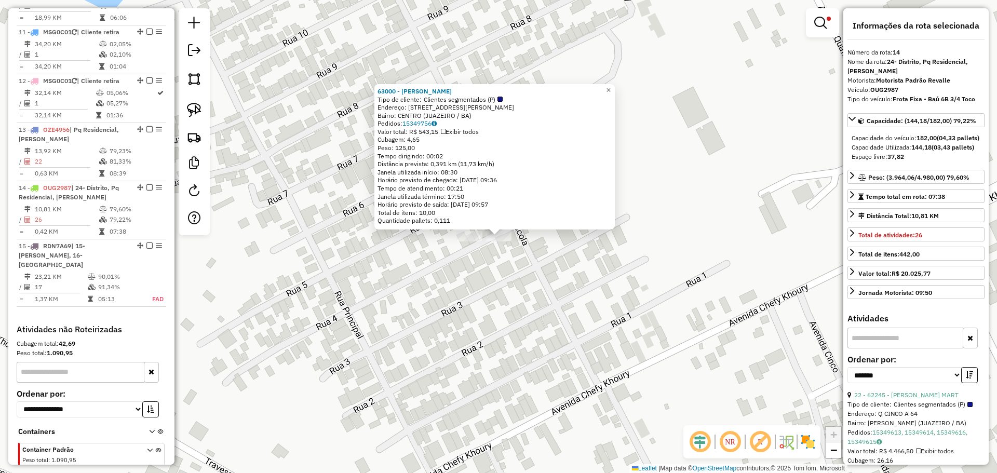
click at [516, 268] on div "63000 - [PERSON_NAME] Tipo de cliente: Clientes segmentados (P) Endereço: [STRE…" at bounding box center [498, 236] width 997 height 473
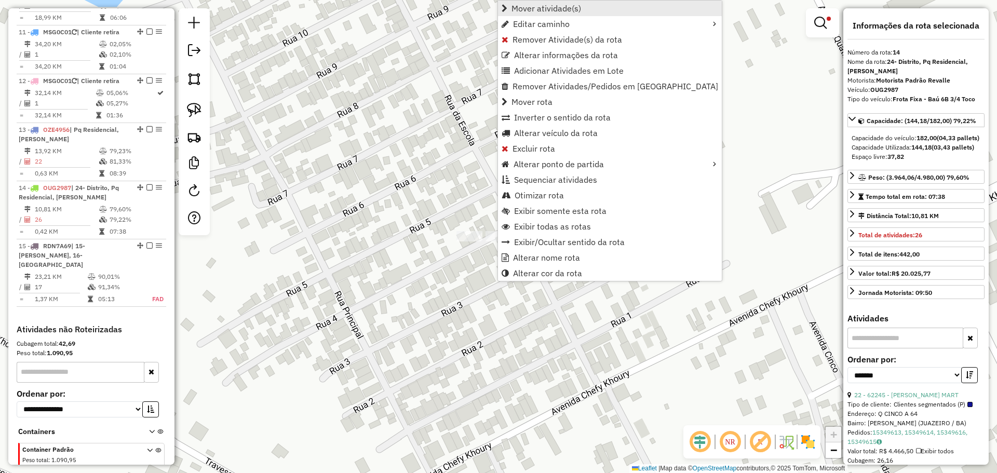
click at [547, 7] on span "Mover atividade(s)" at bounding box center [547, 8] width 70 height 8
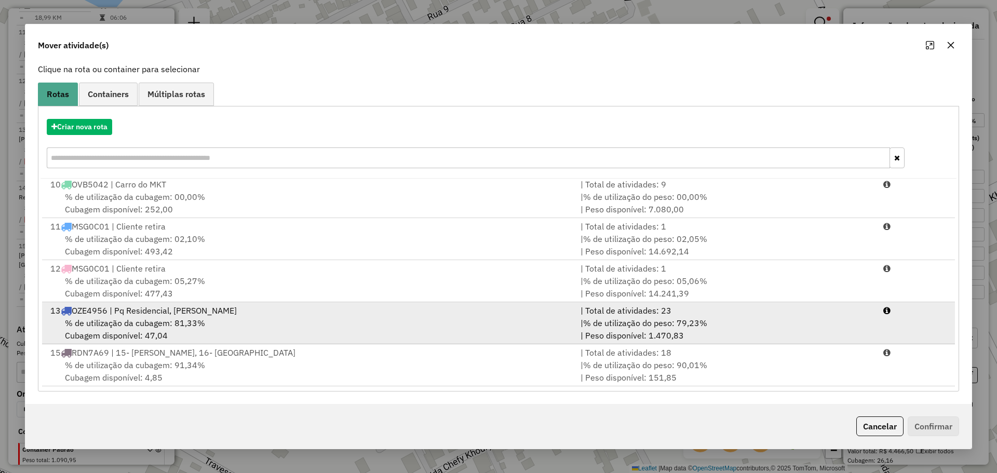
scroll to position [277, 0]
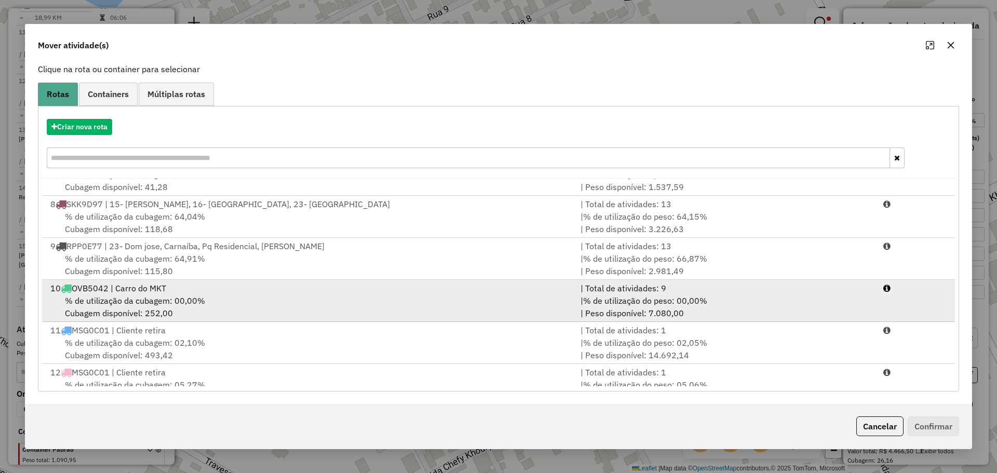
click at [160, 308] on div "% de utilização da cubagem: 00,00% Cubagem disponível: 252,00" at bounding box center [309, 307] width 530 height 25
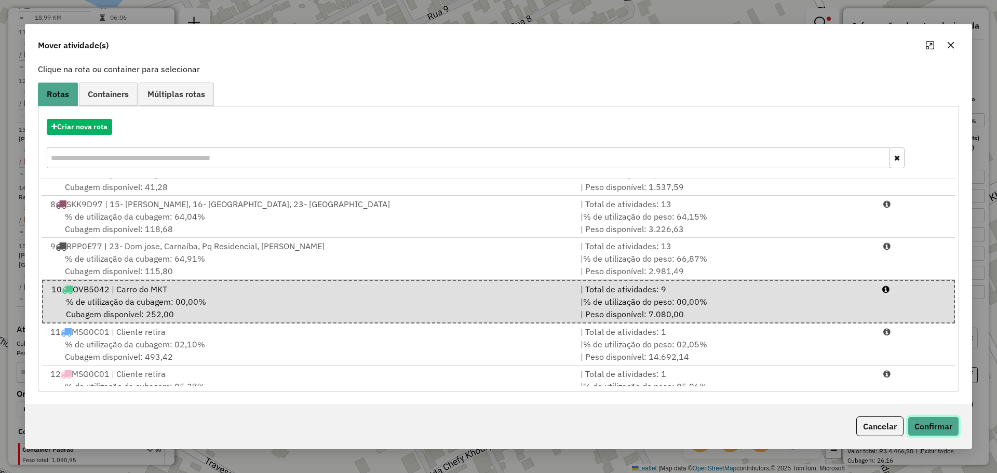
click at [685, 419] on button "Confirmar" at bounding box center [933, 427] width 51 height 20
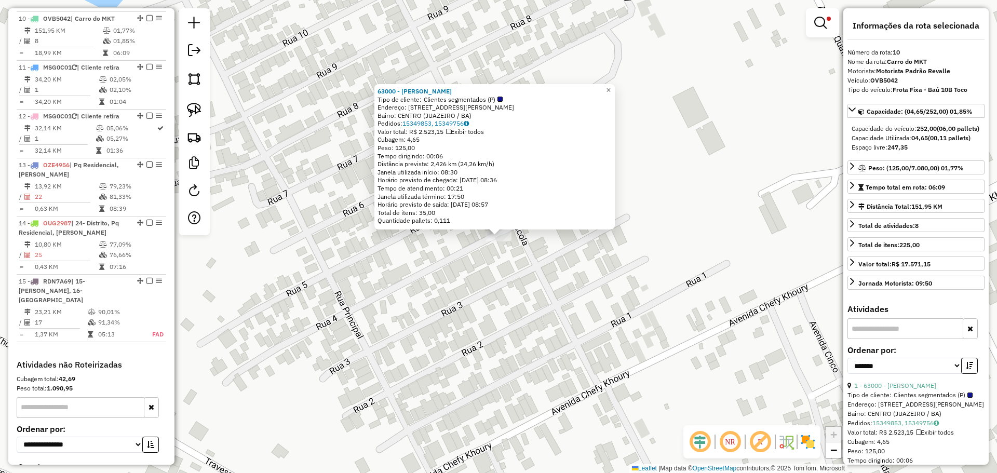
scroll to position [944, 0]
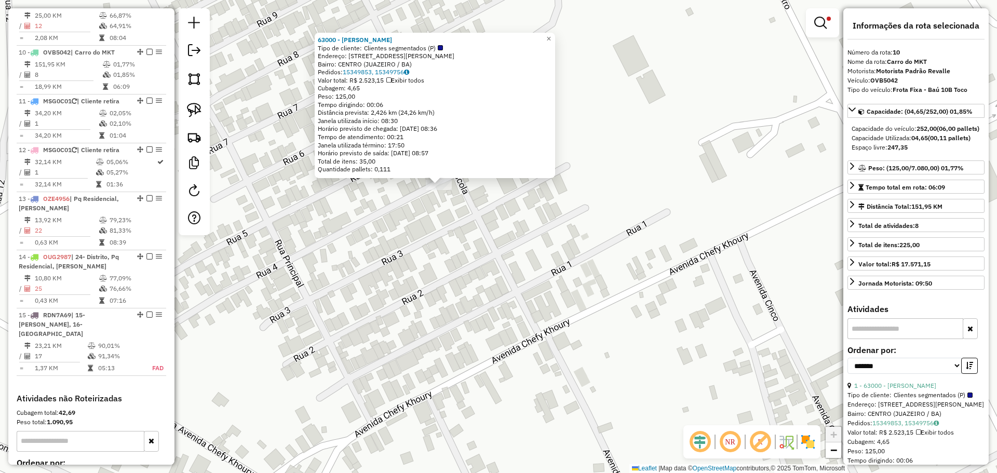
drag, startPoint x: 553, startPoint y: 292, endPoint x: 495, endPoint y: 247, distance: 73.3
click at [516, 265] on div "63000 - [PERSON_NAME] Tipo de cliente: Clientes segmentados (P) Endereço: [STRE…" at bounding box center [498, 236] width 997 height 473
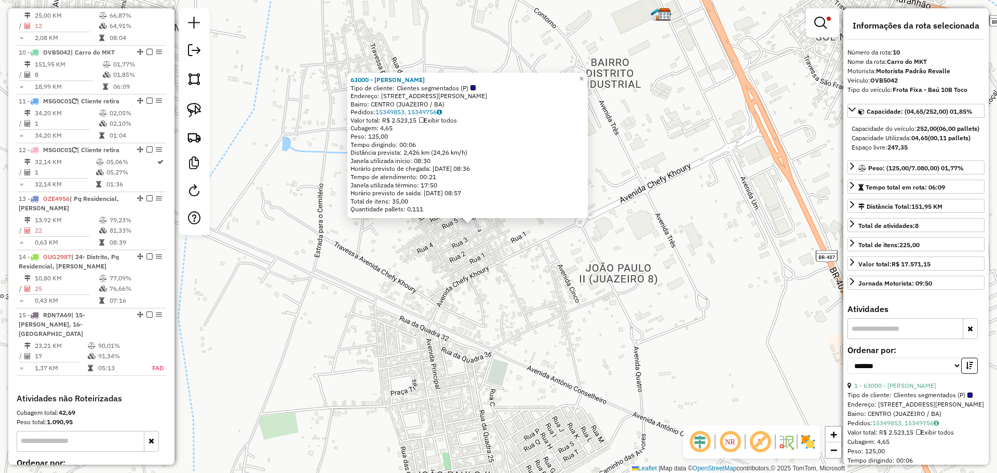
drag, startPoint x: 817, startPoint y: 22, endPoint x: 814, endPoint y: 15, distance: 7.6
click at [685, 22] on em at bounding box center [820, 23] width 12 height 12
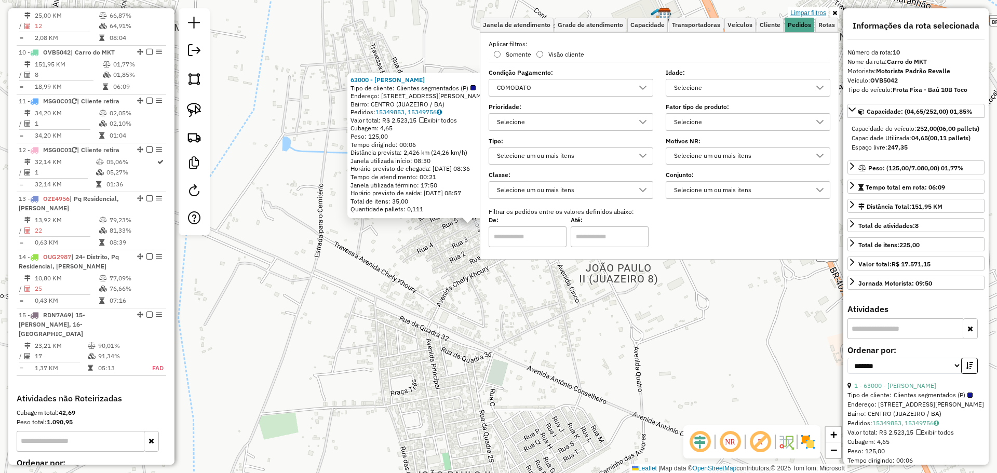
click at [685, 7] on link "Limpar filtros" at bounding box center [809, 12] width 40 height 11
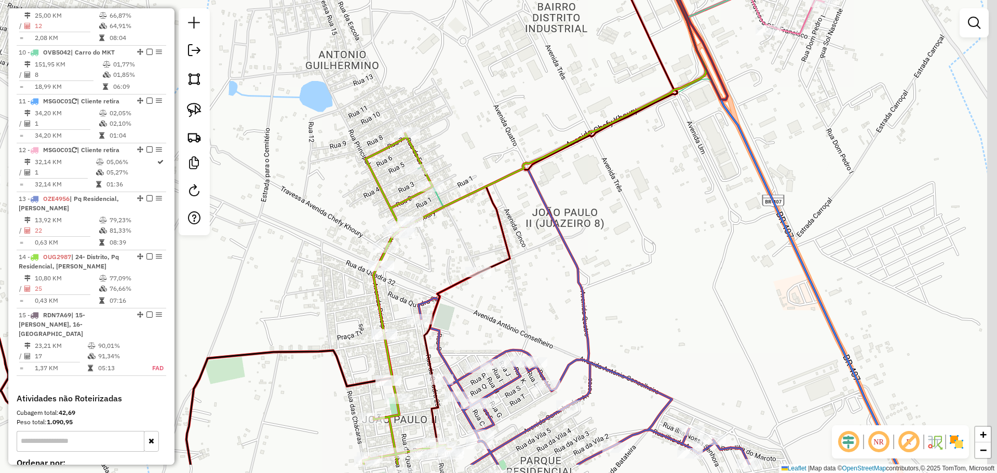
drag, startPoint x: 611, startPoint y: 243, endPoint x: 543, endPoint y: 206, distance: 77.6
click at [562, 215] on div "Janela de atendimento Grade de atendimento Capacidade Transportadoras Veículos …" at bounding box center [498, 236] width 997 height 473
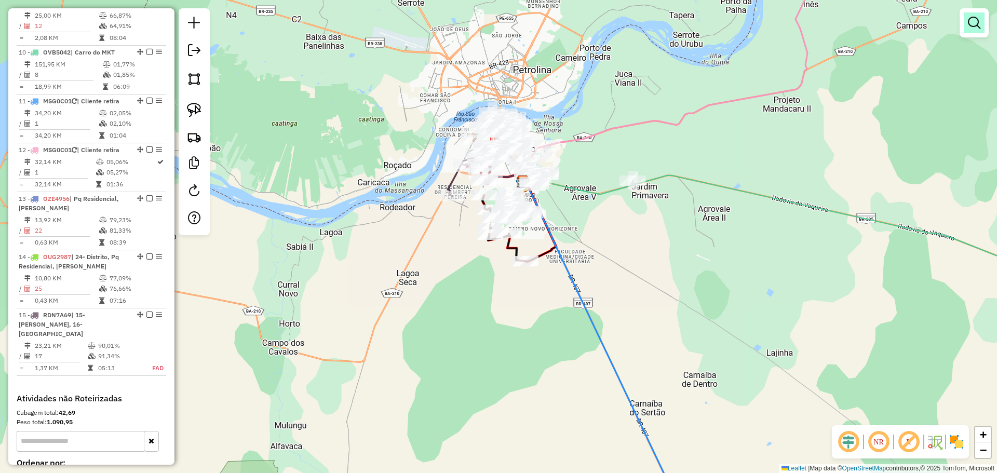
click at [685, 14] on link at bounding box center [974, 22] width 21 height 21
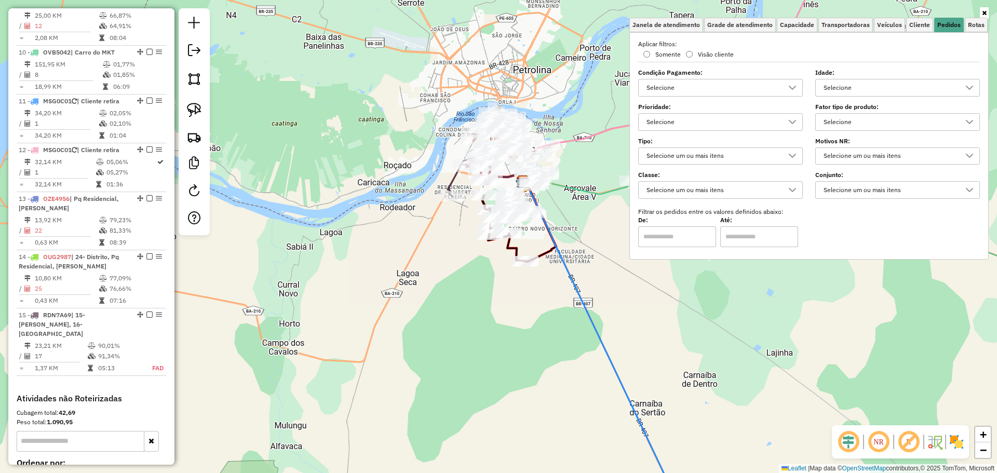
click at [685, 91] on div "Selecione" at bounding box center [713, 87] width 140 height 17
click at [643, 113] on div "All items unselected" at bounding box center [644, 111] width 10 height 10
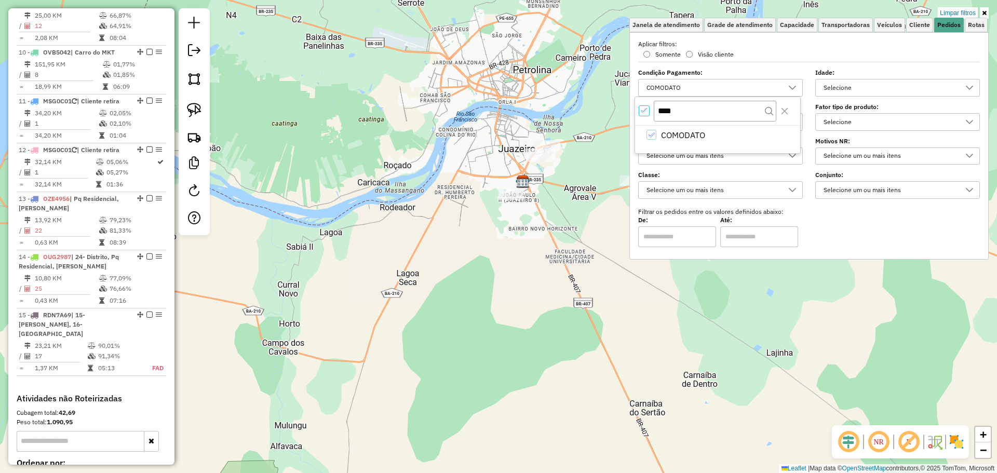
click at [611, 276] on div "Limpar filtros Janela de atendimento Grade de atendimento Capacidade Transporta…" at bounding box center [498, 236] width 997 height 473
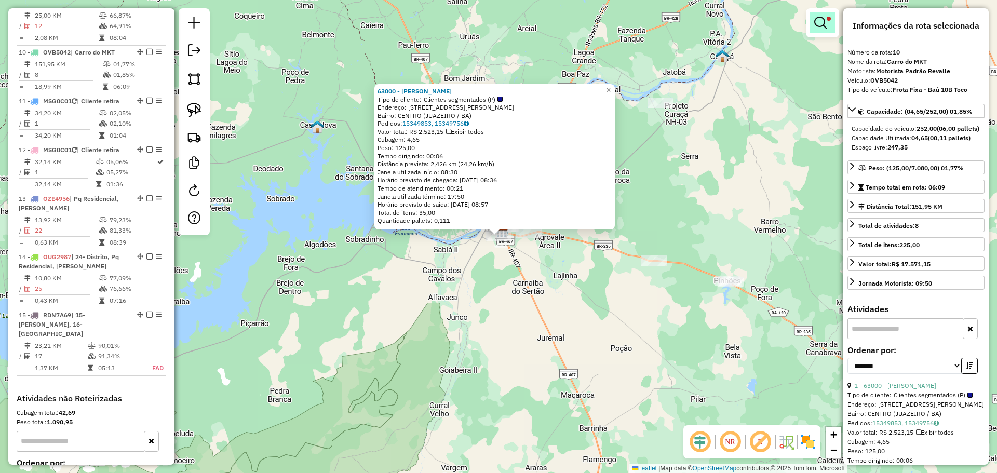
click at [685, 25] on link at bounding box center [822, 22] width 25 height 21
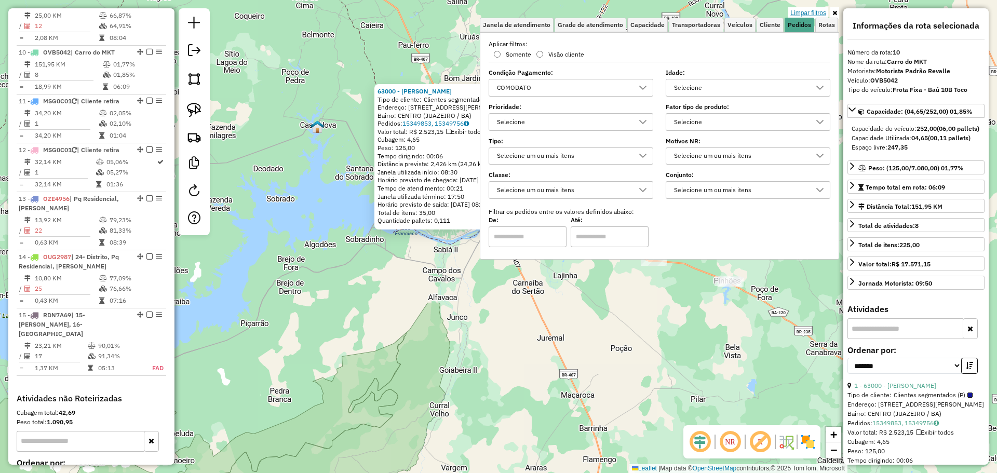
click at [685, 14] on link "Limpar filtros" at bounding box center [809, 12] width 40 height 11
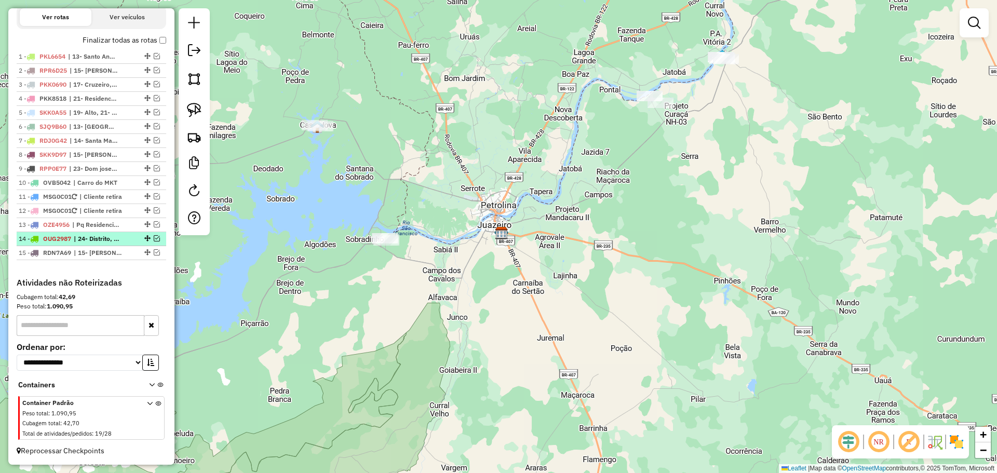
scroll to position [360, 0]
drag, startPoint x: 143, startPoint y: 209, endPoint x: 130, endPoint y: 257, distance: 49.0
drag, startPoint x: 143, startPoint y: 198, endPoint x: 123, endPoint y: 246, distance: 51.9
drag, startPoint x: 146, startPoint y: 181, endPoint x: 118, endPoint y: 229, distance: 55.9
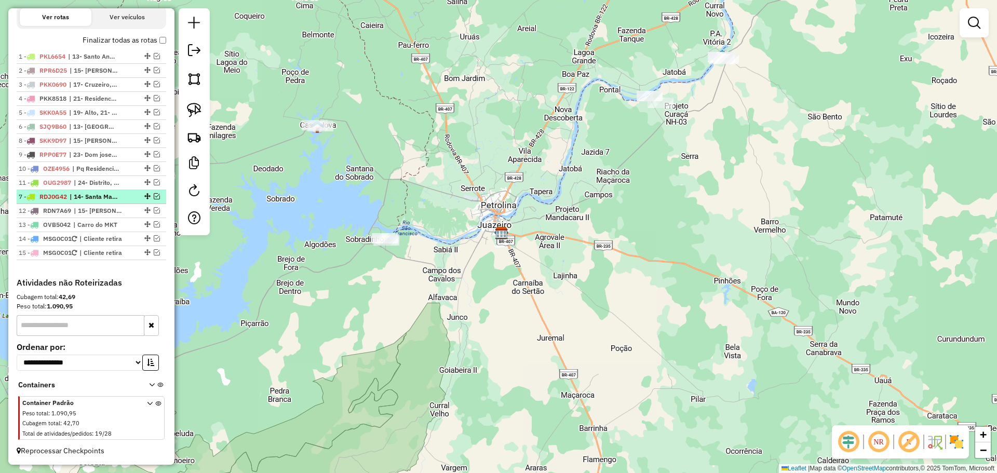
drag, startPoint x: 145, startPoint y: 139, endPoint x: 117, endPoint y: 202, distance: 69.5
drag, startPoint x: 143, startPoint y: 70, endPoint x: 102, endPoint y: 202, distance: 138.7
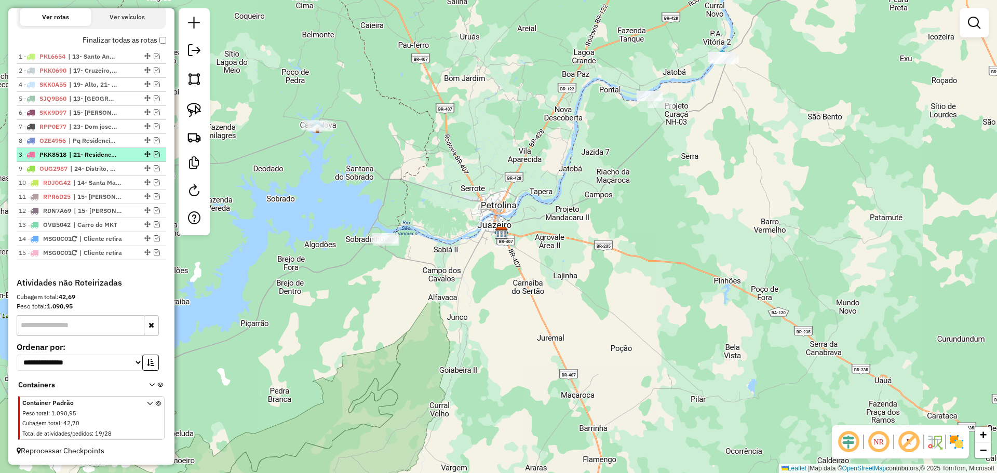
drag, startPoint x: 142, startPoint y: 84, endPoint x: 114, endPoint y: 159, distance: 80.6
drag, startPoint x: 145, startPoint y: 69, endPoint x: 116, endPoint y: 147, distance: 83.2
drag, startPoint x: 144, startPoint y: 56, endPoint x: 105, endPoint y: 148, distance: 100.3
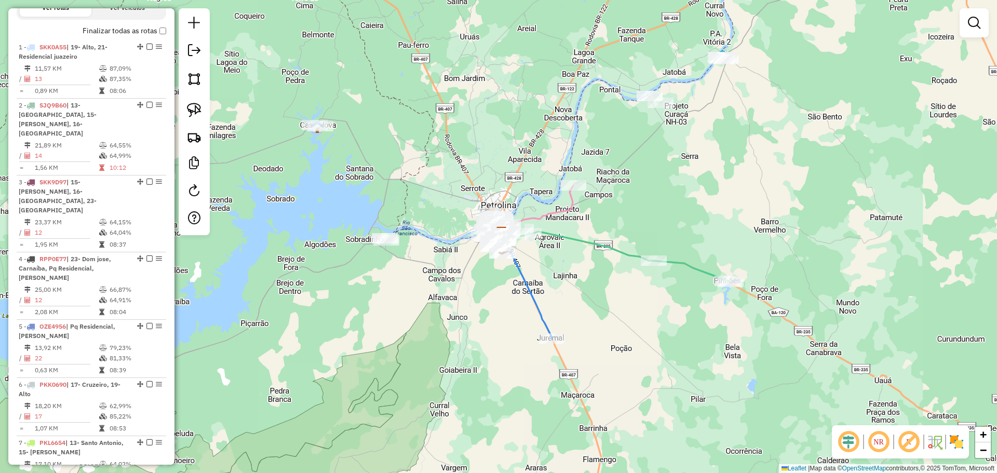
drag, startPoint x: 504, startPoint y: 315, endPoint x: 459, endPoint y: 256, distance: 75.2
click at [460, 257] on div "Janela de atendimento Grade de atendimento Capacidade Transportadoras Veículos …" at bounding box center [498, 236] width 997 height 473
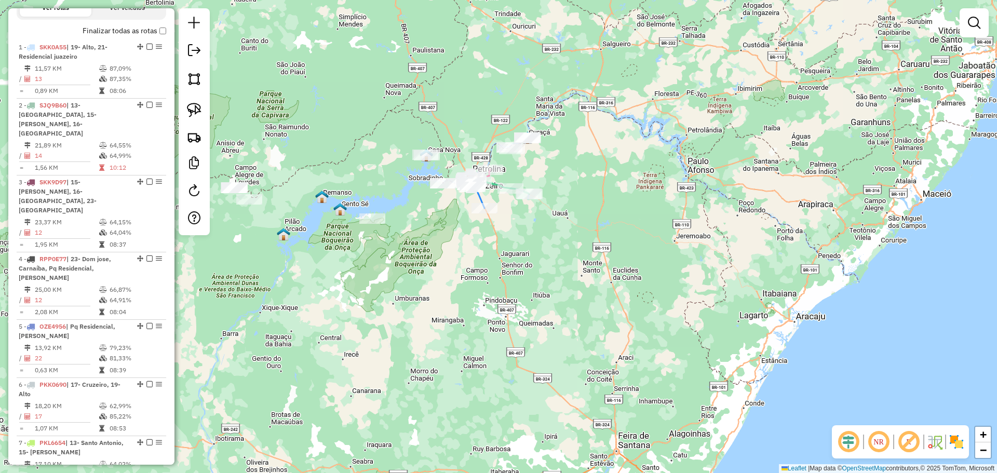
drag, startPoint x: 461, startPoint y: 256, endPoint x: 466, endPoint y: 239, distance: 16.9
click at [465, 241] on div "Janela de atendimento Grade de atendimento Capacidade Transportadoras Veículos …" at bounding box center [498, 236] width 997 height 473
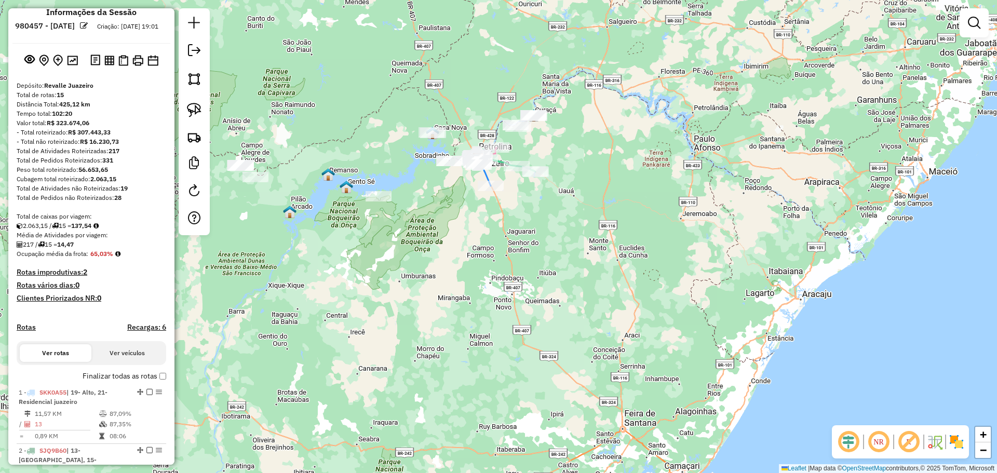
scroll to position [0, 0]
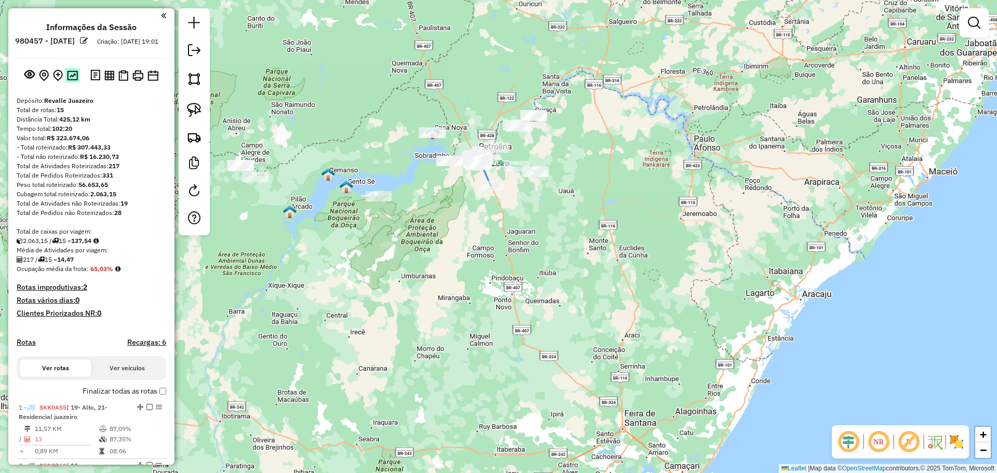
click at [68, 81] on img at bounding box center [72, 76] width 11 height 10
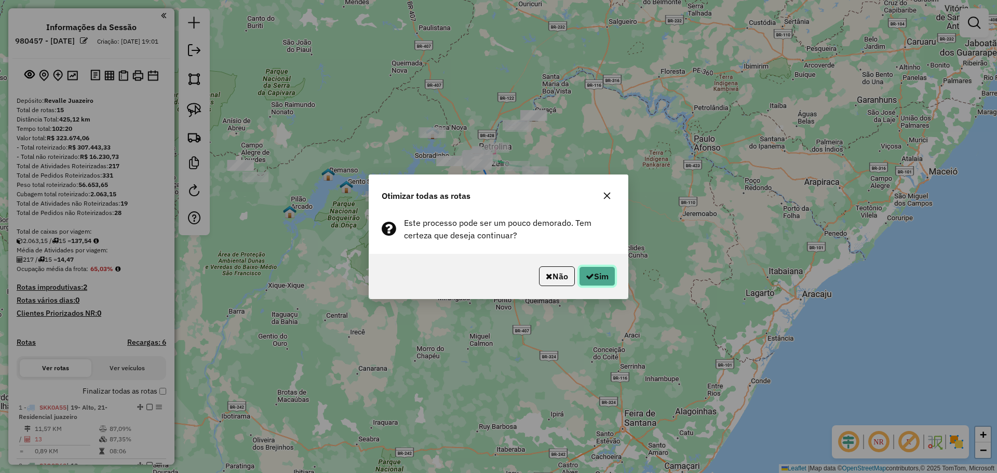
click at [584, 270] on button "Sim" at bounding box center [597, 276] width 36 height 20
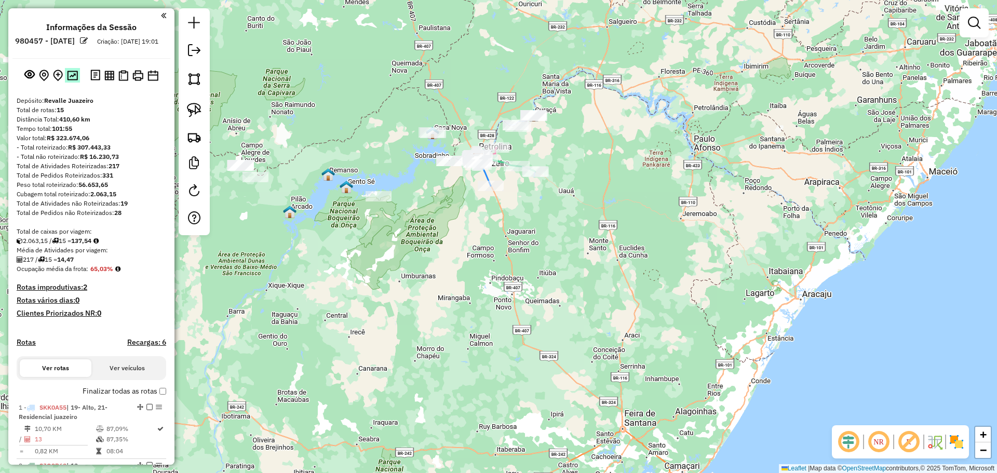
click at [71, 81] on img at bounding box center [72, 76] width 11 height 10
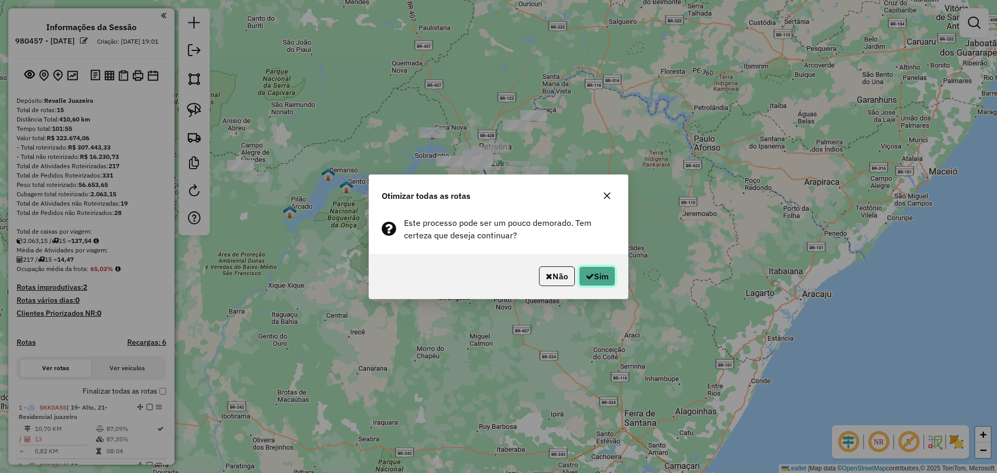
click at [588, 273] on icon "button" at bounding box center [590, 276] width 8 height 8
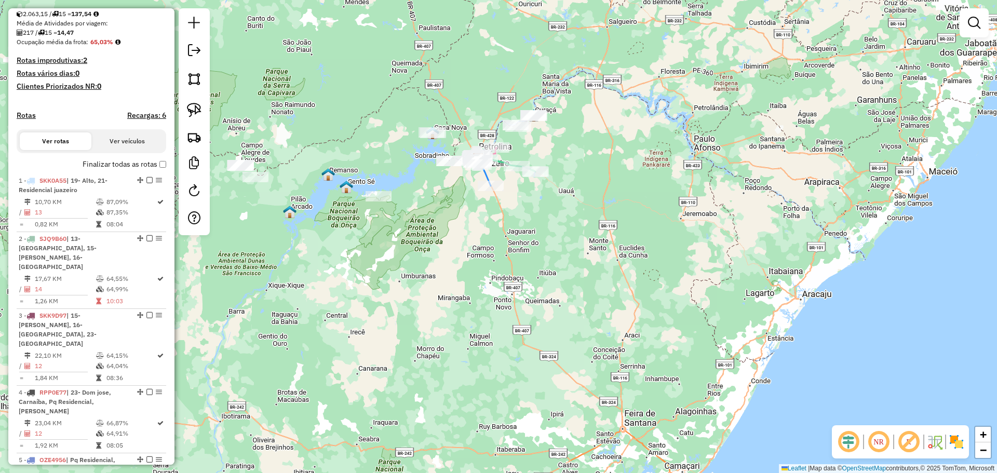
scroll to position [312, 0]
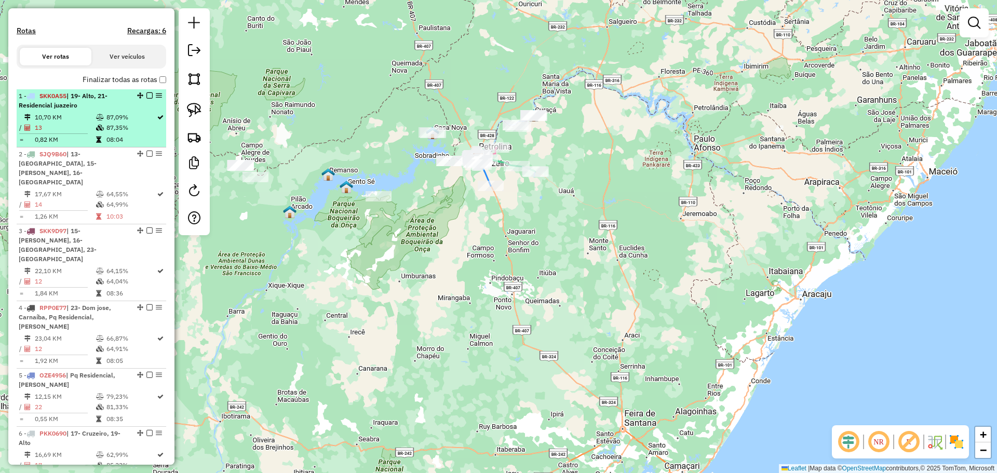
click at [122, 123] on td "87,09%" at bounding box center [131, 117] width 50 height 10
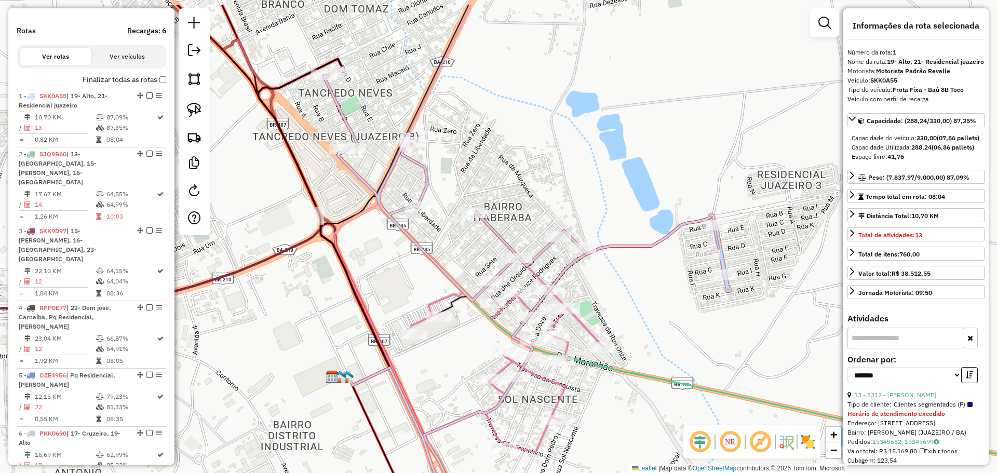
drag, startPoint x: 546, startPoint y: 142, endPoint x: 540, endPoint y: 257, distance: 114.5
click at [540, 257] on div "Janela de atendimento Grade de atendimento Capacidade Transportadoras Veículos …" at bounding box center [498, 236] width 997 height 473
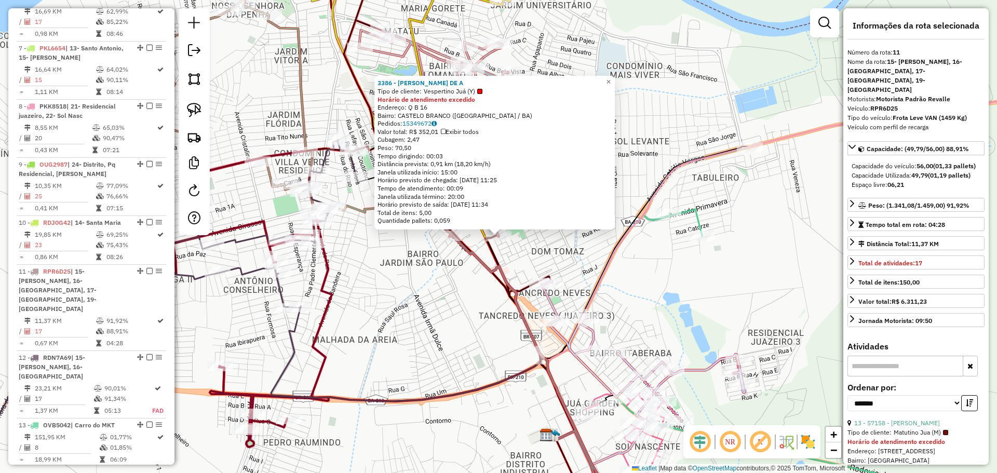
scroll to position [993, 0]
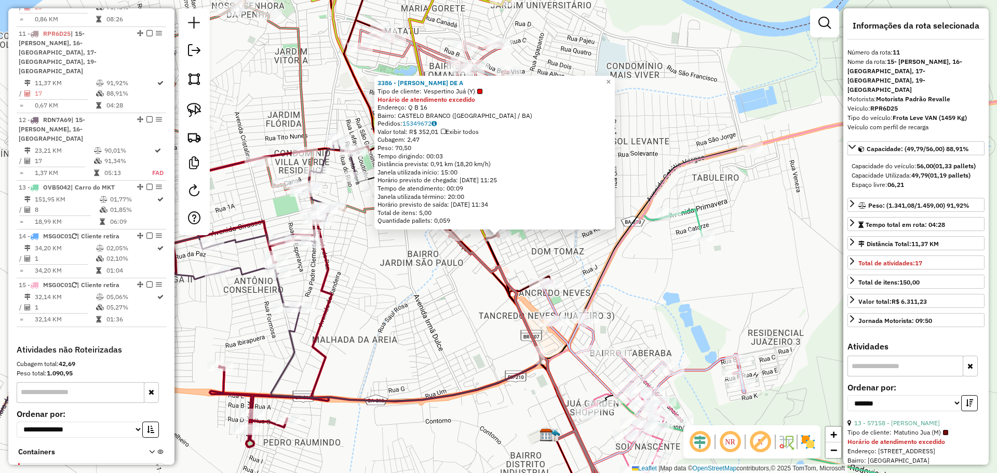
click at [536, 252] on div "3386 - [PERSON_NAME] DE A Tipo de cliente: Vespertino Juá (Y) Horário de atendi…" at bounding box center [498, 236] width 997 height 473
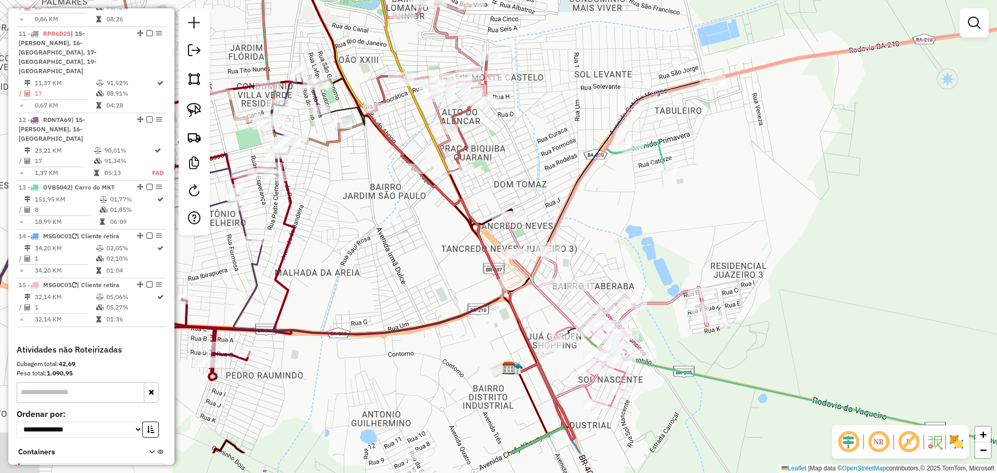
drag, startPoint x: 545, startPoint y: 230, endPoint x: 492, endPoint y: 140, distance: 103.9
click at [494, 142] on div "Janela de atendimento Grade de atendimento Capacidade Transportadoras Veículos …" at bounding box center [498, 236] width 997 height 473
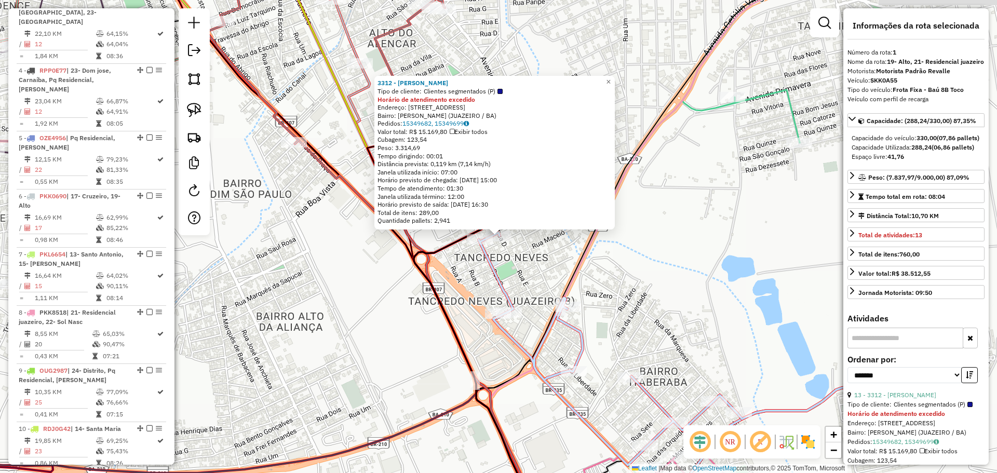
scroll to position [402, 0]
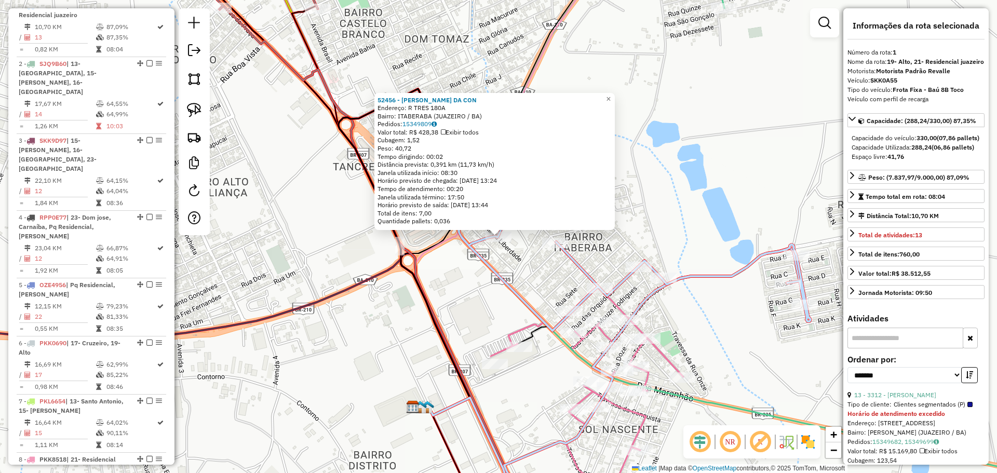
click at [463, 292] on div "52456 - ADEVANI MARIA DA CON Endereço: R TRES 180A Bairro: [GEOGRAPHIC_DATA] (J…" at bounding box center [498, 236] width 997 height 473
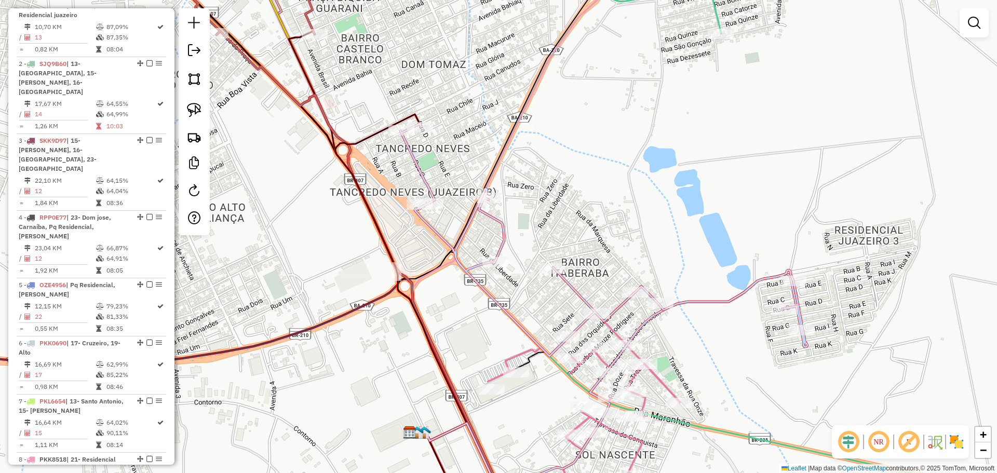
drag, startPoint x: 528, startPoint y: 237, endPoint x: 516, endPoint y: 314, distance: 77.8
click at [516, 314] on div "Janela de atendimento Grade de atendimento Capacidade Transportadoras Veículos …" at bounding box center [498, 236] width 997 height 473
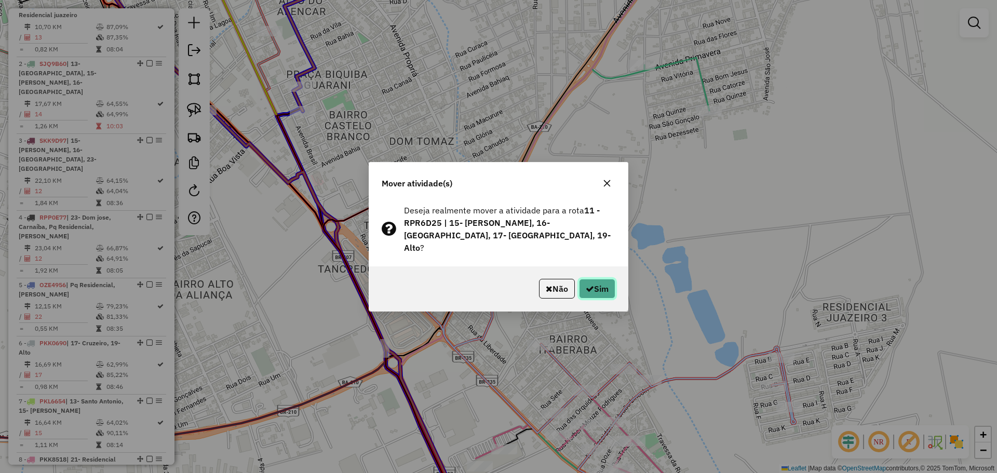
click at [605, 281] on button "Sim" at bounding box center [597, 289] width 36 height 20
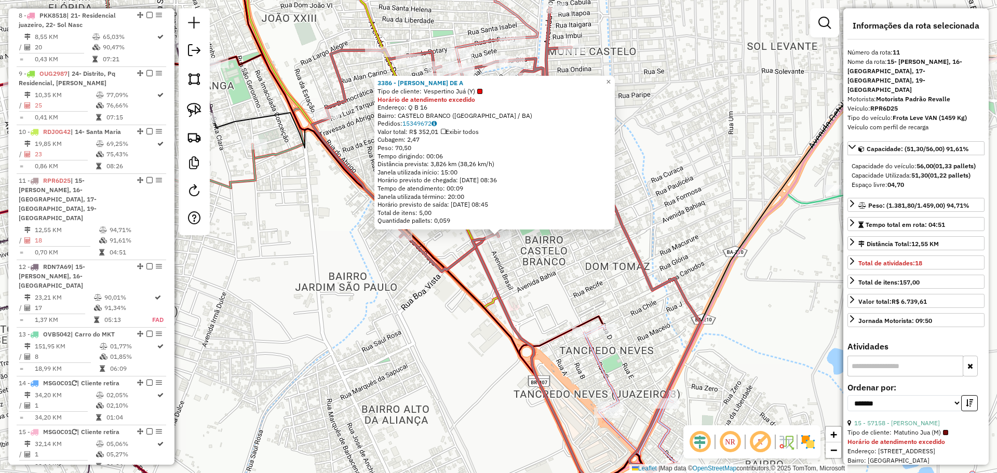
scroll to position [993, 0]
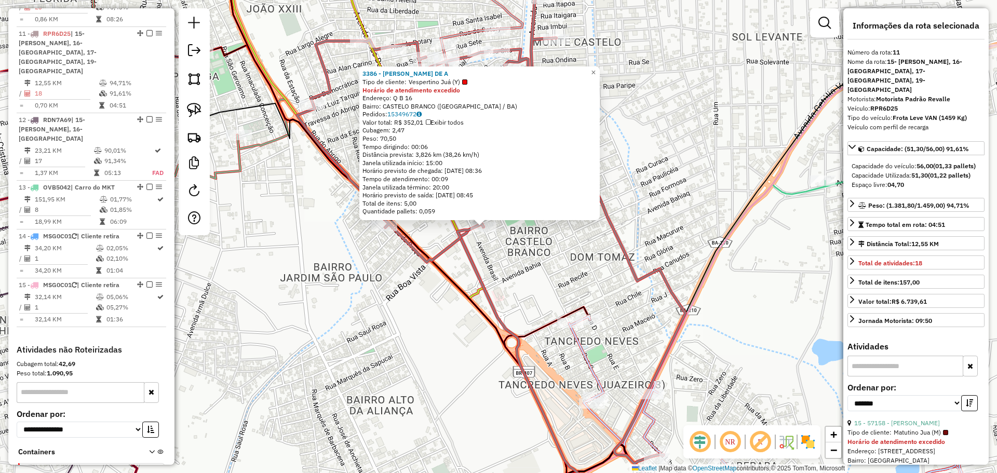
drag, startPoint x: 633, startPoint y: 322, endPoint x: 523, endPoint y: 241, distance: 136.4
click at [523, 241] on div "3386 - [PERSON_NAME] DE A Tipo de cliente: Vespertino Juá (Y) Horário de atendi…" at bounding box center [498, 236] width 997 height 473
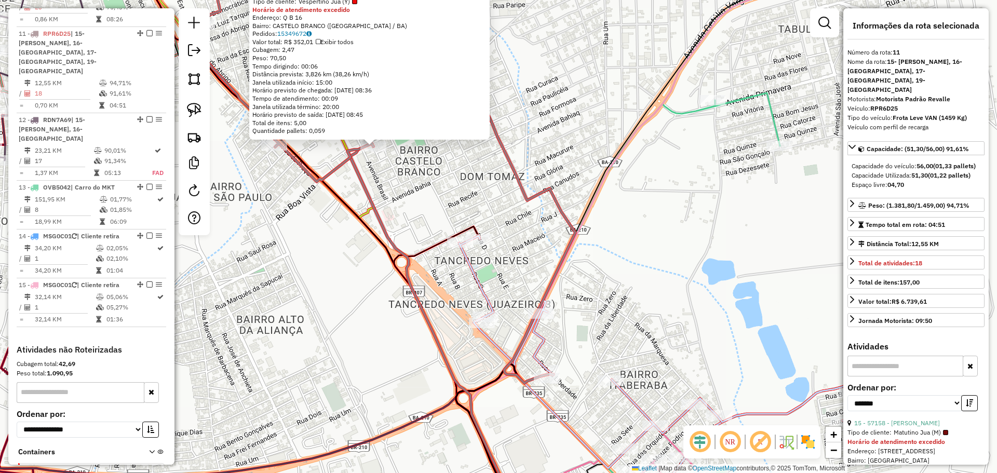
drag, startPoint x: 613, startPoint y: 254, endPoint x: 566, endPoint y: 222, distance: 57.2
click at [568, 224] on div "3386 - [PERSON_NAME] DE A Tipo de cliente: Vespertino Juá (Y) Horário de atendi…" at bounding box center [498, 236] width 997 height 473
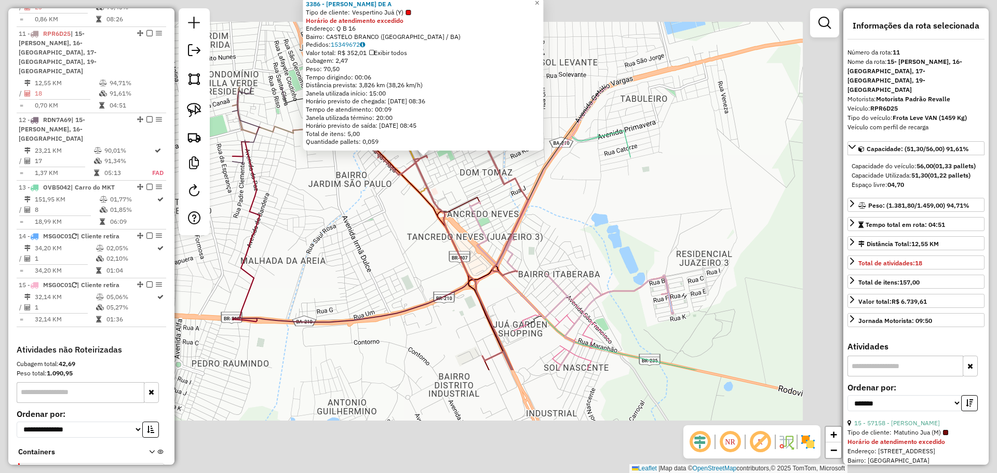
click at [565, 221] on div "3386 - [PERSON_NAME] DE A Tipo de cliente: Vespertino Juá (Y) Horário de atendi…" at bounding box center [498, 236] width 997 height 473
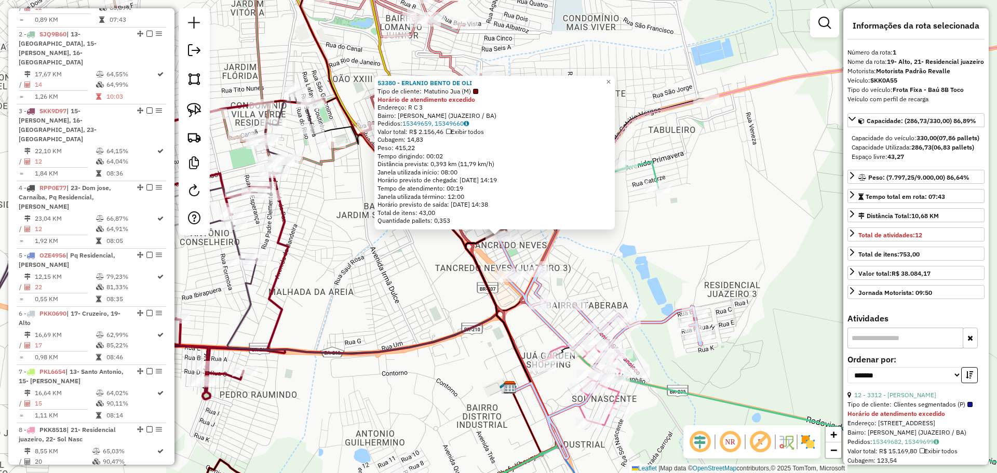
scroll to position [402, 0]
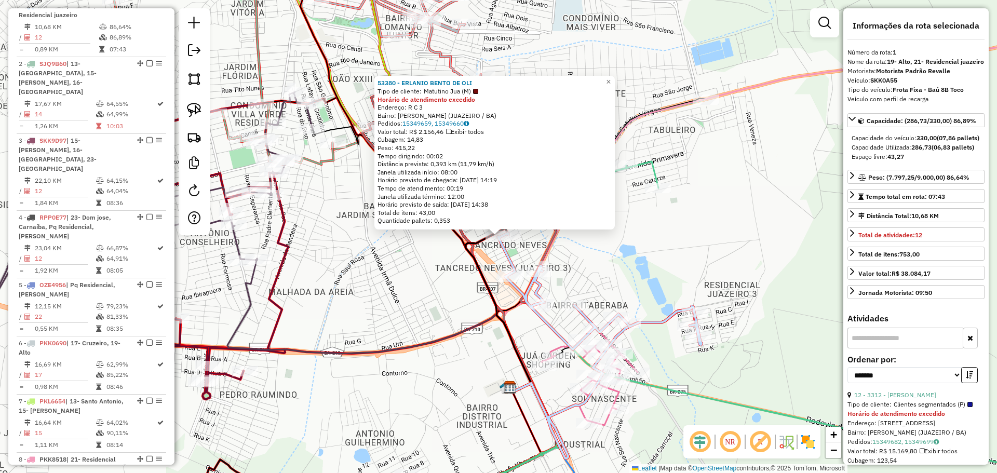
click at [639, 271] on div "53380 - ERLANIO BENTO DE OLI Tipo de cliente: Matutino Jua (M) Horário de atend…" at bounding box center [498, 236] width 997 height 473
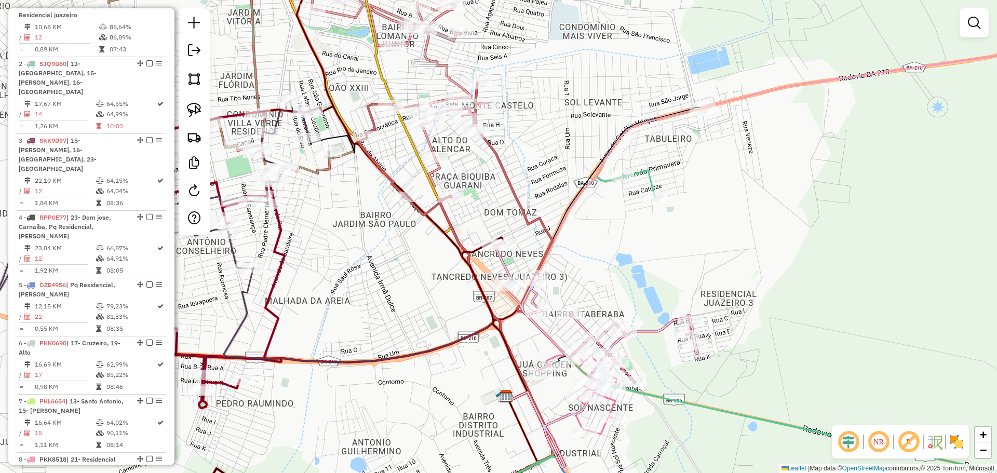
drag, startPoint x: 639, startPoint y: 260, endPoint x: 627, endPoint y: 277, distance: 21.0
click at [631, 277] on div "Janela de atendimento Grade de atendimento Capacidade Transportadoras Veículos …" at bounding box center [498, 236] width 997 height 473
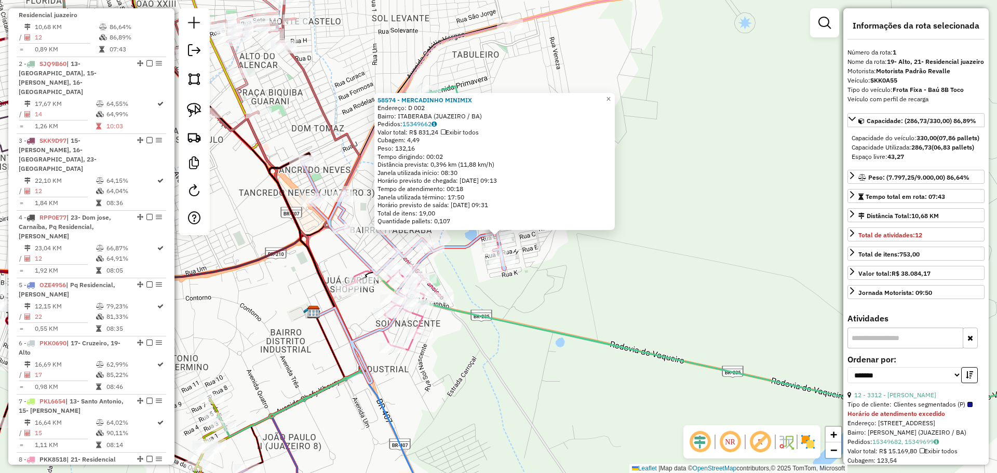
click at [540, 289] on div "58574 - MERCADINHO MINIMIX Endereço: D 002 Bairro: [GEOGRAPHIC_DATA] (JUAZEIRO …" at bounding box center [498, 236] width 997 height 473
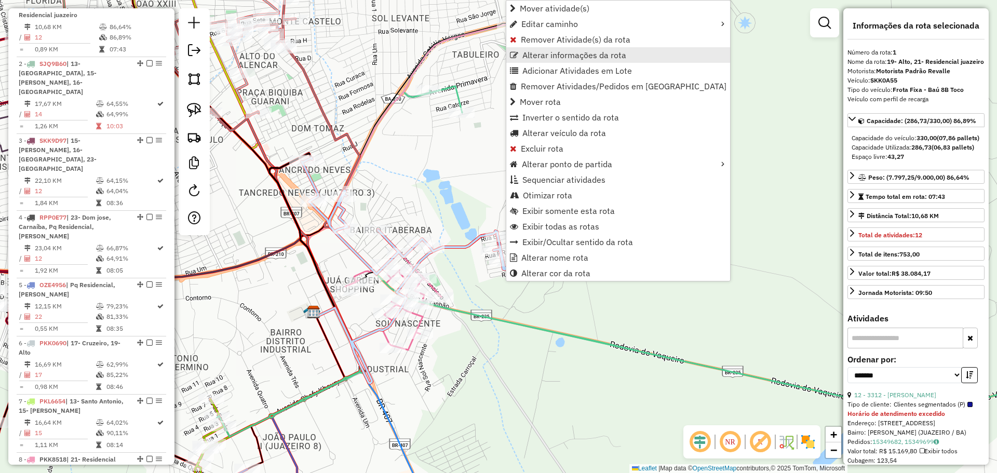
click at [568, 56] on span "Alterar informações da rota" at bounding box center [575, 55] width 104 height 8
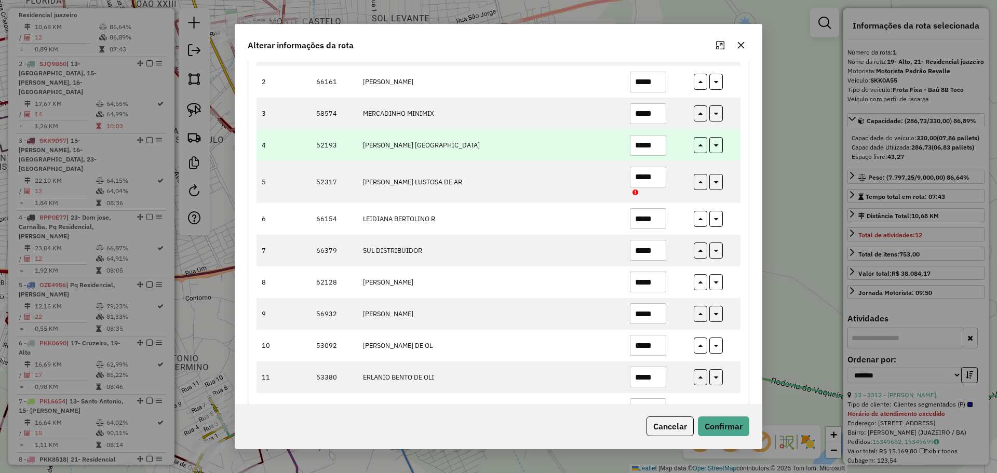
scroll to position [205, 0]
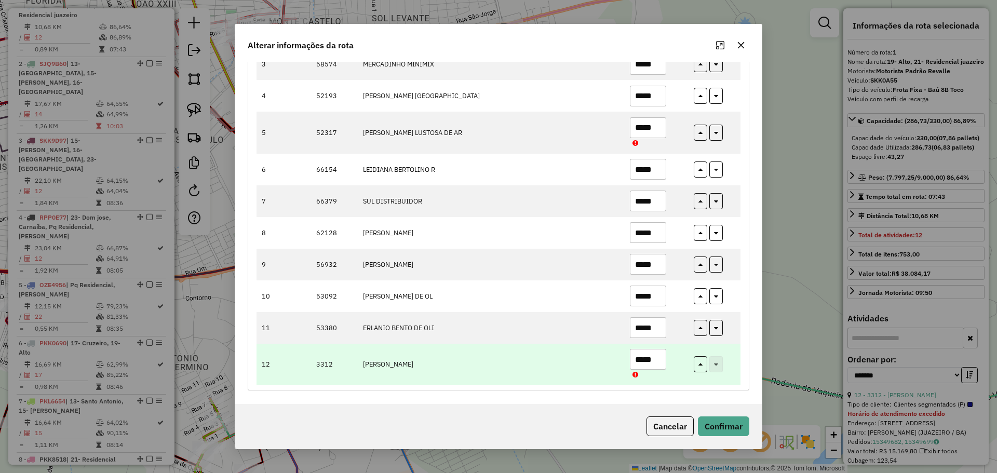
click at [661, 356] on input "*****" at bounding box center [648, 359] width 36 height 21
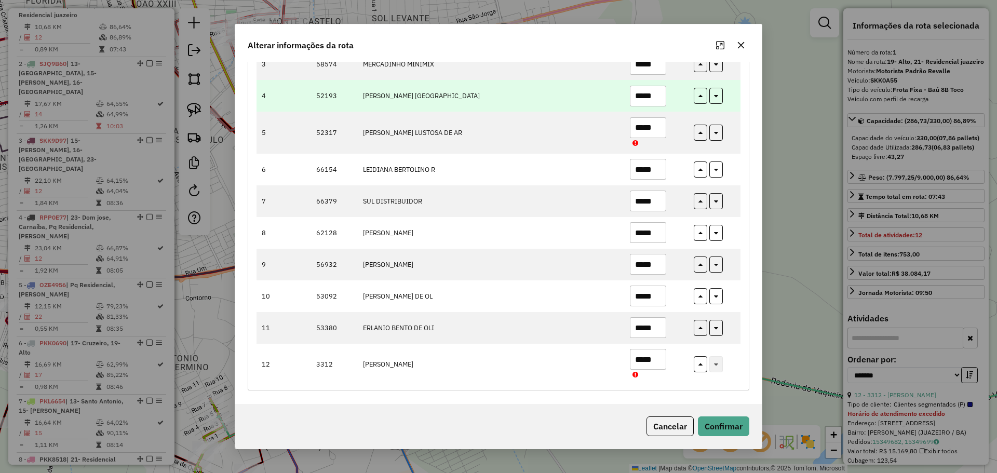
type input "*****"
drag, startPoint x: 655, startPoint y: 100, endPoint x: 582, endPoint y: 86, distance: 73.5
click at [592, 92] on tr "4 52193 [PERSON_NAME] DE *****" at bounding box center [499, 96] width 484 height 32
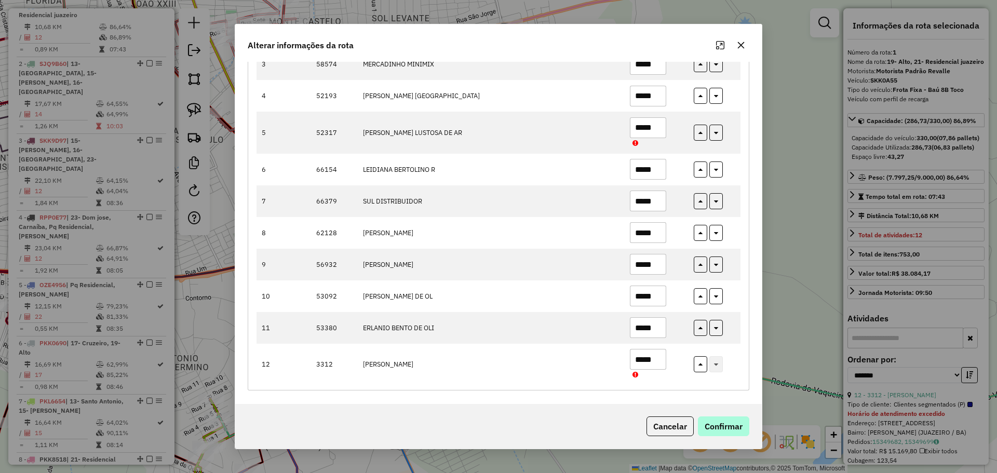
type input "*****"
click at [685, 428] on button "Confirmar" at bounding box center [723, 427] width 51 height 20
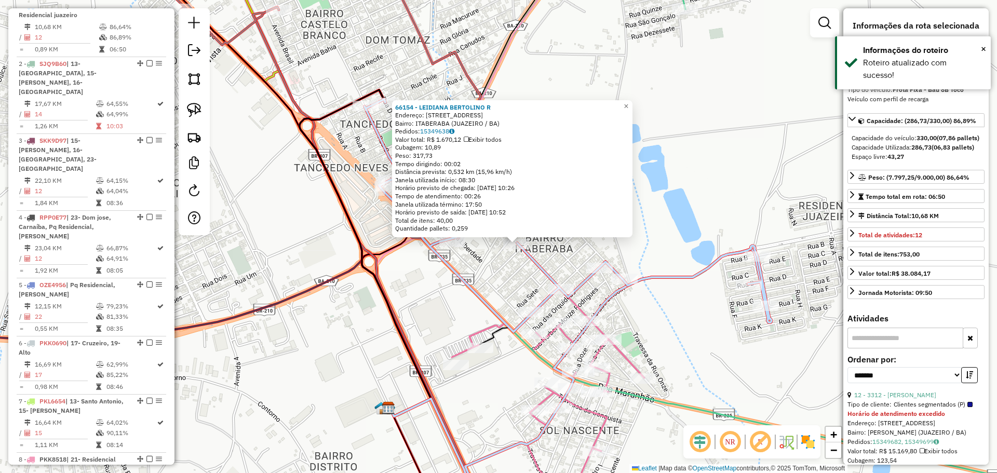
click at [492, 271] on div "66154 - LEIDIANA BERTOLINO R Endereço: Av S�o Francisco 100 Bairro: ITABERABA (…" at bounding box center [498, 236] width 997 height 473
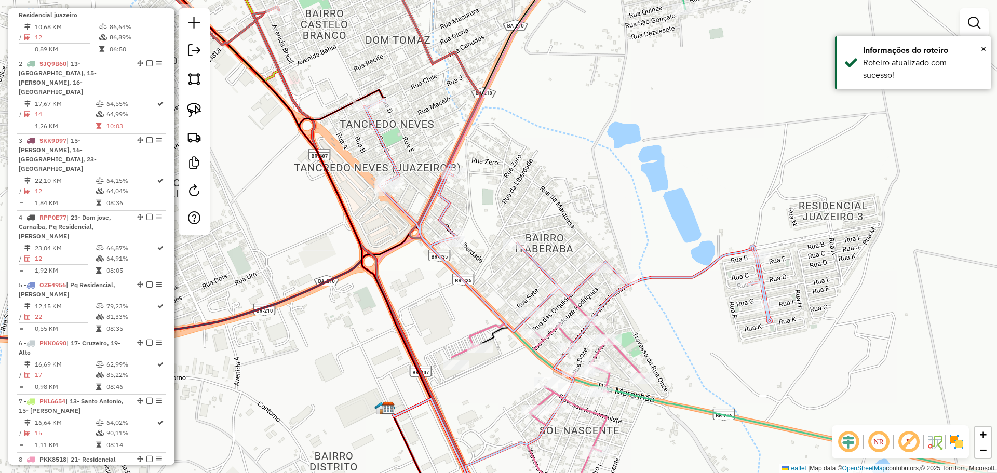
click at [491, 273] on div "Janela de atendimento Grade de atendimento Capacidade Transportadoras Veículos …" at bounding box center [498, 236] width 997 height 473
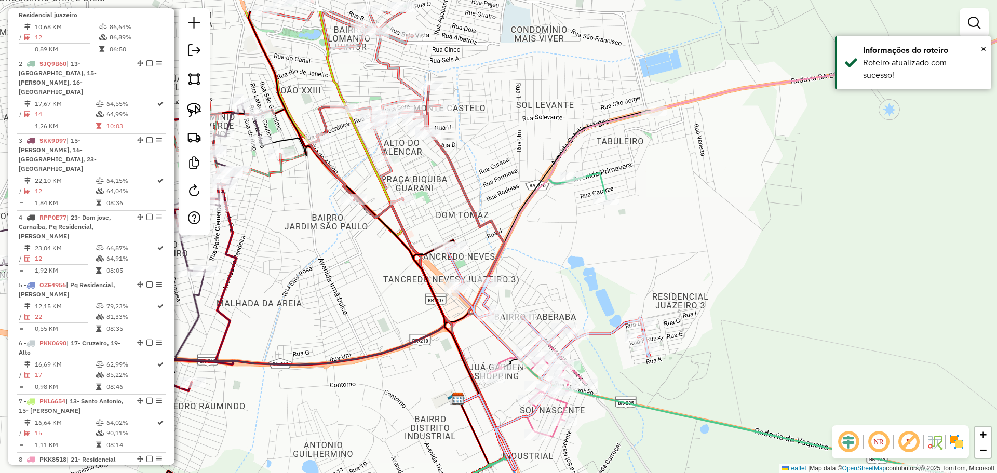
drag, startPoint x: 553, startPoint y: 280, endPoint x: 556, endPoint y: 294, distance: 14.4
click at [556, 293] on div "Janela de atendimento Grade de atendimento Capacidade Transportadoras Veículos …" at bounding box center [498, 236] width 997 height 473
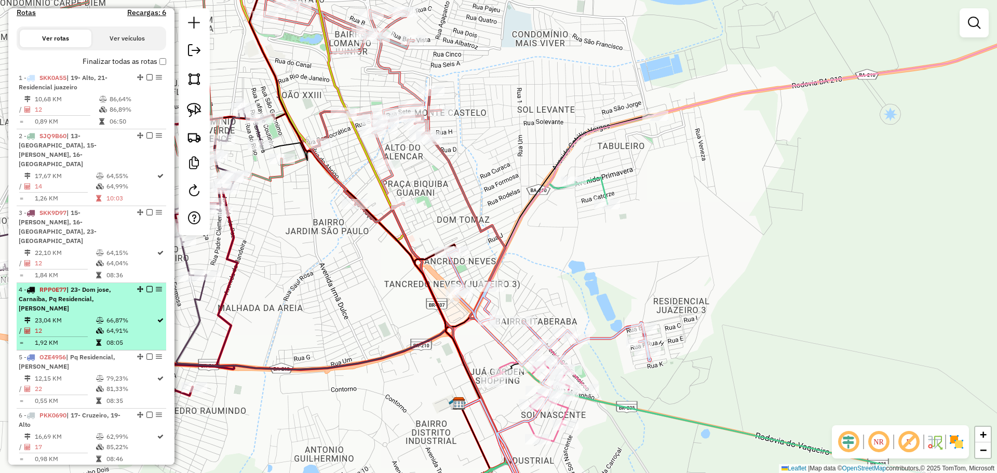
scroll to position [246, 0]
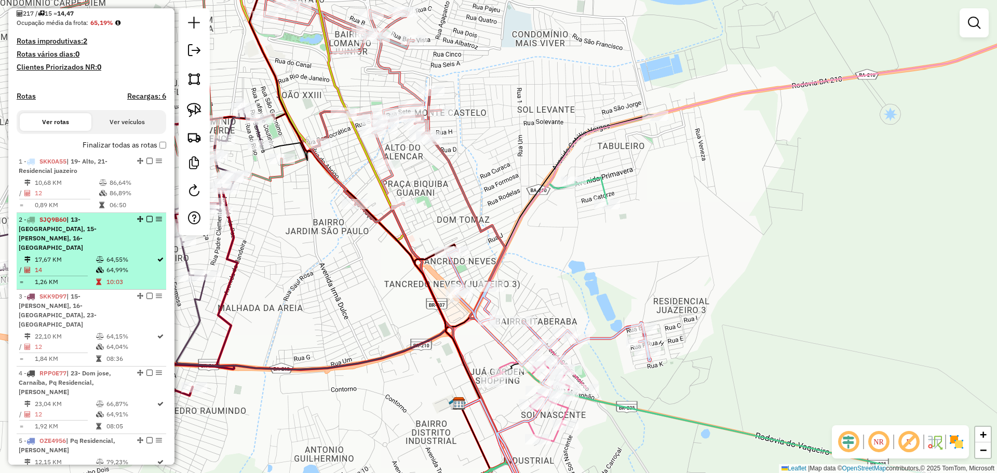
click at [103, 257] on td at bounding box center [101, 260] width 10 height 10
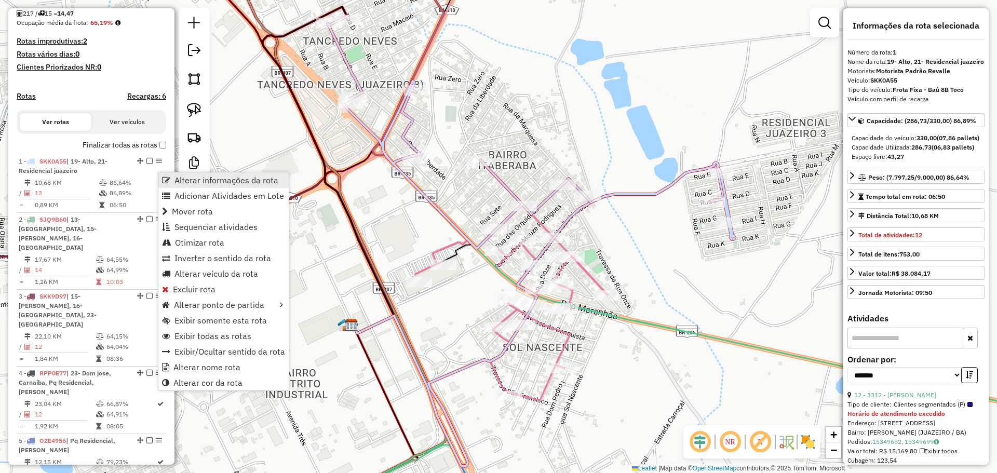
click at [202, 180] on span "Alterar informações da rota" at bounding box center [227, 180] width 104 height 8
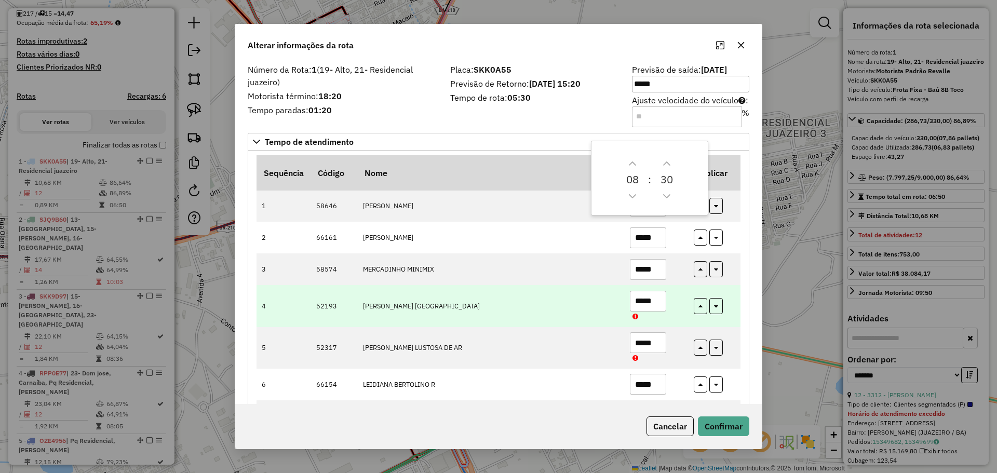
click at [653, 305] on input "*****" at bounding box center [648, 301] width 36 height 21
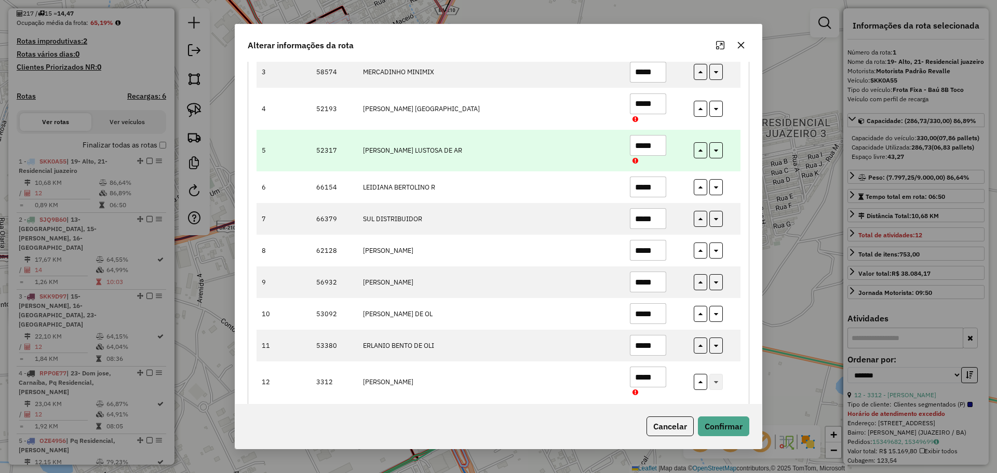
scroll to position [208, 0]
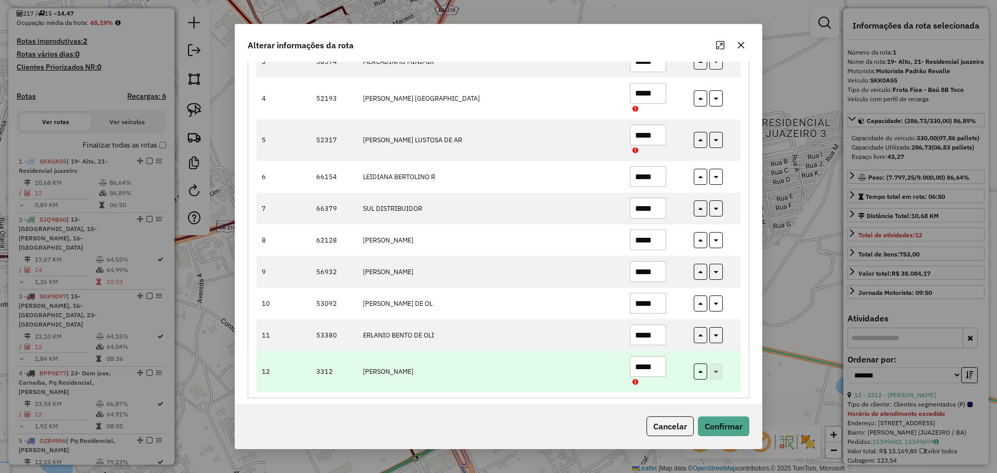
type input "*****"
drag, startPoint x: 657, startPoint y: 366, endPoint x: 632, endPoint y: 364, distance: 24.5
click at [632, 365] on input "*****" at bounding box center [648, 366] width 36 height 21
click at [657, 367] on input "*****" at bounding box center [648, 366] width 36 height 21
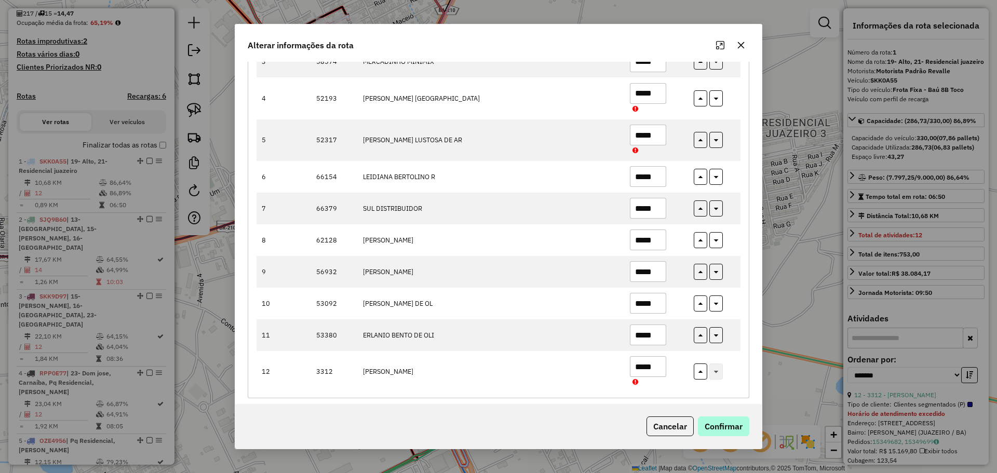
type input "*****"
click at [685, 427] on button "Confirmar" at bounding box center [723, 427] width 51 height 20
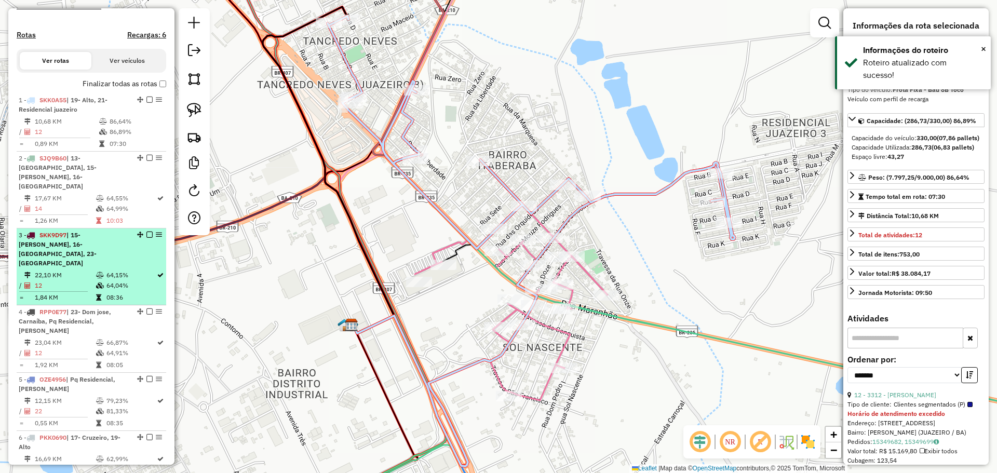
scroll to position [298, 0]
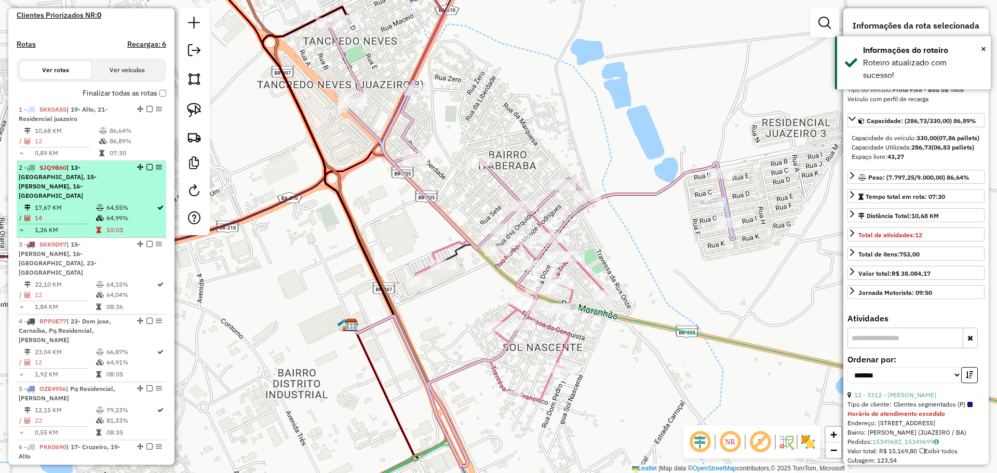
click at [84, 207] on td "17,67 KM" at bounding box center [64, 208] width 61 height 10
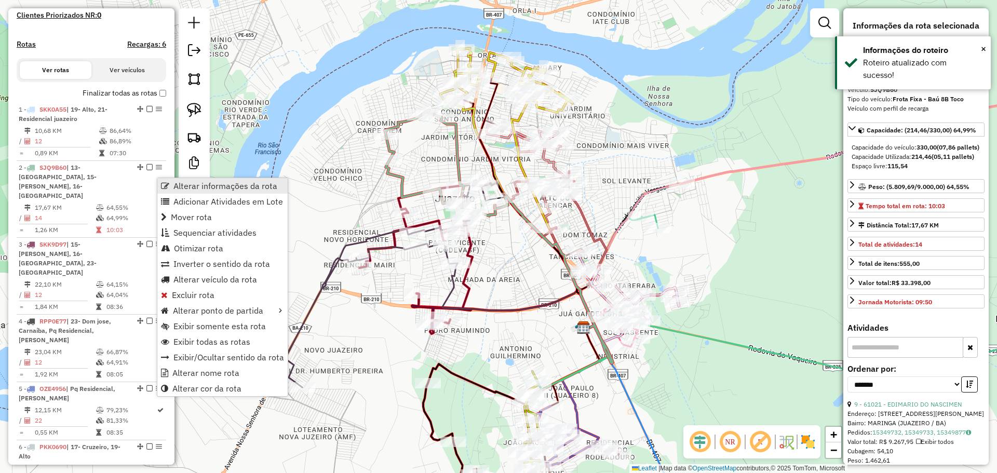
click at [180, 182] on span "Alterar informações da rota" at bounding box center [225, 186] width 104 height 8
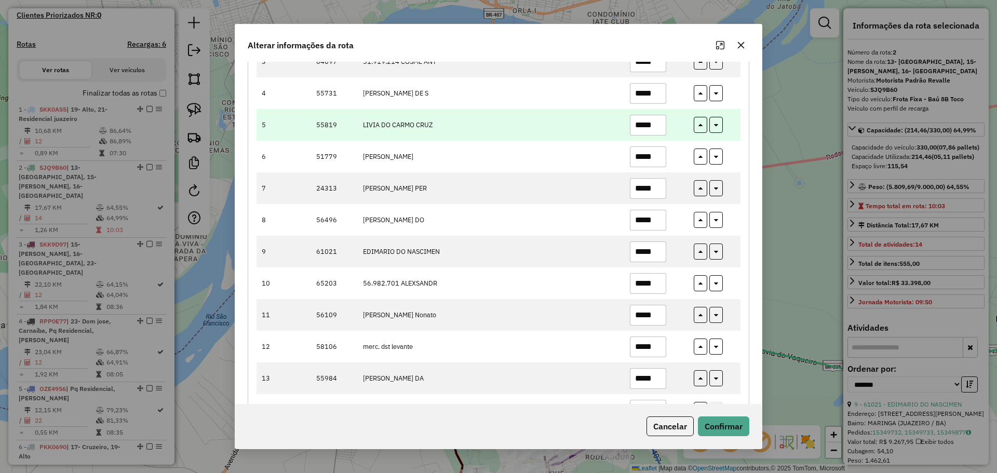
scroll to position [249, 0]
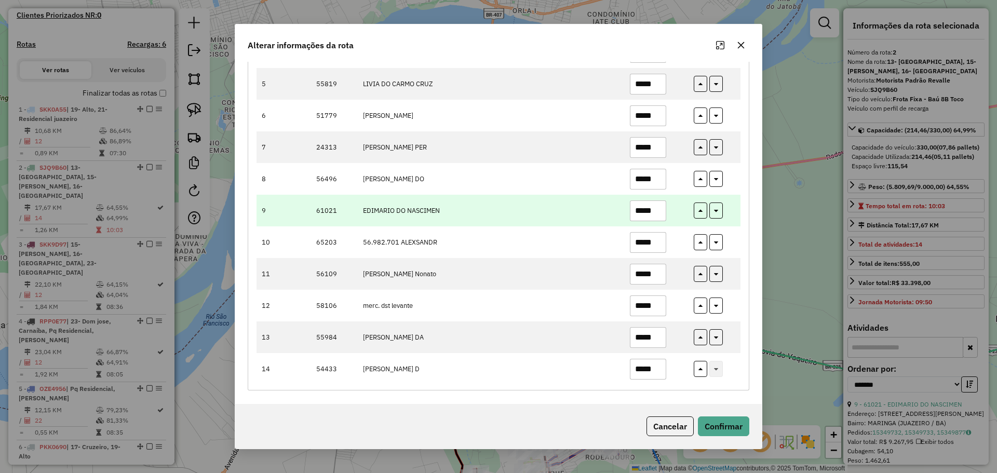
click at [591, 200] on tr "9 61021 EDIMARIO DO NASCIMEN *****" at bounding box center [499, 211] width 484 height 32
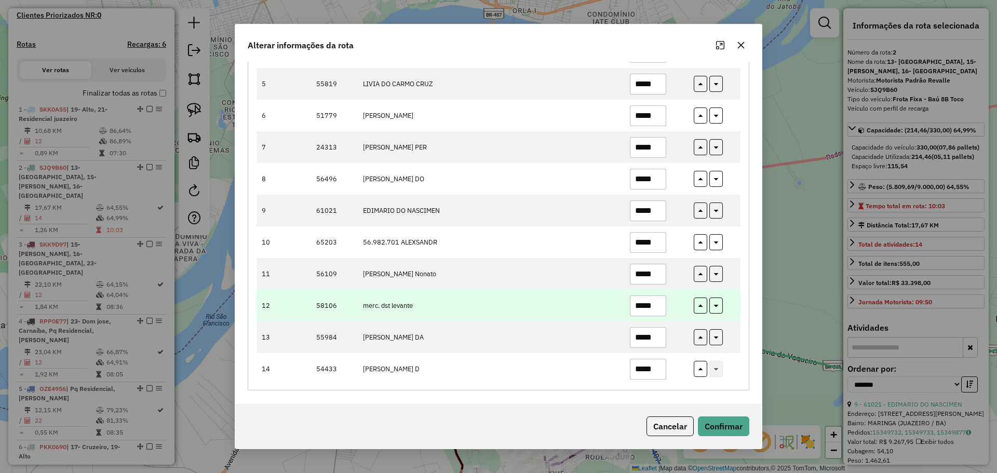
type input "*****"
drag, startPoint x: 658, startPoint y: 305, endPoint x: 583, endPoint y: 303, distance: 74.3
click at [583, 303] on tr "12 58106 merc. dst levante *****" at bounding box center [499, 306] width 484 height 32
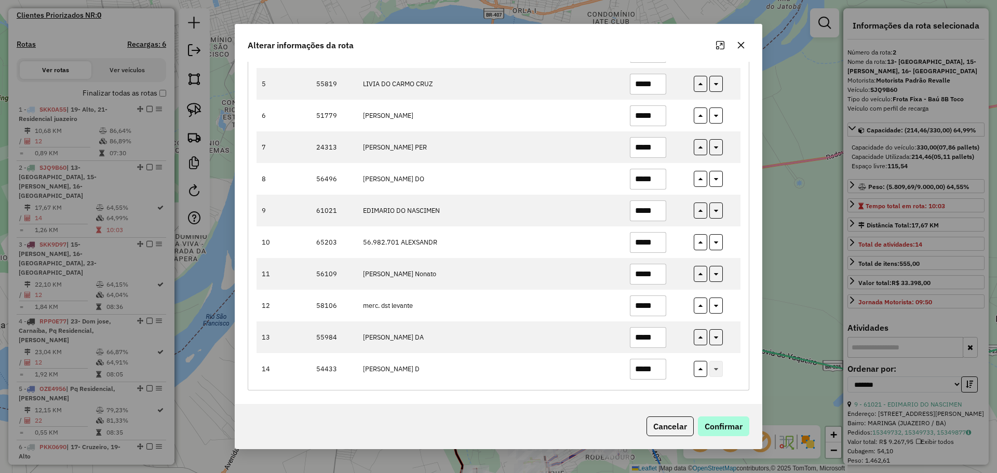
type input "*****"
click at [685, 423] on button "Confirmar" at bounding box center [723, 427] width 51 height 20
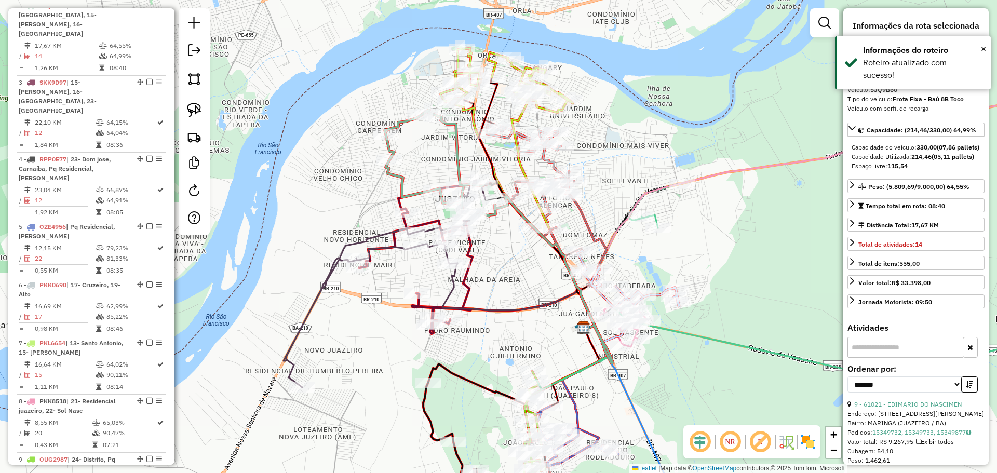
scroll to position [356, 0]
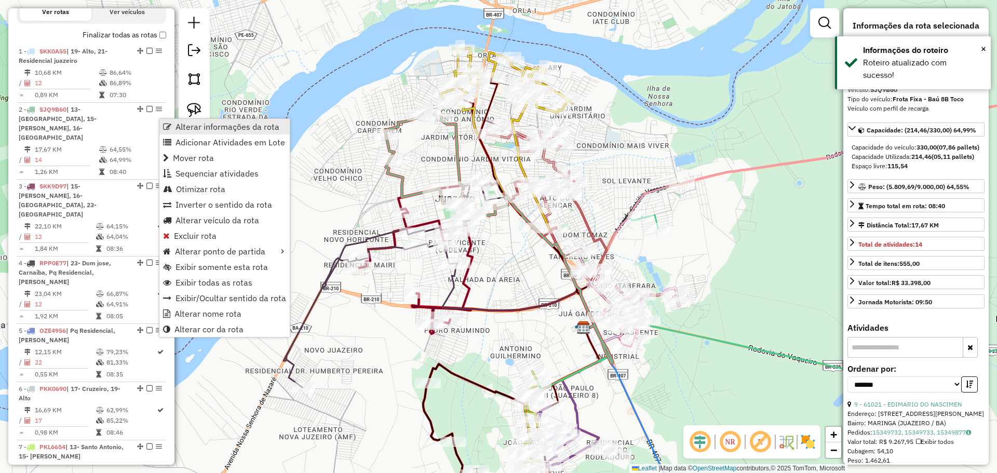
click at [181, 124] on span "Alterar informações da rota" at bounding box center [228, 127] width 104 height 8
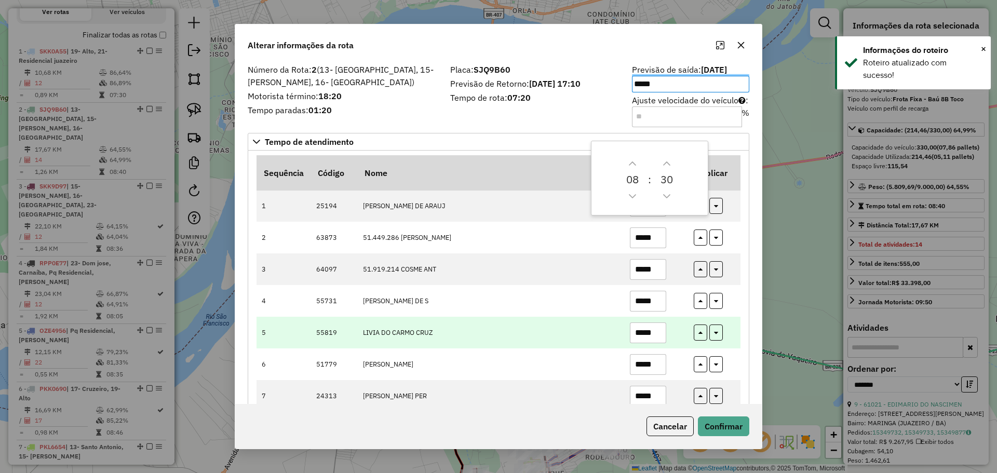
scroll to position [52, 0]
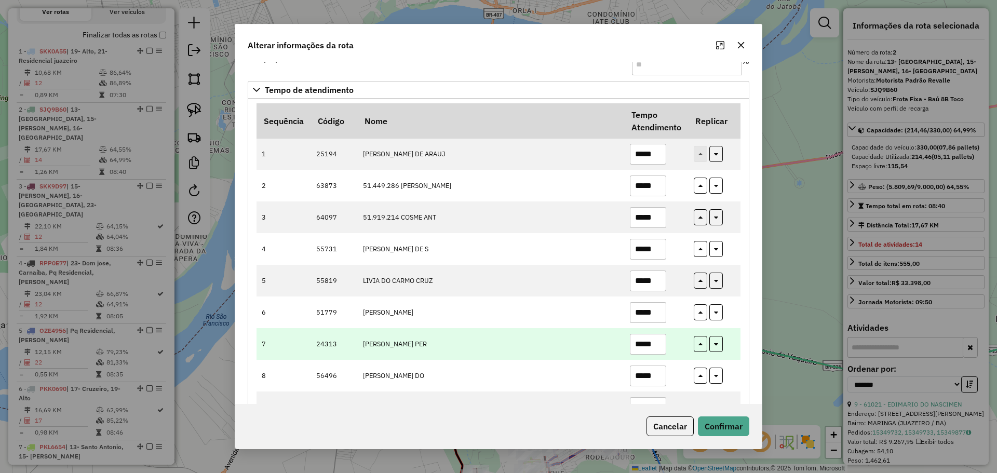
click at [660, 343] on input "*****" at bounding box center [648, 344] width 36 height 21
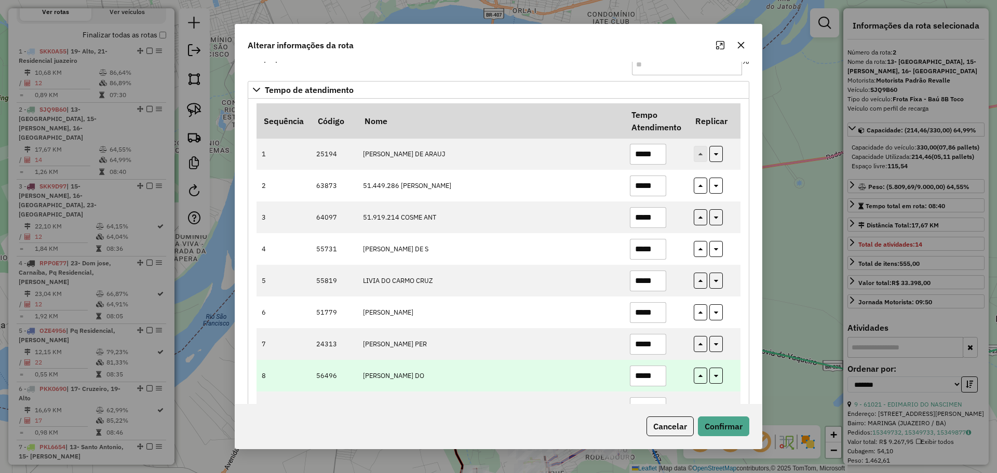
click at [654, 378] on input "*****" at bounding box center [648, 376] width 36 height 21
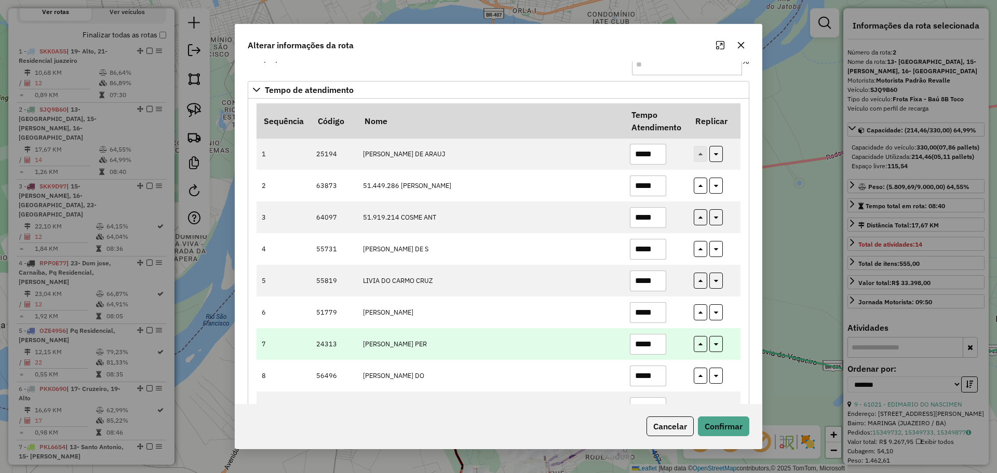
type input "*****"
click at [655, 348] on input "*****" at bounding box center [648, 344] width 36 height 21
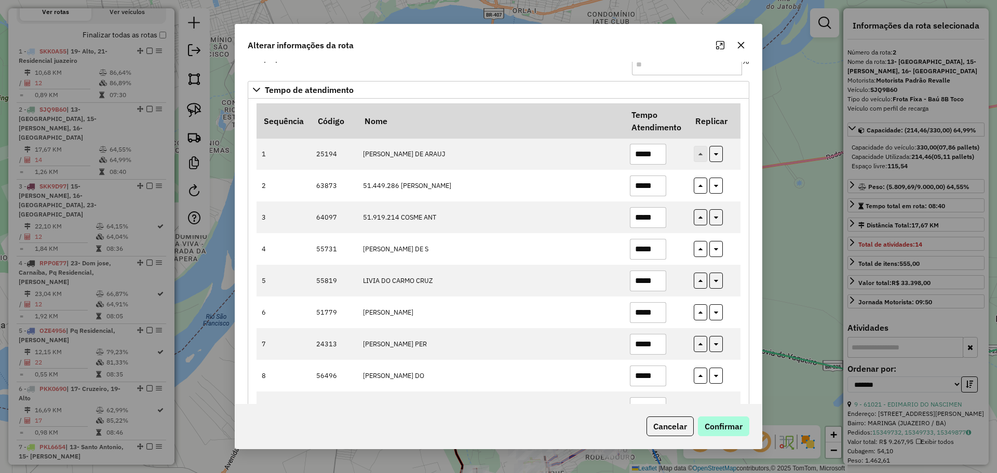
type input "*****"
click at [685, 421] on button "Confirmar" at bounding box center [723, 427] width 51 height 20
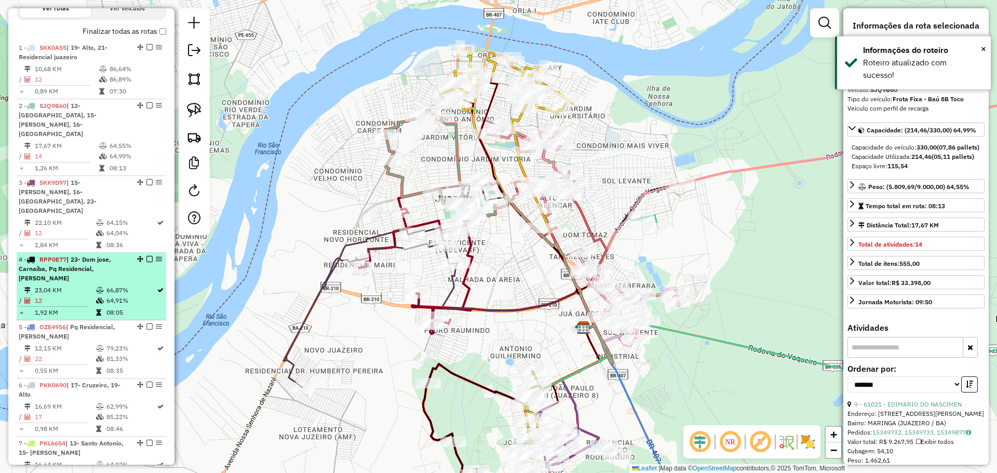
scroll to position [356, 0]
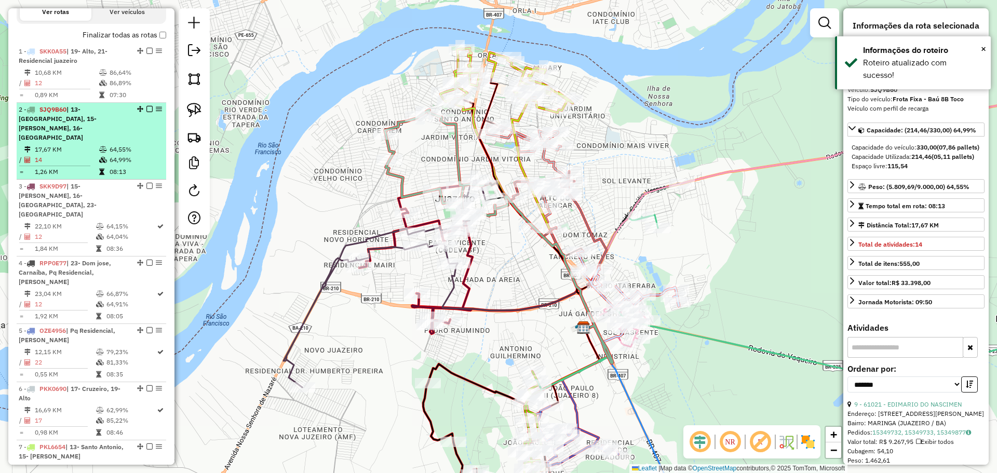
click at [109, 154] on td "64,55%" at bounding box center [135, 149] width 52 height 10
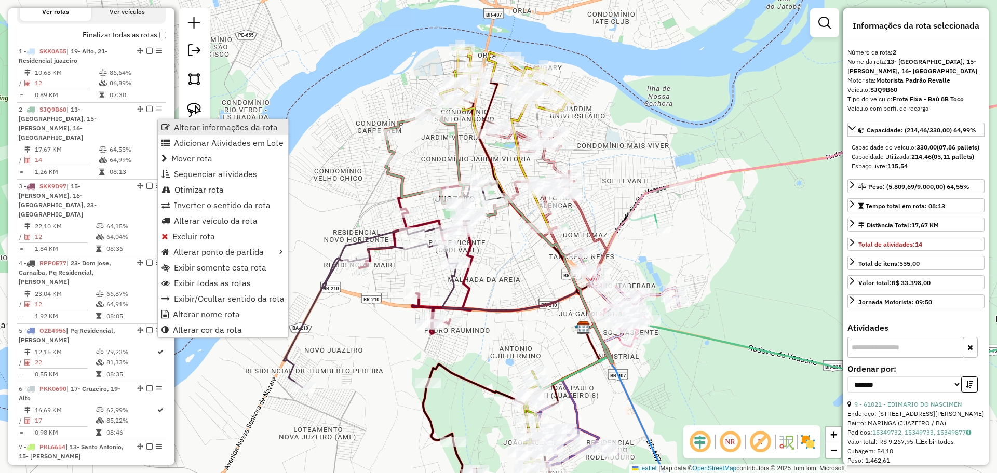
click at [194, 125] on span "Alterar informações da rota" at bounding box center [226, 127] width 104 height 8
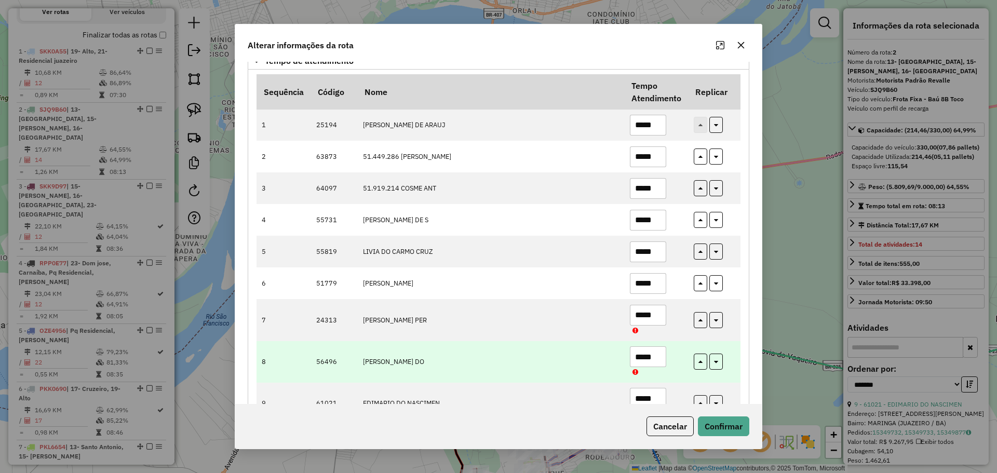
scroll to position [133, 0]
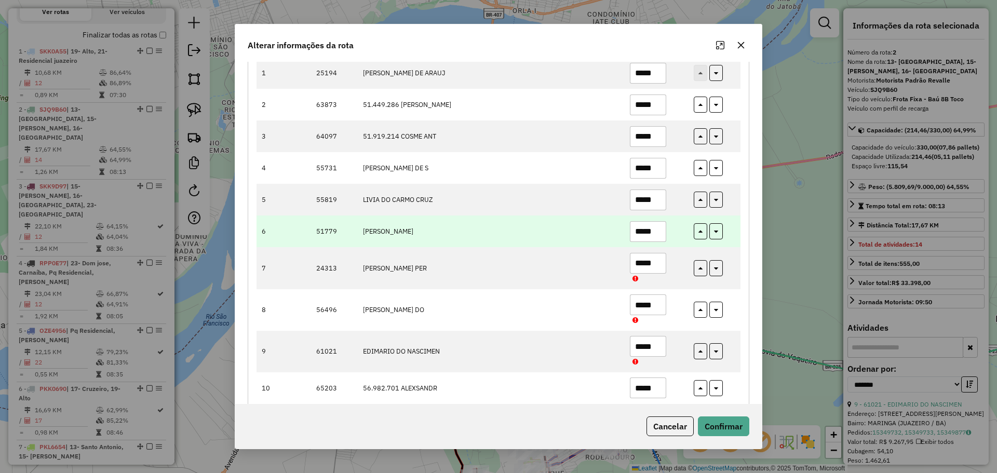
click at [662, 238] on input "*****" at bounding box center [648, 231] width 36 height 21
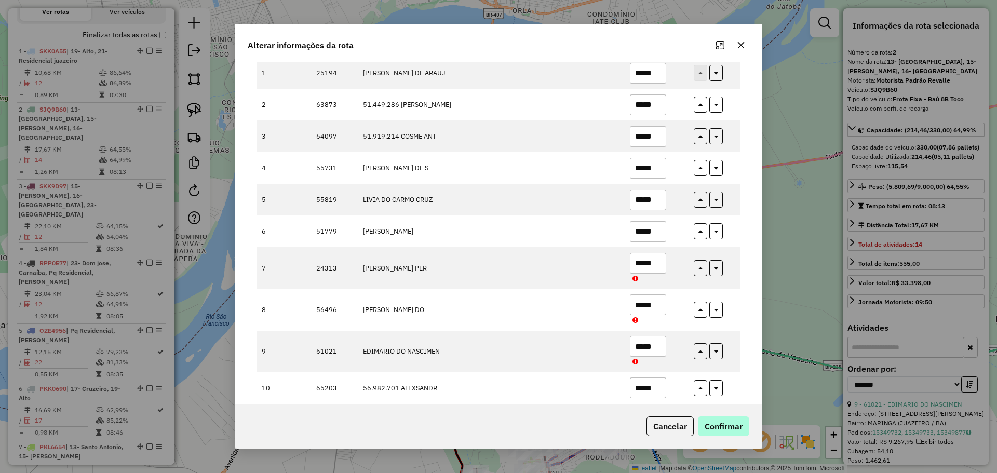
type input "*****"
click at [685, 427] on button "Confirmar" at bounding box center [723, 427] width 51 height 20
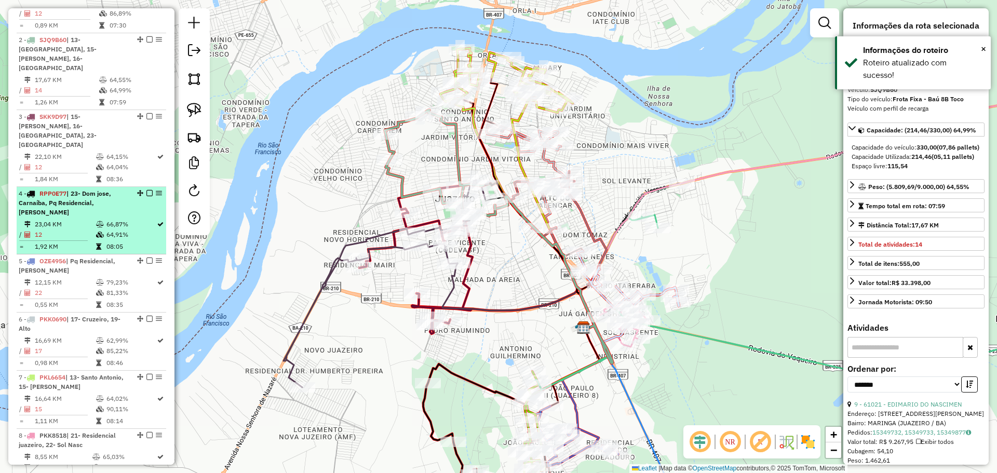
scroll to position [408, 0]
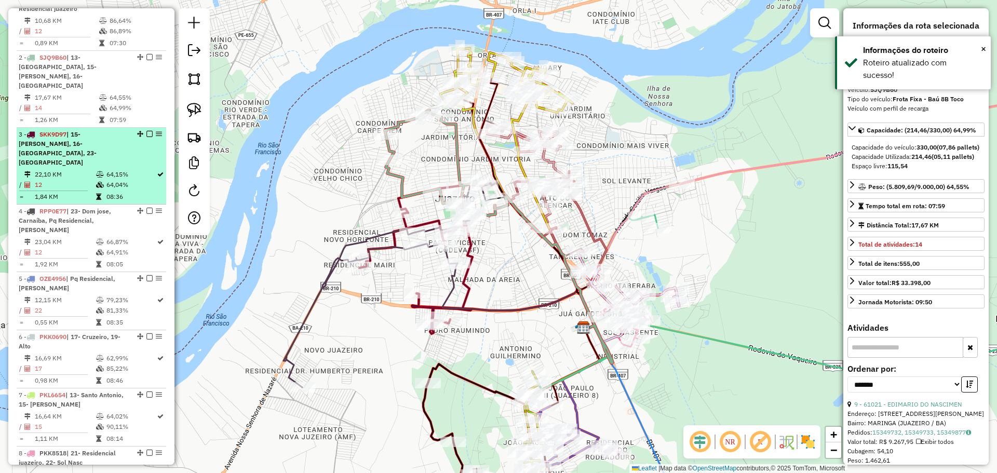
click at [119, 169] on td "64,15%" at bounding box center [131, 174] width 50 height 10
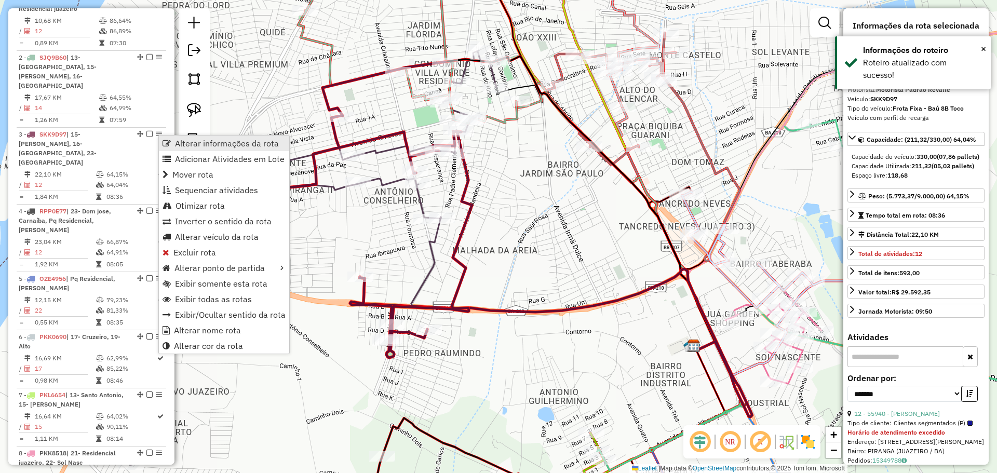
click at [194, 143] on span "Alterar informações da rota" at bounding box center [227, 143] width 104 height 8
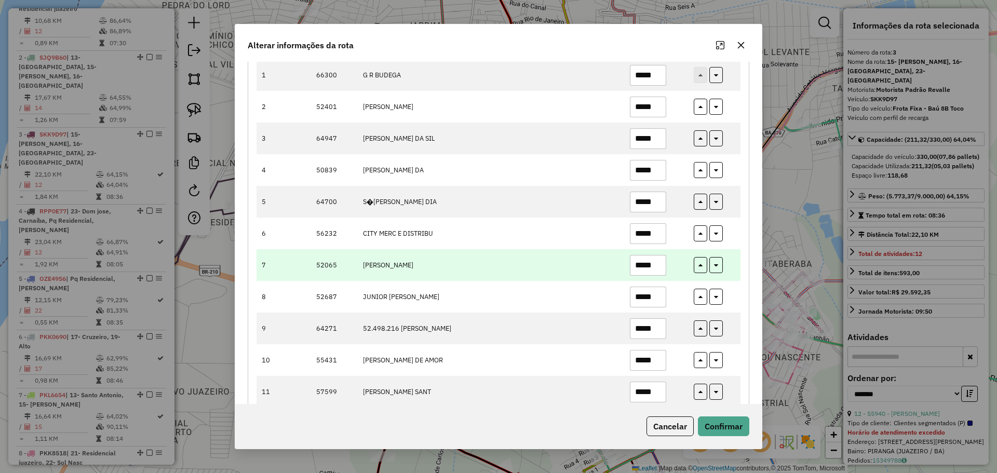
scroll to position [185, 0]
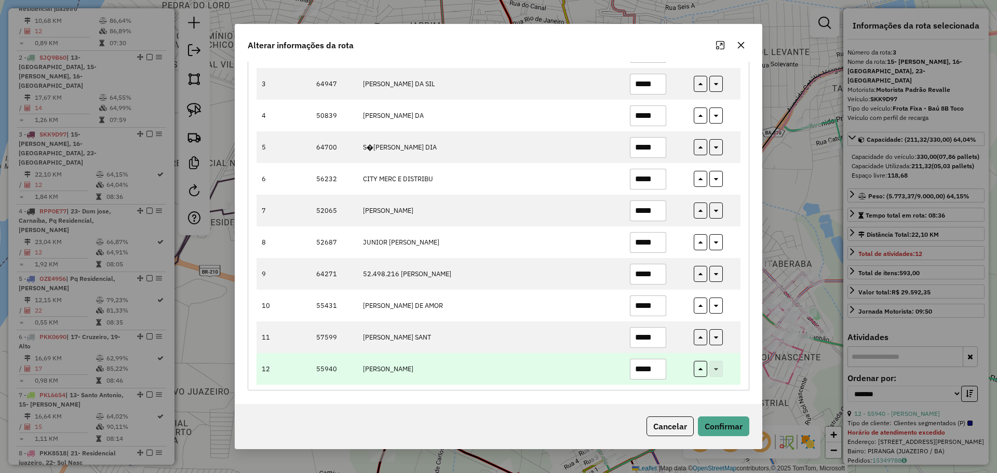
drag, startPoint x: 660, startPoint y: 366, endPoint x: 605, endPoint y: 368, distance: 55.6
click at [606, 368] on tr "12 55940 FELIPE BRITO SANTOS *****" at bounding box center [499, 369] width 484 height 32
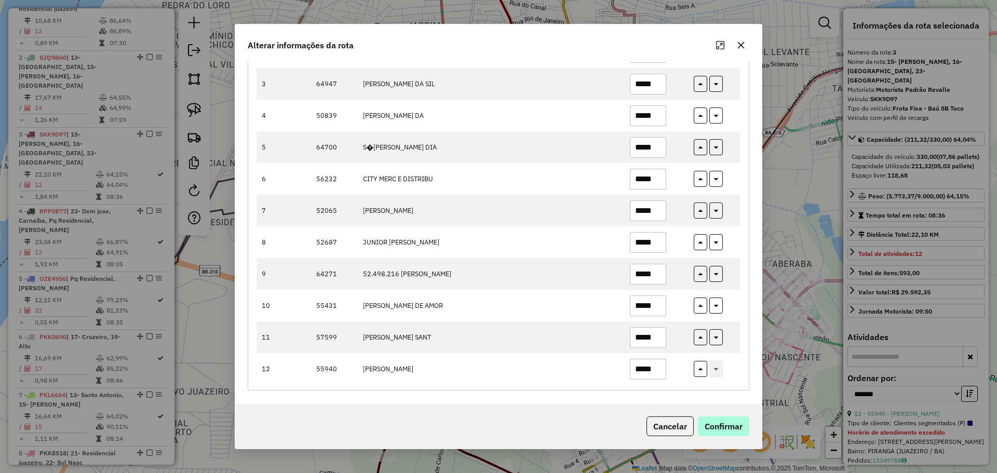
type input "*****"
click at [685, 425] on button "Confirmar" at bounding box center [723, 427] width 51 height 20
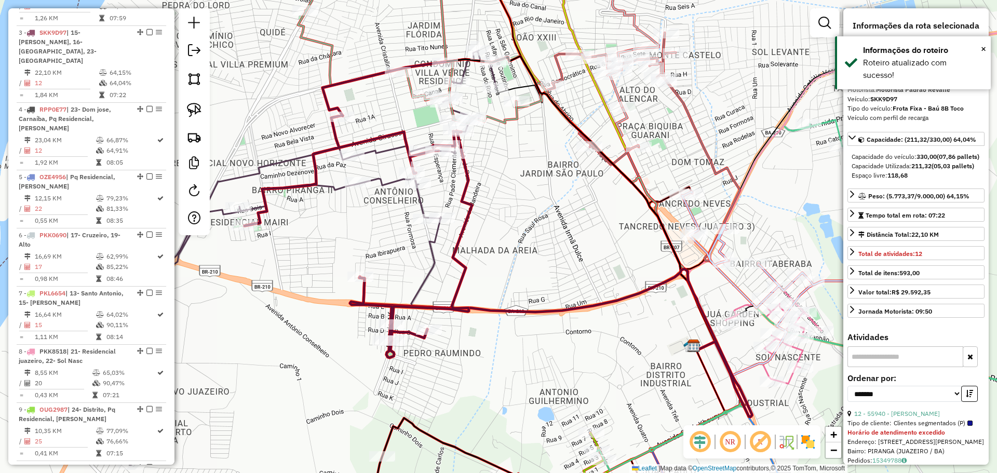
scroll to position [528, 0]
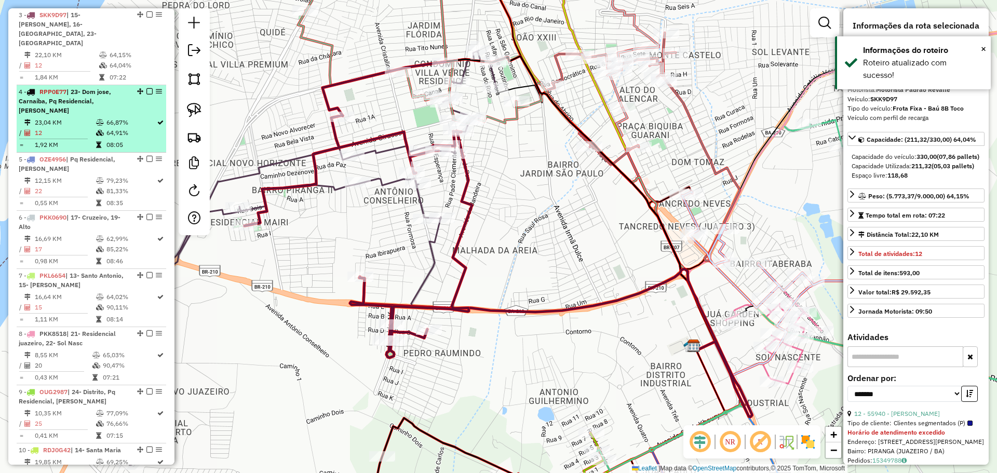
click at [85, 140] on td "1,92 KM" at bounding box center [64, 145] width 61 height 10
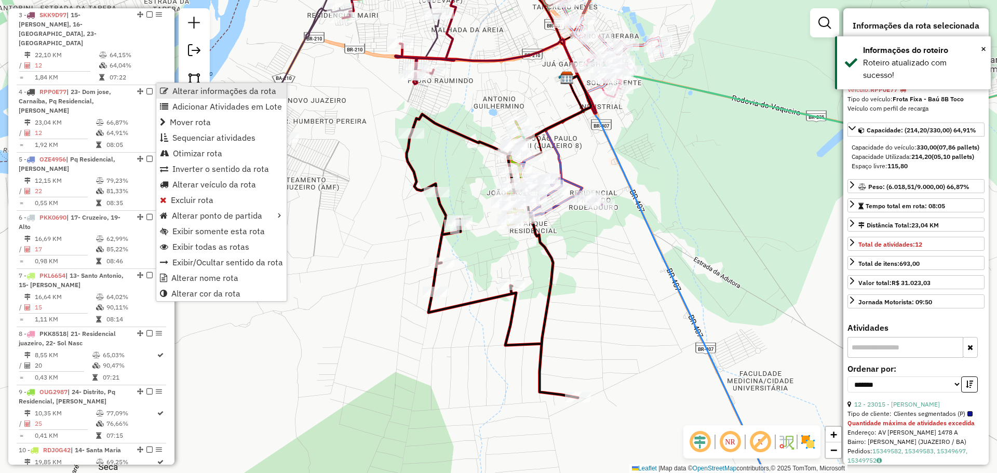
click at [206, 94] on span "Alterar informações da rota" at bounding box center [224, 91] width 104 height 8
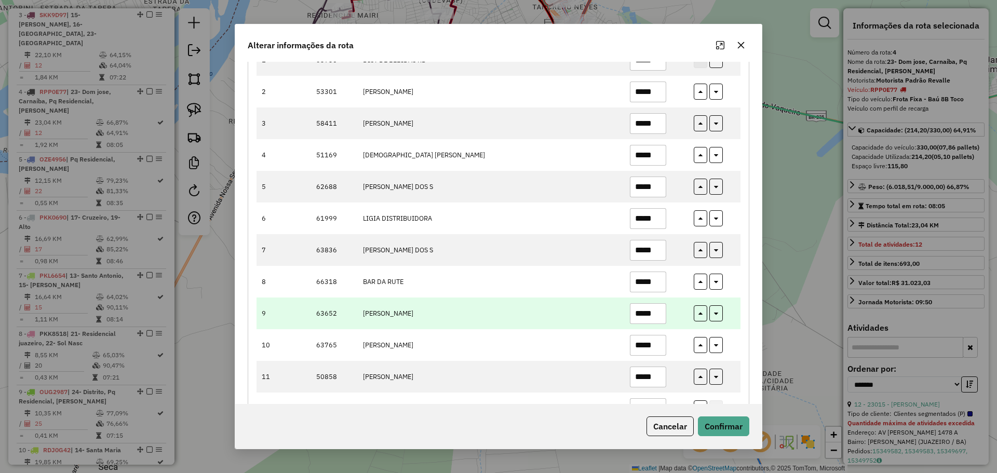
scroll to position [156, 0]
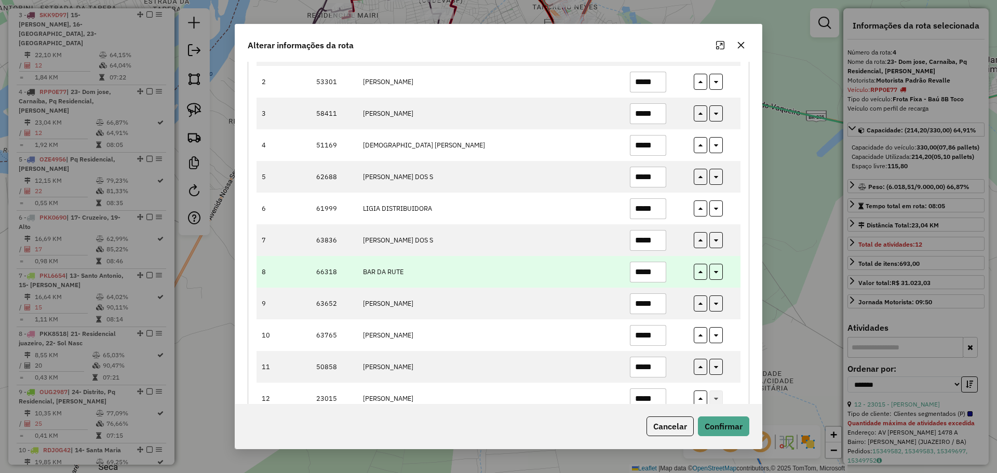
click at [662, 278] on input "*****" at bounding box center [648, 272] width 36 height 21
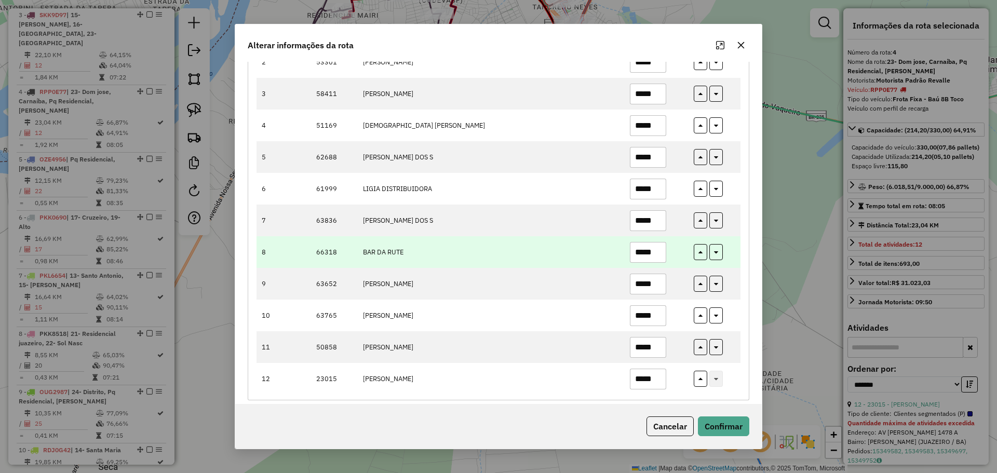
scroll to position [185, 0]
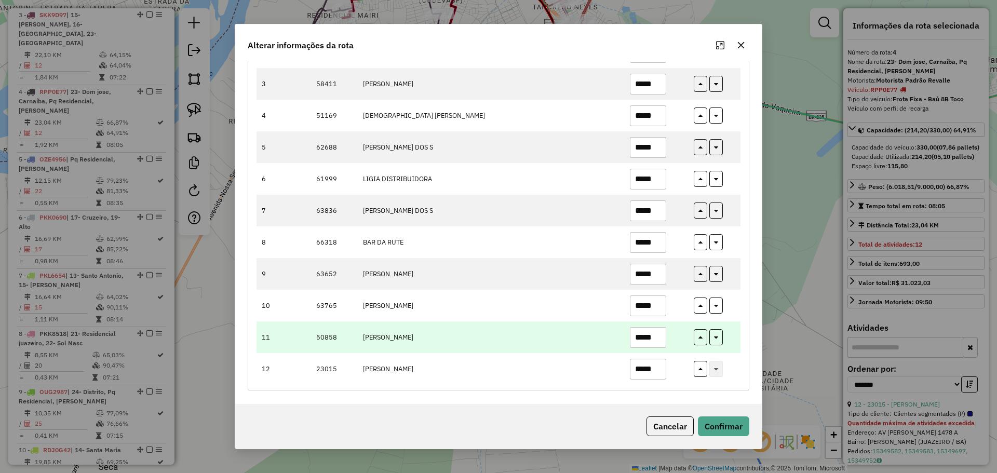
type input "*****"
click at [660, 332] on input "*****" at bounding box center [648, 337] width 36 height 21
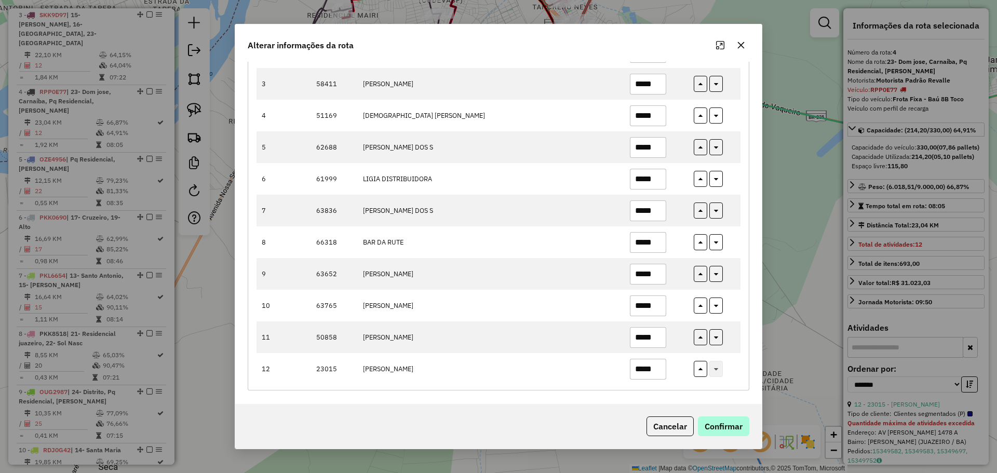
type input "*****"
click at [685, 431] on button "Confirmar" at bounding box center [723, 427] width 51 height 20
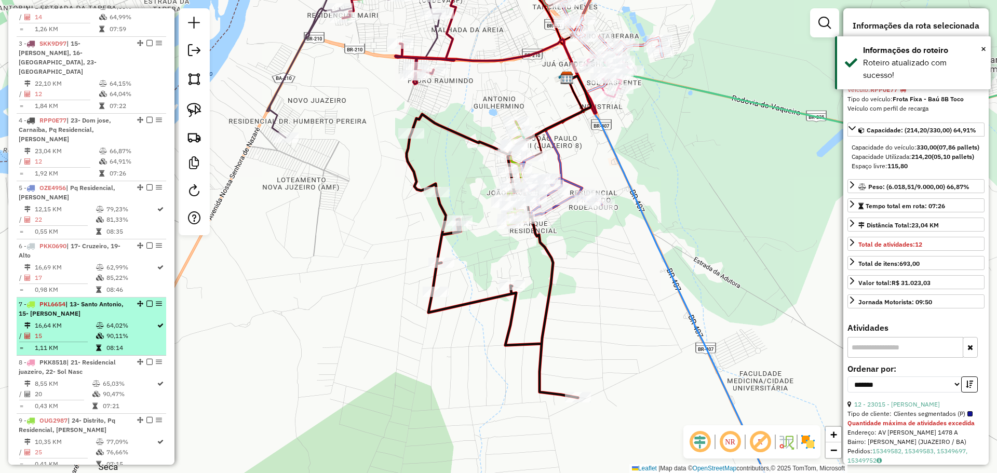
scroll to position [491, 0]
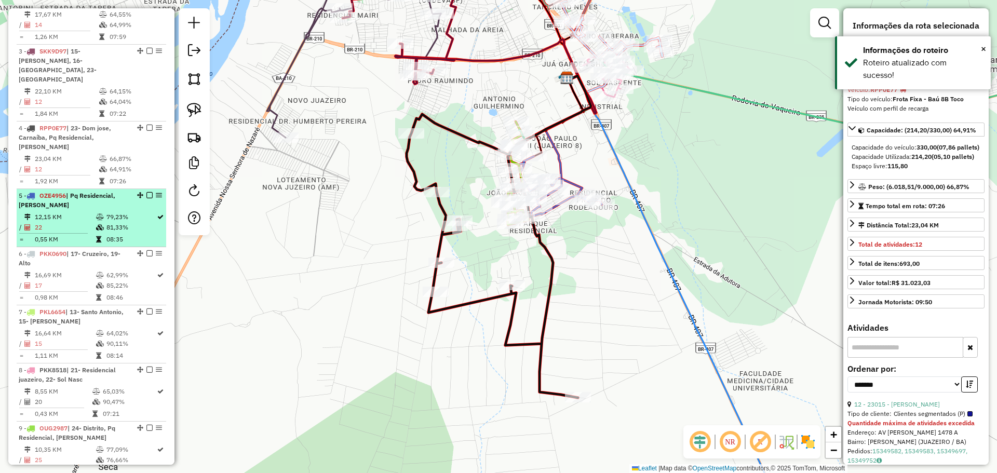
click at [108, 212] on td "79,23%" at bounding box center [131, 217] width 50 height 10
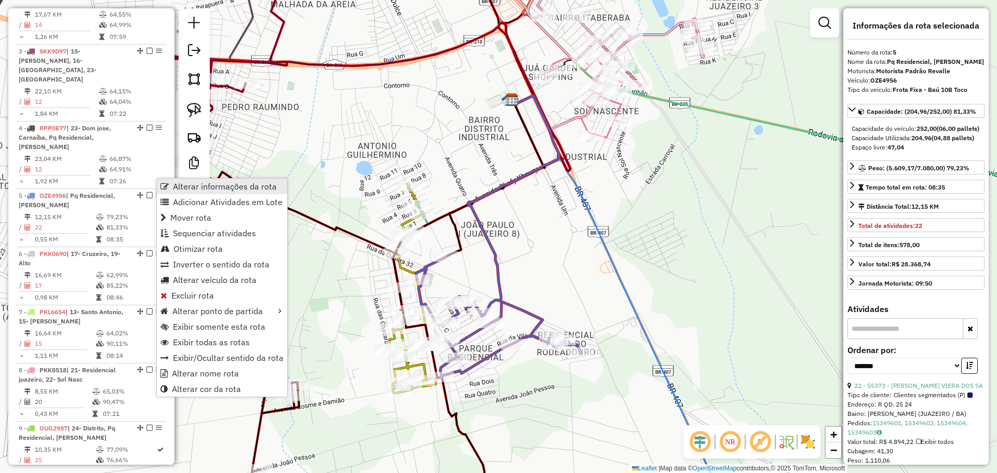
click at [201, 184] on span "Alterar informações da rota" at bounding box center [225, 186] width 104 height 8
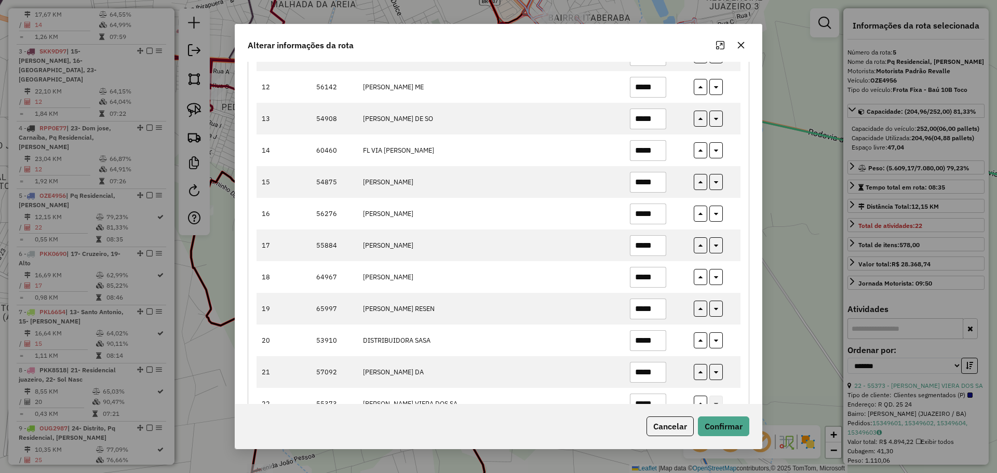
scroll to position [502, 0]
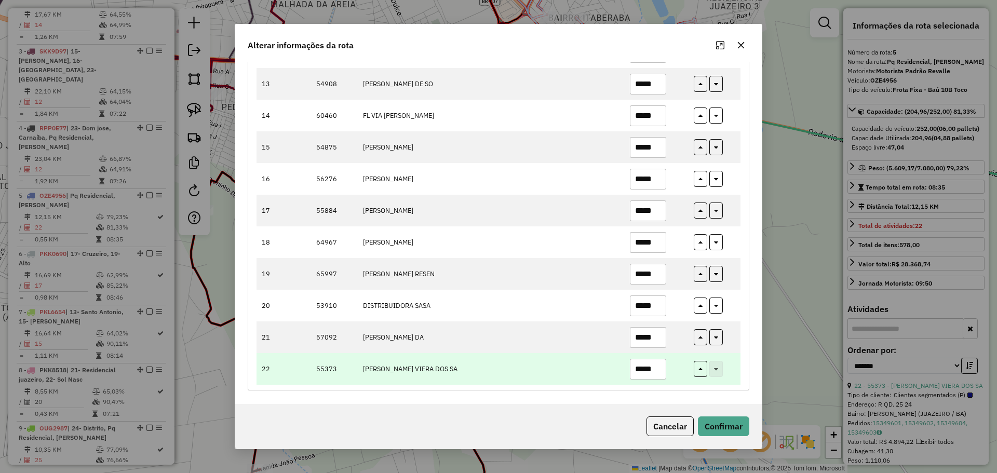
click at [656, 367] on input "*****" at bounding box center [648, 369] width 36 height 21
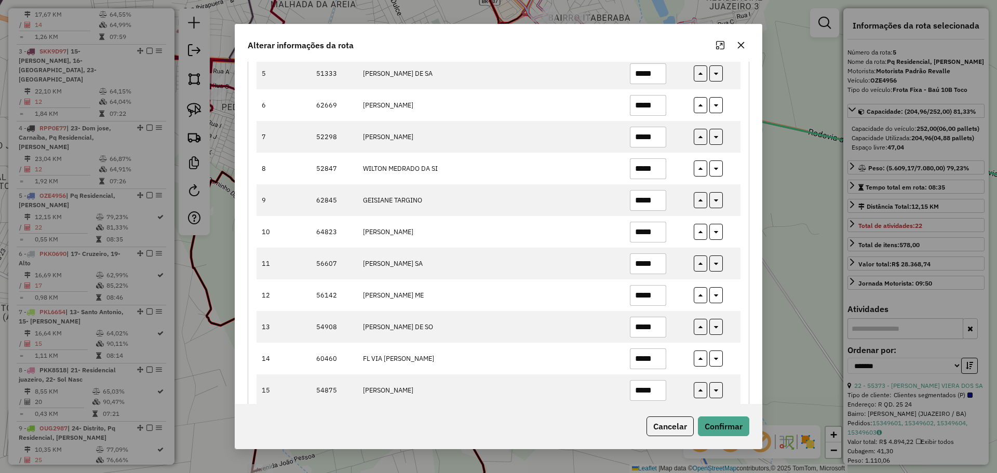
scroll to position [243, 0]
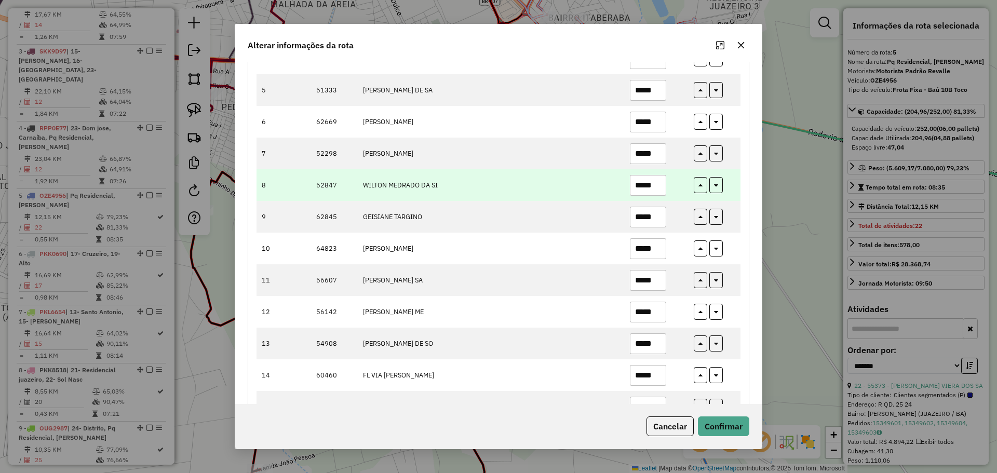
type input "*****"
click at [664, 193] on td "*****" at bounding box center [656, 185] width 64 height 32
click at [662, 187] on input "*****" at bounding box center [648, 185] width 36 height 21
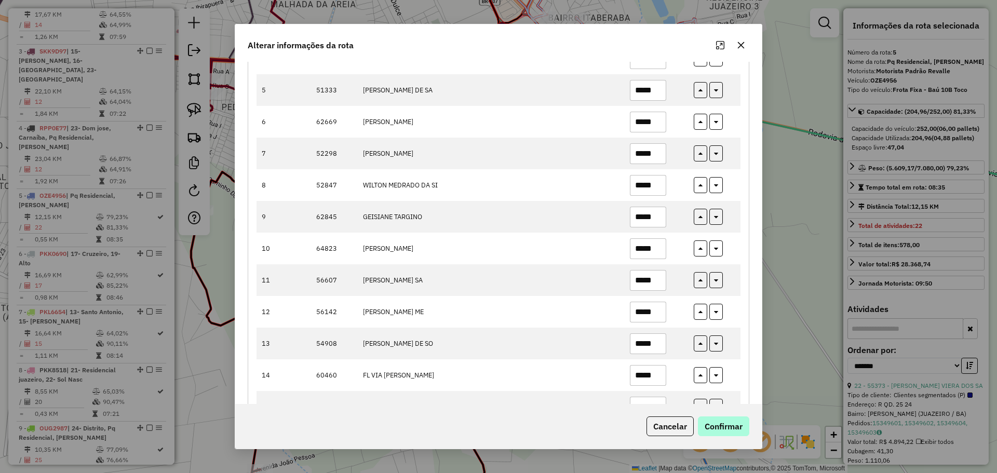
type input "*****"
click at [685, 431] on button "Confirmar" at bounding box center [723, 427] width 51 height 20
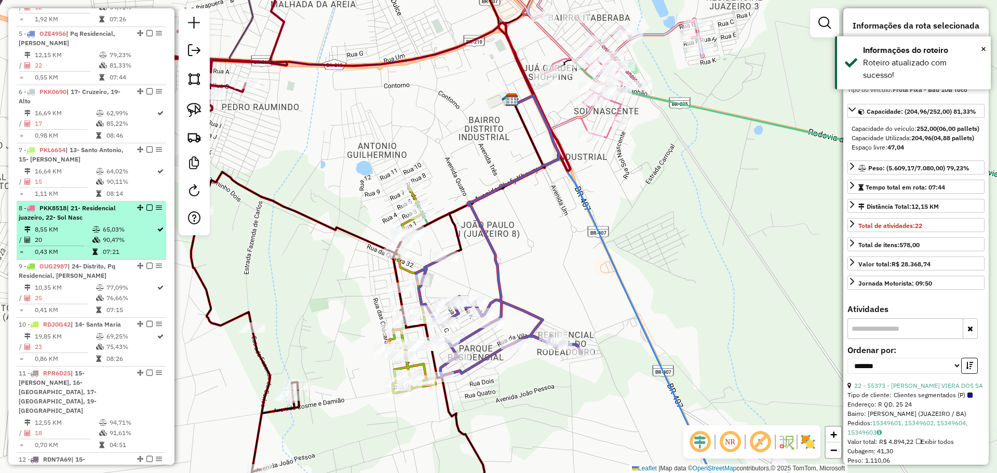
scroll to position [550, 0]
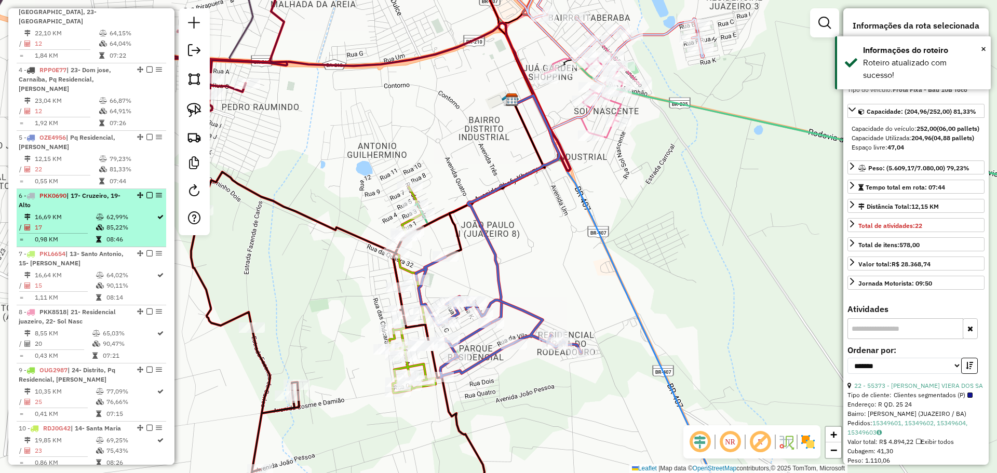
click at [103, 214] on icon at bounding box center [100, 217] width 8 height 6
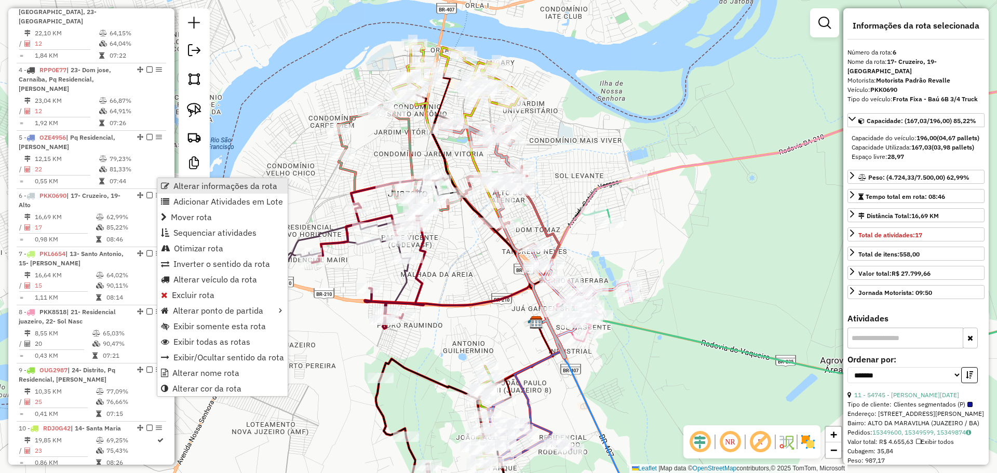
click at [184, 184] on span "Alterar informações da rota" at bounding box center [225, 186] width 104 height 8
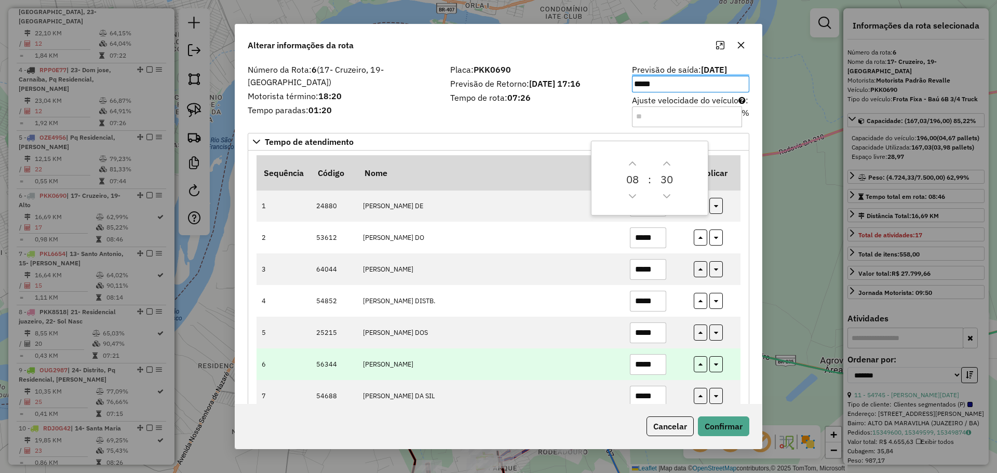
click at [661, 368] on input "*****" at bounding box center [648, 364] width 36 height 21
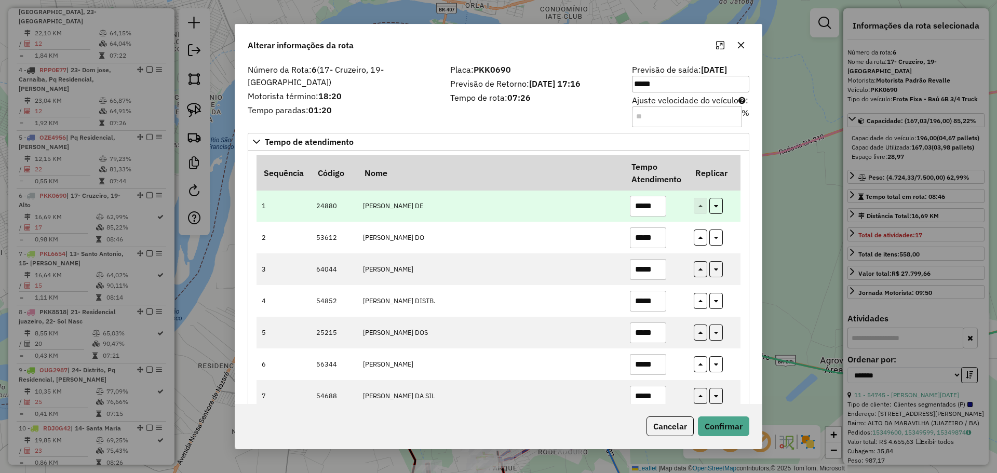
type input "*****"
click at [656, 208] on input "*****" at bounding box center [648, 206] width 36 height 21
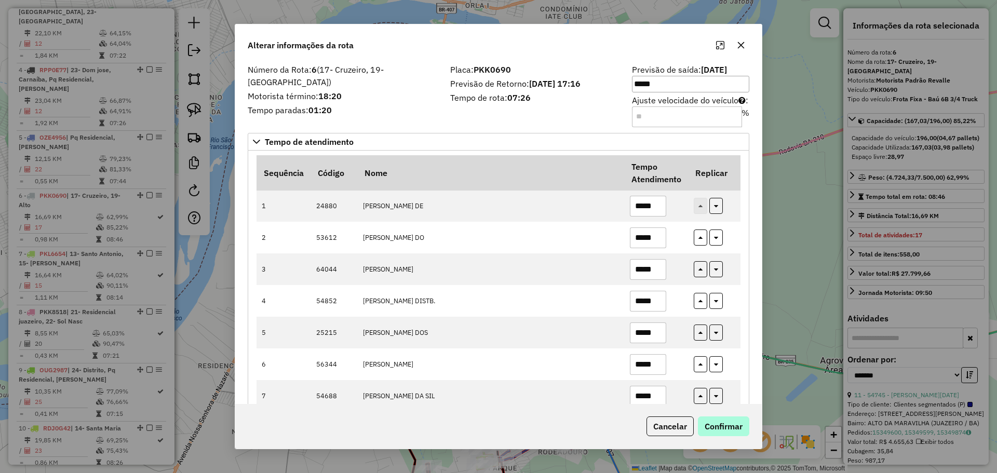
type input "*****"
click at [685, 429] on button "Confirmar" at bounding box center [723, 427] width 51 height 20
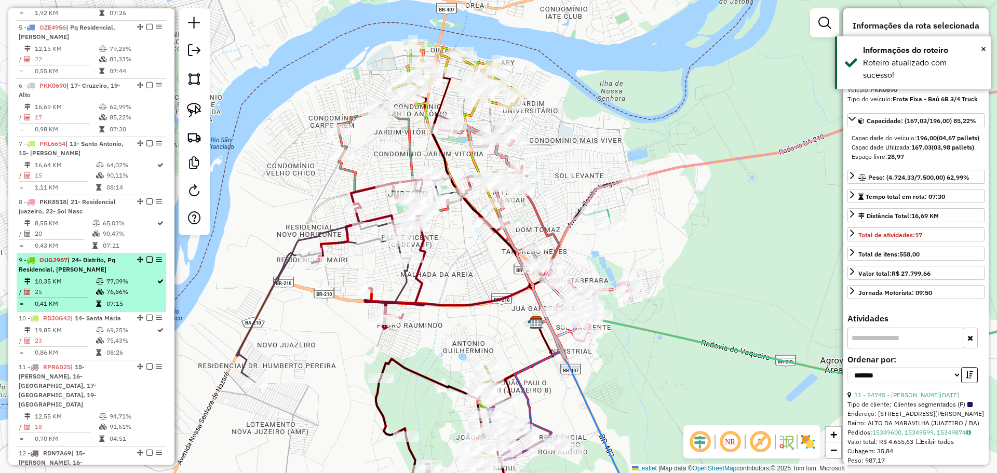
scroll to position [608, 0]
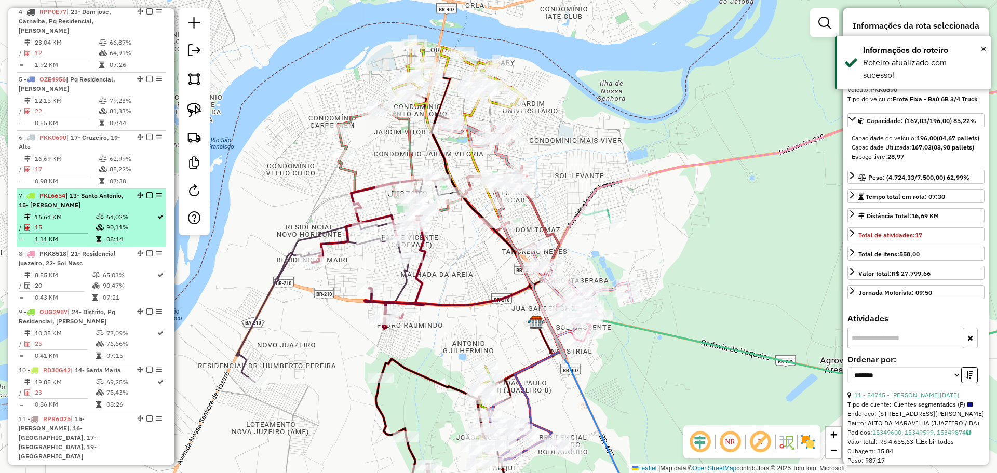
click at [106, 222] on td "90,11%" at bounding box center [131, 227] width 50 height 10
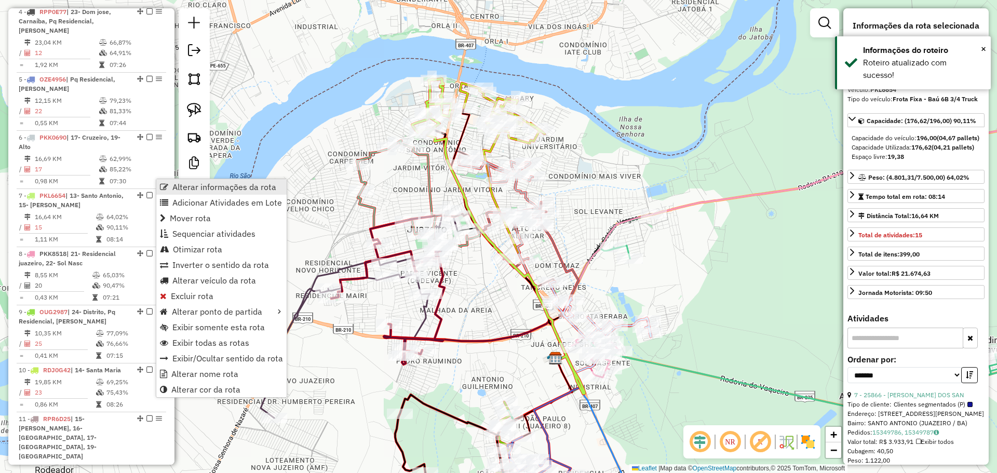
click at [185, 183] on span "Alterar informações da rota" at bounding box center [224, 187] width 104 height 8
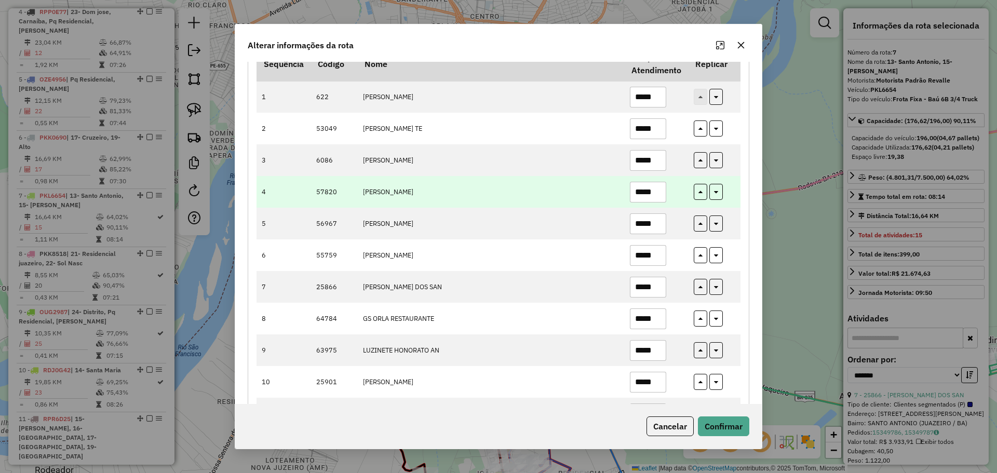
scroll to position [156, 0]
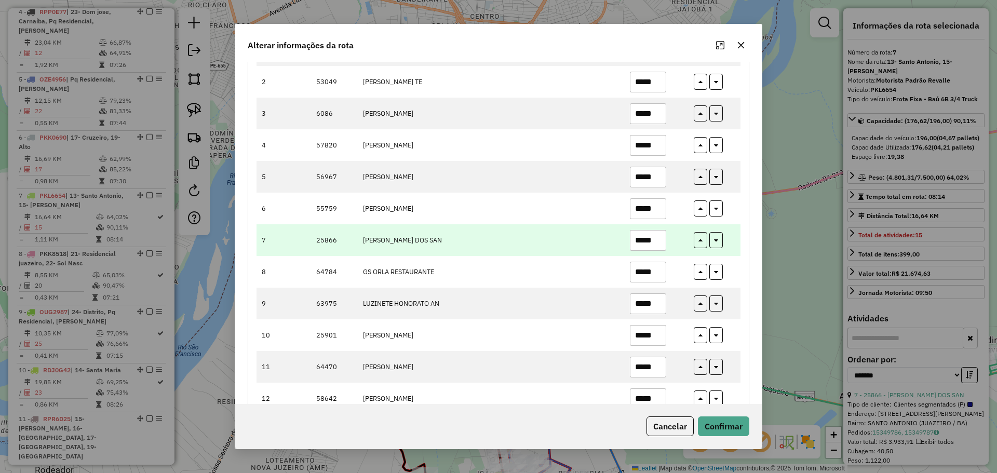
drag, startPoint x: 660, startPoint y: 241, endPoint x: 597, endPoint y: 237, distance: 62.4
click at [603, 241] on tr "7 25866 EDJANE SOUZA DOS SAN *****" at bounding box center [499, 240] width 484 height 32
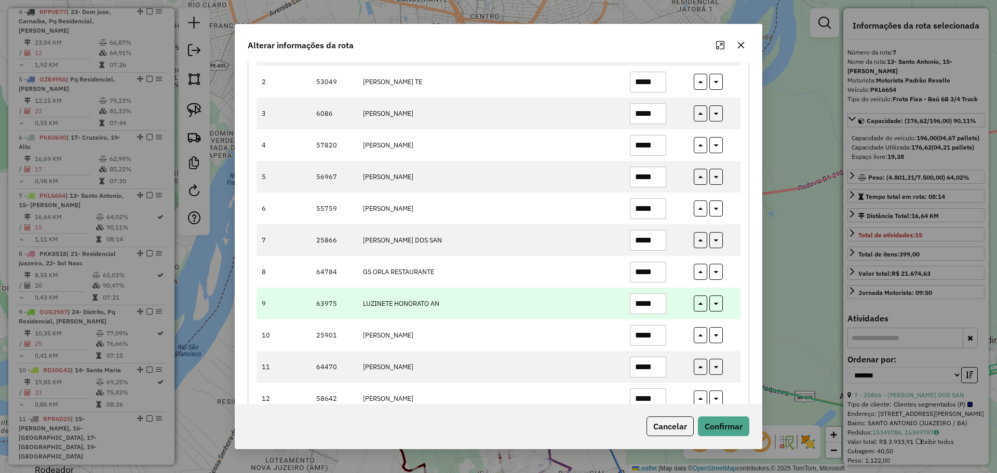
type input "*****"
click at [656, 302] on input "*****" at bounding box center [648, 303] width 36 height 21
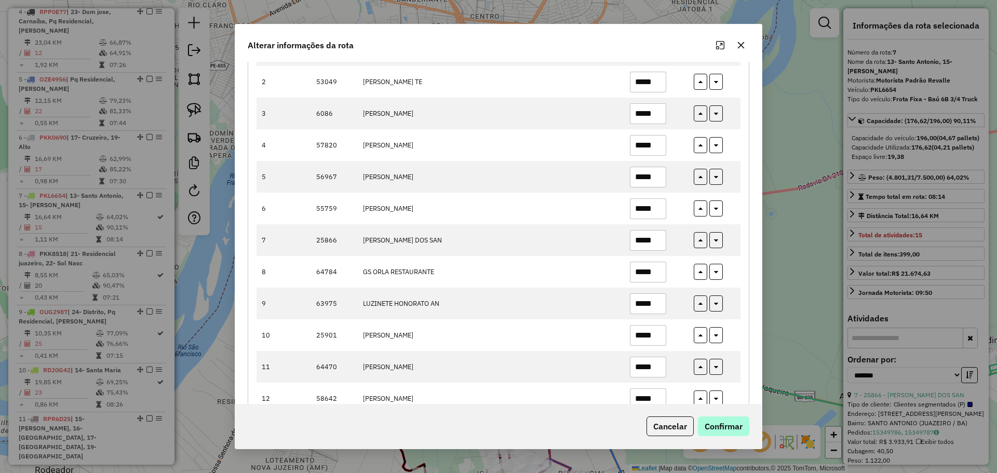
type input "*****"
click at [685, 421] on button "Confirmar" at bounding box center [723, 427] width 51 height 20
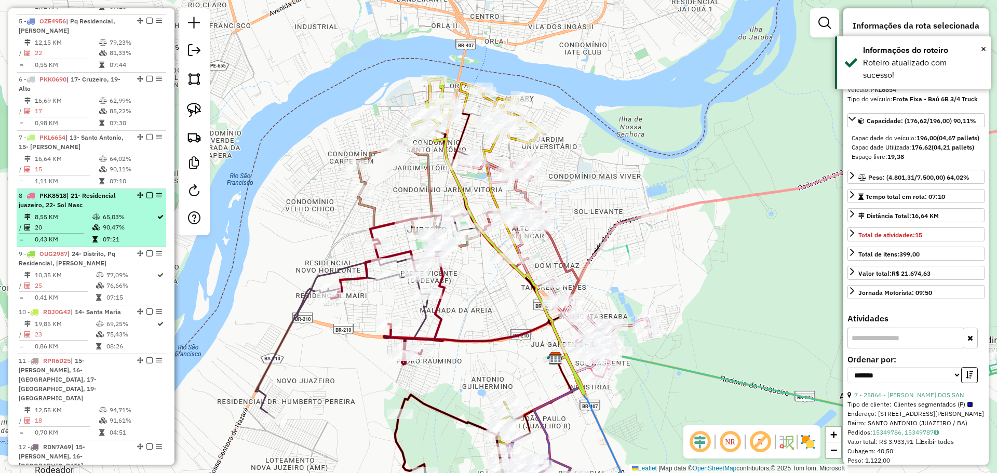
scroll to position [718, 0]
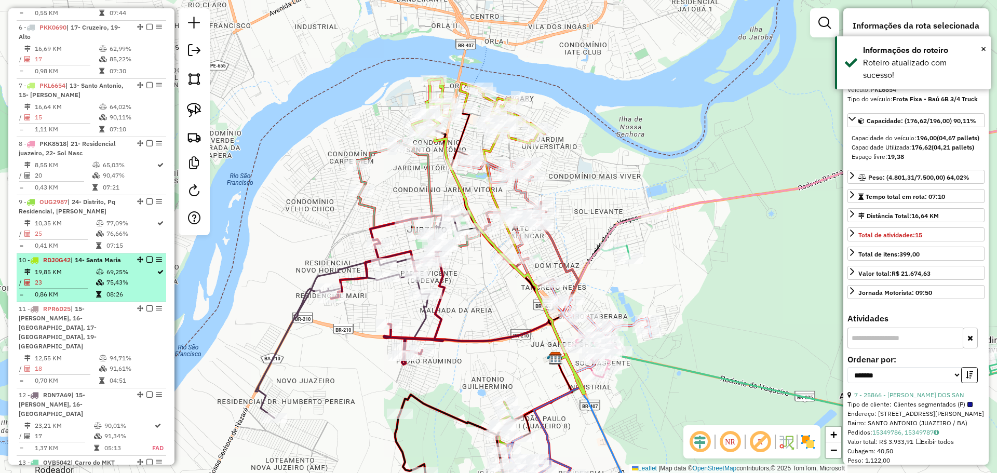
click at [117, 277] on td "75,43%" at bounding box center [131, 282] width 50 height 10
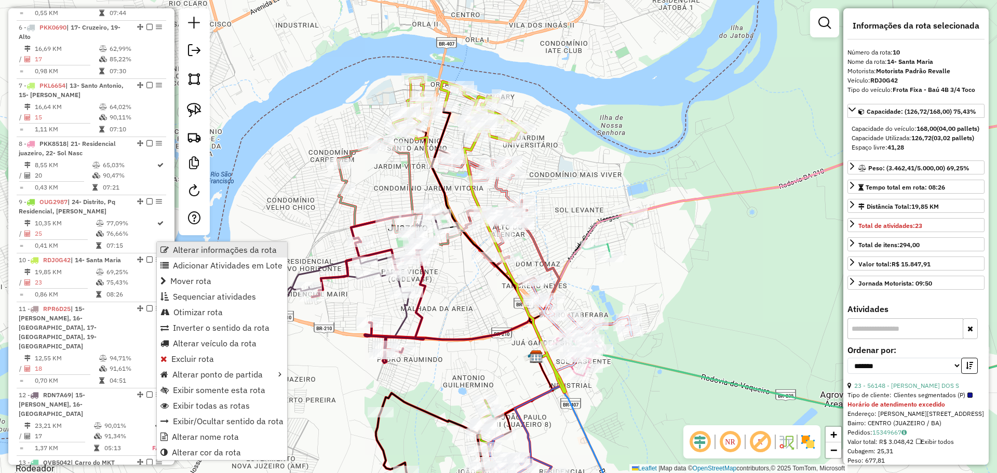
click at [205, 248] on span "Alterar informações da rota" at bounding box center [225, 250] width 104 height 8
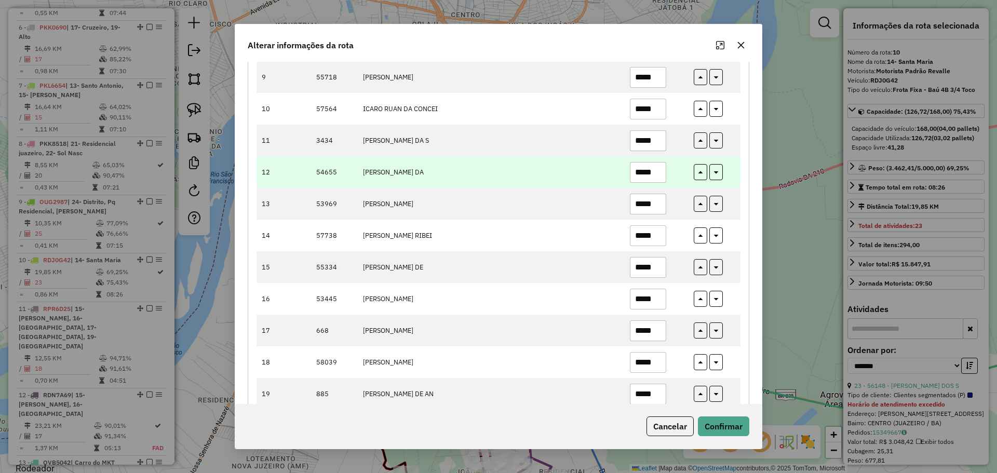
scroll to position [416, 0]
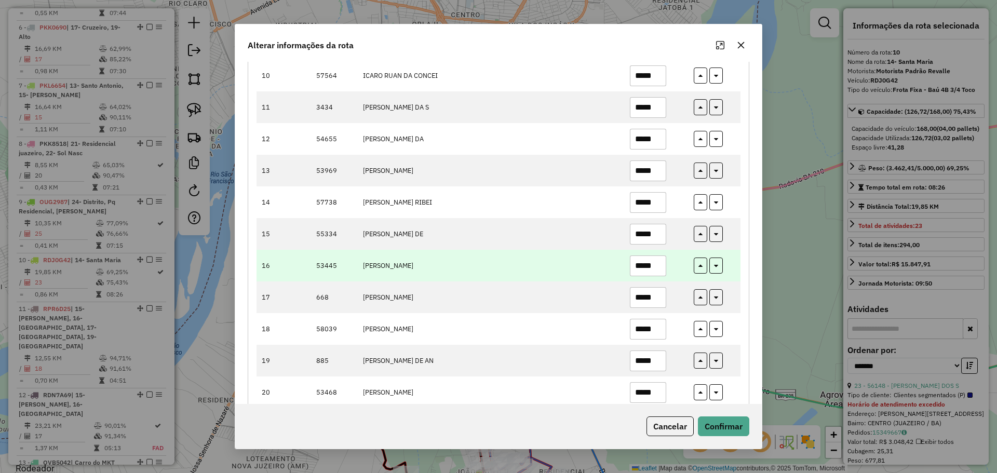
click at [655, 269] on input "*****" at bounding box center [648, 266] width 36 height 21
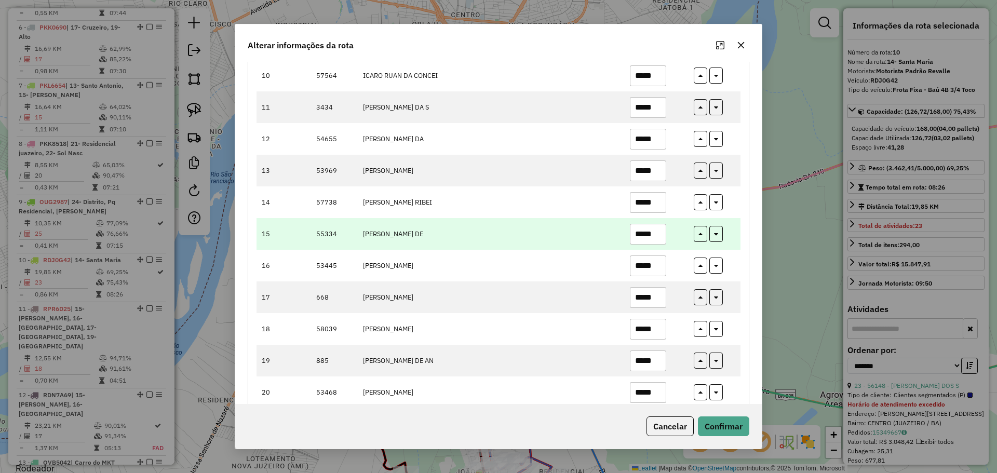
type input "*****"
click at [659, 229] on input "*****" at bounding box center [648, 234] width 36 height 21
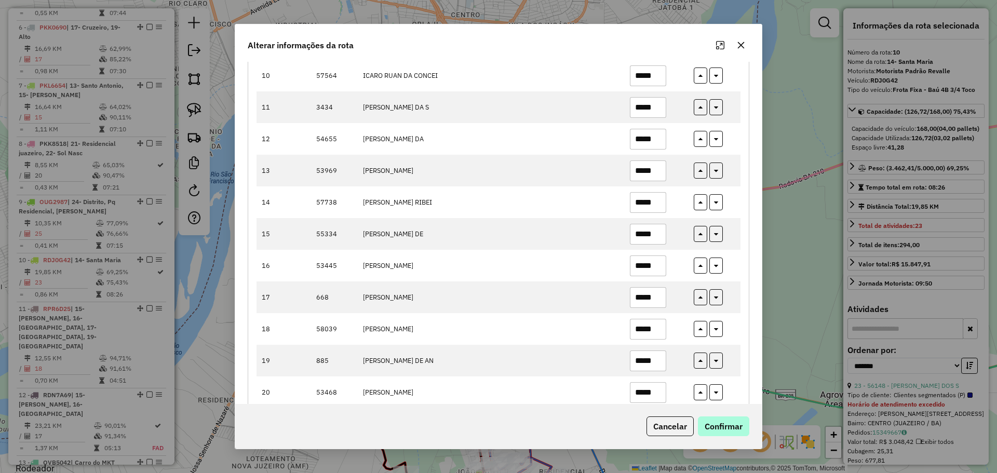
type input "*****"
click at [685, 432] on button "Confirmar" at bounding box center [723, 427] width 51 height 20
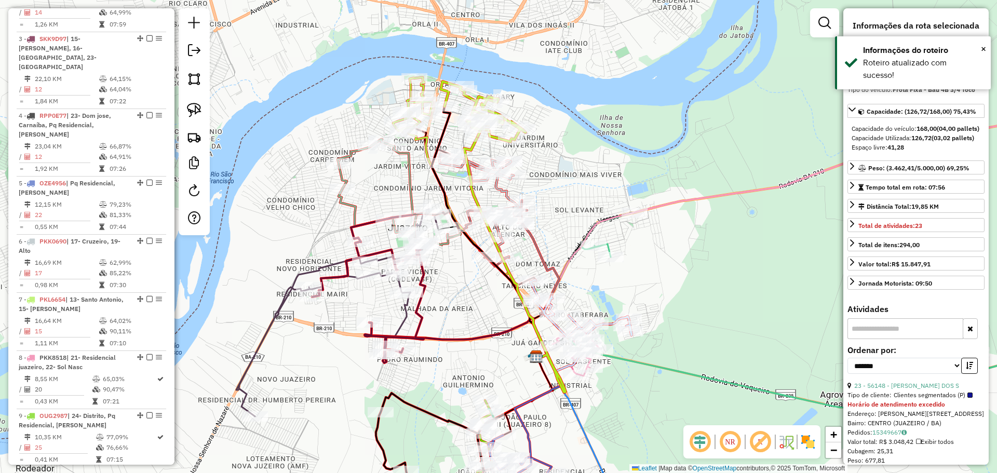
scroll to position [477, 0]
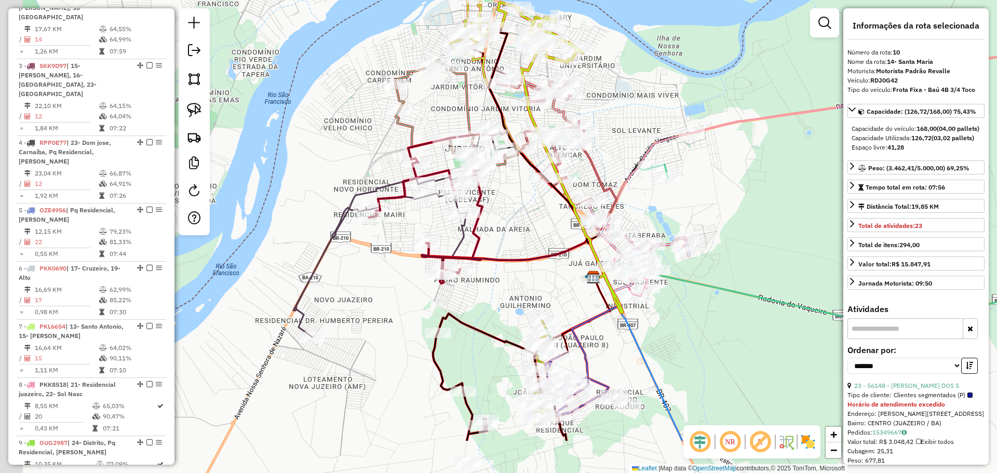
drag, startPoint x: 348, startPoint y: 314, endPoint x: 393, endPoint y: 250, distance: 78.4
click at [380, 263] on div "Janela de atendimento Grade de atendimento Capacidade Transportadoras Veículos …" at bounding box center [498, 236] width 997 height 473
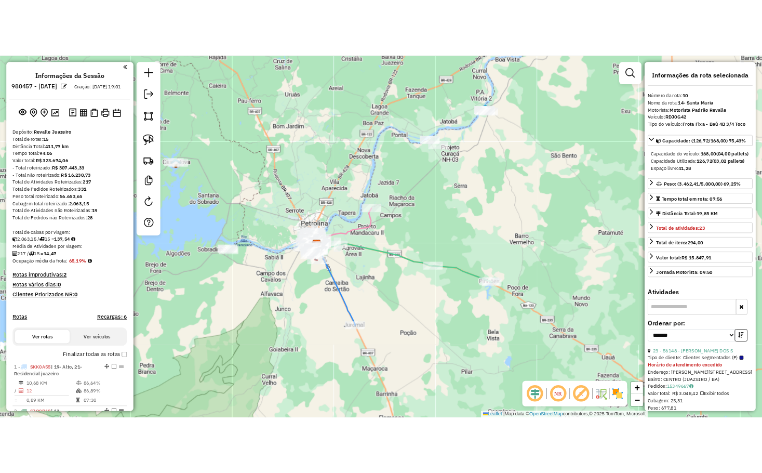
scroll to position [0, 0]
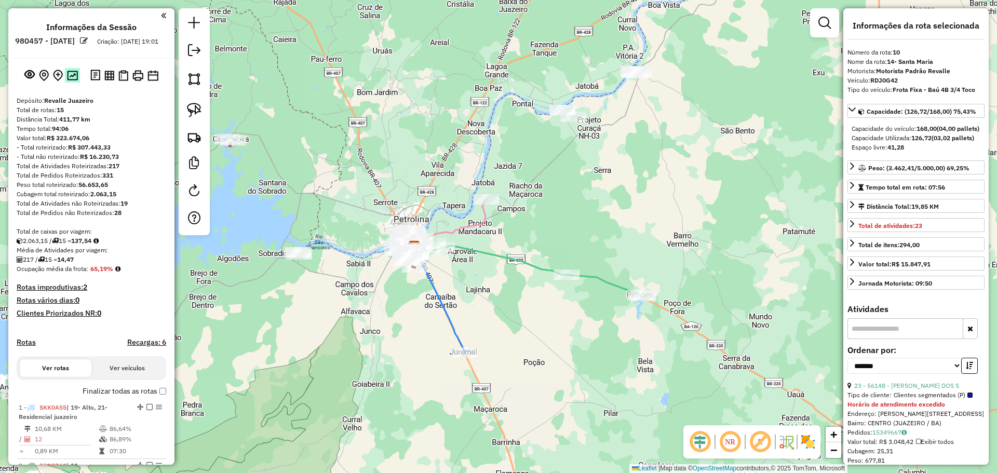
click at [71, 81] on img at bounding box center [72, 76] width 11 height 10
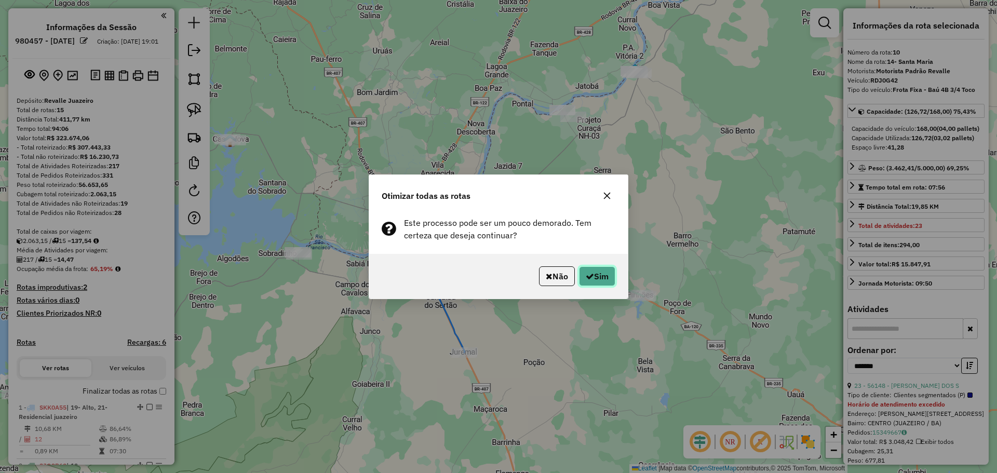
click at [579, 280] on button "Sim" at bounding box center [597, 276] width 36 height 20
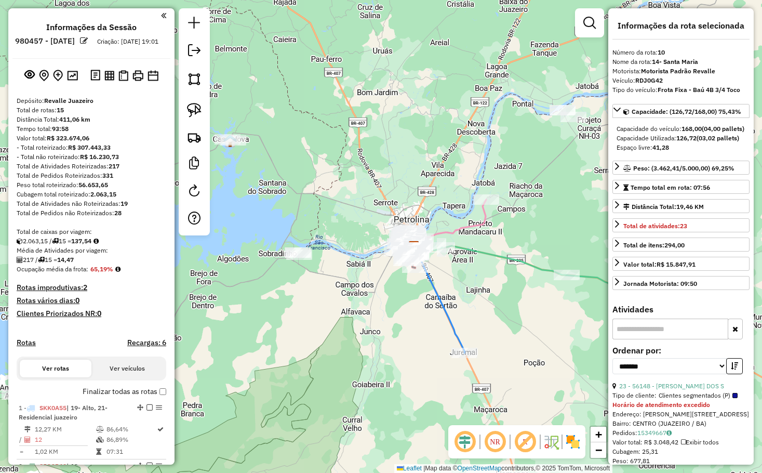
scroll to position [944, 0]
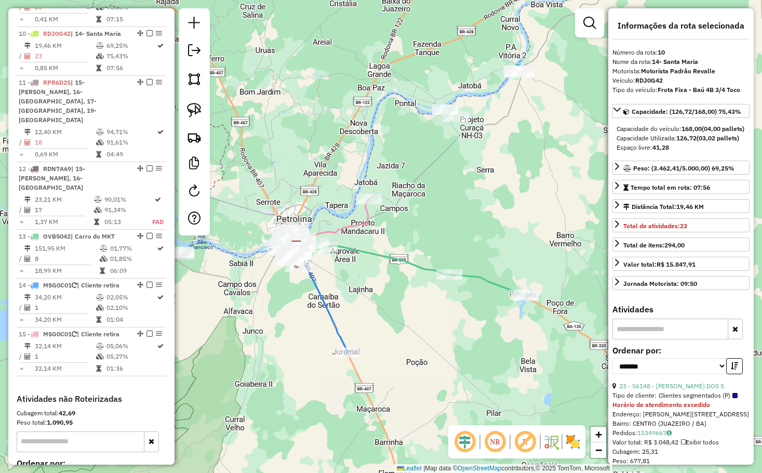
click at [449, 189] on div "Janela de atendimento Grade de atendimento Capacidade Transportadoras Veículos …" at bounding box center [381, 236] width 762 height 473
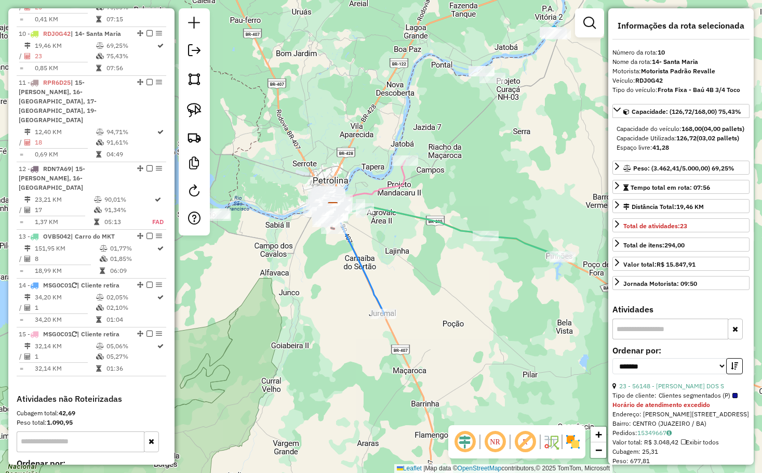
click at [440, 245] on div "Janela de atendimento Grade de atendimento Capacidade Transportadoras Veículos …" at bounding box center [381, 236] width 762 height 473
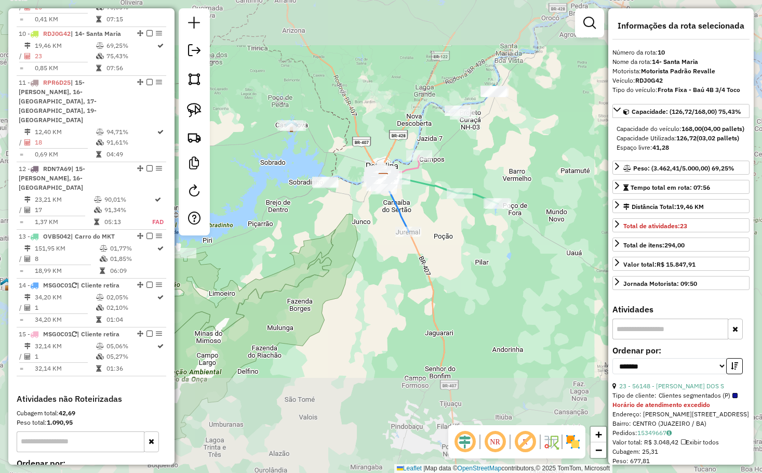
click at [439, 250] on div "Janela de atendimento Grade de atendimento Capacidade Transportadoras Veículos …" at bounding box center [381, 236] width 762 height 473
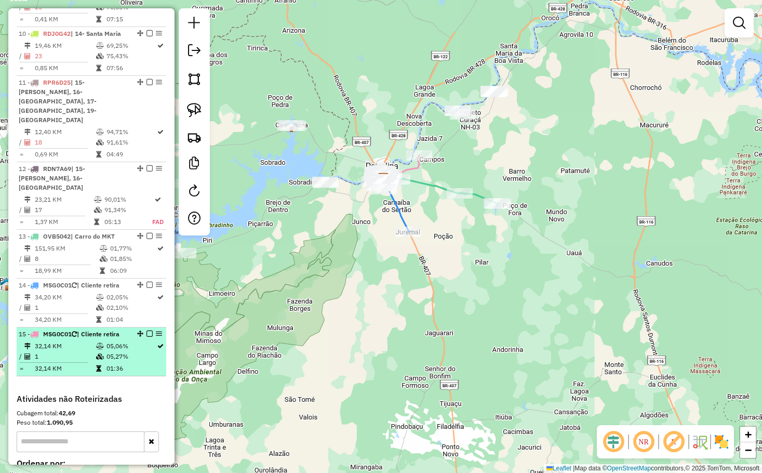
scroll to position [892, 0]
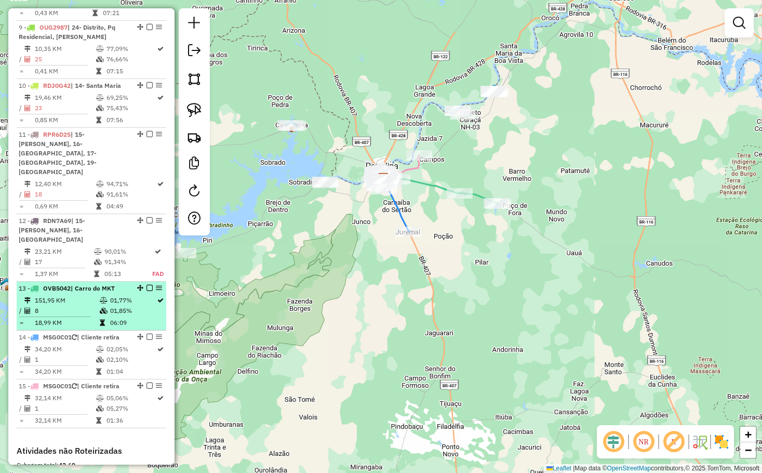
click at [95, 305] on td "8" at bounding box center [66, 310] width 65 height 10
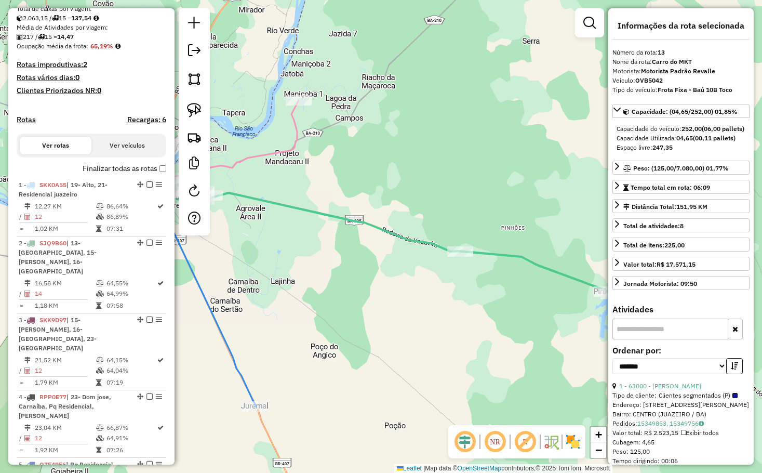
scroll to position [217, 0]
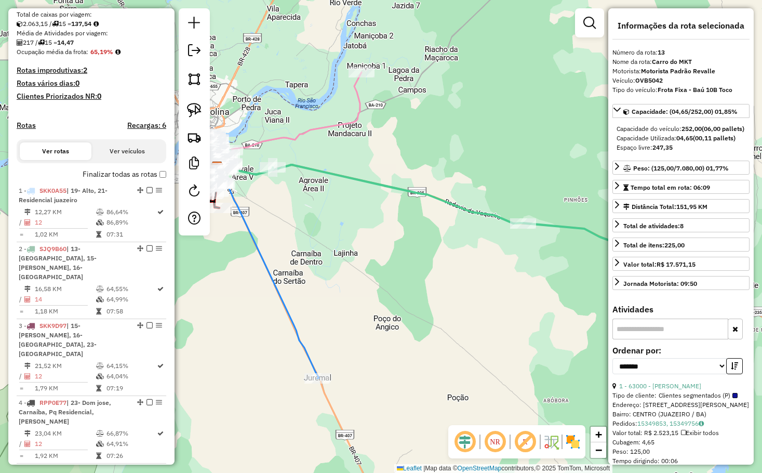
click at [468, 138] on div "Janela de atendimento Grade de atendimento Capacidade Transportadoras Veículos …" at bounding box center [381, 236] width 762 height 473
click at [373, 200] on div "Janela de atendimento Grade de atendimento Capacidade Transportadoras Veículos …" at bounding box center [381, 236] width 762 height 473
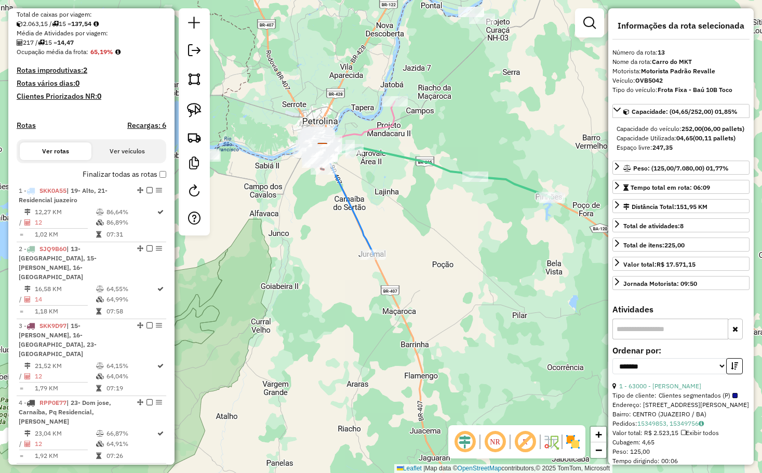
drag, startPoint x: 417, startPoint y: 170, endPoint x: 397, endPoint y: 200, distance: 36.3
click at [397, 200] on div "Janela de atendimento Grade de atendimento Capacidade Transportadoras Veículos …" at bounding box center [381, 236] width 762 height 473
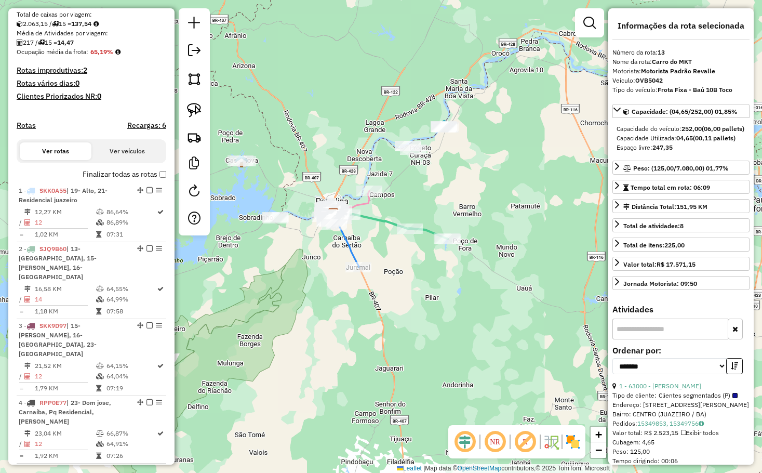
drag, startPoint x: 427, startPoint y: 287, endPoint x: 413, endPoint y: 207, distance: 80.6
click at [414, 213] on div "Janela de atendimento Grade de atendimento Capacidade Transportadoras Veículos …" at bounding box center [381, 236] width 762 height 473
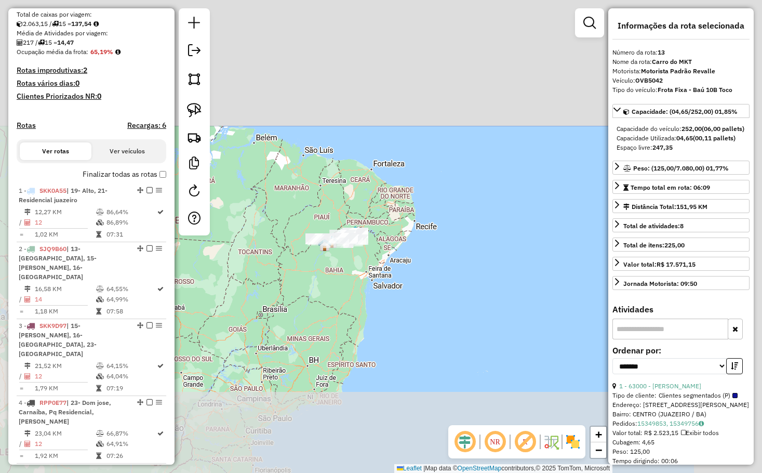
click at [296, 279] on div "Janela de atendimento Grade de atendimento Capacidade Transportadoras Veículos …" at bounding box center [381, 236] width 762 height 473
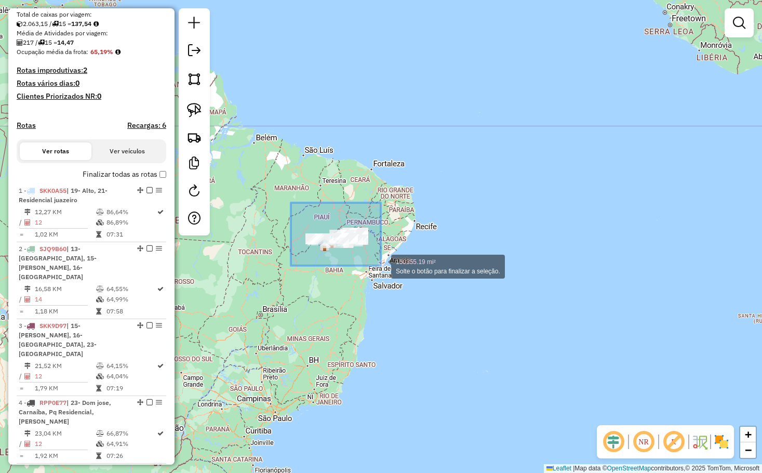
drag, startPoint x: 381, startPoint y: 265, endPoint x: 389, endPoint y: 270, distance: 9.3
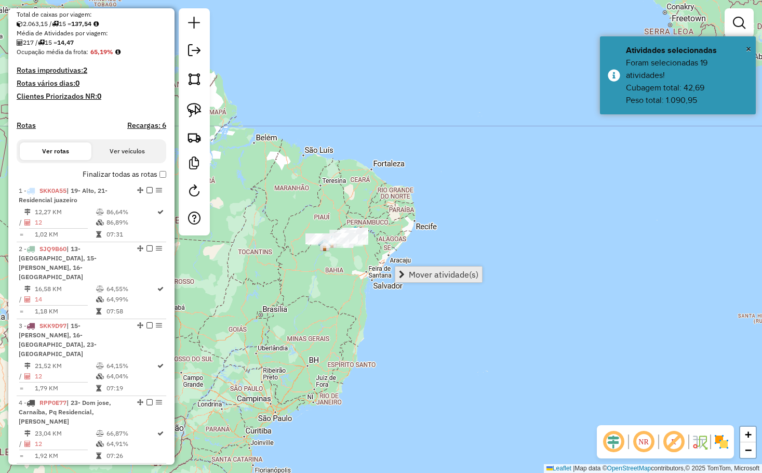
click at [423, 269] on link "Mover atividade(s)" at bounding box center [438, 274] width 87 height 16
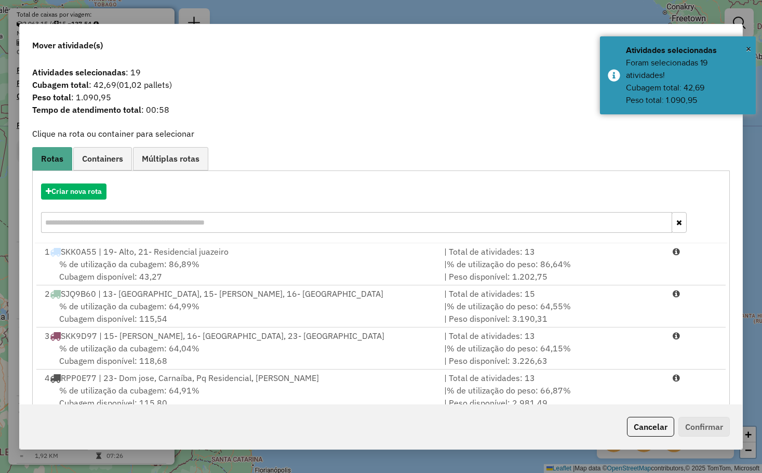
click at [631, 421] on button "Cancelar" at bounding box center [650, 427] width 47 height 20
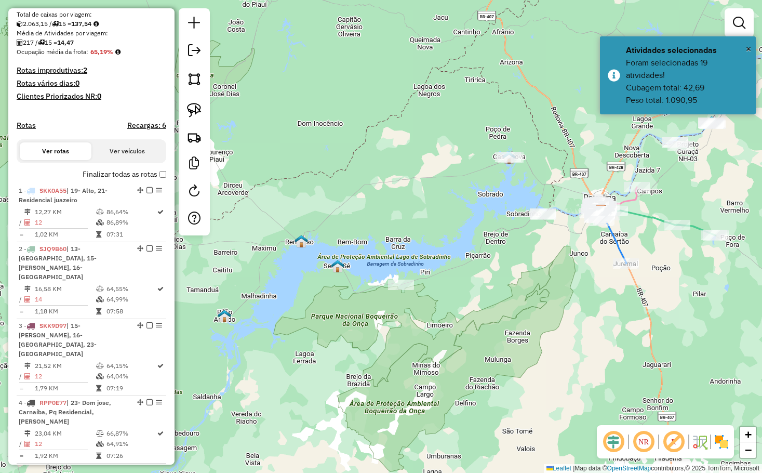
drag, startPoint x: 402, startPoint y: 278, endPoint x: 377, endPoint y: 291, distance: 27.7
click at [377, 291] on div "Janela de atendimento Grade de atendimento Capacidade Transportadoras Veículos …" at bounding box center [381, 236] width 762 height 473
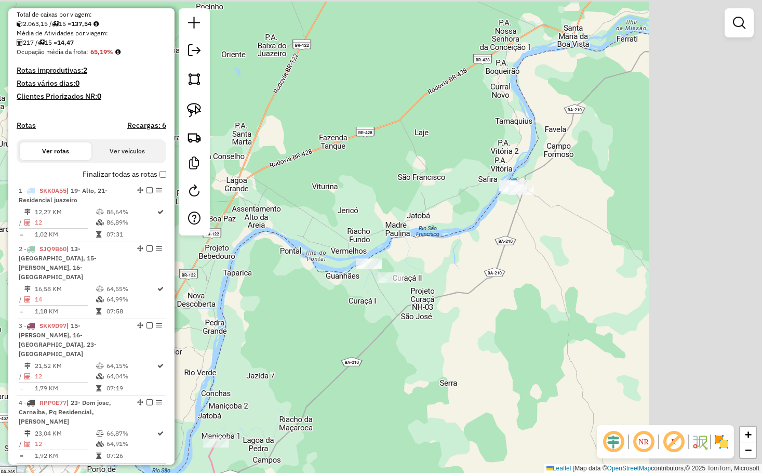
drag, startPoint x: 475, startPoint y: 254, endPoint x: 492, endPoint y: 210, distance: 46.9
click at [458, 260] on div "Janela de atendimento Grade de atendimento Capacidade Transportadoras Veículos …" at bounding box center [381, 236] width 762 height 473
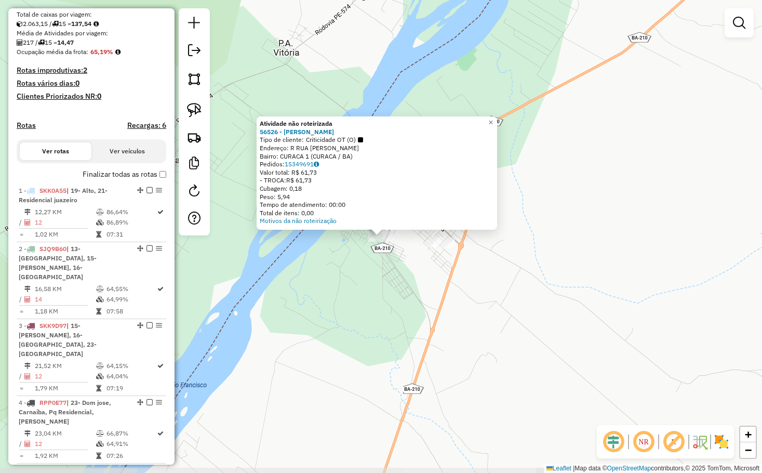
click at [471, 217] on div "Atividade não roteirizada 56526 - LUANA DE ANDRADE ROD Tipo de cliente: Critici…" at bounding box center [381, 236] width 762 height 473
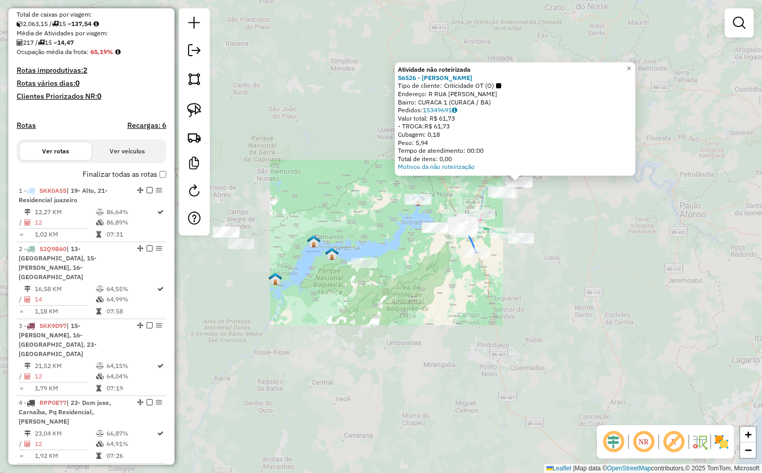
click at [531, 217] on div "Atividade não roteirizada 56526 - LUANA DE ANDRADE ROD Tipo de cliente: Critici…" at bounding box center [381, 236] width 762 height 473
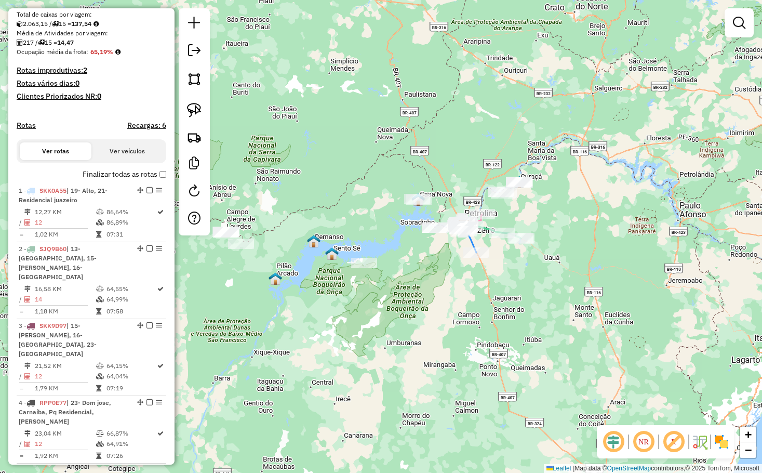
drag, startPoint x: 279, startPoint y: 263, endPoint x: 365, endPoint y: 247, distance: 87.8
click at [359, 247] on div "Janela de atendimento Grade de atendimento Capacidade Transportadoras Veículos …" at bounding box center [381, 236] width 762 height 473
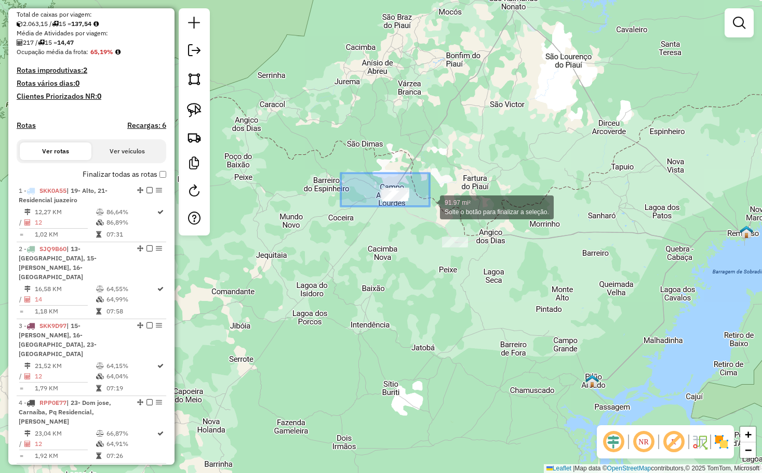
drag, startPoint x: 322, startPoint y: 165, endPoint x: 433, endPoint y: 209, distance: 120.3
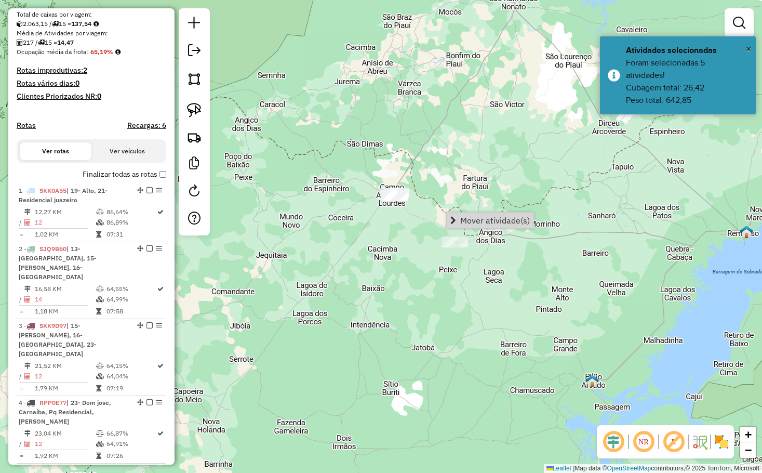
click at [472, 215] on link "Mover atividade(s)" at bounding box center [490, 220] width 87 height 16
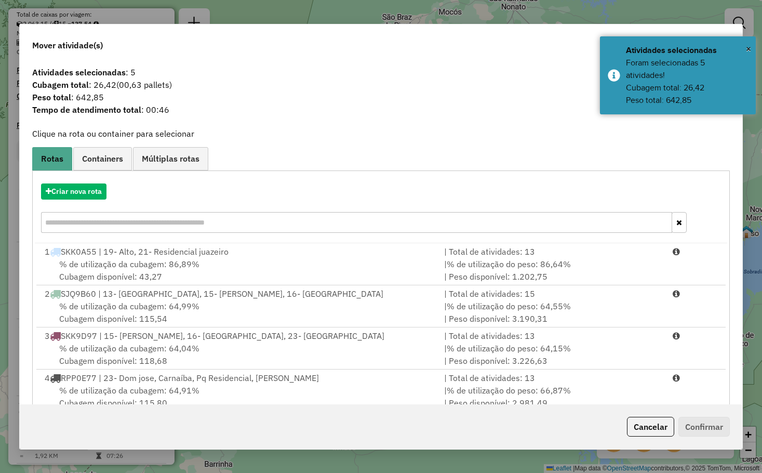
drag, startPoint x: 658, startPoint y: 426, endPoint x: 627, endPoint y: 414, distance: 32.9
click at [657, 426] on button "Cancelar" at bounding box center [650, 427] width 47 height 20
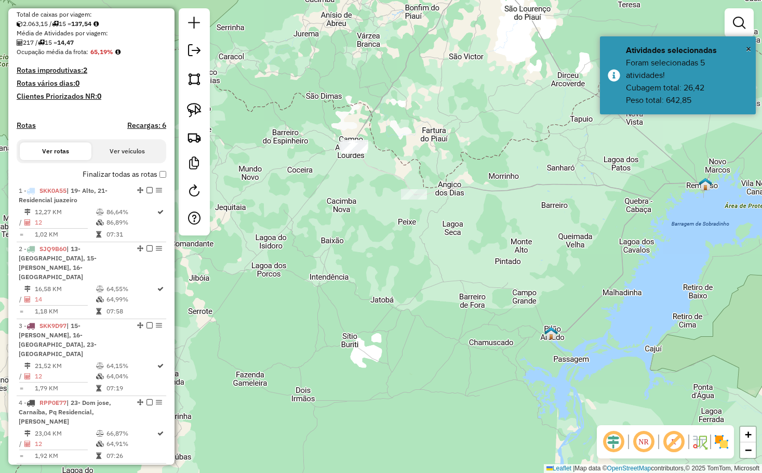
drag, startPoint x: 522, startPoint y: 353, endPoint x: 463, endPoint y: 296, distance: 81.9
click at [466, 301] on div "Janela de atendimento Grade de atendimento Capacidade Transportadoras Veículos …" at bounding box center [381, 236] width 762 height 473
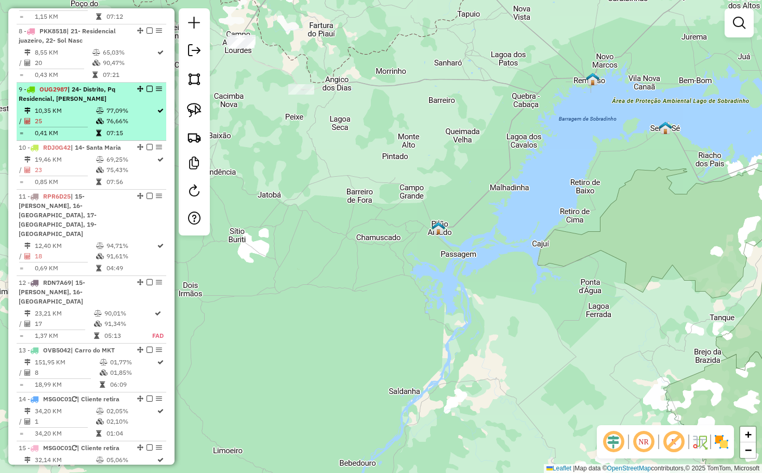
scroll to position [892, 0]
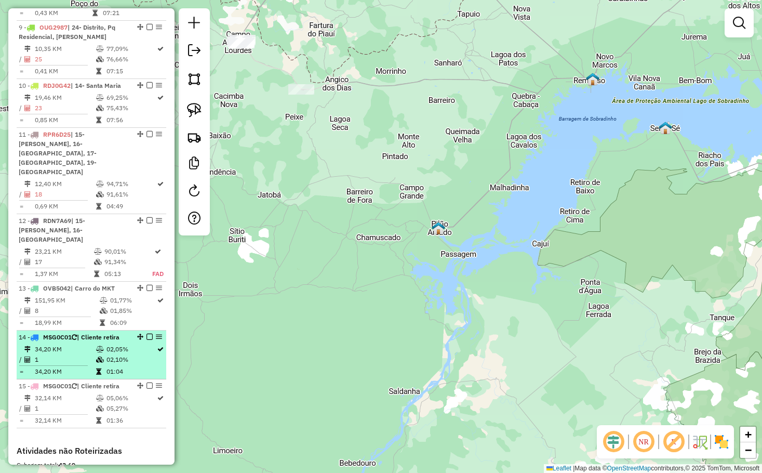
click at [114, 344] on td "02,05%" at bounding box center [131, 349] width 50 height 10
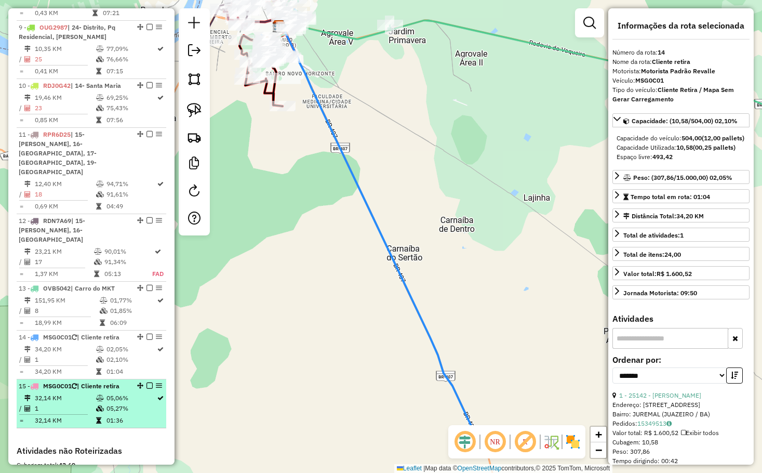
click at [110, 403] on td "05,27%" at bounding box center [131, 408] width 50 height 10
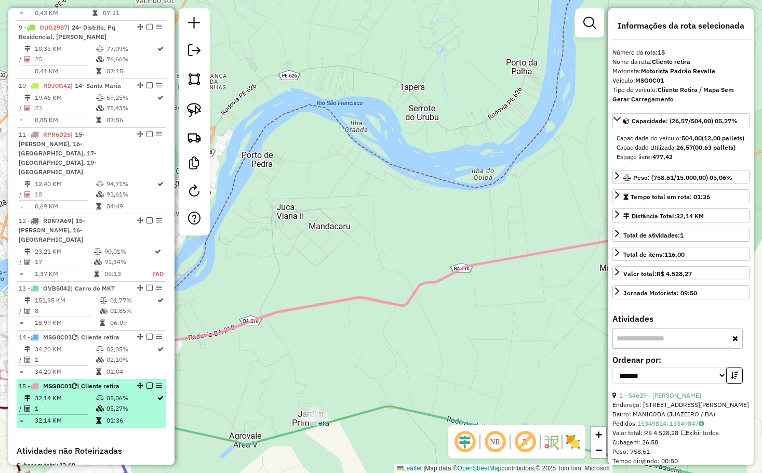
click at [92, 381] on div "15 - MSG0C01 | Cliente retira" at bounding box center [74, 385] width 110 height 9
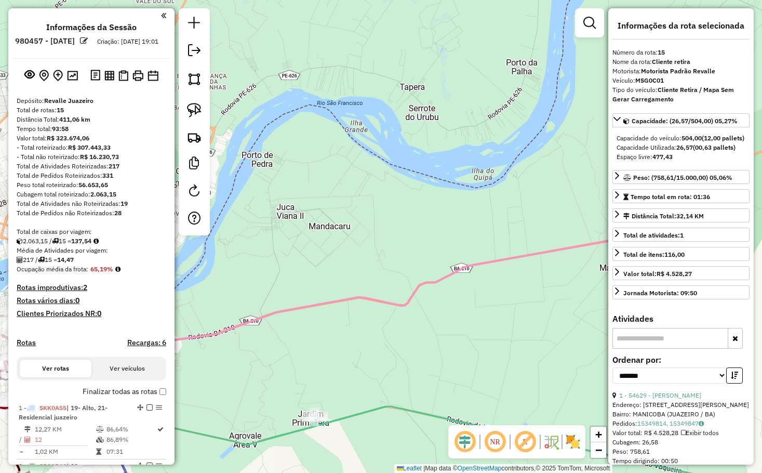
scroll to position [892, 0]
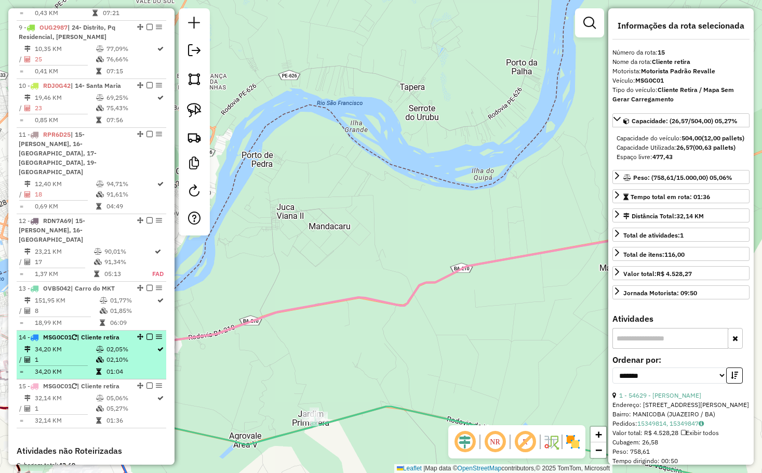
click at [109, 354] on td "02,10%" at bounding box center [131, 359] width 50 height 10
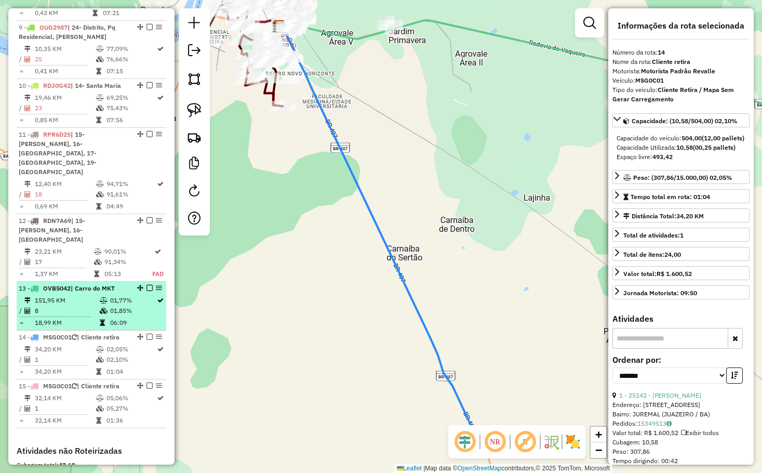
click at [102, 297] on icon at bounding box center [104, 300] width 8 height 6
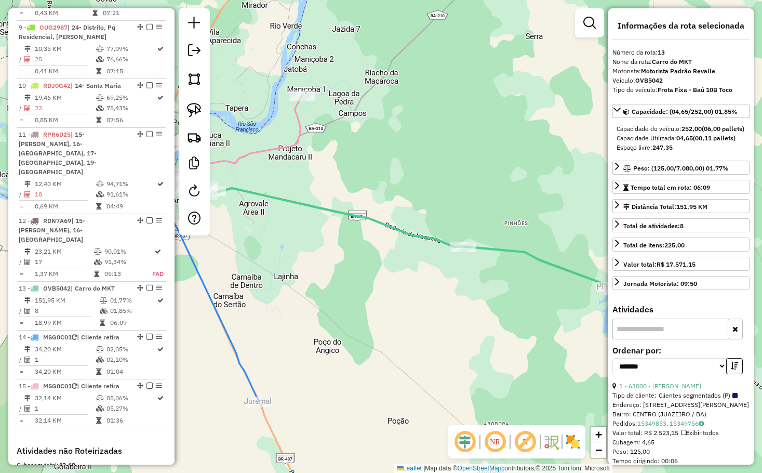
drag, startPoint x: 479, startPoint y: 338, endPoint x: 498, endPoint y: 286, distance: 55.0
click at [498, 287] on div "Janela de atendimento Grade de atendimento Capacidade Transportadoras Veículos …" at bounding box center [381, 236] width 762 height 473
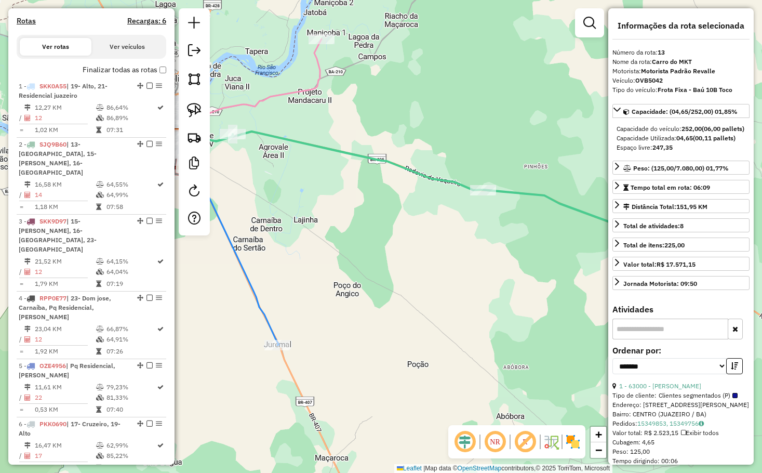
scroll to position [321, 0]
drag, startPoint x: 328, startPoint y: 194, endPoint x: 394, endPoint y: 168, distance: 70.9
click at [383, 171] on div "Janela de atendimento Grade de atendimento Capacidade Transportadoras Veículos …" at bounding box center [381, 236] width 762 height 473
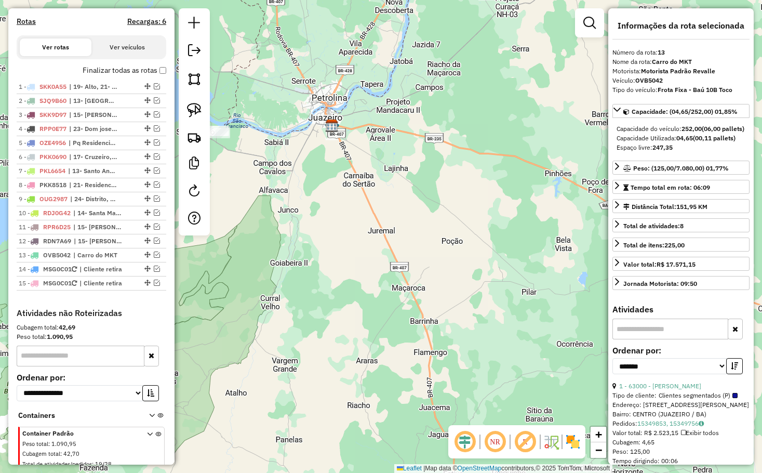
drag, startPoint x: 372, startPoint y: 253, endPoint x: 391, endPoint y: 224, distance: 35.0
click at [385, 235] on div "Janela de atendimento Grade de atendimento Capacidade Transportadoras Veículos …" at bounding box center [381, 236] width 762 height 473
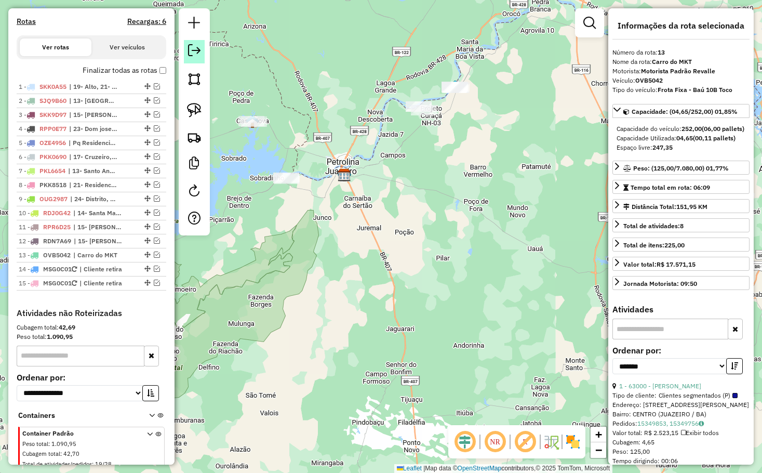
click at [189, 48] on em at bounding box center [194, 50] width 12 height 12
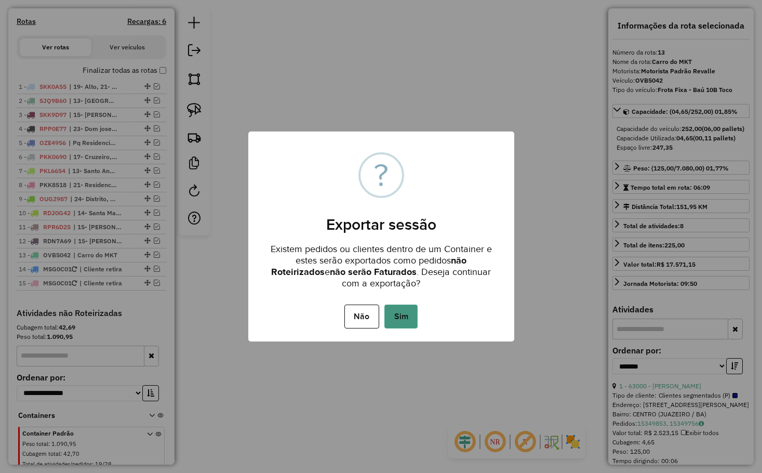
click at [408, 304] on button "Sim" at bounding box center [400, 316] width 33 height 24
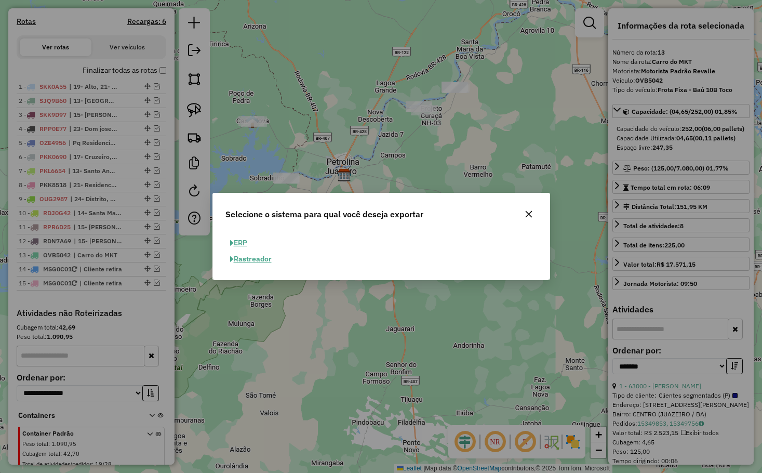
click at [243, 242] on button "ERP" at bounding box center [238, 243] width 26 height 16
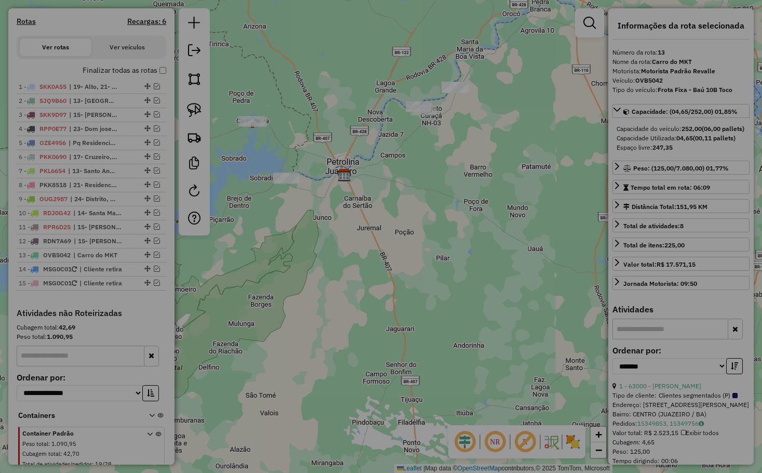
select select "**"
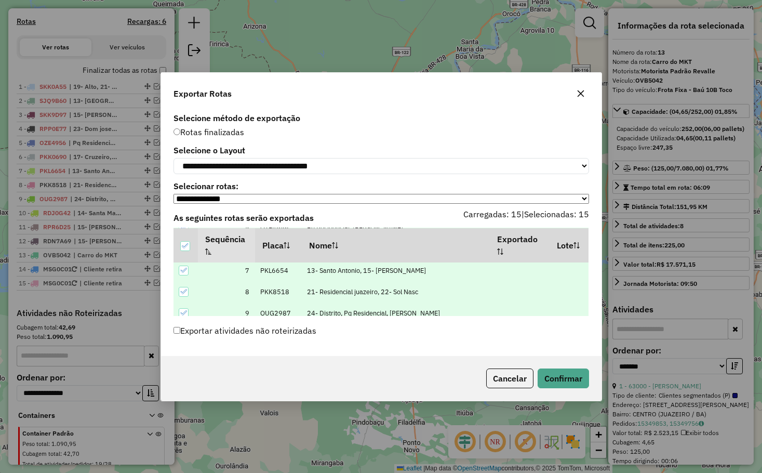
scroll to position [156, 0]
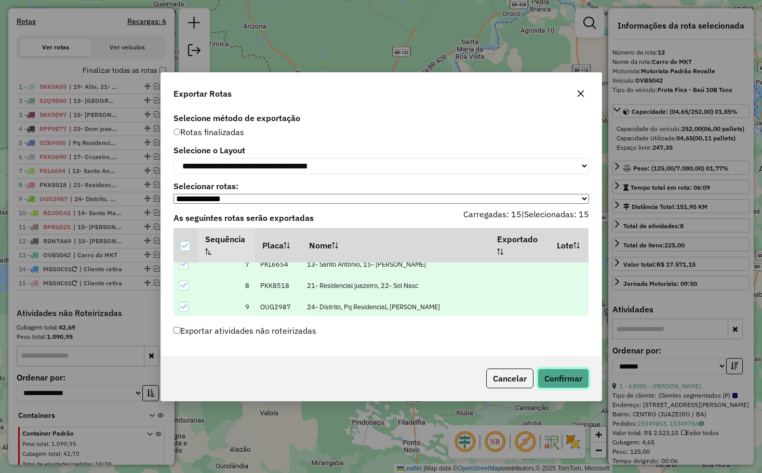
click at [550, 377] on button "Confirmar" at bounding box center [563, 378] width 51 height 20
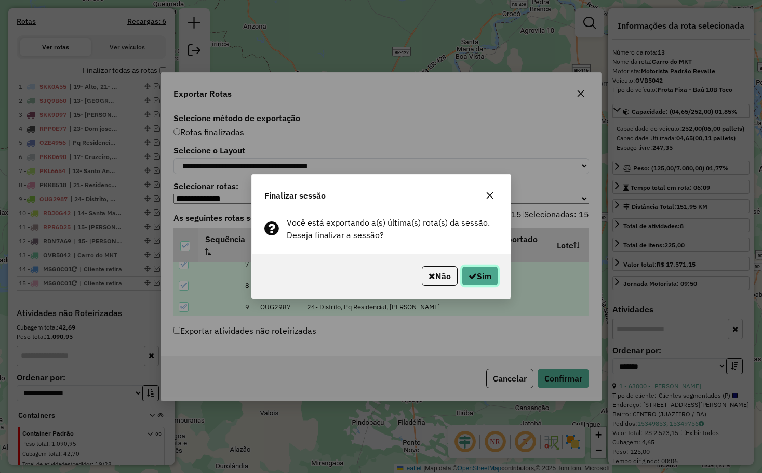
click at [476, 268] on button "Sim" at bounding box center [480, 276] width 36 height 20
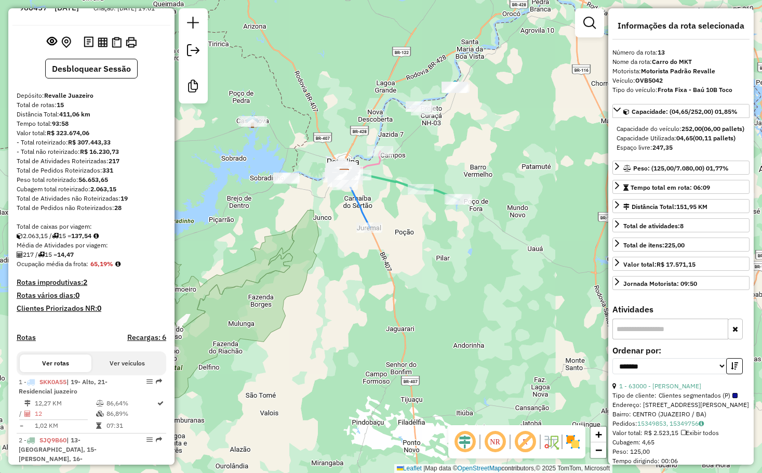
scroll to position [0, 0]
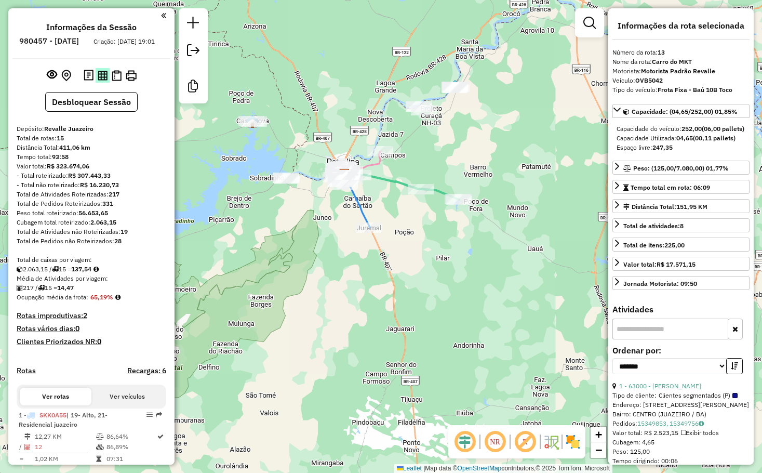
click at [99, 79] on img at bounding box center [103, 76] width 10 height 10
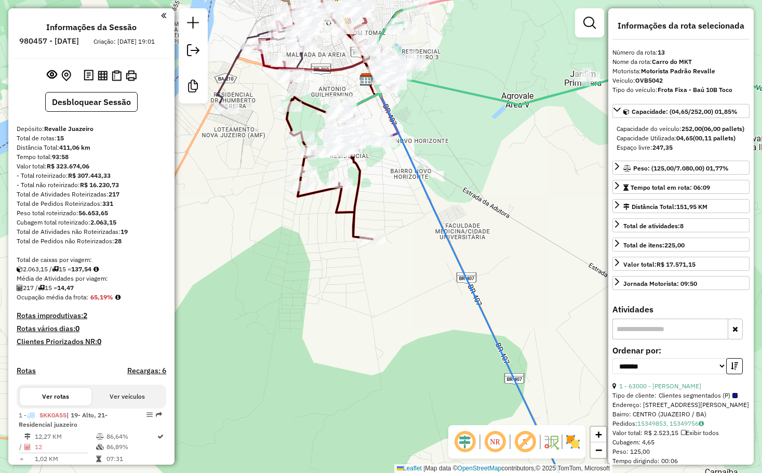
drag, startPoint x: 452, startPoint y: 158, endPoint x: 475, endPoint y: 261, distance: 105.4
click at [475, 261] on div "Janela de atendimento Grade de atendimento Capacidade Transportadoras Veículos …" at bounding box center [381, 236] width 762 height 473
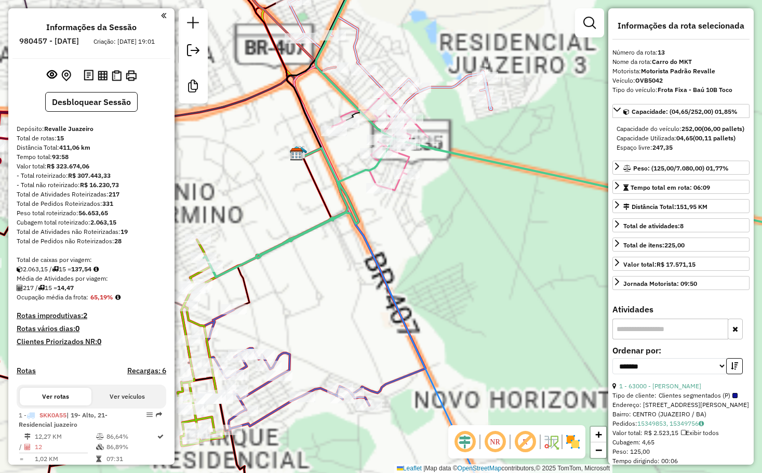
click at [483, 232] on div "Janela de atendimento Grade de atendimento Capacidade Transportadoras Veículos …" at bounding box center [381, 236] width 762 height 473
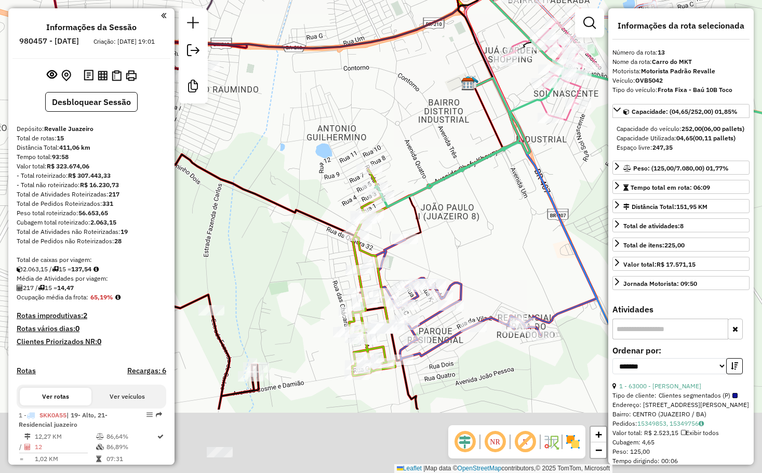
drag, startPoint x: 449, startPoint y: 241, endPoint x: 492, endPoint y: 192, distance: 65.5
click at [491, 194] on div "Janela de atendimento Grade de atendimento Capacidade Transportadoras Veículos …" at bounding box center [381, 236] width 762 height 473
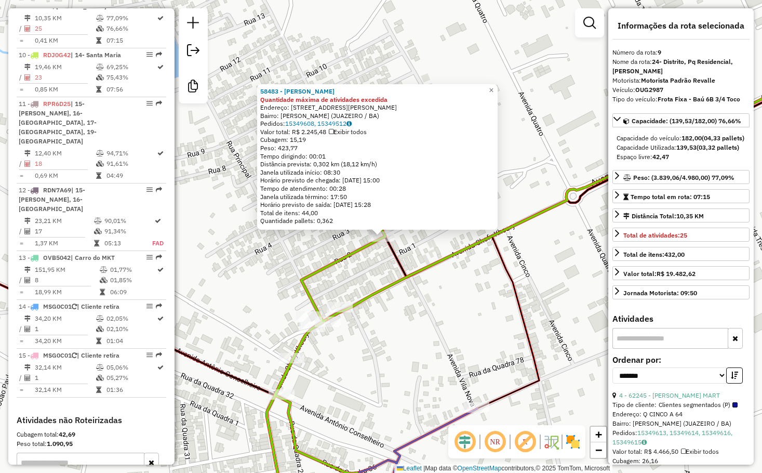
scroll to position [893, 0]
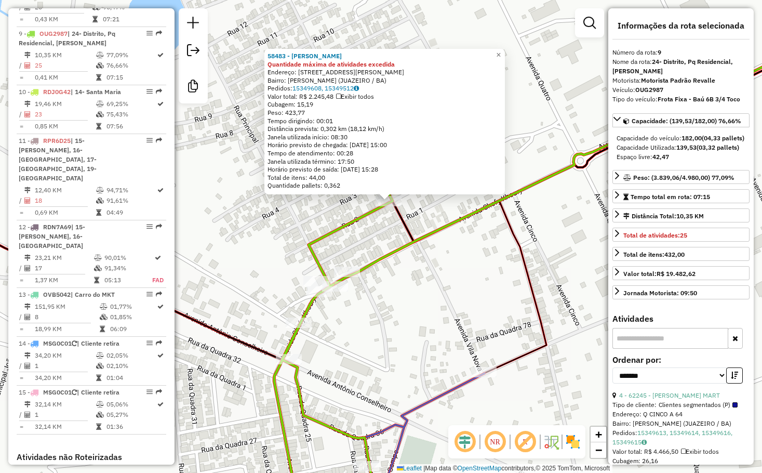
drag, startPoint x: 414, startPoint y: 344, endPoint x: 435, endPoint y: 165, distance: 180.4
click at [435, 187] on div "58483 - JOSE CARLOS DIAS DA Quantidade máxima de atividades excedida Endereço: …" at bounding box center [381, 236] width 762 height 473
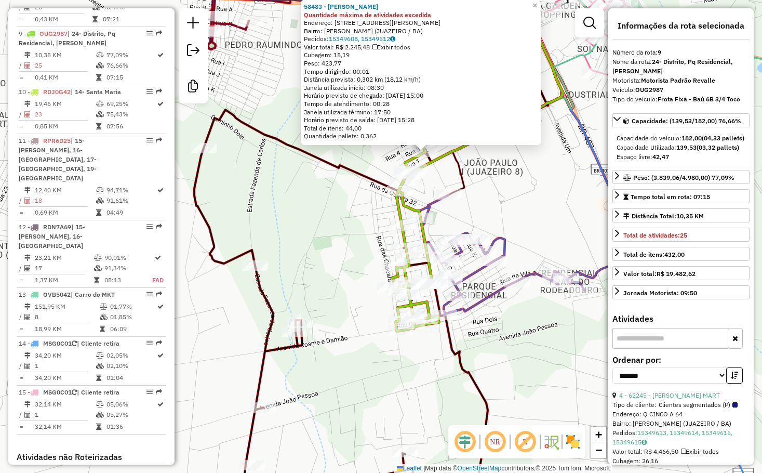
drag, startPoint x: 538, startPoint y: 169, endPoint x: 530, endPoint y: 233, distance: 64.3
click at [530, 233] on div "58483 - JOSE CARLOS DIAS DA Quantidade máxima de atividades excedida Endereço: …" at bounding box center [381, 236] width 762 height 473
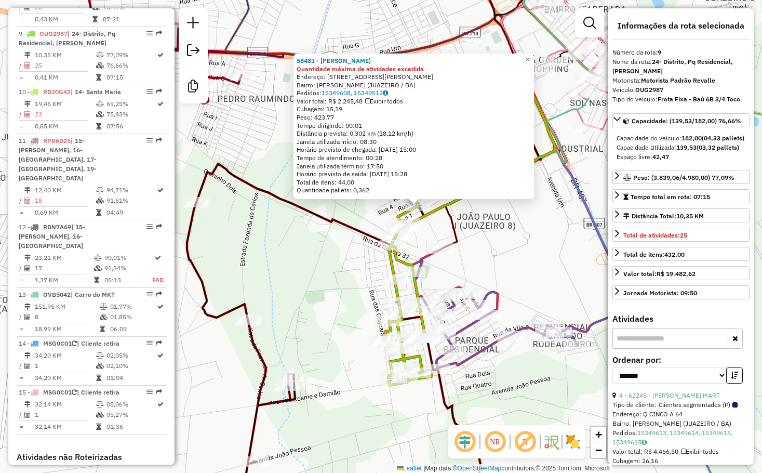
click at [519, 237] on div "58483 - JOSE CARLOS DIAS DA Quantidade máxima de atividades excedida Endereço: …" at bounding box center [381, 236] width 762 height 473
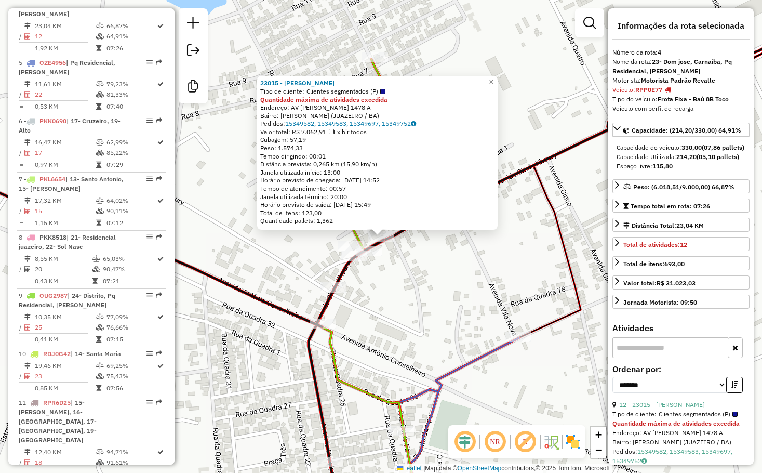
scroll to position [603, 0]
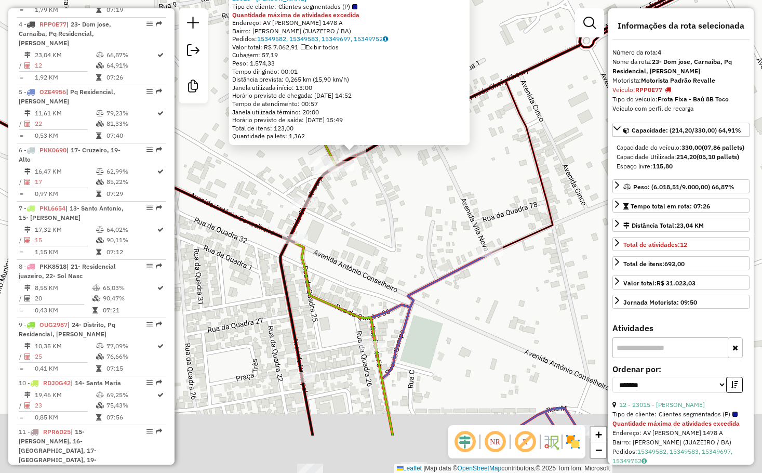
drag, startPoint x: 485, startPoint y: 331, endPoint x: 455, endPoint y: 243, distance: 92.6
click at [456, 246] on div "23015 - SEBASTIAO ELOI BEZER Tipo de cliente: Clientes segmentados (P) Quantida…" at bounding box center [381, 236] width 762 height 473
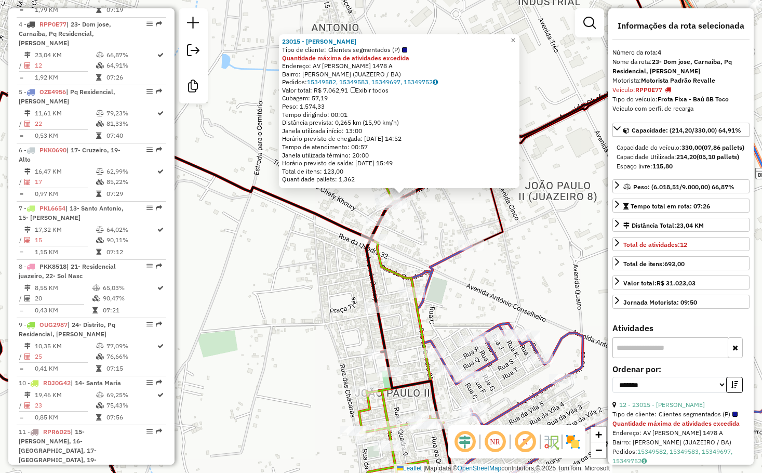
click at [515, 274] on div "23015 - SEBASTIAO ELOI BEZER Tipo de cliente: Clientes segmentados (P) Quantida…" at bounding box center [381, 236] width 762 height 473
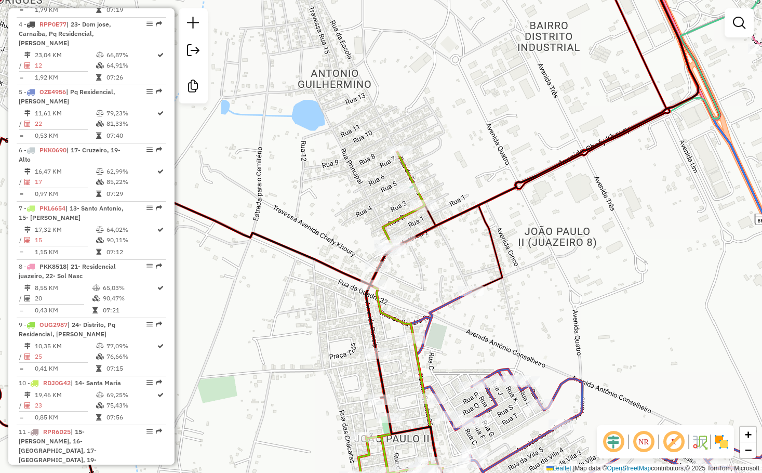
drag, startPoint x: 529, startPoint y: 281, endPoint x: 528, endPoint y: 309, distance: 28.1
click at [528, 309] on div "Janela de atendimento Grade de atendimento Capacidade Transportadoras Veículos …" at bounding box center [381, 236] width 762 height 473
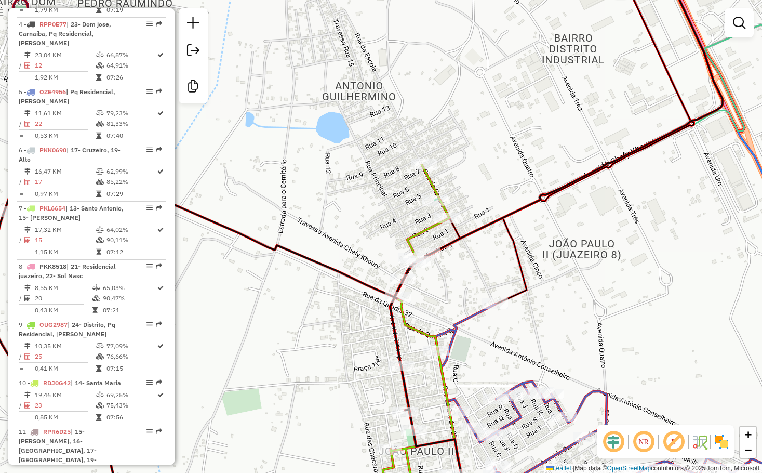
drag, startPoint x: 457, startPoint y: 185, endPoint x: 469, endPoint y: 212, distance: 29.3
click at [471, 205] on div "Janela de atendimento Grade de atendimento Capacidade Transportadoras Veículos …" at bounding box center [381, 236] width 762 height 473
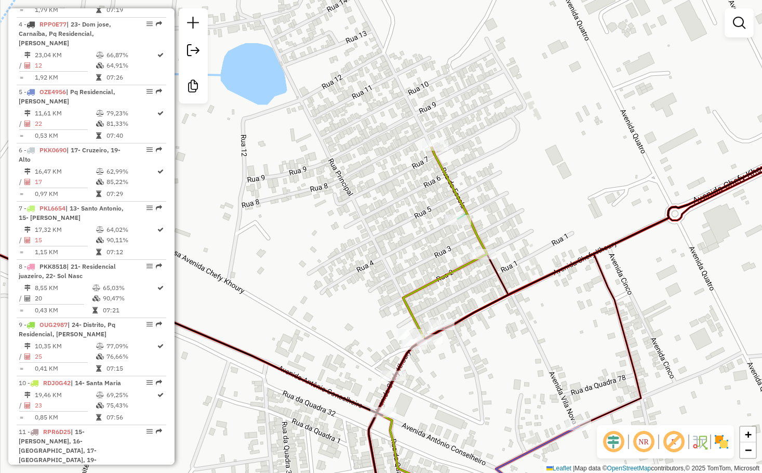
drag, startPoint x: 398, startPoint y: 251, endPoint x: 447, endPoint y: 186, distance: 80.5
click at [442, 194] on div "Janela de atendimento Grade de atendimento Capacidade Transportadoras Veículos …" at bounding box center [381, 236] width 762 height 473
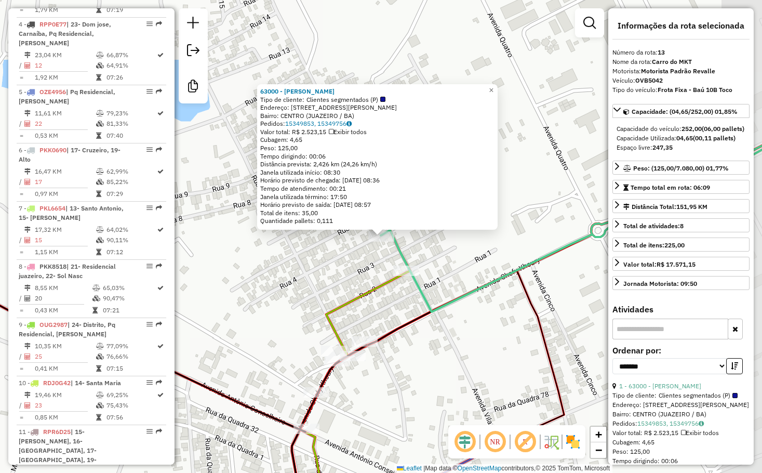
scroll to position [998, 0]
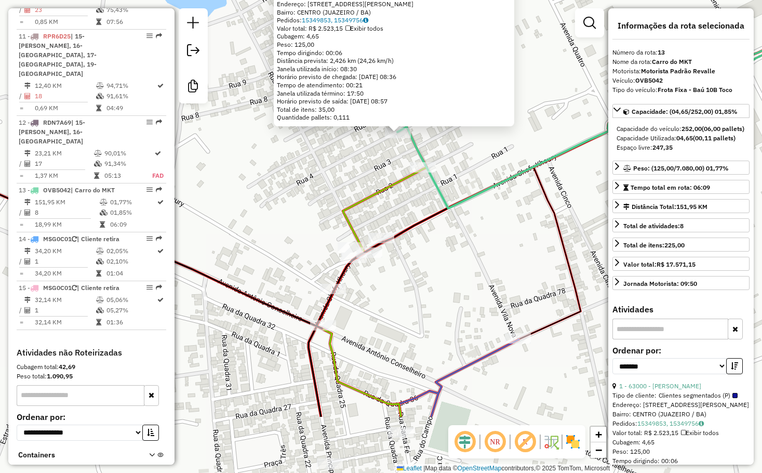
drag, startPoint x: 440, startPoint y: 261, endPoint x: 459, endPoint y: 146, distance: 116.2
click at [458, 154] on div "63000 - JOSE NILTON TAVARES Tipo de cliente: Clientes segmentados (P) Endereço:…" at bounding box center [381, 236] width 762 height 473
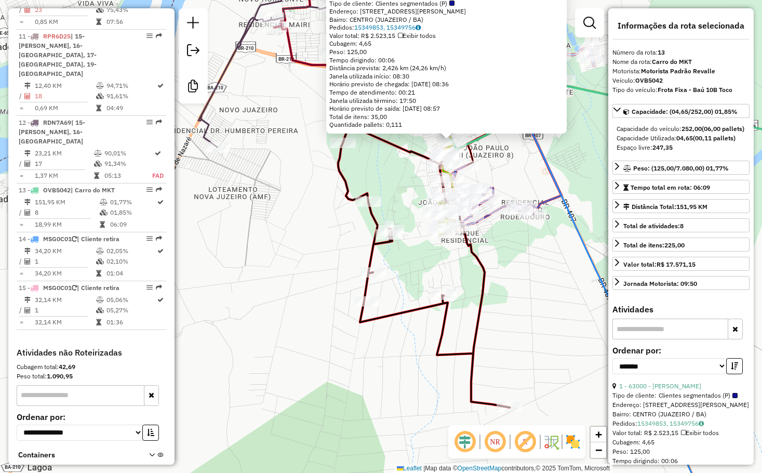
drag, startPoint x: 533, startPoint y: 270, endPoint x: 545, endPoint y: 322, distance: 53.3
click at [531, 269] on div "63000 - JOSE NILTON TAVARES Tipo de cliente: Clientes segmentados (P) Endereço:…" at bounding box center [381, 236] width 762 height 473
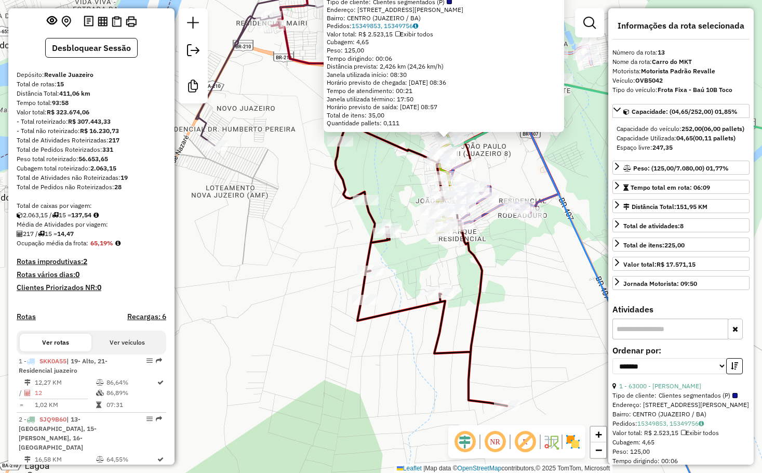
scroll to position [0, 0]
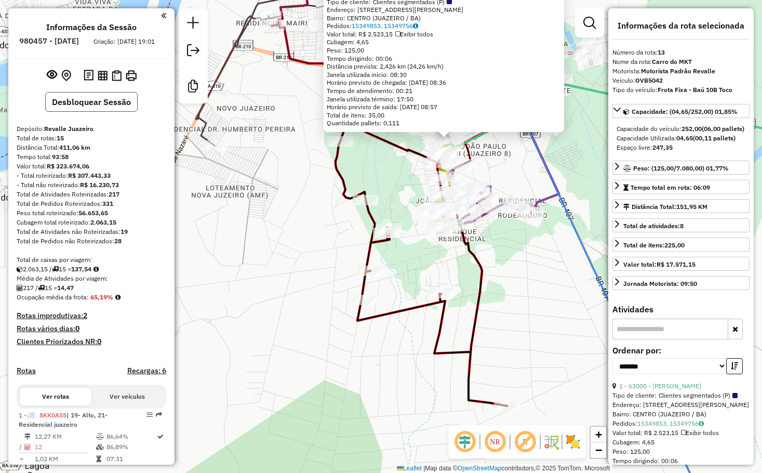
click at [83, 110] on button "Desbloquear Sessão" at bounding box center [91, 102] width 92 height 20
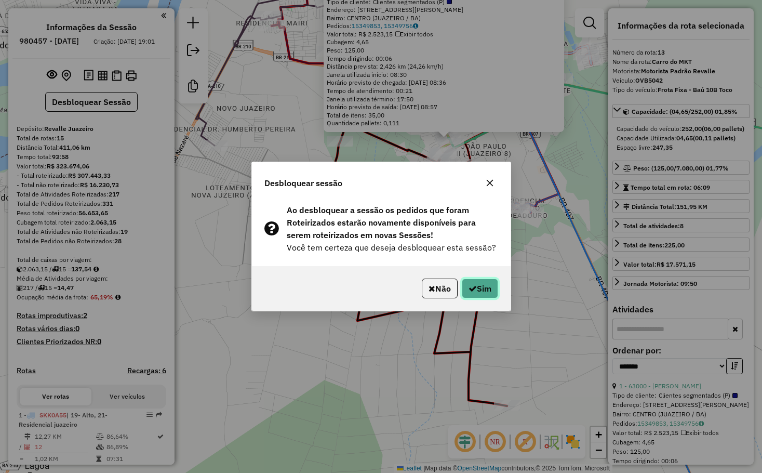
click at [484, 285] on button "Sim" at bounding box center [480, 288] width 36 height 20
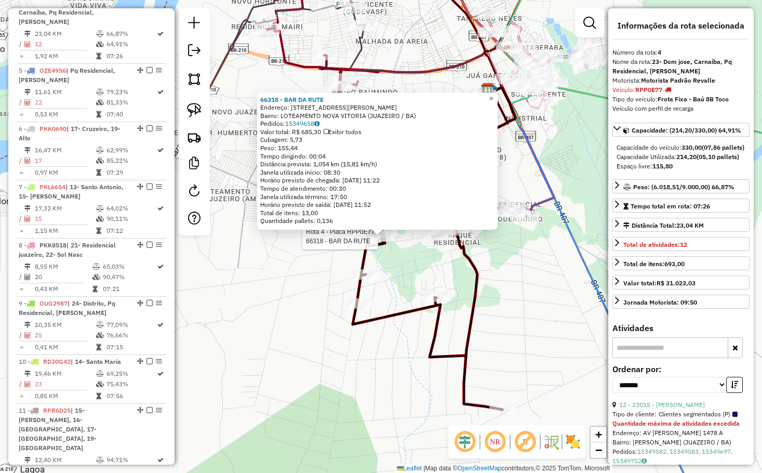
scroll to position [595, 0]
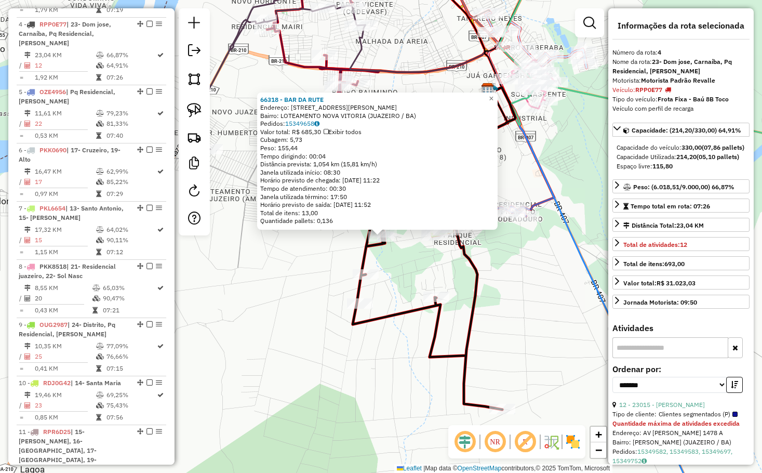
click at [528, 304] on div "66318 - BAR DA RUTE Endereço: RUA 4 JOaO PAULO 2 59 Bairro: LOTEAMENTO NOVA VIT…" at bounding box center [381, 236] width 762 height 473
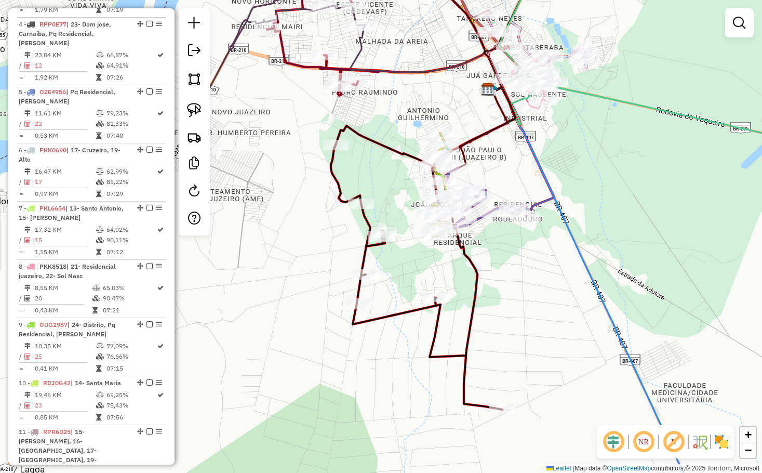
drag, startPoint x: 535, startPoint y: 303, endPoint x: 540, endPoint y: 313, distance: 10.5
click at [540, 313] on div "Janela de atendimento Grade de atendimento Capacidade Transportadoras Veículos …" at bounding box center [381, 236] width 762 height 473
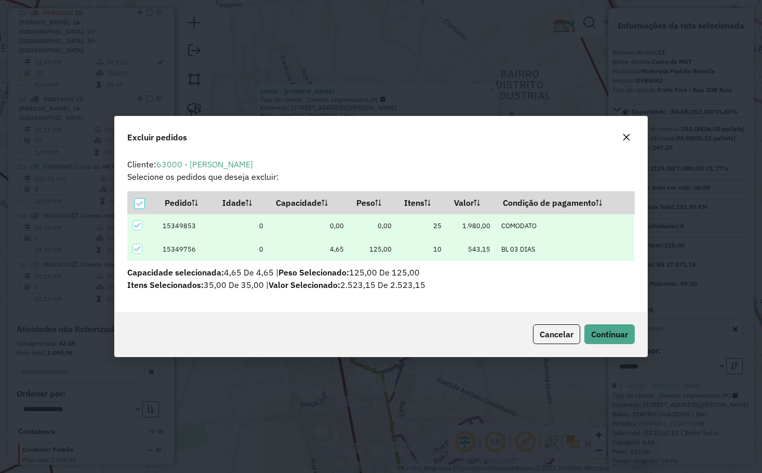
scroll to position [0, 0]
click at [141, 201] on icon at bounding box center [139, 203] width 7 height 7
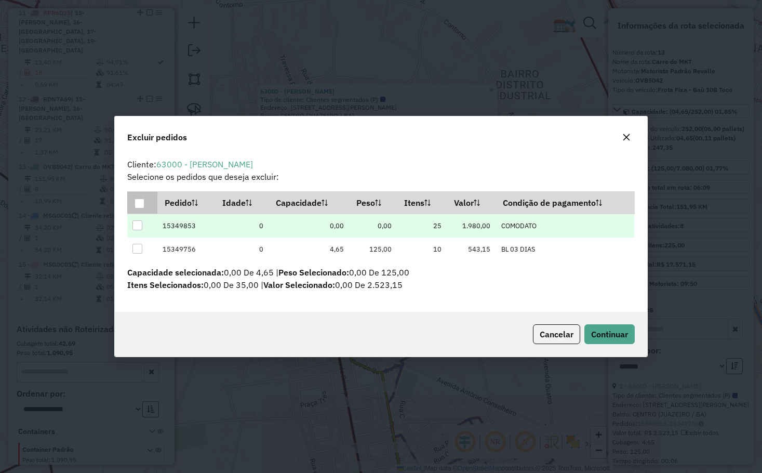
click at [139, 227] on div at bounding box center [137, 225] width 10 height 10
click at [588, 333] on button "Continuar" at bounding box center [609, 334] width 50 height 20
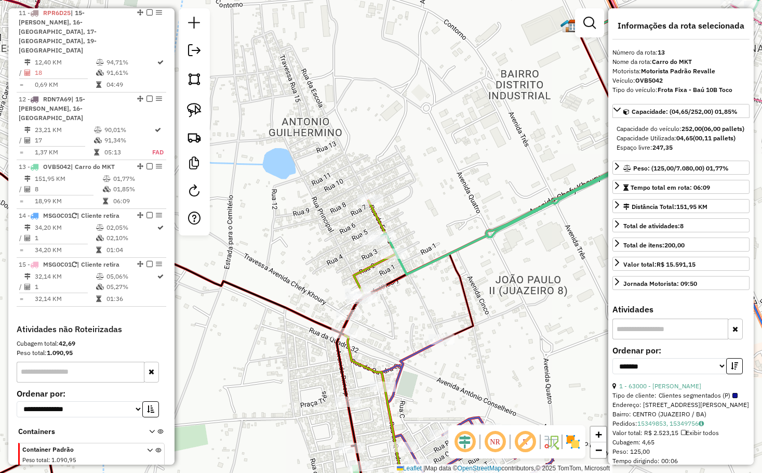
click at [415, 220] on div "Janela de atendimento Grade de atendimento Capacidade Transportadoras Veículos …" at bounding box center [381, 236] width 762 height 473
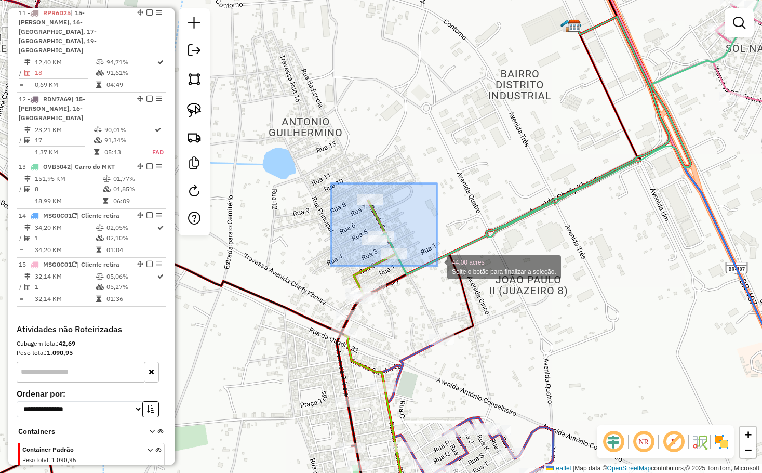
drag, startPoint x: 396, startPoint y: 233, endPoint x: 437, endPoint y: 266, distance: 52.1
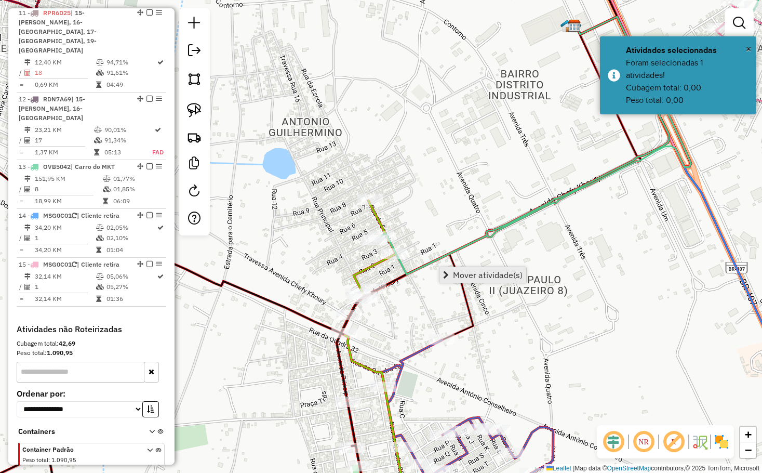
click at [477, 271] on span "Mover atividade(s)" at bounding box center [488, 275] width 70 height 8
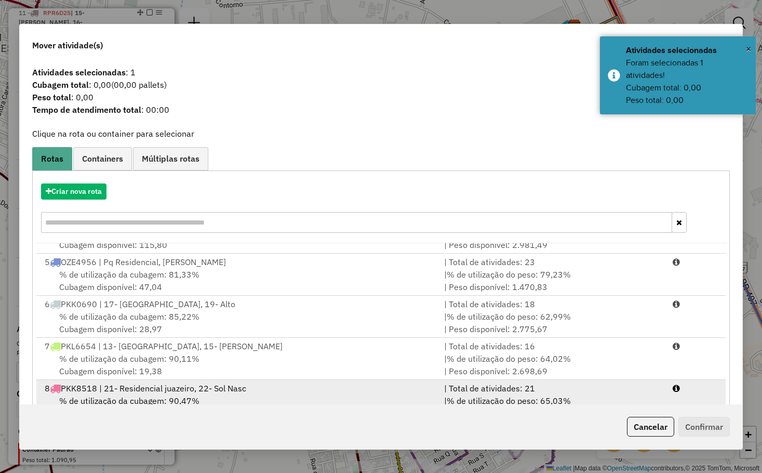
scroll to position [104, 0]
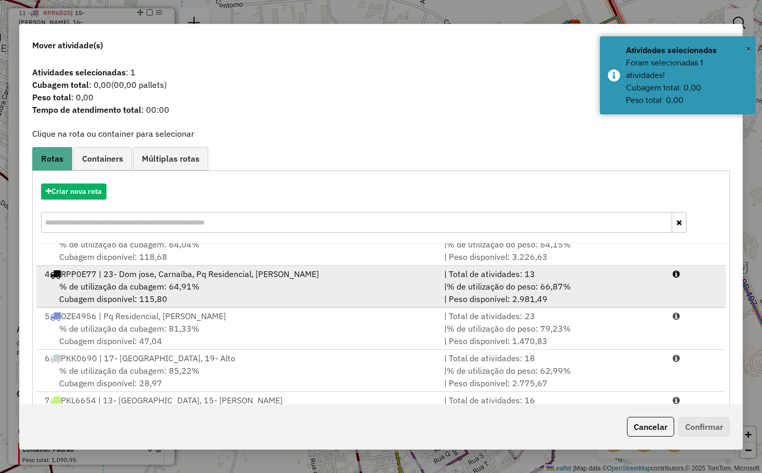
click at [141, 290] on span "% de utilização da cubagem: 64,91%" at bounding box center [129, 286] width 140 height 10
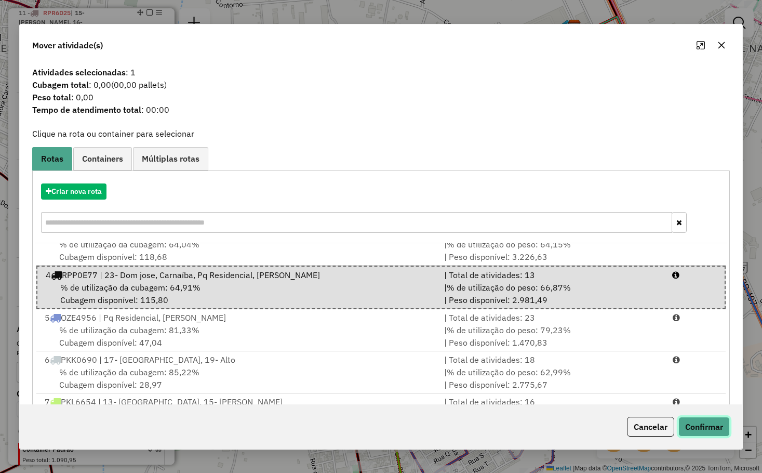
click at [685, 424] on button "Confirmar" at bounding box center [703, 427] width 51 height 20
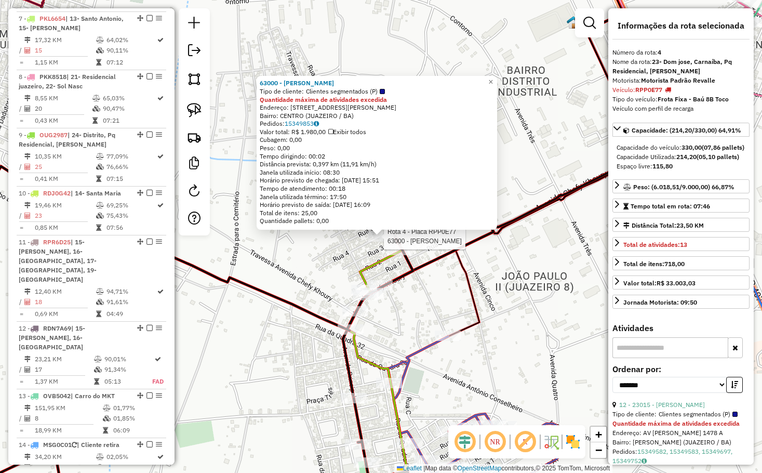
scroll to position [595, 0]
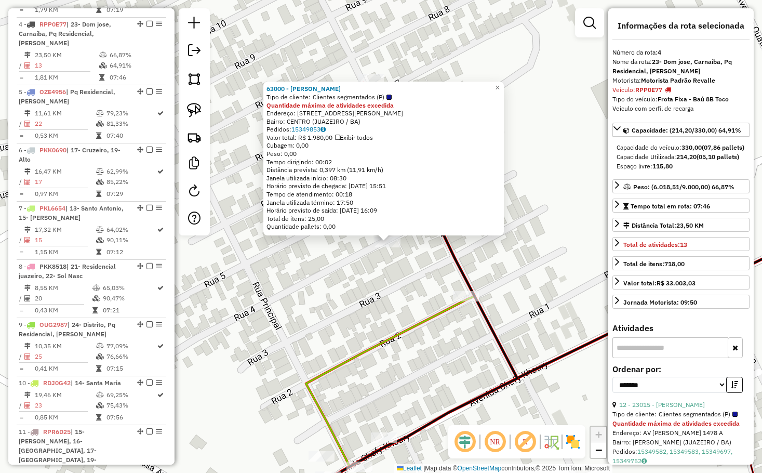
click at [397, 273] on div "63000 - JOSE NILTON TAVARES Tipo de cliente: Clientes segmentados (P) Quantidad…" at bounding box center [381, 236] width 762 height 473
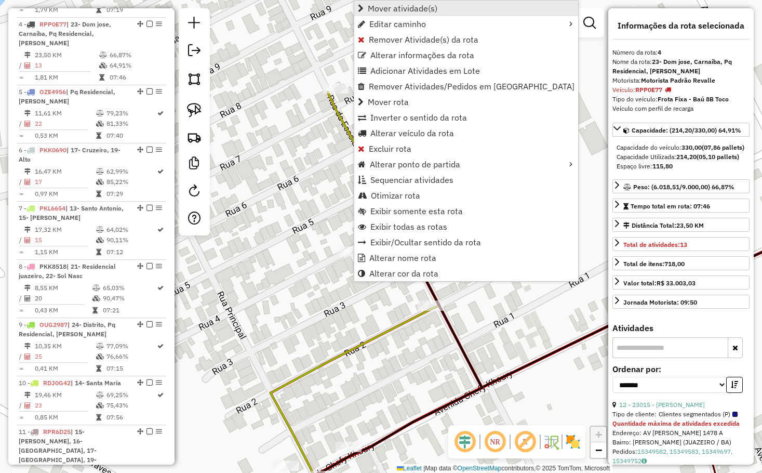
click at [411, 5] on span "Mover atividade(s)" at bounding box center [403, 8] width 70 height 8
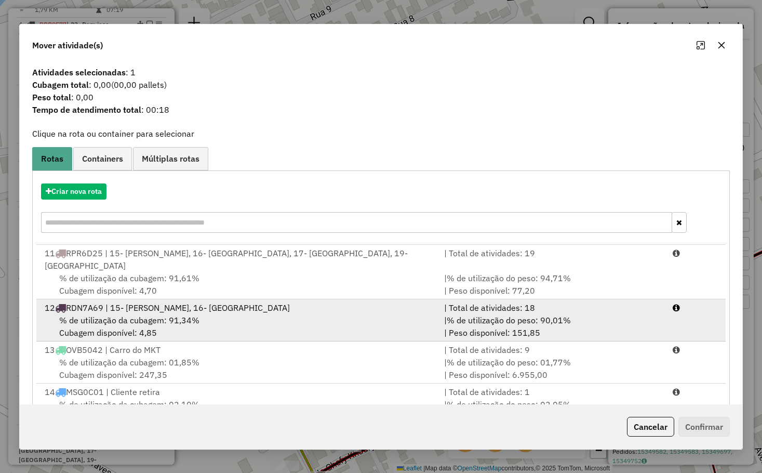
scroll to position [381, 0]
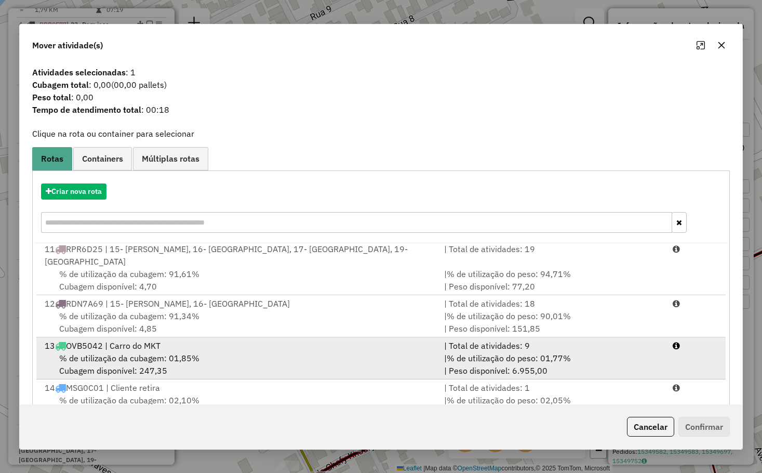
click at [142, 352] on div "% de utilização da cubagem: 01,85% Cubagem disponível: 247,35" at bounding box center [238, 364] width 400 height 25
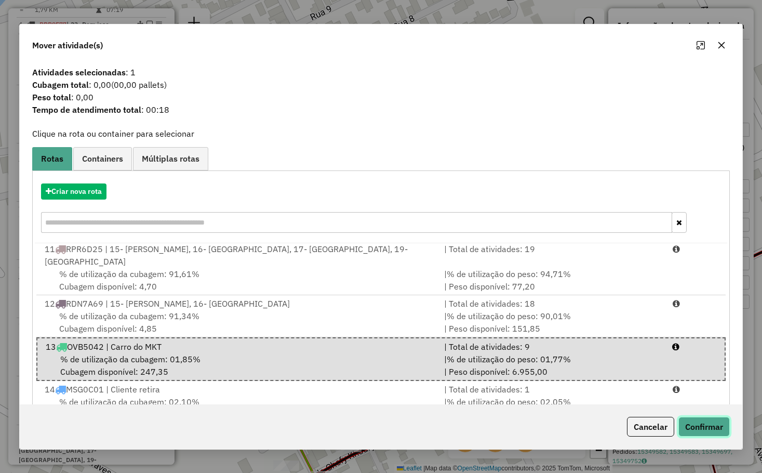
click at [726, 429] on button "Confirmar" at bounding box center [703, 427] width 51 height 20
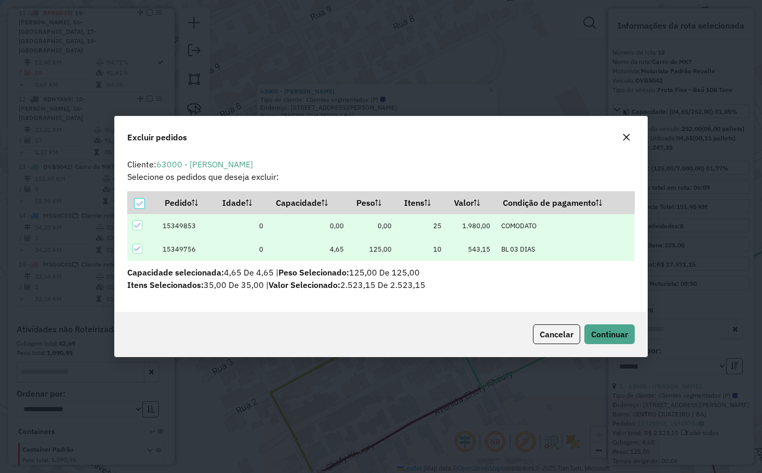
scroll to position [0, 0]
click at [142, 199] on div at bounding box center [140, 203] width 10 height 10
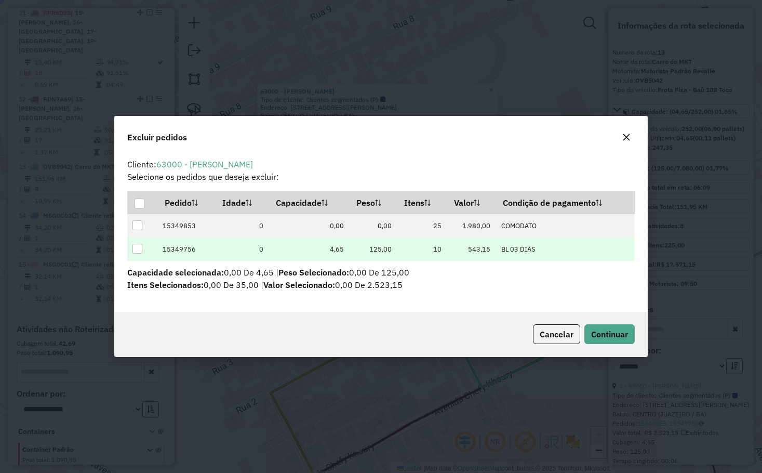
click at [139, 246] on div at bounding box center [137, 249] width 10 height 10
click at [595, 336] on span "Continuar" at bounding box center [609, 334] width 37 height 10
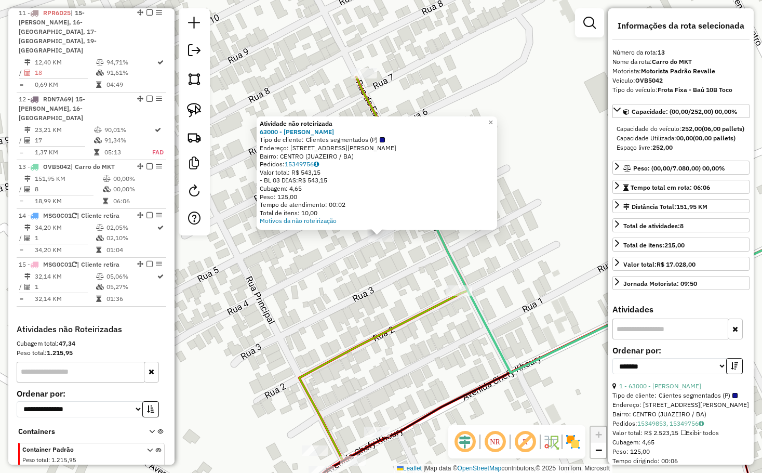
click at [385, 270] on div "Atividade não roteirizada 63000 - JOSE NILTON TAVARES Tipo de cliente: Clientes…" at bounding box center [381, 236] width 762 height 473
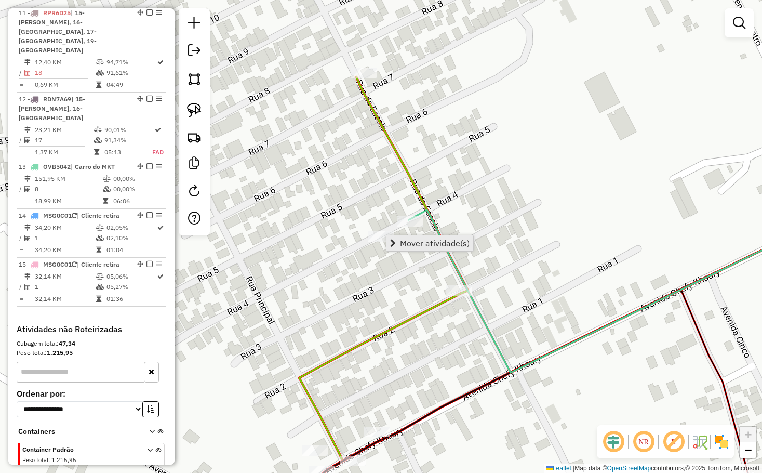
click at [435, 244] on span "Mover atividade(s)" at bounding box center [435, 243] width 70 height 8
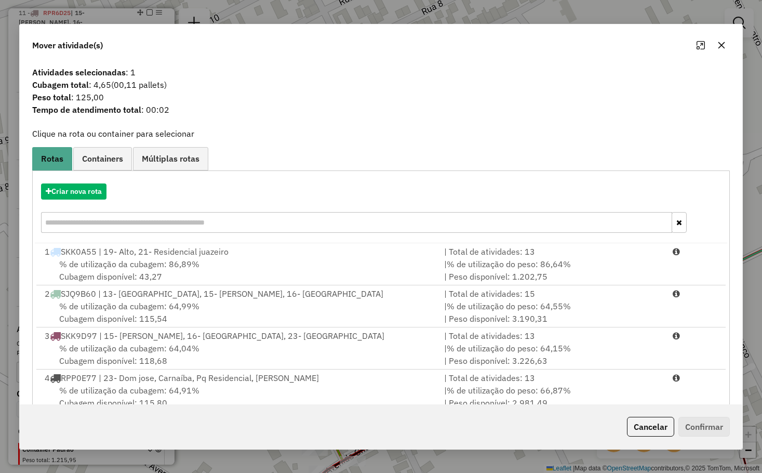
scroll to position [52, 0]
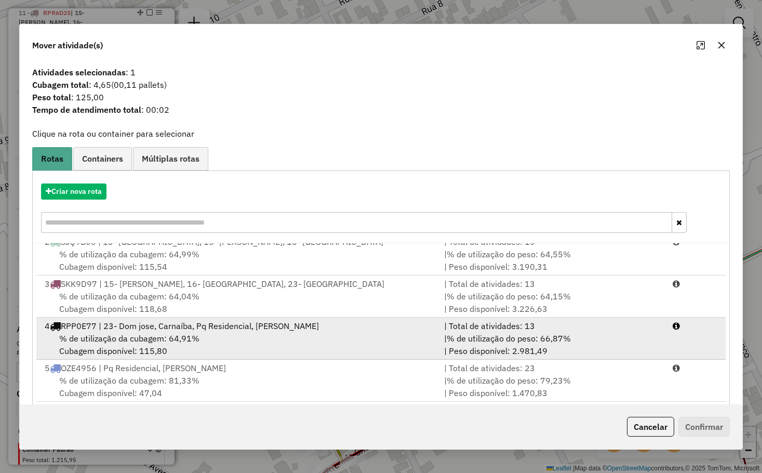
click at [150, 342] on span "% de utilização da cubagem: 64,91%" at bounding box center [129, 338] width 140 height 10
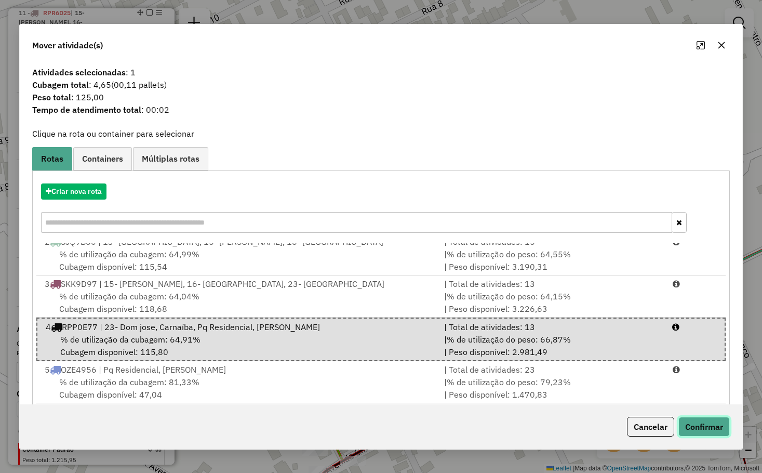
click at [700, 425] on button "Confirmar" at bounding box center [703, 427] width 51 height 20
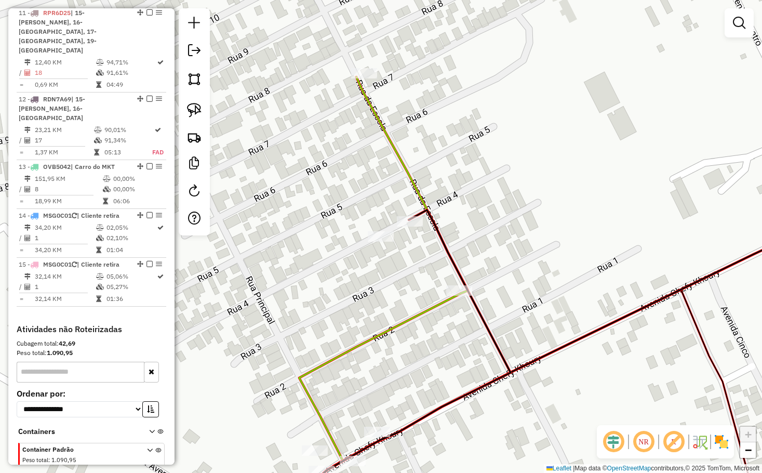
click at [415, 243] on div "Janela de atendimento Grade de atendimento Capacidade Transportadoras Veículos …" at bounding box center [381, 236] width 762 height 473
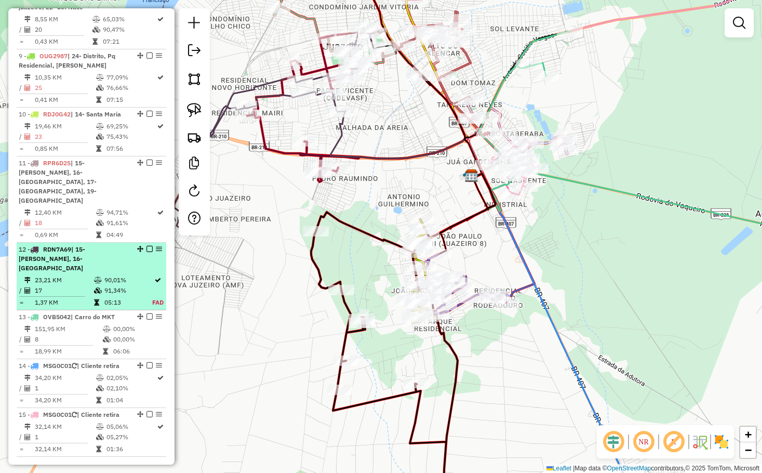
scroll to position [858, 0]
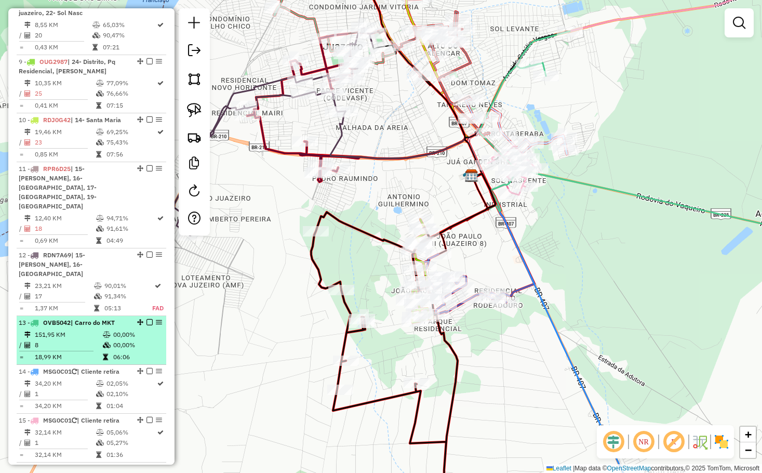
click at [98, 318] on span "| Carro do MKT" at bounding box center [93, 322] width 44 height 8
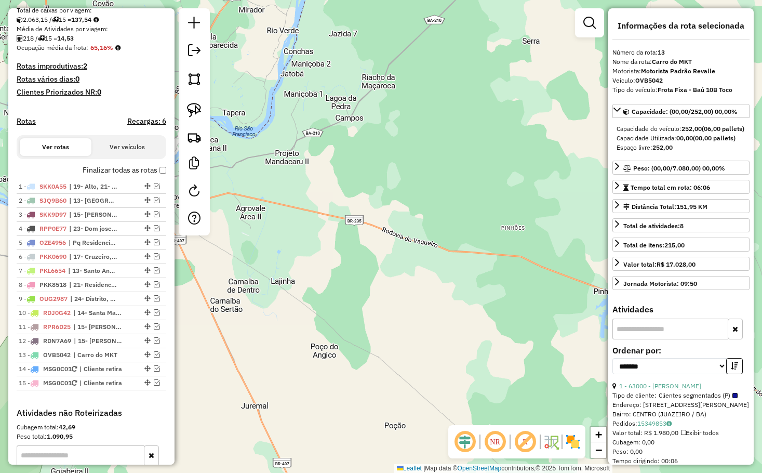
scroll to position [235, 0]
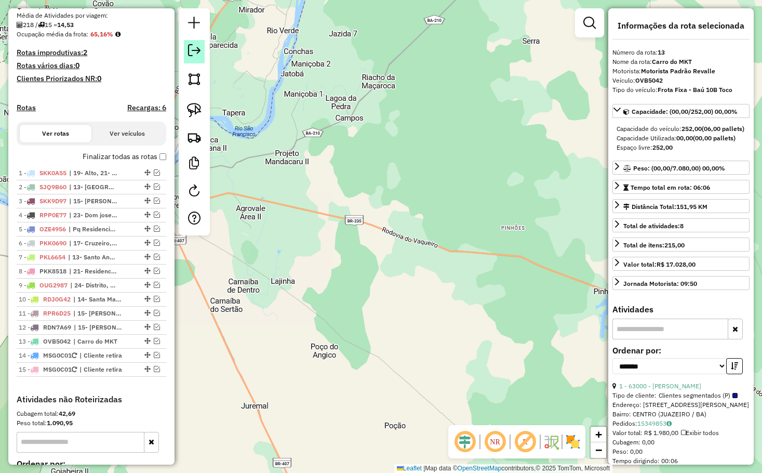
click at [194, 55] on em at bounding box center [194, 50] width 12 height 12
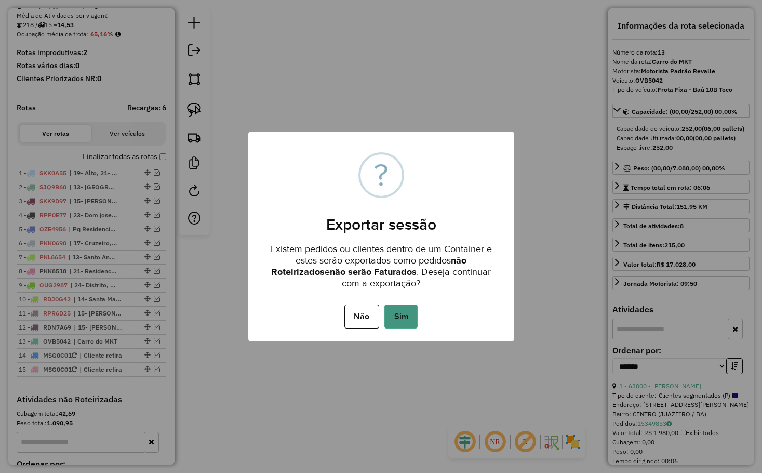
click at [403, 313] on button "Sim" at bounding box center [400, 316] width 33 height 24
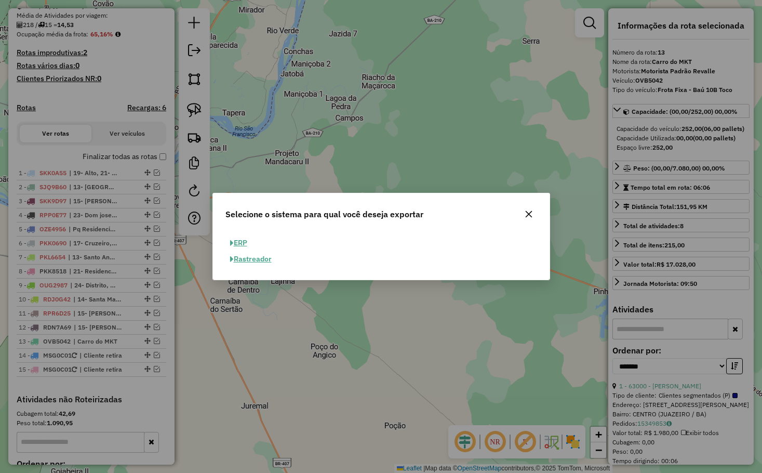
click at [246, 242] on button "ERP" at bounding box center [238, 243] width 26 height 16
select select "**"
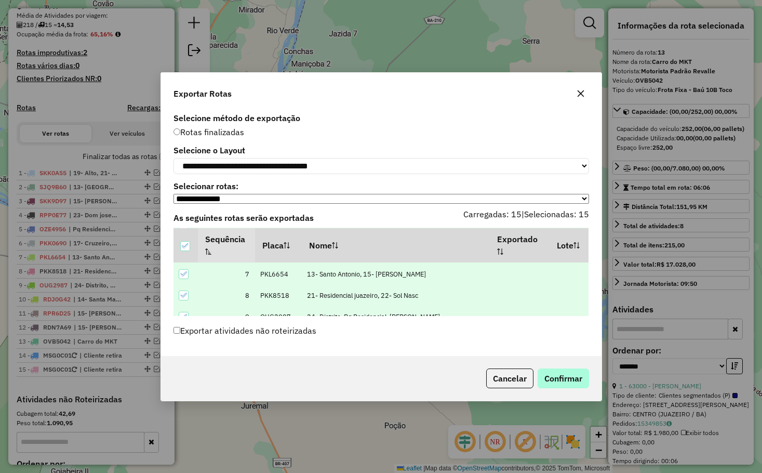
scroll to position [156, 0]
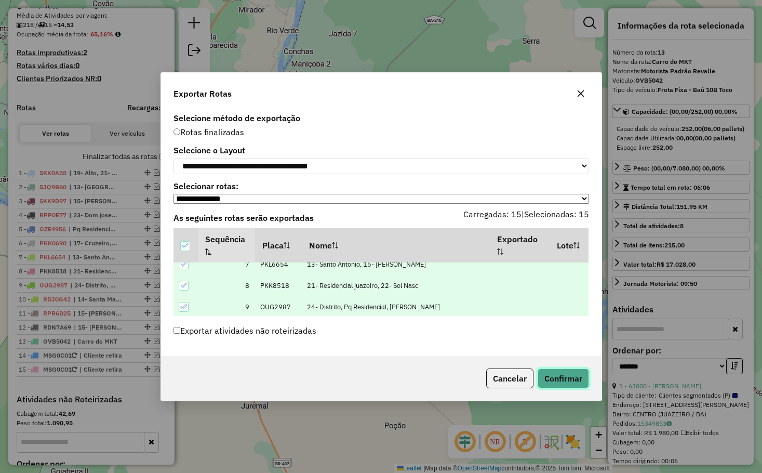
click at [564, 376] on button "Confirmar" at bounding box center [563, 378] width 51 height 20
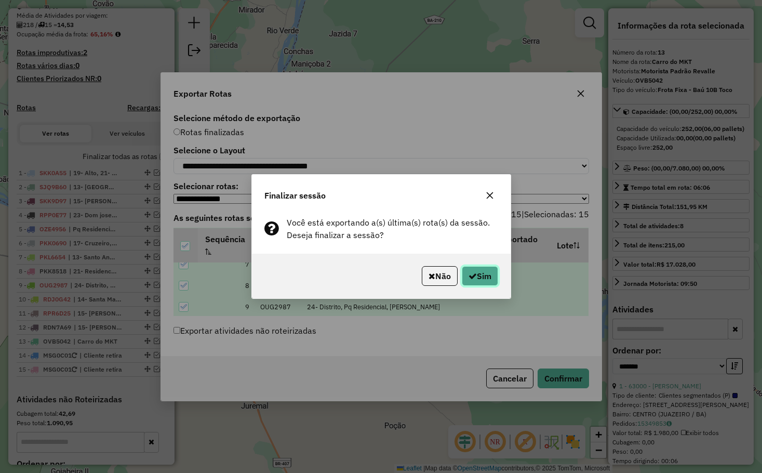
click at [475, 279] on button "Sim" at bounding box center [480, 276] width 36 height 20
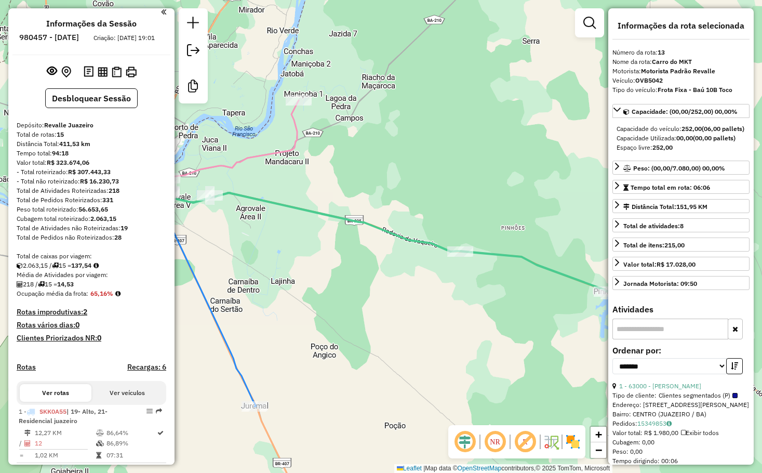
scroll to position [0, 0]
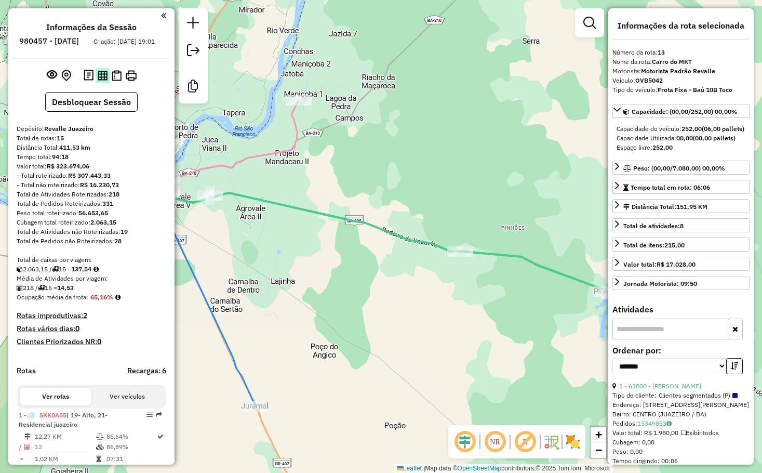
click at [102, 81] on img at bounding box center [103, 76] width 10 height 10
drag, startPoint x: 394, startPoint y: 288, endPoint x: 516, endPoint y: 282, distance: 122.2
click at [522, 288] on div "Janela de atendimento Grade de atendimento Capacidade Transportadoras Veículos …" at bounding box center [381, 236] width 762 height 473
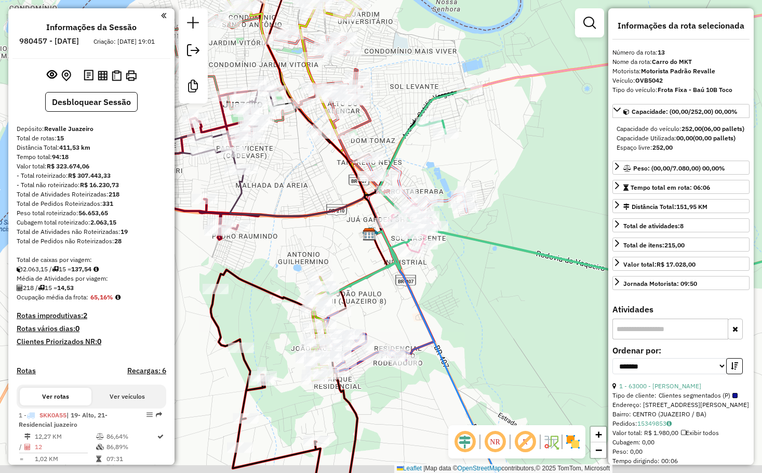
drag, startPoint x: 309, startPoint y: 198, endPoint x: 332, endPoint y: 143, distance: 60.3
click at [331, 143] on div "Janela de atendimento Grade de atendimento Capacidade Transportadoras Veículos …" at bounding box center [381, 236] width 762 height 473
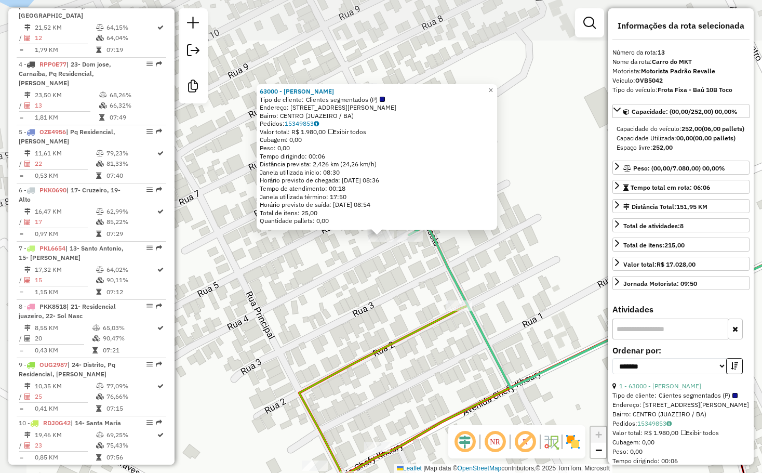
scroll to position [998, 0]
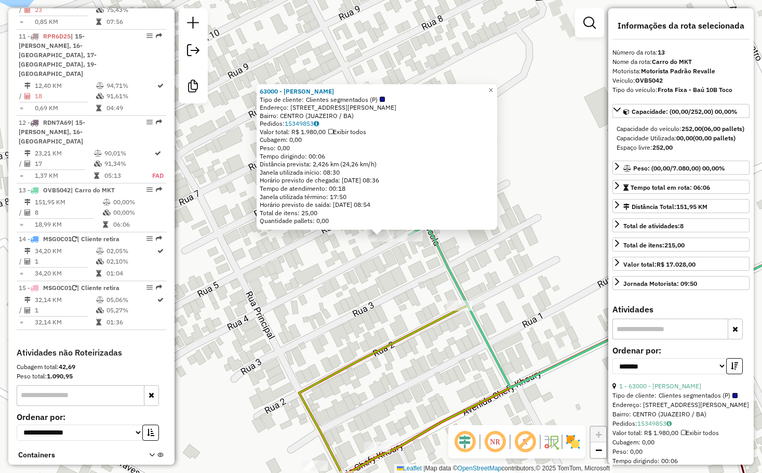
click at [323, 337] on div "63000 - JOSE NILTON TAVARES Tipo de cliente: Clientes segmentados (P) Endereço:…" at bounding box center [381, 236] width 762 height 473
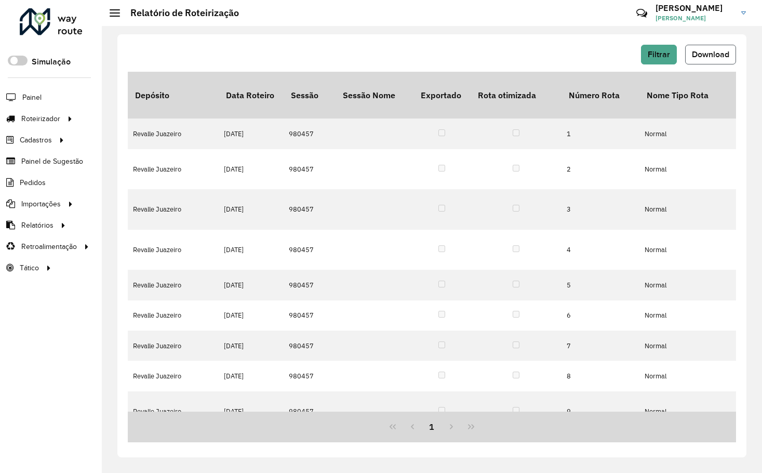
click at [713, 55] on span "Download" at bounding box center [710, 54] width 37 height 9
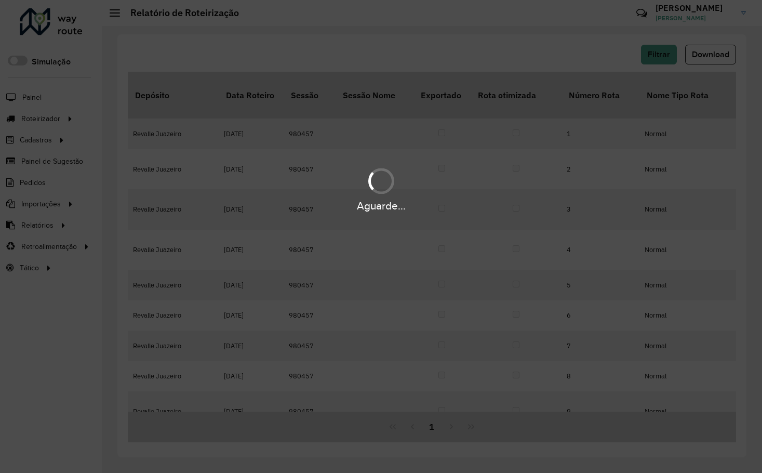
click at [714, 56] on hb-app "Aguarde... Pop-up bloqueado! Seu navegador bloqueou automáticamente a abertura …" at bounding box center [381, 236] width 762 height 473
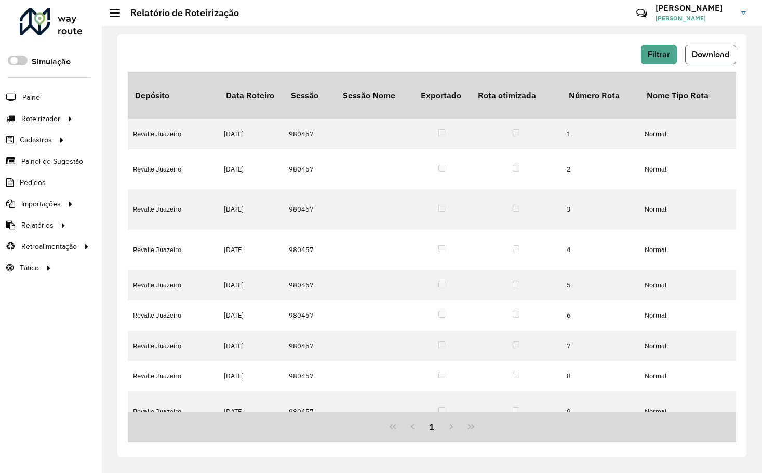
click at [701, 53] on span "Download" at bounding box center [710, 54] width 37 height 9
